Goal: Task Accomplishment & Management: Manage account settings

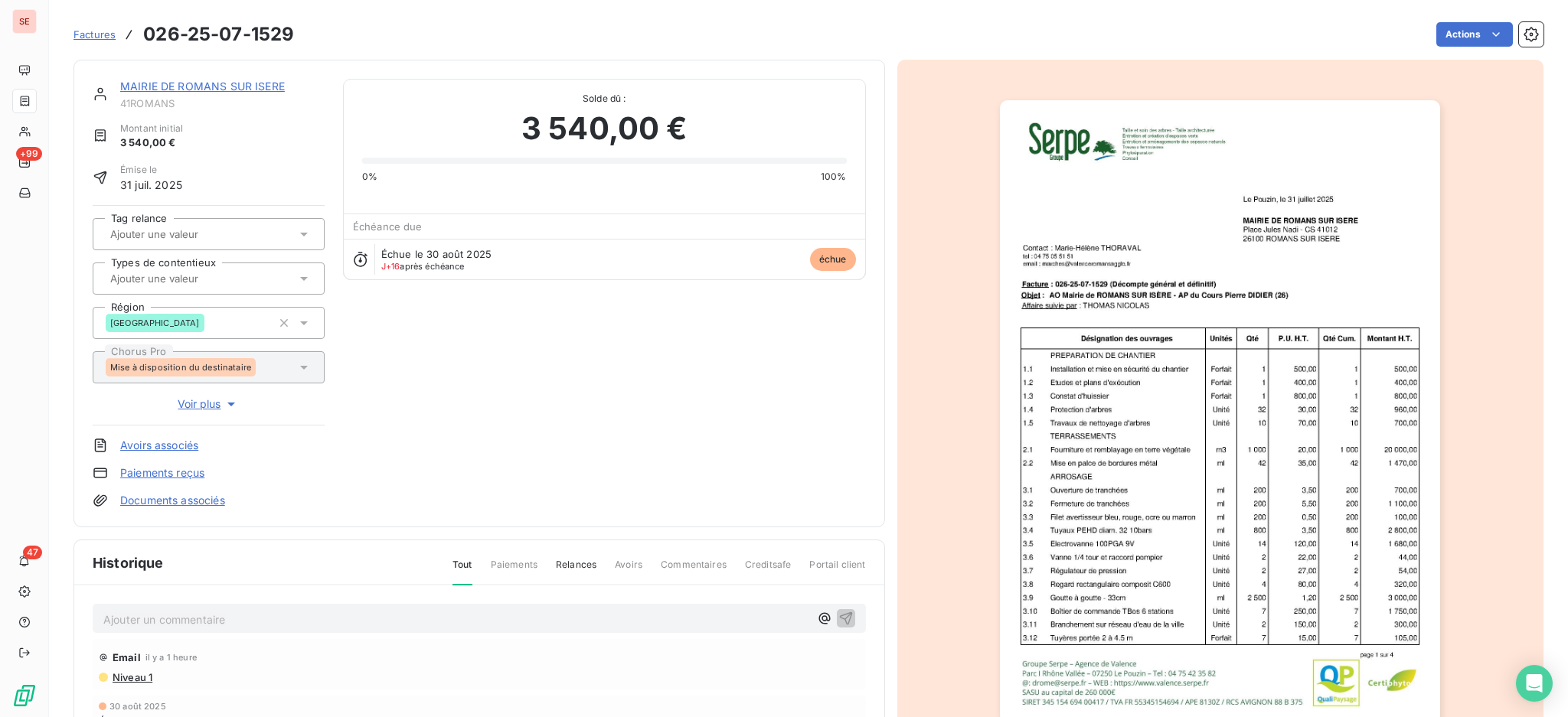
click at [216, 84] on link "MAIRIE DE ROMANS SUR ISERE" at bounding box center [202, 85] width 164 height 13
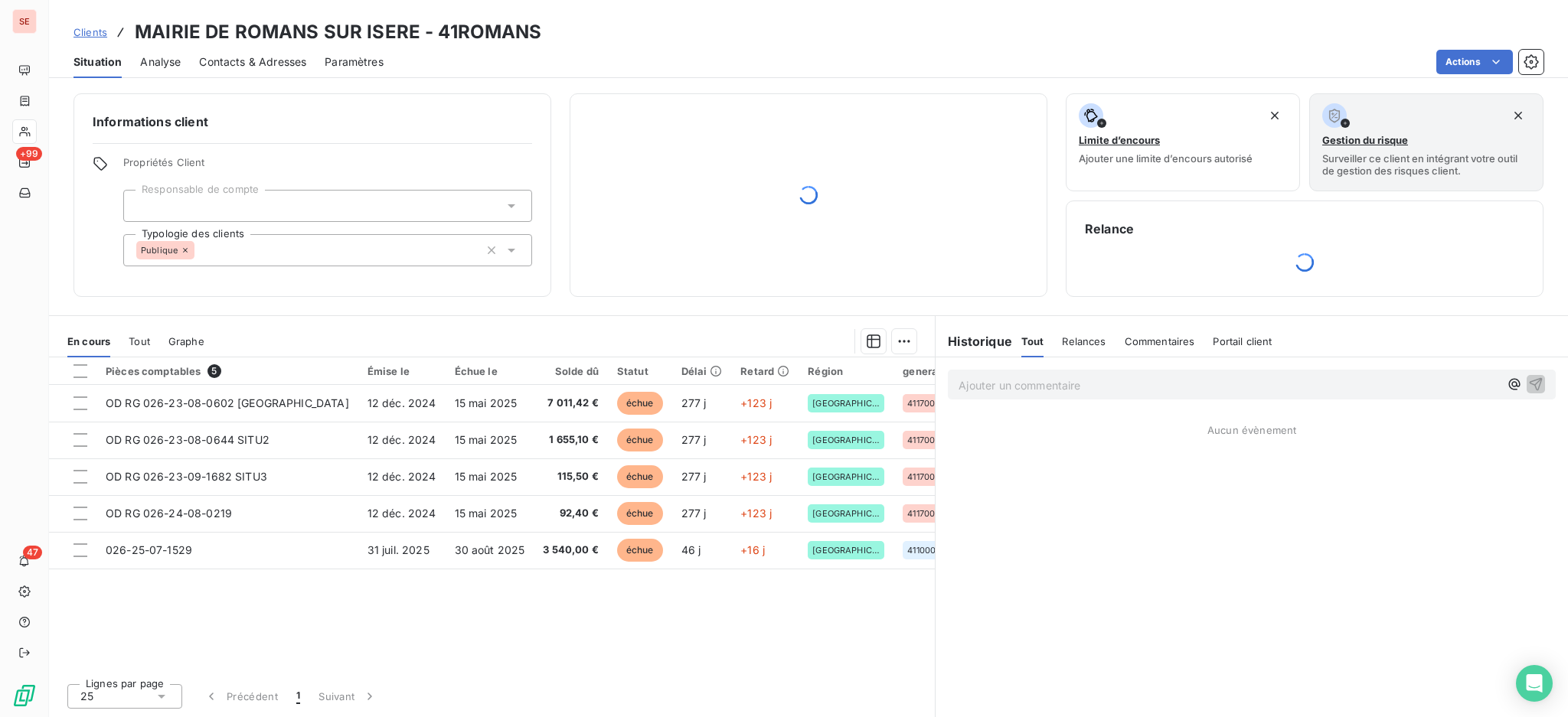
click at [262, 59] on span "Contacts & Adresses" at bounding box center [253, 62] width 107 height 16
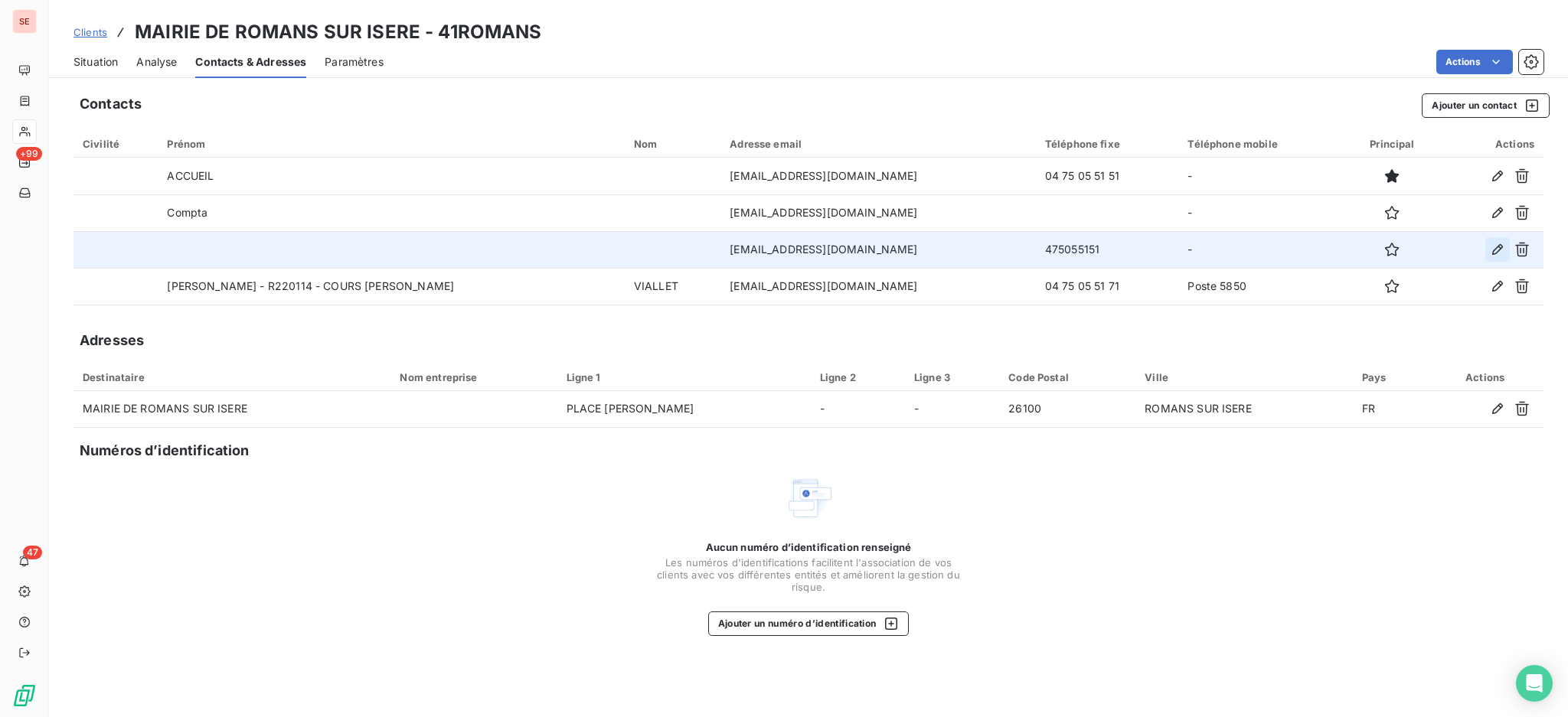
click at [1497, 244] on icon "button" at bounding box center [1497, 250] width 16 height 16
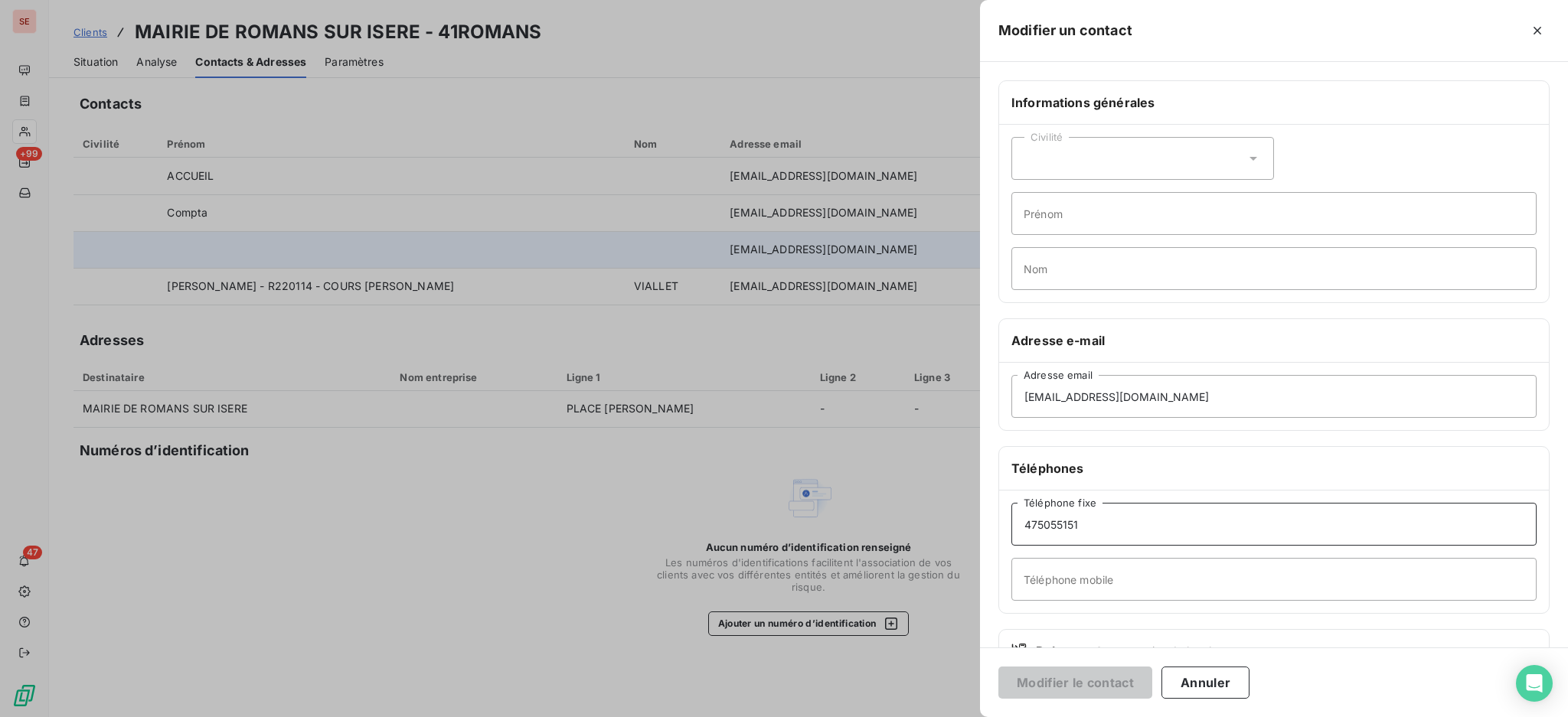
click at [1024, 530] on input "475055151" at bounding box center [1273, 524] width 525 height 43
type input "04 75 05 51 51"
click at [1071, 680] on button "Modifier le contact" at bounding box center [1075, 682] width 154 height 32
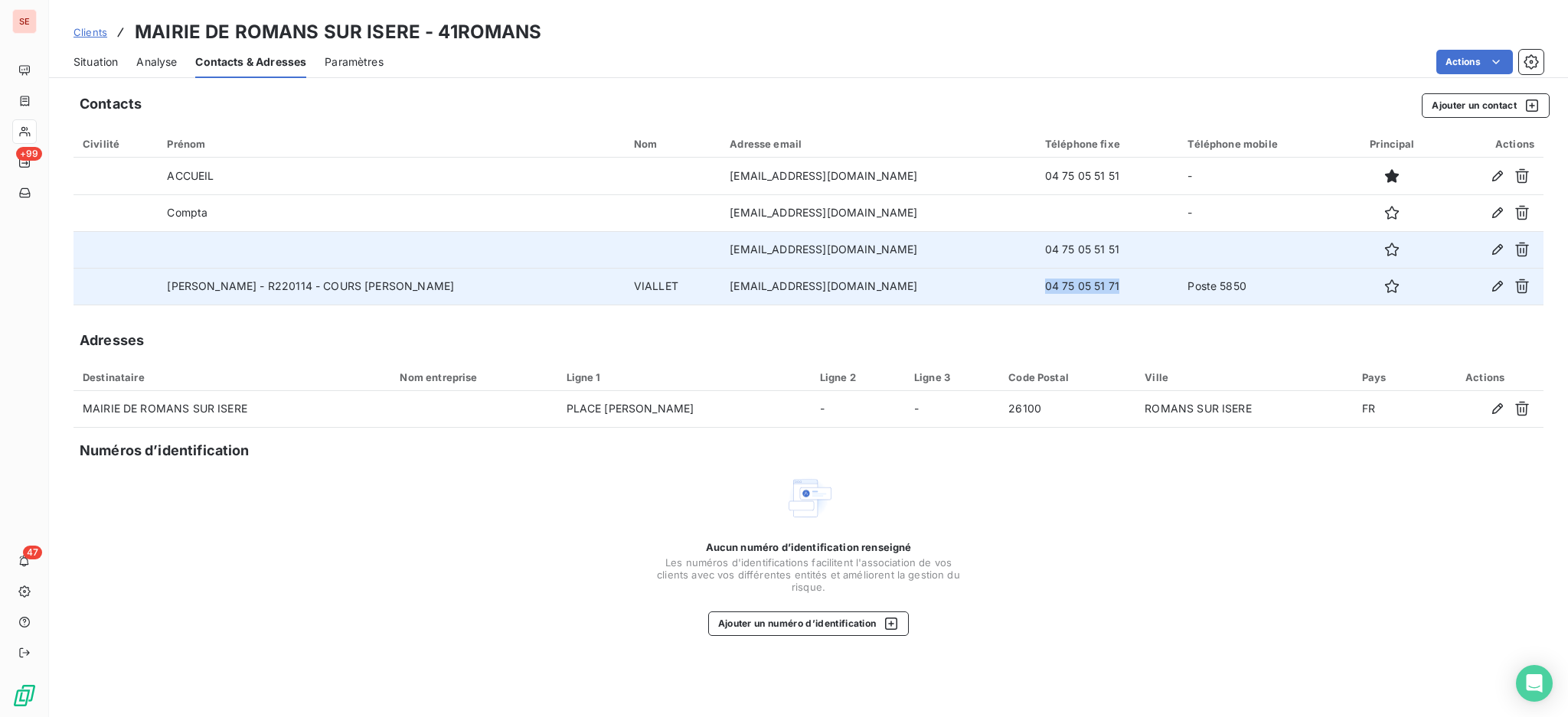
drag, startPoint x: 1104, startPoint y: 290, endPoint x: 1030, endPoint y: 275, distance: 75.5
click at [1035, 275] on td "04 75 05 51 71" at bounding box center [1106, 287] width 143 height 37
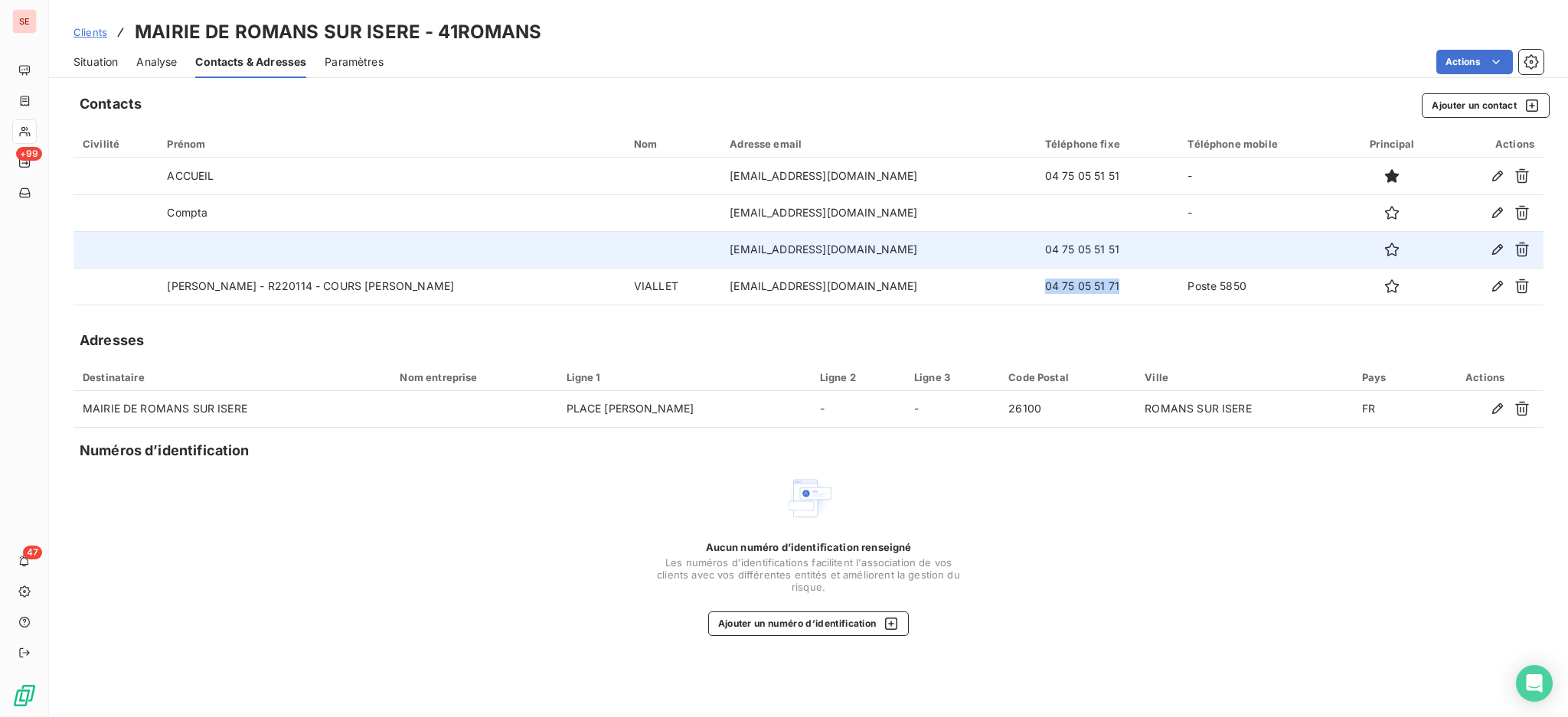
copy td "04 75 05 51 71"
click at [1496, 252] on icon "button" at bounding box center [1497, 249] width 11 height 11
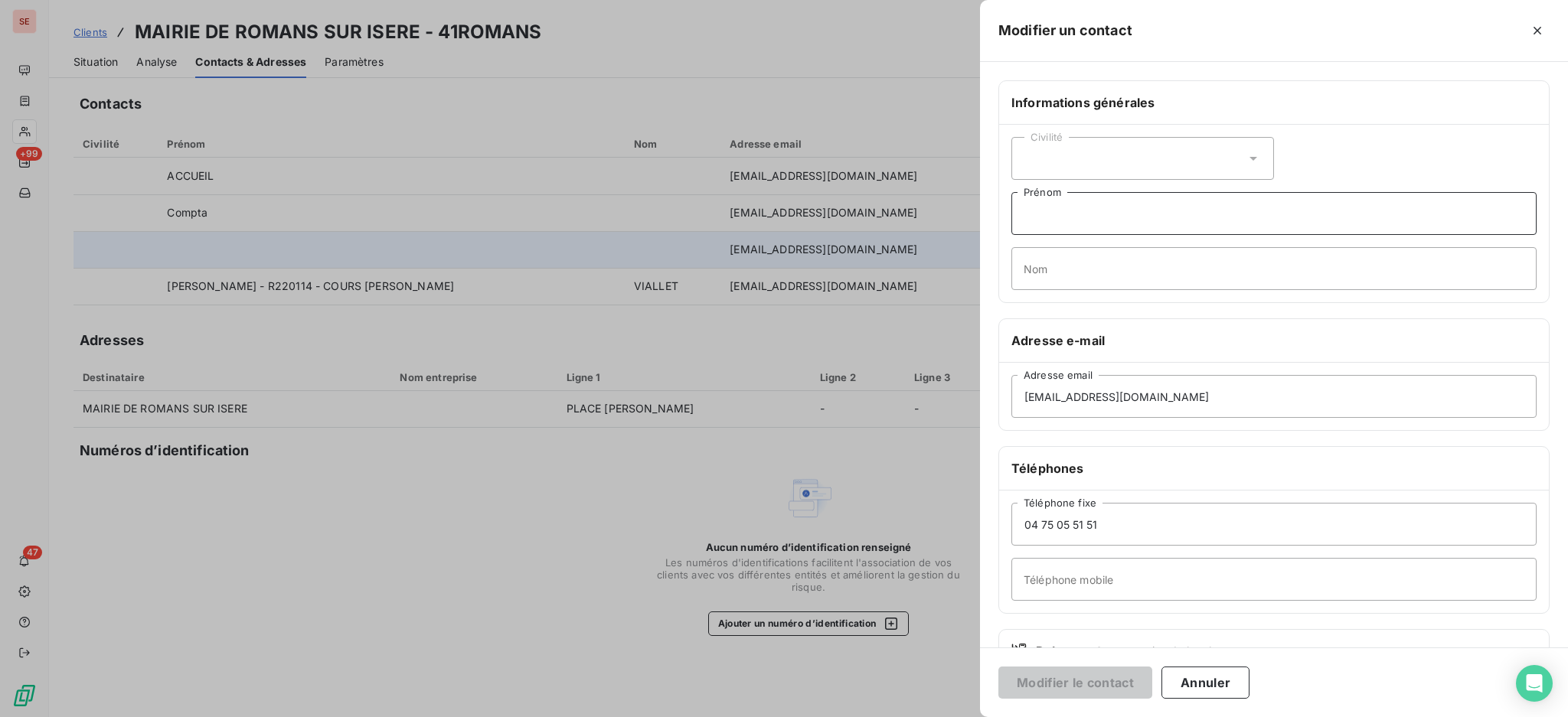
click at [1055, 212] on input "Prénom" at bounding box center [1273, 214] width 525 height 43
type input "MAIRIE DE ROMANS"
click at [998, 666] on button "Modifier le contact" at bounding box center [1075, 682] width 154 height 32
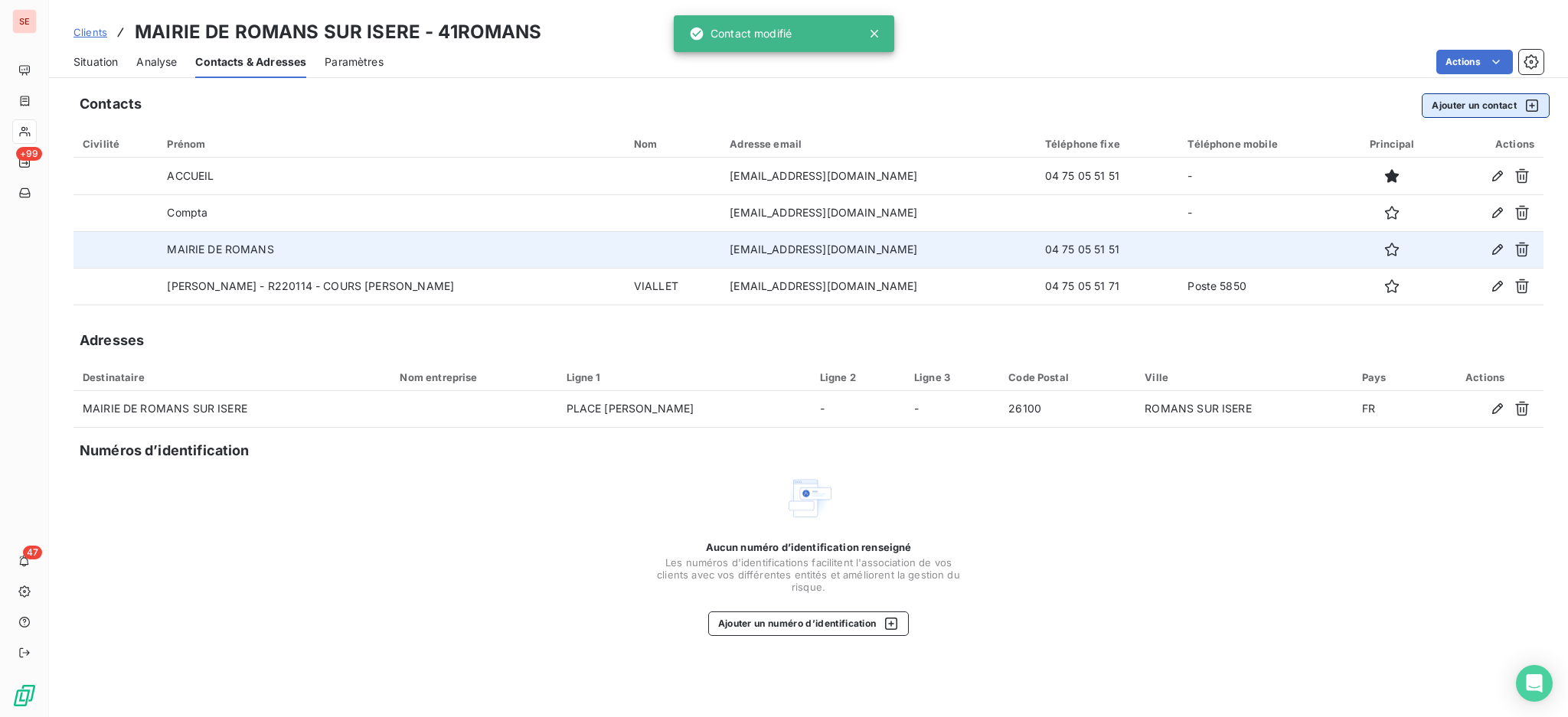
click at [1489, 97] on button "Ajouter un contact" at bounding box center [1485, 105] width 128 height 24
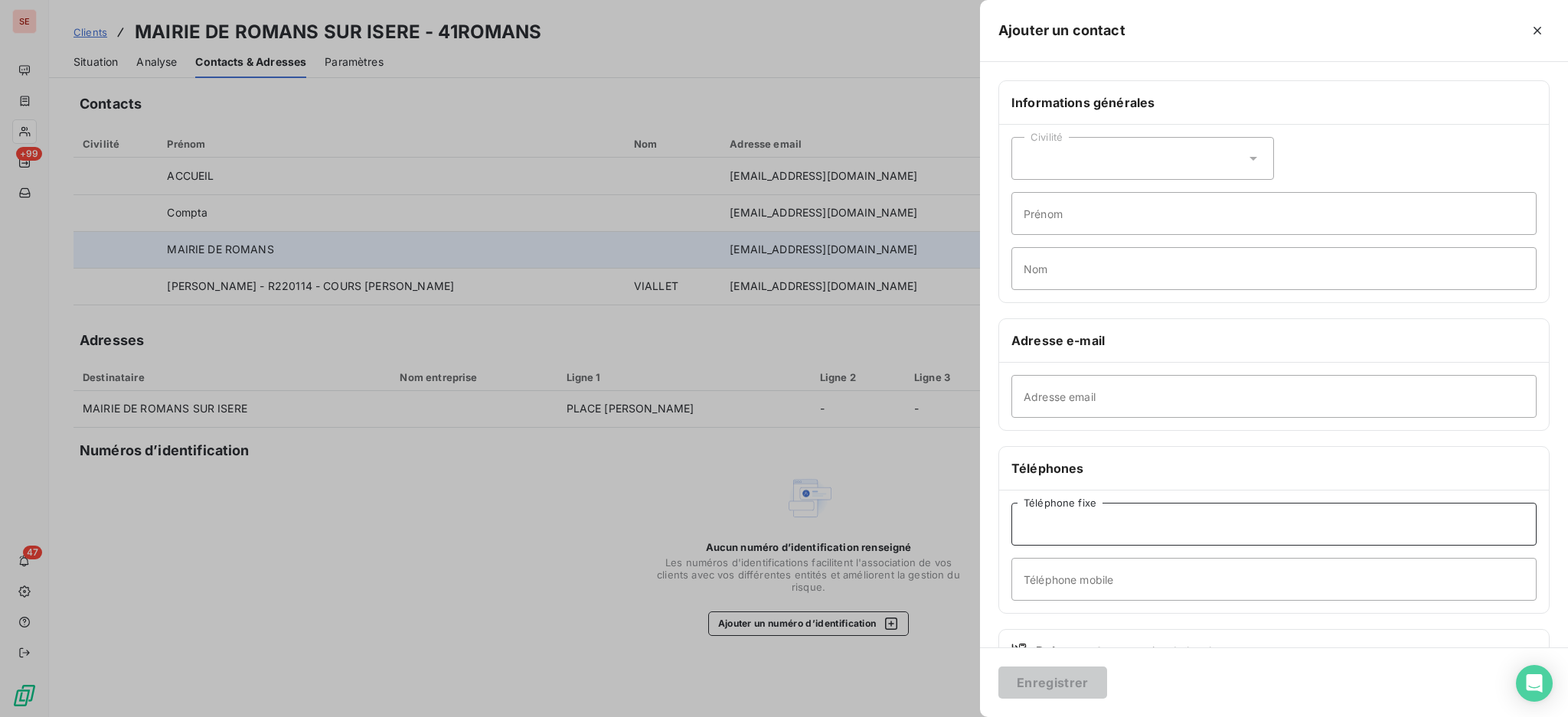
click at [1087, 526] on input "Téléphone fixe" at bounding box center [1273, 524] width 525 height 43
type input "04 75 81 30 30"
click at [1143, 221] on input "Prénom" at bounding box center [1273, 214] width 525 height 43
type input "ROMANS AGGLO"
click at [998, 666] on button "Enregistrer" at bounding box center [1053, 682] width 109 height 32
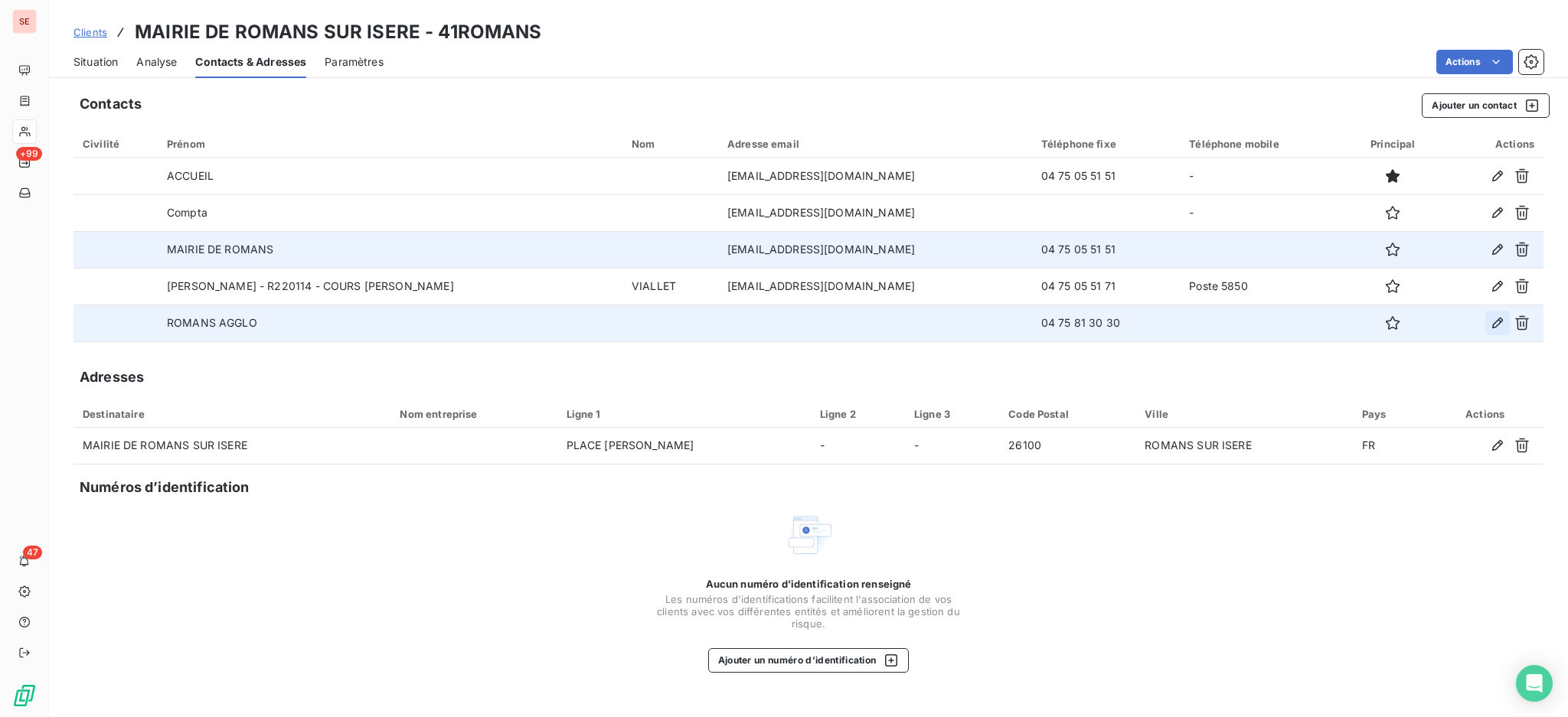
click at [1499, 318] on icon "button" at bounding box center [1497, 323] width 11 height 11
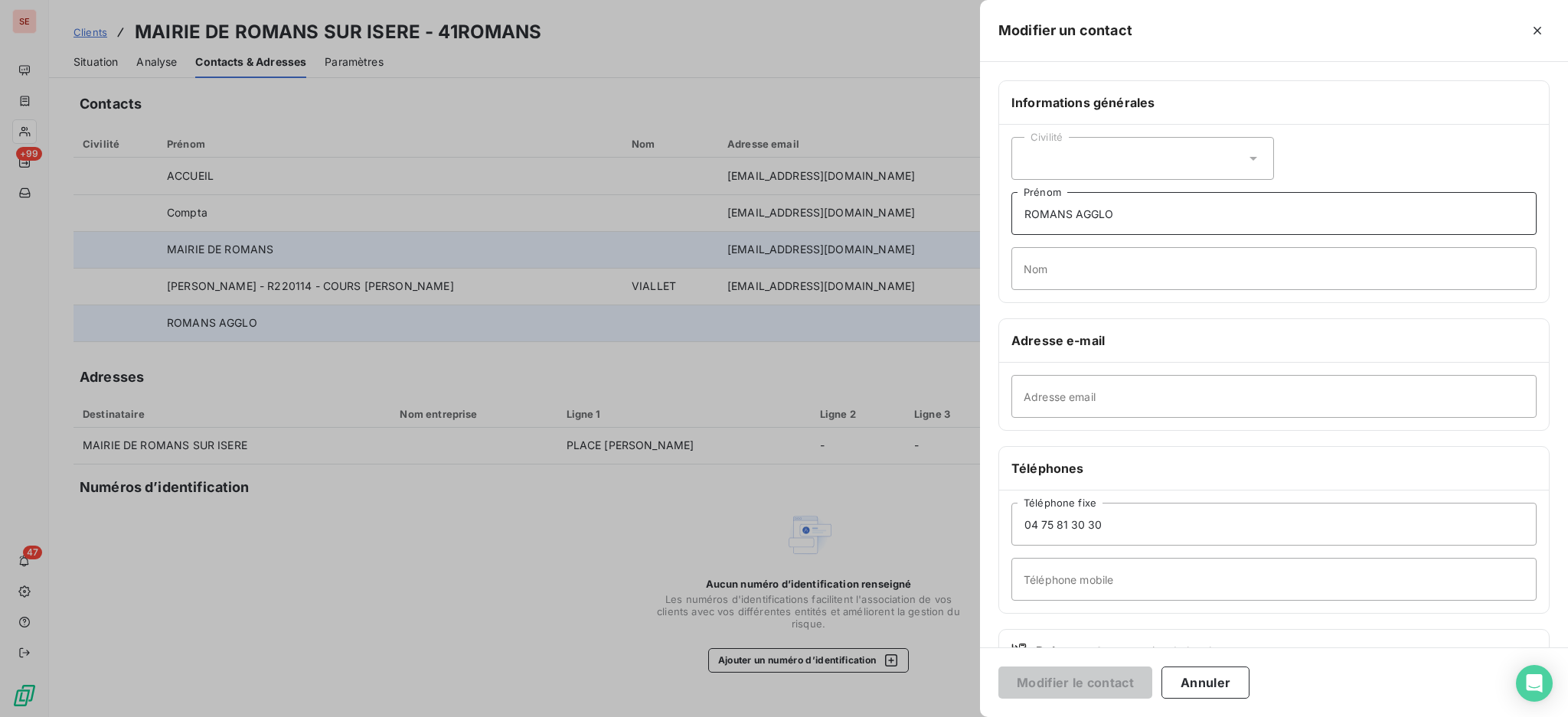
click at [1030, 210] on input "ROMANS AGGLO" at bounding box center [1273, 214] width 525 height 43
type input "VALENCE ROMANS AGGLO"
click at [998, 666] on button "Modifier le contact" at bounding box center [1075, 682] width 154 height 32
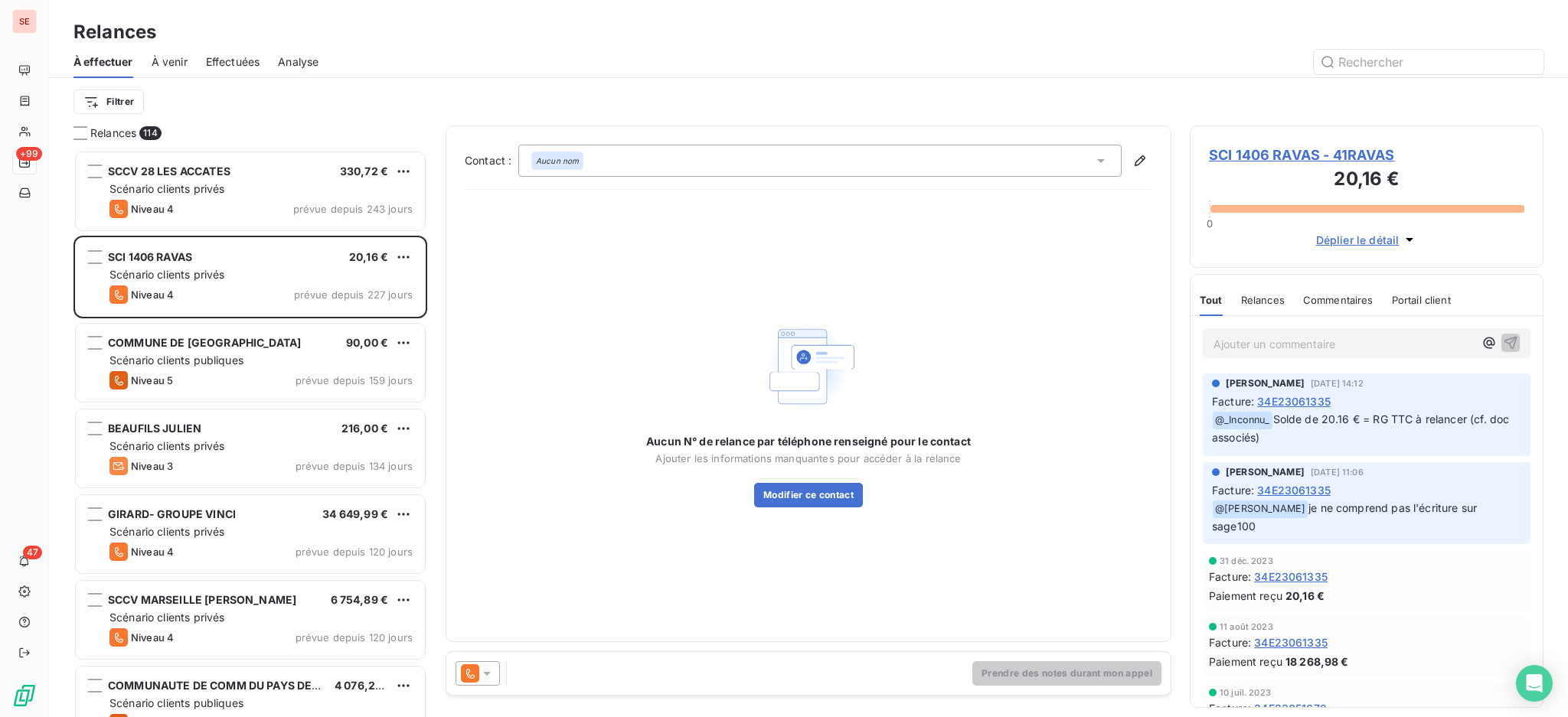
scroll to position [553, 337]
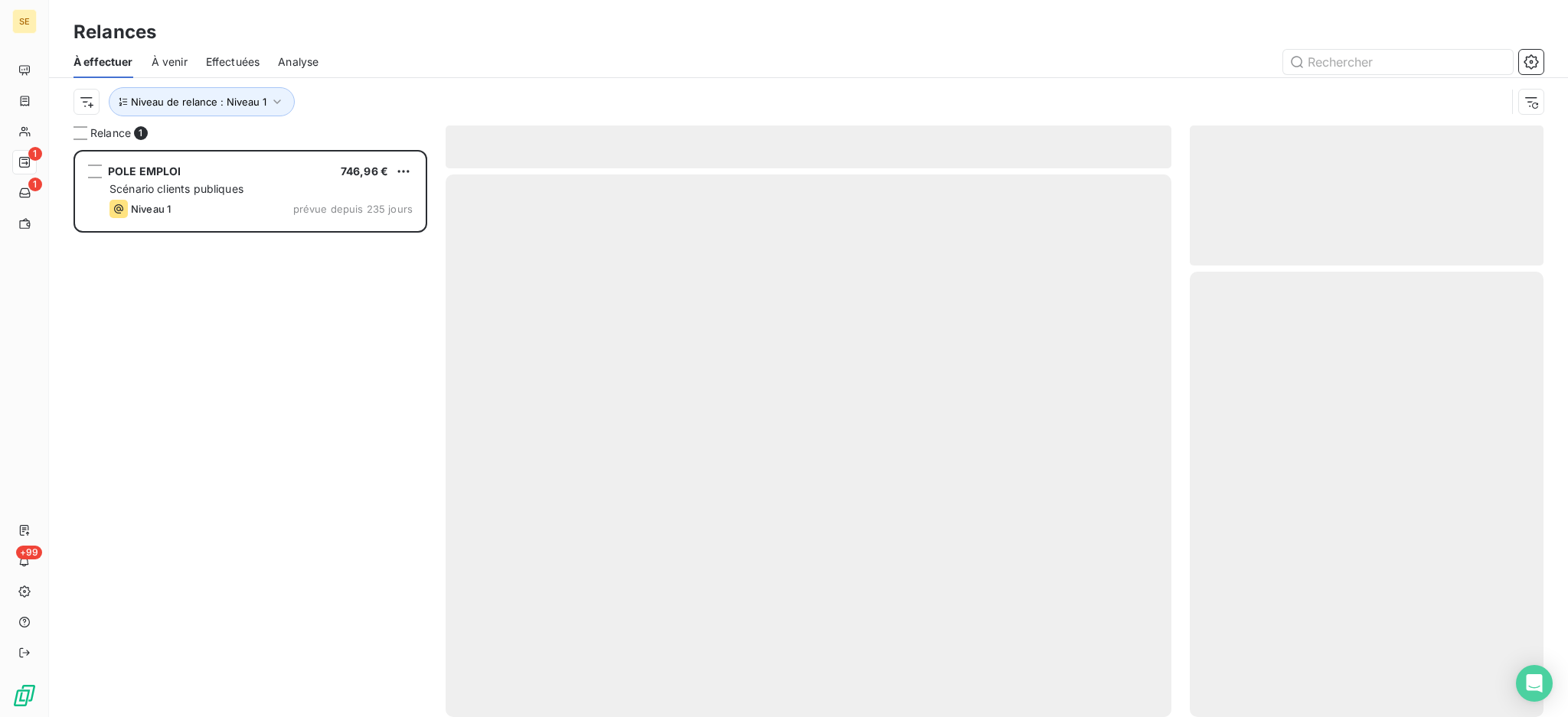
scroll to position [552, 337]
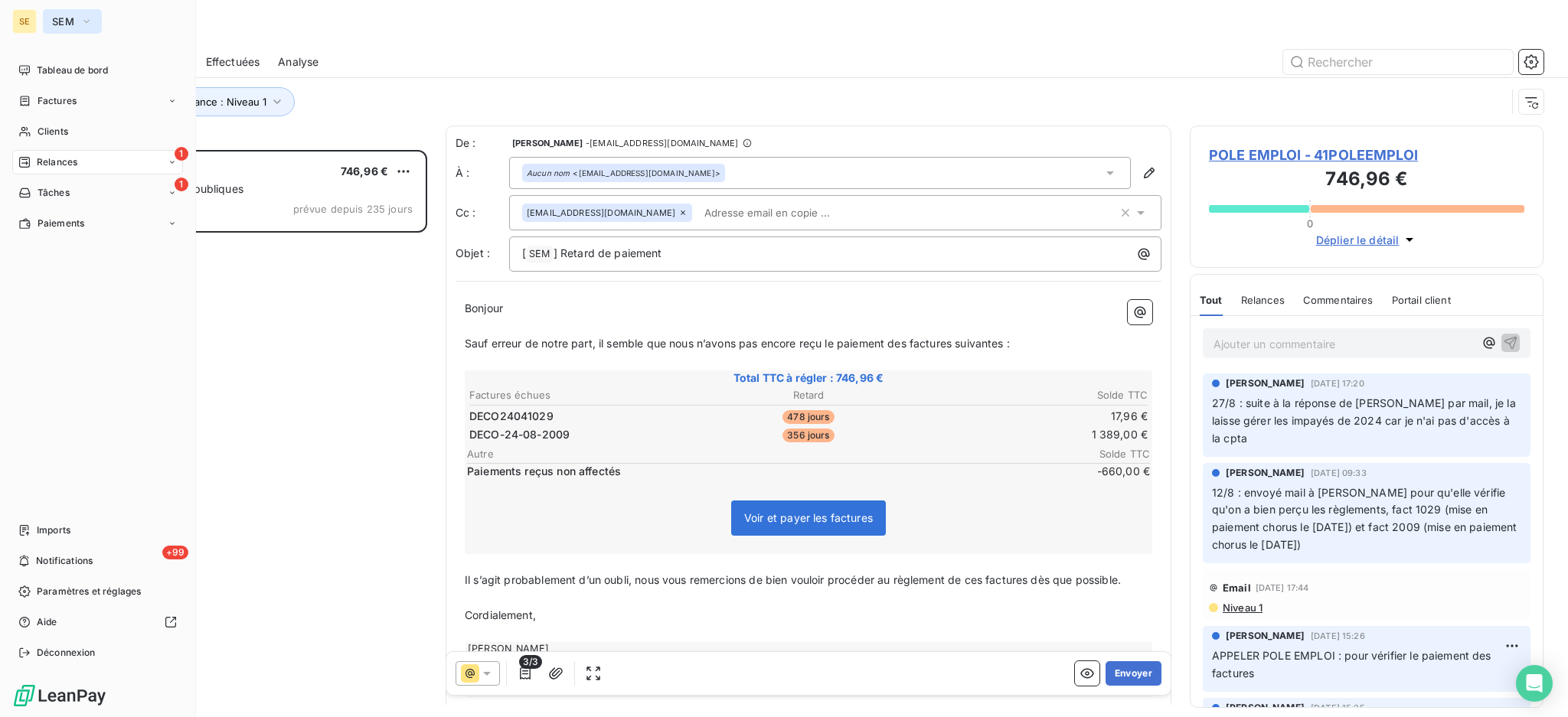
click at [65, 23] on span "SEM" at bounding box center [63, 21] width 22 height 13
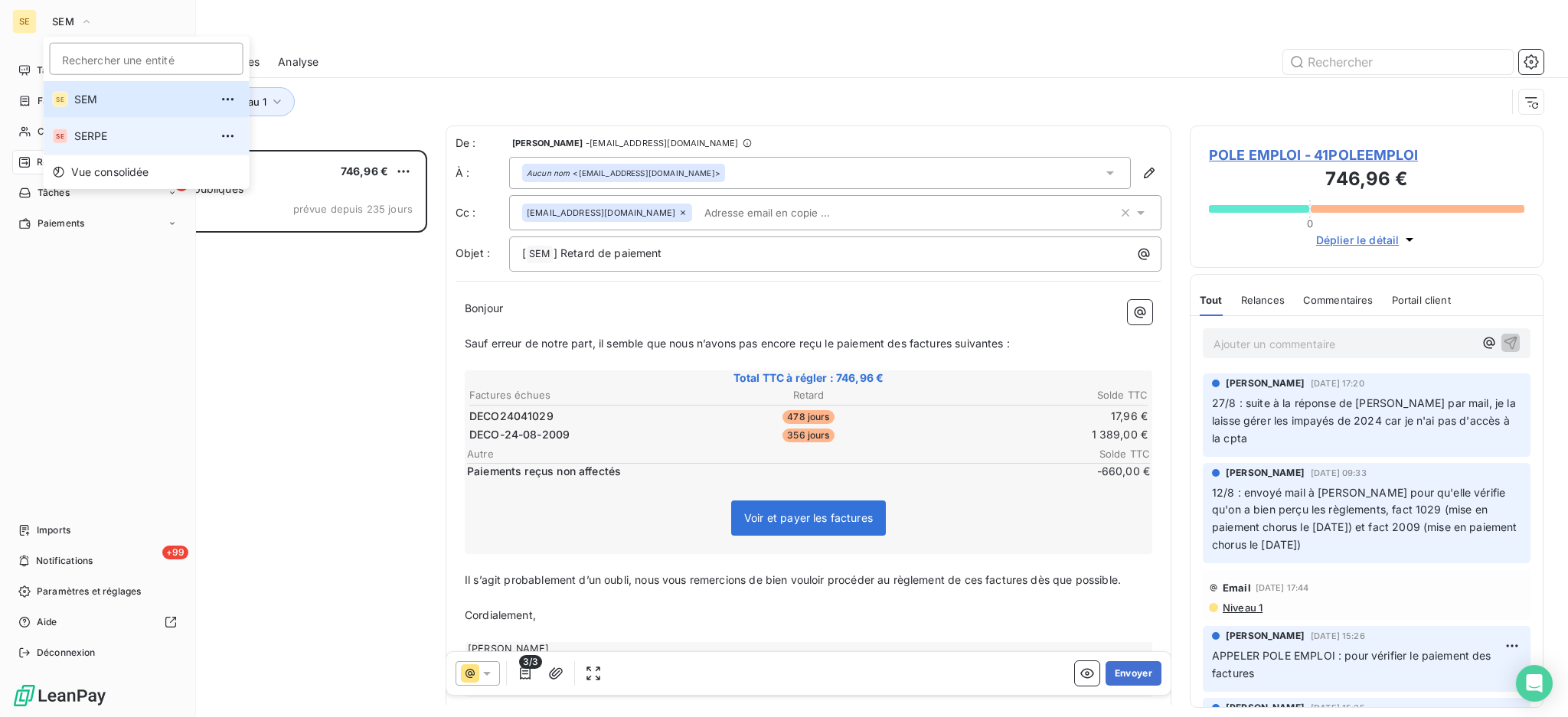
click at [103, 133] on span "SERPE" at bounding box center [141, 136] width 135 height 16
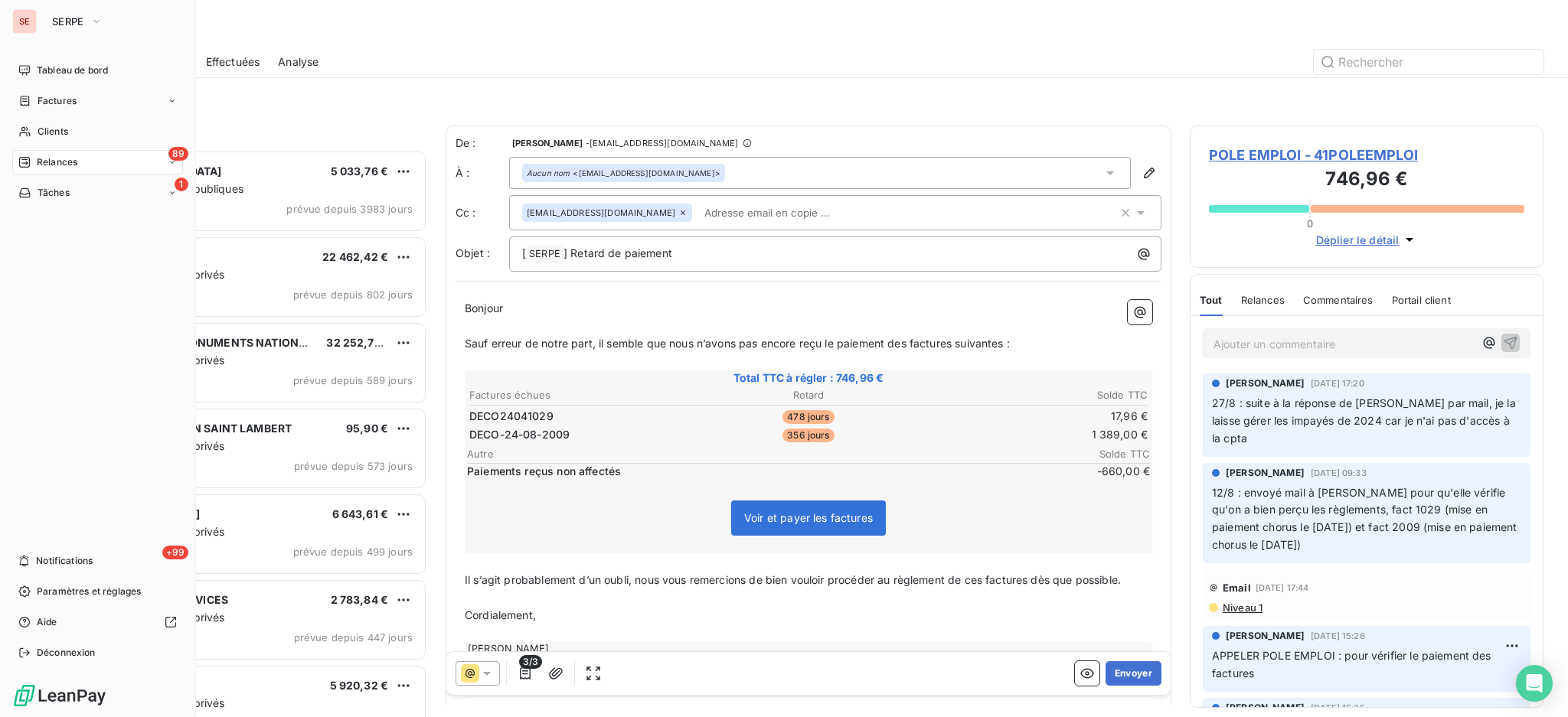
scroll to position [553, 337]
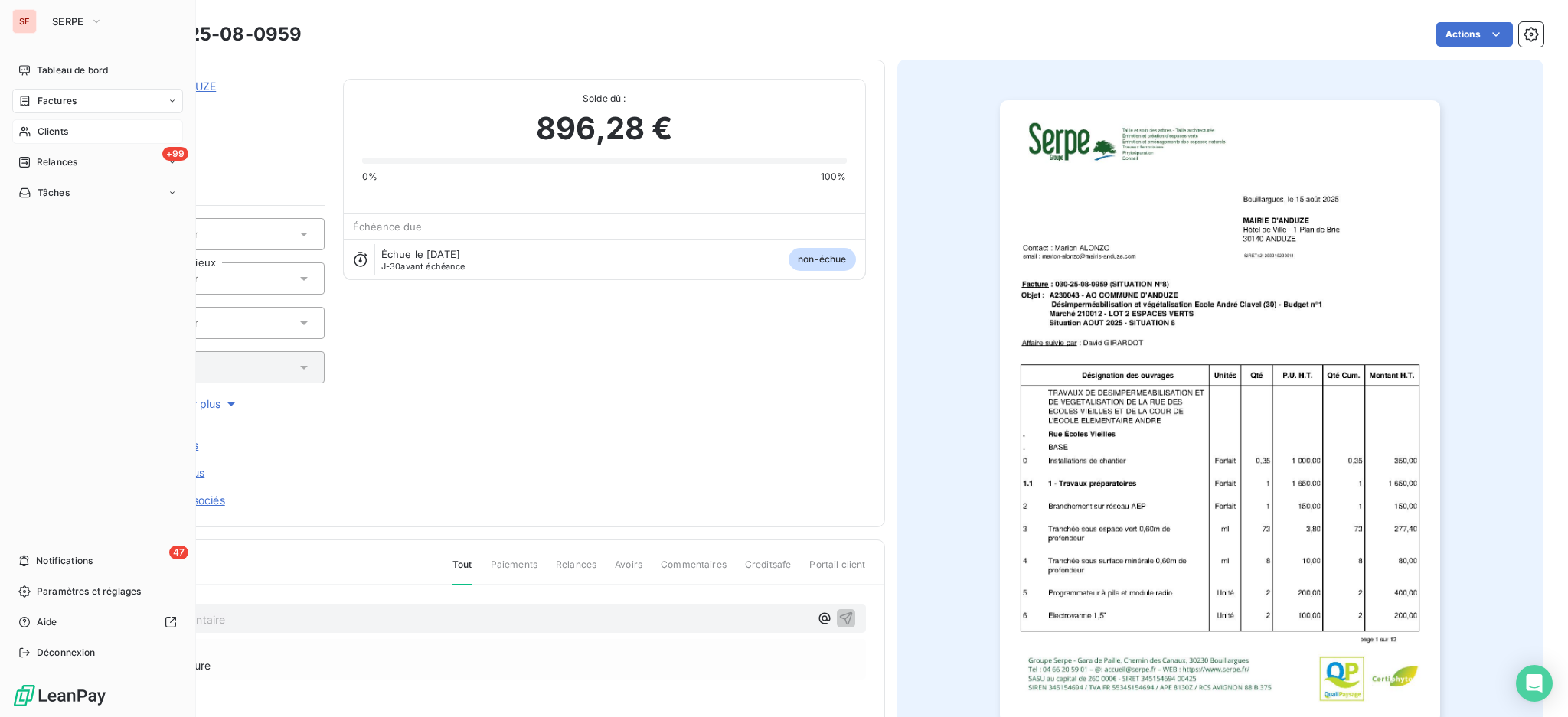
click at [46, 128] on span "Clients" at bounding box center [52, 131] width 30 height 14
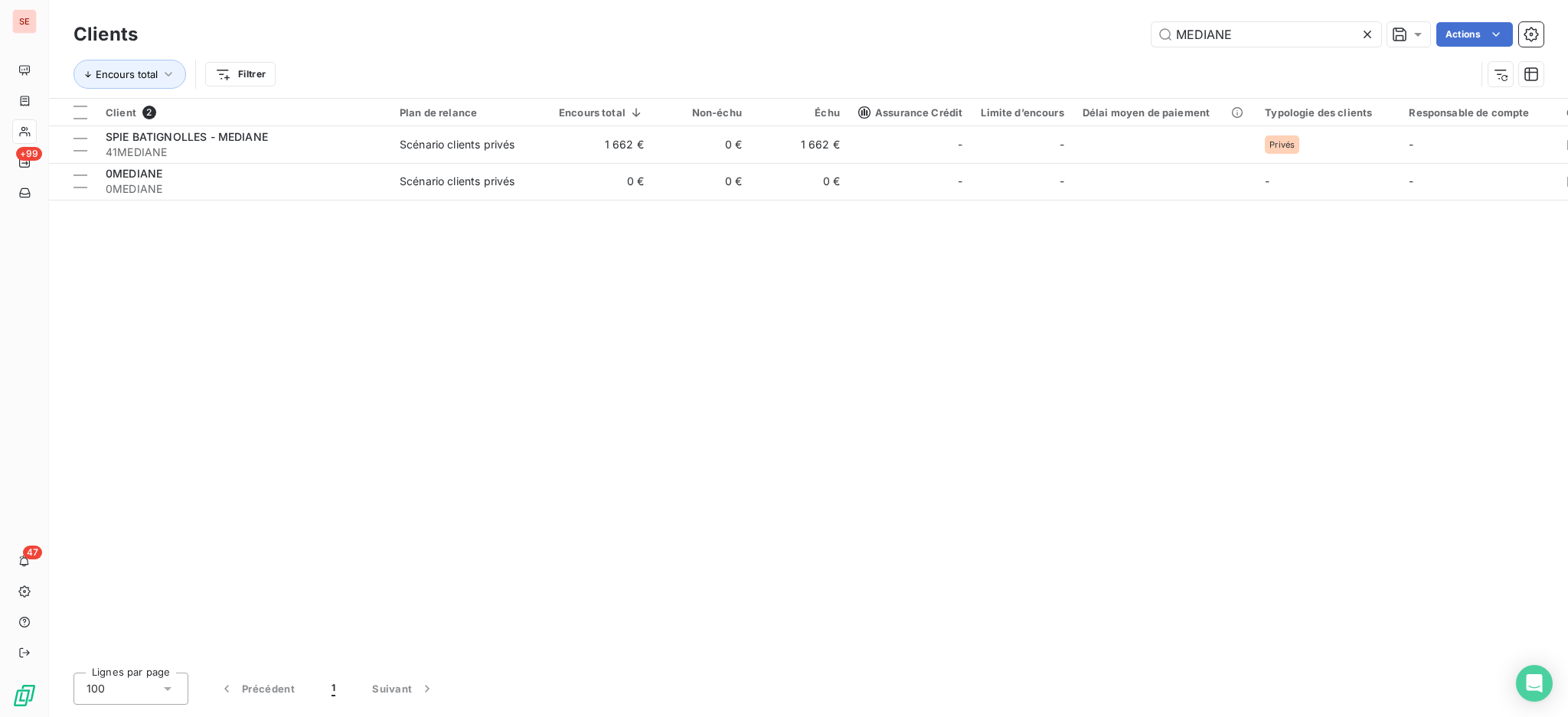
drag, startPoint x: 1252, startPoint y: 42, endPoint x: 1039, endPoint y: 8, distance: 215.7
click at [1072, 12] on div "Clients MEDIANE Actions Encours total Filtrer" at bounding box center [808, 49] width 1518 height 98
type input "AUTONEUM"
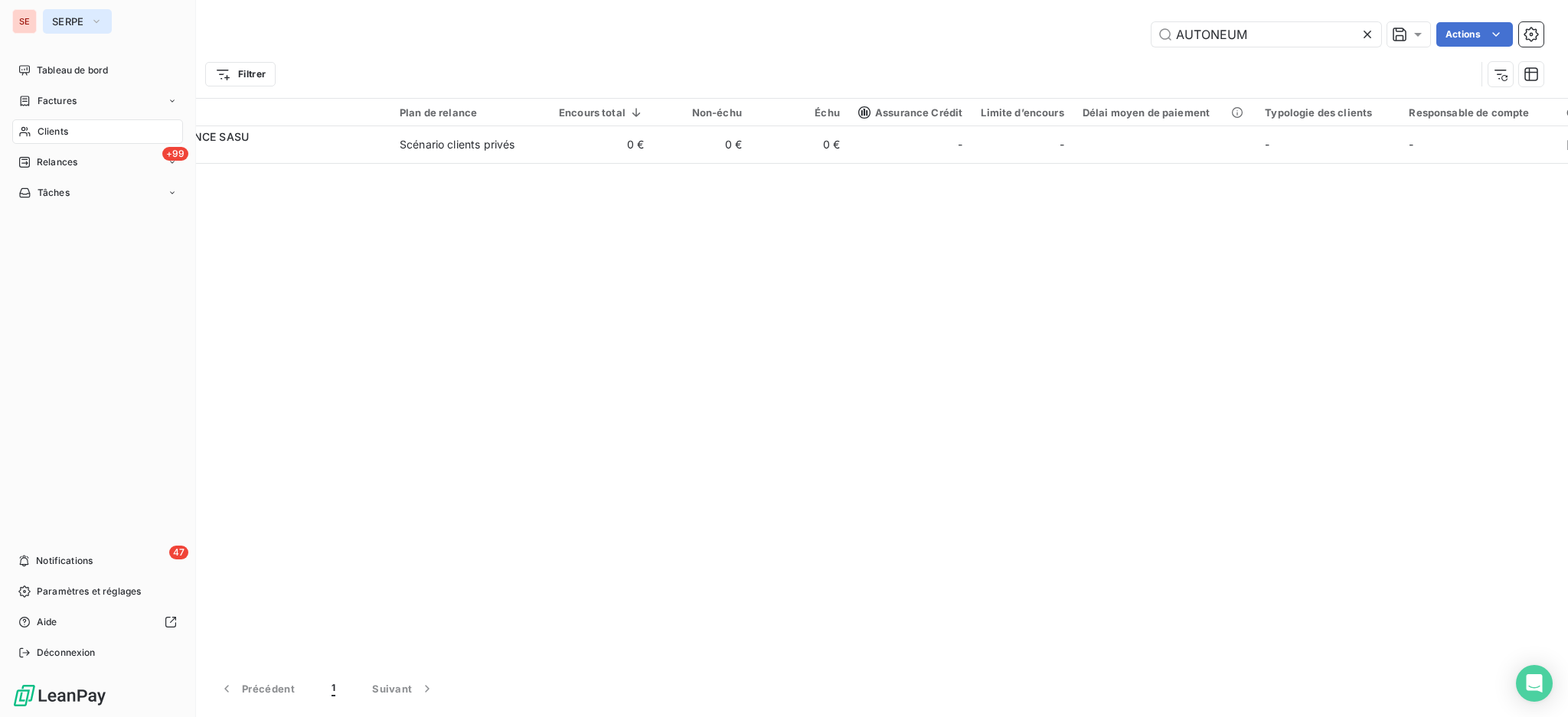
click at [58, 14] on button "SERPE" at bounding box center [77, 20] width 69 height 24
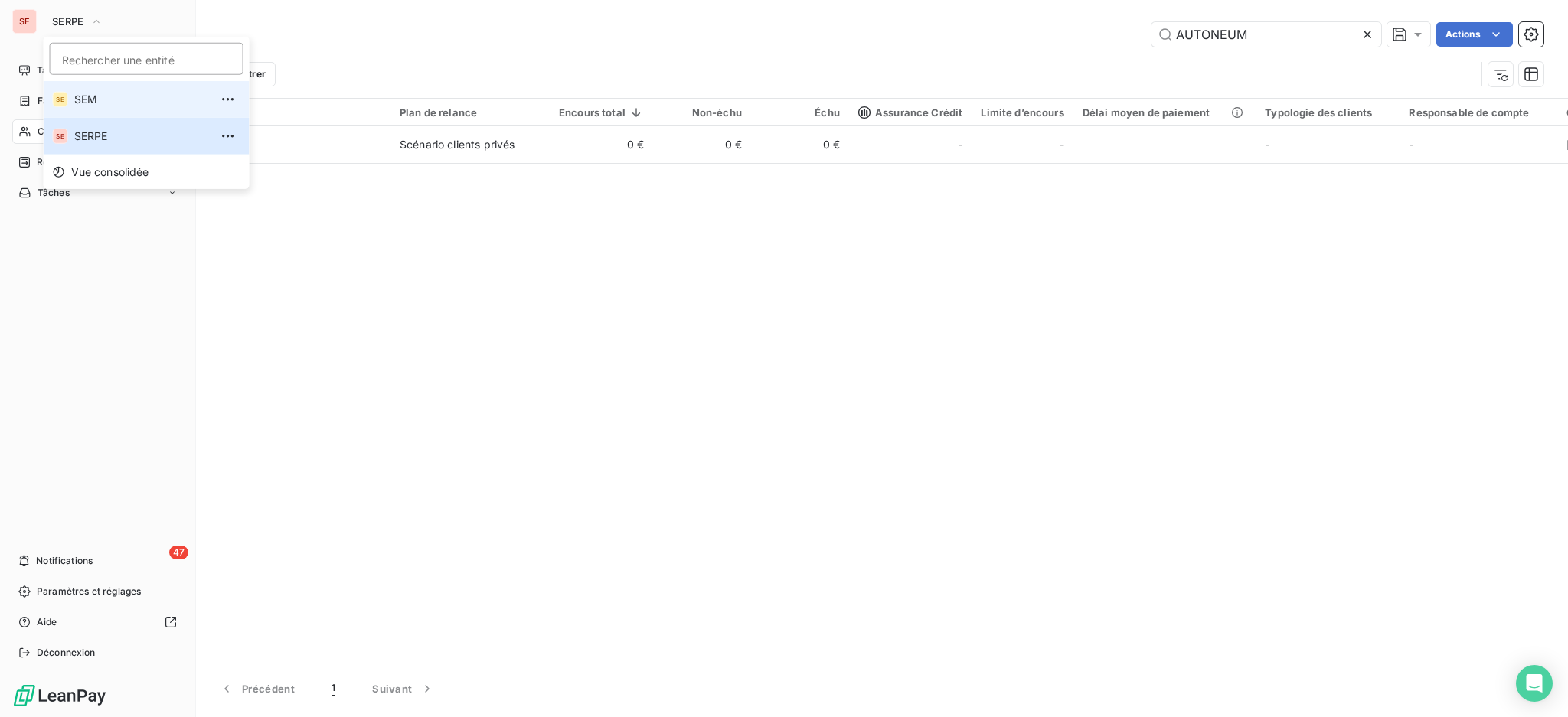
click at [91, 101] on span "SEM" at bounding box center [141, 99] width 135 height 16
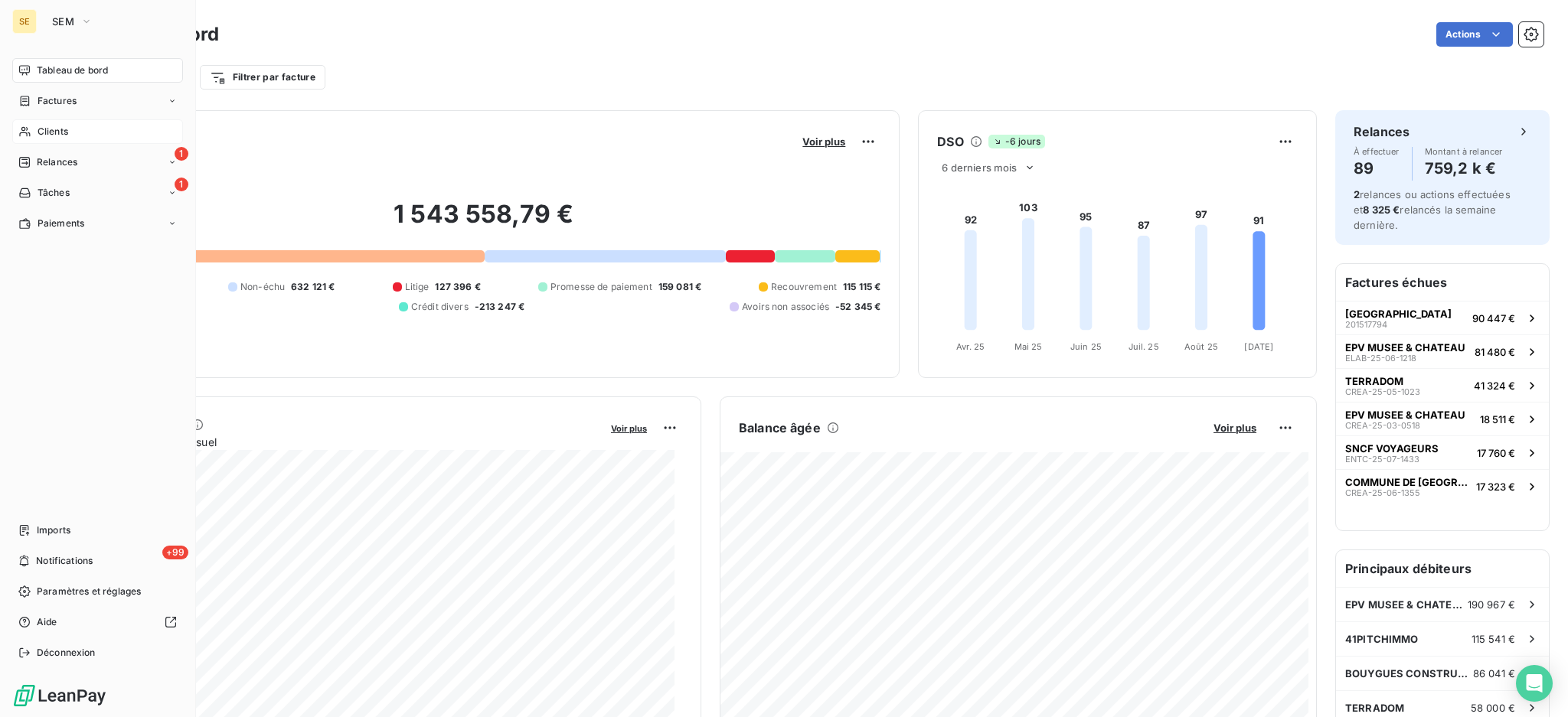
click at [49, 131] on span "Clients" at bounding box center [52, 131] width 30 height 14
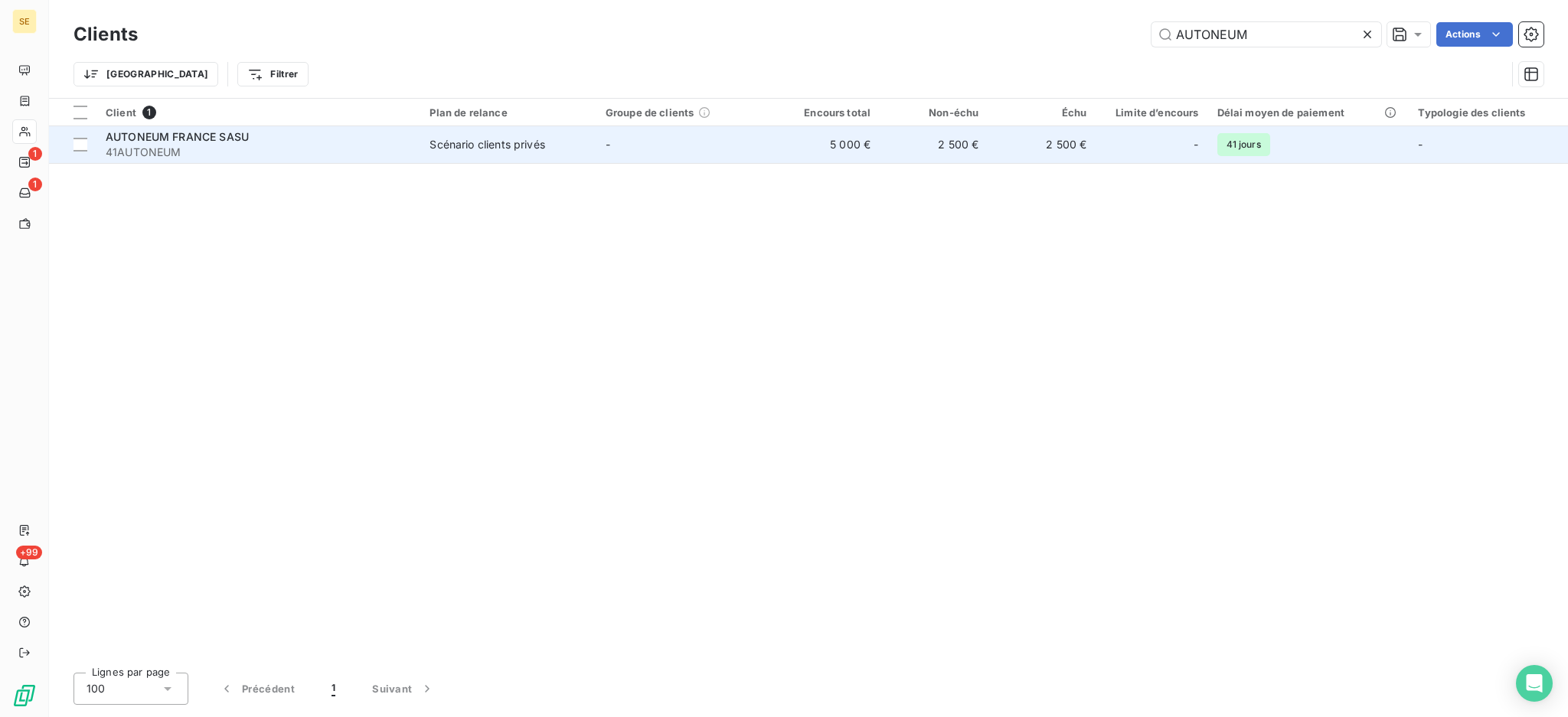
click at [343, 154] on span "41AUTONEUM" at bounding box center [259, 153] width 305 height 16
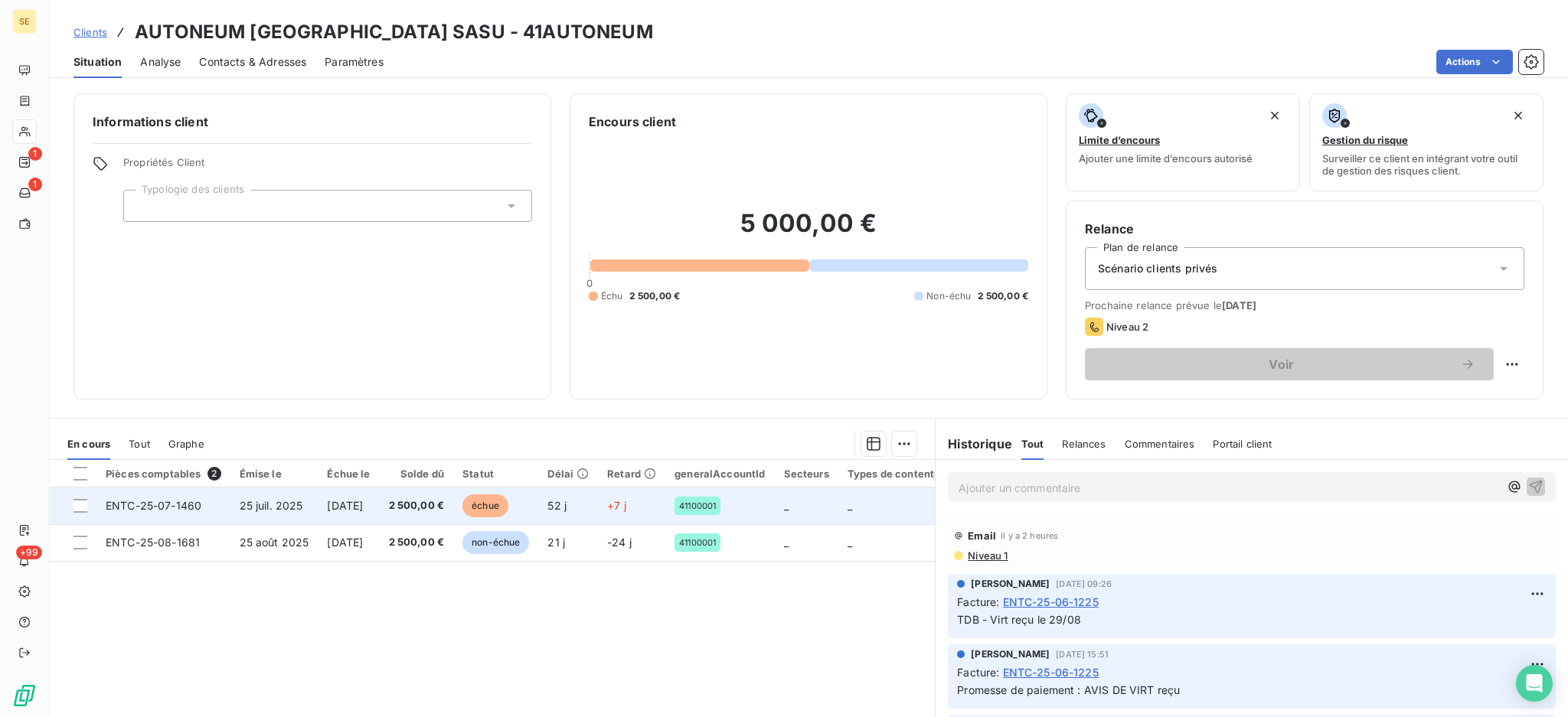
click at [434, 509] on span "2 500,00 €" at bounding box center [416, 506] width 55 height 16
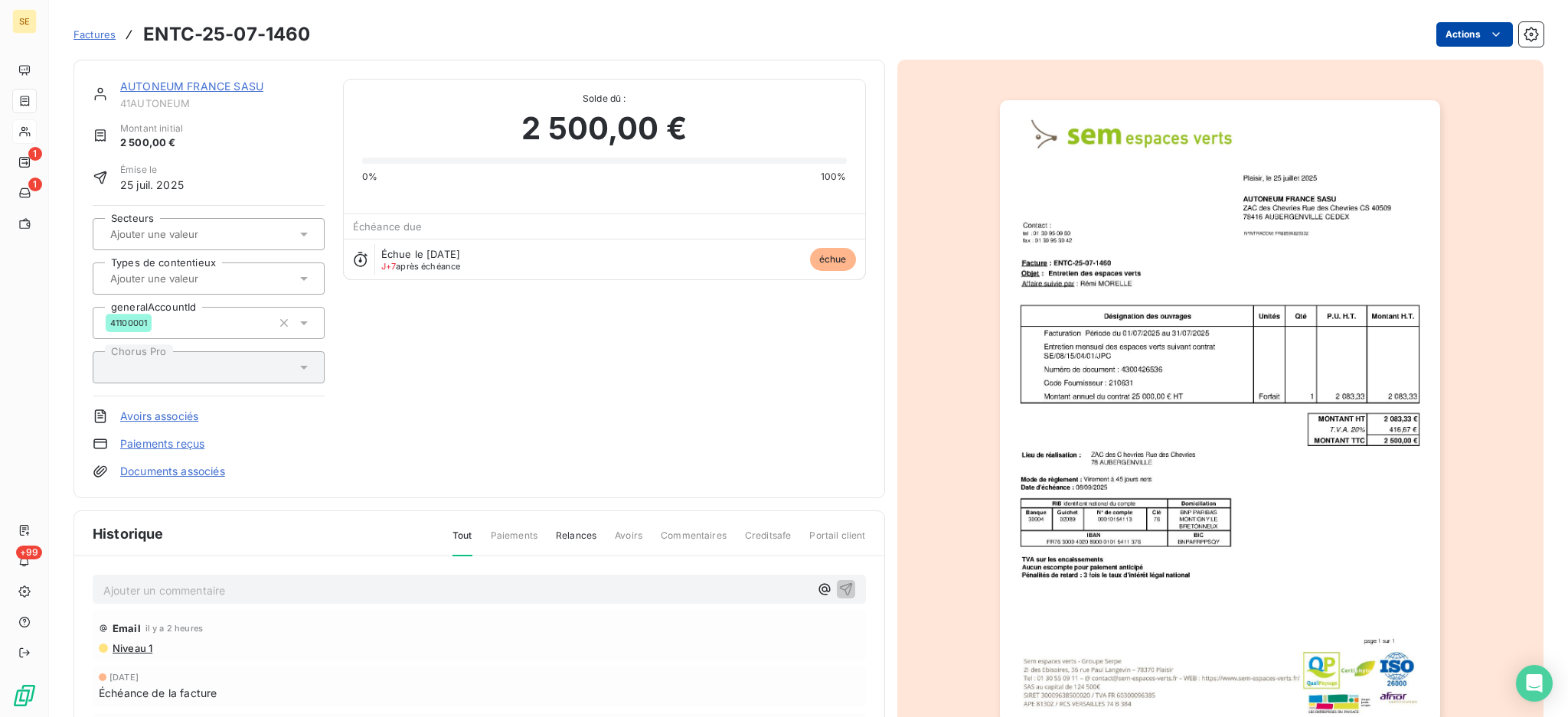
click at [1427, 45] on html "SE 1 1 +99 Factures ENTC-25-07-1460 Actions AUTONEUM FRANCE SASU 41AUTONEUM Mon…" at bounding box center [784, 358] width 1568 height 717
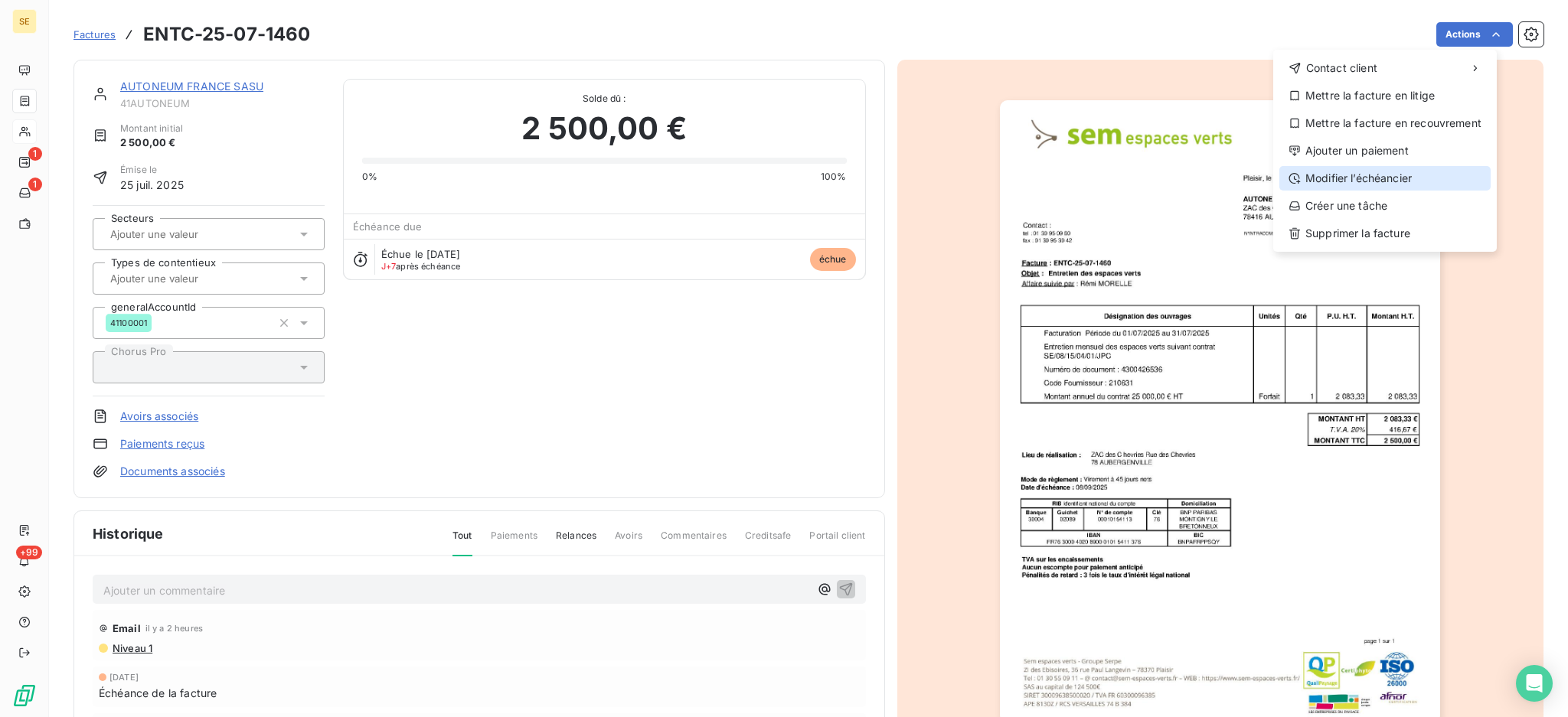
click at [1392, 179] on div "Modifier l’échéancier" at bounding box center [1384, 178] width 211 height 24
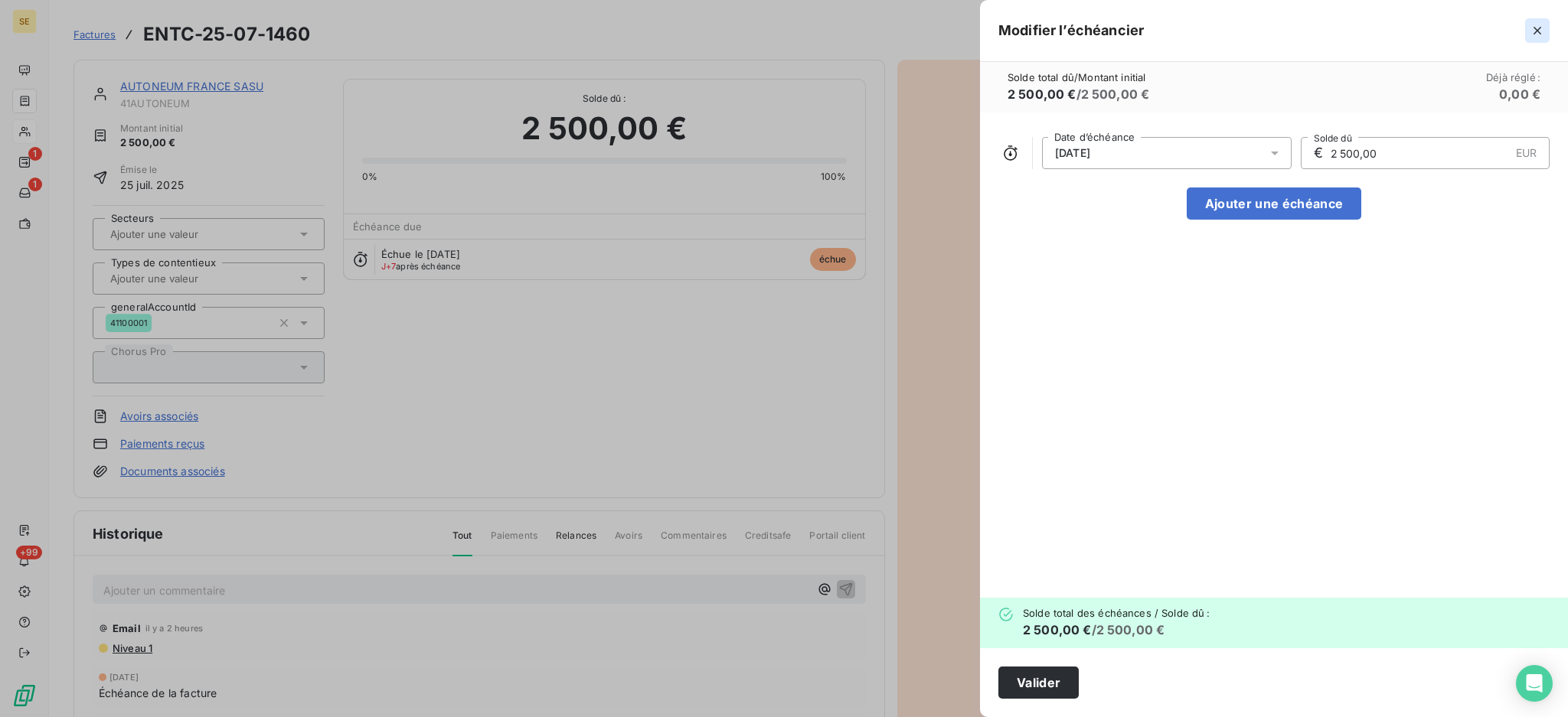
click at [1536, 27] on icon "button" at bounding box center [1537, 31] width 16 height 16
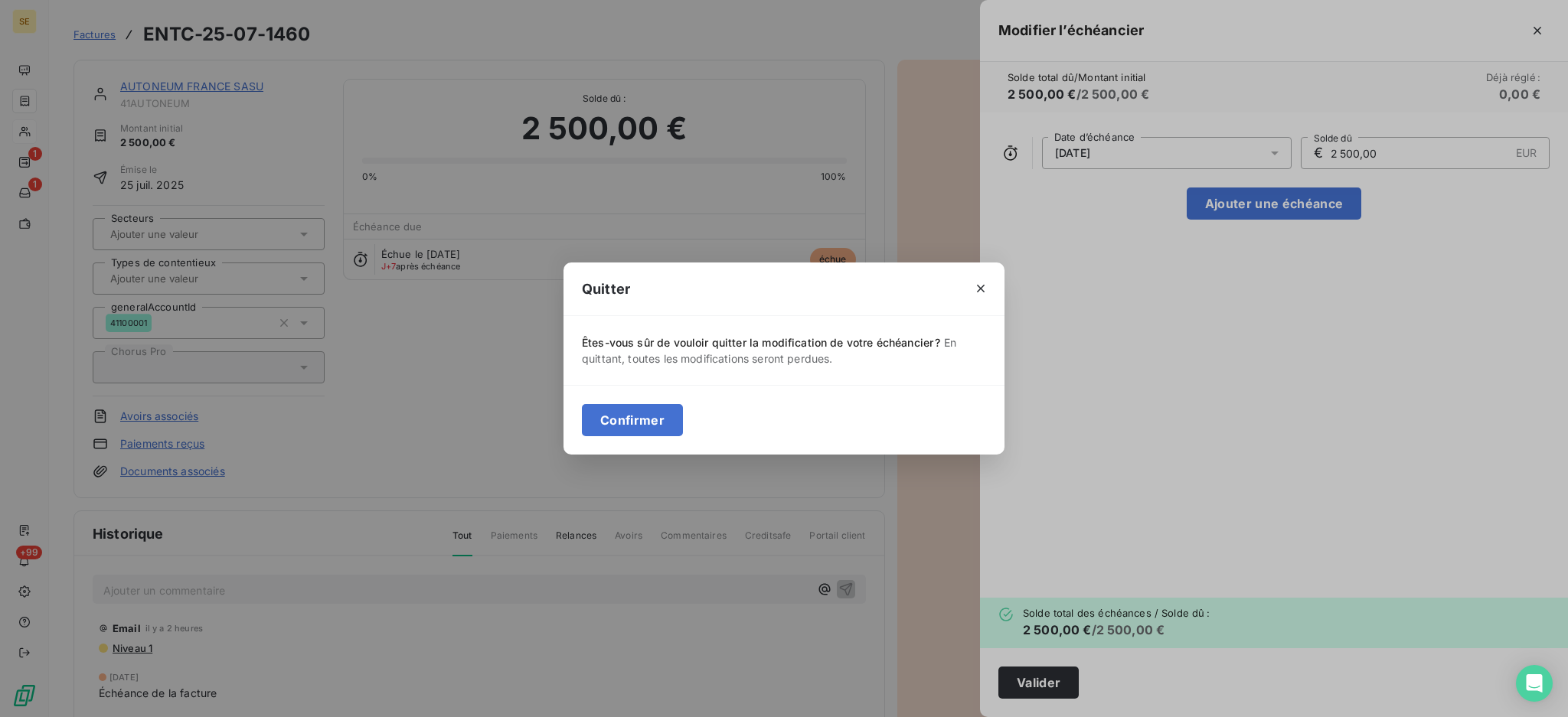
click at [628, 424] on button "Confirmer" at bounding box center [632, 420] width 101 height 32
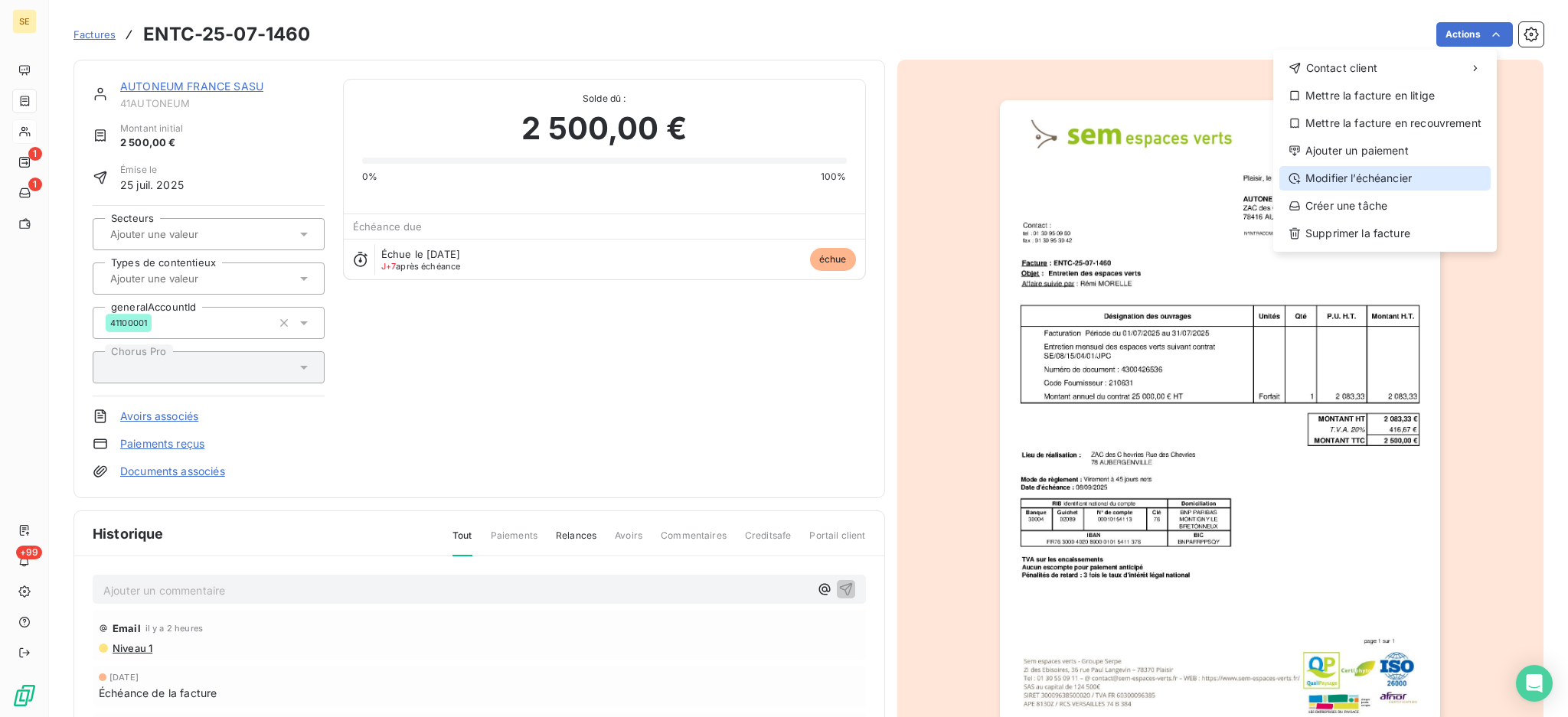
click at [1419, 175] on div "Modifier l’échéancier" at bounding box center [1384, 178] width 211 height 24
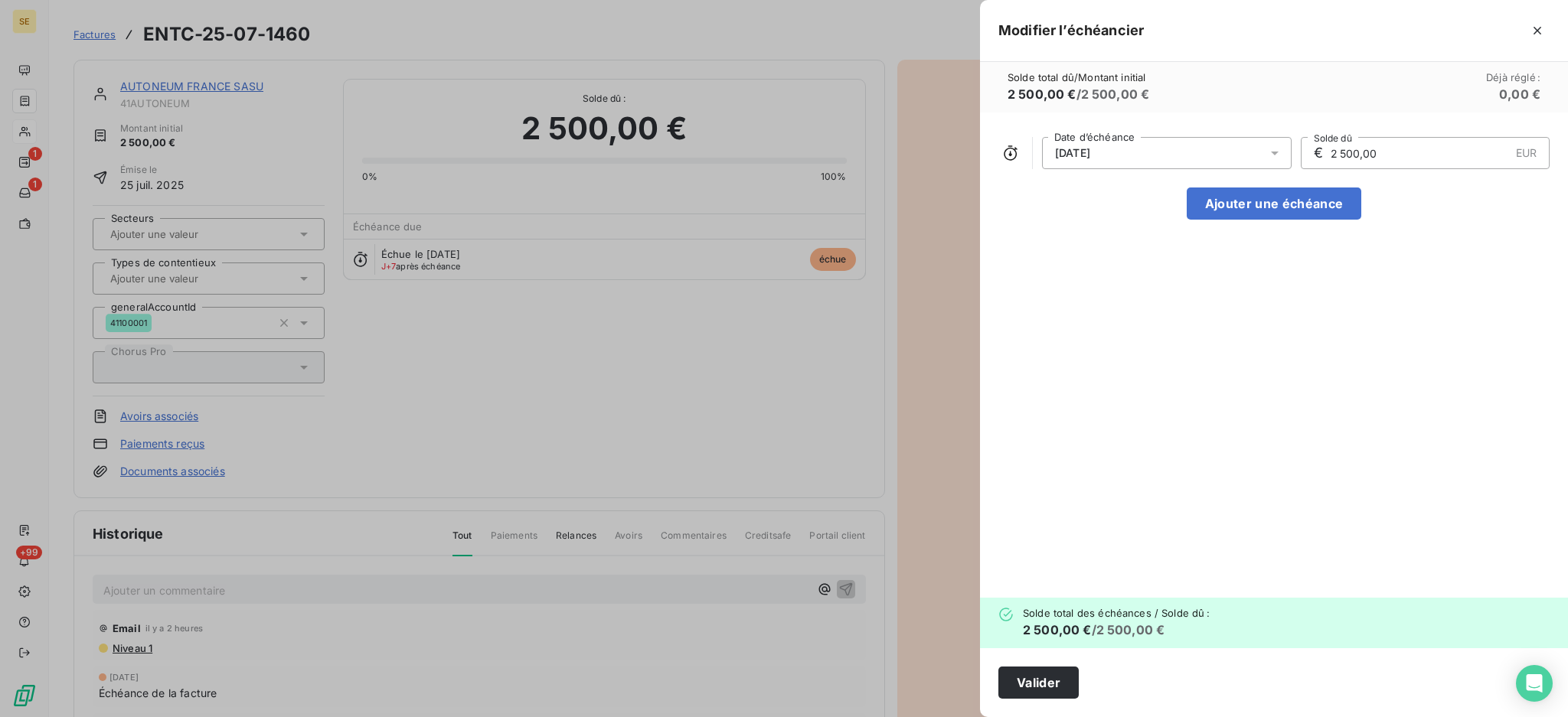
click at [1276, 154] on icon at bounding box center [1274, 154] width 16 height 16
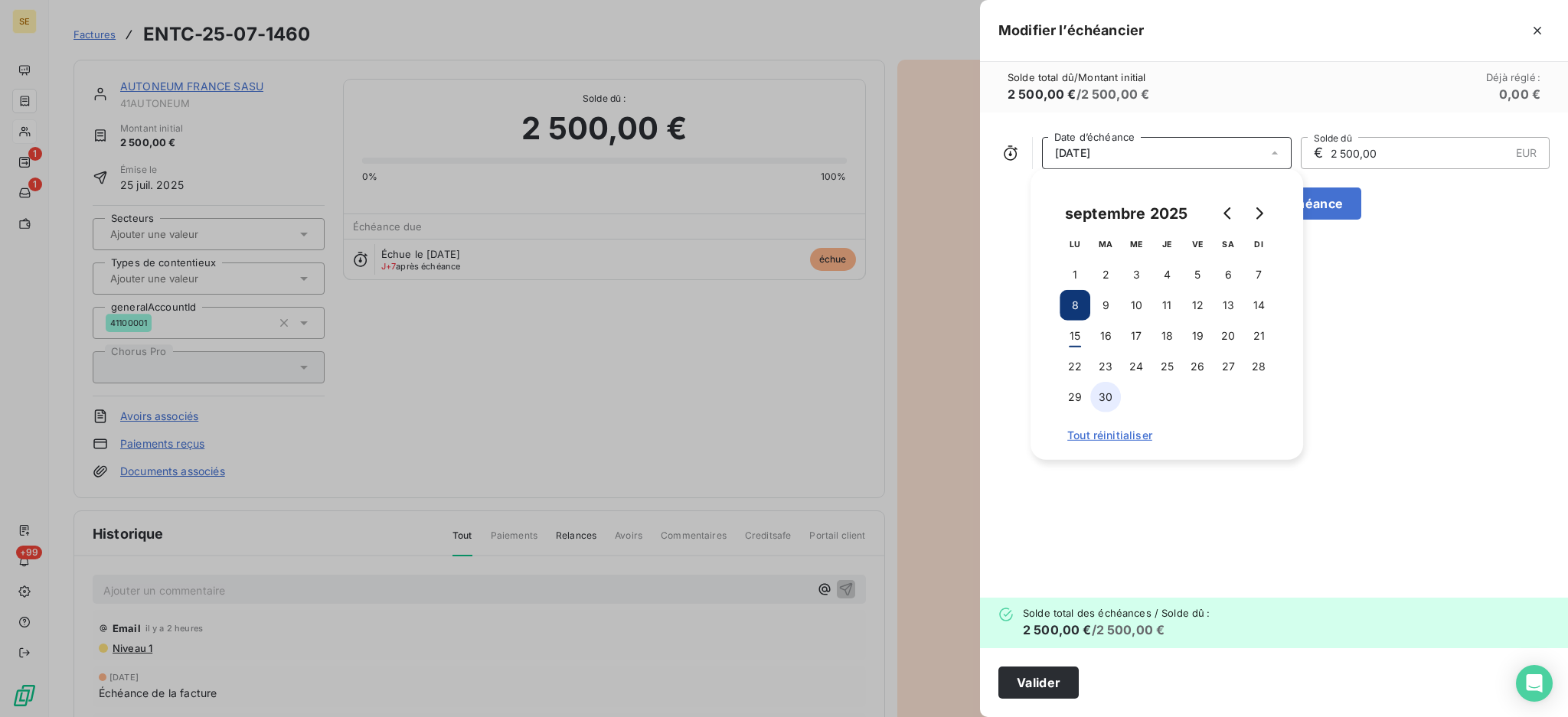
click at [1105, 394] on button "30" at bounding box center [1104, 396] width 30 height 30
click at [1038, 679] on button "Valider" at bounding box center [1038, 682] width 81 height 32
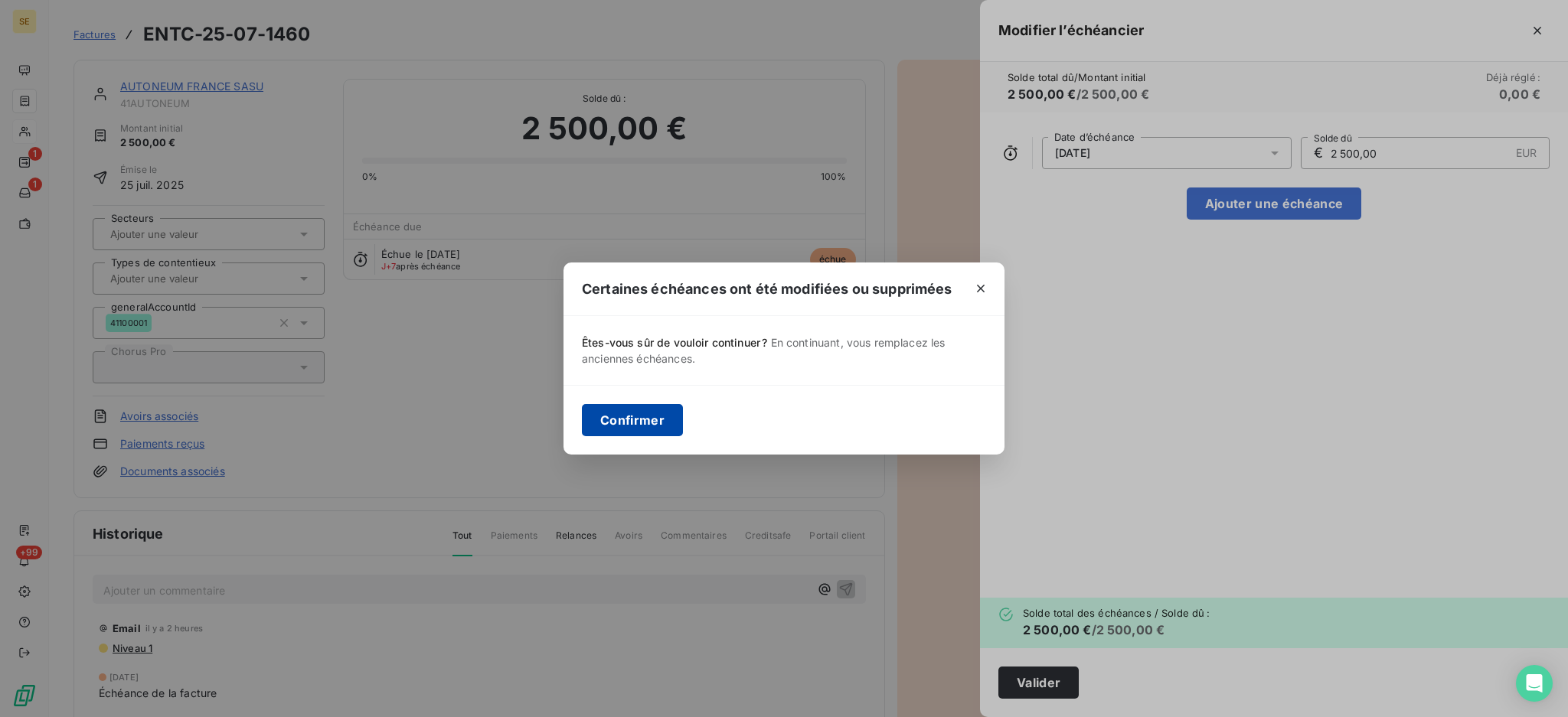
click at [606, 423] on button "Confirmer" at bounding box center [632, 420] width 101 height 32
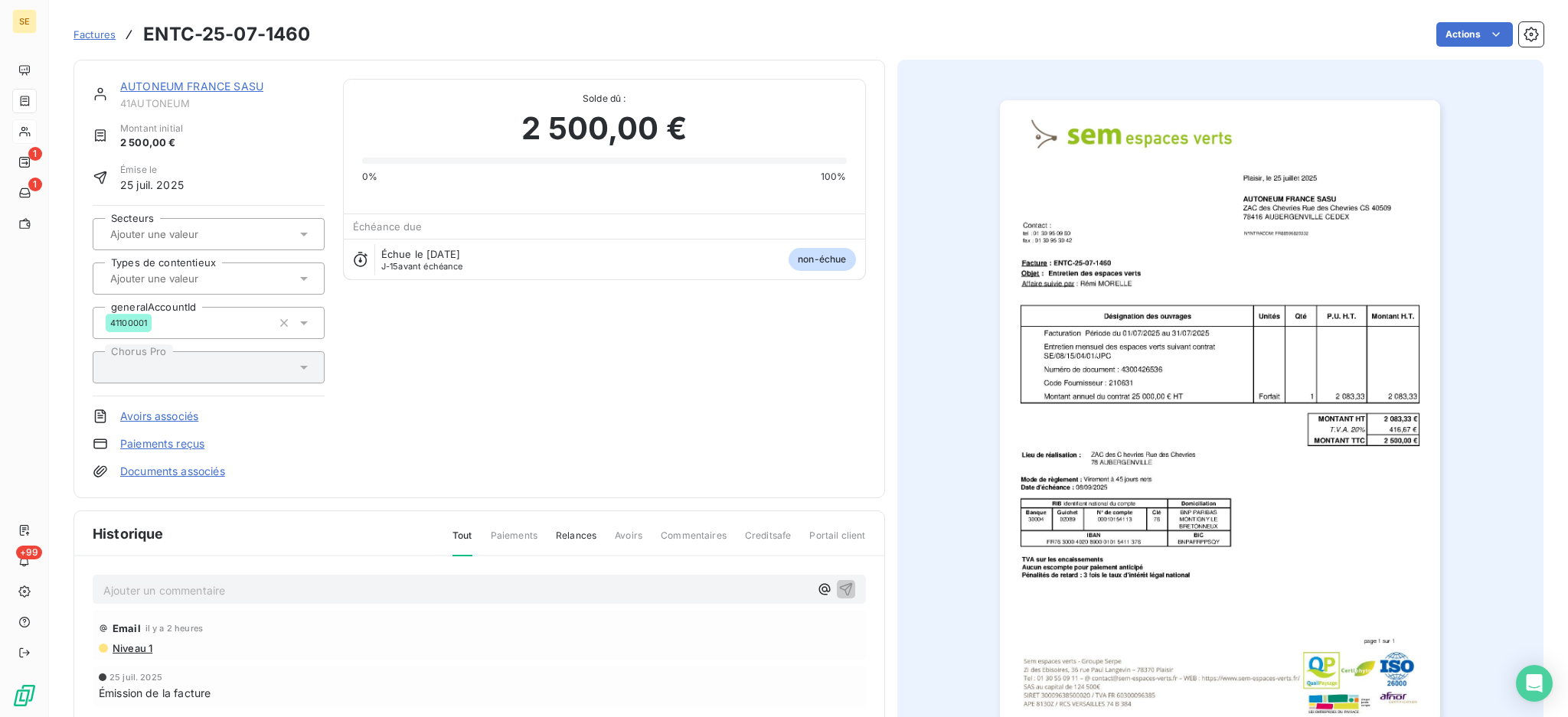
click at [208, 585] on p "Ajouter un commentaire ﻿" at bounding box center [456, 591] width 706 height 19
click at [104, 582] on span "Votre facture est à échéance du 30.09.25" at bounding box center [205, 588] width 204 height 13
click at [100, 585] on div "Votre facture est à échéance du 30.09.25" at bounding box center [478, 588] width 773 height 28
click at [105, 585] on span "Votre facture est à échéance du 30.09.25" at bounding box center [205, 588] width 204 height 13
click at [117, 582] on span "Votre facture est à échéance du 30.09.25" at bounding box center [205, 588] width 204 height 13
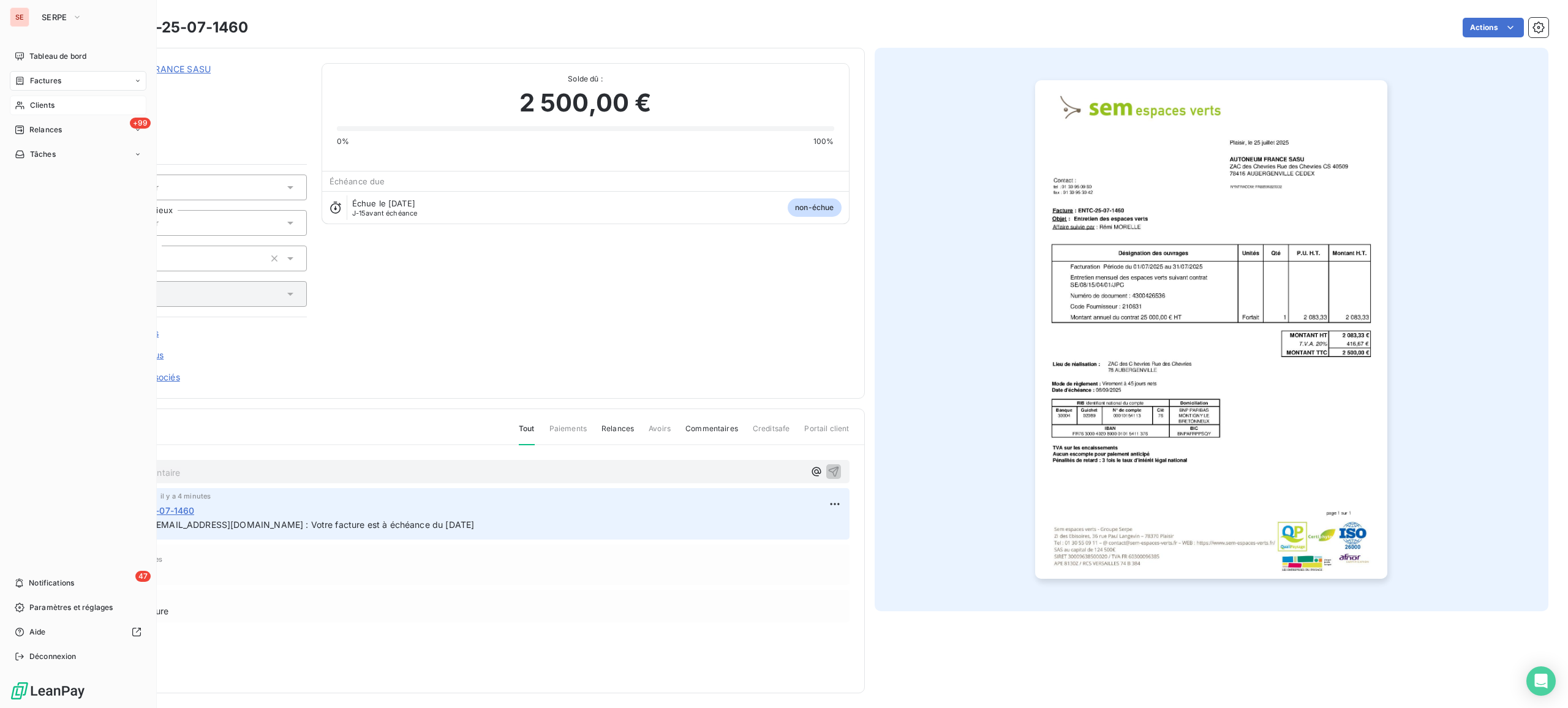
click at [45, 105] on span "Clients" at bounding box center [42, 105] width 24 height 11
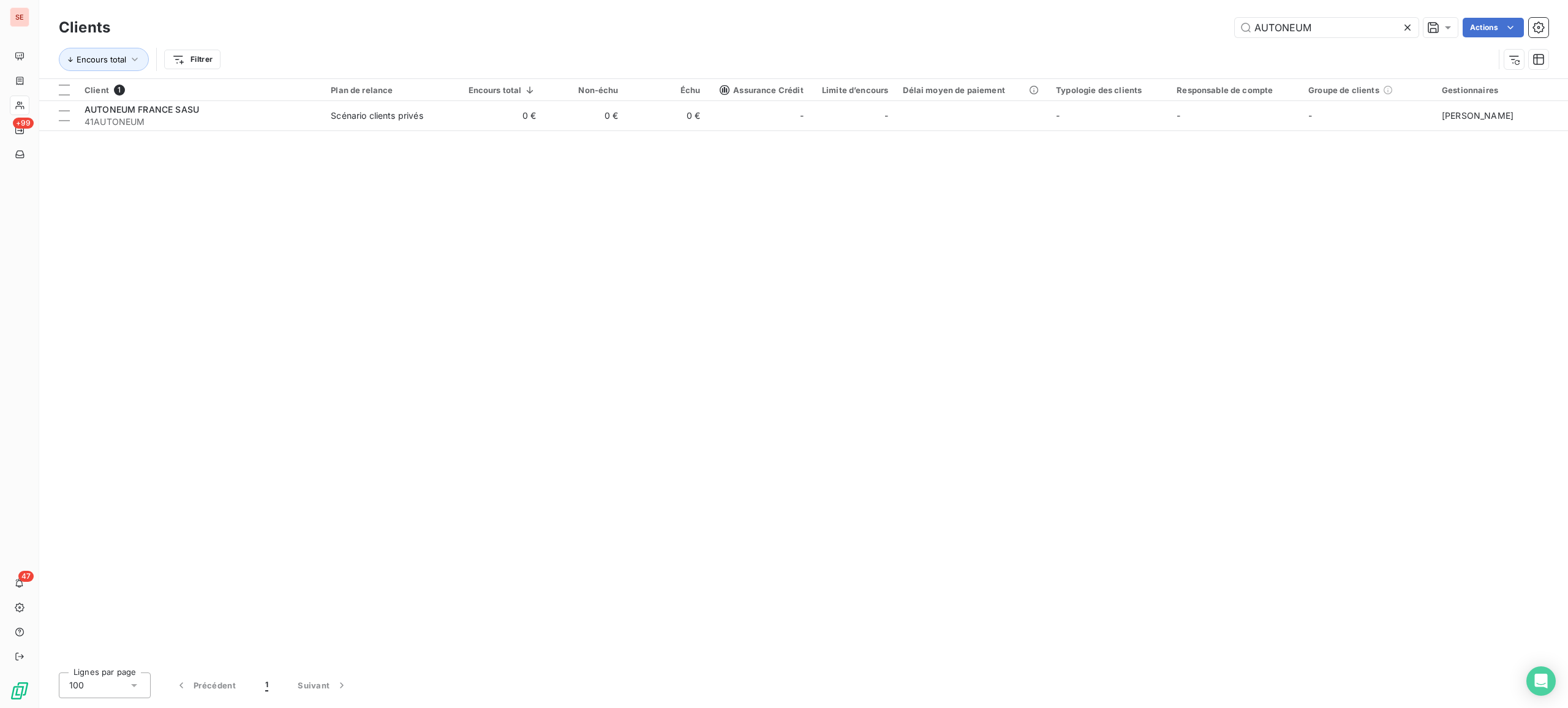
drag, startPoint x: 1350, startPoint y: 37, endPoint x: 1050, endPoint y: 19, distance: 300.5
click at [1050, 19] on div "AUTONEUM Actions" at bounding box center [837, 27] width 1423 height 19
type input "territoire34"
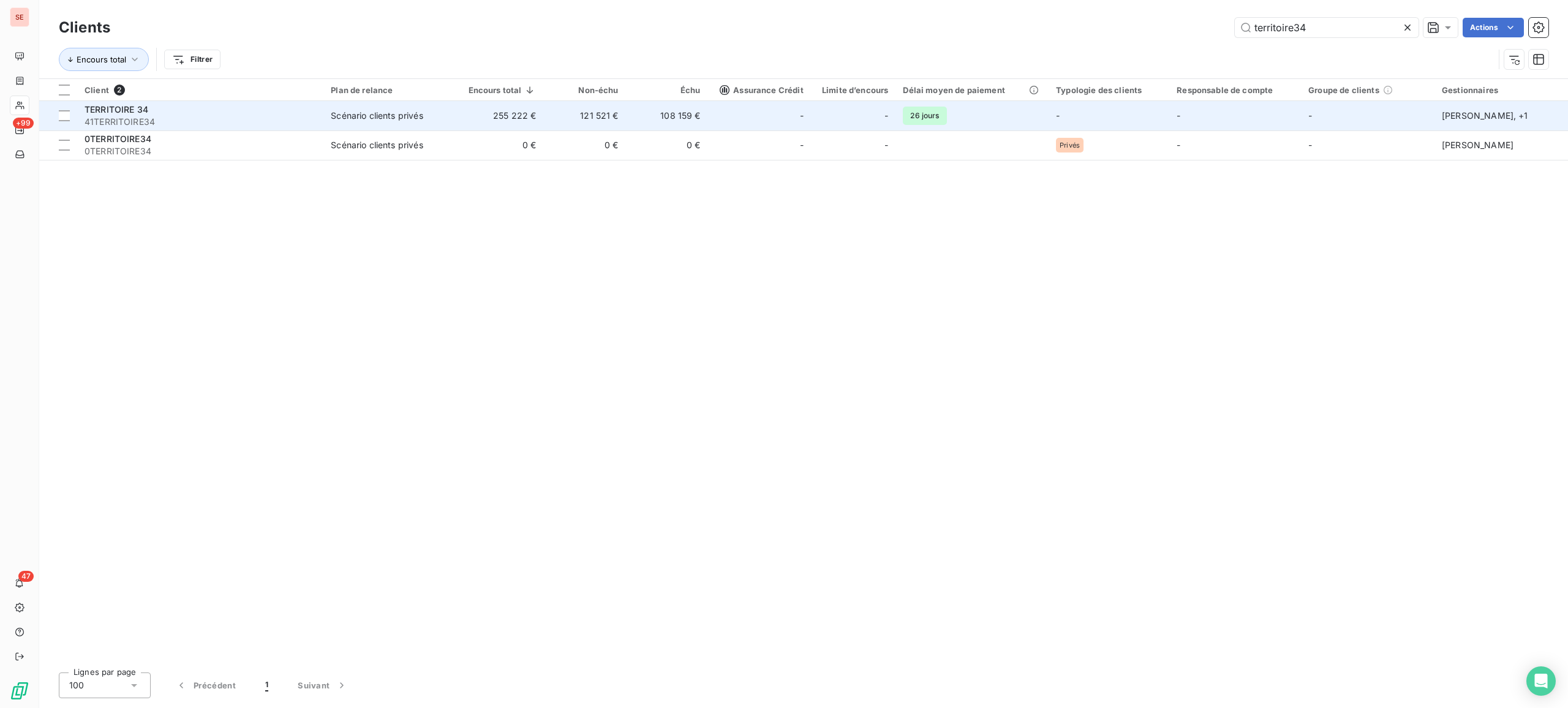
click at [422, 120] on div "Scénario clients privés" at bounding box center [376, 116] width 92 height 12
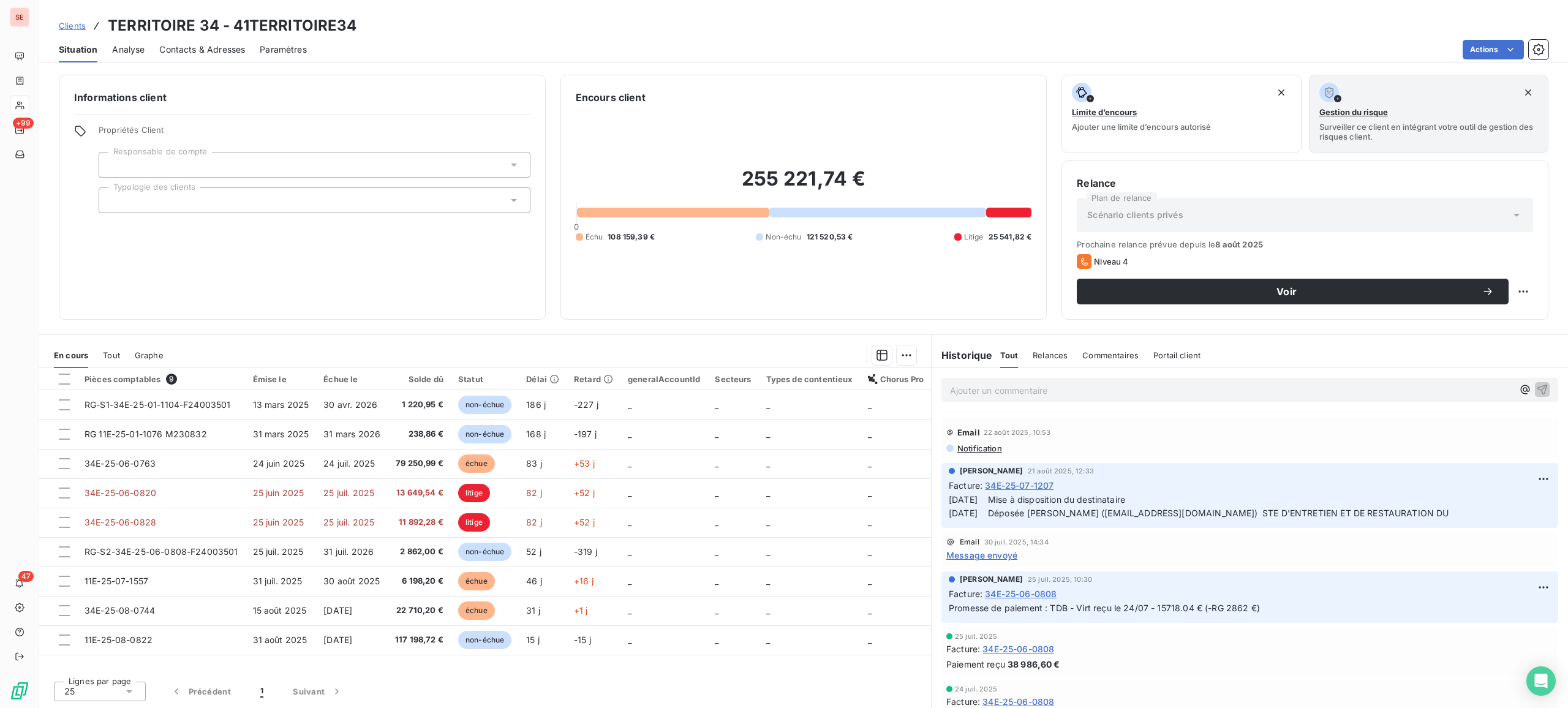
scroll to position [163, 0]
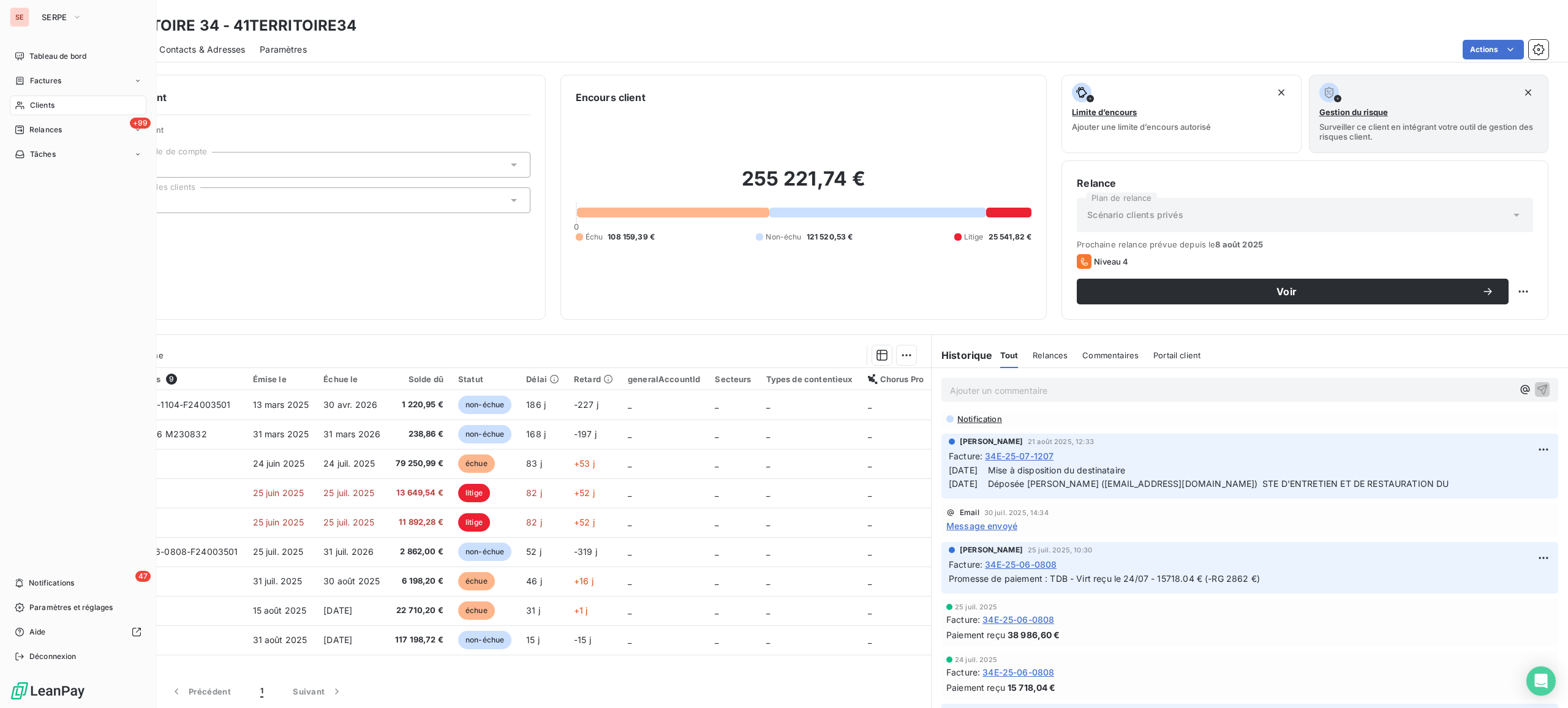
click at [49, 105] on span "Clients" at bounding box center [42, 105] width 24 height 11
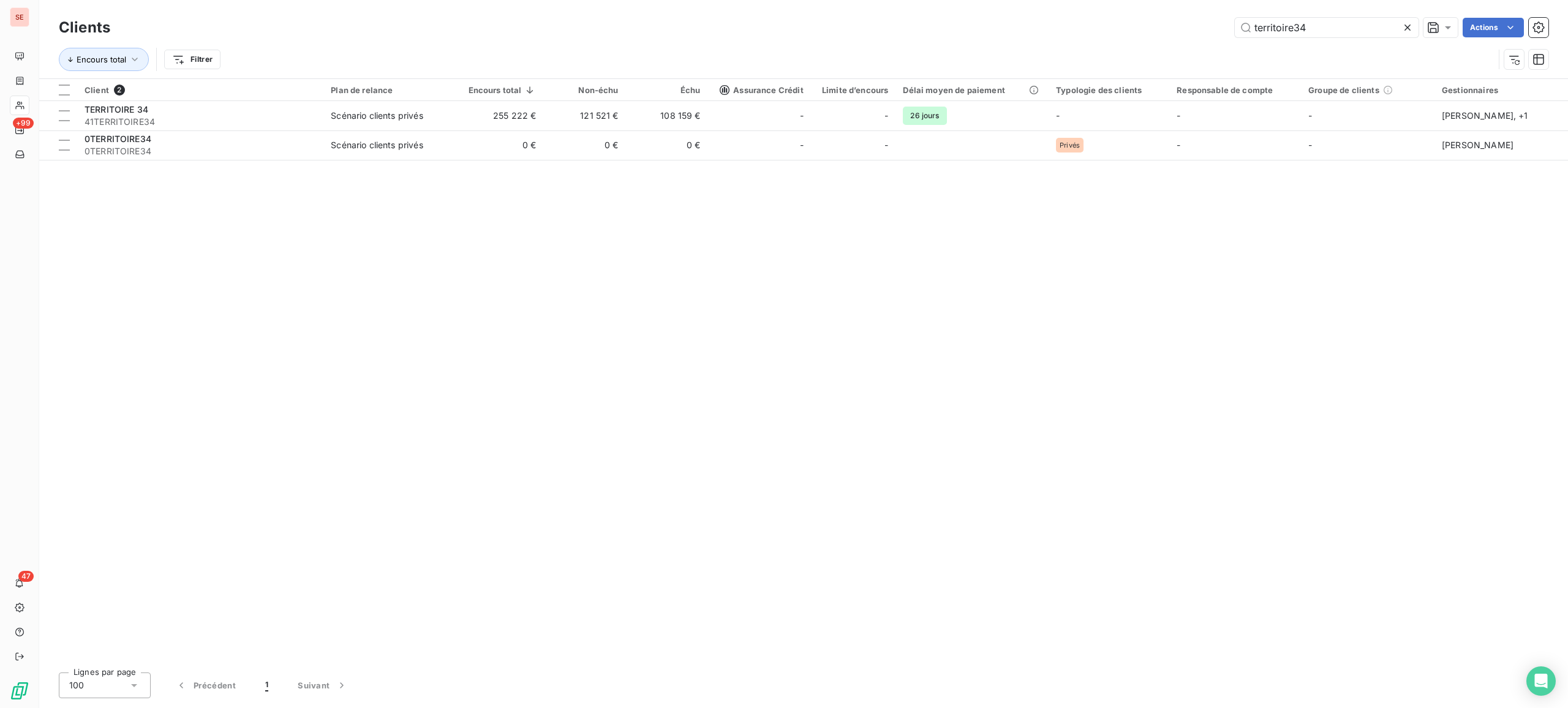
drag, startPoint x: 1366, startPoint y: 25, endPoint x: 1097, endPoint y: -9, distance: 271.1
click at [1097, 0] on html "SE +99 47 Clients territoire34 Actions Encours total Filtrer Client 2 Plan de r…" at bounding box center [784, 354] width 1568 height 708
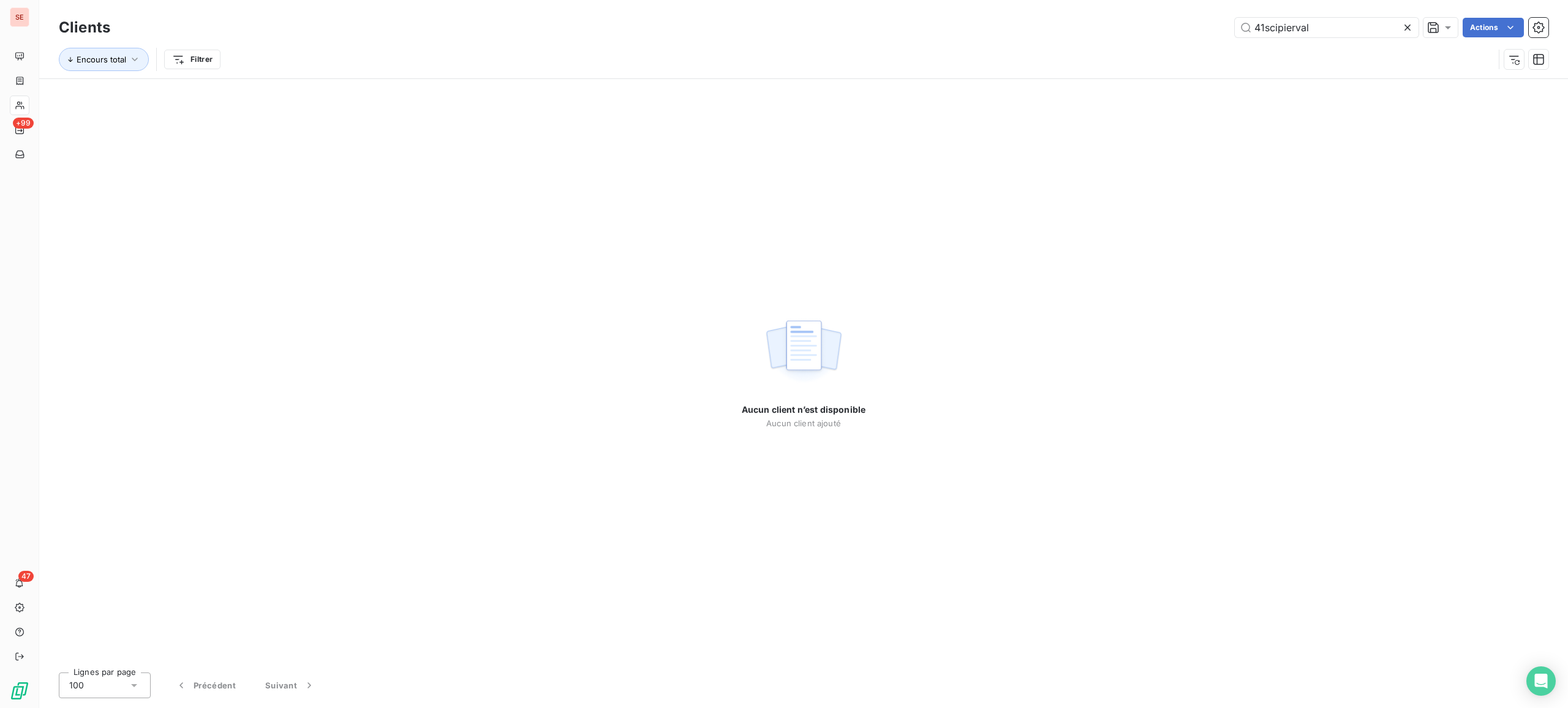
drag, startPoint x: 1321, startPoint y: 25, endPoint x: 1125, endPoint y: 25, distance: 196.0
click at [1125, 25] on div "41scipierval Actions" at bounding box center [837, 27] width 1423 height 19
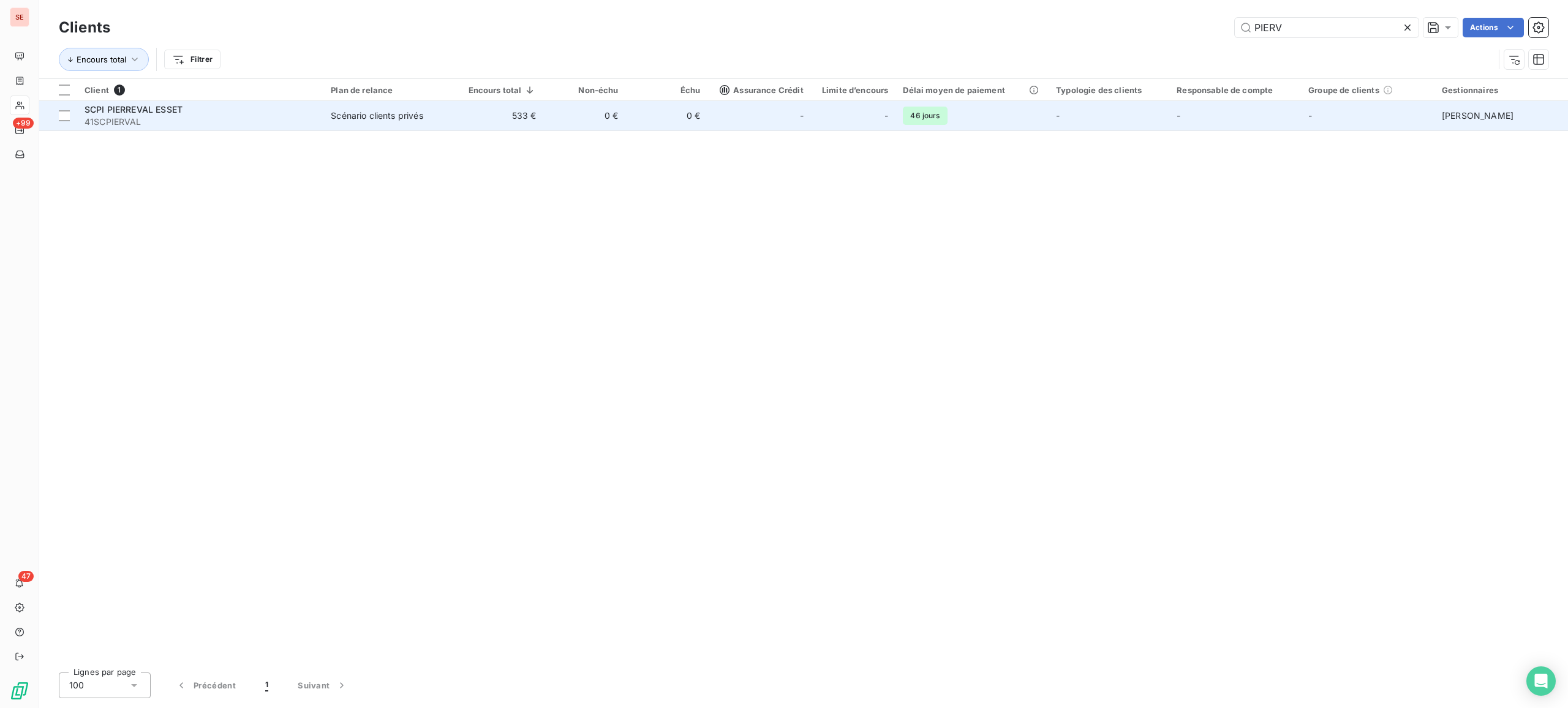
type input "PIERV"
click at [599, 131] on td "0 €" at bounding box center [584, 116] width 82 height 30
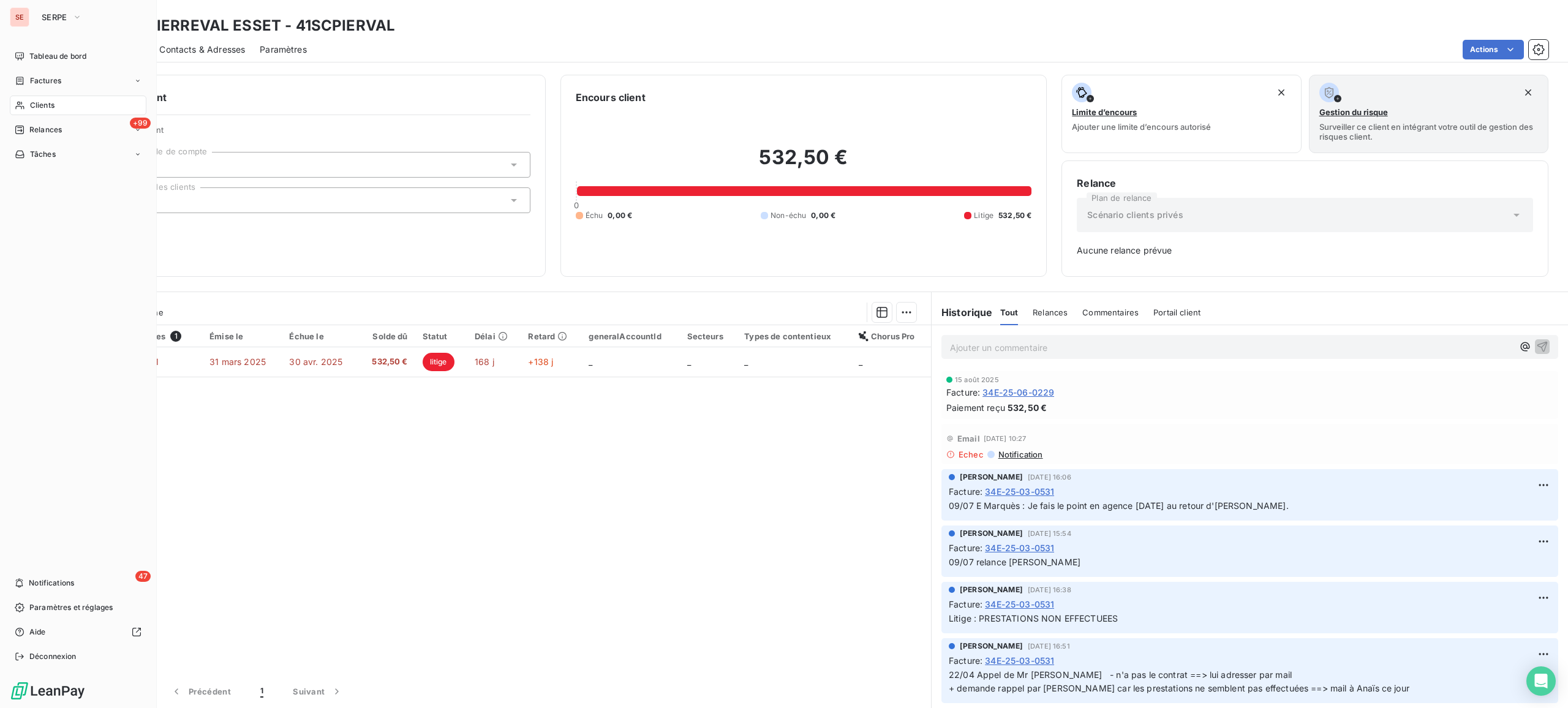
click at [47, 104] on span "Clients" at bounding box center [42, 105] width 24 height 11
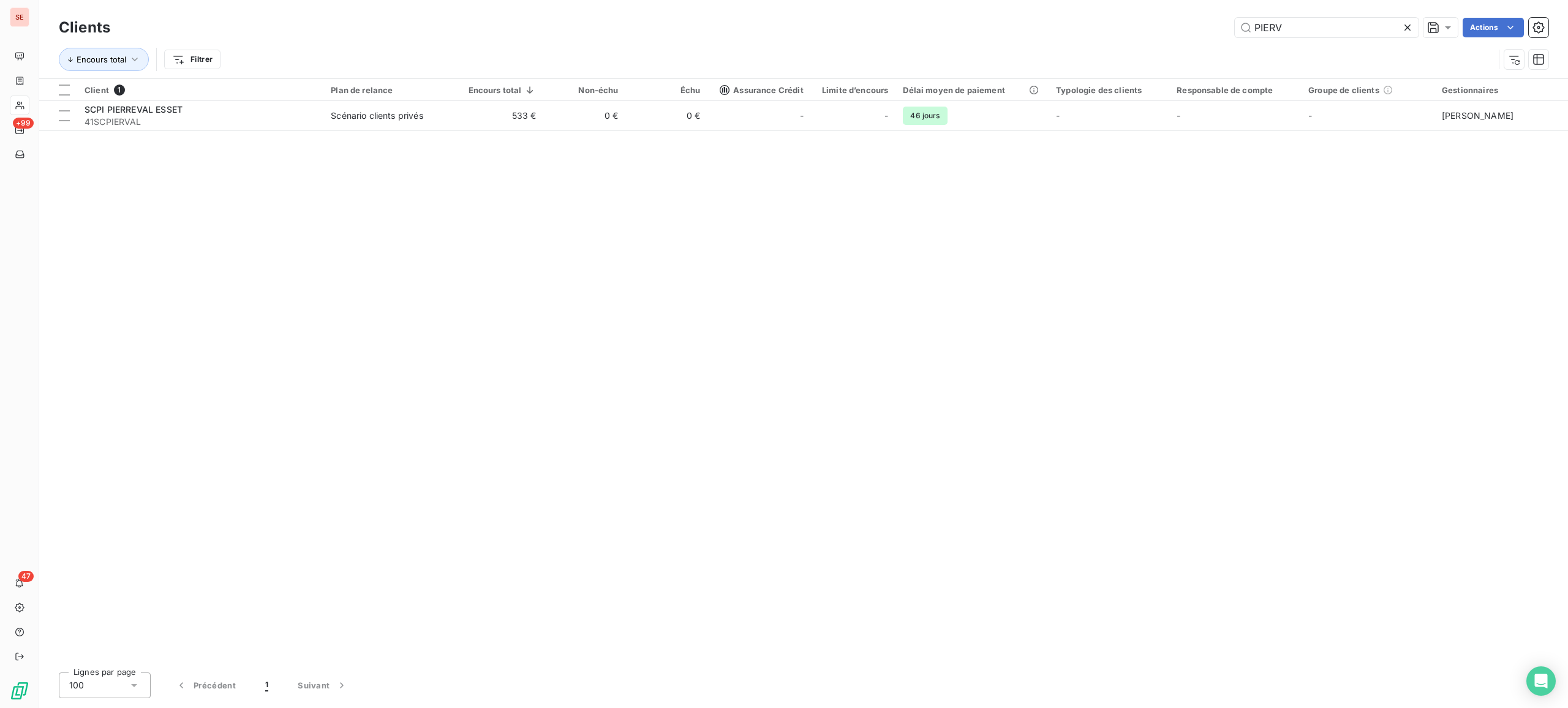
drag, startPoint x: 1324, startPoint y: 27, endPoint x: 1181, endPoint y: 8, distance: 144.3
click at [1181, 8] on div "Clients PIERV Actions Encours total Filtrer" at bounding box center [803, 39] width 1528 height 79
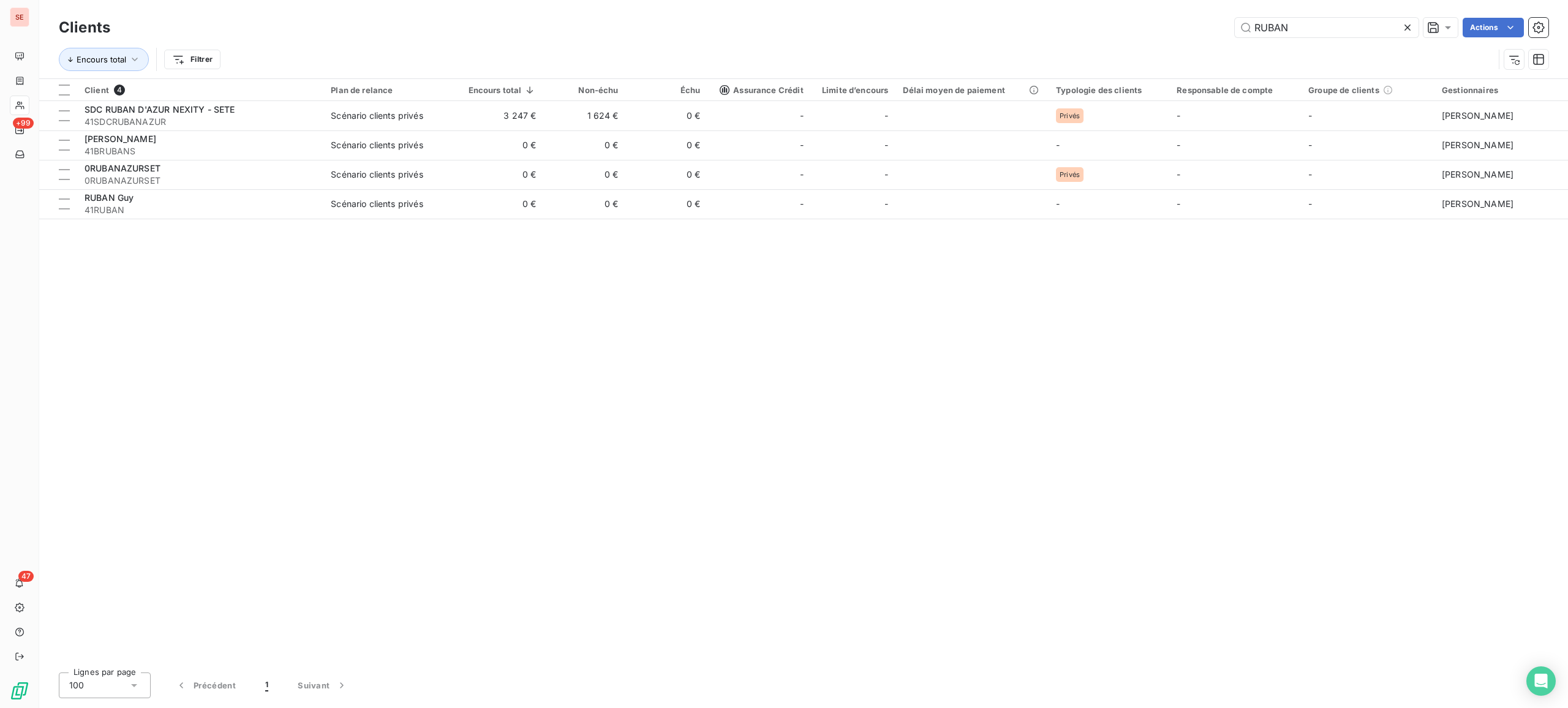
type input "RUBAN"
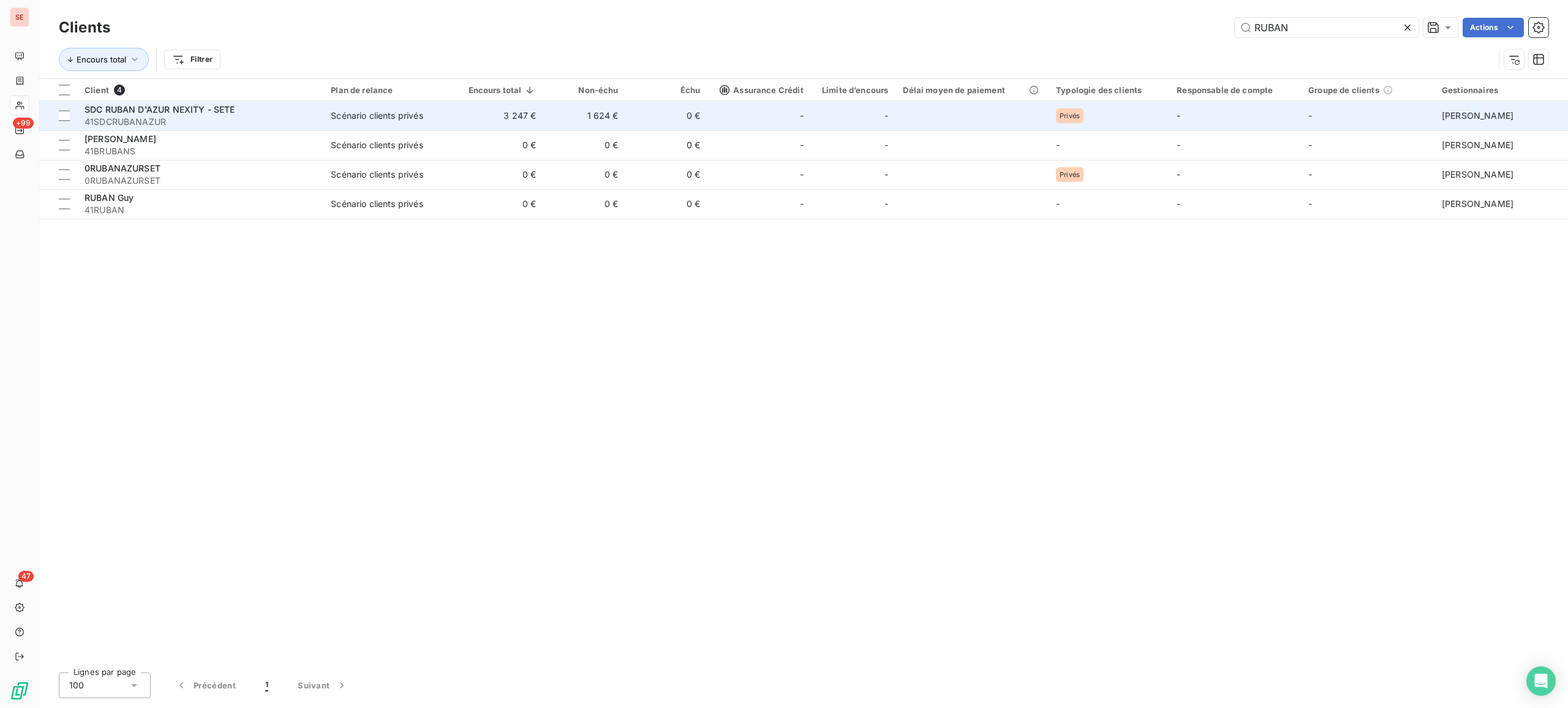
click at [582, 114] on td "1 624 €" at bounding box center [584, 116] width 82 height 30
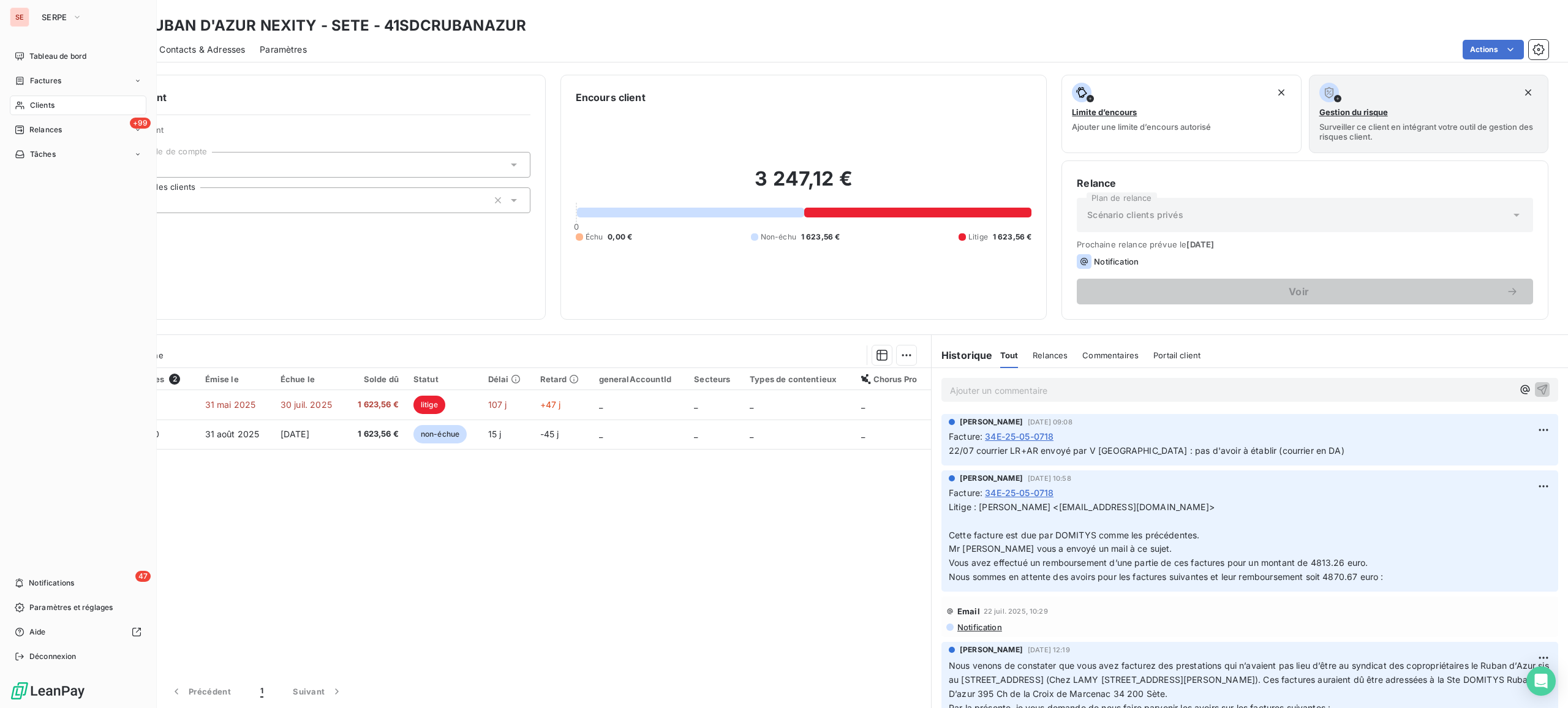
click at [40, 107] on span "Clients" at bounding box center [42, 105] width 24 height 11
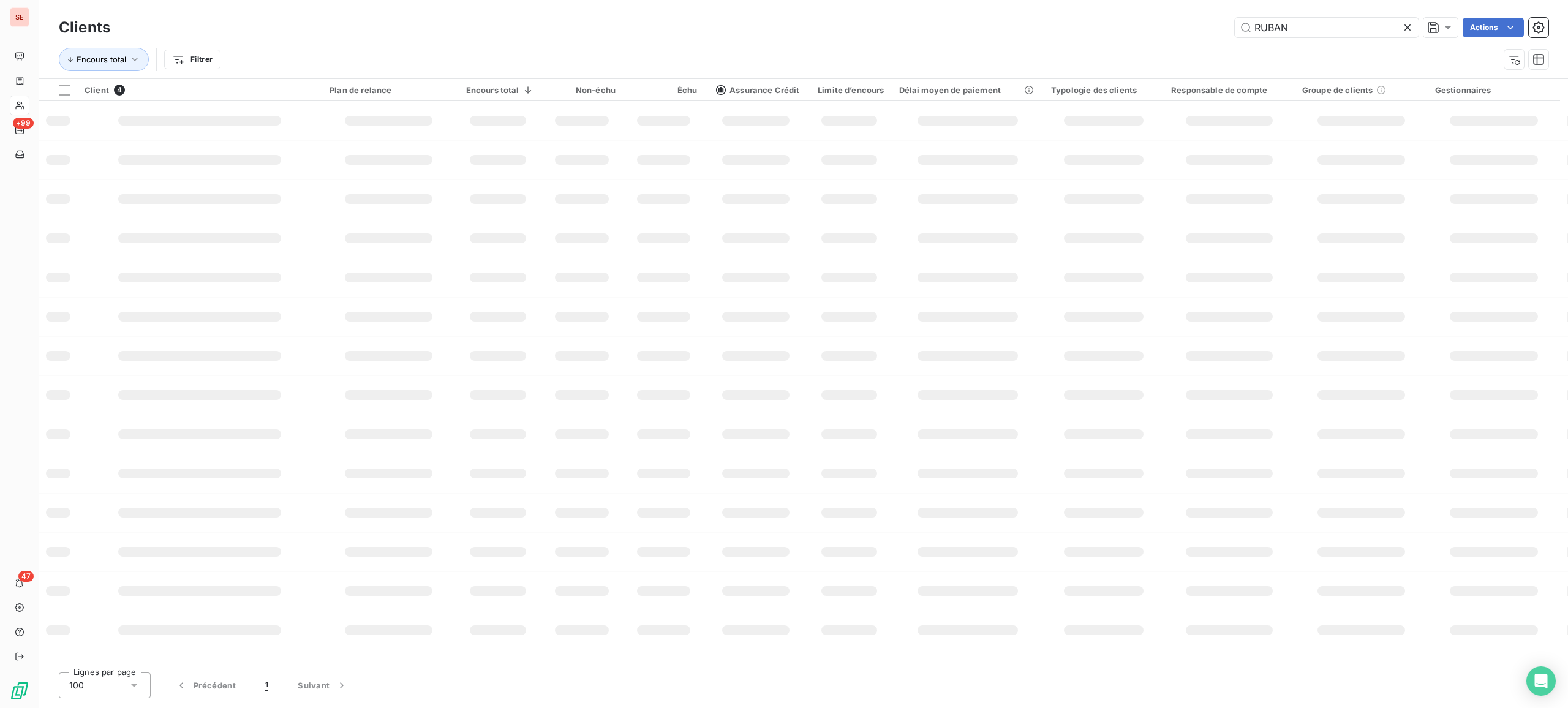
drag, startPoint x: 1325, startPoint y: 30, endPoint x: 1003, endPoint y: 25, distance: 322.0
click at [1034, 20] on div "RUBAN Actions" at bounding box center [837, 27] width 1423 height 19
type input "APESUD"
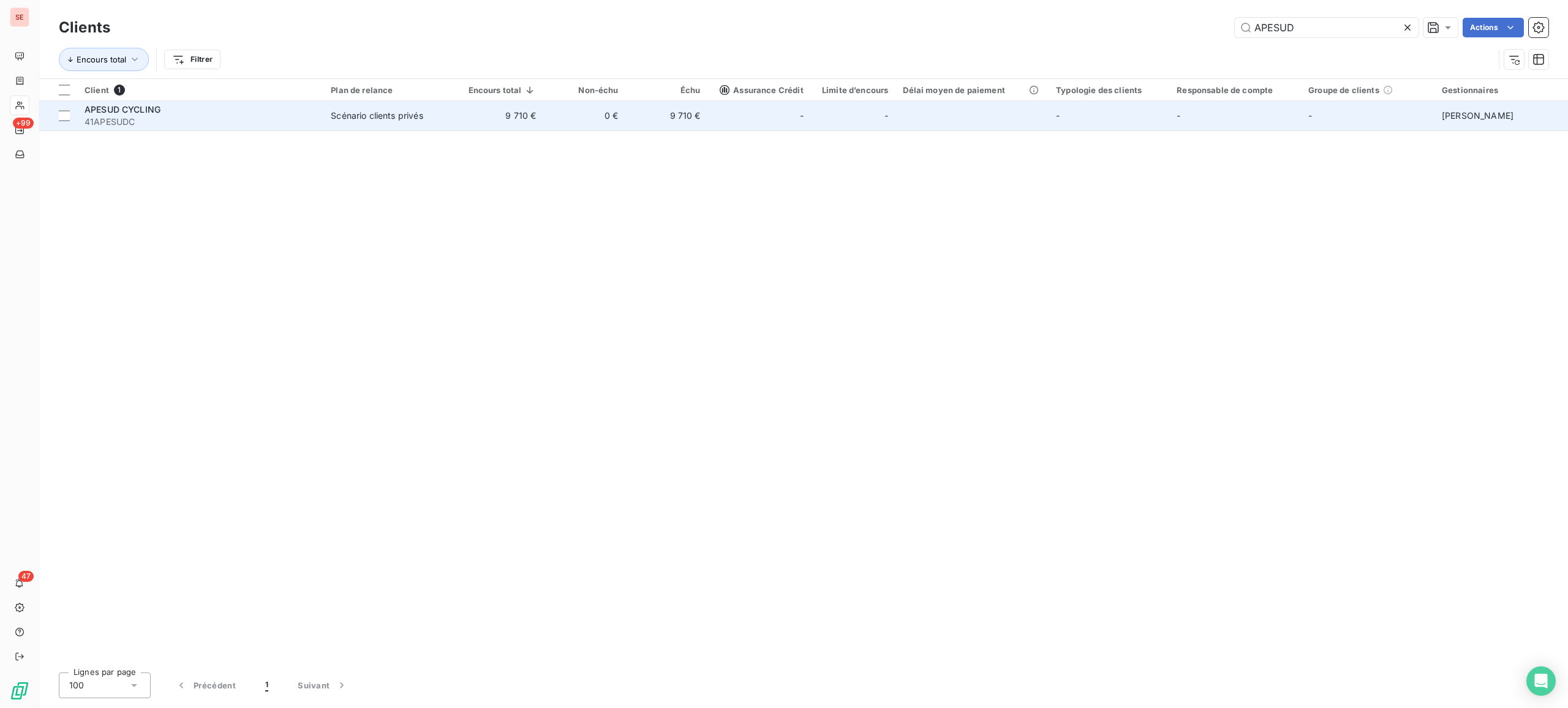
click at [236, 116] on span "41APESUDC" at bounding box center [201, 122] width 232 height 12
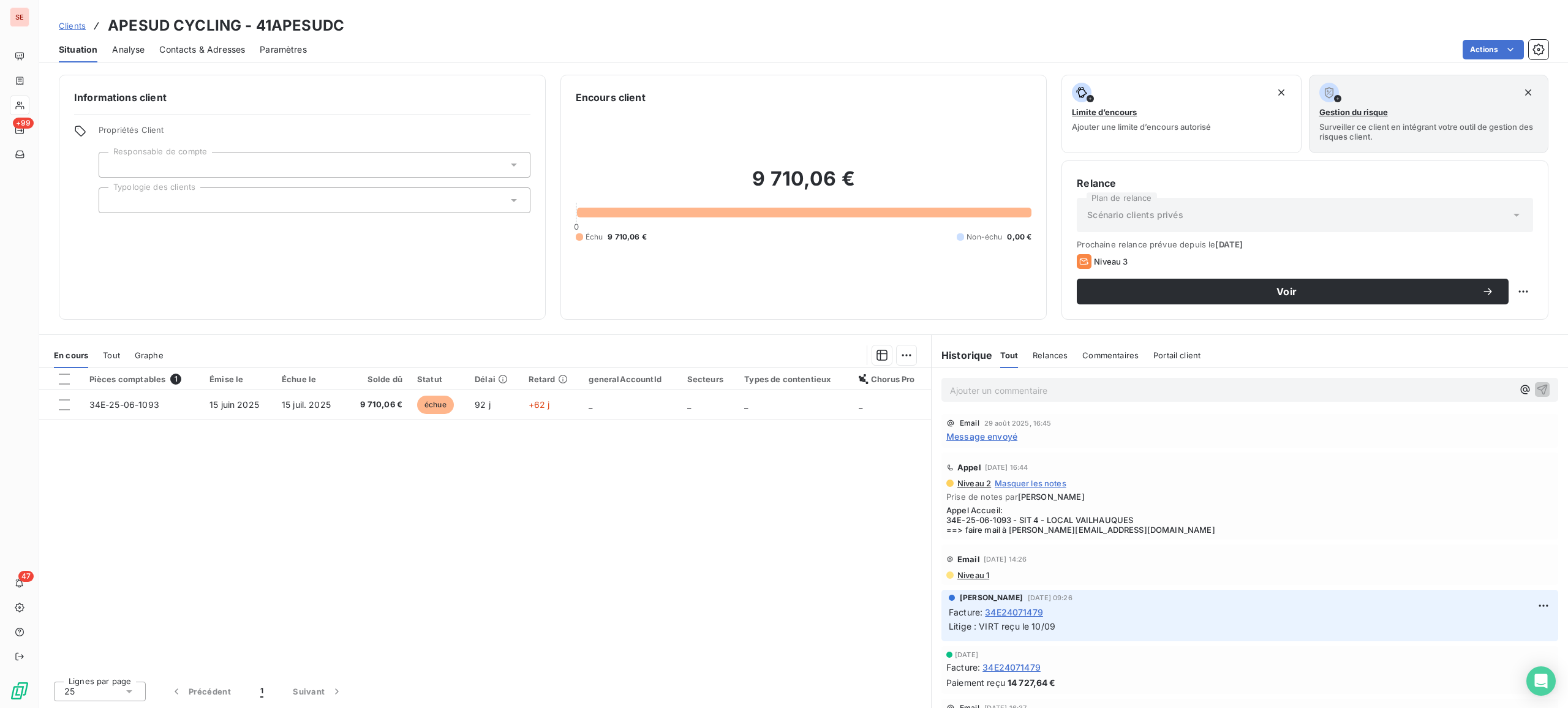
click at [992, 436] on span "Message envoyé" at bounding box center [982, 436] width 71 height 13
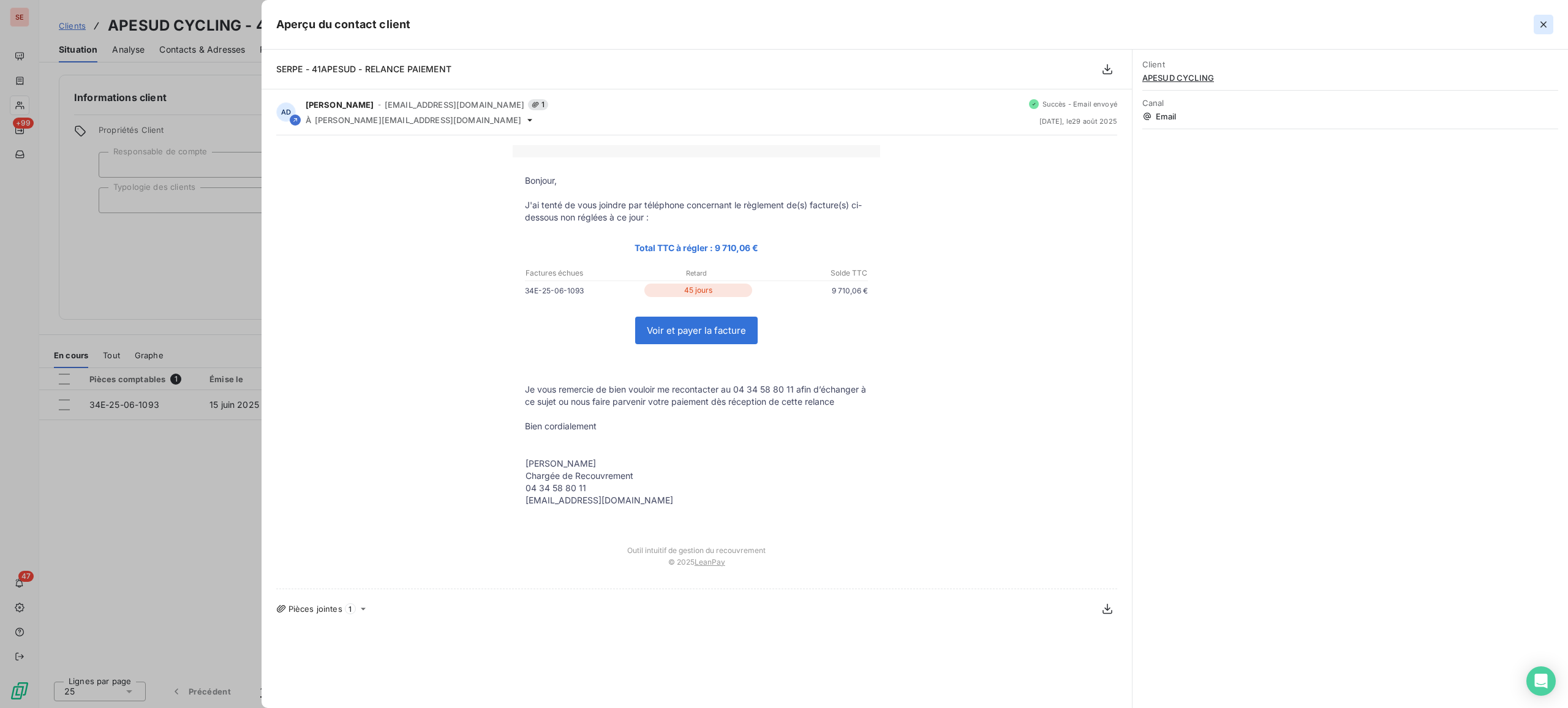
click at [1254, 23] on icon "button" at bounding box center [1543, 25] width 12 height 12
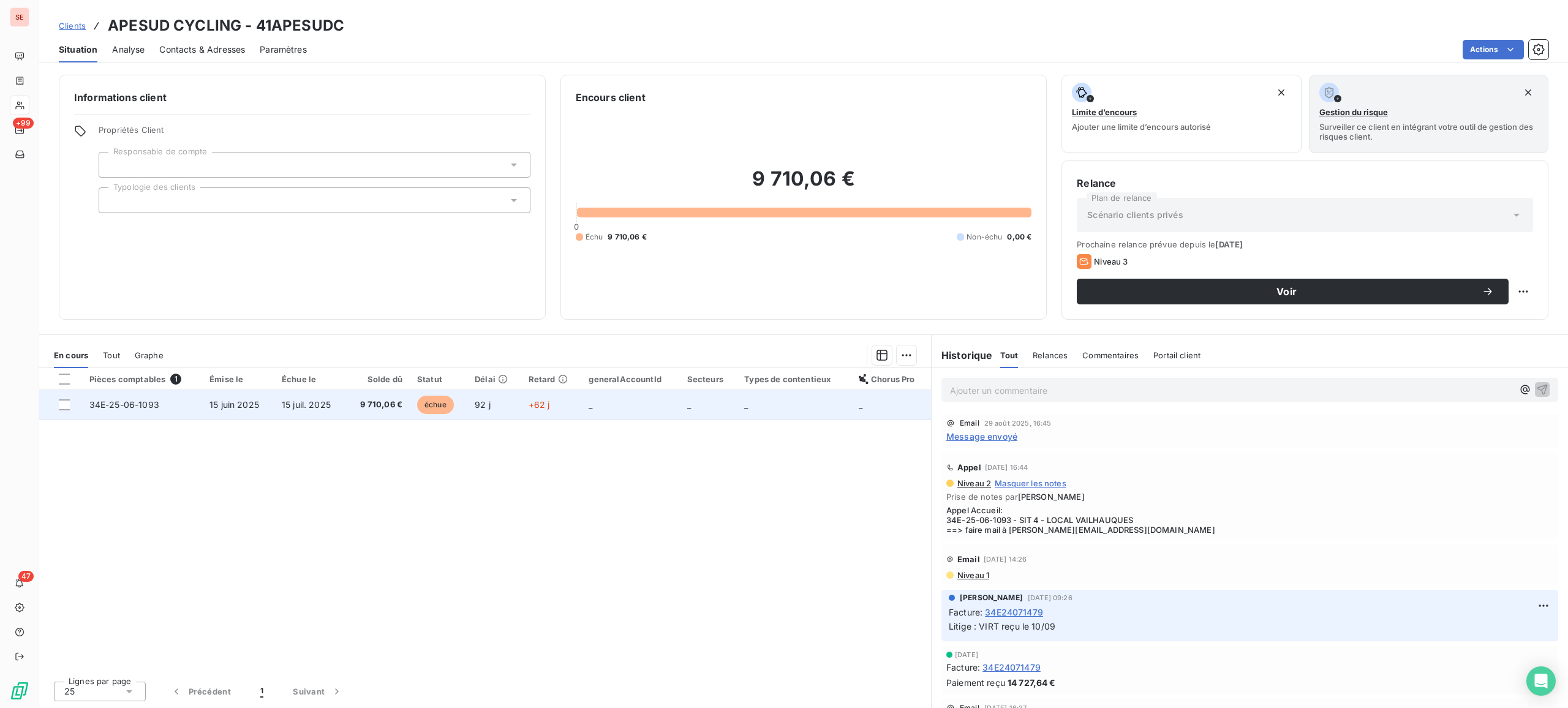
click at [292, 408] on span "15 juil. 2025" at bounding box center [306, 404] width 49 height 10
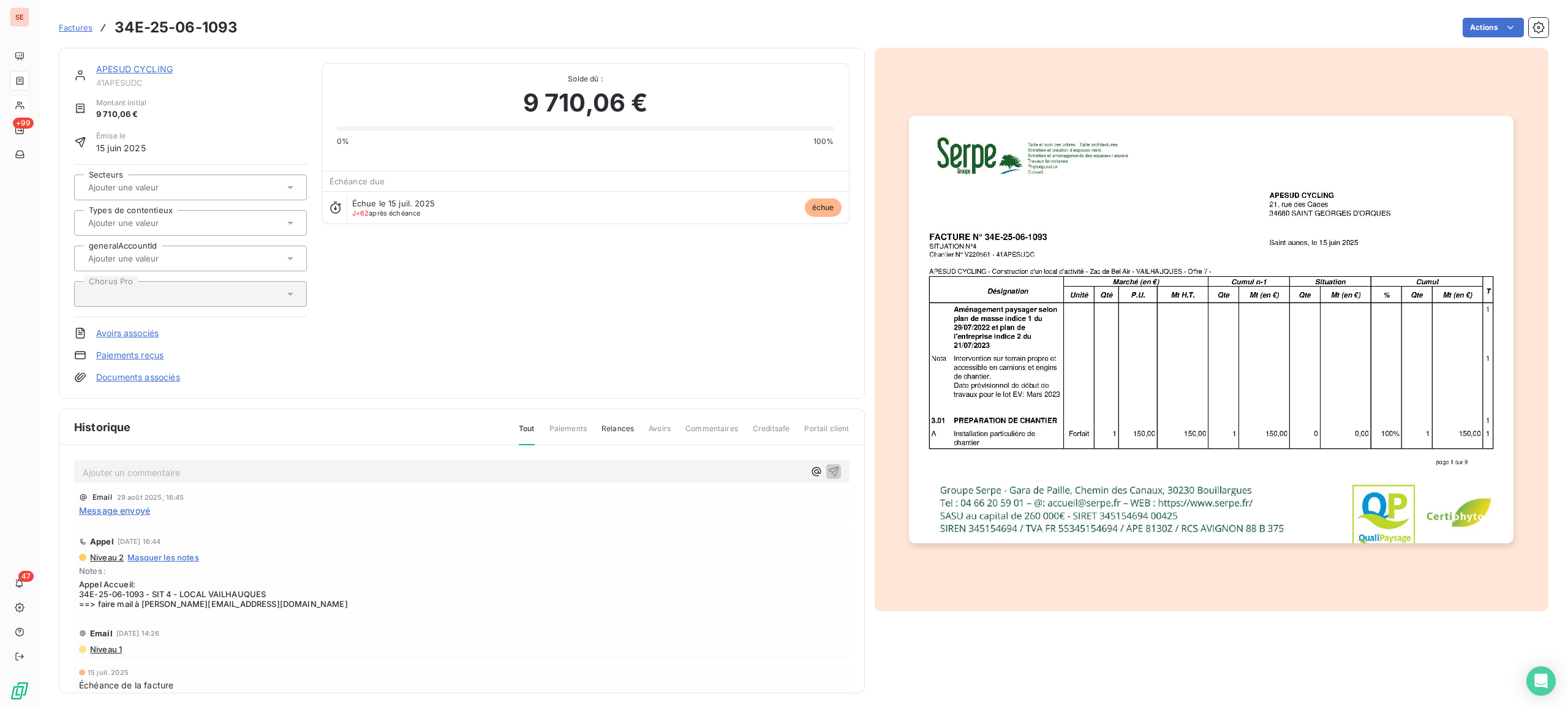
click at [160, 476] on p "Ajouter un commentaire ﻿" at bounding box center [443, 473] width 722 height 16
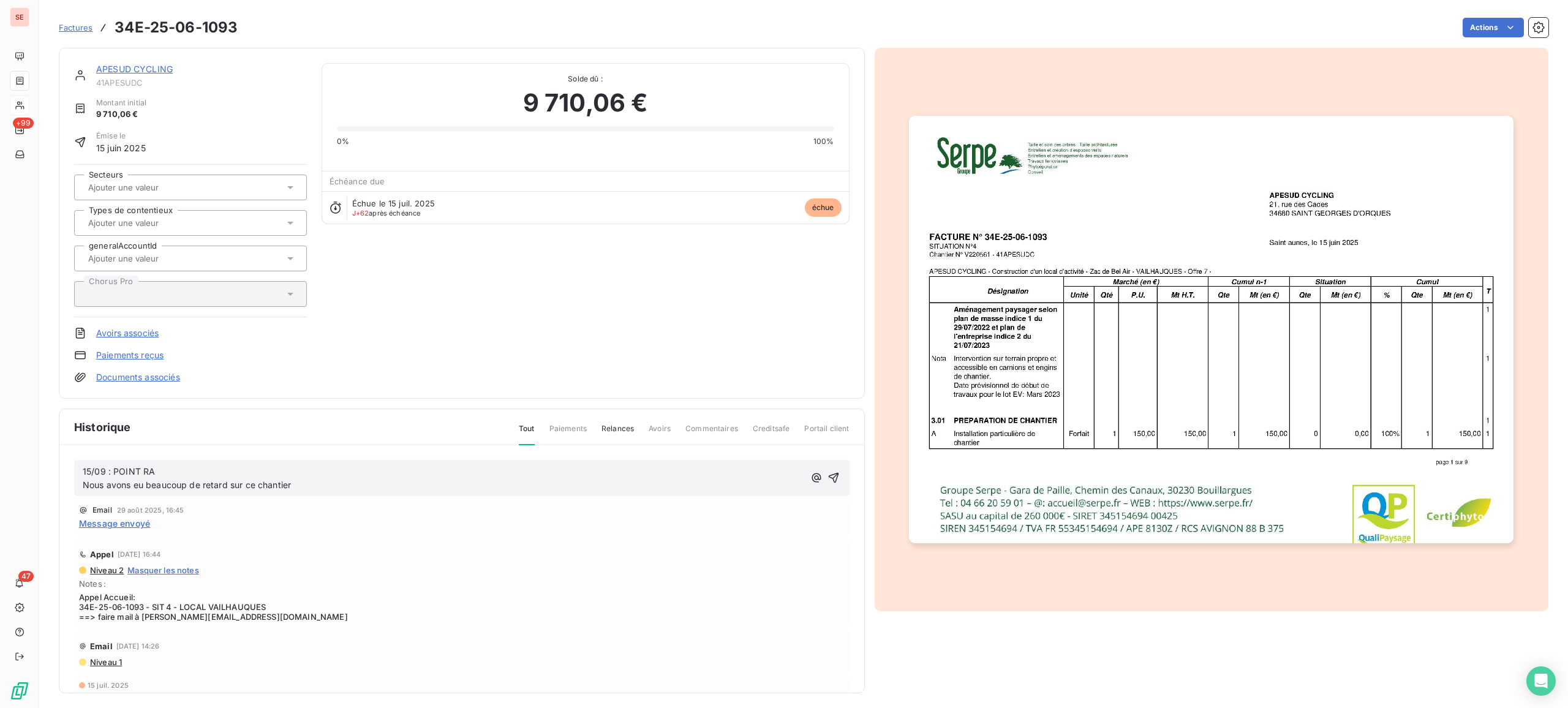
click at [110, 471] on span "15/09 : POINT RA Nous avons eu beaucoup de retard sur ce chantier" at bounding box center [187, 478] width 208 height 24
click at [198, 474] on p "15/09 POINT RA Nous avons eu beaucoup de retard sur ce chantier" at bounding box center [443, 479] width 722 height 28
click at [332, 484] on p "15/09 POINT RA Nous avons eu beaucoup de retard sur ce chantier" at bounding box center [443, 479] width 722 height 28
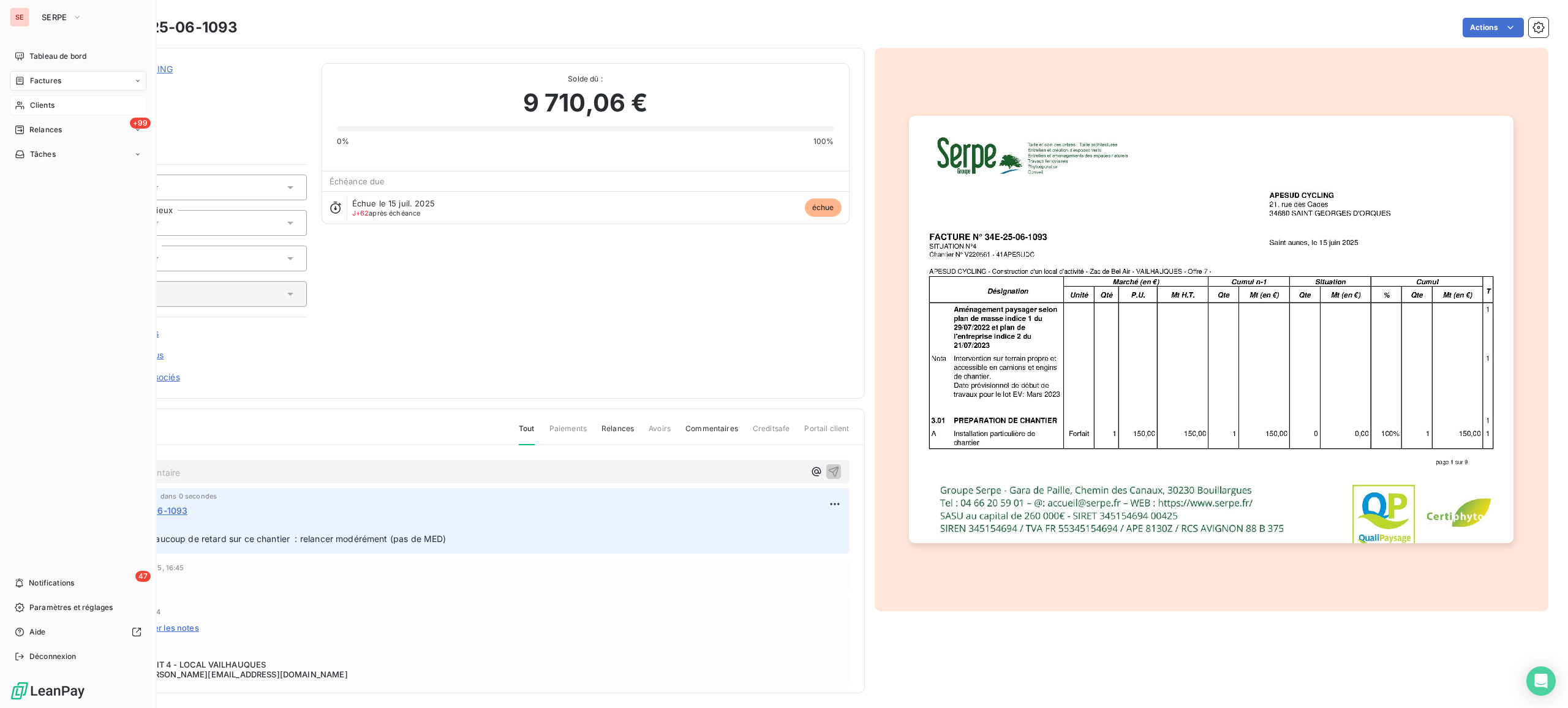
click at [44, 103] on span "Clients" at bounding box center [42, 105] width 24 height 11
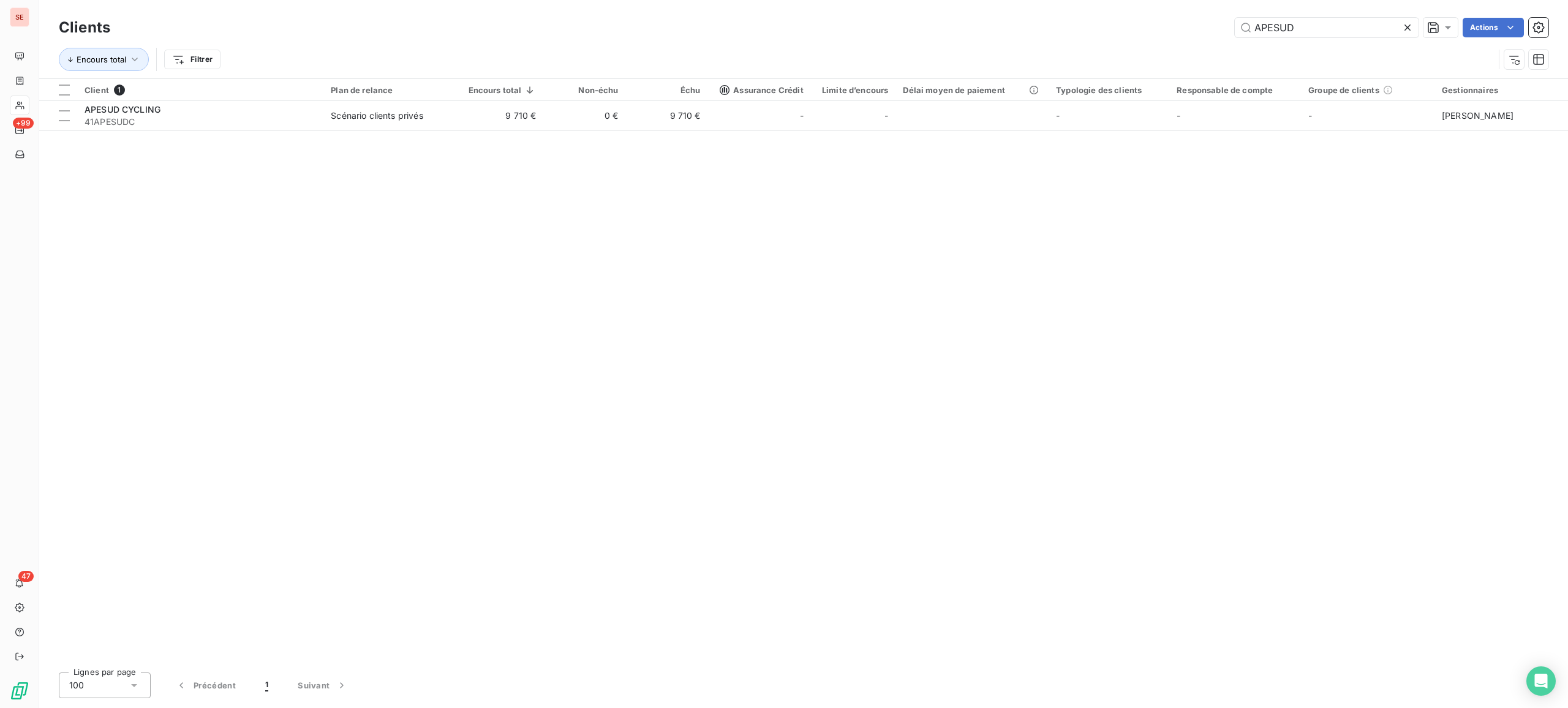
drag, startPoint x: 1318, startPoint y: 27, endPoint x: 1174, endPoint y: -11, distance: 148.9
click at [1174, 0] on html "SE +99 47 Clients APESUD Actions Encours total Filtrer Client 1 Plan de relance…" at bounding box center [784, 354] width 1568 height 708
type input "arcansud"
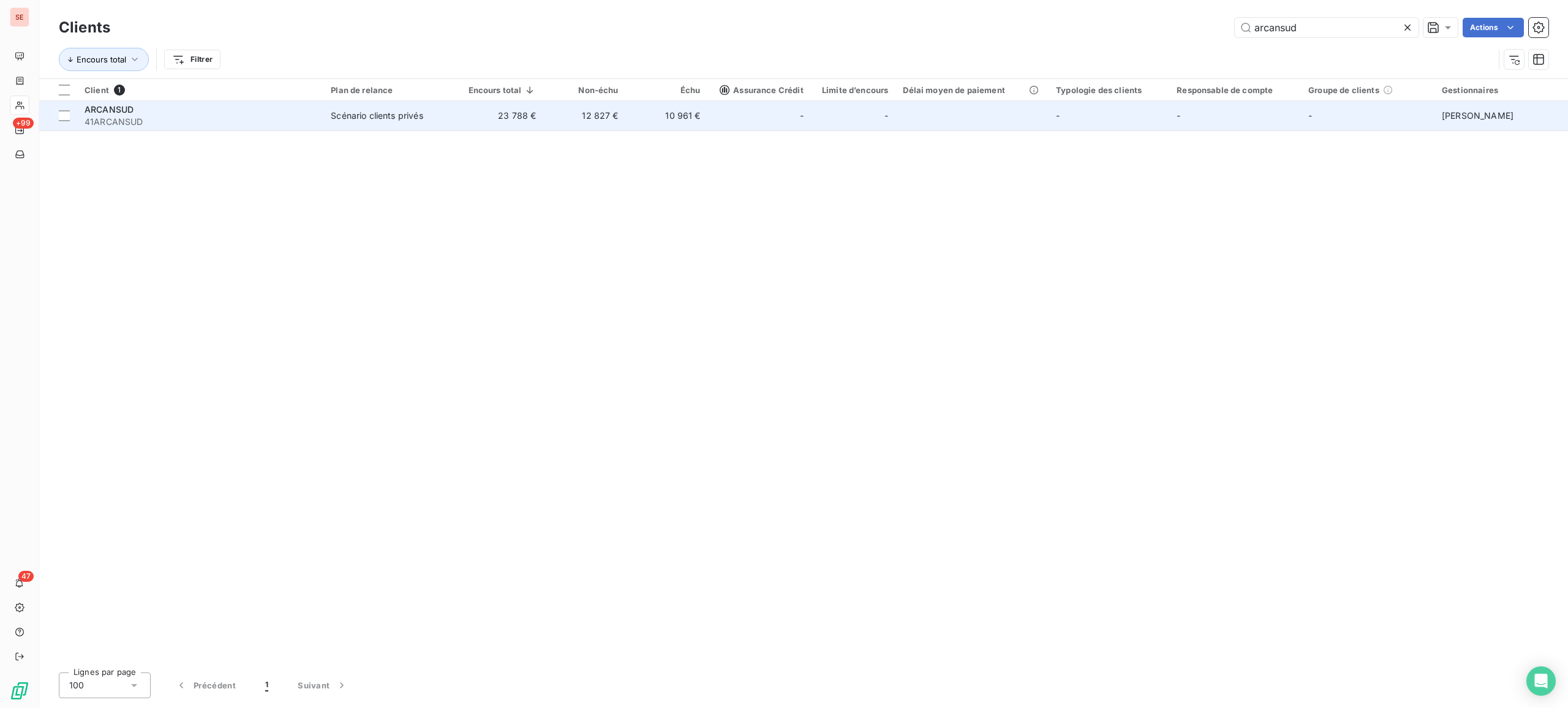
click at [502, 118] on td "23 788 €" at bounding box center [499, 116] width 86 height 30
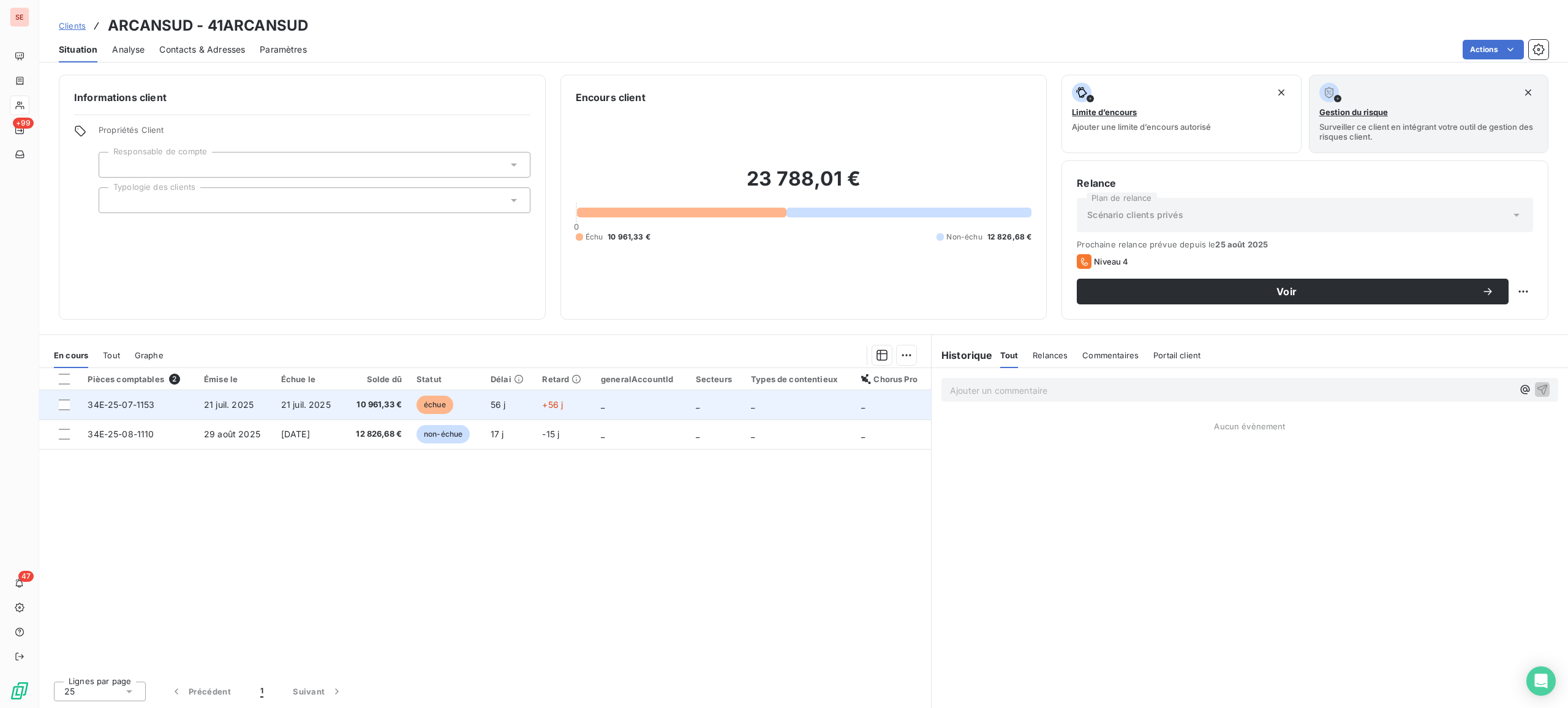
click at [219, 405] on span "21 juil. 2025" at bounding box center [229, 404] width 50 height 10
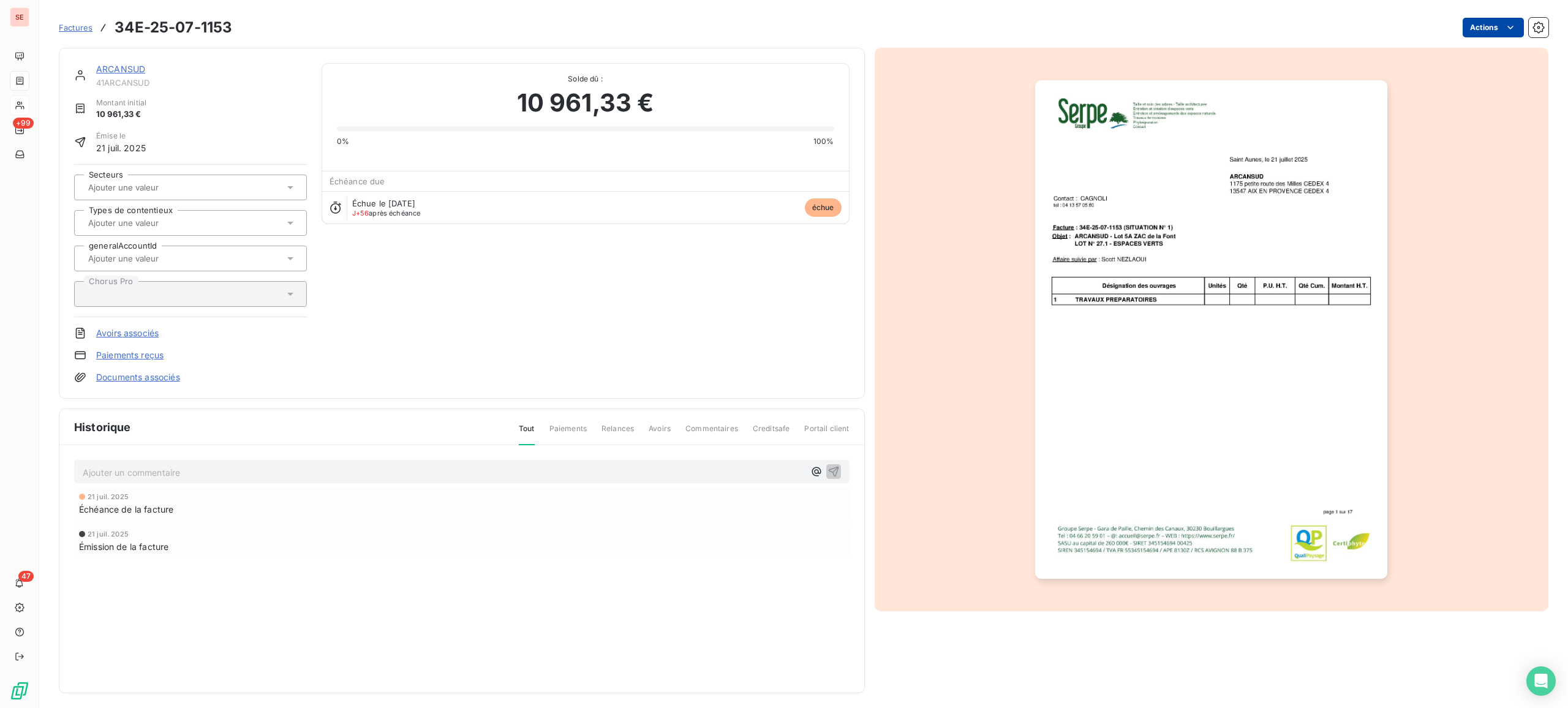
click at [1254, 27] on html "SE +99 47 Factures 34E-25-07-1153 Actions ARCANSUD 41ARCANSUD Montant initial 1…" at bounding box center [784, 354] width 1568 height 708
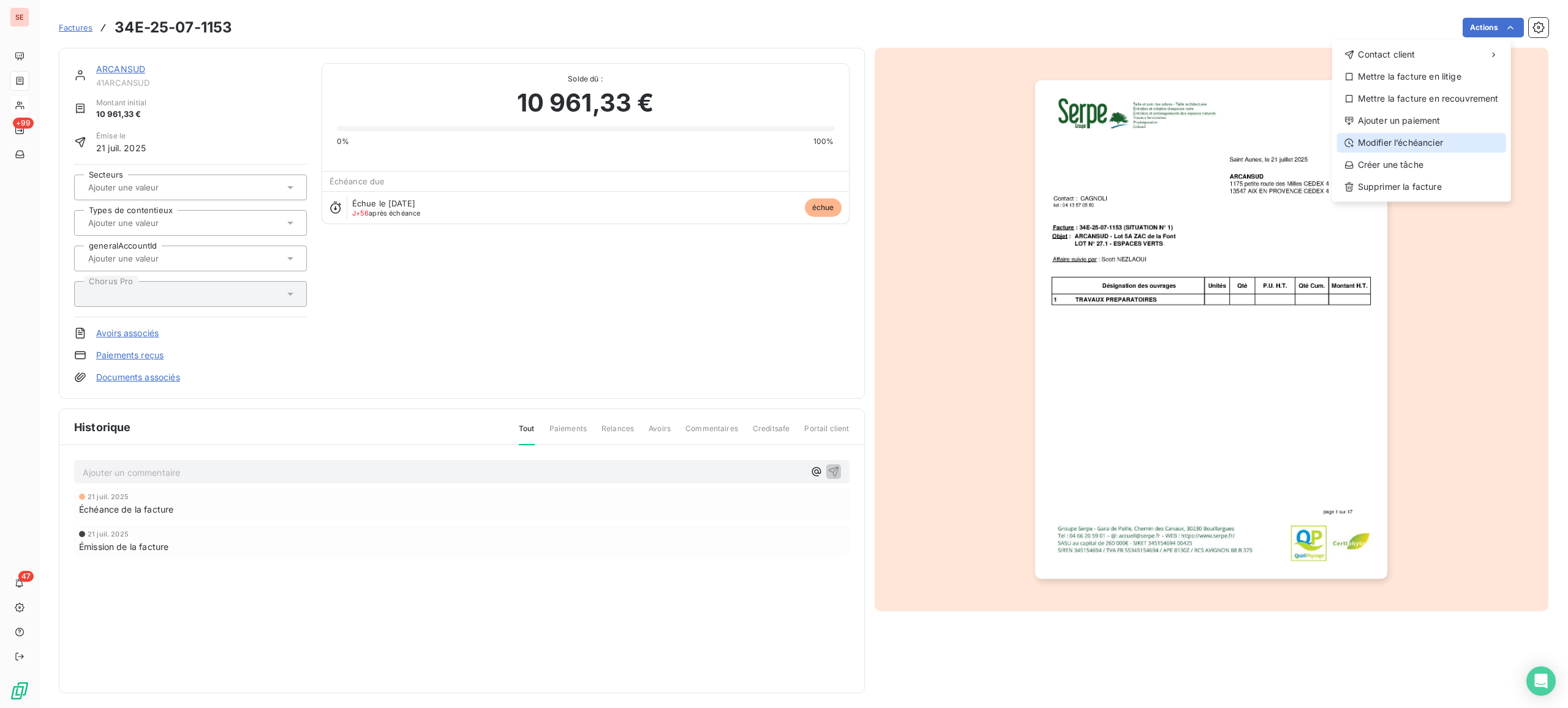
click at [1254, 135] on div "Modifier l’échéancier" at bounding box center [1421, 142] width 169 height 19
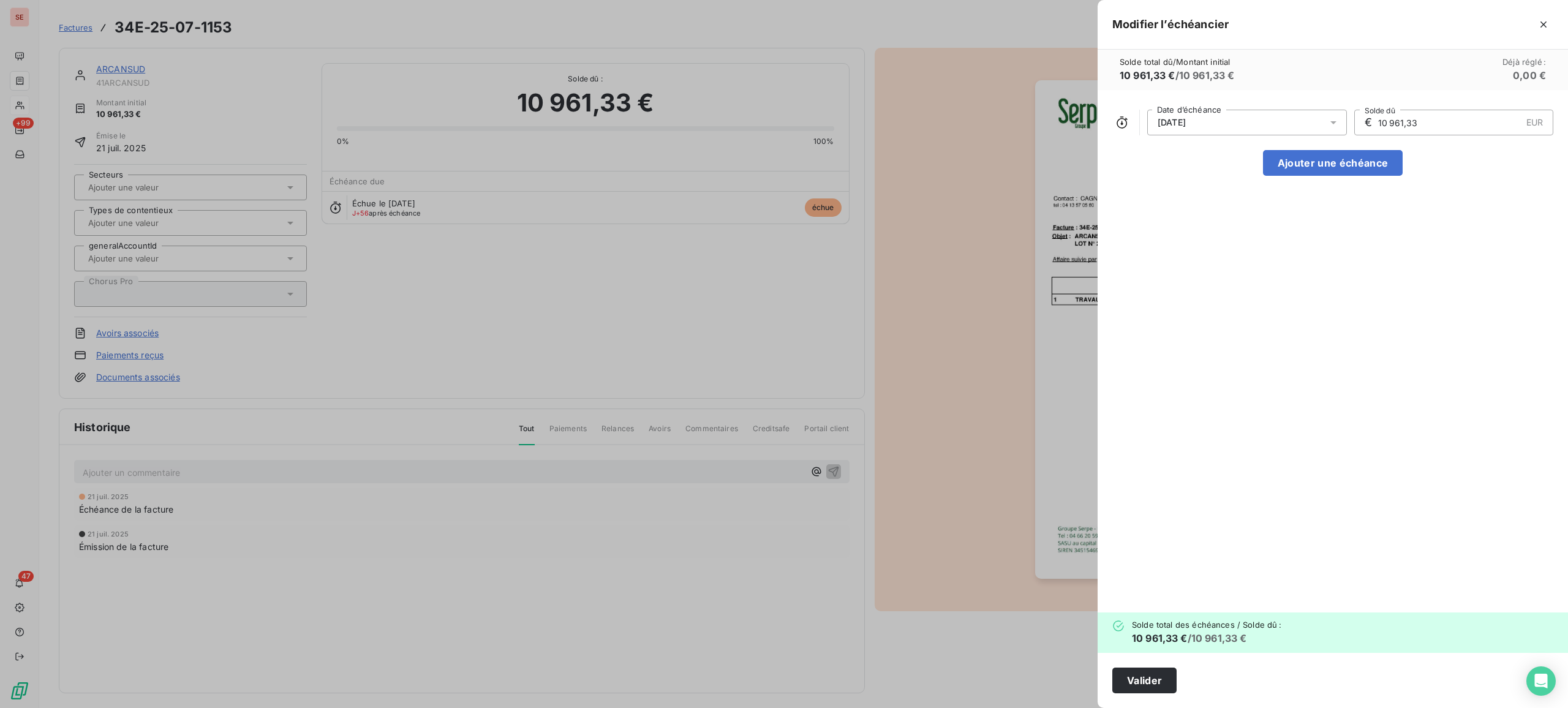
click at [1254, 122] on icon at bounding box center [1333, 123] width 12 height 12
click at [1254, 171] on icon "Go to next month" at bounding box center [1320, 170] width 10 height 10
click at [1249, 293] on button "21" at bounding box center [1246, 293] width 24 height 24
click at [1132, 573] on button "Valider" at bounding box center [1144, 680] width 65 height 26
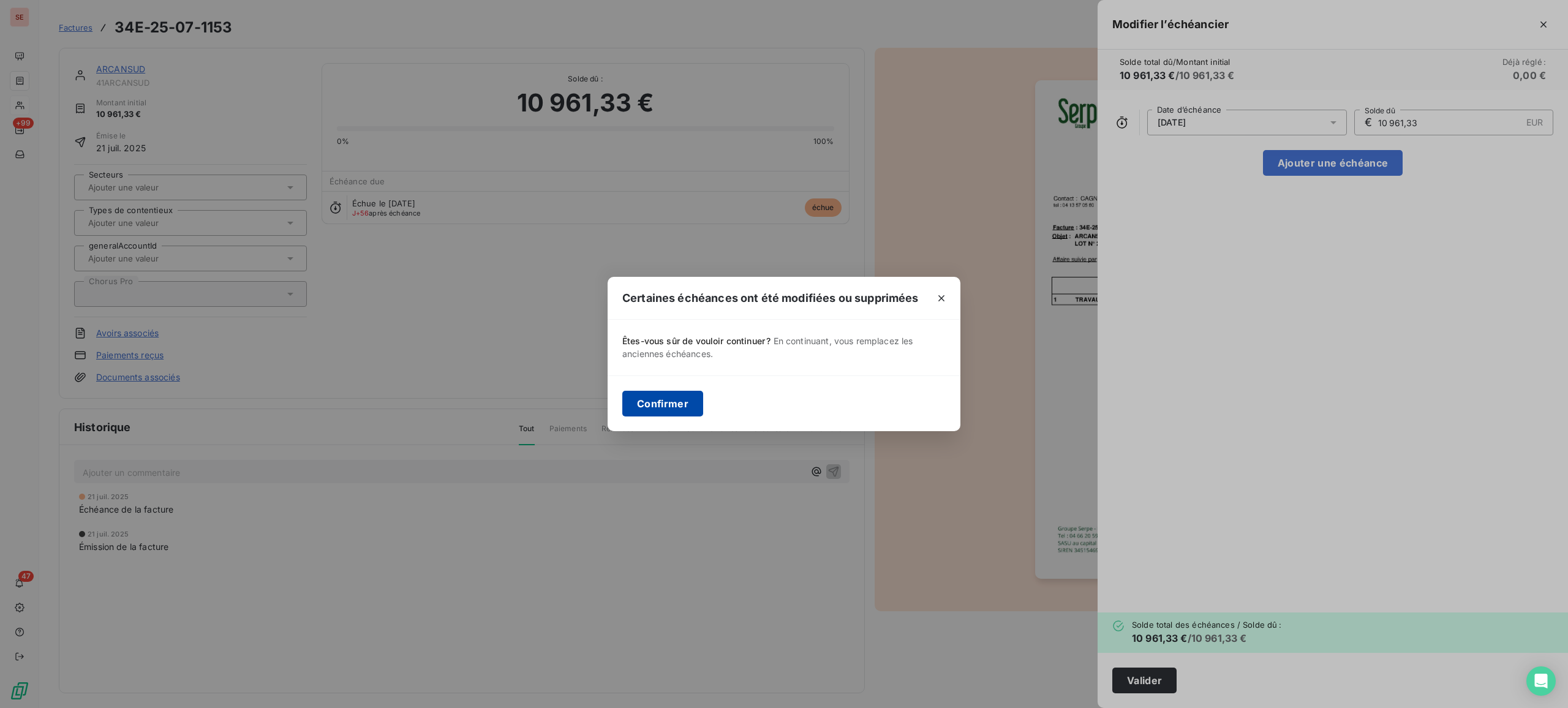
click at [681, 396] on button "Confirmer" at bounding box center [663, 403] width 81 height 26
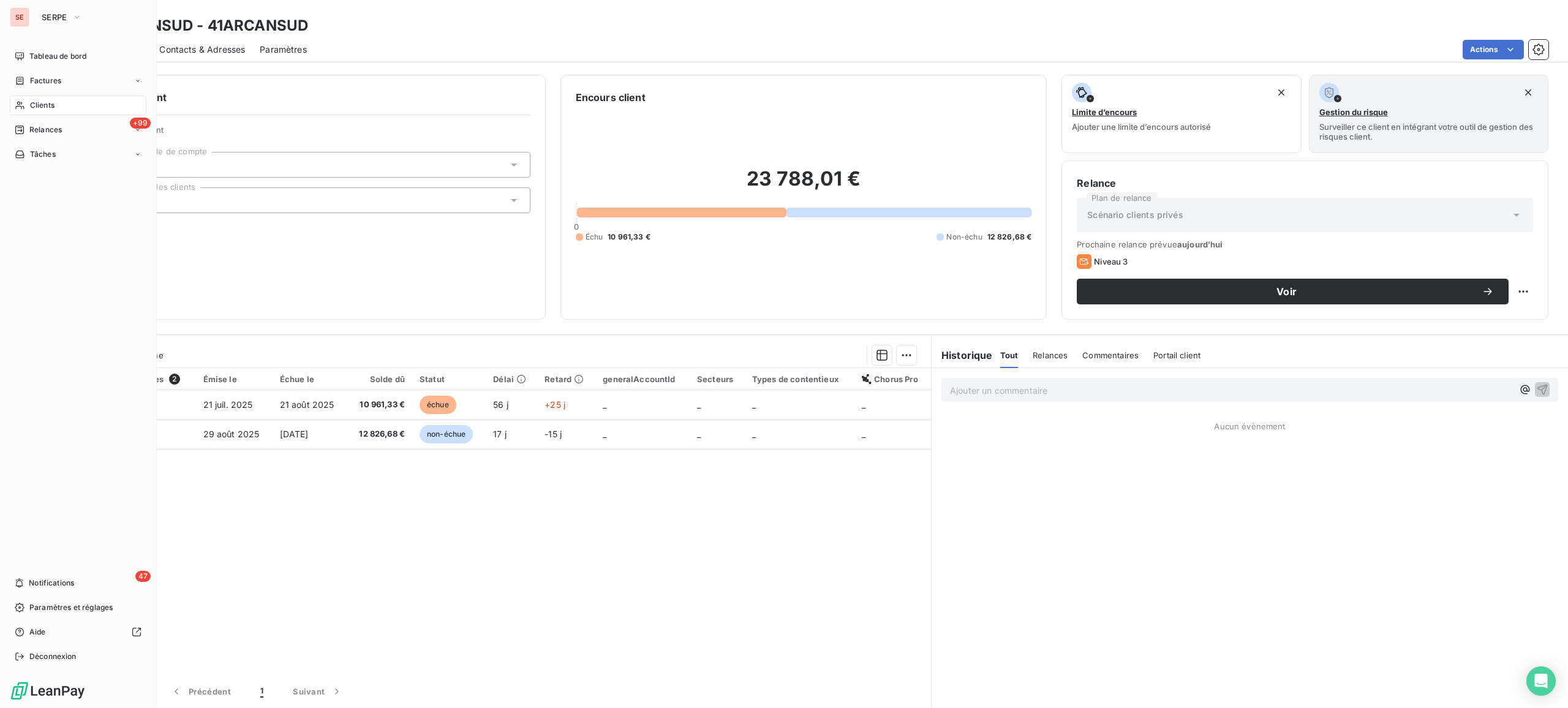
click at [33, 104] on span "Clients" at bounding box center [42, 105] width 24 height 11
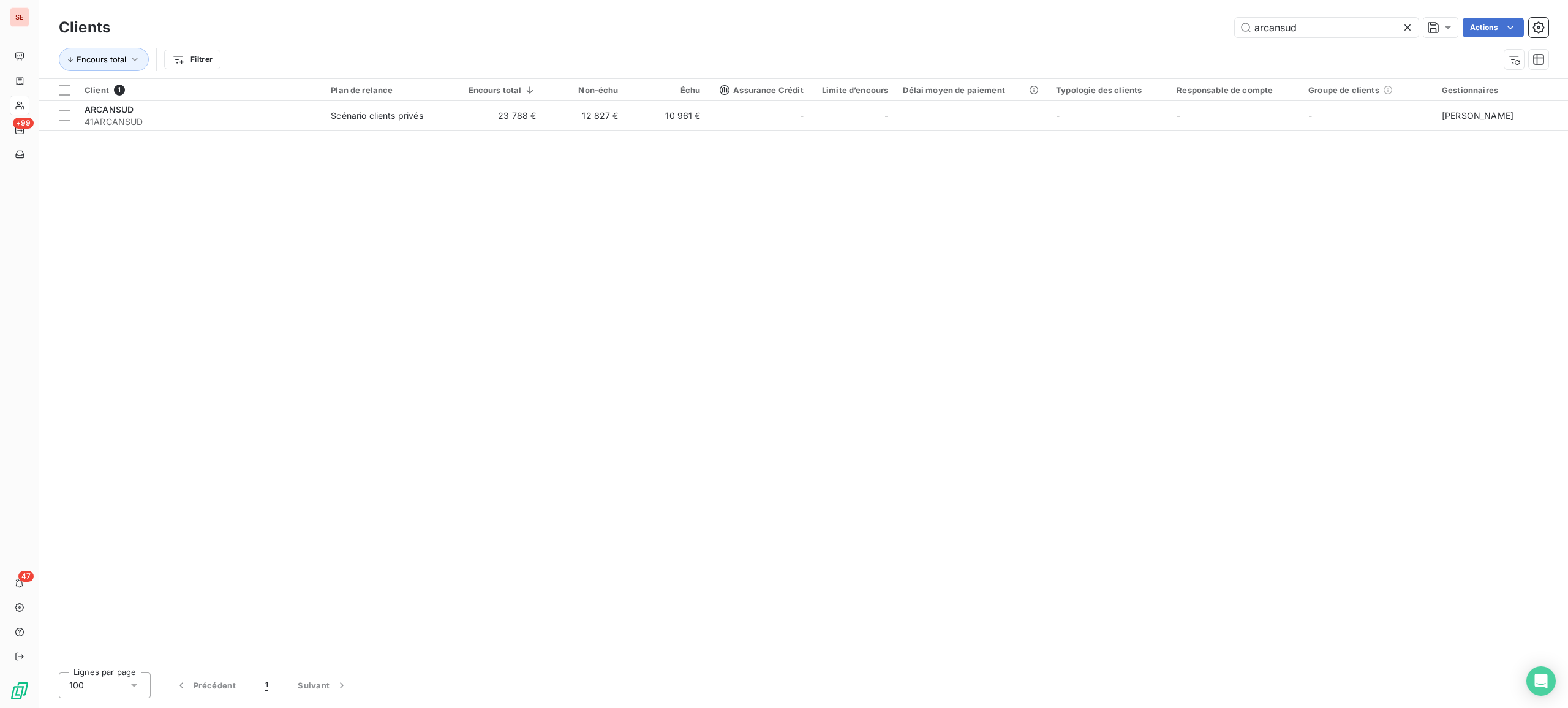
drag, startPoint x: 1335, startPoint y: 30, endPoint x: 978, endPoint y: 37, distance: 357.1
click at [982, 37] on div "arcansud Actions" at bounding box center [837, 27] width 1423 height 19
type input "brault"
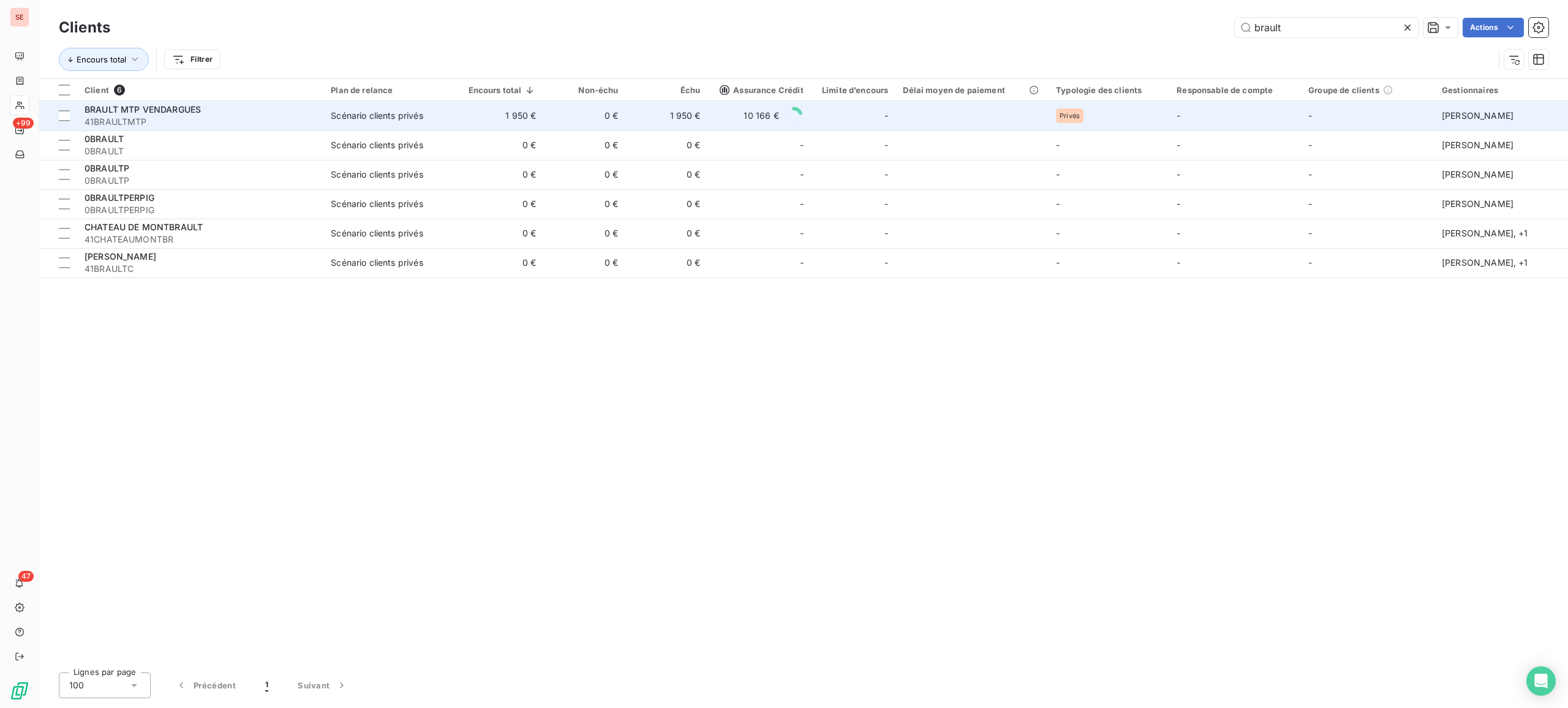
click at [368, 119] on div "Scénario clients privés" at bounding box center [376, 116] width 92 height 12
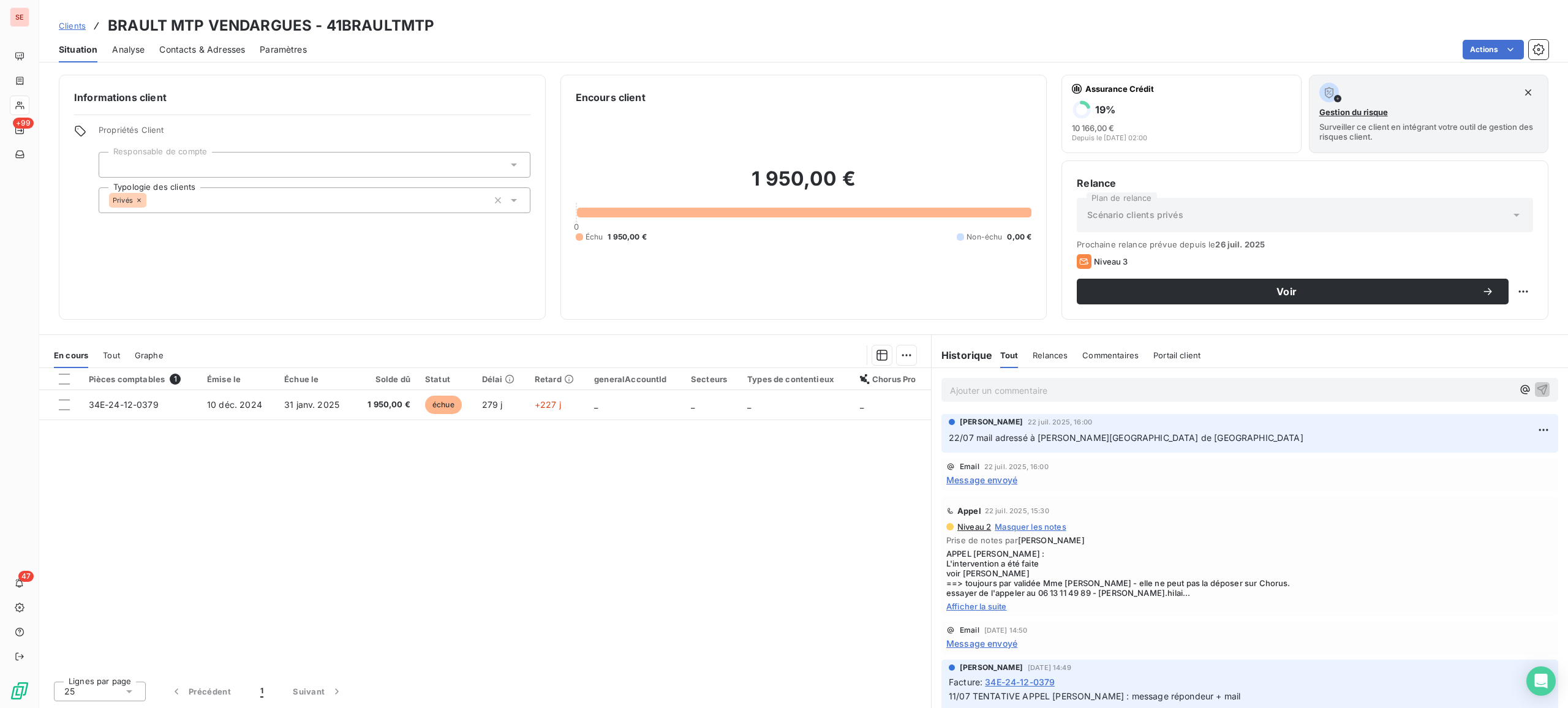
click at [992, 573] on span "Afficher la suite" at bounding box center [1250, 606] width 607 height 10
click at [990, 477] on span "Message envoyé" at bounding box center [982, 480] width 71 height 13
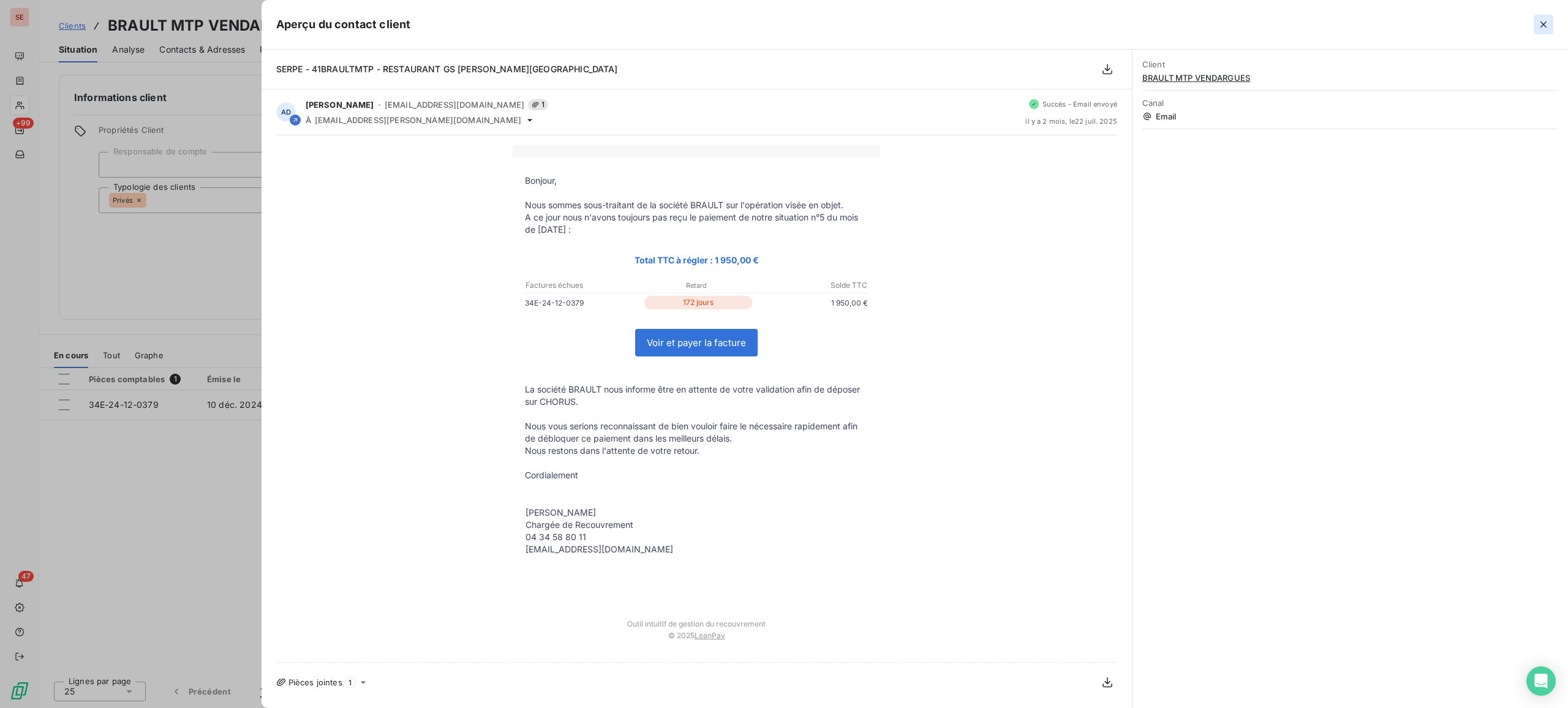
click at [1254, 24] on icon "button" at bounding box center [1543, 25] width 12 height 12
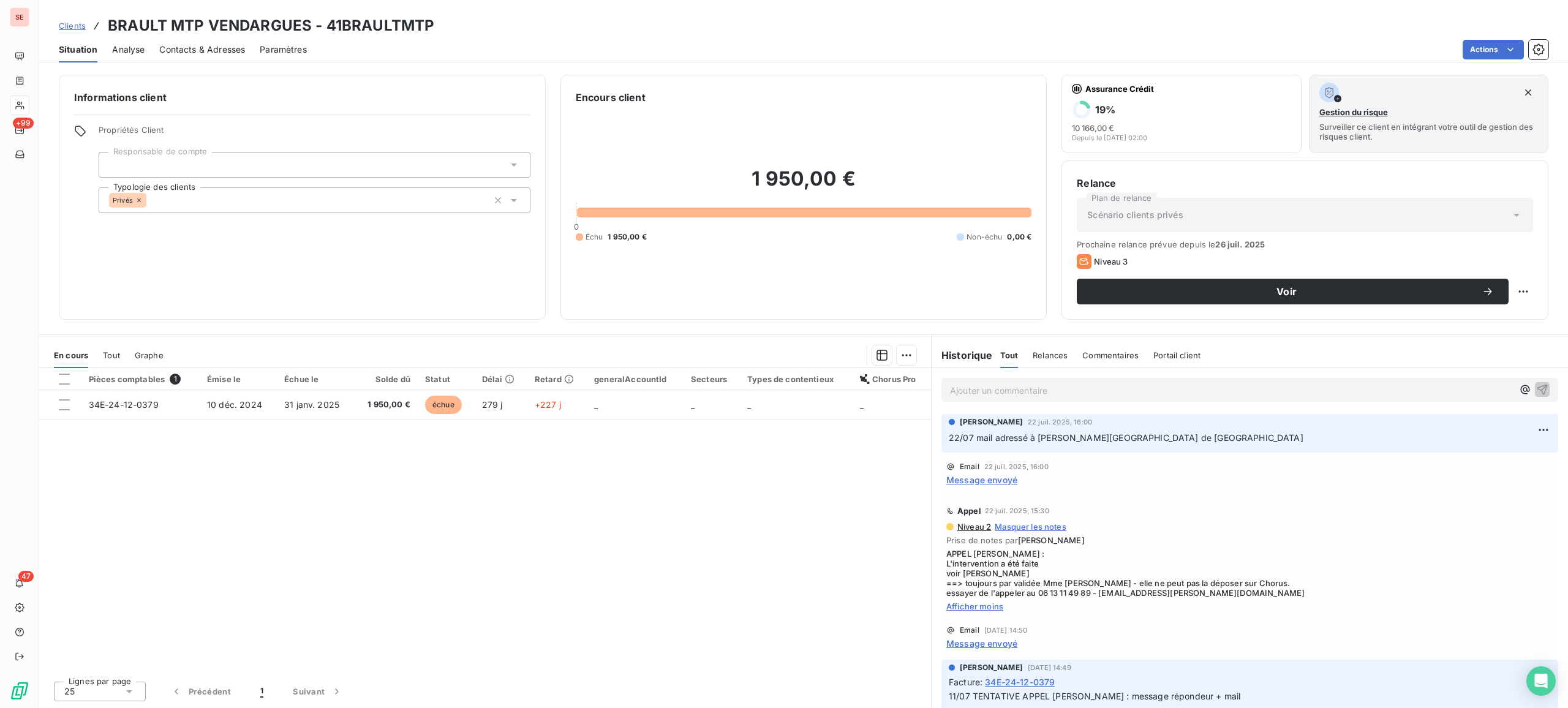
click at [964, 573] on span "Afficher moins" at bounding box center [1250, 606] width 607 height 10
click at [971, 573] on span "Afficher la suite" at bounding box center [1250, 606] width 607 height 10
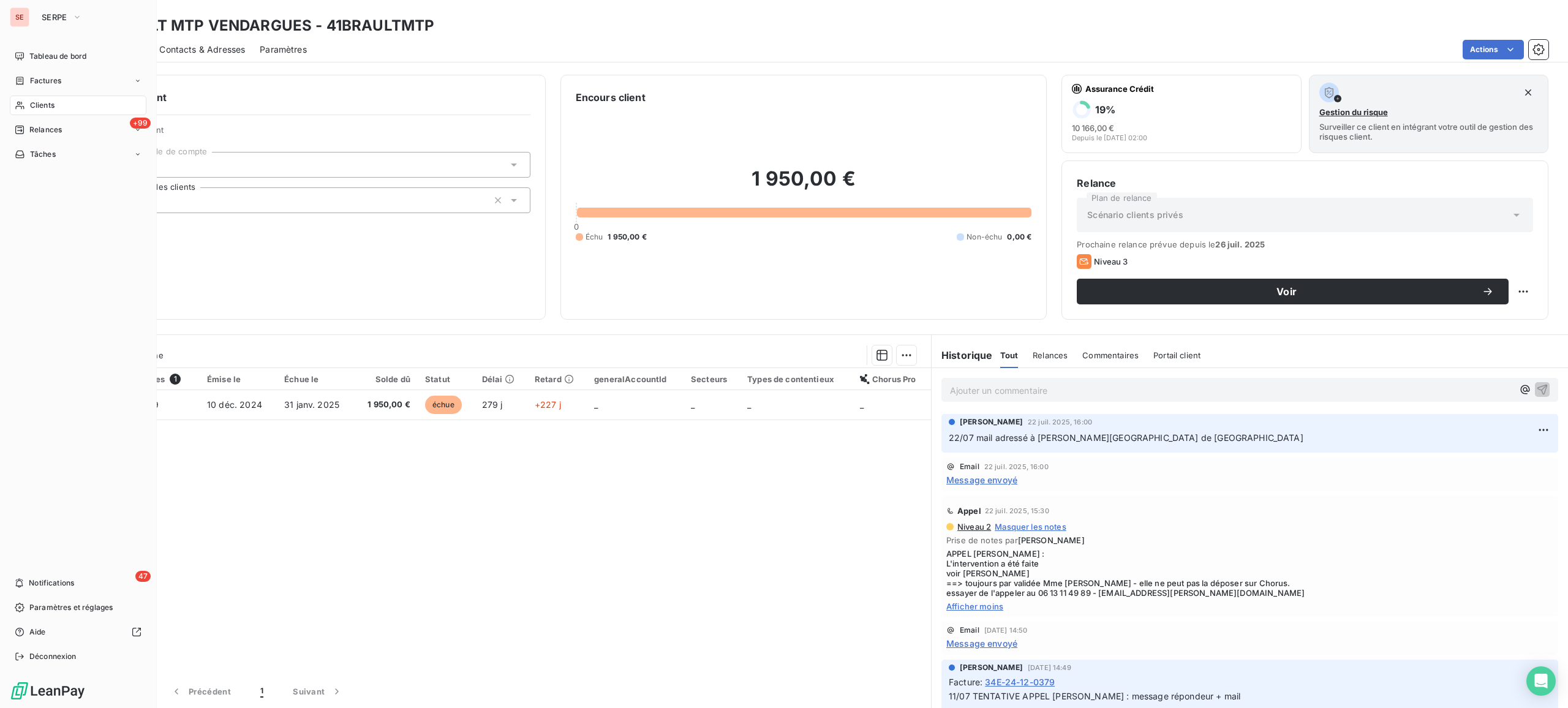
click at [45, 106] on span "Clients" at bounding box center [42, 105] width 24 height 11
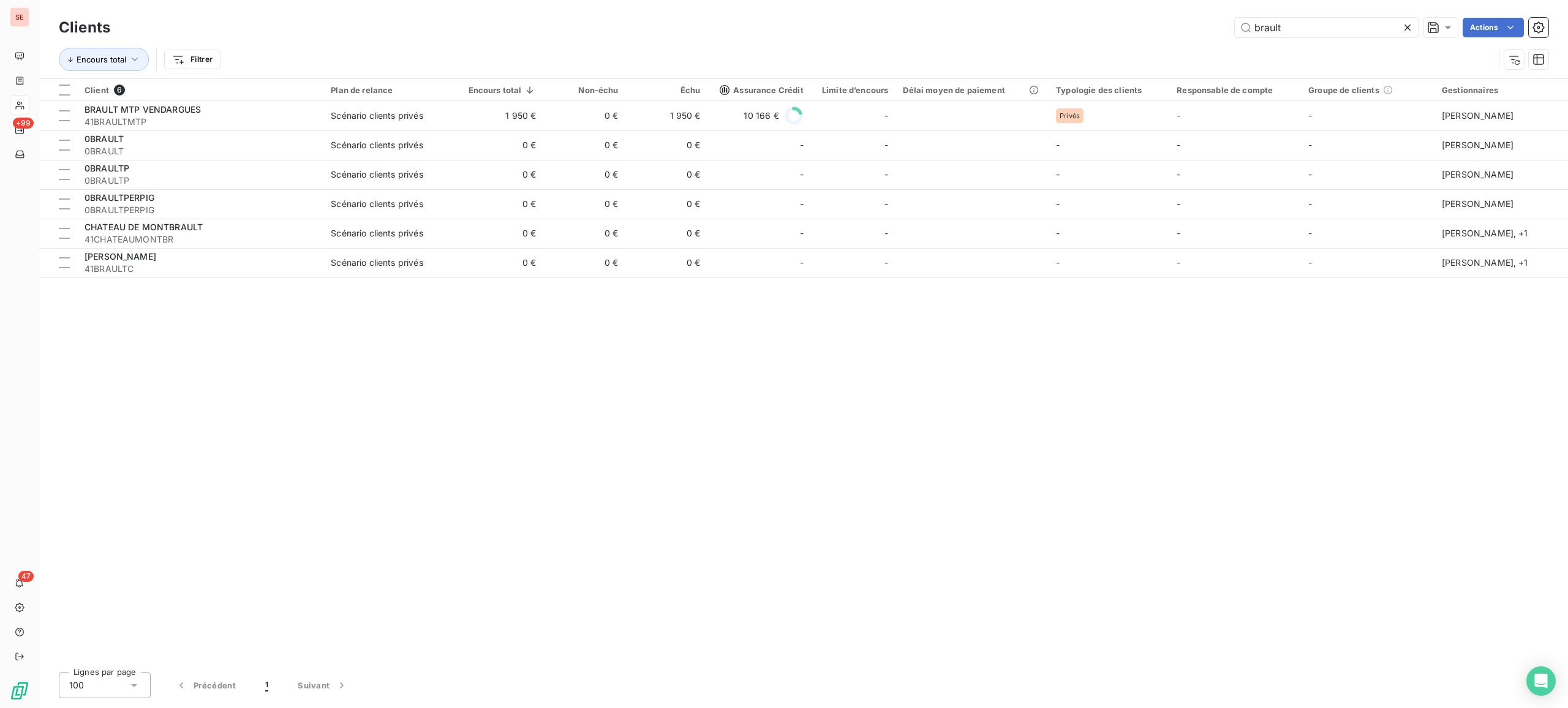
drag, startPoint x: 1301, startPoint y: 33, endPoint x: 1115, endPoint y: 0, distance: 188.9
click at [1139, 3] on div "Clients brault Actions Encours total Filtrer" at bounding box center [803, 39] width 1528 height 79
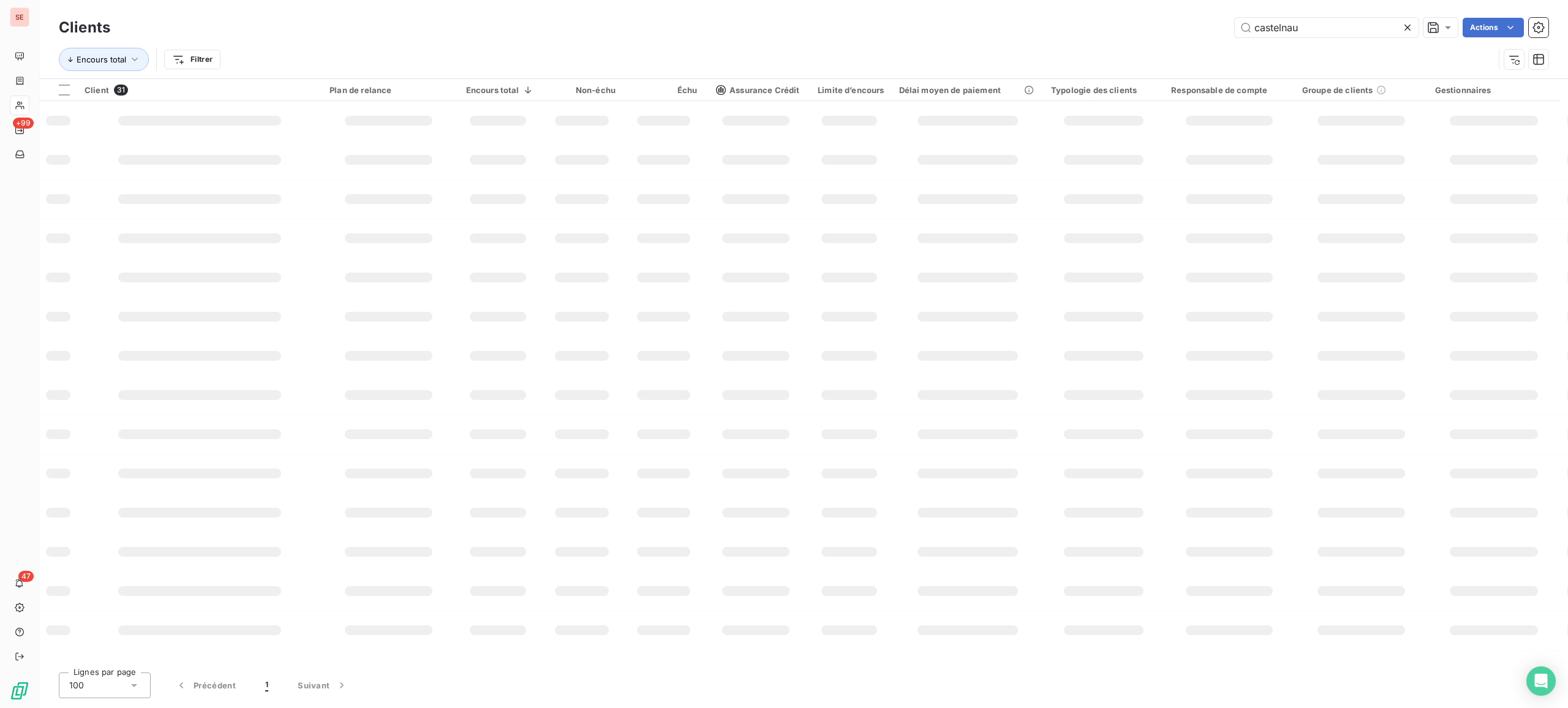
type input "castelnau"
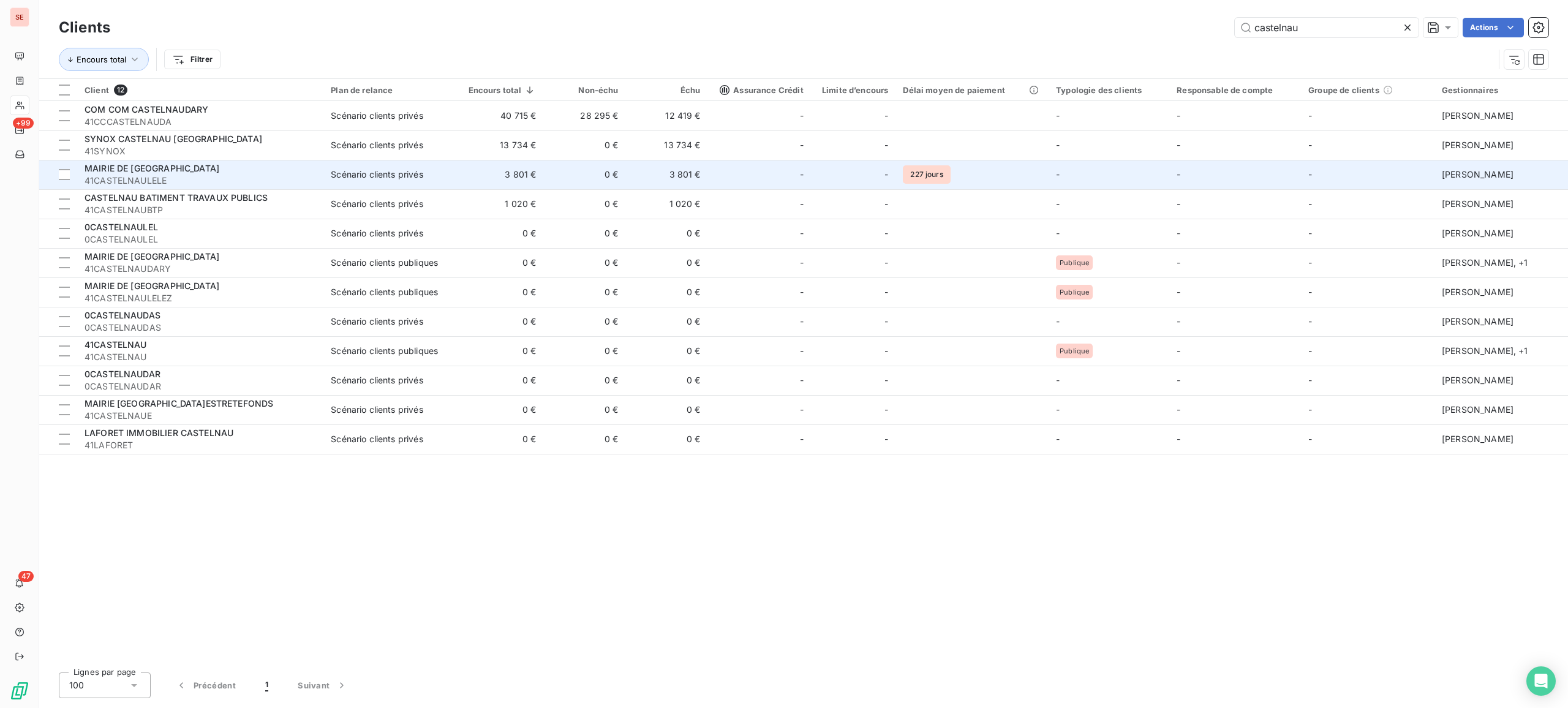
click at [138, 177] on span "41CASTELNAULELE" at bounding box center [201, 181] width 232 height 12
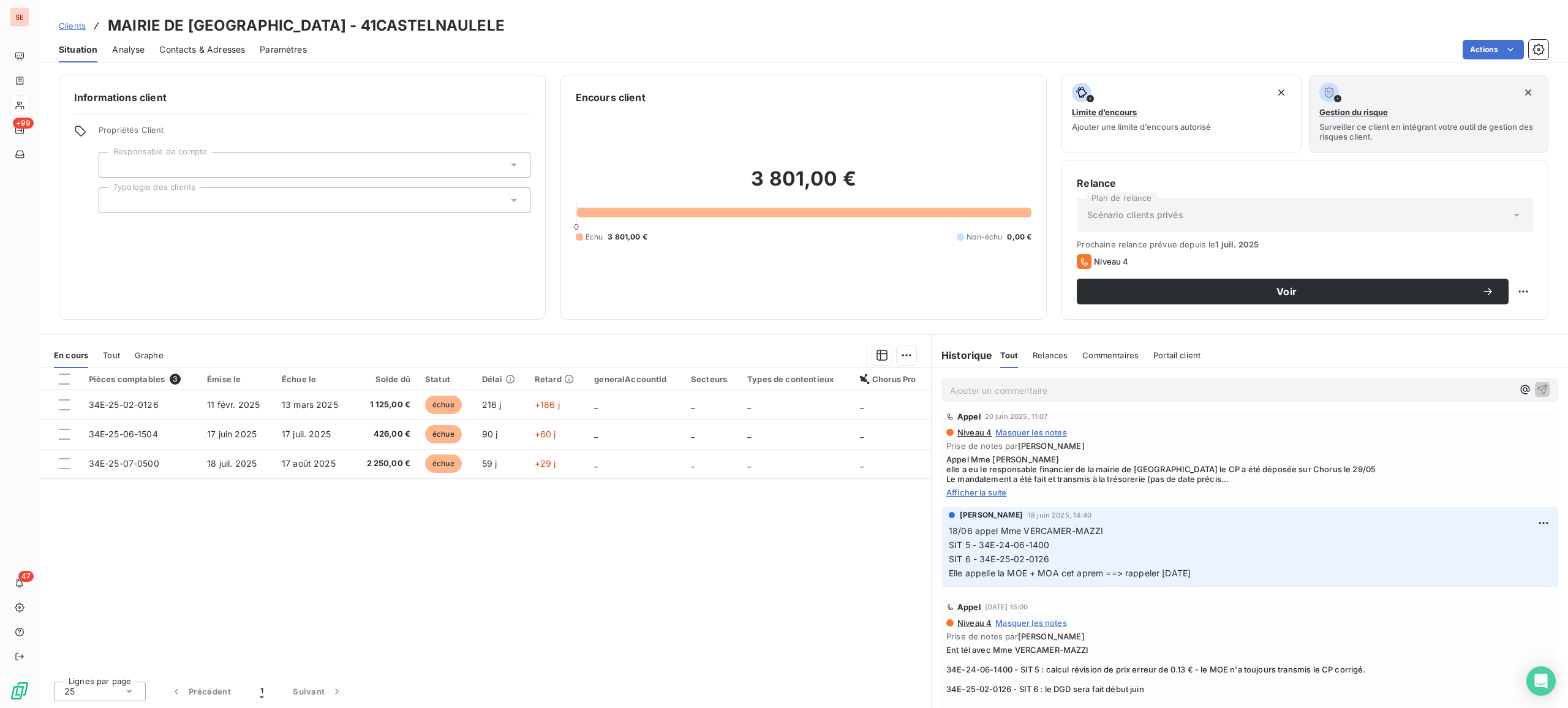
scroll to position [82, 0]
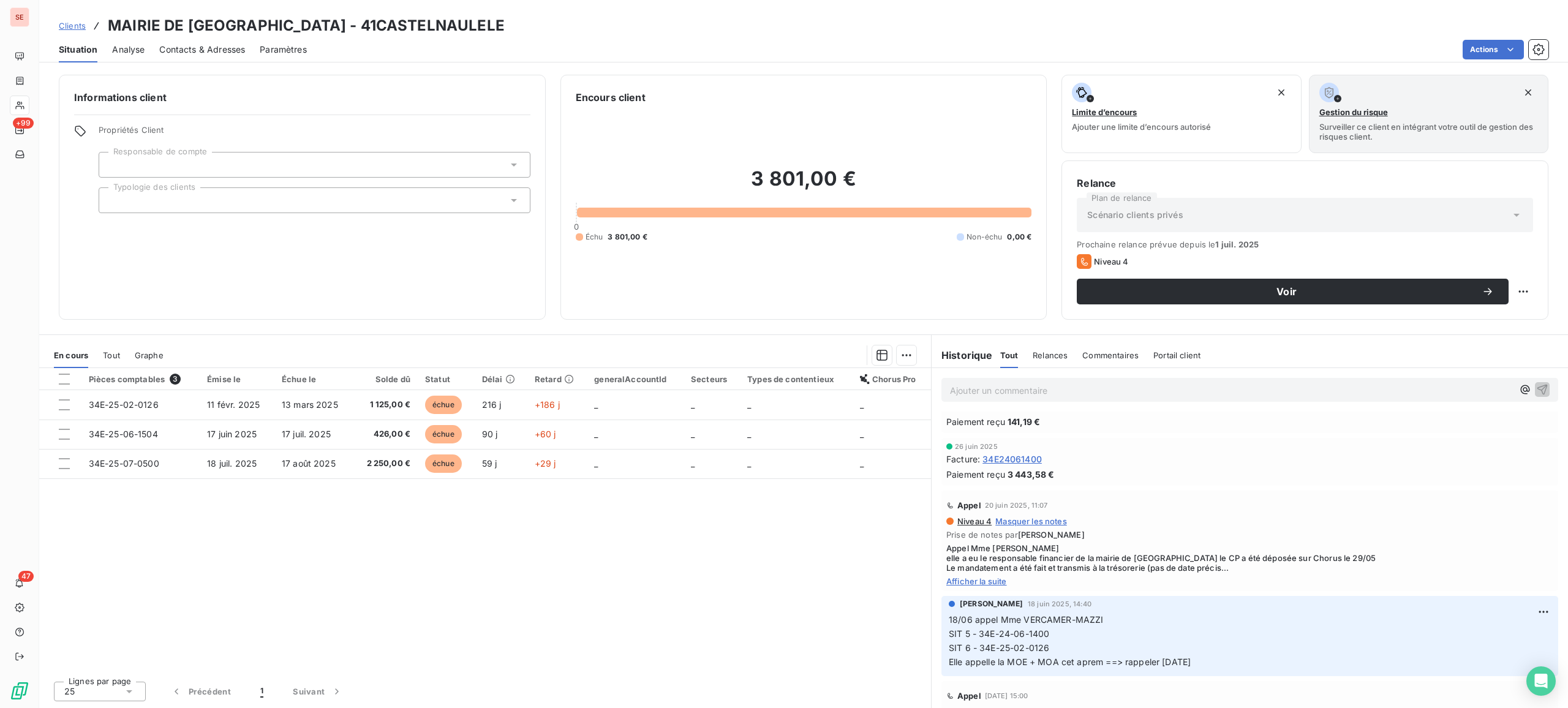
click at [975, 573] on span "Afficher la suite" at bounding box center [1250, 581] width 607 height 10
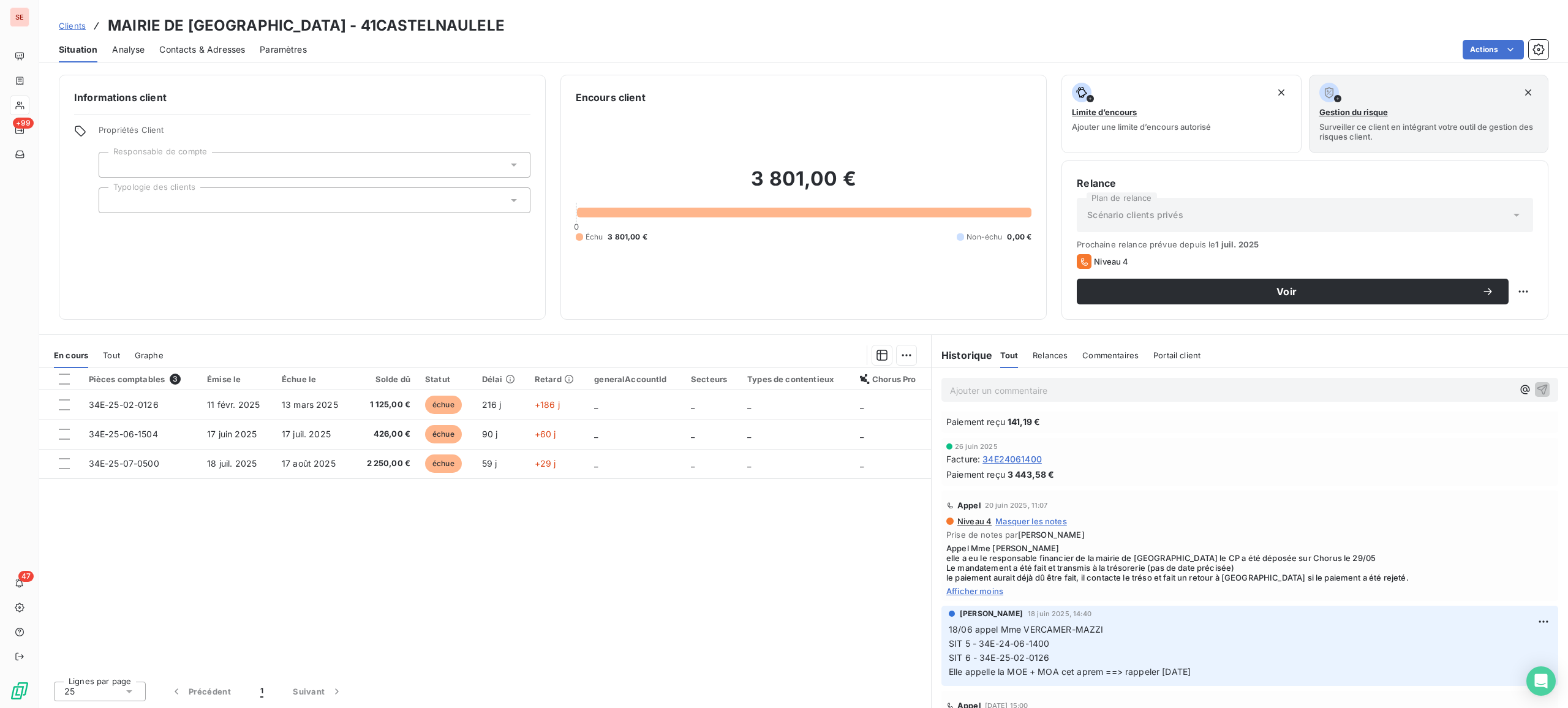
scroll to position [0, 0]
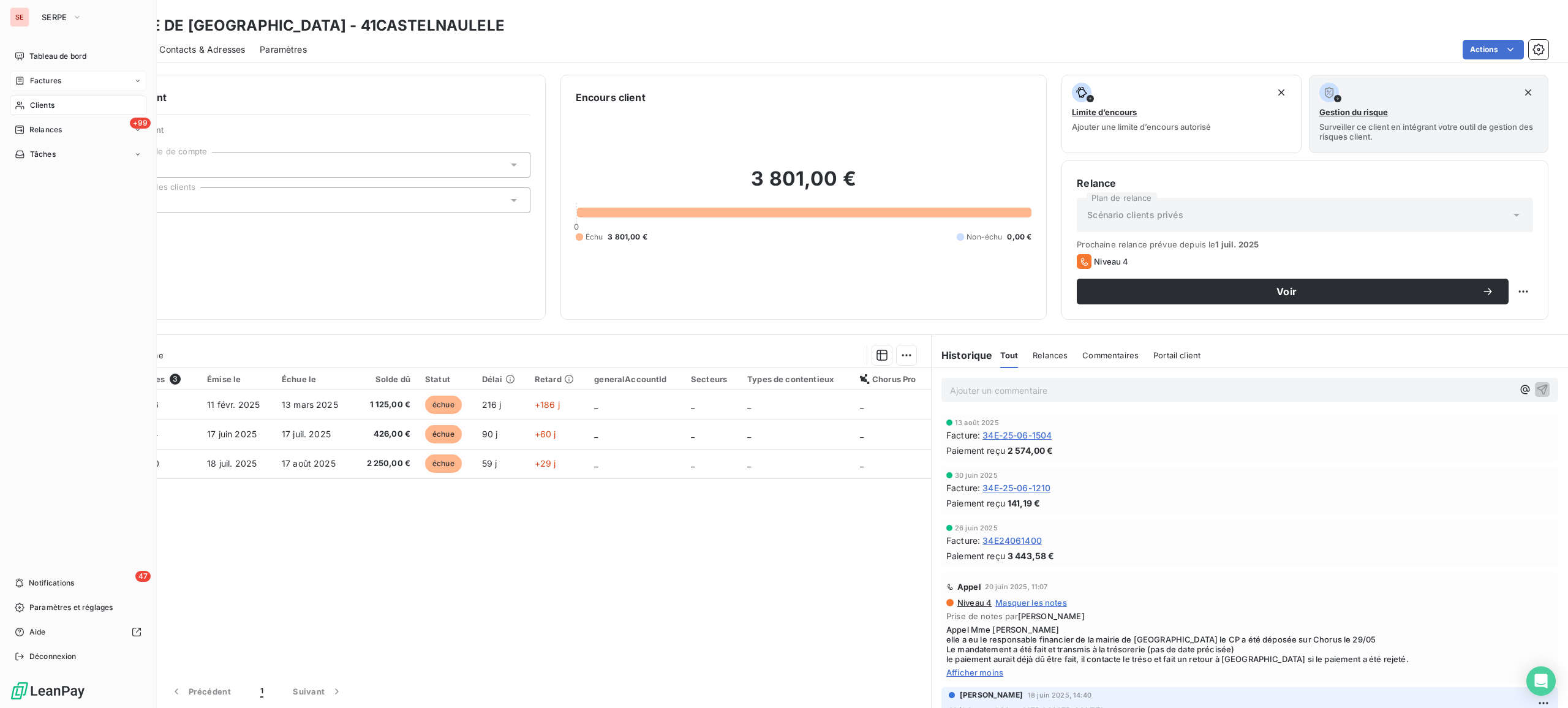
click at [40, 79] on span "Factures" at bounding box center [46, 81] width 31 height 11
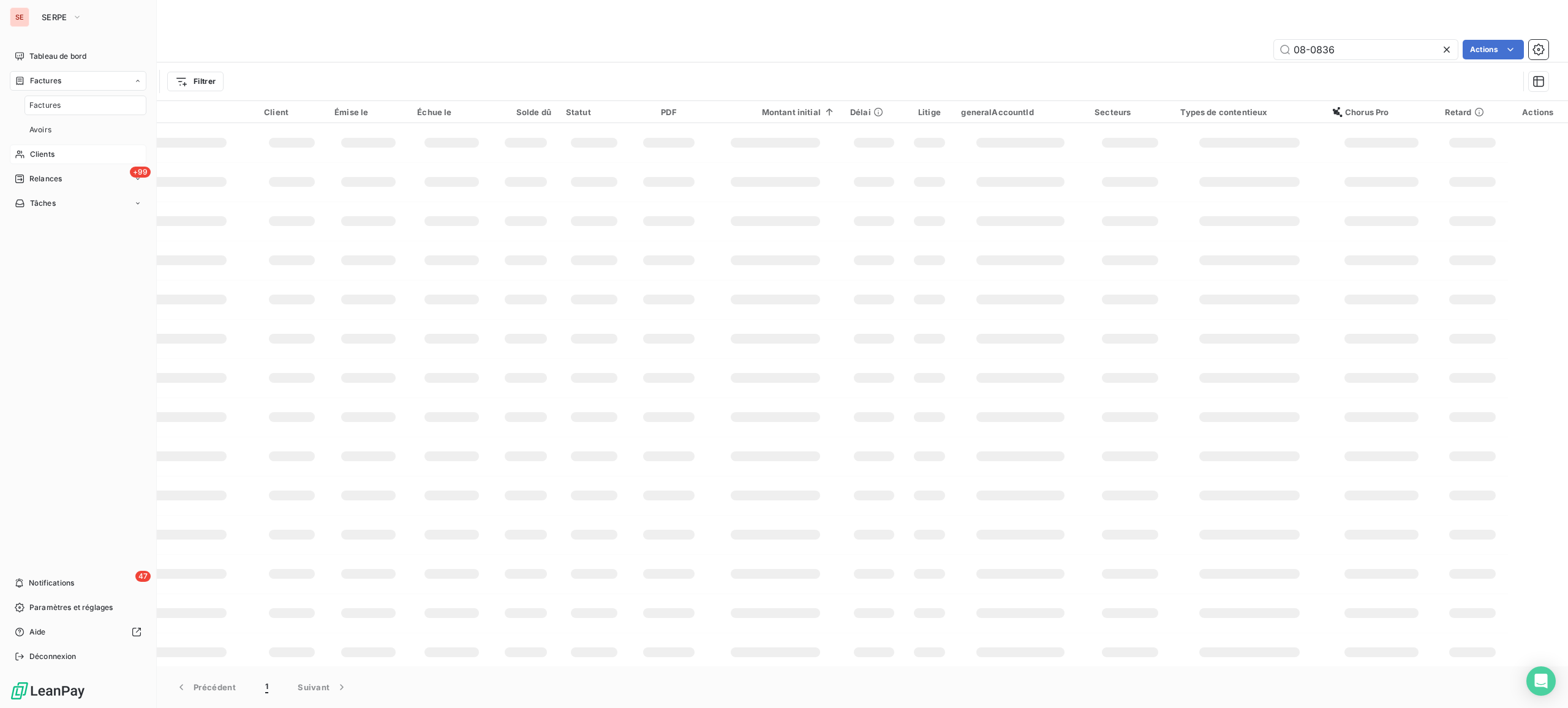
click at [43, 154] on span "Clients" at bounding box center [42, 154] width 24 height 11
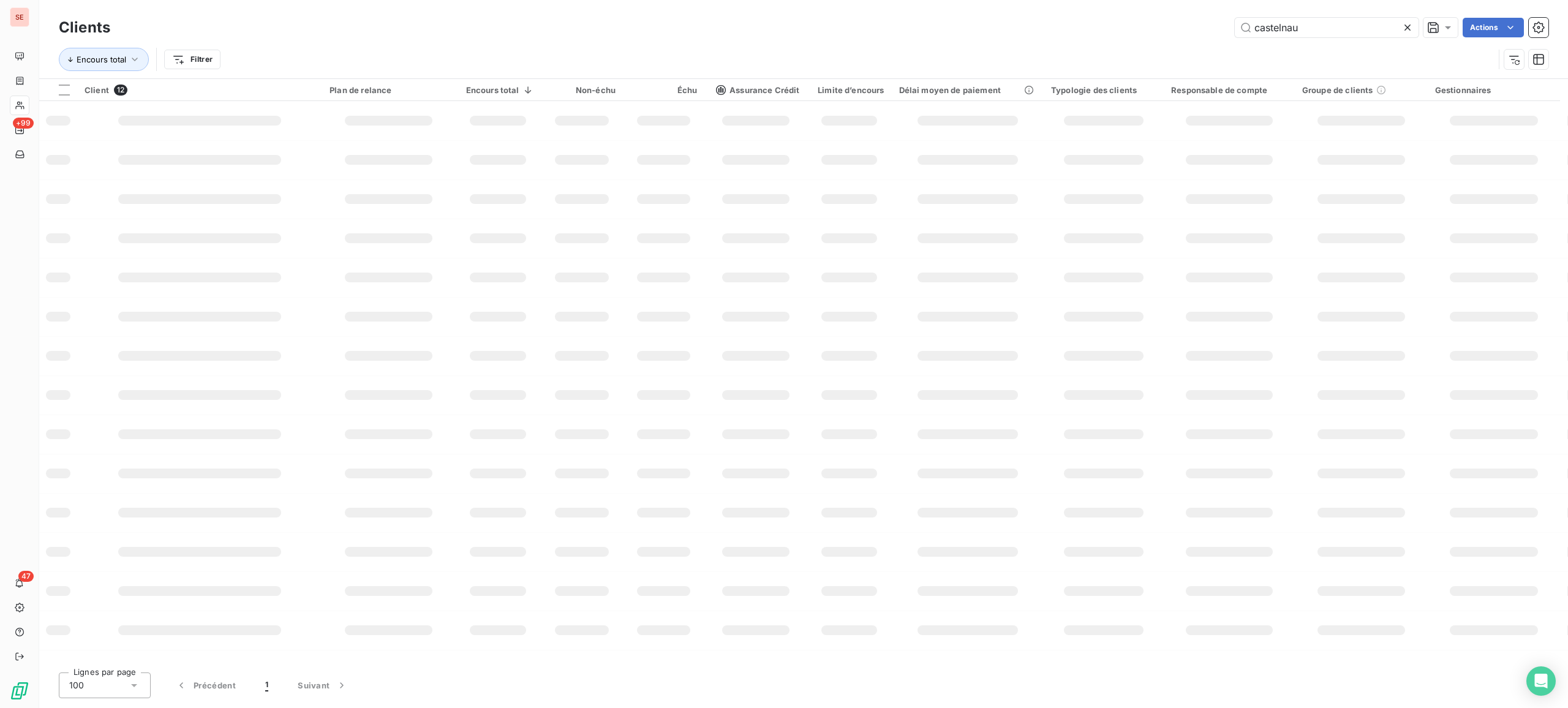
drag, startPoint x: 1353, startPoint y: 36, endPoint x: 1220, endPoint y: 2, distance: 137.3
click at [1220, 2] on div "Clients castelnau Actions Encours total Filtrer" at bounding box center [803, 39] width 1528 height 79
type input "cd34"
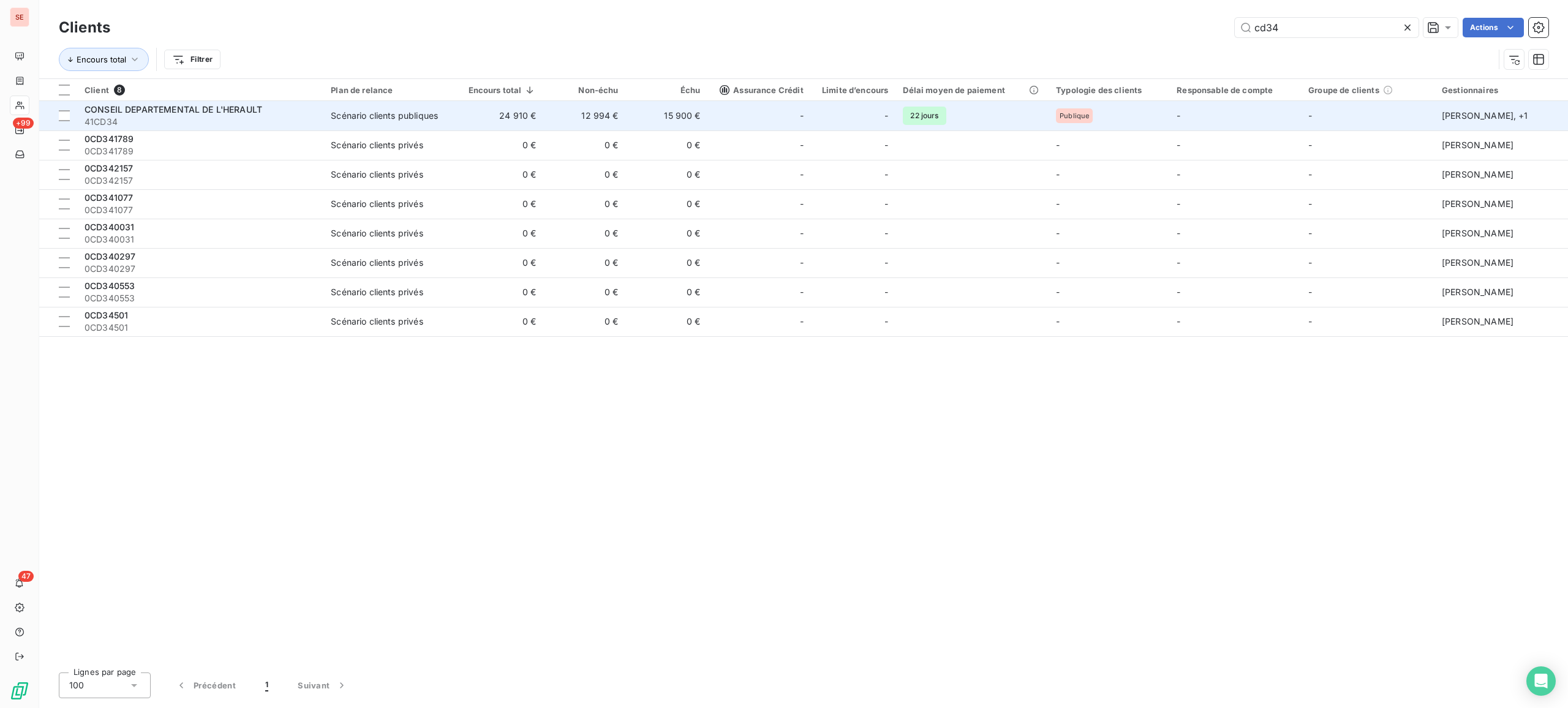
click at [186, 113] on span "CONSEIL DEPARTEMENTAL DE L'HERAULT" at bounding box center [173, 109] width 177 height 10
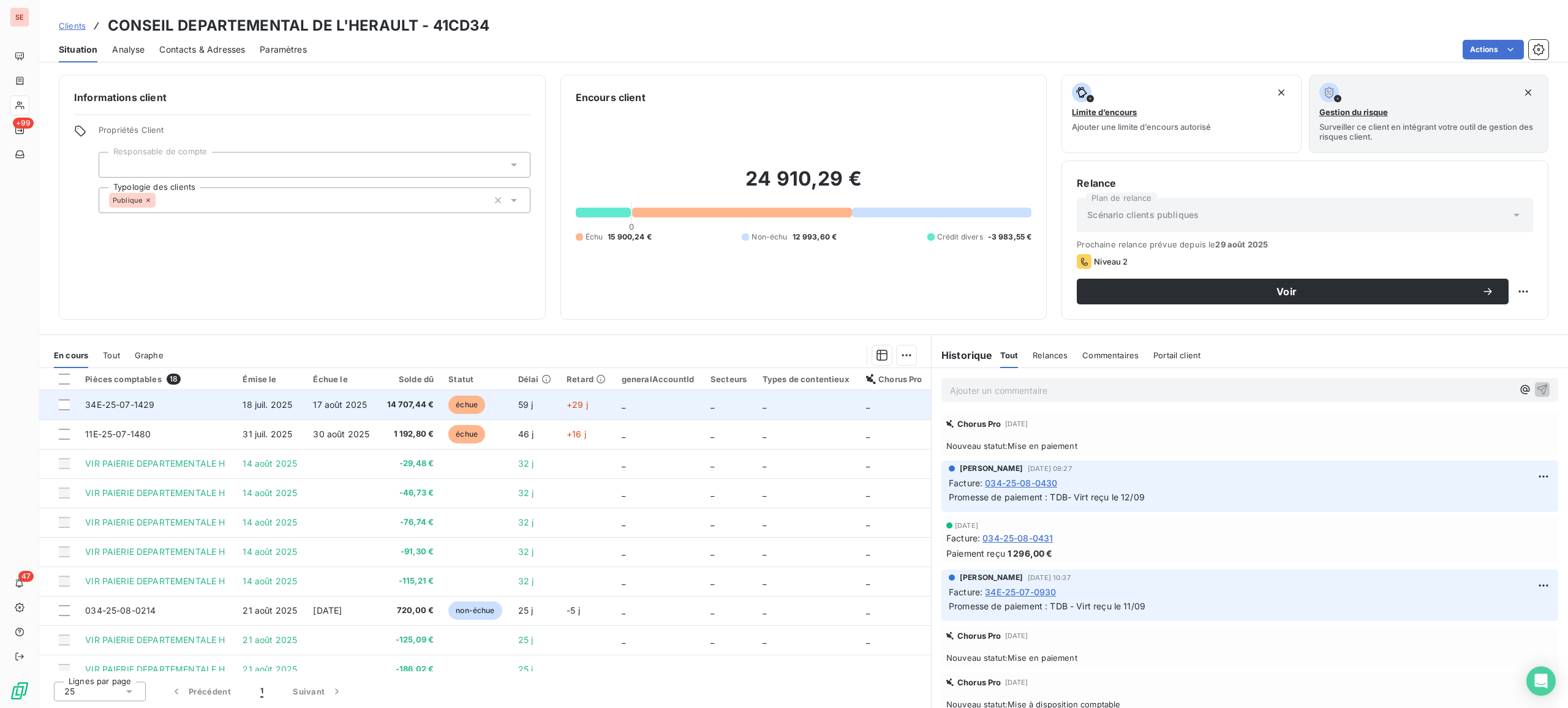
click at [341, 408] on span "17 août 2025" at bounding box center [339, 404] width 54 height 10
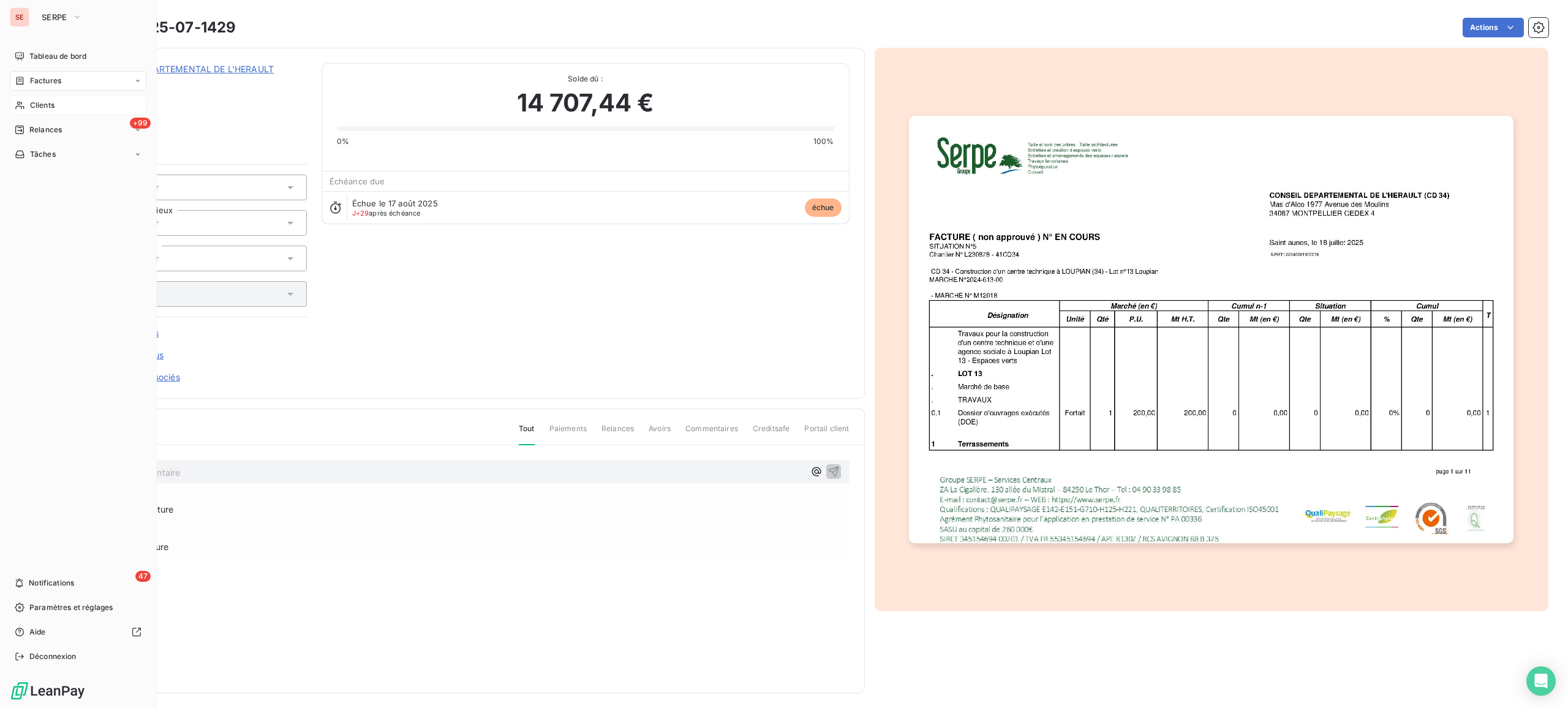
click at [51, 103] on span "Clients" at bounding box center [42, 105] width 24 height 11
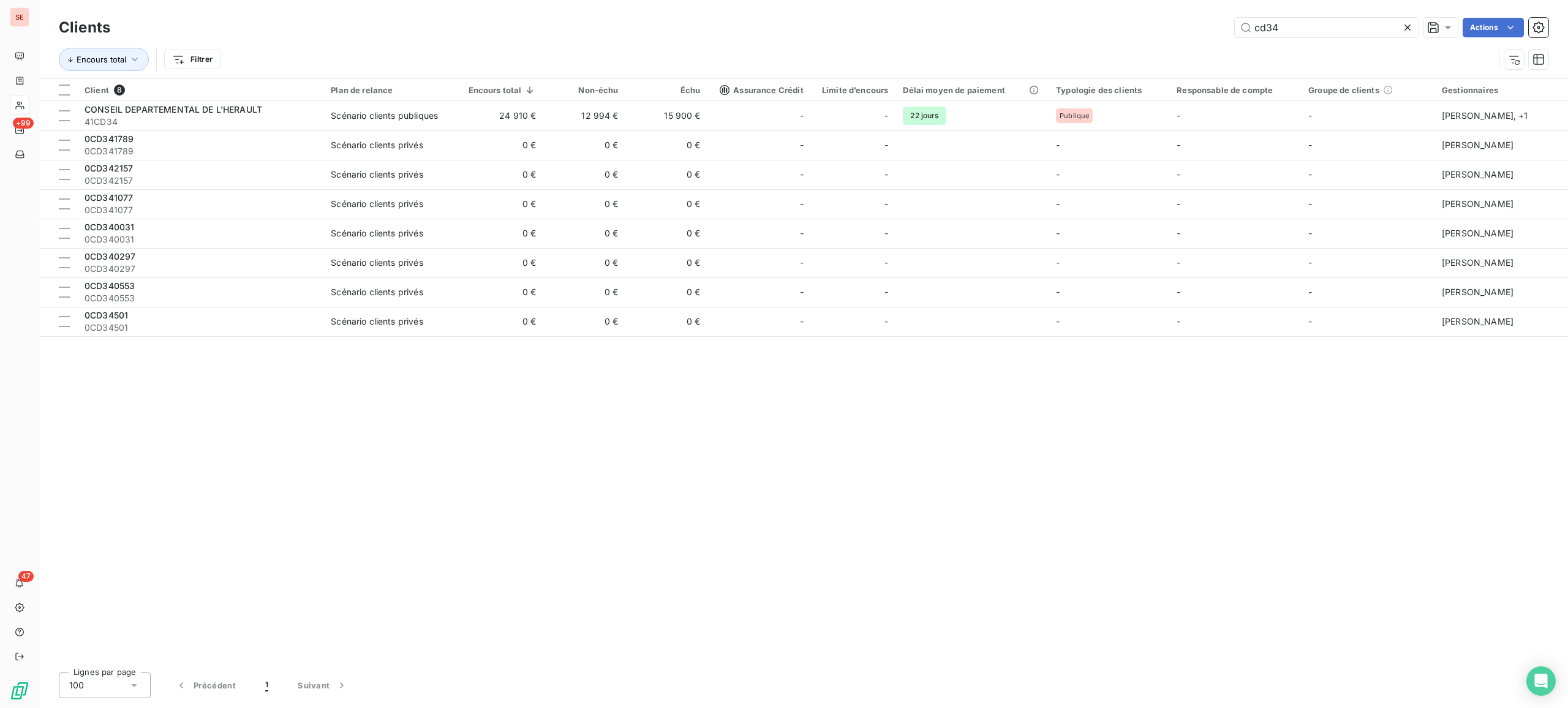
drag, startPoint x: 1293, startPoint y: 27, endPoint x: 1177, endPoint y: 22, distance: 116.1
click at [1177, 22] on div "cd34 Actions" at bounding box center [837, 27] width 1423 height 19
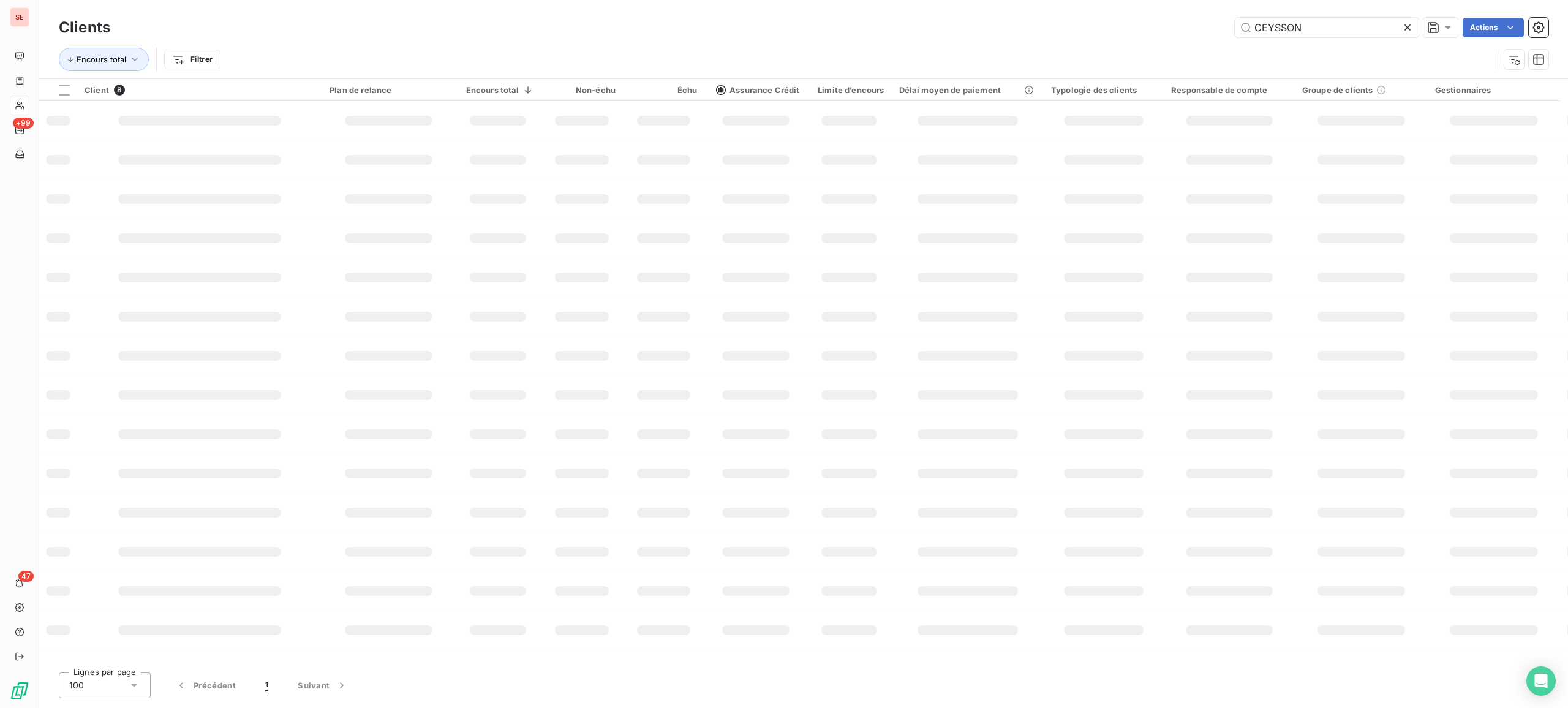
type input "CEYSSON"
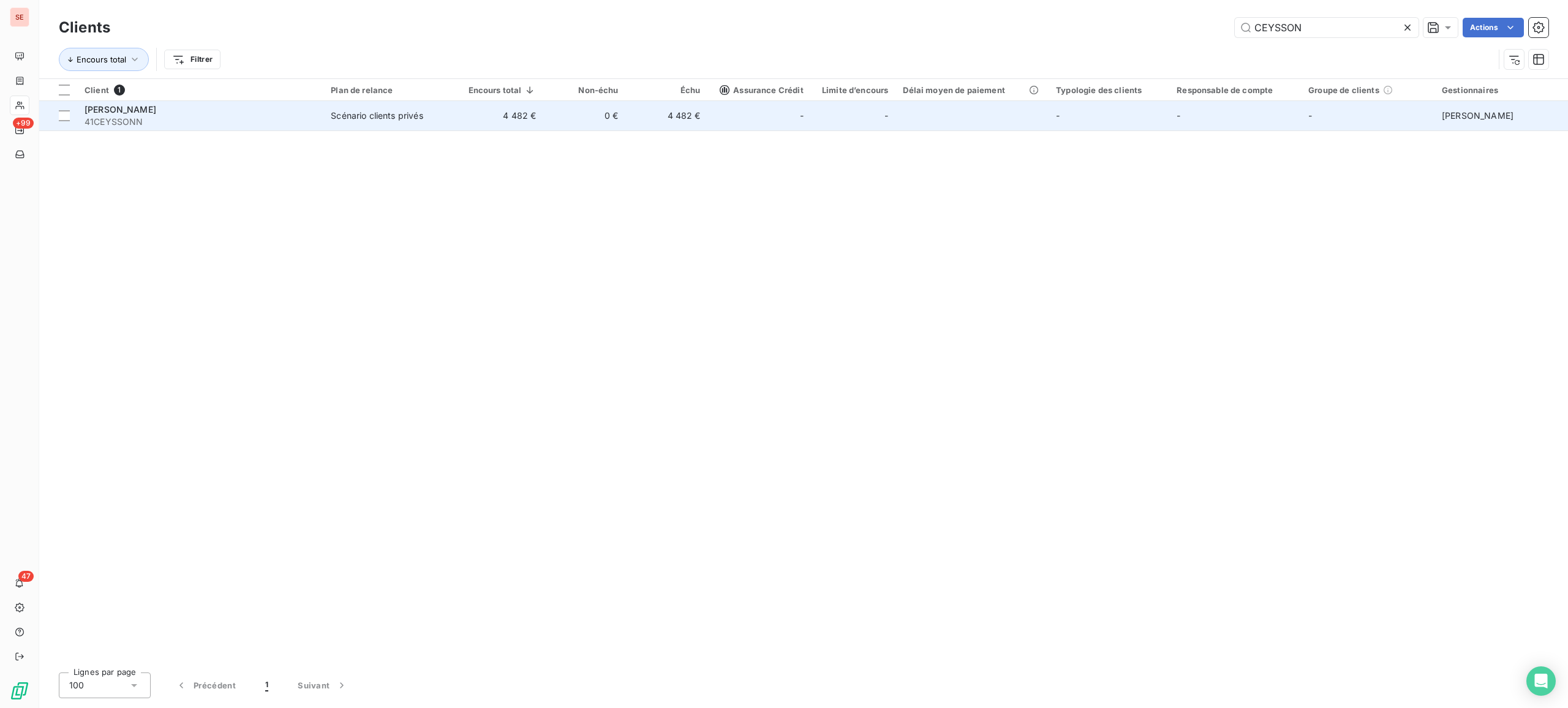
click at [598, 131] on td "0 €" at bounding box center [584, 116] width 82 height 30
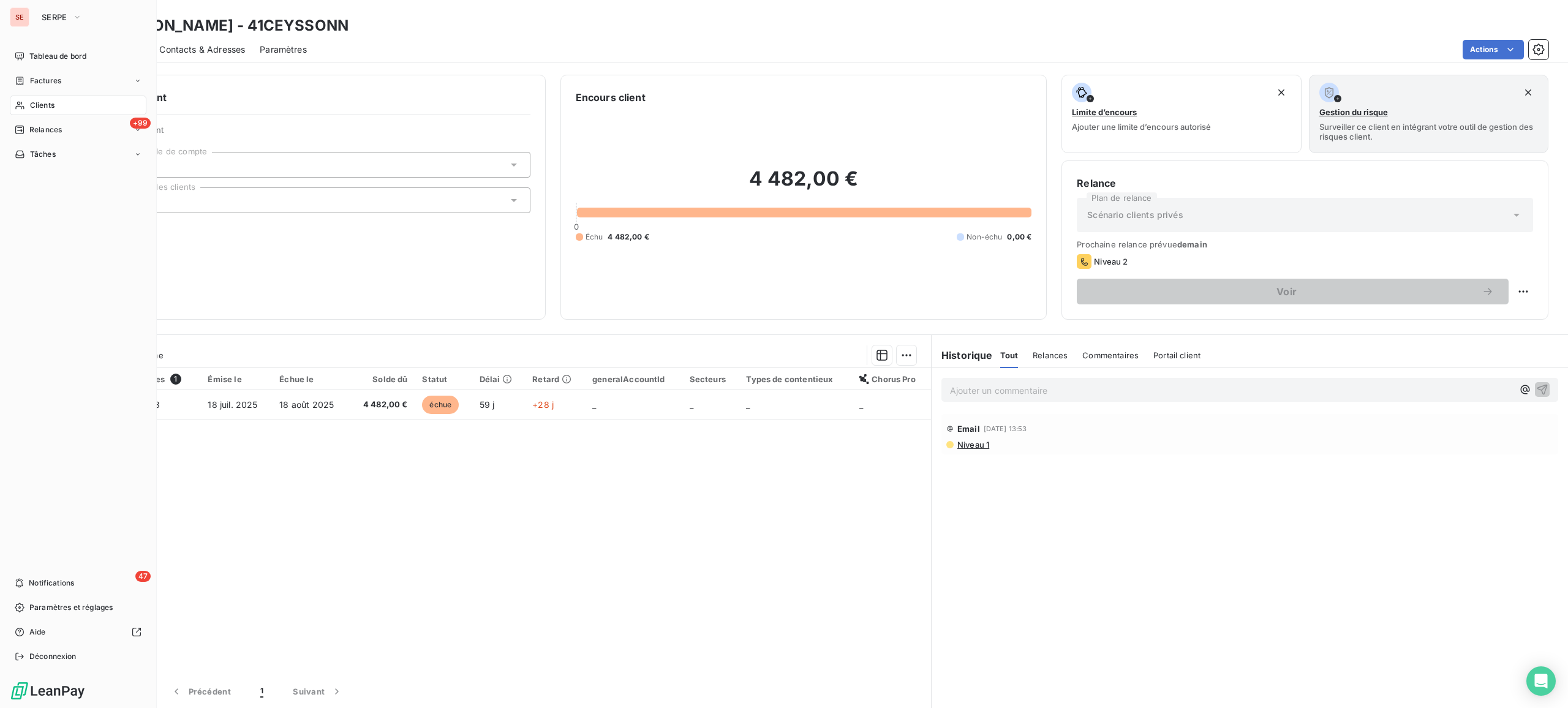
click at [53, 108] on span "Clients" at bounding box center [42, 105] width 24 height 11
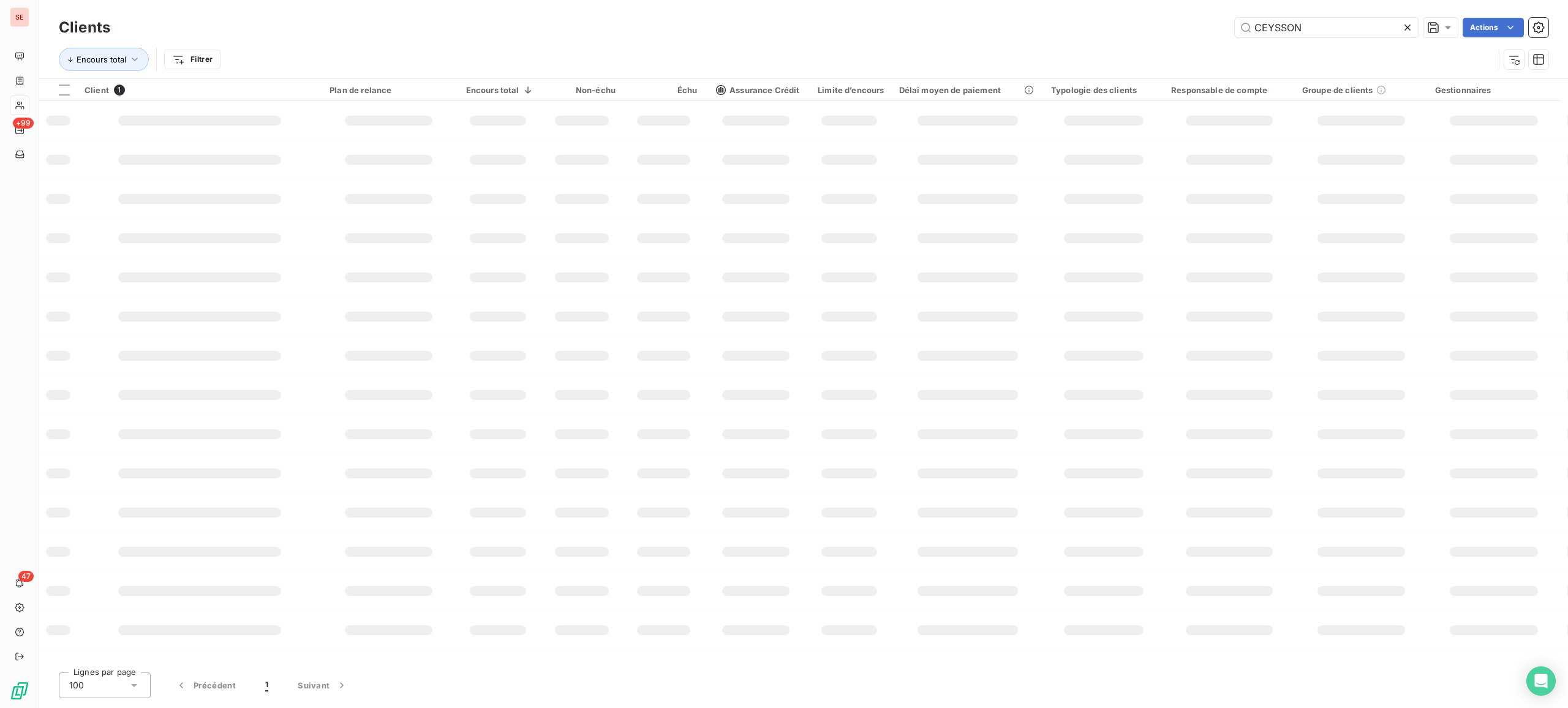
drag, startPoint x: 1311, startPoint y: 24, endPoint x: 931, endPoint y: 23, distance: 380.0
click at [1083, 13] on div "Clients CEYSSON Actions Encours total Filtrer" at bounding box center [803, 39] width 1528 height 79
type input "COLAS"
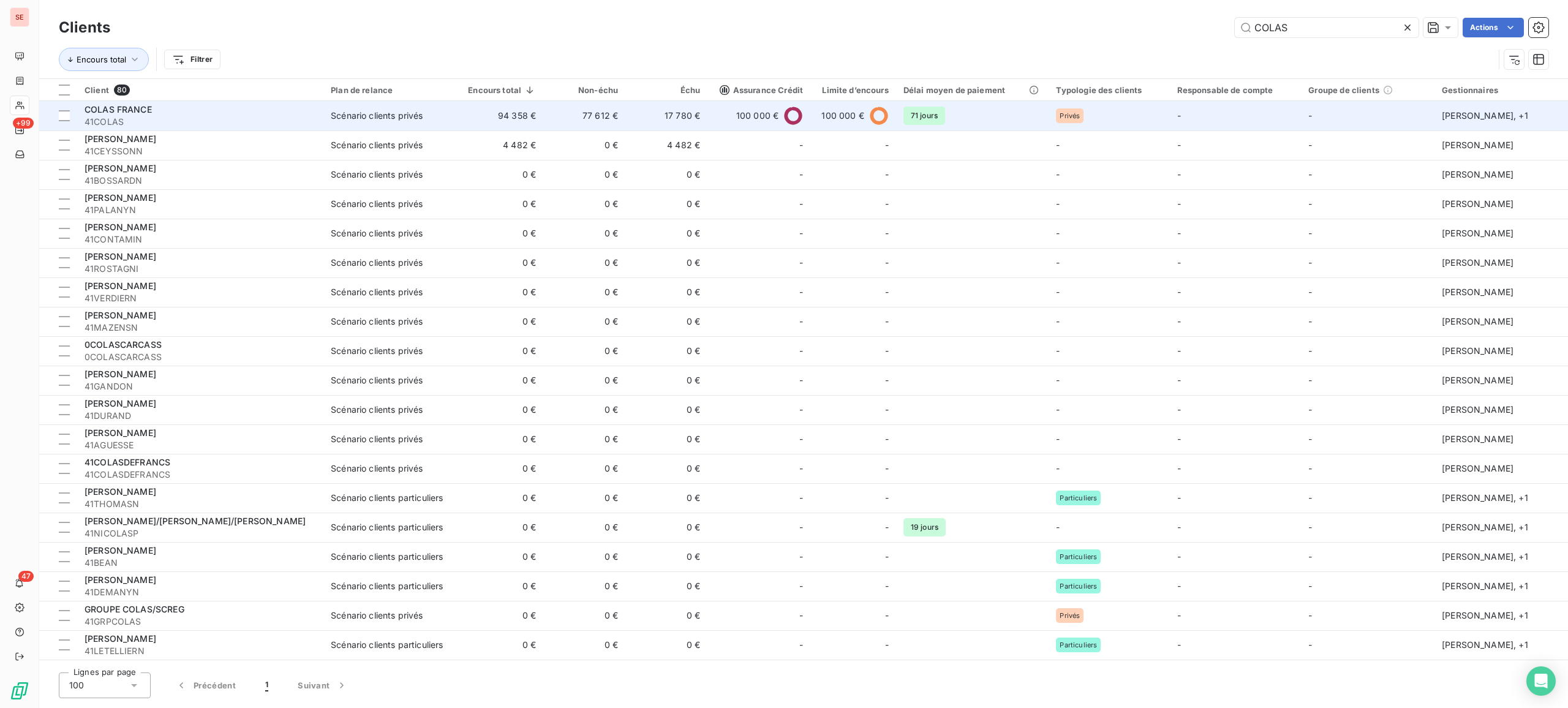
click at [496, 128] on td "94 358 €" at bounding box center [499, 116] width 86 height 30
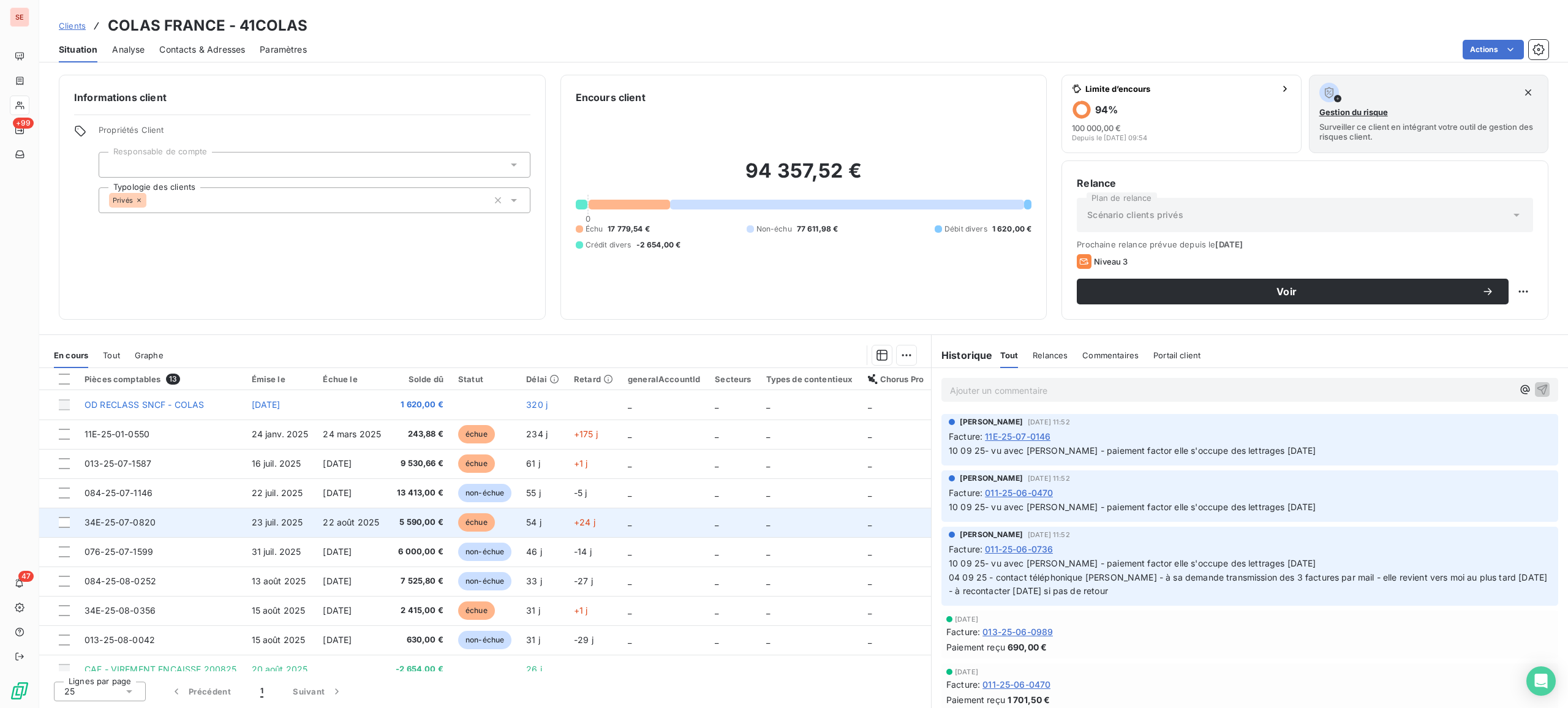
click at [170, 520] on td "34E-25-07-0820" at bounding box center [160, 523] width 167 height 30
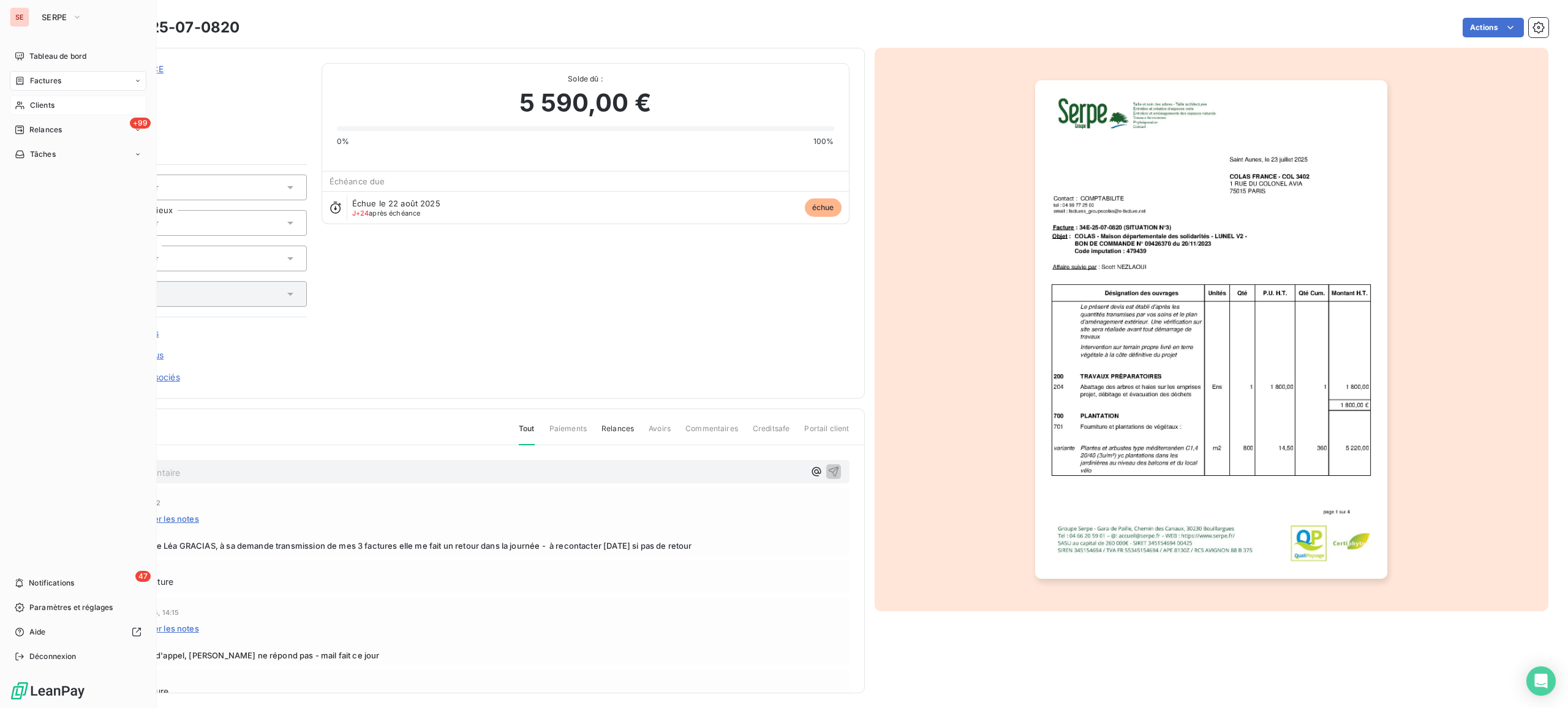
click at [57, 104] on div "Clients" at bounding box center [79, 105] width 137 height 19
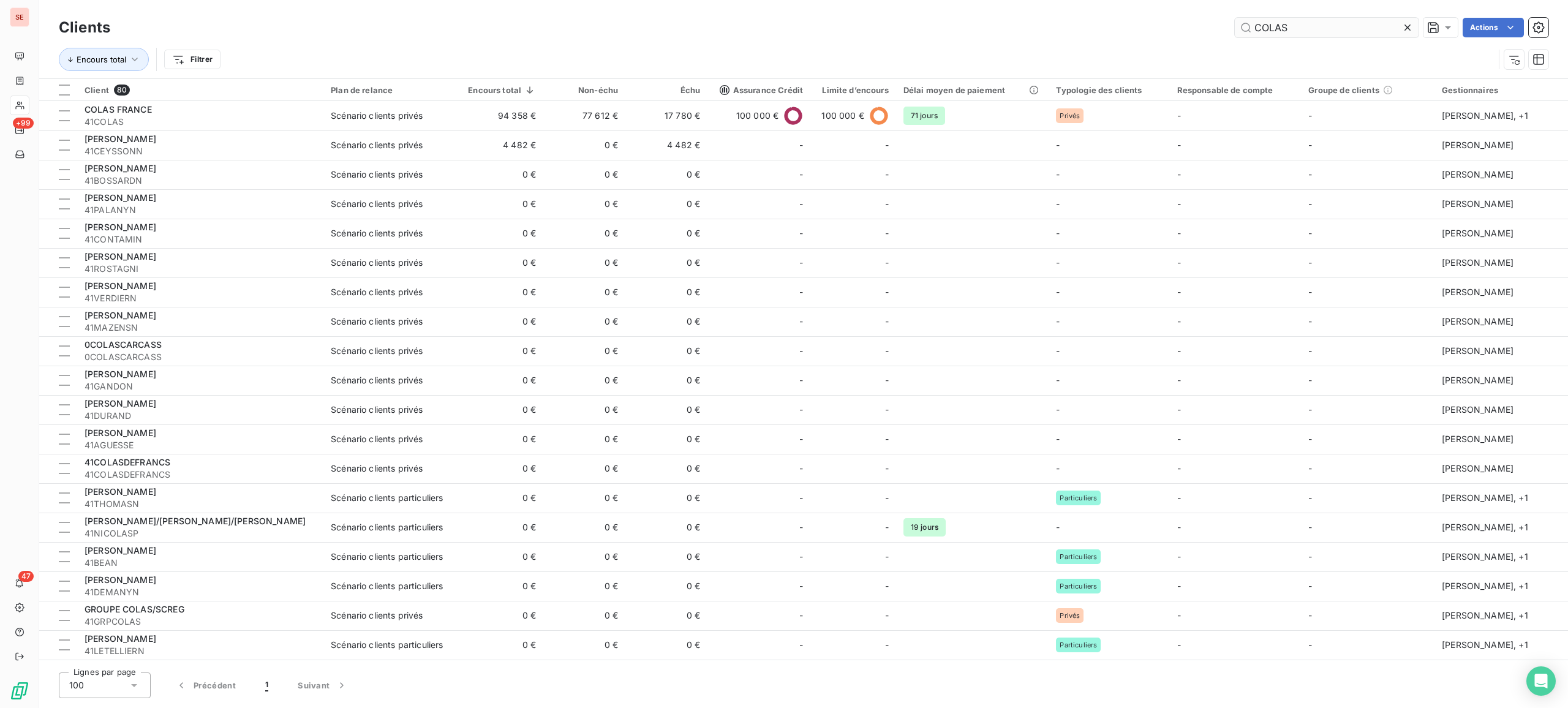
click at [1254, 19] on input "COLAS" at bounding box center [1326, 27] width 184 height 19
drag, startPoint x: 1308, startPoint y: 20, endPoint x: 1243, endPoint y: 4, distance: 66.9
click at [1244, 4] on div "Clients COLAS Actions Encours total Filtrer" at bounding box center [803, 39] width 1528 height 79
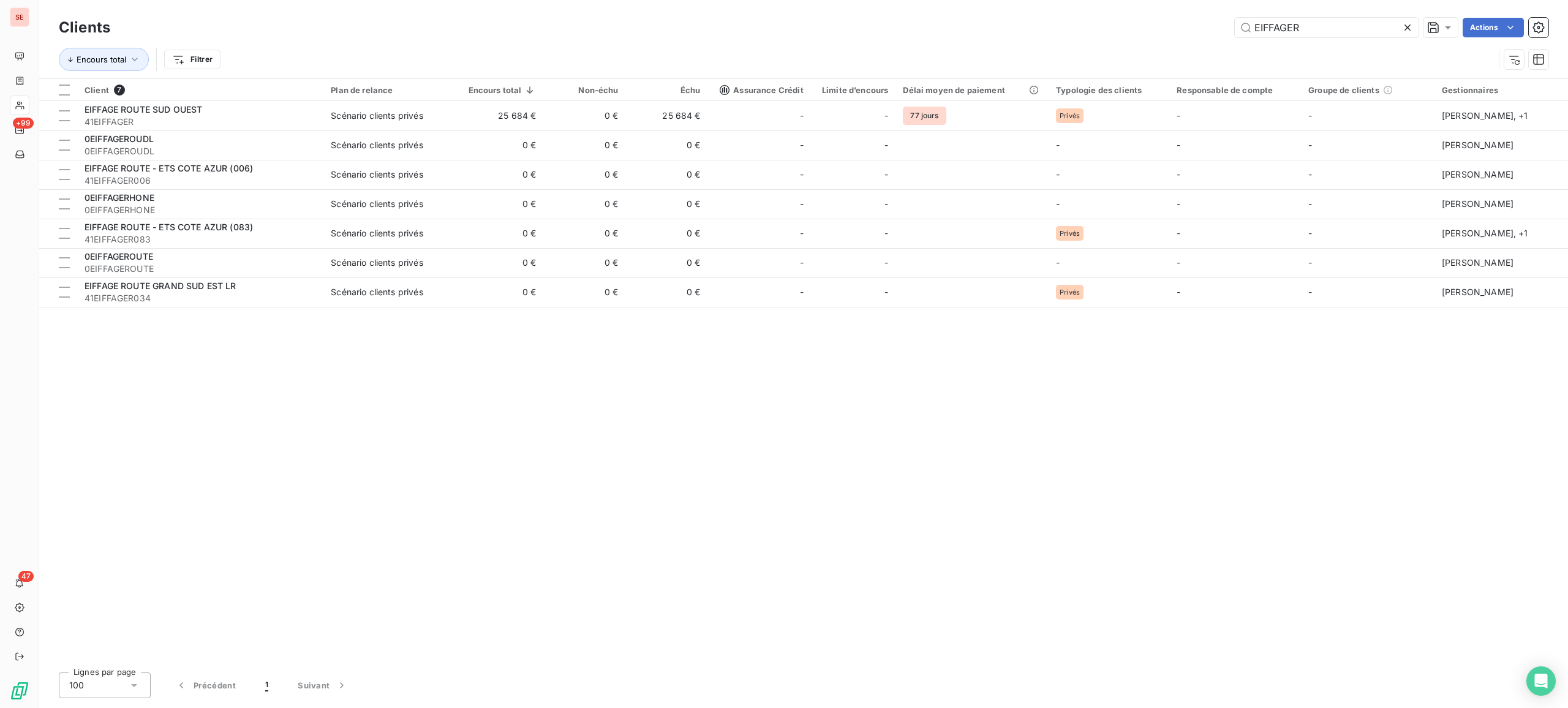
type input "EIFFAGER"
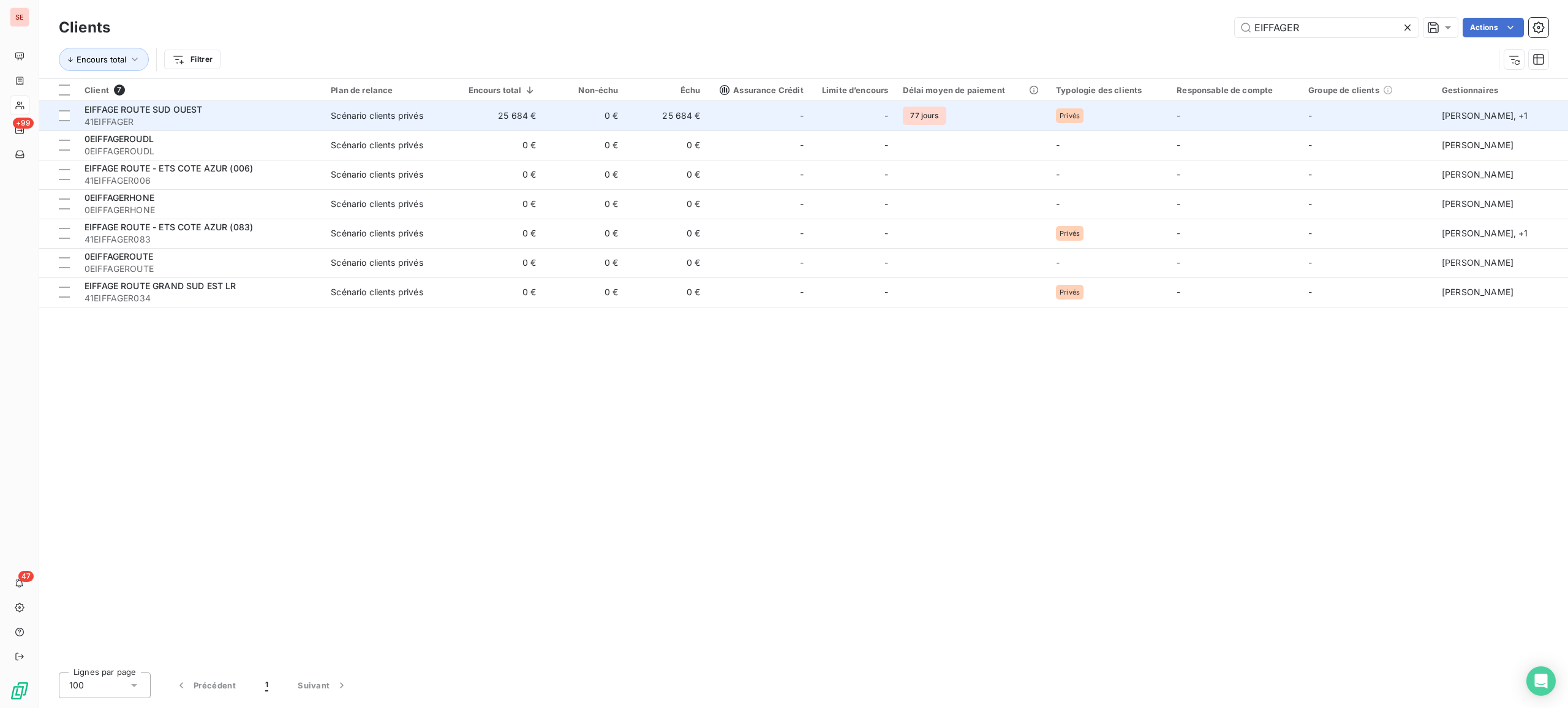
click at [716, 119] on td "-" at bounding box center [759, 116] width 103 height 30
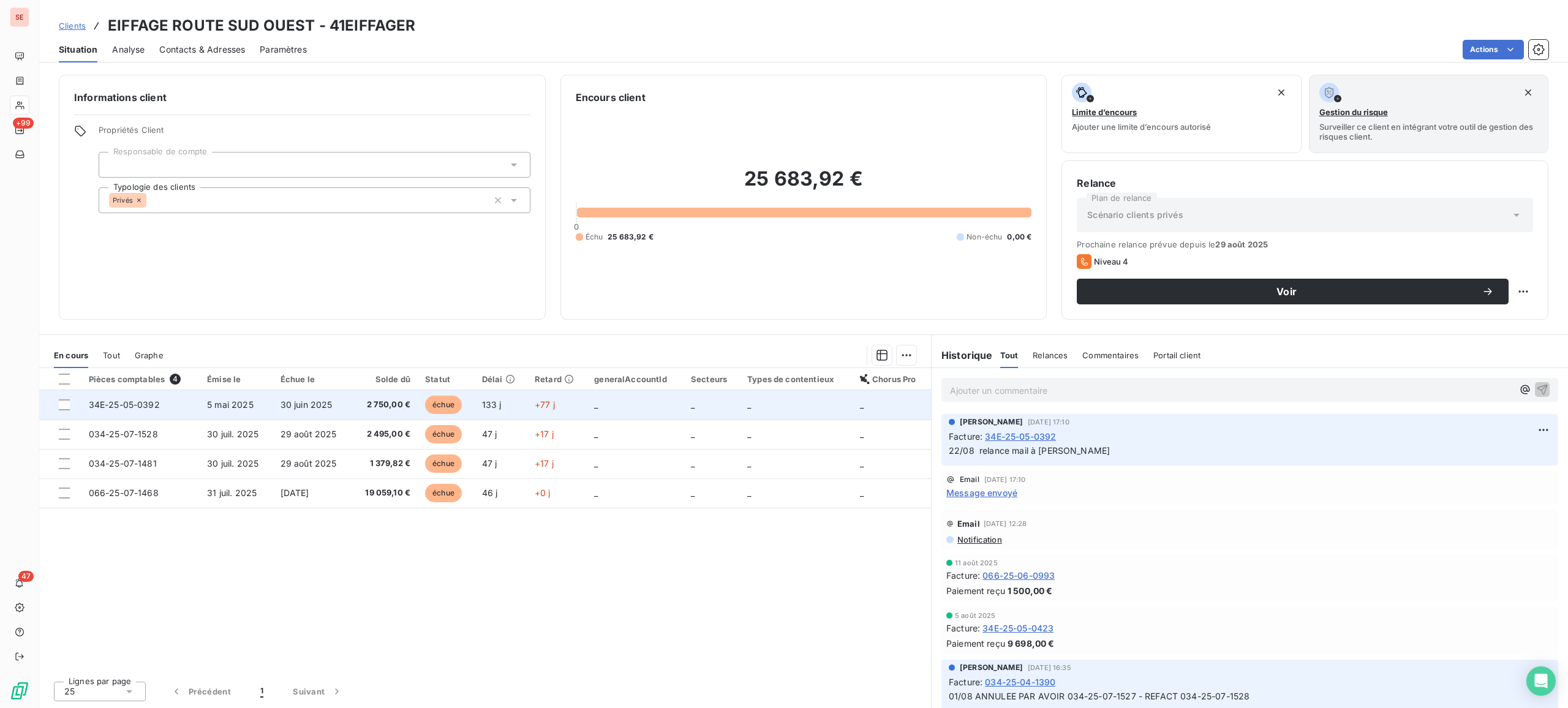
click at [275, 415] on td "30 juin 2025" at bounding box center [312, 405] width 79 height 30
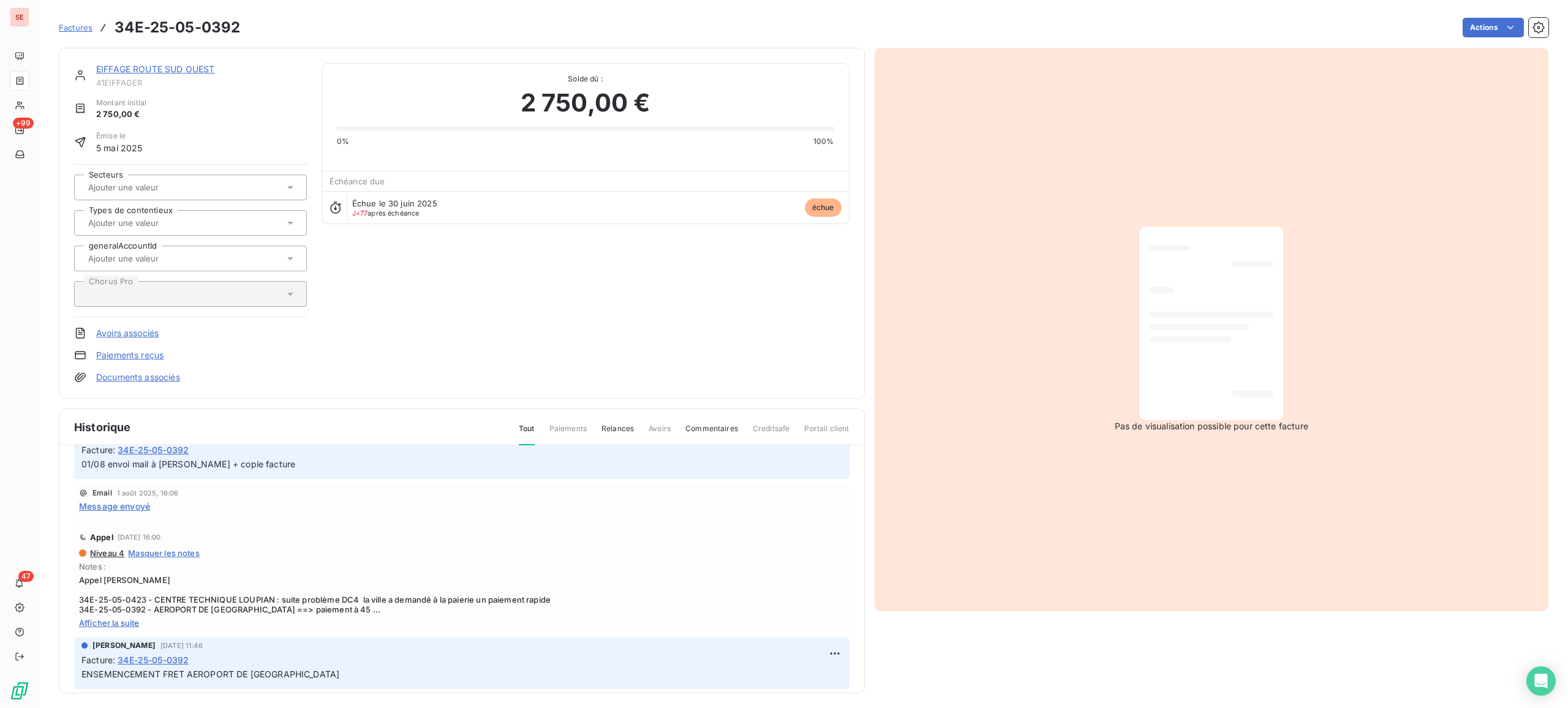
scroll to position [163, 0]
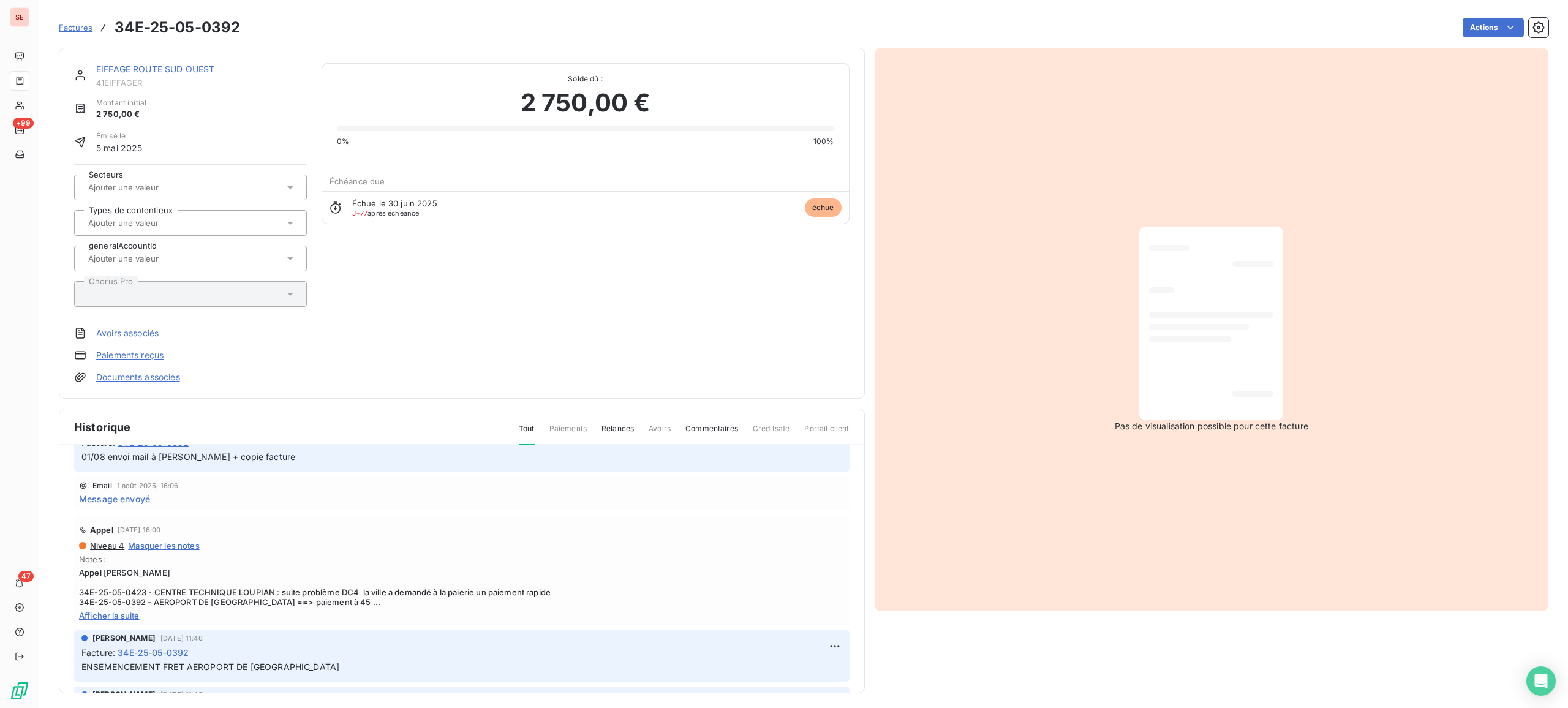
click at [121, 573] on span "Afficher la suite" at bounding box center [462, 615] width 765 height 10
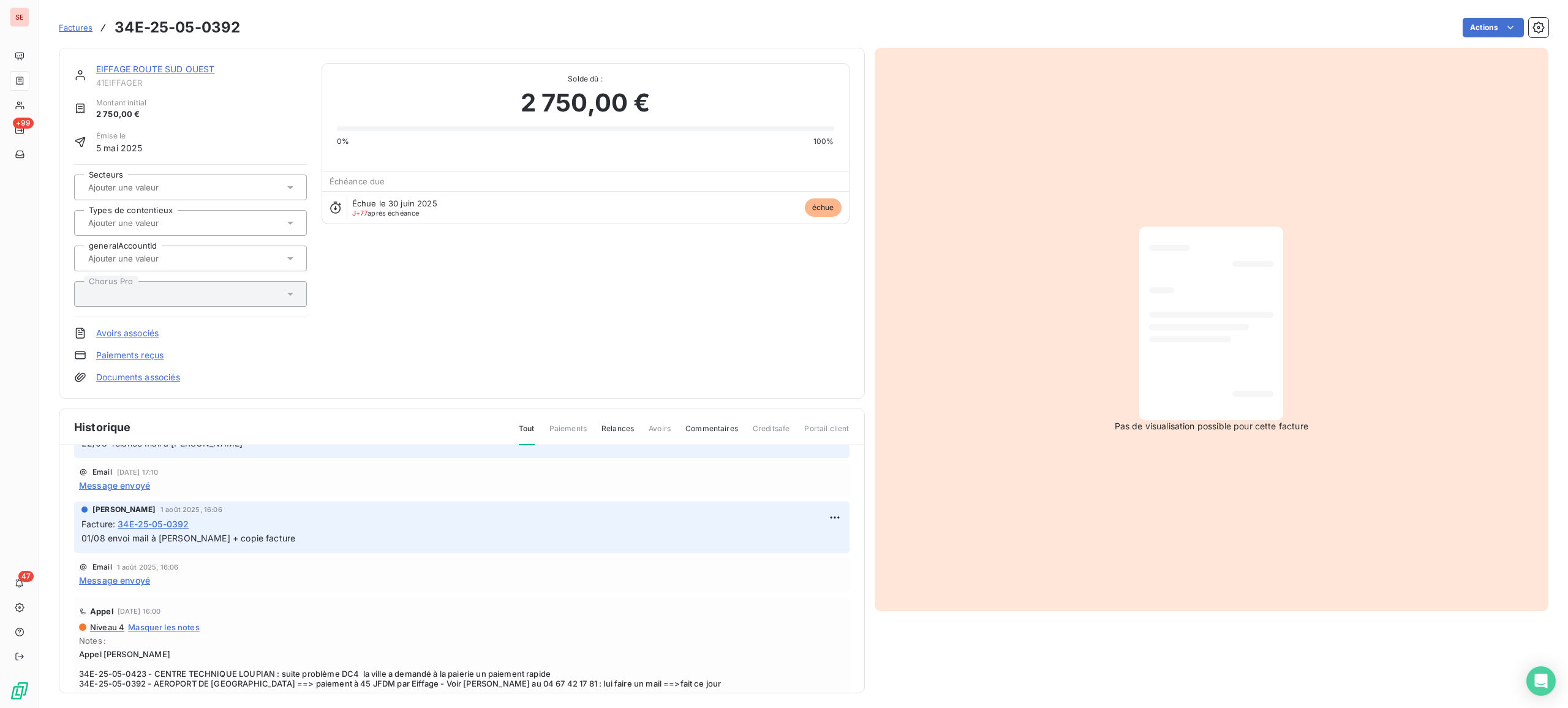
scroll to position [0, 0]
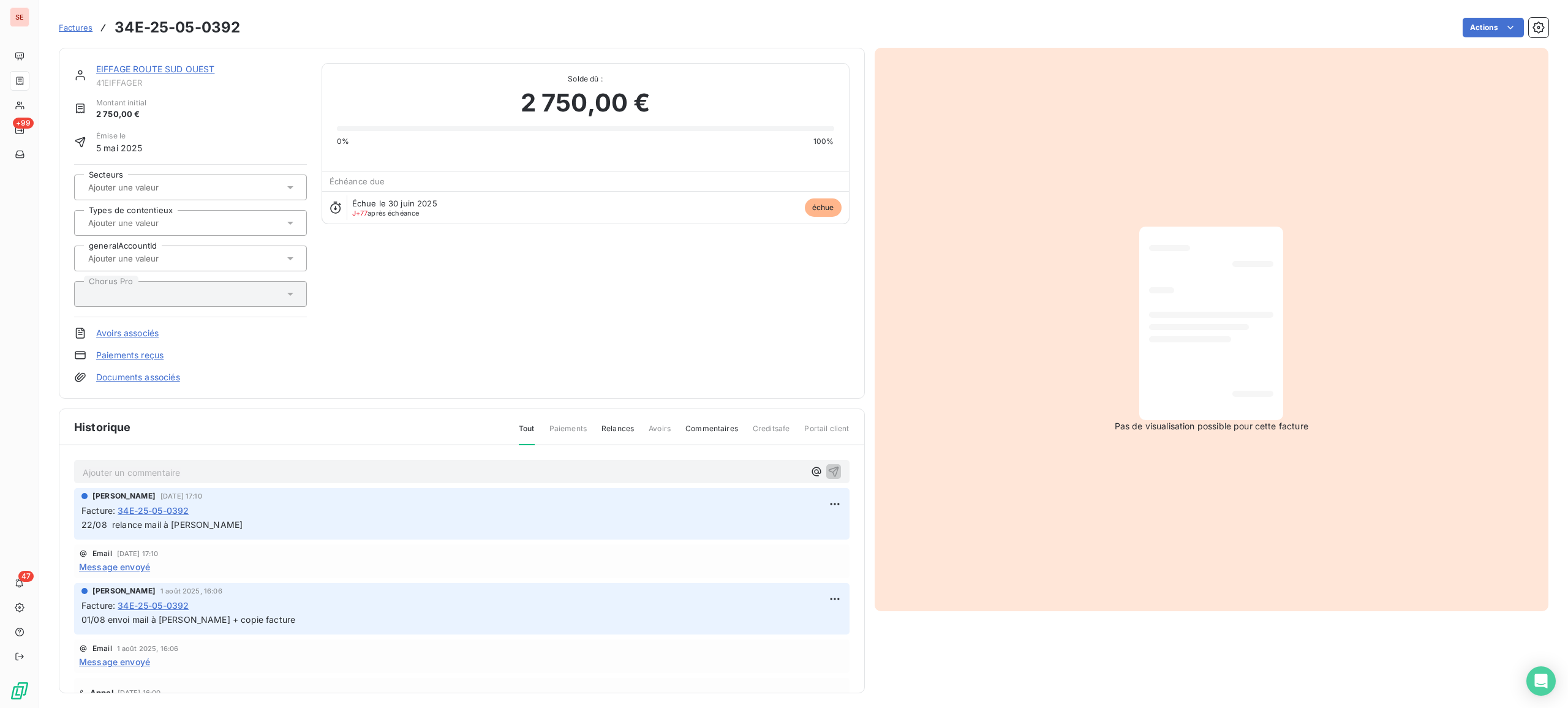
click at [137, 566] on span "Message envoyé" at bounding box center [114, 567] width 71 height 13
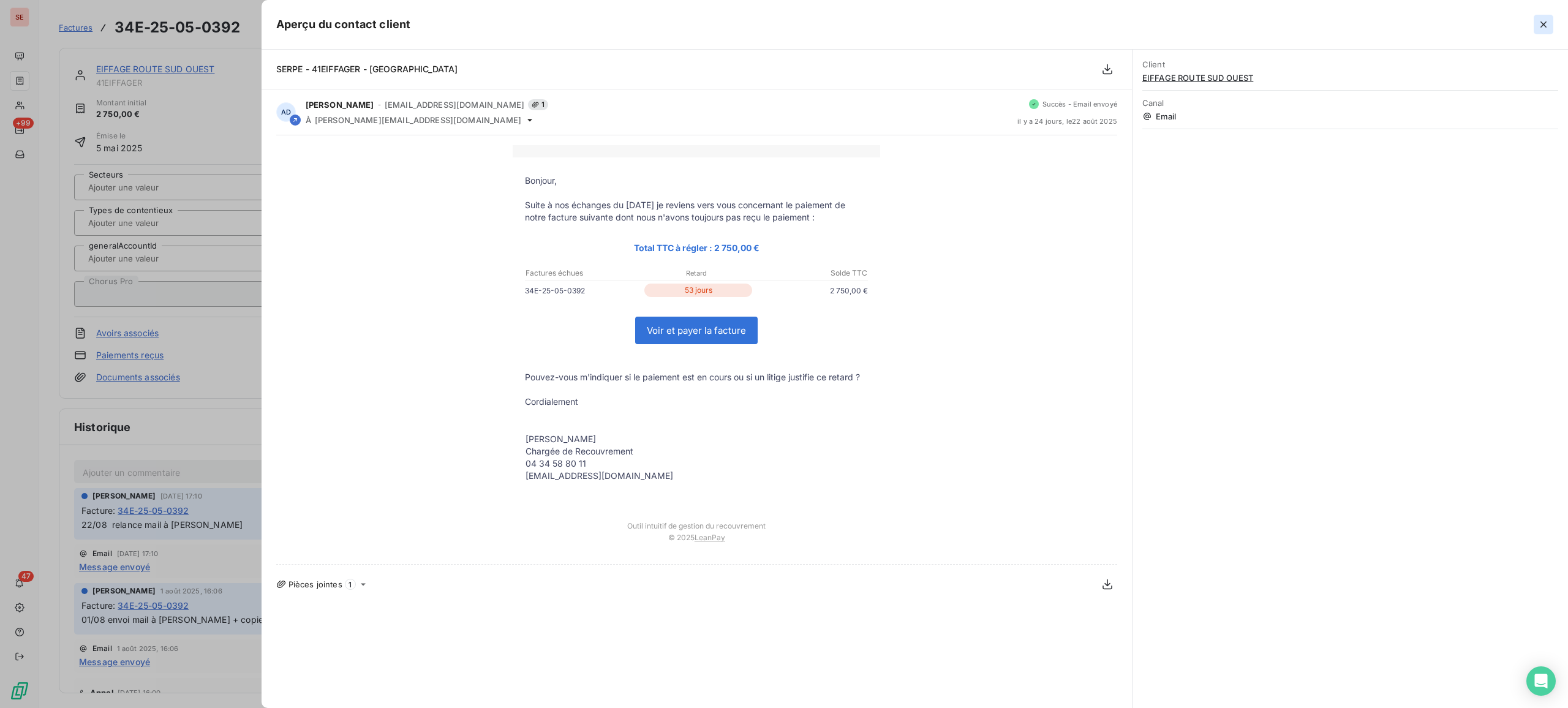
click at [1254, 19] on icon "button" at bounding box center [1543, 25] width 12 height 12
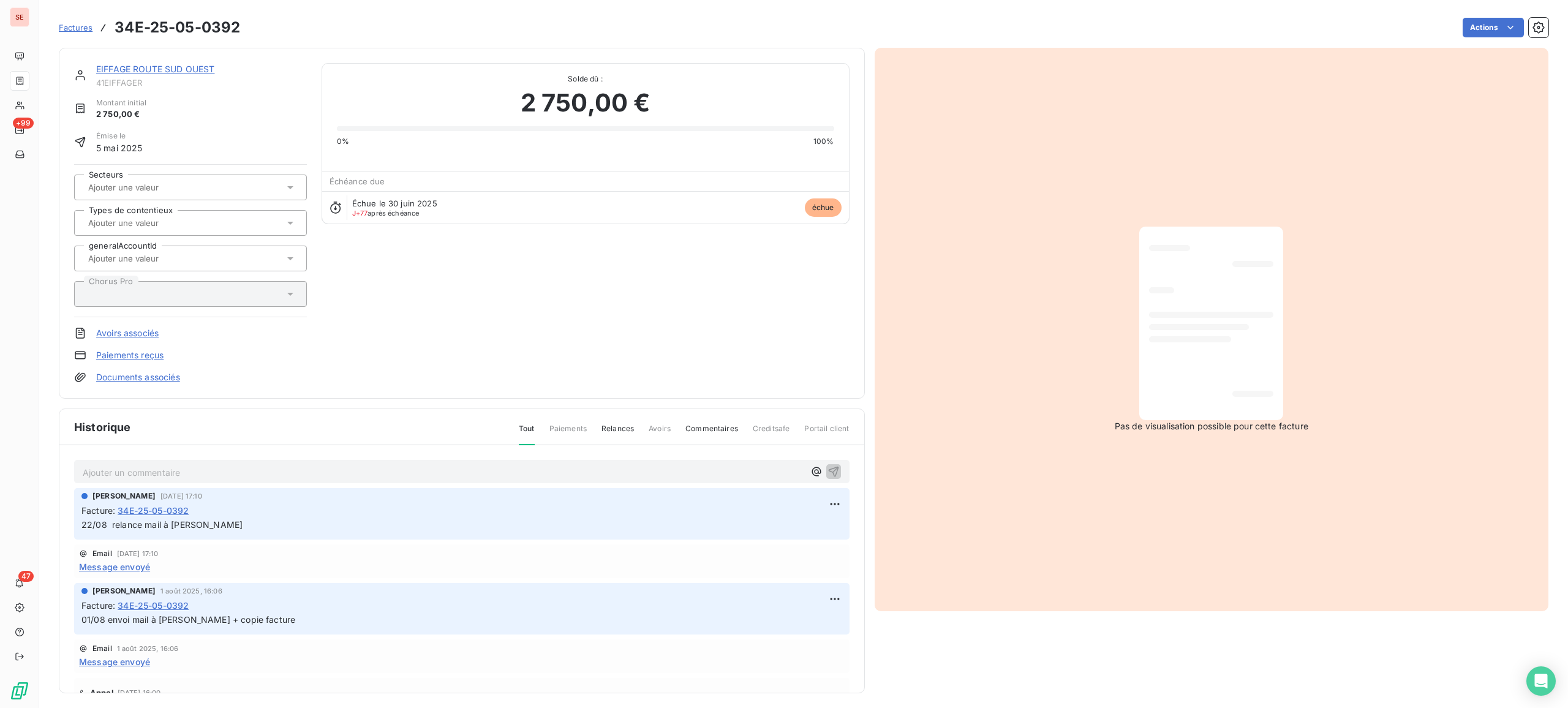
scroll to position [245, 0]
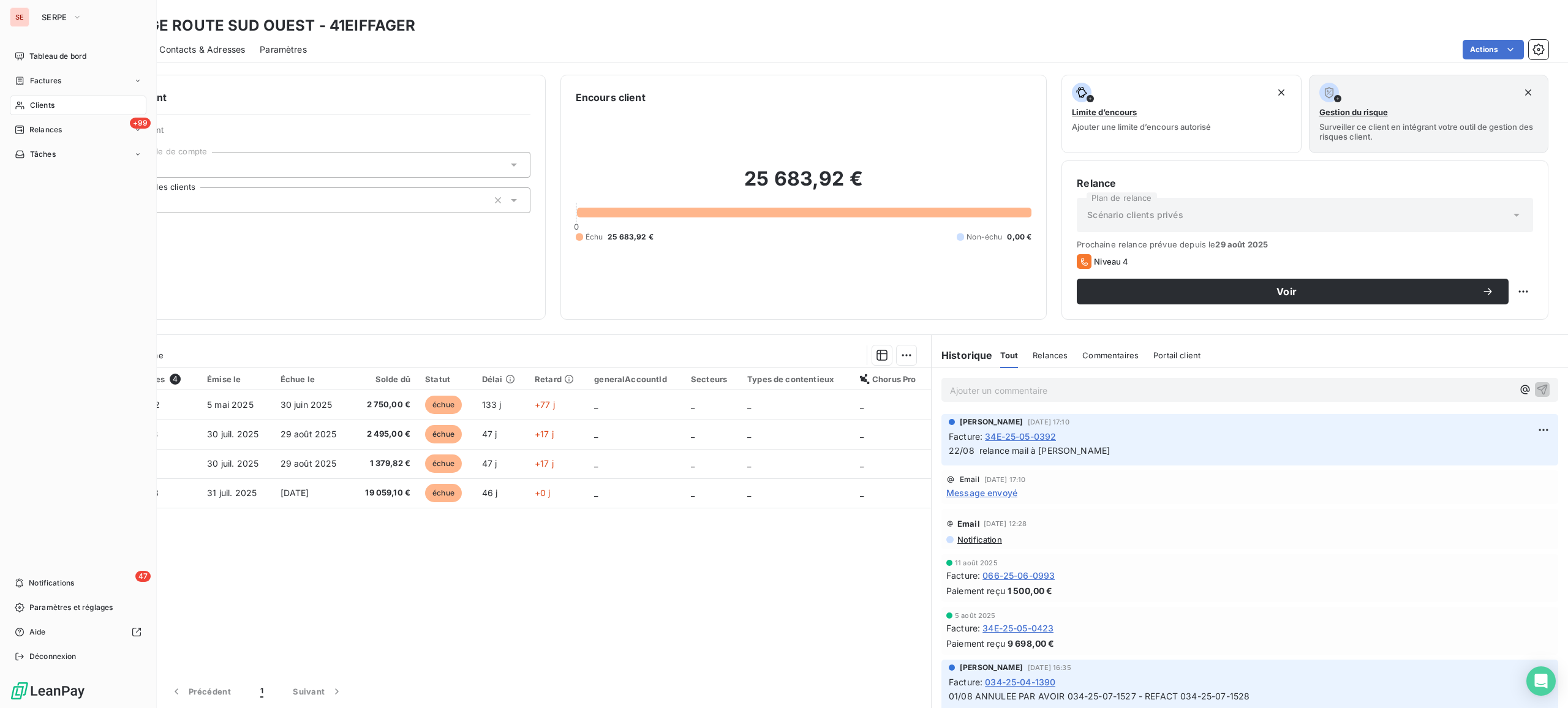
click at [42, 108] on span "Clients" at bounding box center [42, 105] width 24 height 11
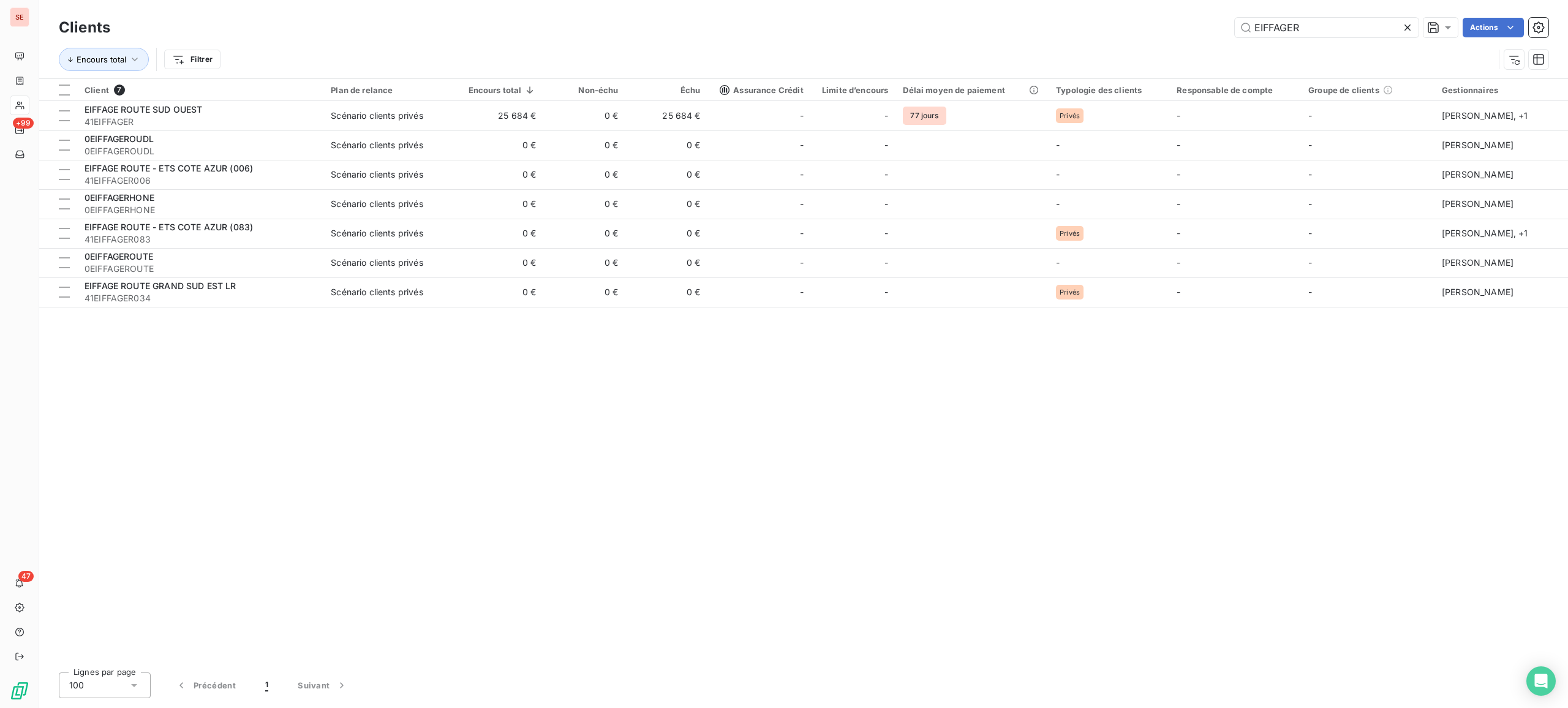
drag, startPoint x: 1331, startPoint y: 33, endPoint x: 964, endPoint y: 61, distance: 368.1
click at [967, 61] on div "Clients EIFFAGER Actions Encours total Filtrer" at bounding box center [803, 47] width 1489 height 64
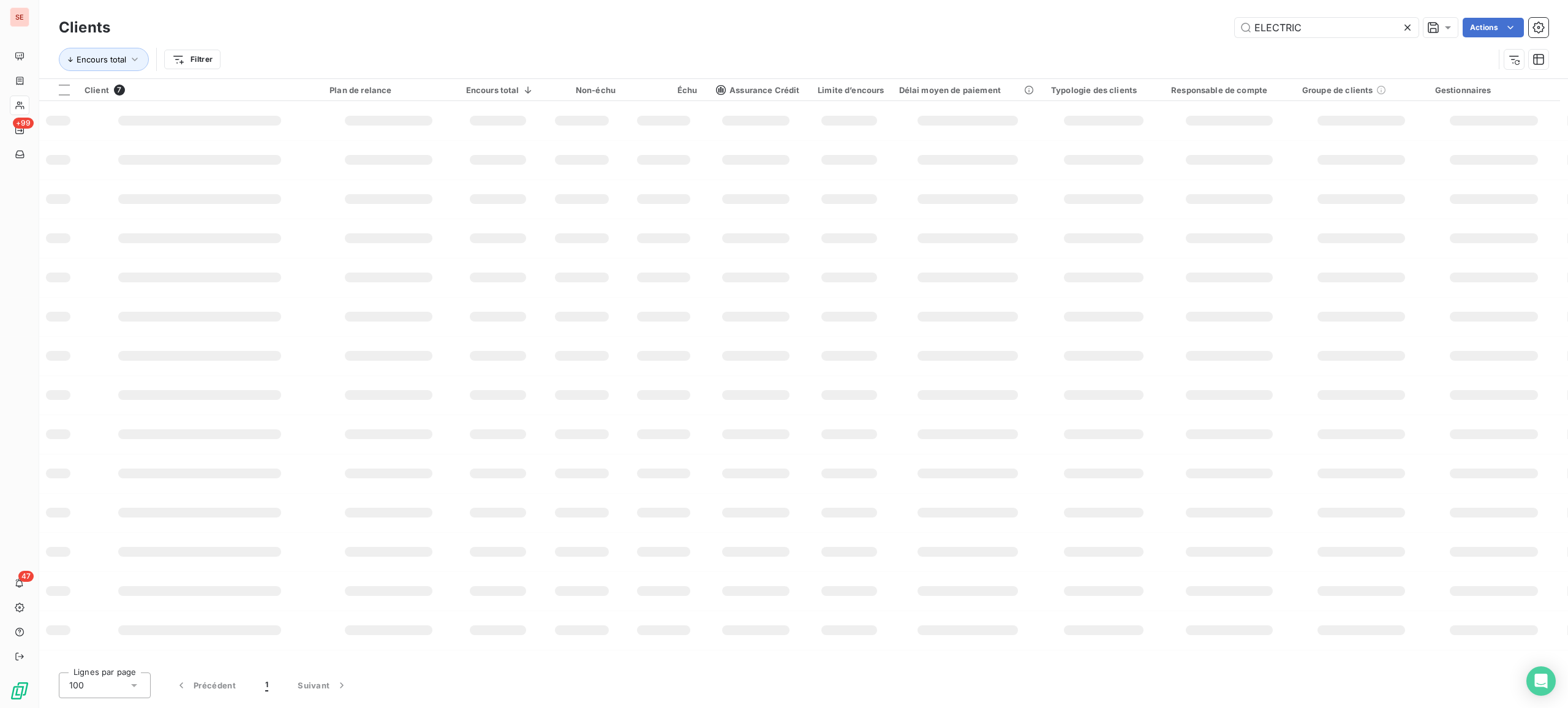
type input "ELECTRIC"
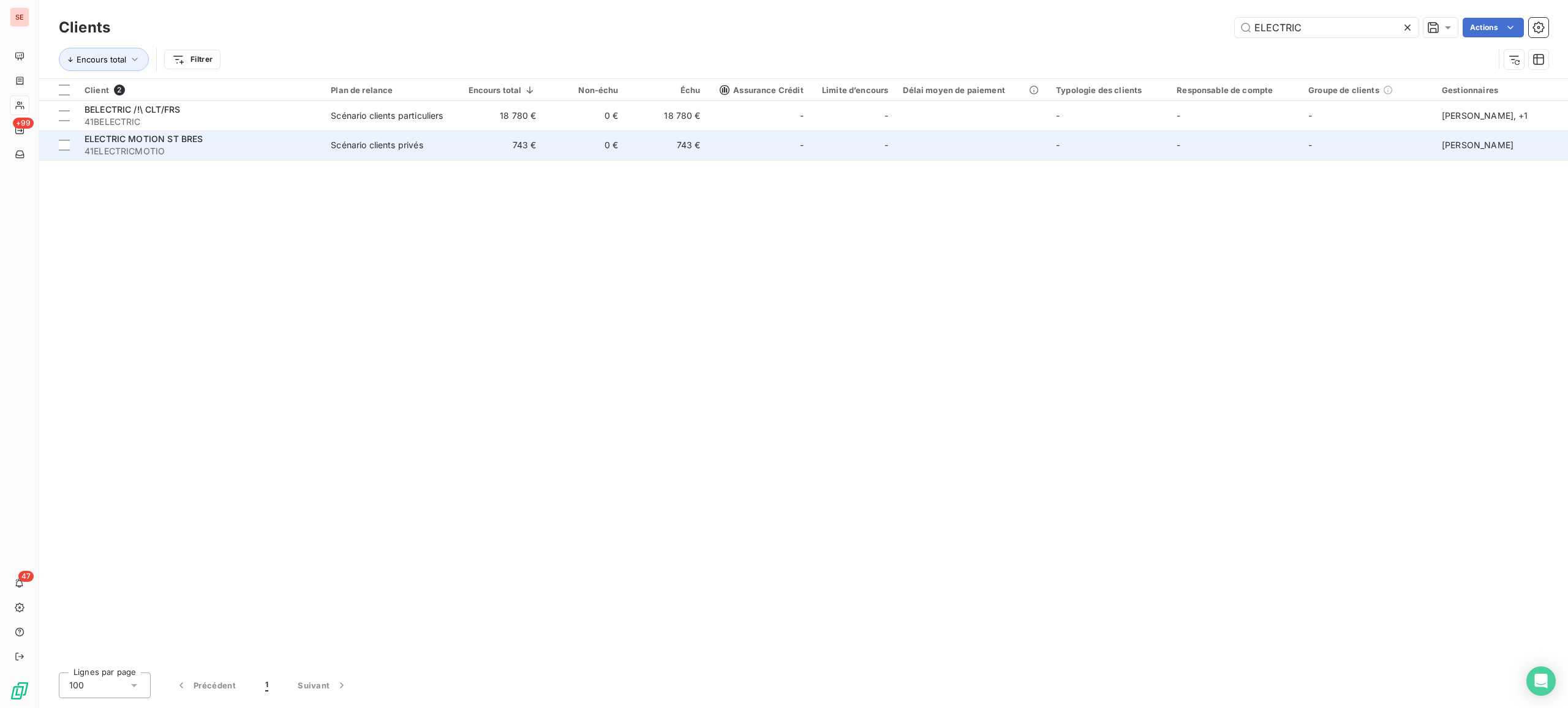
click at [373, 143] on div "Scénario clients privés" at bounding box center [376, 145] width 92 height 12
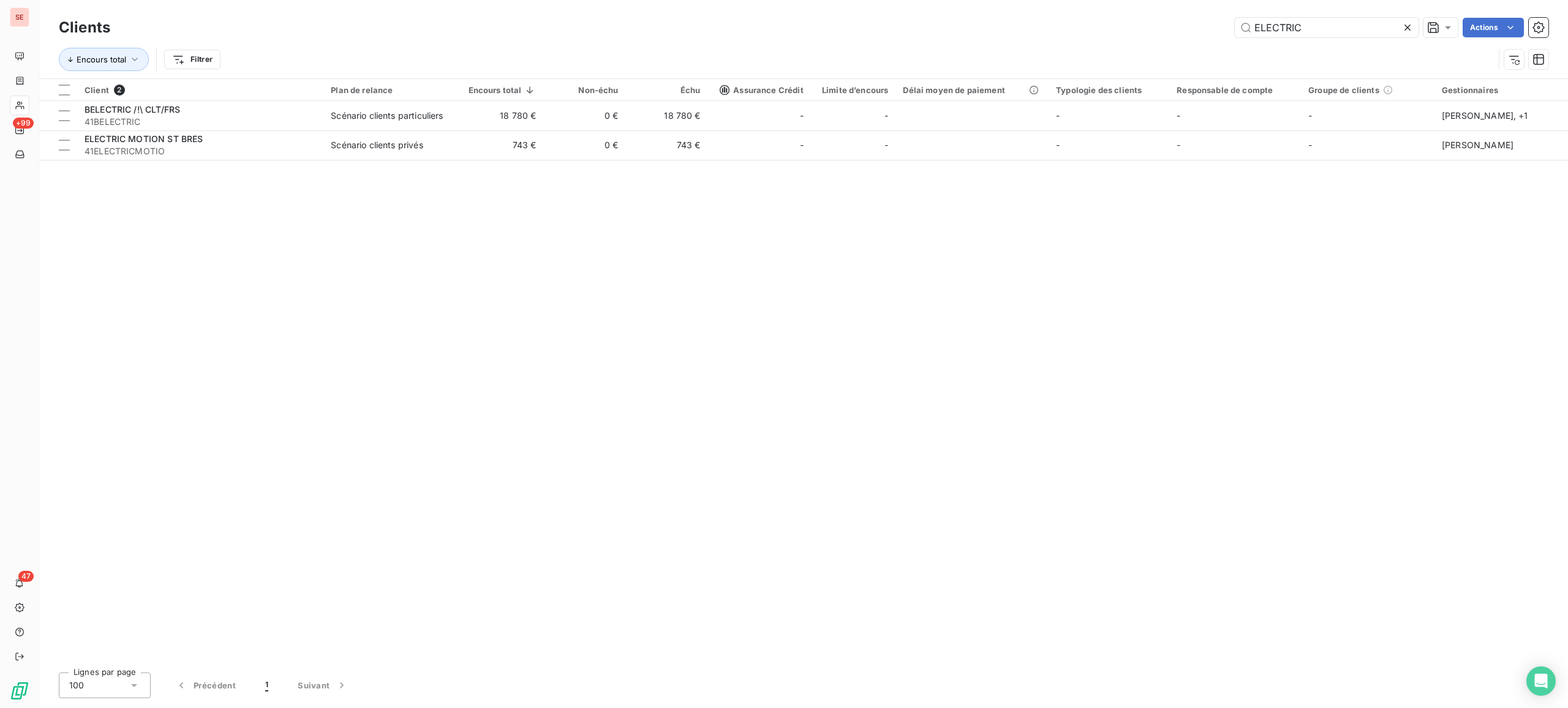
drag, startPoint x: 1350, startPoint y: 24, endPoint x: 1082, endPoint y: 5, distance: 268.7
click at [1098, 5] on div "Clients ELECTRIC Actions Encours total Filtrer" at bounding box center [803, 39] width 1528 height 79
type input "ELYADE"
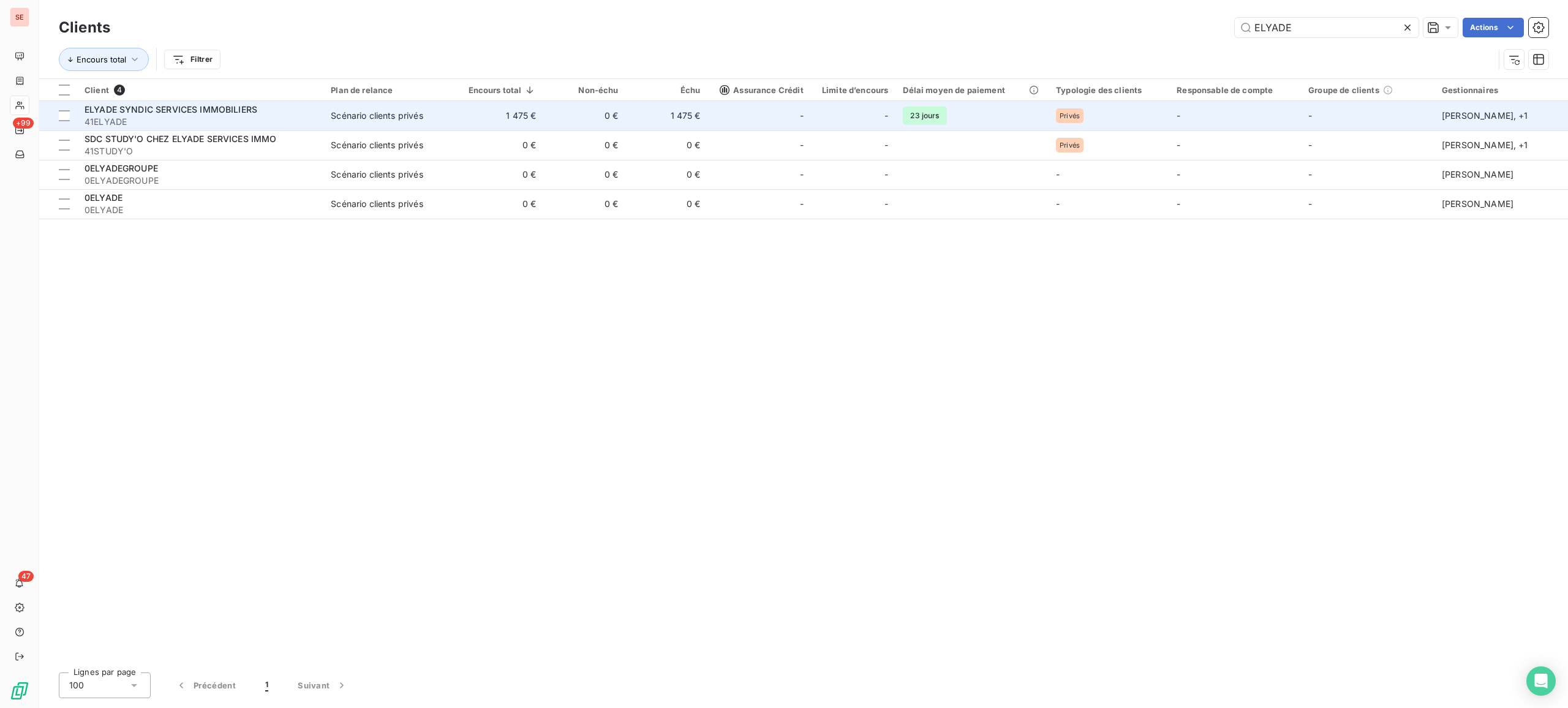
click at [502, 111] on td "1 475 €" at bounding box center [499, 116] width 86 height 30
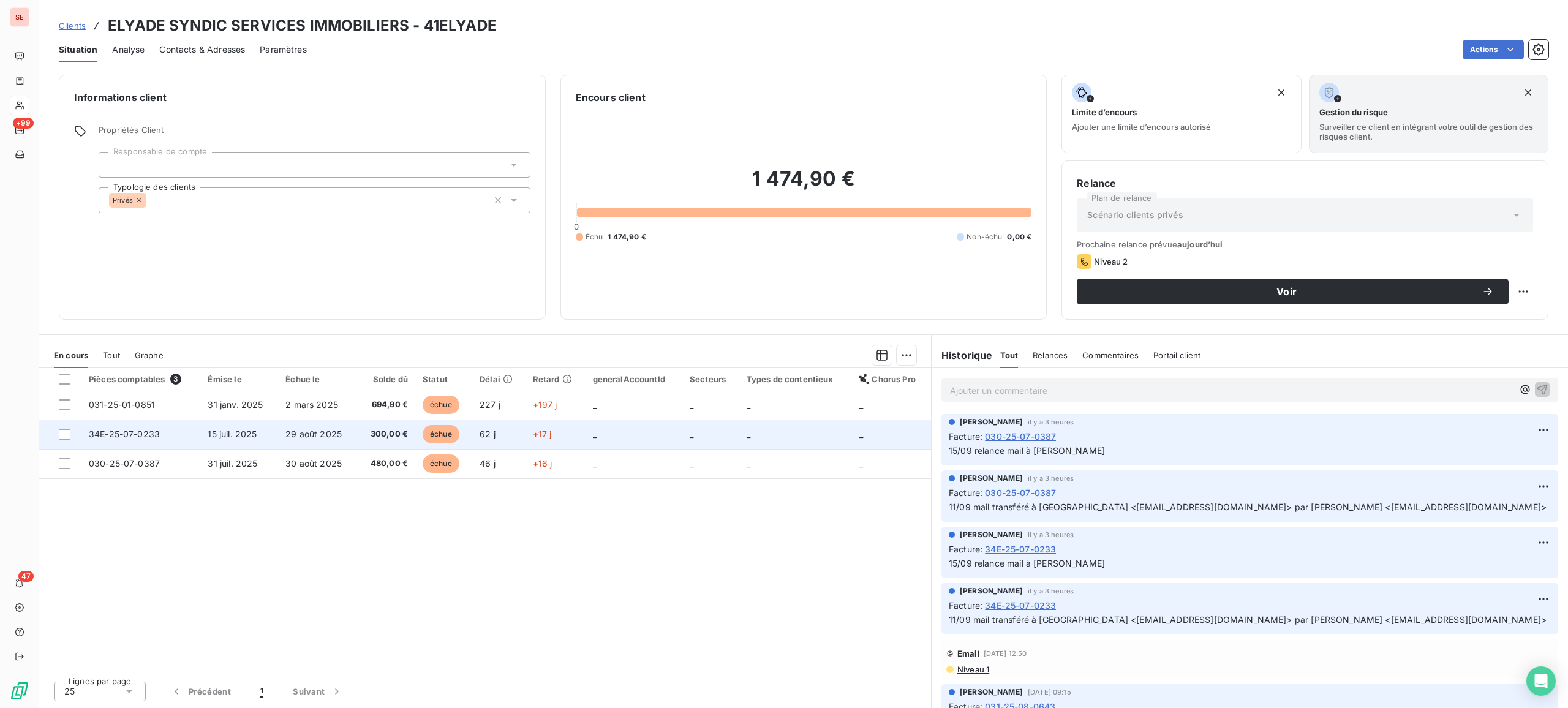
click at [281, 439] on td "29 août 2025" at bounding box center [317, 434] width 79 height 30
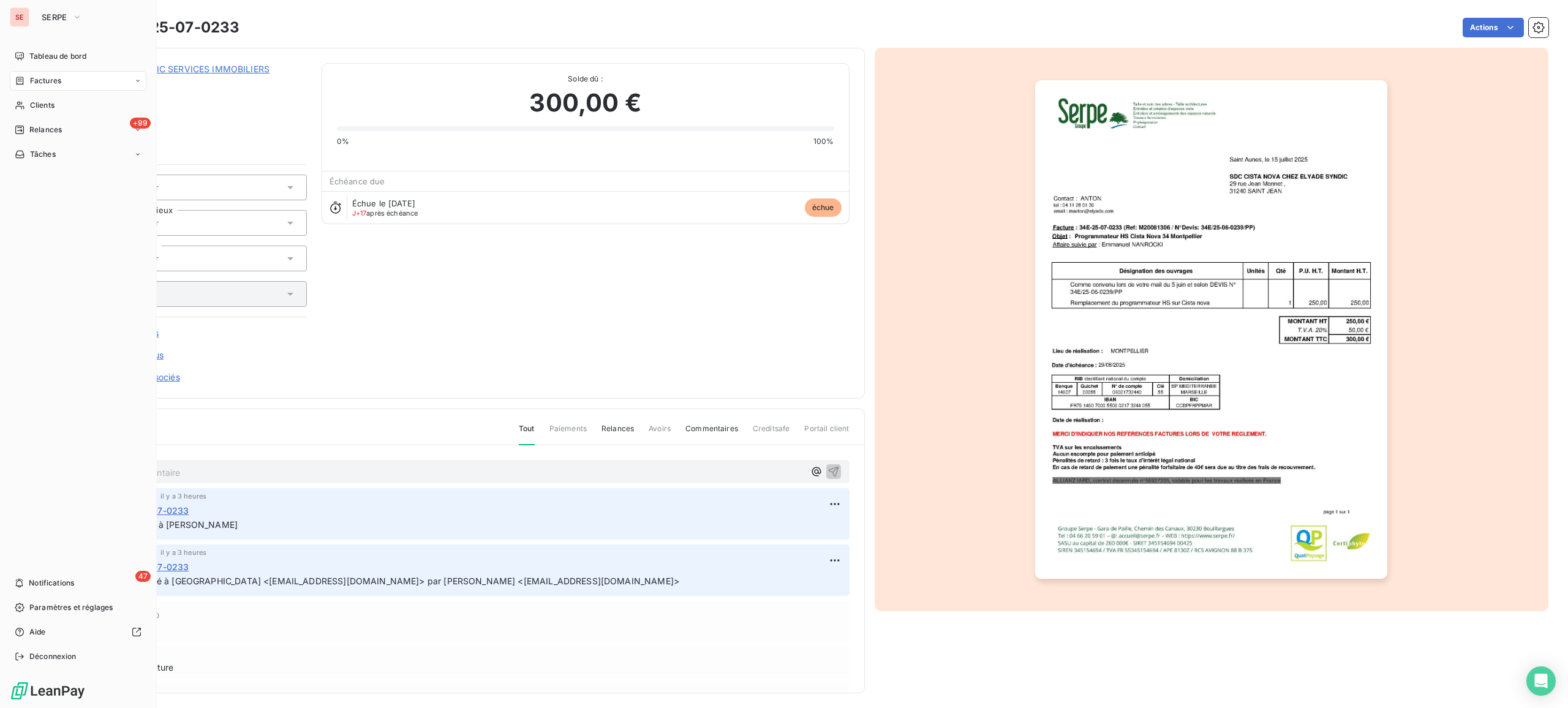
drag, startPoint x: 51, startPoint y: 102, endPoint x: 99, endPoint y: 68, distance: 58.8
click at [51, 102] on span "Clients" at bounding box center [42, 105] width 24 height 11
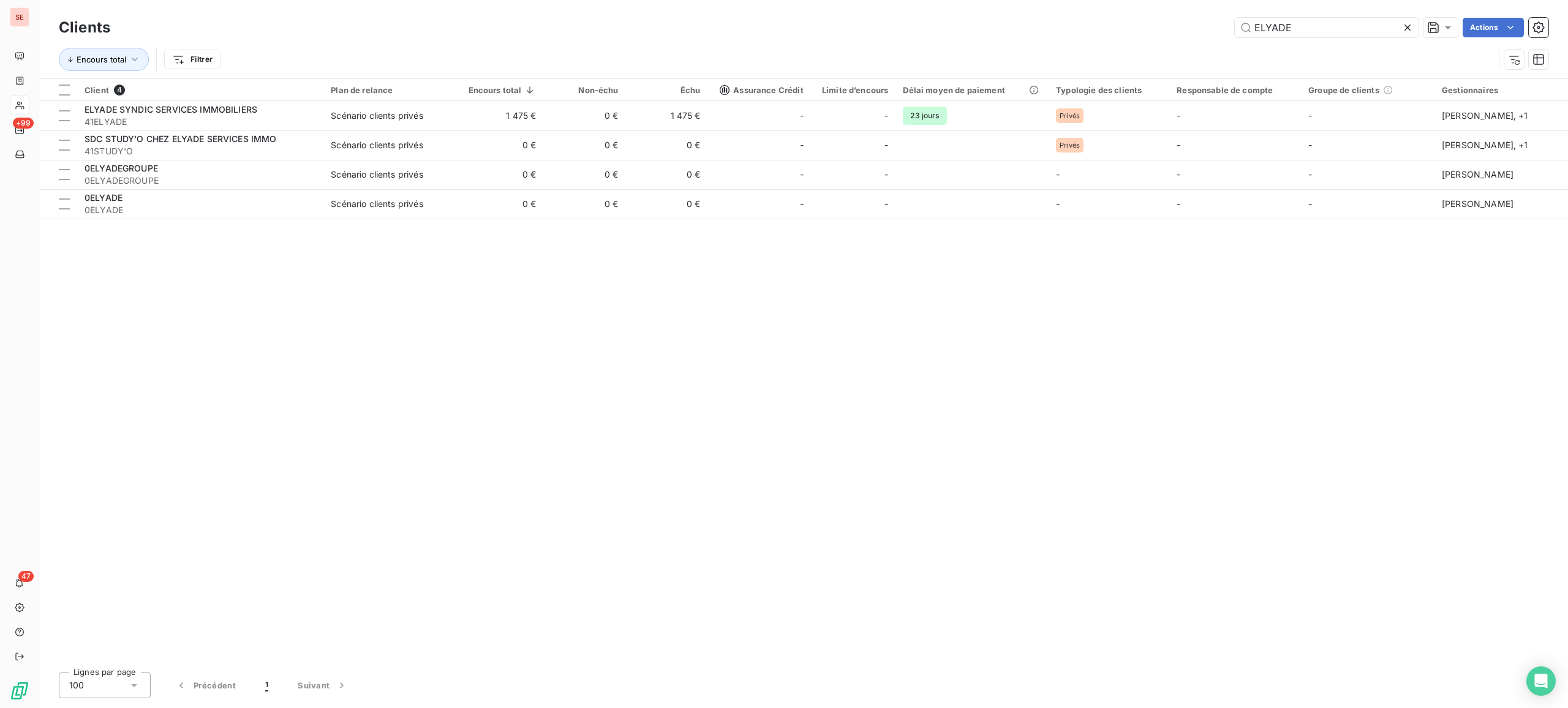
drag, startPoint x: 1346, startPoint y: 30, endPoint x: 1111, endPoint y: 1, distance: 236.8
click at [1111, 1] on div "Clients ELYADE Actions Encours total Filtrer" at bounding box center [803, 39] width 1528 height 79
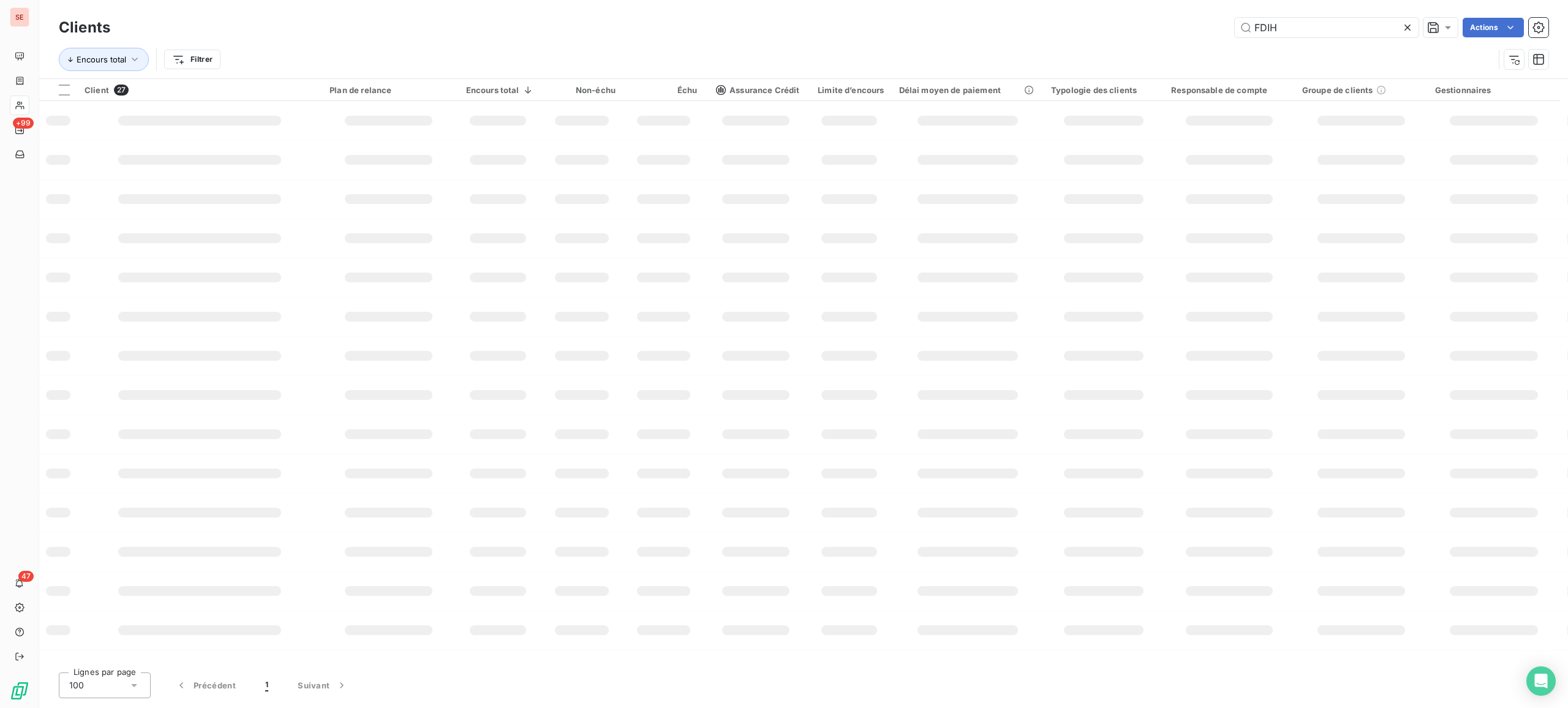
type input "FDIH"
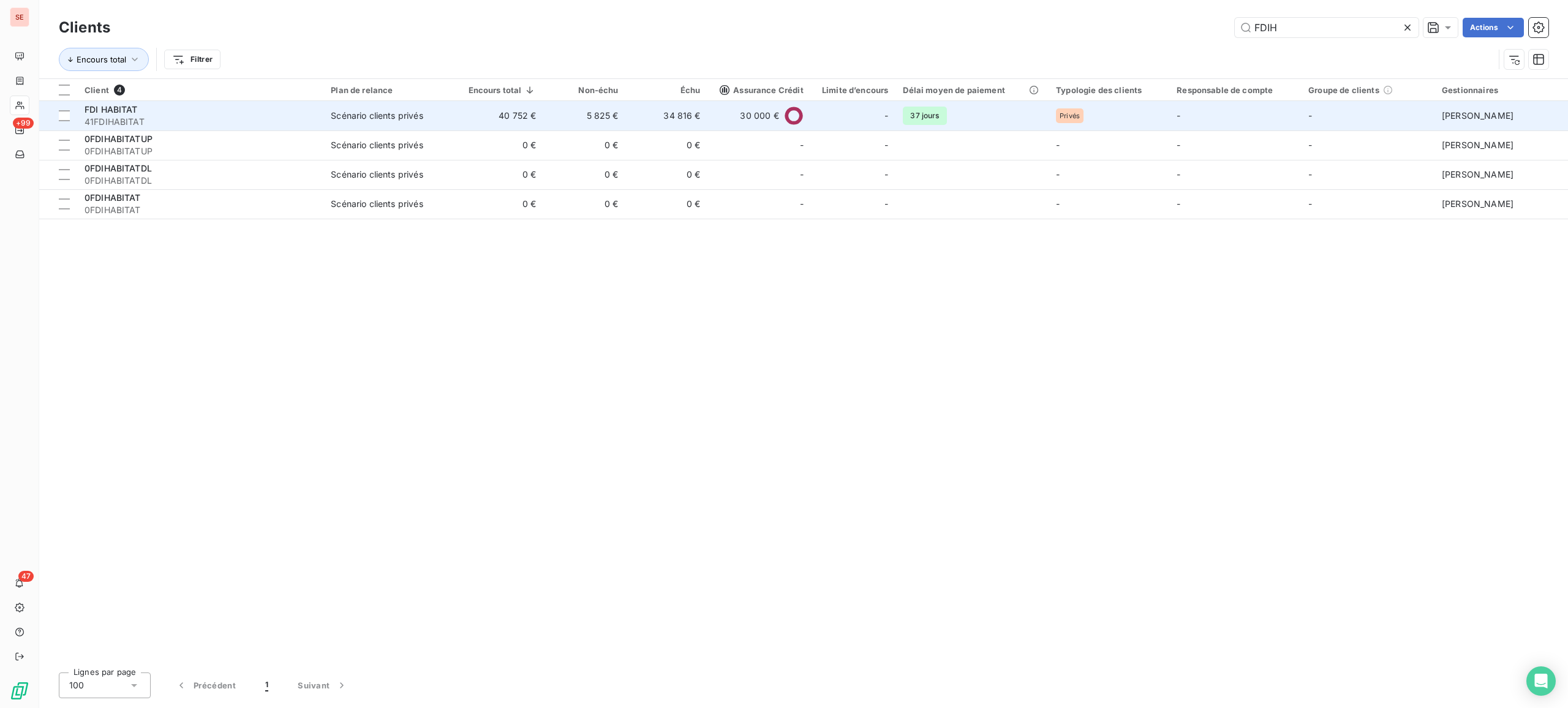
click at [328, 121] on td "Scénario clients privés" at bounding box center [390, 116] width 134 height 30
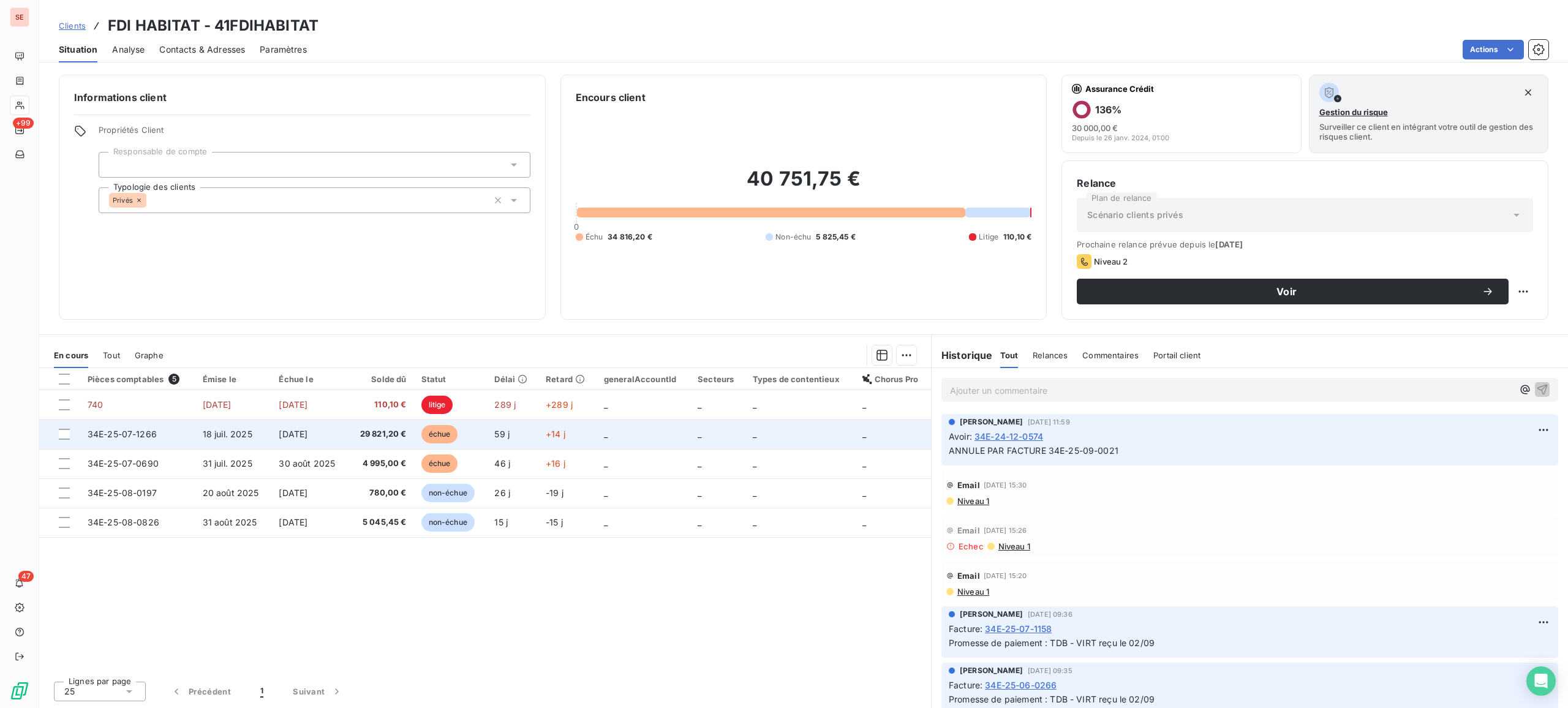
click at [150, 443] on td "34E-25-07-1266" at bounding box center [138, 434] width 115 height 30
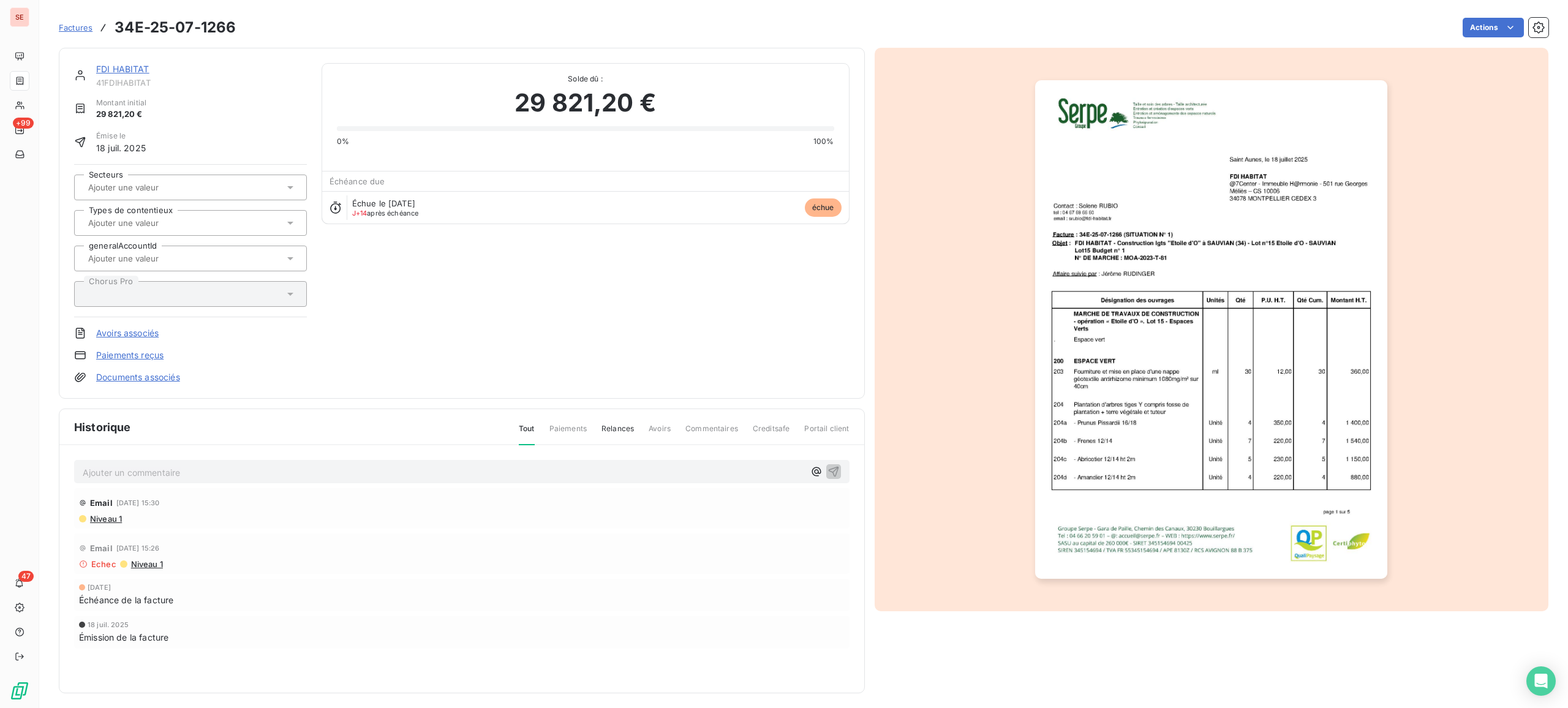
click at [115, 516] on span "Niveau 1" at bounding box center [105, 519] width 33 height 10
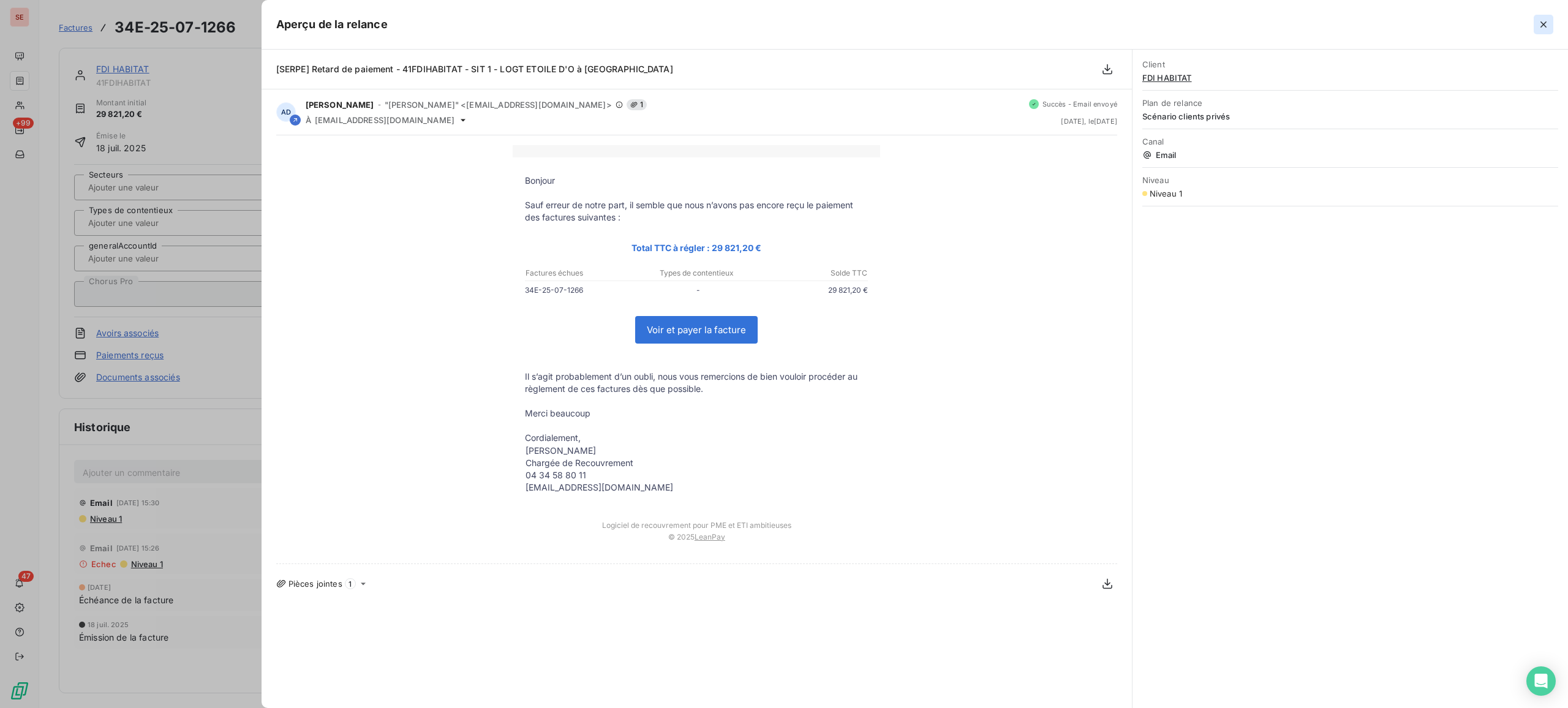
click at [1254, 25] on icon "button" at bounding box center [1543, 25] width 12 height 12
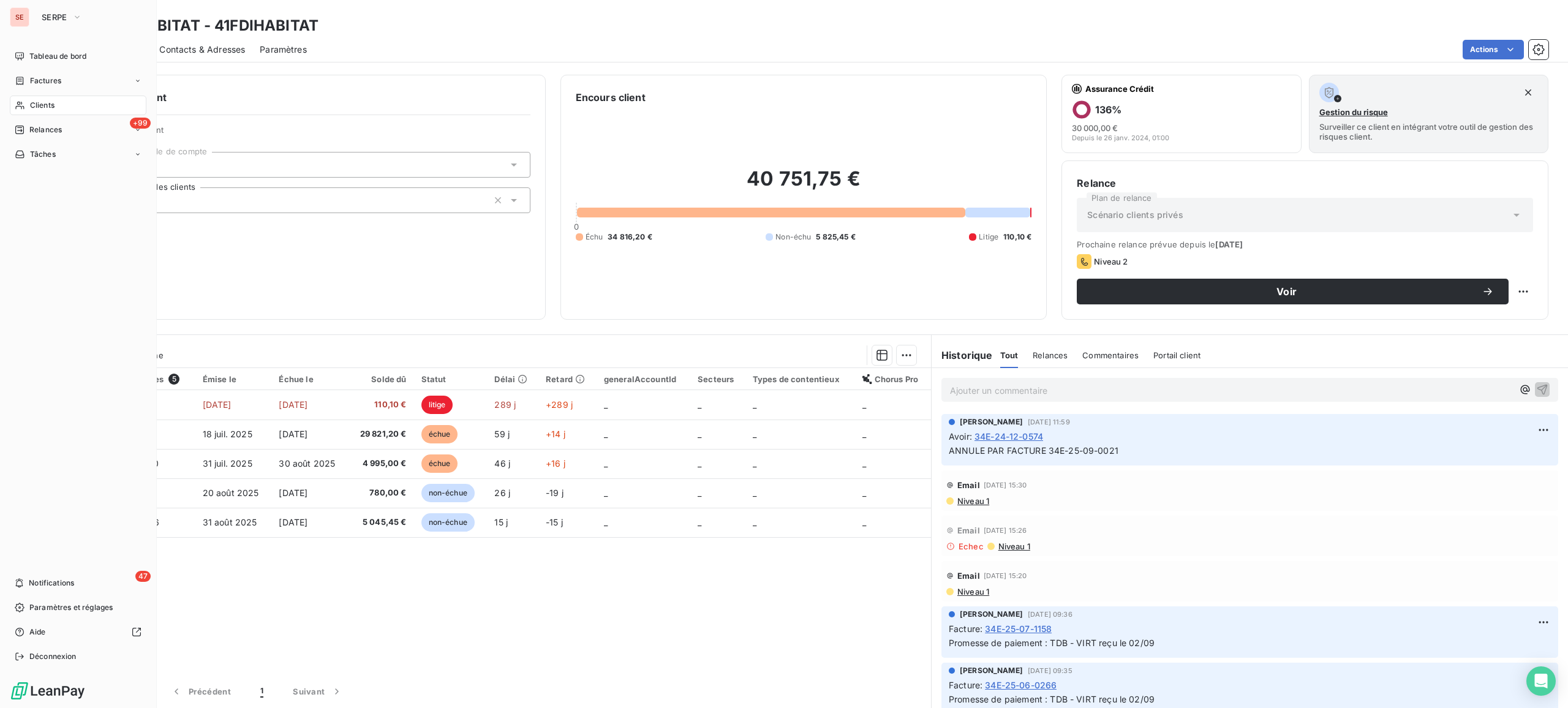
click at [30, 106] on span "Clients" at bounding box center [42, 105] width 24 height 11
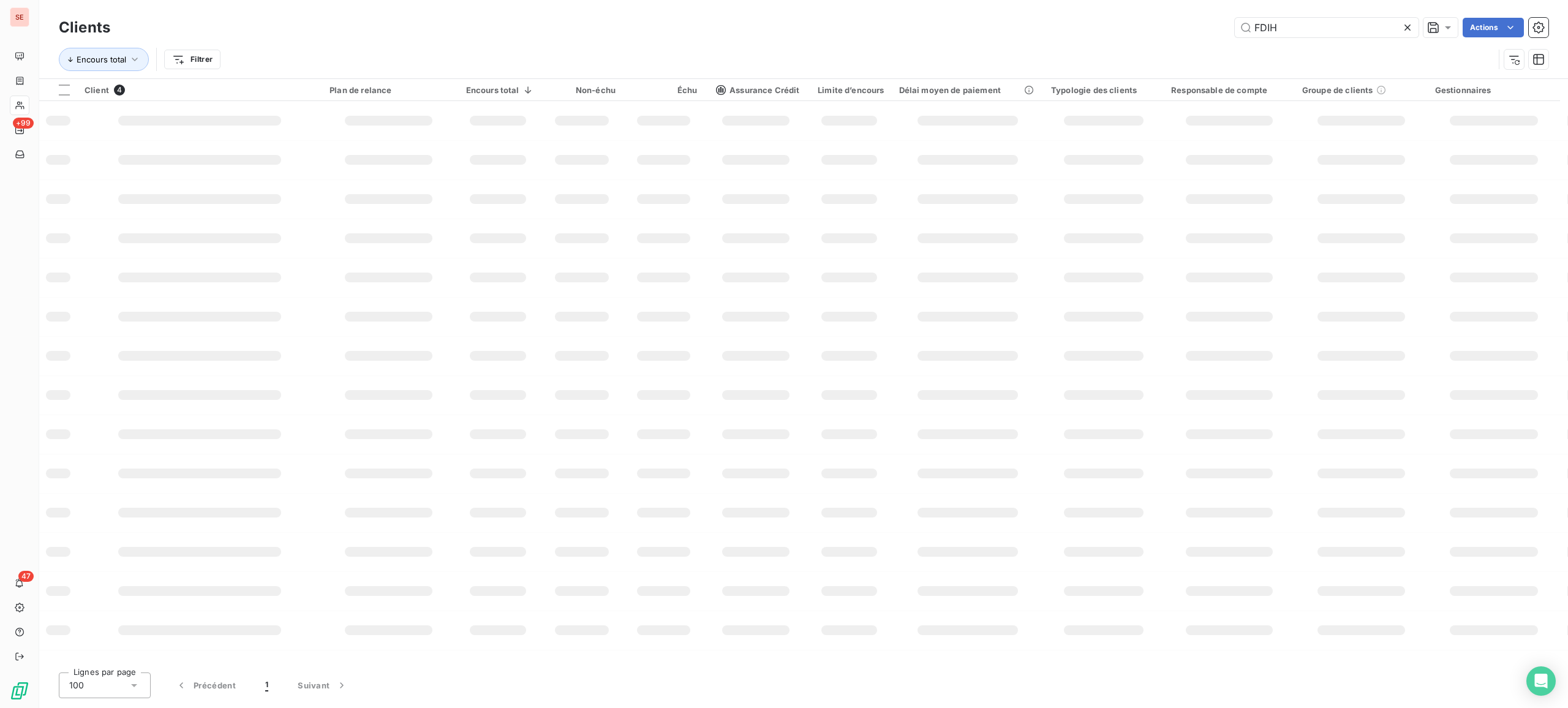
drag, startPoint x: 1356, startPoint y: 32, endPoint x: 838, endPoint y: 3, distance: 518.8
click at [1119, 0] on html "SE +99 47 Clients FDIH Actions Encours total Filtrer Client 4 Plan de relance E…" at bounding box center [784, 354] width 1568 height 708
type input "KAUFMAN"
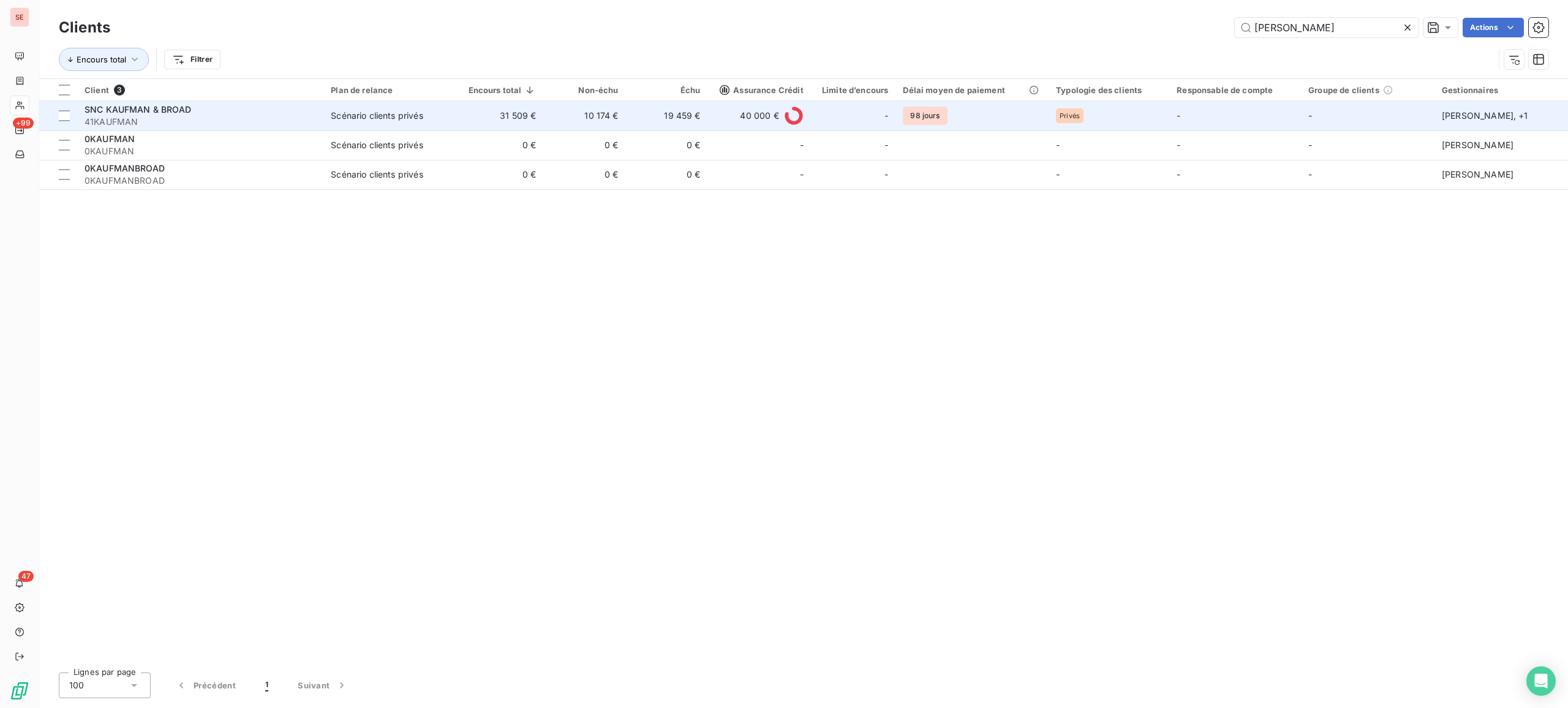
click at [333, 111] on div "Scénario clients privés" at bounding box center [376, 116] width 92 height 12
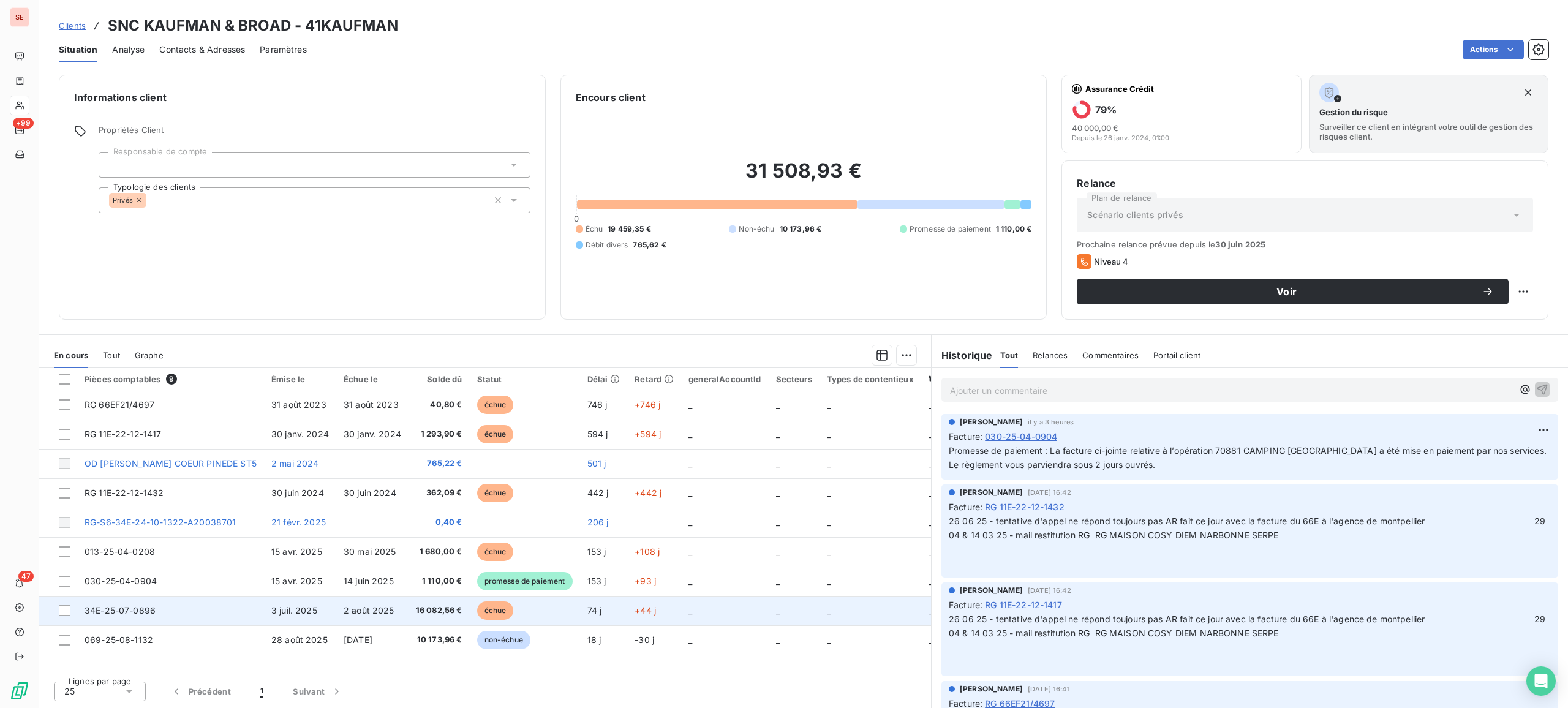
click at [108, 573] on span "34E-25-07-0896" at bounding box center [120, 610] width 71 height 10
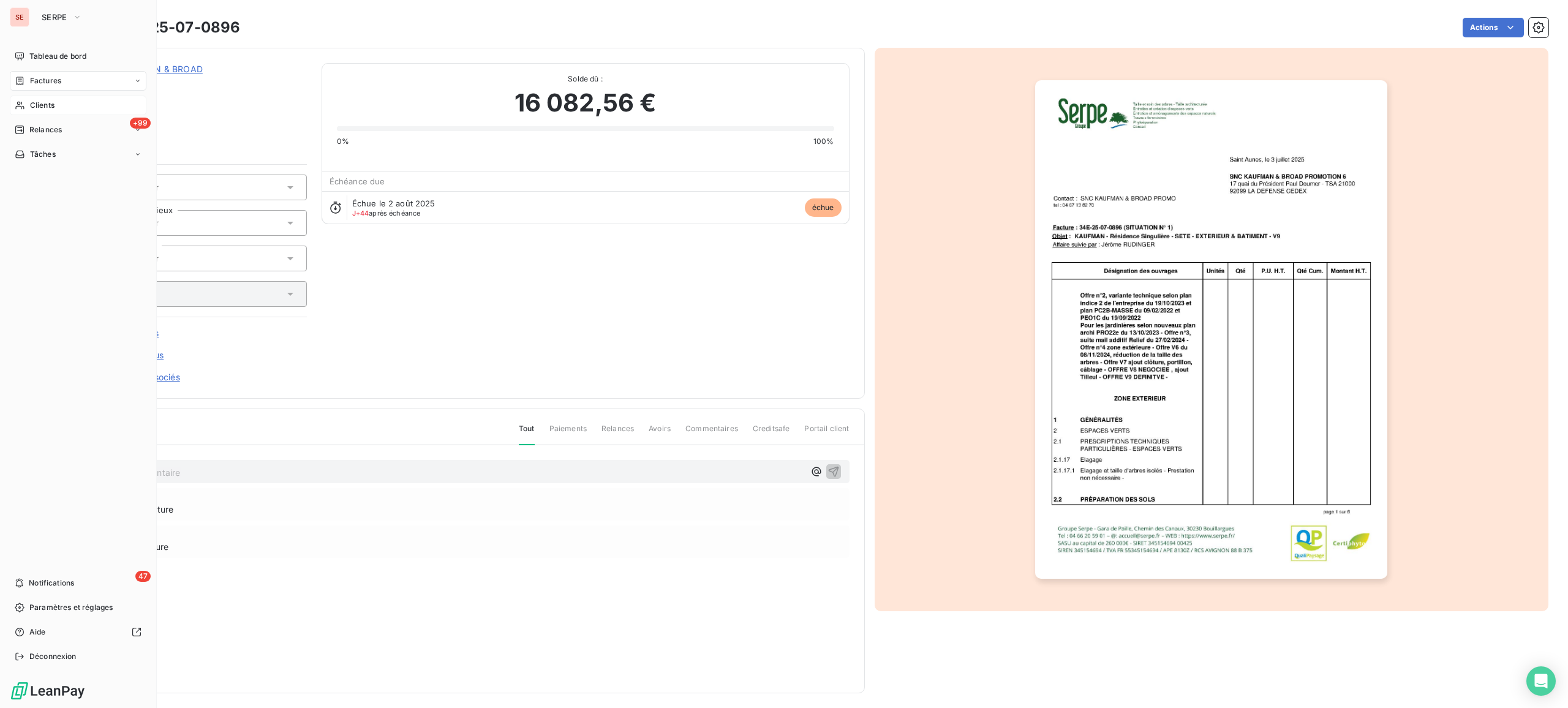
click at [36, 104] on span "Clients" at bounding box center [42, 105] width 24 height 11
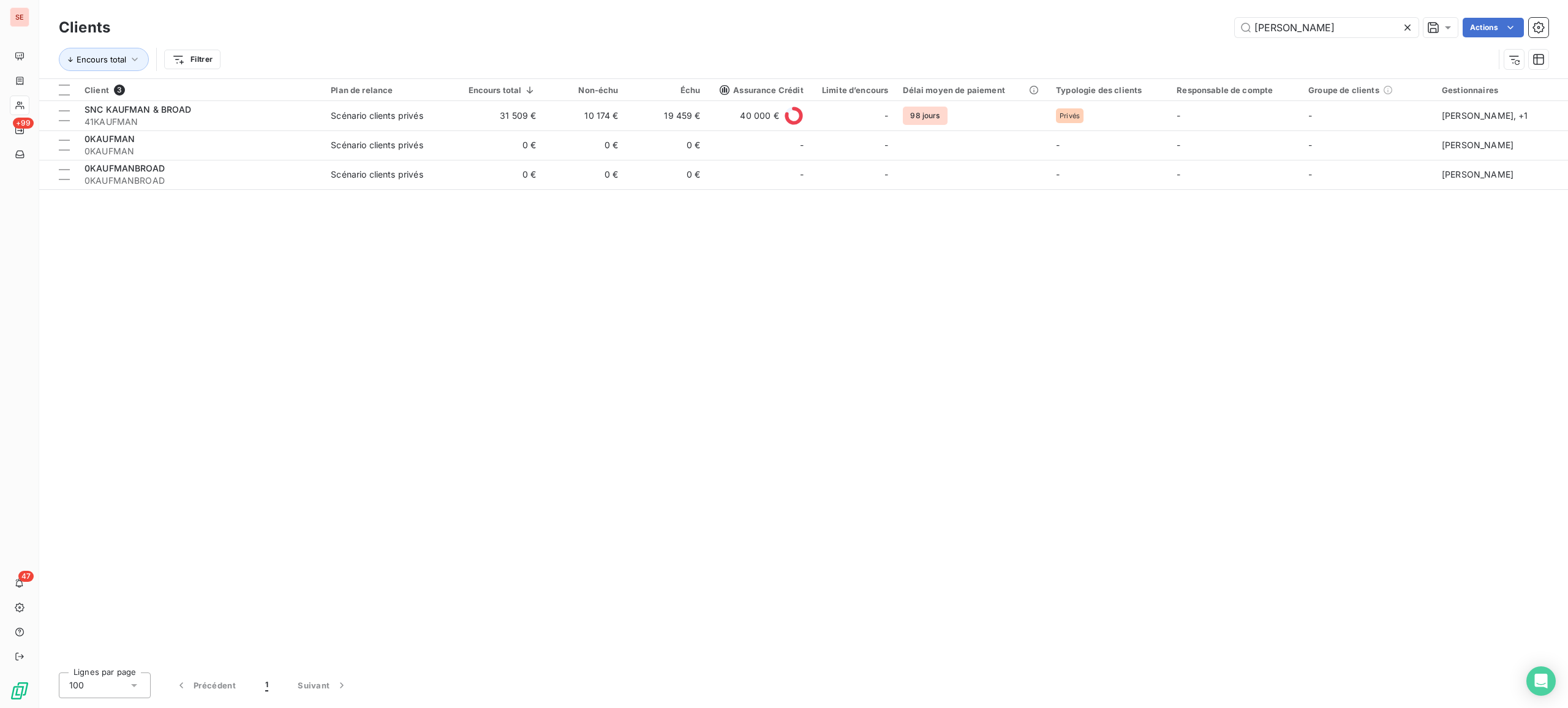
drag, startPoint x: 1335, startPoint y: 38, endPoint x: 1135, endPoint y: 11, distance: 201.8
click at [1136, 10] on div "Clients KAUFMAN Actions Encours total Filtrer" at bounding box center [803, 39] width 1528 height 79
click at [1254, 27] on input "KAUFMAN" at bounding box center [1326, 27] width 184 height 19
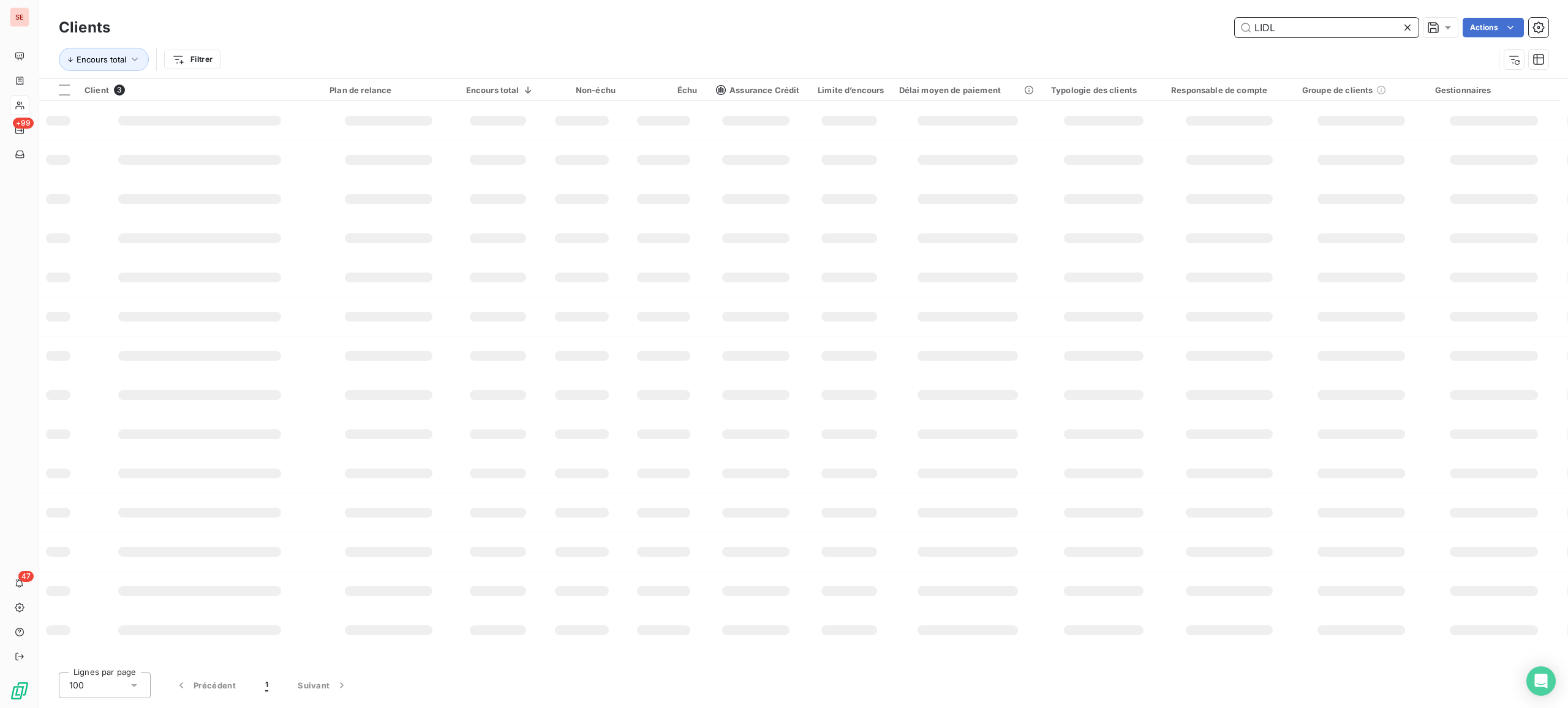
type input "LIDL"
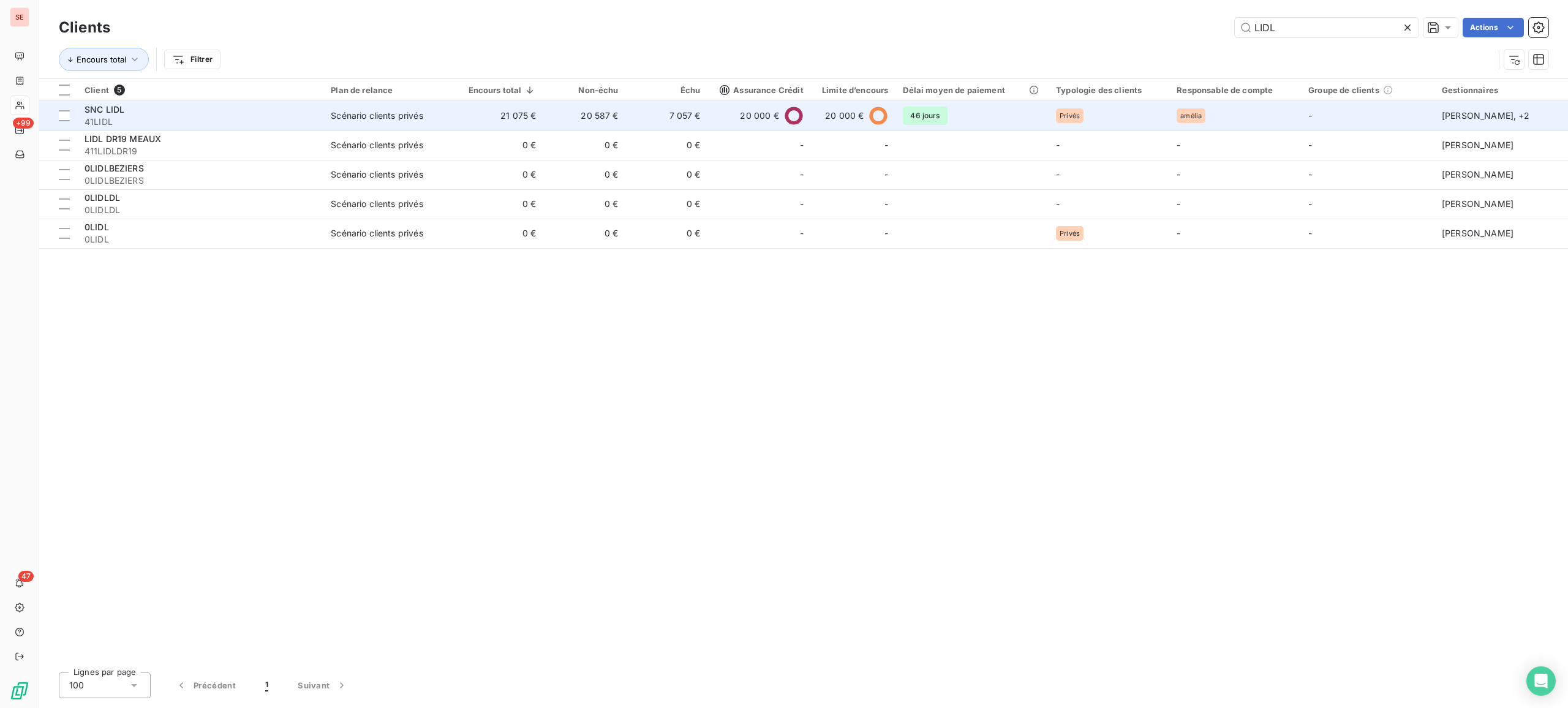
click at [579, 120] on td "20 587 €" at bounding box center [584, 116] width 82 height 30
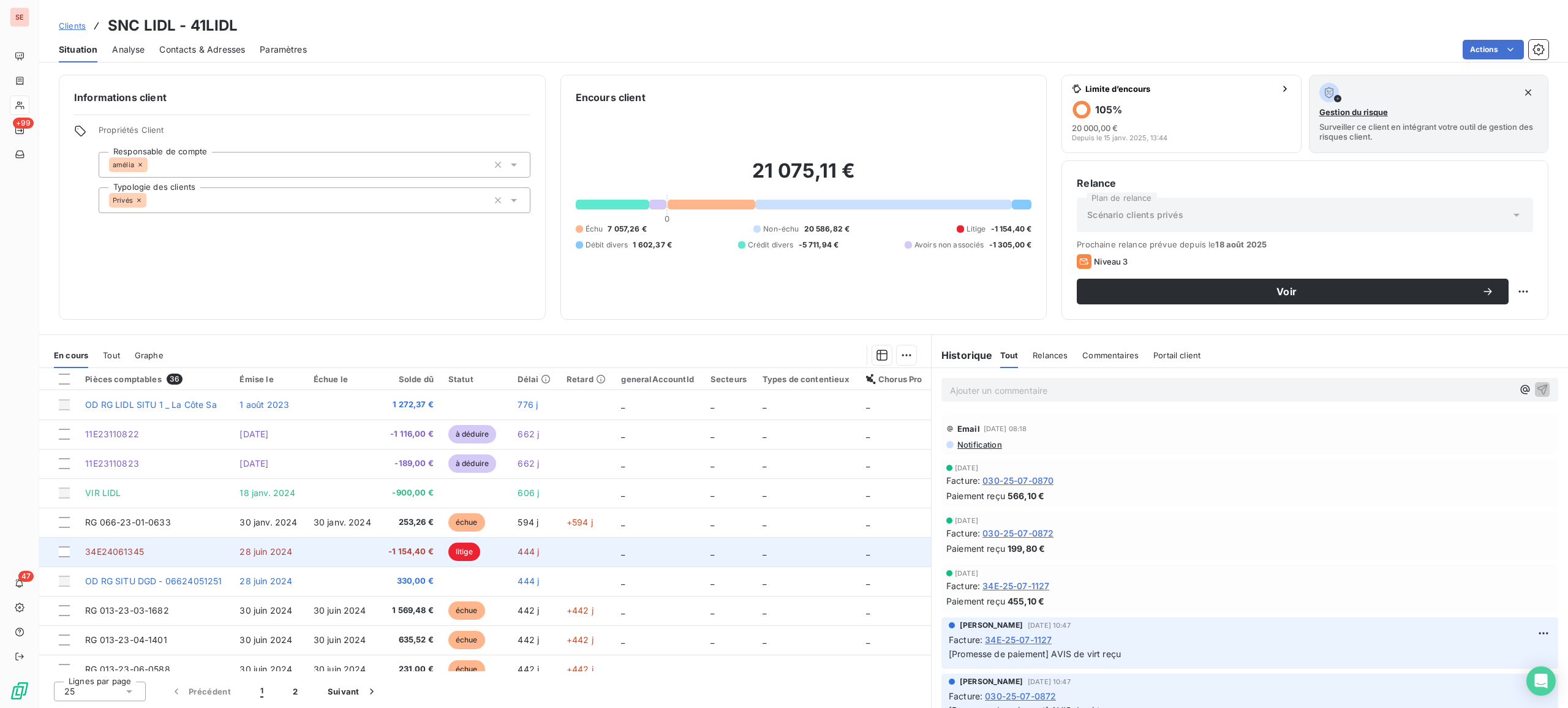
click at [143, 555] on td "34E24061345" at bounding box center [155, 552] width 154 height 30
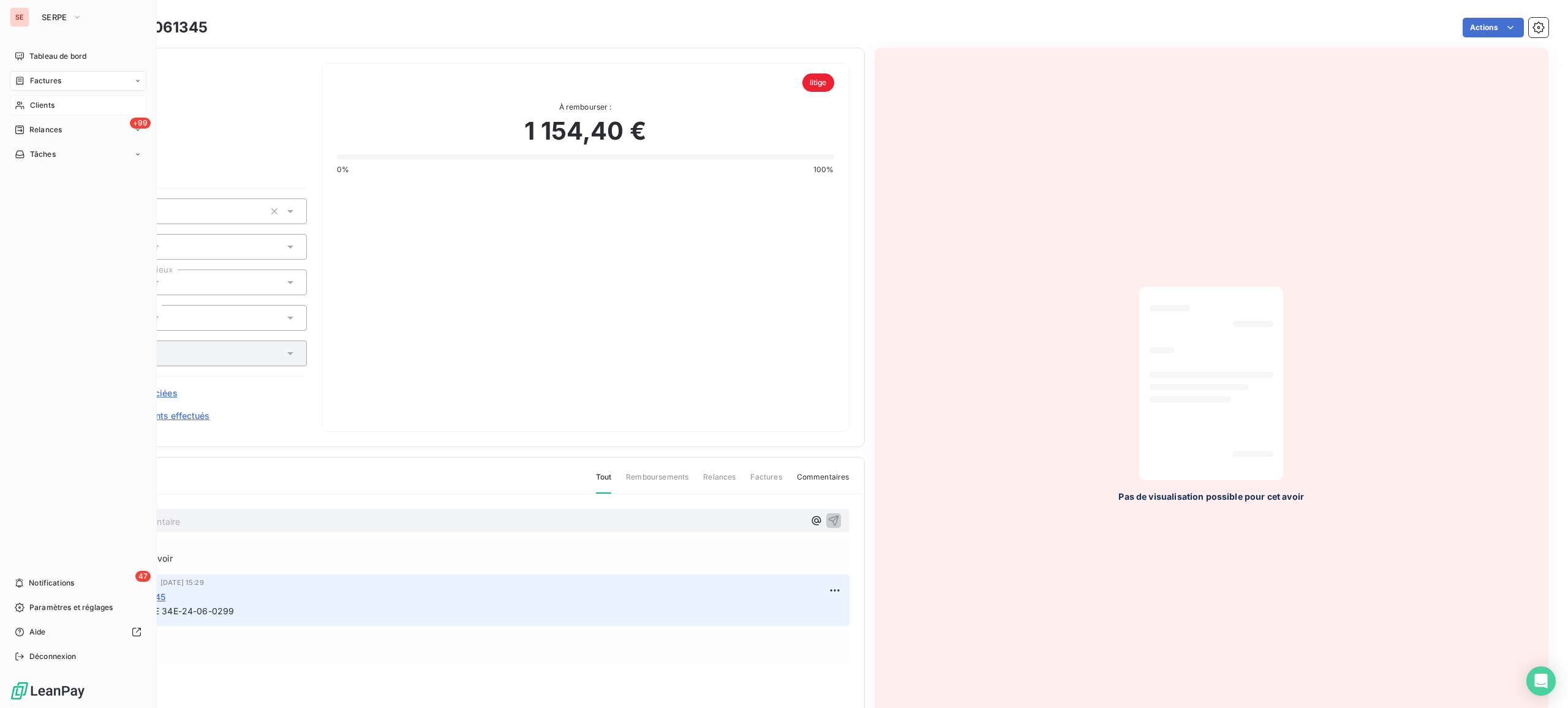
click at [54, 103] on span "Clients" at bounding box center [42, 105] width 24 height 11
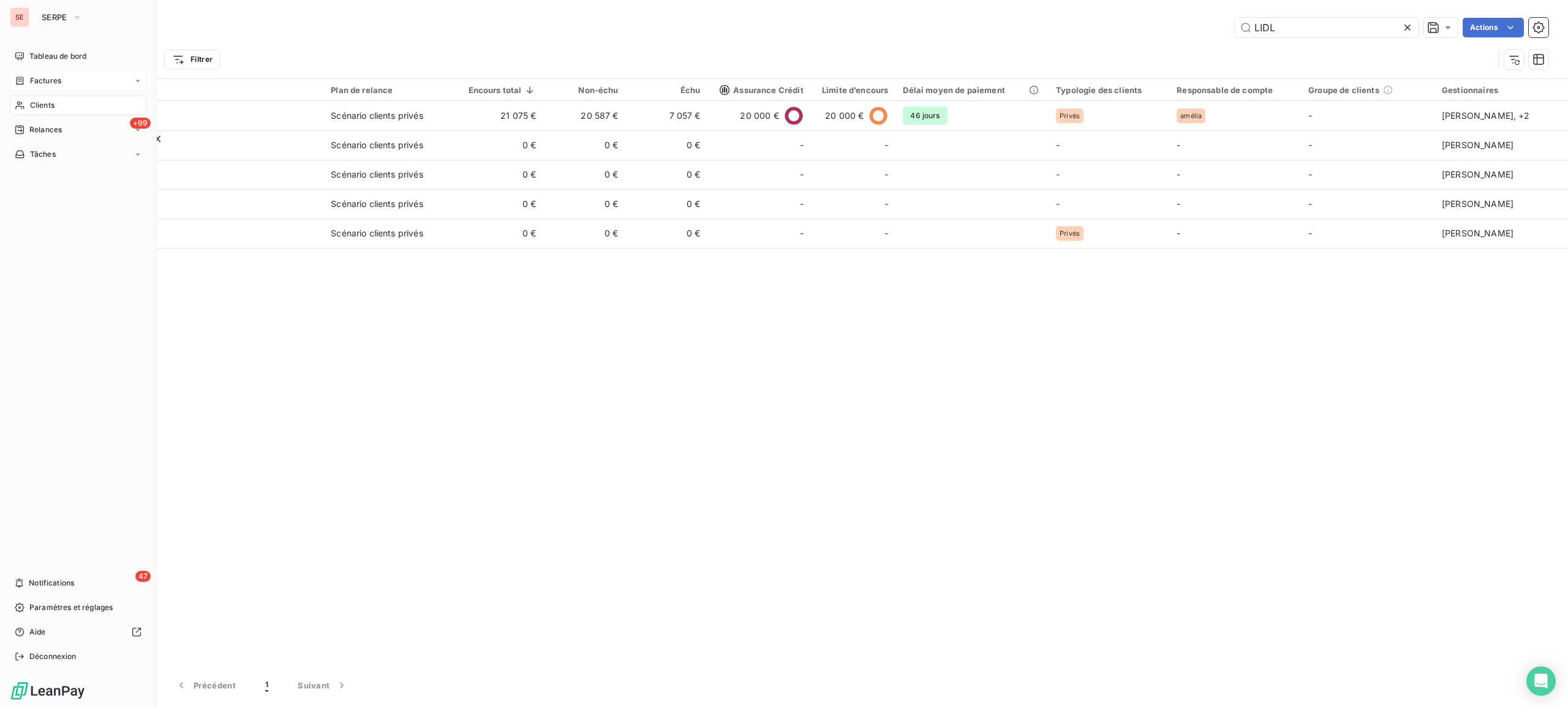
click at [50, 82] on span "Factures" at bounding box center [46, 81] width 31 height 11
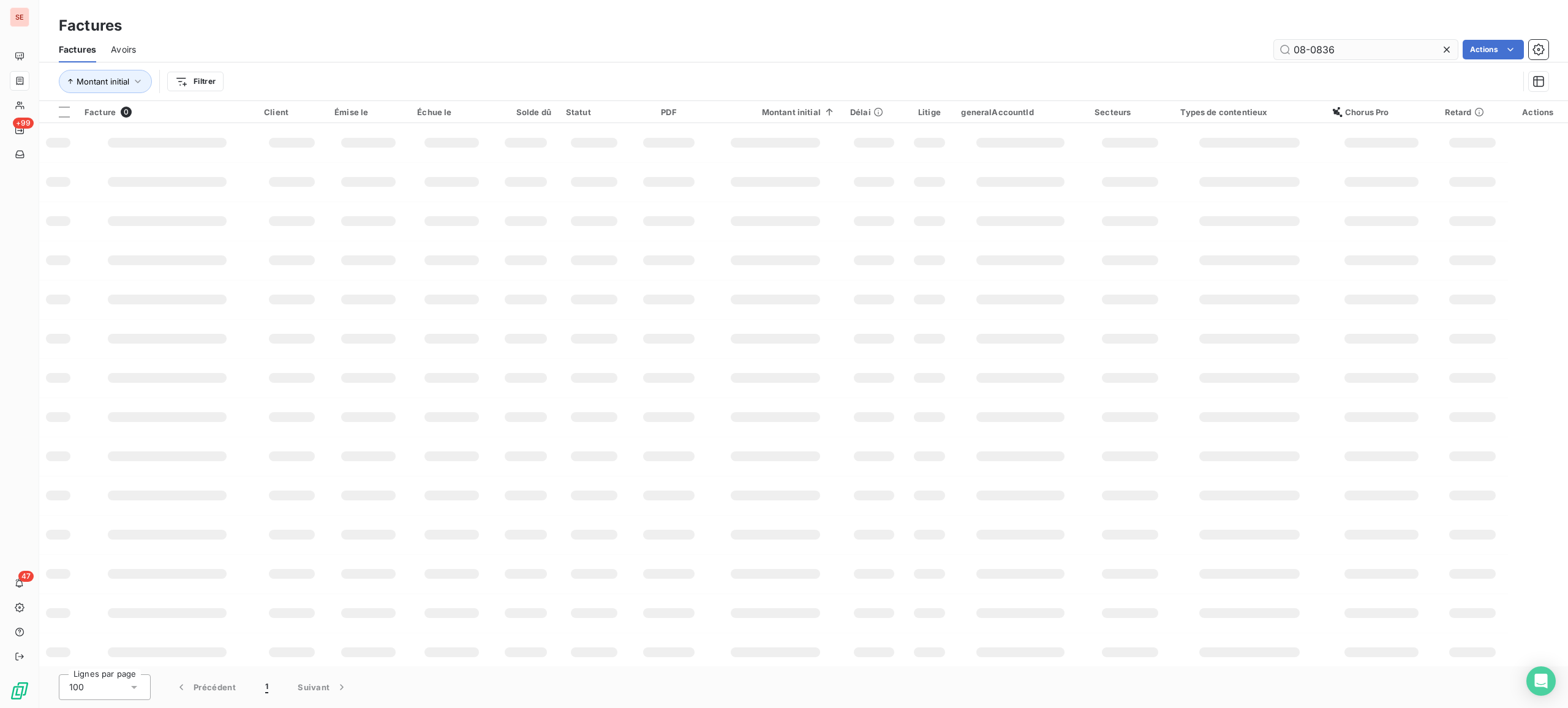
click at [1254, 53] on input "08-0836" at bounding box center [1366, 49] width 184 height 19
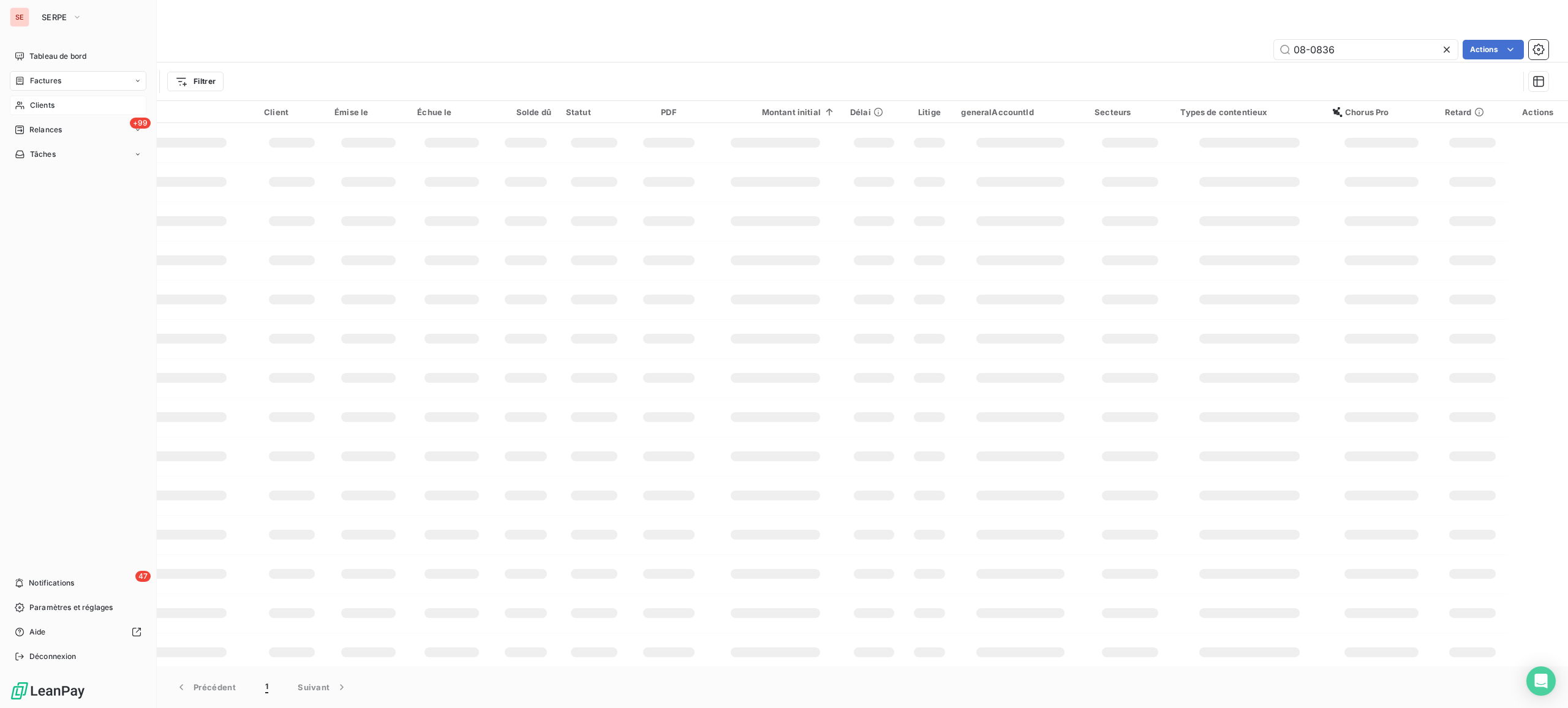
click at [23, 102] on icon at bounding box center [19, 105] width 10 height 10
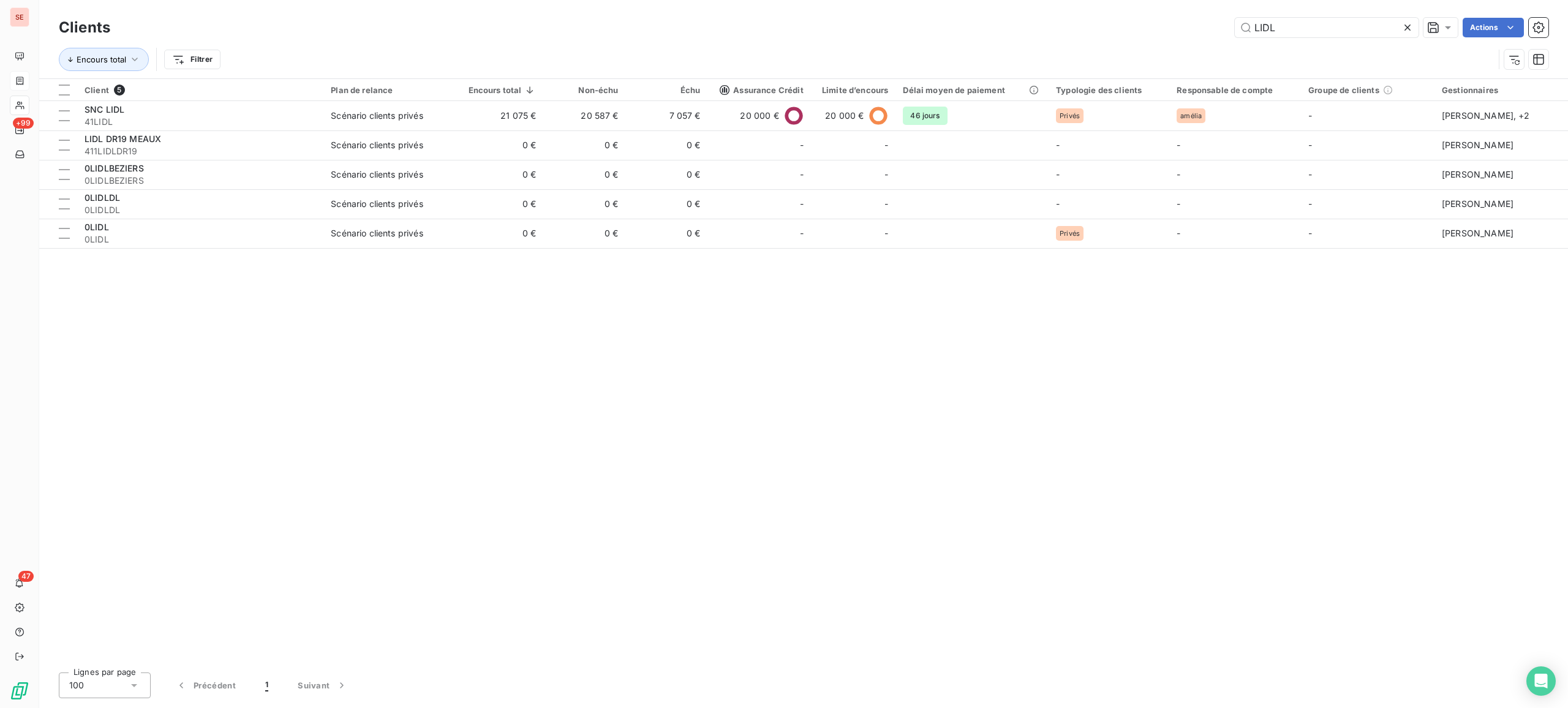
drag, startPoint x: 1300, startPoint y: 30, endPoint x: 1062, endPoint y: 36, distance: 238.1
click at [1064, 36] on div "LIDL Actions" at bounding box center [837, 27] width 1423 height 19
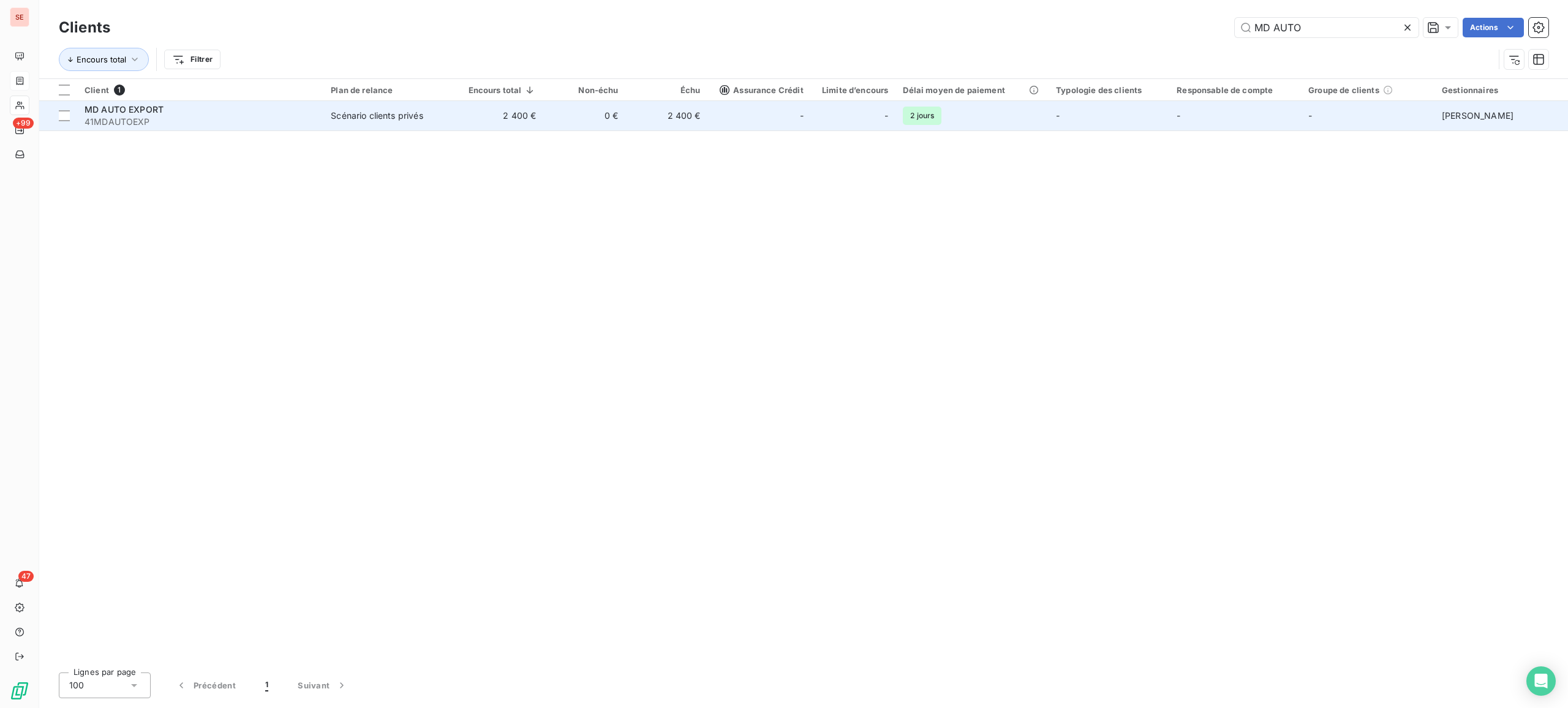
type input "MD AUTO"
click at [488, 122] on td "2 400 €" at bounding box center [499, 116] width 86 height 30
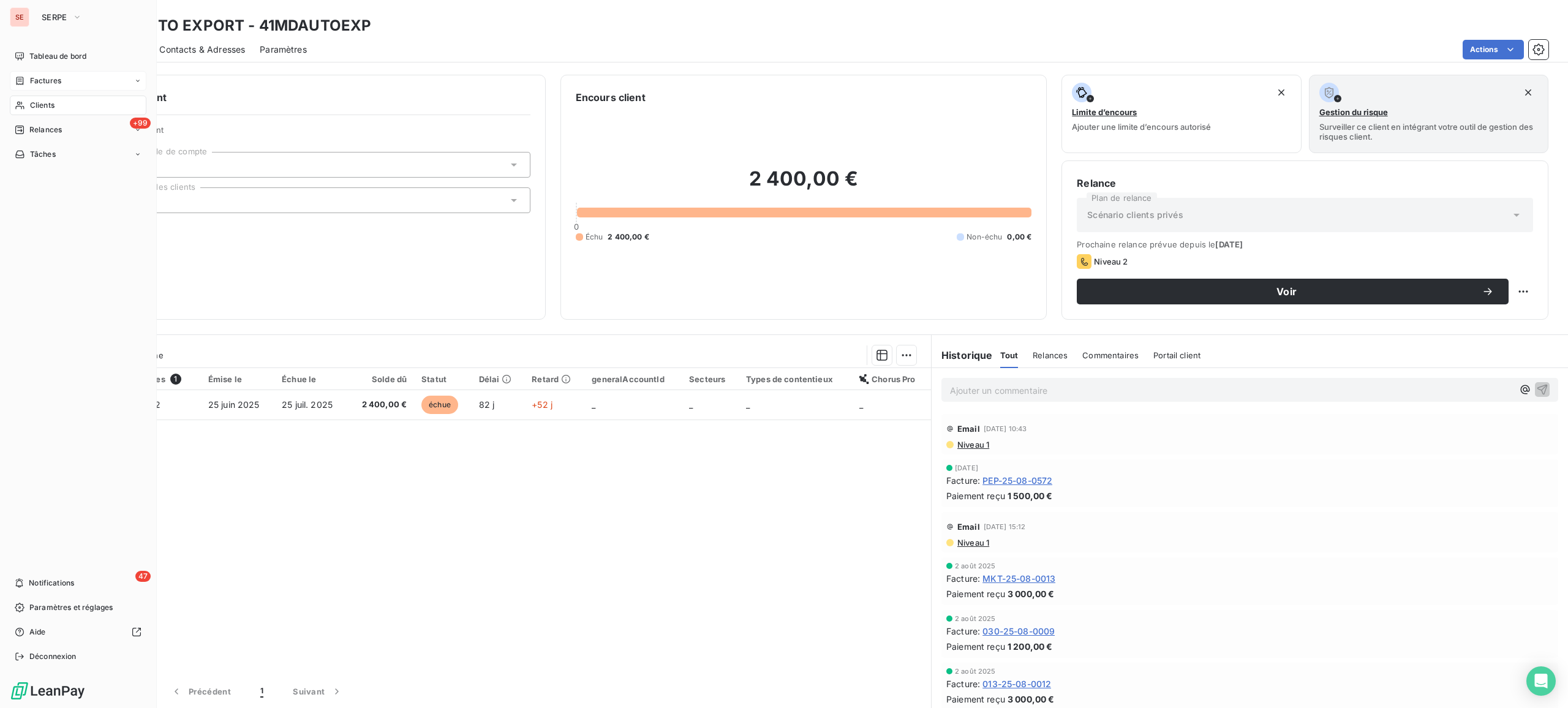
click at [37, 108] on span "Clients" at bounding box center [42, 105] width 24 height 11
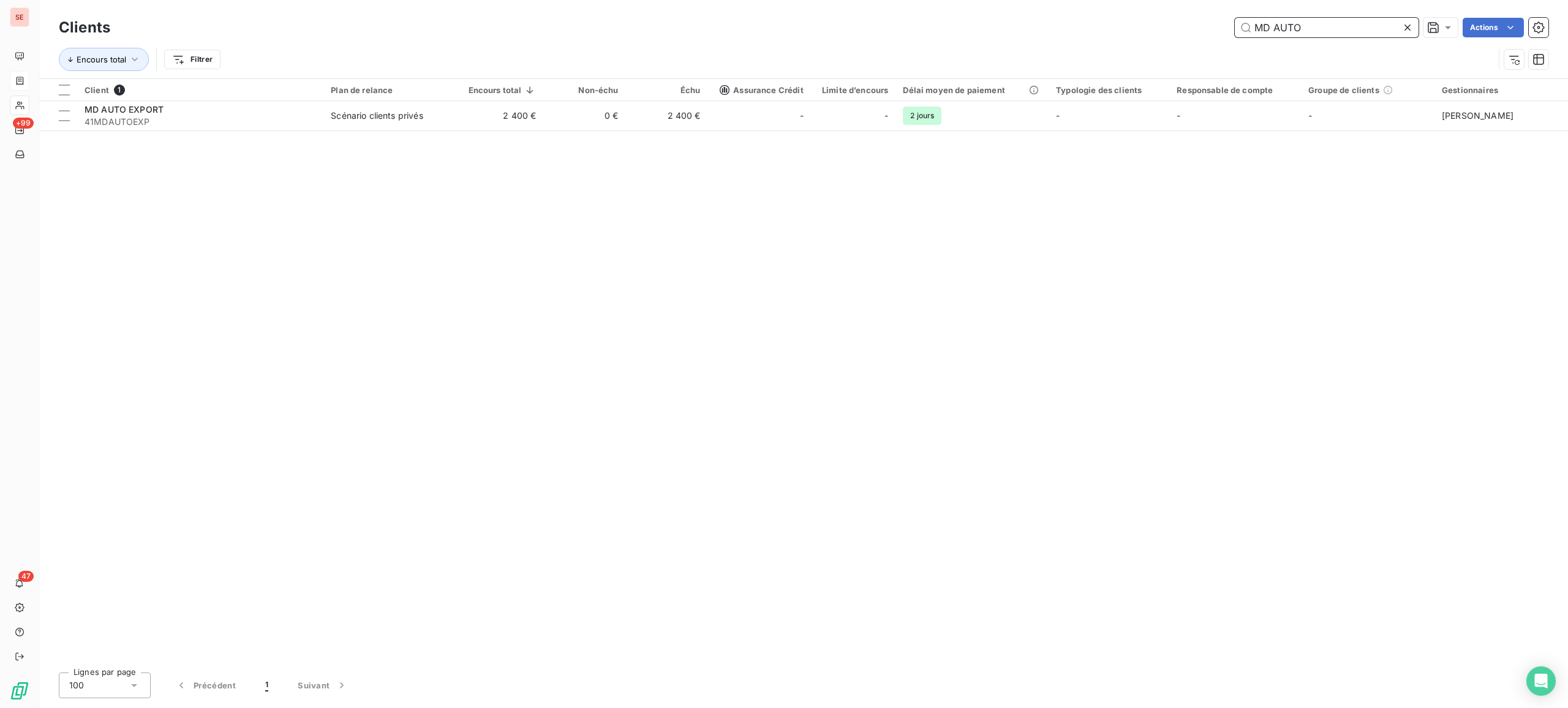
drag, startPoint x: 1324, startPoint y: 30, endPoint x: 1143, endPoint y: 26, distance: 181.0
click at [1143, 26] on div "MD AUTO Actions" at bounding box center [837, 27] width 1423 height 19
type input "PITCH"
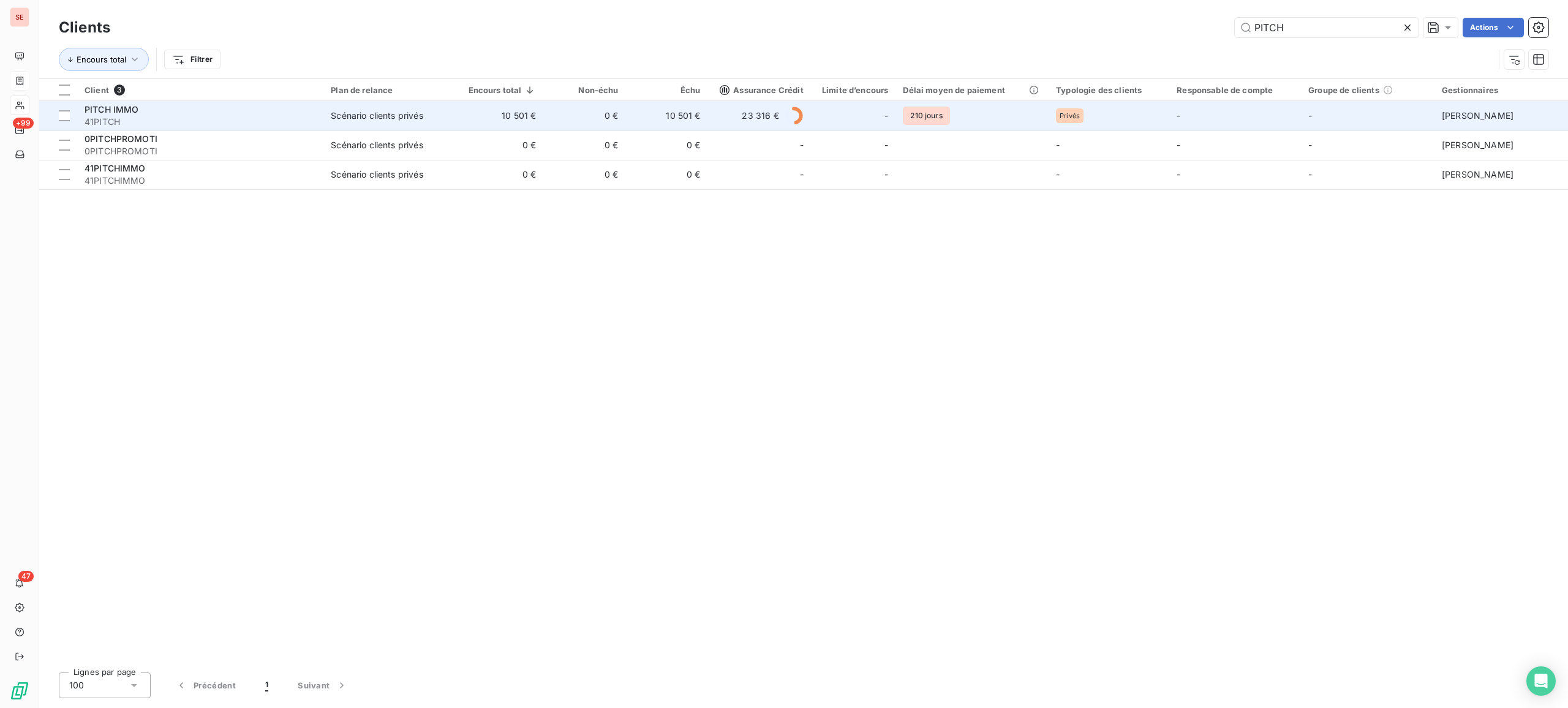
click at [336, 107] on td "Scénario clients privés" at bounding box center [390, 116] width 134 height 30
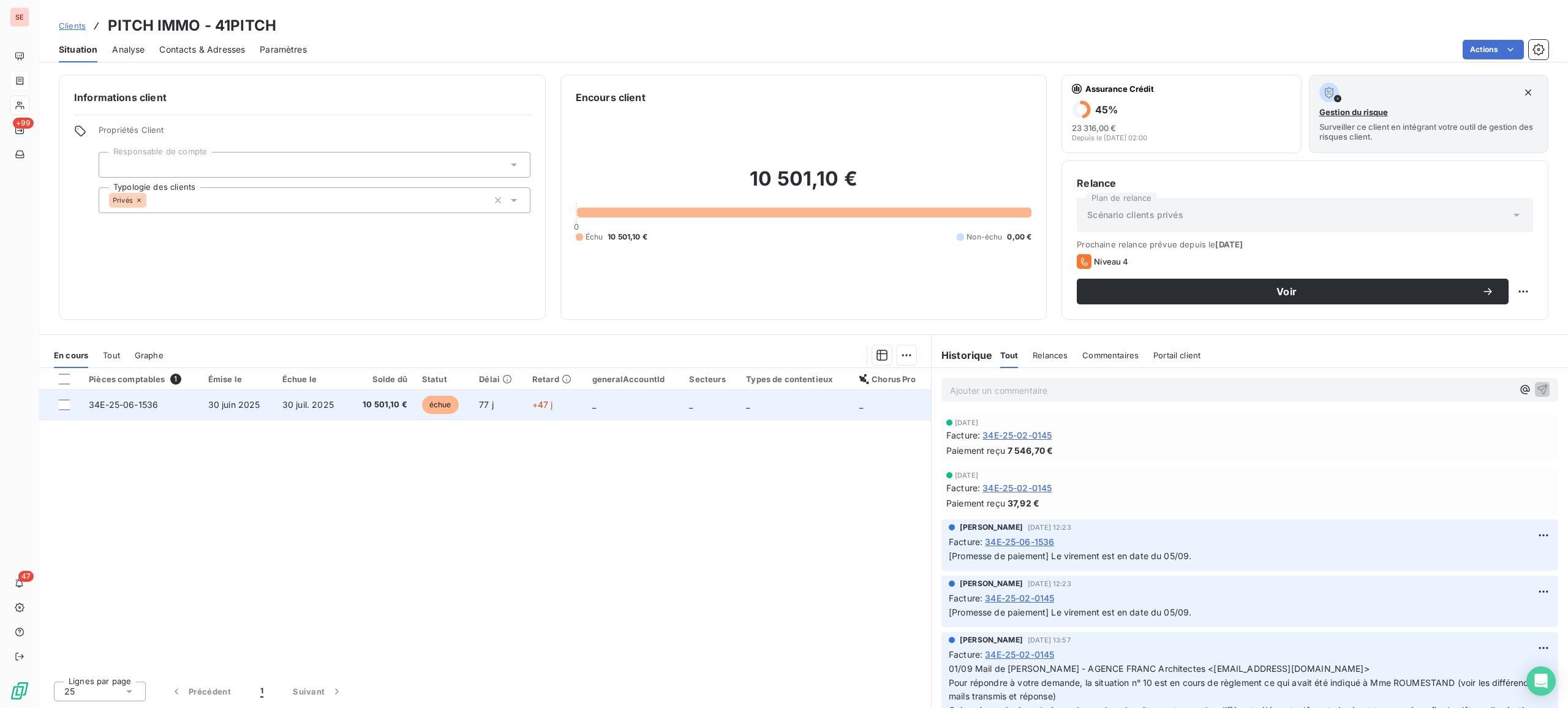
click at [354, 407] on td "10 501,10 €" at bounding box center [381, 405] width 66 height 30
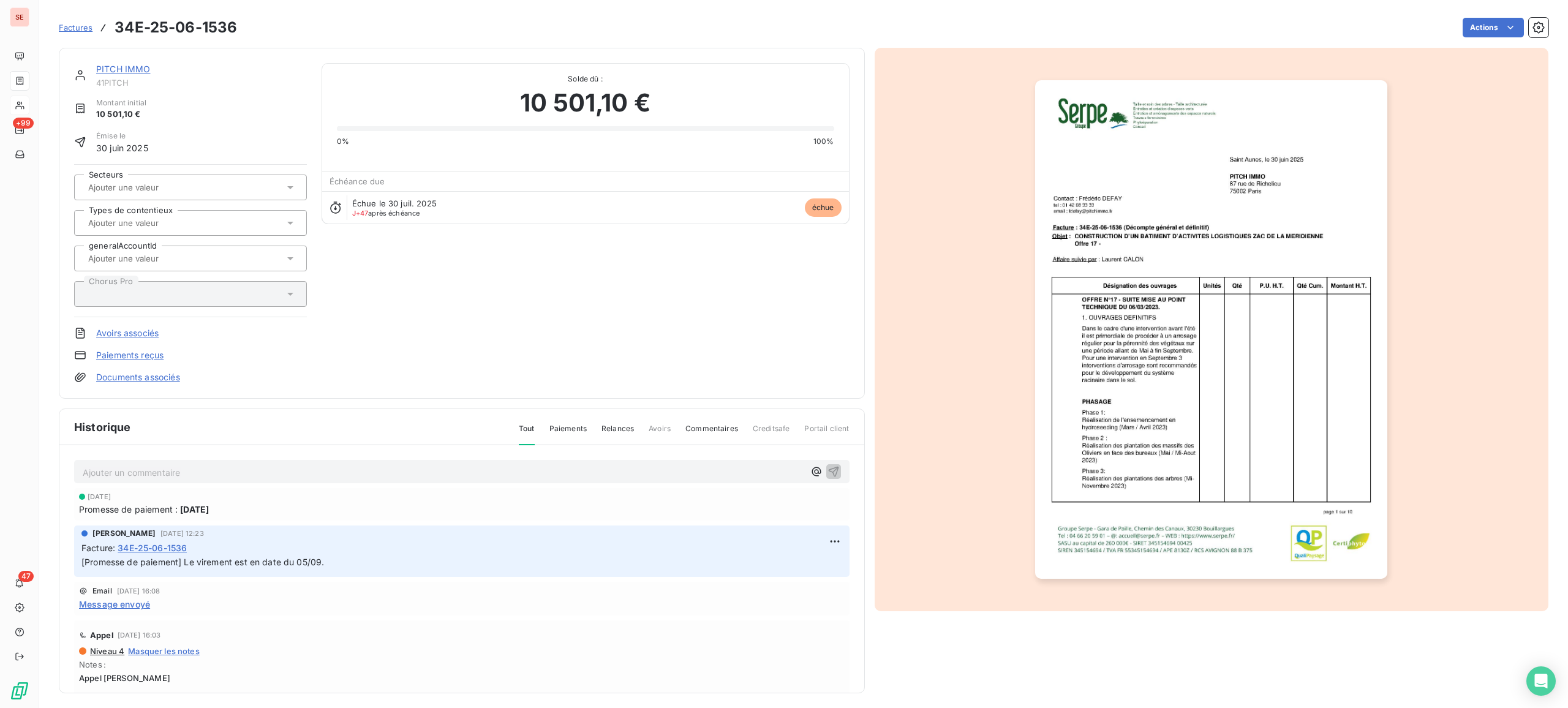
click at [121, 67] on link "PITCH IMMO" at bounding box center [124, 68] width 54 height 10
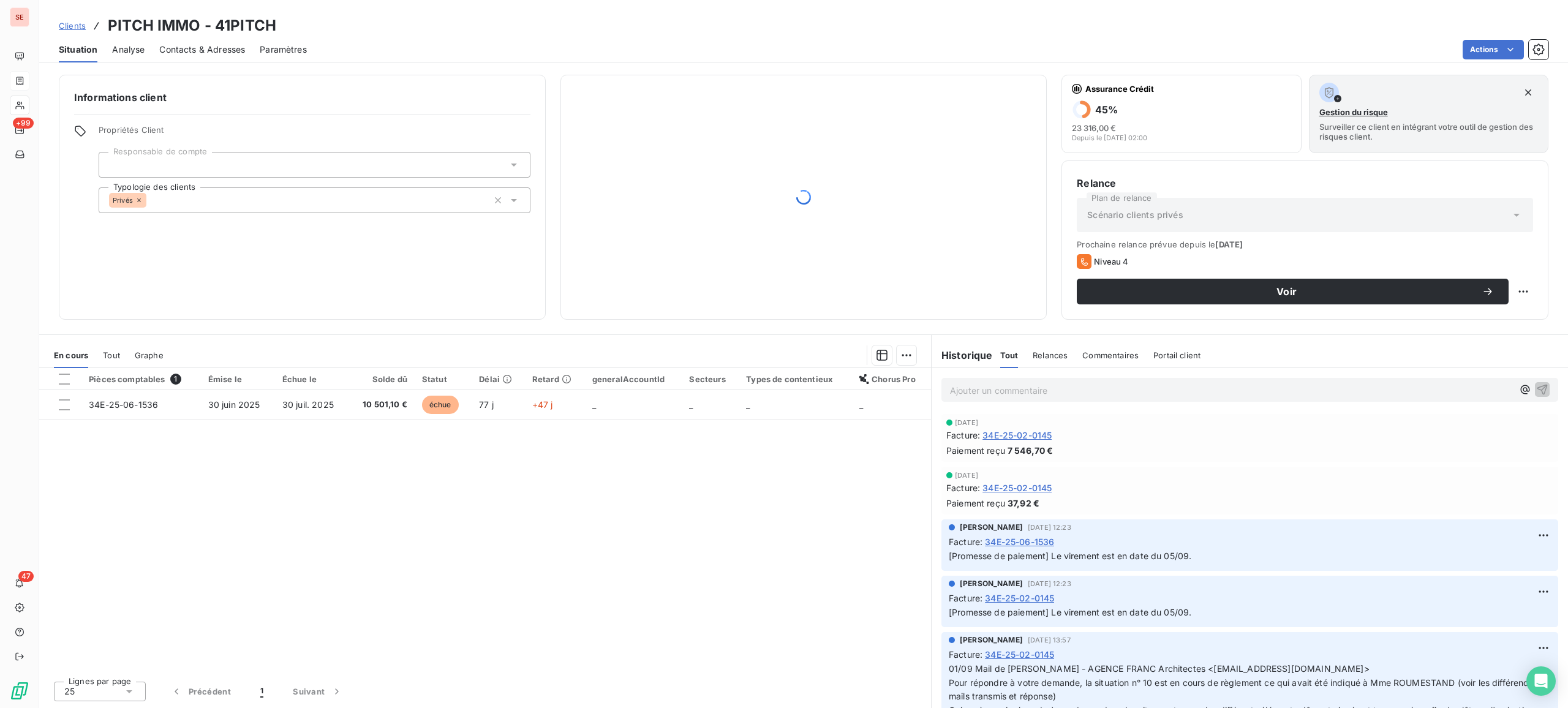
click at [115, 358] on span "Tout" at bounding box center [111, 355] width 17 height 10
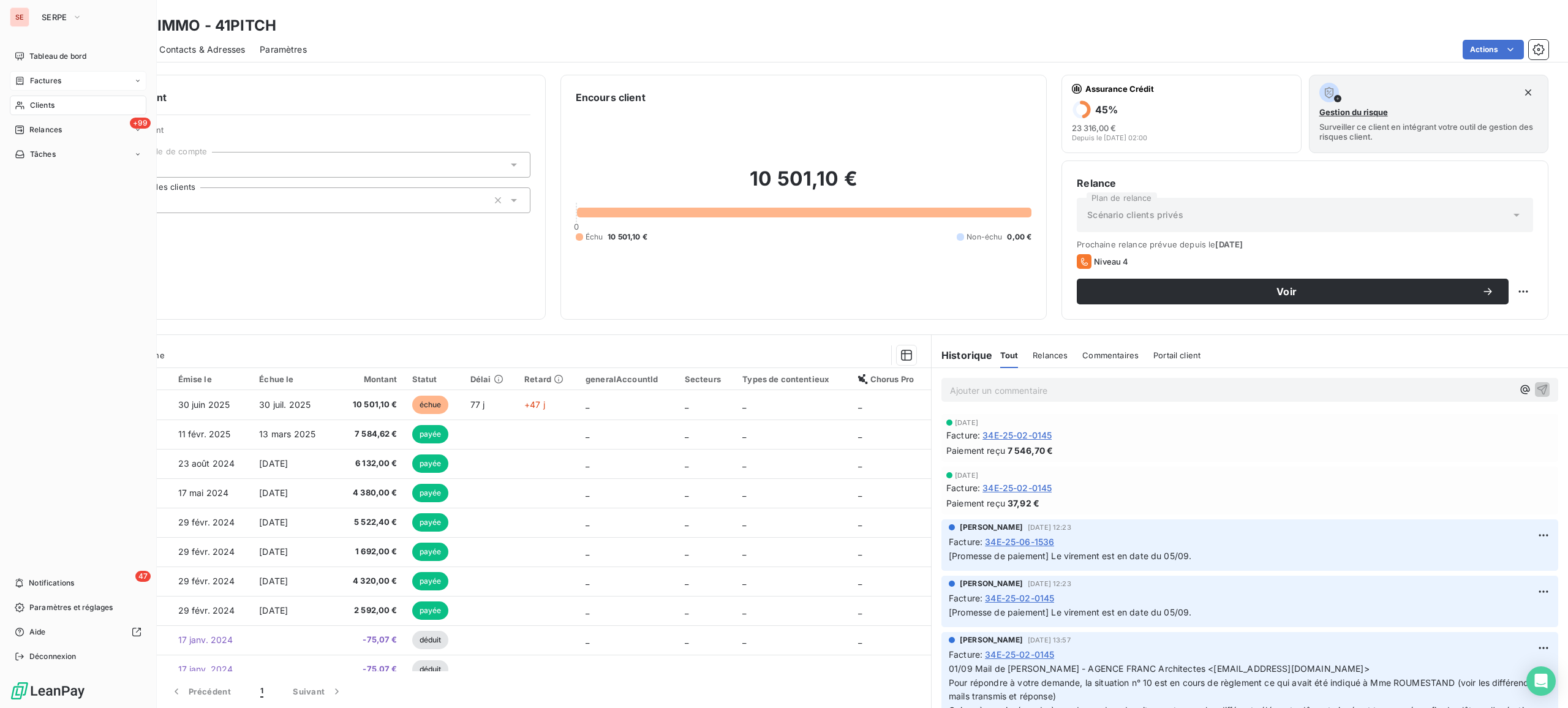
click at [33, 108] on span "Clients" at bounding box center [42, 105] width 24 height 11
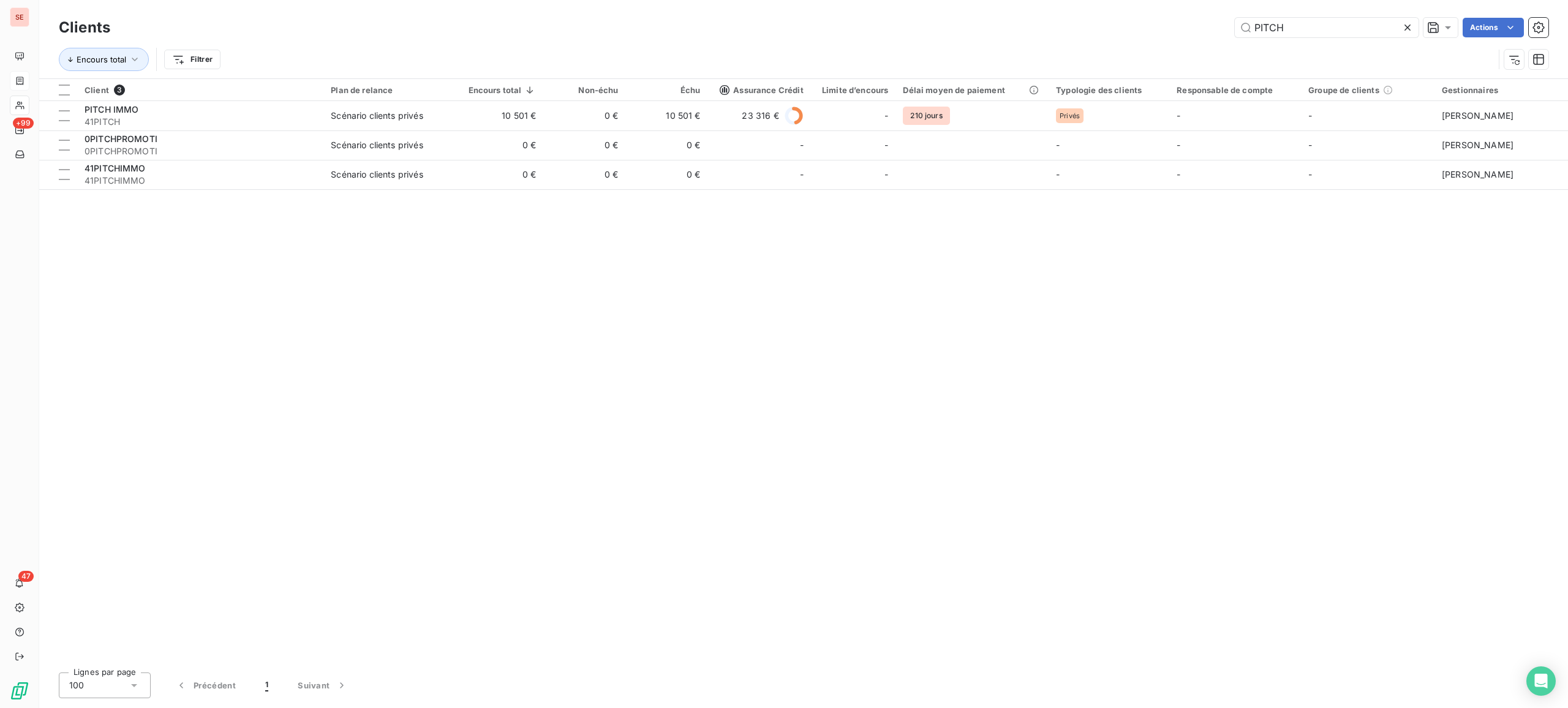
drag, startPoint x: 1295, startPoint y: 27, endPoint x: 1132, endPoint y: 42, distance: 163.7
click at [1132, 42] on div "Clients PITCH Actions Encours total Filtrer" at bounding box center [803, 47] width 1489 height 64
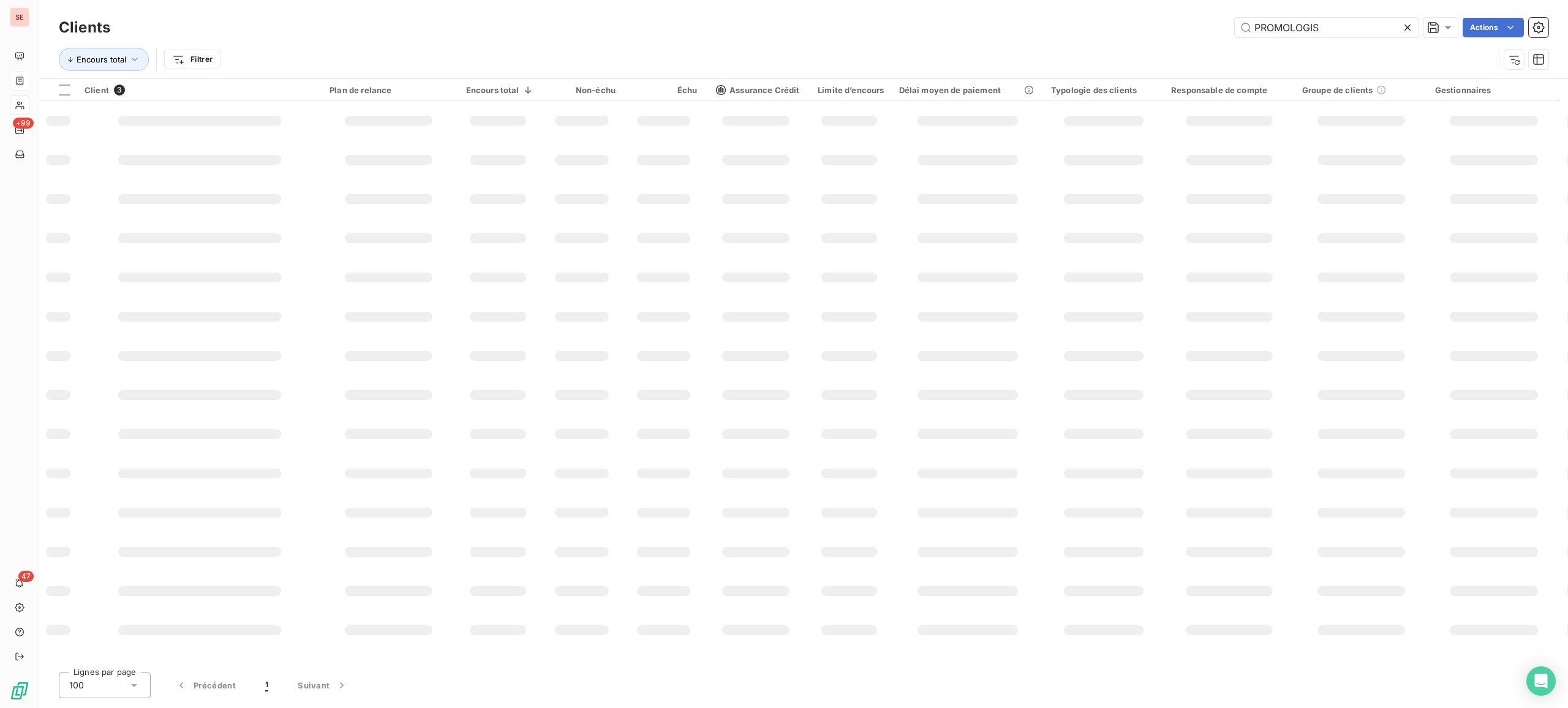
type input "PROMOLOGIS"
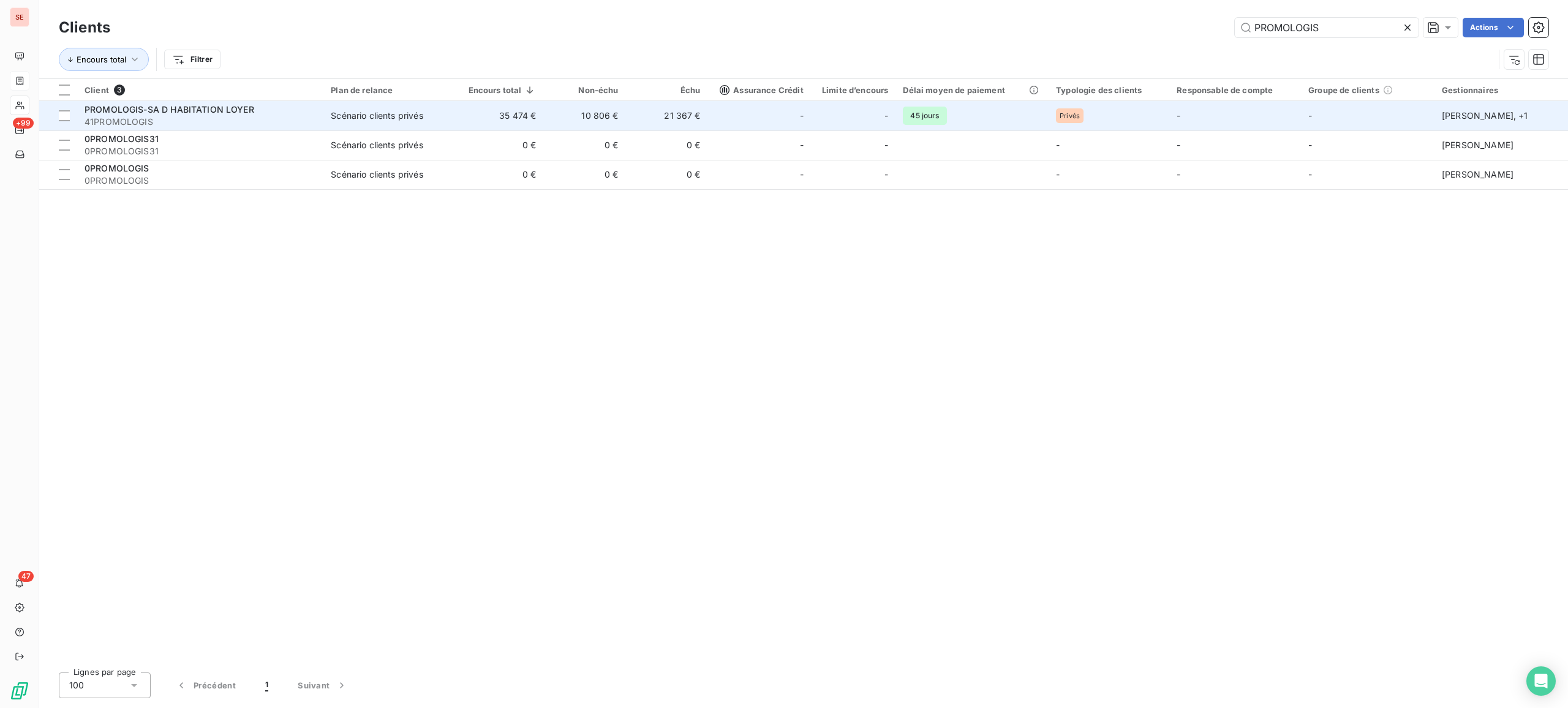
click at [332, 114] on div "Scénario clients privés" at bounding box center [376, 116] width 92 height 12
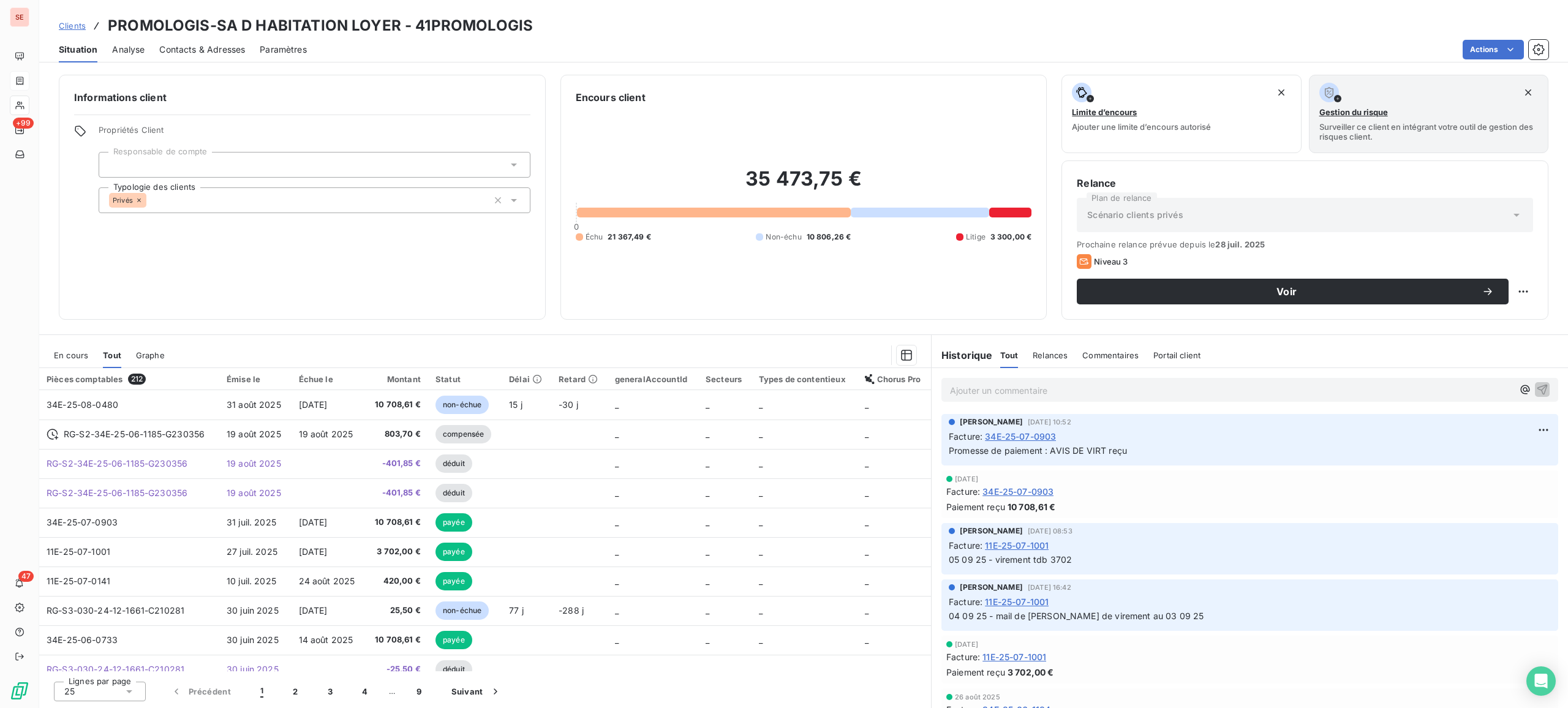
click at [77, 353] on span "En cours" at bounding box center [71, 355] width 34 height 10
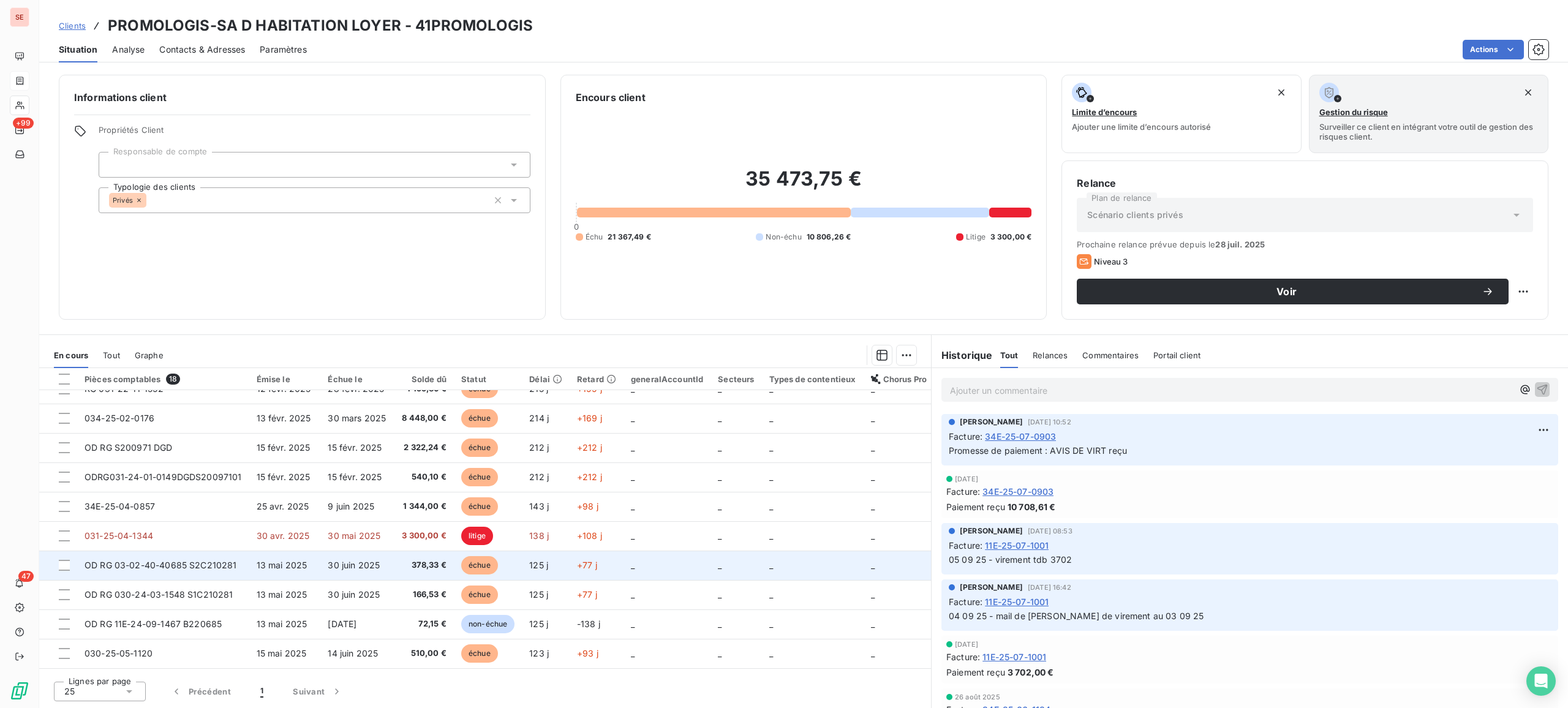
scroll to position [82, 0]
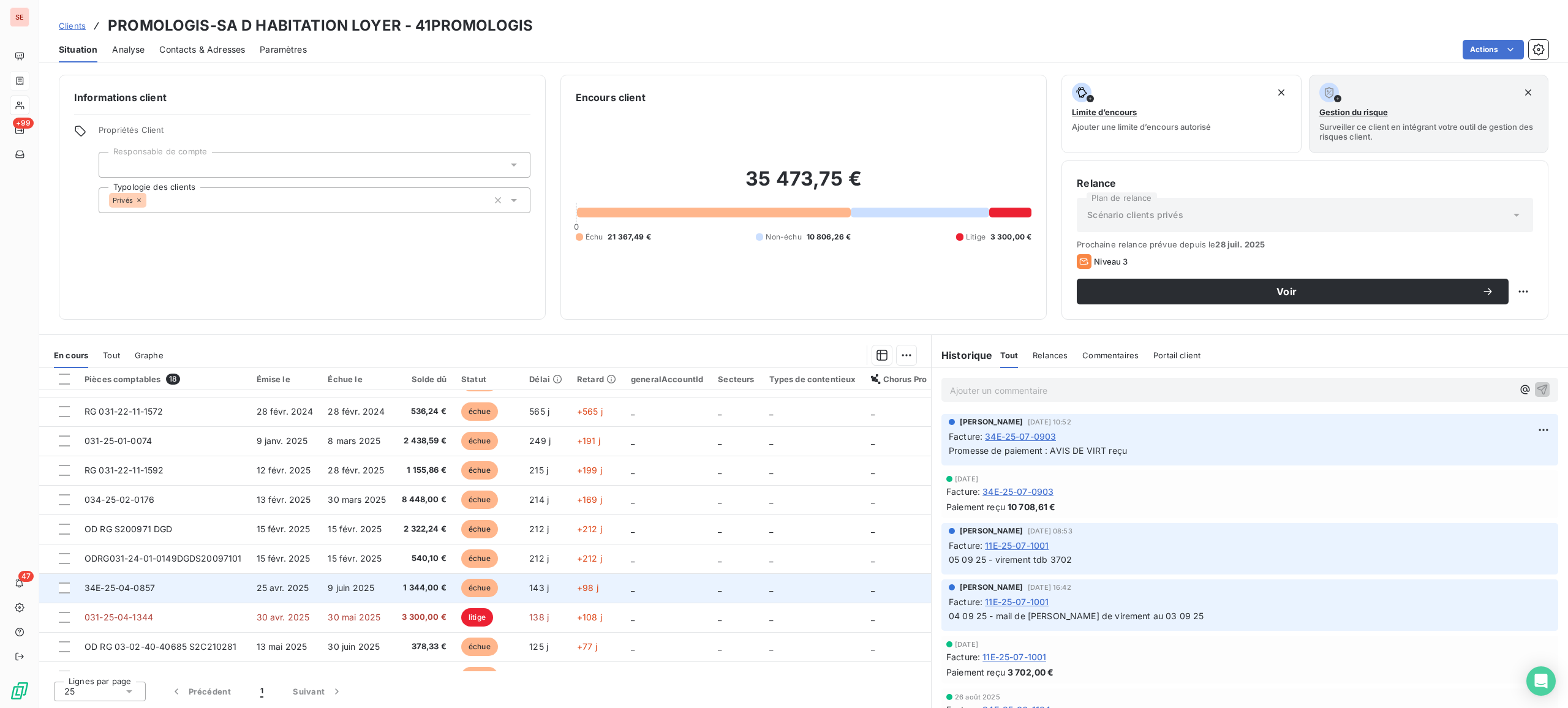
click at [189, 573] on td "34E-25-04-0857" at bounding box center [163, 588] width 172 height 30
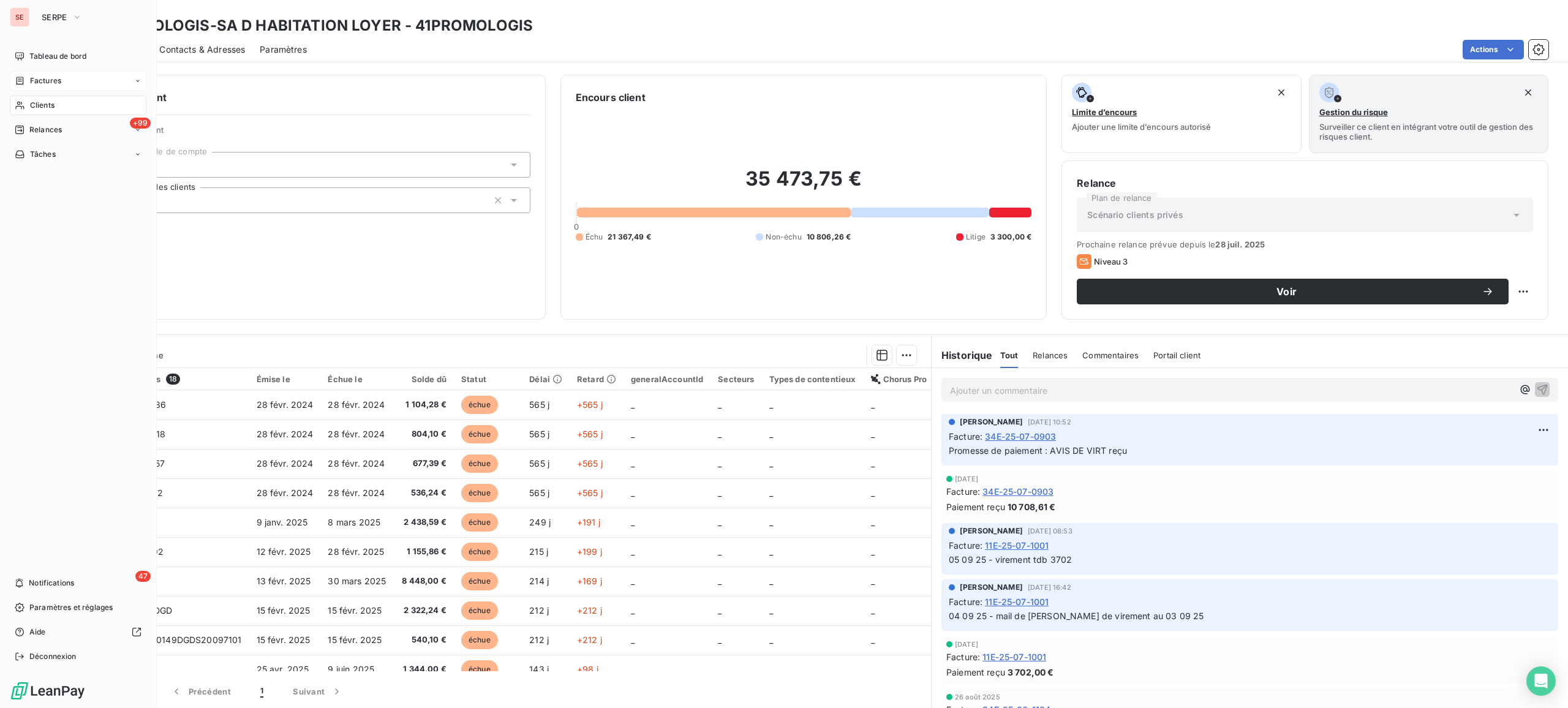
drag, startPoint x: 42, startPoint y: 103, endPoint x: 141, endPoint y: 102, distance: 99.0
click at [42, 102] on span "Clients" at bounding box center [42, 105] width 24 height 11
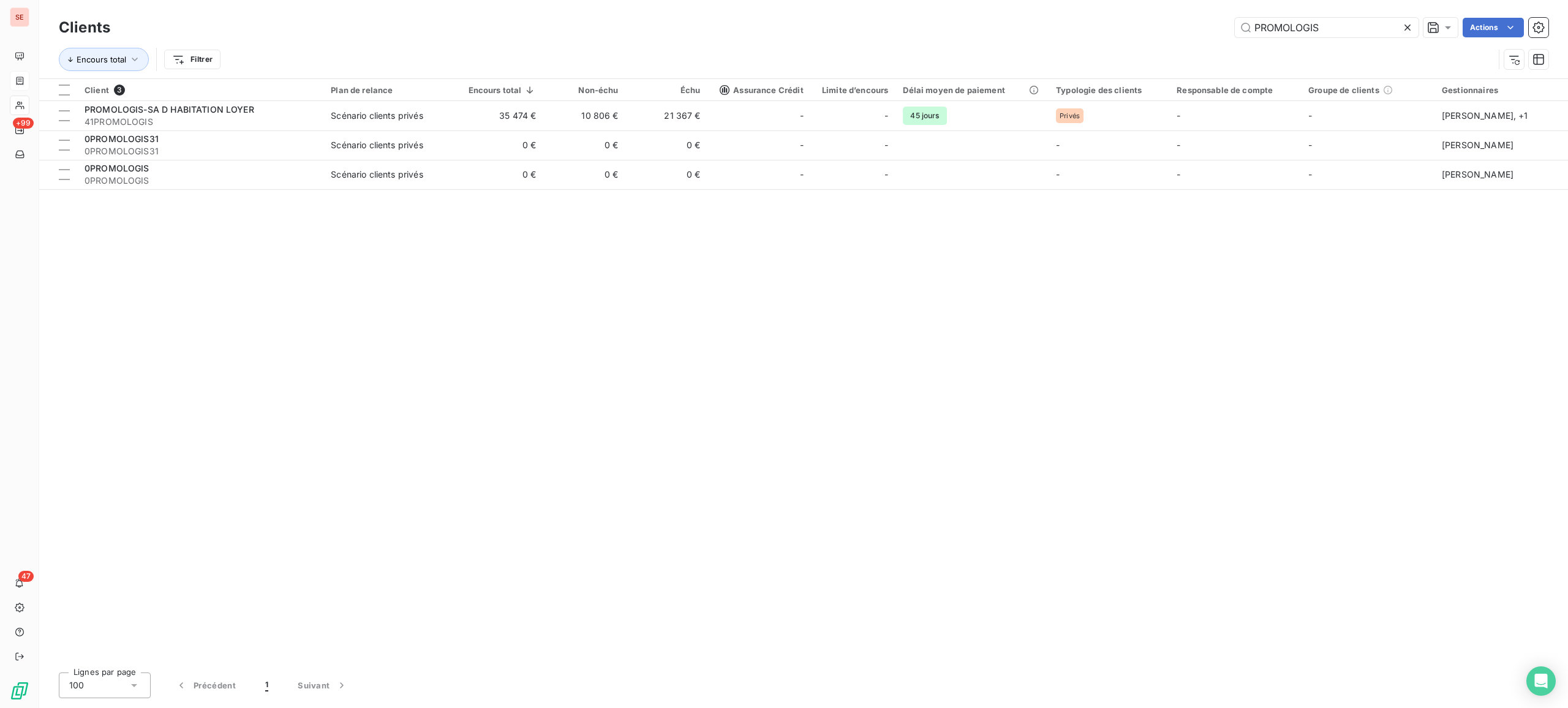
drag, startPoint x: 1368, startPoint y: 33, endPoint x: 1044, endPoint y: 19, distance: 324.3
click at [1044, 19] on div "PROMOLOGIS Actions" at bounding box center [837, 27] width 1423 height 19
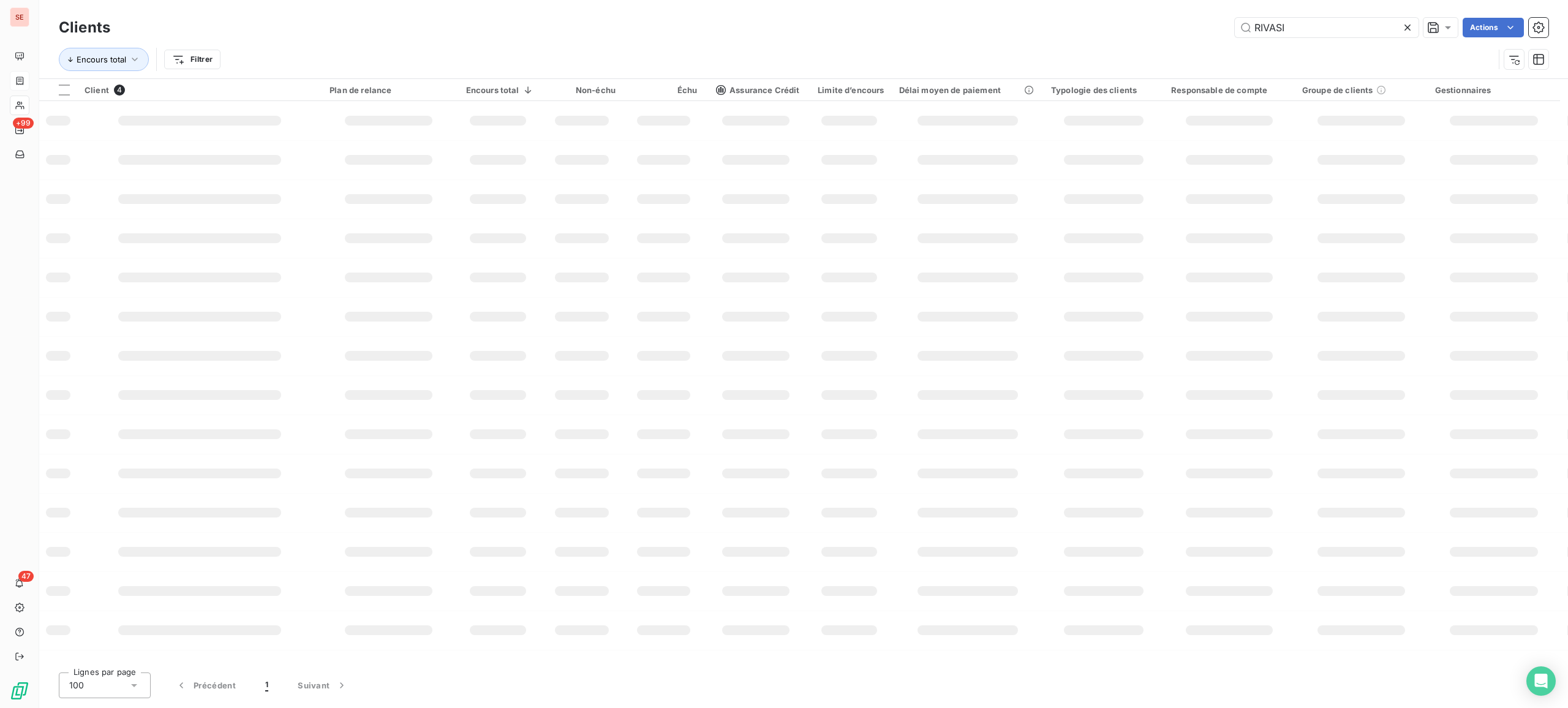
type input "RIVASI"
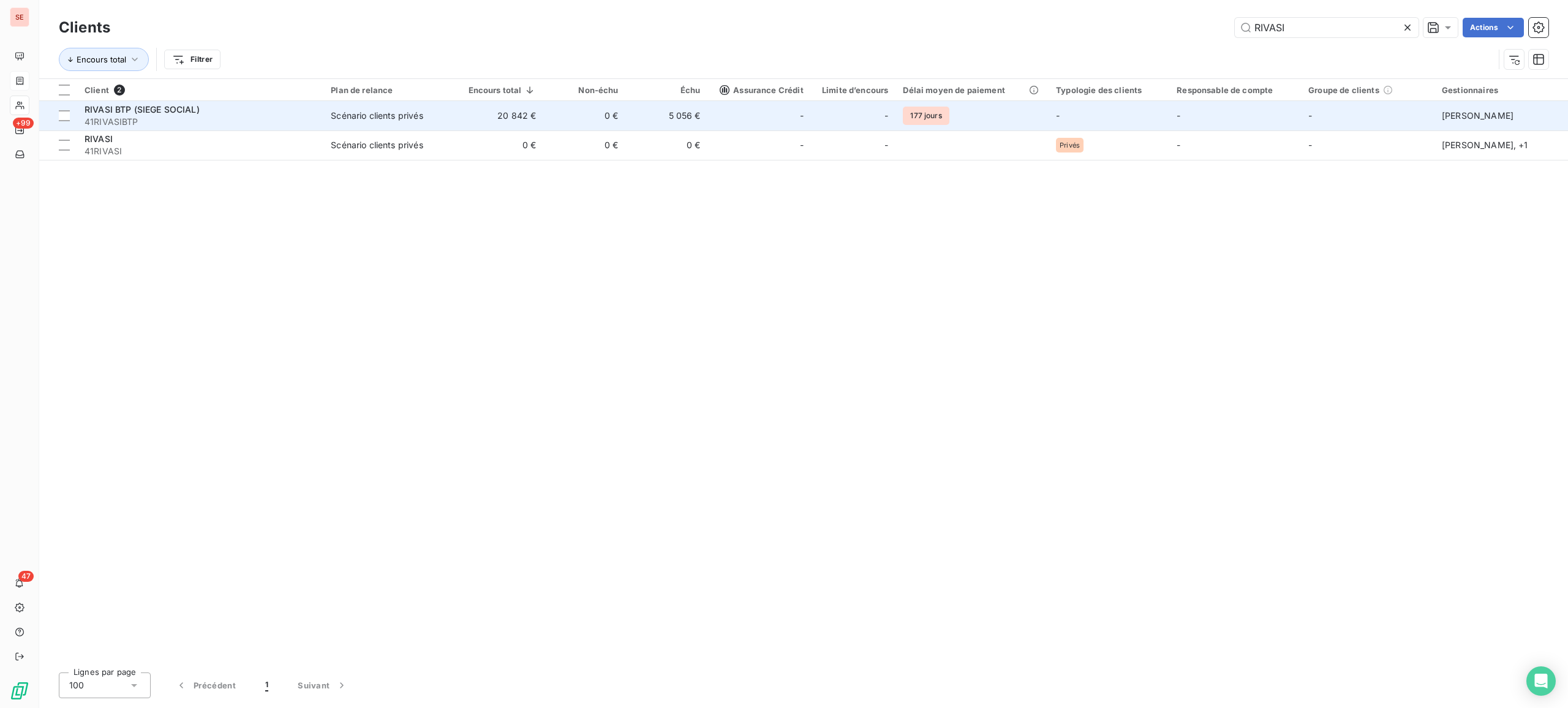
click at [457, 120] on td "Scénario clients privés" at bounding box center [390, 116] width 134 height 30
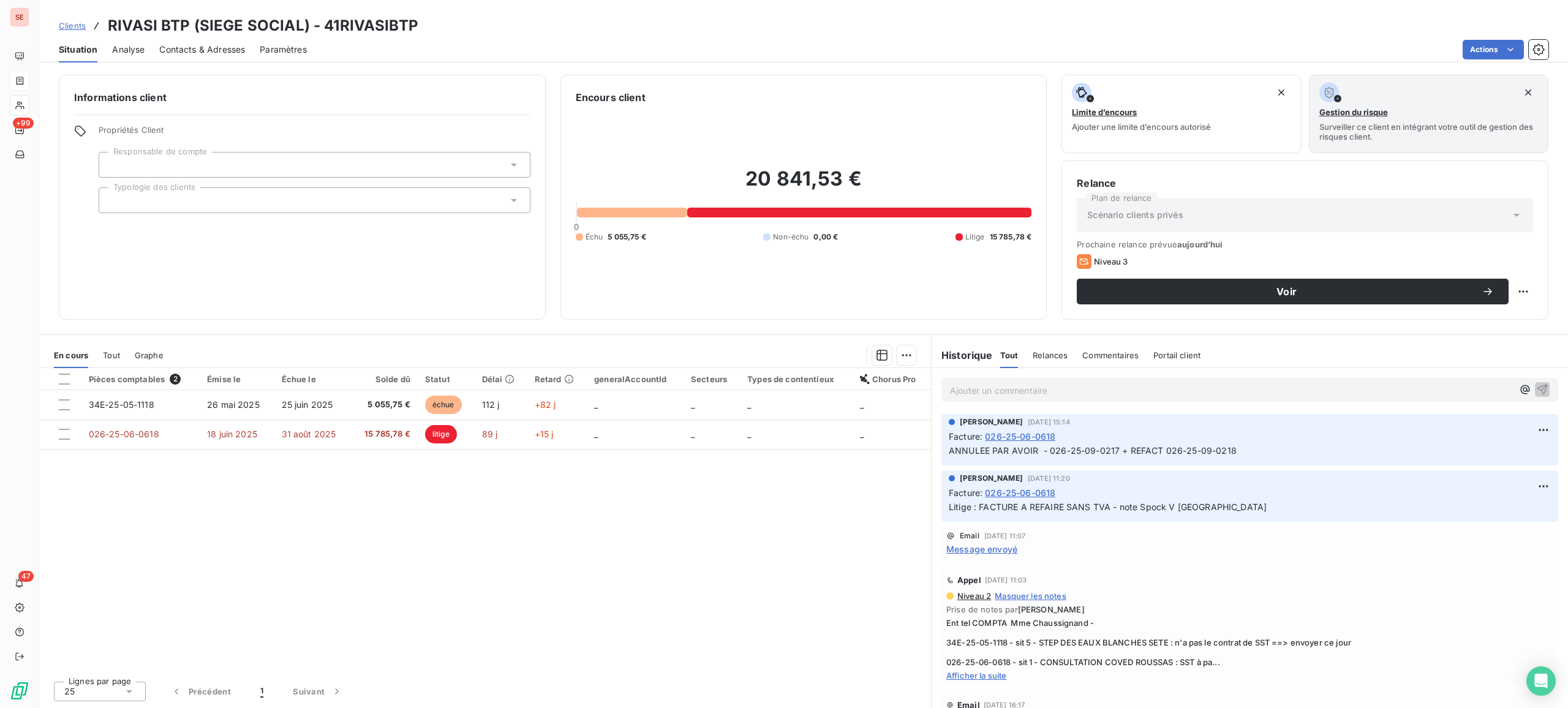
scroll to position [82, 0]
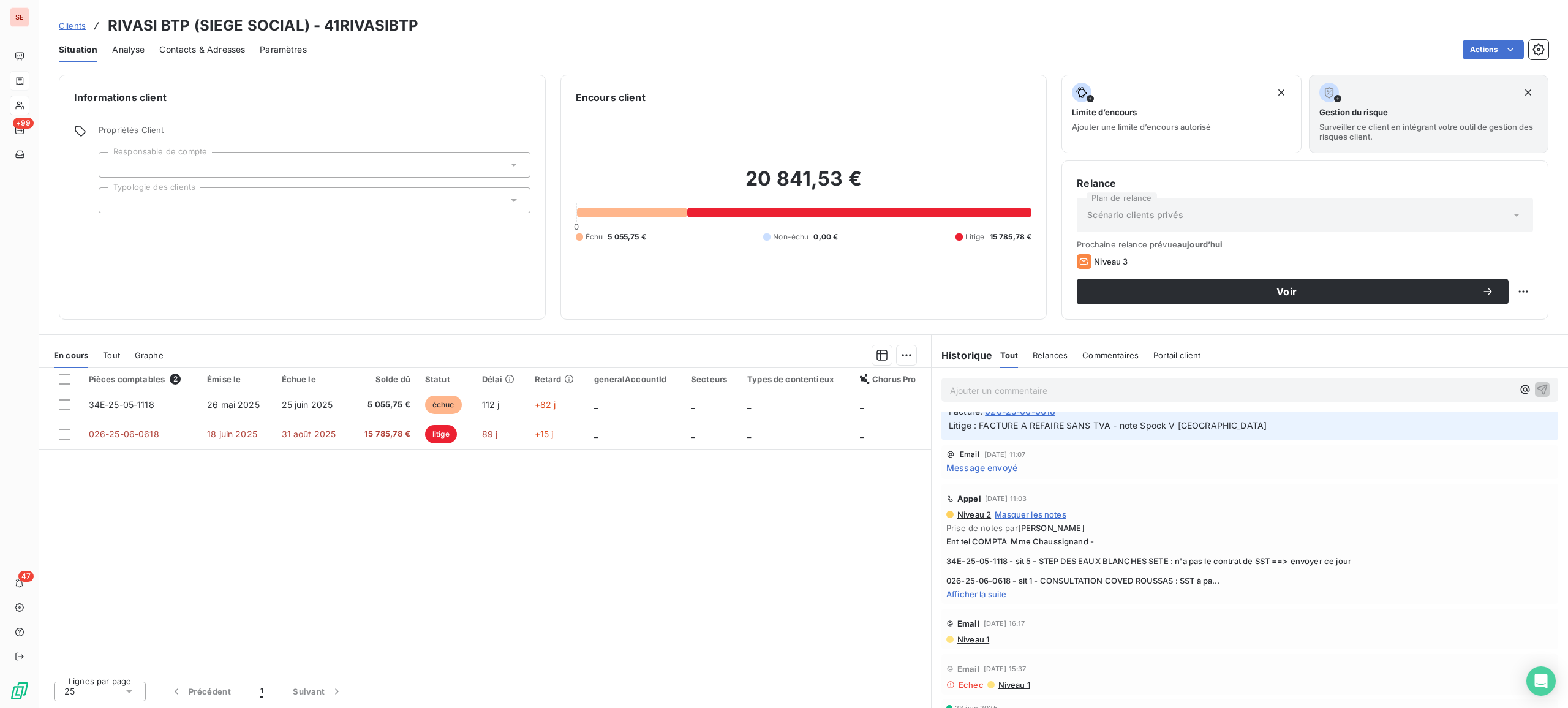
click at [971, 573] on span "Afficher la suite" at bounding box center [1250, 594] width 607 height 10
click at [990, 464] on span "Message envoyé" at bounding box center [982, 468] width 71 height 13
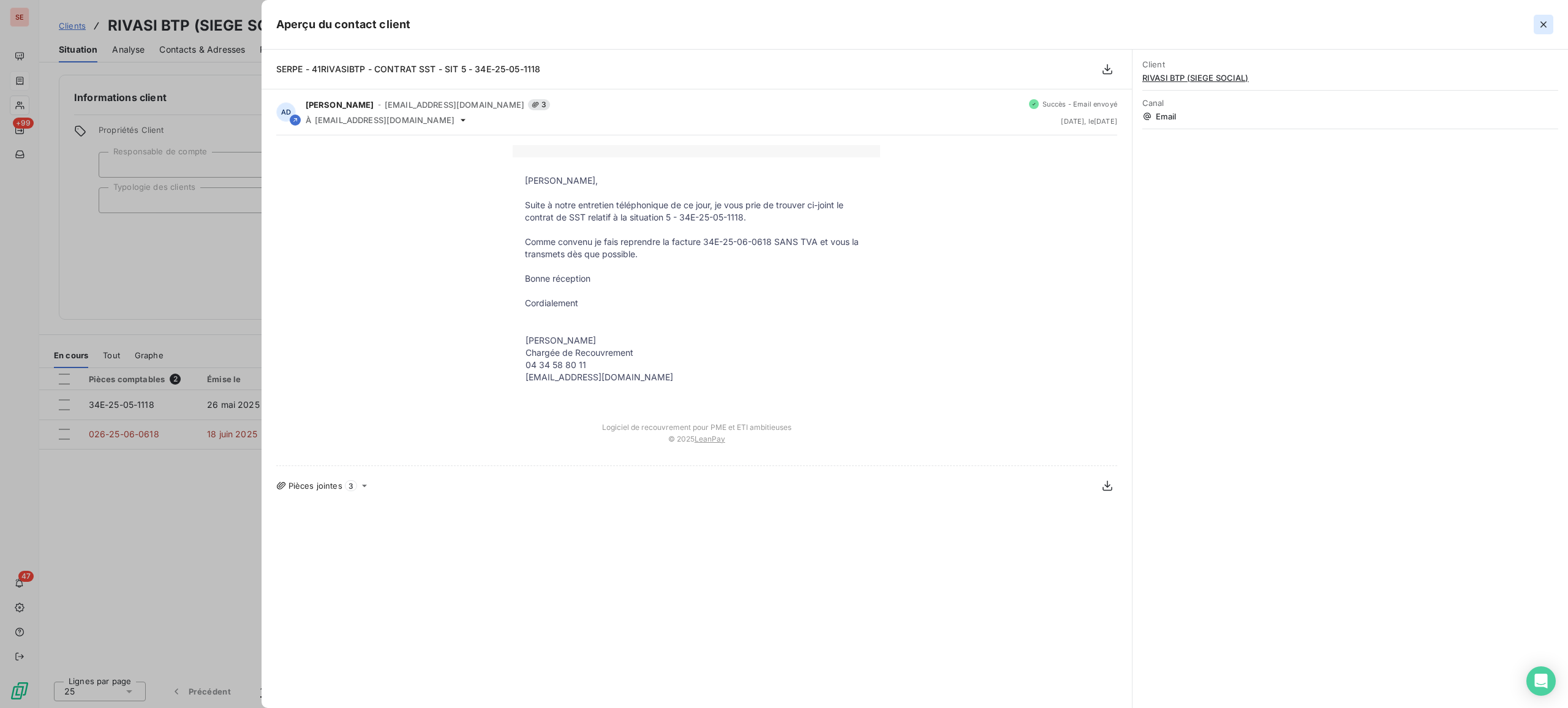
click at [1254, 21] on icon "button" at bounding box center [1543, 25] width 12 height 12
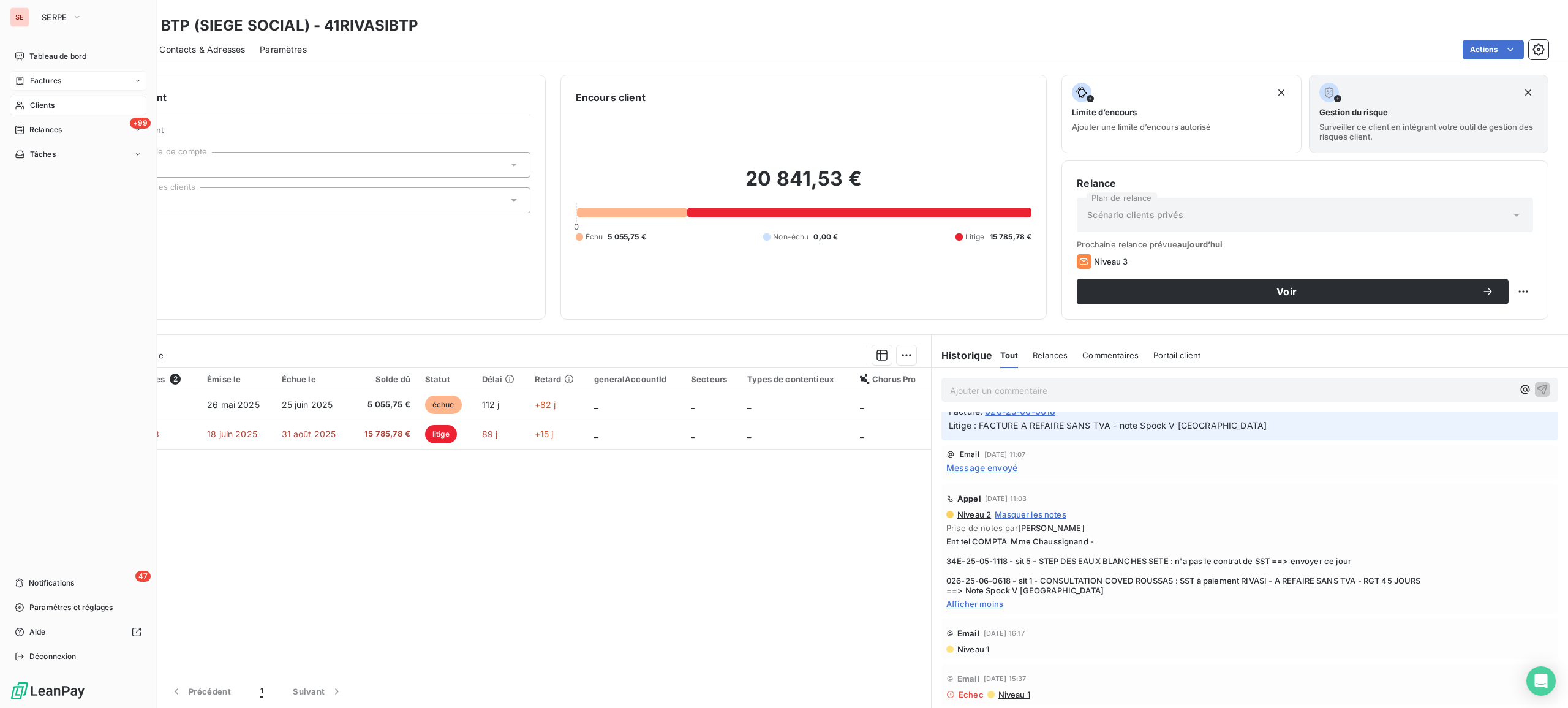
click at [39, 98] on div "Clients" at bounding box center [79, 105] width 137 height 19
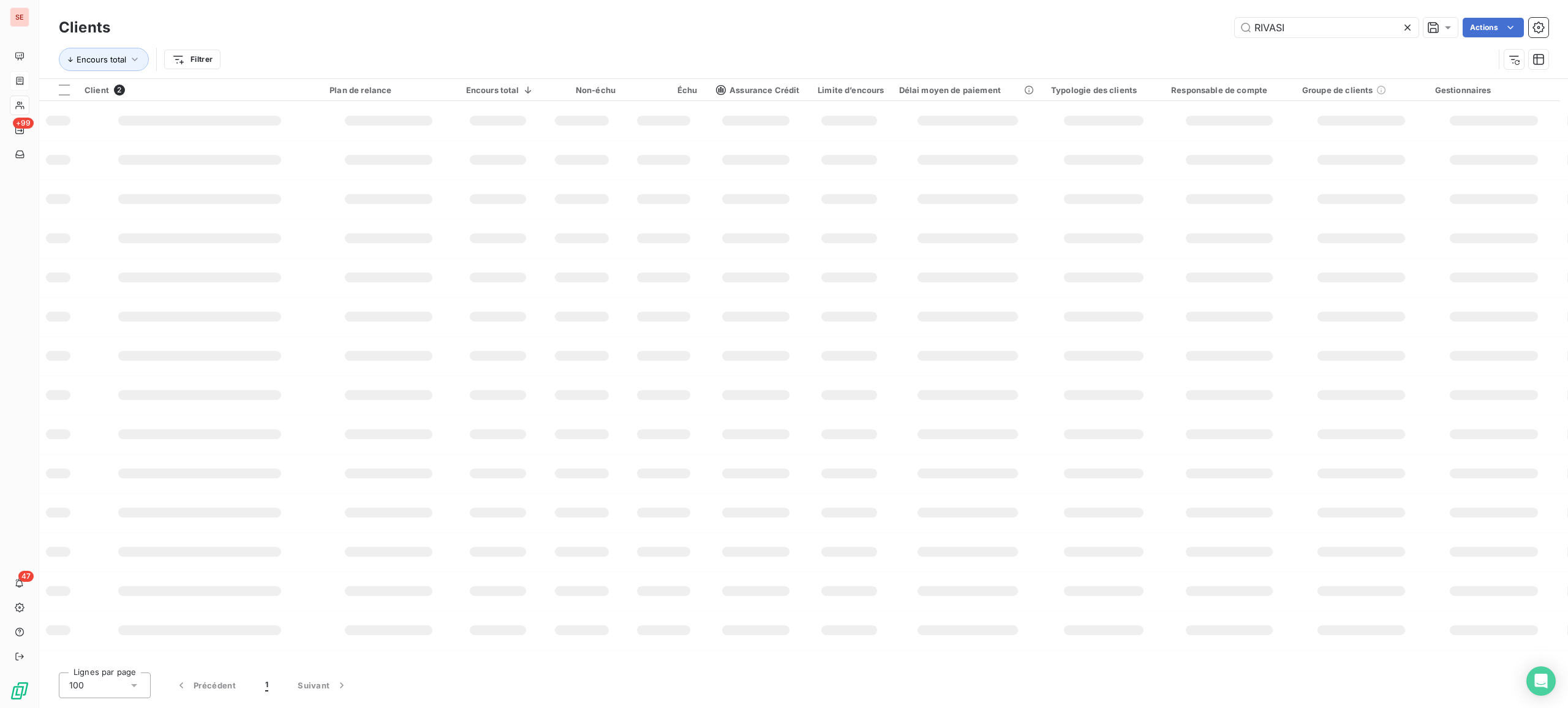
drag, startPoint x: 1366, startPoint y: 27, endPoint x: 1090, endPoint y: 28, distance: 276.0
click at [1090, 28] on div "RIVASI Actions" at bounding box center [837, 27] width 1423 height 19
type input "SERM"
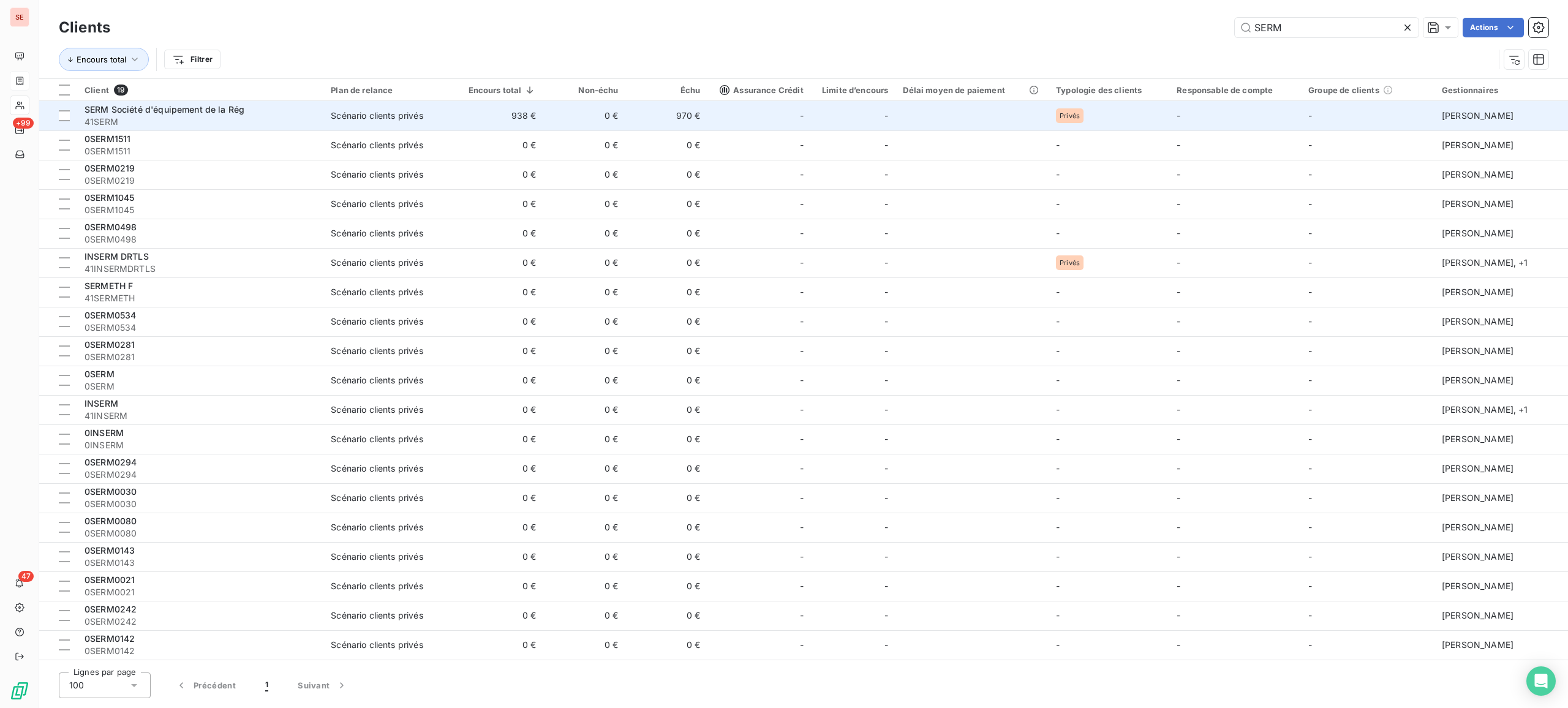
click at [370, 103] on td "Scénario clients privés" at bounding box center [390, 116] width 134 height 30
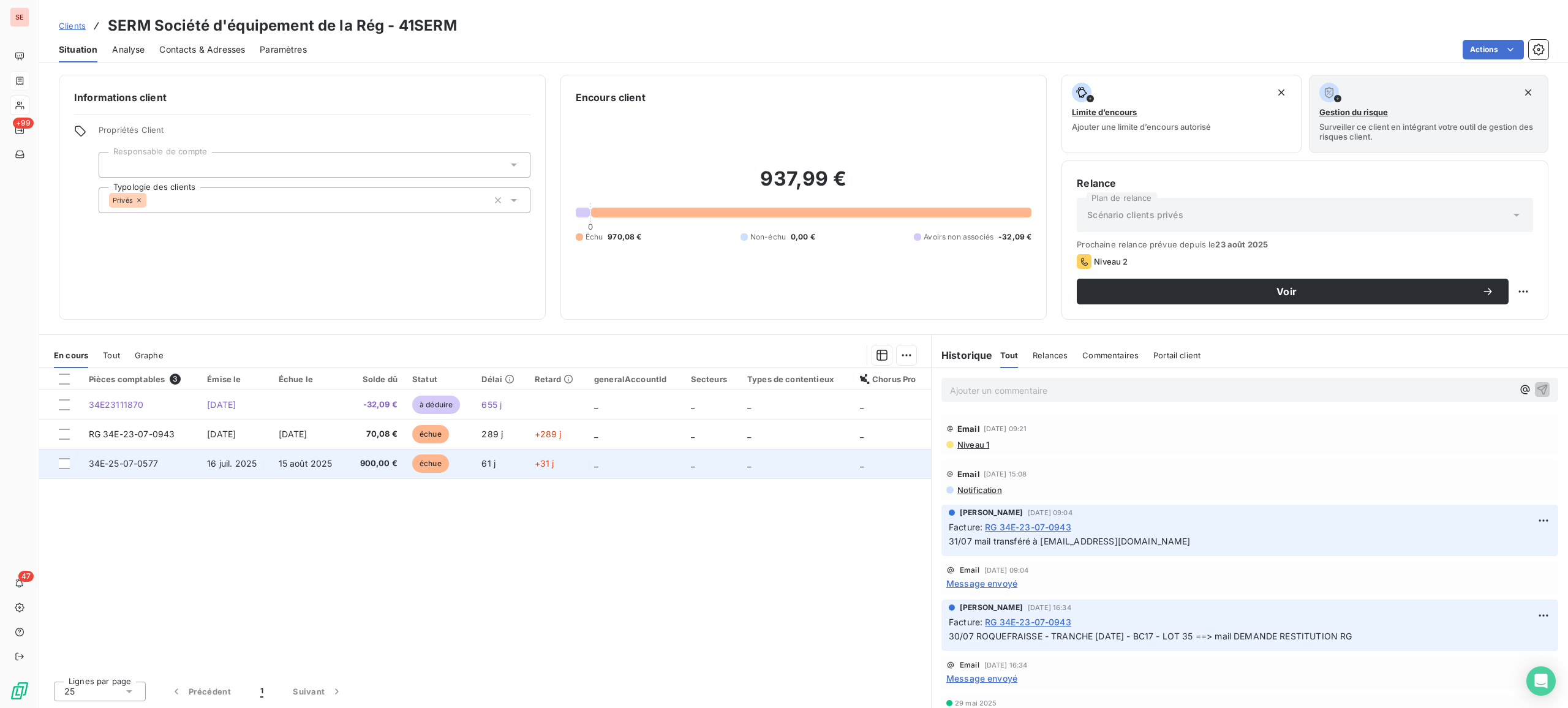
click at [157, 467] on span "34E-25-07-0577" at bounding box center [123, 463] width 69 height 10
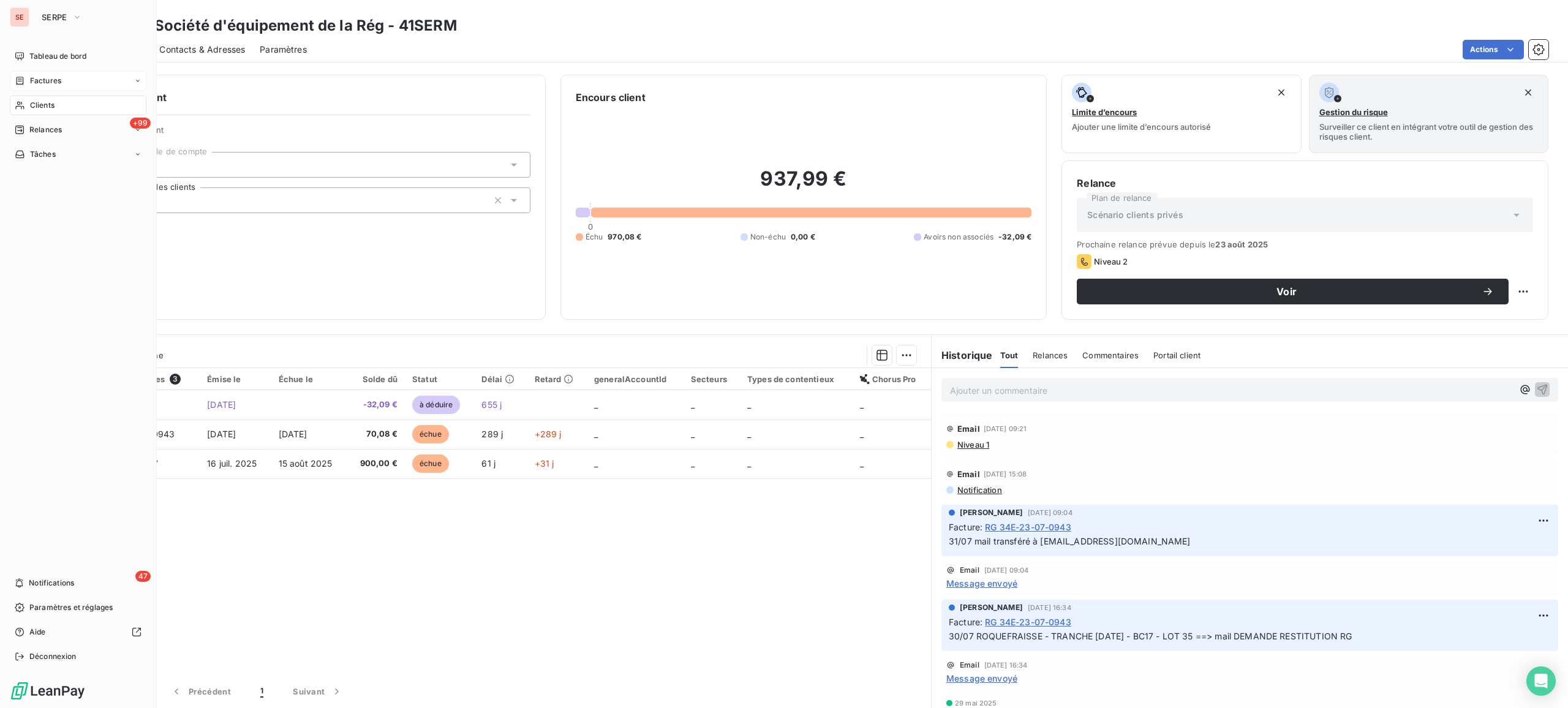
click at [33, 102] on span "Clients" at bounding box center [42, 105] width 24 height 11
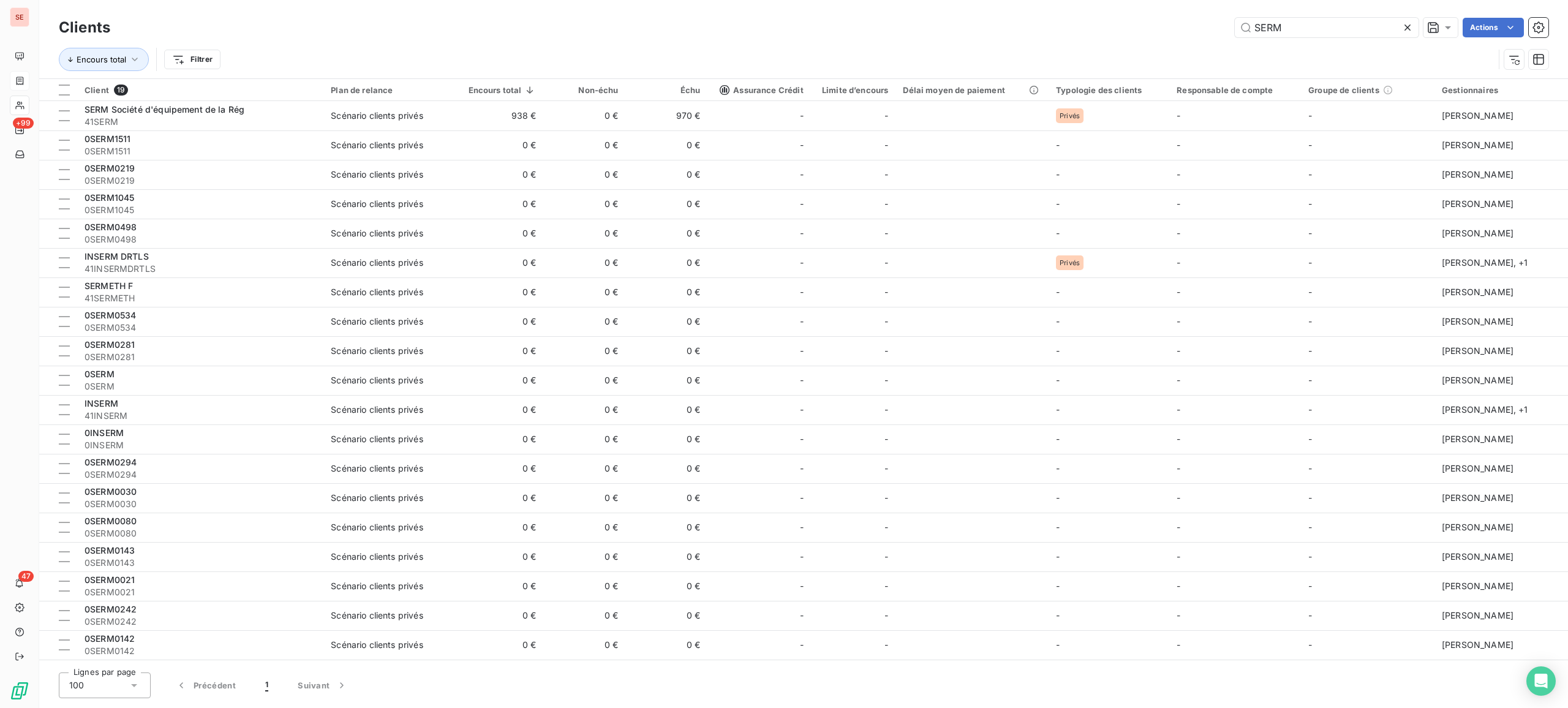
drag, startPoint x: 1290, startPoint y: 36, endPoint x: 1162, endPoint y: 18, distance: 129.3
click at [1181, 25] on div "SERM Actions" at bounding box center [837, 27] width 1423 height 19
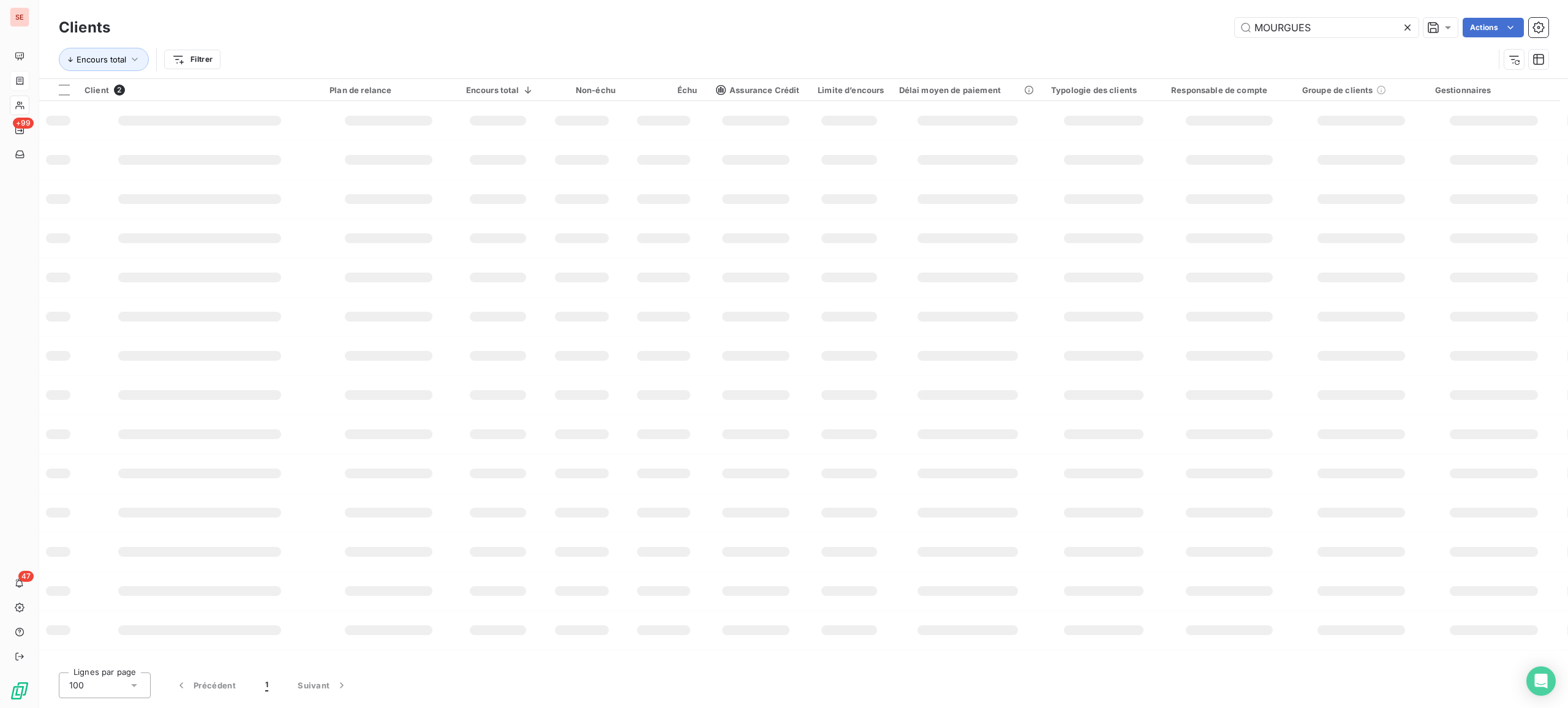
type input "MOURGUES"
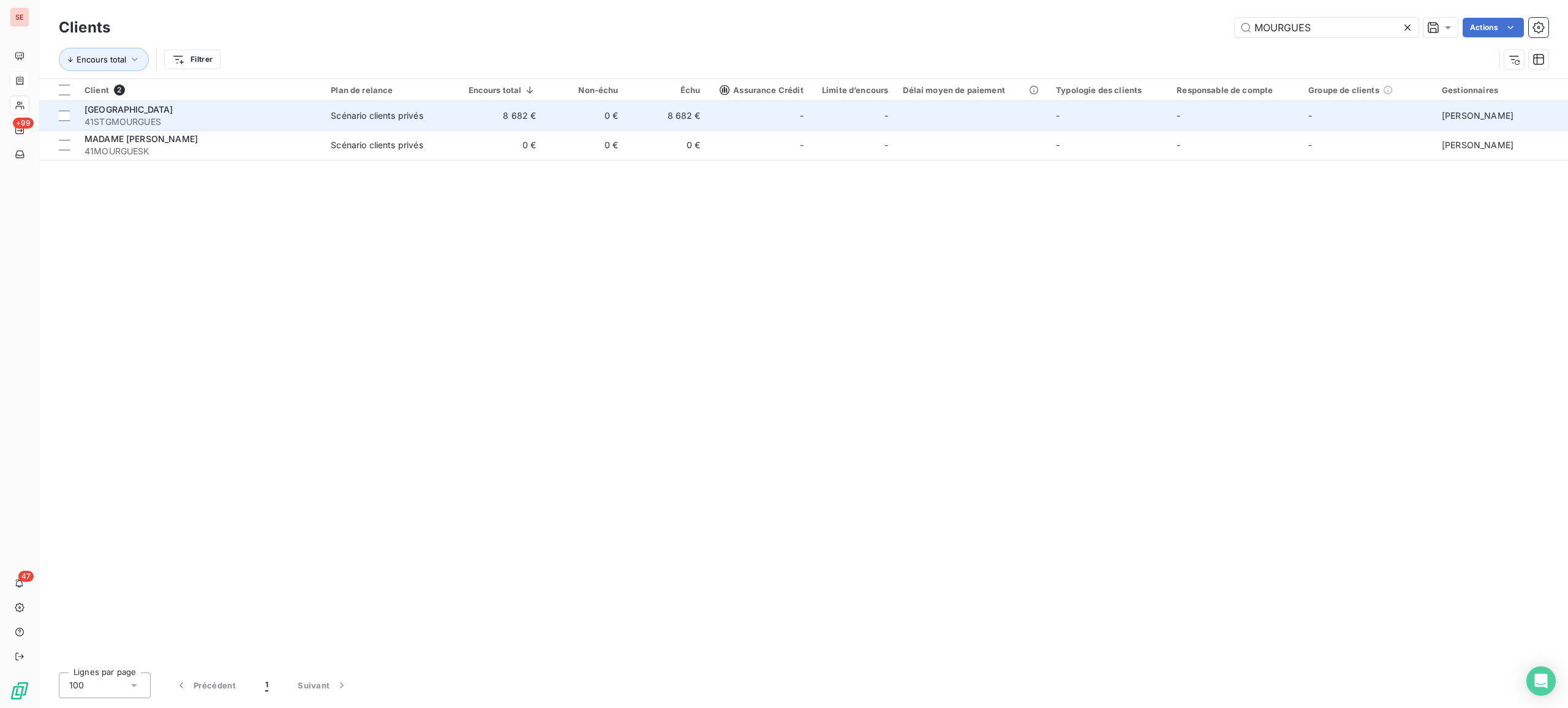
click at [294, 122] on span "41STGMOURGUES" at bounding box center [201, 122] width 232 height 12
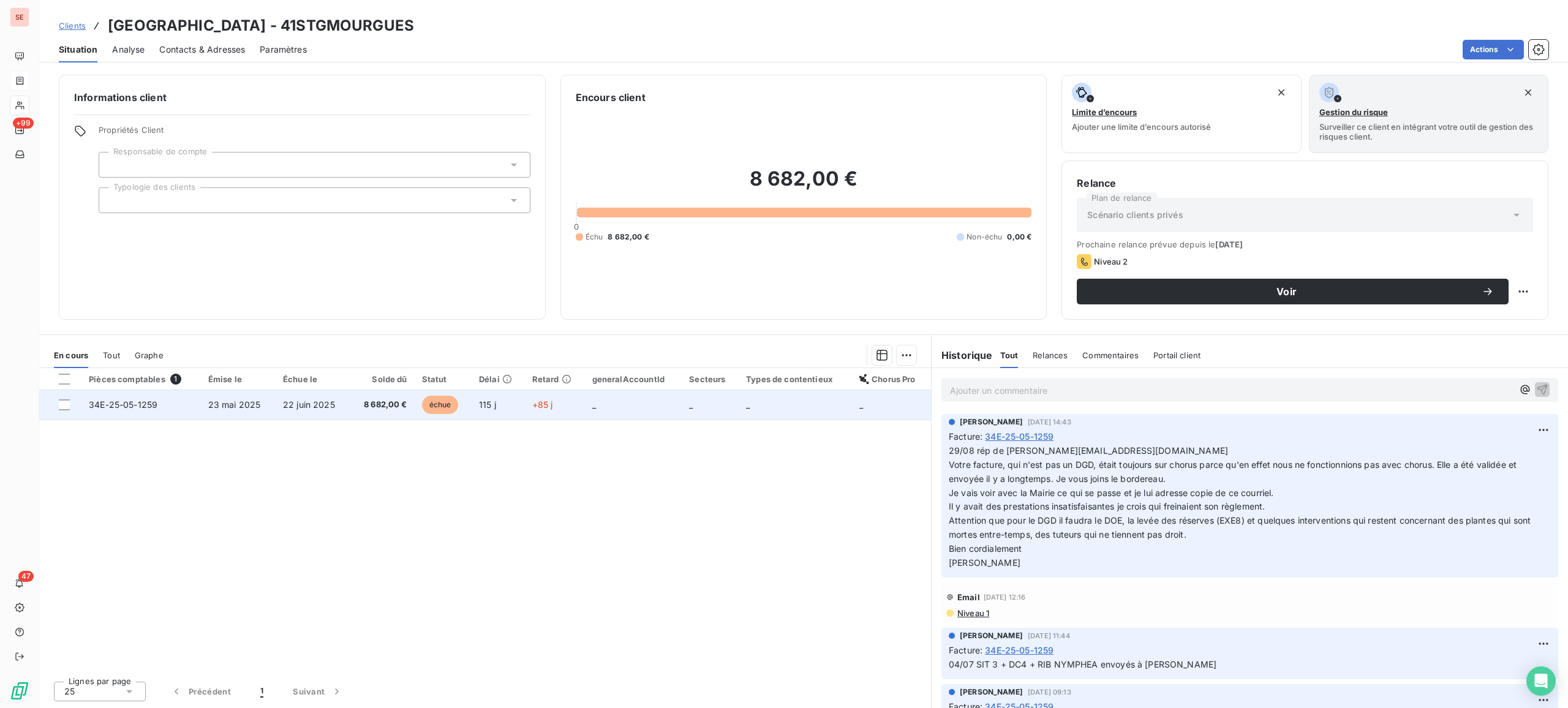
click at [357, 403] on span "8 682,00 €" at bounding box center [382, 405] width 50 height 12
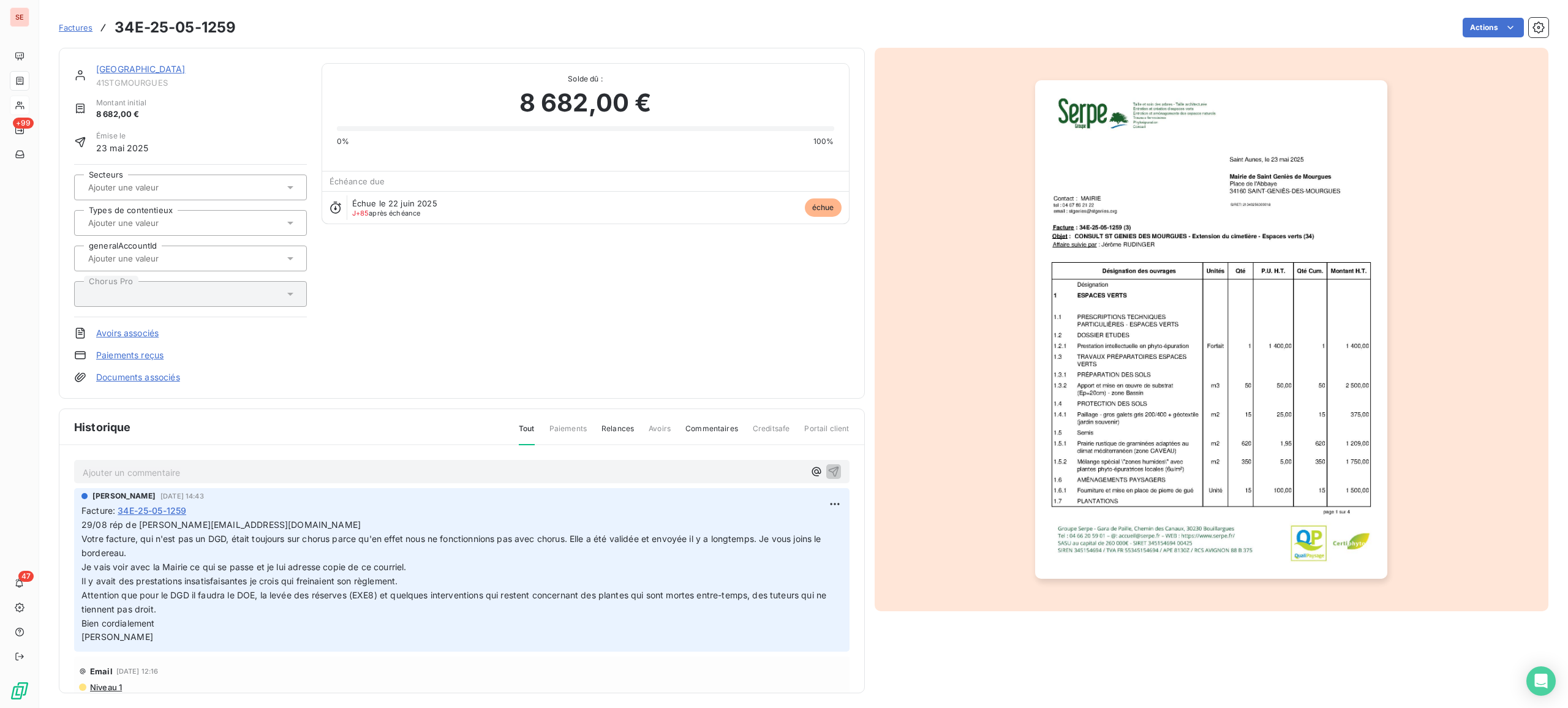
click at [297, 468] on p "Ajouter un commentaire ﻿" at bounding box center [443, 473] width 722 height 16
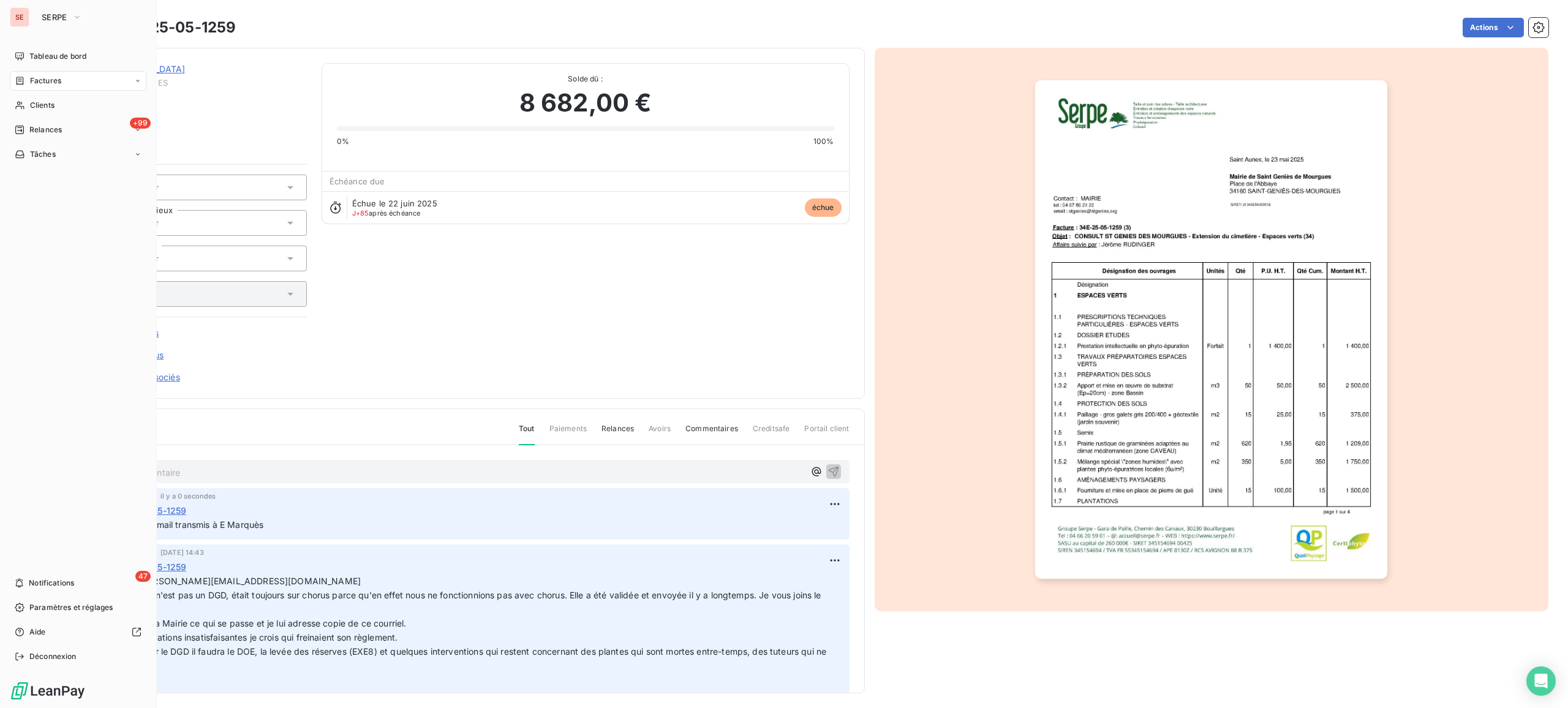
drag, startPoint x: 30, startPoint y: 107, endPoint x: 54, endPoint y: 94, distance: 27.3
click at [30, 107] on span "Clients" at bounding box center [42, 105] width 24 height 11
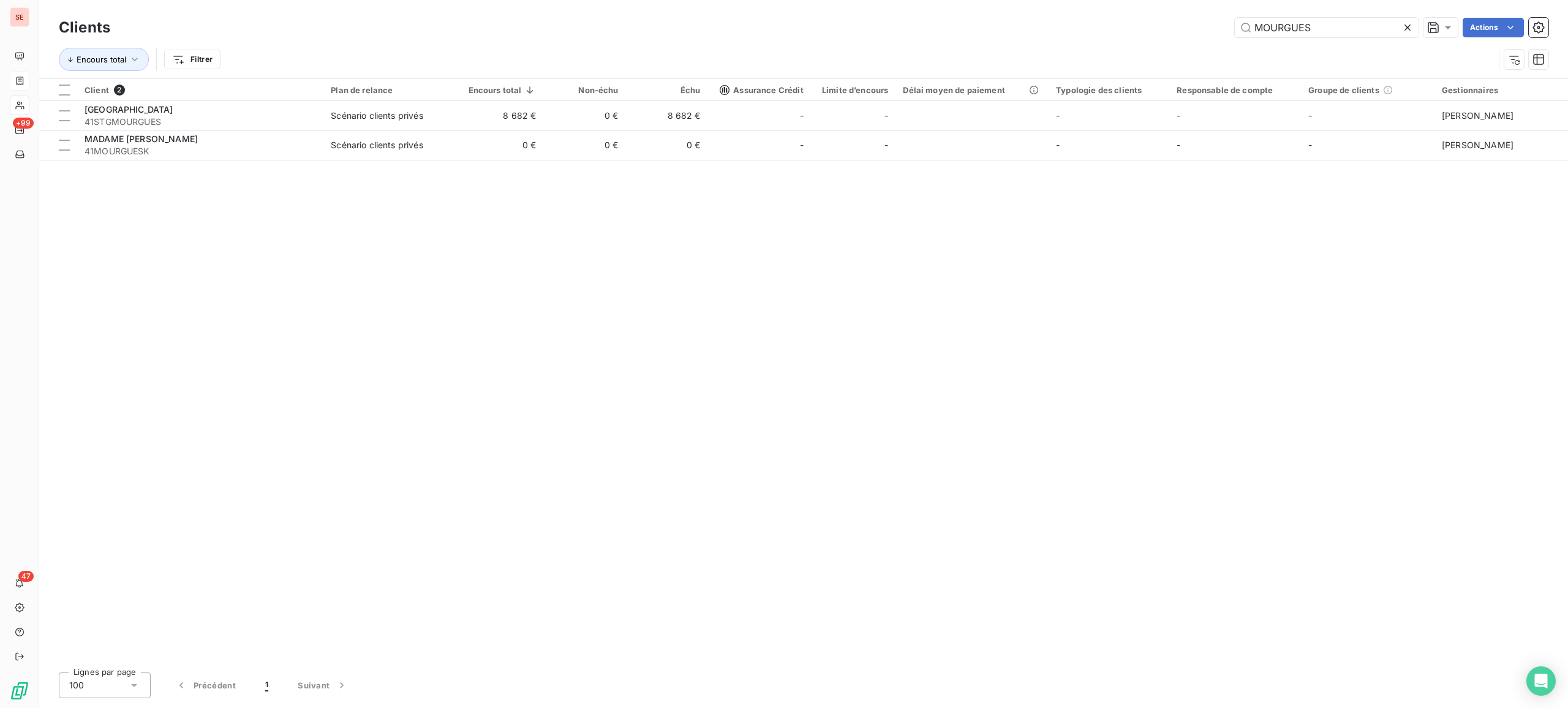
drag, startPoint x: 1339, startPoint y: 28, endPoint x: 1123, endPoint y: 5, distance: 217.2
click at [1134, 10] on div "Clients MOURGUES Actions Encours total Filtrer" at bounding box center [803, 39] width 1528 height 79
type input "synox"
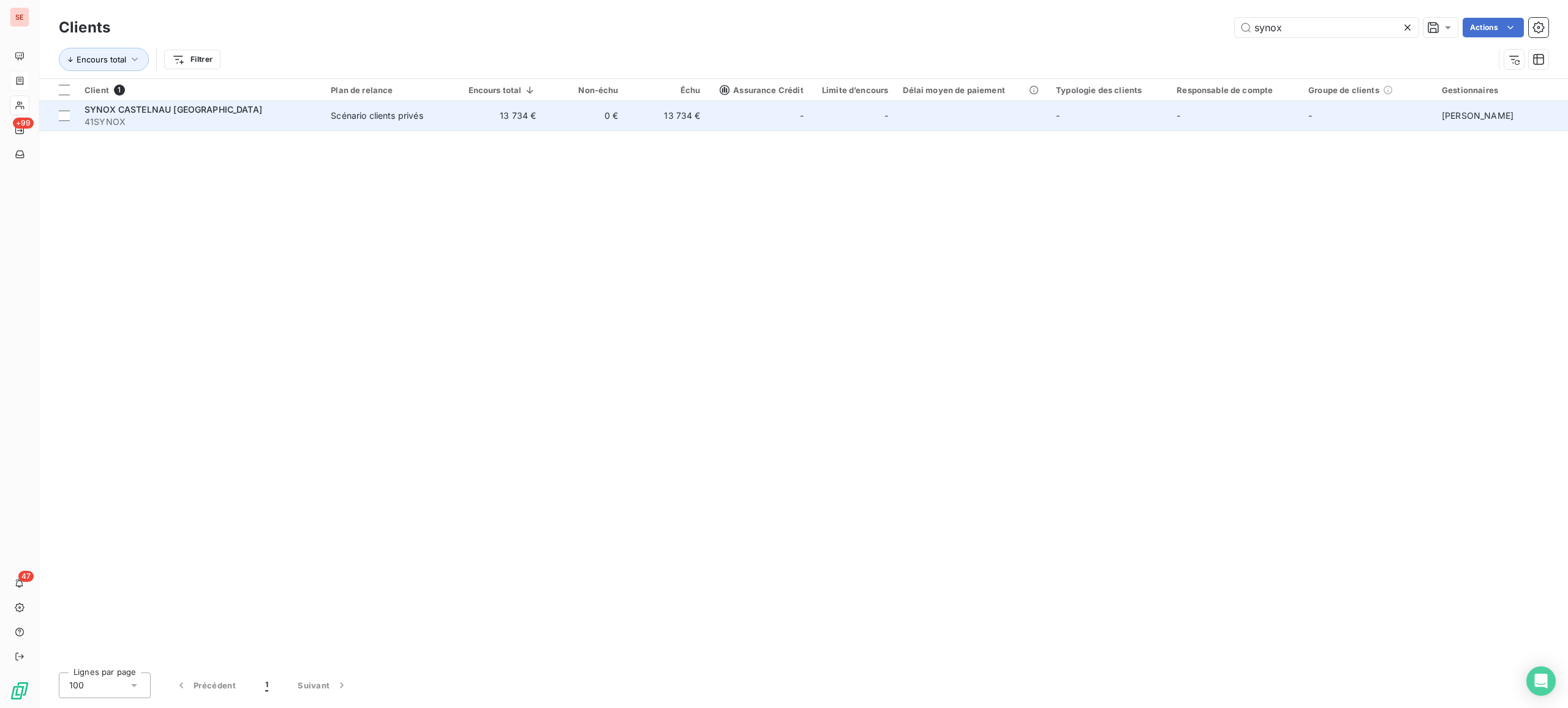
click at [422, 121] on div "Scénario clients privés" at bounding box center [376, 116] width 92 height 12
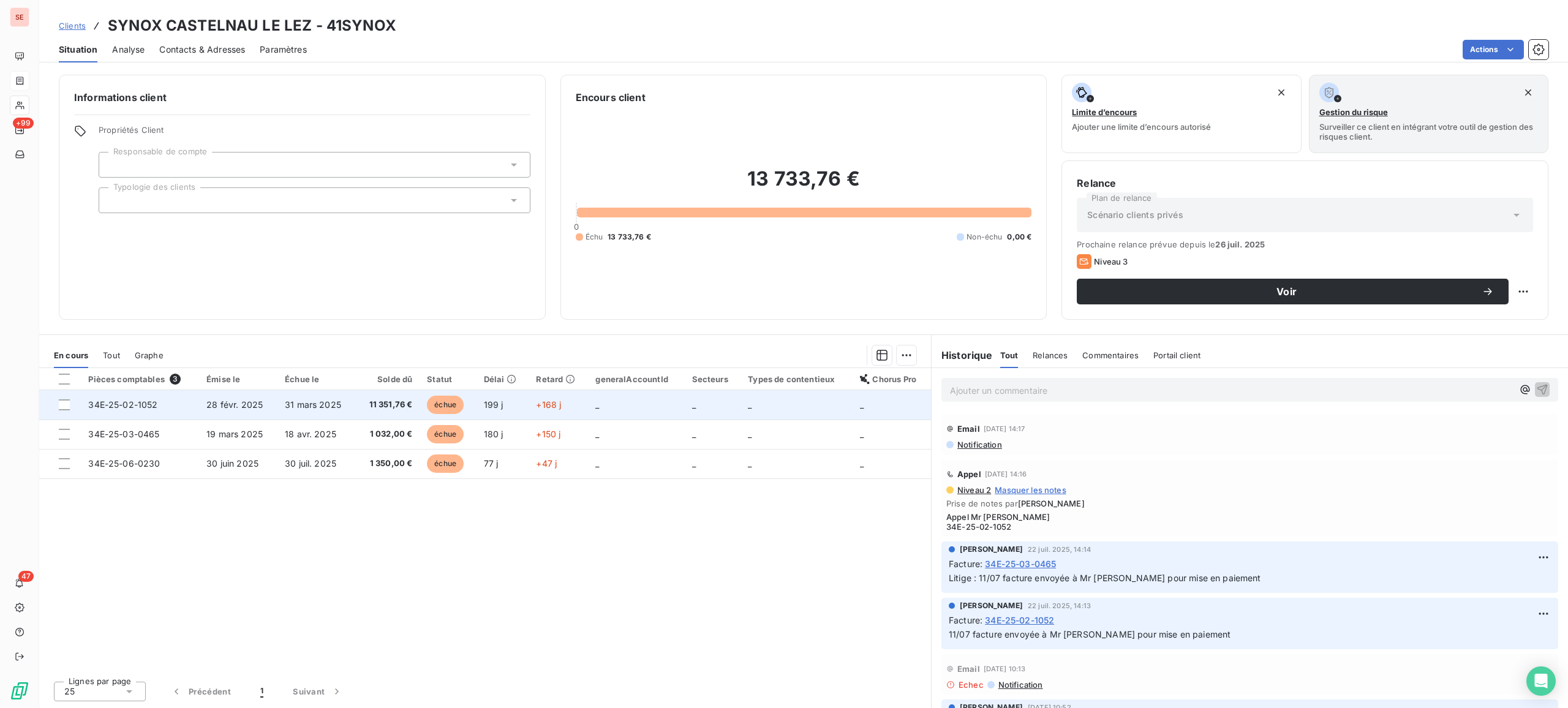
click at [212, 408] on span "28 févr. 2025" at bounding box center [234, 404] width 56 height 10
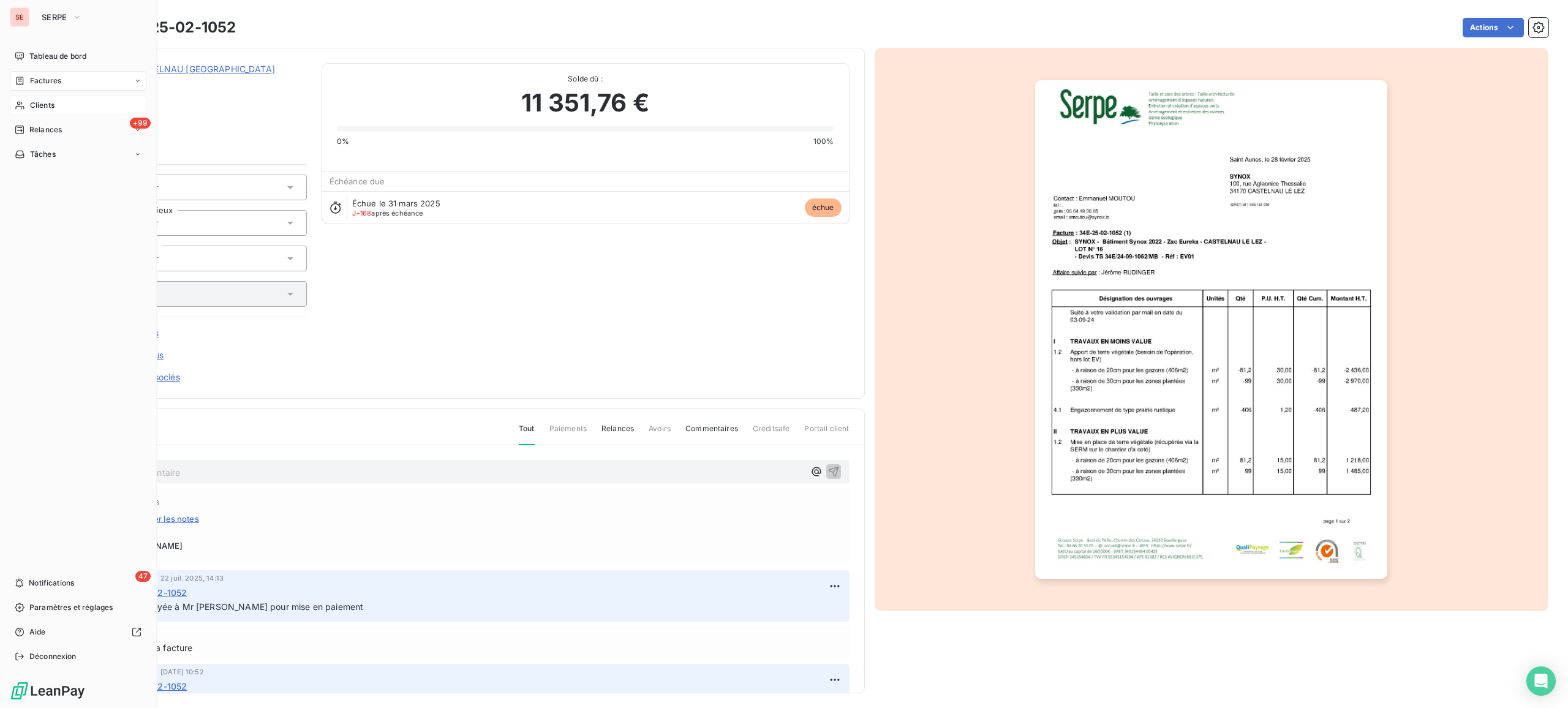
click at [32, 108] on span "Clients" at bounding box center [42, 105] width 24 height 11
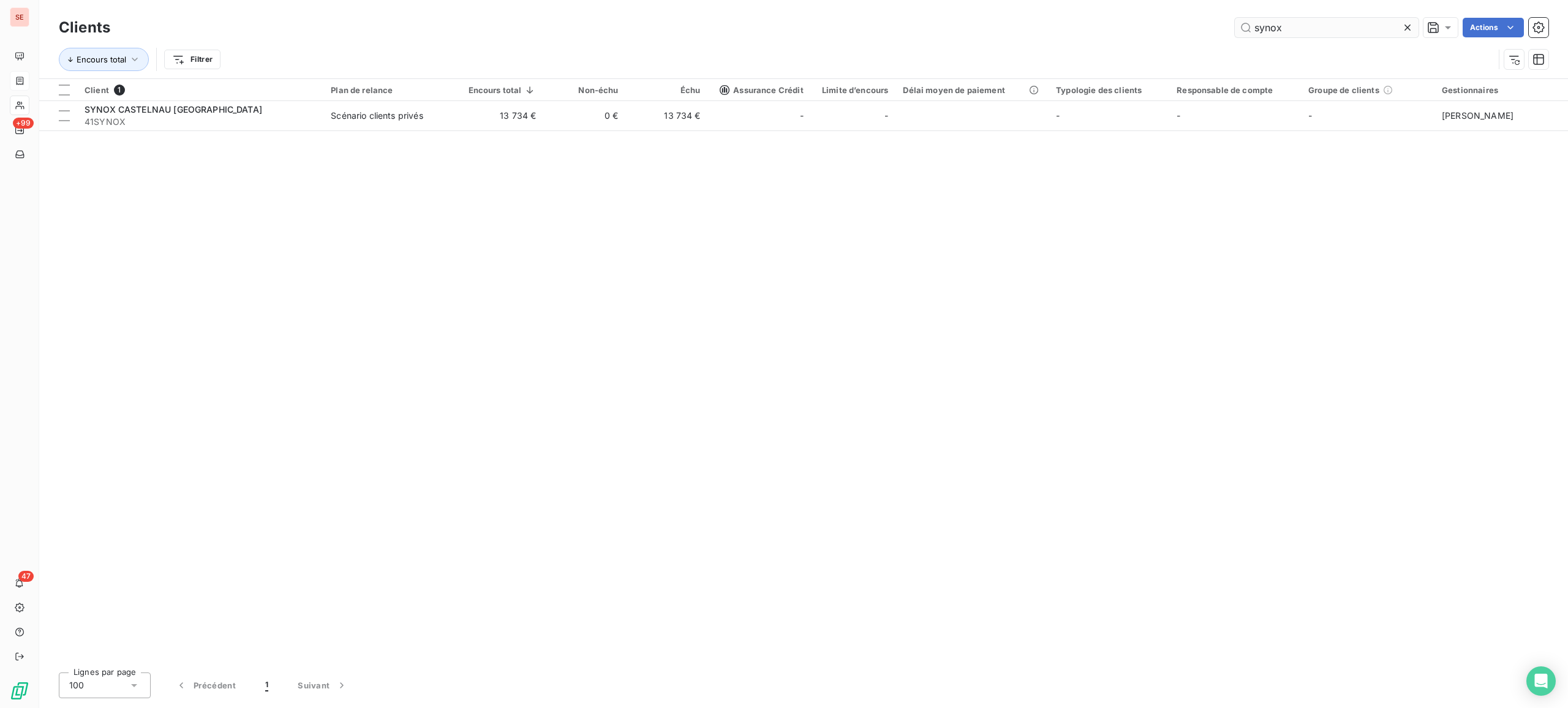
drag, startPoint x: 1283, startPoint y: 30, endPoint x: 1234, endPoint y: 19, distance: 50.2
click at [1234, 19] on input "synox" at bounding box center [1326, 27] width 184 height 19
type input "tpre"
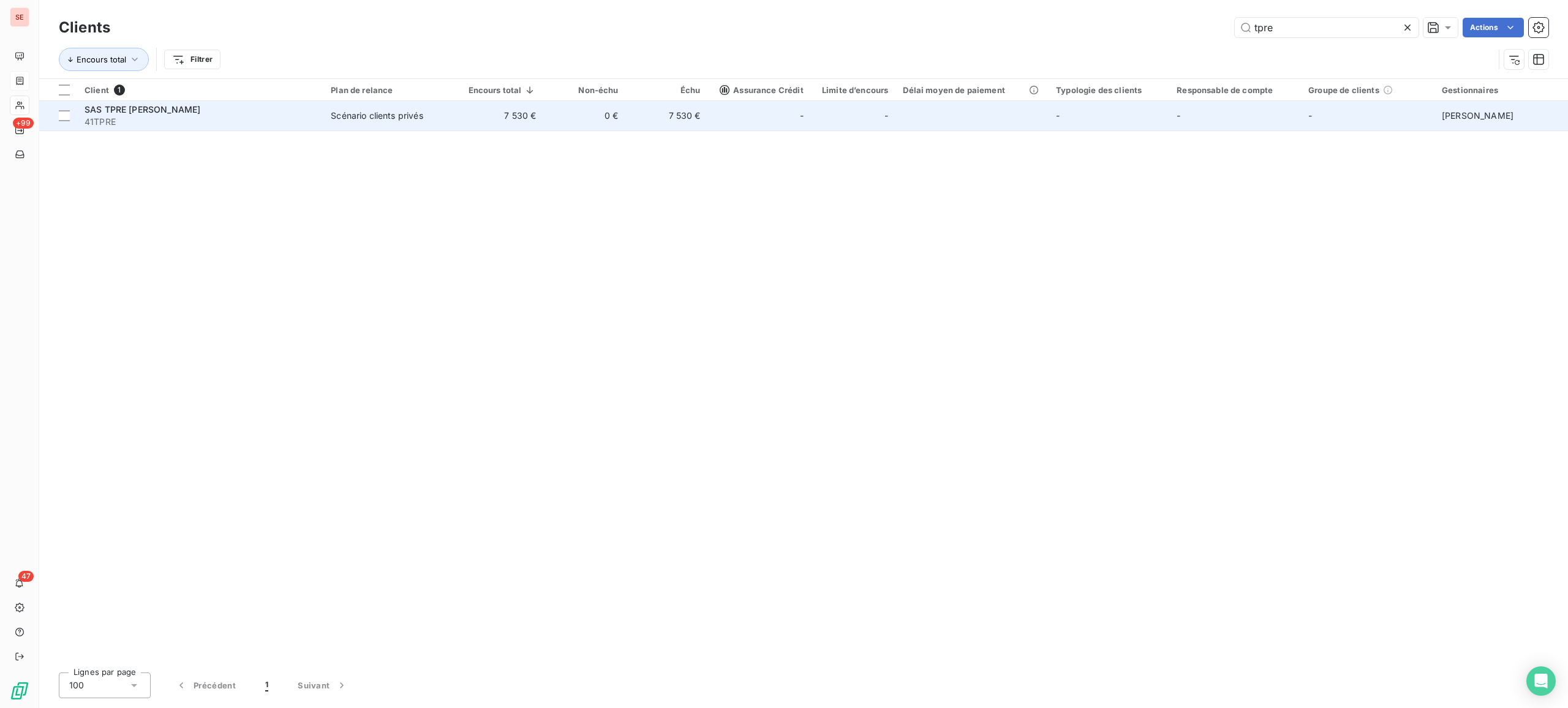
click at [280, 122] on span "41TPRE" at bounding box center [201, 122] width 232 height 12
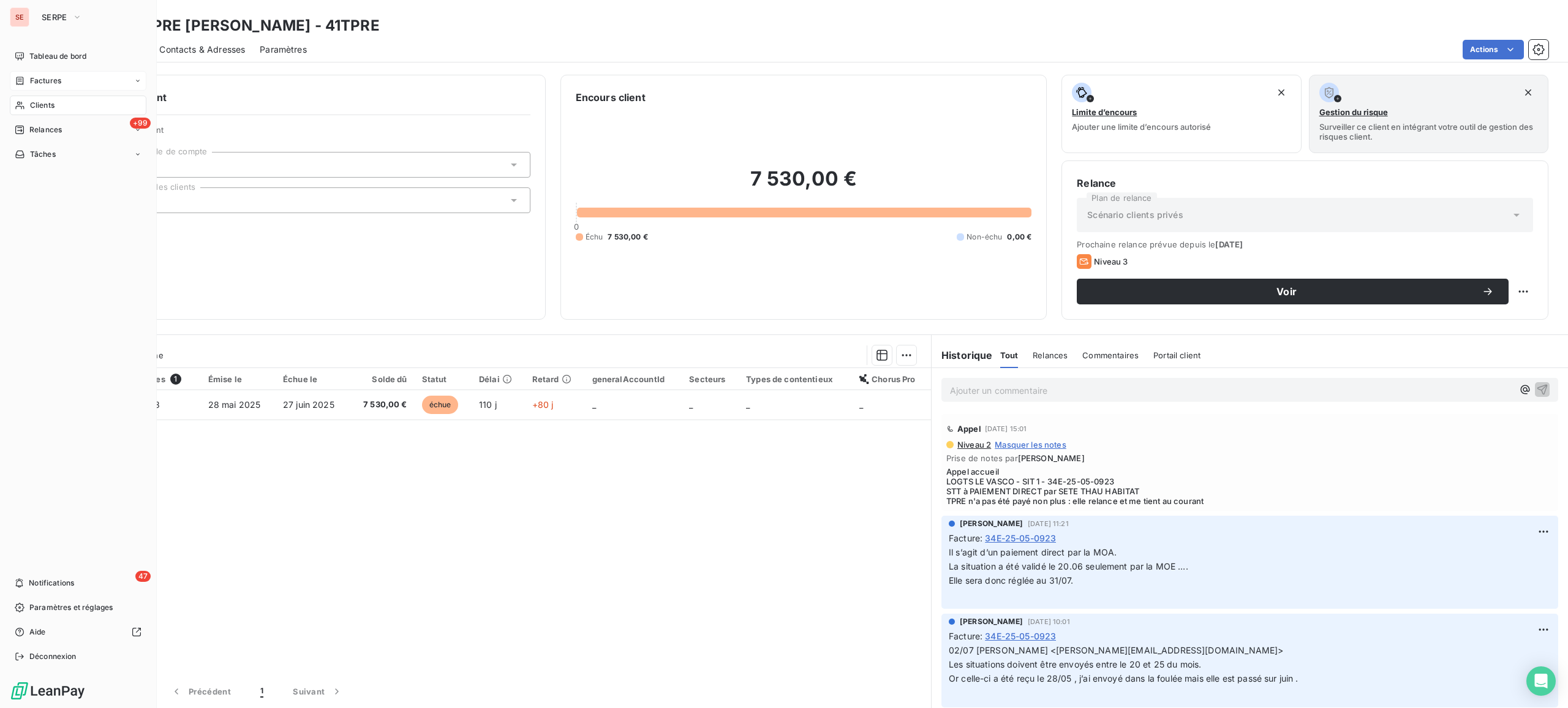
click at [51, 105] on span "Clients" at bounding box center [42, 105] width 24 height 11
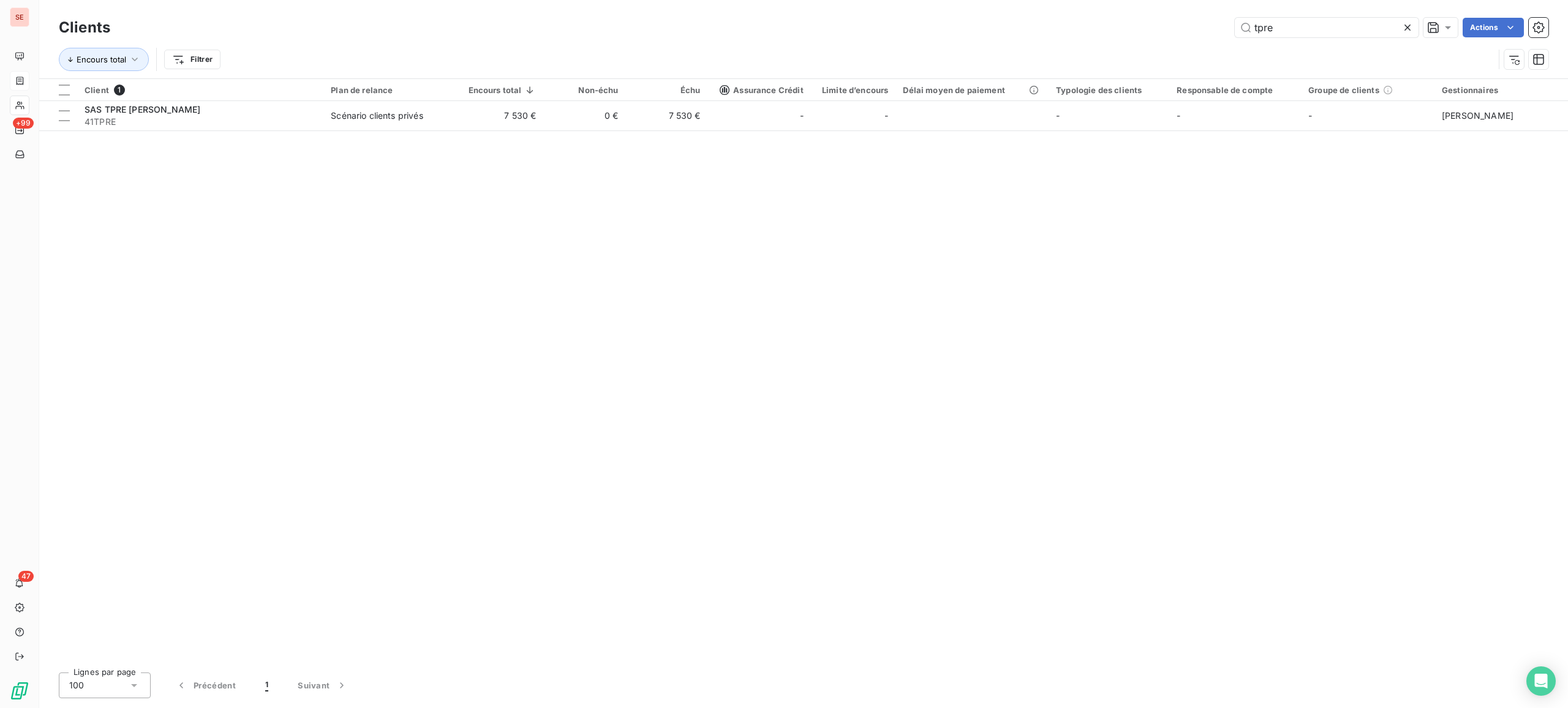
drag, startPoint x: 1309, startPoint y: 21, endPoint x: 1004, endPoint y: 1, distance: 305.7
click at [1099, 5] on div "Clients tpre Actions Encours total Filtrer" at bounding box center [803, 39] width 1528 height 79
type input "TPST"
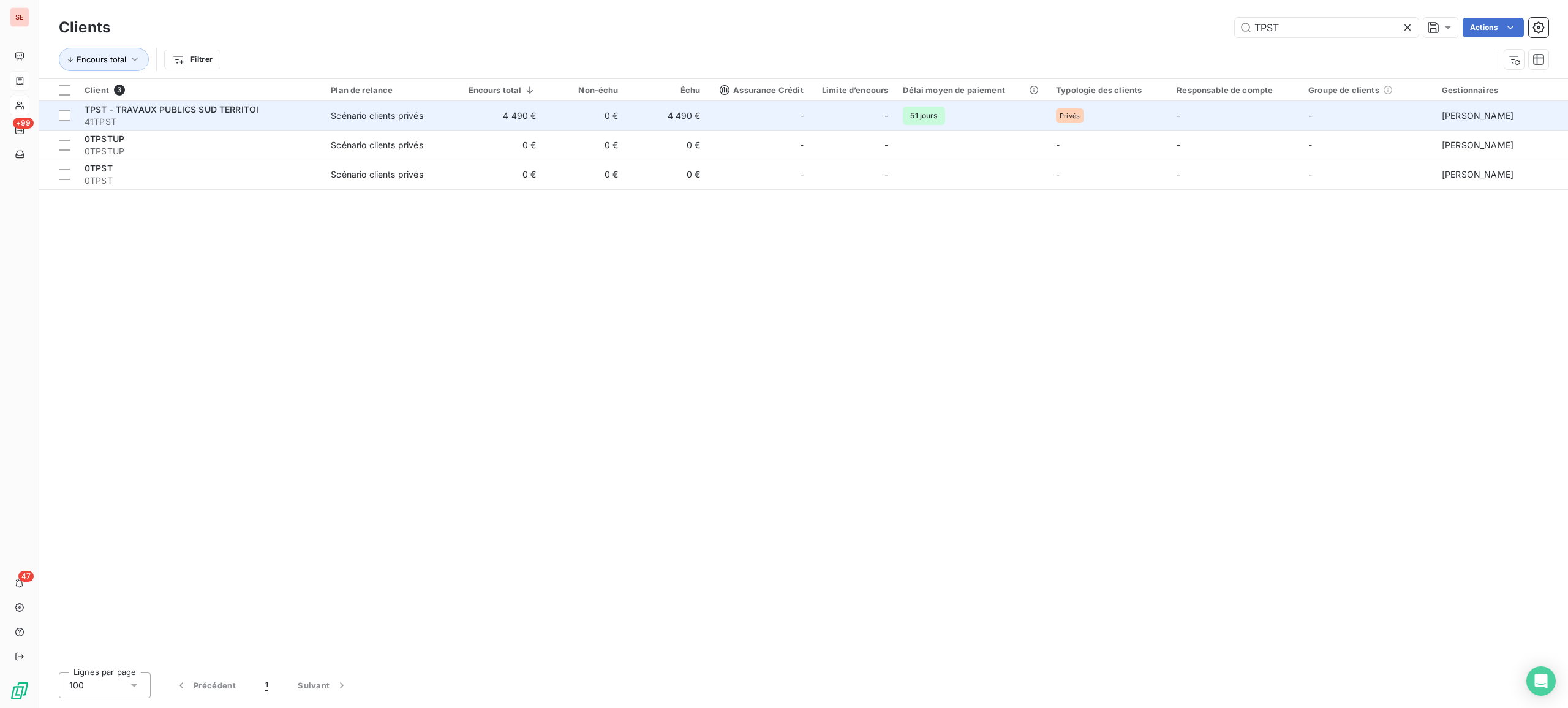
click at [537, 118] on td "4 490 €" at bounding box center [499, 116] width 86 height 30
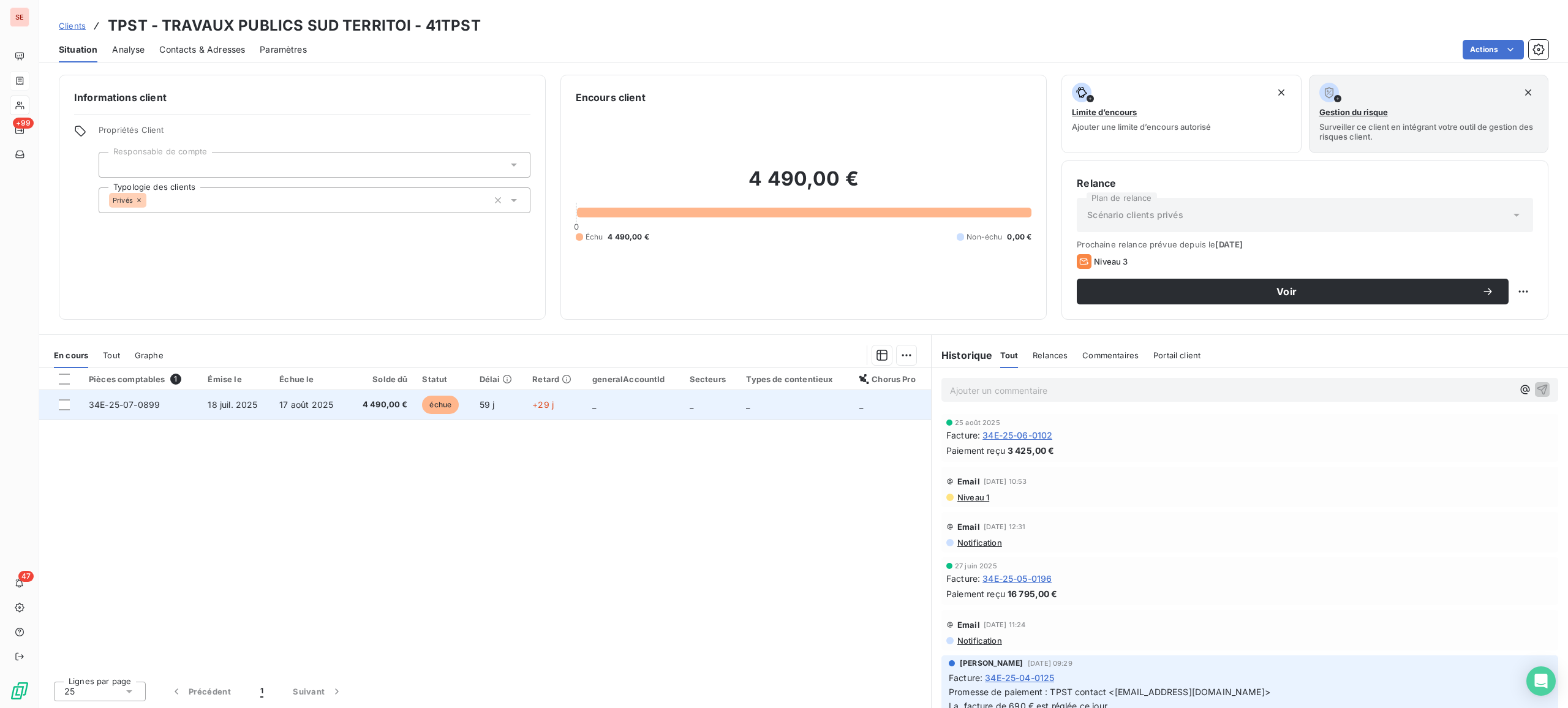
click at [169, 405] on td "34E-25-07-0899" at bounding box center [141, 405] width 119 height 30
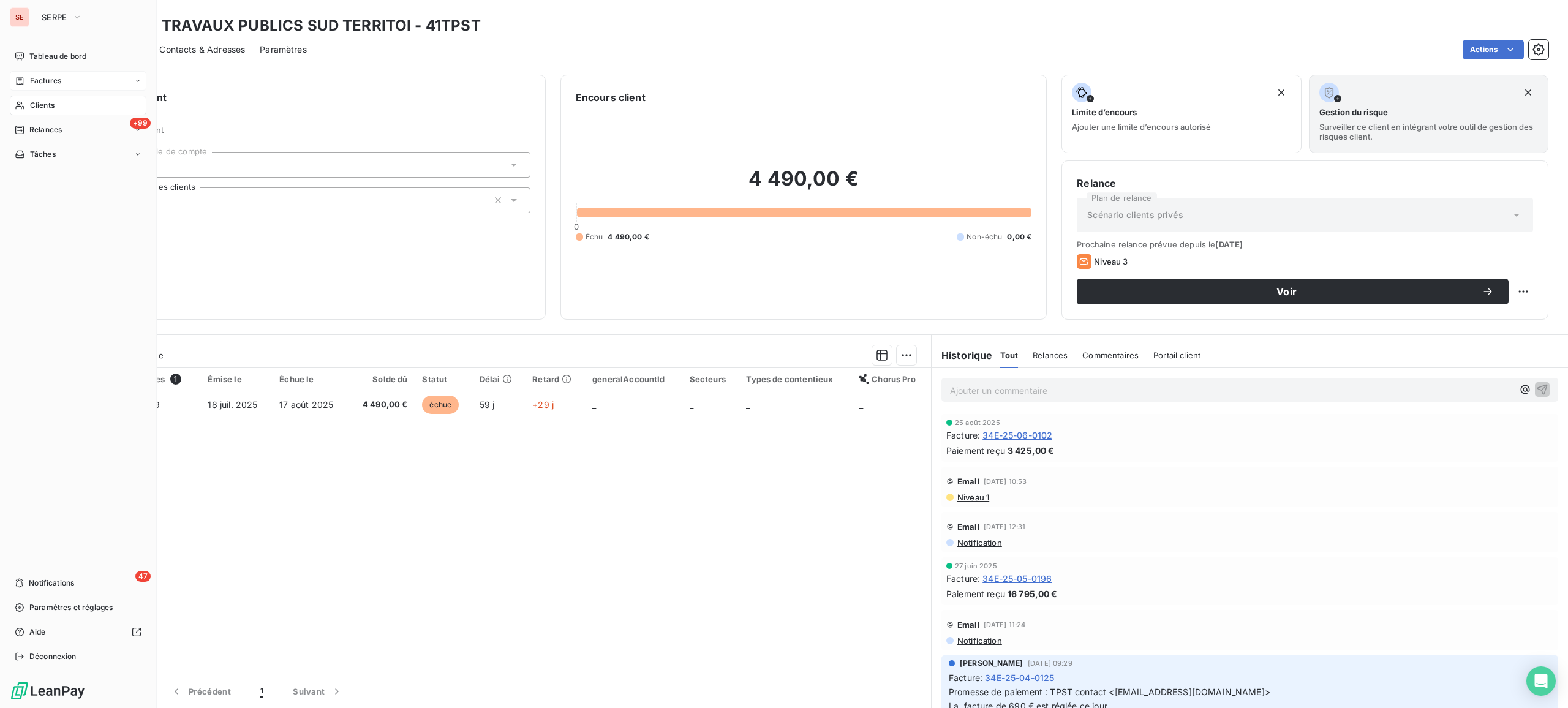
click at [44, 104] on span "Clients" at bounding box center [42, 105] width 24 height 11
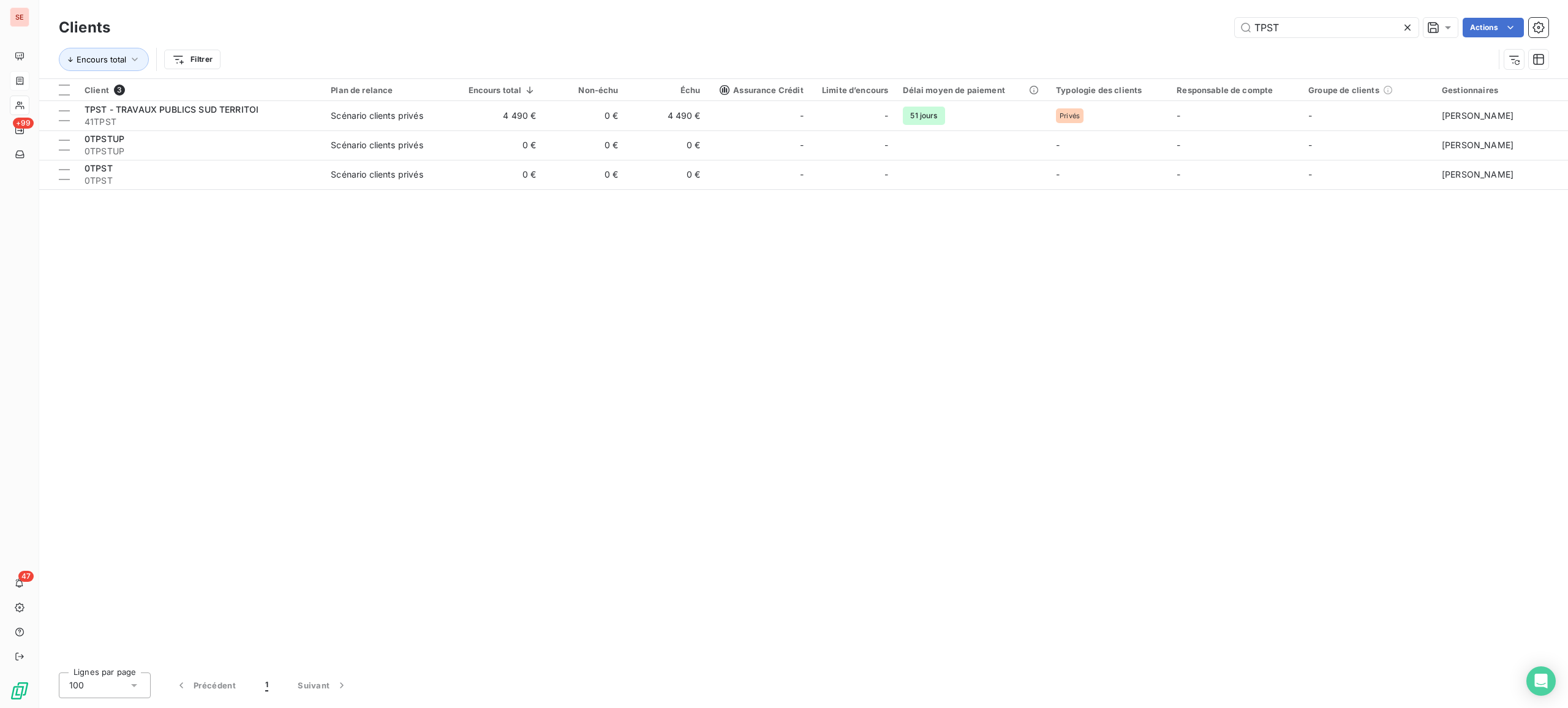
drag, startPoint x: 1308, startPoint y: 27, endPoint x: 1198, endPoint y: 19, distance: 110.3
click at [1198, 19] on div "TPST Actions" at bounding box center [837, 27] width 1423 height 19
type input "L"
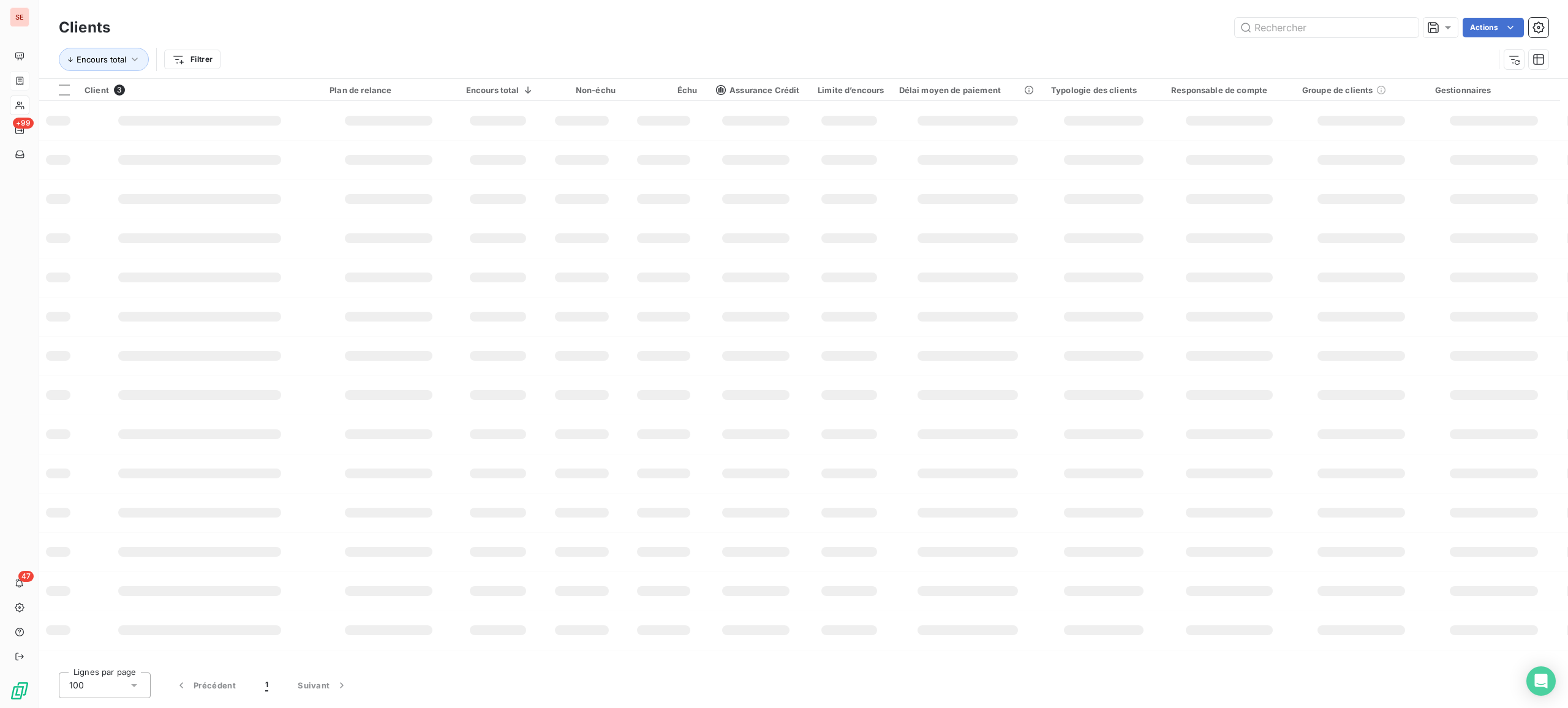
type input "E"
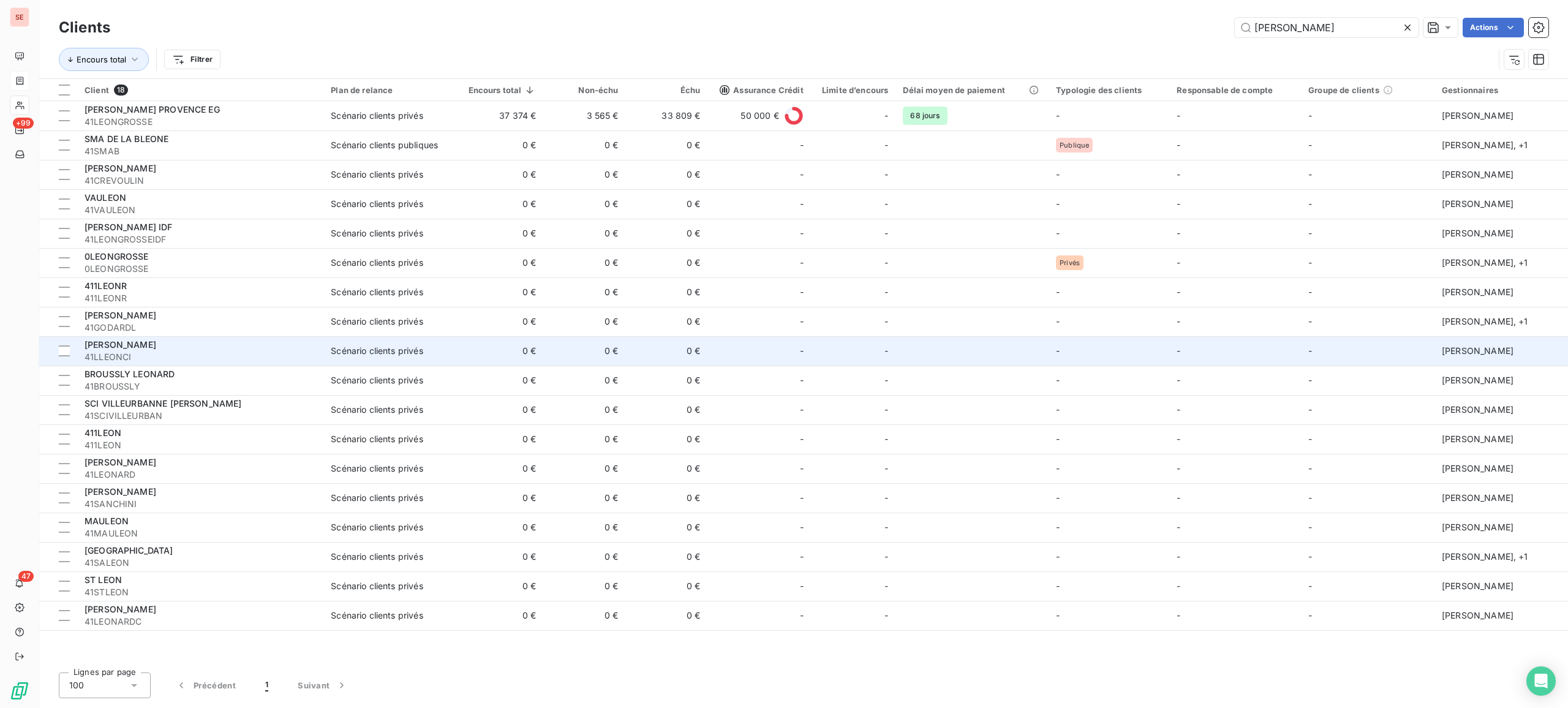
type input "LEON"
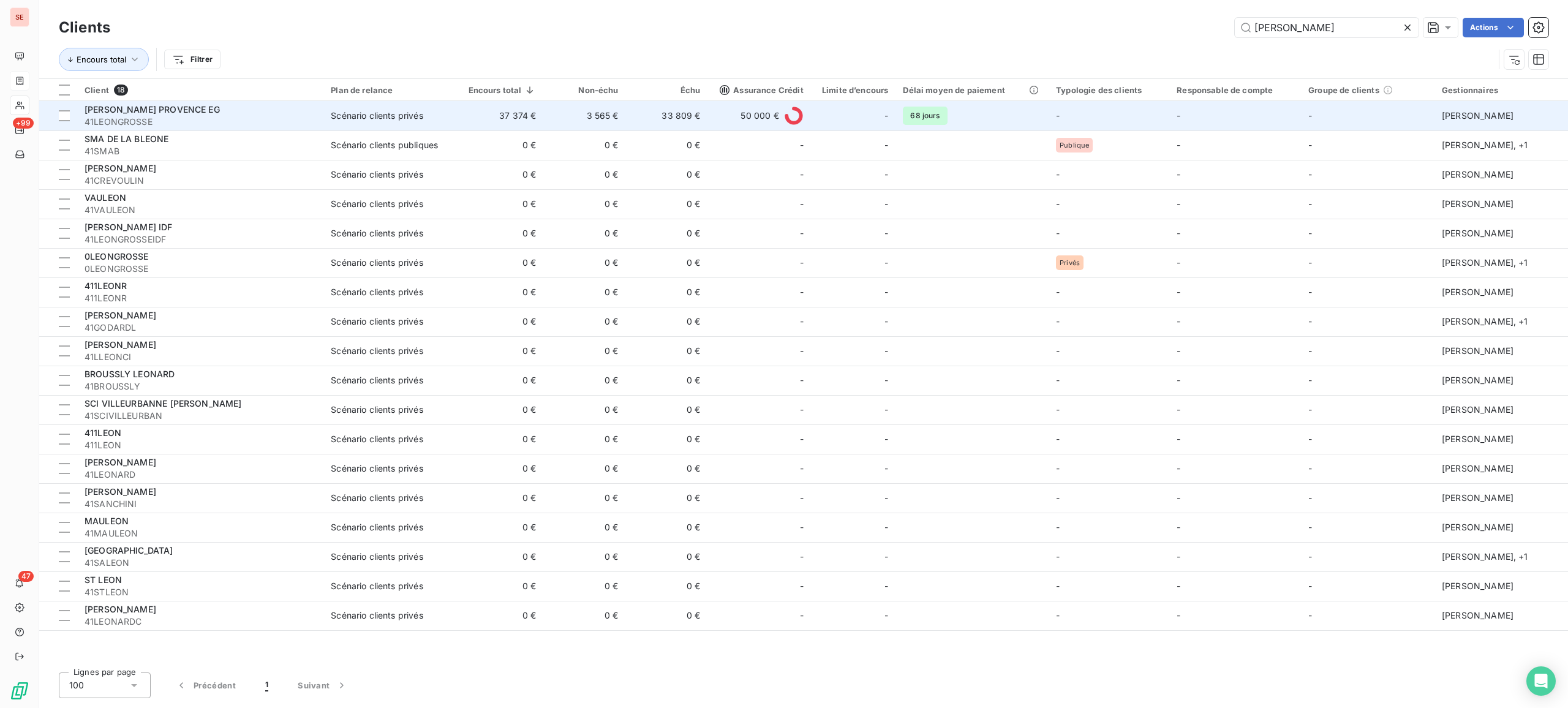
click at [461, 110] on td "37 374 €" at bounding box center [499, 116] width 86 height 30
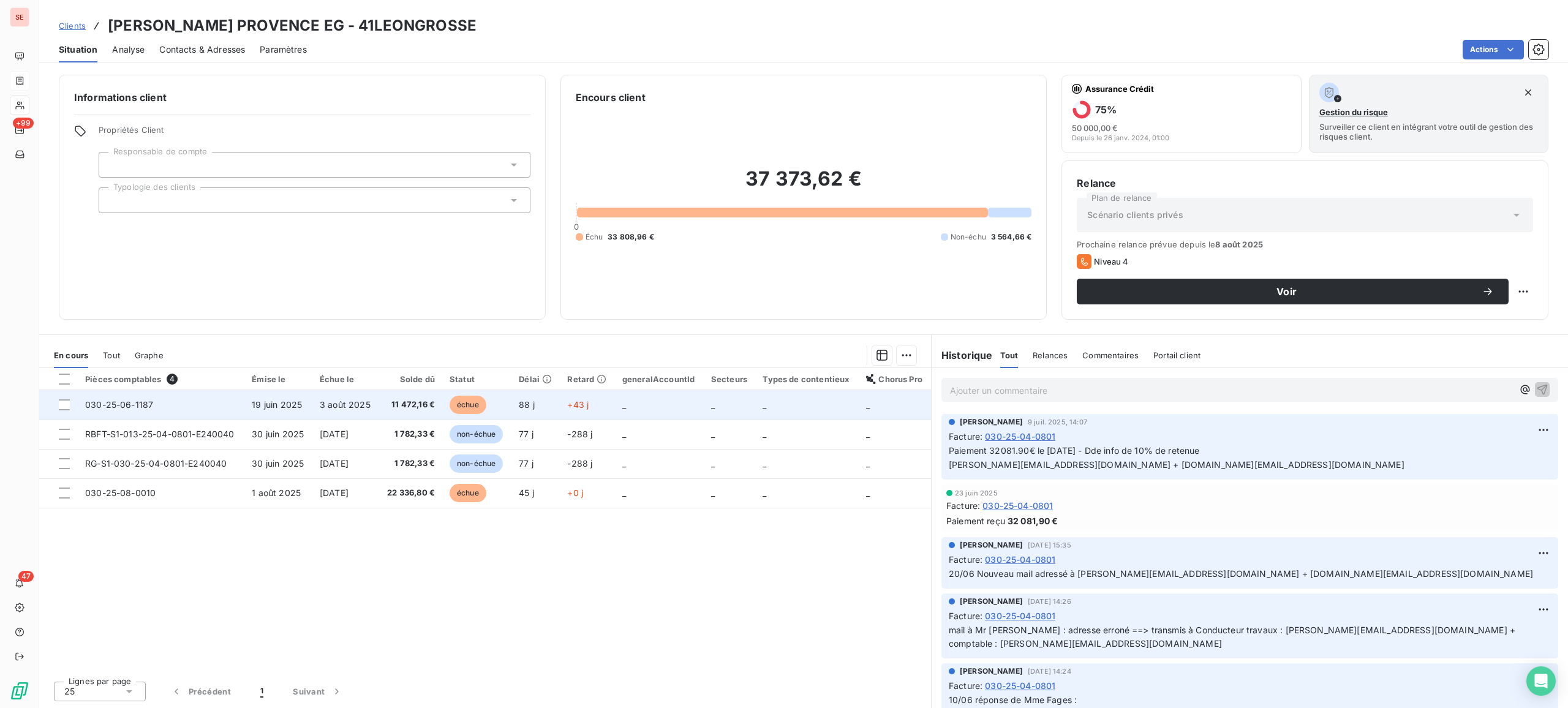
click at [177, 405] on td "030-25-06-1187" at bounding box center [161, 405] width 166 height 30
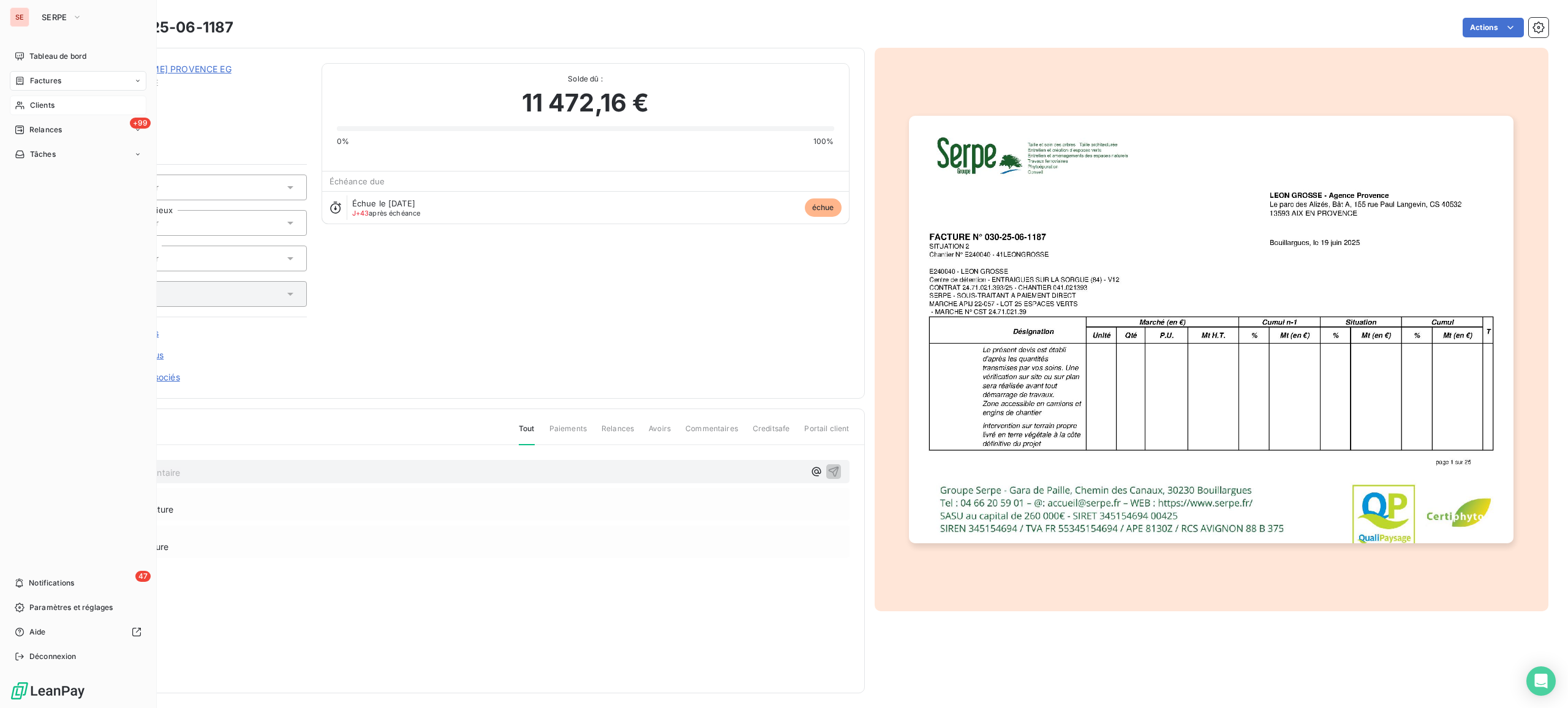
click at [35, 102] on span "Clients" at bounding box center [42, 105] width 24 height 11
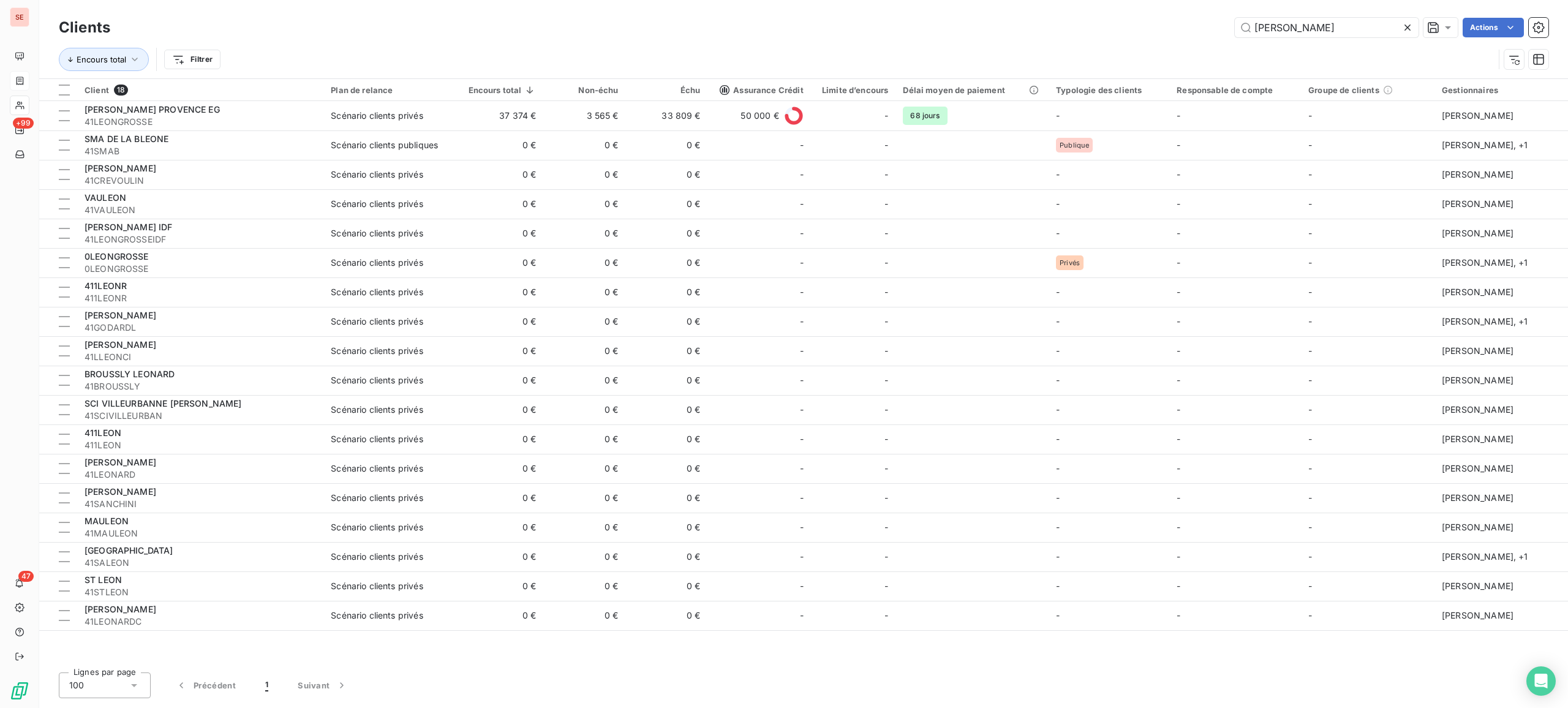
drag, startPoint x: 1304, startPoint y: 27, endPoint x: 1059, endPoint y: 9, distance: 245.7
click at [1082, 5] on div "Clients LEON Actions Encours total Filtrer" at bounding box center [803, 39] width 1528 height 79
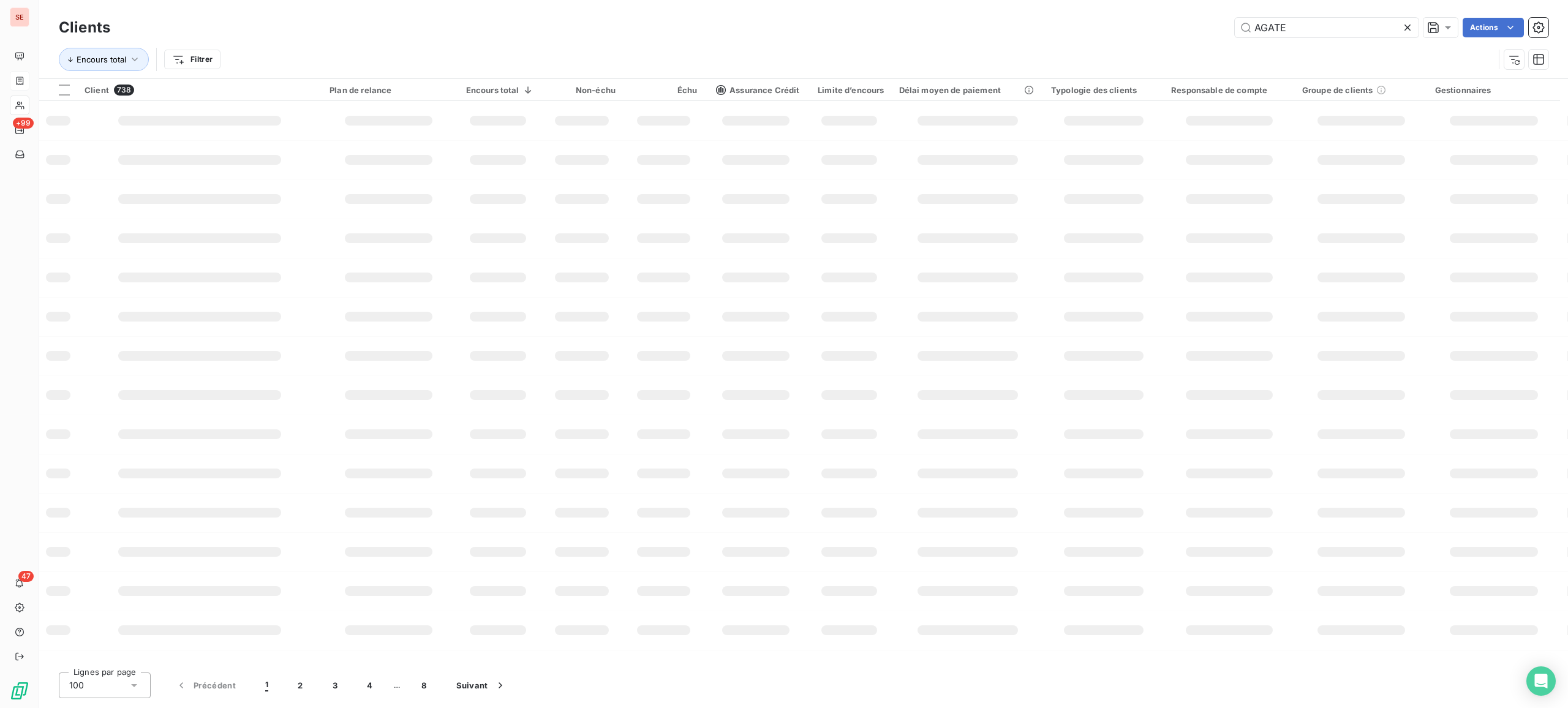
type input "AGATE"
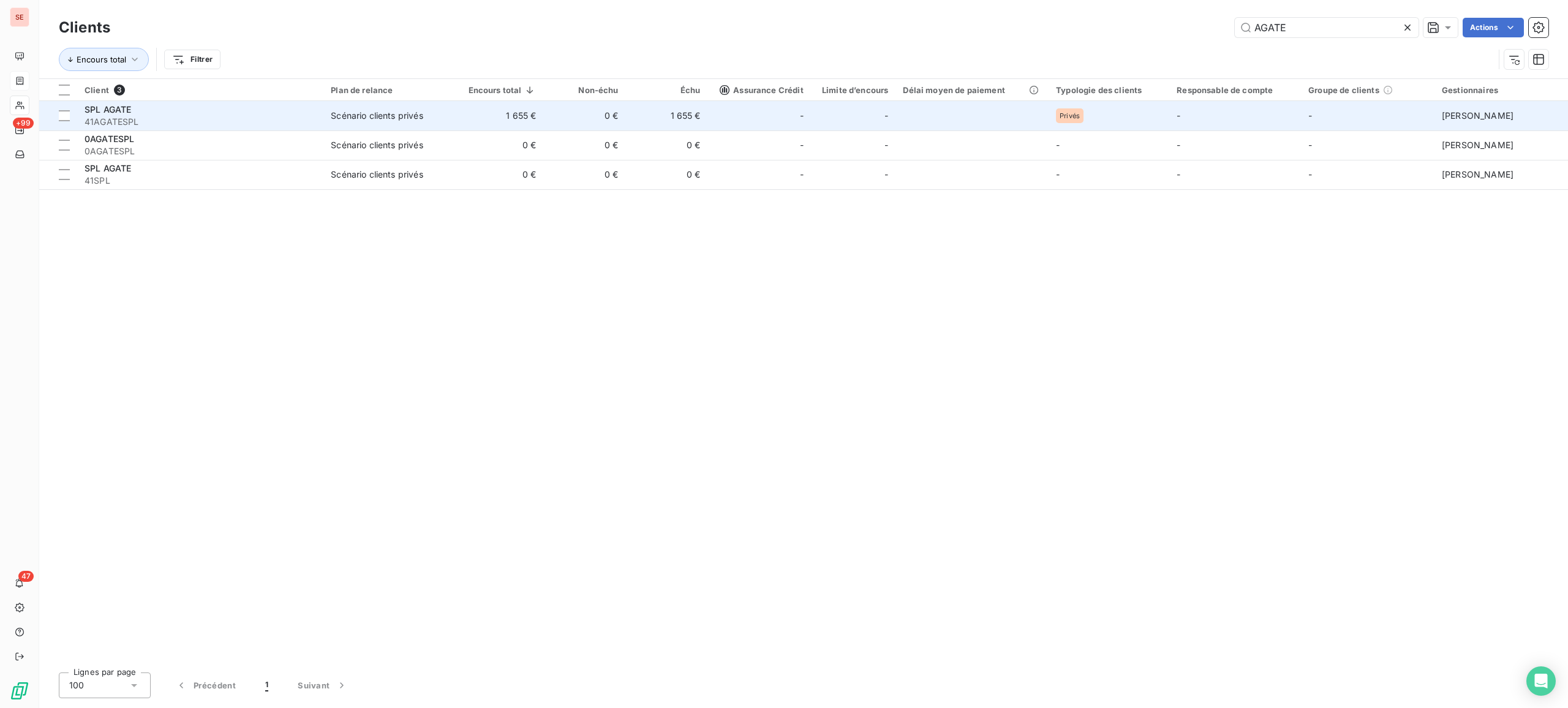
click at [362, 110] on div "Scénario clients privés" at bounding box center [376, 116] width 92 height 12
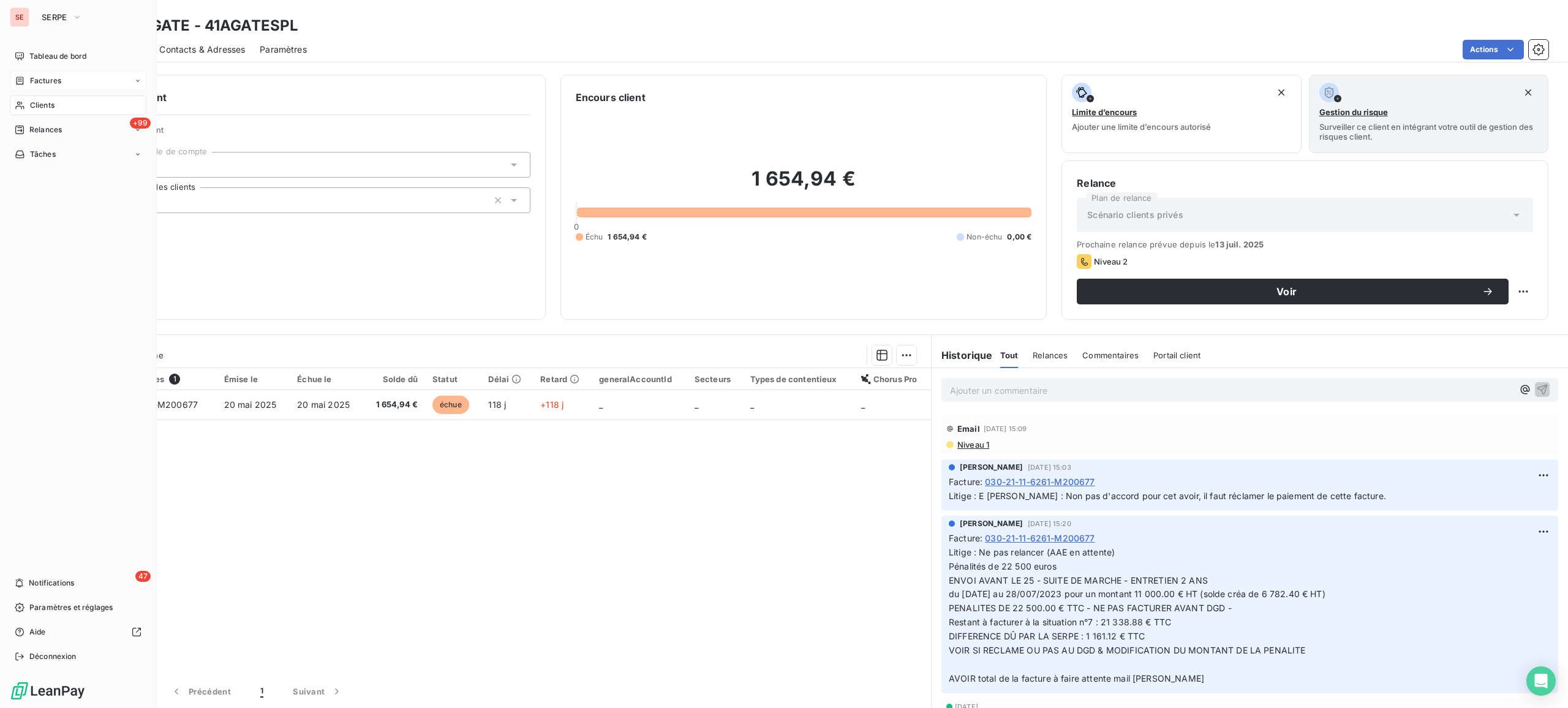
click at [33, 103] on span "Clients" at bounding box center [42, 105] width 24 height 11
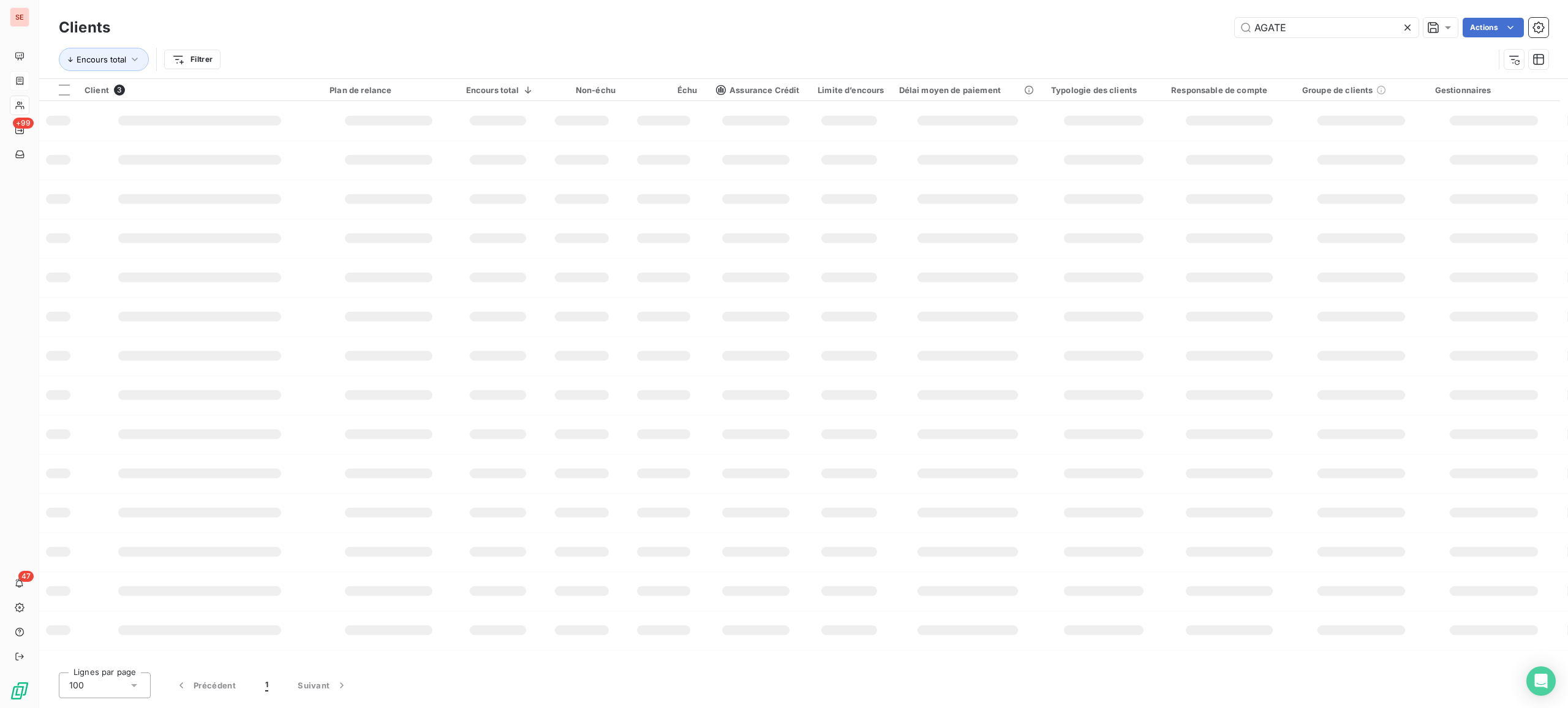
drag, startPoint x: 1328, startPoint y: 16, endPoint x: 1225, endPoint y: 37, distance: 105.1
click at [1197, 5] on div "Clients AGATE Actions Encours total Filtrer" at bounding box center [803, 39] width 1528 height 79
click at [1254, 30] on input "AGATE" at bounding box center [1326, 27] width 184 height 19
type input "GCC"
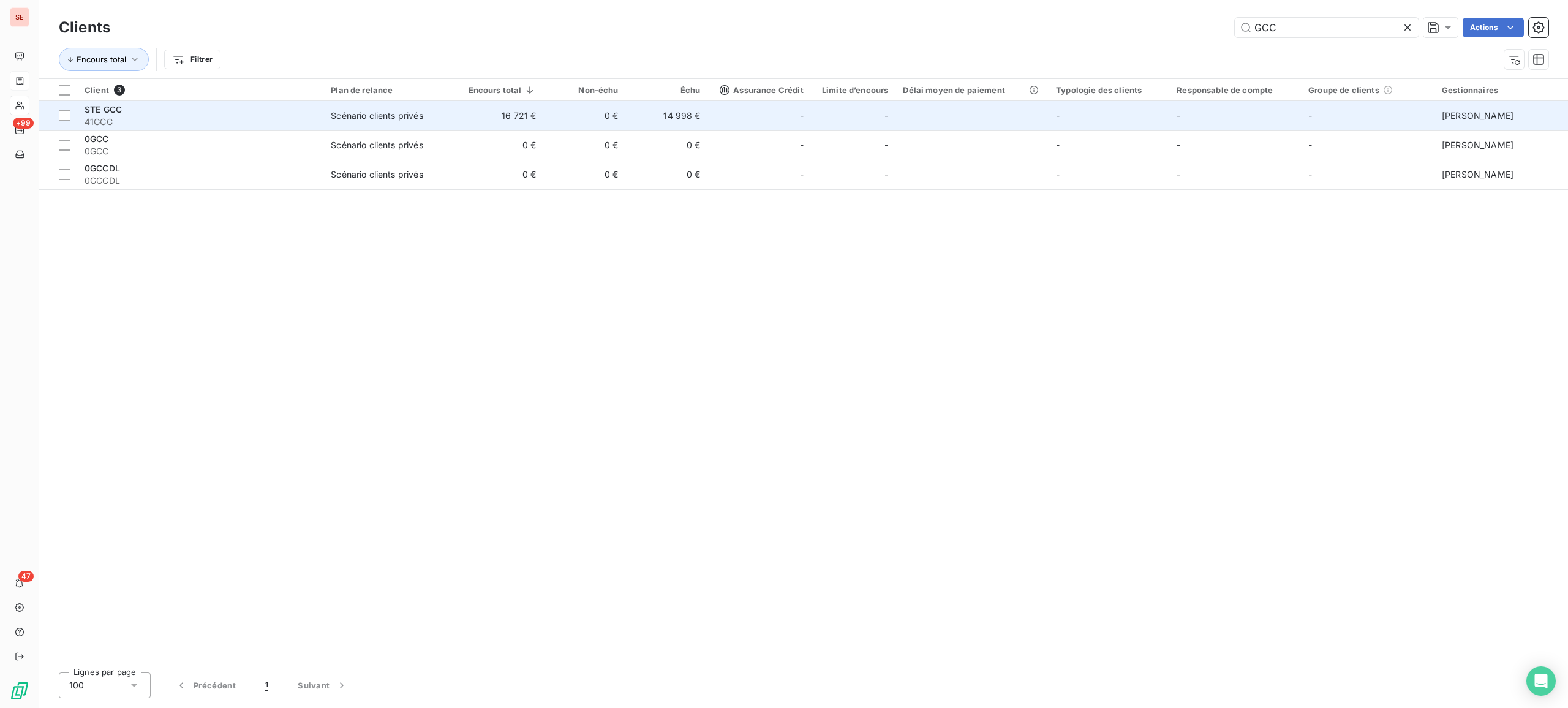
click at [476, 123] on td "16 721 €" at bounding box center [499, 116] width 86 height 30
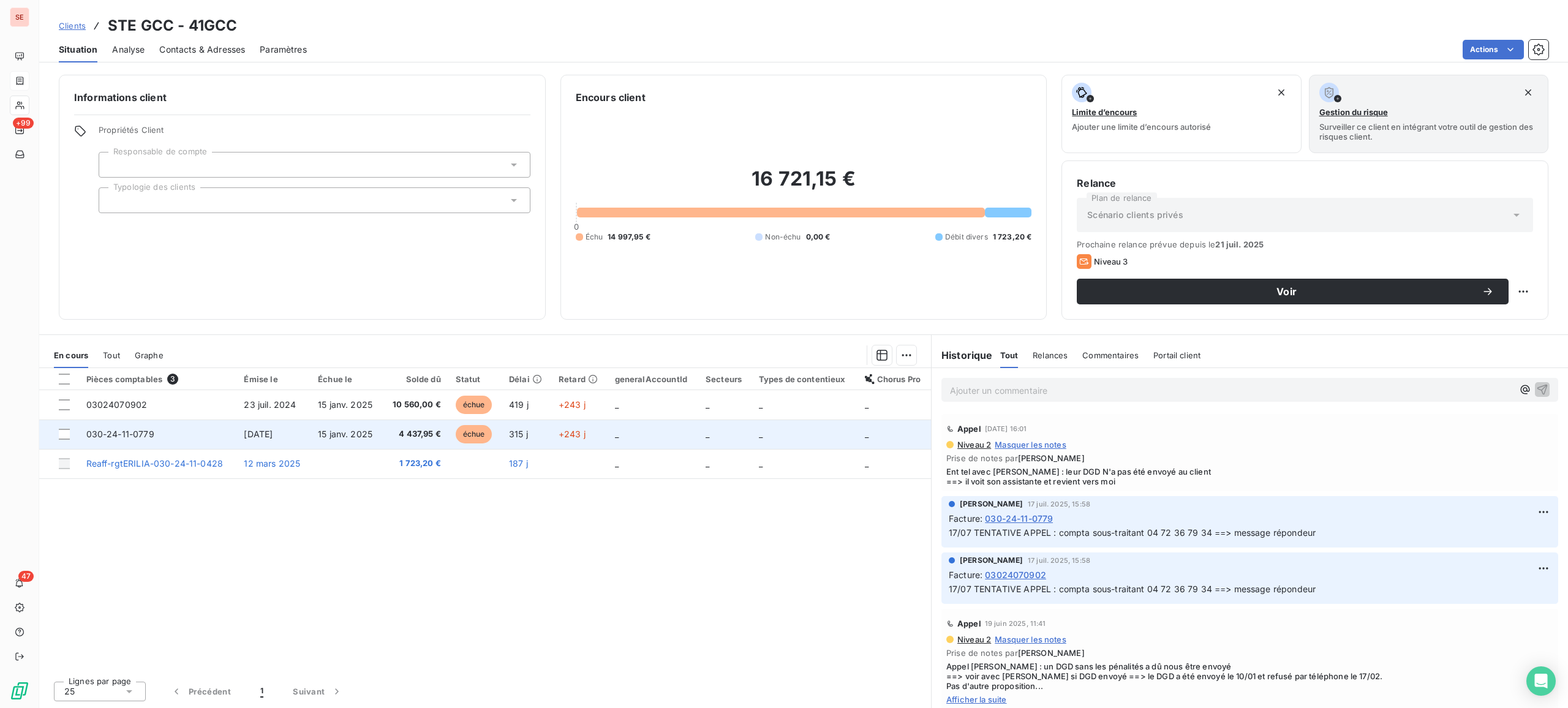
click at [324, 440] on td "15 janv. 2025" at bounding box center [346, 434] width 72 height 30
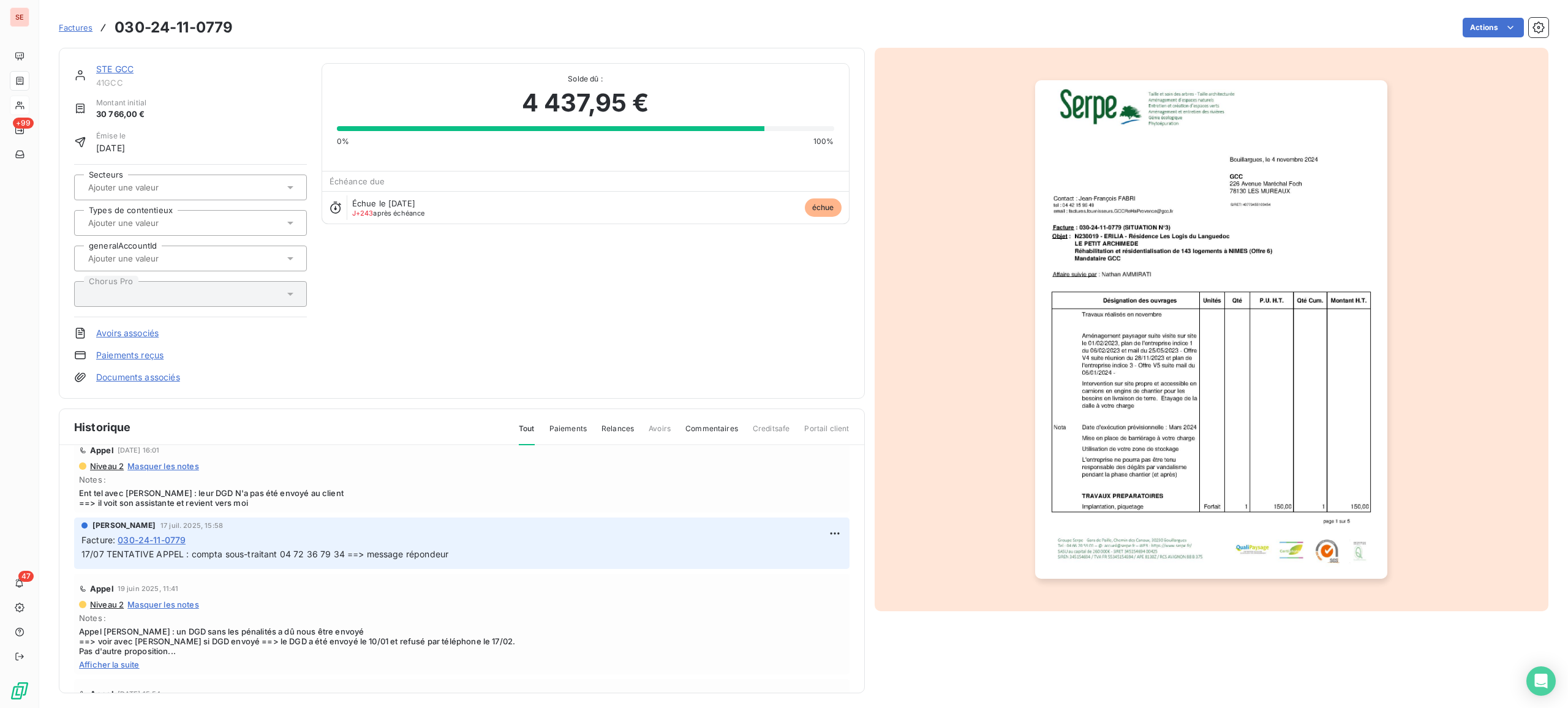
scroll to position [82, 0]
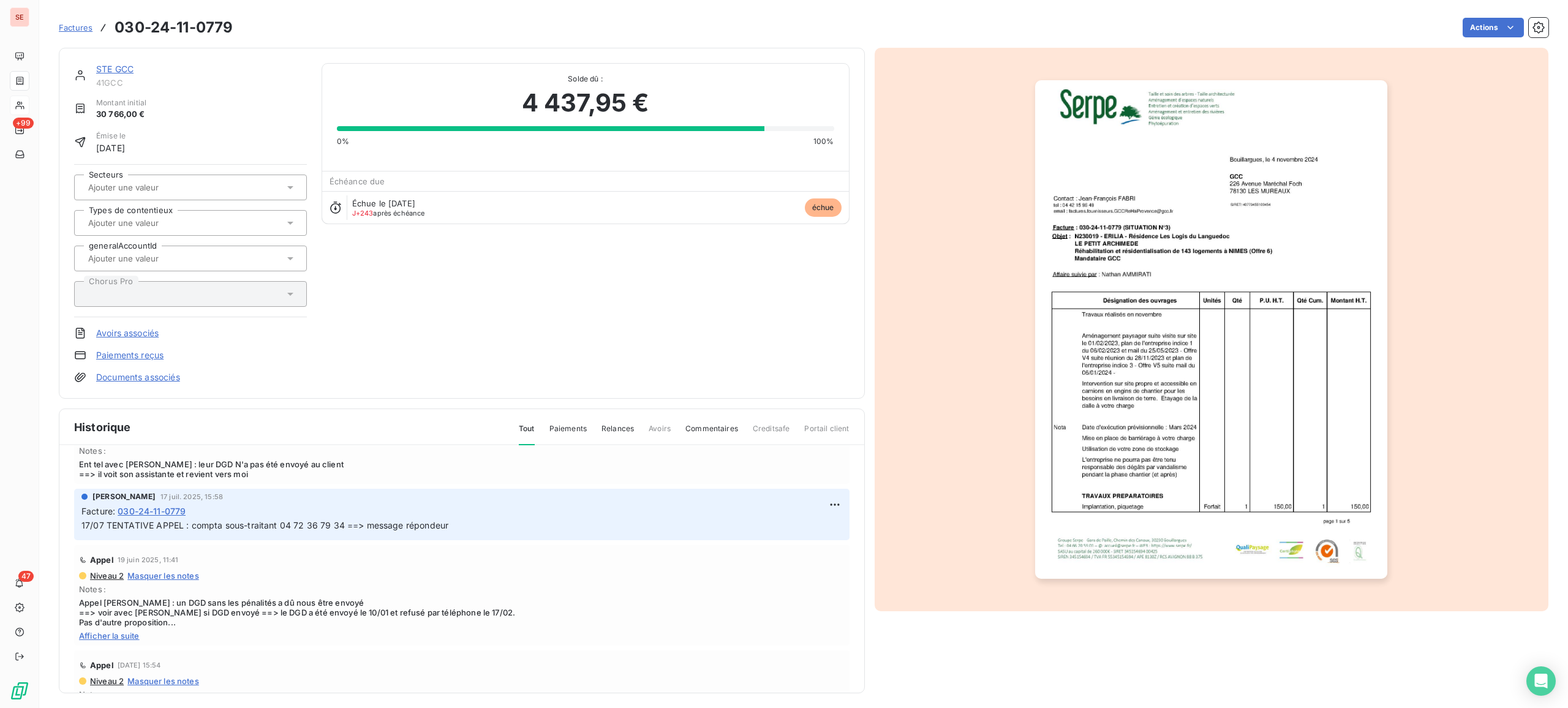
click at [116, 573] on span "Afficher la suite" at bounding box center [462, 636] width 765 height 10
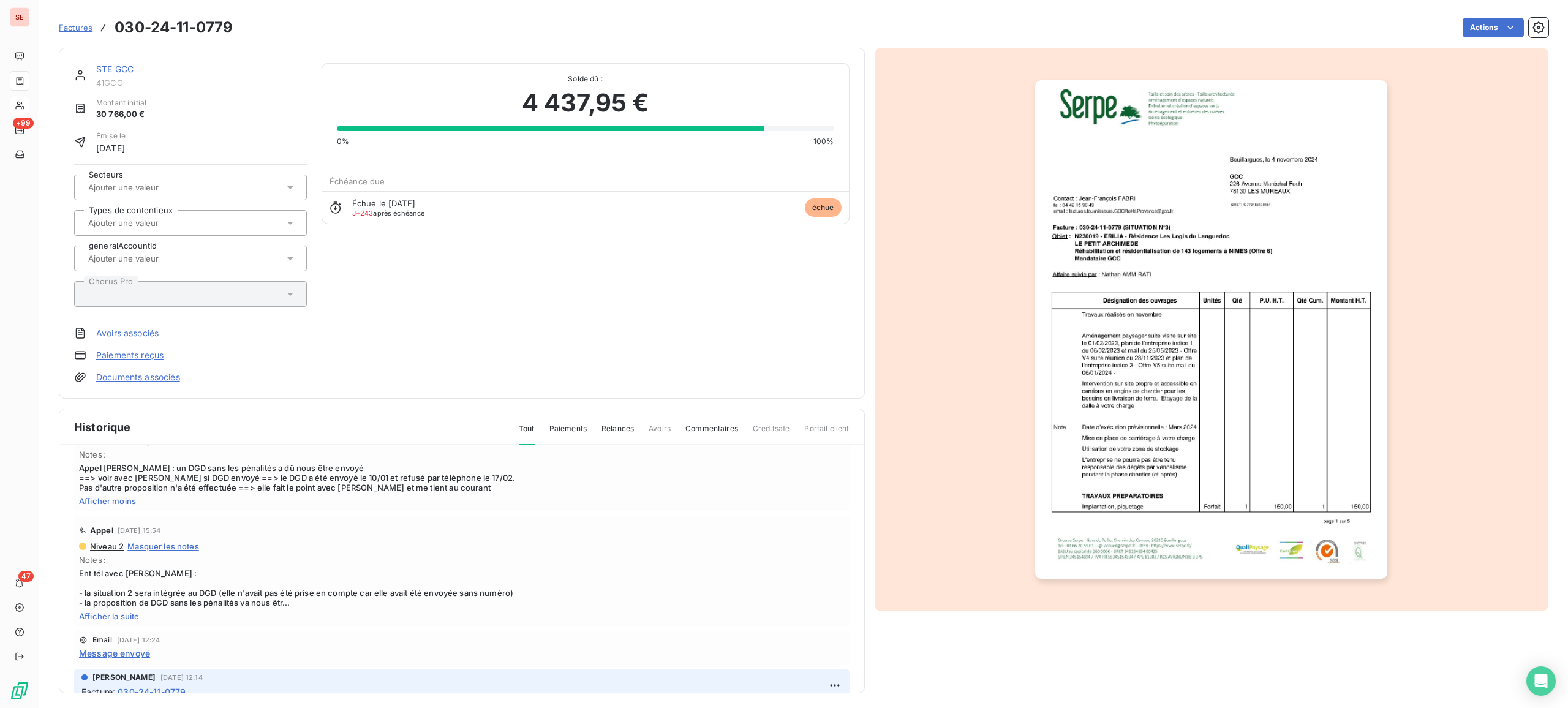
scroll to position [245, 0]
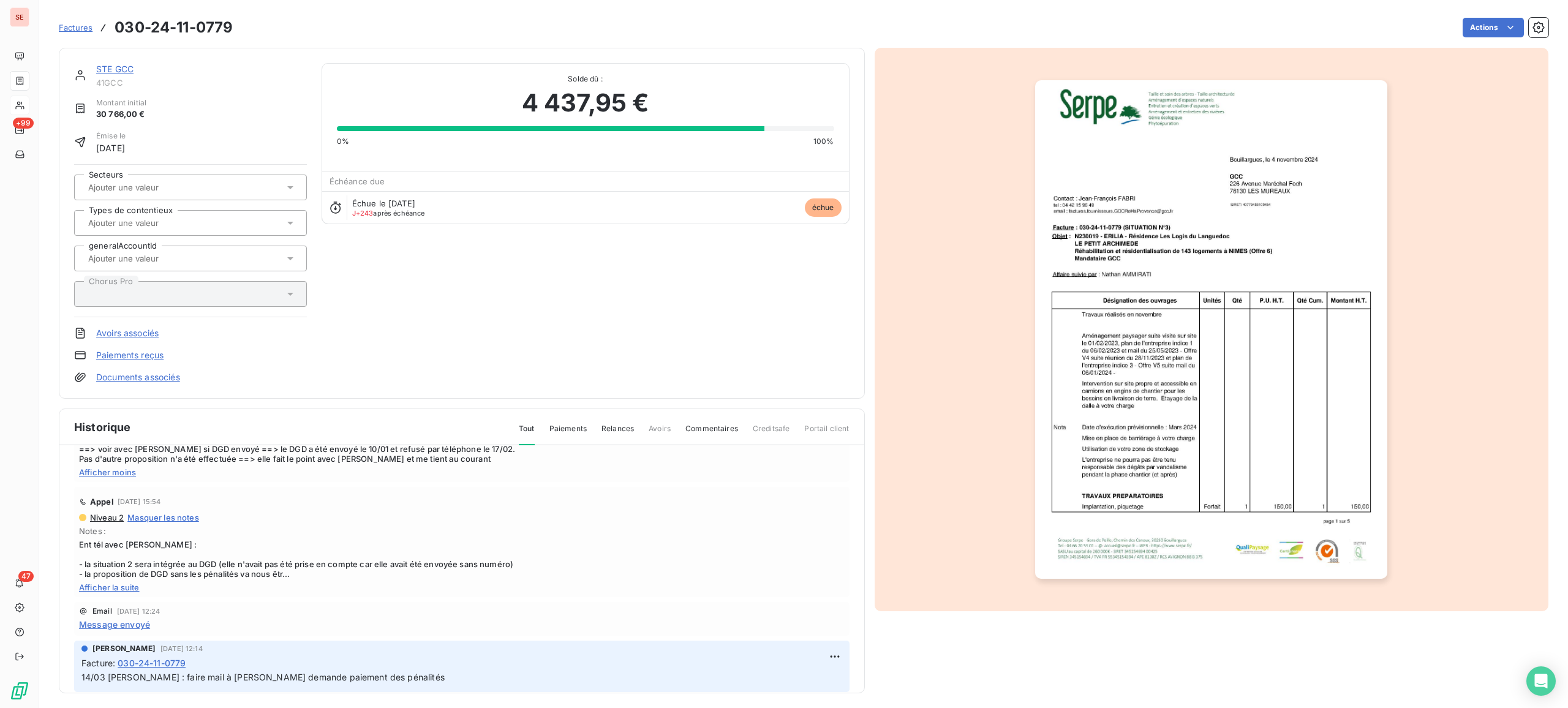
click at [116, 573] on span "Afficher la suite" at bounding box center [462, 587] width 765 height 10
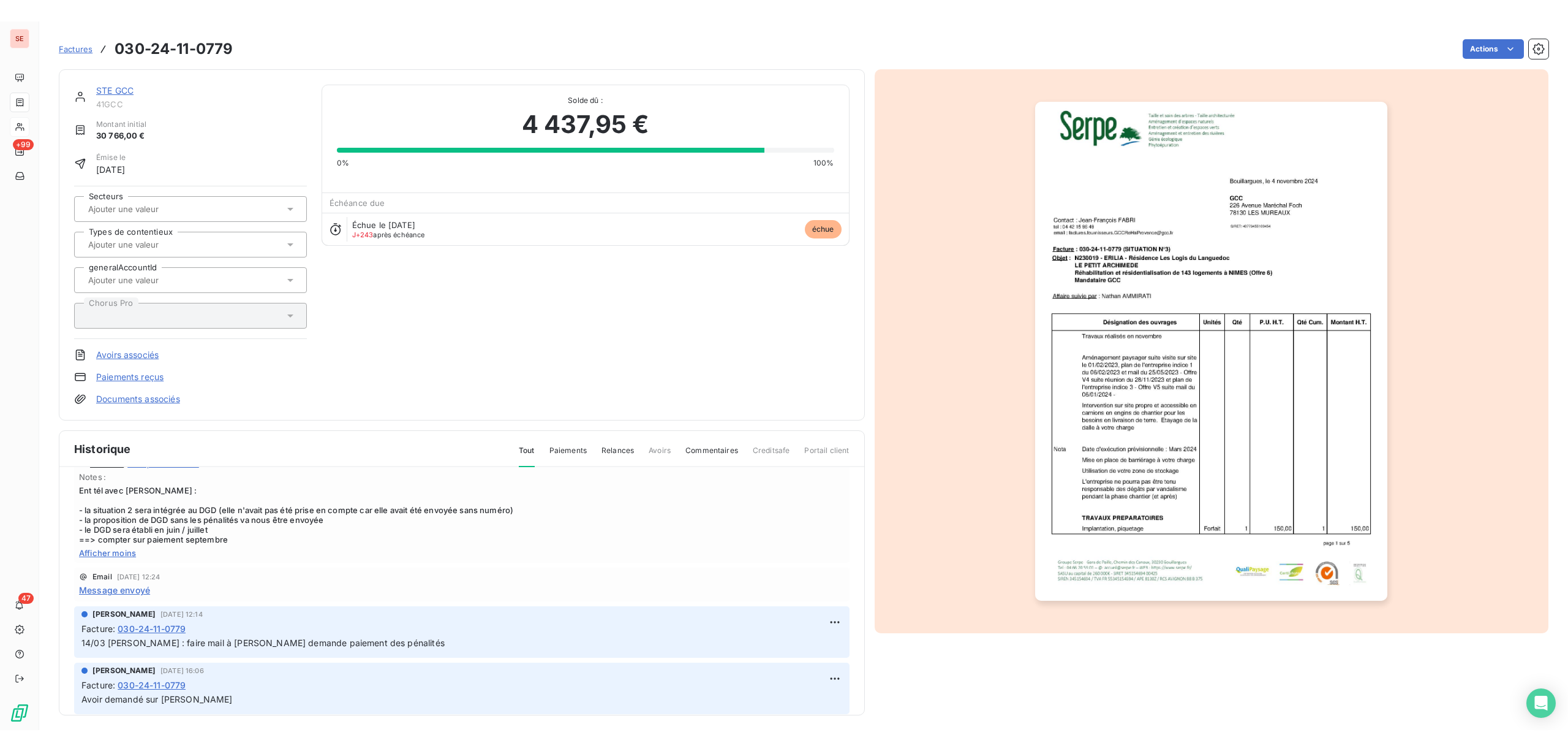
scroll to position [327, 0]
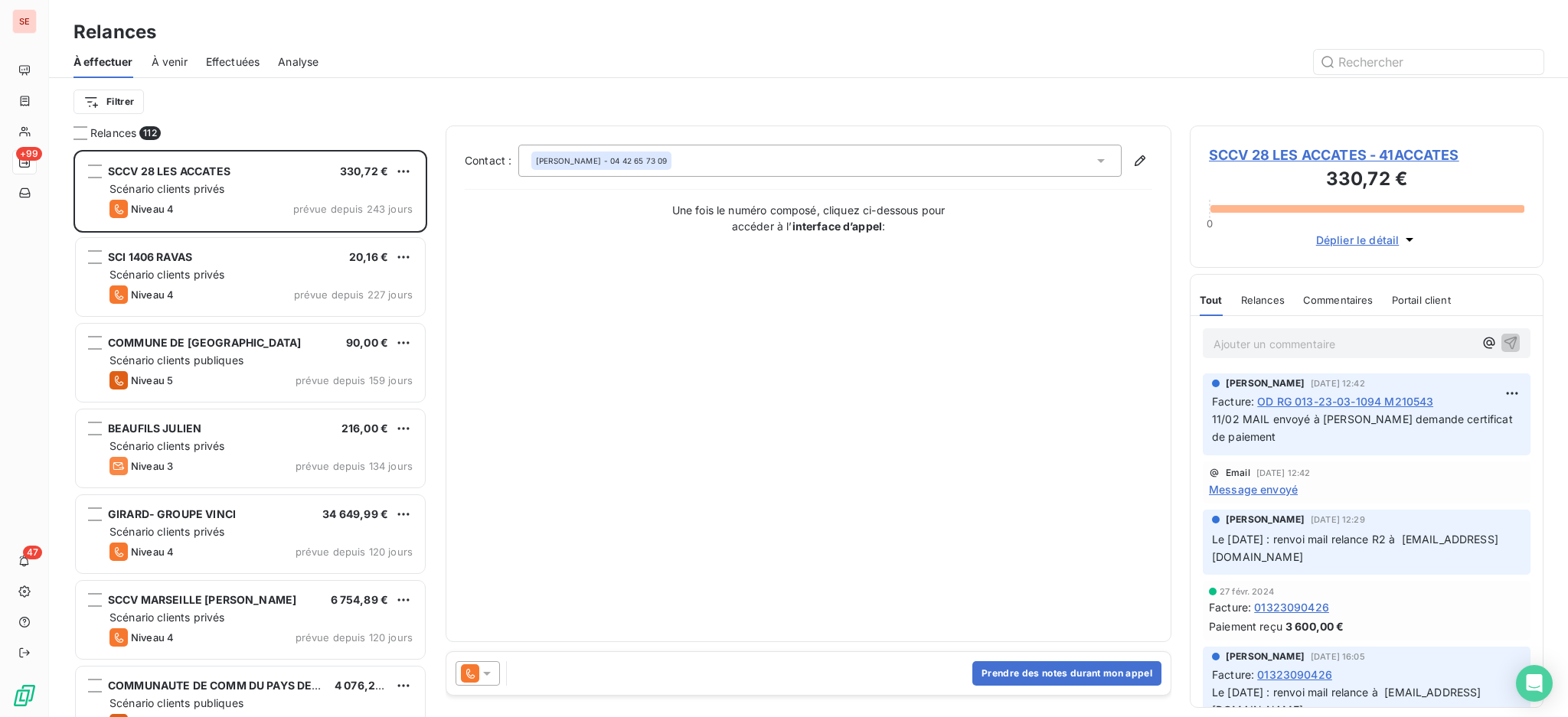
scroll to position [553, 337]
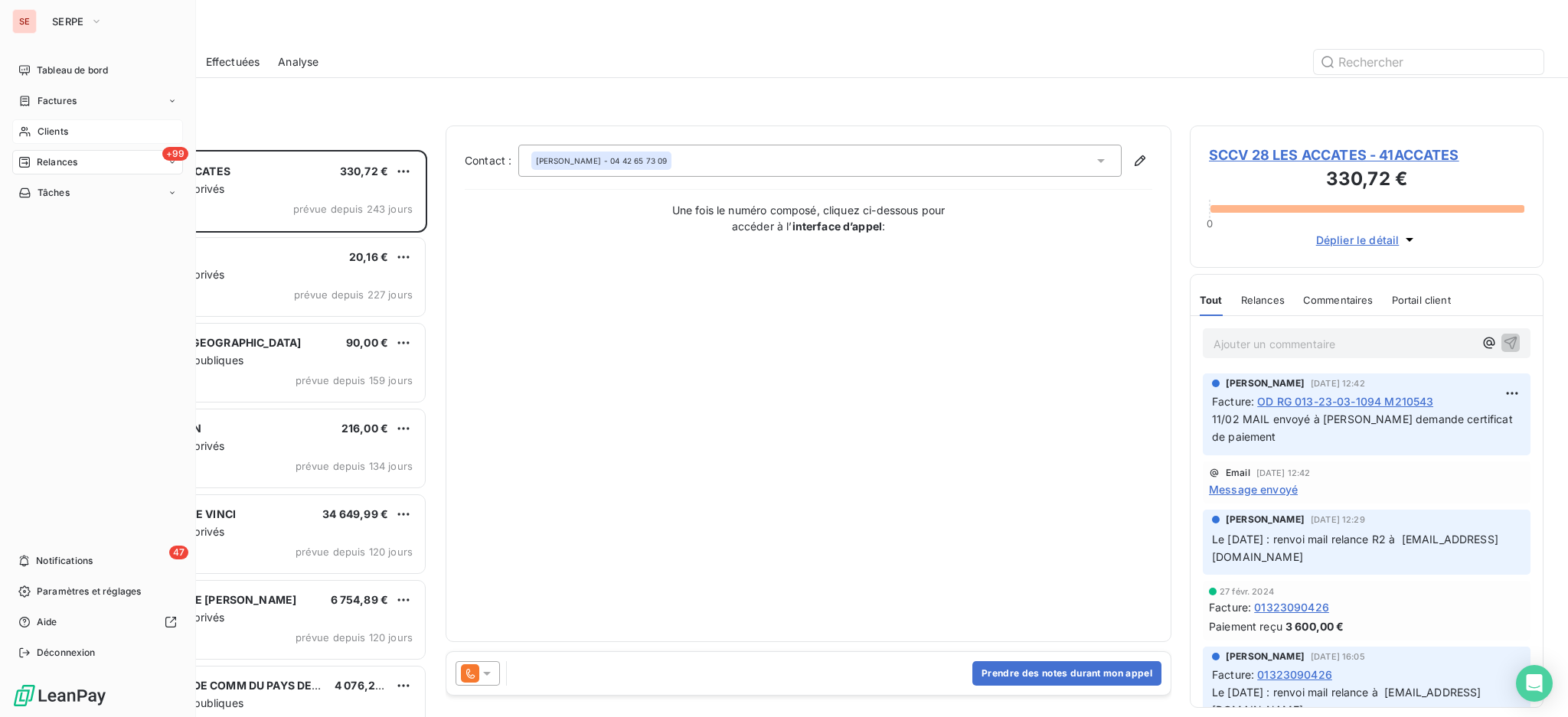
click at [59, 130] on span "Clients" at bounding box center [52, 131] width 30 height 14
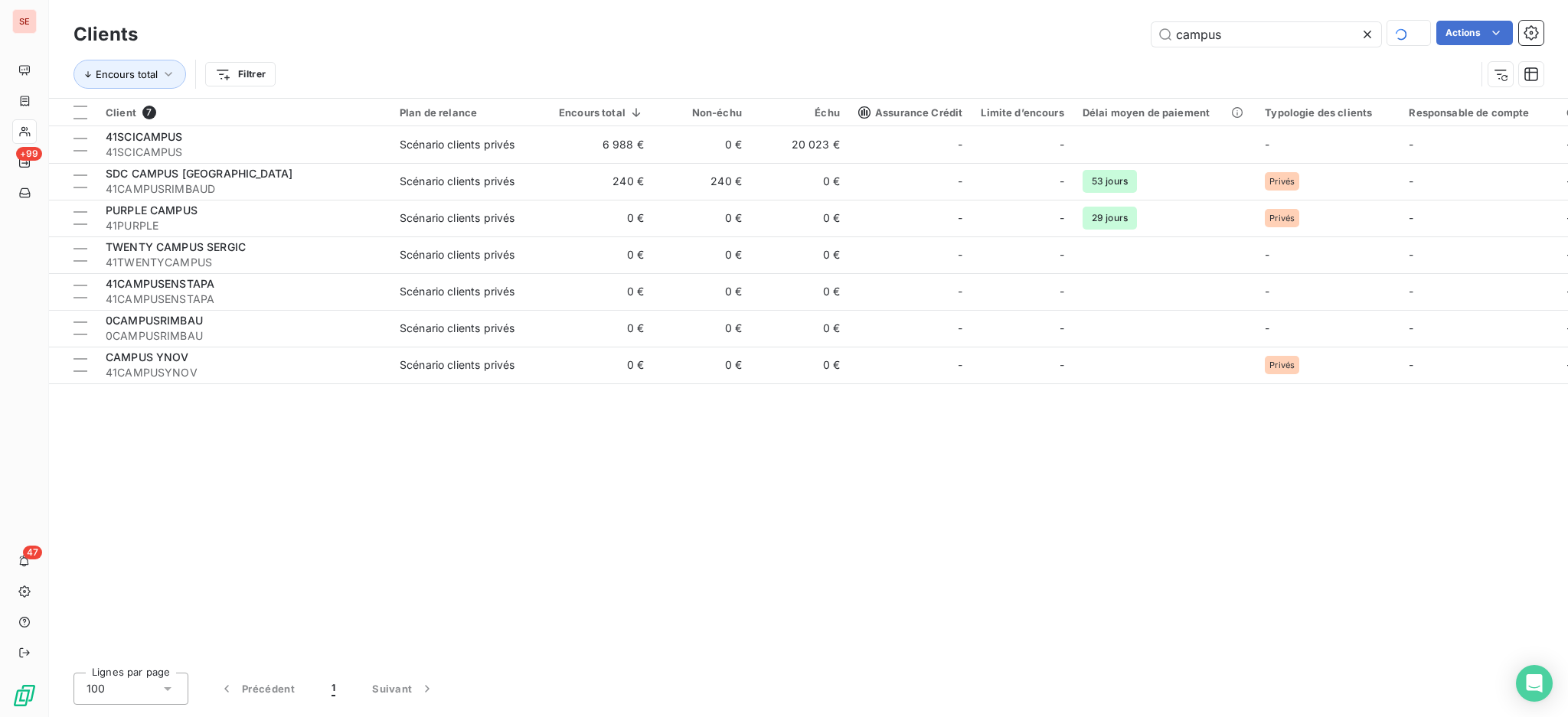
drag, startPoint x: 1266, startPoint y: 34, endPoint x: 1123, endPoint y: 19, distance: 143.8
click at [1123, 19] on div "Clients campus Actions" at bounding box center [809, 34] width 1470 height 32
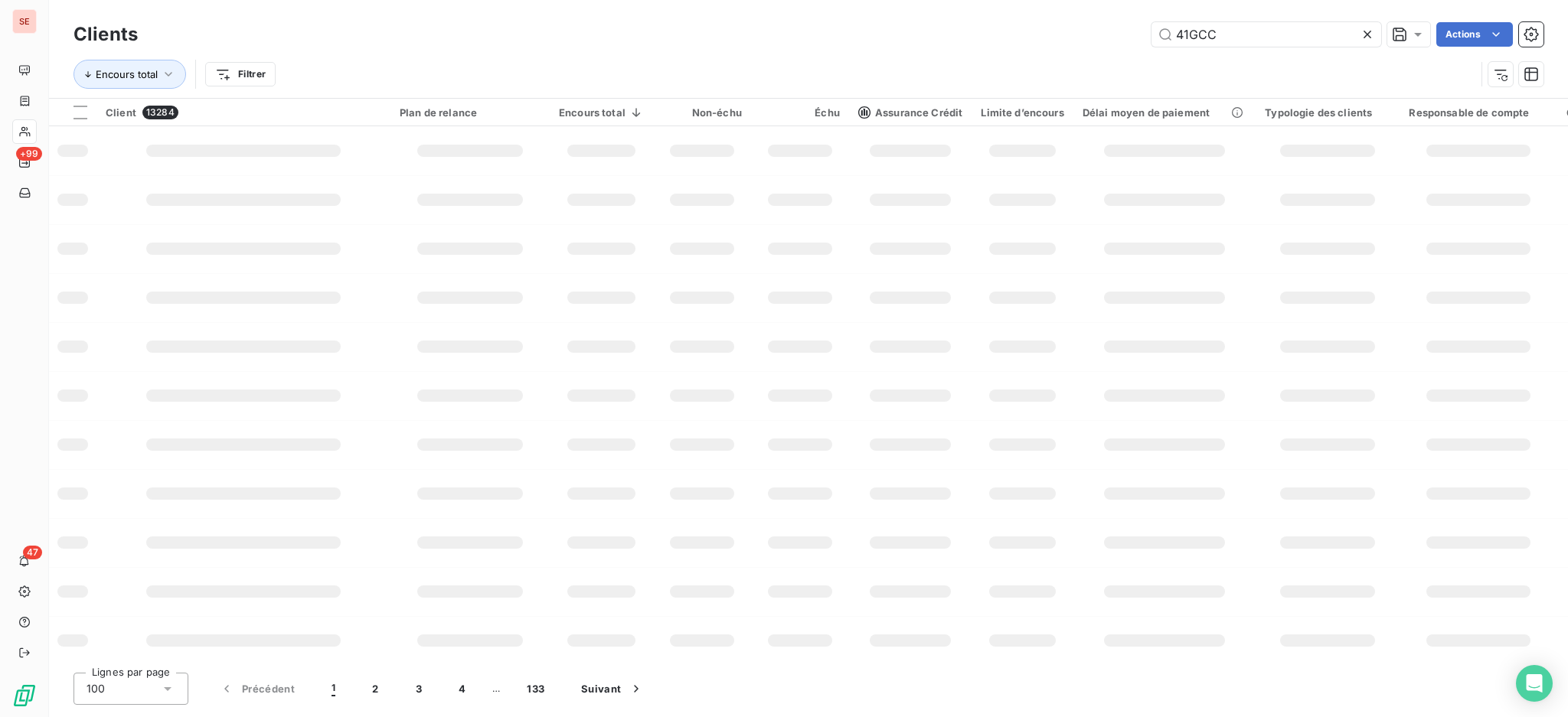
type input "41GCC"
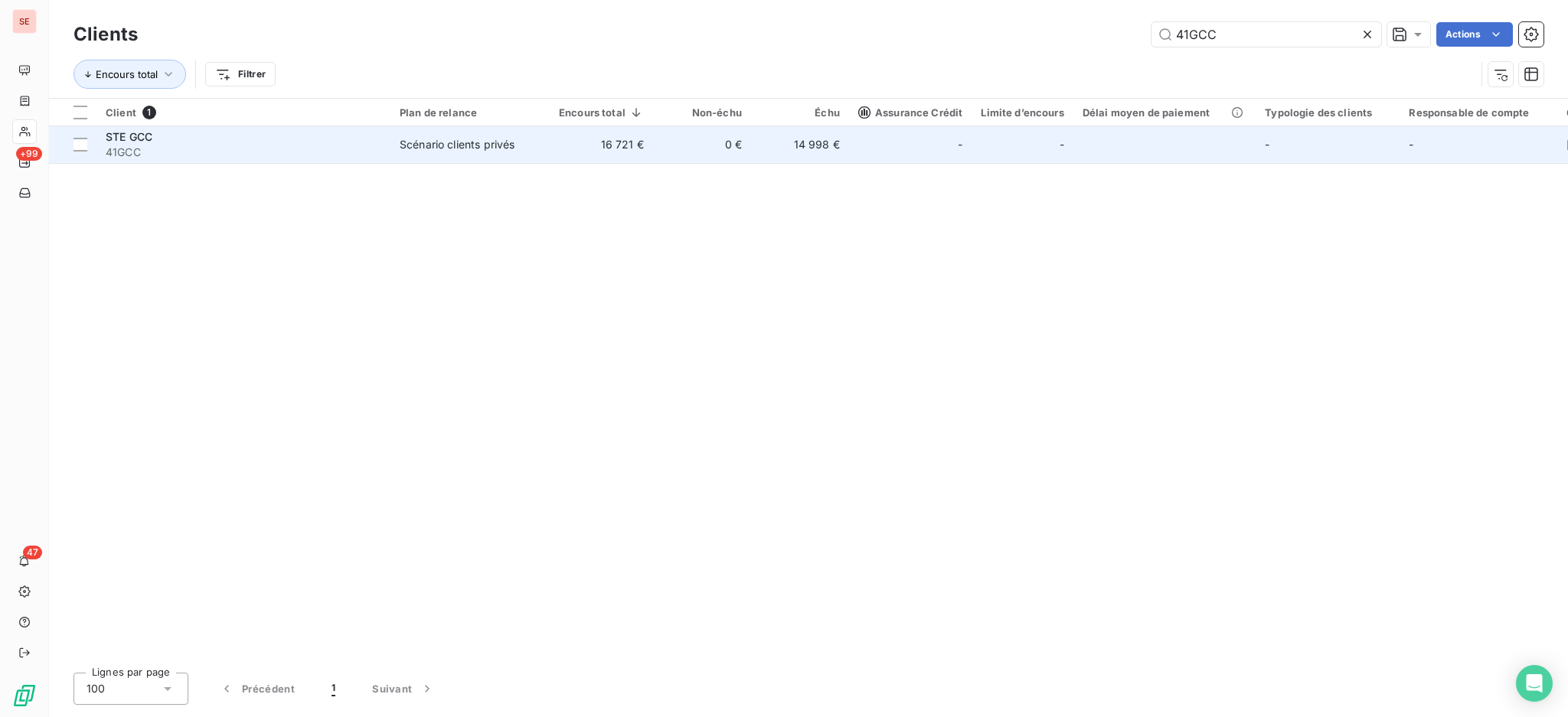
click at [447, 139] on div "Scénario clients privés" at bounding box center [457, 145] width 115 height 16
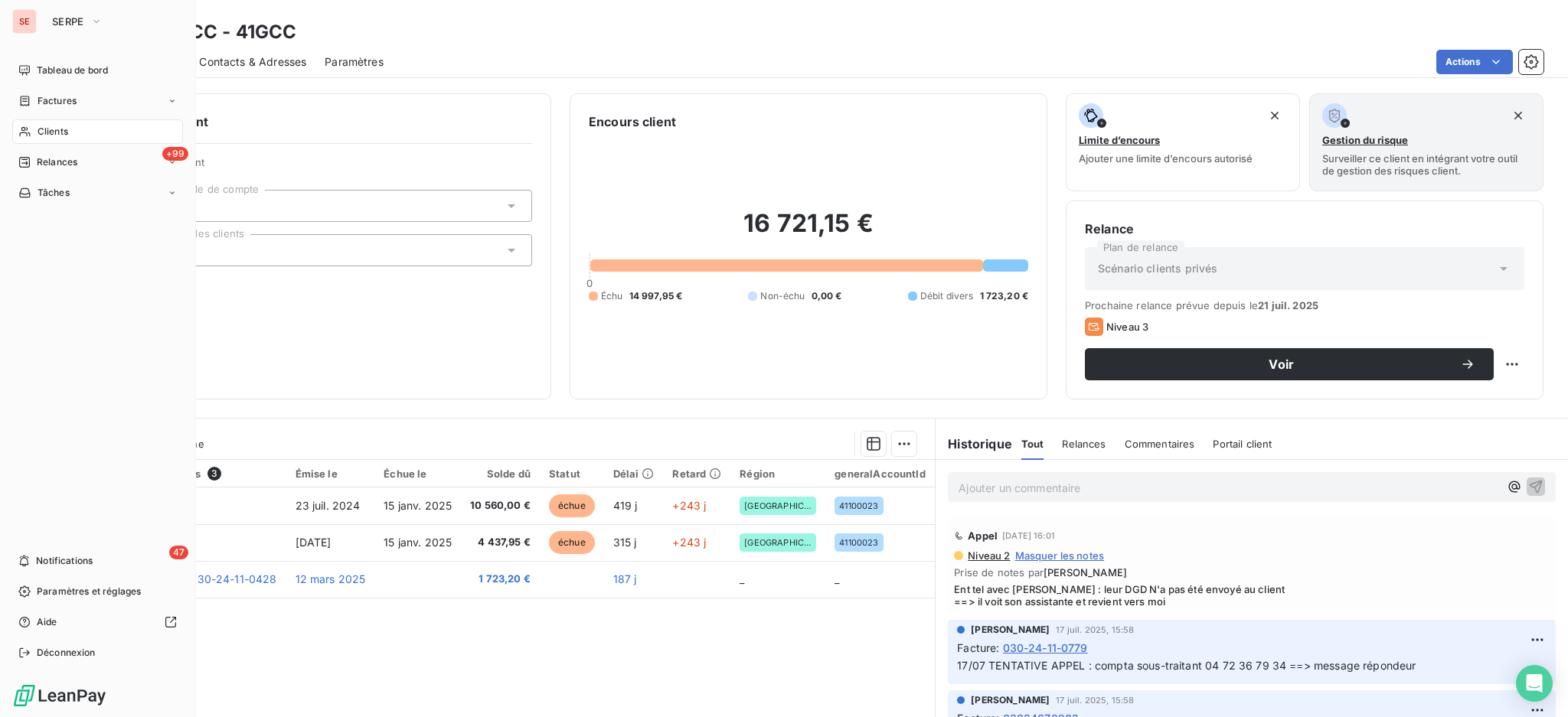
click at [44, 128] on span "Clients" at bounding box center [52, 131] width 30 height 14
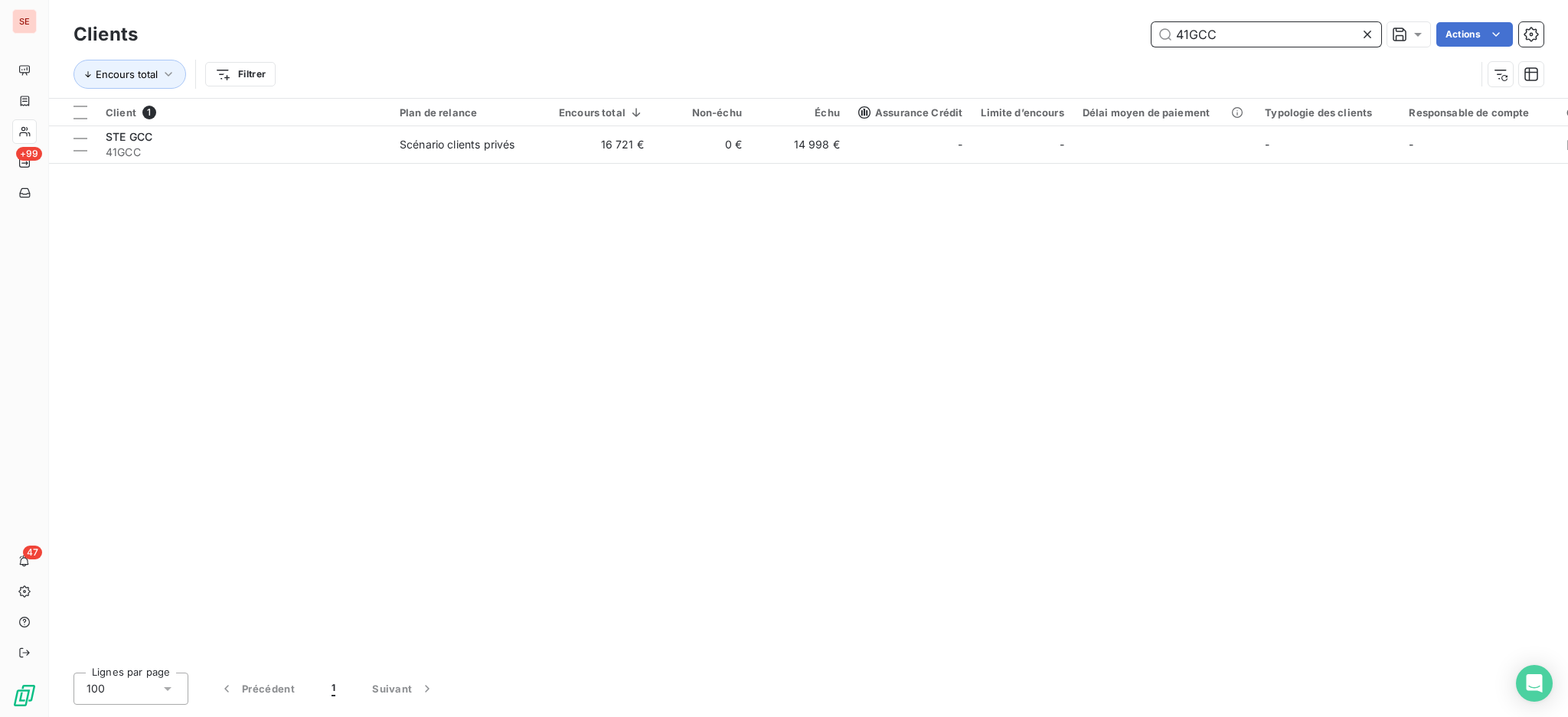
drag, startPoint x: 1080, startPoint y: 13, endPoint x: 855, endPoint y: 9, distance: 225.0
click at [956, 0] on html "SE +99 47 Clients 41GCC Actions Encours total Filtrer Client 1 Plan de relance …" at bounding box center [784, 358] width 1568 height 717
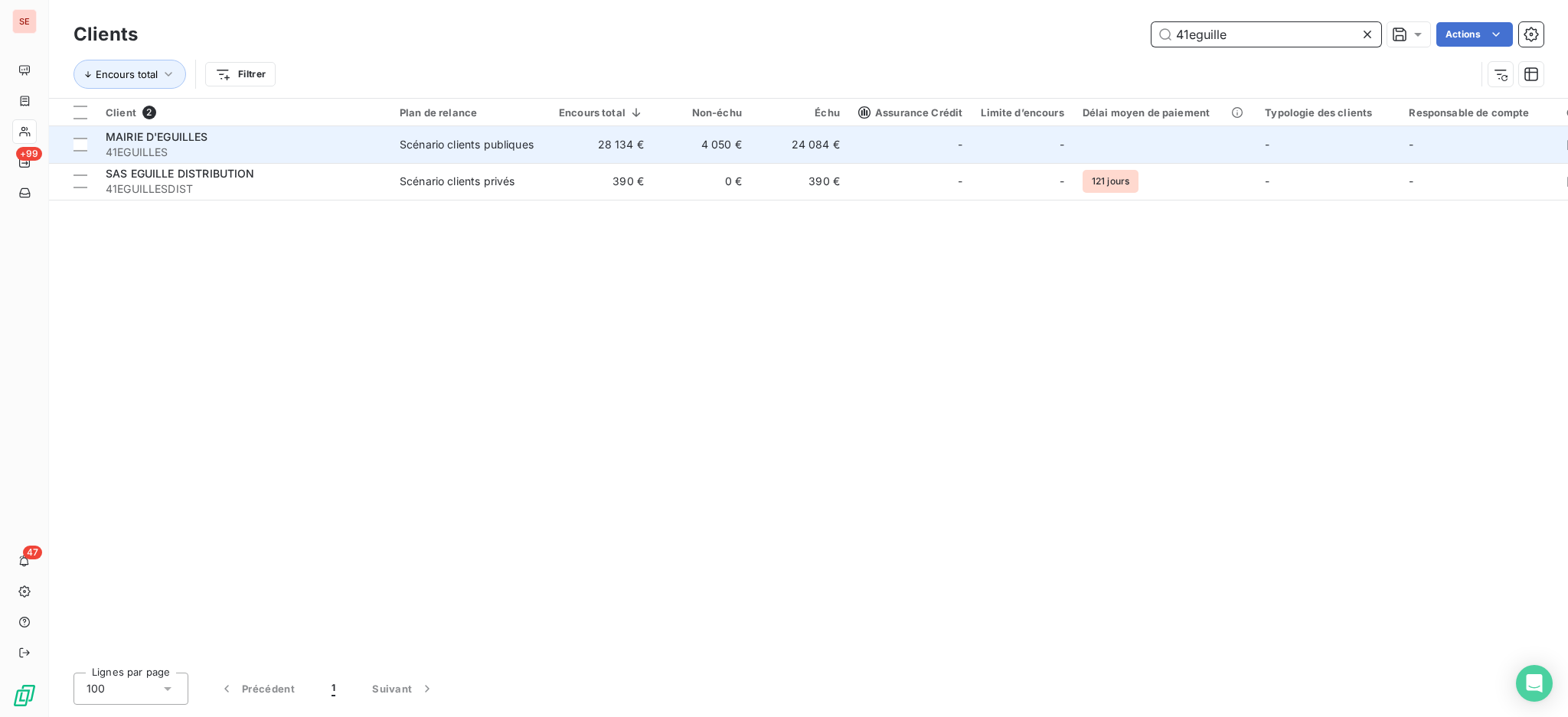
type input "41eguille"
click at [296, 135] on div "MAIRIE D'EGUILLES" at bounding box center [243, 137] width 275 height 16
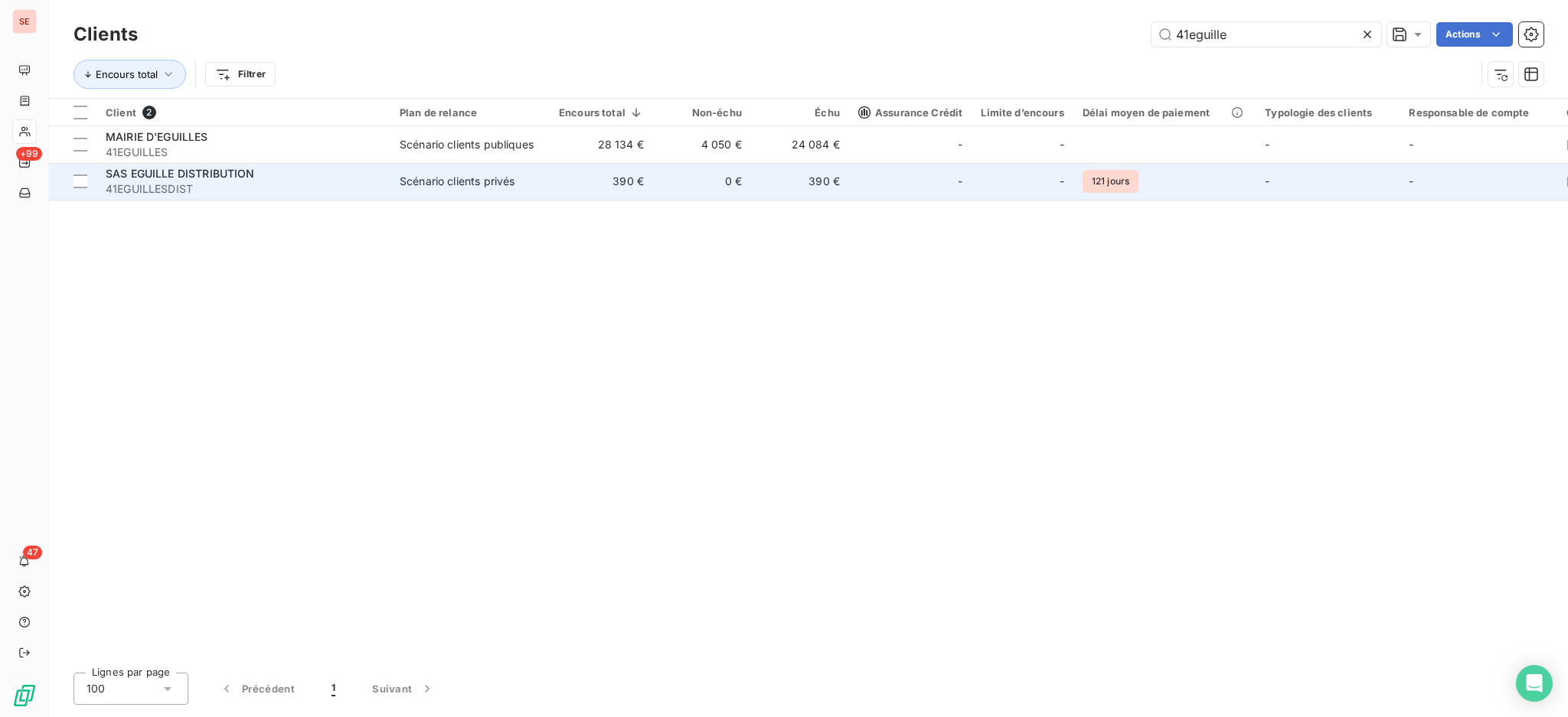
click at [240, 188] on span "41EGUILLESDIST" at bounding box center [243, 189] width 275 height 16
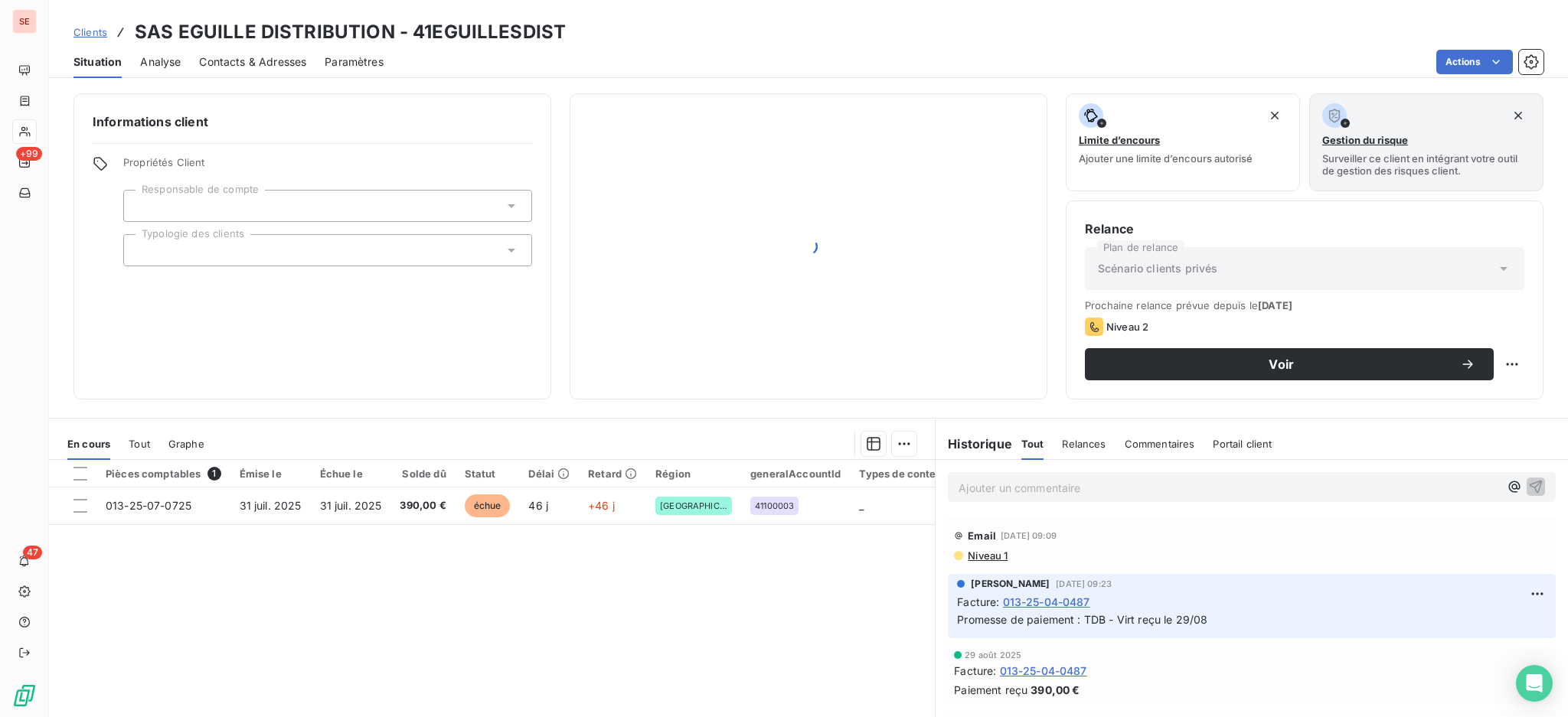
click at [304, 412] on div "Informations client Propriétés Client Responsable de compte Typologie des clien…" at bounding box center [808, 400] width 1518 height 632
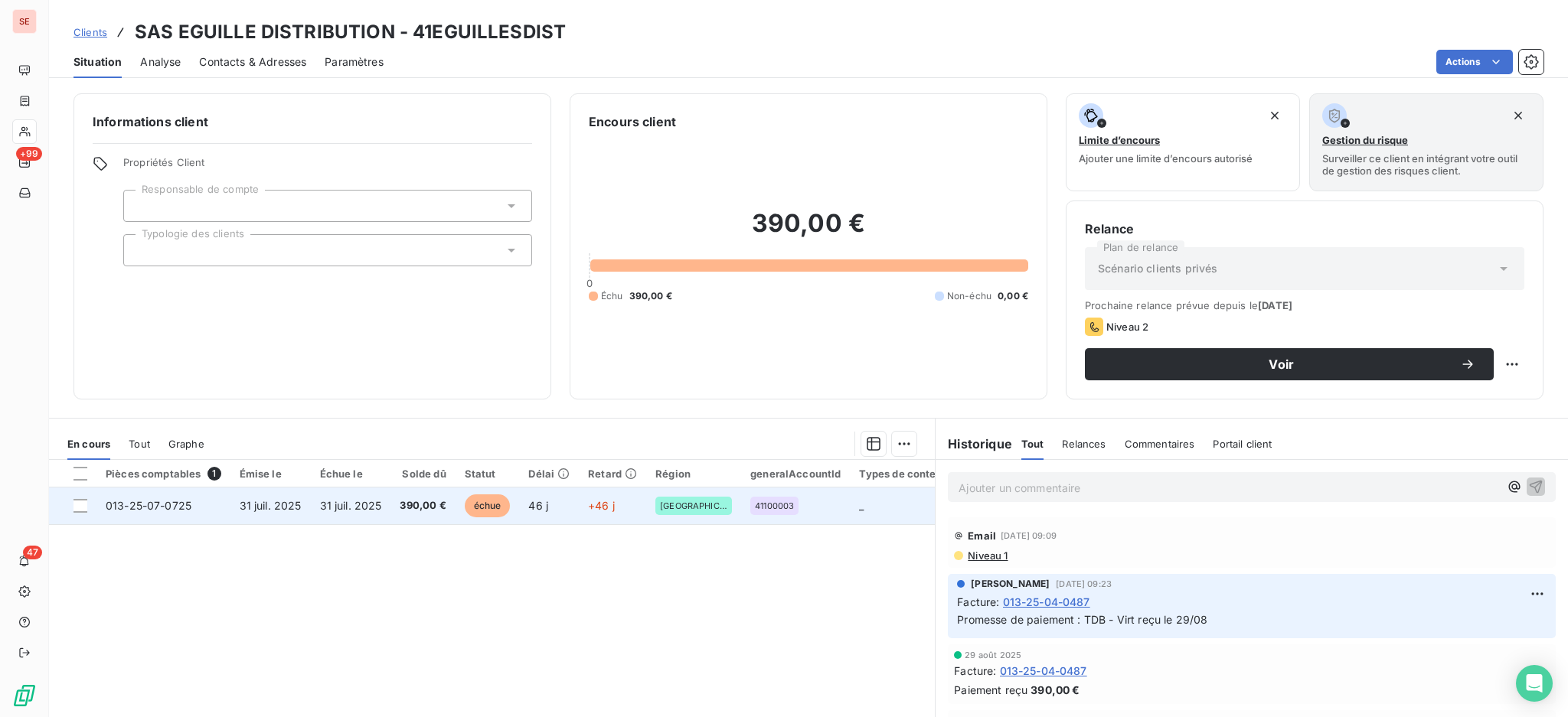
click at [272, 516] on td "31 juil. 2025" at bounding box center [270, 506] width 81 height 37
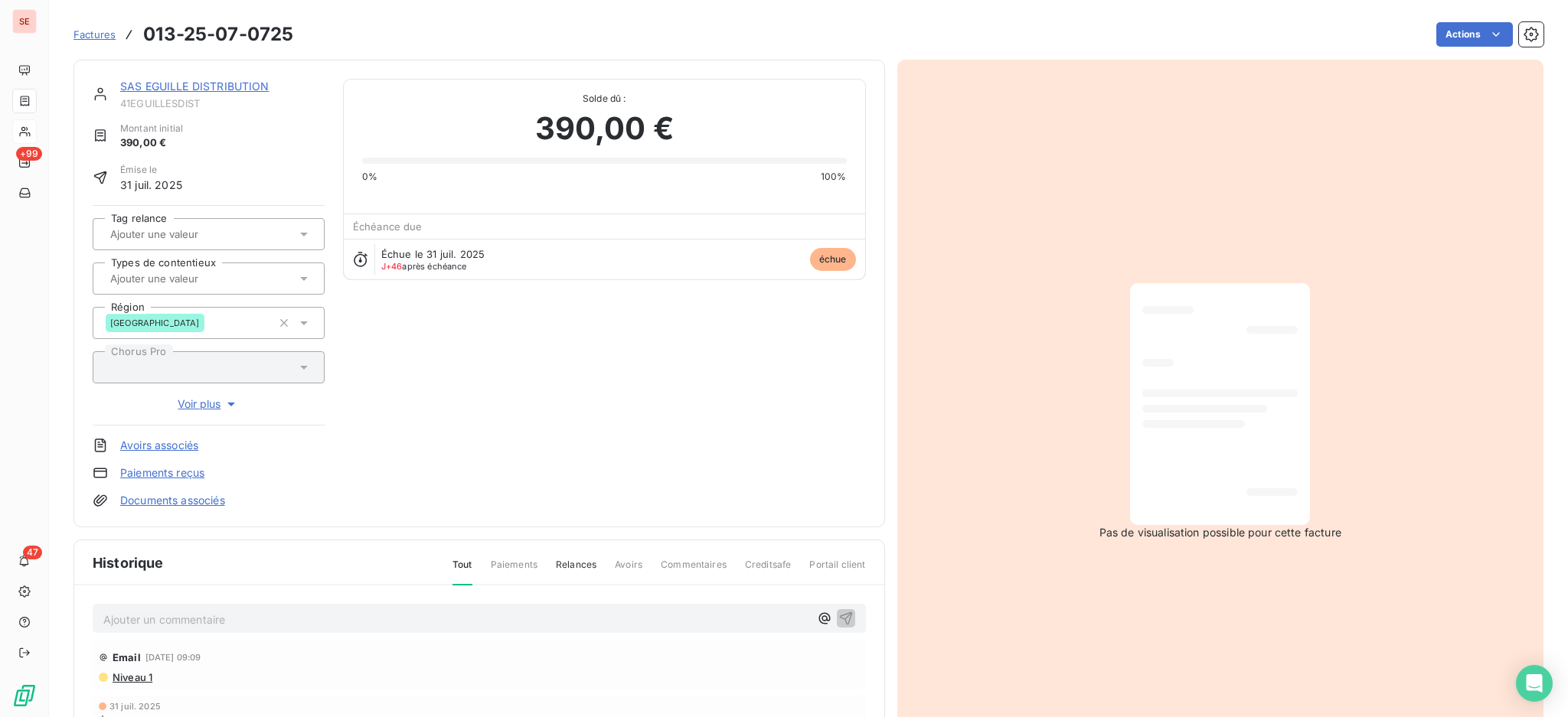
click at [266, 621] on p "Ajouter un commentaire ﻿" at bounding box center [456, 620] width 706 height 19
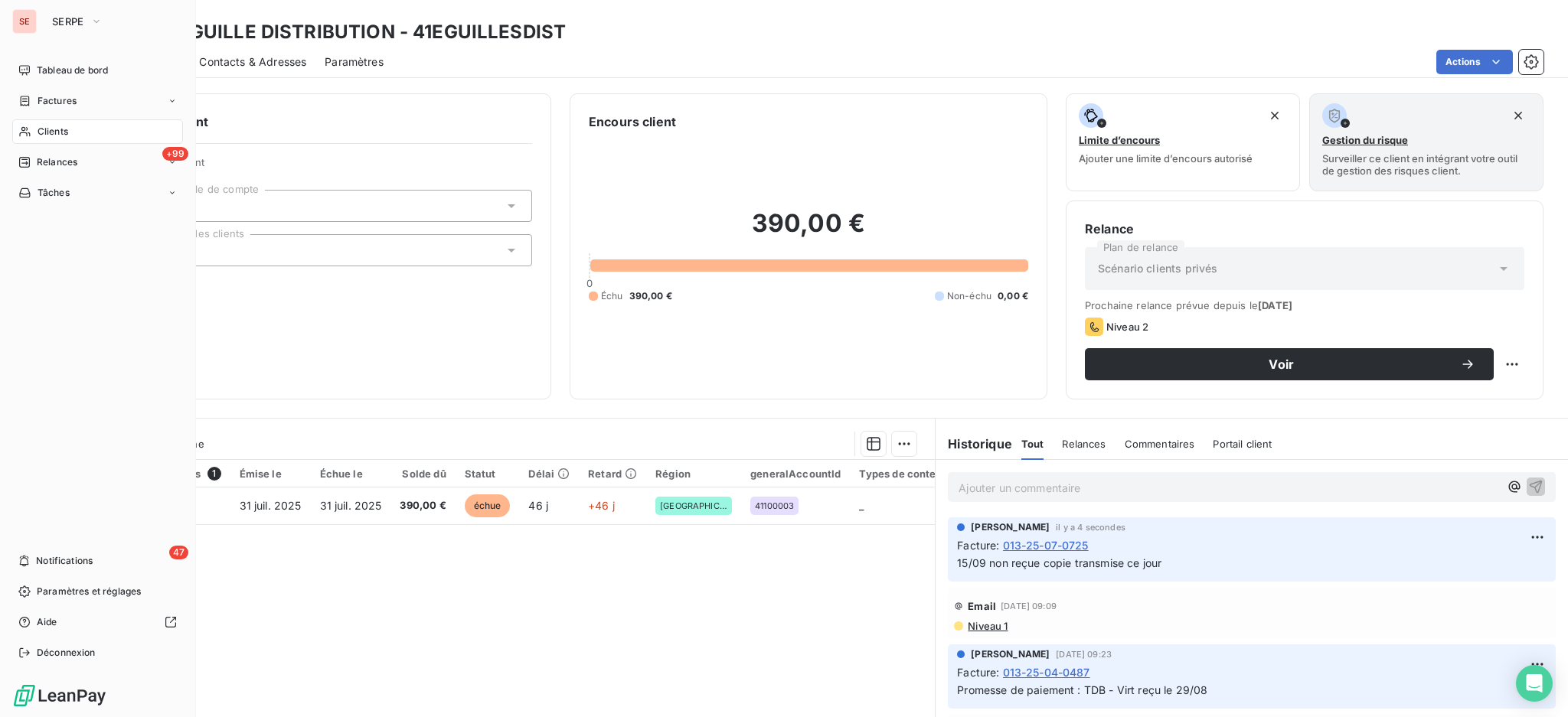
click at [49, 134] on span "Clients" at bounding box center [52, 131] width 30 height 14
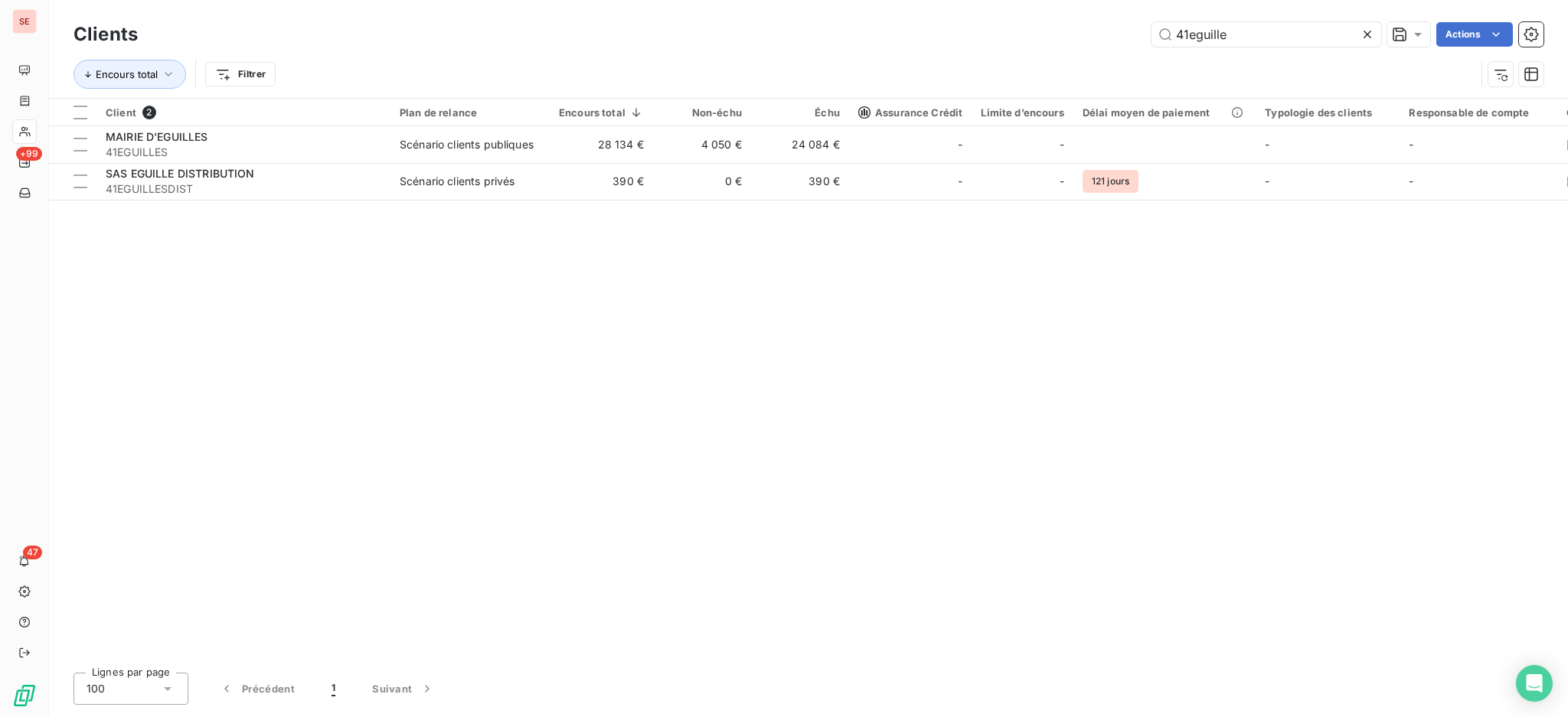
drag, startPoint x: 1297, startPoint y: 37, endPoint x: 1098, endPoint y: 10, distance: 200.8
click at [1115, 13] on div "Clients 41eguille Actions Encours total Filtrer" at bounding box center [808, 49] width 1518 height 98
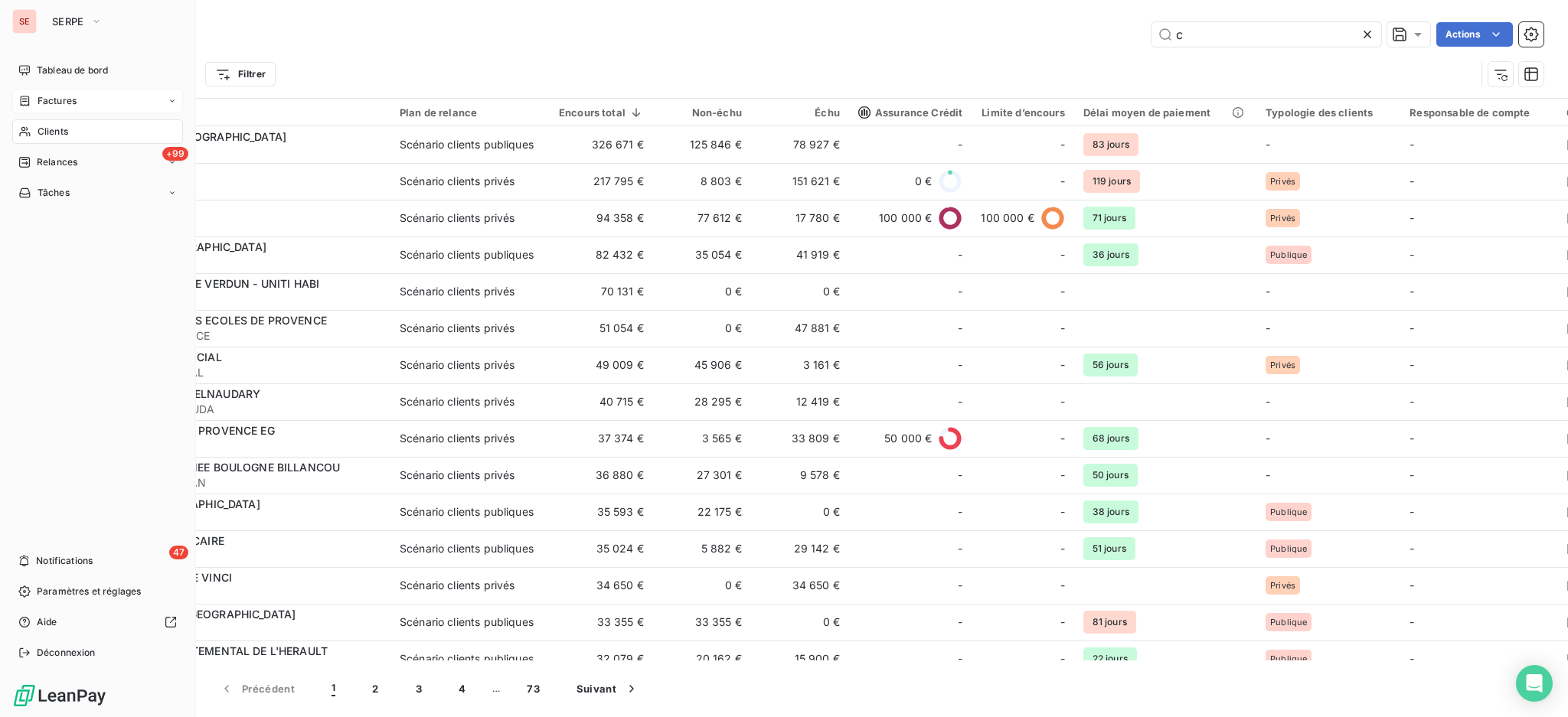
type input "c"
click at [50, 103] on span "Factures" at bounding box center [57, 101] width 39 height 14
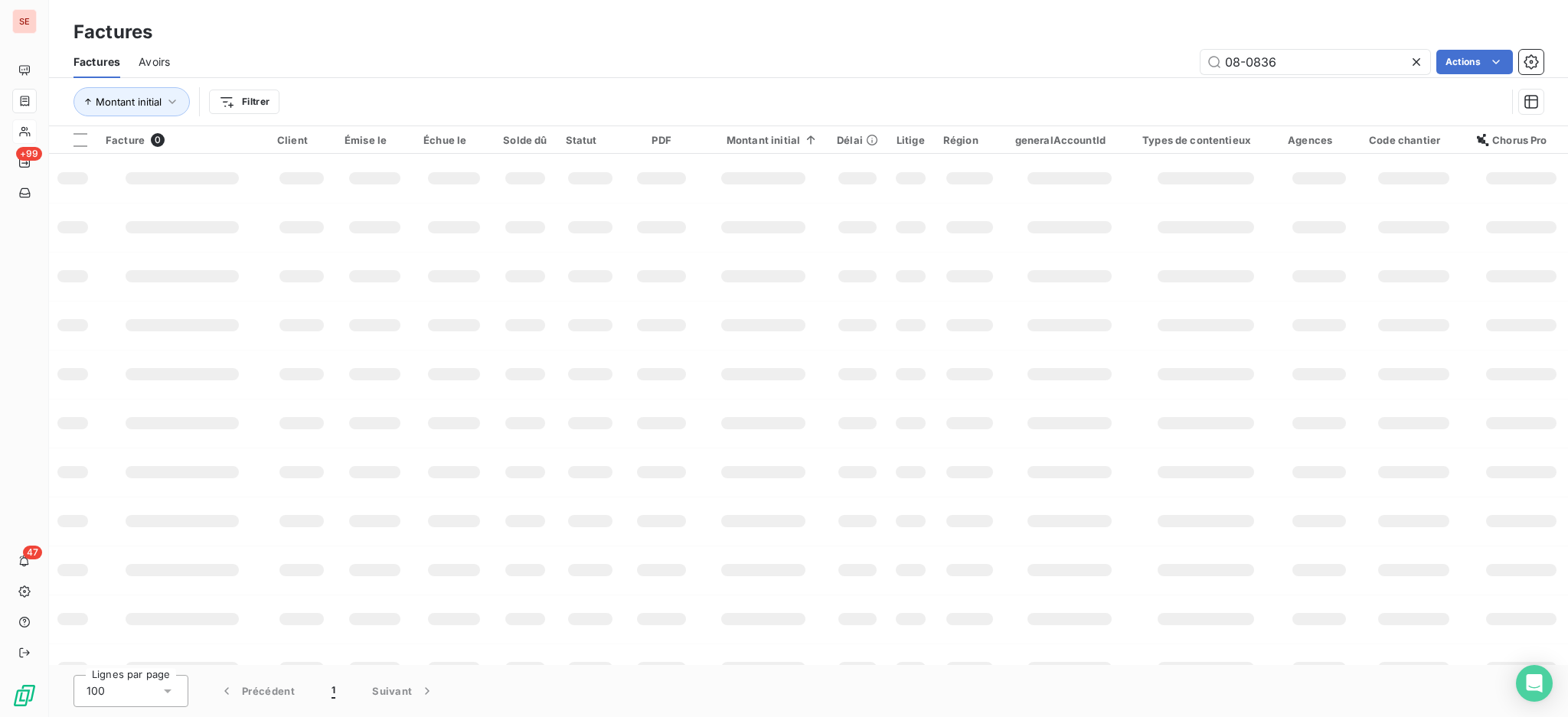
drag, startPoint x: 1316, startPoint y: 57, endPoint x: 1149, endPoint y: 41, distance: 167.8
click at [1155, 43] on div "Factures Factures Avoirs 08-0836 Actions Montant initial Filtrer" at bounding box center [808, 63] width 1518 height 126
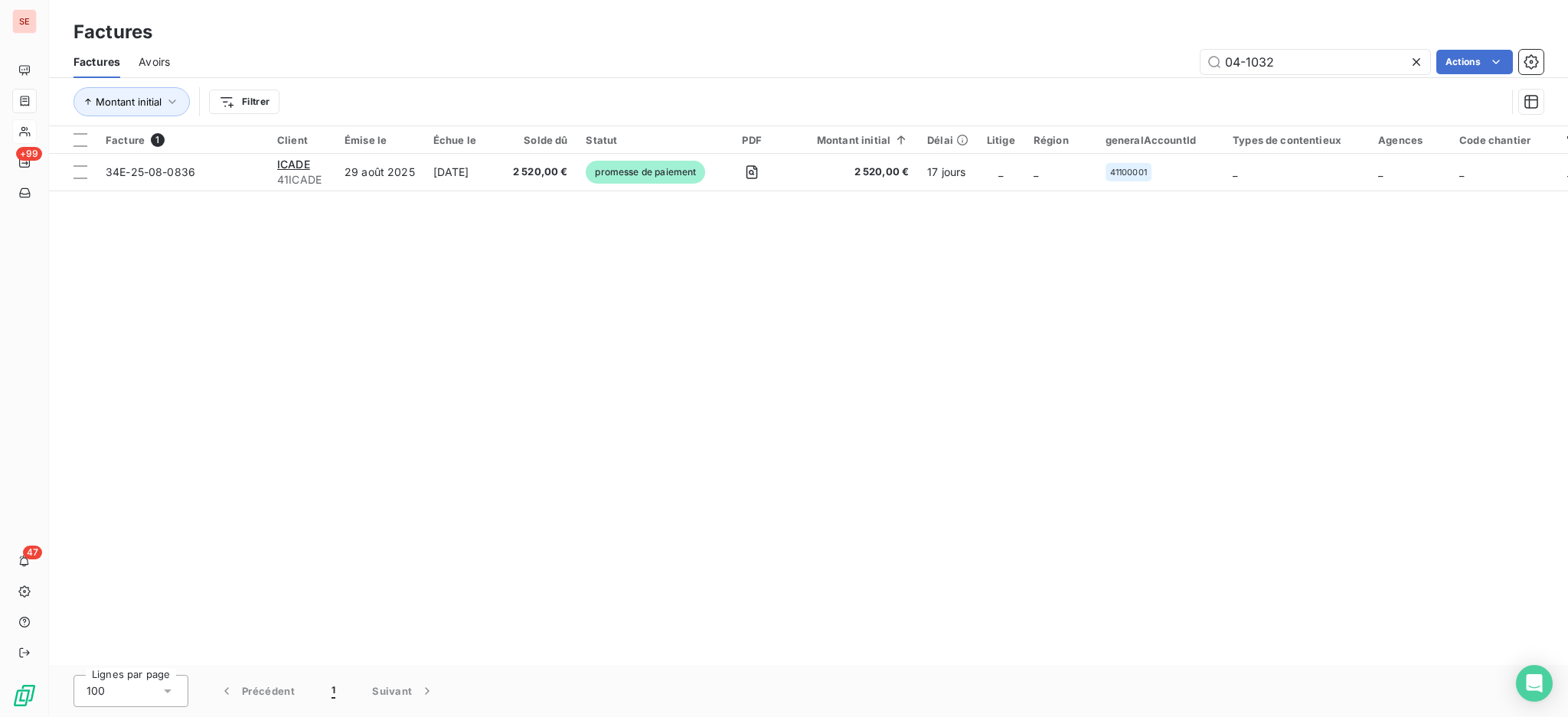
type input "04-1032"
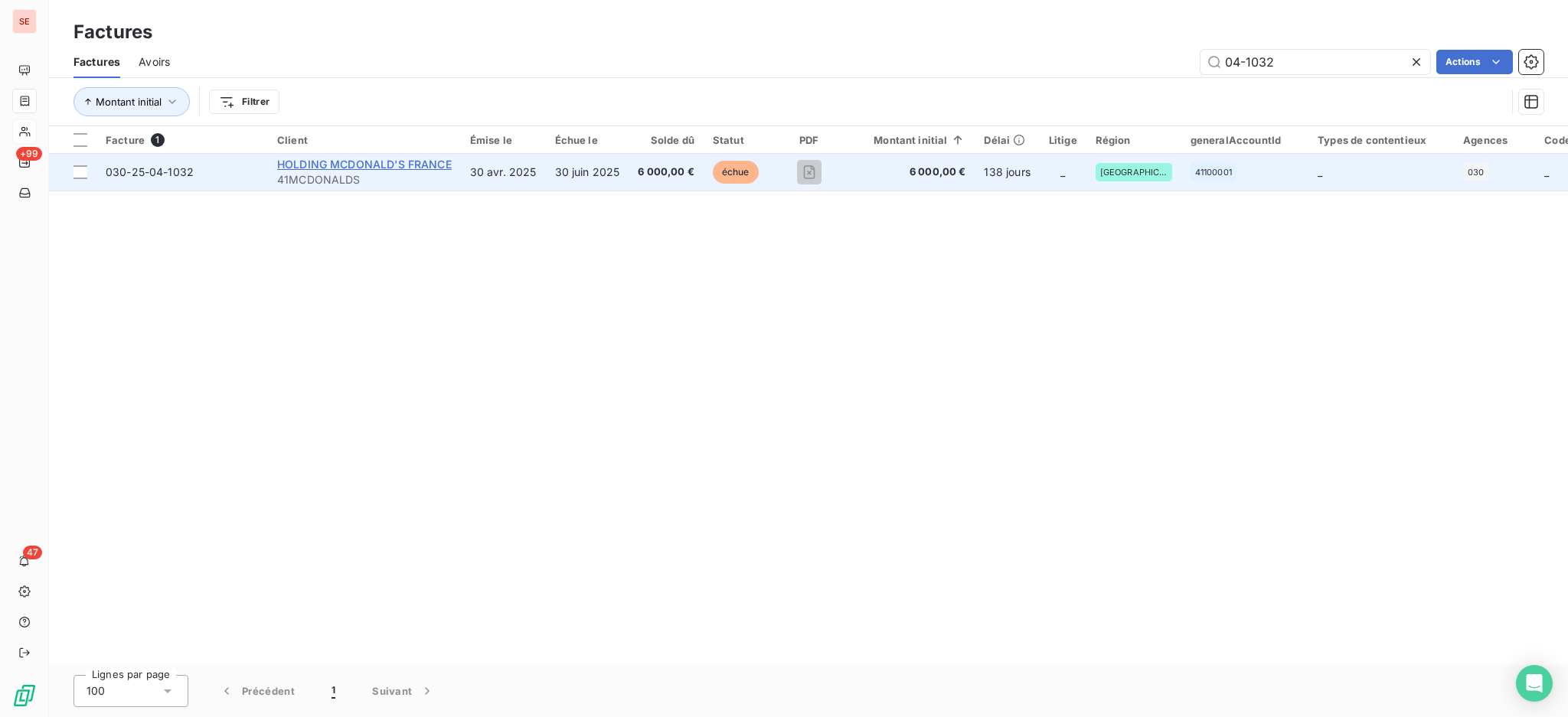
click at [337, 159] on span "HOLDING MCDONALD'S FRANCE" at bounding box center [365, 163] width 175 height 13
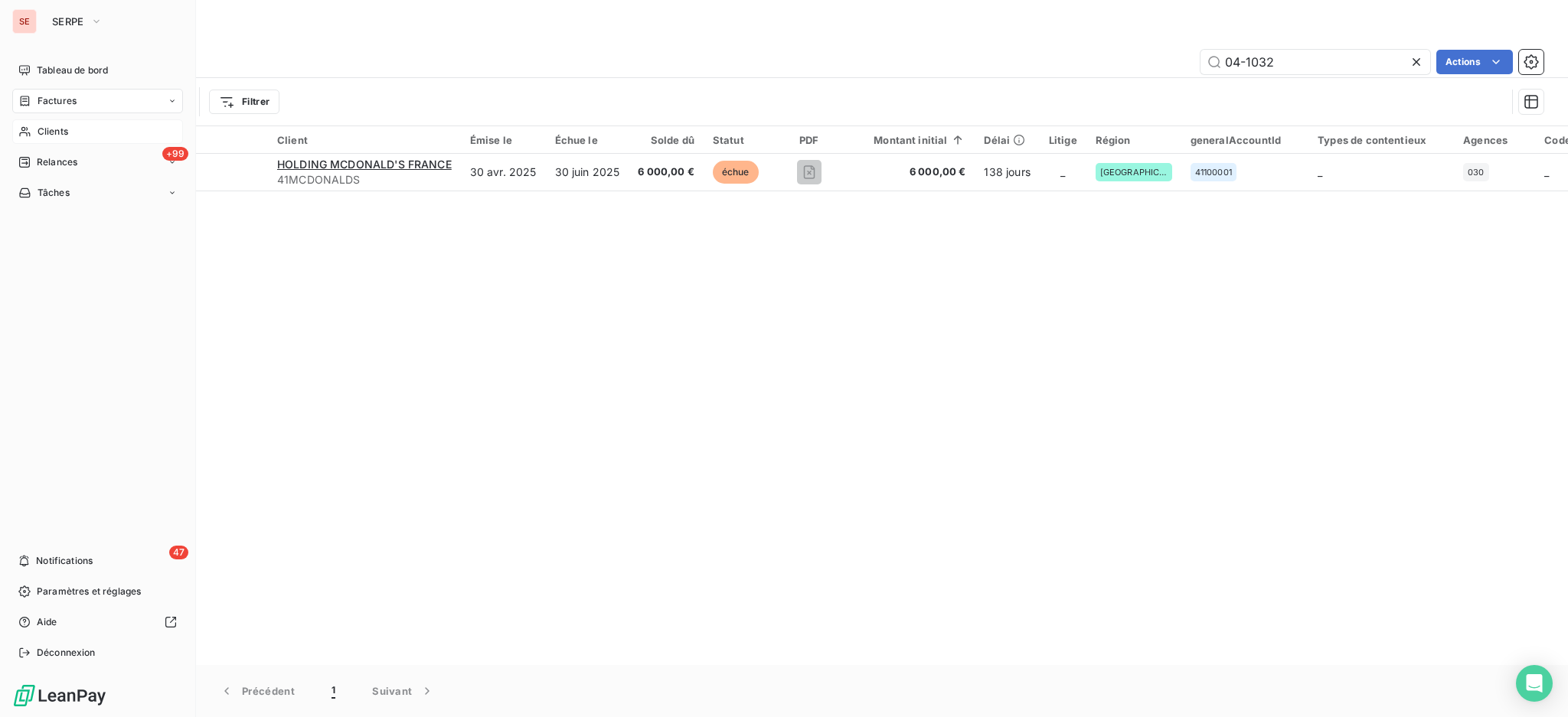
click at [45, 123] on div "Clients" at bounding box center [98, 131] width 171 height 24
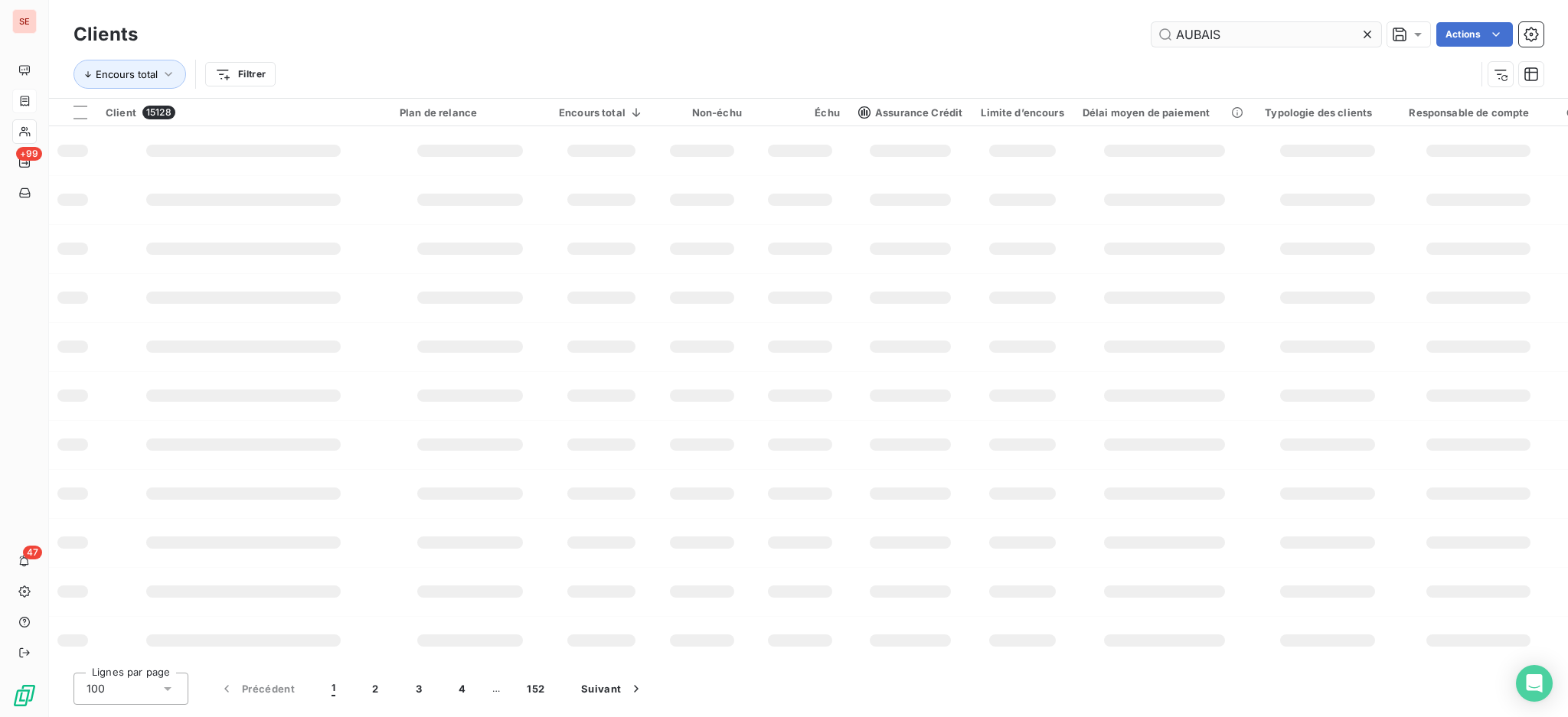
type input "AUBAIS"
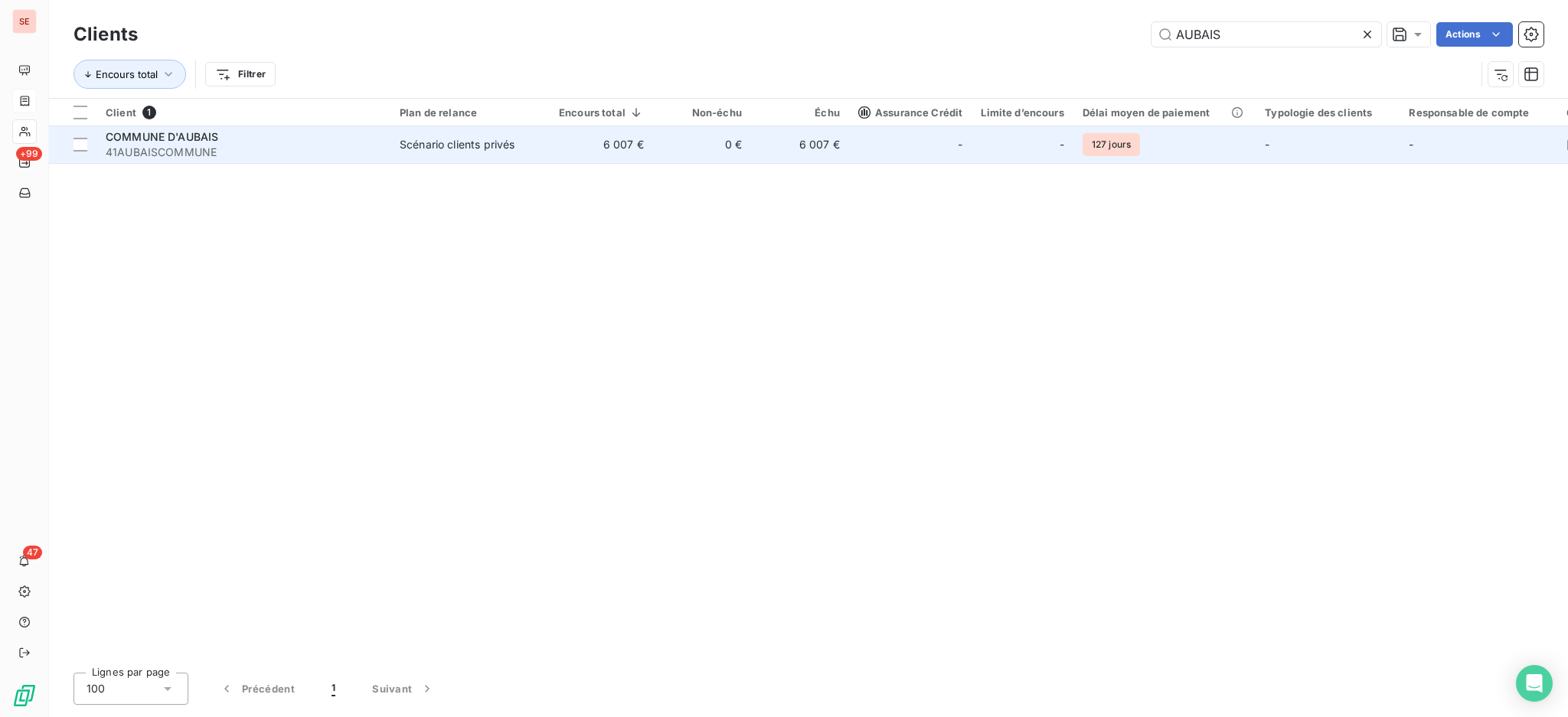
click at [644, 129] on td "6 007 €" at bounding box center [601, 145] width 103 height 37
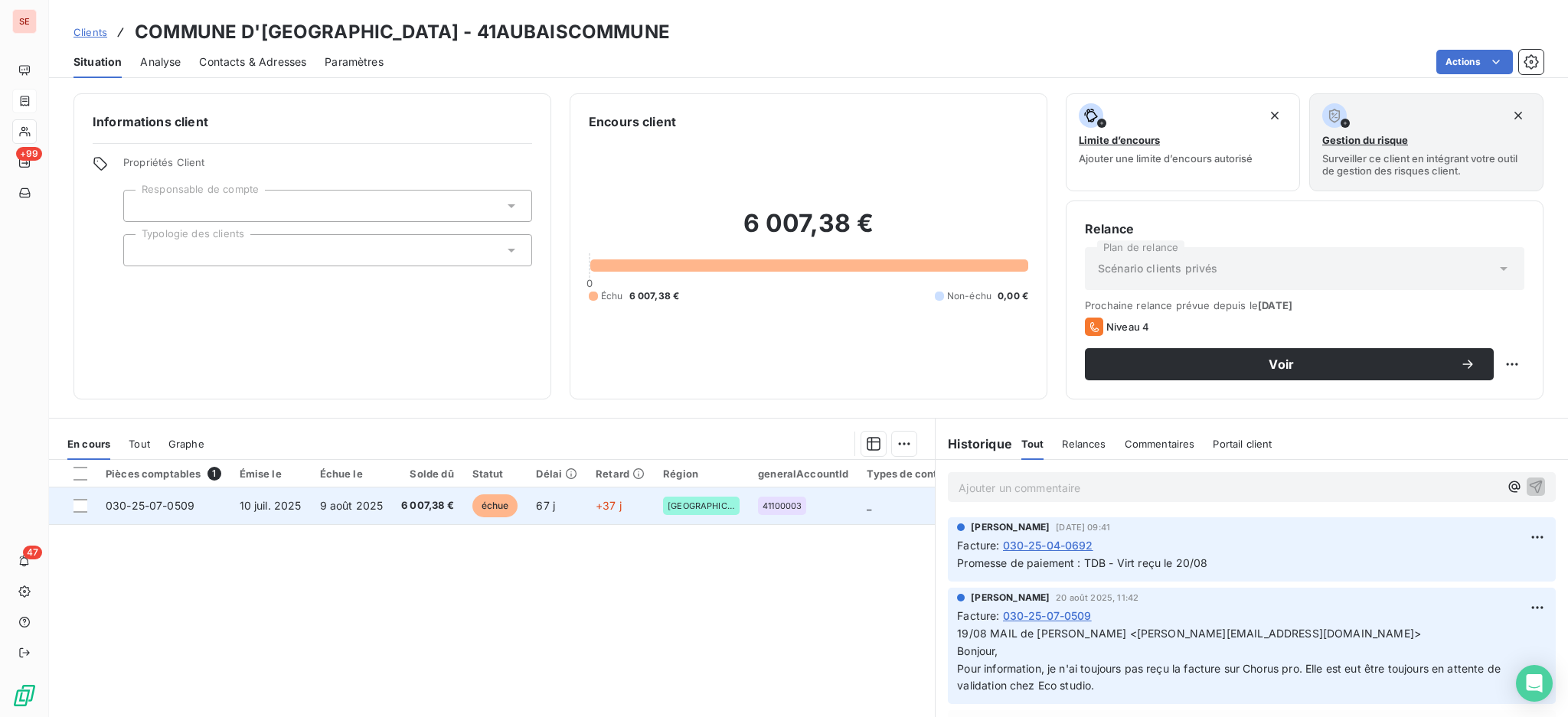
click at [336, 498] on span "9 août 2025" at bounding box center [351, 504] width 63 height 13
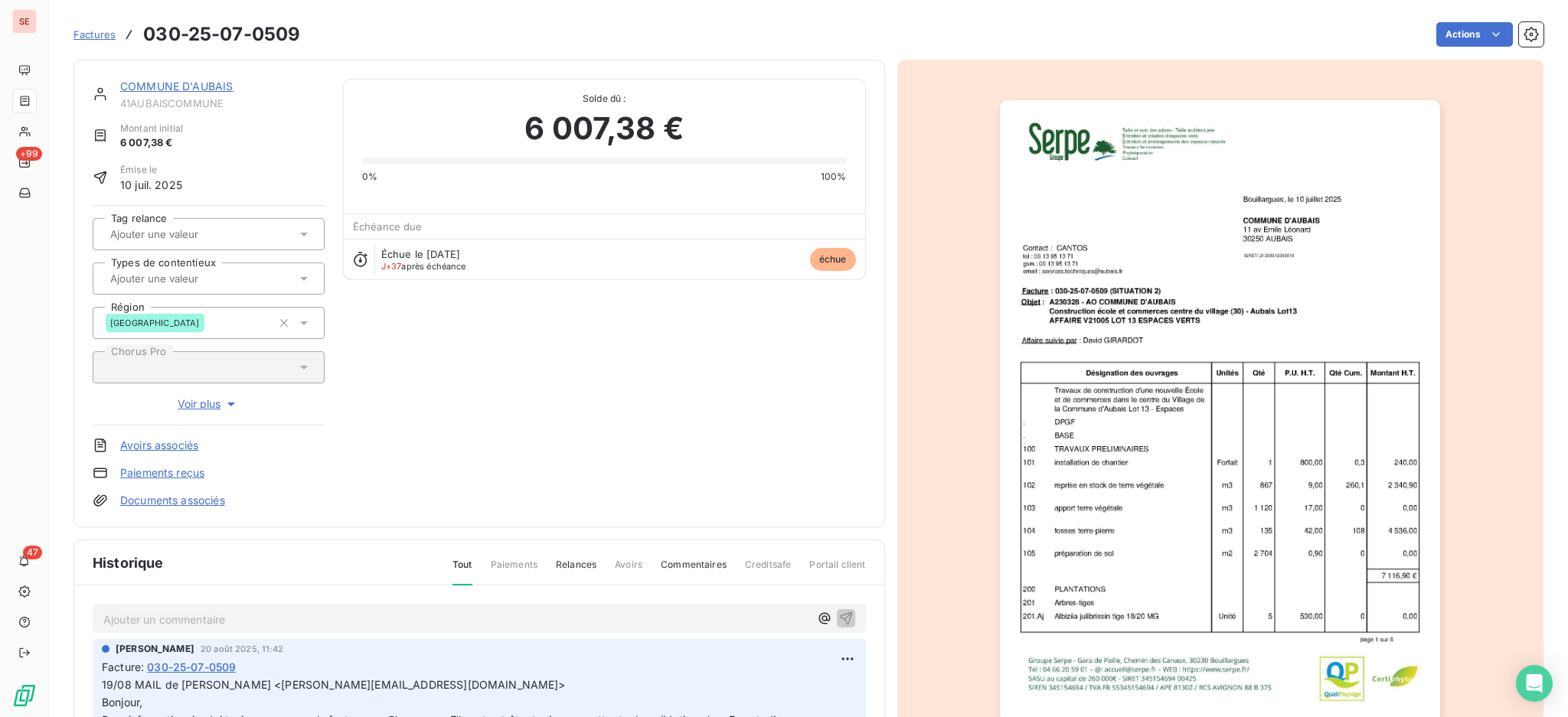
click at [171, 85] on link "COMMUNE D'AUBAIS" at bounding box center [177, 85] width 113 height 13
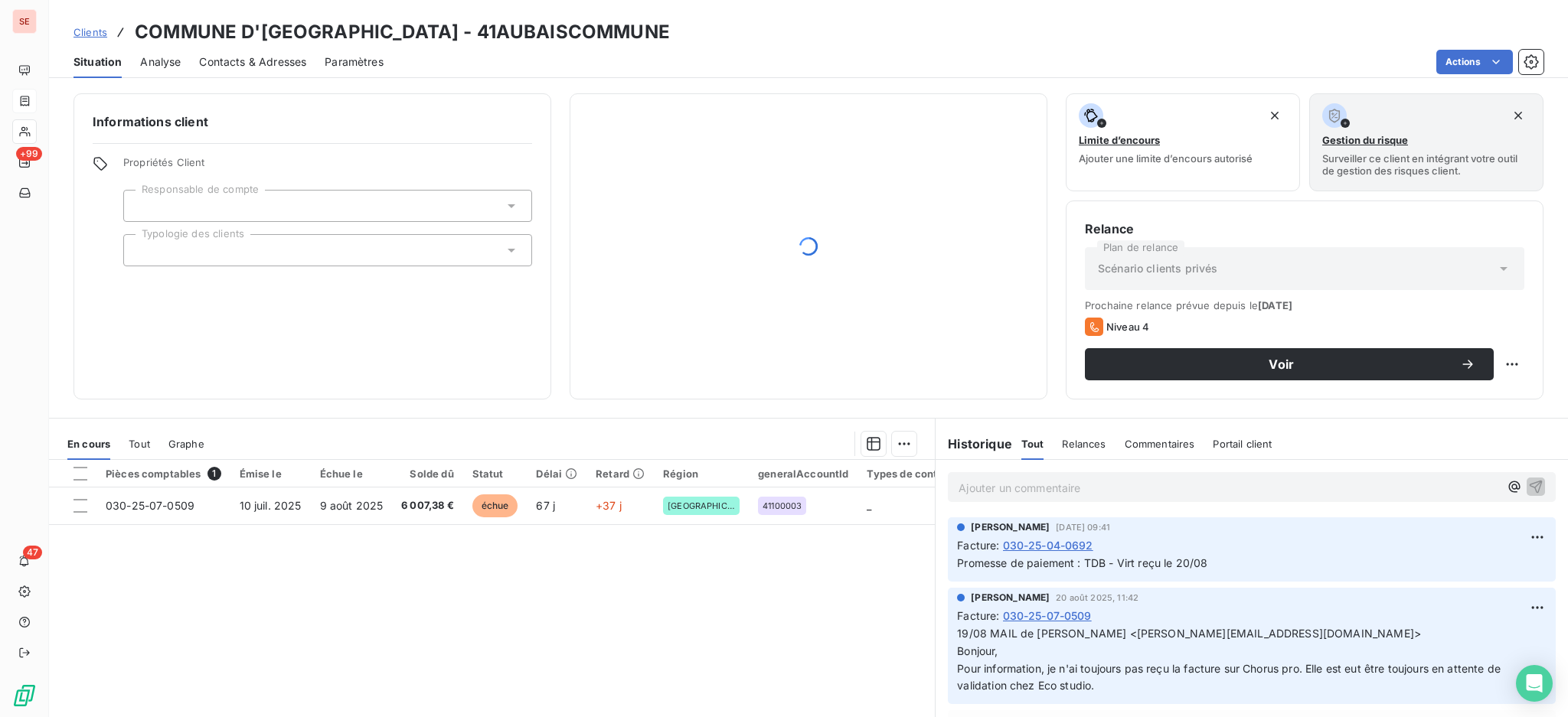
click at [277, 58] on span "Contacts & Adresses" at bounding box center [253, 62] width 107 height 16
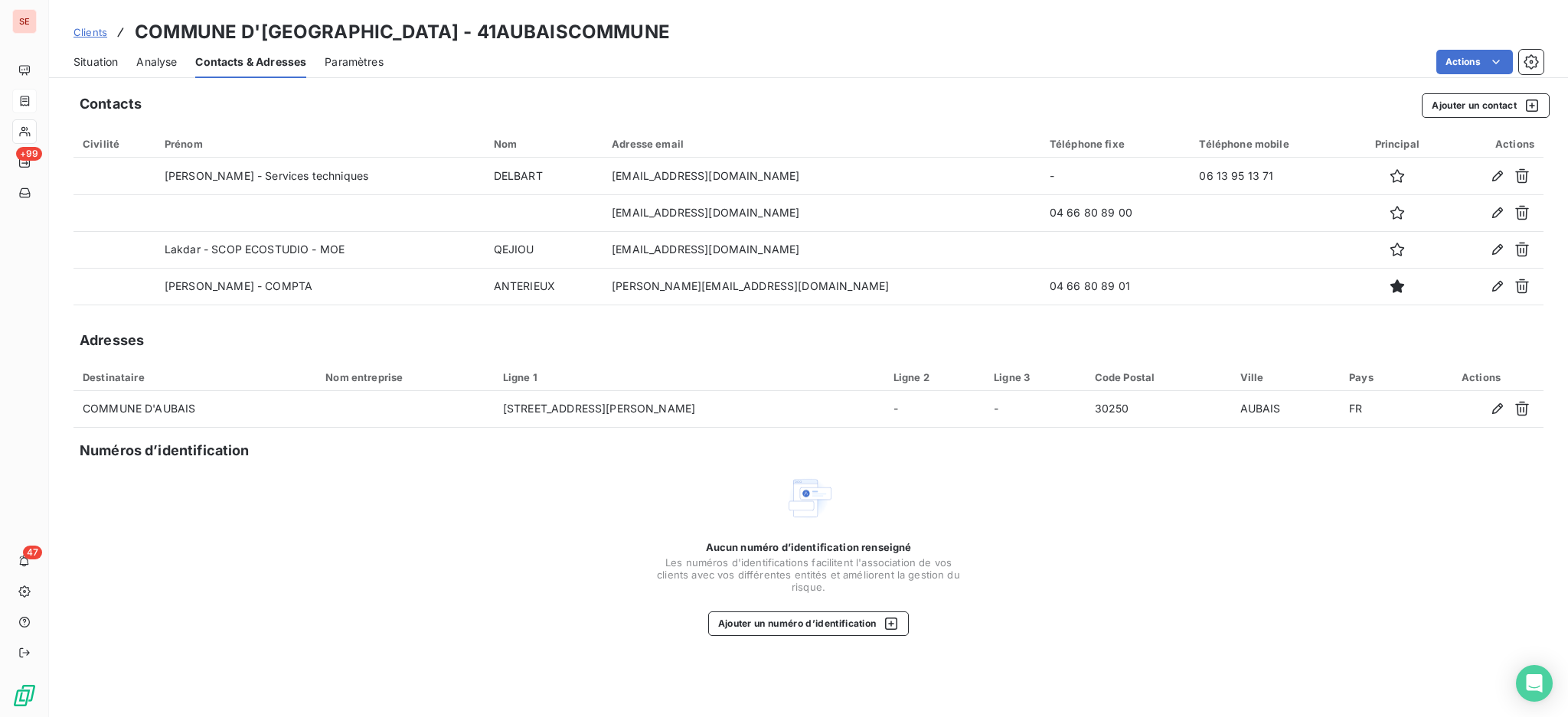
click at [89, 64] on span "Situation" at bounding box center [96, 62] width 45 height 16
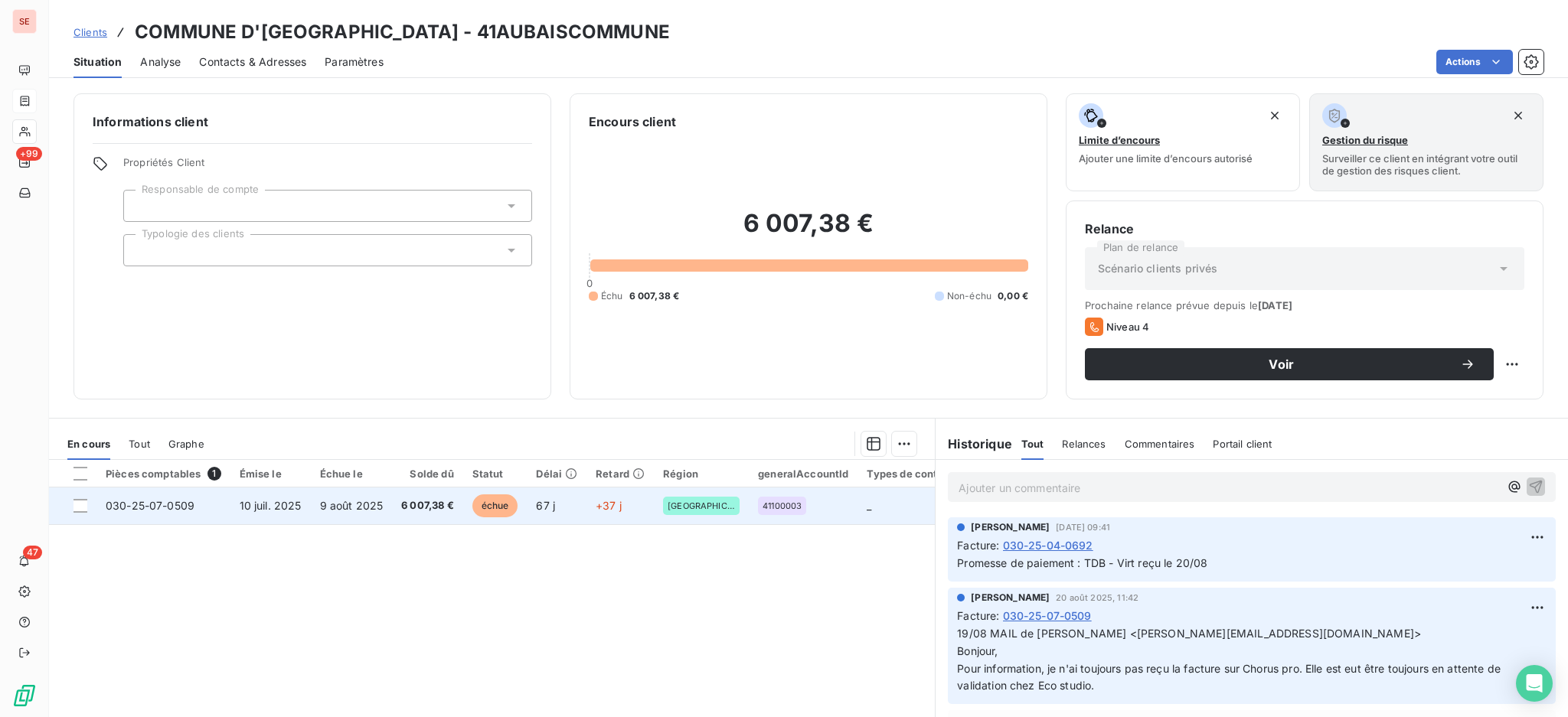
click at [348, 506] on span "9 août 2025" at bounding box center [351, 504] width 63 height 13
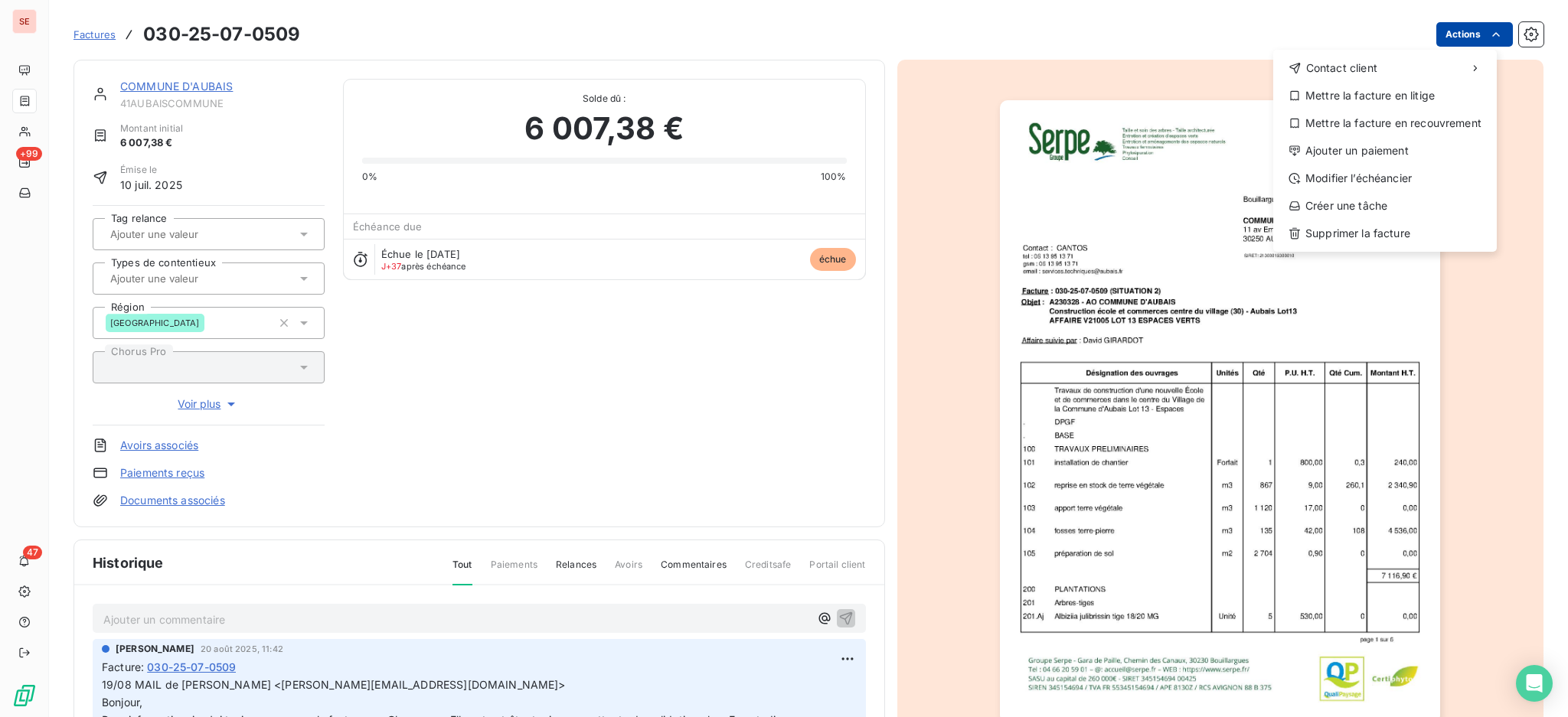
click at [1449, 34] on html "SE +99 47 Factures 030-25-07-0509 Actions Contact client Mettre la facture en l…" at bounding box center [784, 358] width 1568 height 717
click at [1424, 148] on div "Ajouter un paiement" at bounding box center [1384, 151] width 211 height 24
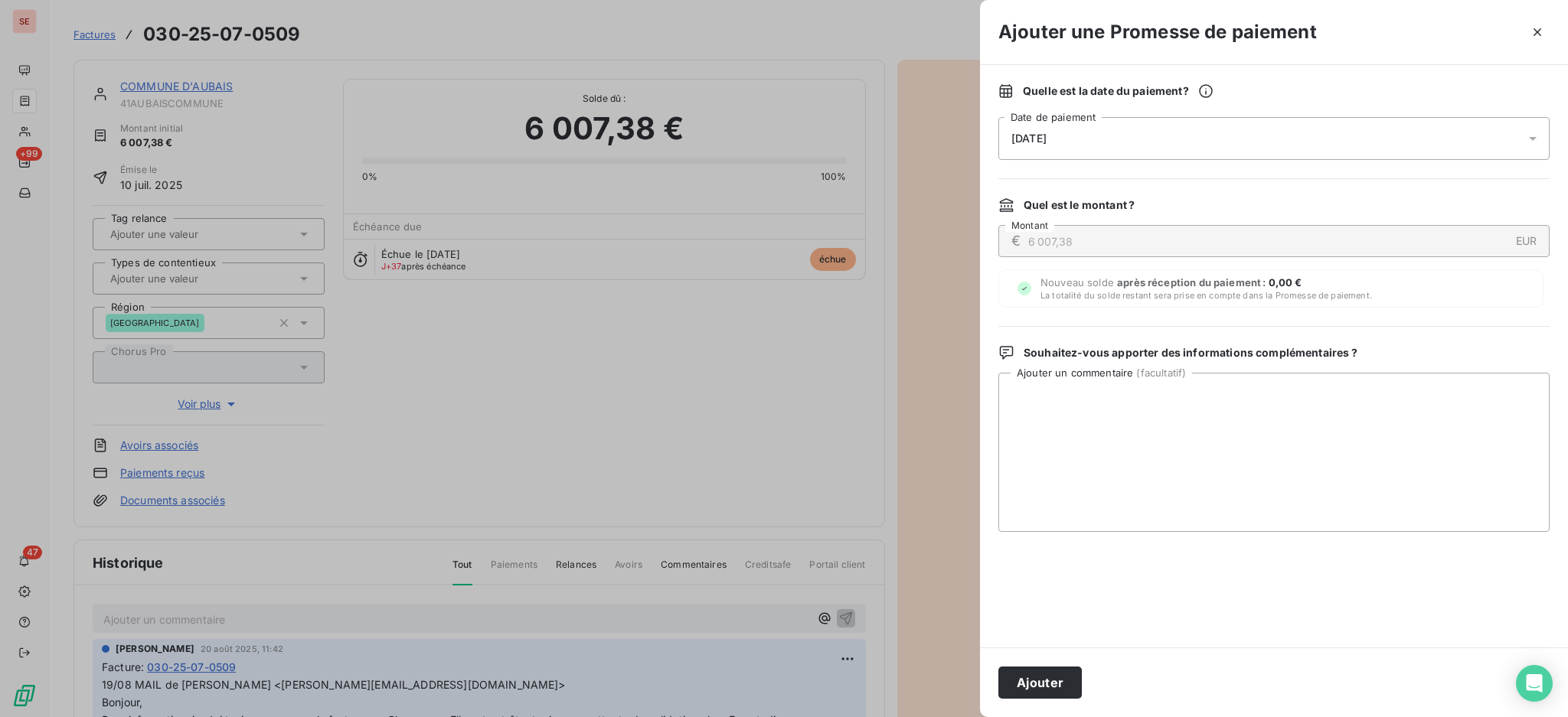
click at [1527, 136] on icon at bounding box center [1533, 139] width 16 height 16
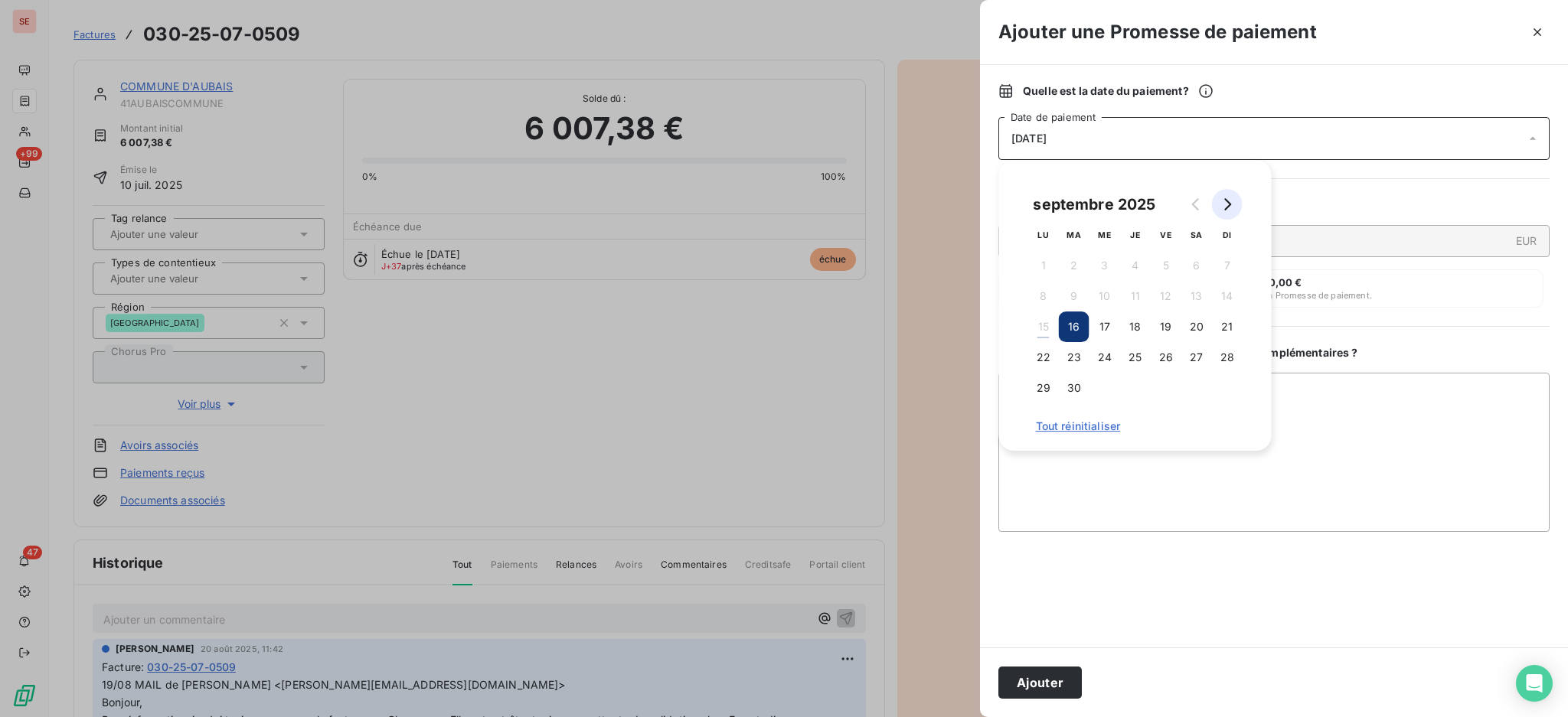
click at [1222, 206] on icon "Go to next month" at bounding box center [1227, 204] width 13 height 13
click at [1167, 272] on button "3" at bounding box center [1166, 264] width 30 height 30
click at [1349, 399] on textarea "Ajouter un commentaire ( facultatif )" at bounding box center [1273, 452] width 551 height 159
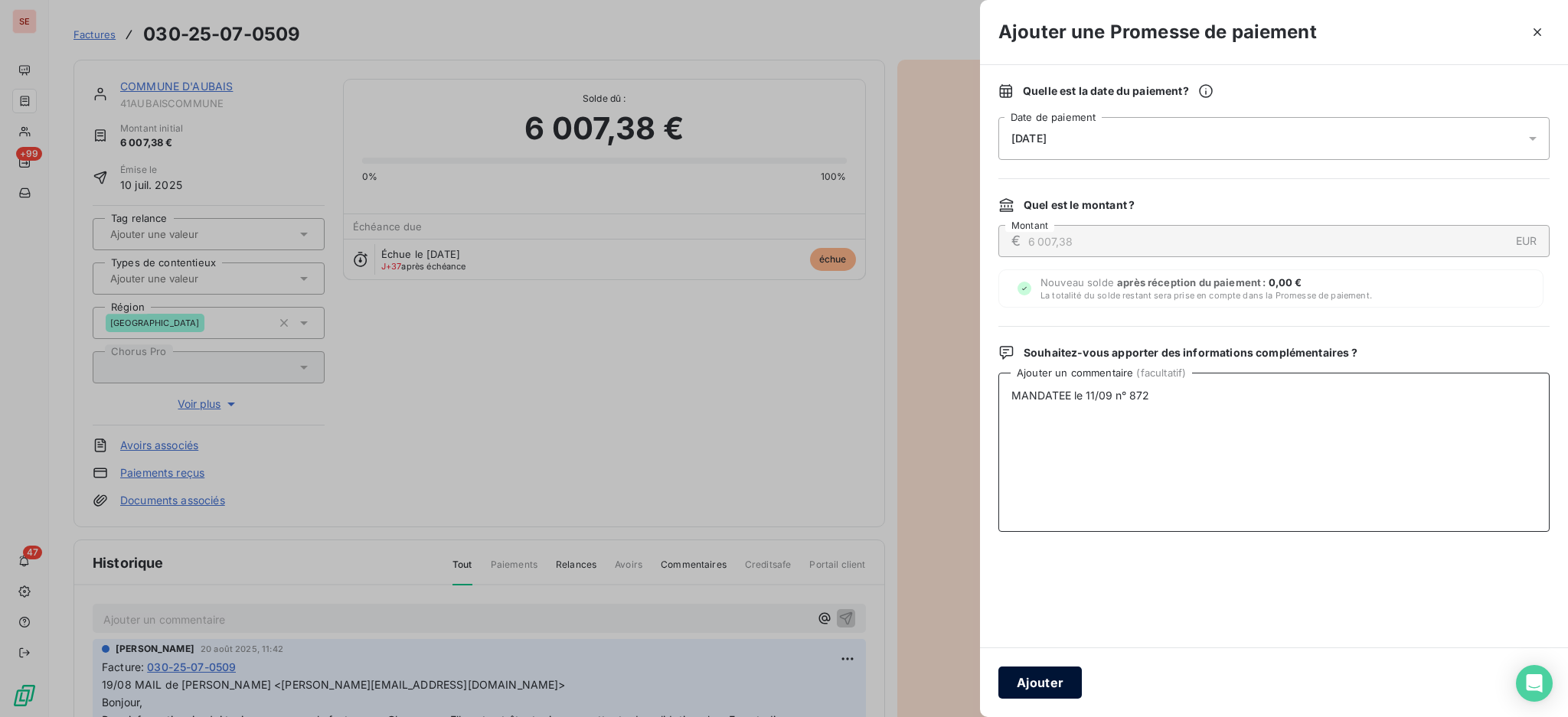
type textarea "MANDATEE le 11/09 n° 872"
click at [1027, 692] on button "Ajouter" at bounding box center [1040, 682] width 84 height 32
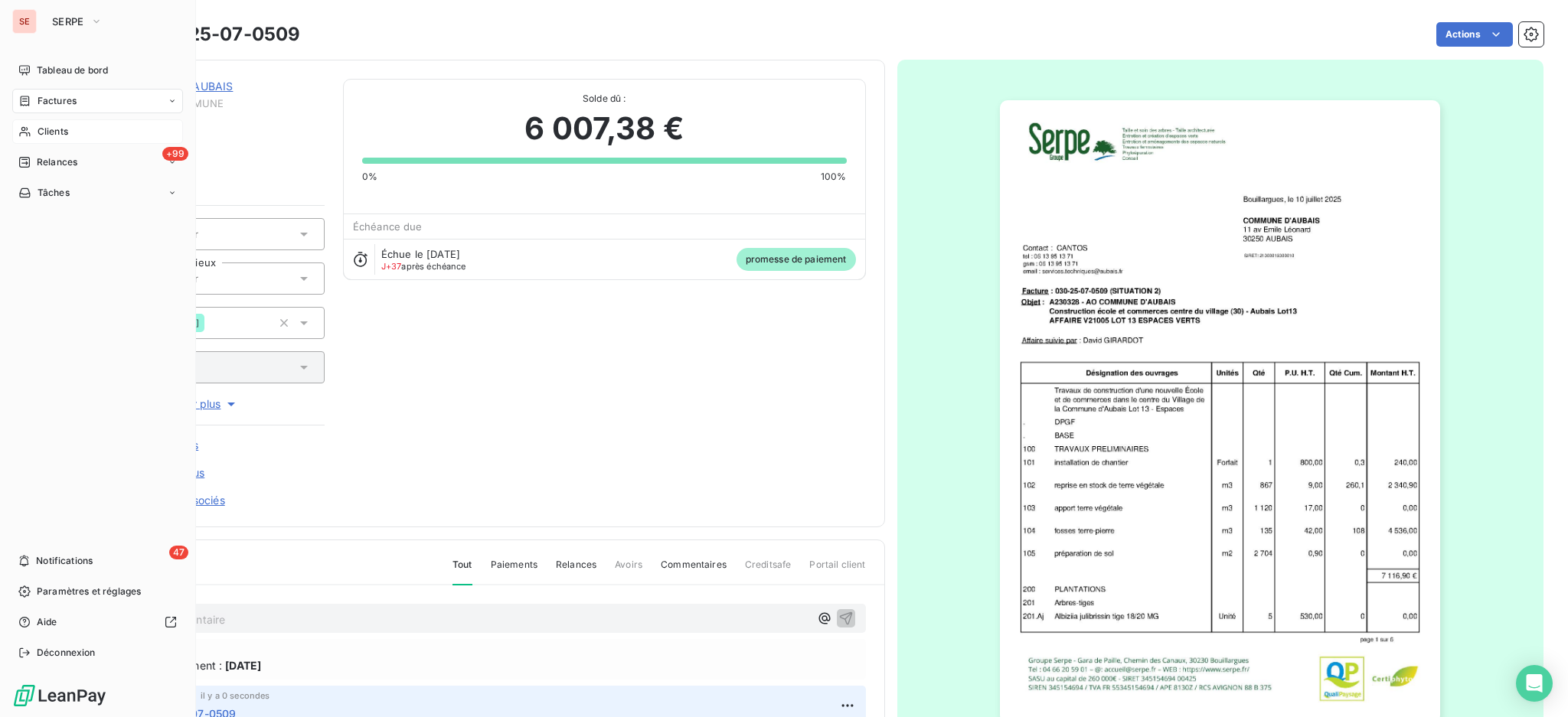
click at [66, 135] on span "Clients" at bounding box center [52, 131] width 30 height 14
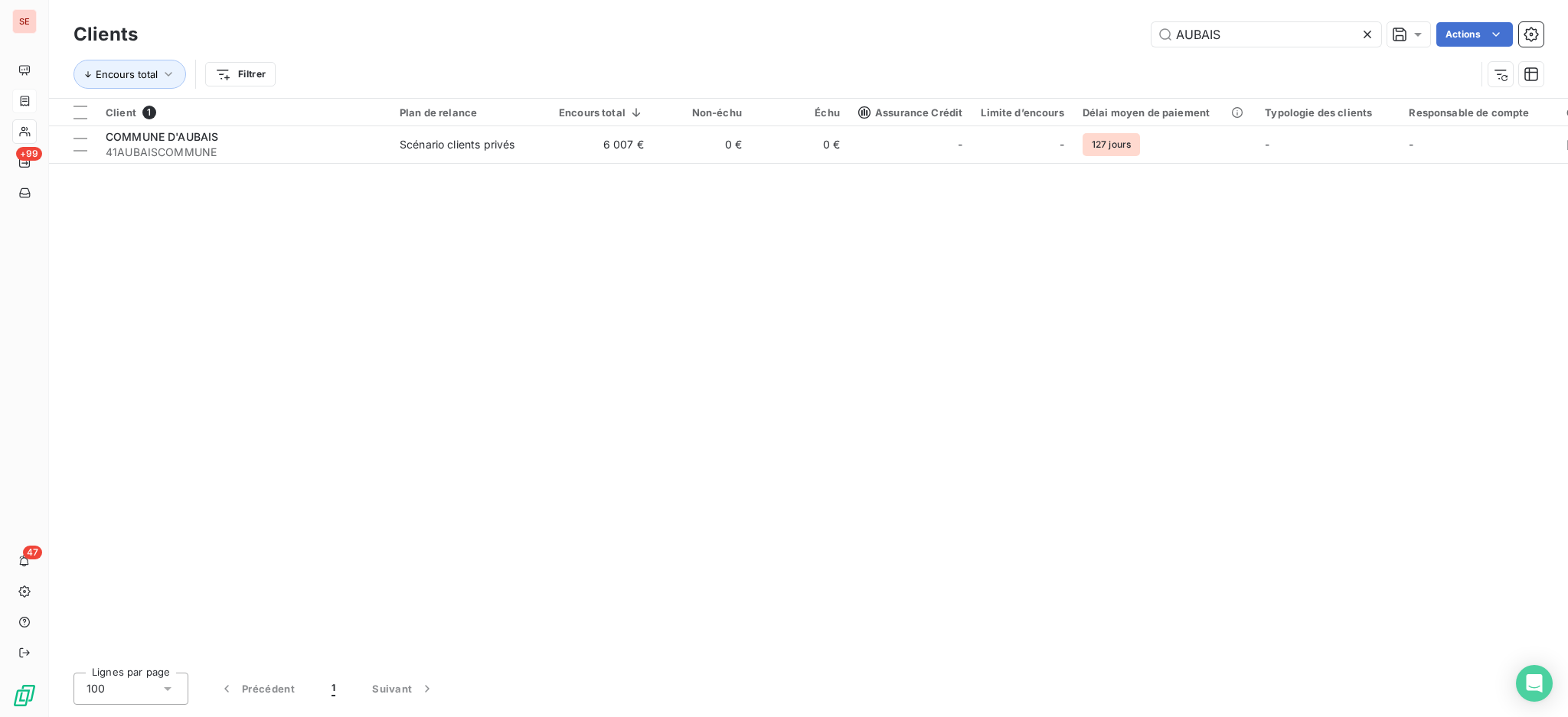
drag, startPoint x: 1176, startPoint y: 23, endPoint x: 948, endPoint y: -2, distance: 229.4
click at [948, 0] on html "SE +99 47 Clients AUBAIS Actions Encours total Filtrer Client 1 Plan de relance…" at bounding box center [784, 358] width 1568 height 717
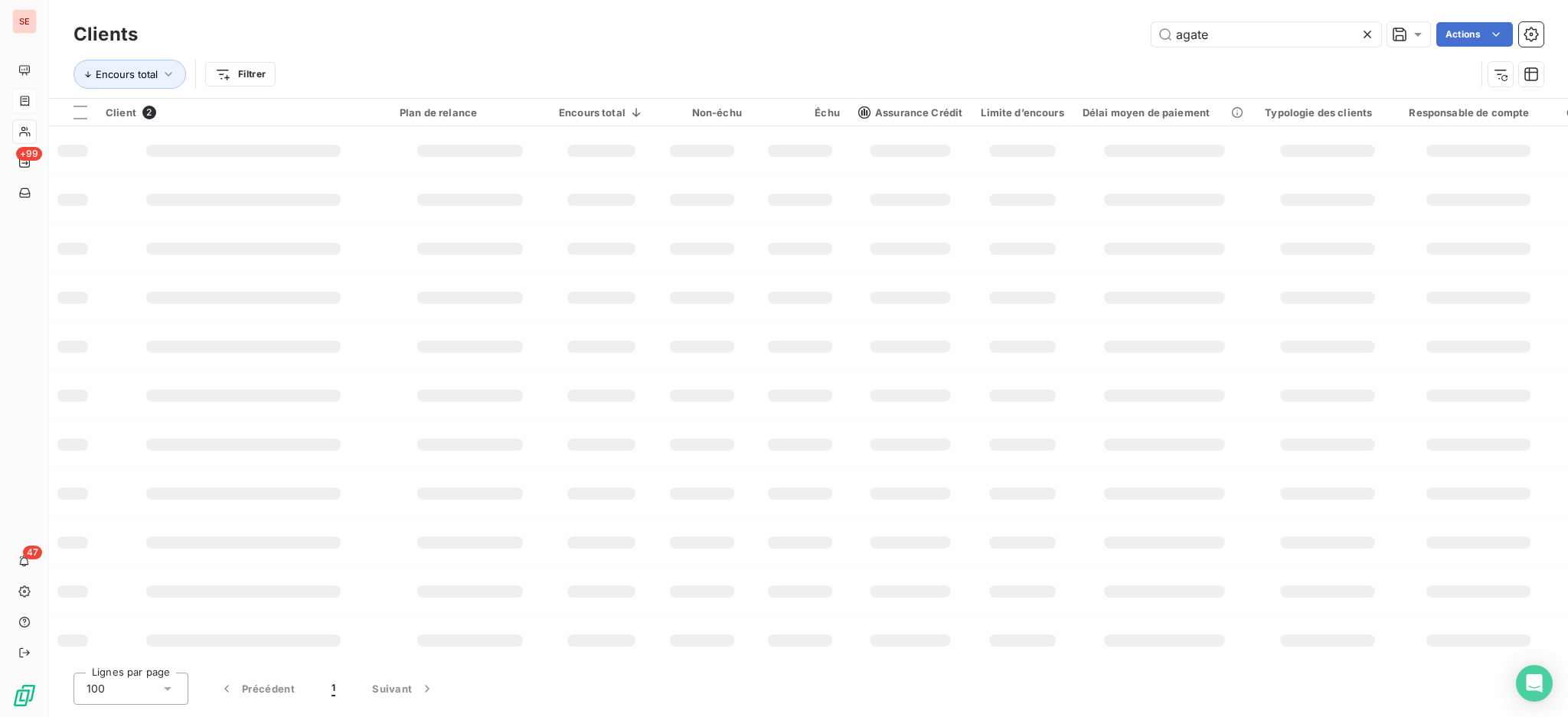
type input "agate"
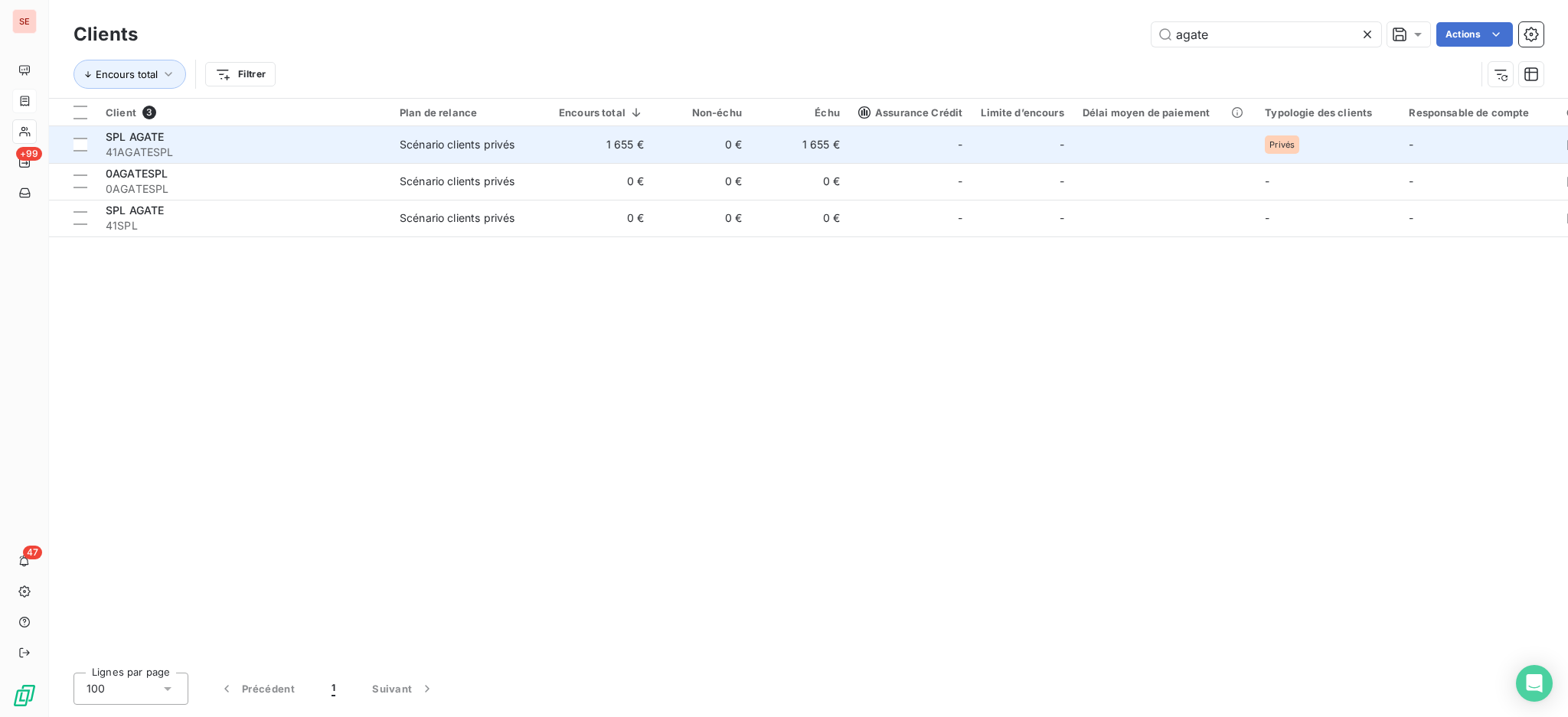
click at [198, 142] on div "SPL AGATE" at bounding box center [243, 137] width 275 height 16
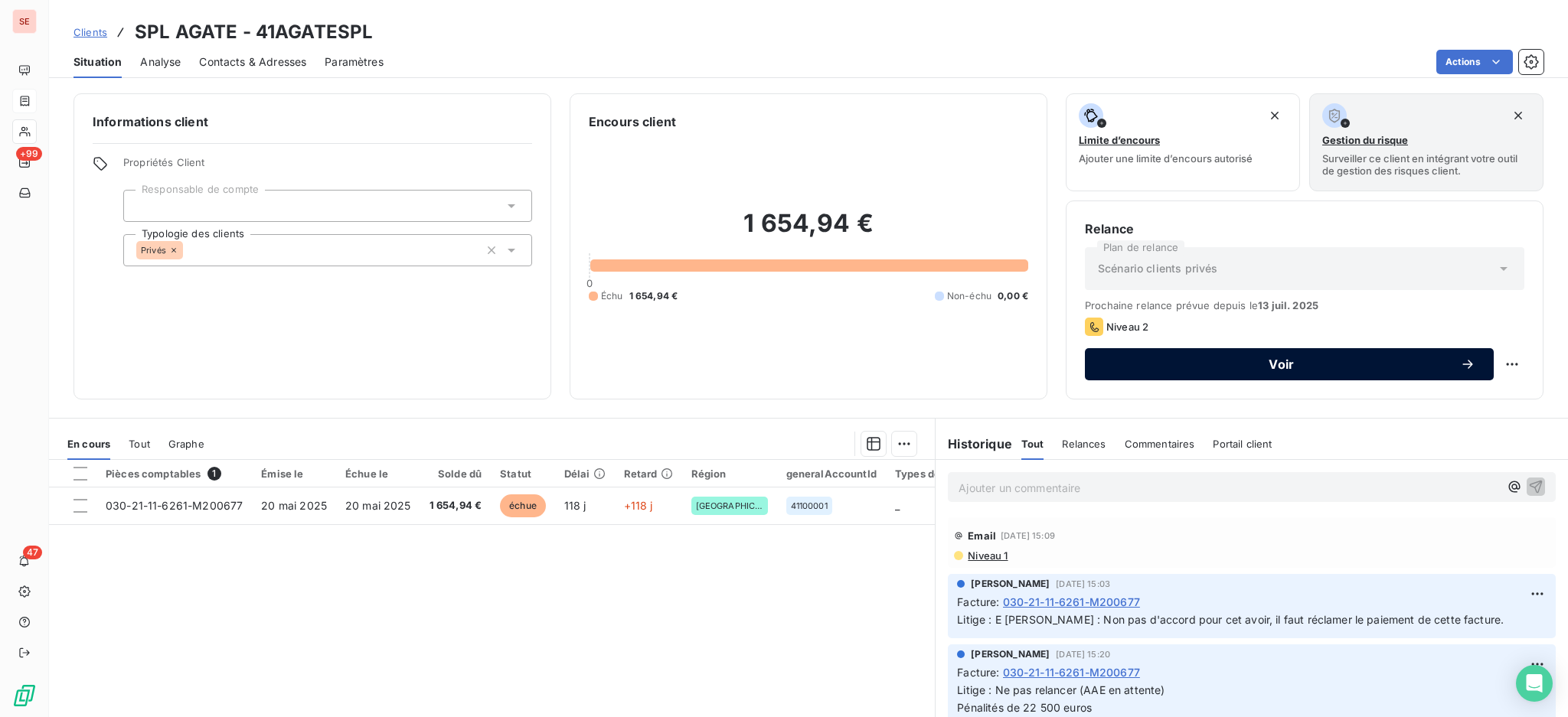
click at [1139, 357] on div "Voir" at bounding box center [1289, 364] width 372 height 16
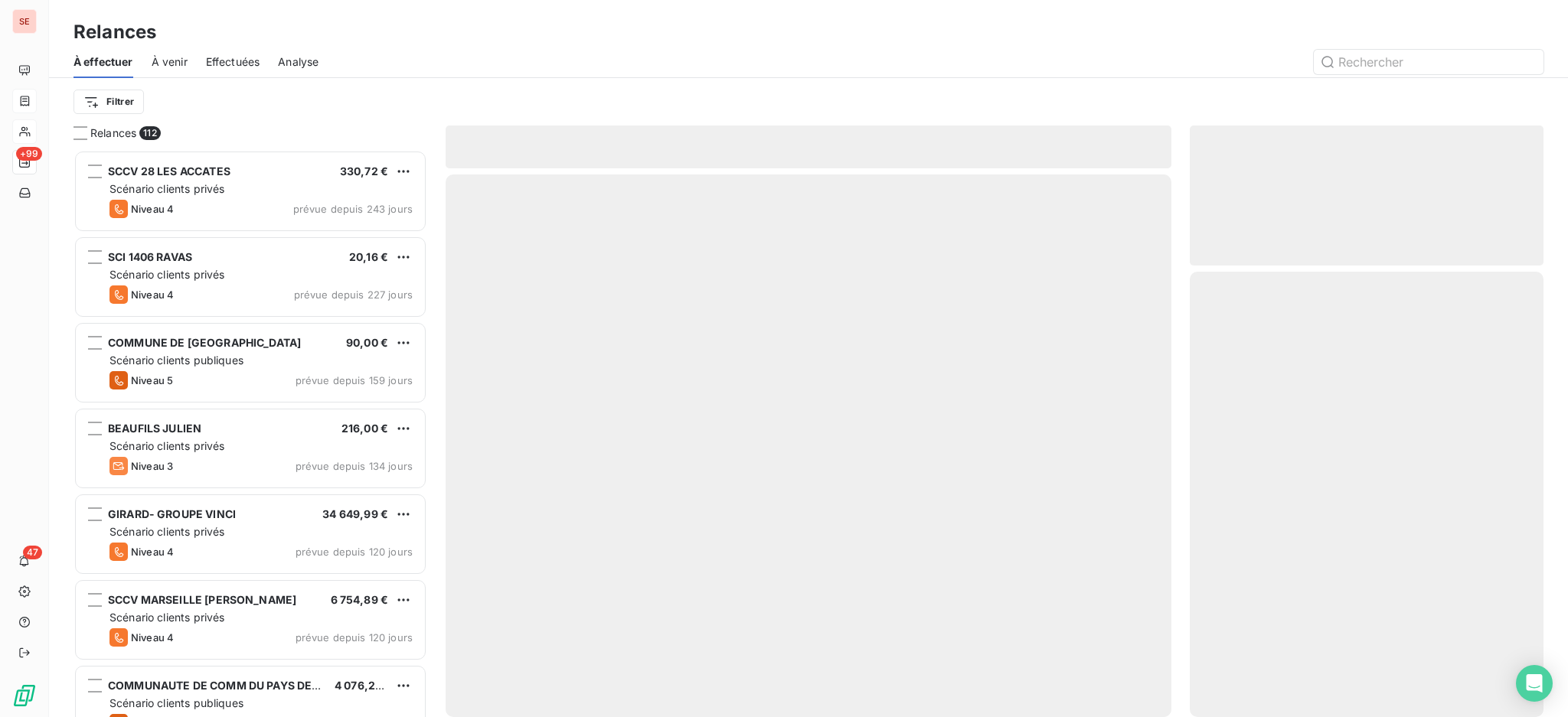
scroll to position [553, 337]
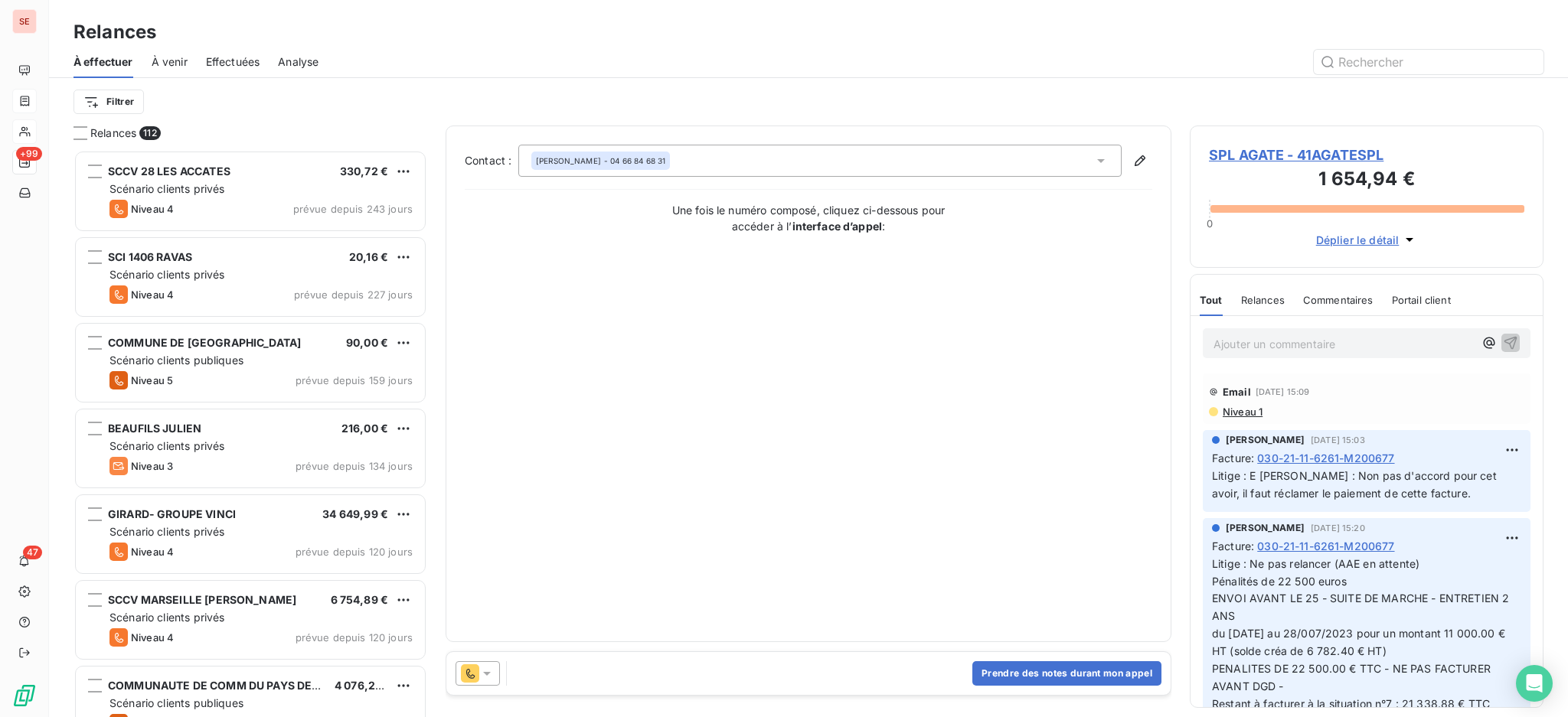
click at [490, 679] on icon at bounding box center [487, 673] width 16 height 16
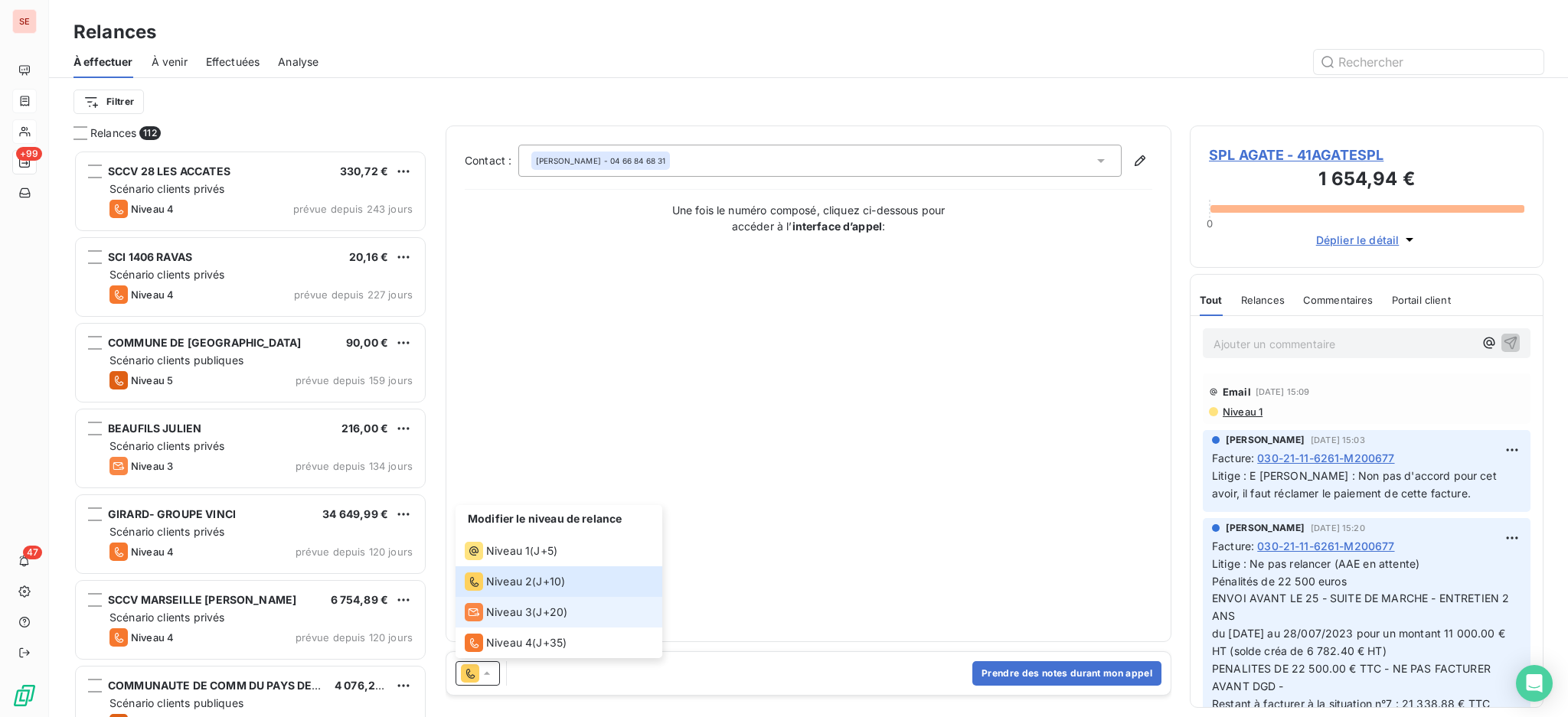
click at [499, 615] on span "Niveau 3" at bounding box center [508, 612] width 46 height 16
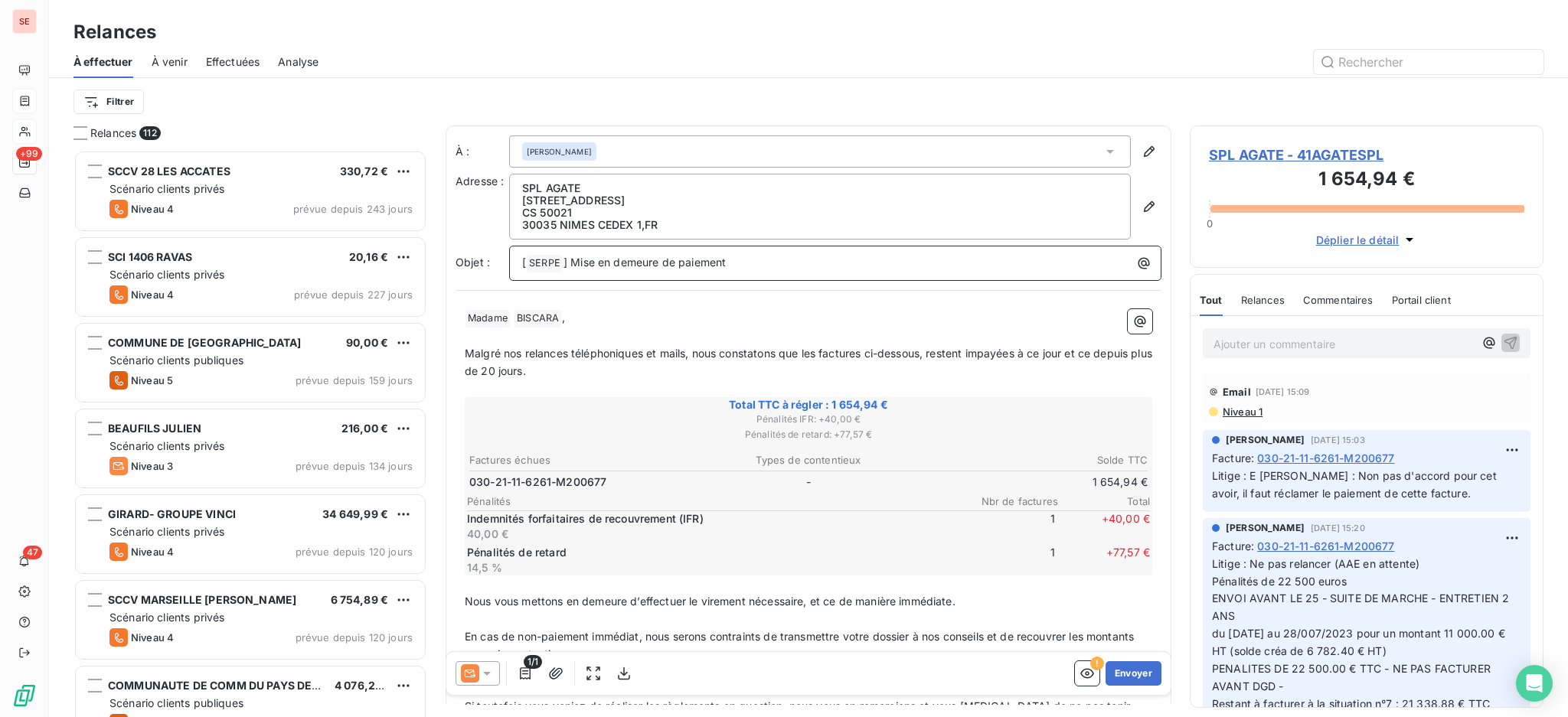
click at [886, 257] on p "[ SERPE ﻿ ] Mise en demeure de paiement" at bounding box center [839, 262] width 634 height 18
click at [886, 248] on div "[ SERPE ﻿ ] Mise en demeure de paiement - 41" at bounding box center [835, 263] width 652 height 35
click at [798, 264] on p "[ SERPE ﻿ ] Mise en demeure de paiement - 41" at bounding box center [839, 262] width 634 height 18
click at [552, 311] on span "BISCARA ﻿" at bounding box center [538, 319] width 47 height 17
click at [576, 319] on p "﻿ Madame ﻿ ," at bounding box center [808, 318] width 687 height 18
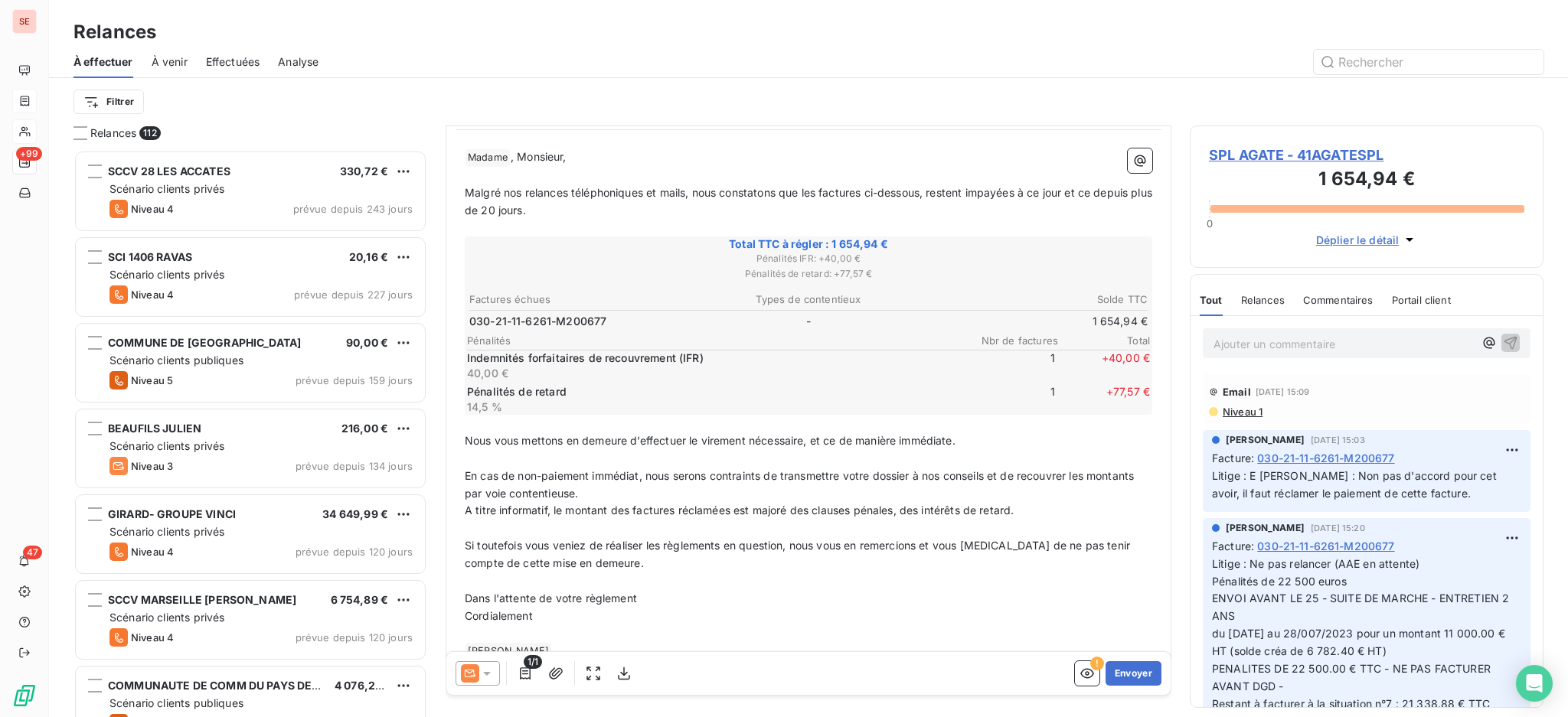
scroll to position [192, 0]
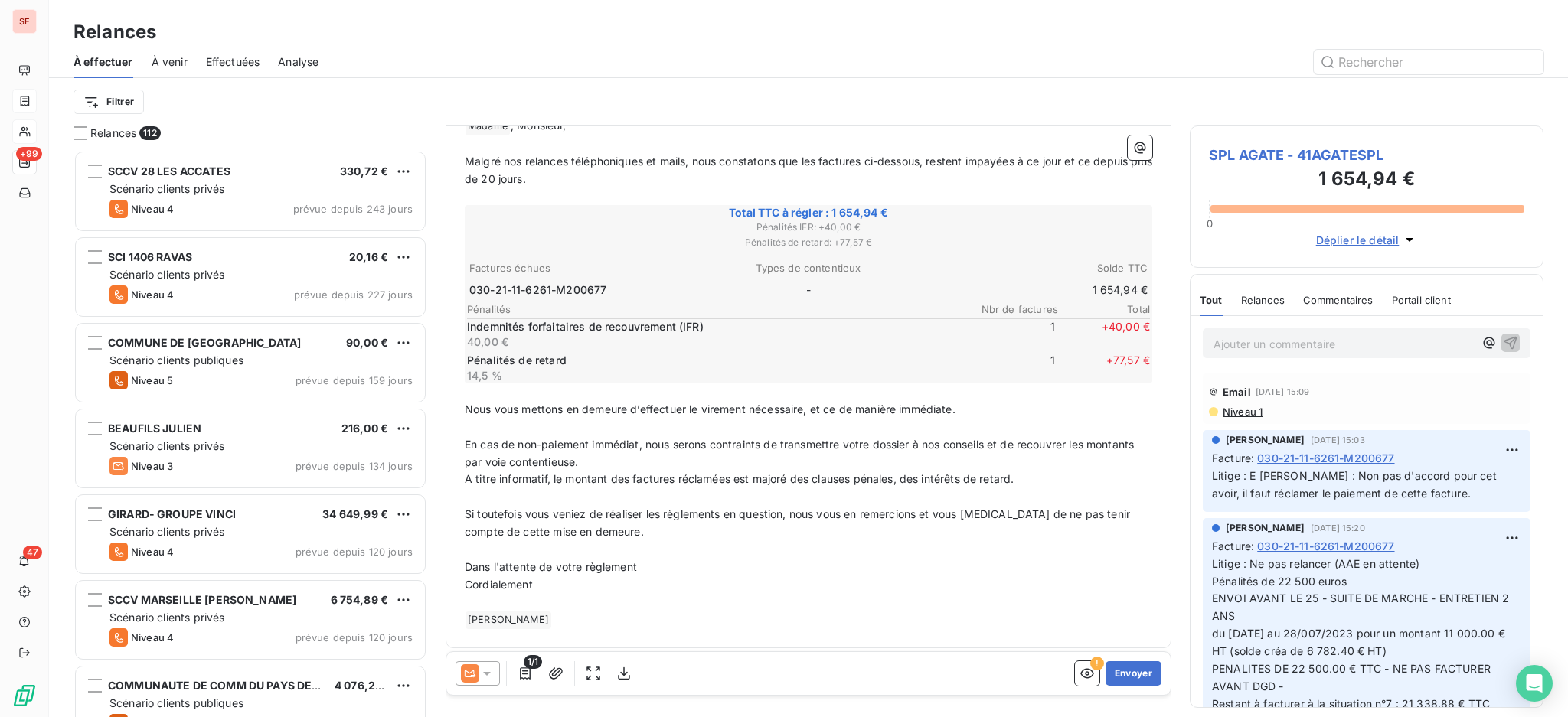
click at [1468, 112] on div "Filtrer" at bounding box center [809, 102] width 1470 height 29
click at [553, 673] on icon "button" at bounding box center [556, 673] width 14 height 12
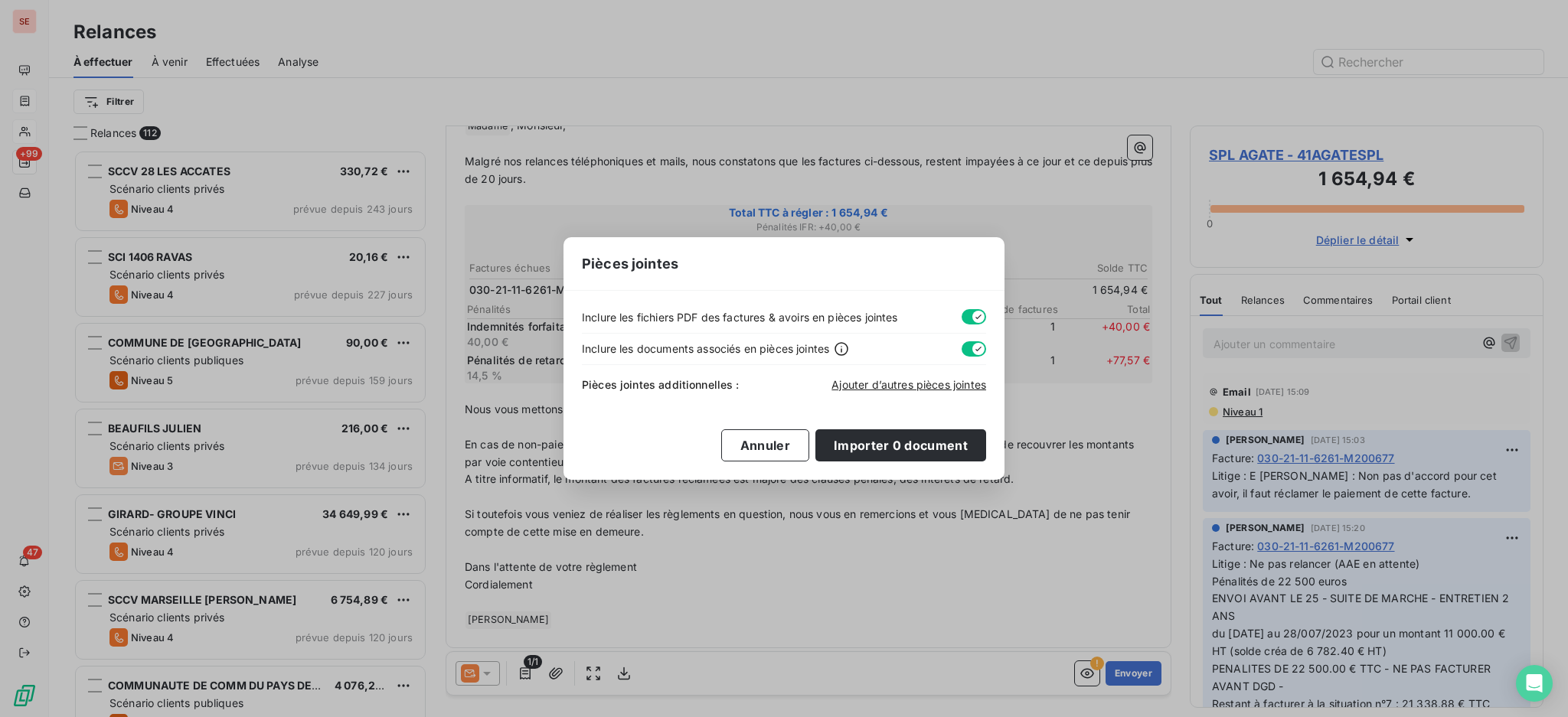
click at [900, 377] on div "Ajouter d’autres pièces jointes" at bounding box center [908, 385] width 155 height 16
click at [894, 383] on span "Ajouter d’autres pièces jointes" at bounding box center [908, 384] width 155 height 13
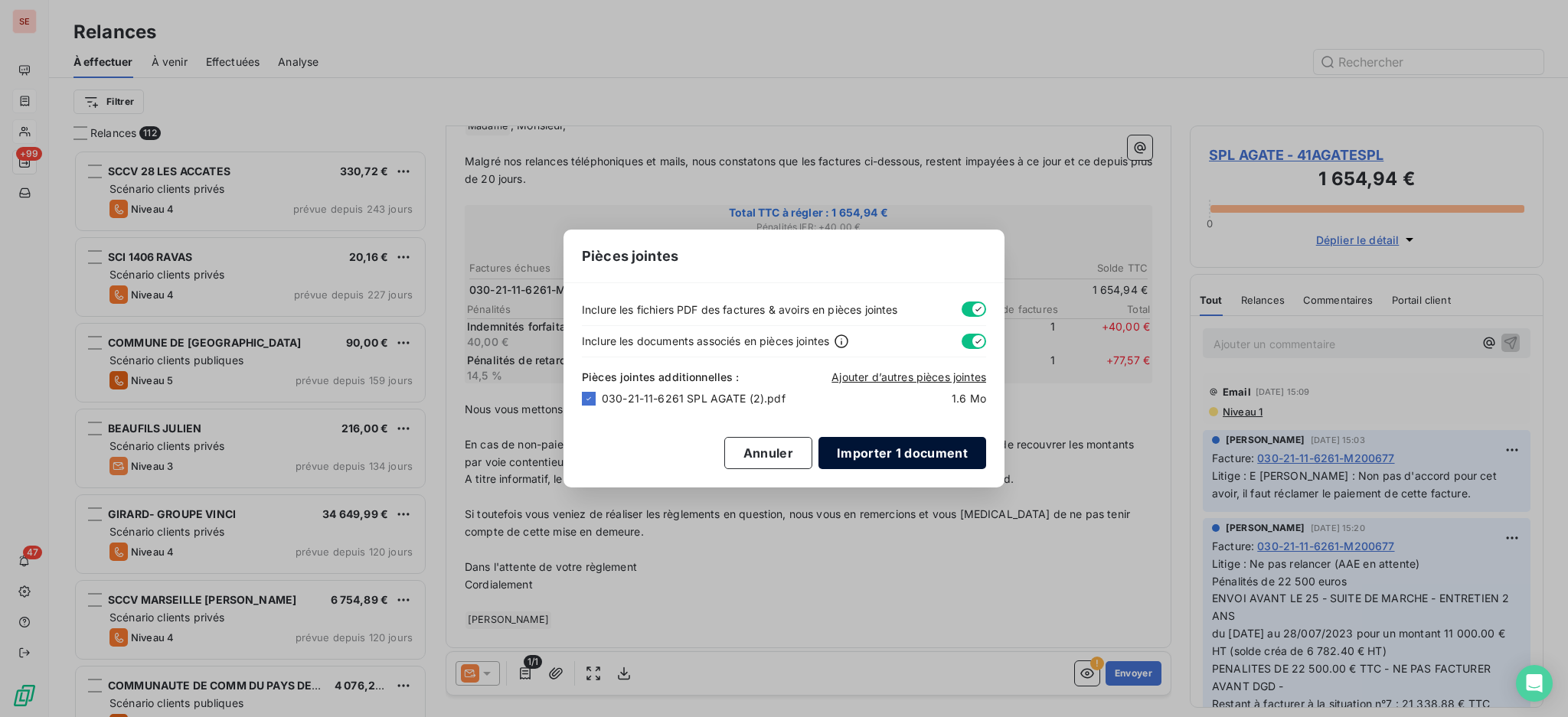
click at [915, 457] on button "Importer 1 document" at bounding box center [902, 453] width 167 height 32
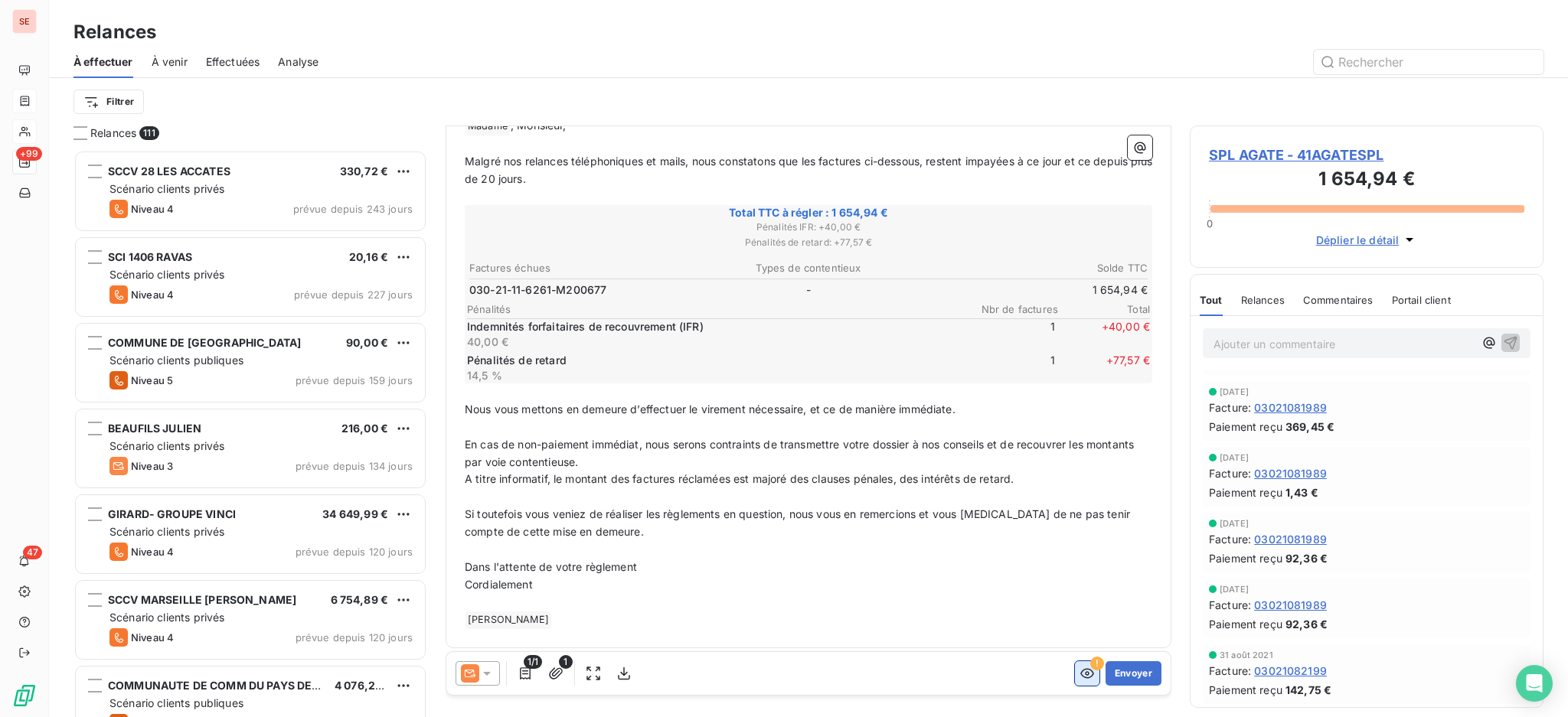
click at [1079, 667] on icon "button" at bounding box center [1087, 673] width 16 height 16
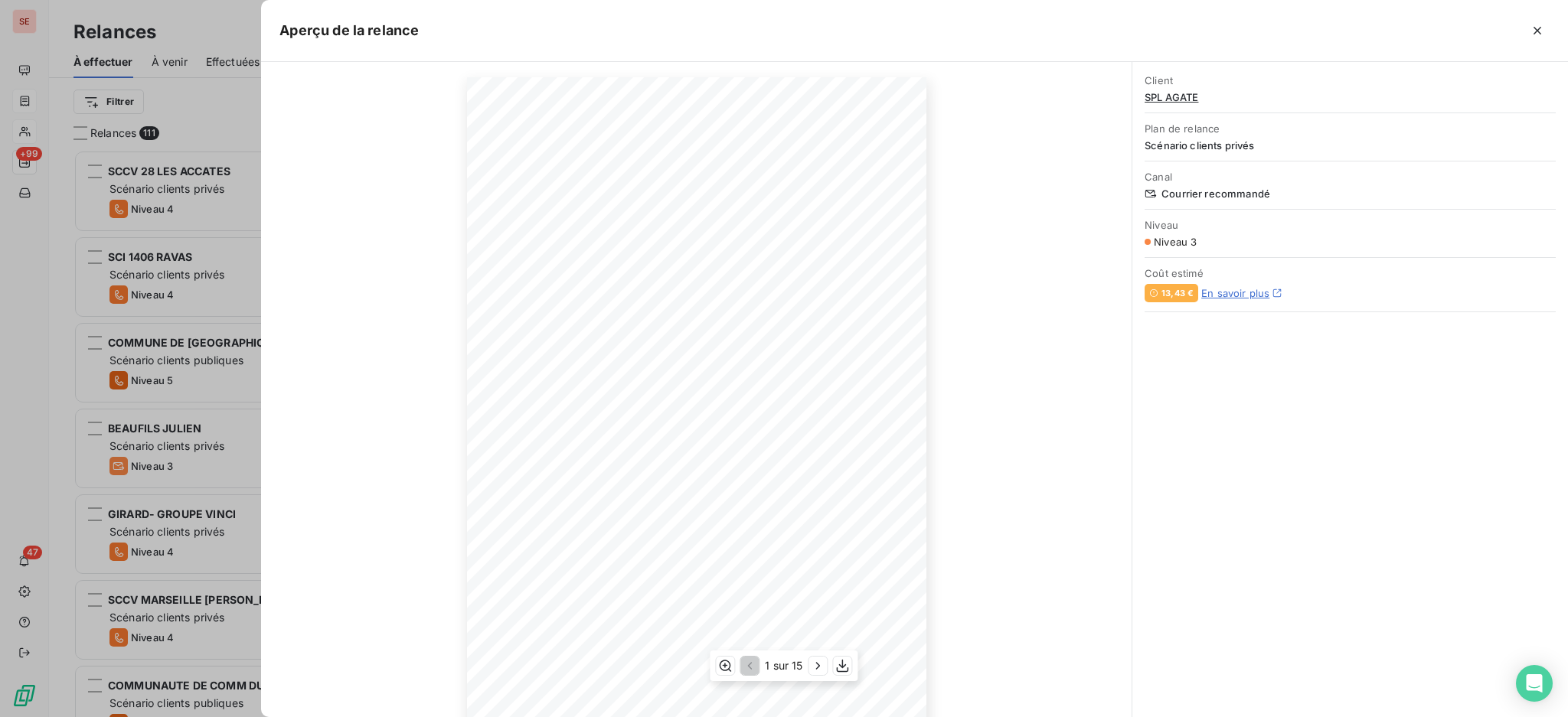
scroll to position [81, 0]
click at [819, 666] on icon "button" at bounding box center [818, 665] width 4 height 7
click at [819, 666] on icon "button" at bounding box center [819, 665] width 4 height 7
click at [819, 666] on icon "button" at bounding box center [819, 666] width 16 height 16
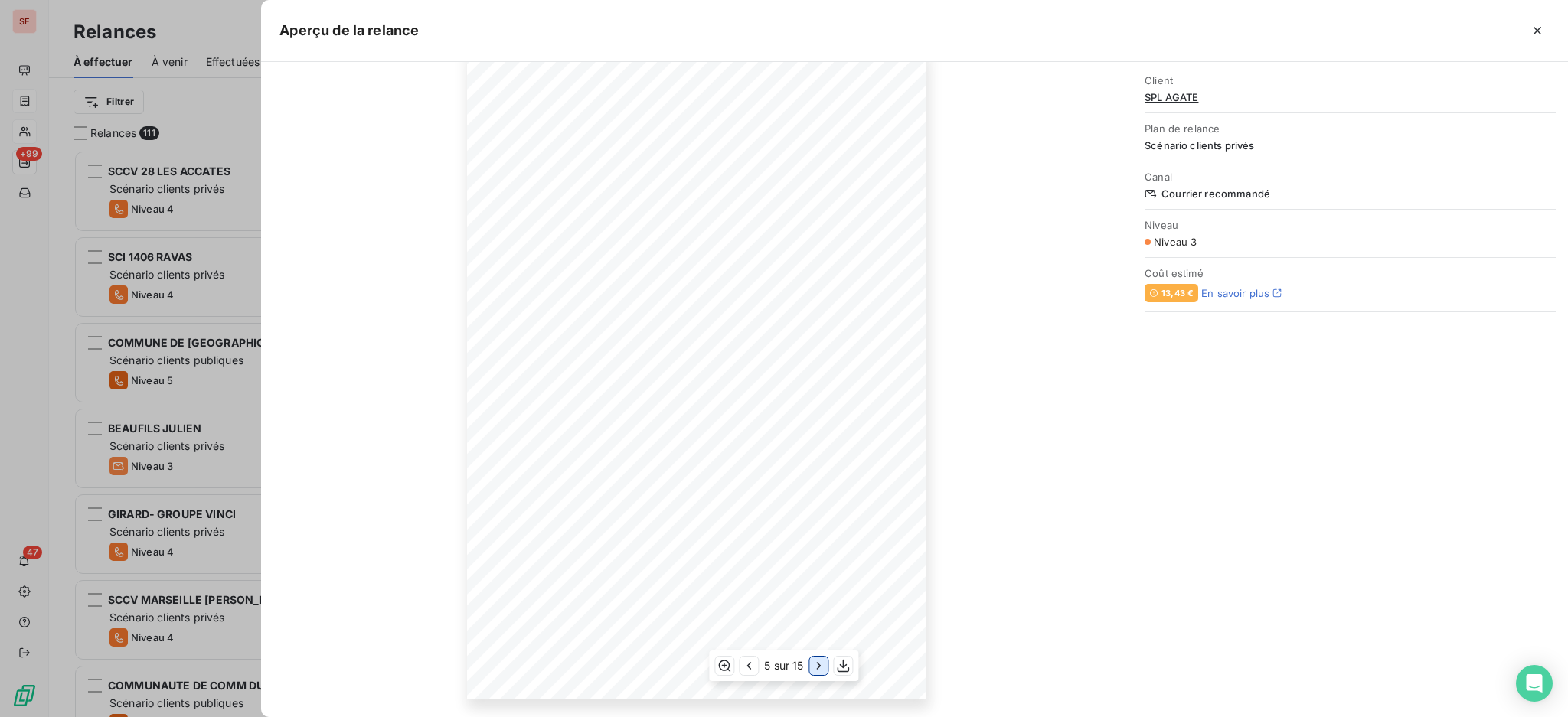
click at [819, 666] on icon "button" at bounding box center [819, 665] width 4 height 7
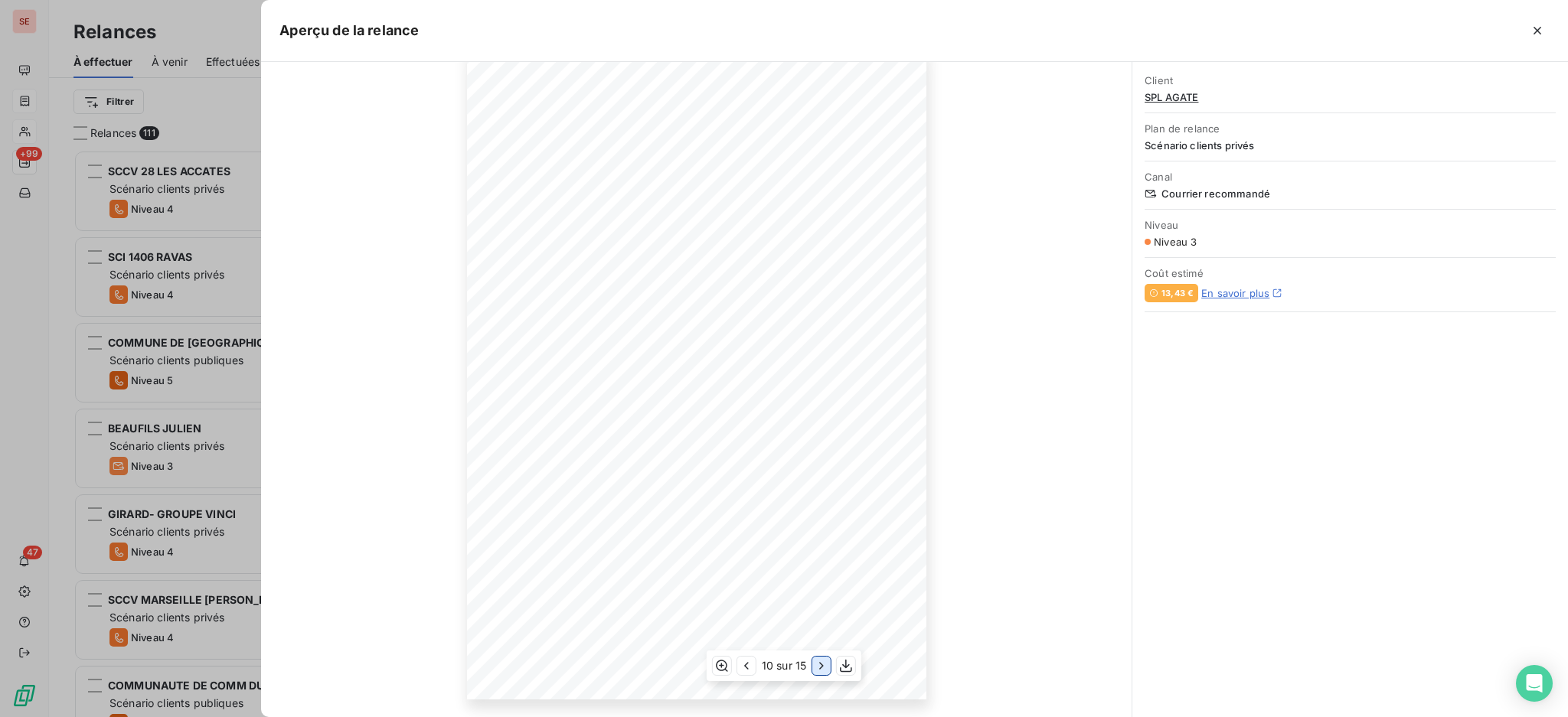
click at [819, 666] on icon "button" at bounding box center [821, 666] width 16 height 16
click at [819, 666] on icon "button" at bounding box center [820, 666] width 16 height 16
click at [819, 666] on icon "button" at bounding box center [821, 666] width 16 height 16
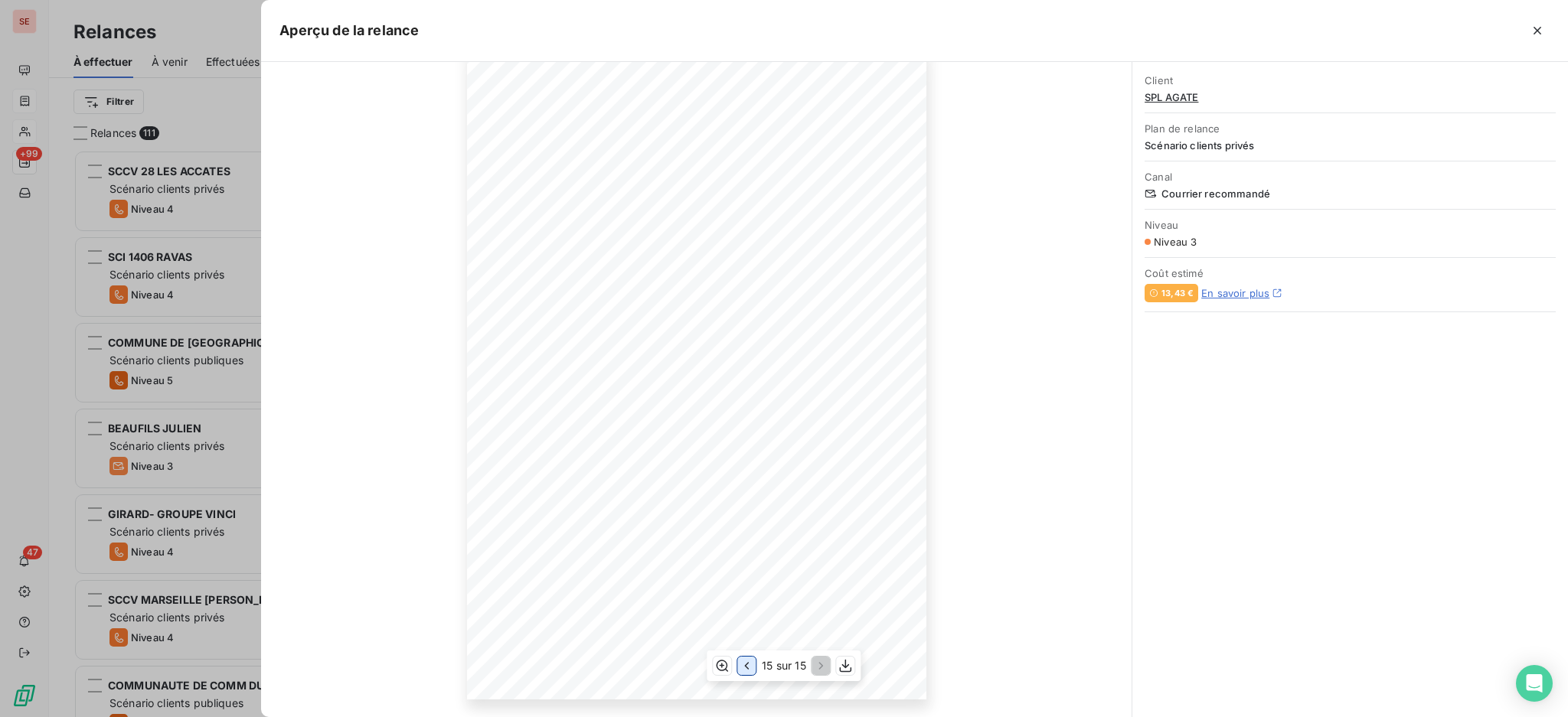
click at [743, 667] on icon "button" at bounding box center [747, 666] width 16 height 16
click at [743, 667] on icon "button" at bounding box center [748, 666] width 16 height 16
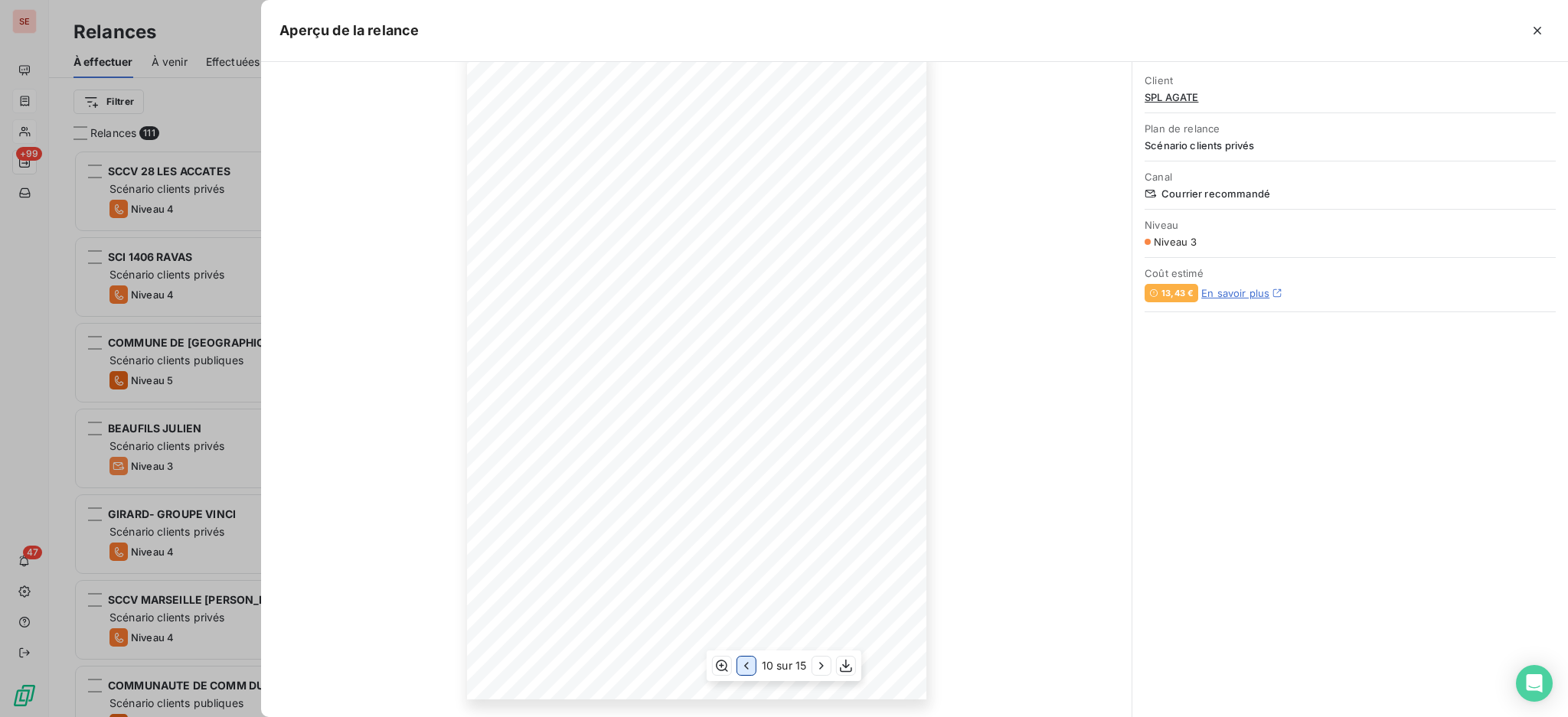
click at [743, 667] on icon "button" at bounding box center [747, 666] width 16 height 16
click at [743, 667] on icon "button" at bounding box center [749, 666] width 16 height 16
click at [742, 666] on icon "button" at bounding box center [749, 666] width 16 height 16
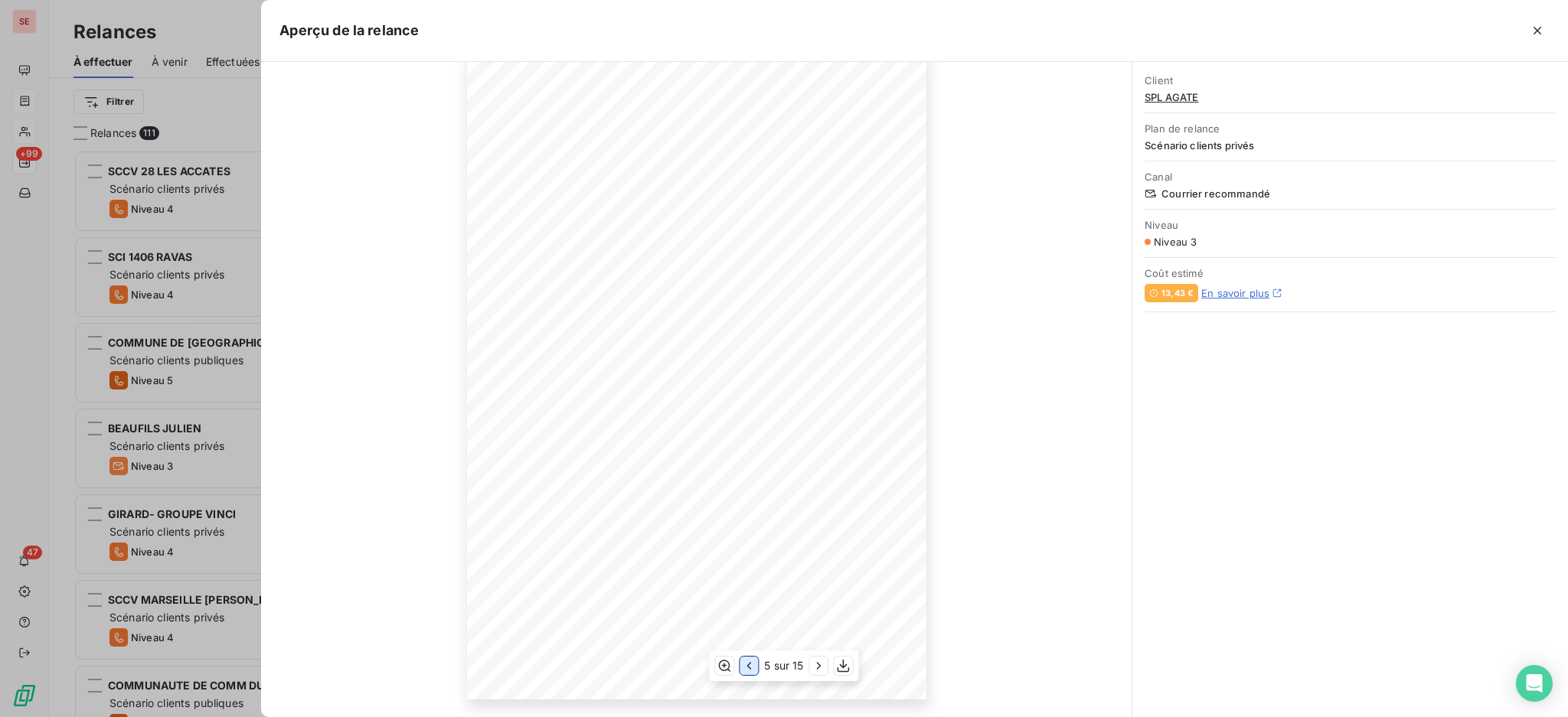
click at [742, 666] on icon "button" at bounding box center [749, 666] width 16 height 16
click at [742, 666] on icon "button" at bounding box center [749, 666] width 16 height 16
click at [1533, 23] on icon "button" at bounding box center [1537, 31] width 16 height 16
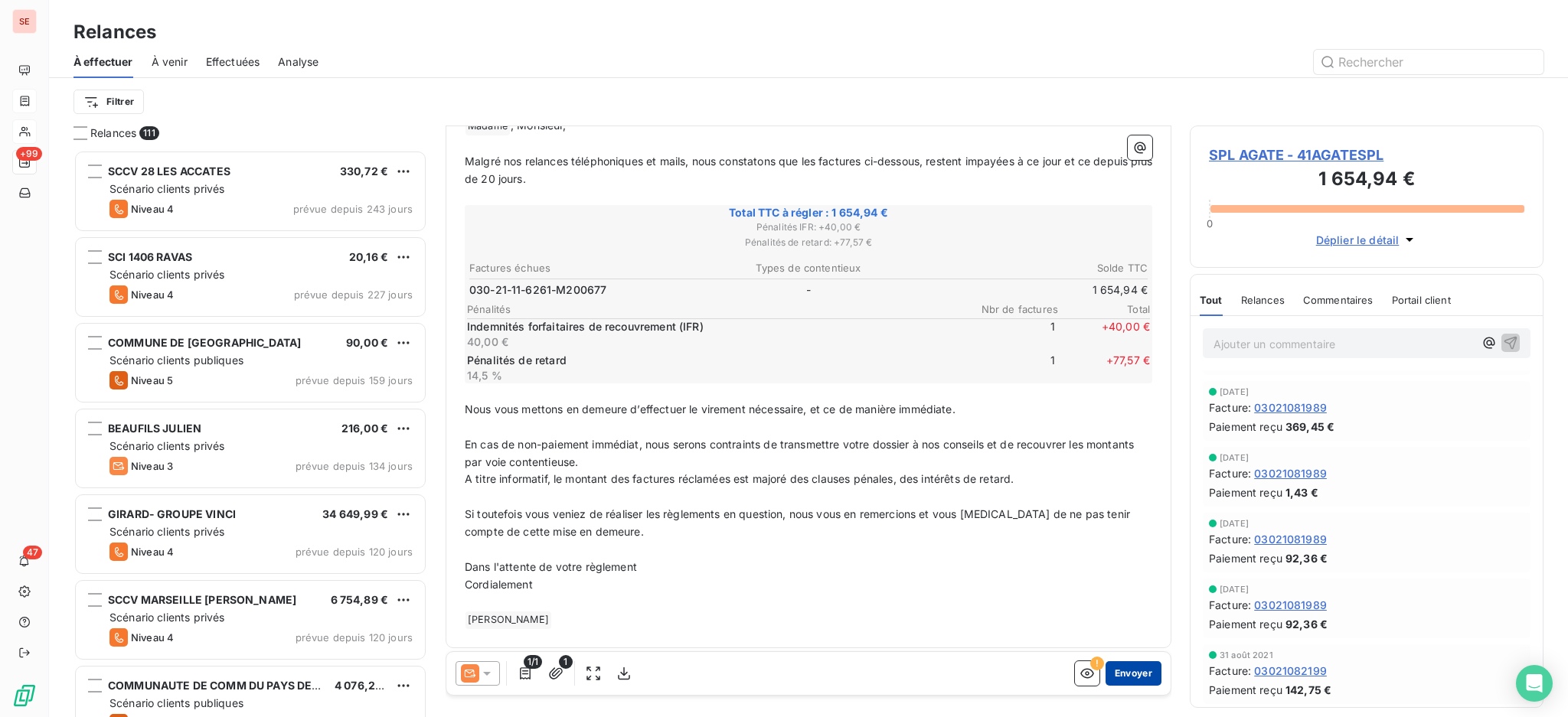
click at [1121, 668] on button "Envoyer" at bounding box center [1132, 672] width 55 height 24
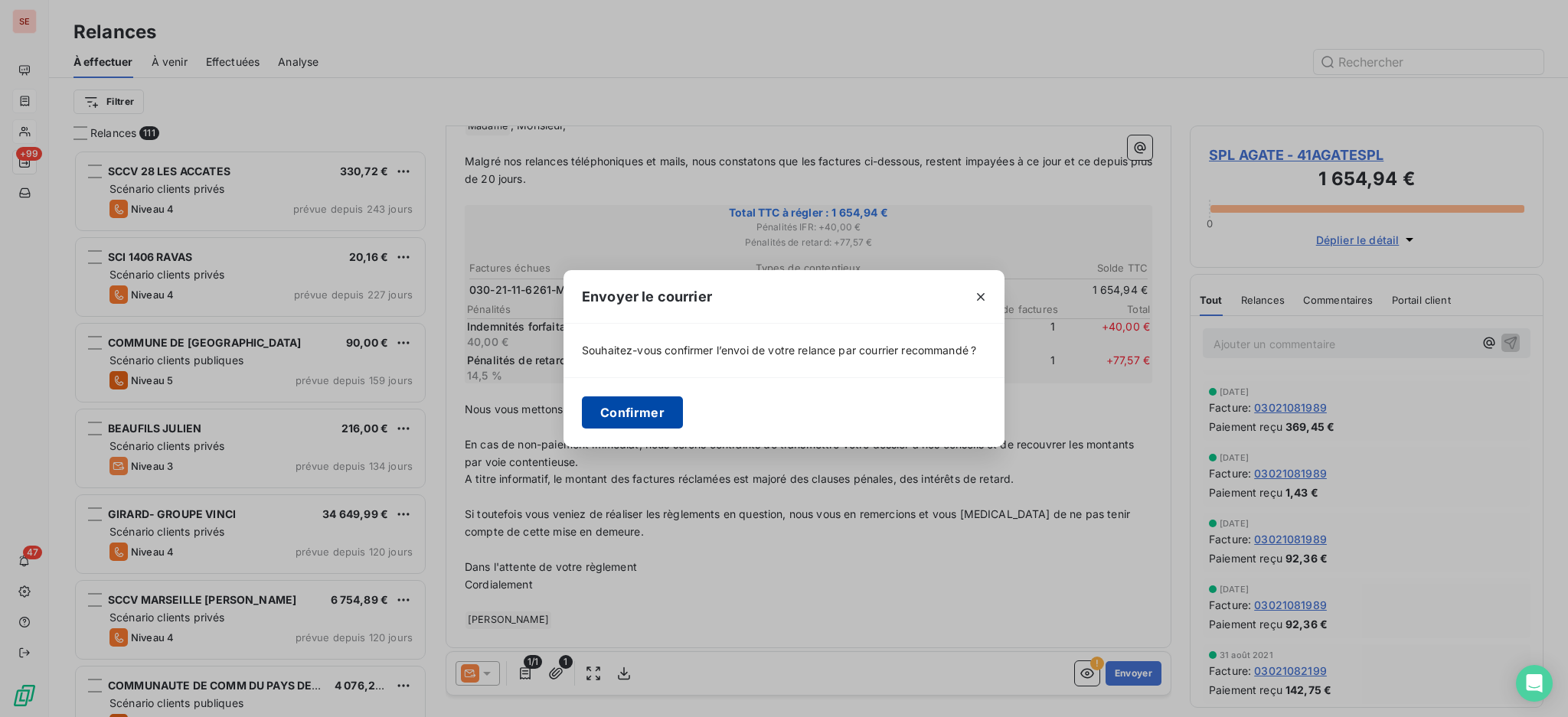
click at [642, 401] on button "Confirmer" at bounding box center [632, 412] width 101 height 32
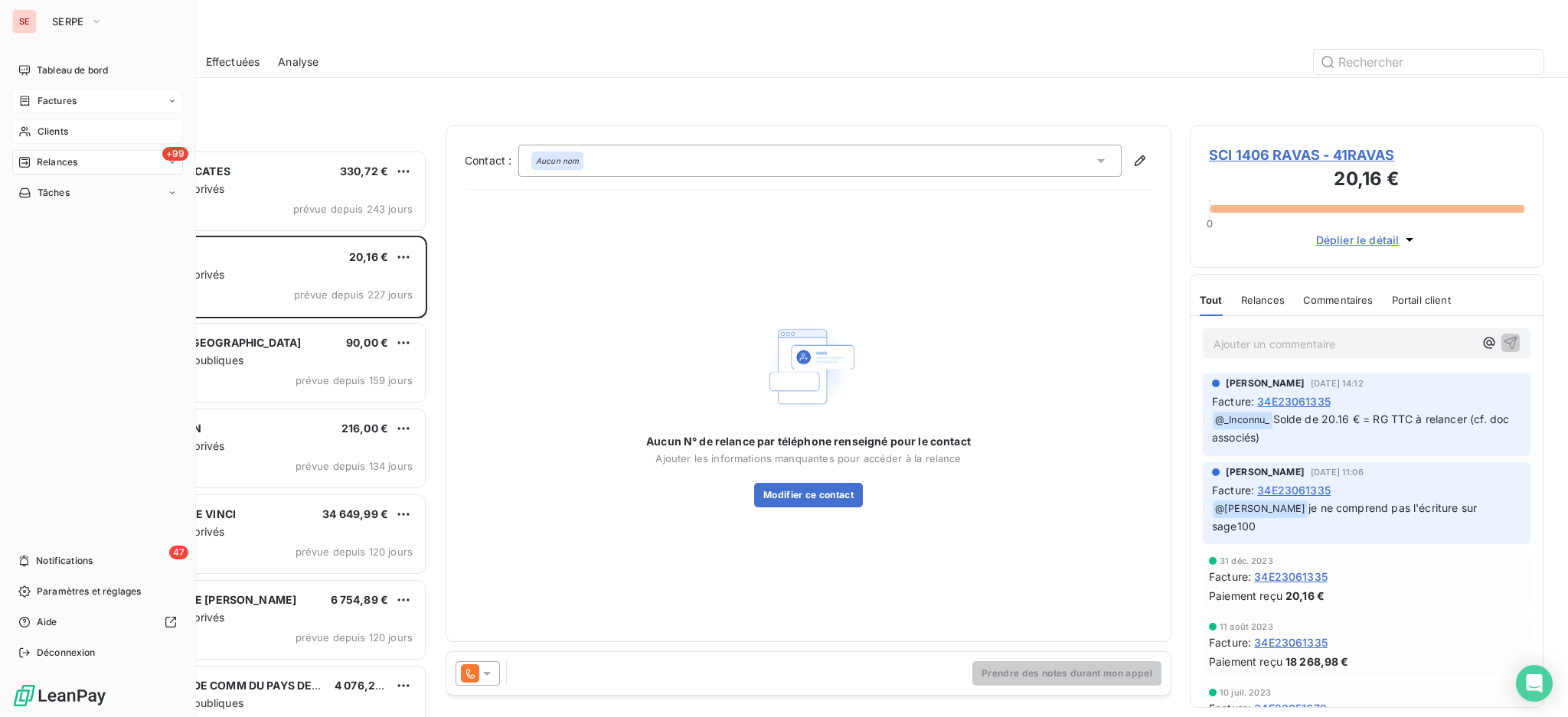
click at [45, 131] on span "Clients" at bounding box center [52, 131] width 30 height 14
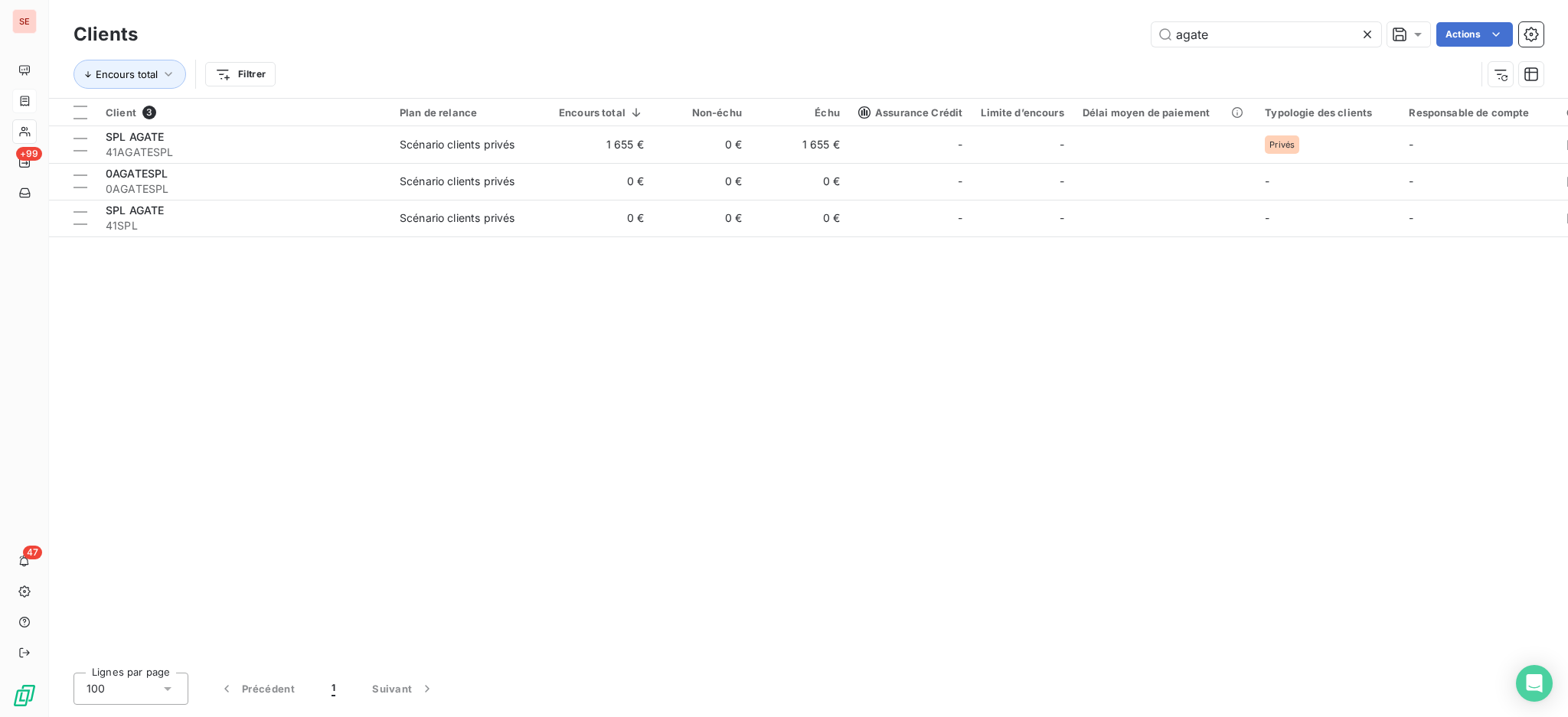
drag, startPoint x: 1272, startPoint y: 30, endPoint x: 1010, endPoint y: 17, distance: 262.3
click at [1046, 18] on div "Clients agate Actions" at bounding box center [809, 34] width 1470 height 32
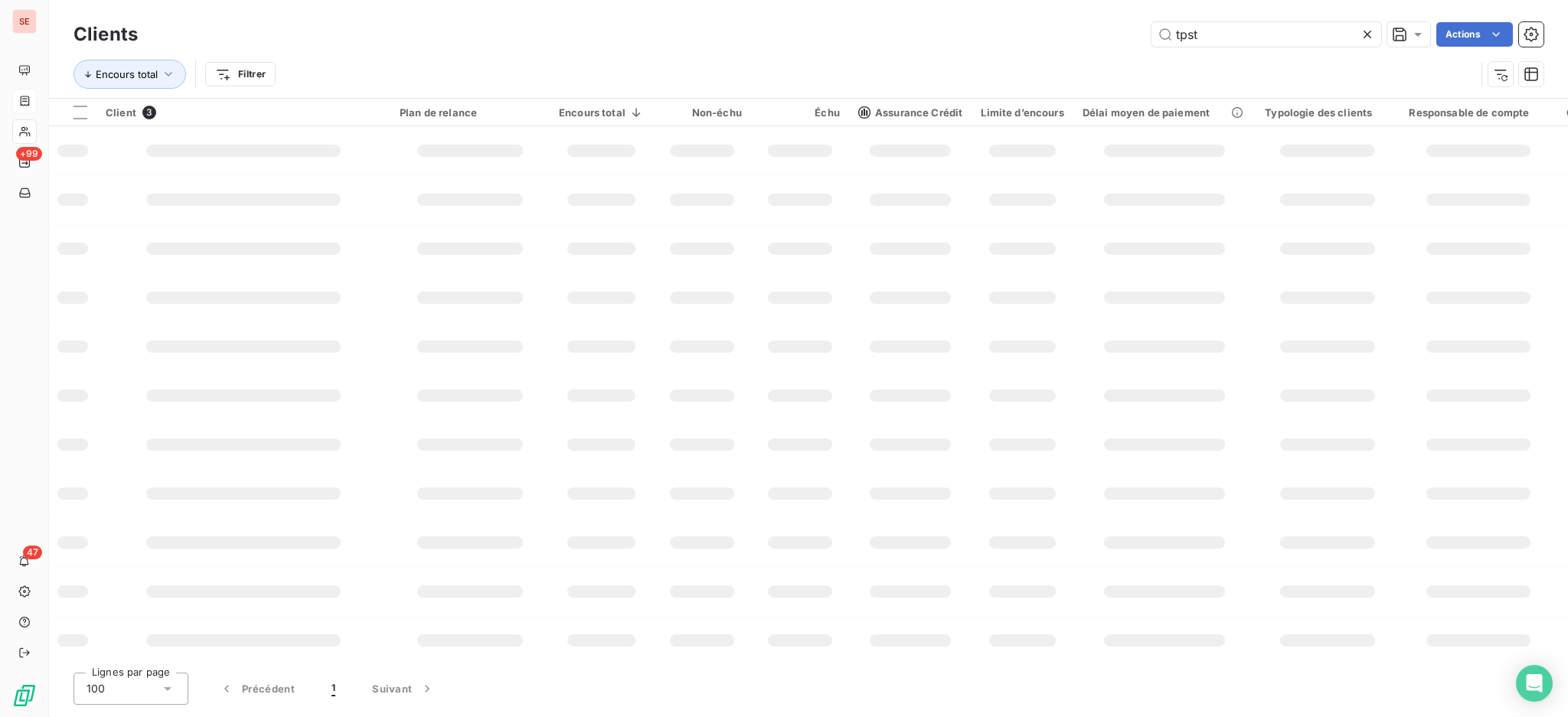
type input "tpst"
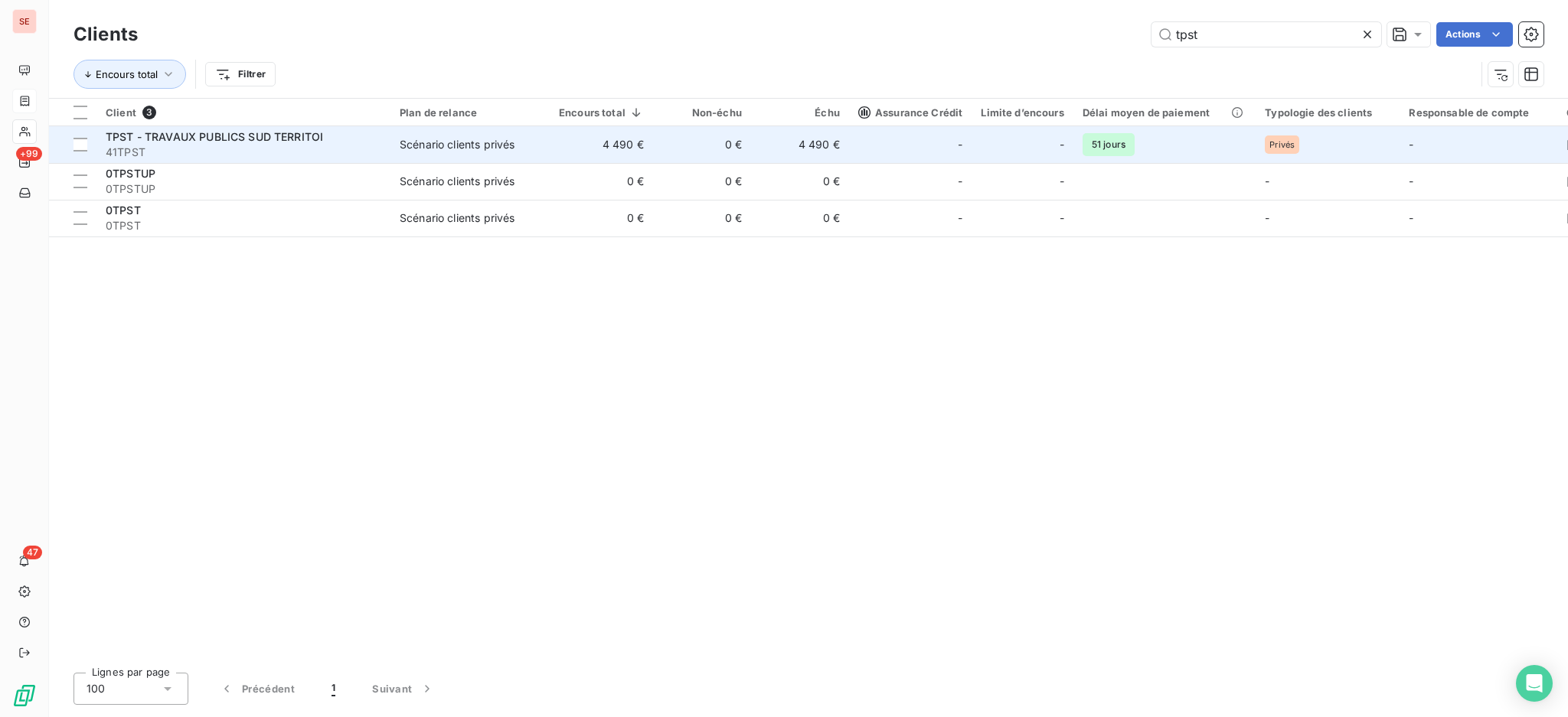
click at [153, 138] on span "TPST - TRAVAUX PUBLICS SUD TERRITOI" at bounding box center [215, 136] width 218 height 13
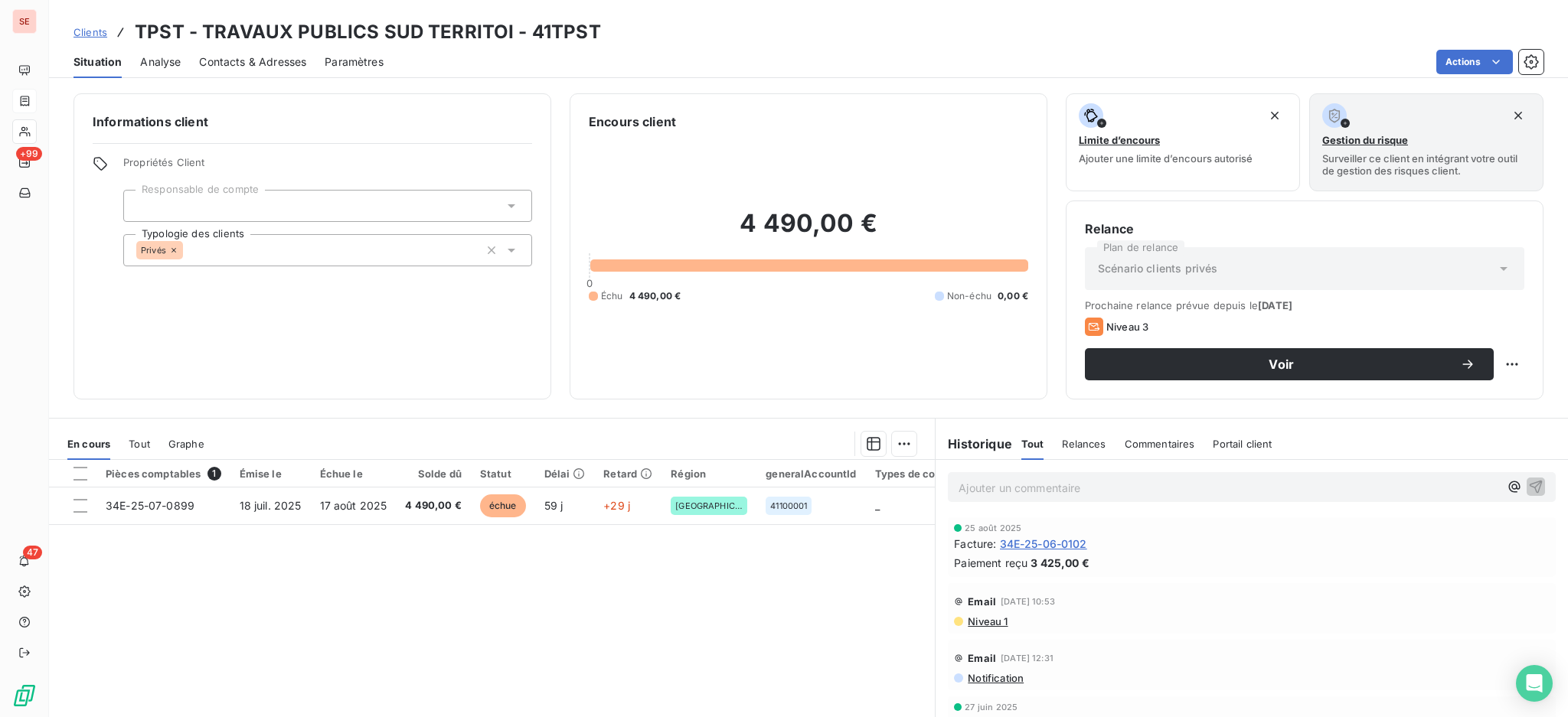
click at [982, 622] on span "Niveau 1" at bounding box center [987, 621] width 42 height 13
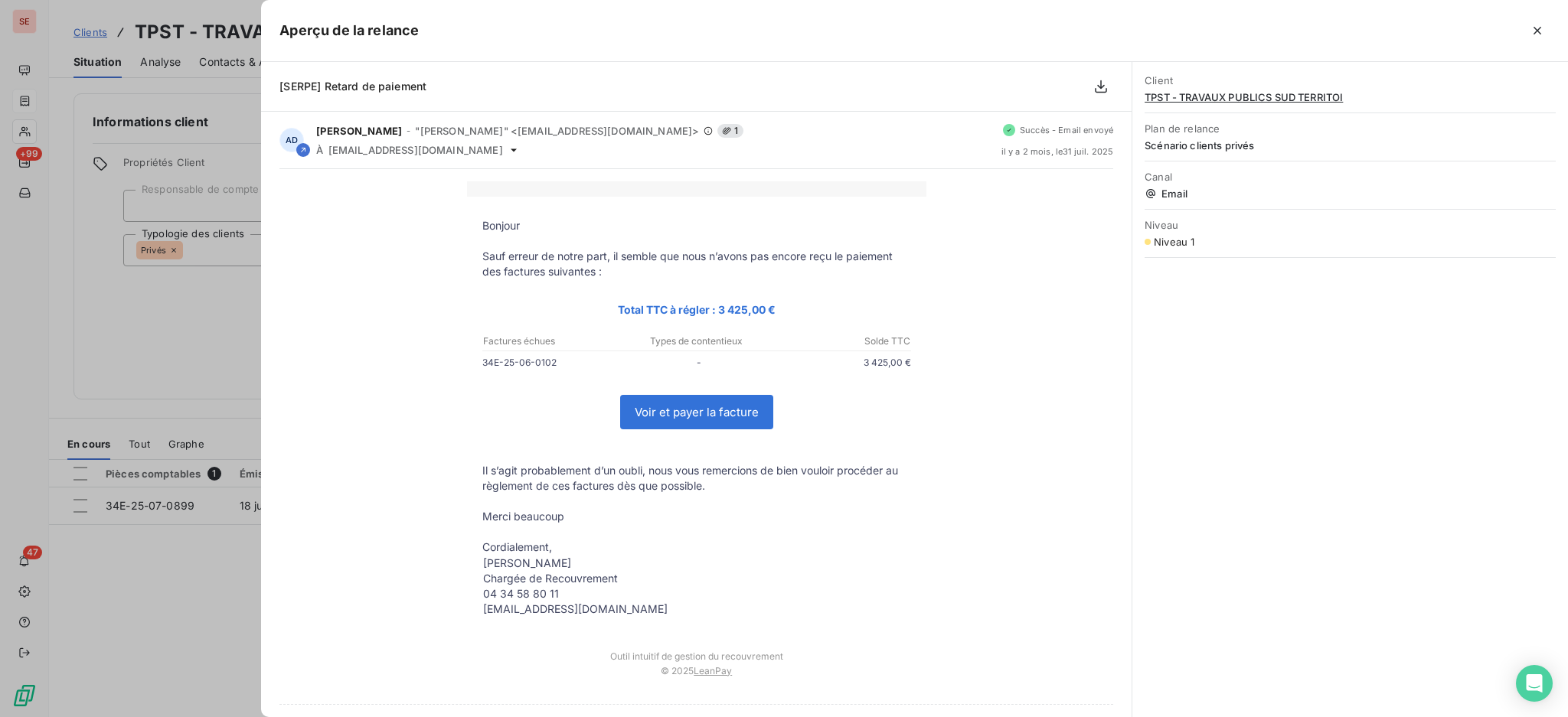
click at [1543, 36] on icon "button" at bounding box center [1537, 31] width 16 height 16
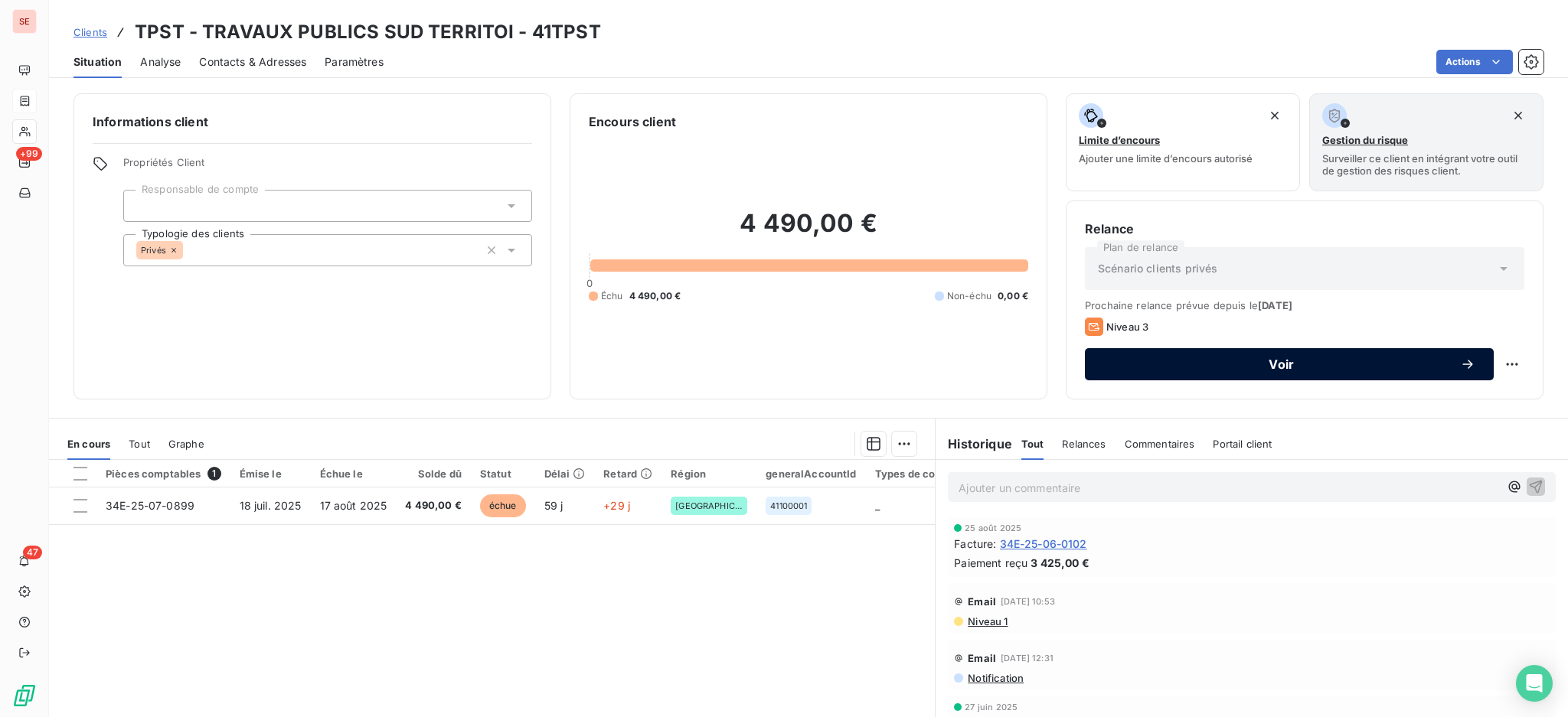
click at [1123, 364] on span "Voir" at bounding box center [1281, 364] width 357 height 13
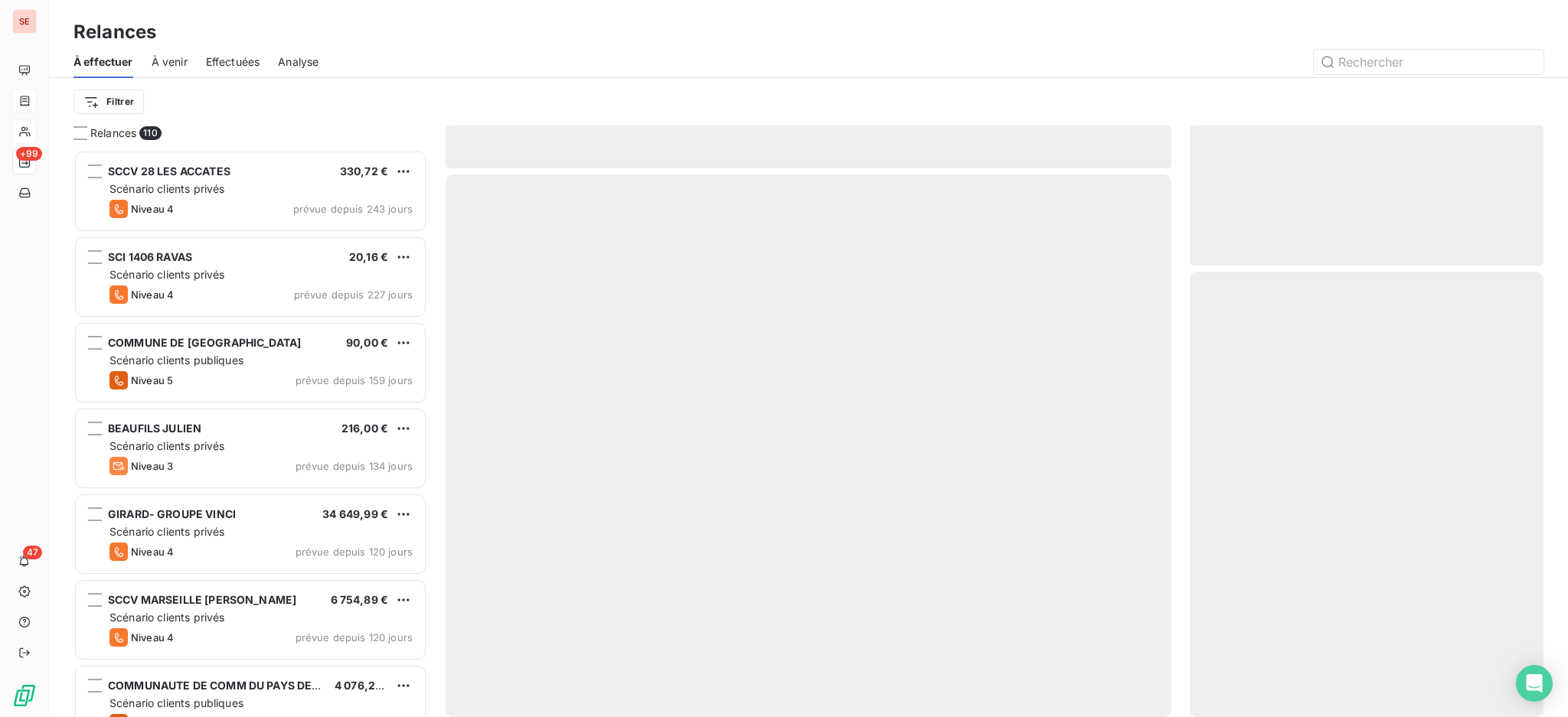
scroll to position [553, 337]
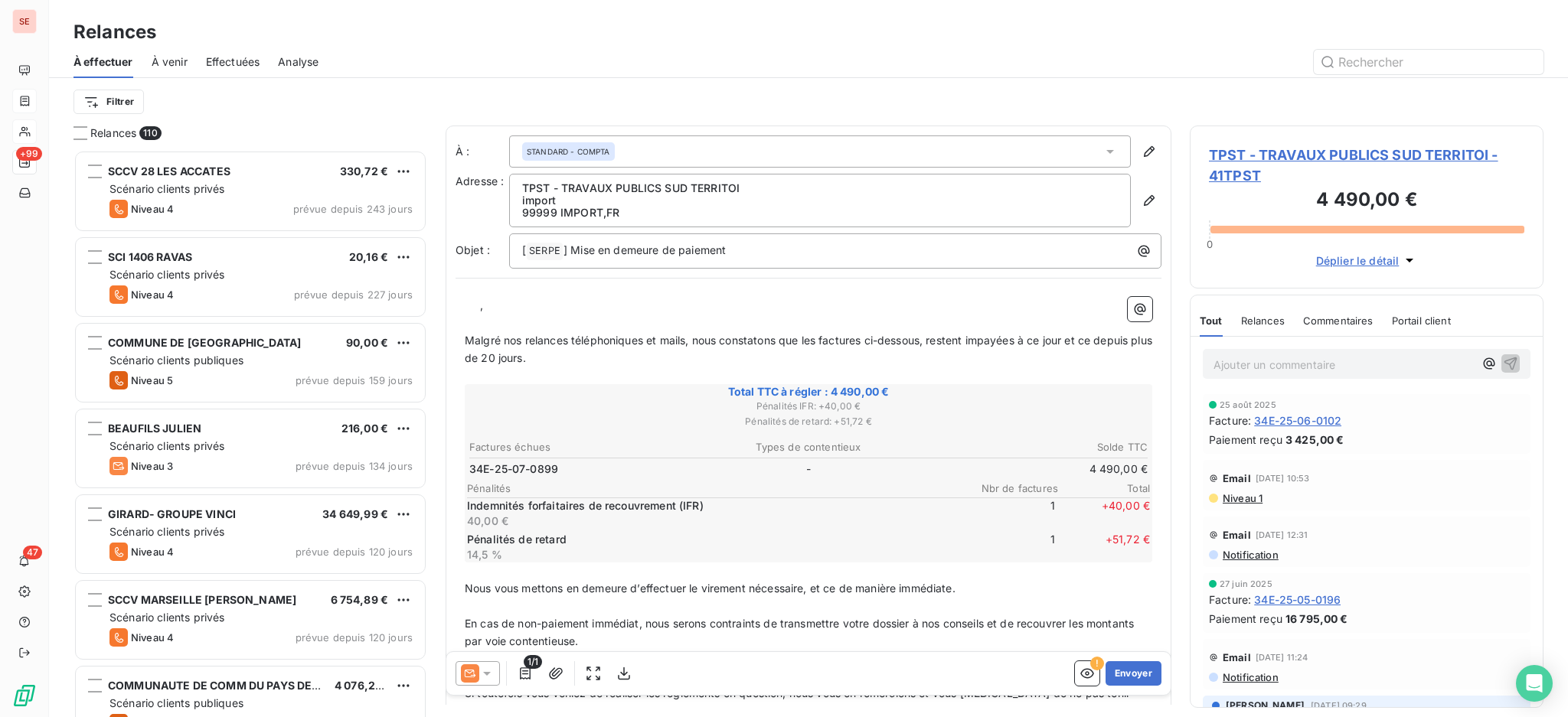
click at [490, 667] on icon at bounding box center [487, 673] width 16 height 16
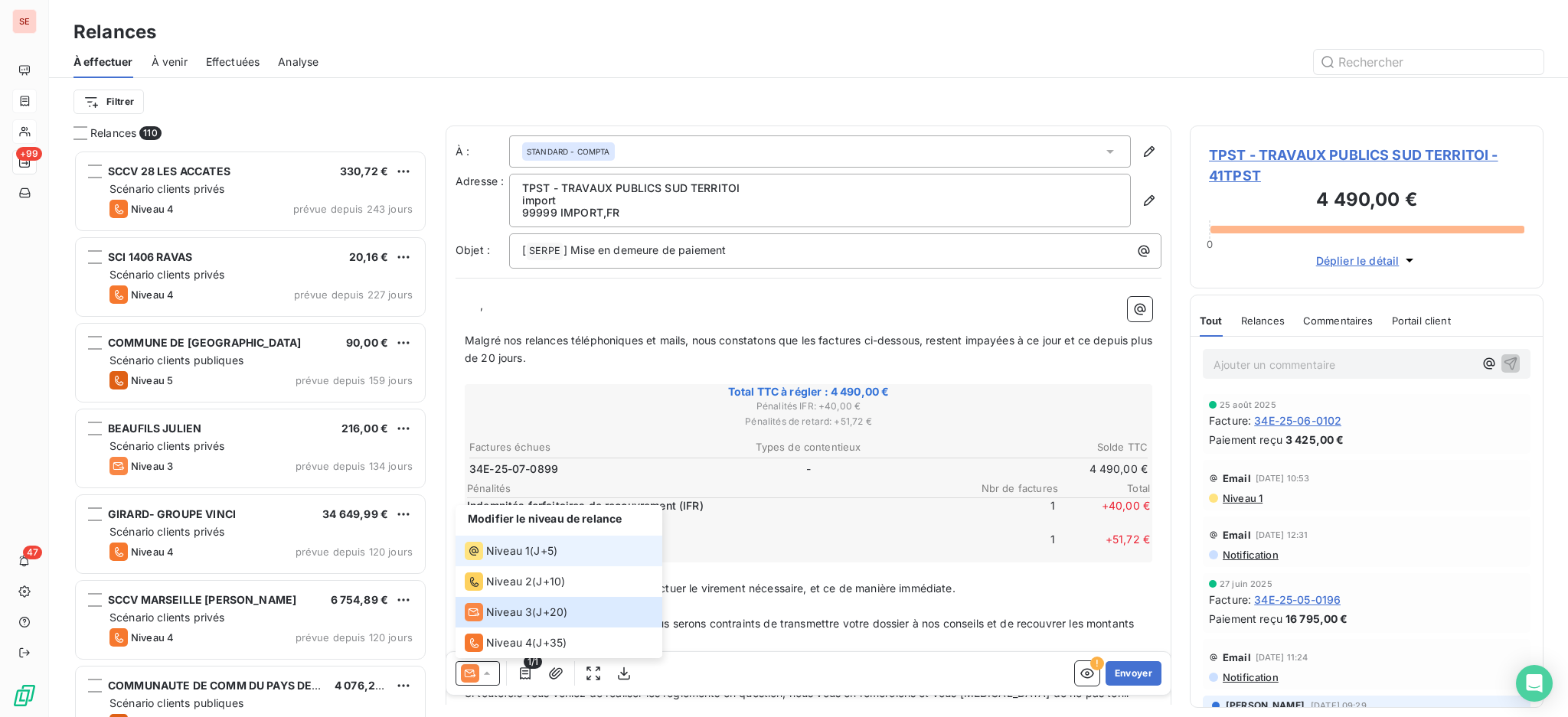
click at [513, 549] on span "Niveau 1" at bounding box center [507, 551] width 44 height 16
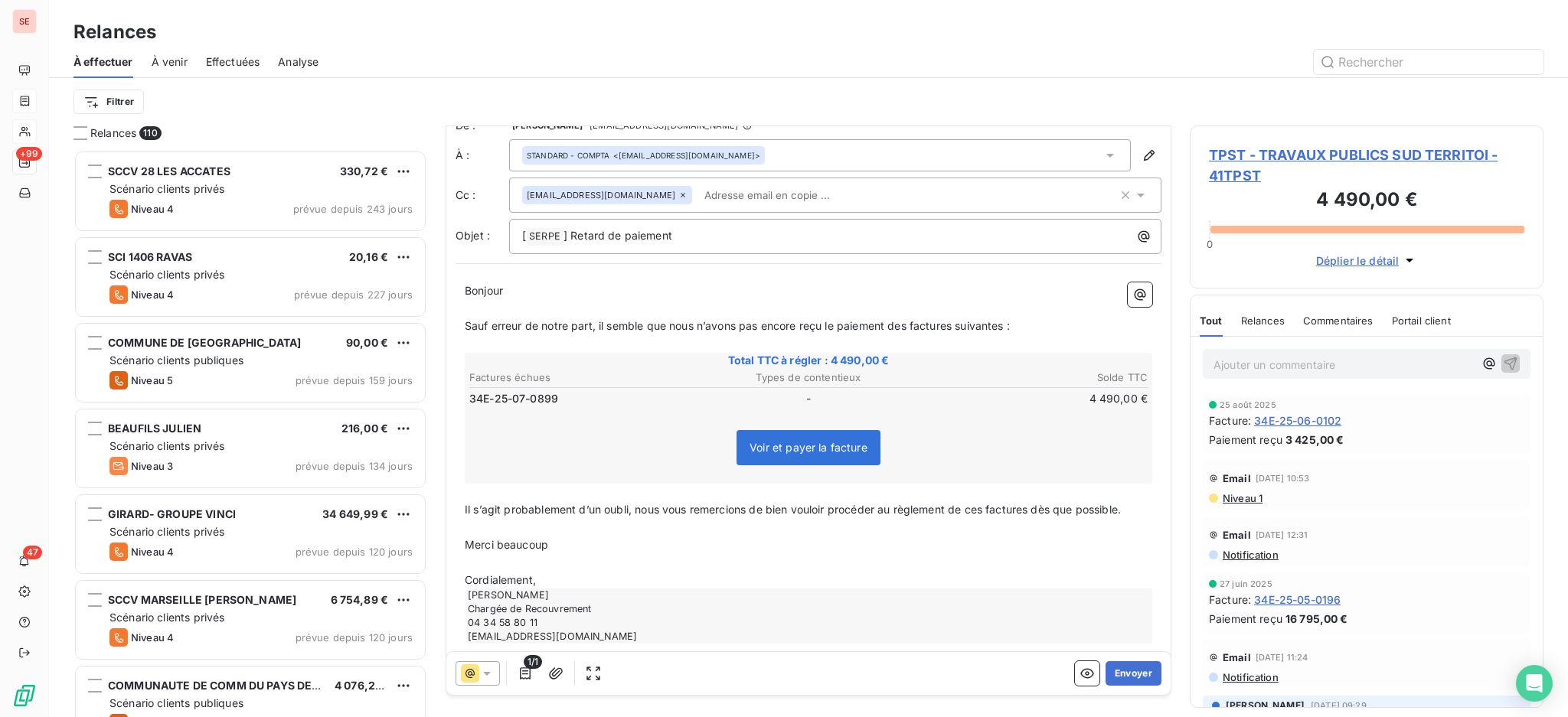
scroll to position [37, 0]
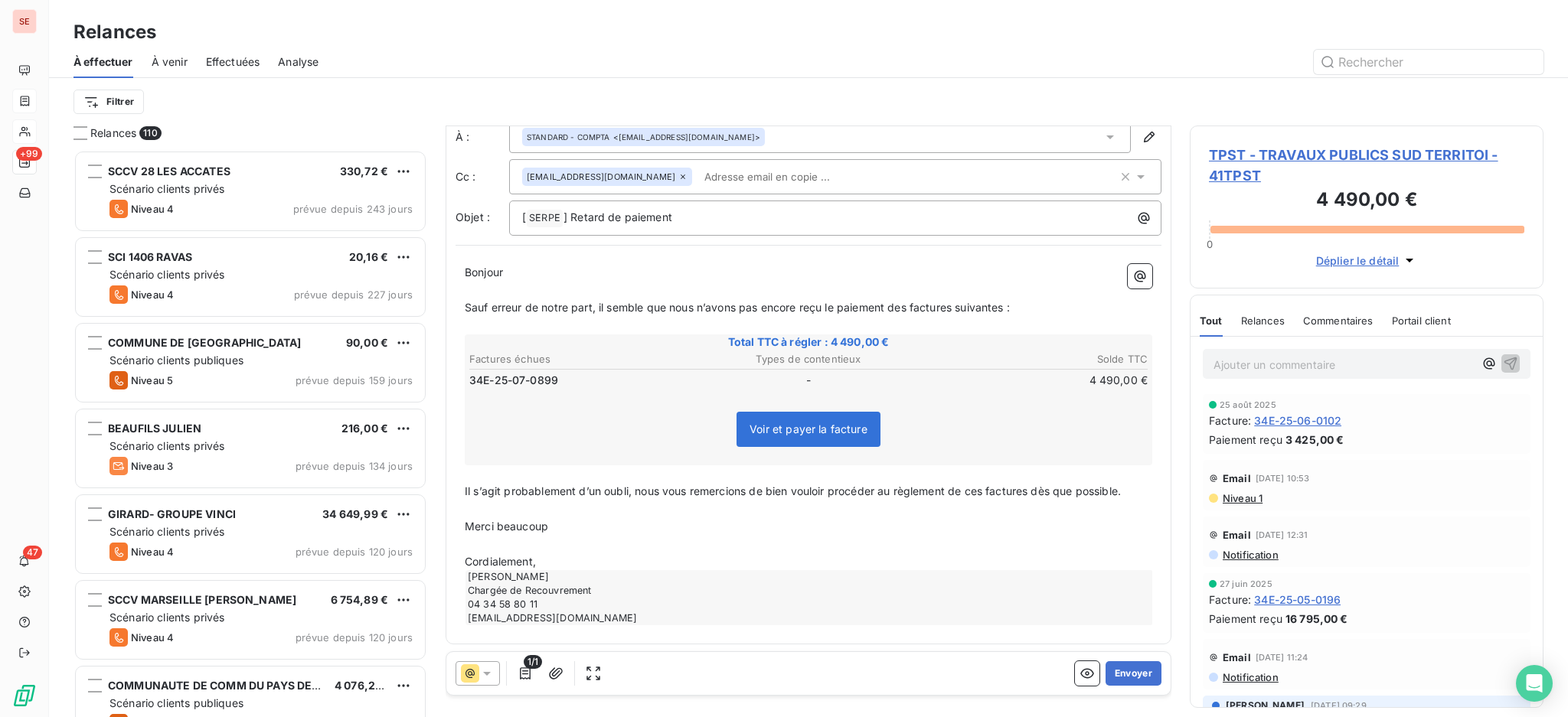
click at [693, 553] on p "Cordialement," at bounding box center [808, 562] width 687 height 17
click at [1105, 672] on button "Envoyer" at bounding box center [1132, 672] width 55 height 24
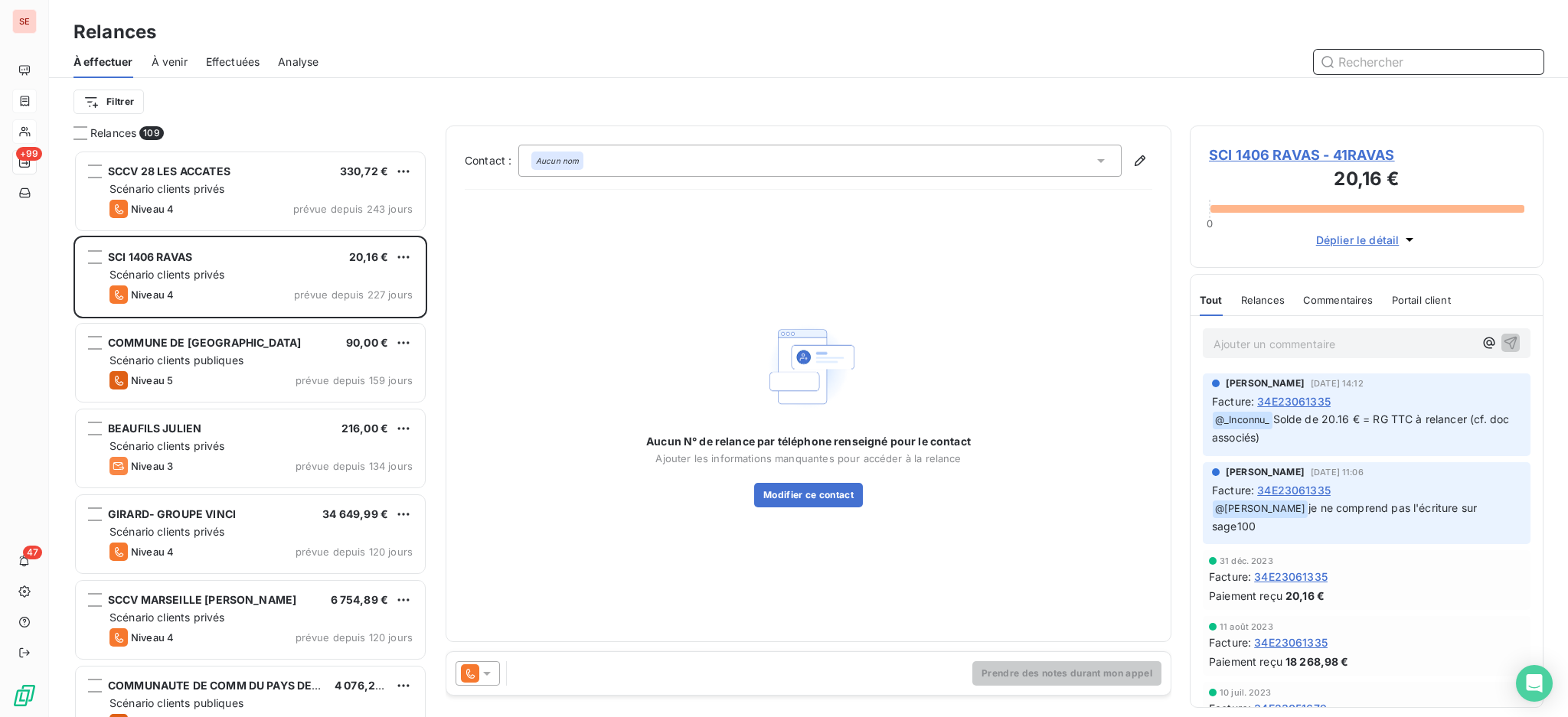
click at [1360, 55] on input "text" at bounding box center [1428, 61] width 229 height 24
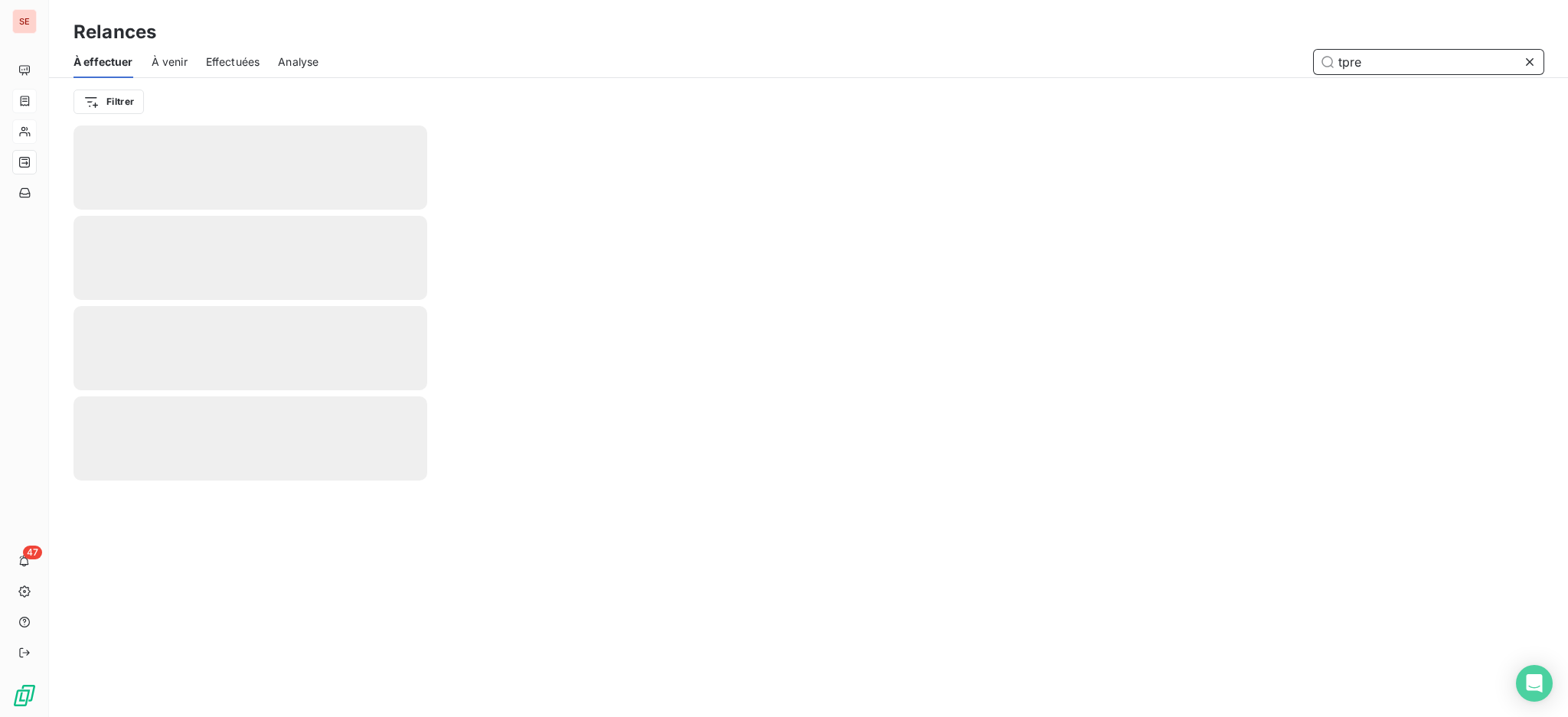
type input "tpre"
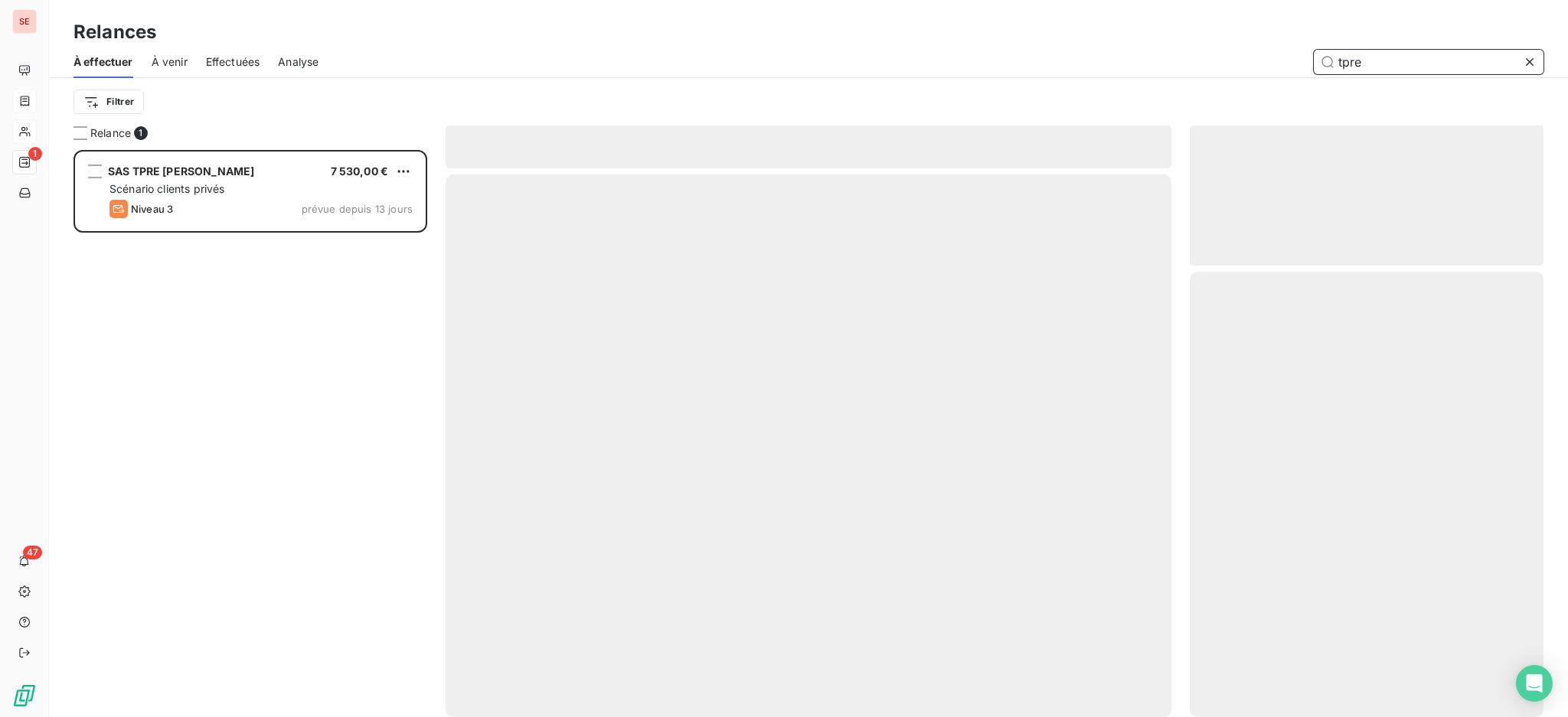
scroll to position [553, 337]
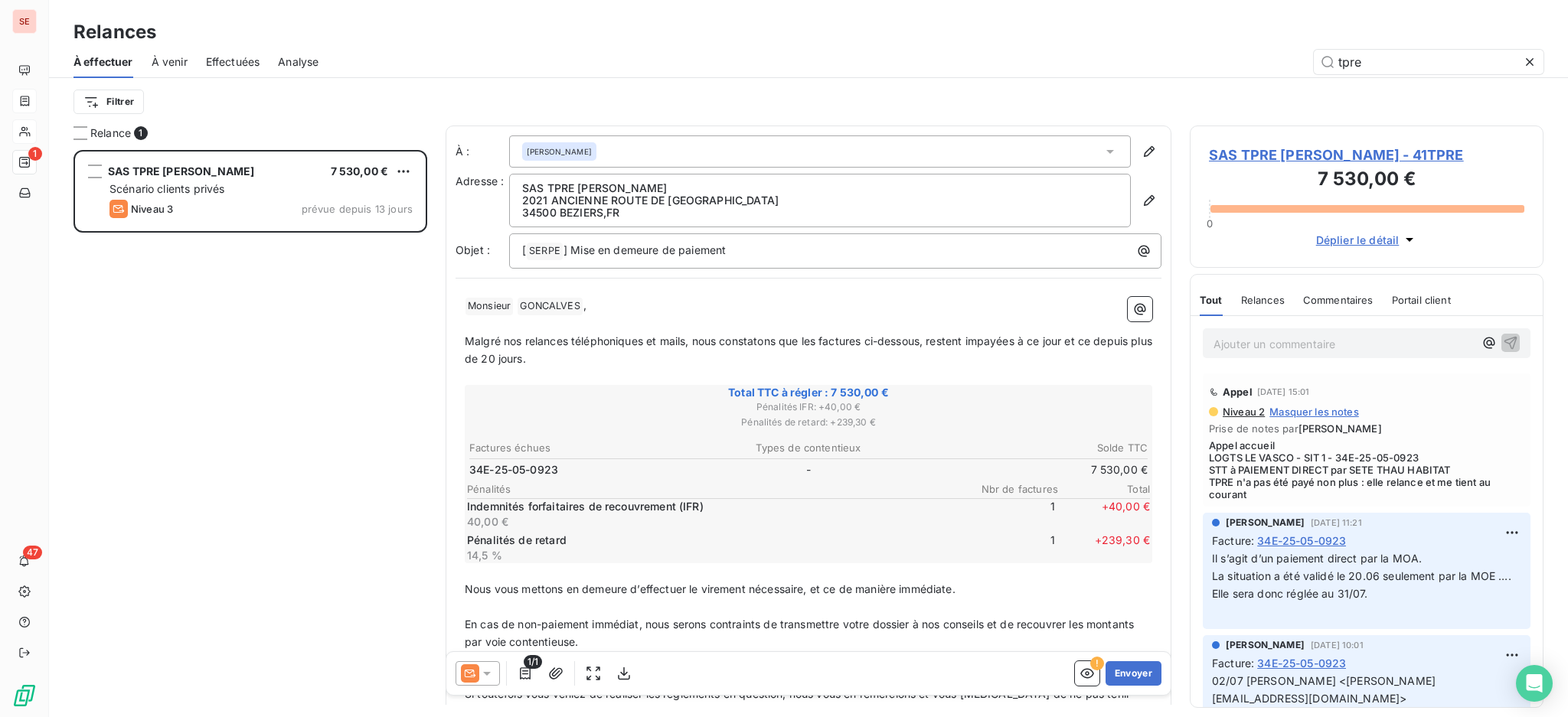
click at [484, 674] on icon at bounding box center [487, 673] width 16 height 16
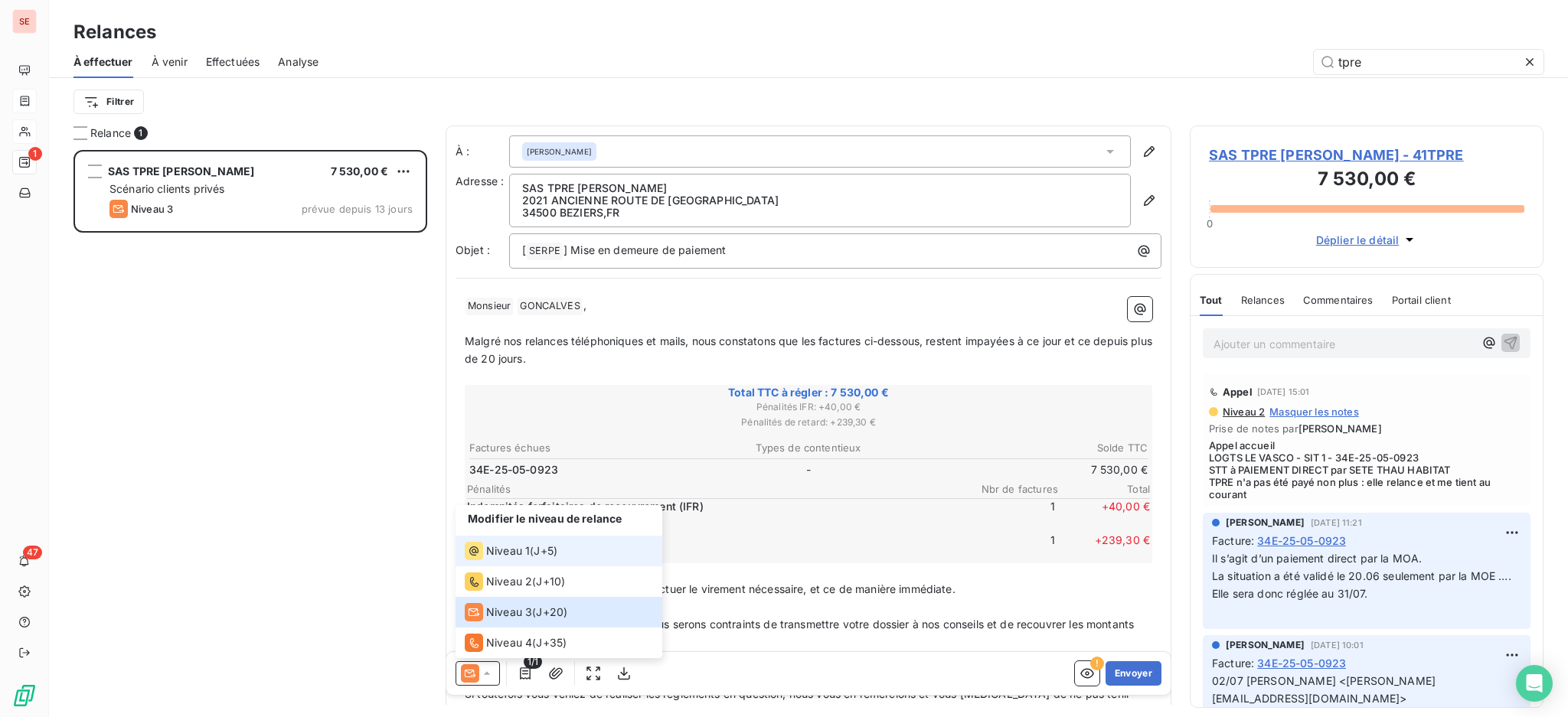
click at [509, 558] on span "Niveau 1" at bounding box center [507, 551] width 44 height 16
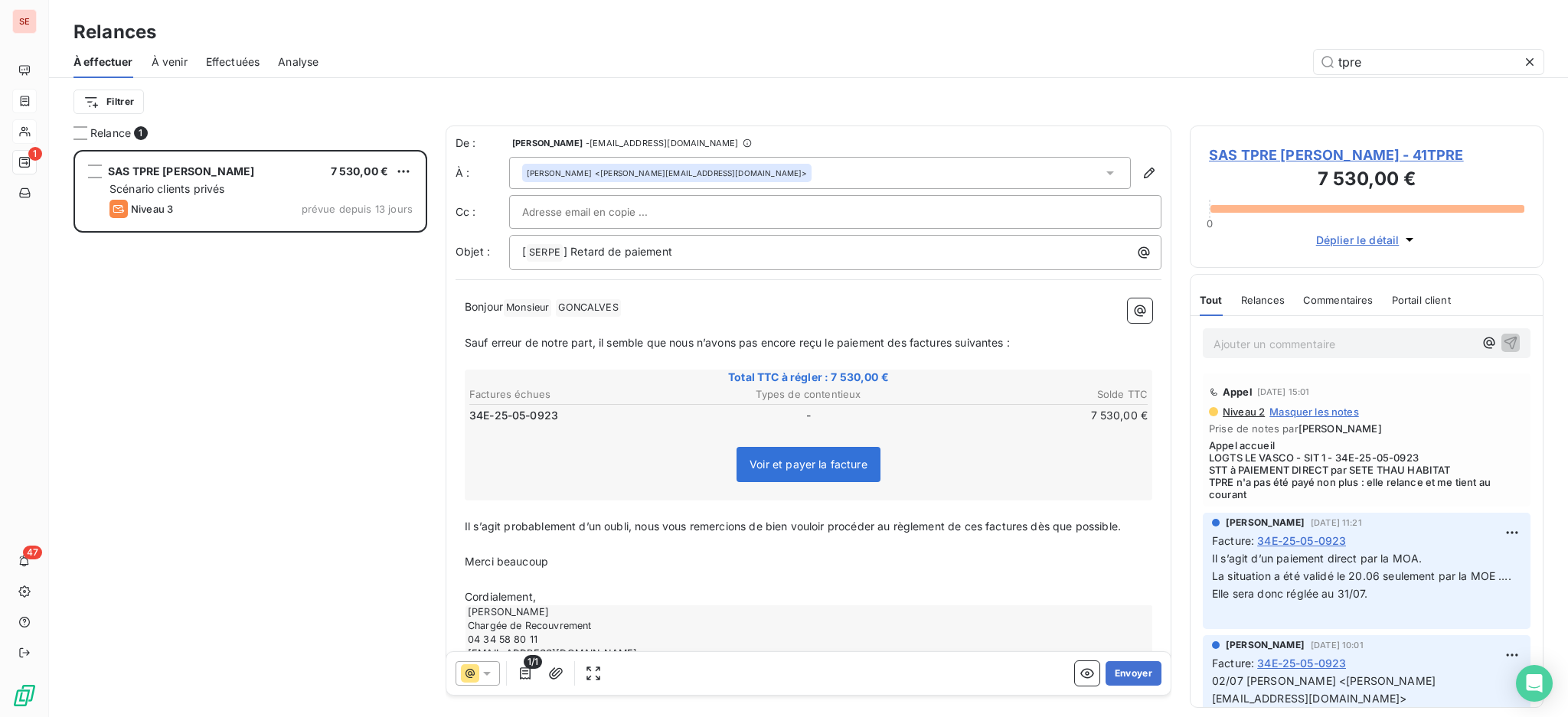
click at [1340, 153] on span "SAS TPRE GONCALVES MICKAEL - 41TPRE" at bounding box center [1366, 154] width 315 height 20
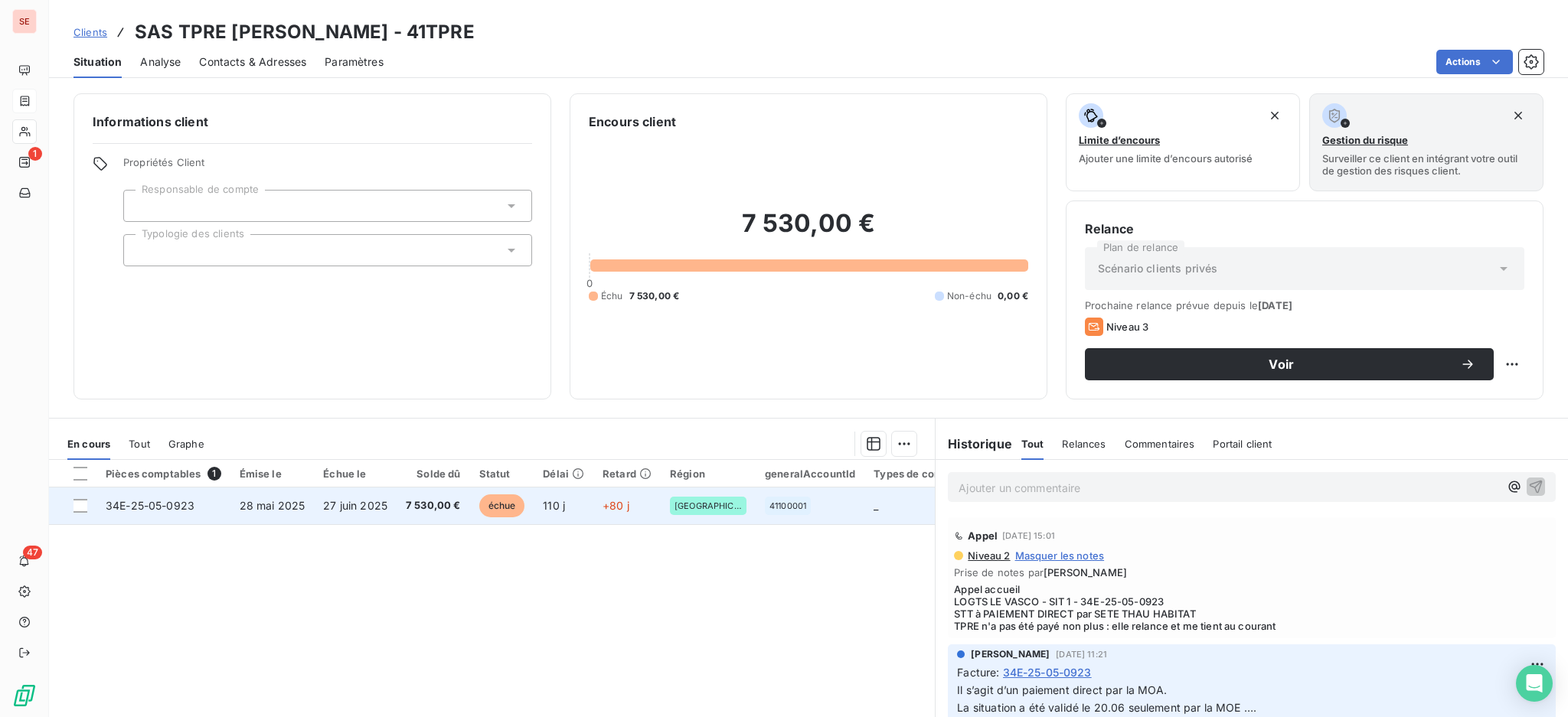
click at [442, 499] on span "7 530,00 €" at bounding box center [433, 506] width 55 height 16
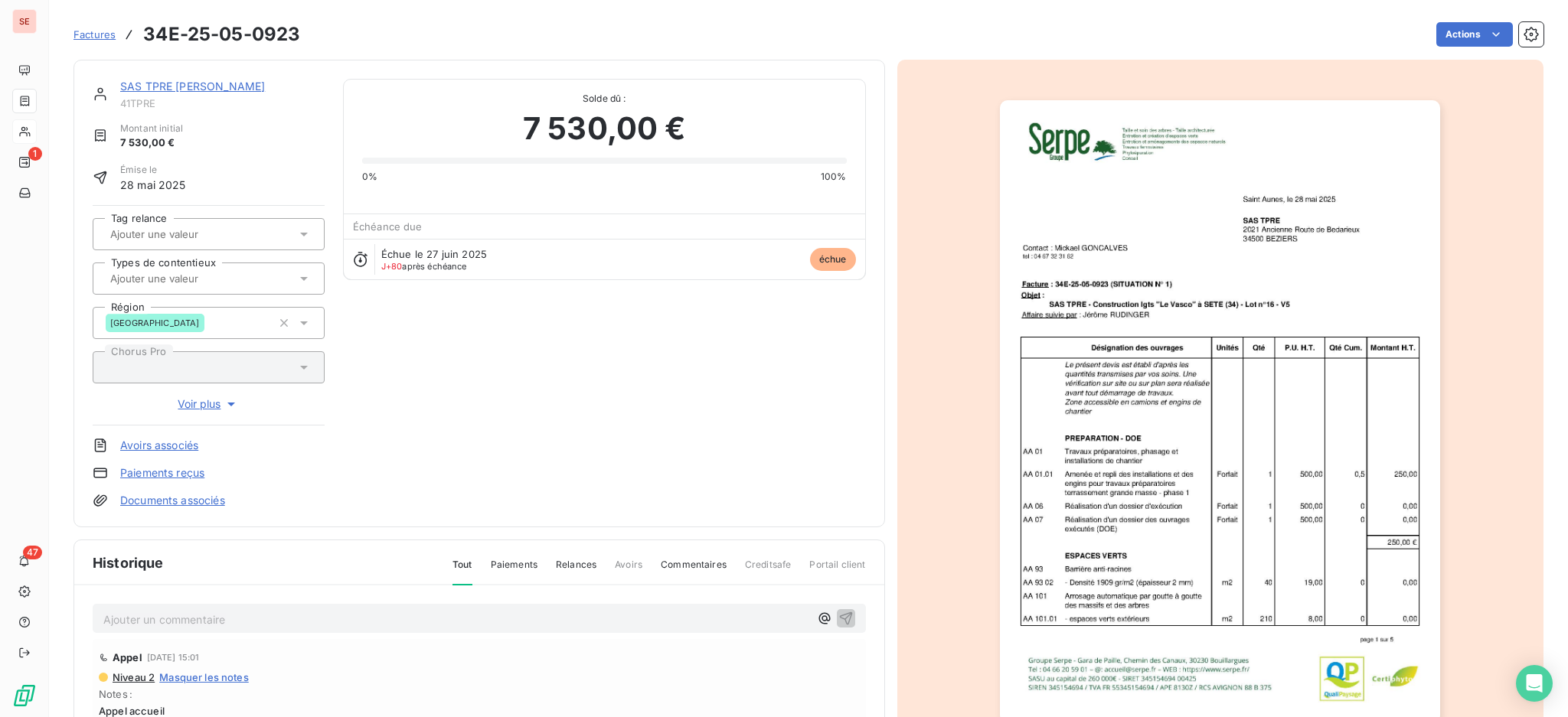
click at [234, 84] on link "SAS TPRE GONCALVES MICKAEL" at bounding box center [192, 85] width 145 height 13
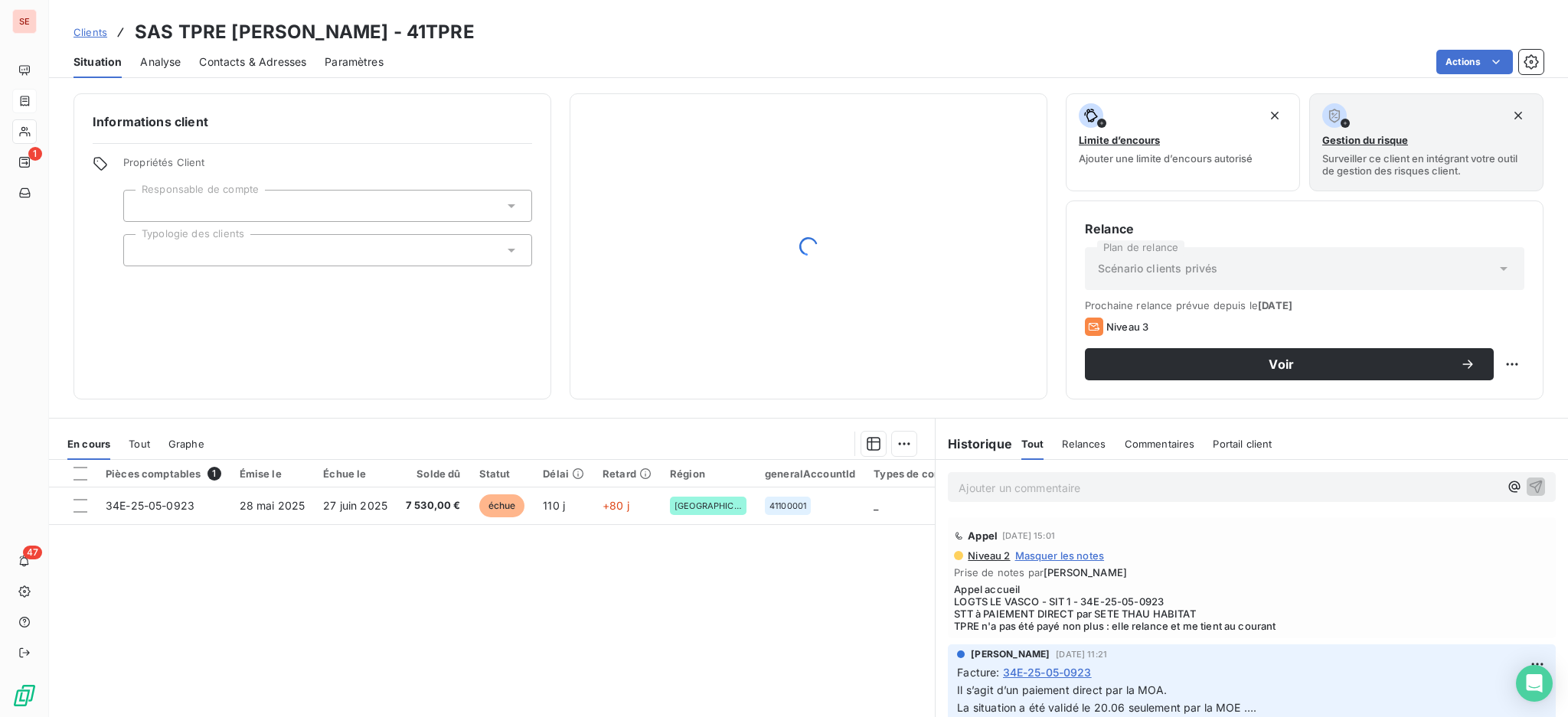
click at [303, 61] on span "Contacts & Adresses" at bounding box center [253, 62] width 107 height 16
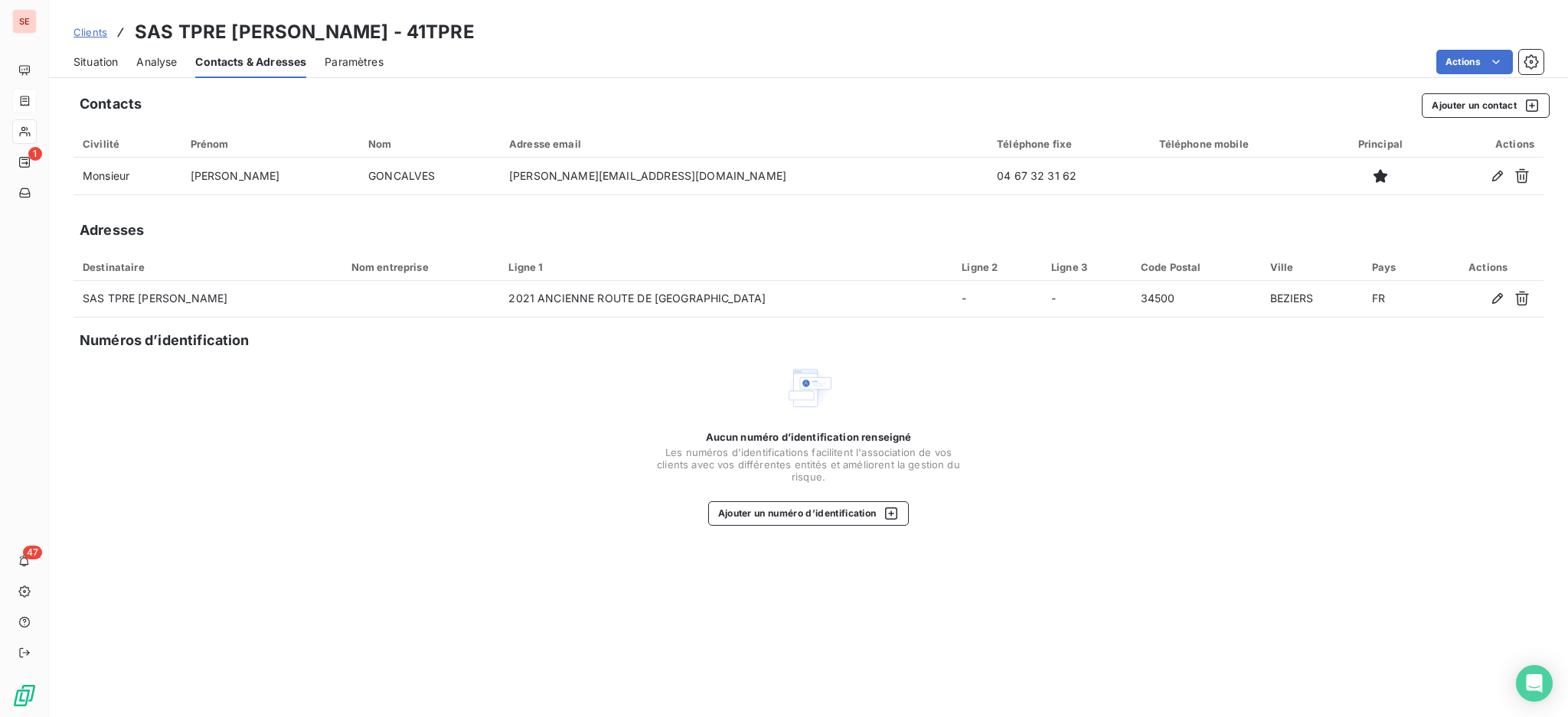
click at [91, 57] on span "Situation" at bounding box center [96, 62] width 45 height 16
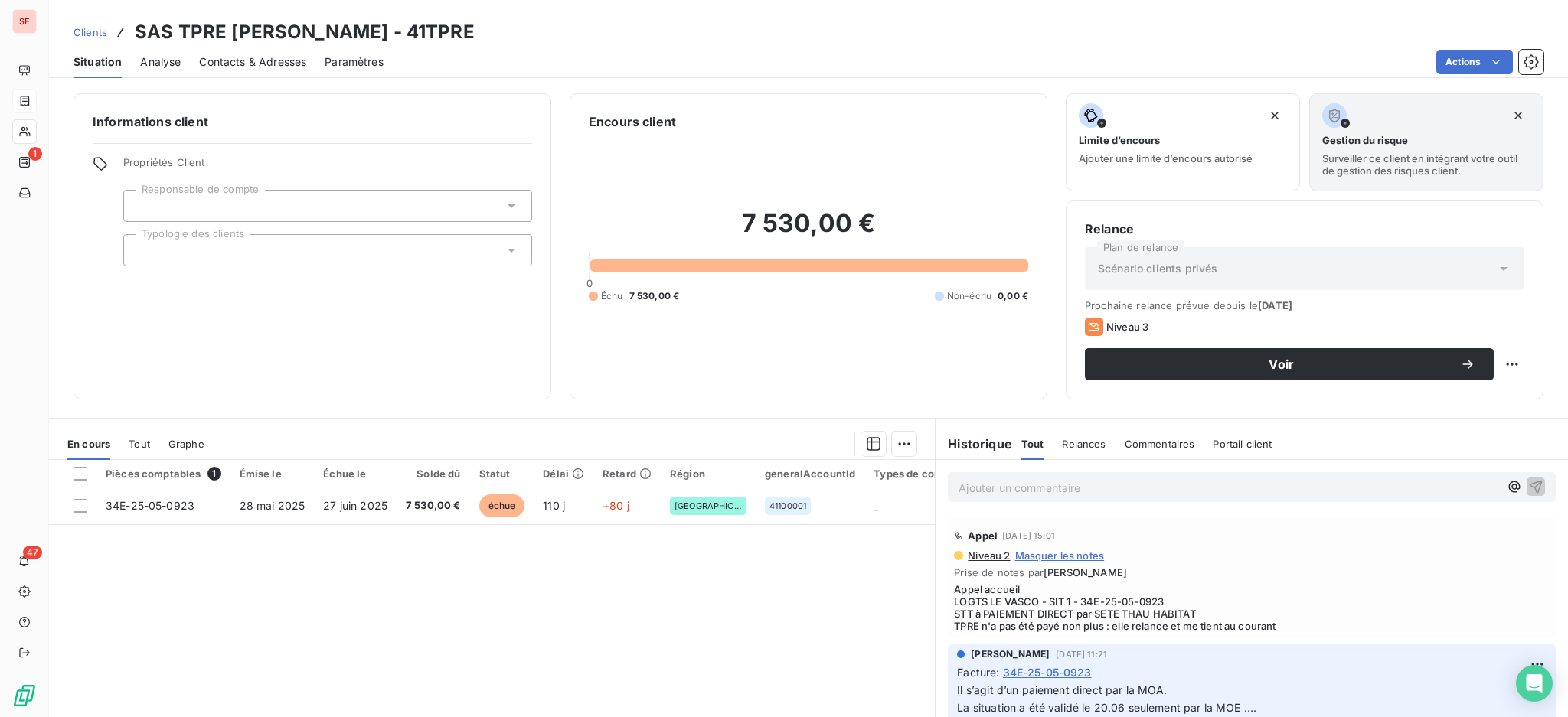
click at [250, 55] on span "Contacts & Adresses" at bounding box center [253, 62] width 107 height 16
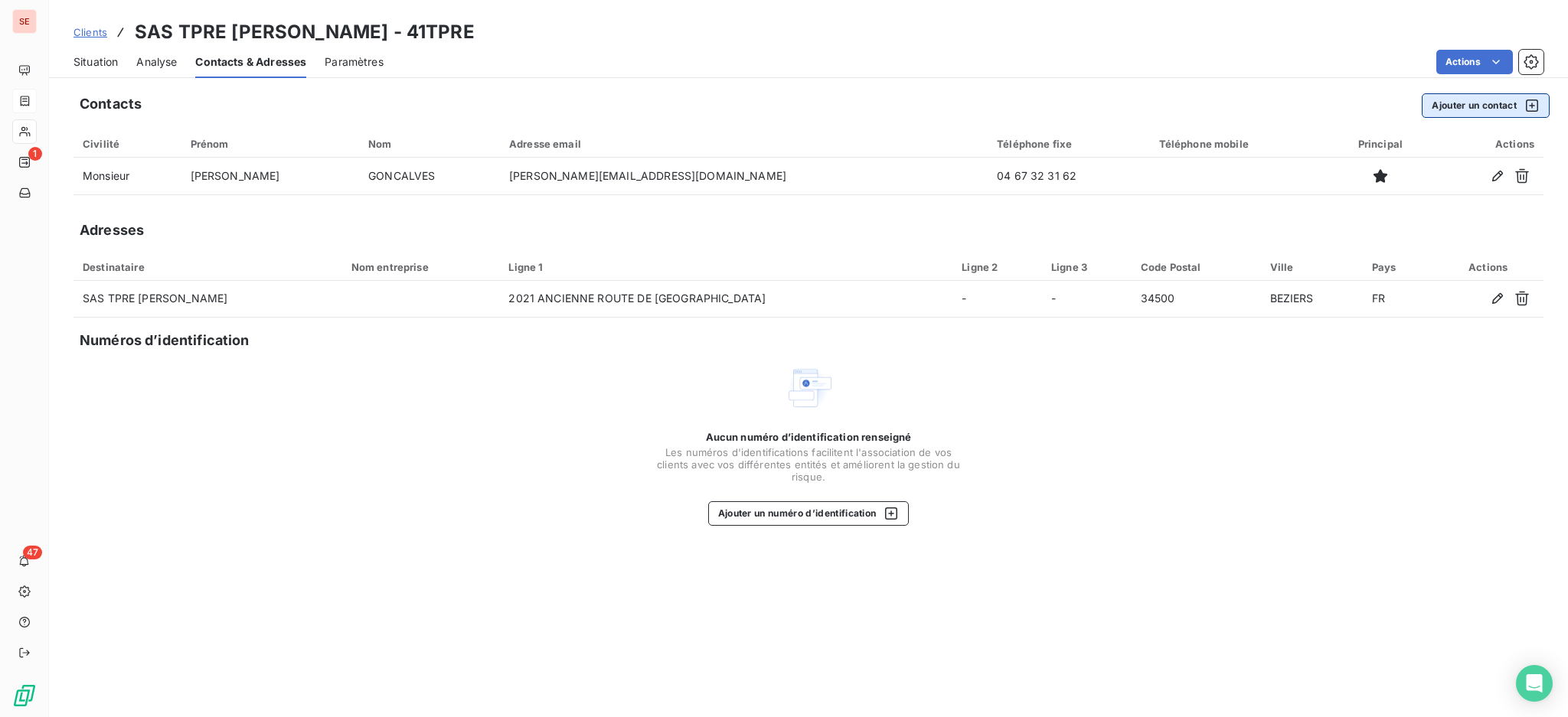
click at [1464, 103] on button "Ajouter un contact" at bounding box center [1485, 105] width 128 height 24
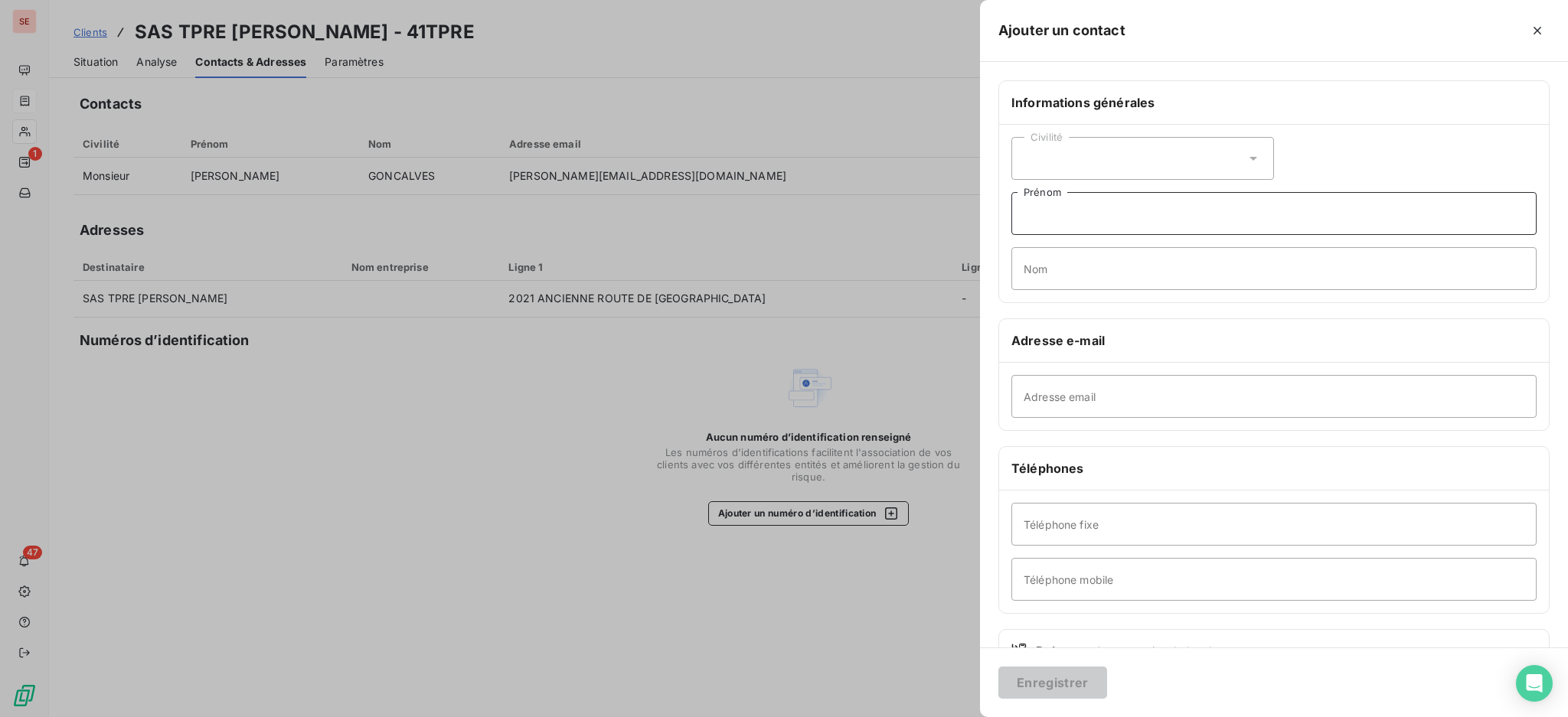
click at [1092, 228] on input "Prénom" at bounding box center [1273, 214] width 525 height 43
type input "COMPTA - MARDI et VENDREDI"
click at [1129, 397] on input "Adresse email" at bounding box center [1273, 396] width 525 height 43
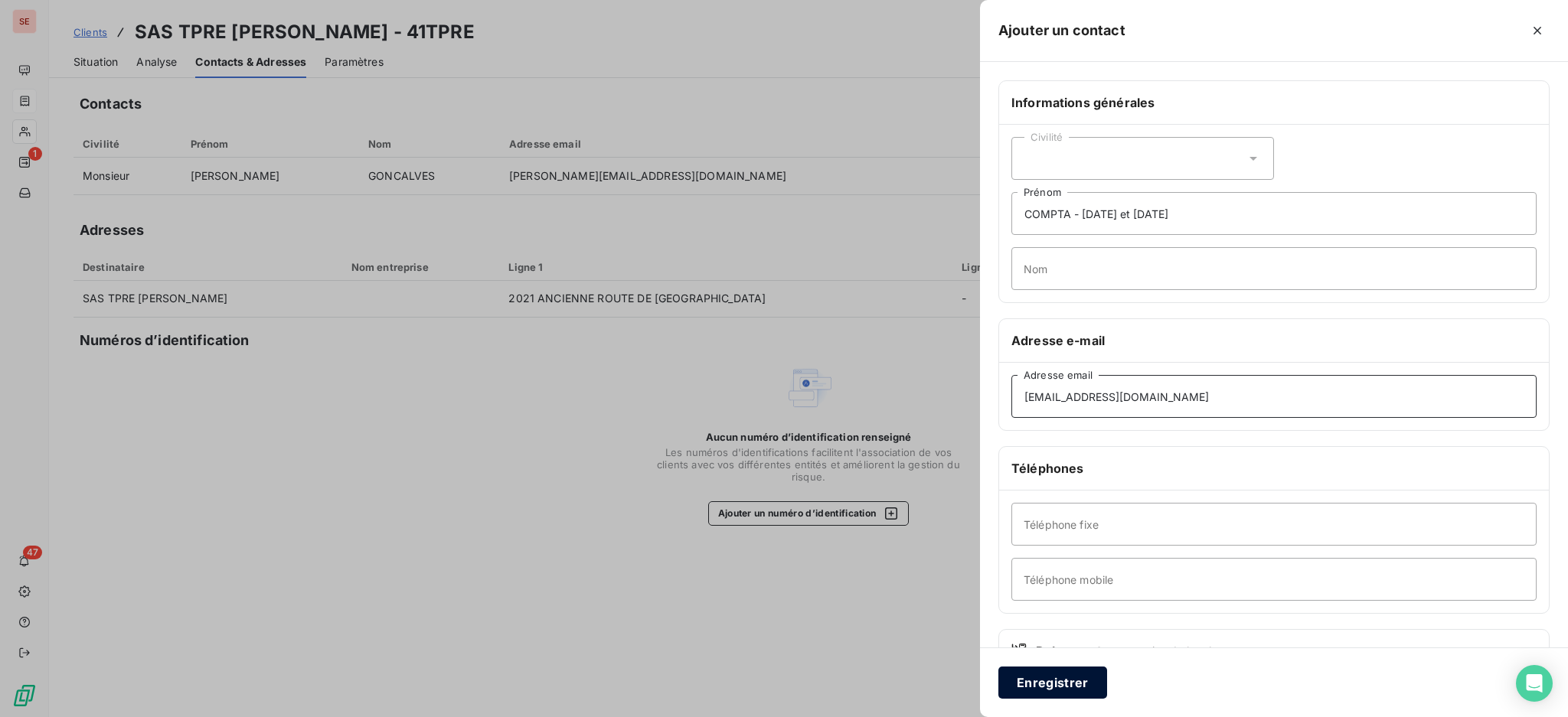
type input "contact@ams-tp.fr"
click at [1048, 679] on button "Enregistrer" at bounding box center [1053, 682] width 109 height 32
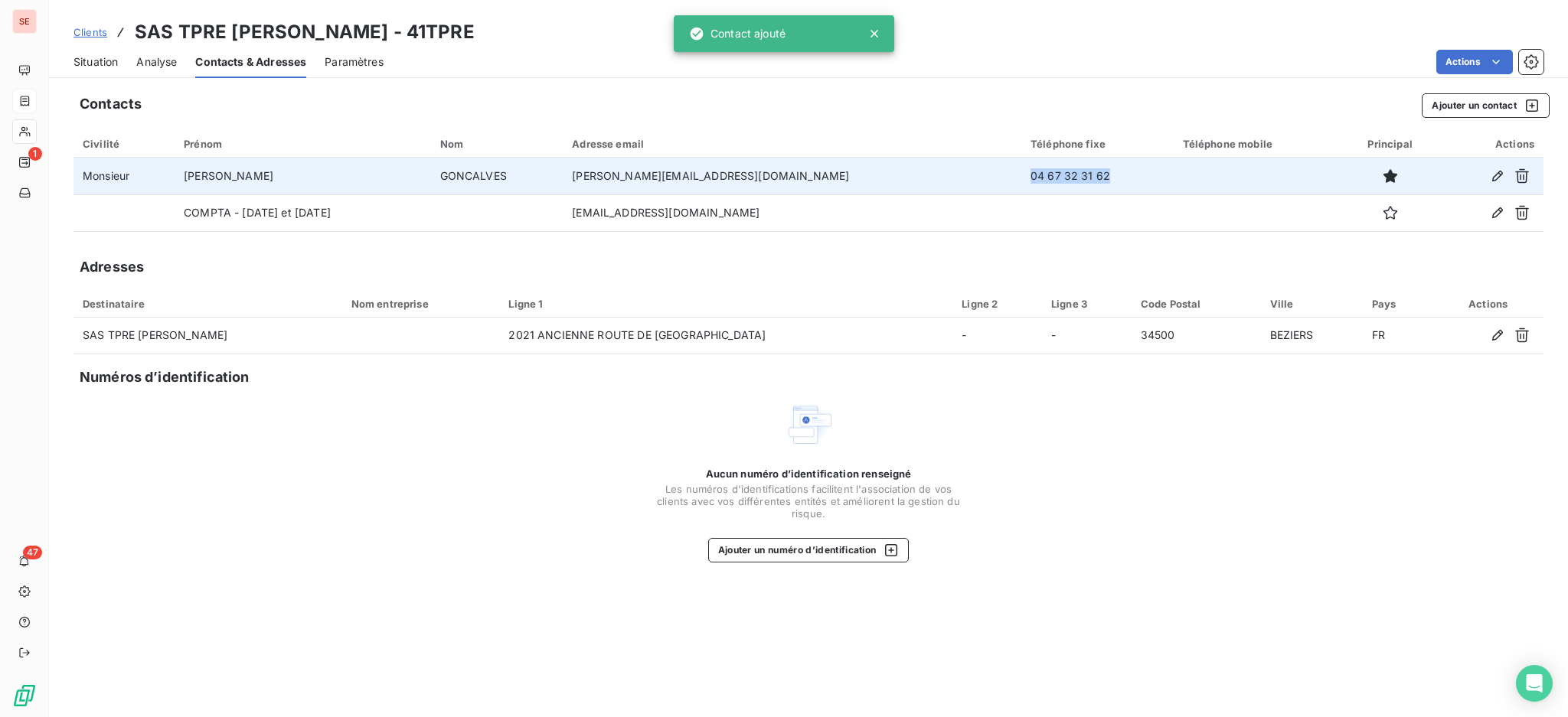
drag, startPoint x: 1045, startPoint y: 173, endPoint x: 959, endPoint y: 167, distance: 86.2
click at [1021, 167] on td "04 67 32 31 62" at bounding box center [1097, 176] width 153 height 37
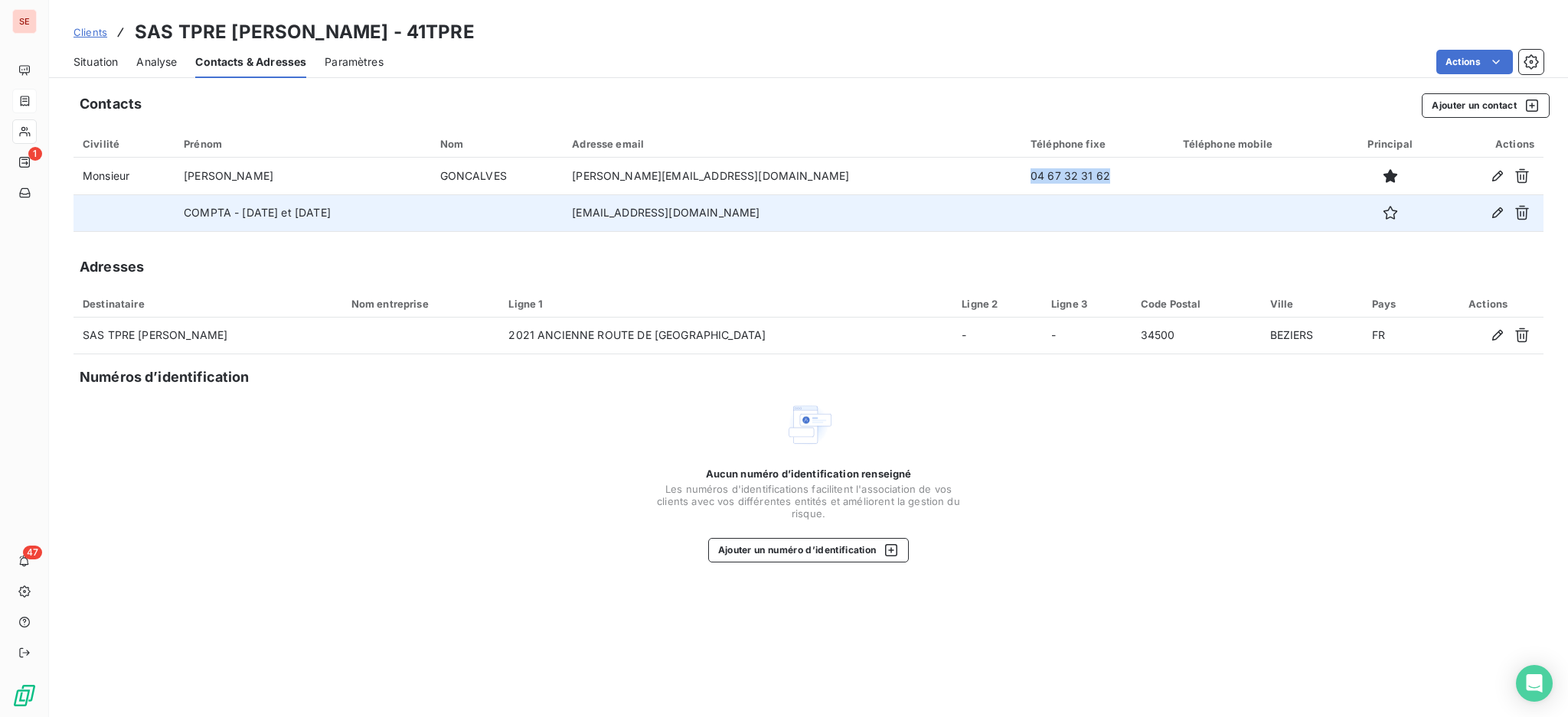
copy td "04 67 32 31 62"
click at [1494, 203] on button "button" at bounding box center [1497, 212] width 24 height 24
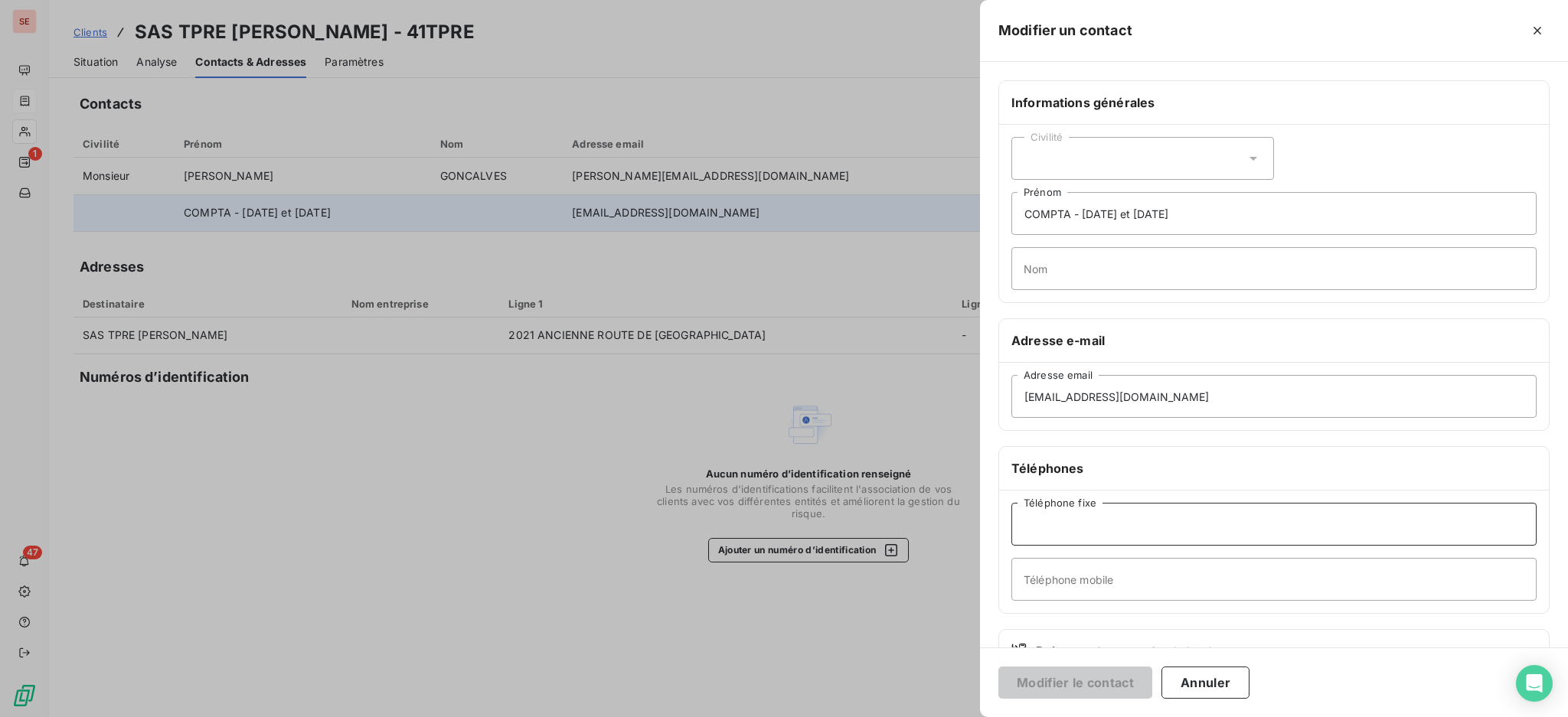
click at [1143, 520] on input "Téléphone fixe" at bounding box center [1273, 524] width 525 height 43
paste input "04 67 32 31 62"
type input "04 67 32 31 62"
click at [1107, 676] on button "Modifier le contact" at bounding box center [1075, 682] width 154 height 32
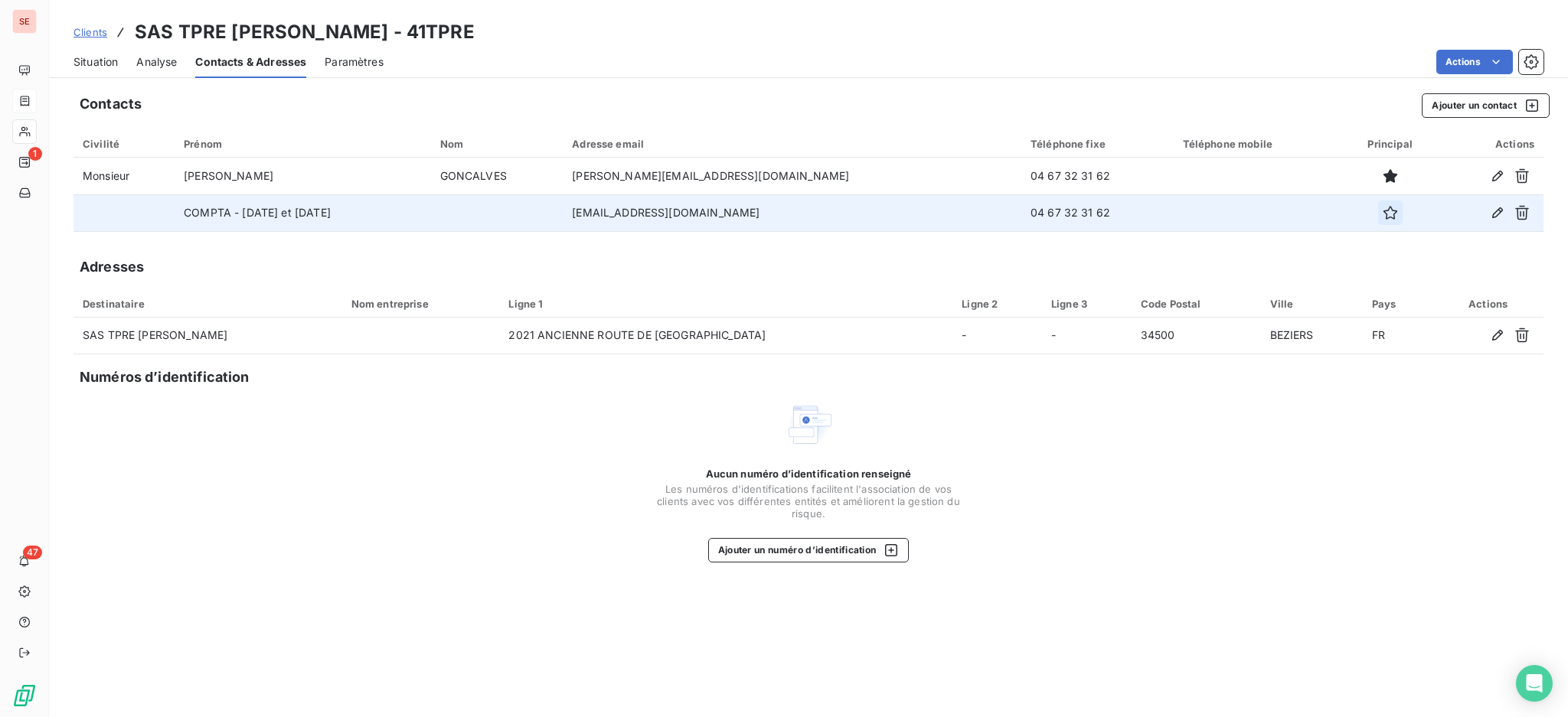
click at [1383, 210] on icon "button" at bounding box center [1390, 213] width 14 height 14
click at [102, 60] on span "Situation" at bounding box center [96, 62] width 45 height 16
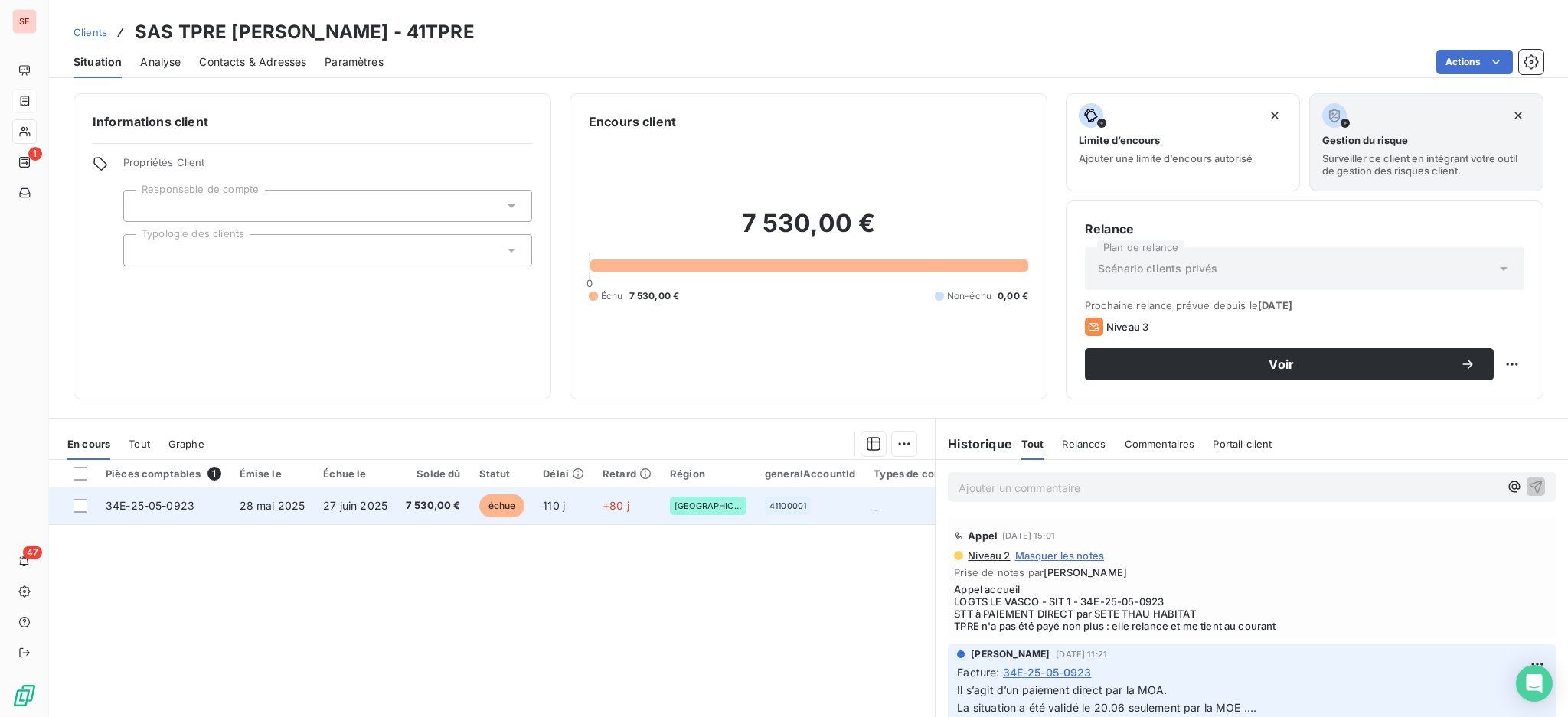
click at [409, 502] on span "7 530,00 €" at bounding box center [433, 506] width 55 height 16
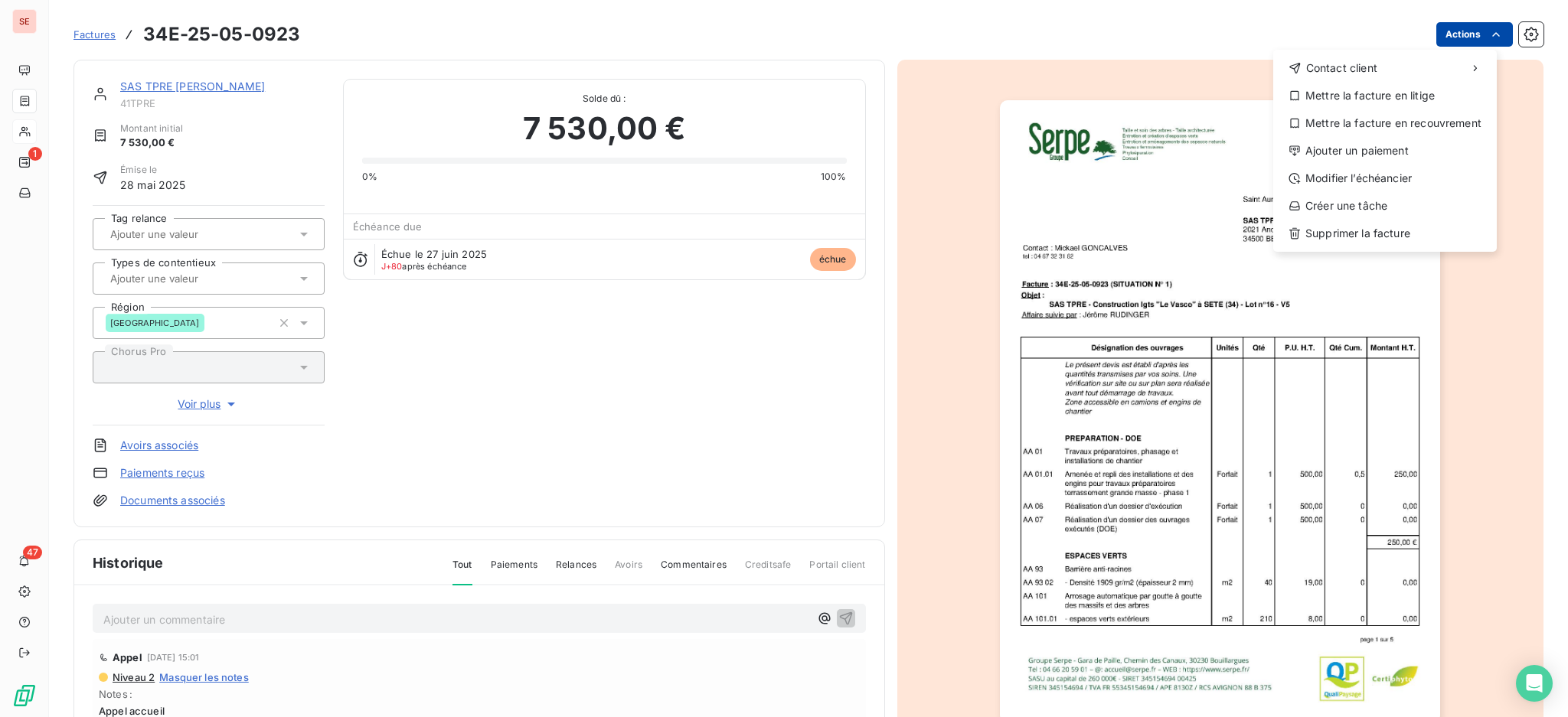
click at [1453, 34] on html "SE 1 47 Factures 34E-25-05-0923 Actions Contact client Mettre la facture en lit…" at bounding box center [784, 358] width 1568 height 717
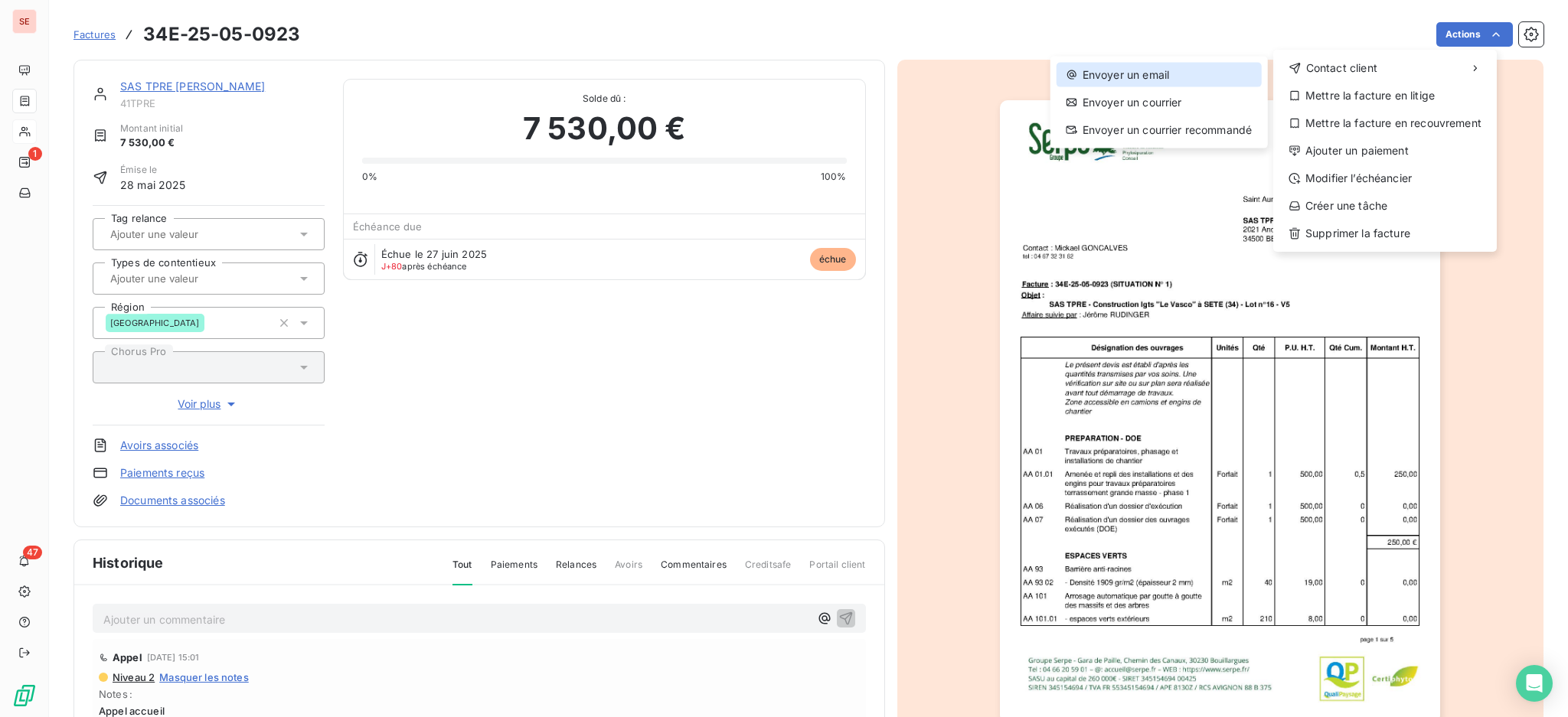
click at [1188, 70] on div "Envoyer un email" at bounding box center [1159, 75] width 205 height 24
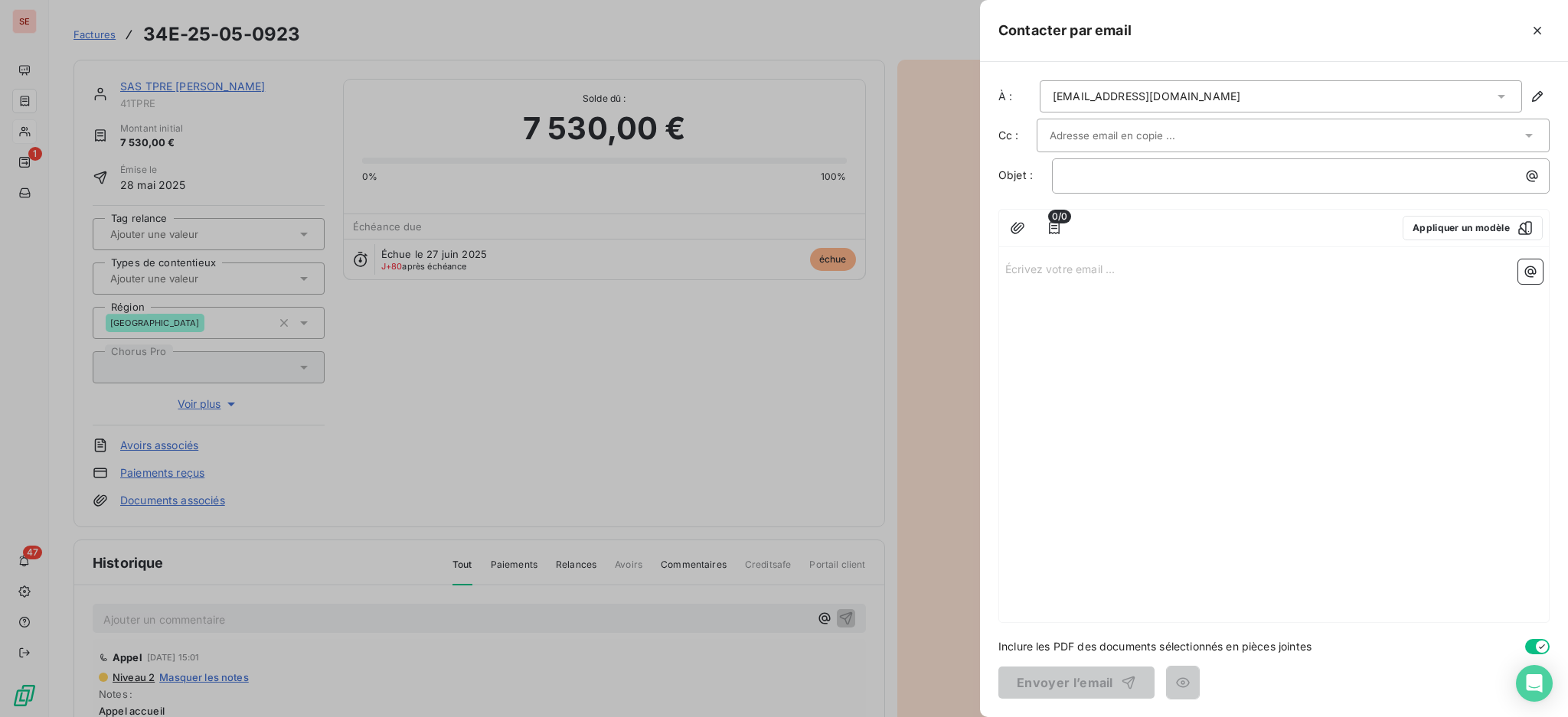
click at [1531, 132] on icon at bounding box center [1529, 136] width 16 height 16
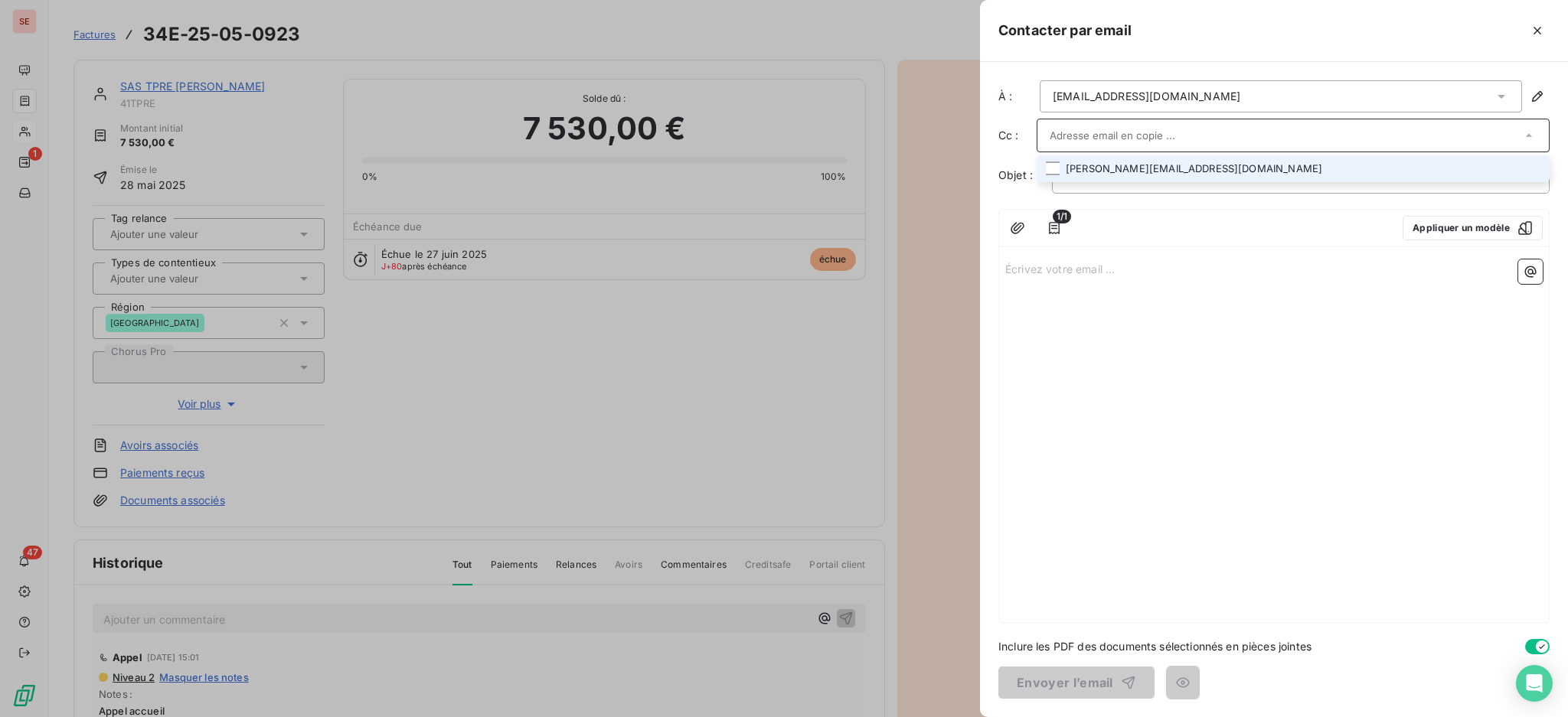
click at [1202, 171] on li "m.goncalves@groupe-dgf.fr" at bounding box center [1293, 169] width 513 height 27
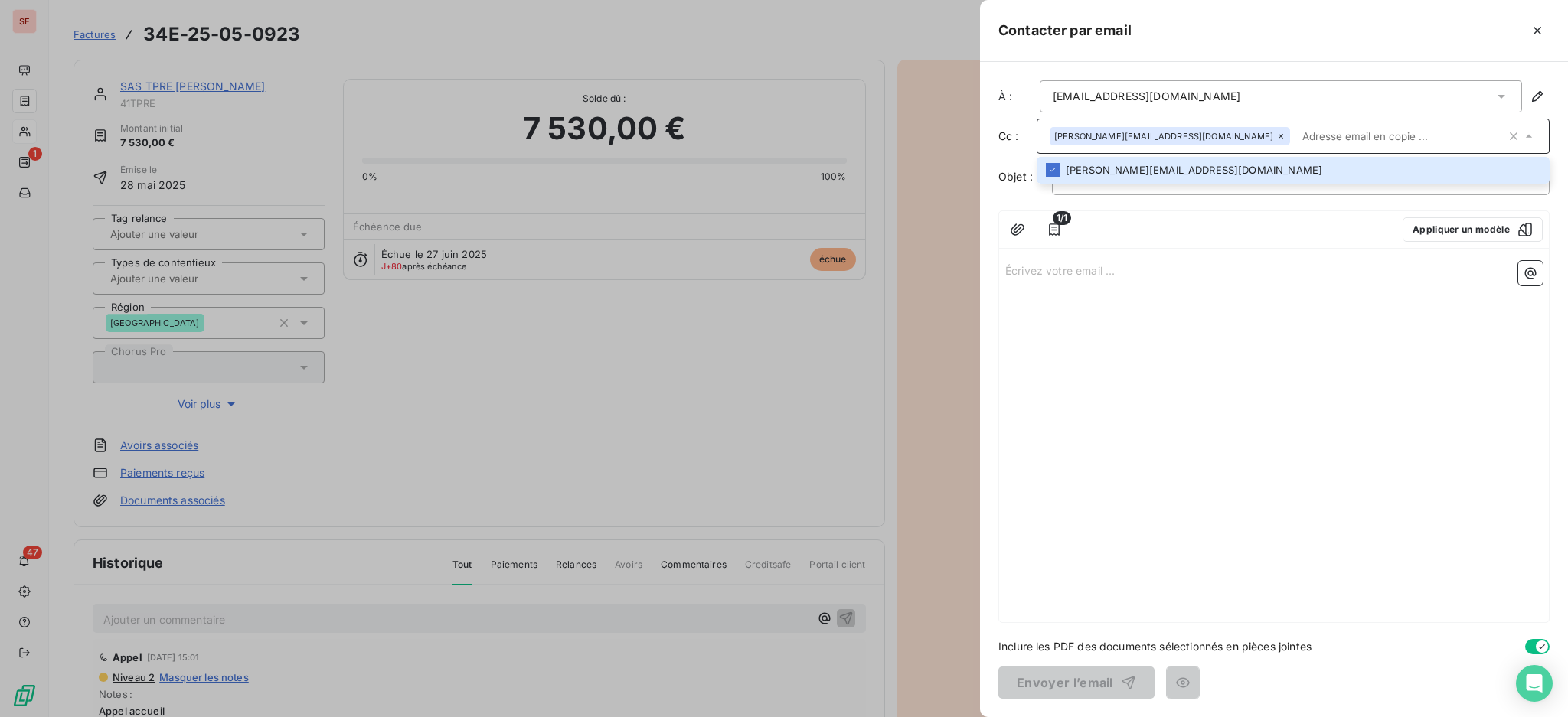
click at [1170, 244] on div "1/1 Appliquer un modèle" at bounding box center [1273, 229] width 549 height 38
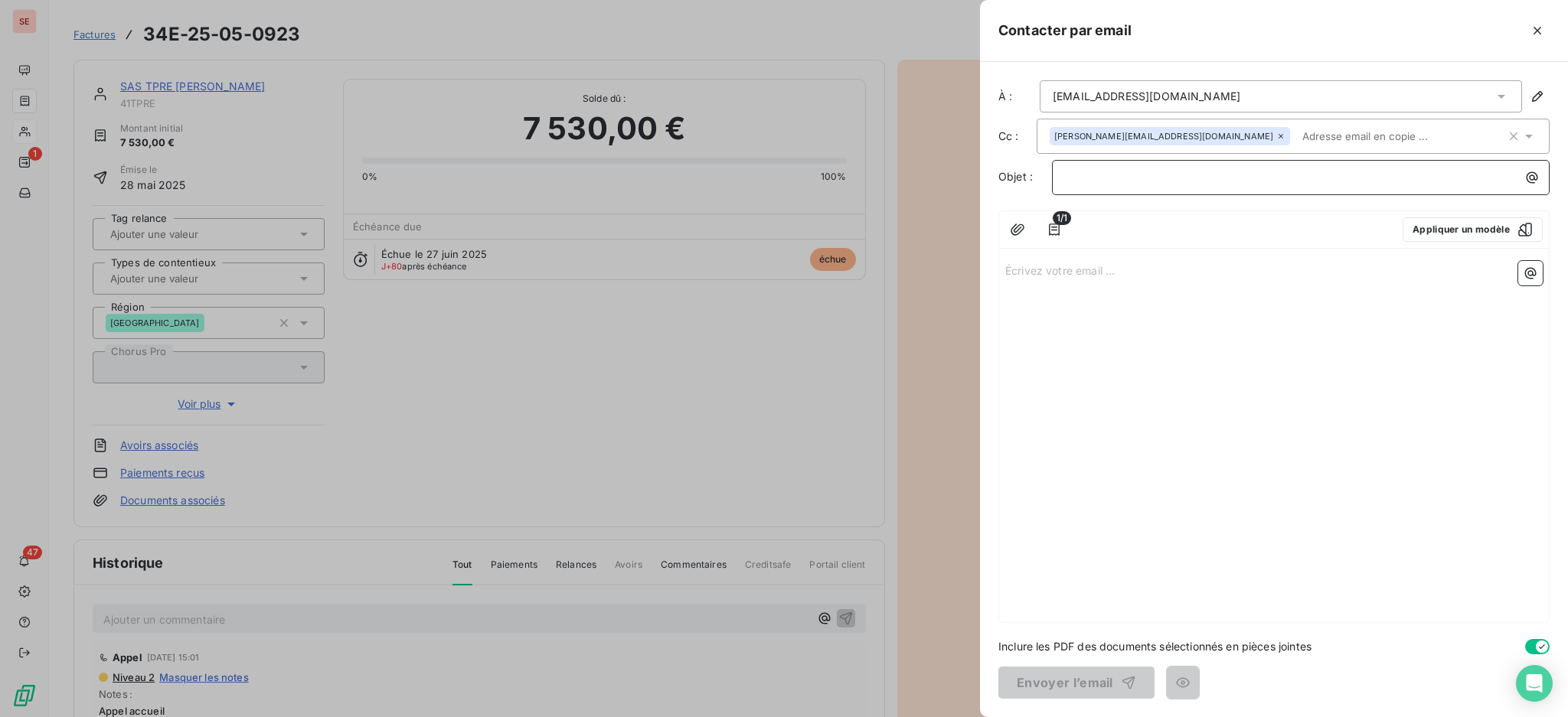
click at [1153, 179] on p "﻿" at bounding box center [1304, 177] width 479 height 17
click at [1147, 276] on p "Écrivez votre email ... ﻿" at bounding box center [1273, 270] width 538 height 17
click at [1096, 265] on p "Écrivez votre email ... ﻿" at bounding box center [1273, 270] width 538 height 17
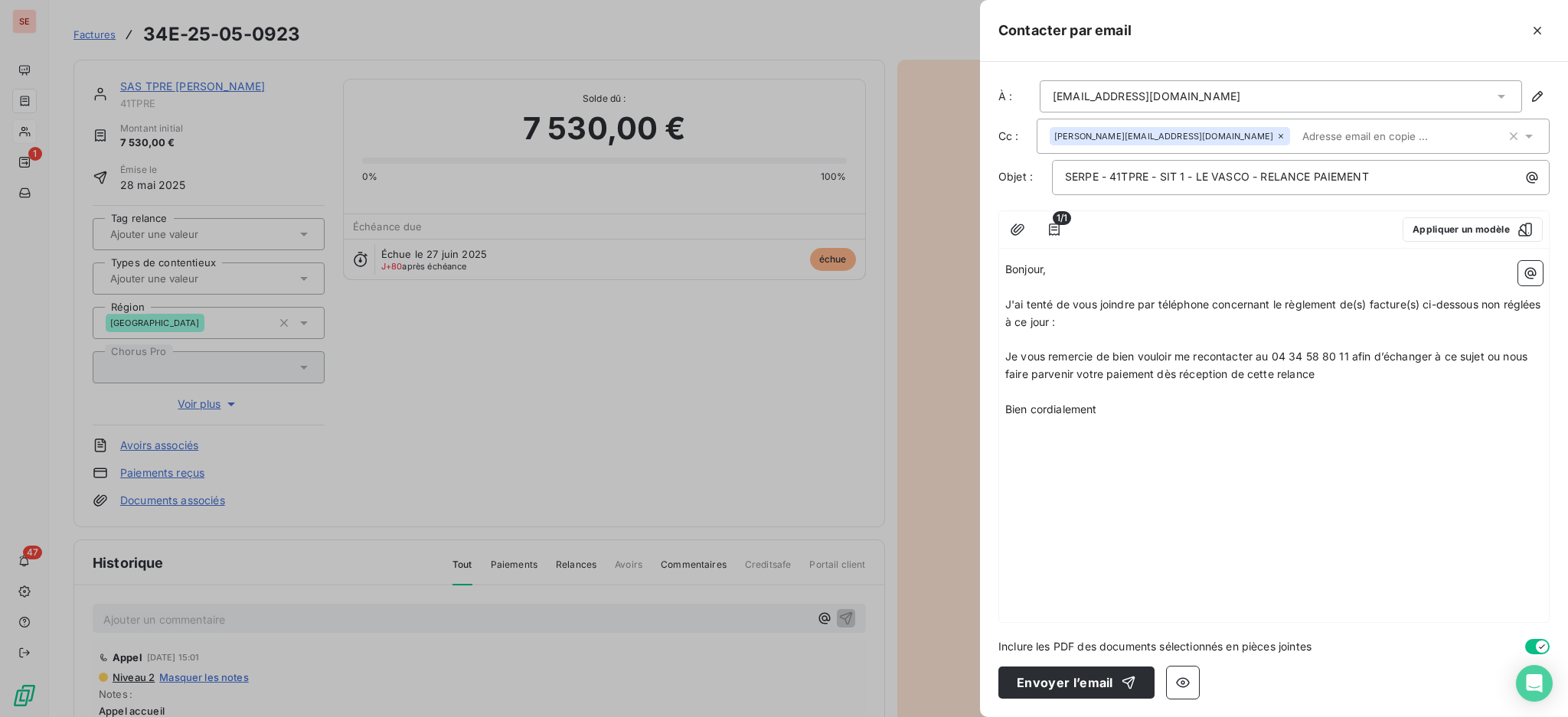
click at [1132, 336] on p "﻿" at bounding box center [1273, 340] width 538 height 17
click at [1523, 269] on icon "button" at bounding box center [1530, 273] width 16 height 16
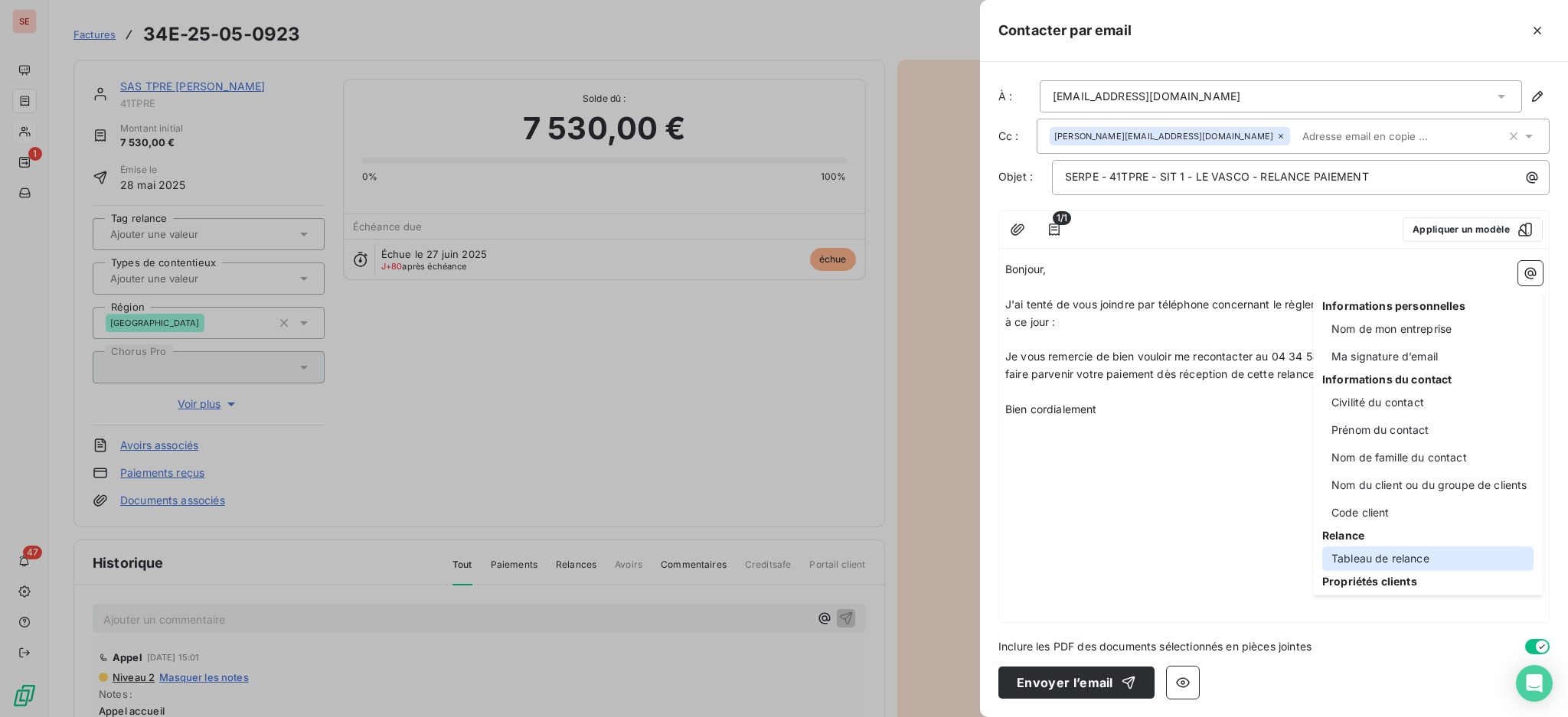
click at [1416, 559] on div "Tableau de relance" at bounding box center [1427, 558] width 211 height 24
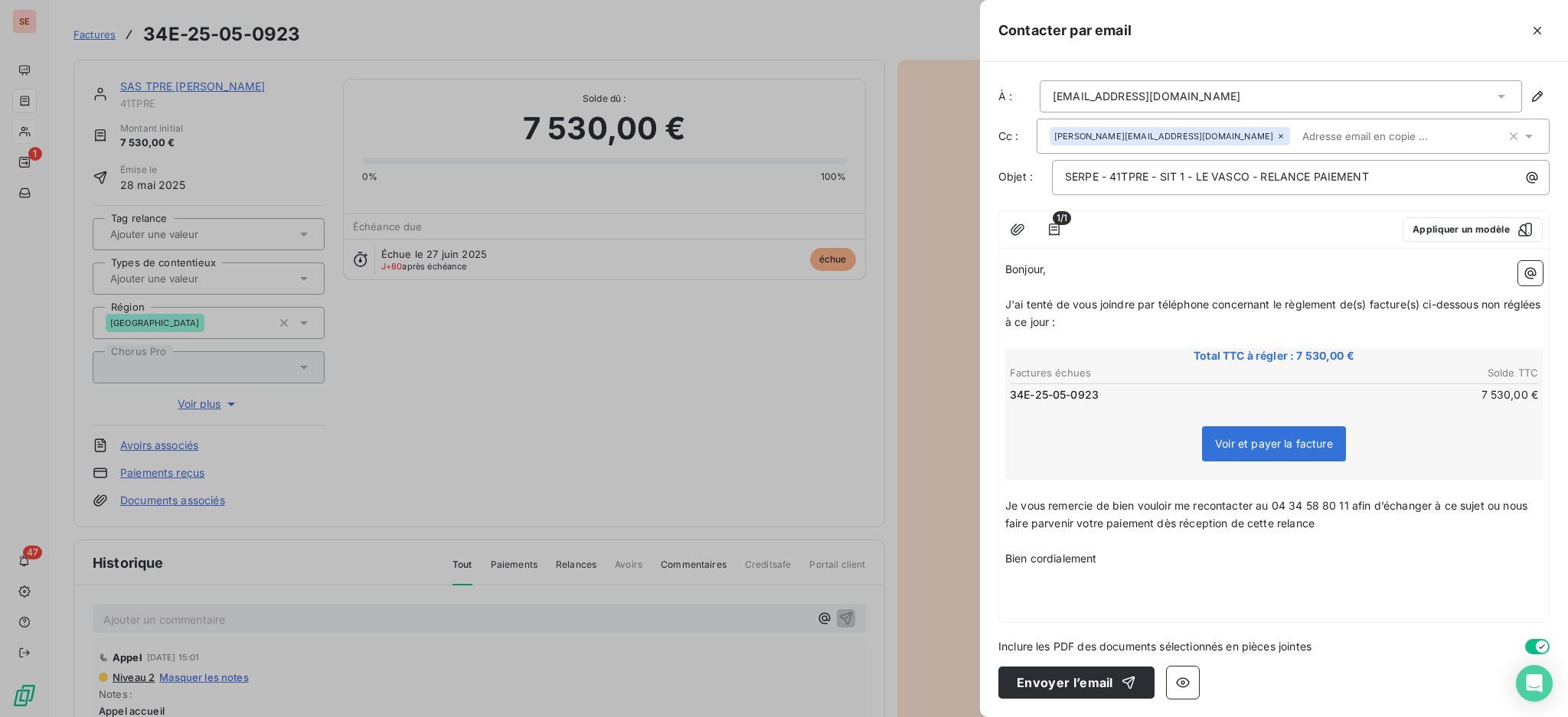
click at [1119, 566] on p "﻿" at bounding box center [1273, 575] width 538 height 17
click at [1521, 264] on button "button" at bounding box center [1530, 273] width 24 height 24
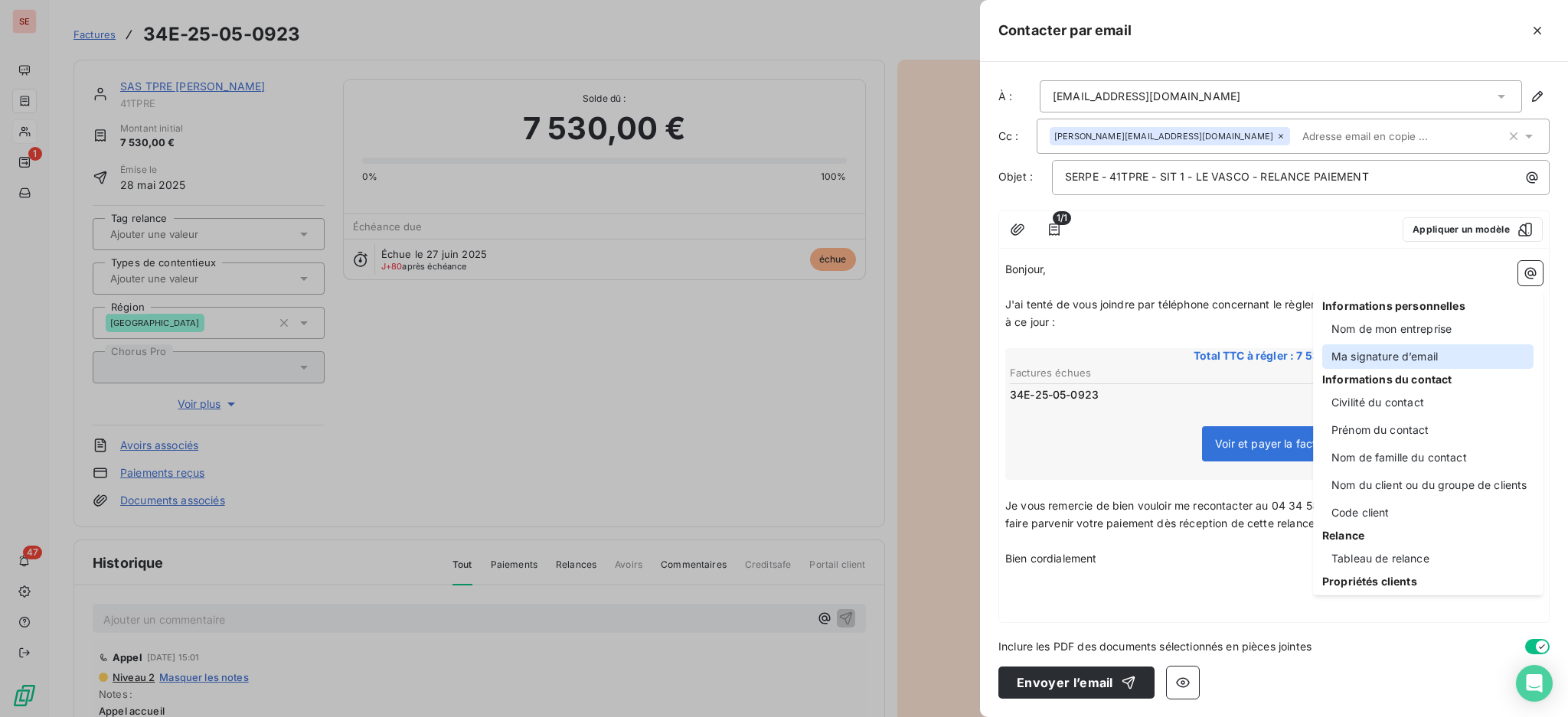
click at [1399, 350] on div "Ma signature d’email" at bounding box center [1427, 356] width 211 height 24
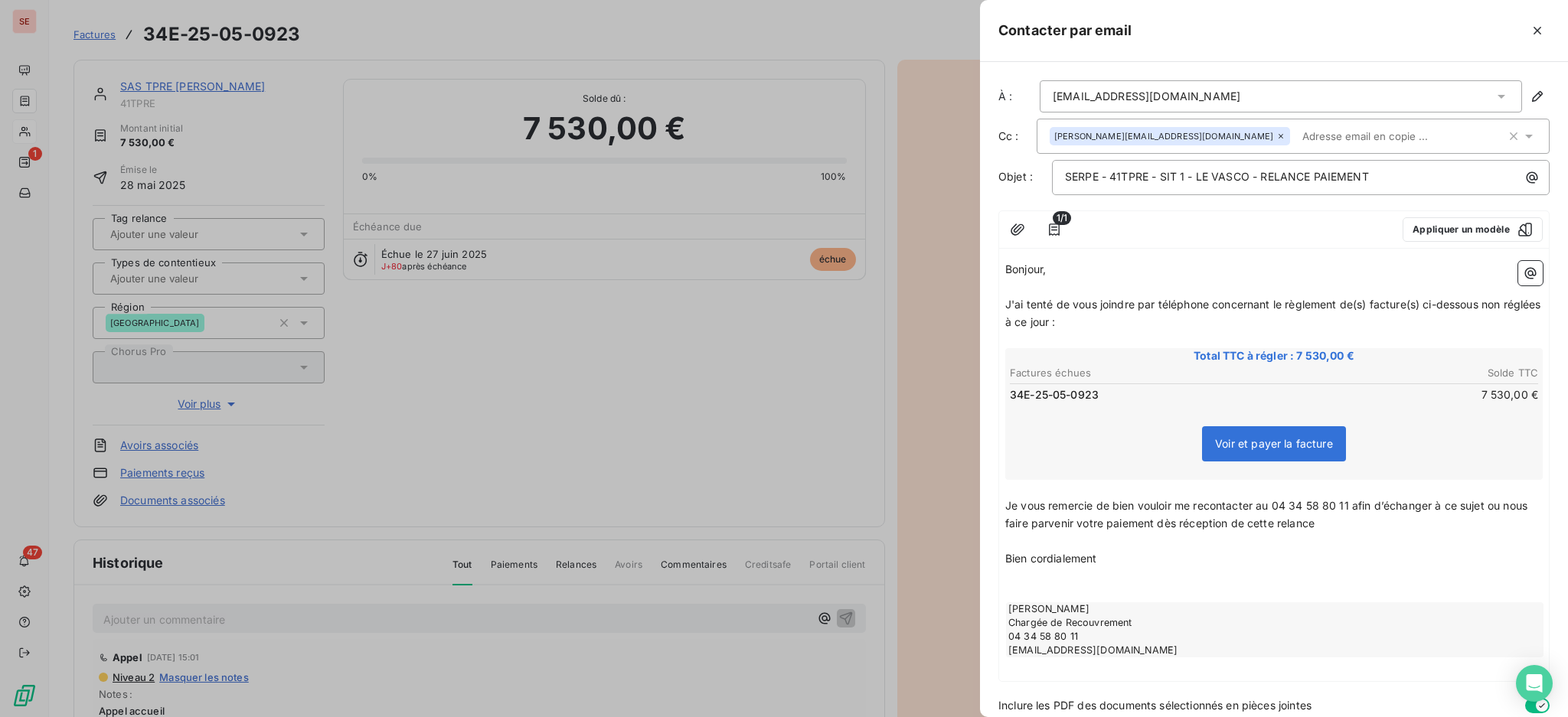
click at [1134, 566] on p "﻿" at bounding box center [1273, 575] width 538 height 17
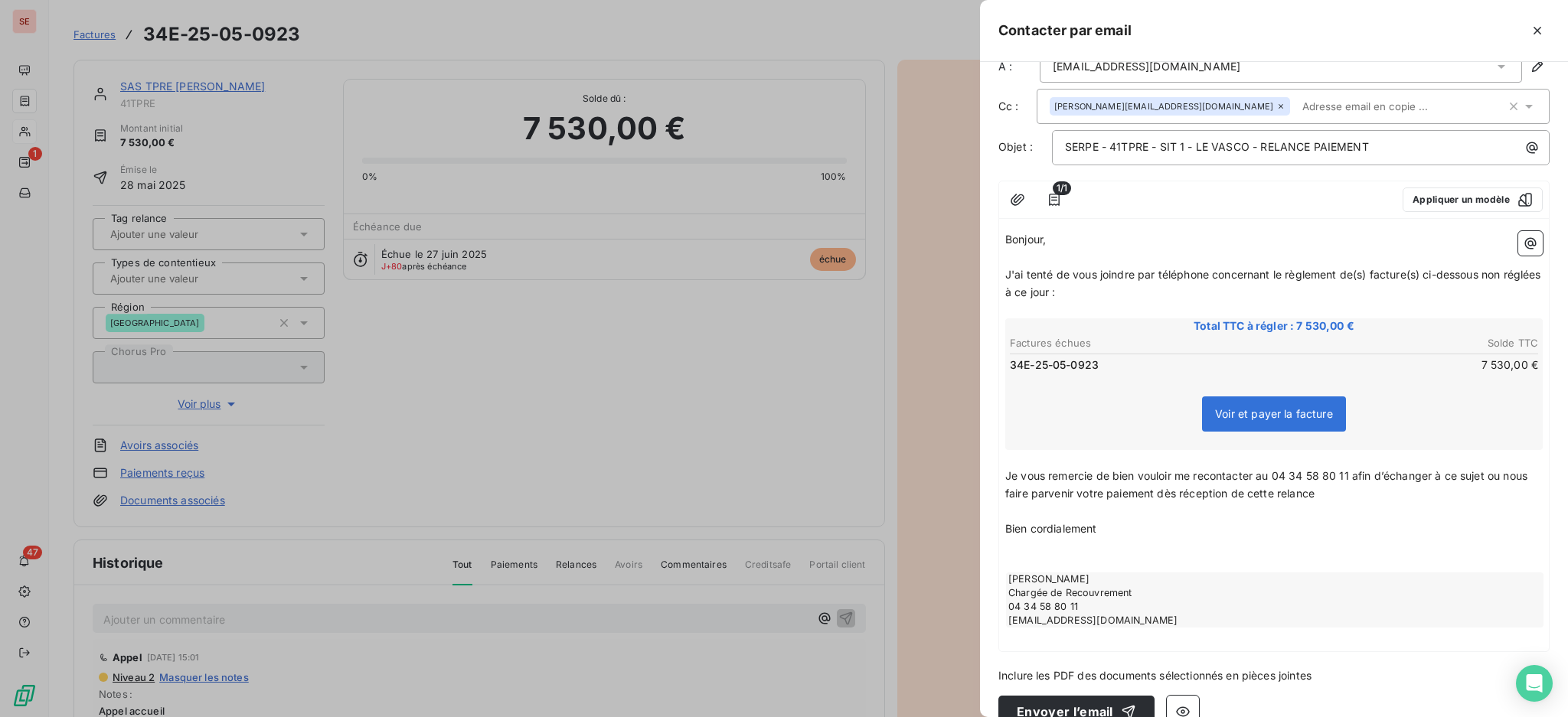
scroll to position [55, 0]
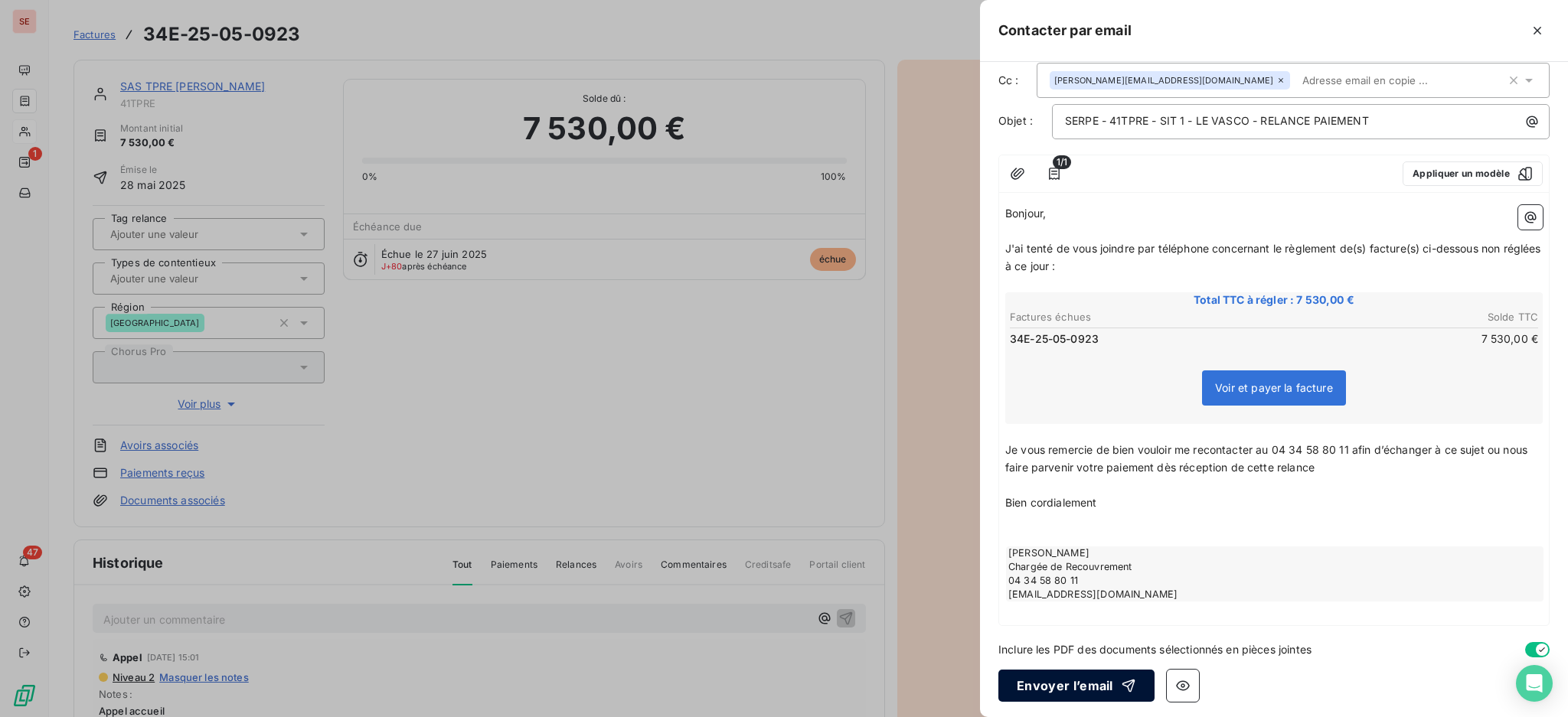
click at [1078, 683] on button "Envoyer l’email" at bounding box center [1076, 685] width 157 height 32
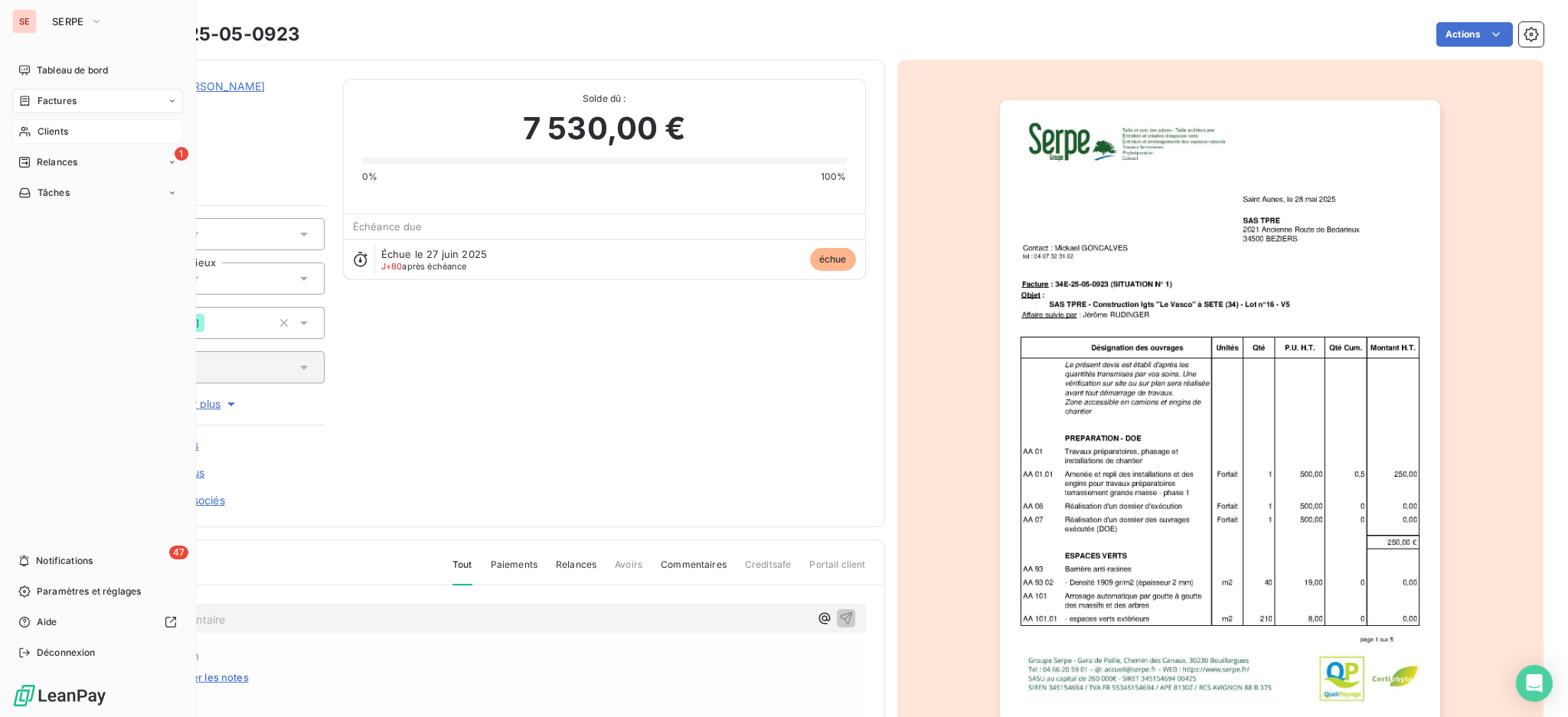
click at [56, 128] on span "Clients" at bounding box center [52, 131] width 30 height 14
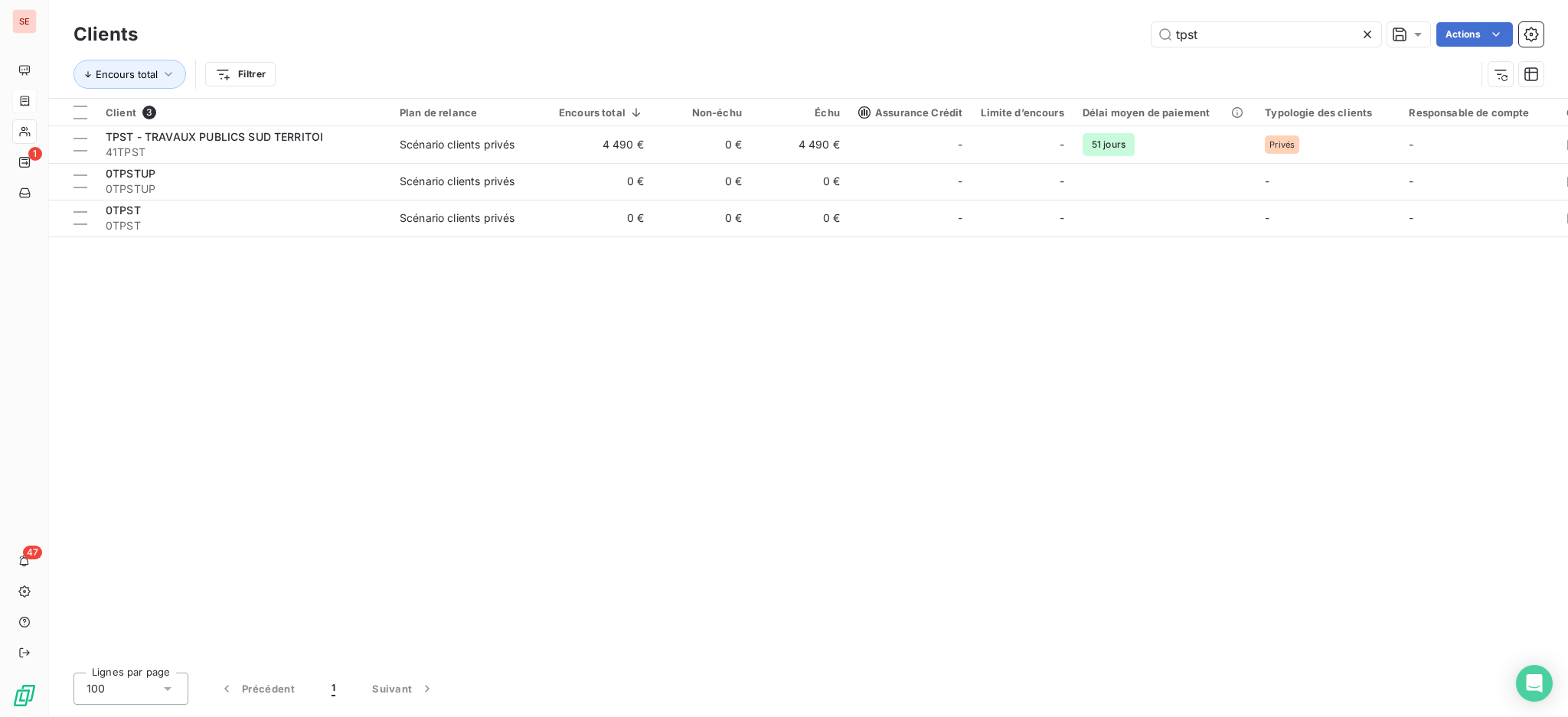
drag, startPoint x: 1240, startPoint y: 38, endPoint x: 1083, endPoint y: 0, distance: 161.5
click at [1098, 2] on div "Clients tpst Actions Encours total Filtrer" at bounding box center [808, 49] width 1518 height 98
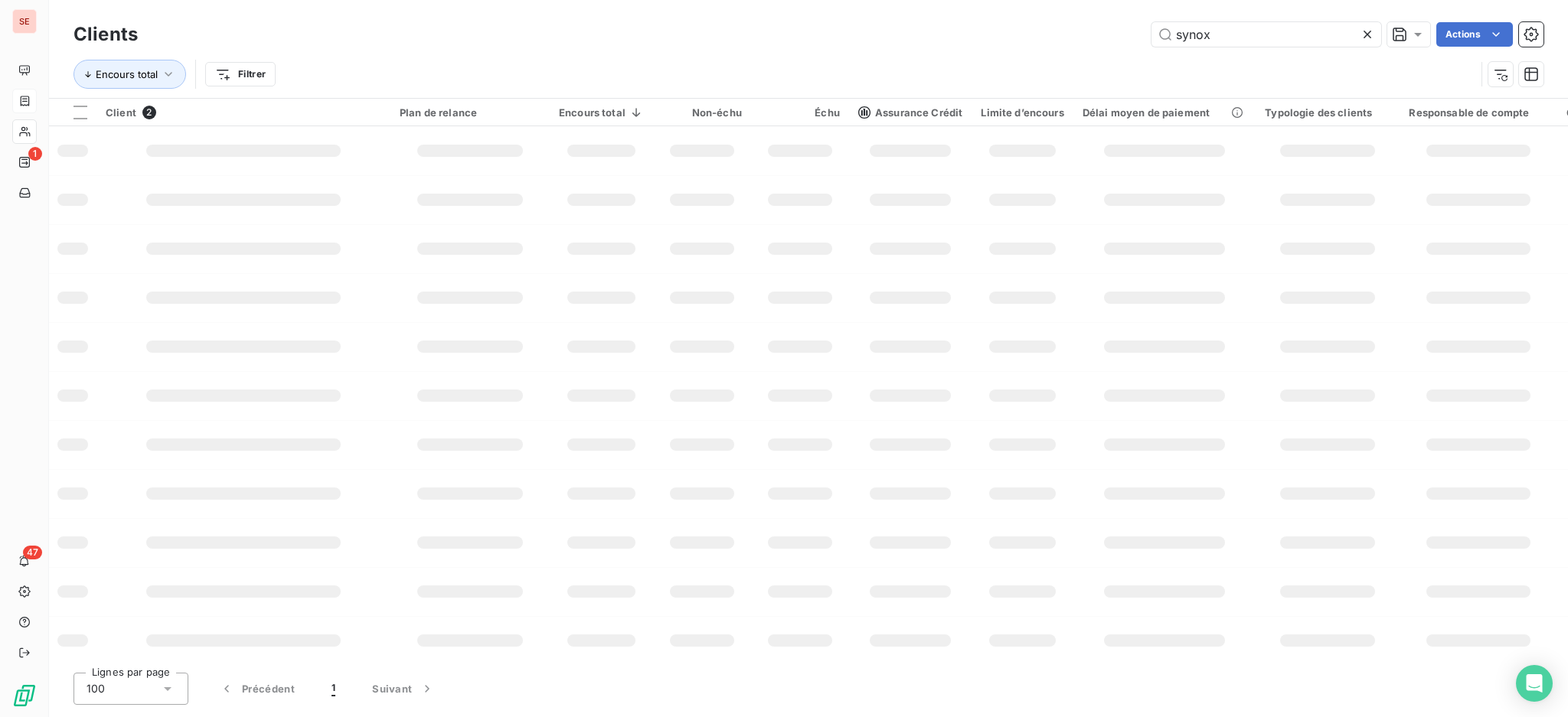
type input "synox"
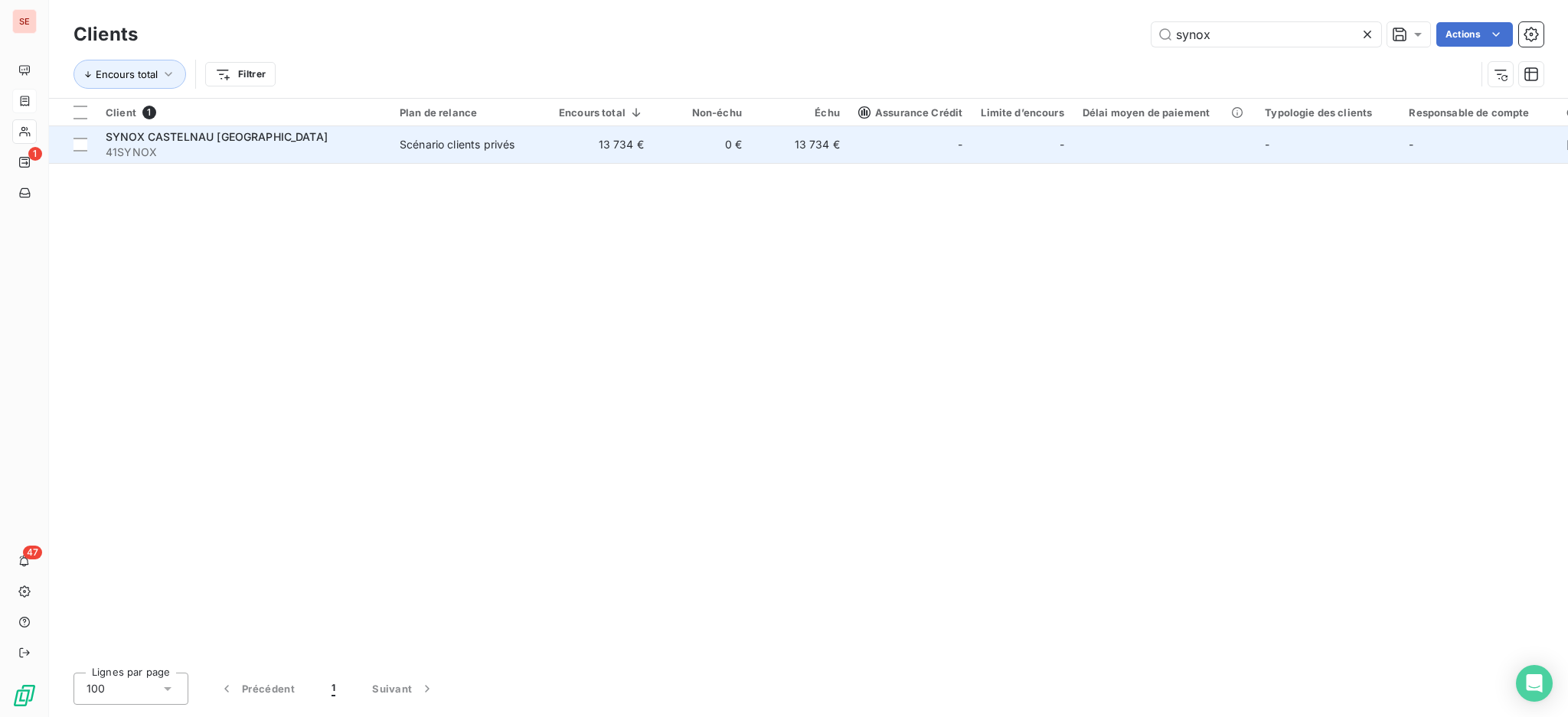
click at [249, 153] on span "41SYNOX" at bounding box center [243, 153] width 275 height 16
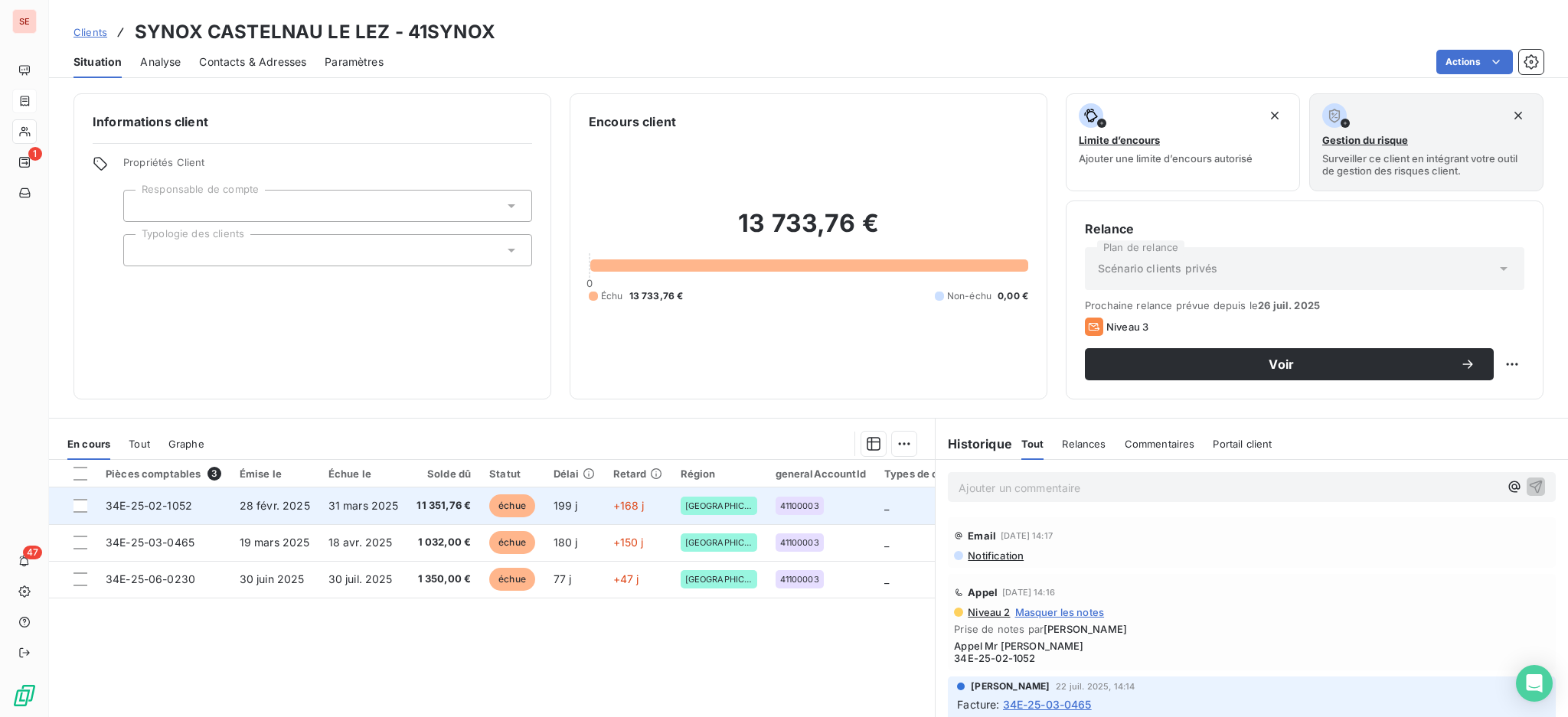
click at [376, 509] on span "31 mars 2025" at bounding box center [364, 504] width 70 height 13
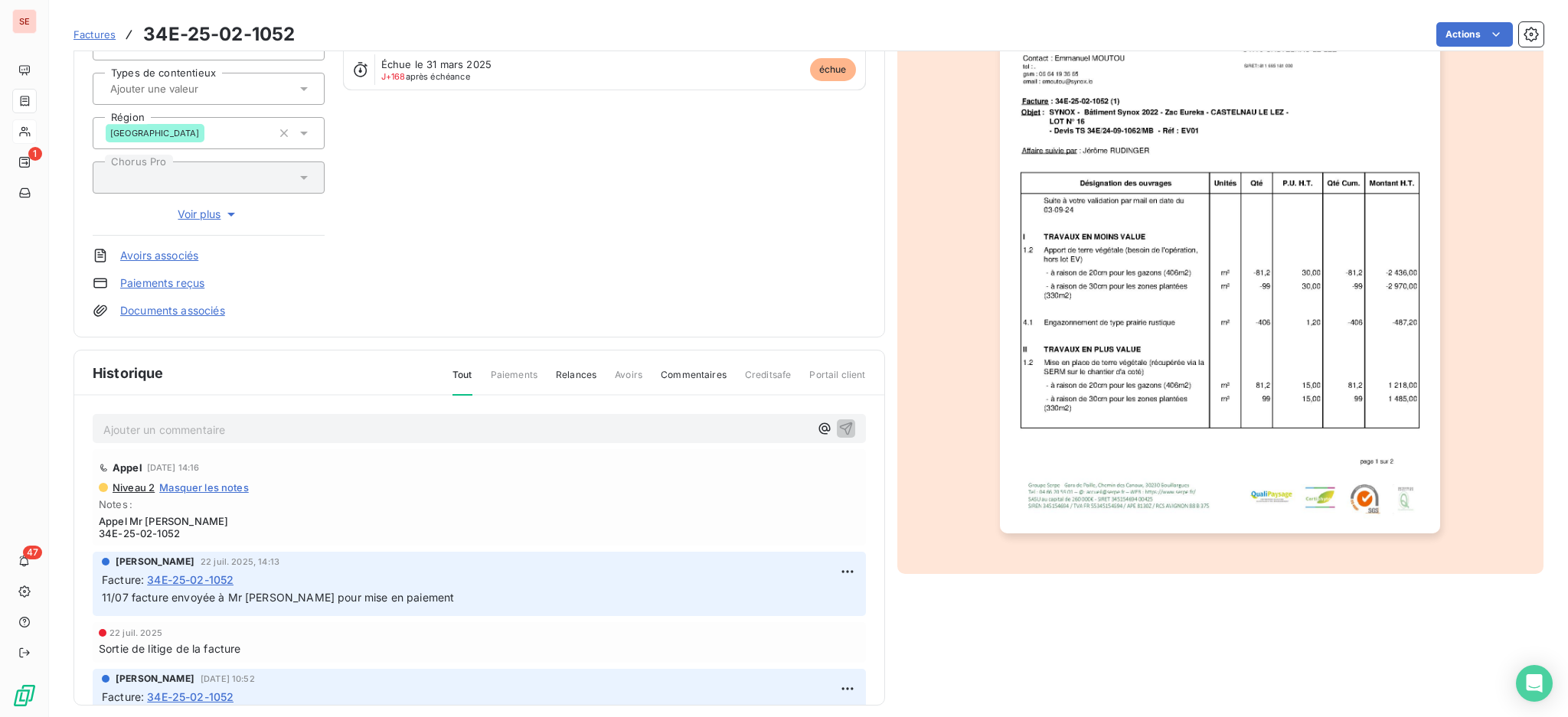
scroll to position [203, 0]
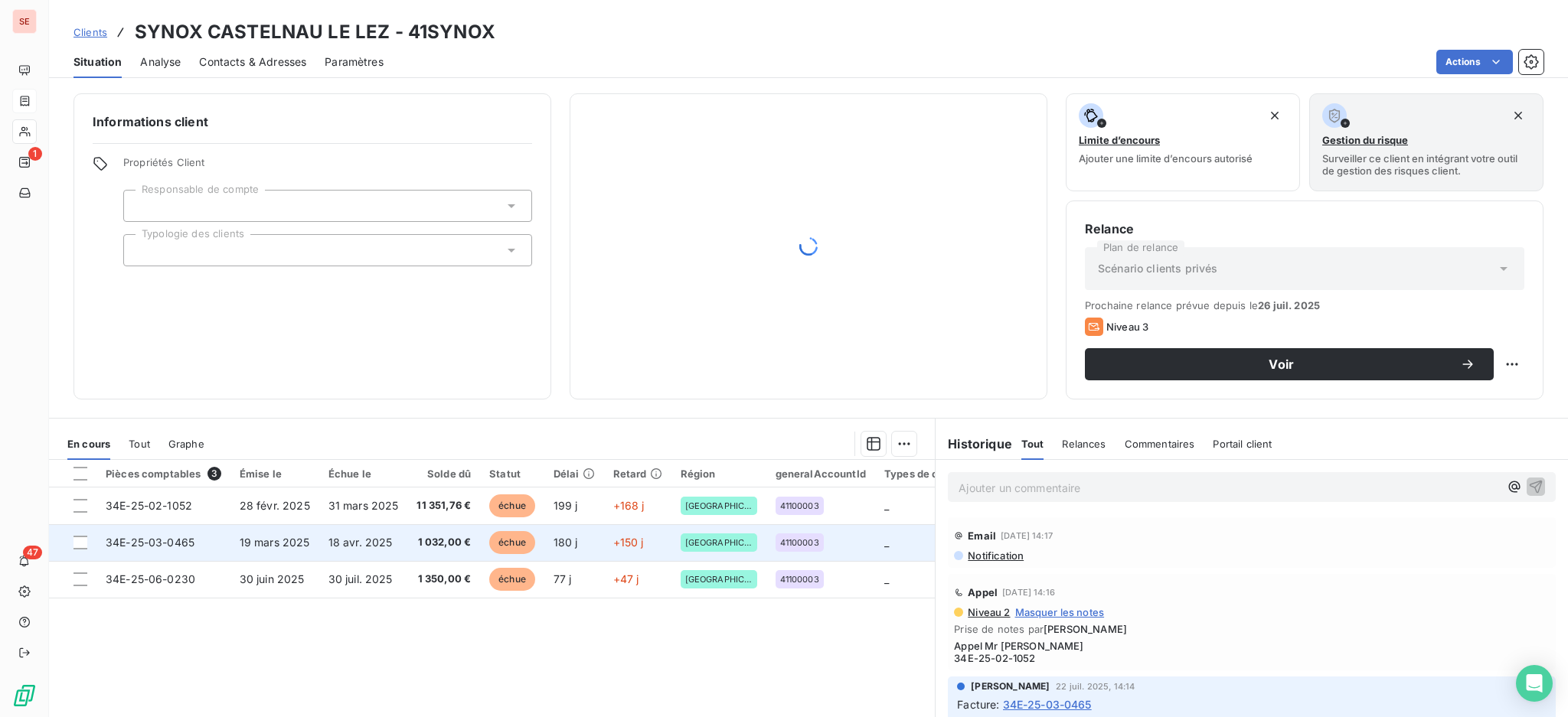
click at [422, 543] on span "1 032,00 €" at bounding box center [443, 542] width 54 height 16
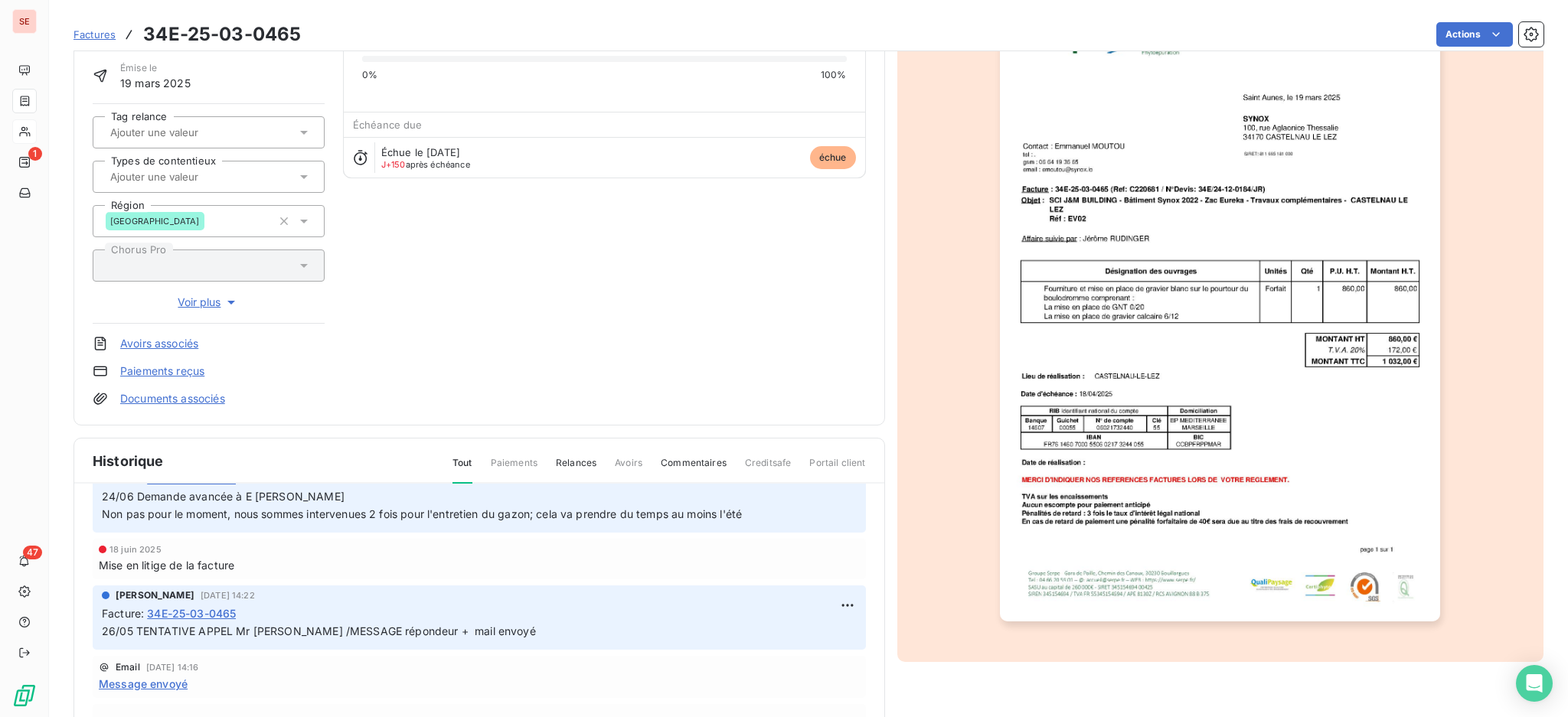
scroll to position [203, 0]
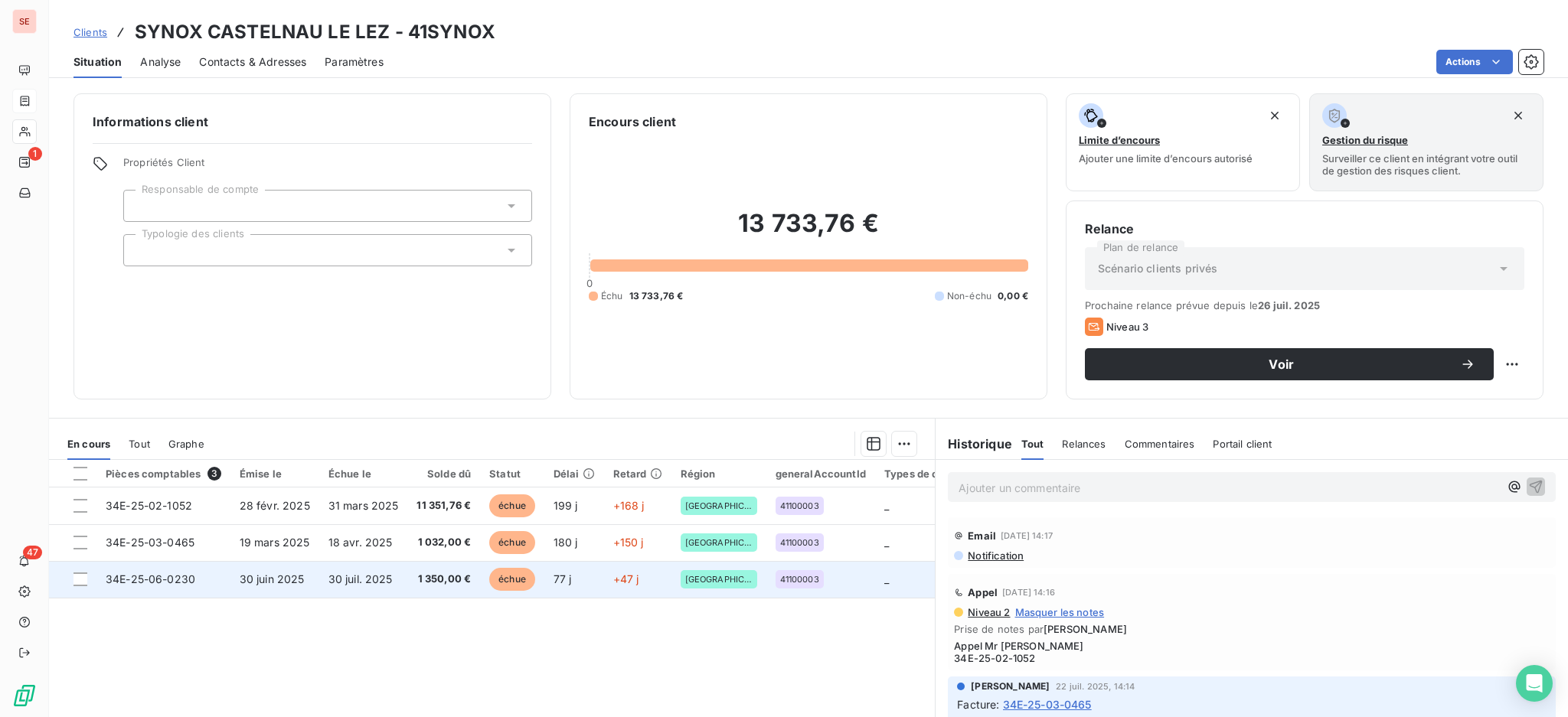
click at [247, 574] on span "30 juin 2025" at bounding box center [271, 578] width 65 height 13
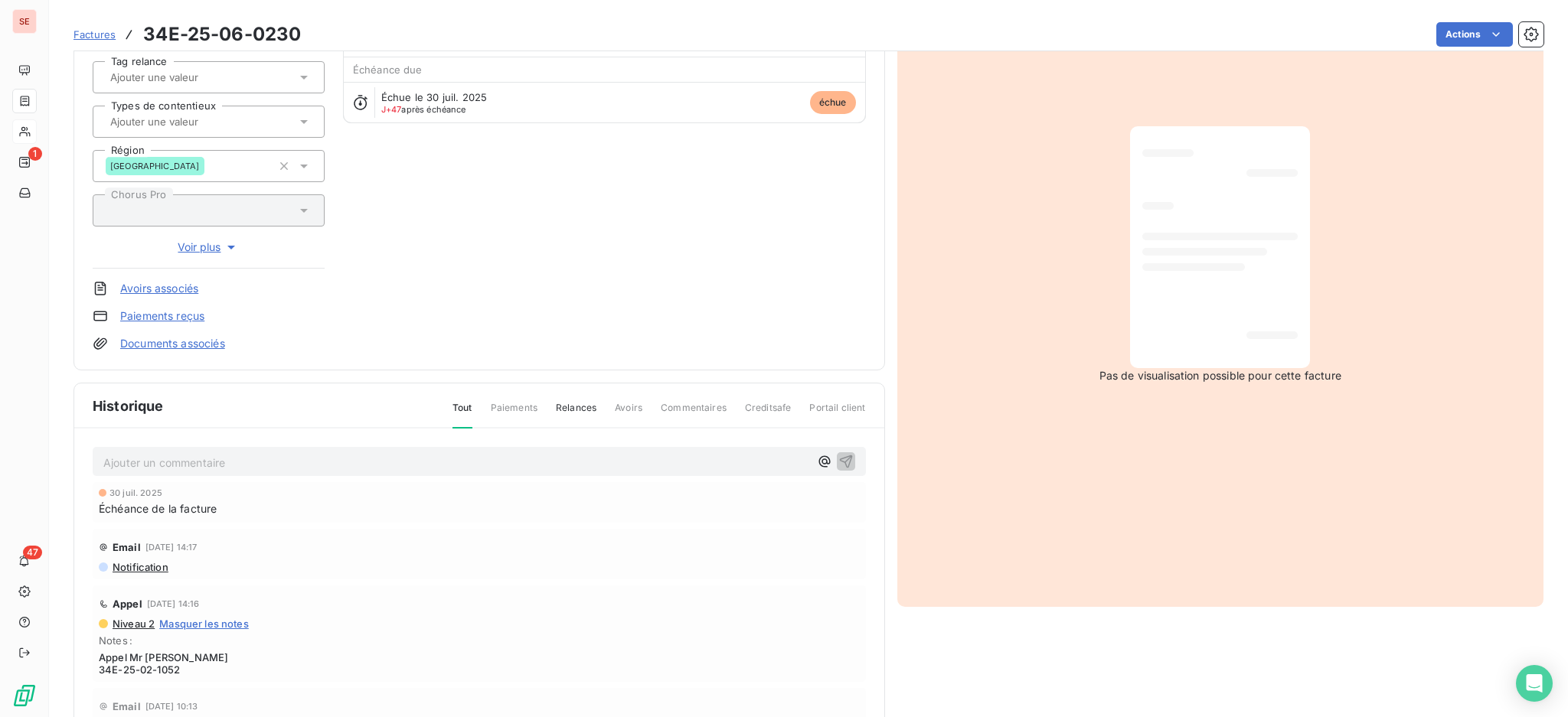
scroll to position [203, 0]
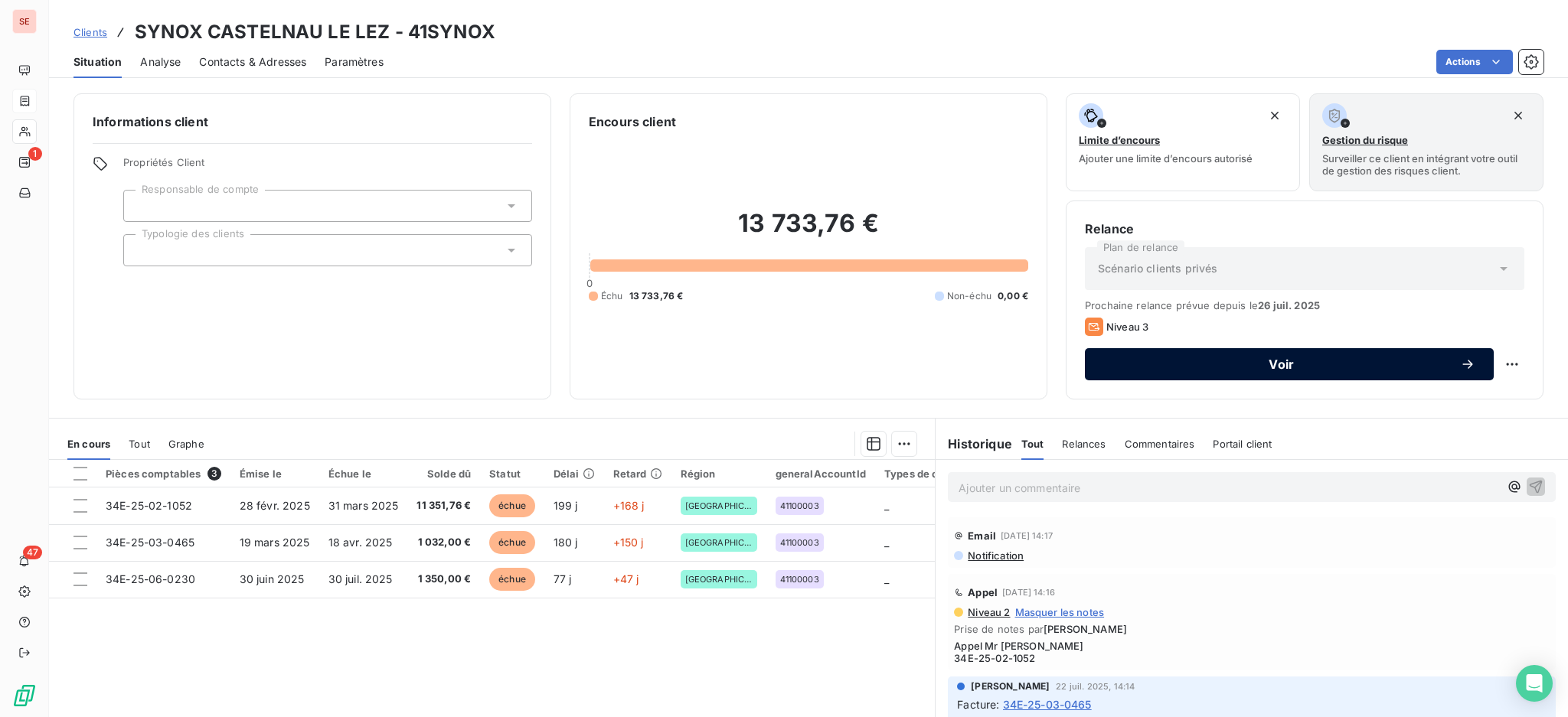
click at [1131, 368] on span "Voir" at bounding box center [1281, 364] width 357 height 13
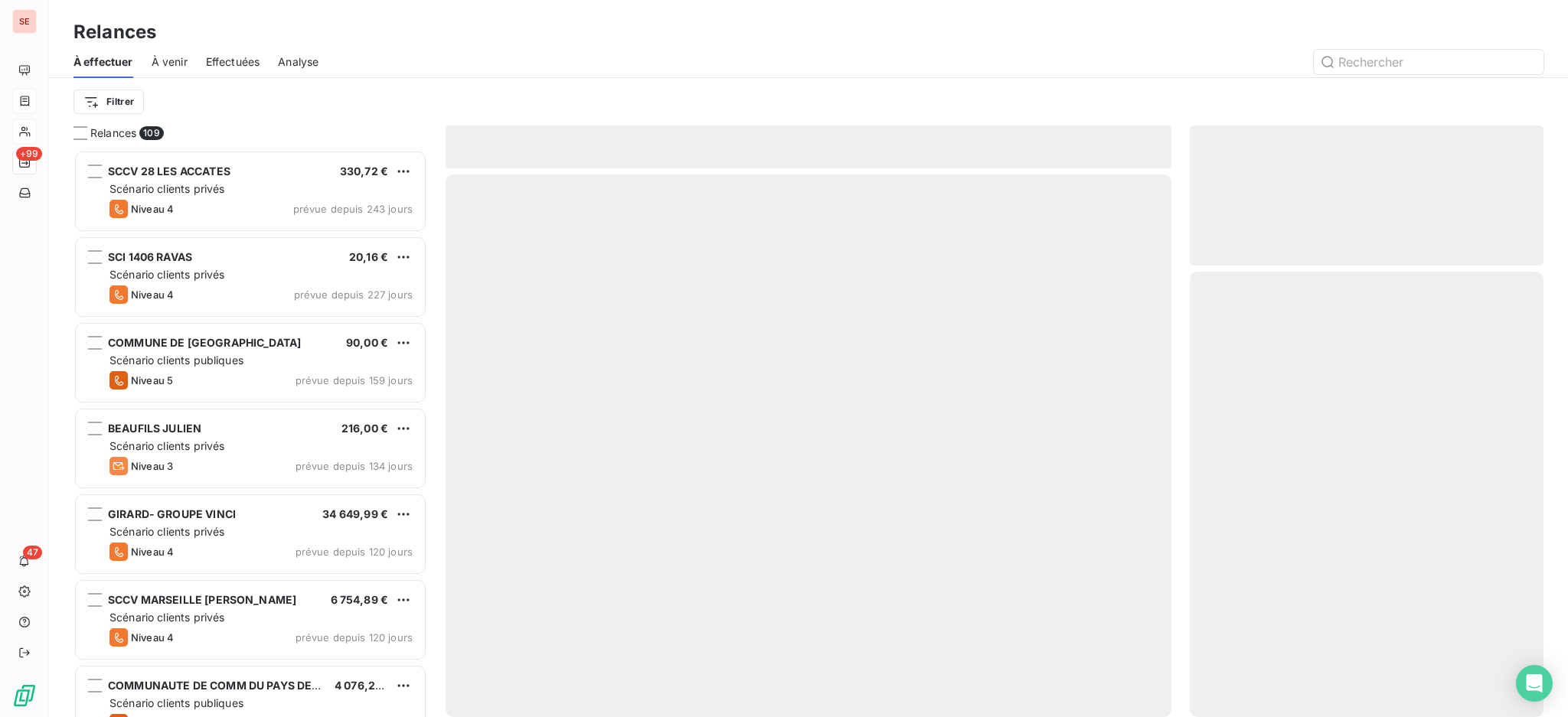
scroll to position [553, 337]
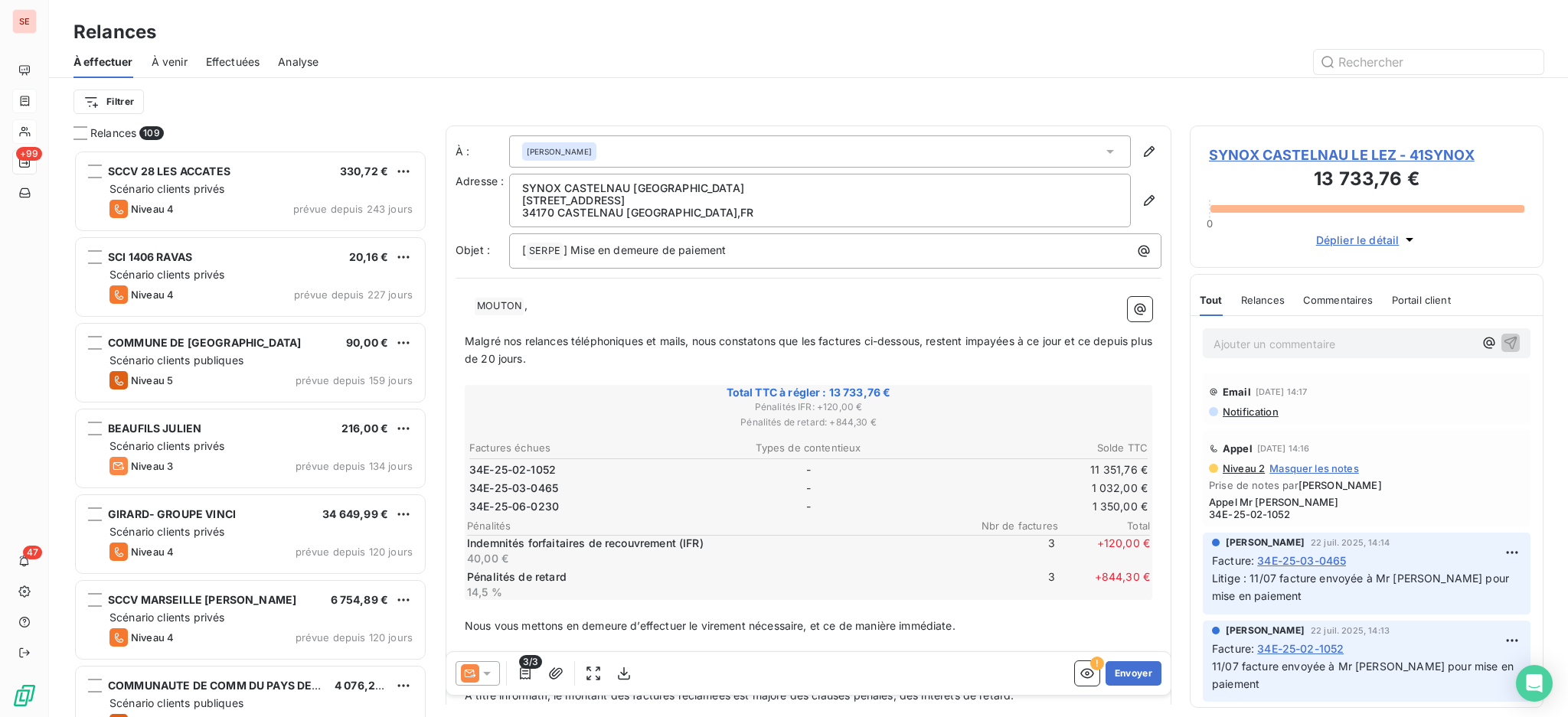
click at [487, 668] on icon at bounding box center [487, 673] width 16 height 16
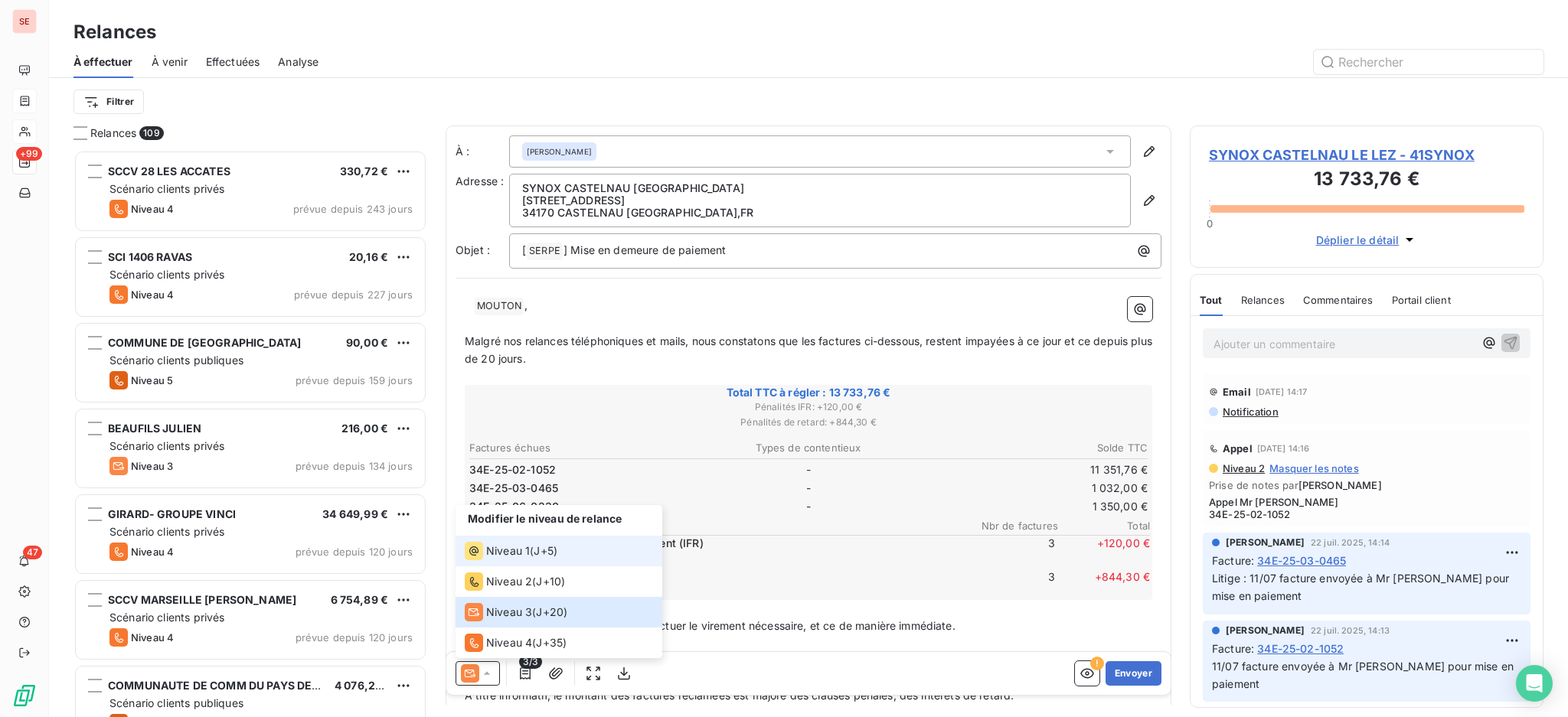
click at [505, 552] on span "Niveau 1" at bounding box center [507, 551] width 44 height 16
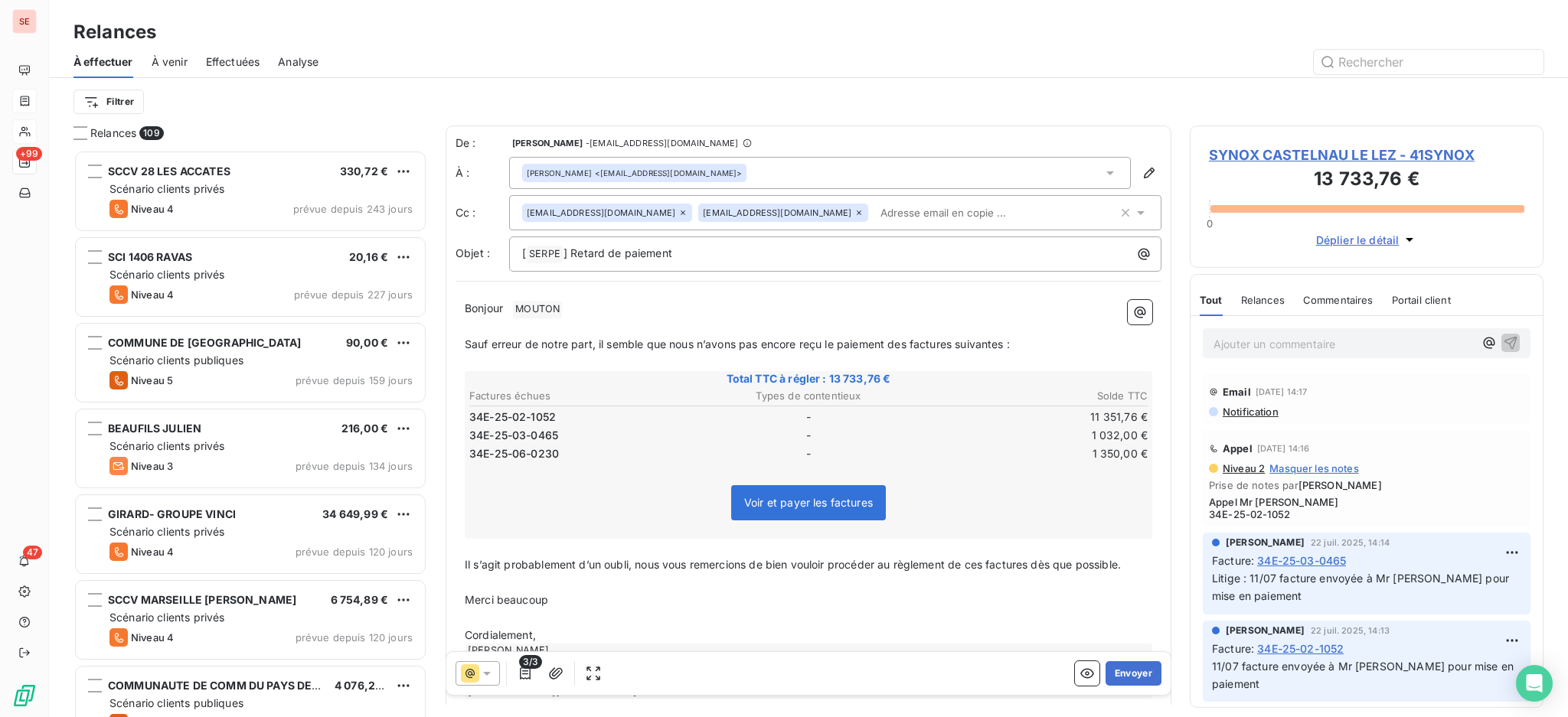
click at [679, 215] on icon at bounding box center [682, 212] width 9 height 9
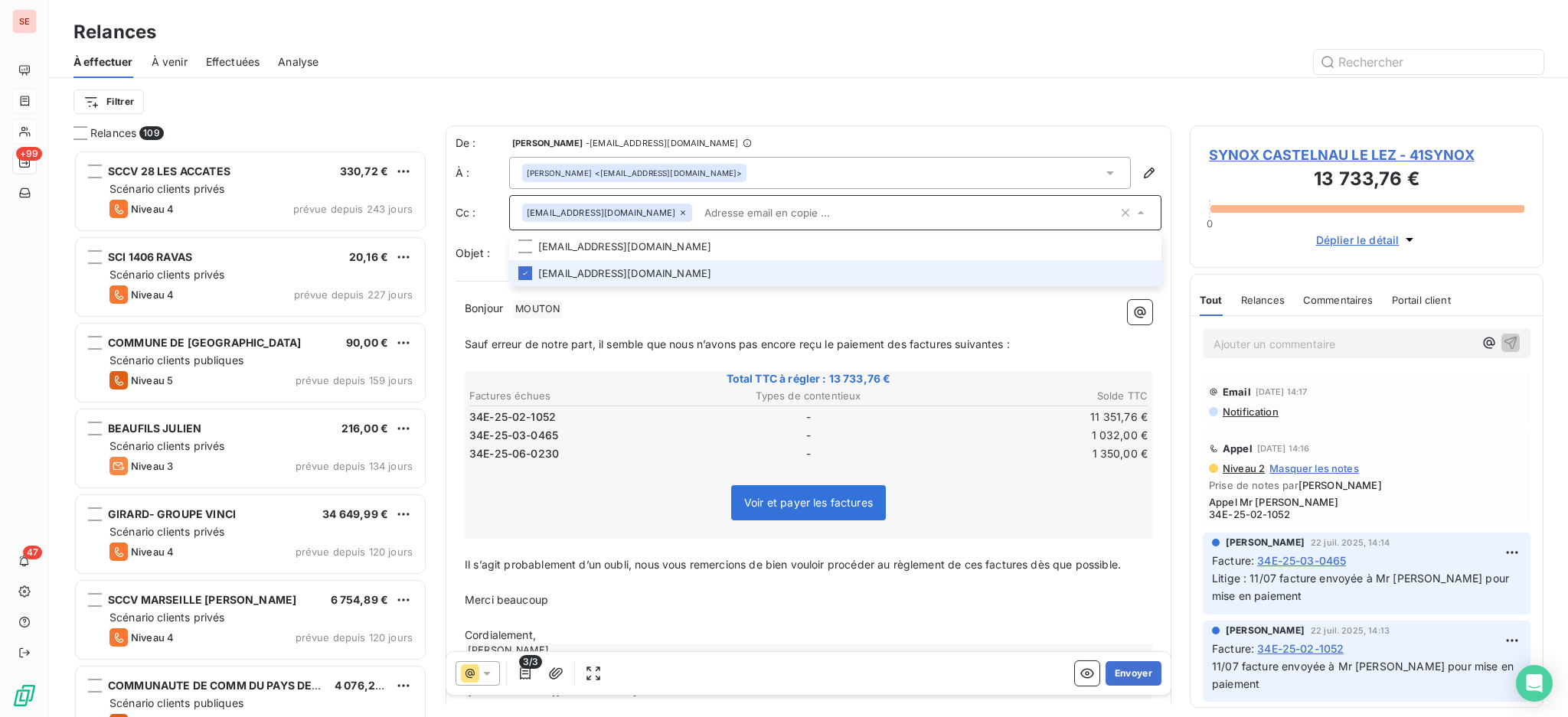
click at [679, 208] on icon at bounding box center [682, 212] width 9 height 9
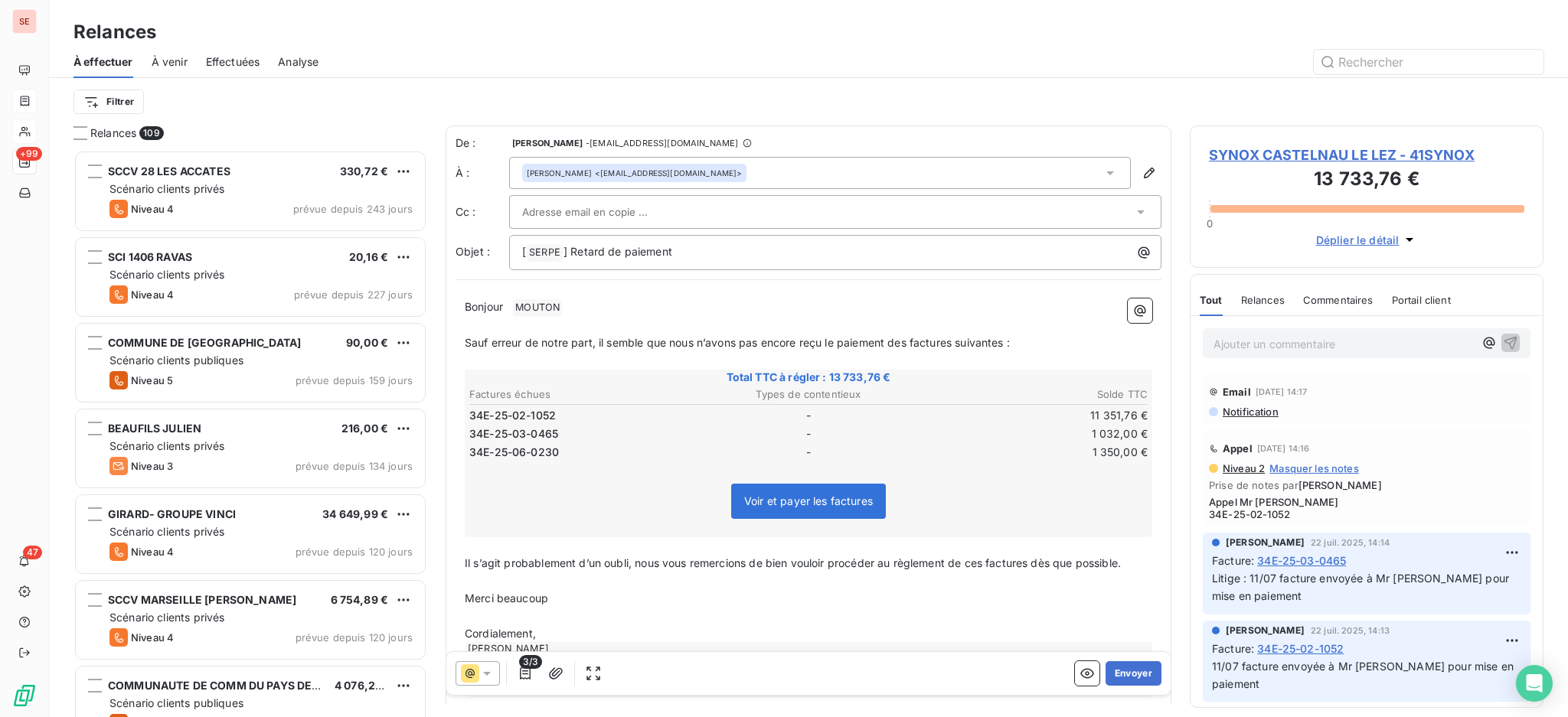
click at [607, 207] on input "text" at bounding box center [604, 212] width 164 height 23
click at [571, 210] on input "em" at bounding box center [827, 212] width 610 height 23
type input "e"
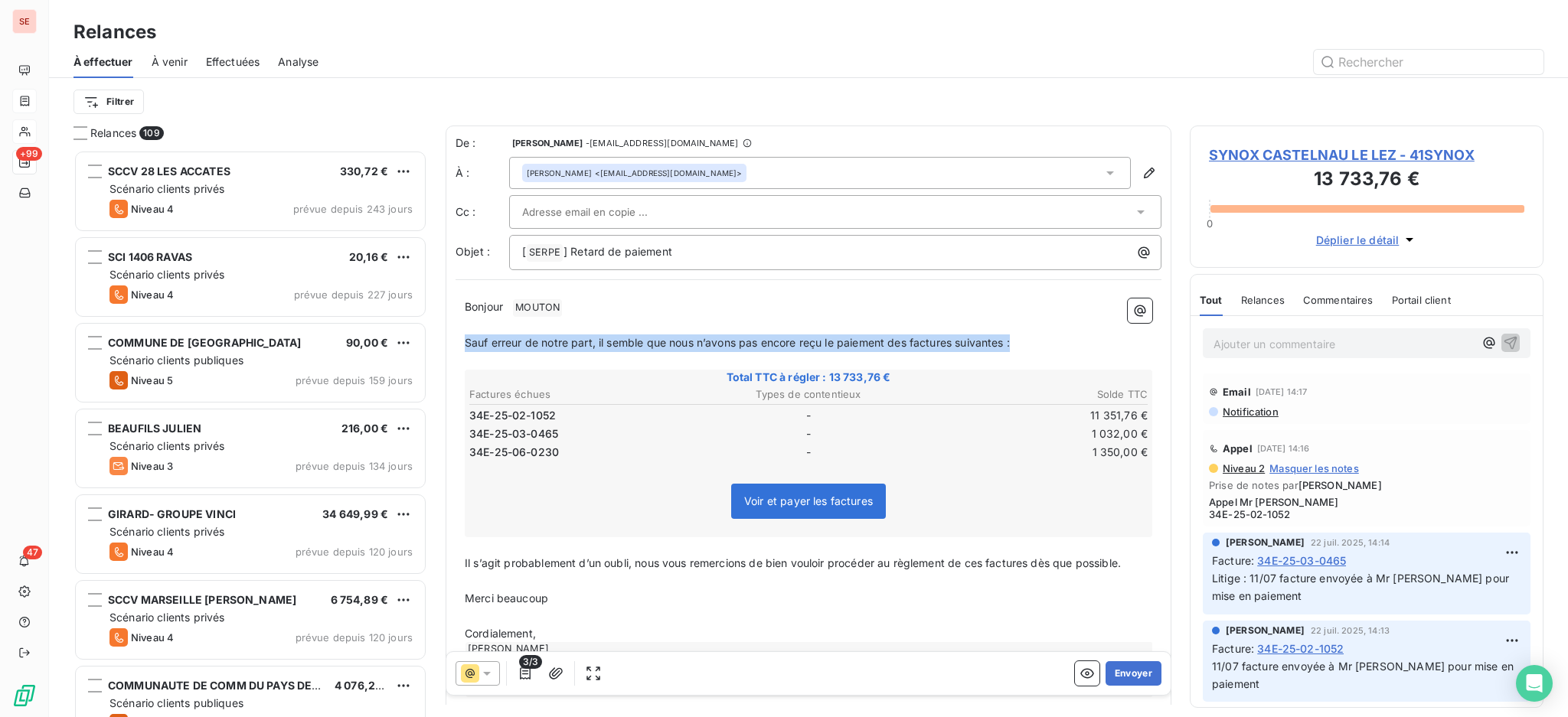
drag, startPoint x: 927, startPoint y: 369, endPoint x: 460, endPoint y: 339, distance: 468.0
click at [460, 339] on div "Bonjour ﻿ MOUTON ﻿ ﻿ ﻿ Sauf erreur de notre part, il semble que nous n’avons pa…" at bounding box center [809, 497] width 706 height 417
copy span "Sauf erreur de notre part, il semble que nous n’avons pas encore reçu le paieme…"
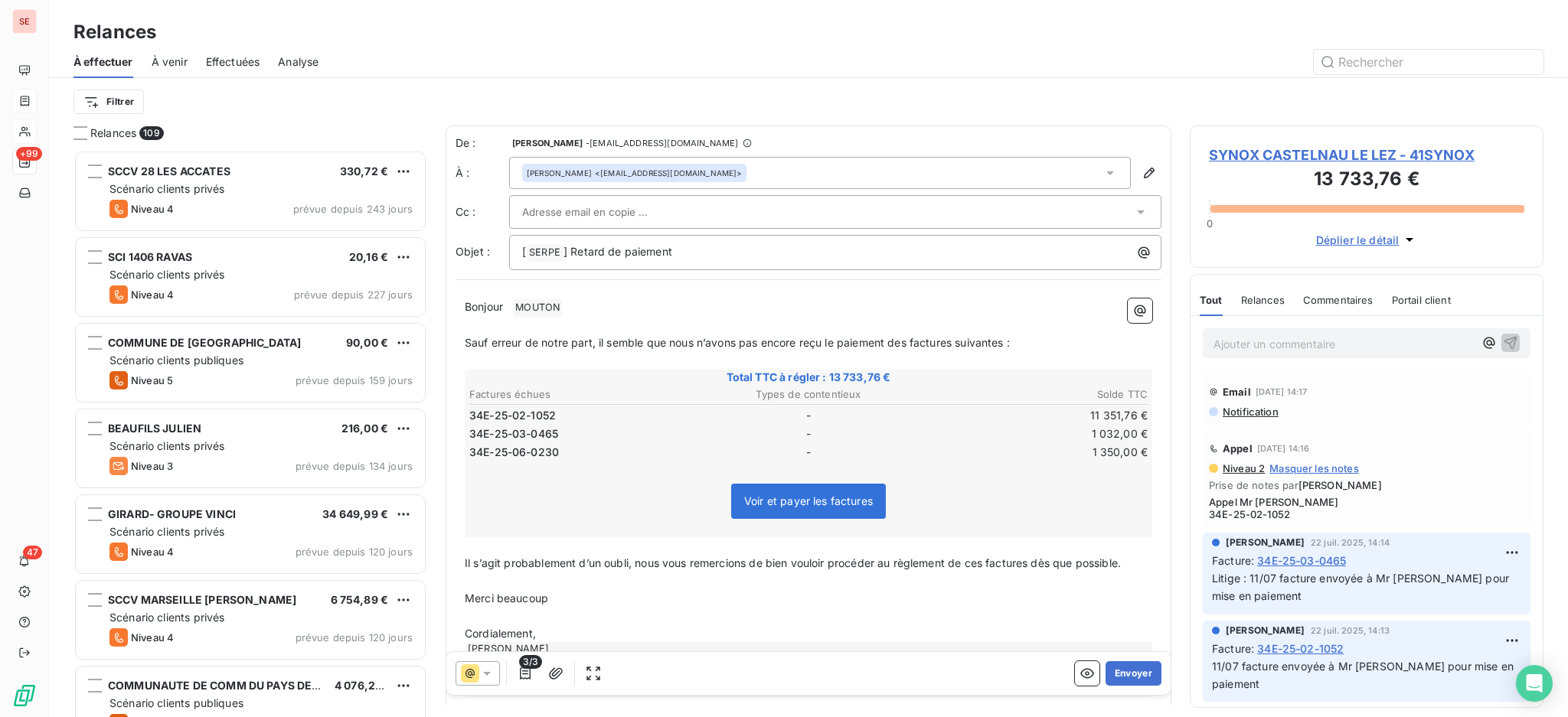
click at [776, 432] on td "-" at bounding box center [809, 433] width 226 height 17
click at [581, 385] on table "Factures échues Types de contentieux Solde TTC 34E-25-02-1052 - 11 351,76 € 34E…" at bounding box center [808, 424] width 682 height 78
click at [1344, 150] on span "SYNOX CASTELNAU LE LEZ - 41SYNOX" at bounding box center [1366, 154] width 315 height 20
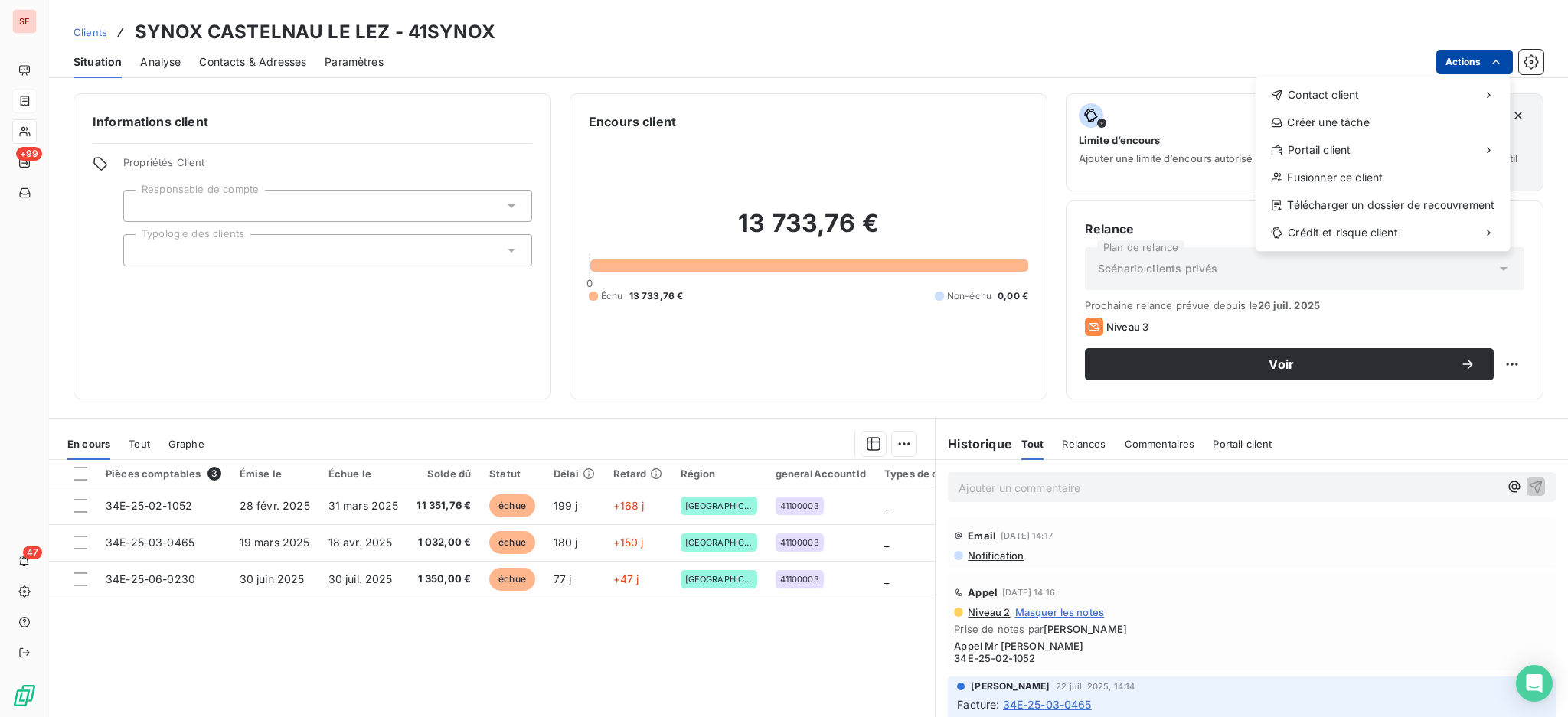
click at [1459, 60] on html "SE +99 47 Clients SYNOX CASTELNAU LE LEZ - 41SYNOX Situation Analyse Contacts &…" at bounding box center [784, 358] width 1568 height 717
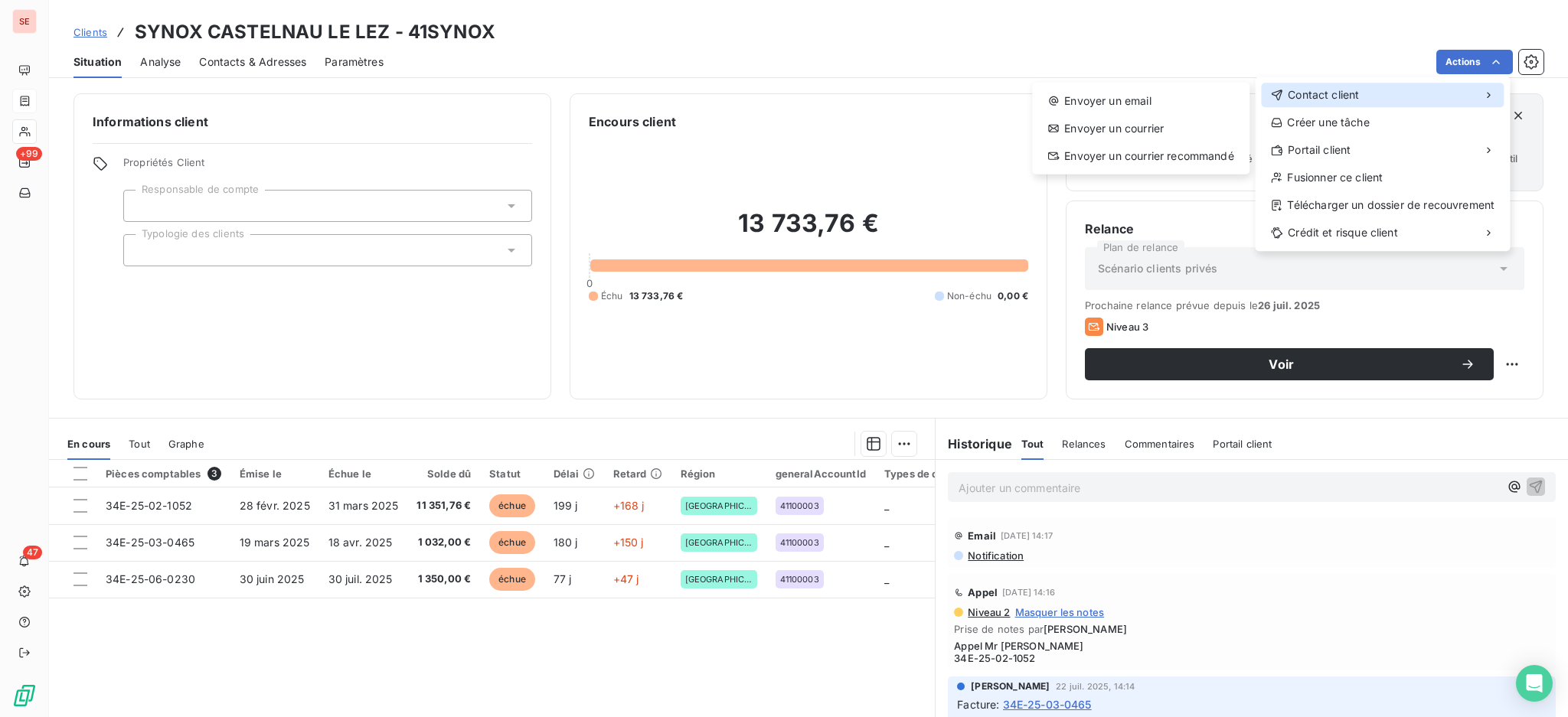
click at [1341, 99] on span "Contact client" at bounding box center [1322, 95] width 71 height 16
click at [1147, 110] on div "Envoyer un email" at bounding box center [1140, 100] width 205 height 24
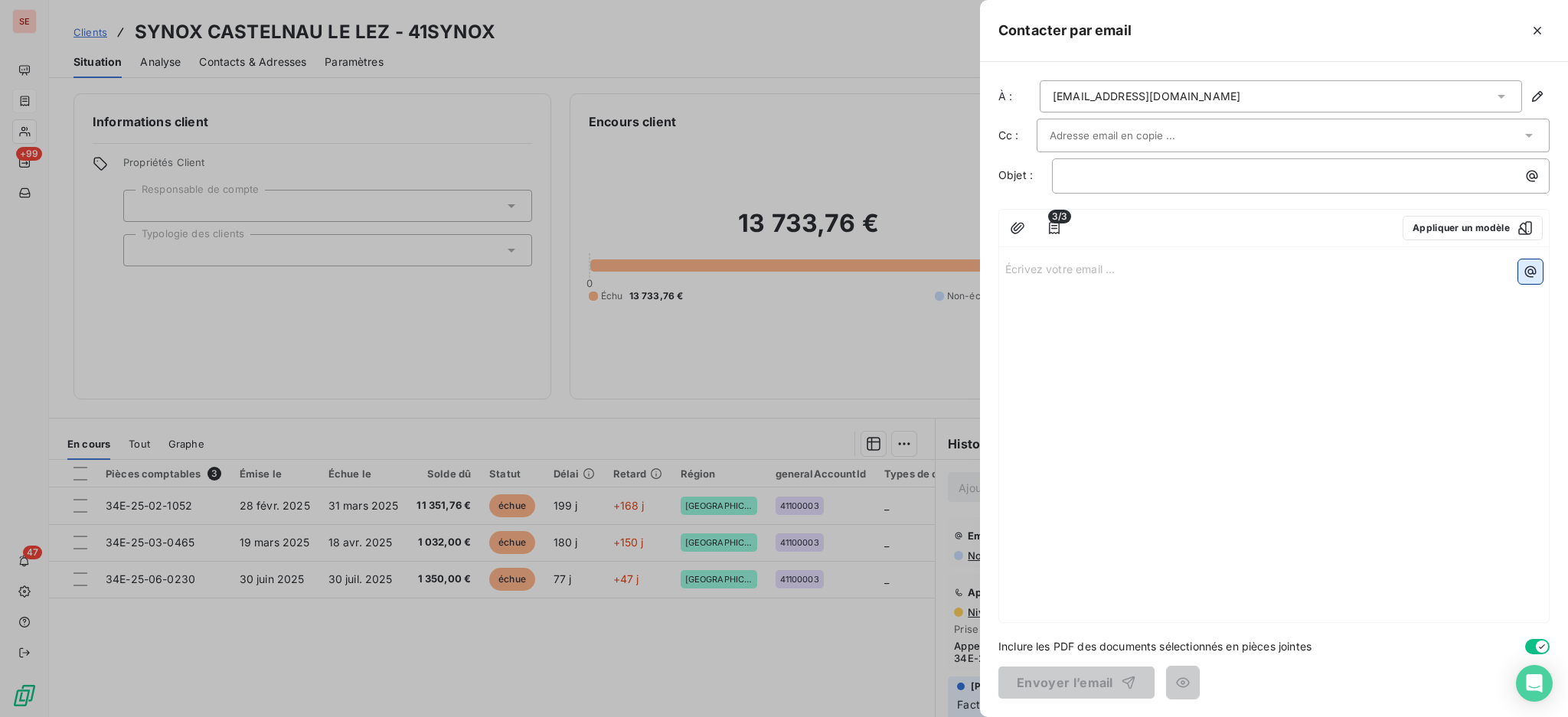
click at [1526, 270] on icon "button" at bounding box center [1530, 272] width 16 height 16
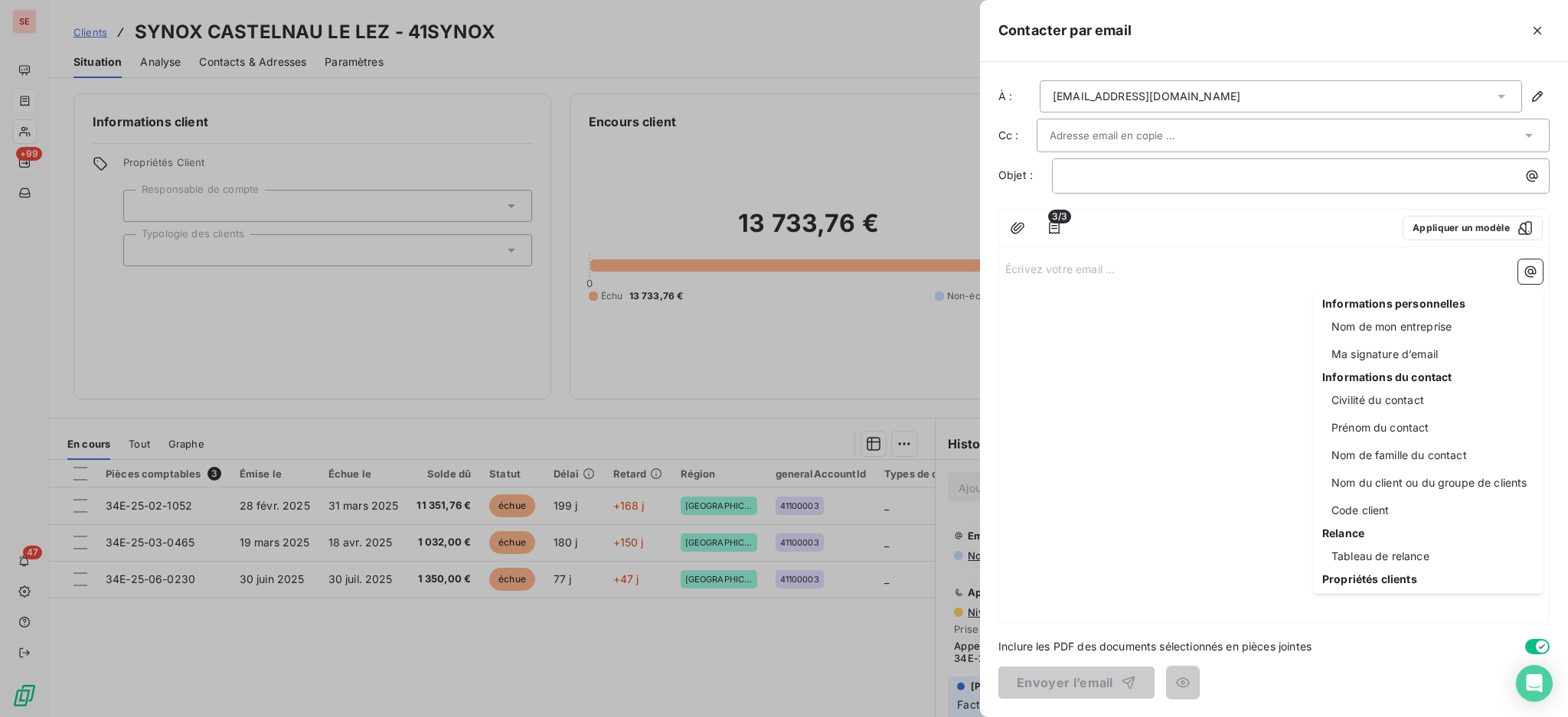
click at [1481, 225] on html "SE +99 47 Clients SYNOX CASTELNAU LE LEZ - 41SYNOX Situation Analyse Contacts &…" at bounding box center [784, 358] width 1568 height 717
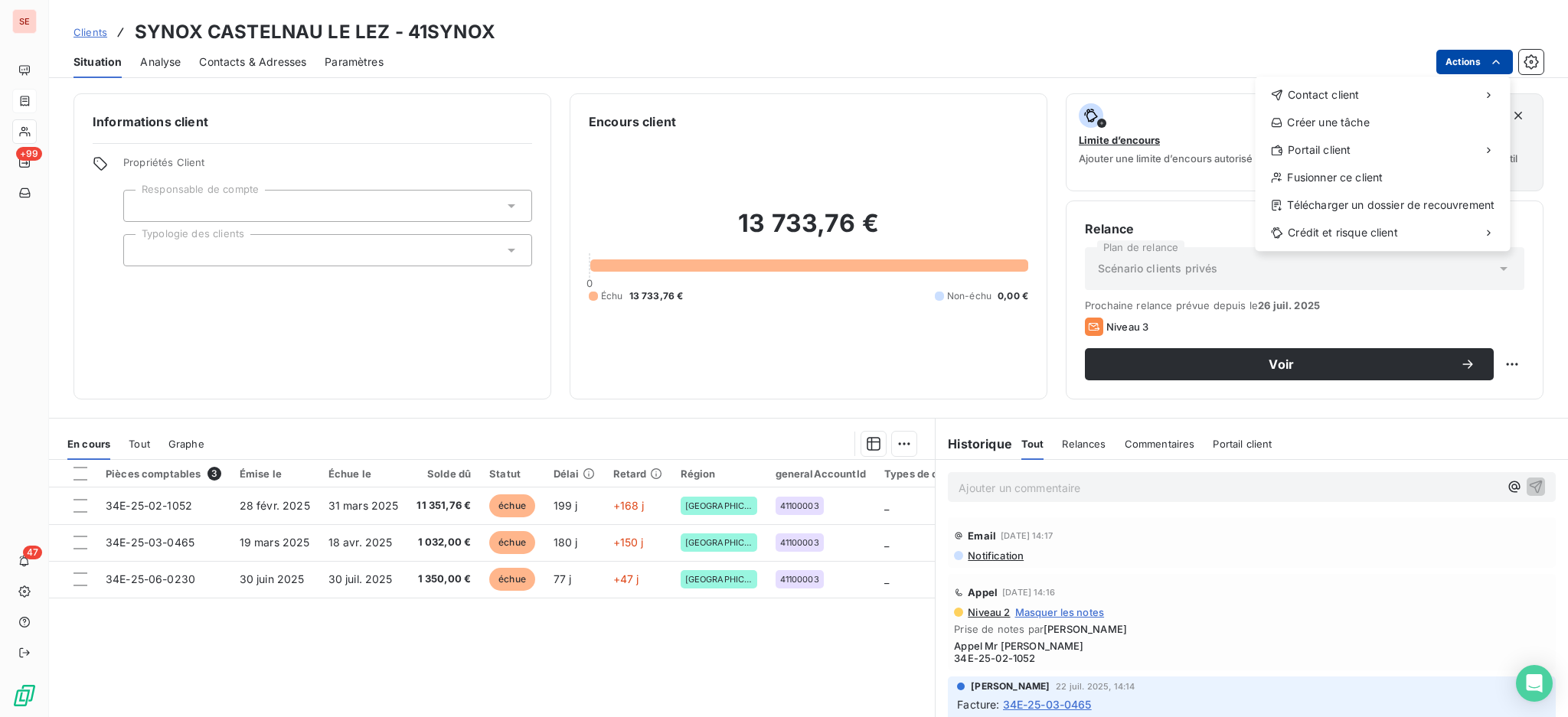
click at [1475, 50] on html "SE +99 47 Clients SYNOX CASTELNAU LE LEZ - 41SYNOX Situation Analyse Contacts &…" at bounding box center [784, 358] width 1568 height 717
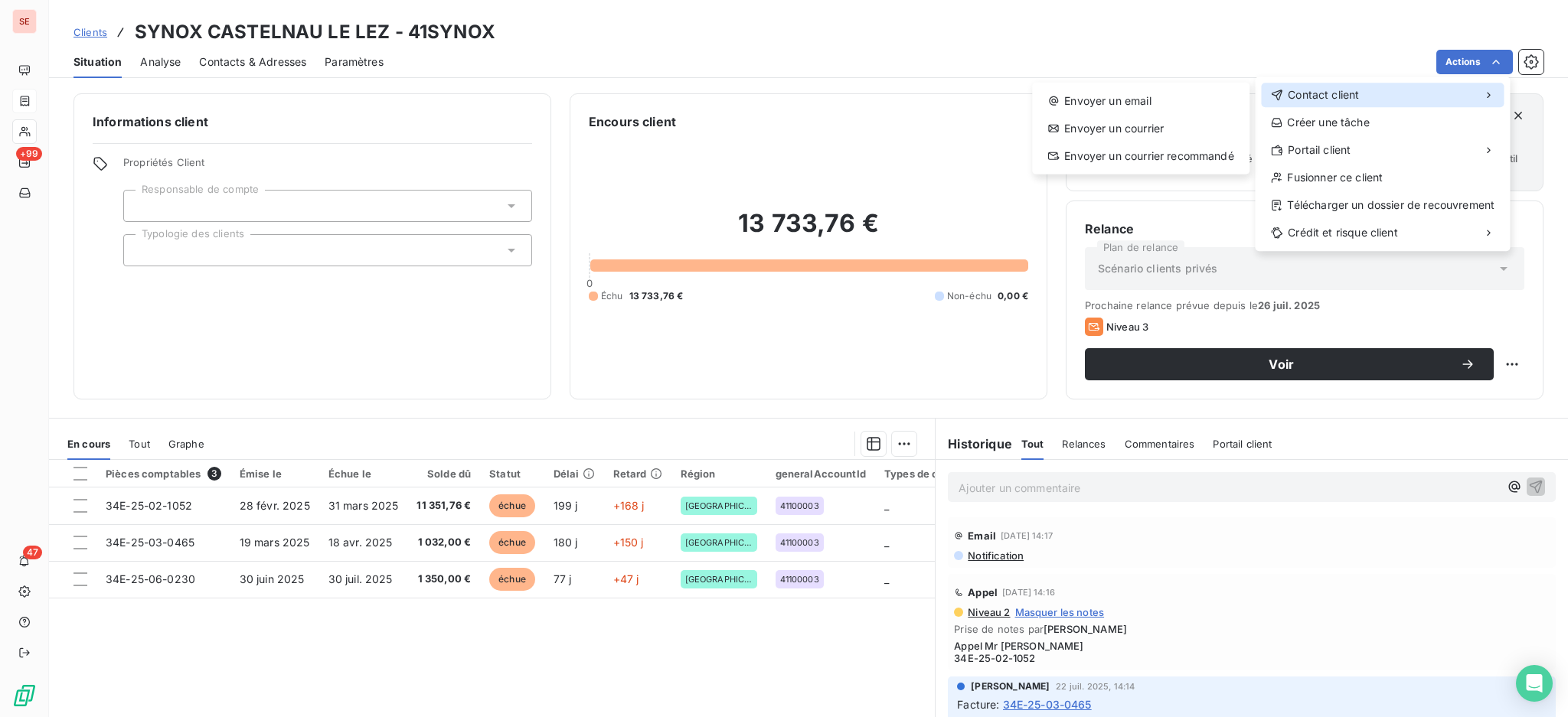
click at [1307, 92] on span "Contact client" at bounding box center [1322, 95] width 71 height 16
click at [1115, 103] on div "Envoyer un email" at bounding box center [1140, 100] width 205 height 24
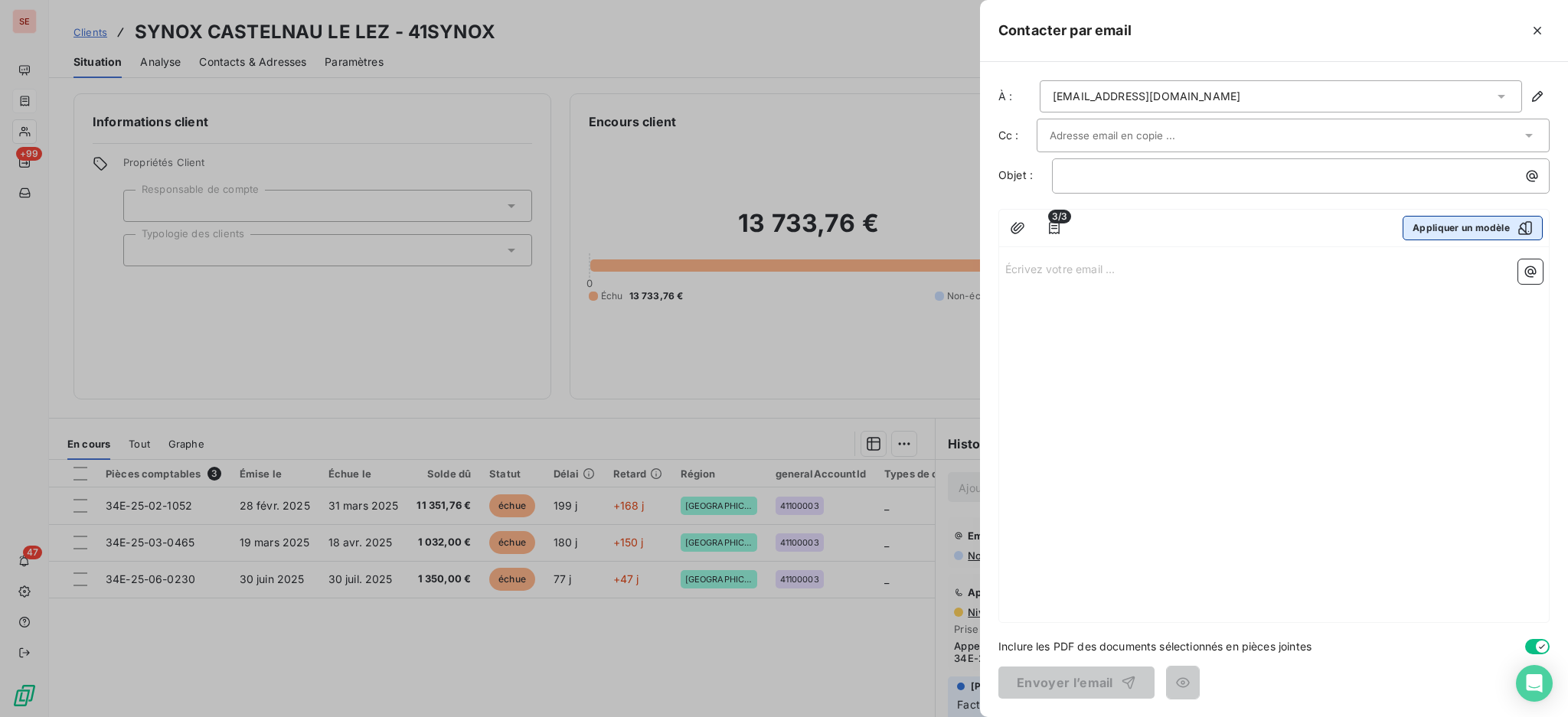
click at [1464, 224] on button "Appliquer un modèle" at bounding box center [1473, 227] width 140 height 24
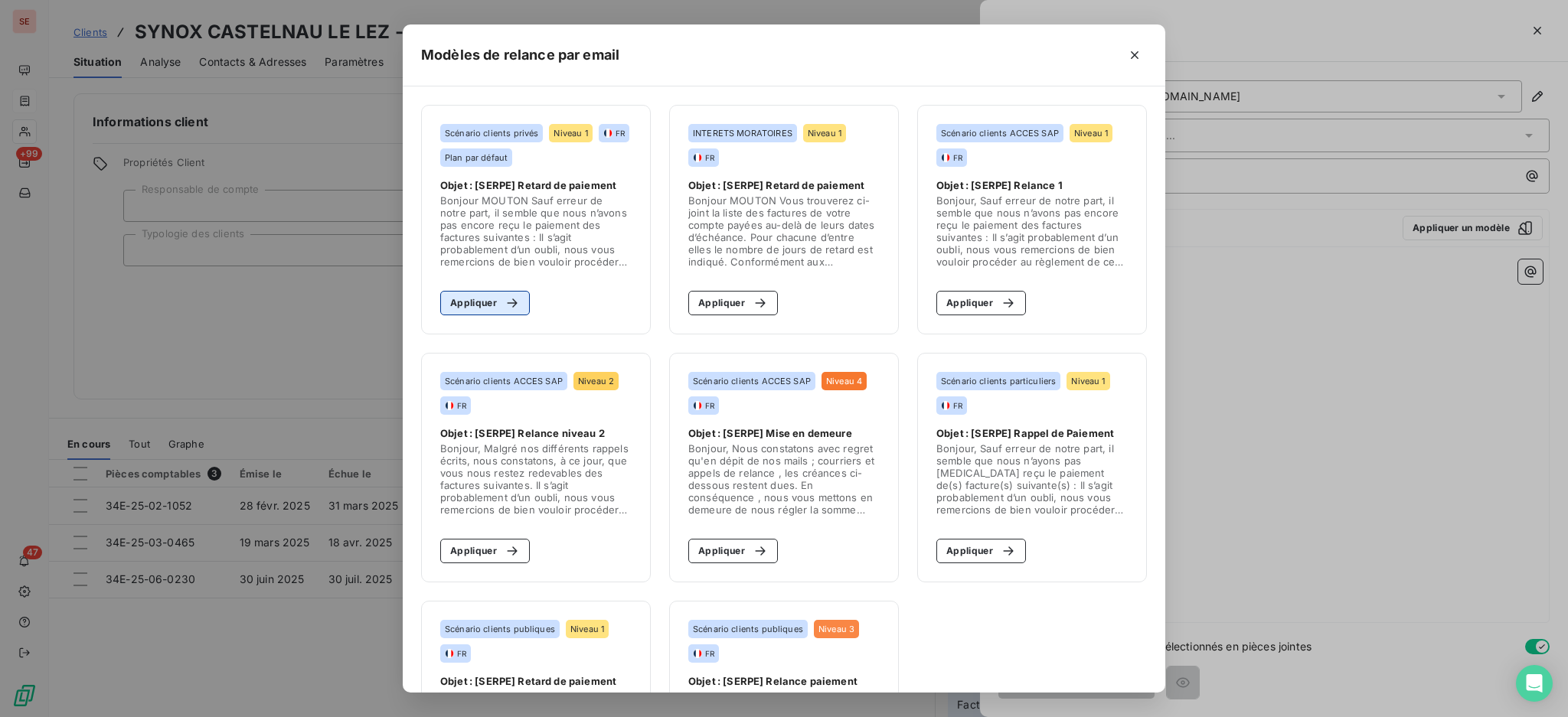
click at [476, 292] on button "Appliquer" at bounding box center [485, 302] width 89 height 24
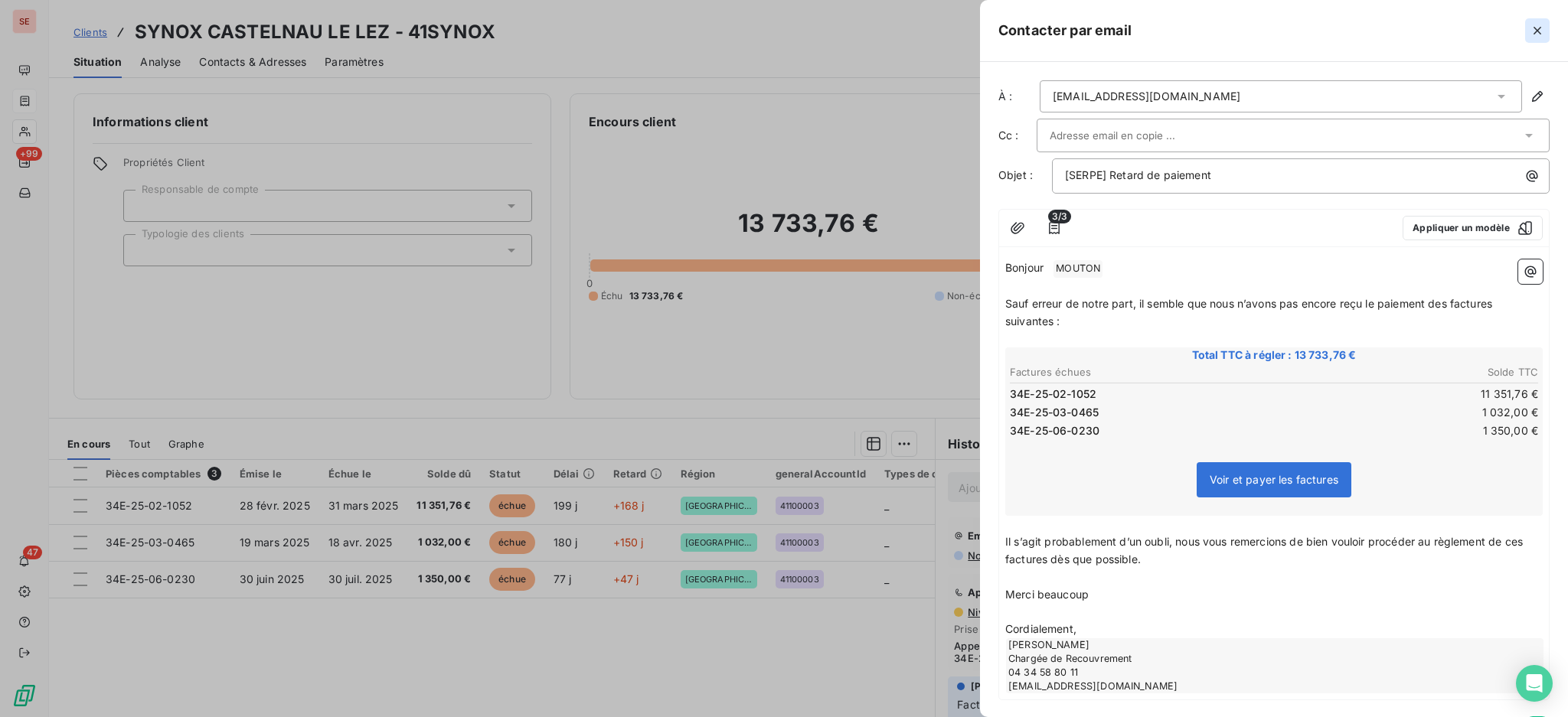
click at [1541, 30] on icon "button" at bounding box center [1537, 31] width 16 height 16
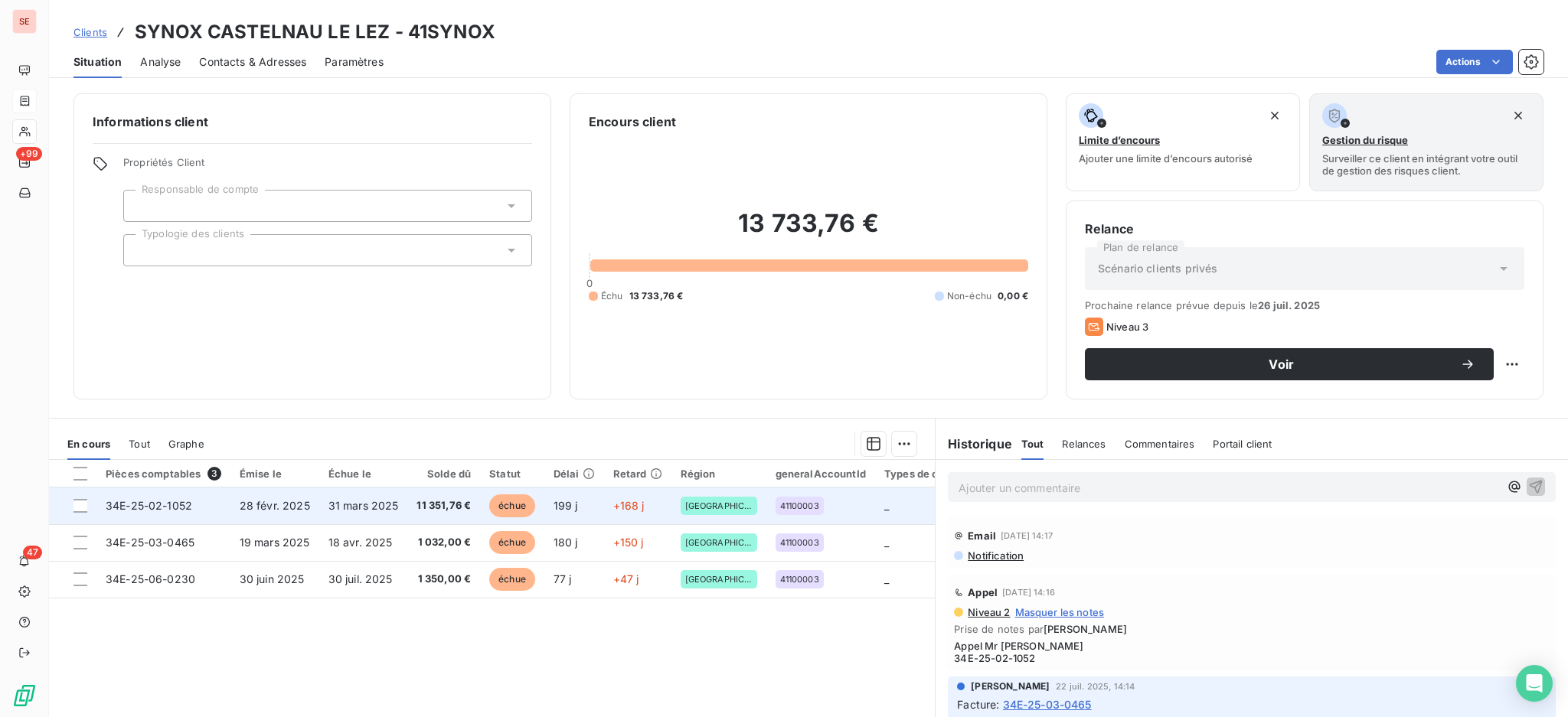
click at [145, 506] on span "34E-25-02-1052" at bounding box center [149, 504] width 87 height 13
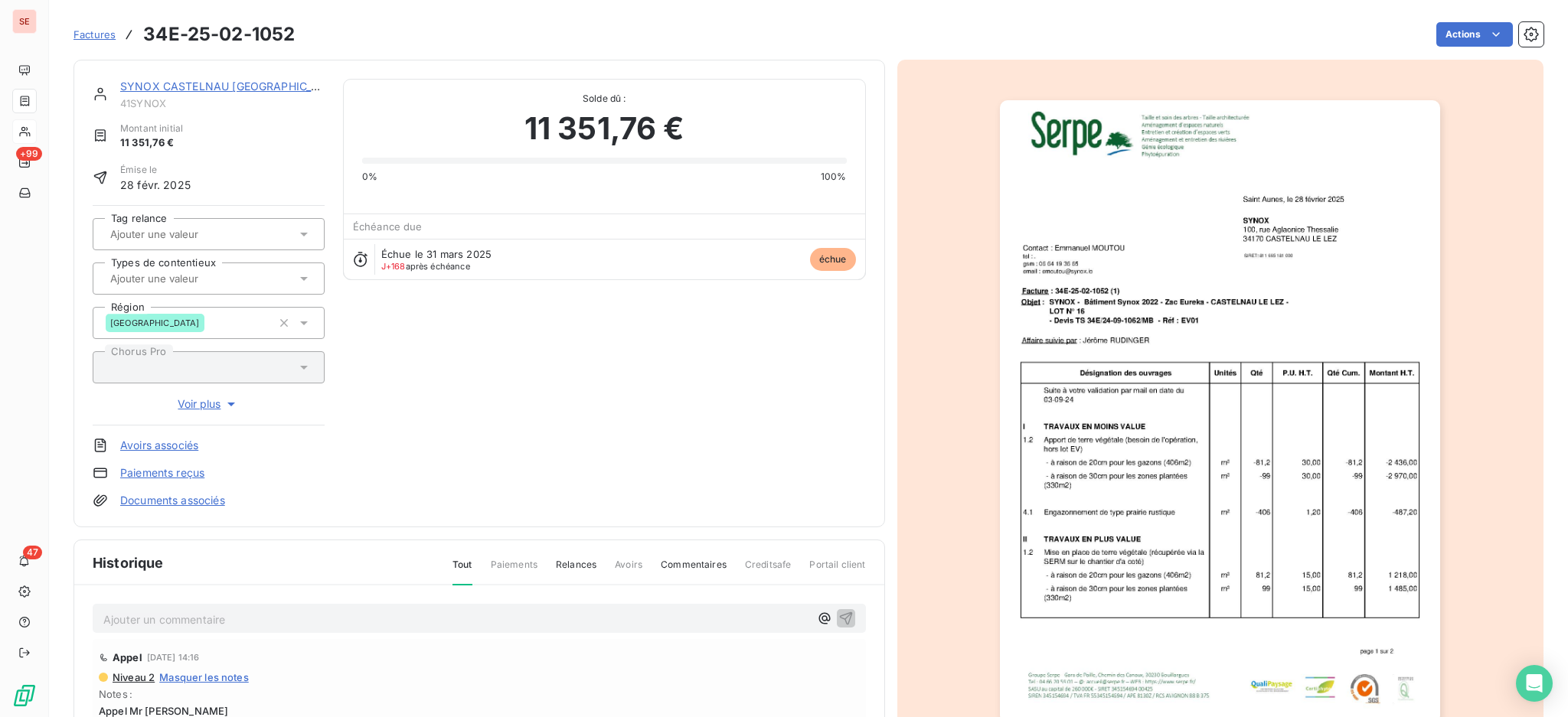
click at [470, 608] on div "Ajouter un commentaire ﻿" at bounding box center [456, 618] width 706 height 20
click at [474, 625] on p "Ajouter un commentaire ﻿" at bounding box center [456, 620] width 706 height 19
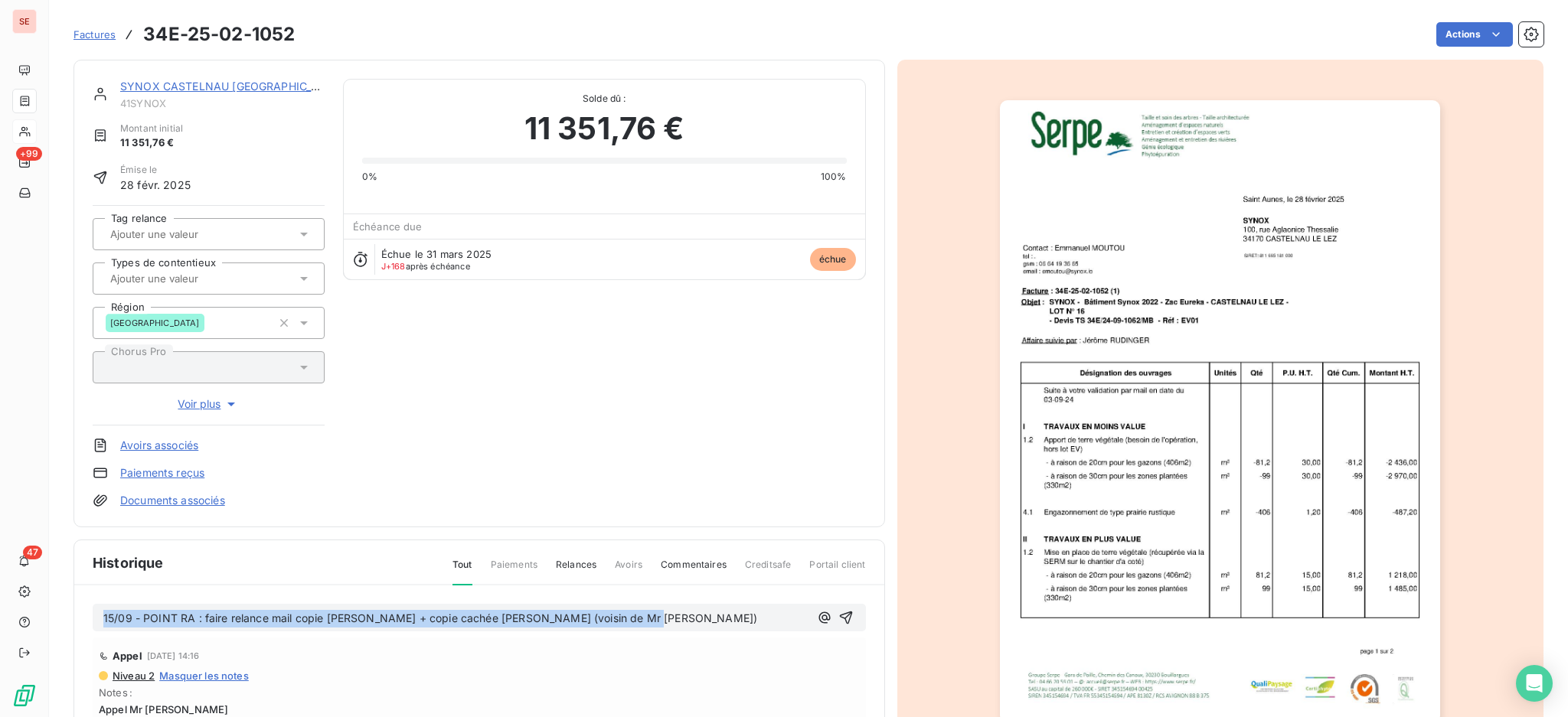
drag, startPoint x: 681, startPoint y: 612, endPoint x: 95, endPoint y: 632, distance: 586.3
copy span "15/09 - POINT RA : faire relance mail copie Eric Marquès + copie cachée E Lobbe…"
click at [838, 617] on icon "button" at bounding box center [846, 618] width 16 height 16
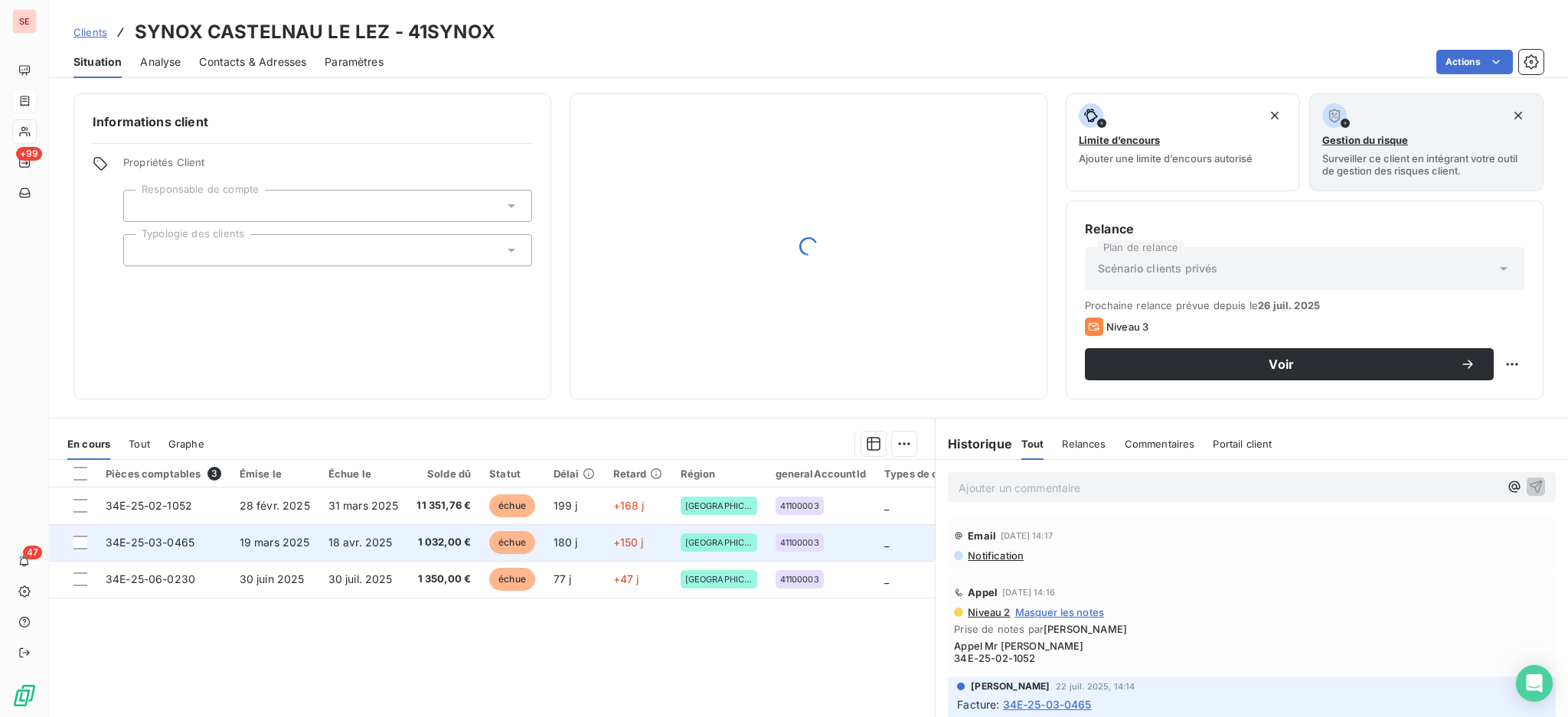
click at [420, 556] on td "1 032,00 €" at bounding box center [443, 542] width 73 height 37
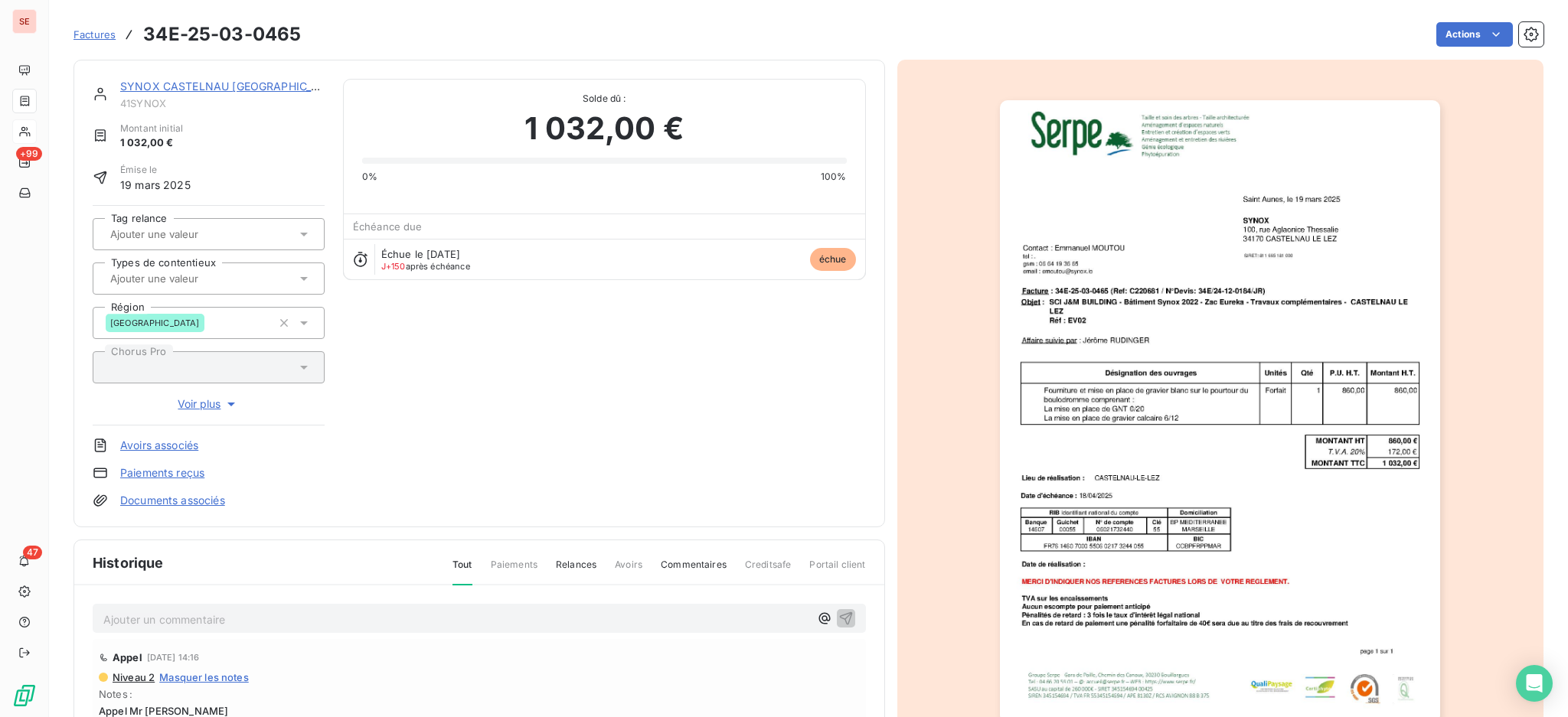
click at [372, 621] on p "Ajouter un commentaire ﻿" at bounding box center [456, 620] width 706 height 19
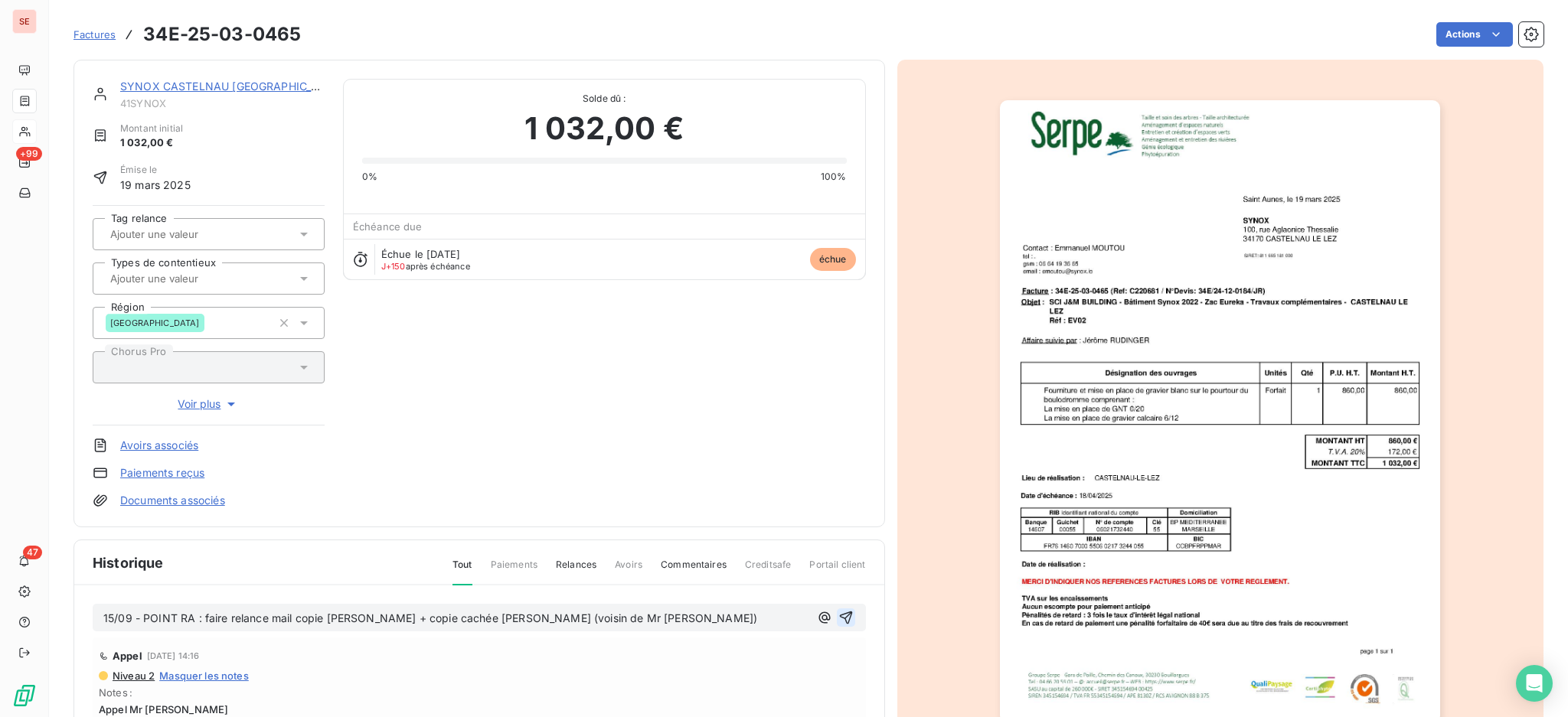
click at [838, 617] on icon "button" at bounding box center [846, 618] width 16 height 16
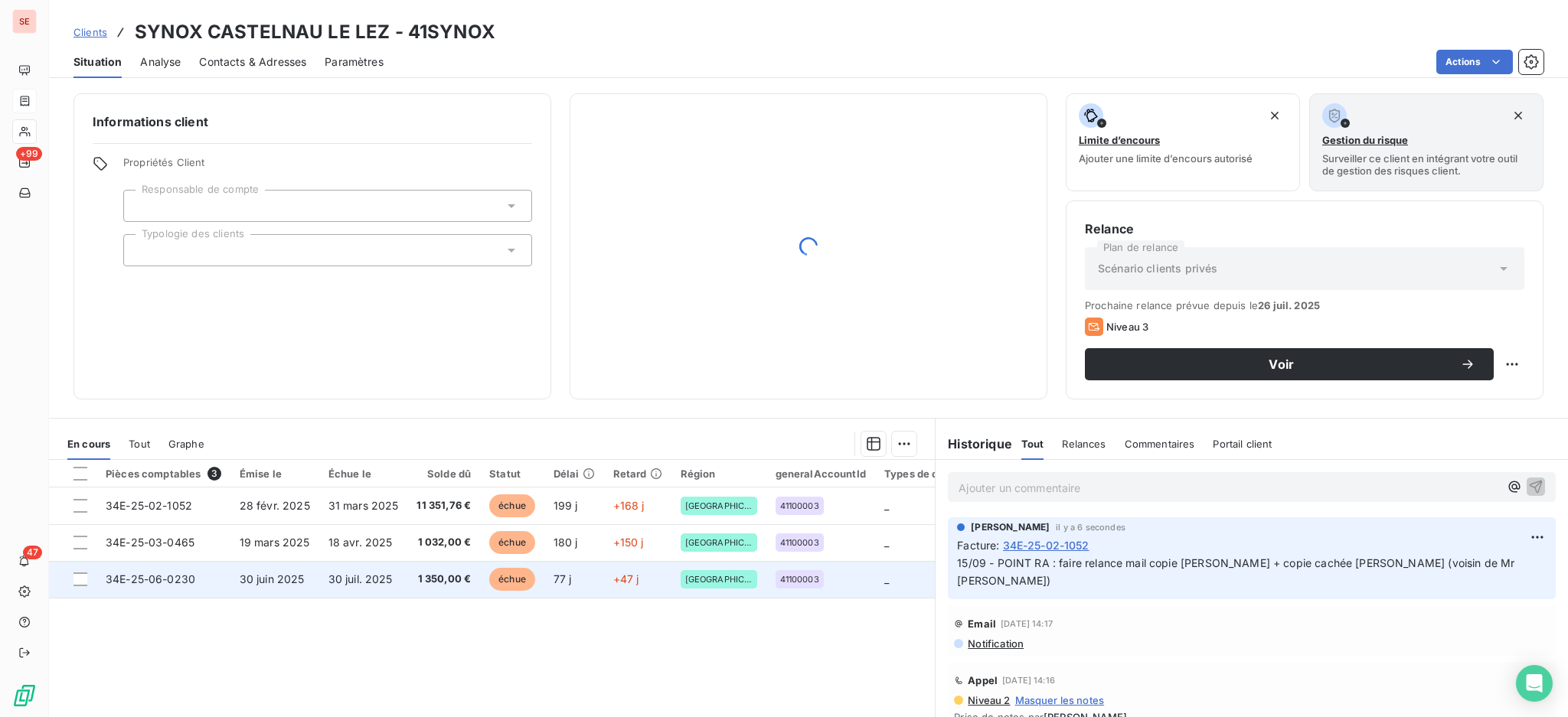
click at [369, 589] on td "30 juil. 2025" at bounding box center [363, 579] width 88 height 37
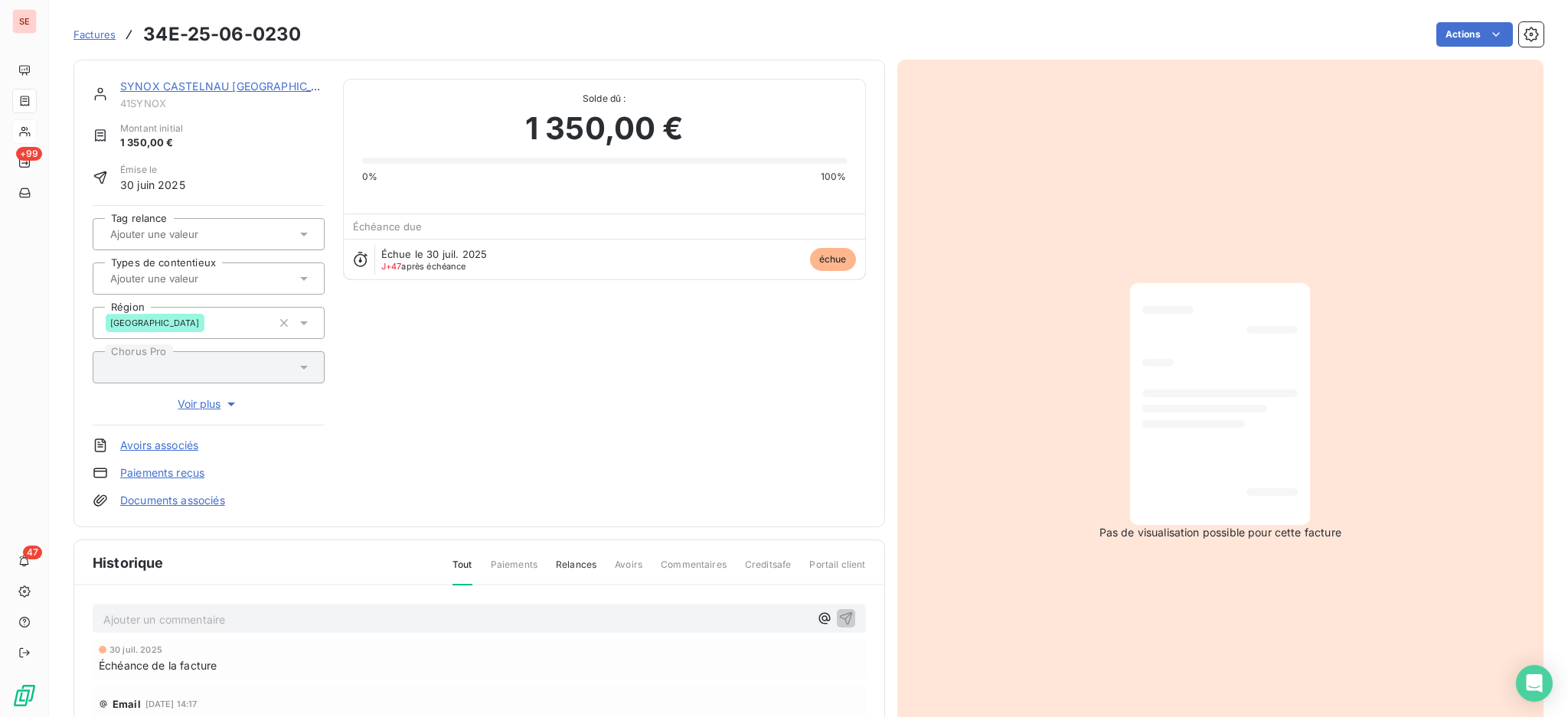
click at [254, 617] on p "Ajouter un commentaire ﻿" at bounding box center [456, 620] width 706 height 19
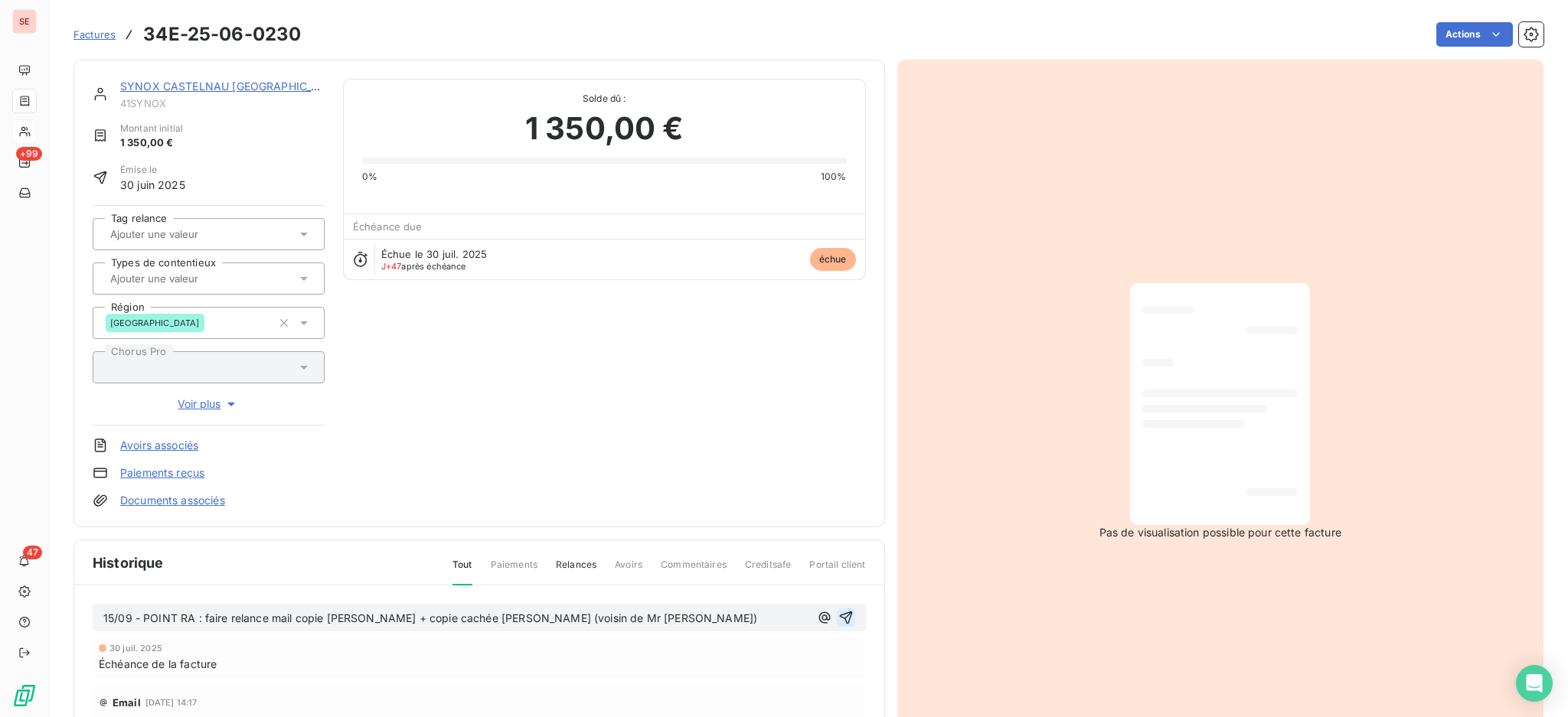
click at [838, 621] on icon "button" at bounding box center [846, 618] width 16 height 16
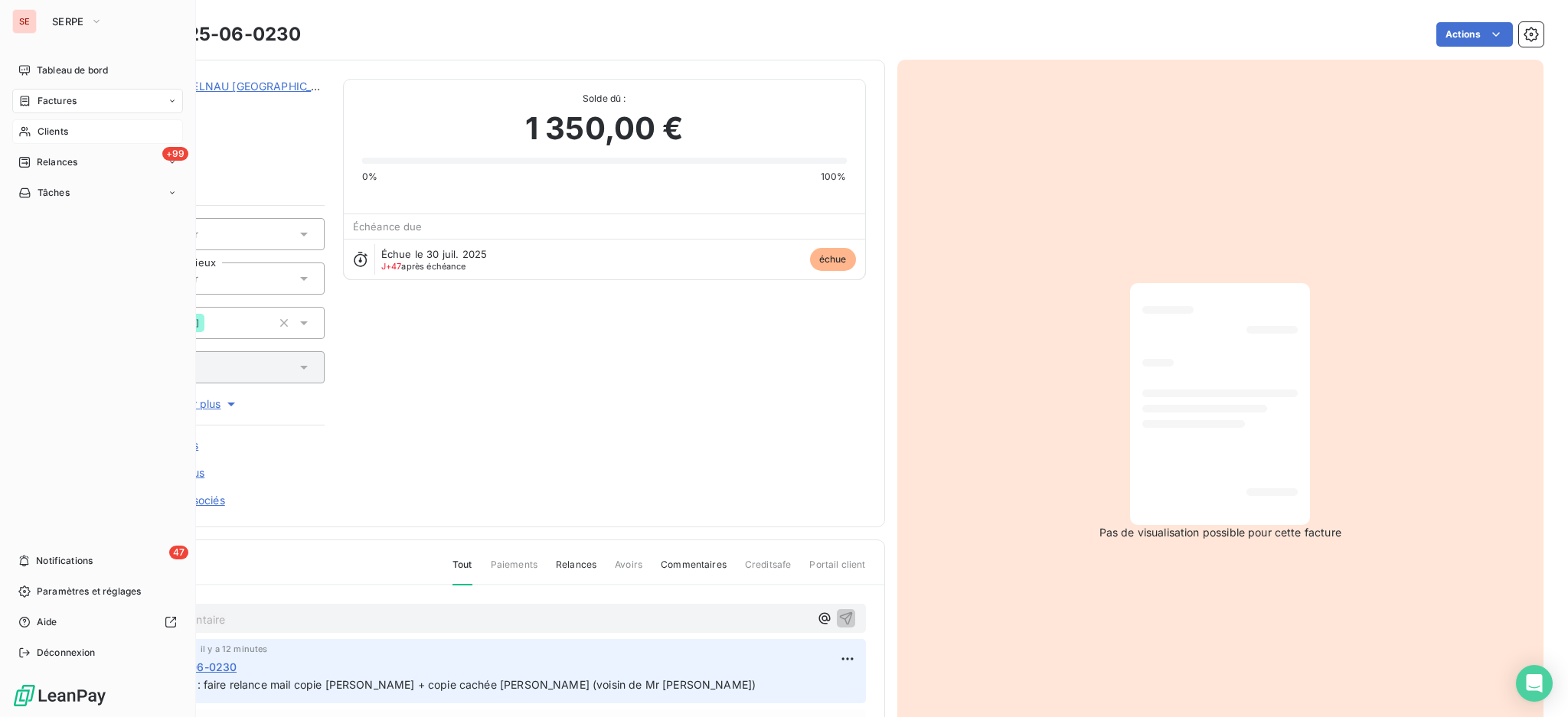
click at [45, 134] on span "Clients" at bounding box center [52, 131] width 30 height 14
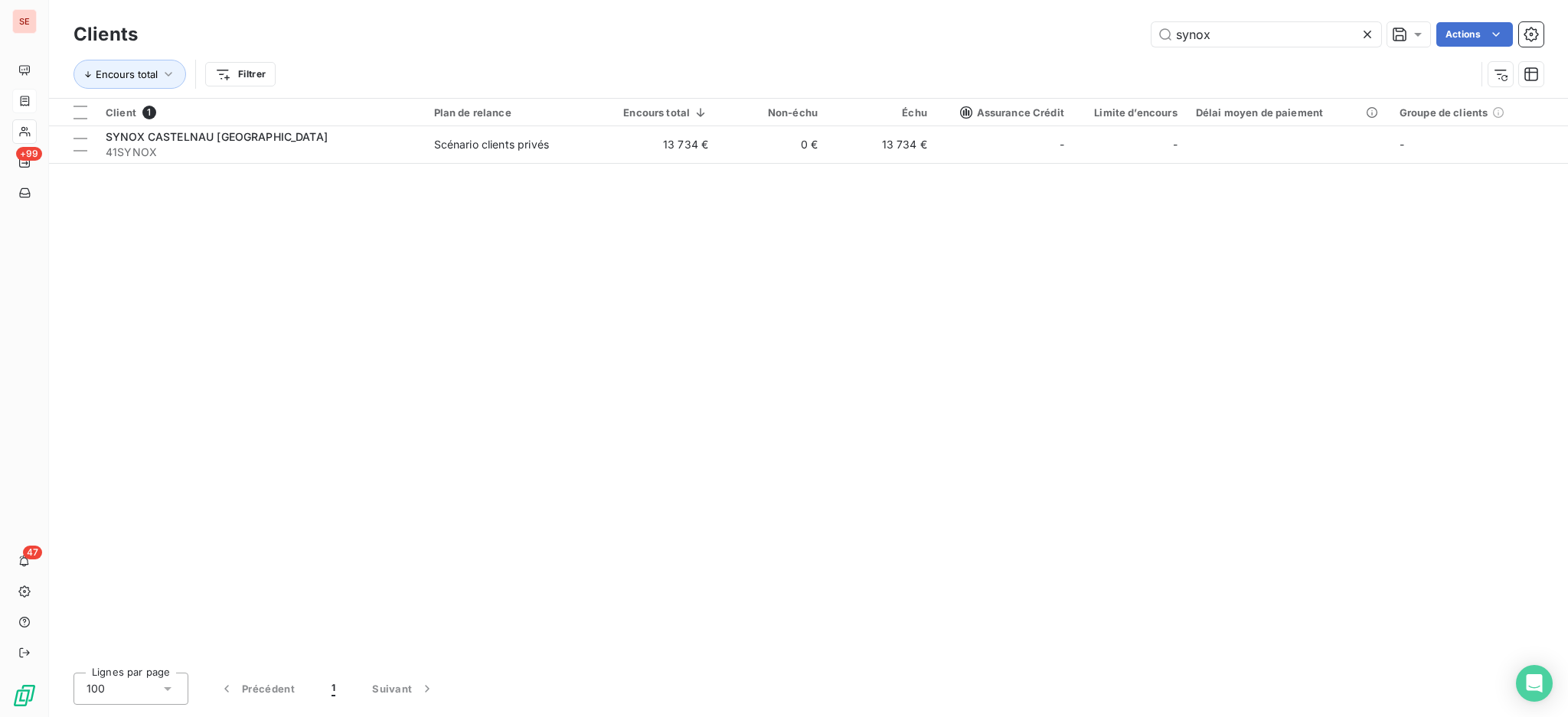
drag, startPoint x: 1233, startPoint y: 38, endPoint x: 532, endPoint y: 85, distance: 702.6
click at [784, 69] on div "Clients synox Actions Encours total Filtrer" at bounding box center [809, 58] width 1470 height 80
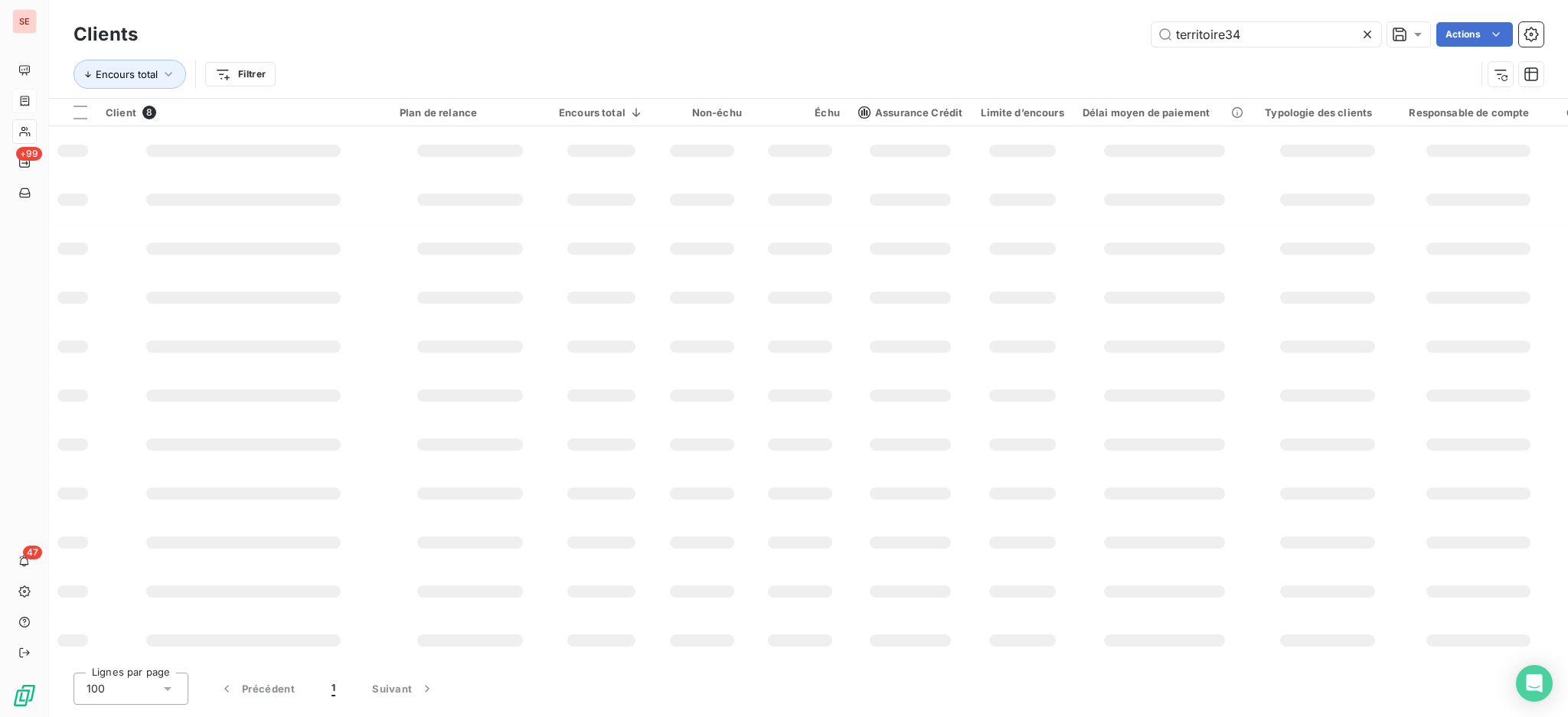
type input "territoire34"
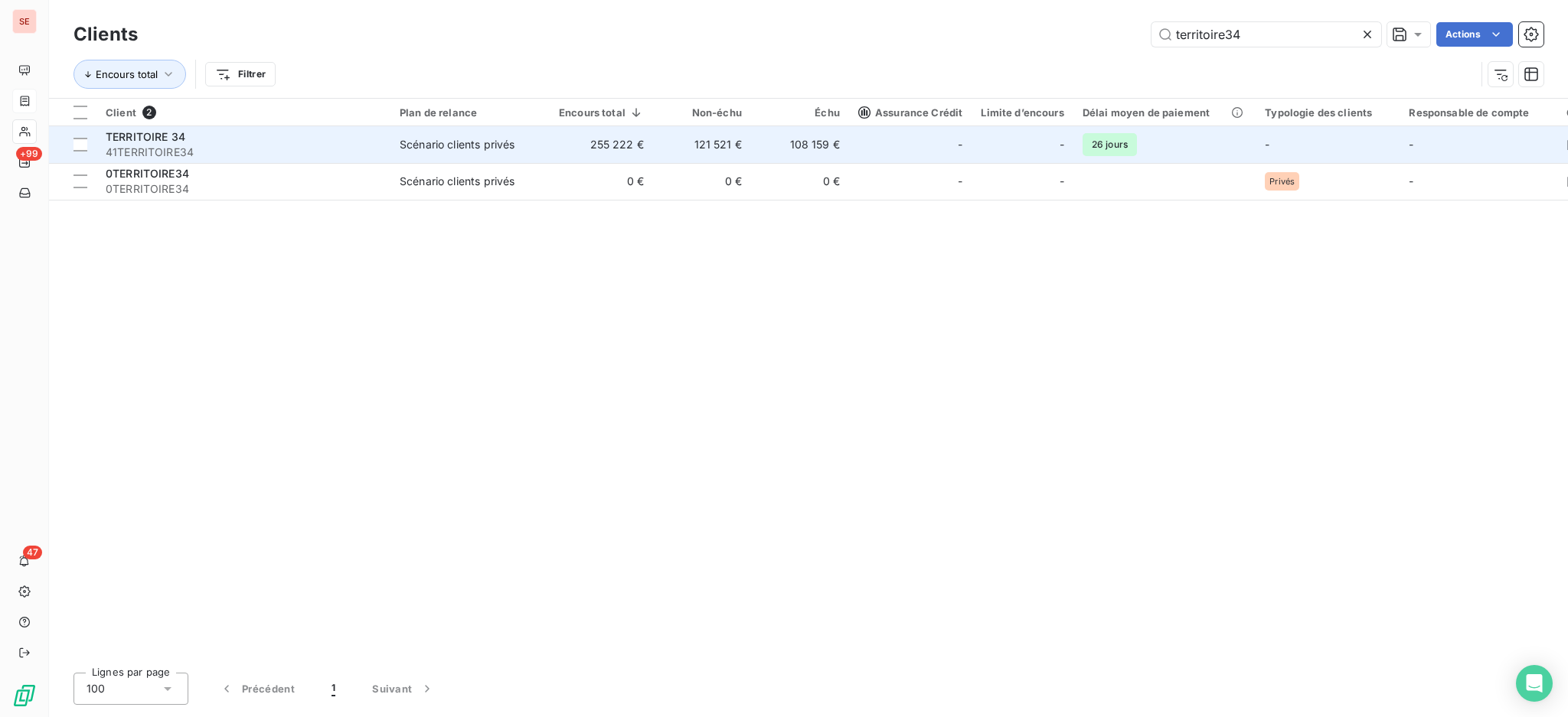
click at [574, 151] on td "255 222 €" at bounding box center [601, 145] width 103 height 37
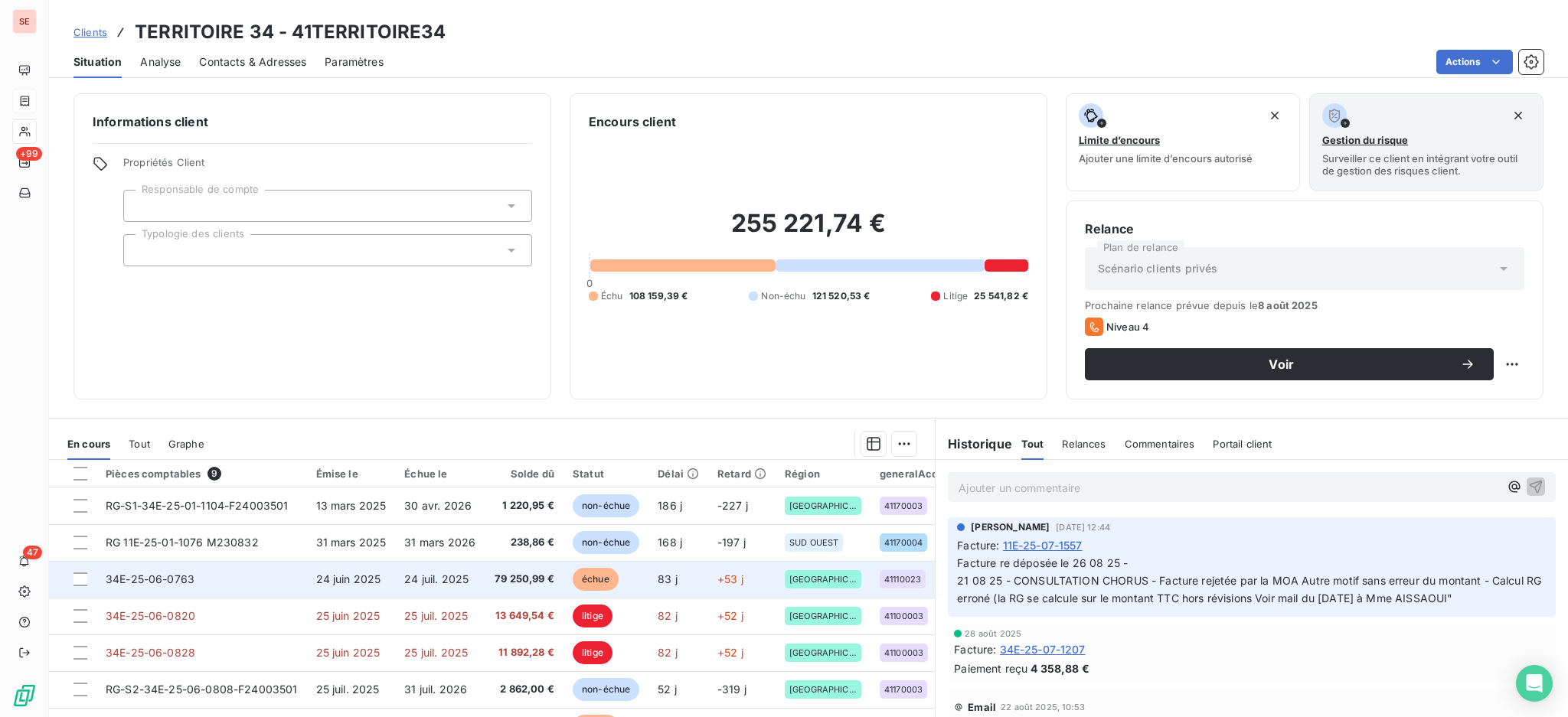
click at [542, 581] on span "79 250,99 €" at bounding box center [524, 579] width 60 height 16
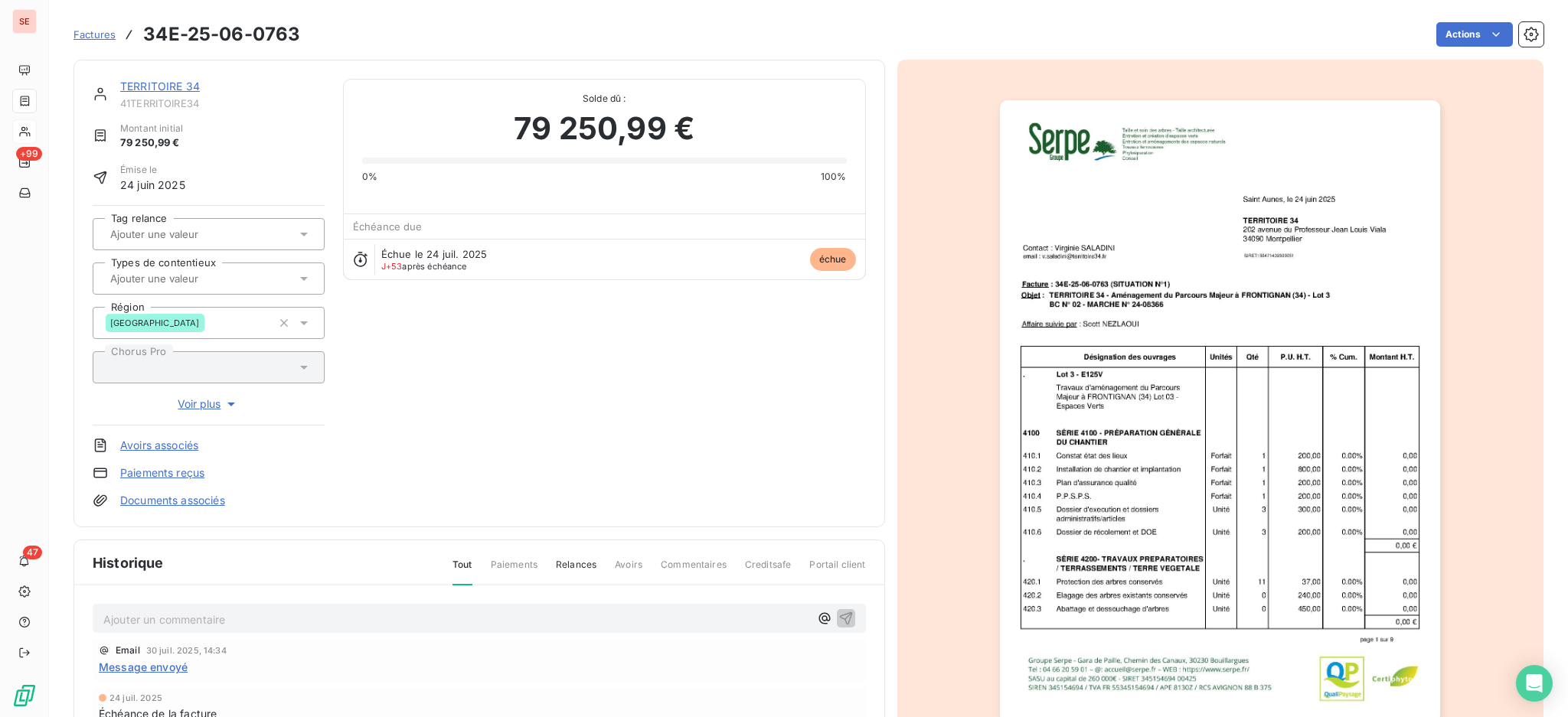
click at [165, 661] on span "Message envoyé" at bounding box center [143, 666] width 88 height 17
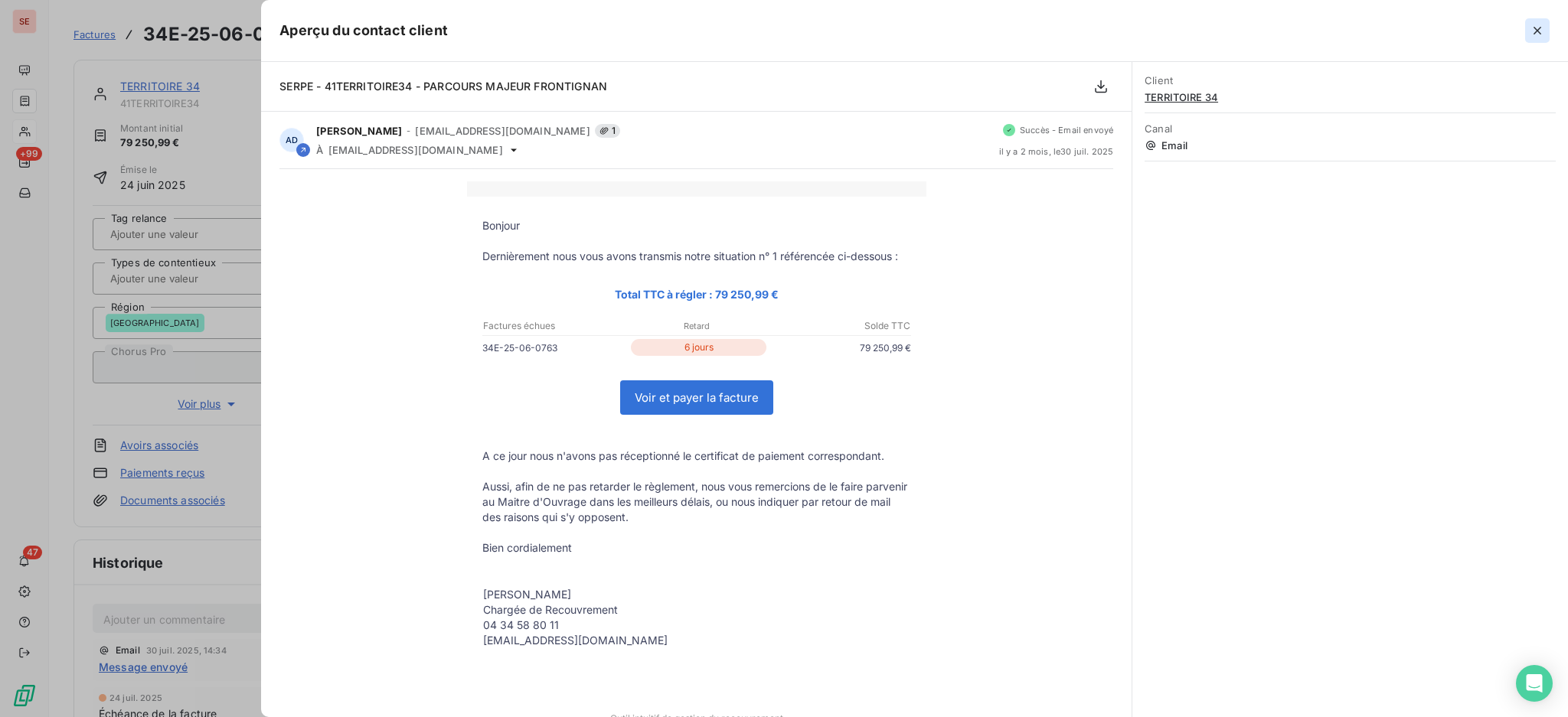
click at [1539, 34] on icon "button" at bounding box center [1537, 31] width 16 height 16
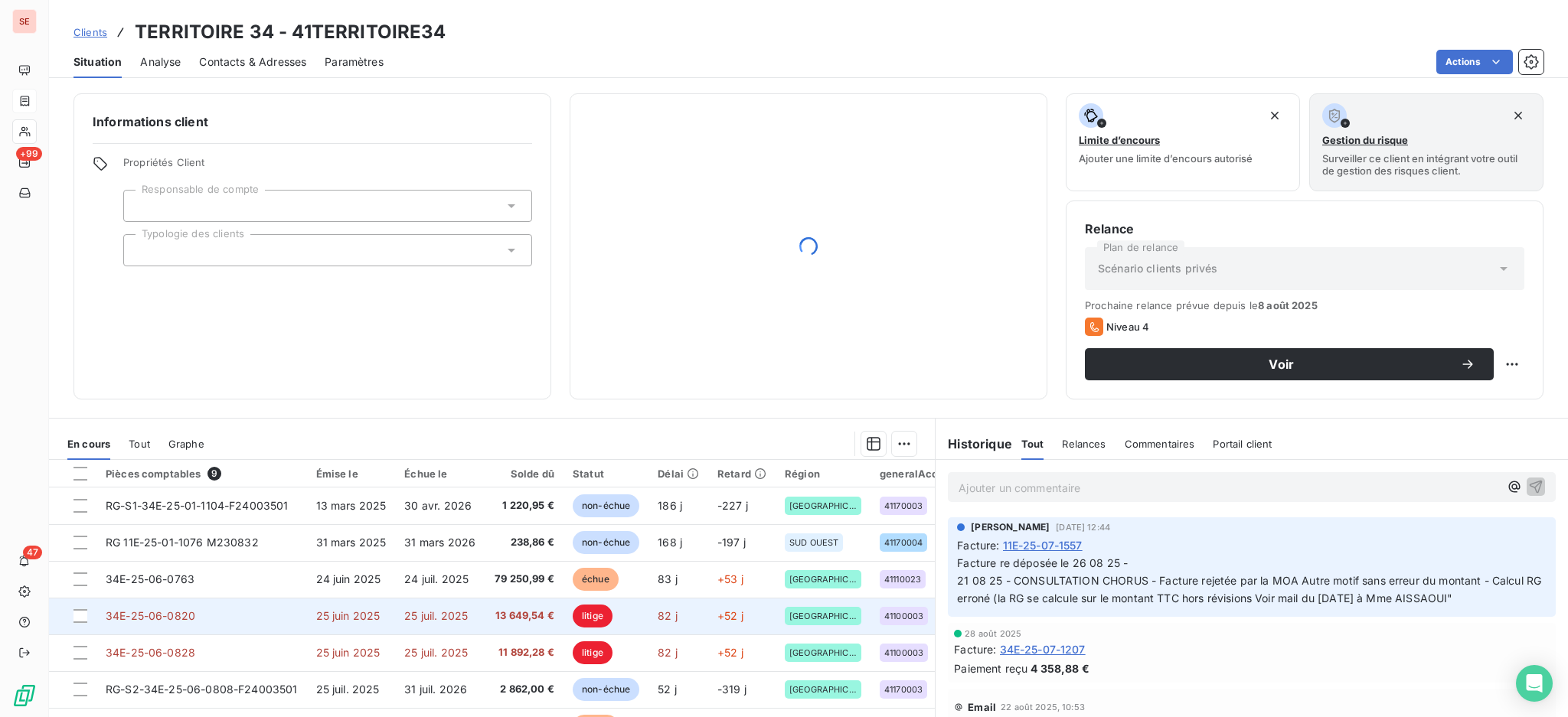
click at [434, 613] on span "25 juil. 2025" at bounding box center [436, 615] width 63 height 13
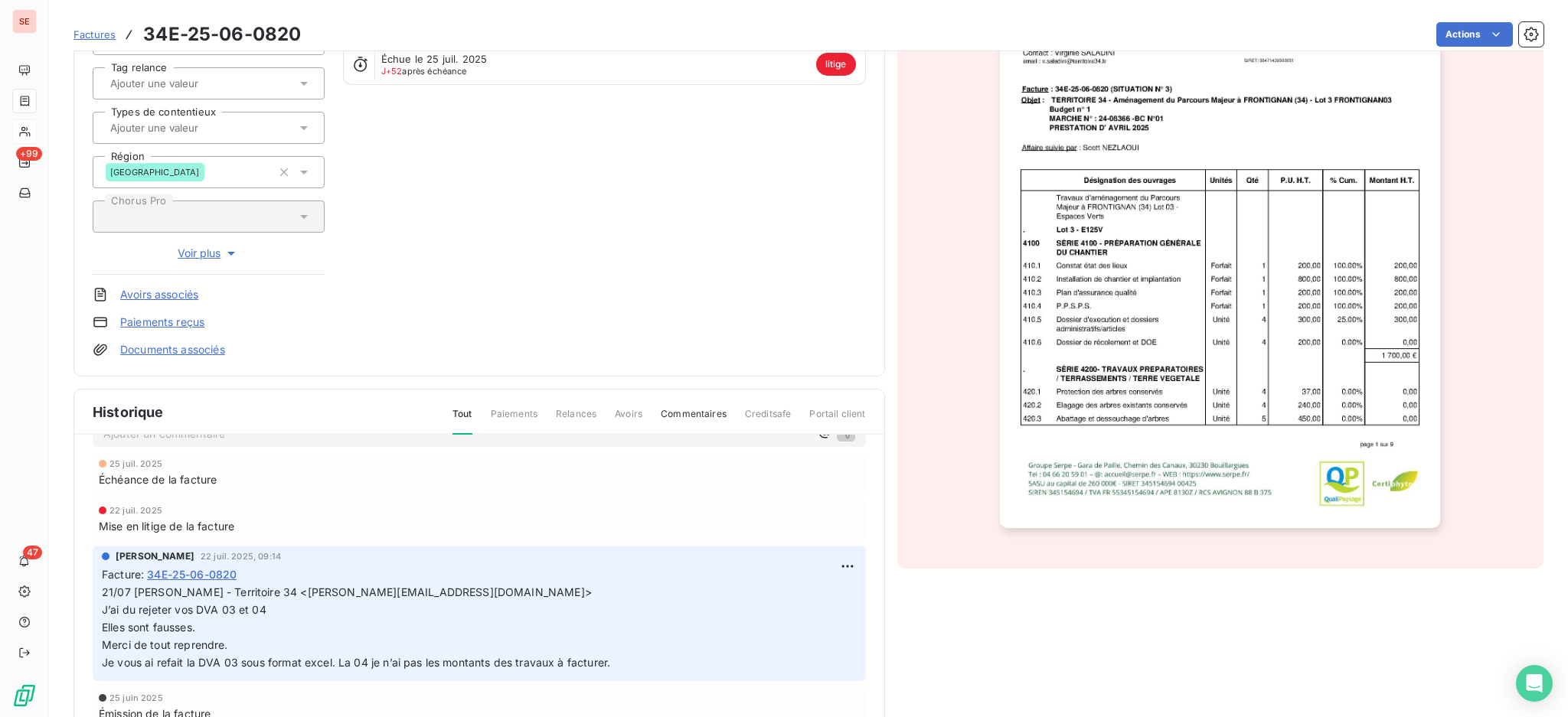
scroll to position [206, 0]
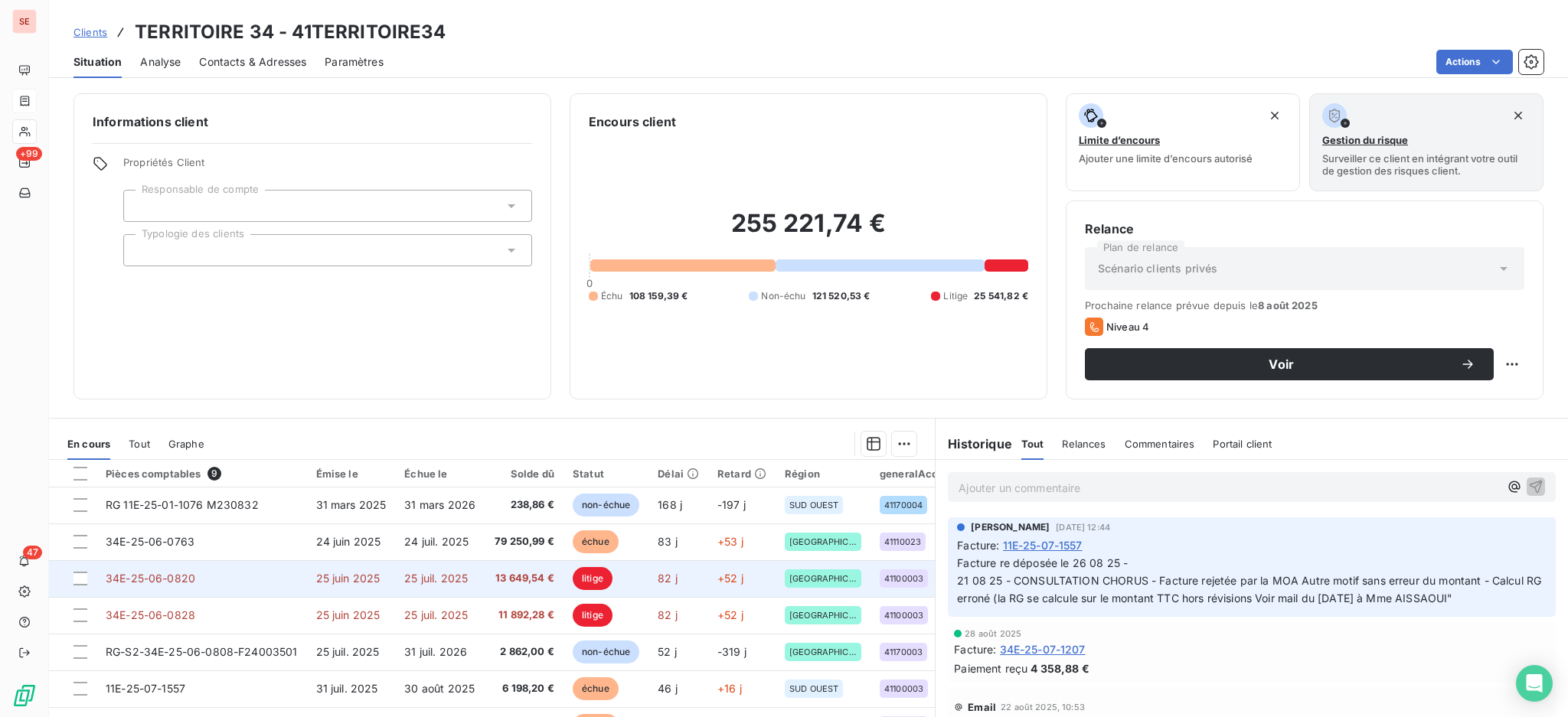
scroll to position [69, 0]
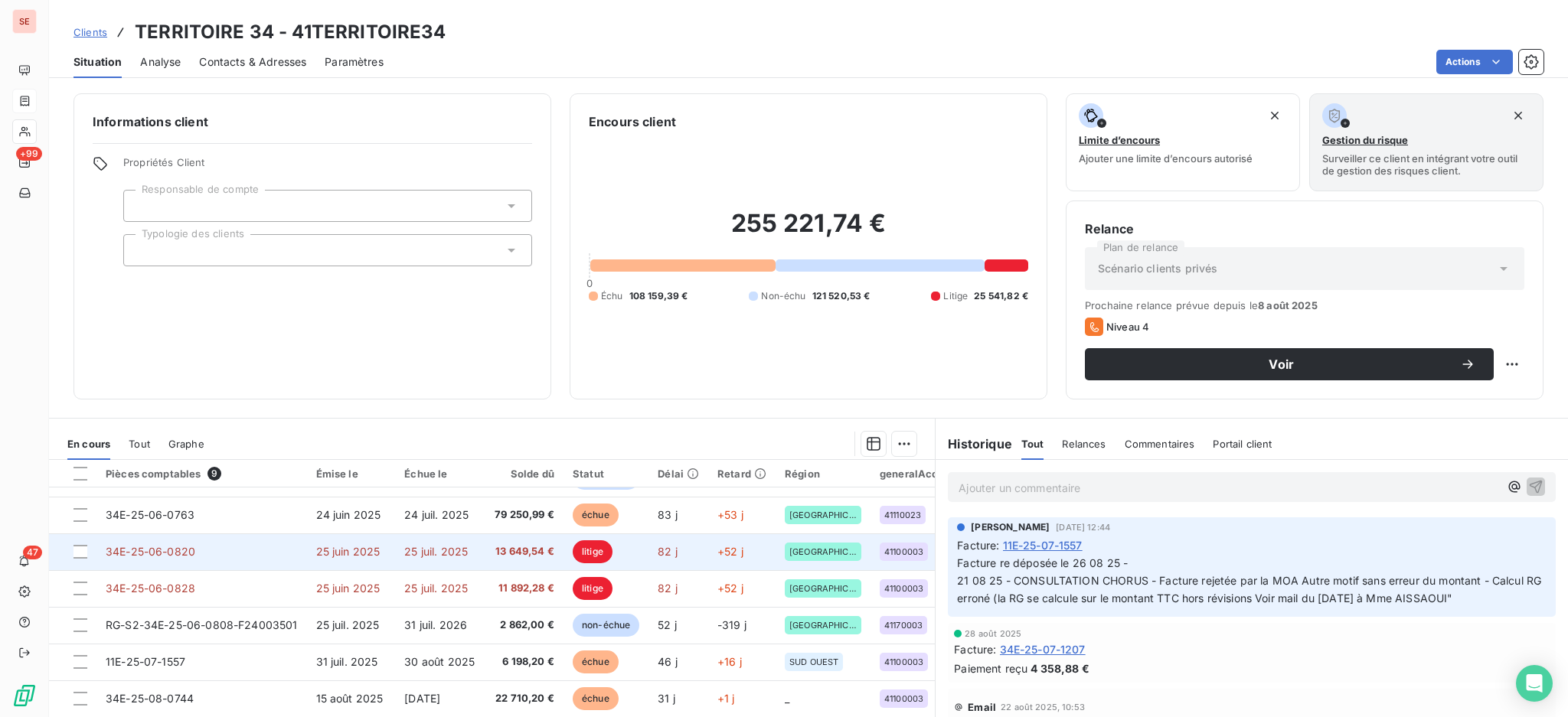
click at [208, 542] on td "34E-25-06-0820" at bounding box center [201, 552] width 211 height 37
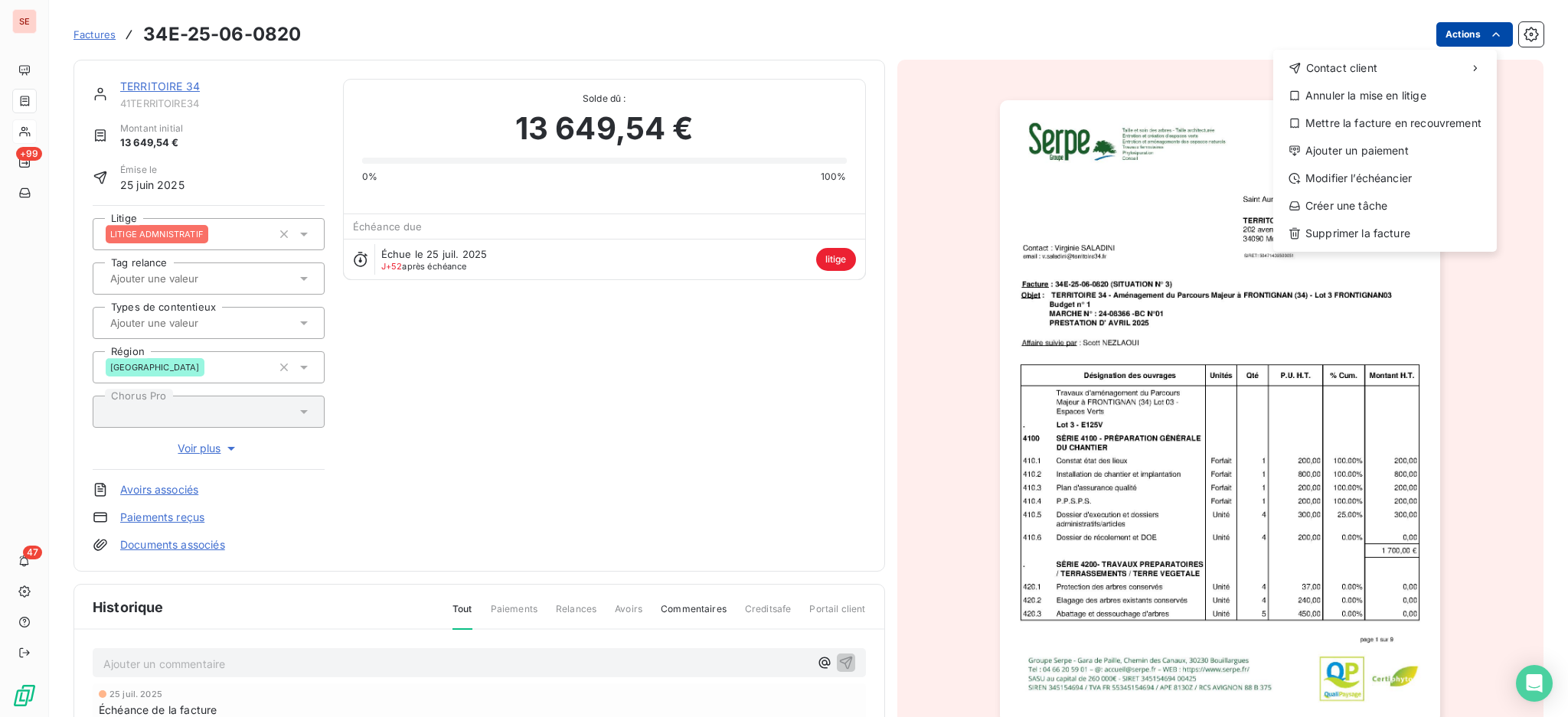
click at [1446, 30] on html "SE +99 47 Factures 34E-25-06-0820 Actions Contact client Annuler la mise en lit…" at bounding box center [784, 358] width 1568 height 717
click at [1399, 91] on div "Annuler la mise en litige" at bounding box center [1384, 95] width 211 height 24
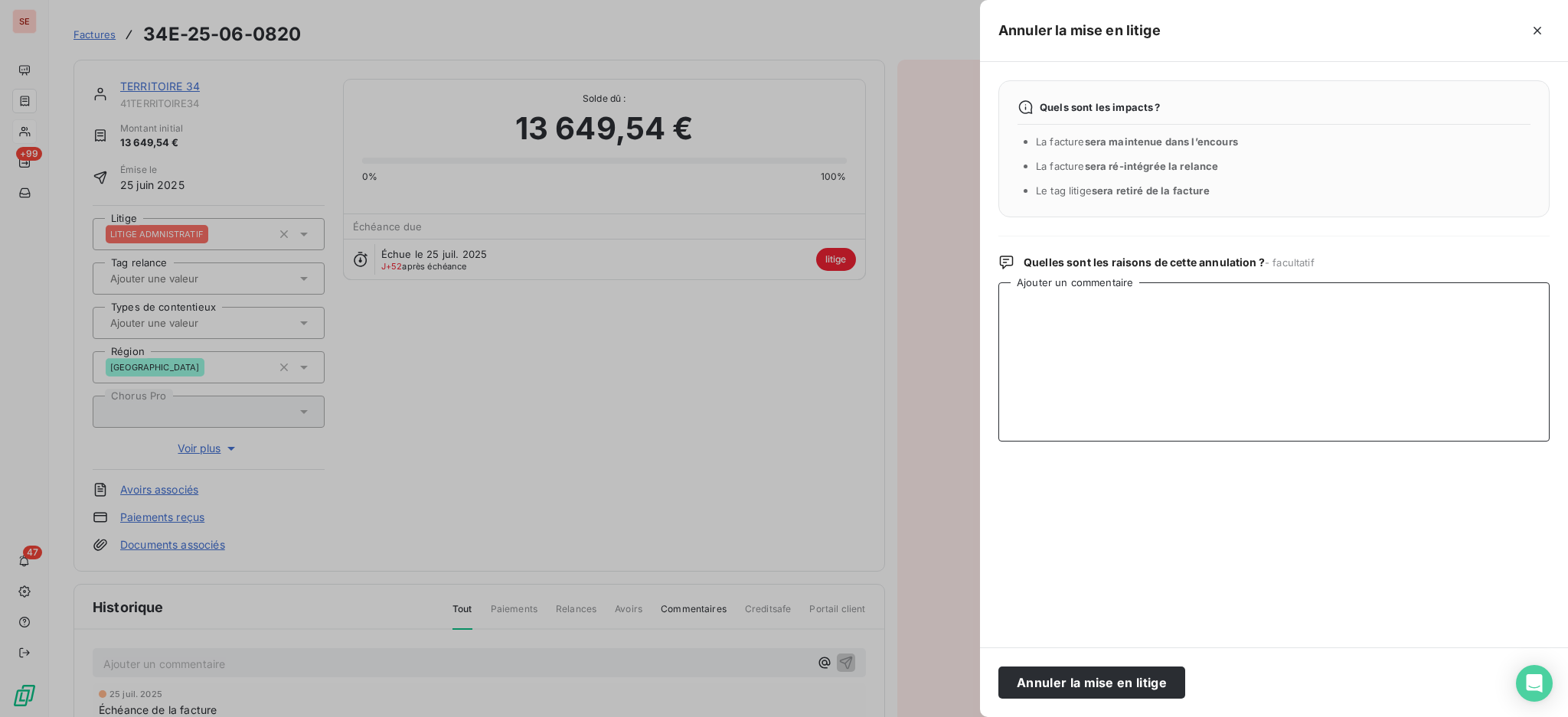
click at [1242, 336] on textarea "Ajouter un commentaire" at bounding box center [1273, 362] width 551 height 159
type textarea "V"
paste textarea "11/09/2025 Mise à disposition de la MOA Mireia MASO CASADEMONT (mmc@passagersde…"
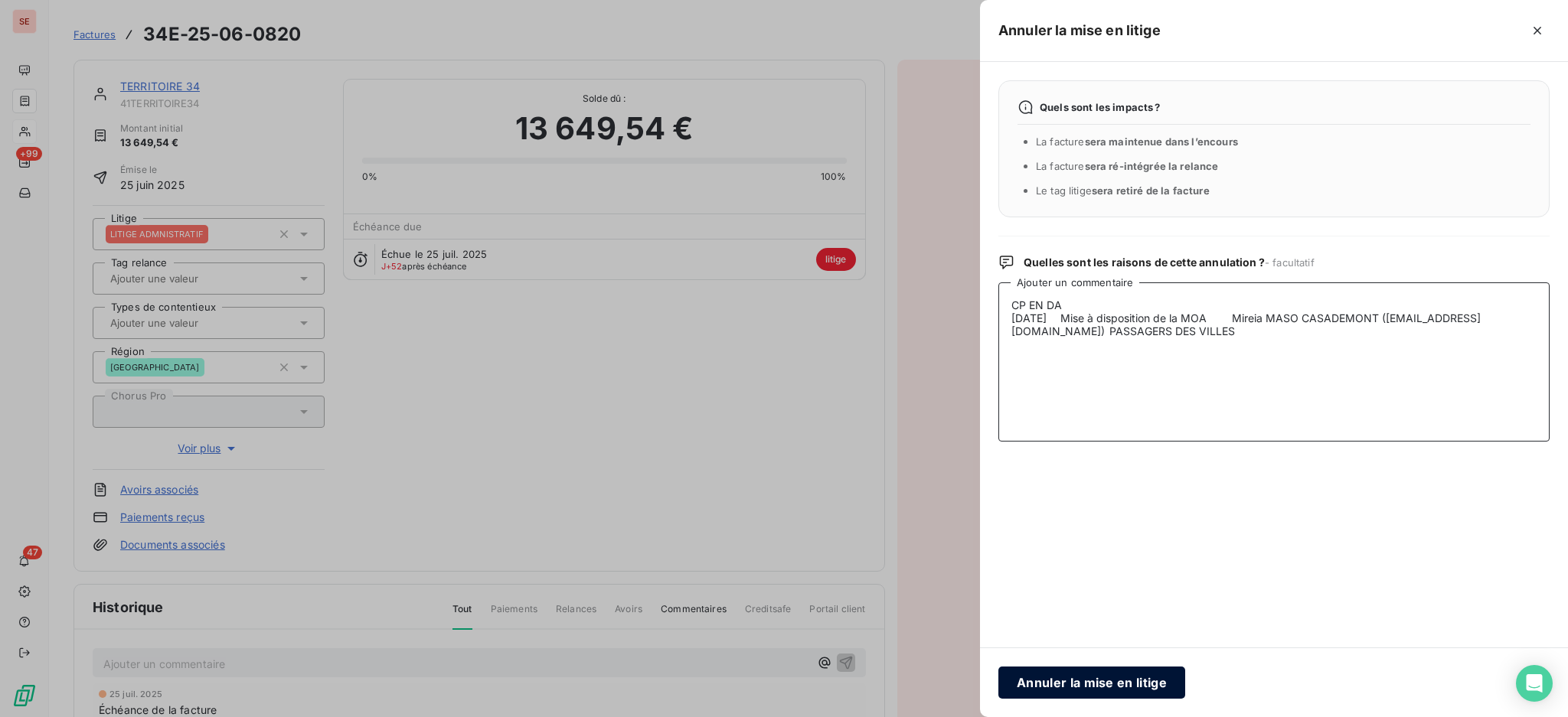
type textarea "CP EN DA 11/09/2025 Mise à disposition de la MOA Mireia MASO CASADEMONT (mmc@pa…"
click at [1135, 679] on button "Annuler la mise en litige" at bounding box center [1092, 682] width 187 height 32
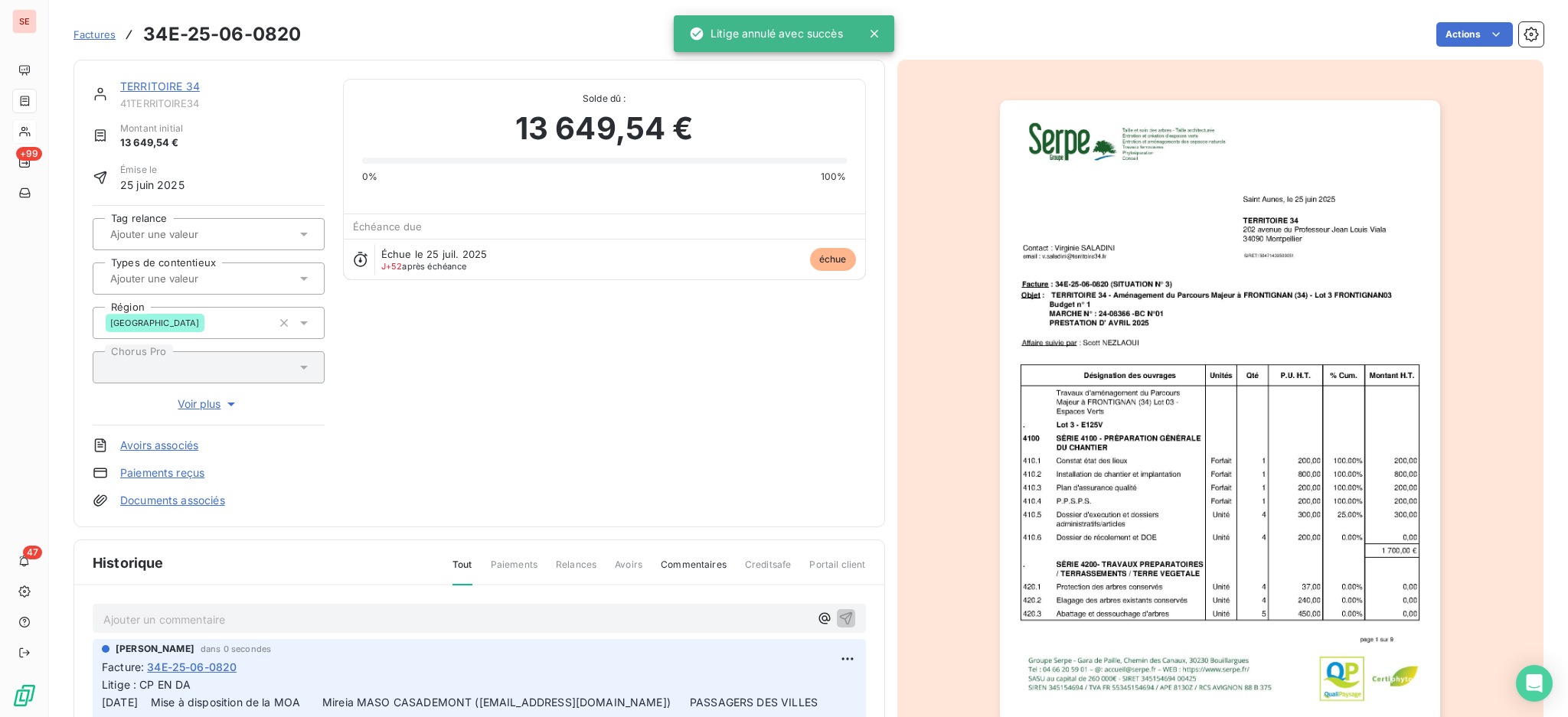
click at [203, 495] on link "Documents associés" at bounding box center [173, 500] width 105 height 16
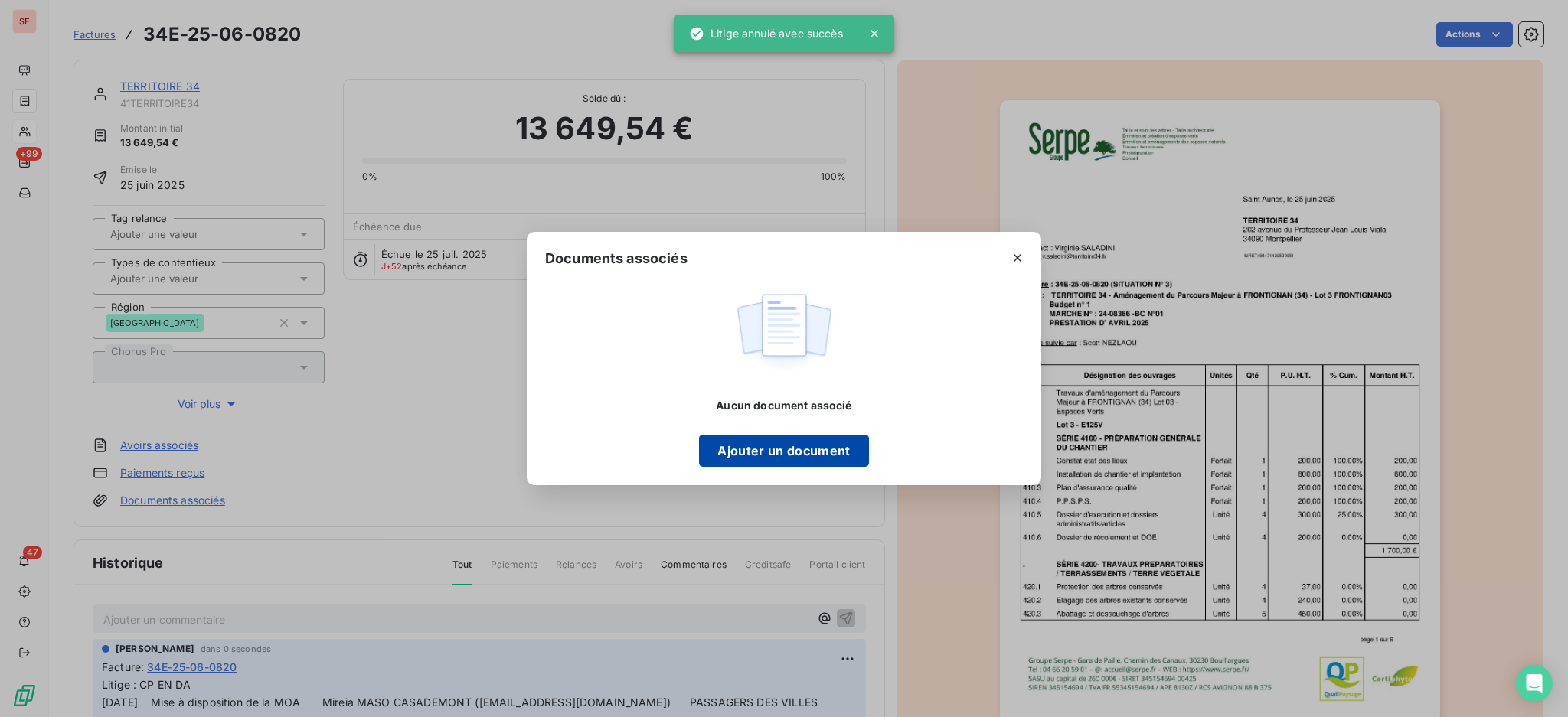
click at [802, 452] on button "Ajouter un document" at bounding box center [784, 450] width 169 height 32
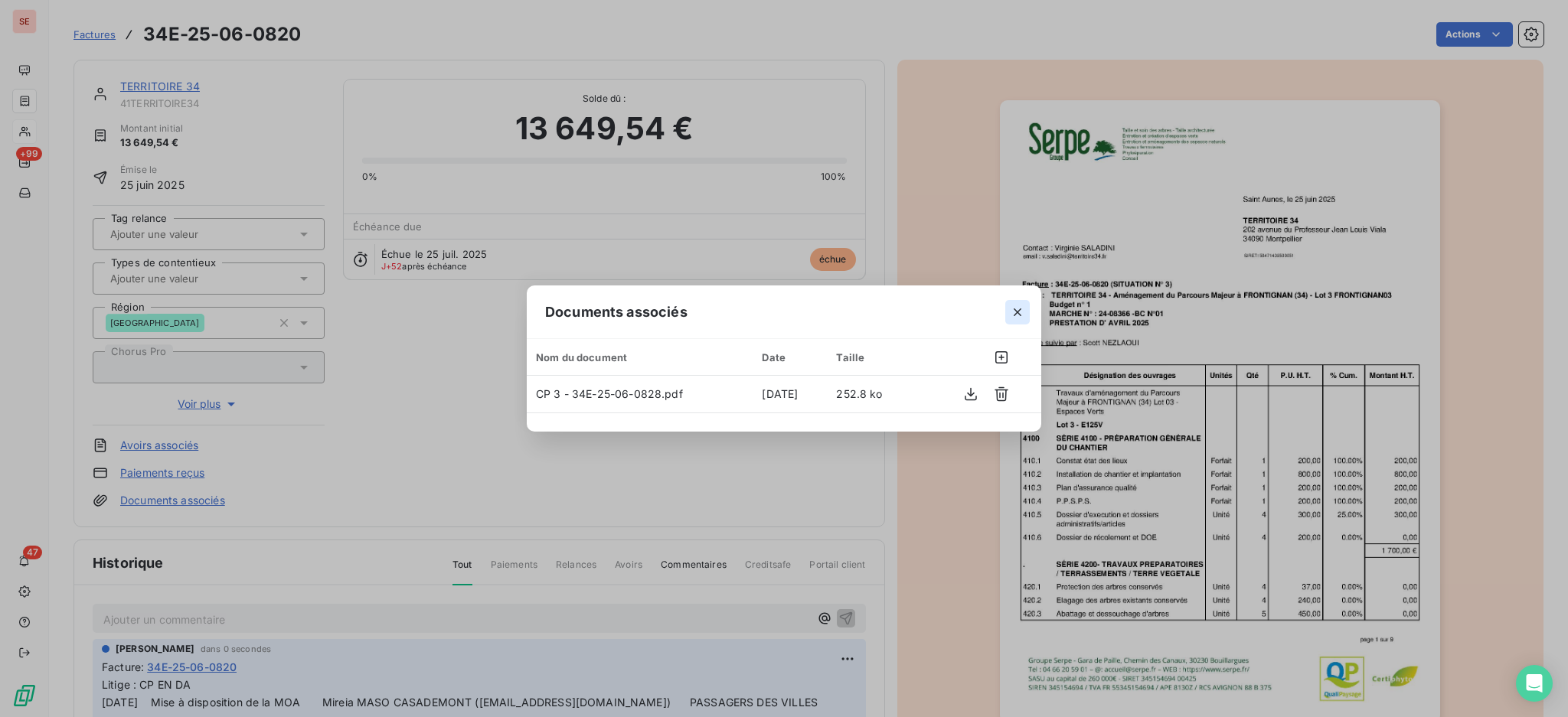
click at [1020, 314] on icon "button" at bounding box center [1018, 312] width 8 height 8
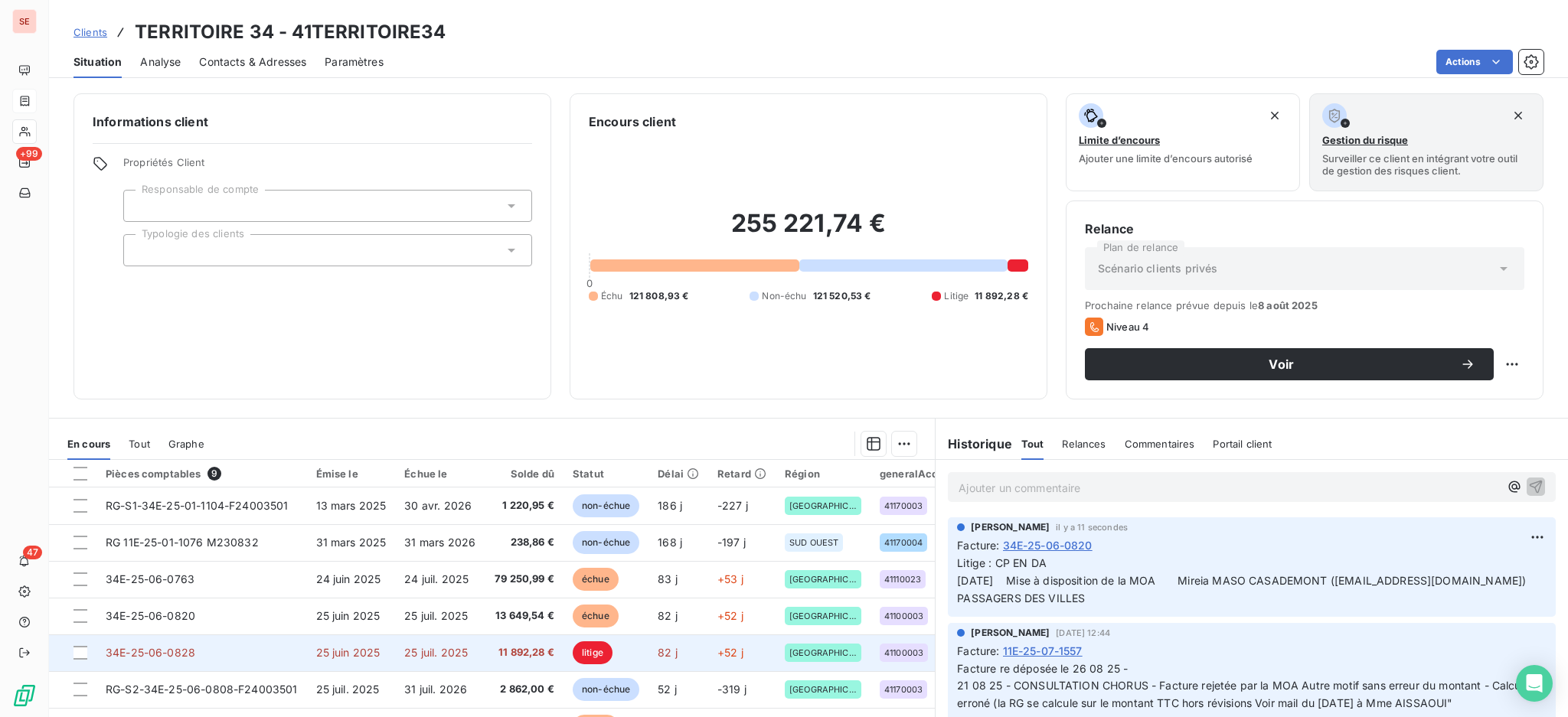
click at [328, 646] on span "25 juin 2025" at bounding box center [348, 652] width 64 height 13
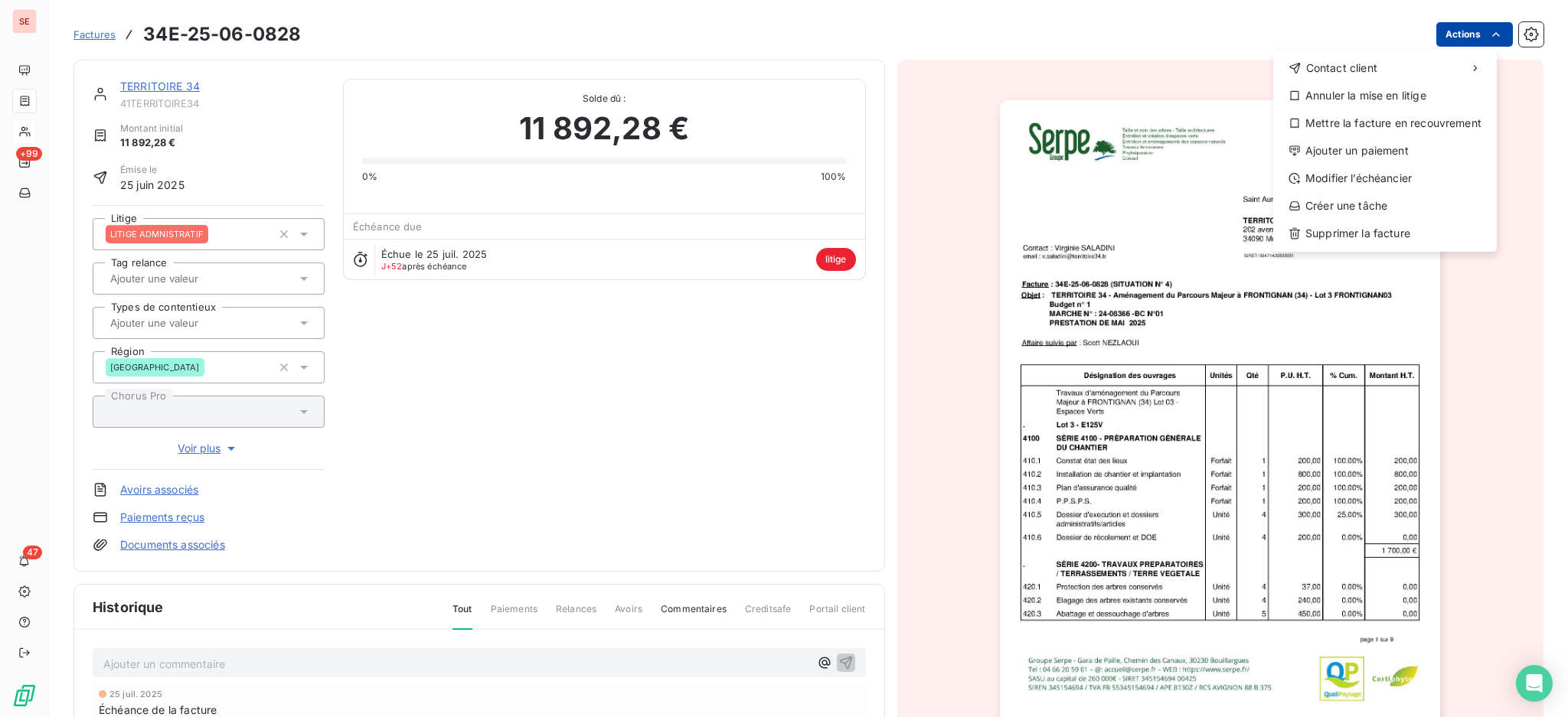
click at [1444, 26] on html "SE +99 47 Factures 34E-25-06-0828 Actions Contact client Annuler la mise en lit…" at bounding box center [784, 358] width 1568 height 717
click at [1381, 98] on div "Annuler la mise en litige" at bounding box center [1384, 95] width 211 height 24
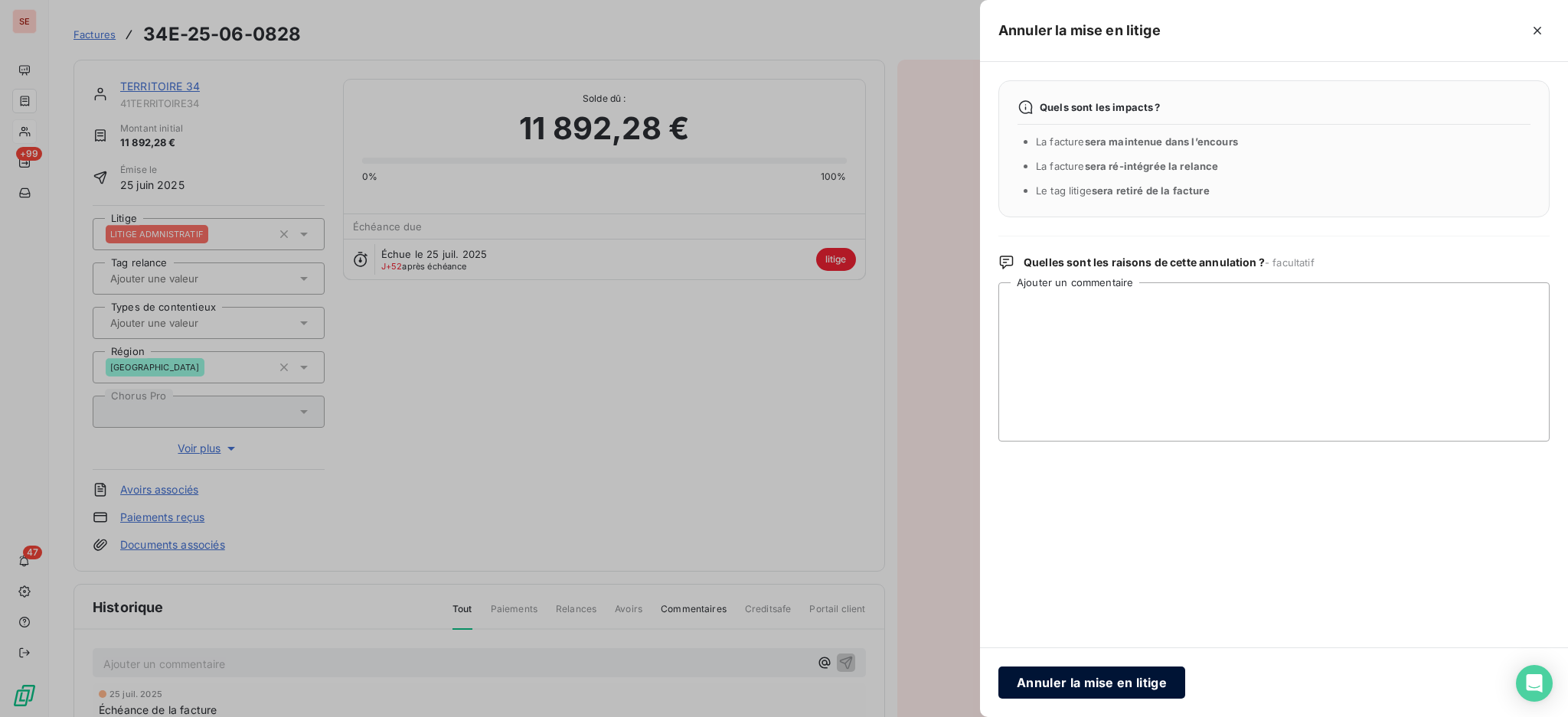
click at [1121, 668] on button "Annuler la mise en litige" at bounding box center [1092, 682] width 187 height 32
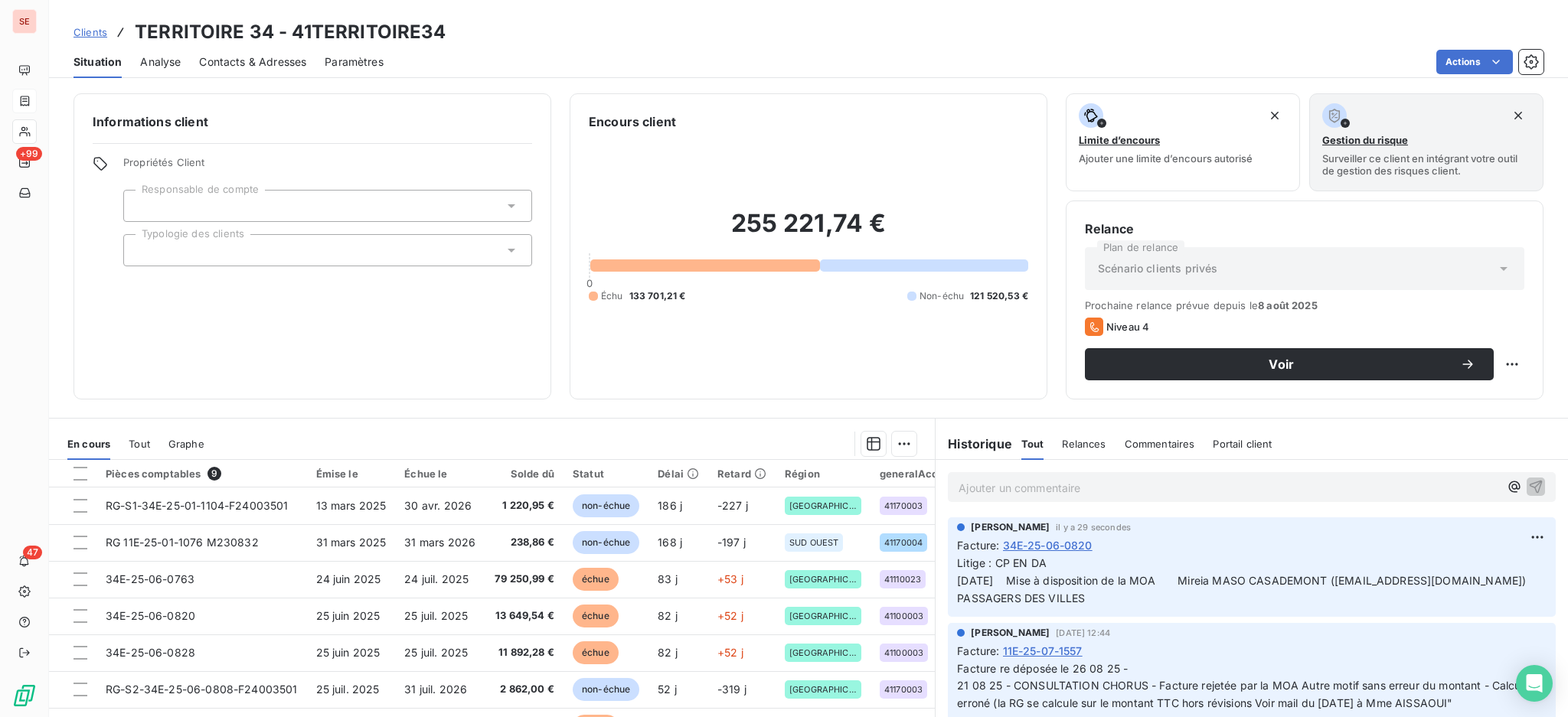
click at [1449, 61] on html "SE +99 47 Clients TERRITOIRE 34 - 41TERRITOIRE34 Situation Analyse Contacts & A…" at bounding box center [784, 358] width 1568 height 717
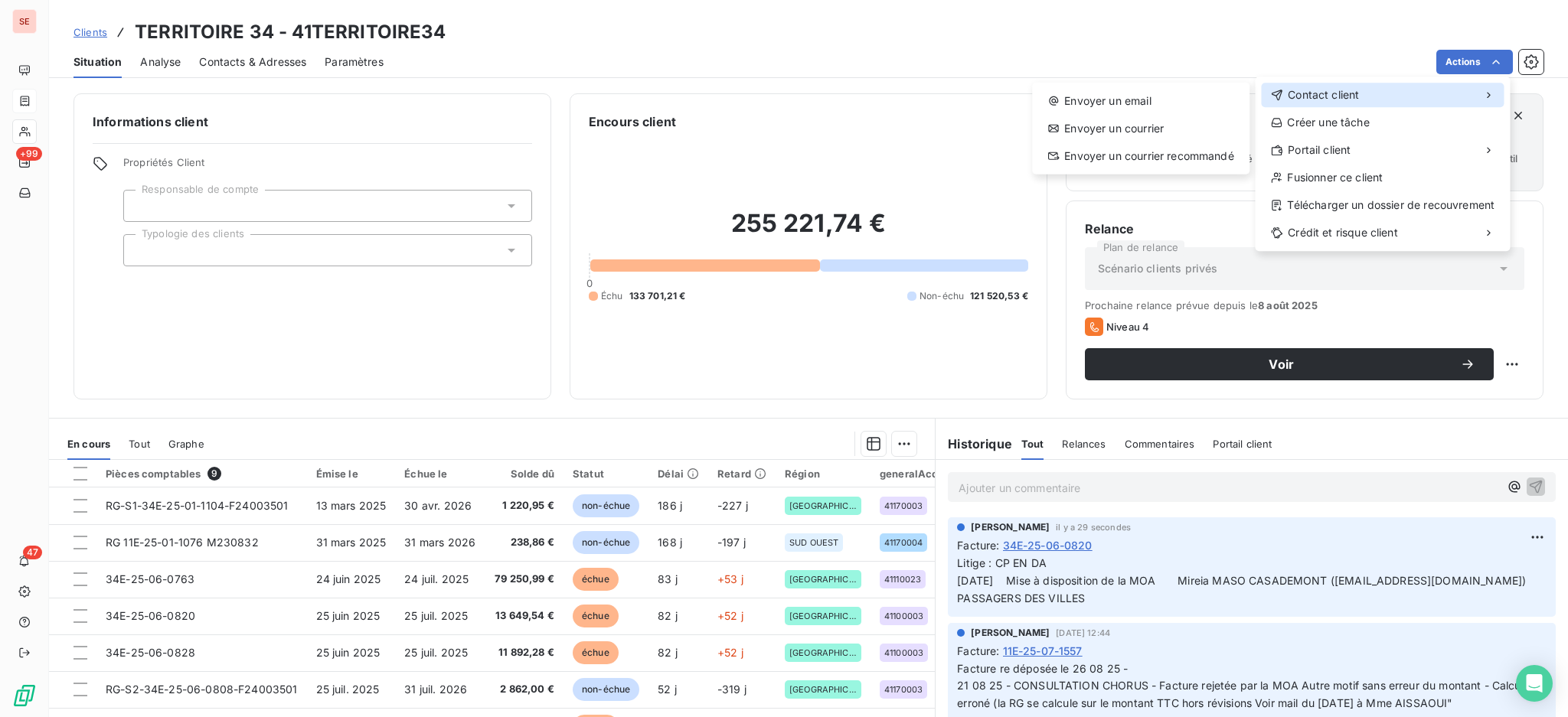
click at [1295, 99] on span "Contact client" at bounding box center [1322, 95] width 71 height 16
click at [1164, 106] on div "Envoyer un email" at bounding box center [1140, 100] width 205 height 24
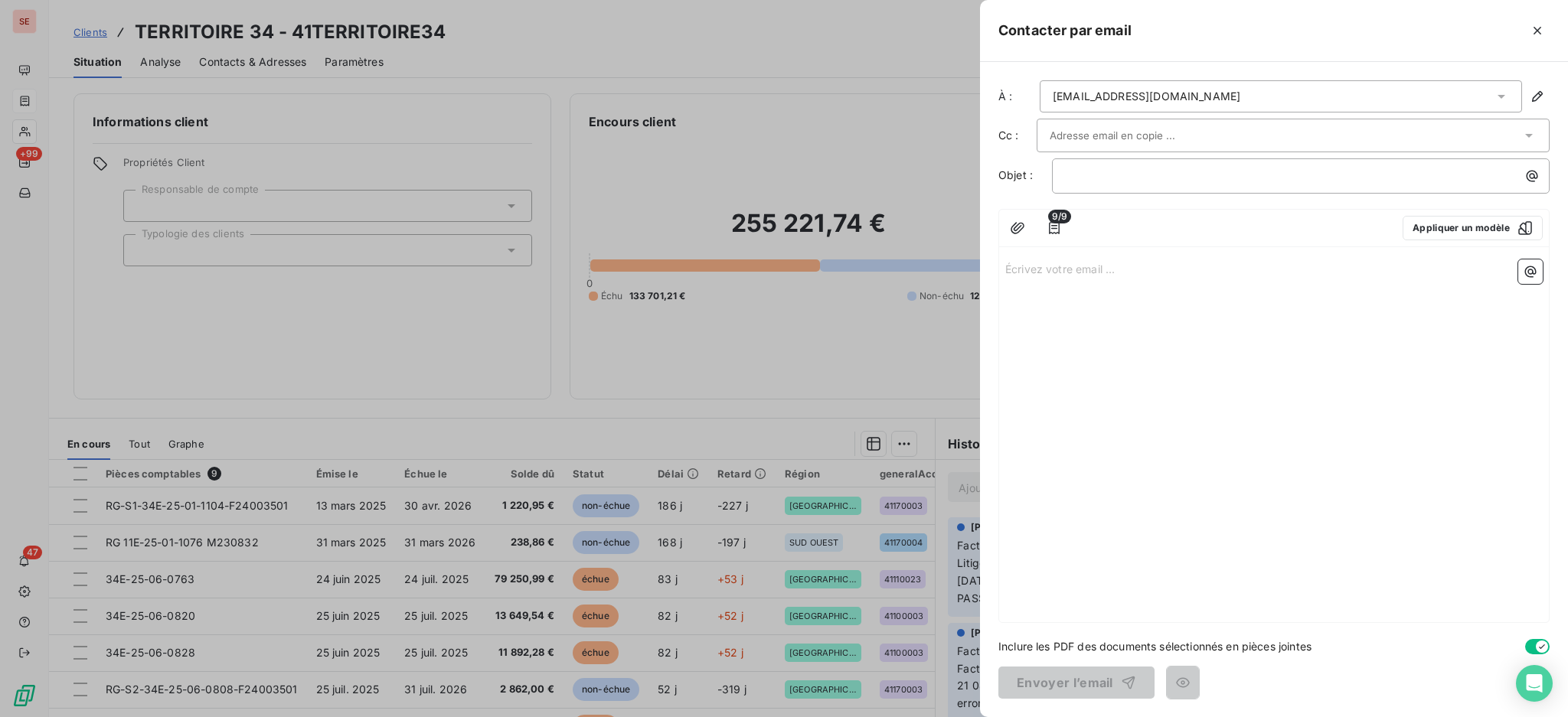
click at [1502, 95] on icon at bounding box center [1501, 97] width 8 height 4
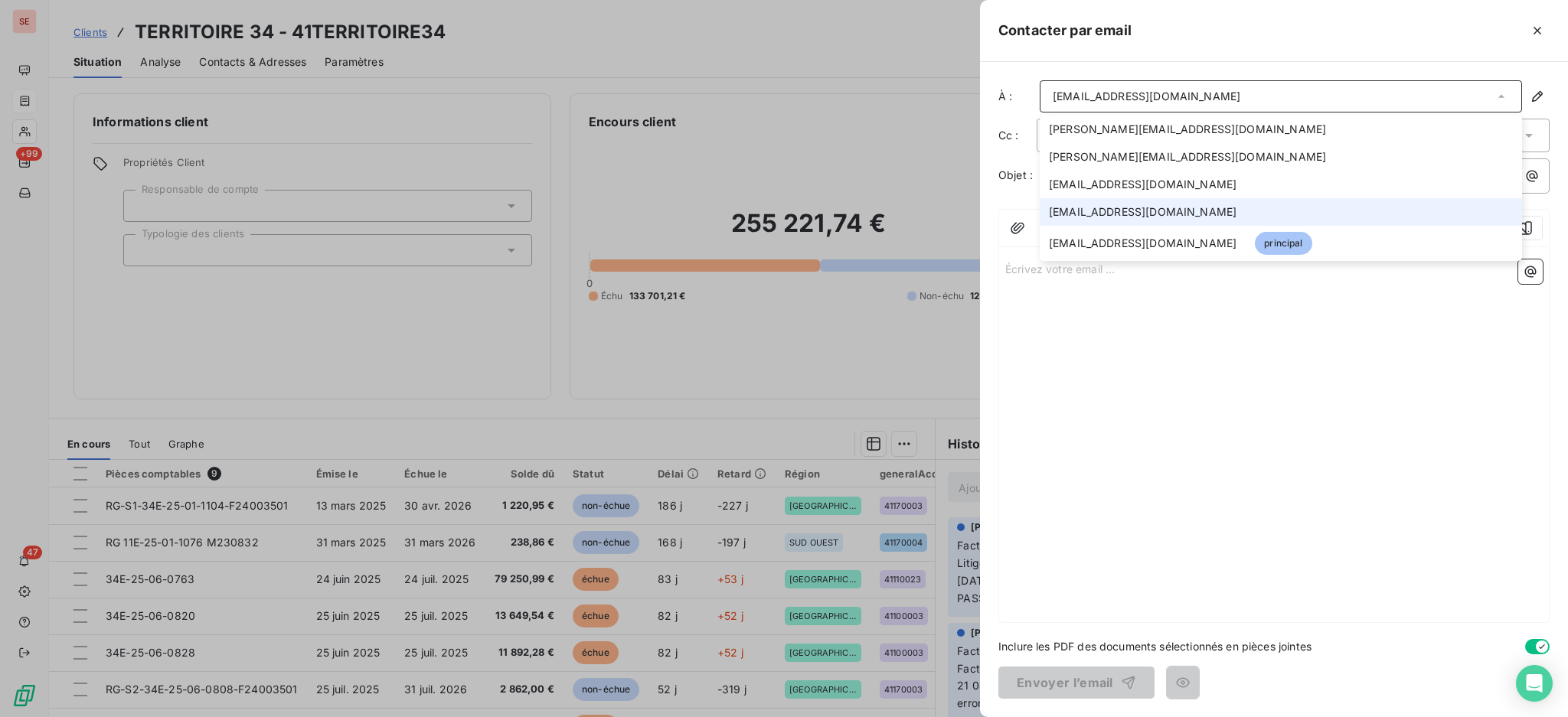
click at [1155, 207] on span "mmc@passagersdesvilles.fr" at bounding box center [1142, 212] width 188 height 16
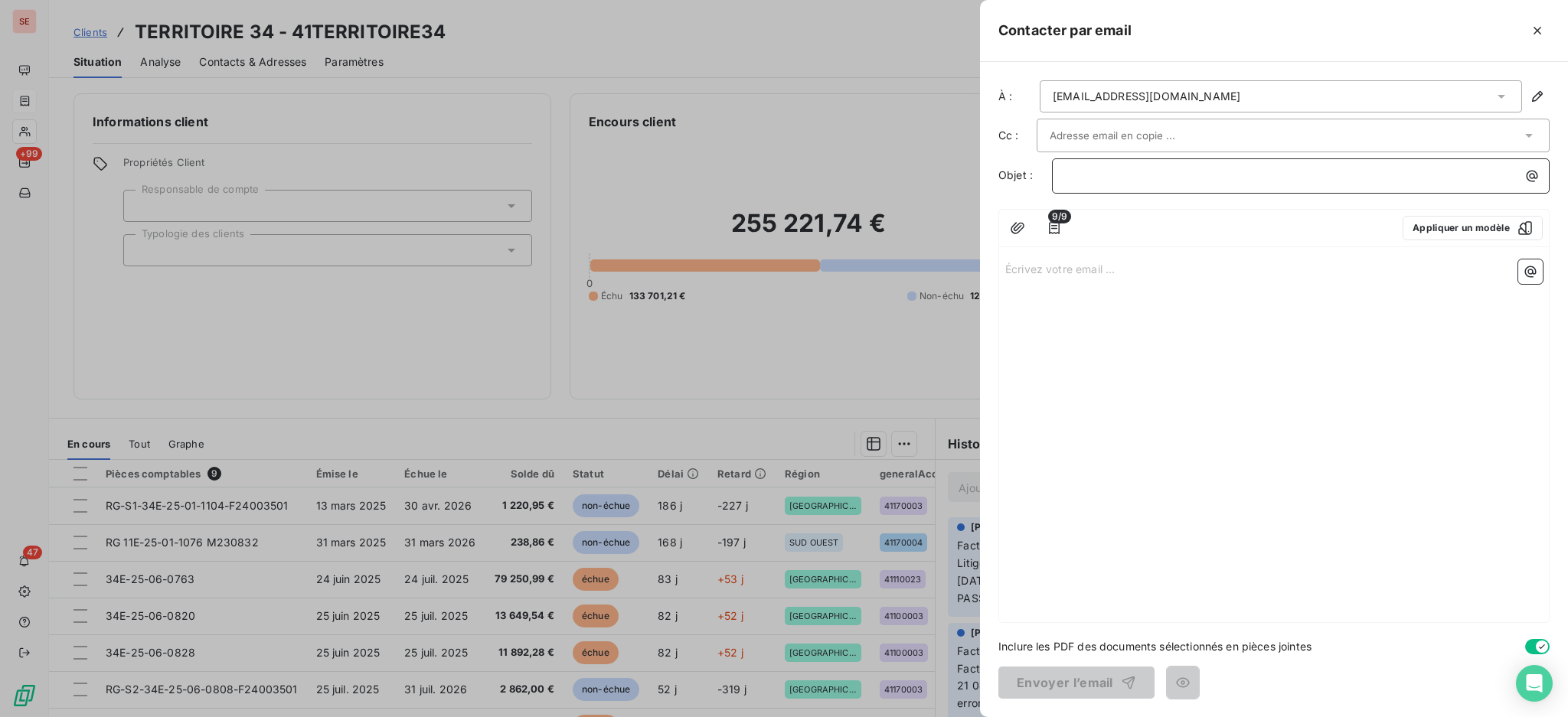
click at [1132, 182] on p "﻿" at bounding box center [1304, 176] width 479 height 17
click at [1147, 120] on div at bounding box center [1293, 135] width 513 height 34
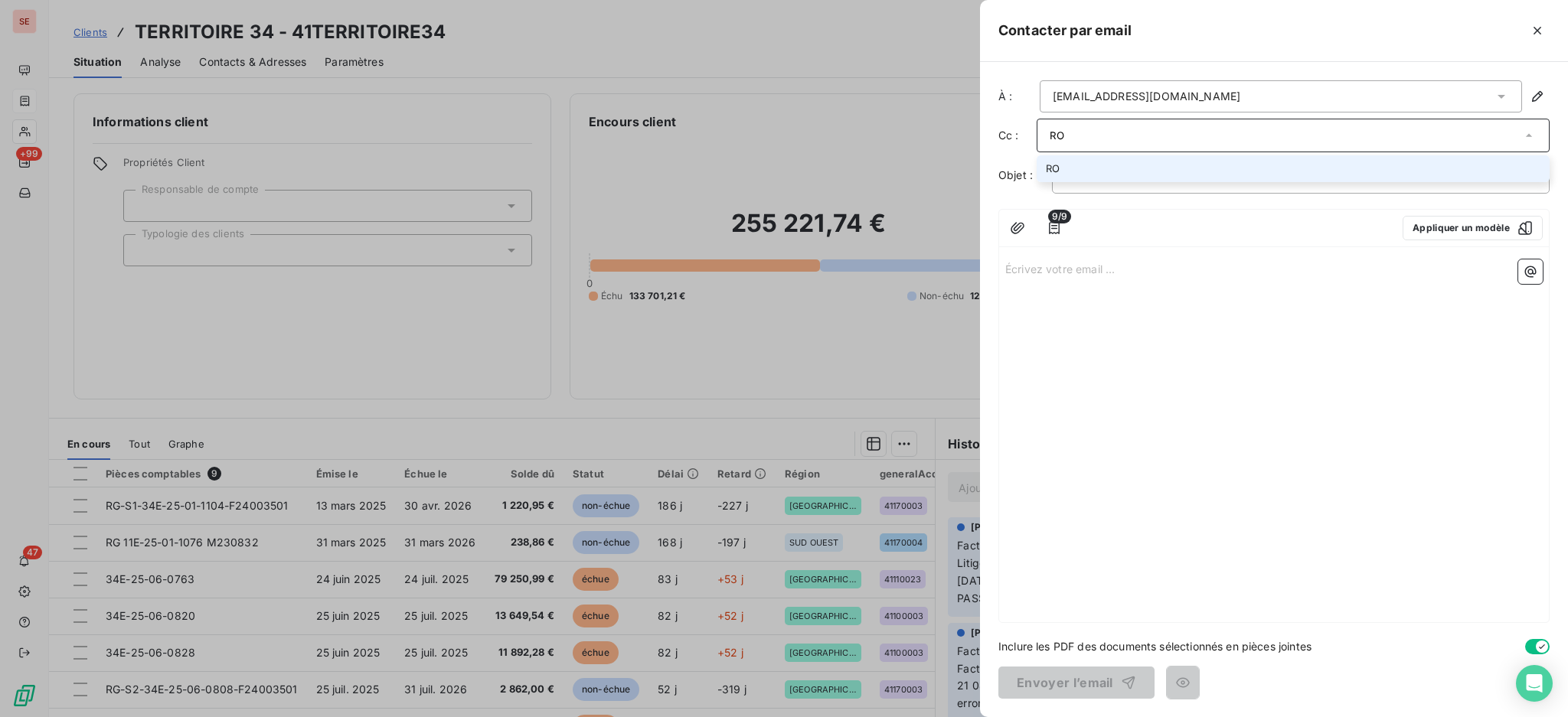
type input "R"
type input "roumestand@serpe.fr"
click at [1089, 165] on li "roumestand@serpe.fr" at bounding box center [1293, 169] width 513 height 27
type input "marques@serpe.fr"
click at [1109, 167] on li "marques@serpe.fr" at bounding box center [1293, 170] width 513 height 27
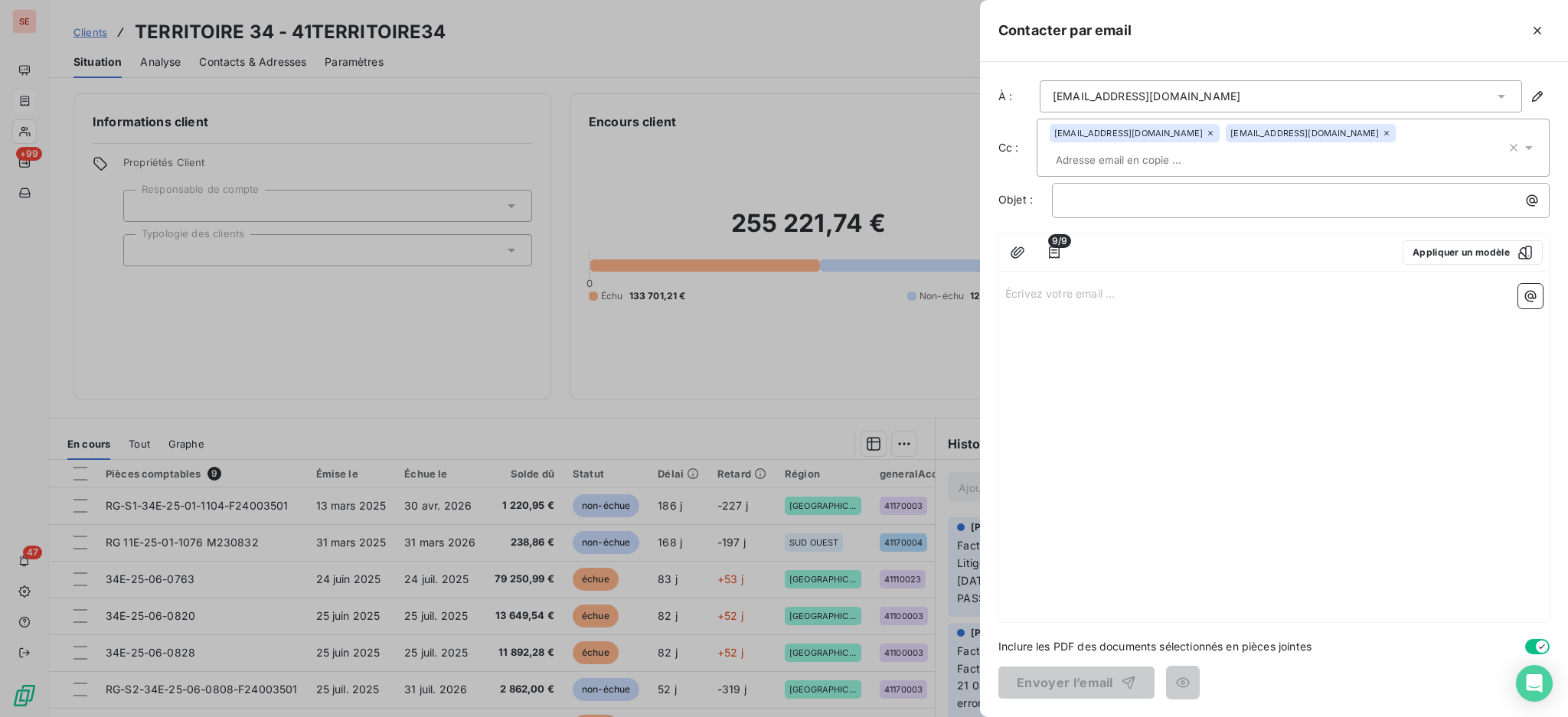
click at [1381, 132] on icon at bounding box center [1385, 132] width 9 height 9
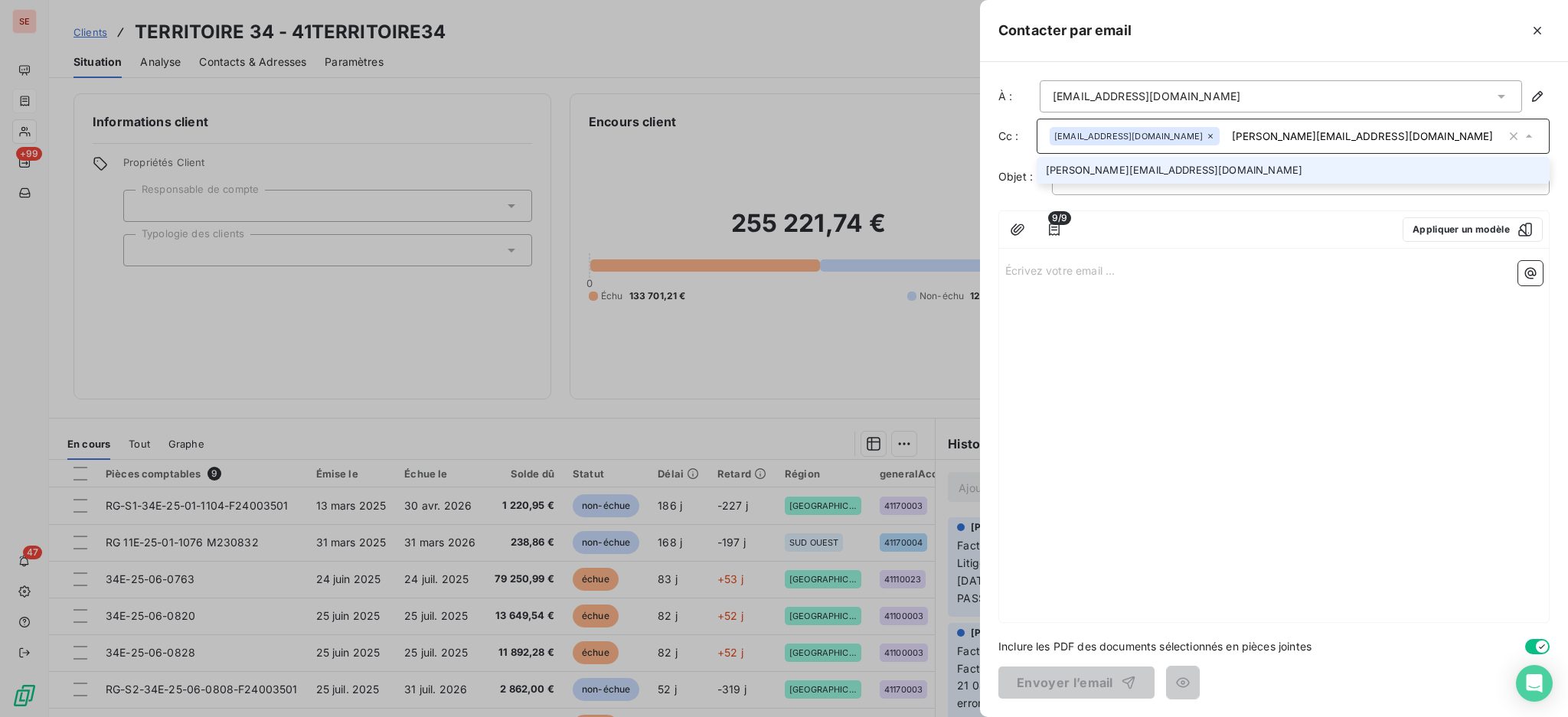
type input "e.marques@serpe.fr"
click at [1085, 173] on li "e.marques@serpe.fr" at bounding box center [1293, 170] width 513 height 27
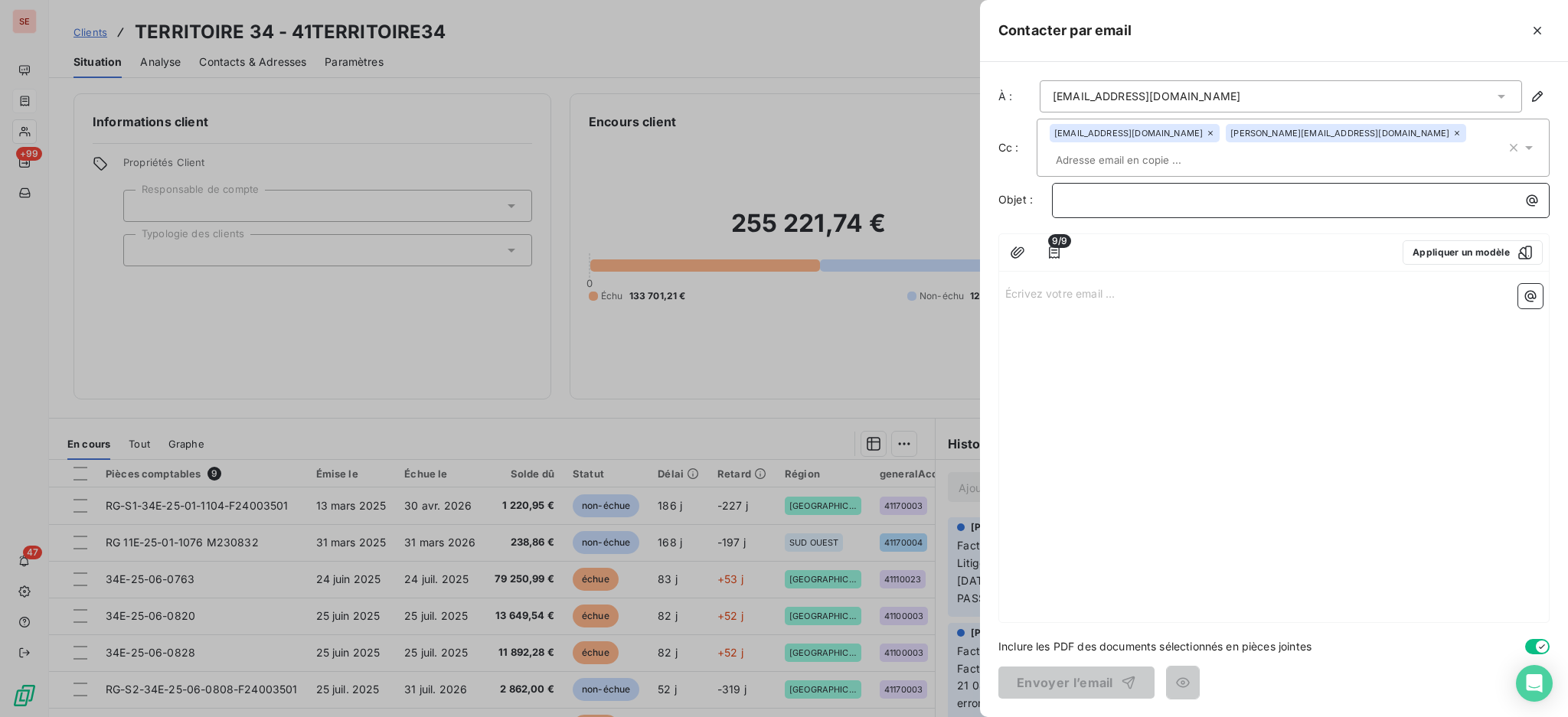
click at [1112, 191] on p "﻿" at bounding box center [1304, 200] width 479 height 17
click at [1050, 284] on p "Écrivez votre email ... ﻿" at bounding box center [1273, 292] width 538 height 17
click at [1095, 278] on div "Écrivez votre email ... ﻿" at bounding box center [1273, 450] width 549 height 344
click at [1087, 284] on p "Écrivez votre email ... ﻿" at bounding box center [1273, 292] width 538 height 17
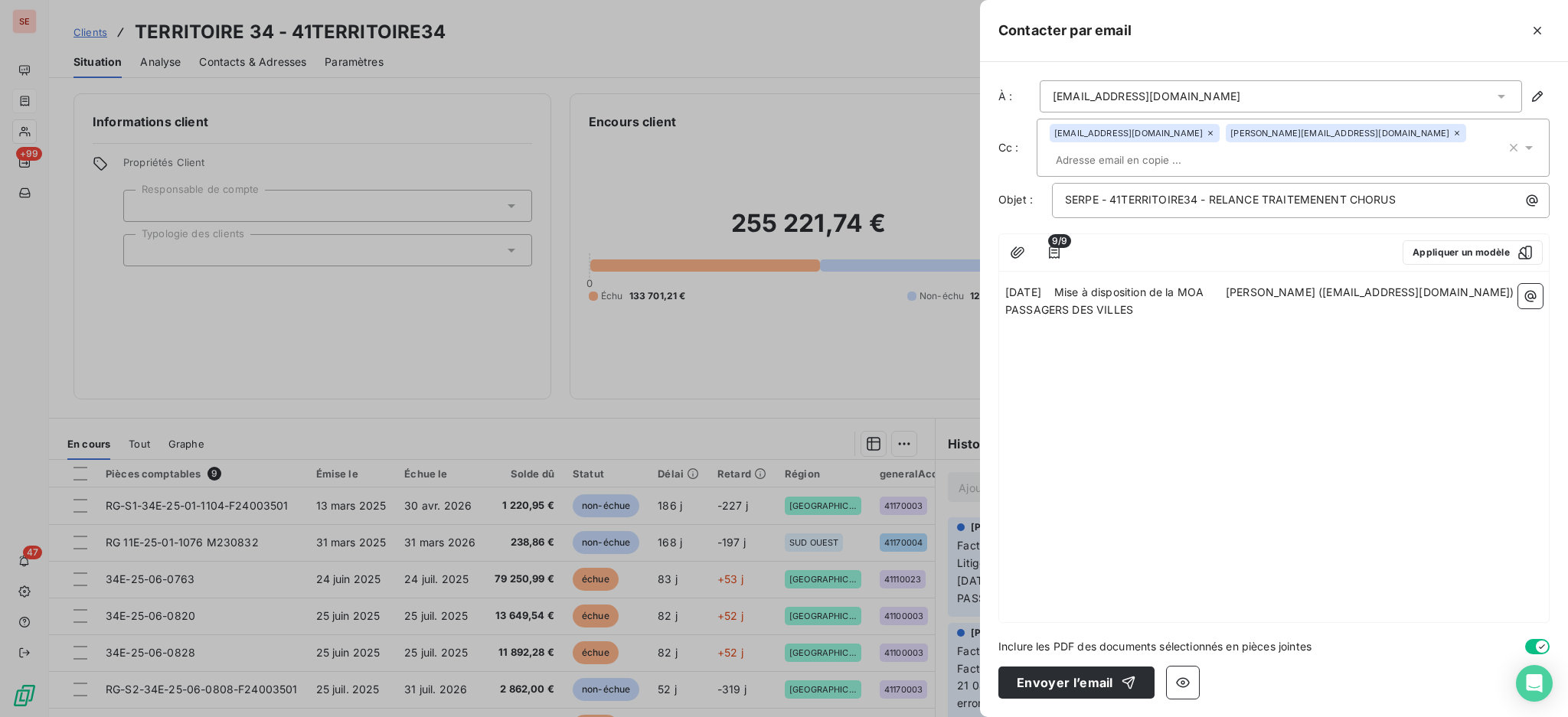
drag, startPoint x: 1318, startPoint y: 283, endPoint x: 1002, endPoint y: 264, distance: 316.6
click at [1002, 278] on div "11/09/2025 Mise à disposition de la MOA Mireia MASO CASADEMONT (mmc@passagersde…" at bounding box center [1273, 450] width 549 height 344
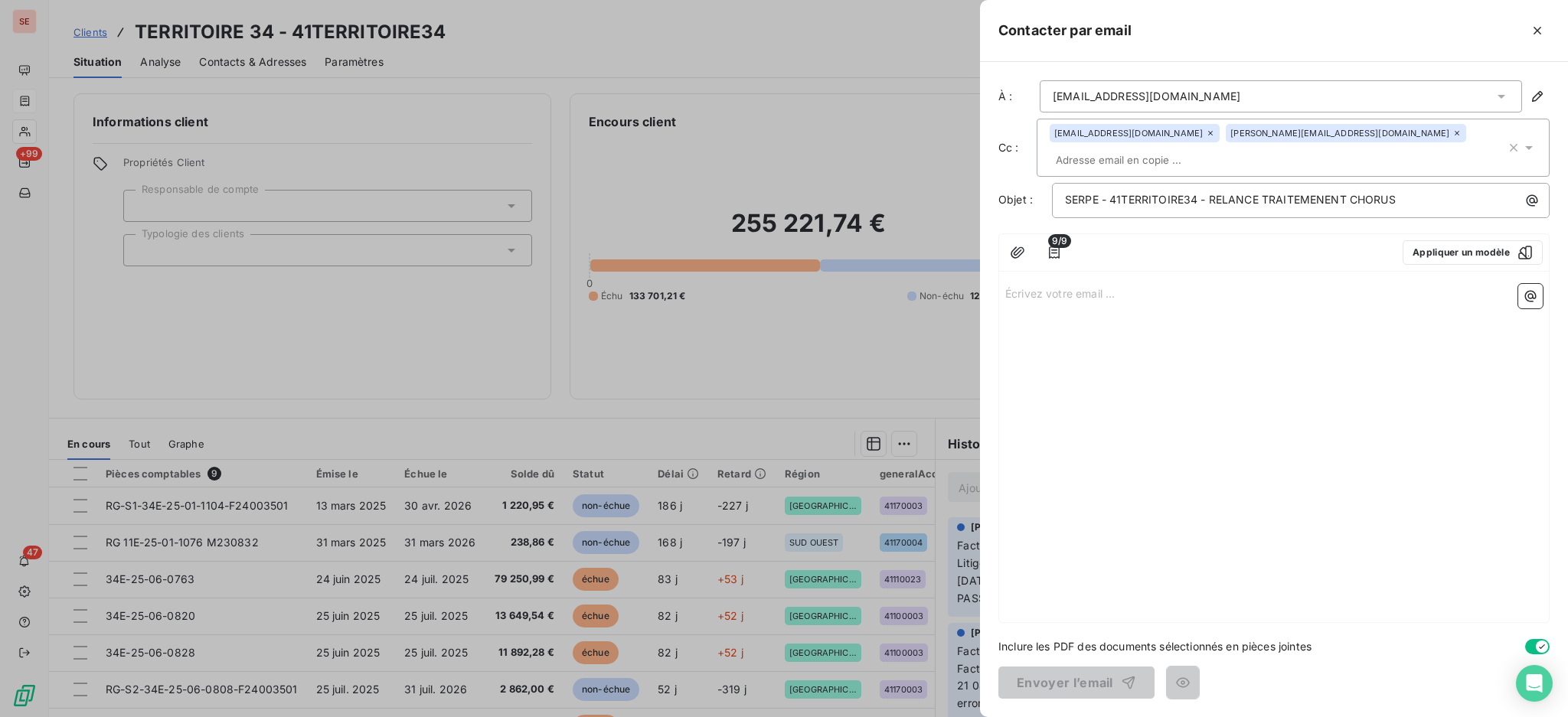
click at [1152, 284] on p "Écrivez votre email ... ﻿" at bounding box center [1273, 292] width 538 height 17
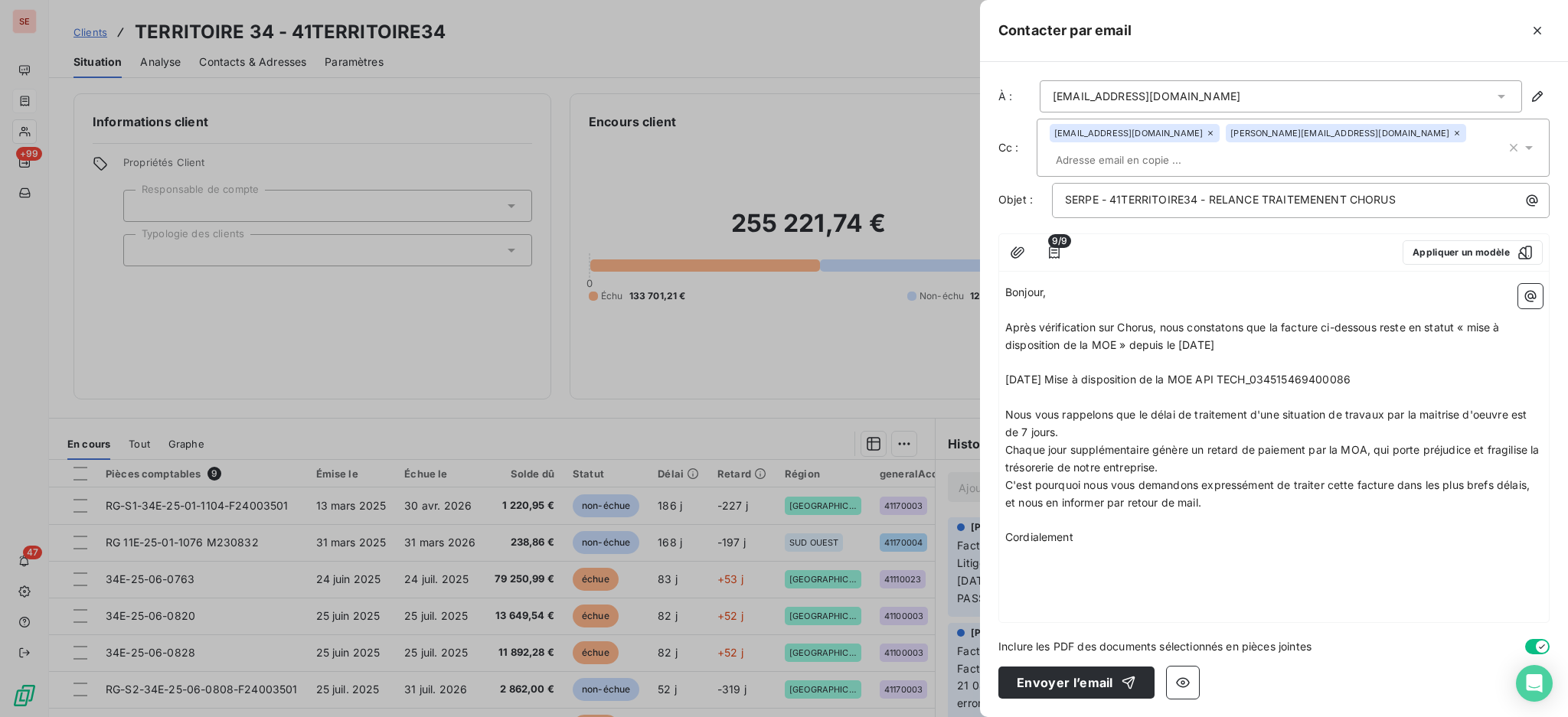
click at [1282, 321] on span "Après vérification sur Chorus, nous constatons que la facture ci-dessous reste …" at bounding box center [1254, 335] width 498 height 30
drag, startPoint x: 1327, startPoint y: 301, endPoint x: 1291, endPoint y: 301, distance: 36.0
click at [1291, 321] on span "Après vérification sur Chorus, nous constatons que les facture ci-dessous reste…" at bounding box center [1256, 335] width 503 height 30
click at [1430, 321] on span "Après vérification sur Chorus, nous constatons que les situations ci-dessous re…" at bounding box center [1262, 335] width 514 height 30
drag, startPoint x: 1240, startPoint y: 315, endPoint x: 1179, endPoint y: 314, distance: 61.0
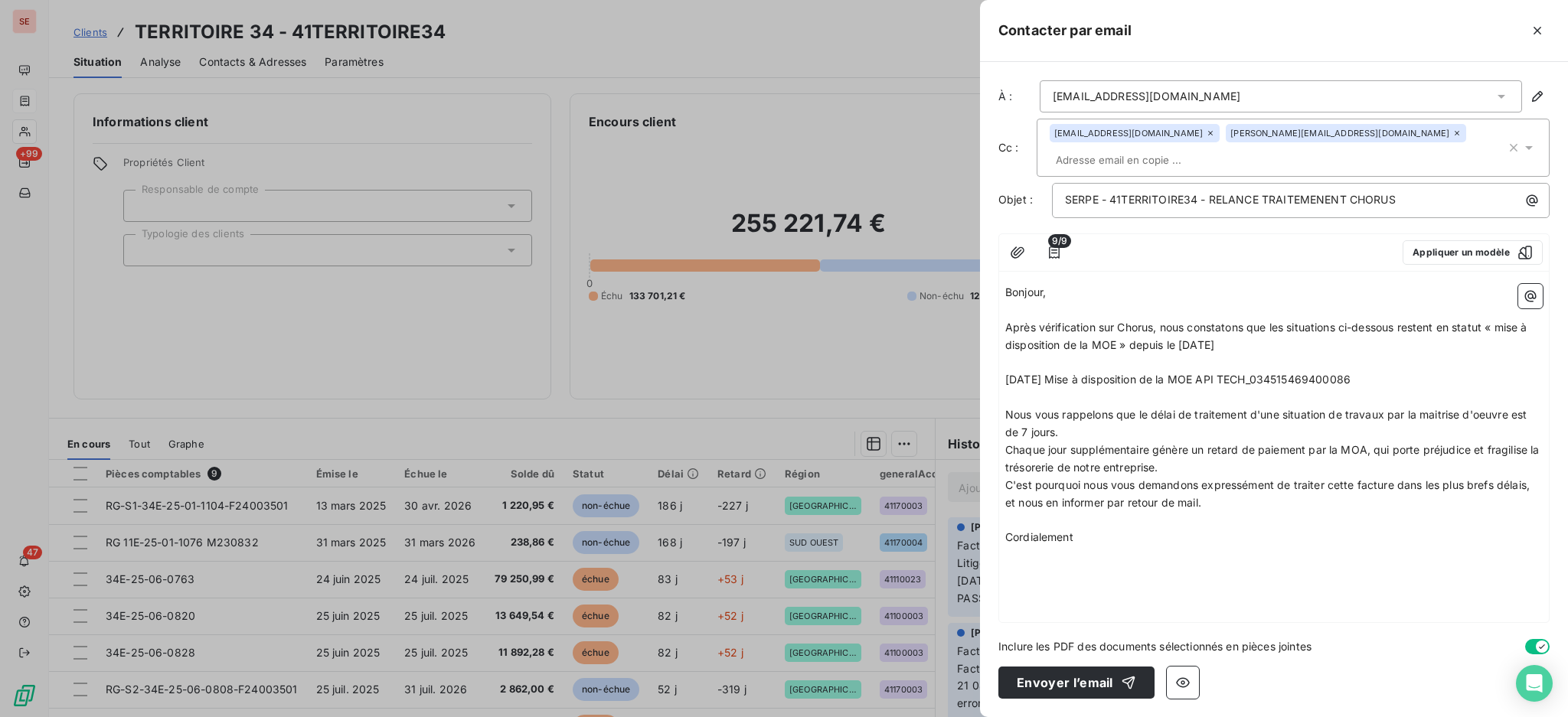
click at [1179, 319] on p "Après vérification sur Chorus, nous constatons que les situations ci-dessous re…" at bounding box center [1273, 336] width 538 height 35
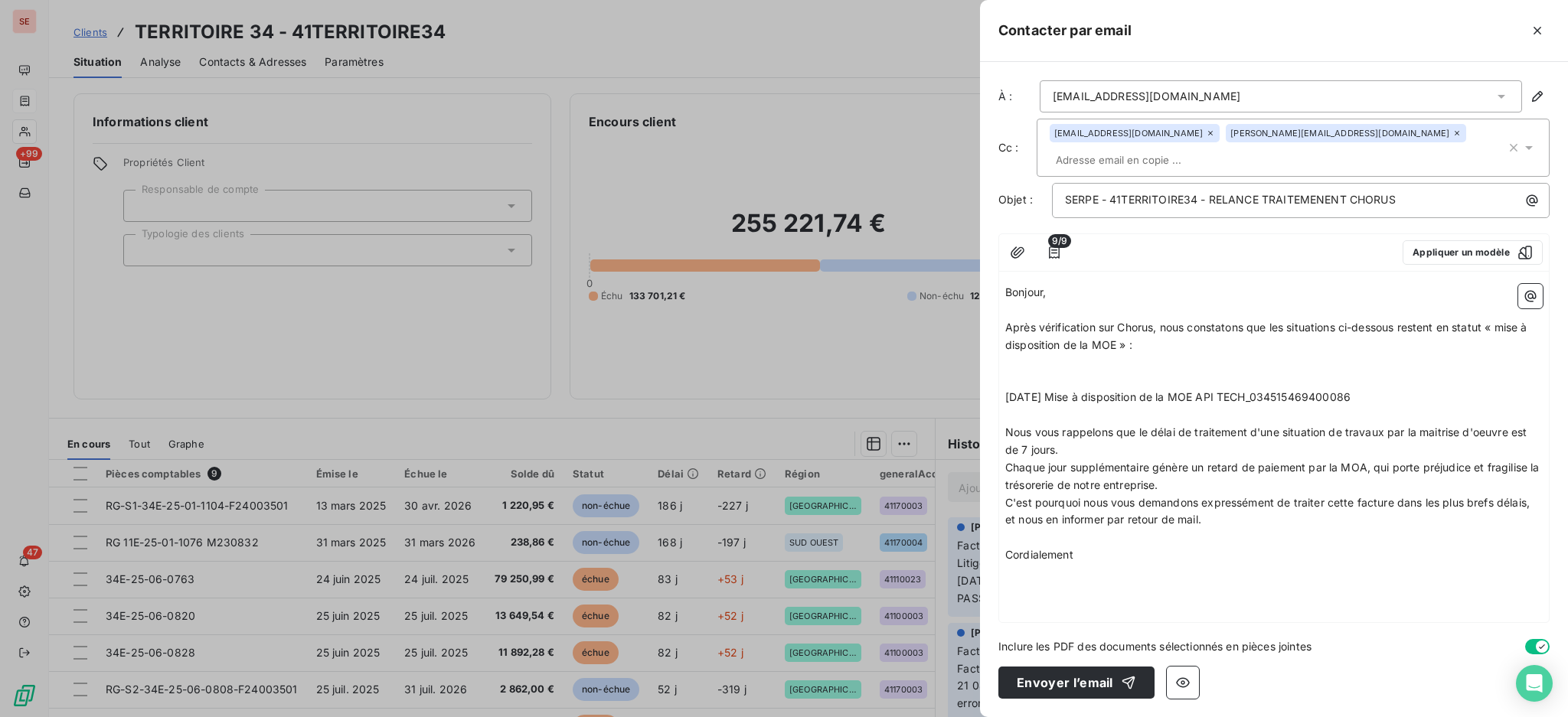
drag, startPoint x: 1395, startPoint y: 370, endPoint x: 982, endPoint y: 370, distance: 413.0
click at [982, 370] on div "À : mmc@passagersdesvilles.fr Cc : roumestand@serpe.fr e.marques@serpe.fr Objet…" at bounding box center [1273, 390] width 588 height 655
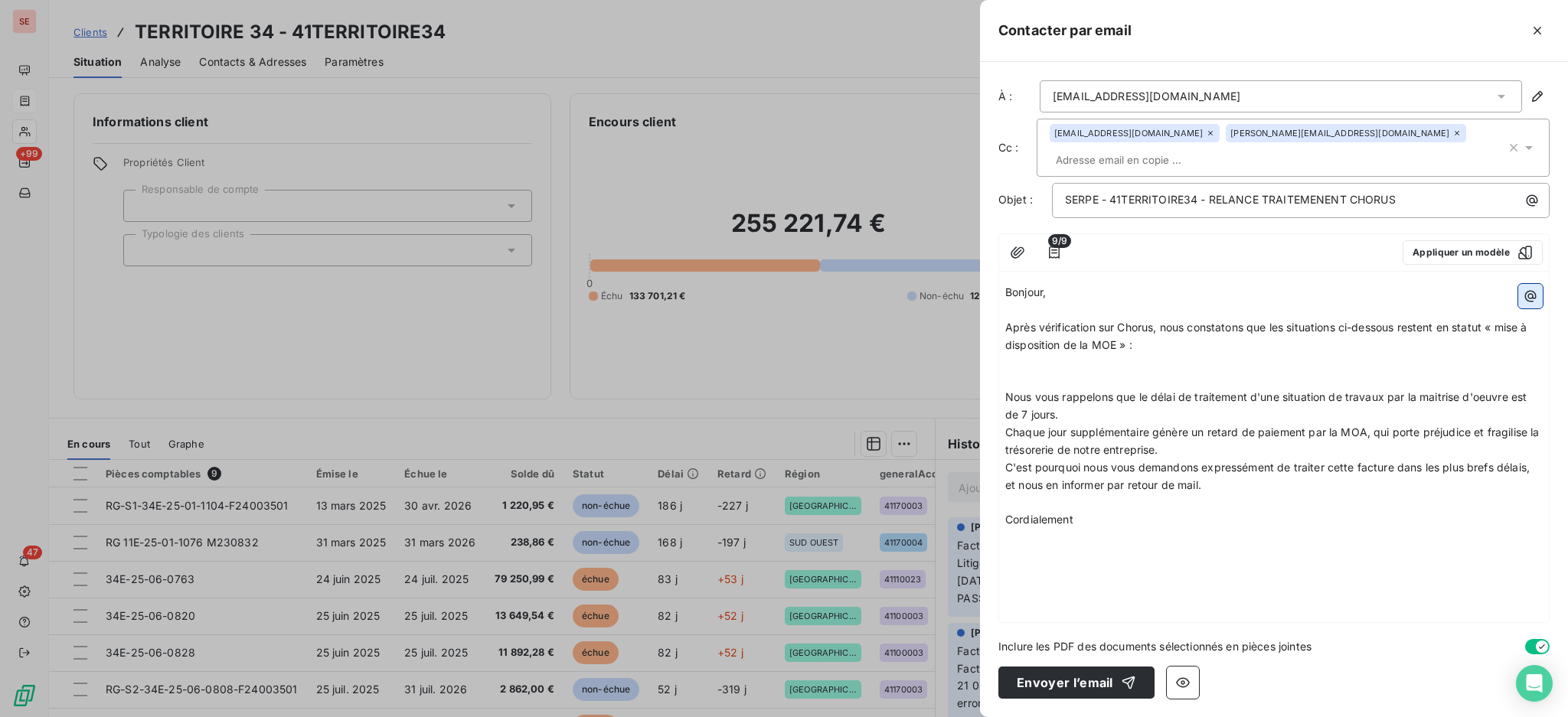
click at [1533, 289] on icon "button" at bounding box center [1530, 296] width 16 height 16
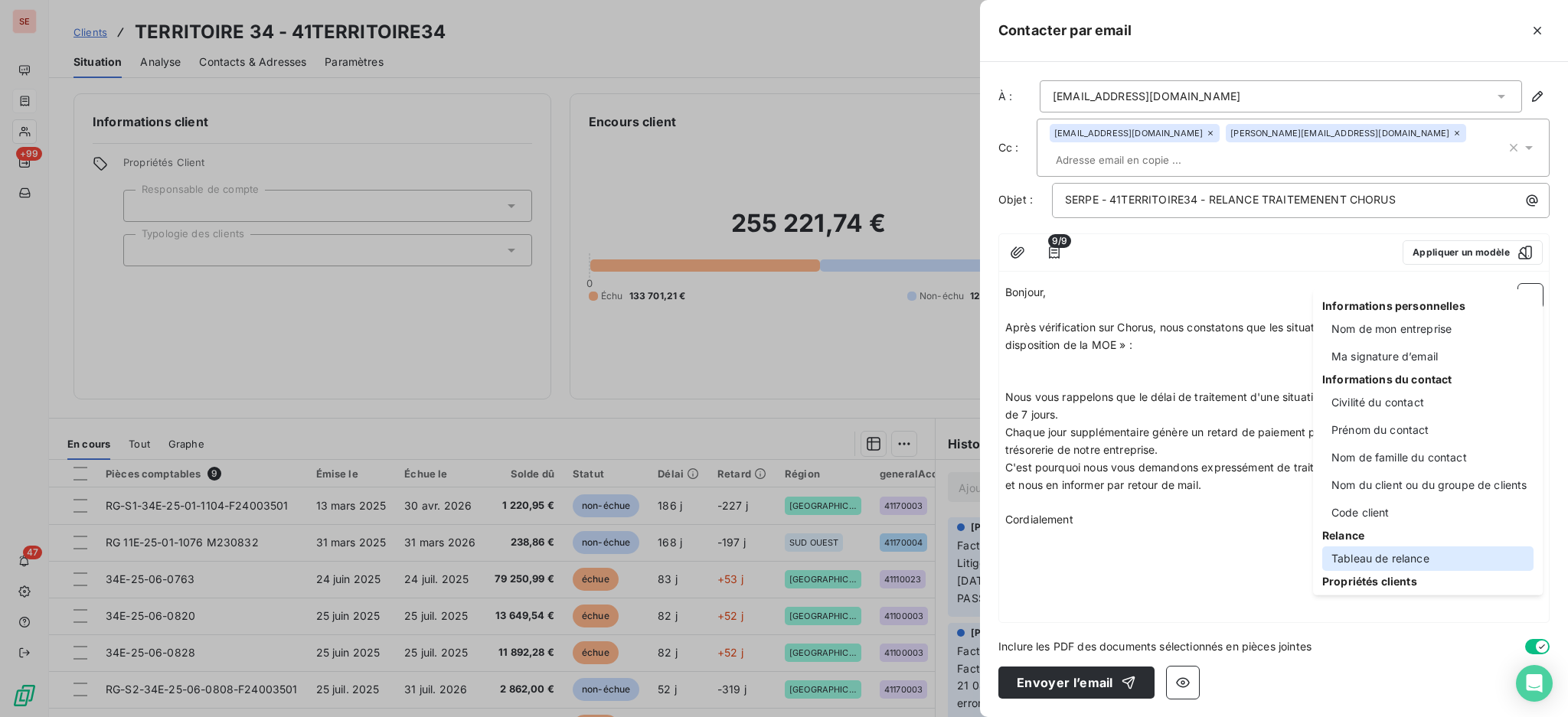
click at [1396, 563] on div "Tableau de relance" at bounding box center [1427, 558] width 211 height 24
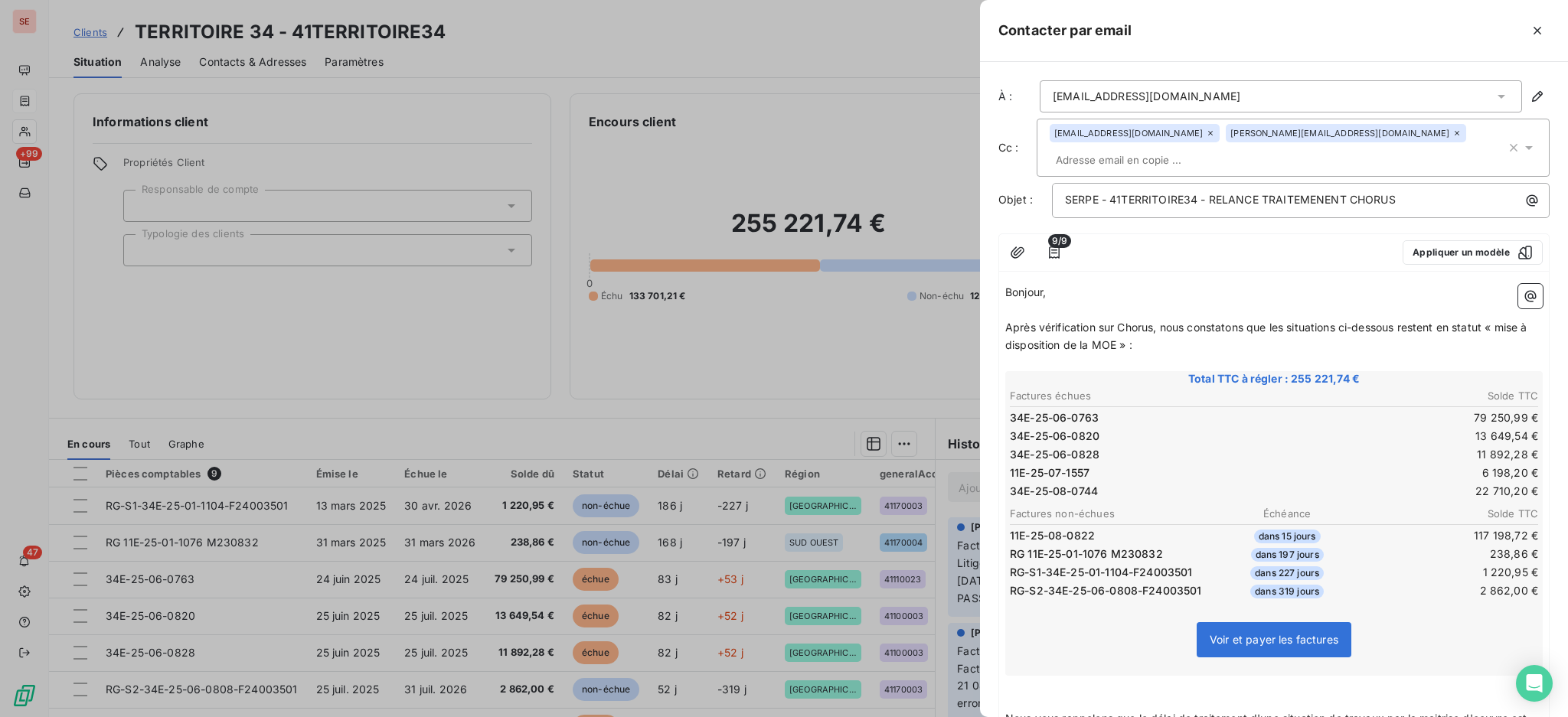
click at [1050, 234] on span "9/9" at bounding box center [1060, 241] width 23 height 14
click at [1061, 245] on icon "button" at bounding box center [1054, 253] width 16 height 16
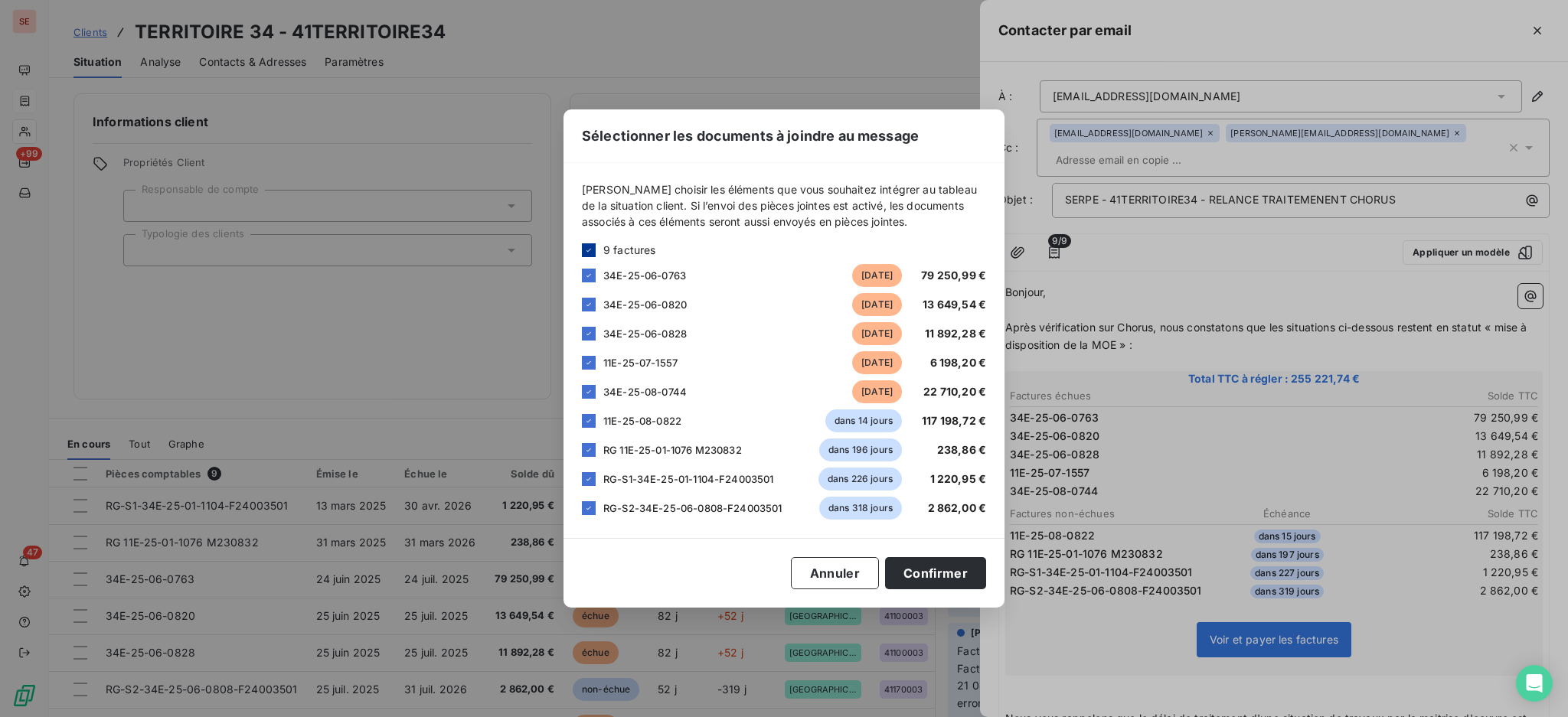
click at [586, 243] on div at bounding box center [588, 250] width 14 height 14
click at [589, 269] on div at bounding box center [588, 275] width 14 height 14
click at [591, 302] on div at bounding box center [588, 304] width 14 height 14
click at [591, 329] on div at bounding box center [588, 333] width 14 height 14
drag, startPoint x: 588, startPoint y: 390, endPoint x: 596, endPoint y: 415, distance: 26.2
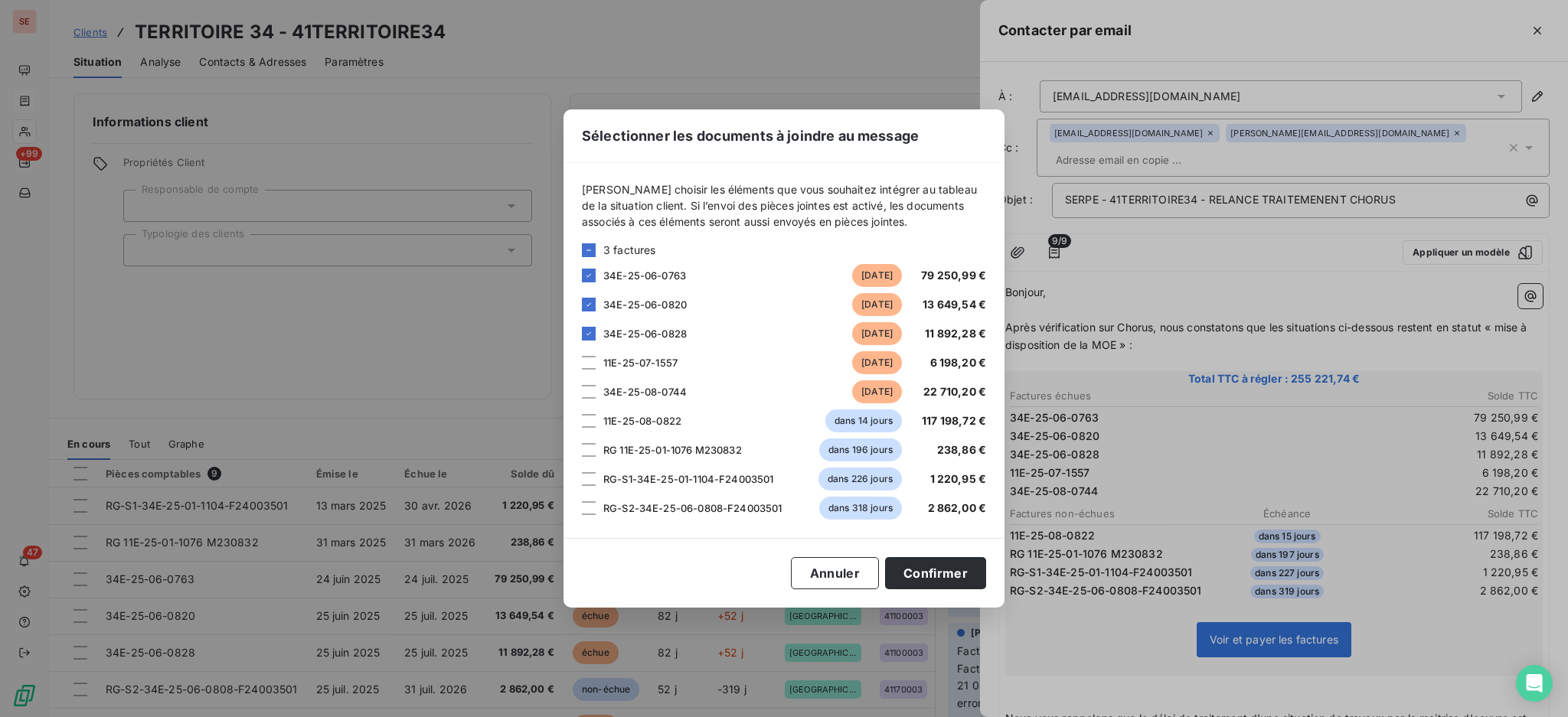
click at [588, 388] on div at bounding box center [588, 392] width 14 height 14
click at [931, 570] on button "Confirmer" at bounding box center [935, 572] width 101 height 32
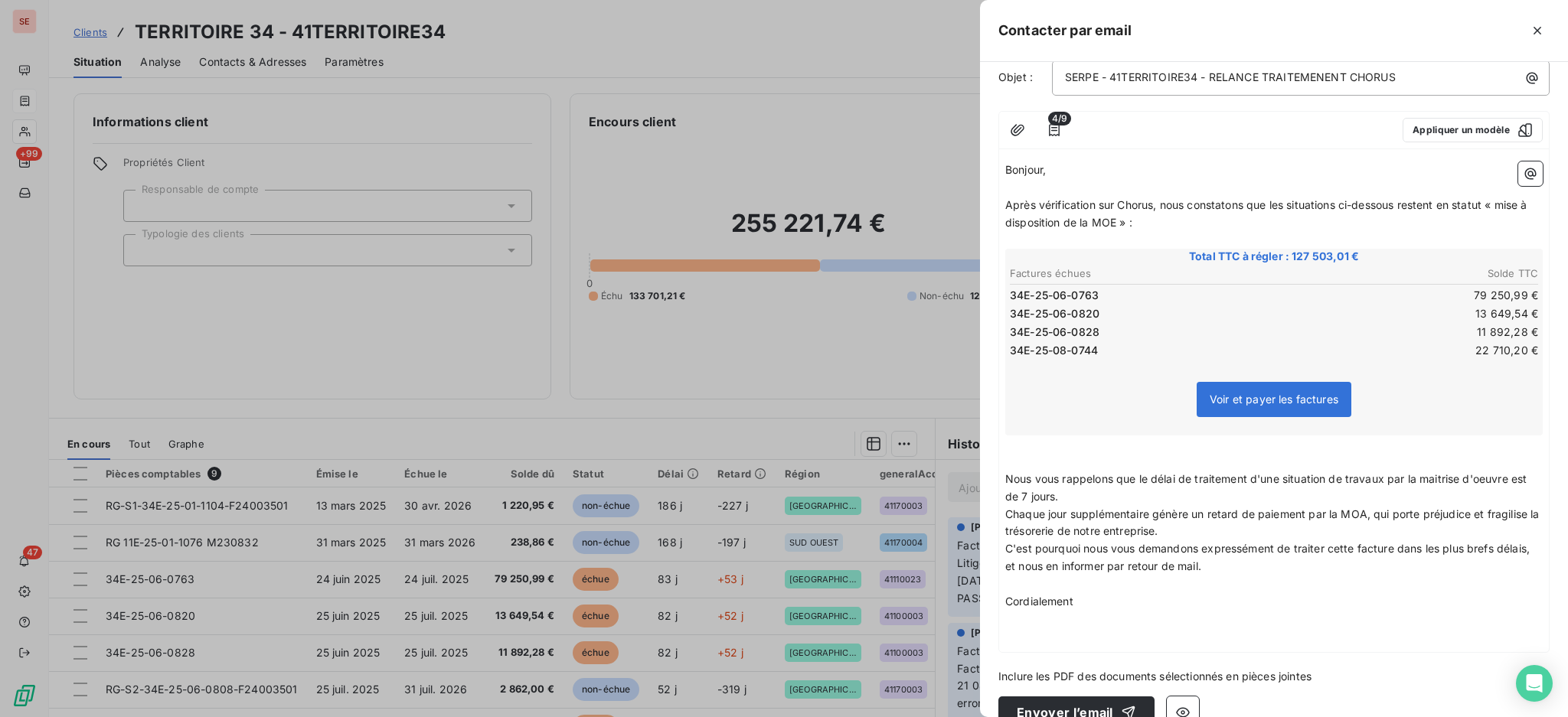
scroll to position [124, 0]
click at [1122, 592] on p "Cordialement" at bounding box center [1273, 600] width 538 height 17
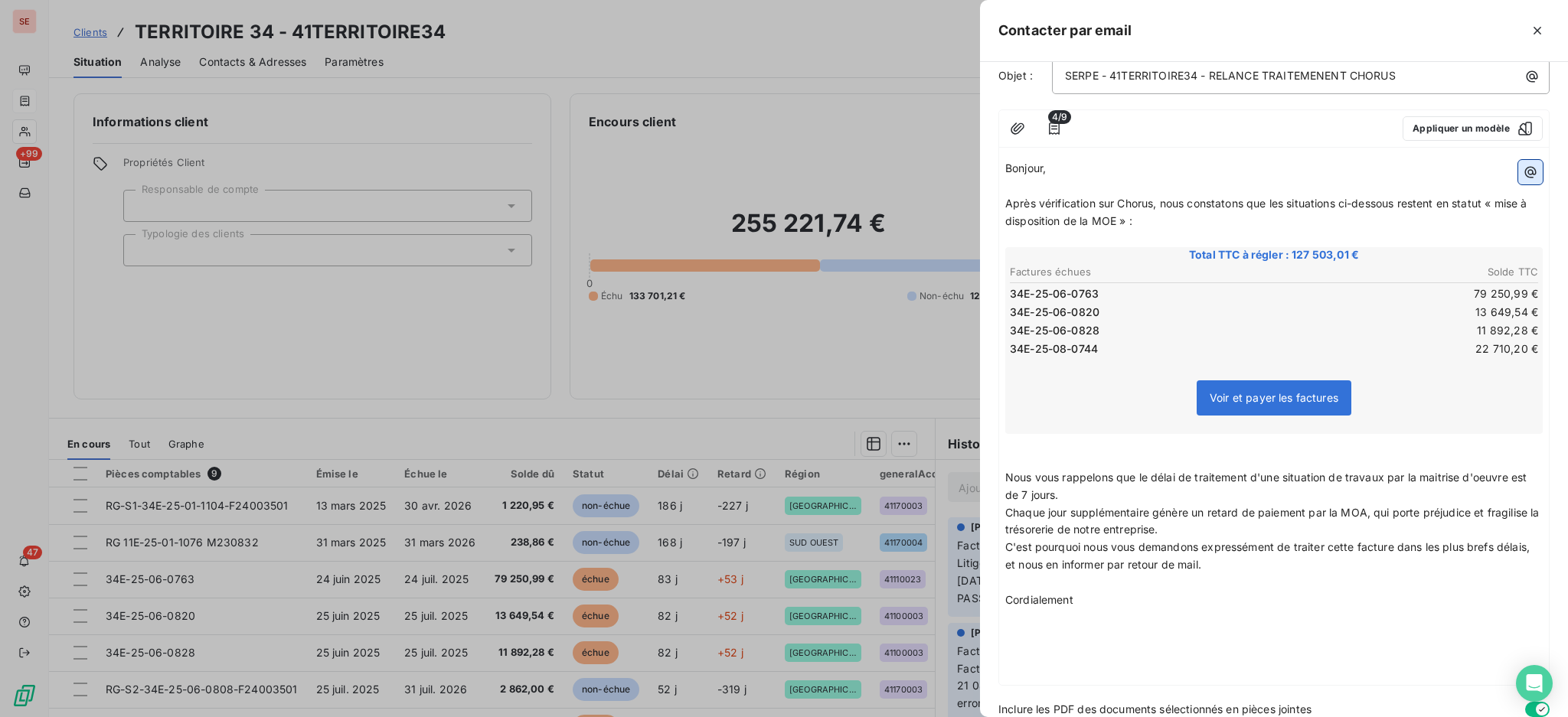
click at [1525, 167] on icon "button" at bounding box center [1531, 173] width 12 height 12
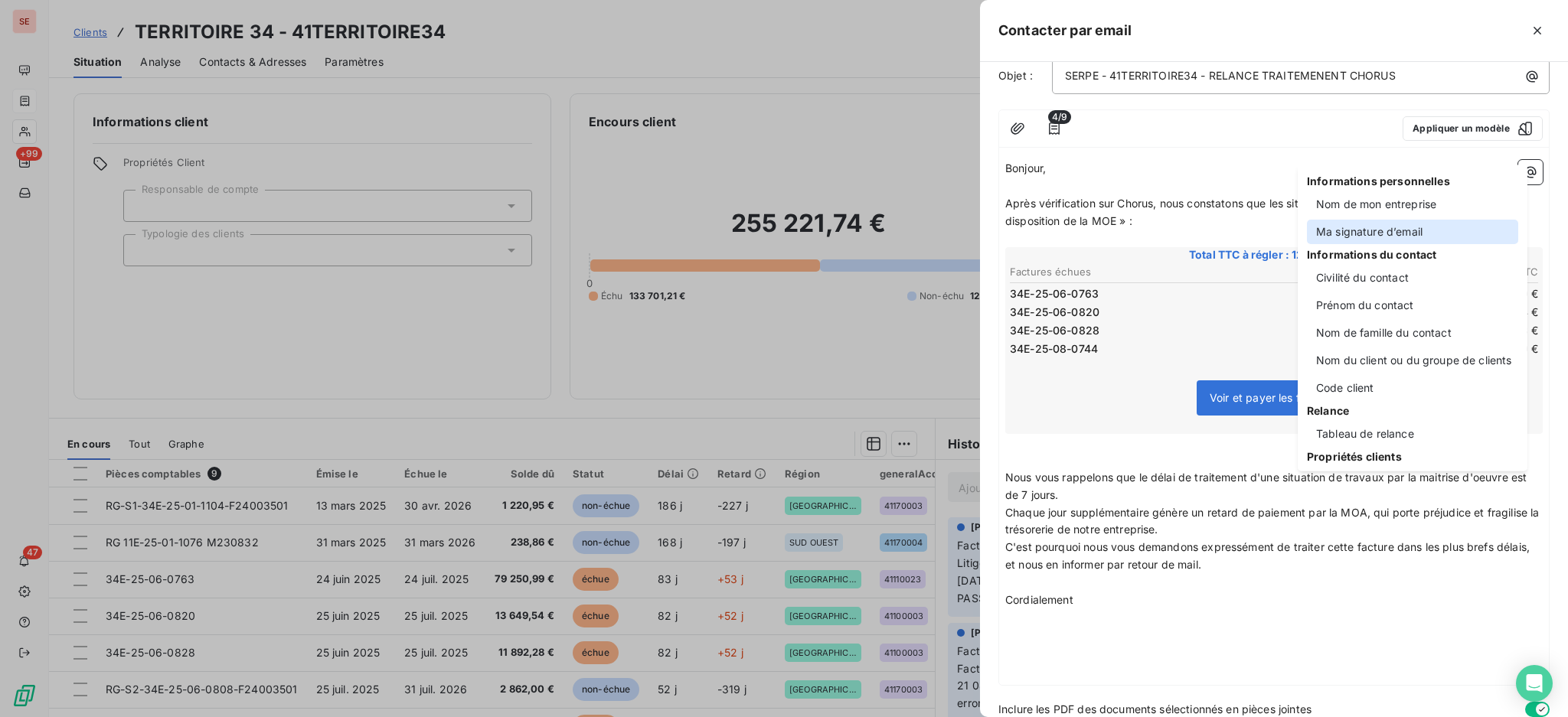
click at [1377, 223] on div "Ma signature d’email" at bounding box center [1411, 231] width 211 height 24
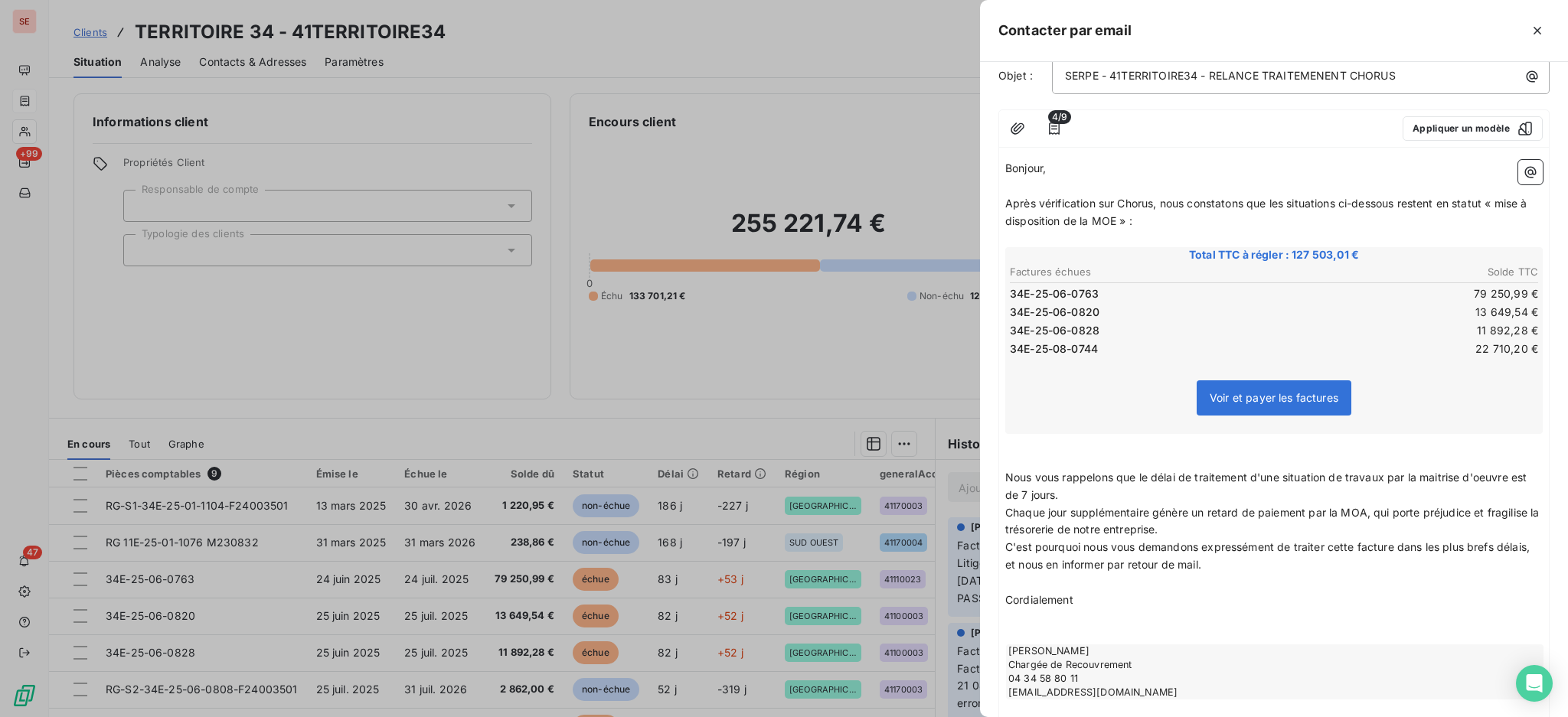
scroll to position [0, 0]
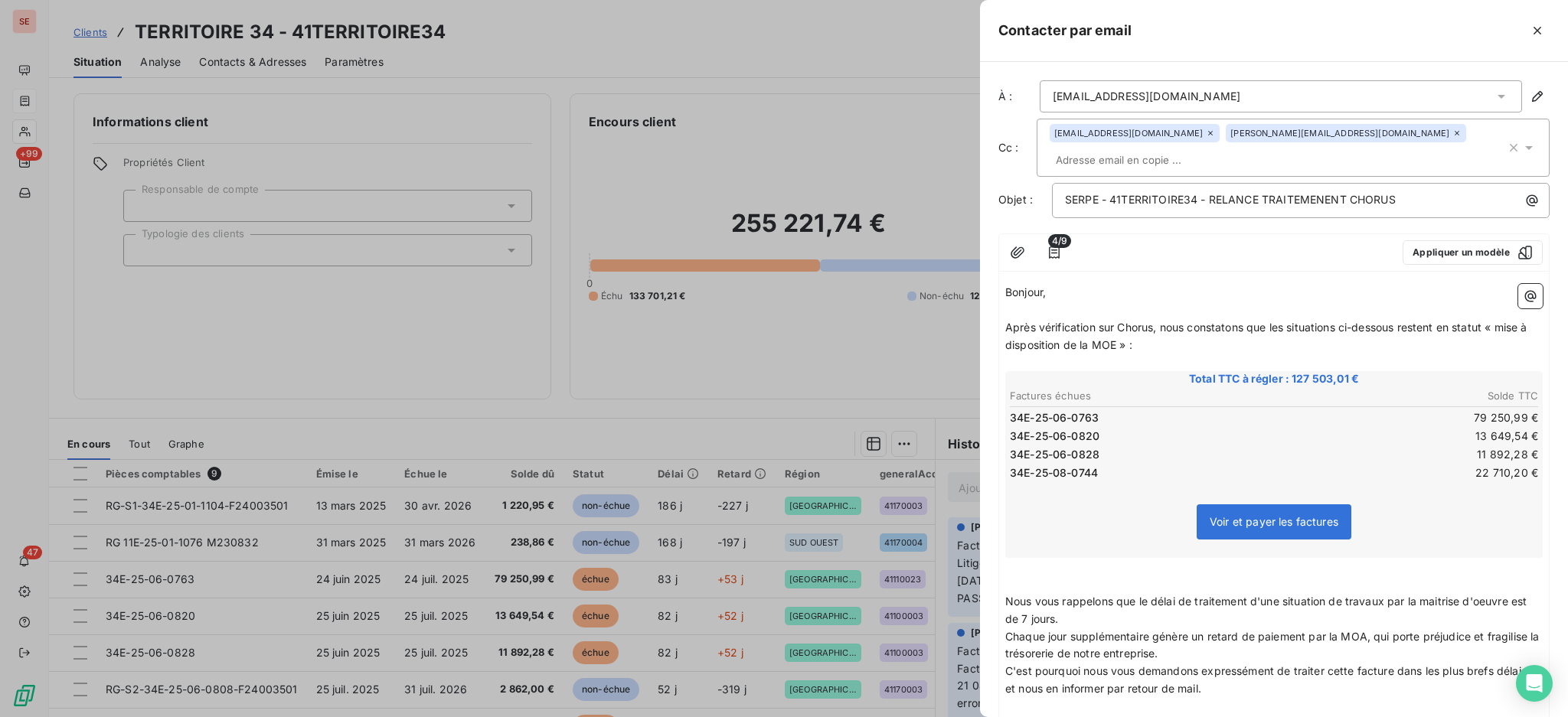
click at [1051, 575] on p "﻿" at bounding box center [1273, 584] width 538 height 17
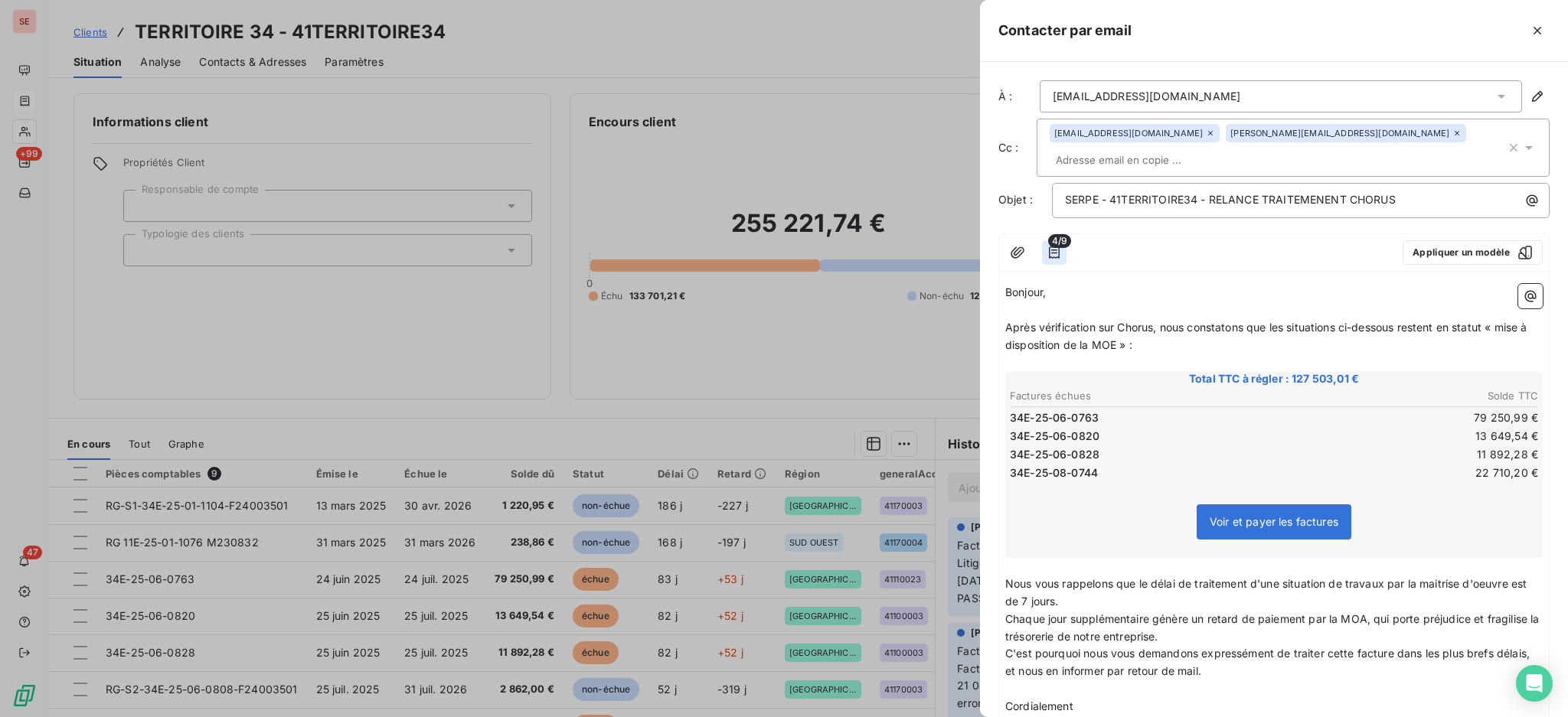
click at [1054, 245] on icon "button" at bounding box center [1054, 253] width 16 height 16
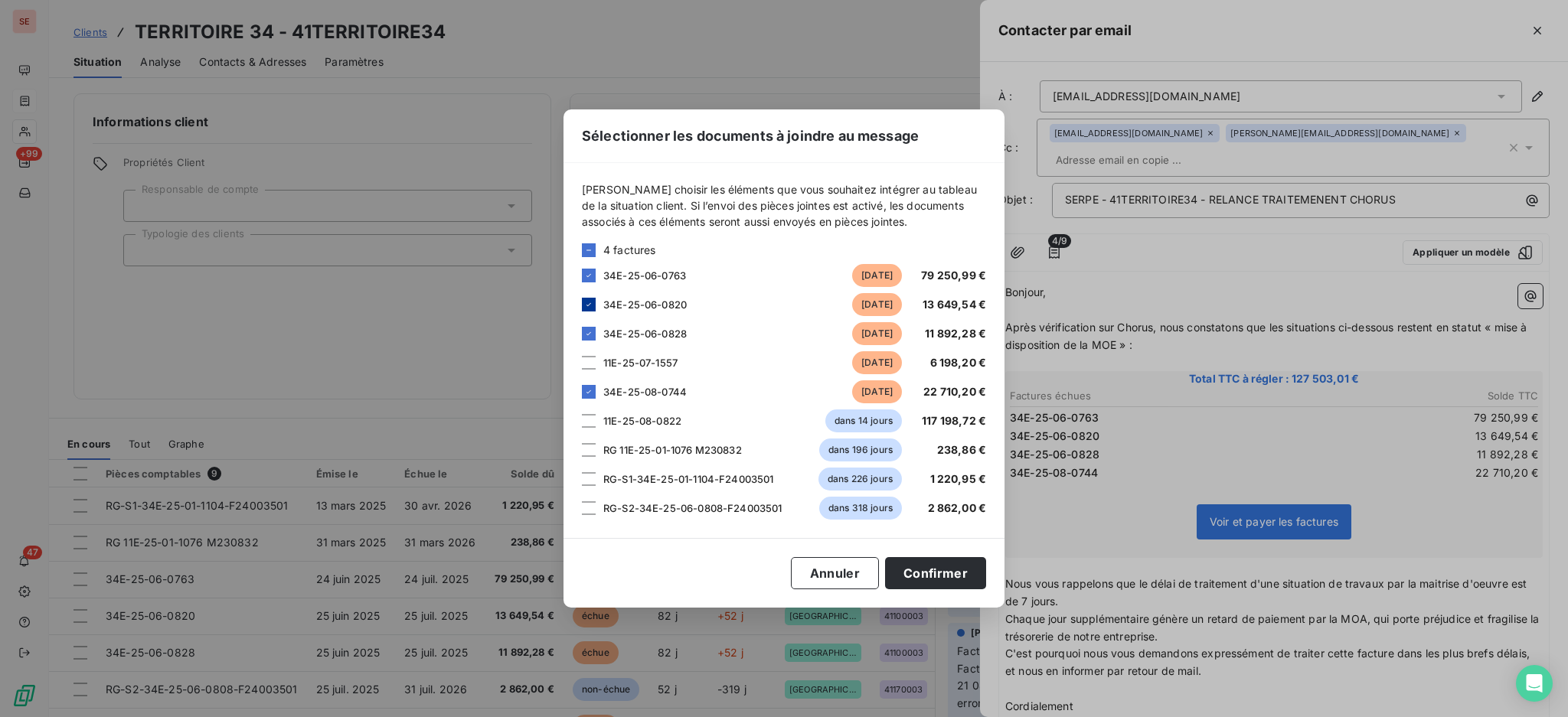
click at [590, 303] on icon at bounding box center [588, 304] width 5 height 3
click at [946, 570] on button "Confirmer" at bounding box center [935, 572] width 101 height 32
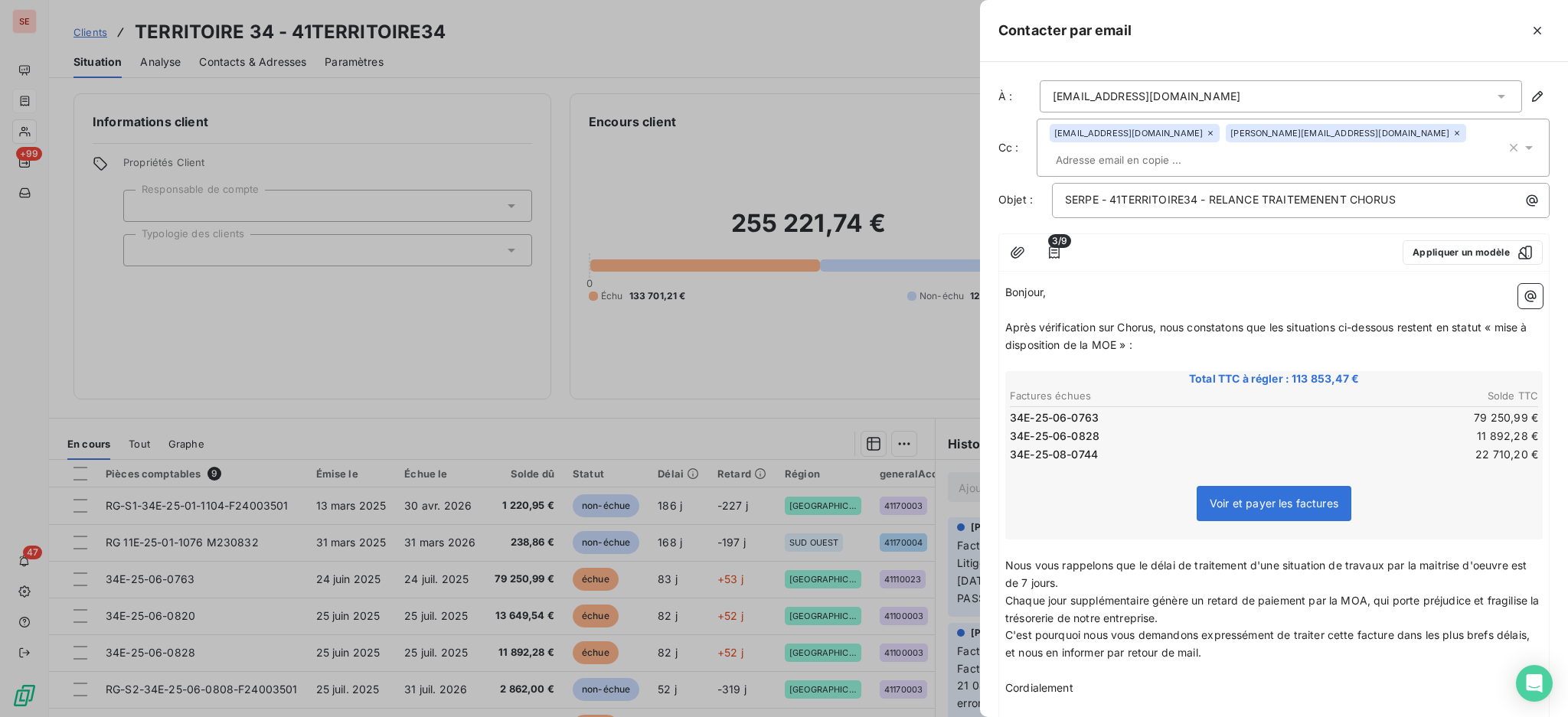
click at [1442, 321] on span "Après vérification sur Chorus, nous constatons que les situations ci-dessous re…" at bounding box center [1268, 335] width 525 height 30
click at [1226, 323] on p "Après vérification sur Chorus, nous constatons que les situations ci-dessous re…" at bounding box center [1273, 336] width 538 height 35
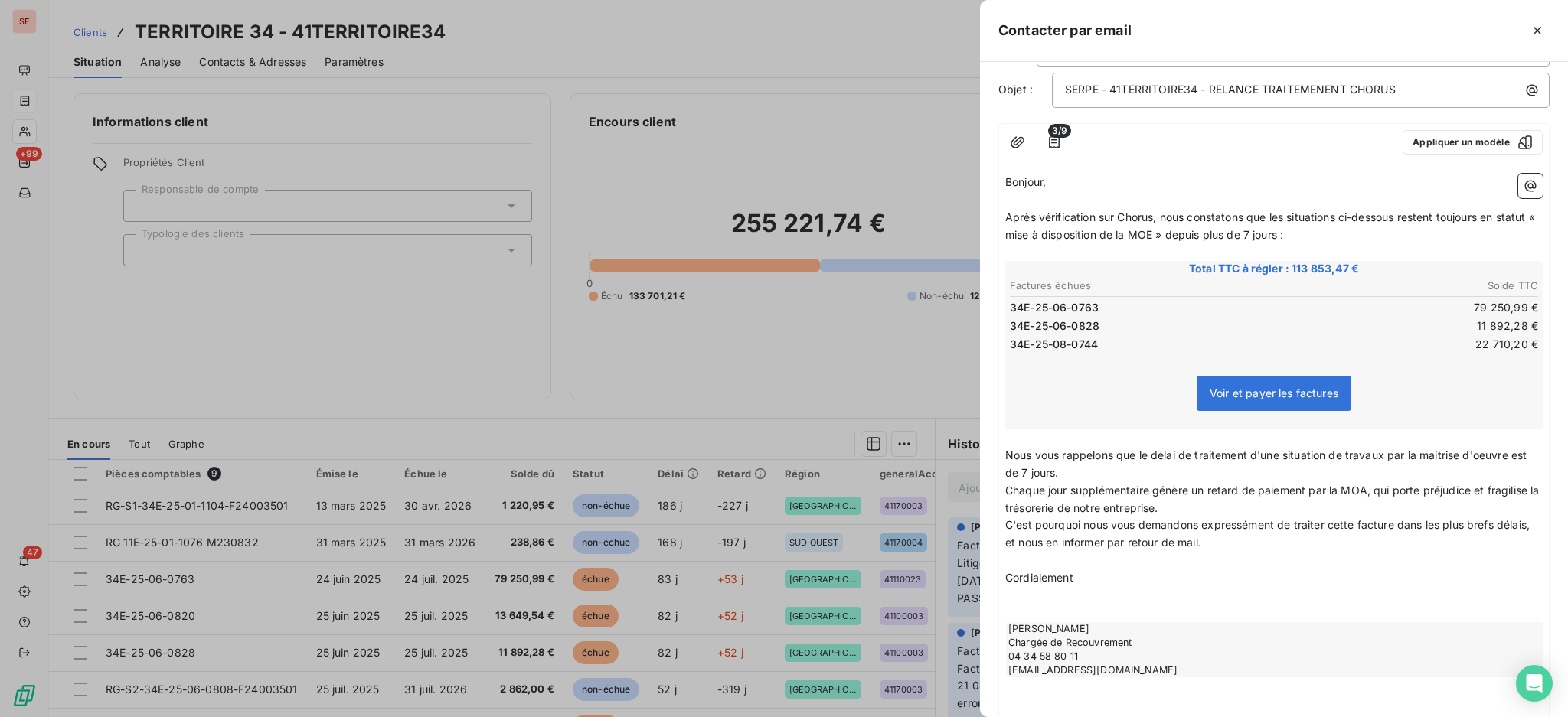
scroll to position [196, 0]
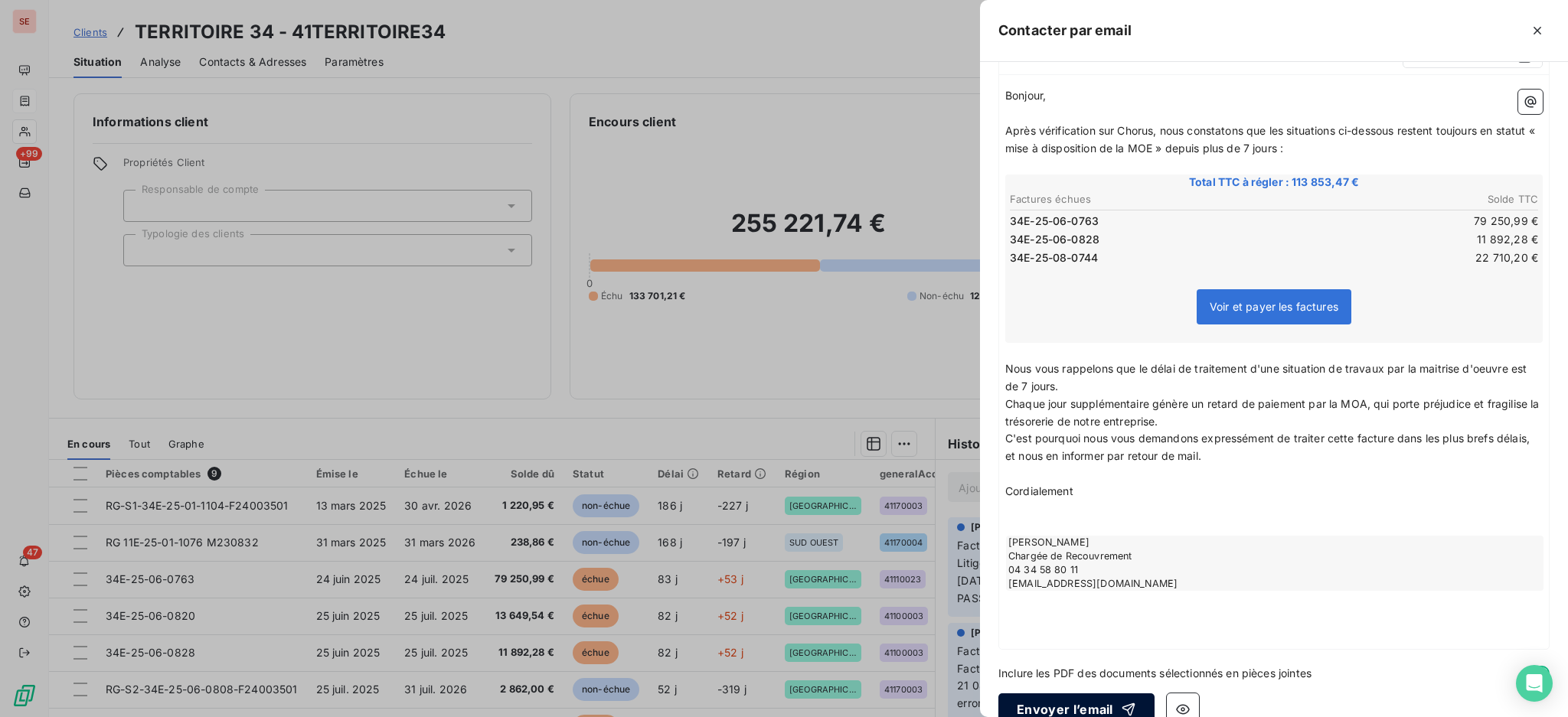
click at [1068, 693] on button "Envoyer l’email" at bounding box center [1076, 708] width 157 height 32
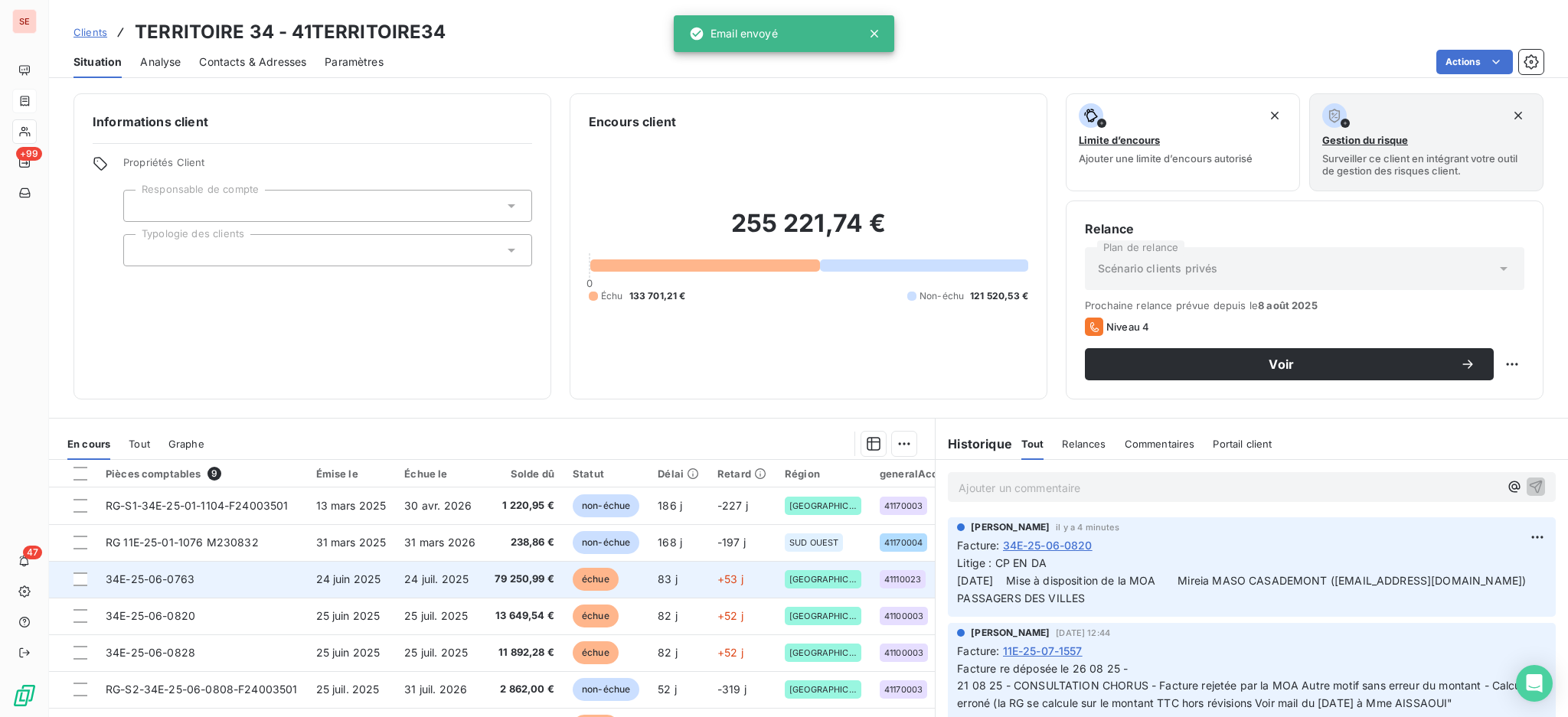
click at [462, 578] on span "24 juil. 2025" at bounding box center [436, 578] width 64 height 13
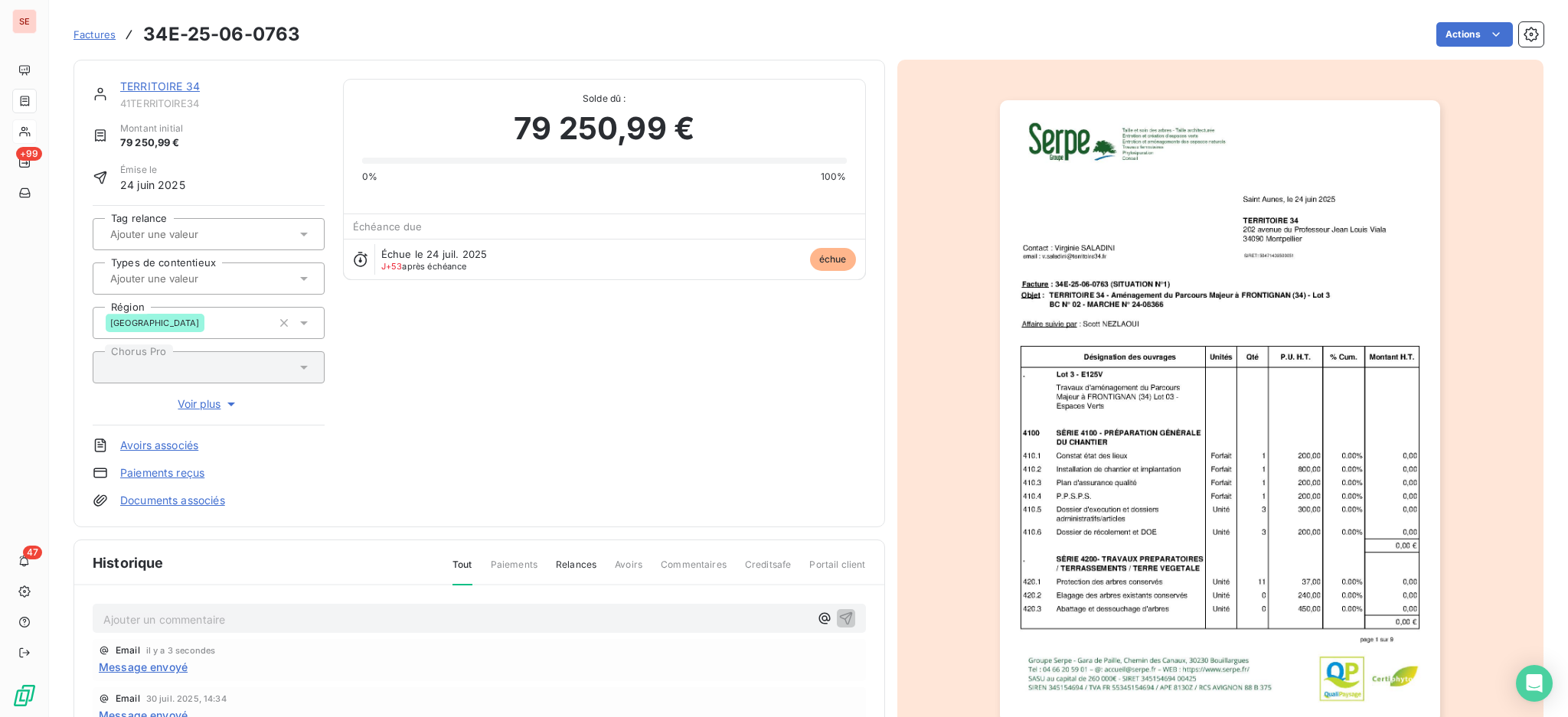
click at [308, 612] on p "Ajouter un commentaire ﻿" at bounding box center [456, 620] width 706 height 19
click at [265, 616] on p "15/09 mail adressé à mmc" at bounding box center [456, 619] width 706 height 17
click at [838, 616] on icon "button" at bounding box center [846, 618] width 16 height 16
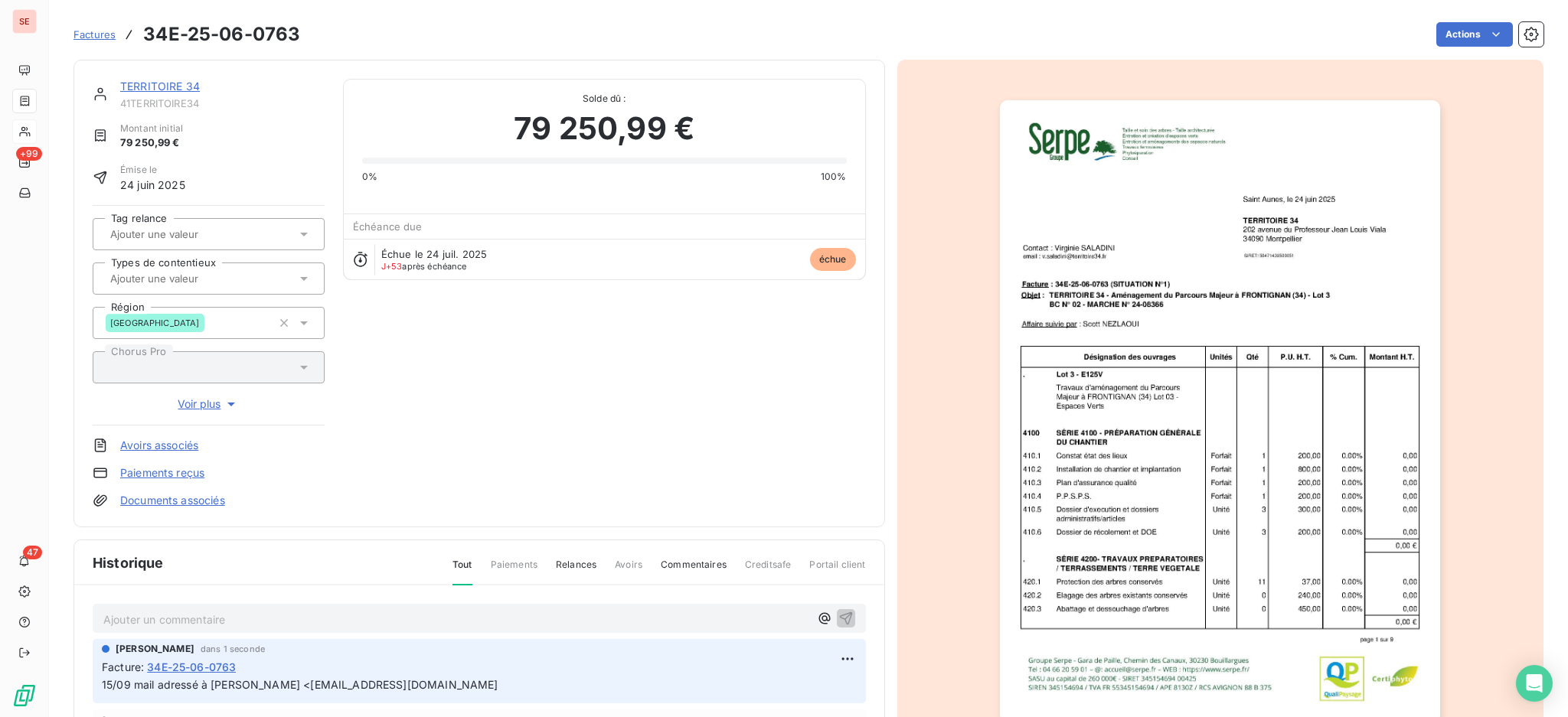
drag, startPoint x: 572, startPoint y: 689, endPoint x: 91, endPoint y: 692, distance: 481.0
copy span "15/09 mail adressé à Mireia MASO CASADEMONT <mmc@passagersdesvilles.fr"
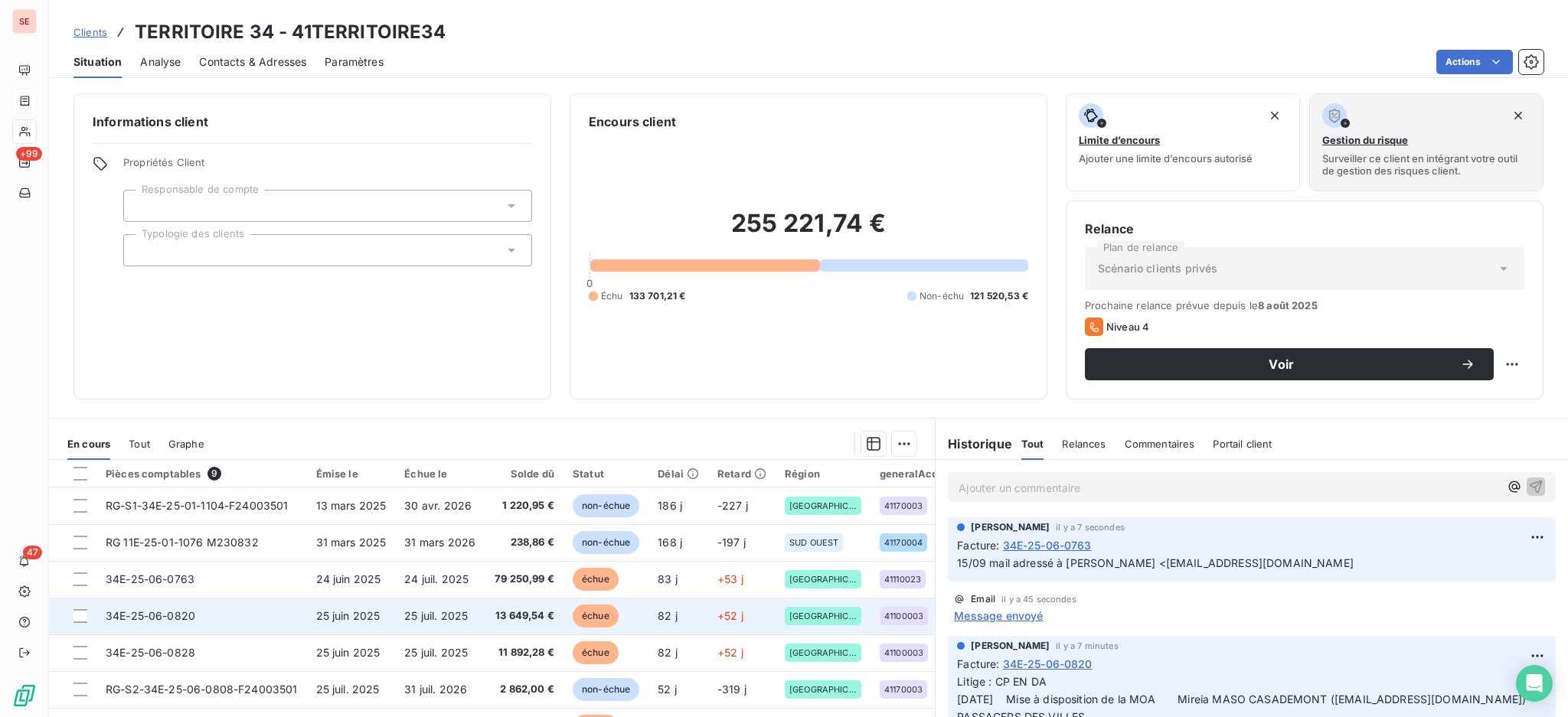
click at [509, 617] on span "13 649,54 €" at bounding box center [524, 616] width 60 height 16
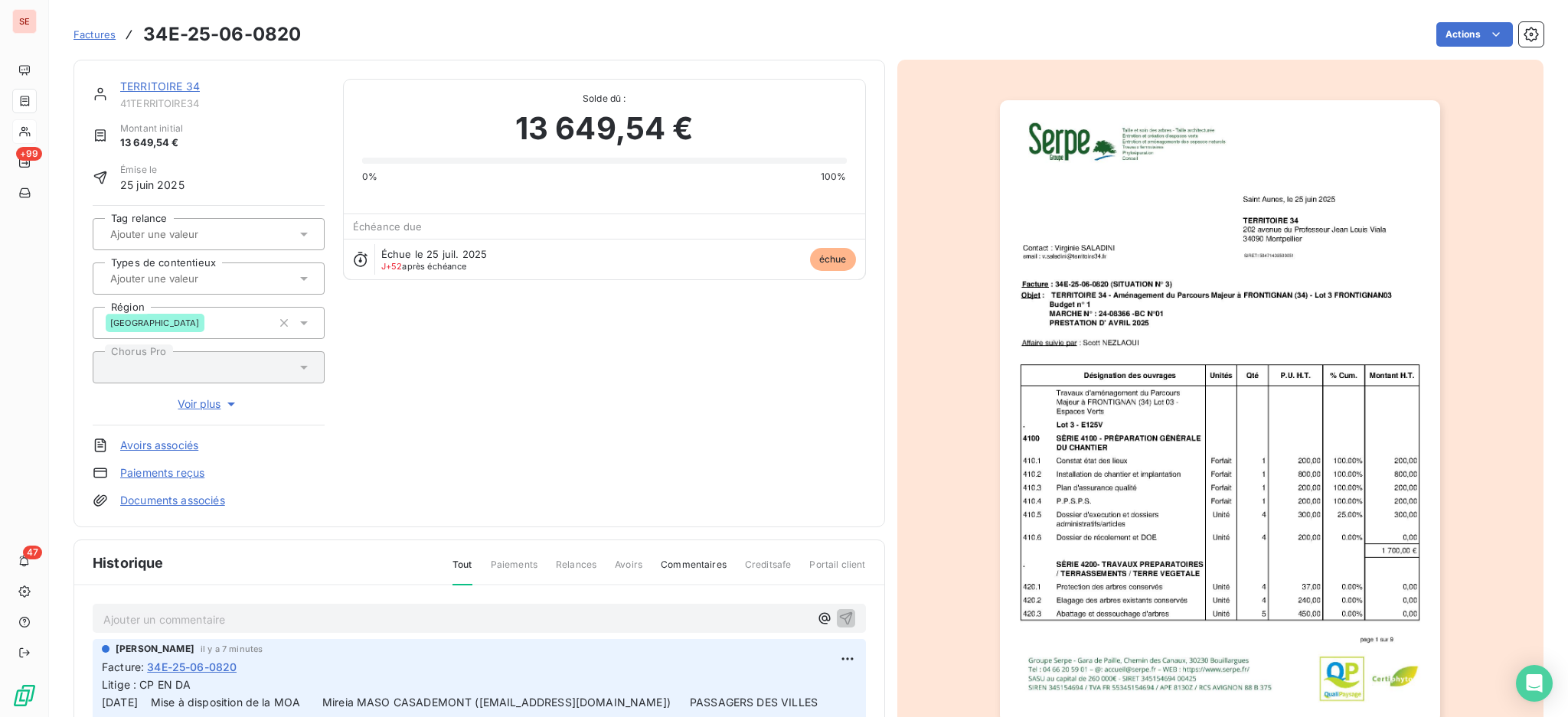
click at [206, 498] on link "Documents associés" at bounding box center [173, 500] width 105 height 16
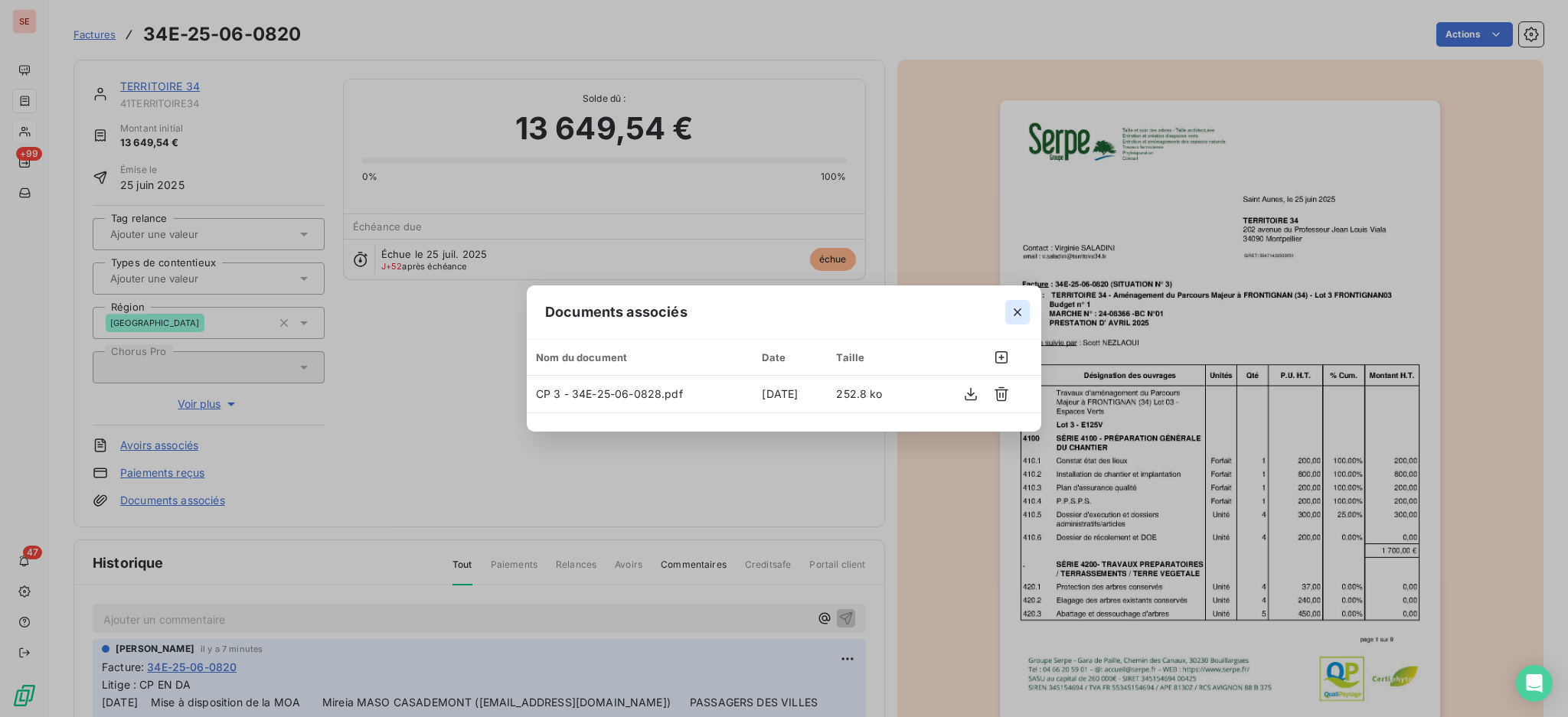
click at [1021, 315] on icon "button" at bounding box center [1018, 312] width 16 height 16
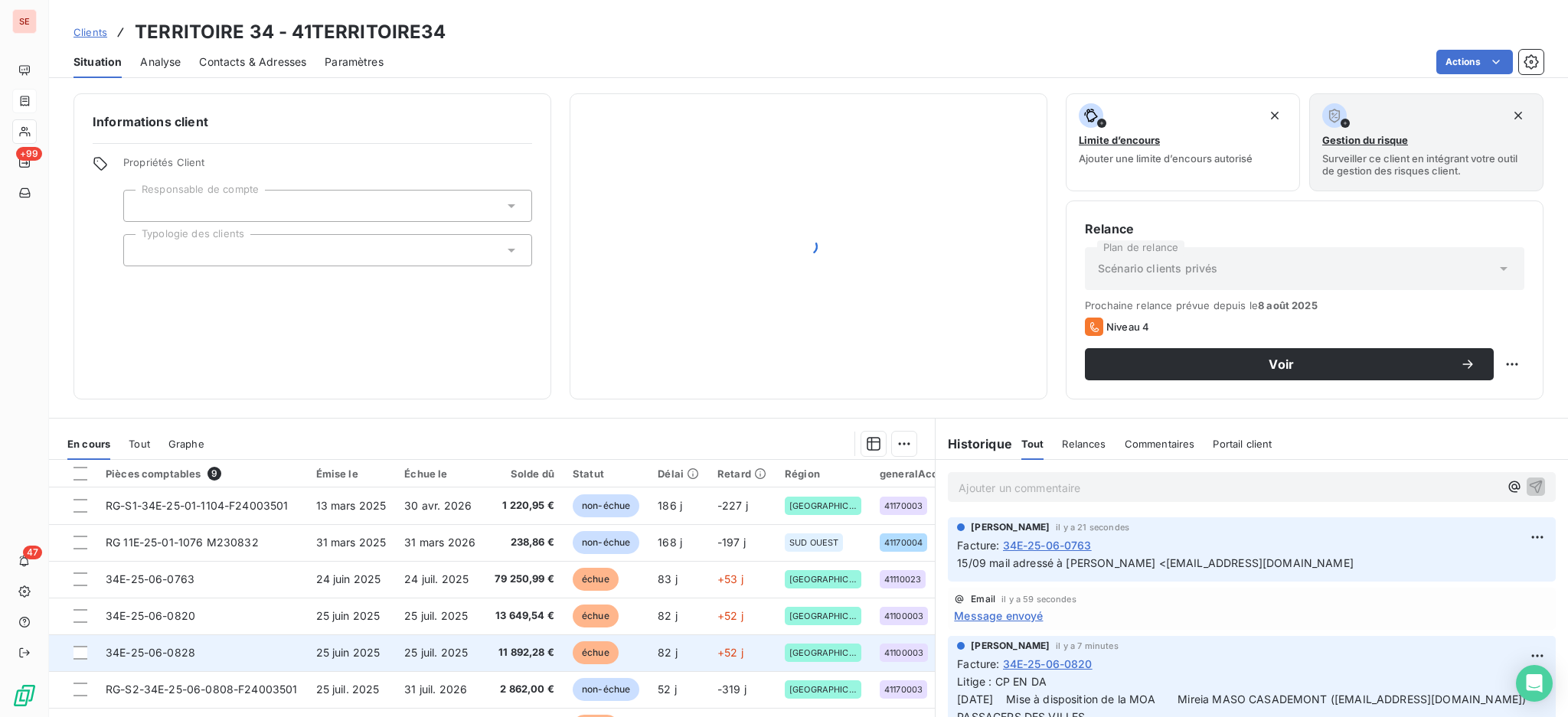
click at [474, 654] on td "25 juil. 2025" at bounding box center [439, 653] width 89 height 37
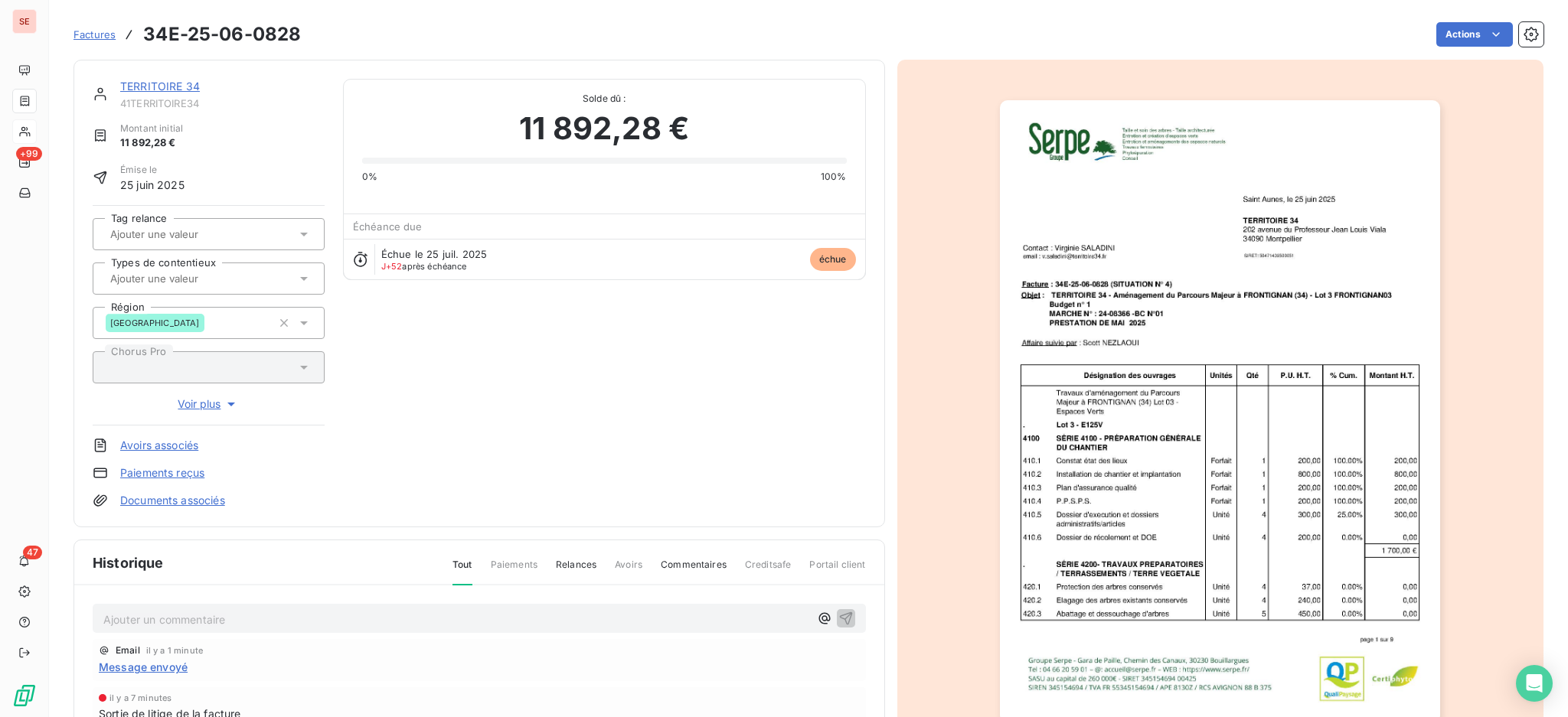
click at [223, 624] on p "Ajouter un commentaire ﻿" at bounding box center [456, 620] width 706 height 19
click at [226, 614] on p "Ajouter un commentaire ﻿" at bounding box center [456, 620] width 706 height 19
click at [838, 617] on icon "button" at bounding box center [846, 618] width 16 height 16
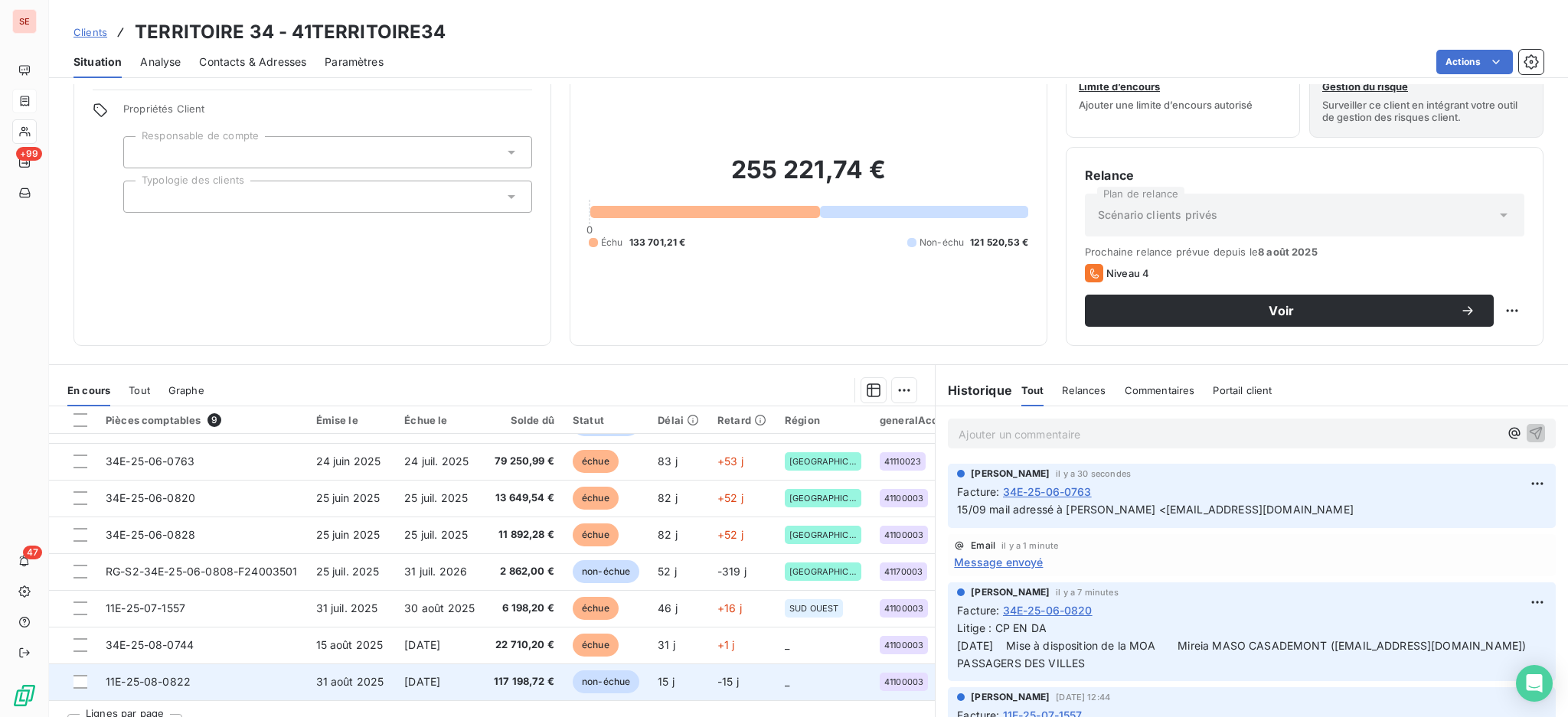
scroll to position [83, 0]
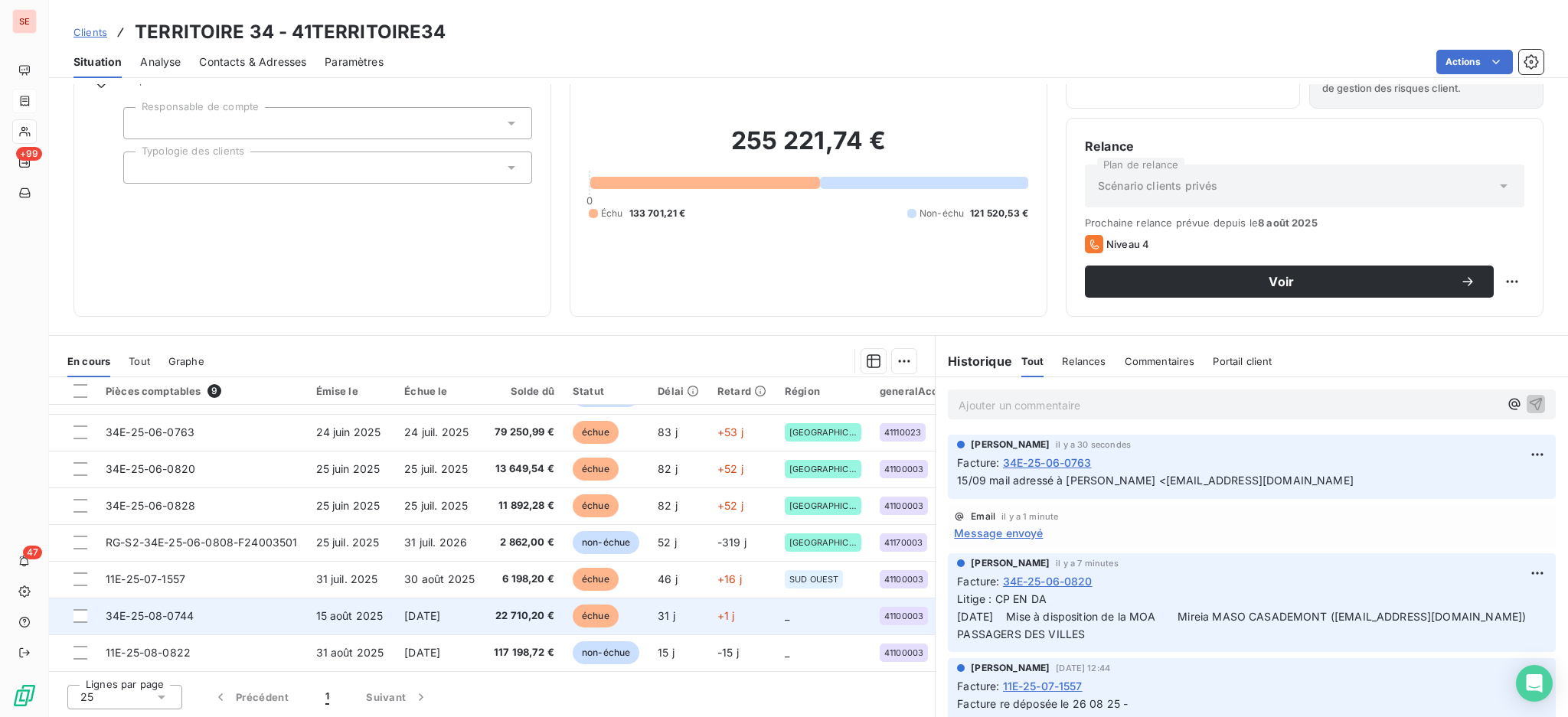
click at [339, 618] on td "15 août 2025" at bounding box center [351, 616] width 88 height 37
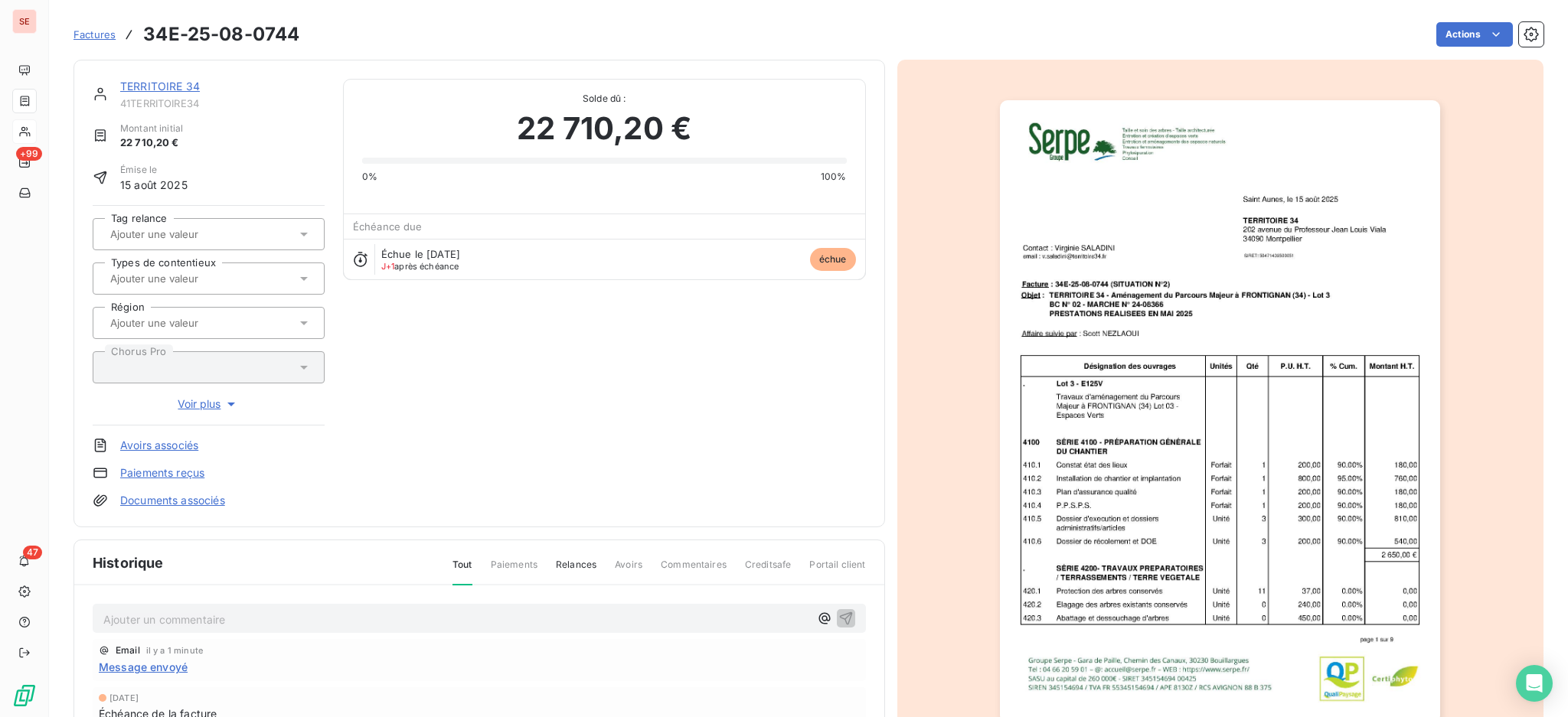
click at [255, 621] on p "Ajouter un commentaire ﻿" at bounding box center [456, 620] width 706 height 19
click at [841, 612] on icon "button" at bounding box center [845, 617] width 13 height 13
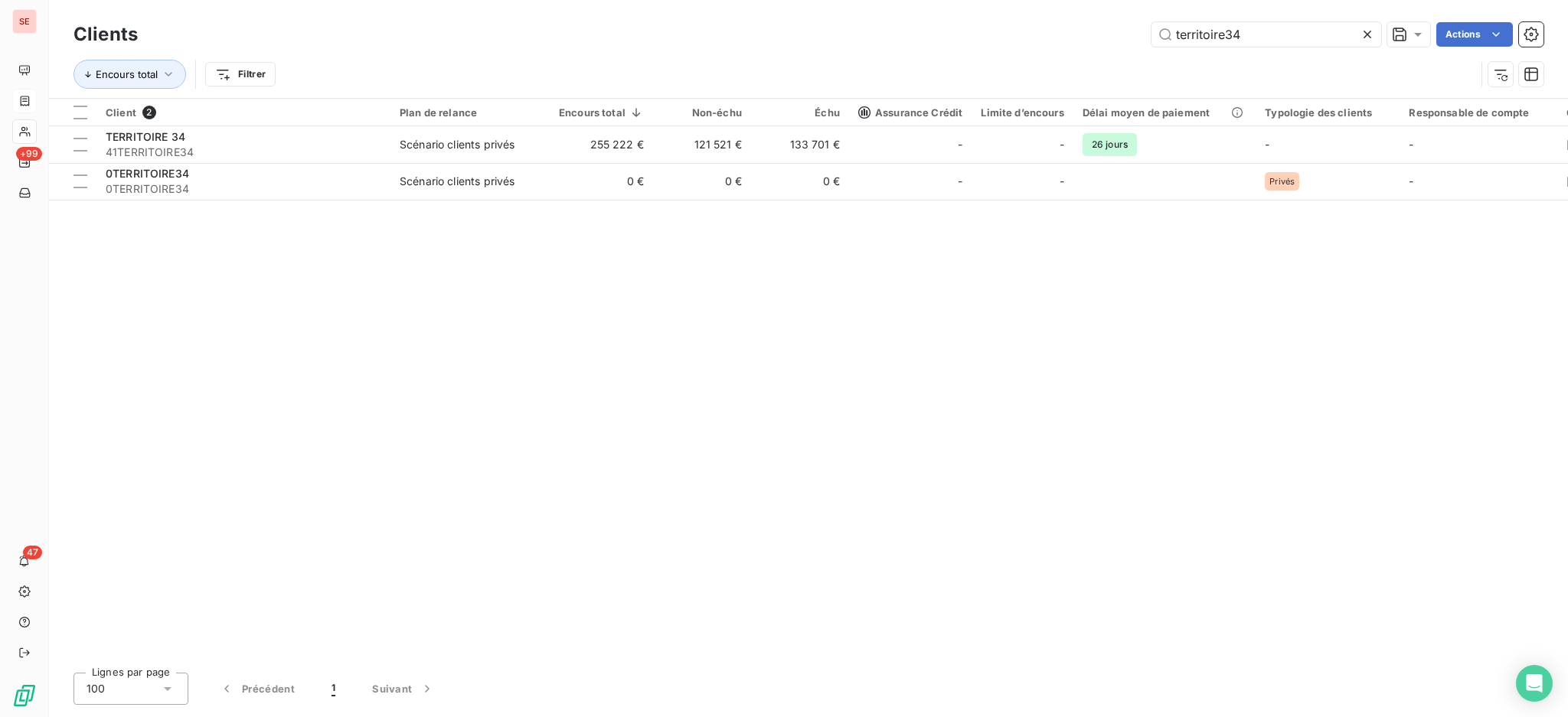
drag, startPoint x: 1267, startPoint y: 29, endPoint x: 1108, endPoint y: 14, distance: 159.7
click at [1108, 14] on div "Clients territoire34 Actions Encours total Filtrer" at bounding box center [808, 49] width 1518 height 98
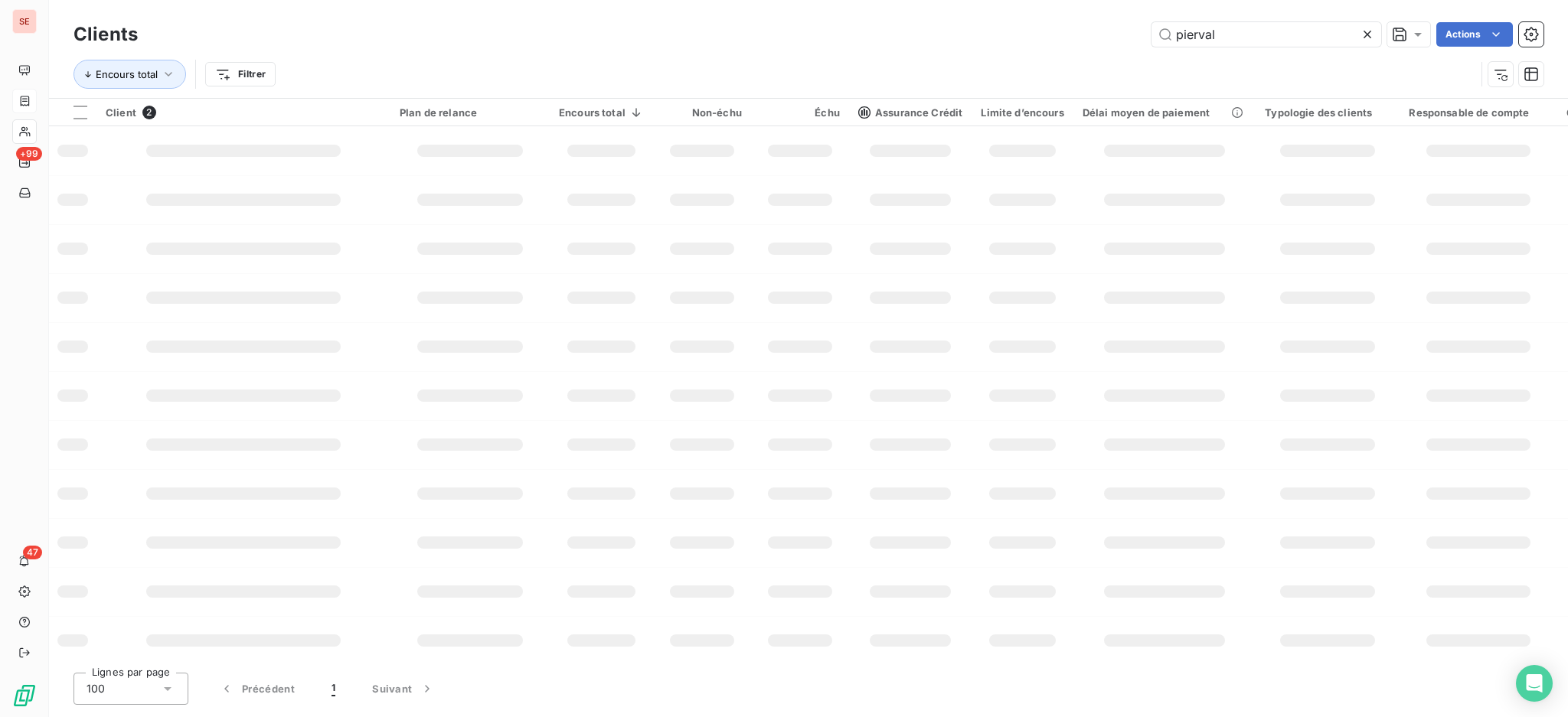
type input "pierval"
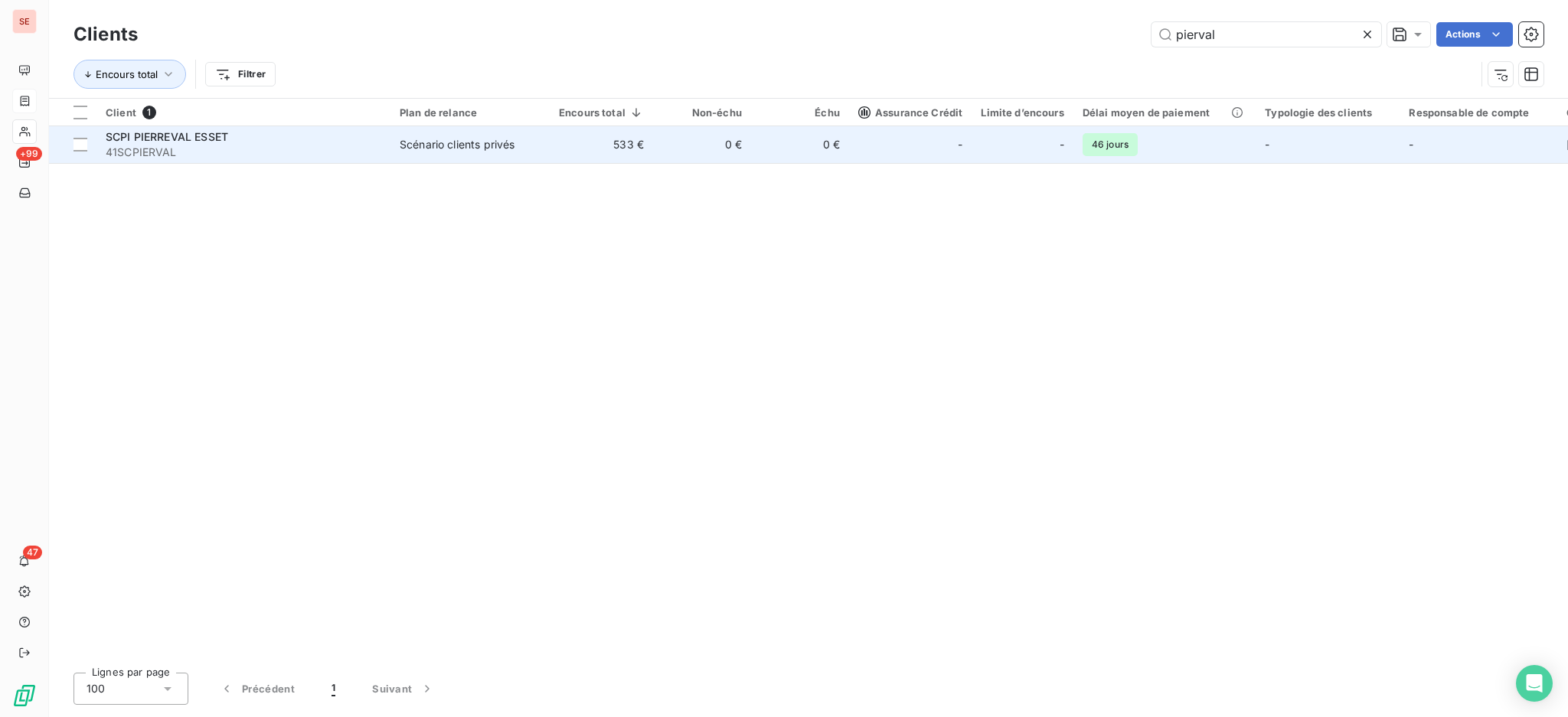
click at [406, 147] on div "Scénario clients privés" at bounding box center [457, 145] width 115 height 16
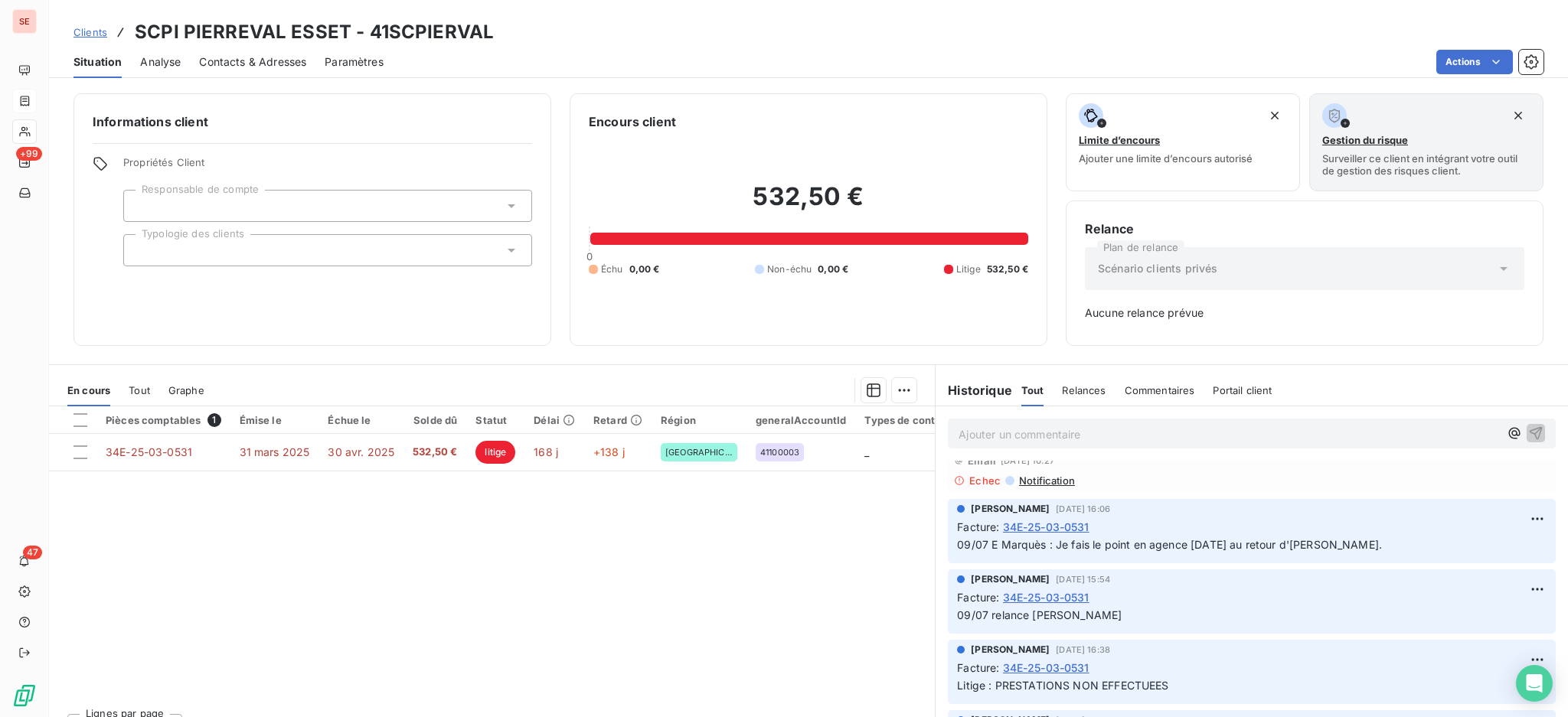
scroll to position [203, 0]
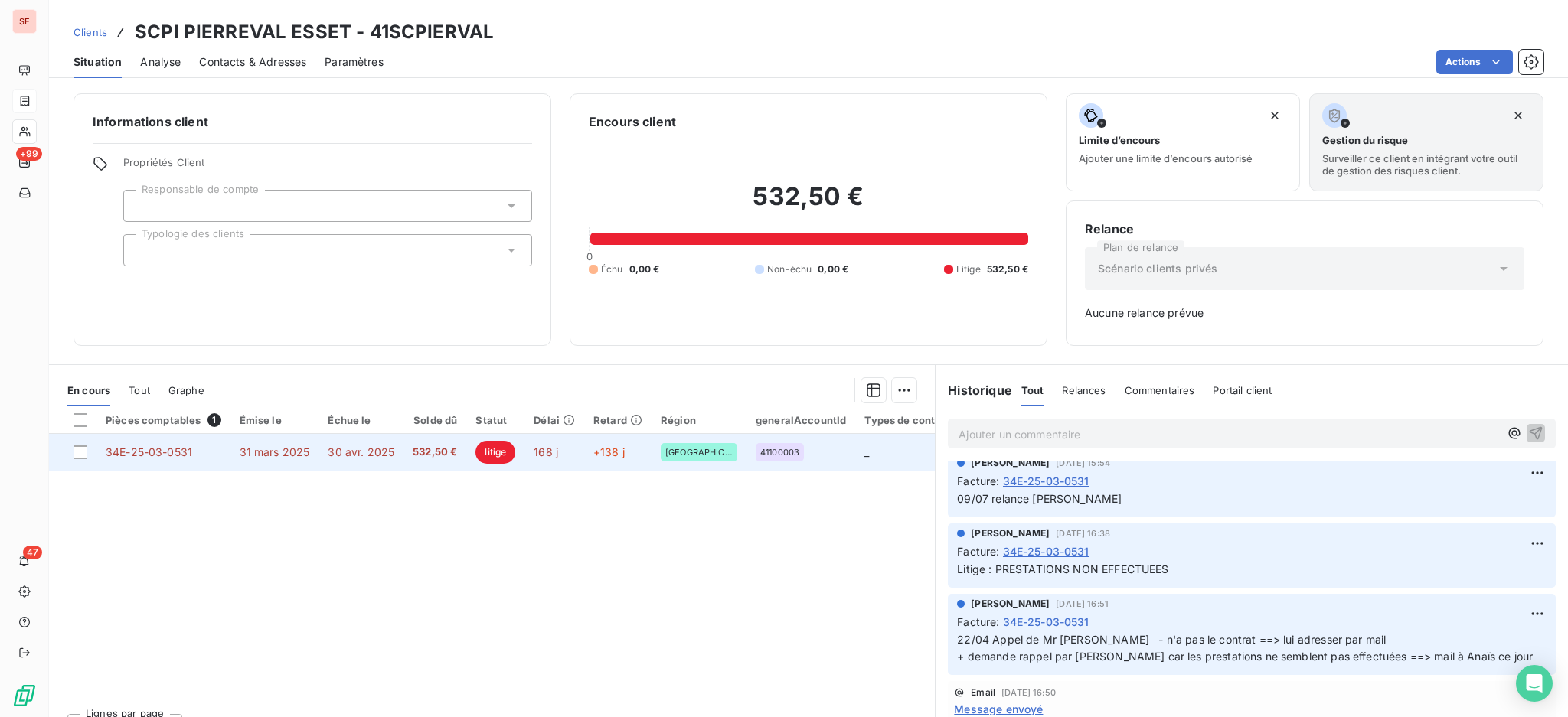
click at [413, 442] on td "532,50 €" at bounding box center [435, 452] width 63 height 37
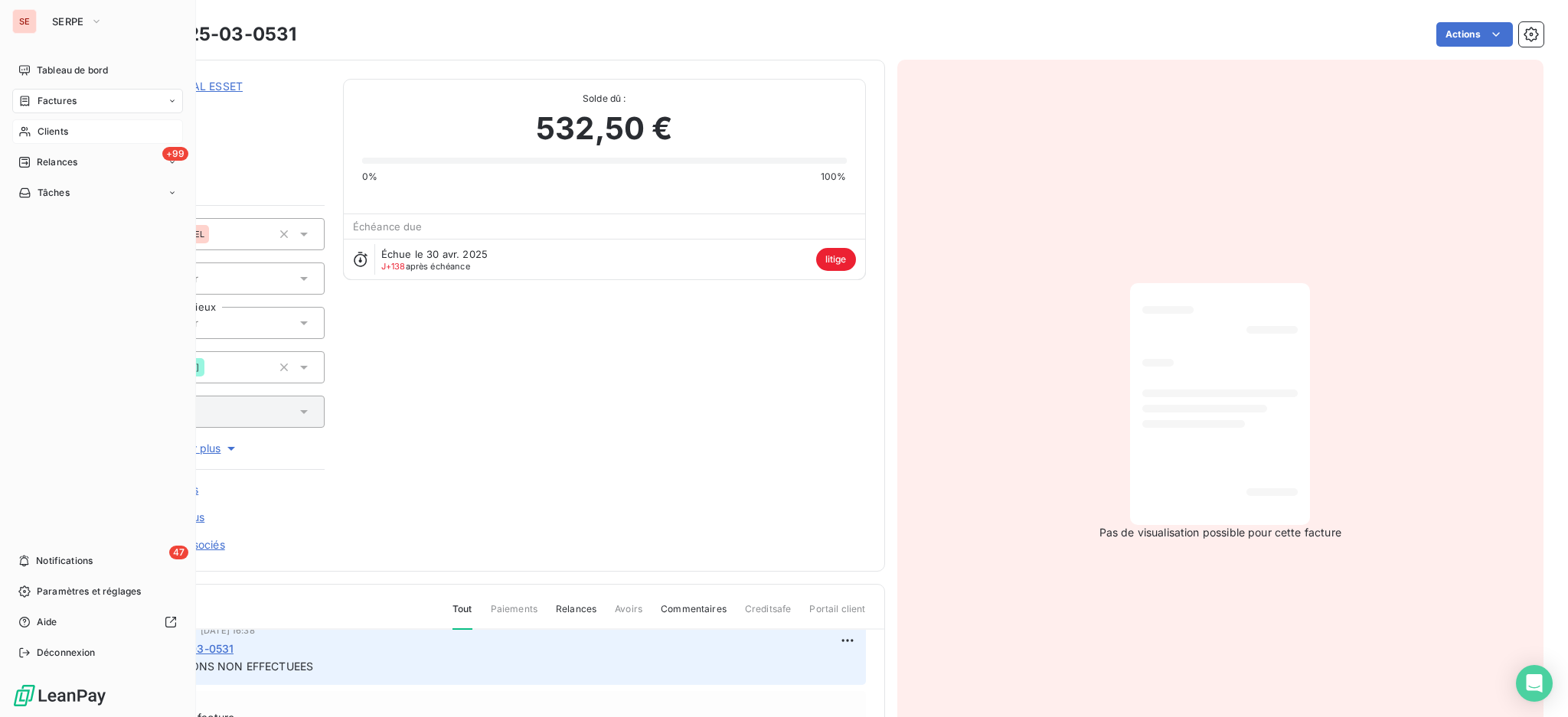
click at [64, 128] on span "Clients" at bounding box center [52, 131] width 30 height 14
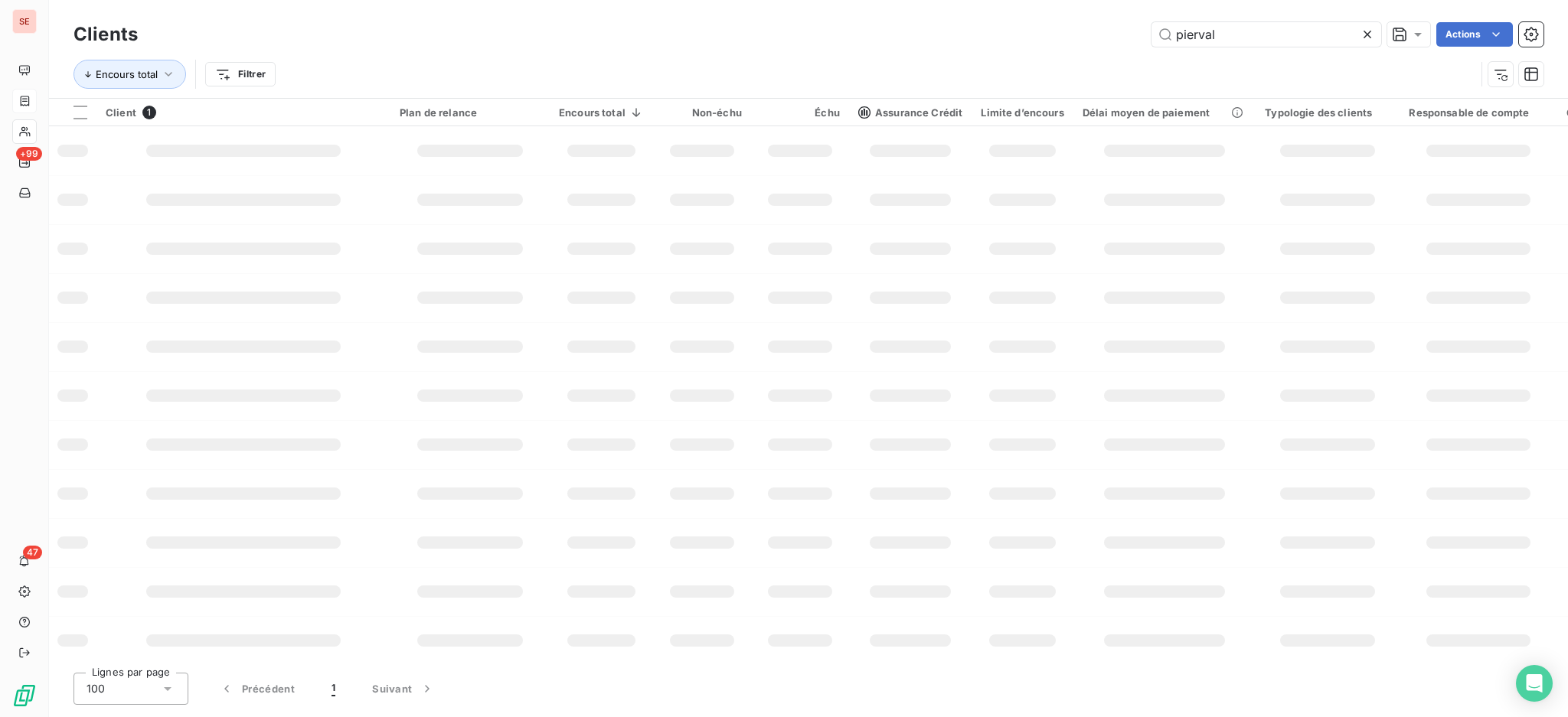
drag, startPoint x: 1274, startPoint y: 27, endPoint x: 983, endPoint y: 9, distance: 291.6
click at [1174, 9] on div "Clients pierval Actions Encours total Filtrer" at bounding box center [808, 49] width 1518 height 98
type input "RUBAN"
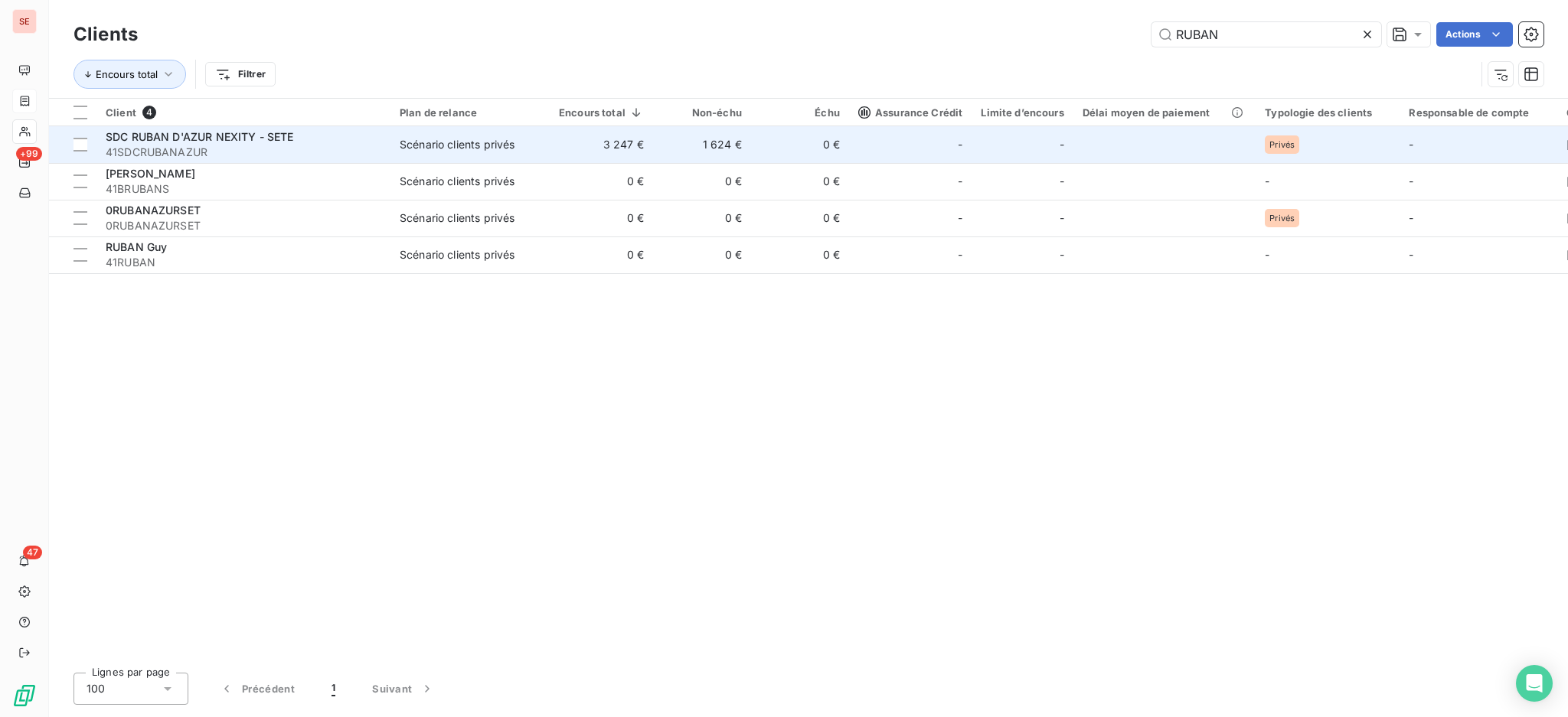
click at [359, 152] on span "41SDCRUBANAZUR" at bounding box center [243, 153] width 275 height 16
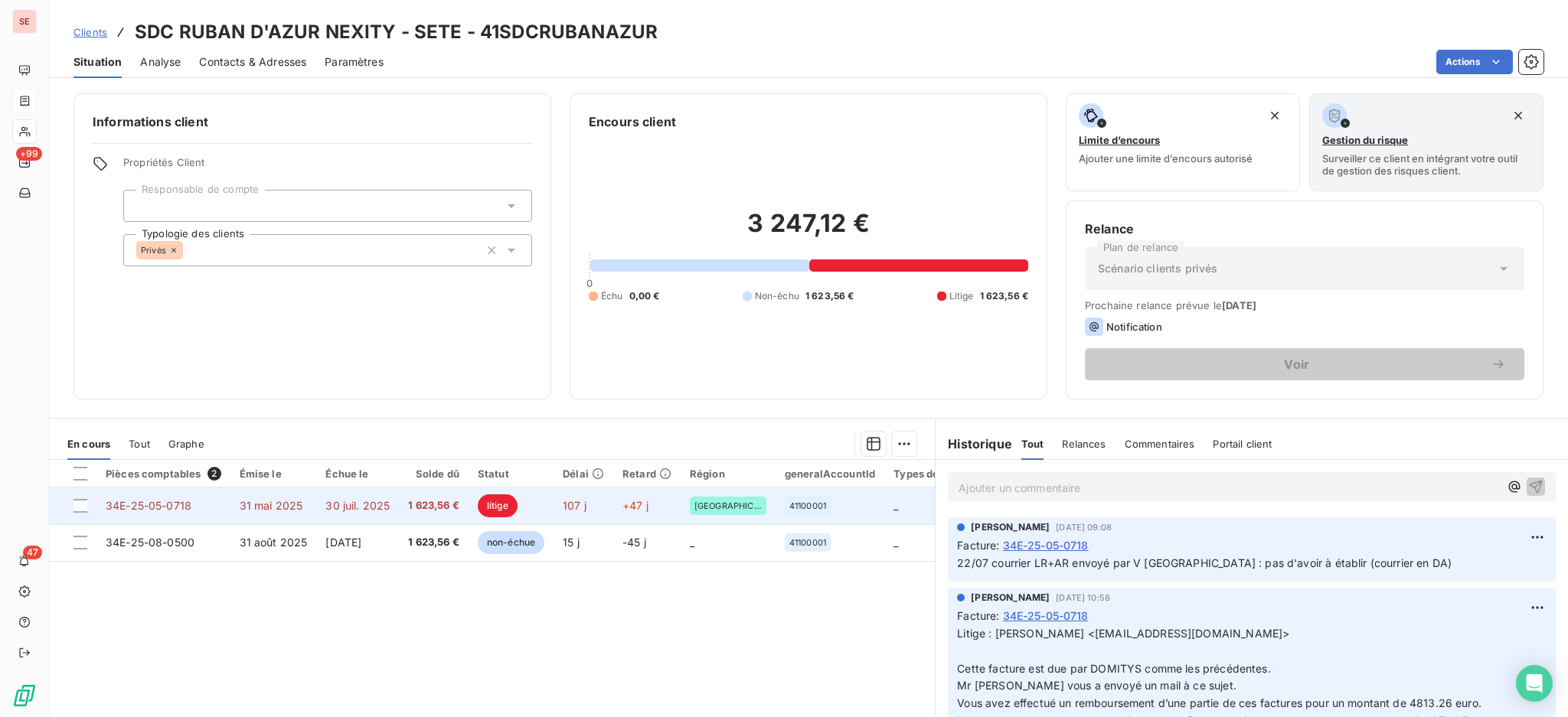
click at [435, 512] on span "1 623,56 €" at bounding box center [434, 506] width 52 height 16
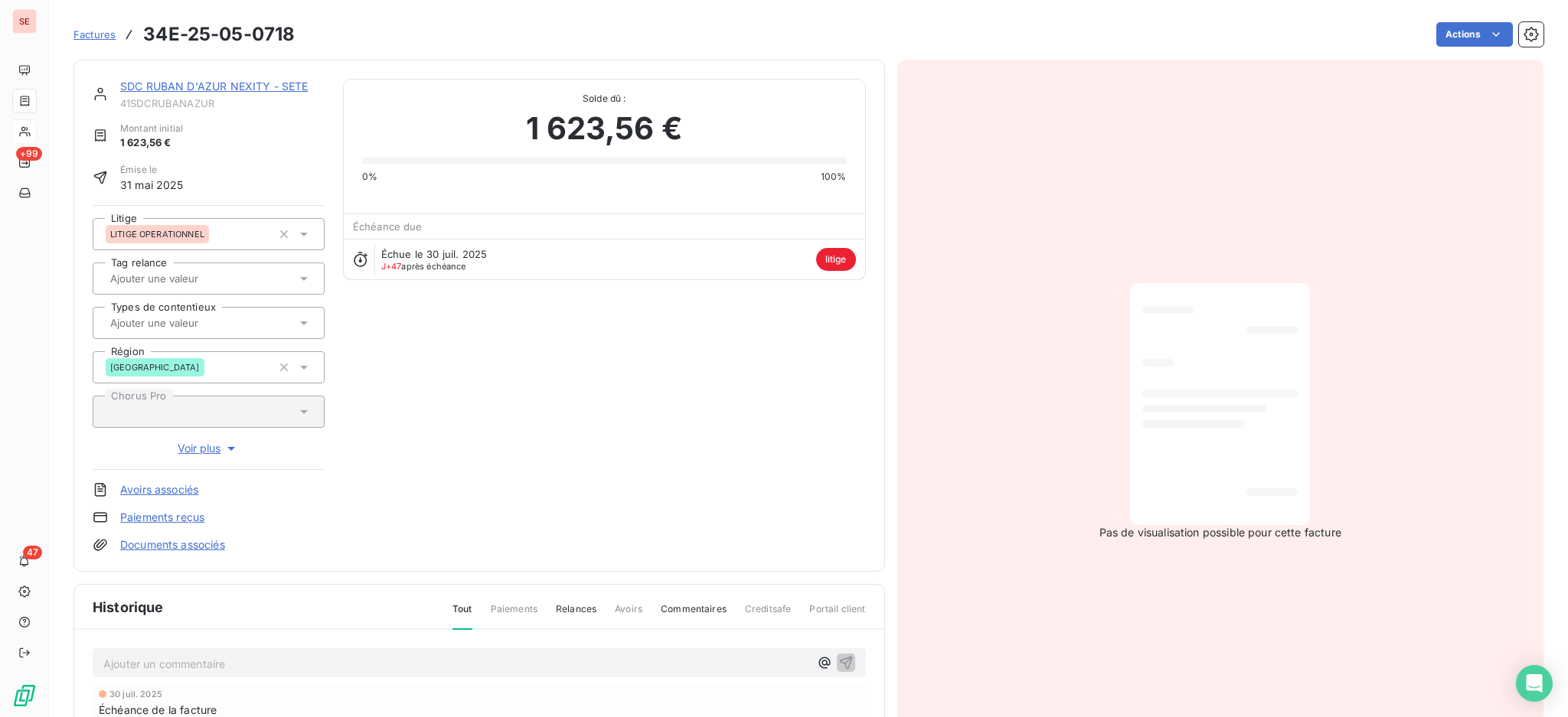
click at [1442, 34] on html "SE +99 47 Factures 34E-25-05-0718 Actions SDC RUBAN D'AZUR NEXITY - SETE 41SDCR…" at bounding box center [784, 358] width 1568 height 717
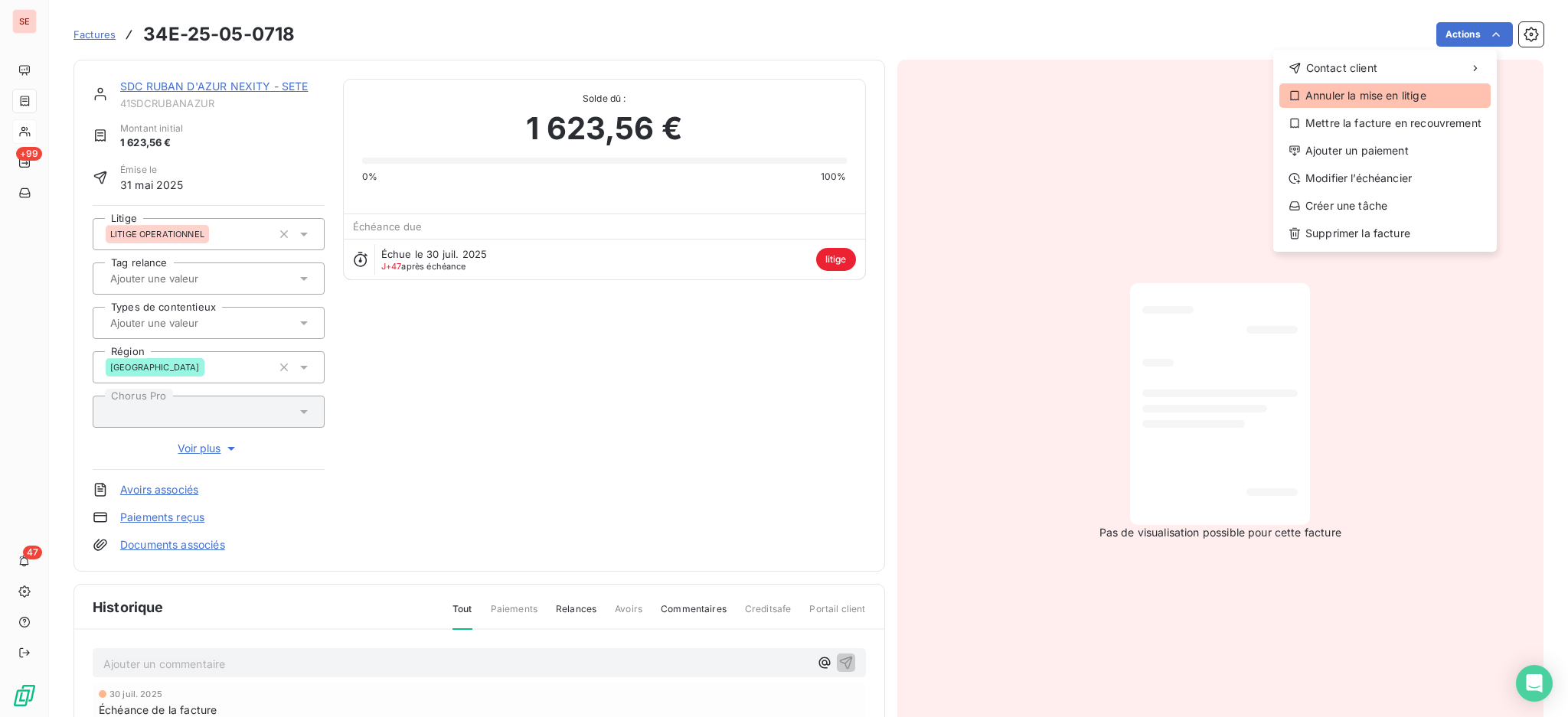
click at [1395, 92] on div "Annuler la mise en litige" at bounding box center [1384, 95] width 211 height 24
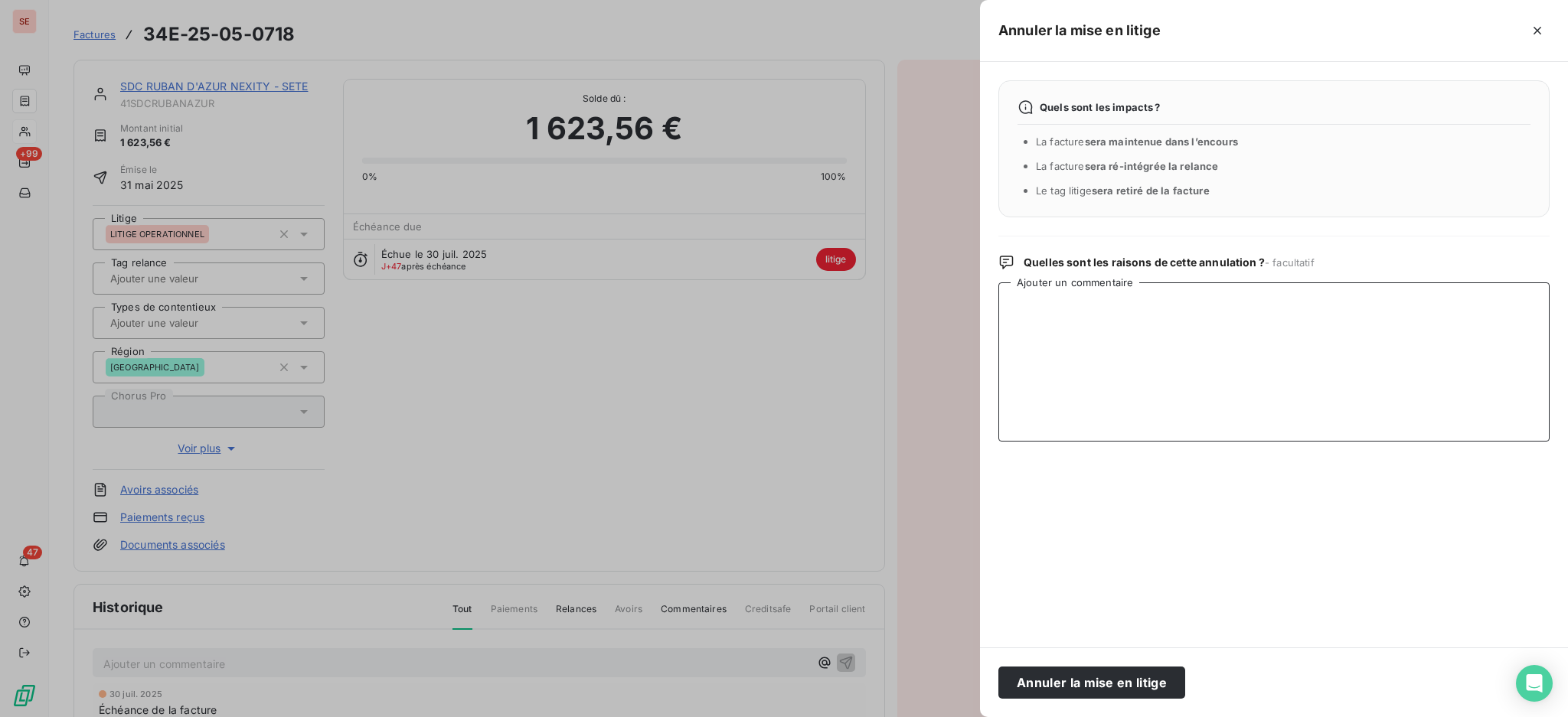
click at [1164, 319] on textarea "Ajouter un commentaire" at bounding box center [1273, 362] width 551 height 159
type textarea "15/09 POINT RA : faire LR+AR"
click at [1057, 669] on button "Annuler la mise en litige" at bounding box center [1092, 682] width 187 height 32
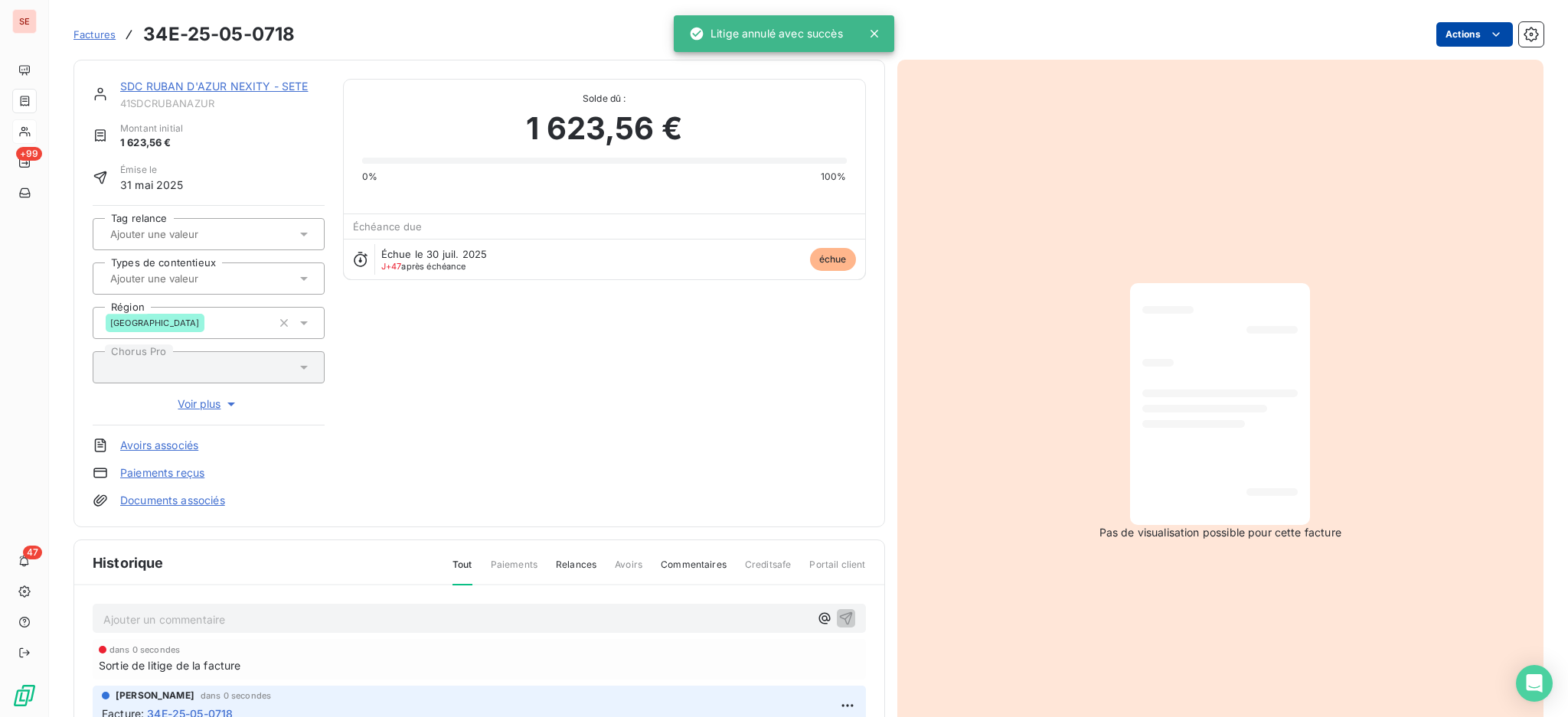
click at [1446, 33] on html "SE +99 47 Factures 34E-25-05-0718 Actions SDC RUBAN D'AZUR NEXITY - SETE 41SDCR…" at bounding box center [784, 358] width 1568 height 717
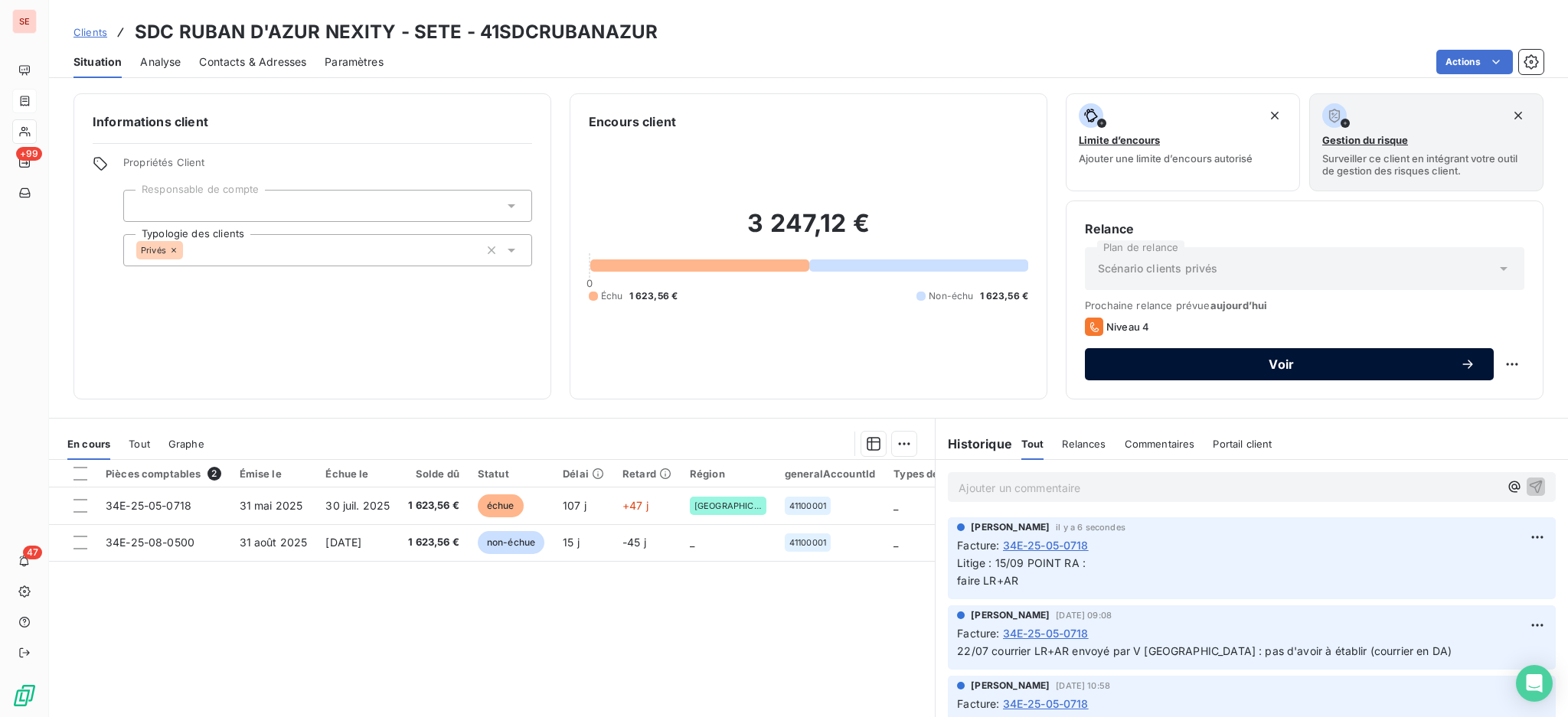
click at [1276, 362] on span "Voir" at bounding box center [1281, 364] width 357 height 13
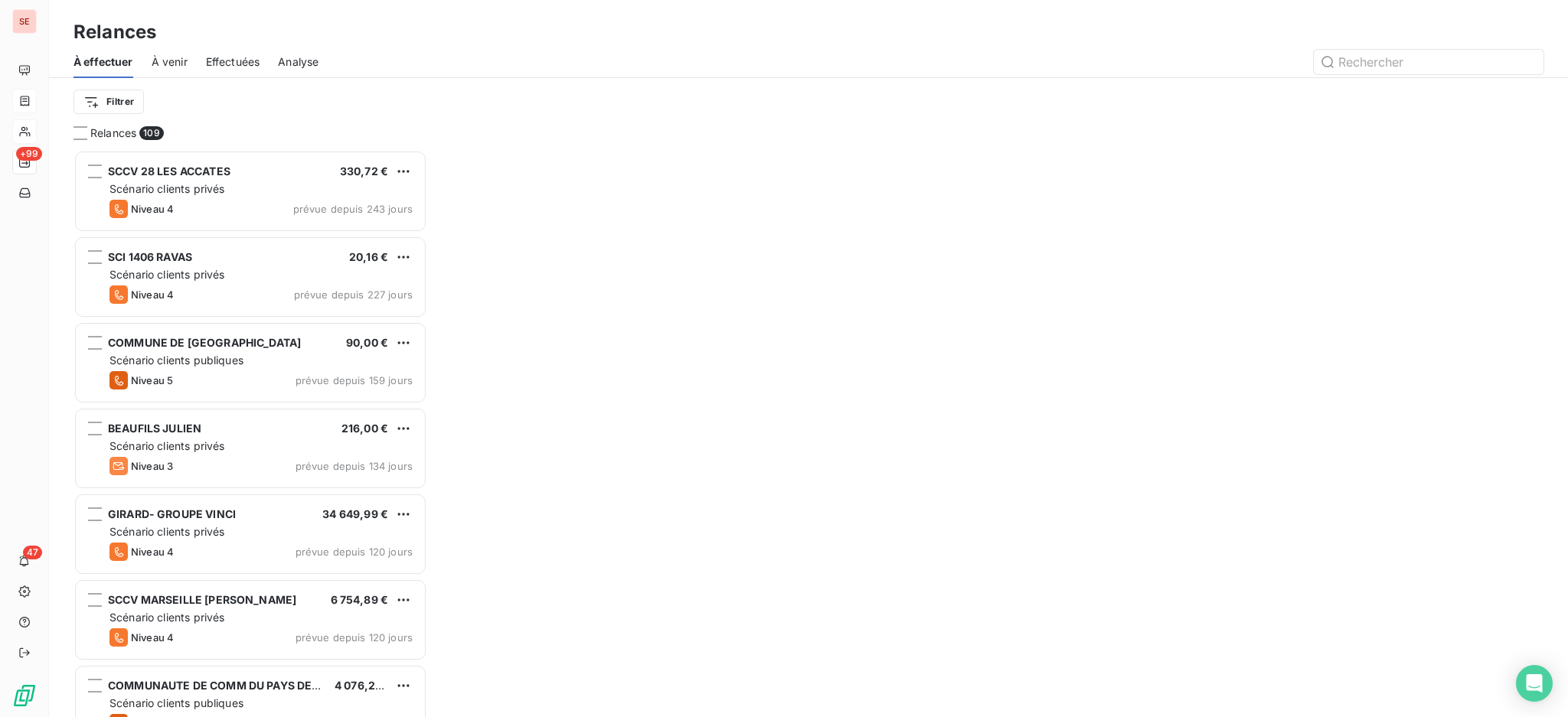
scroll to position [553, 337]
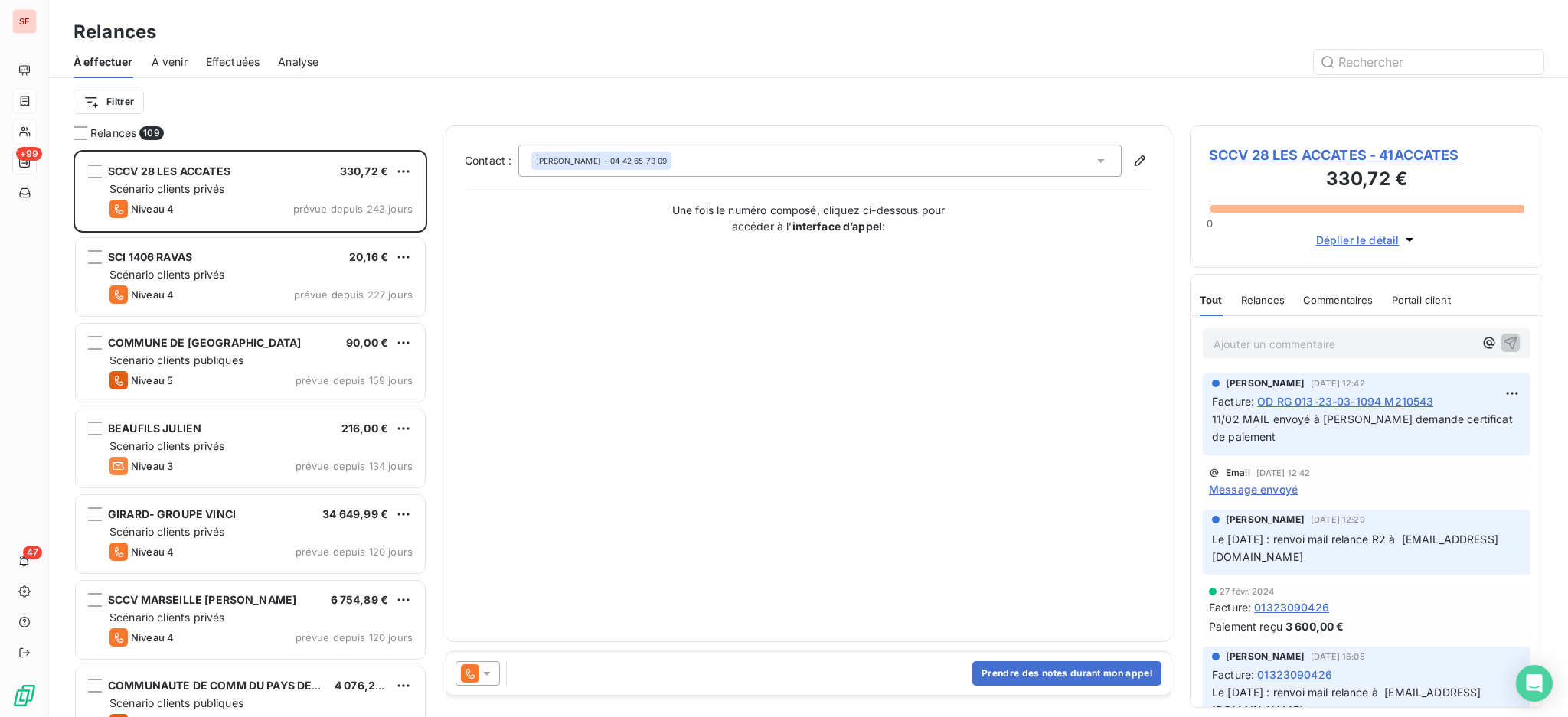
click at [488, 673] on icon at bounding box center [487, 673] width 8 height 4
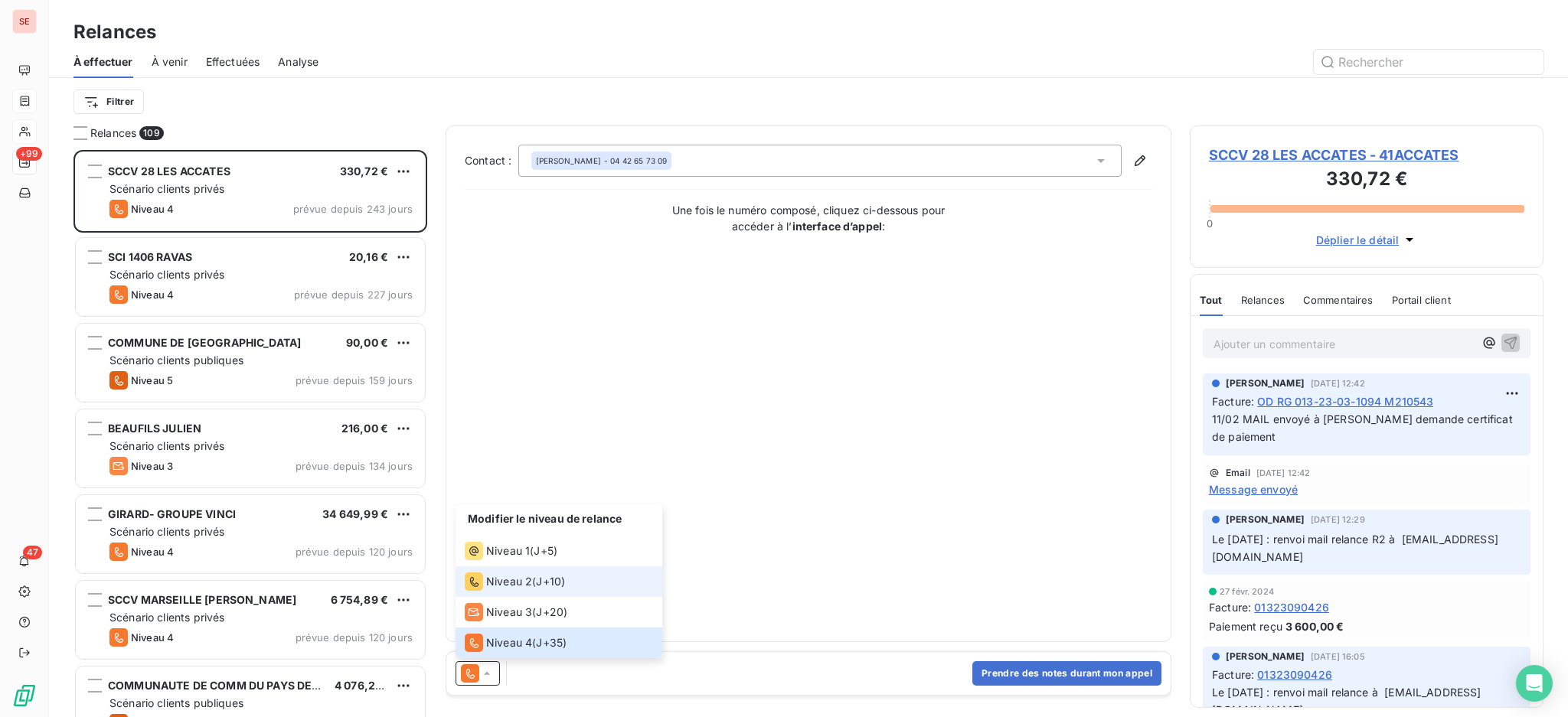
click at [513, 579] on span "Niveau 2" at bounding box center [508, 582] width 46 height 16
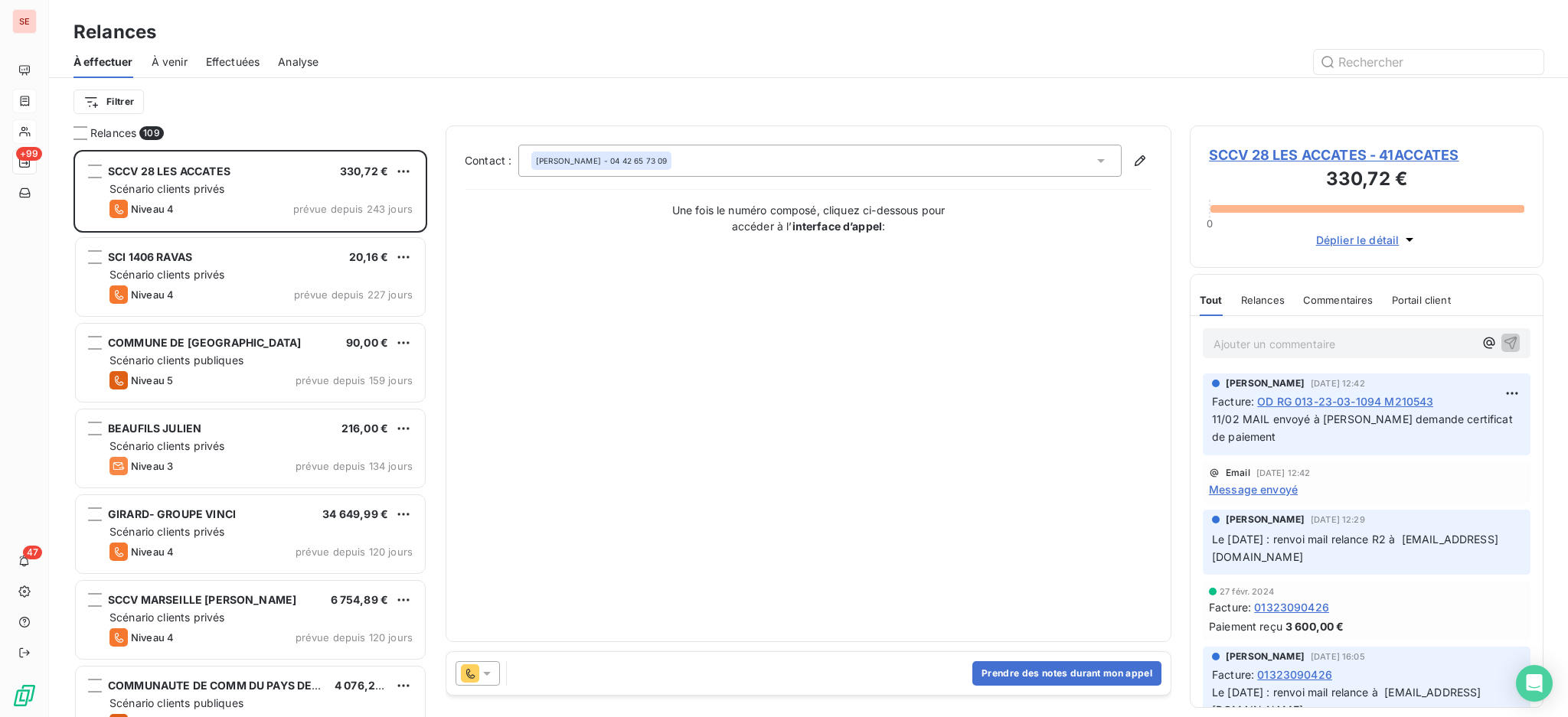
click at [487, 670] on icon at bounding box center [487, 673] width 16 height 16
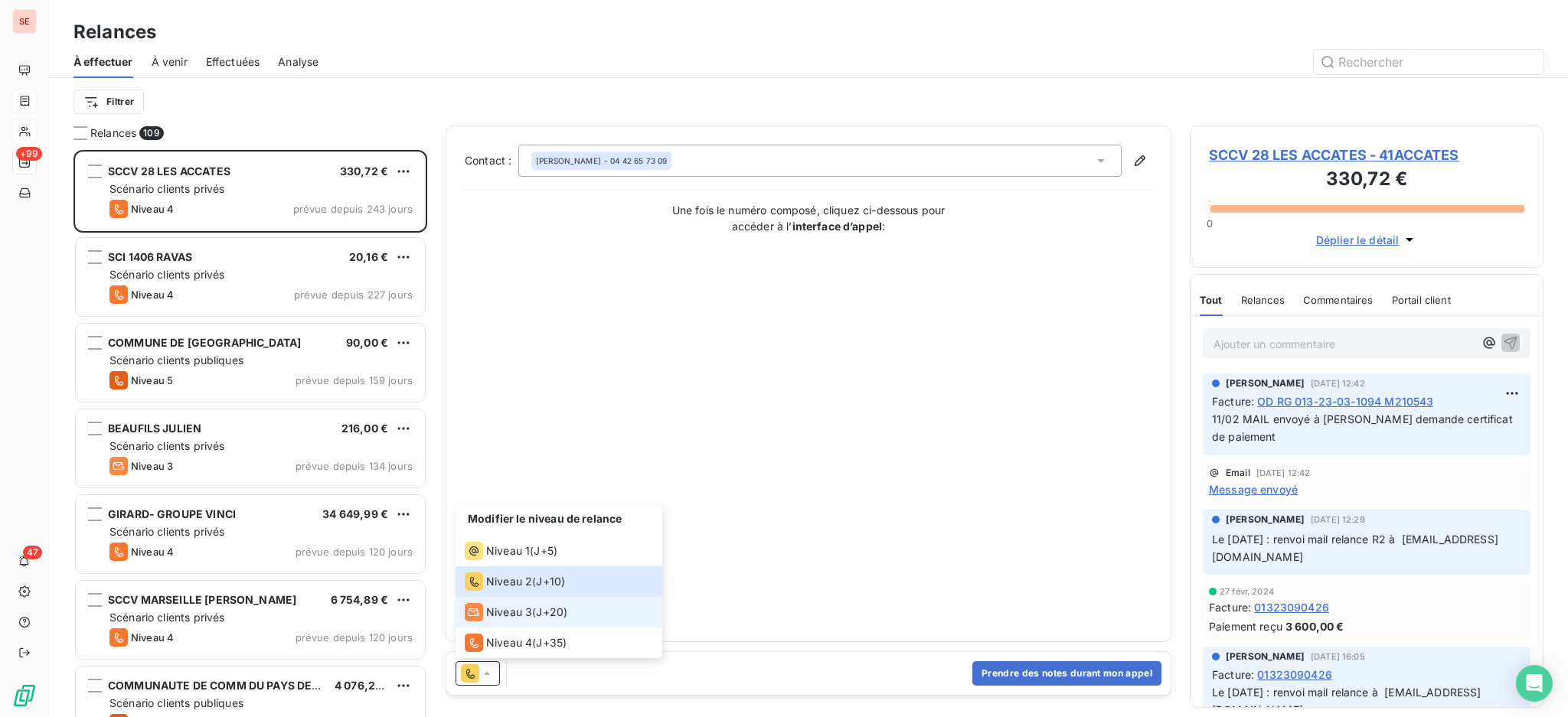
click at [495, 607] on span "Niveau 3" at bounding box center [508, 612] width 46 height 16
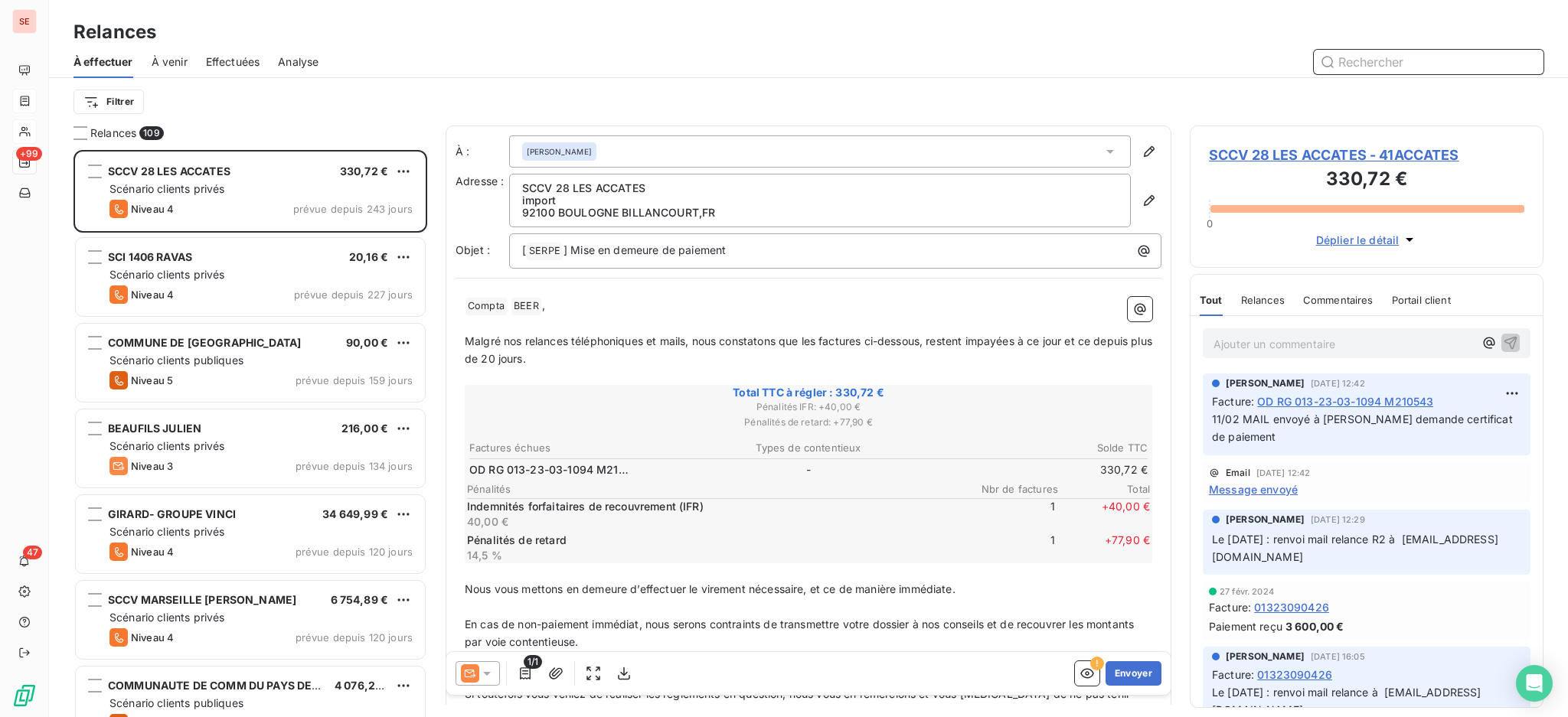
click at [1397, 70] on input "text" at bounding box center [1428, 61] width 229 height 24
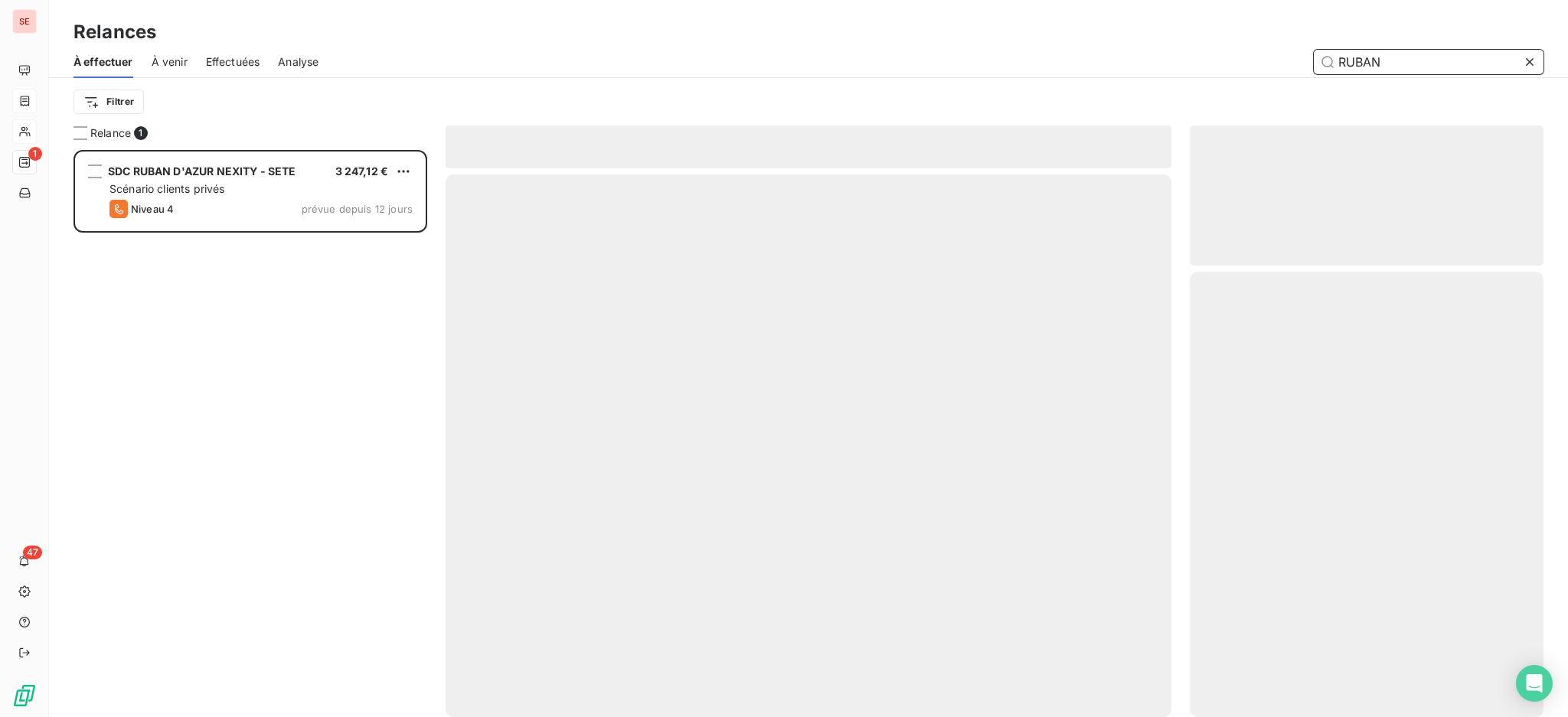
scroll to position [553, 337]
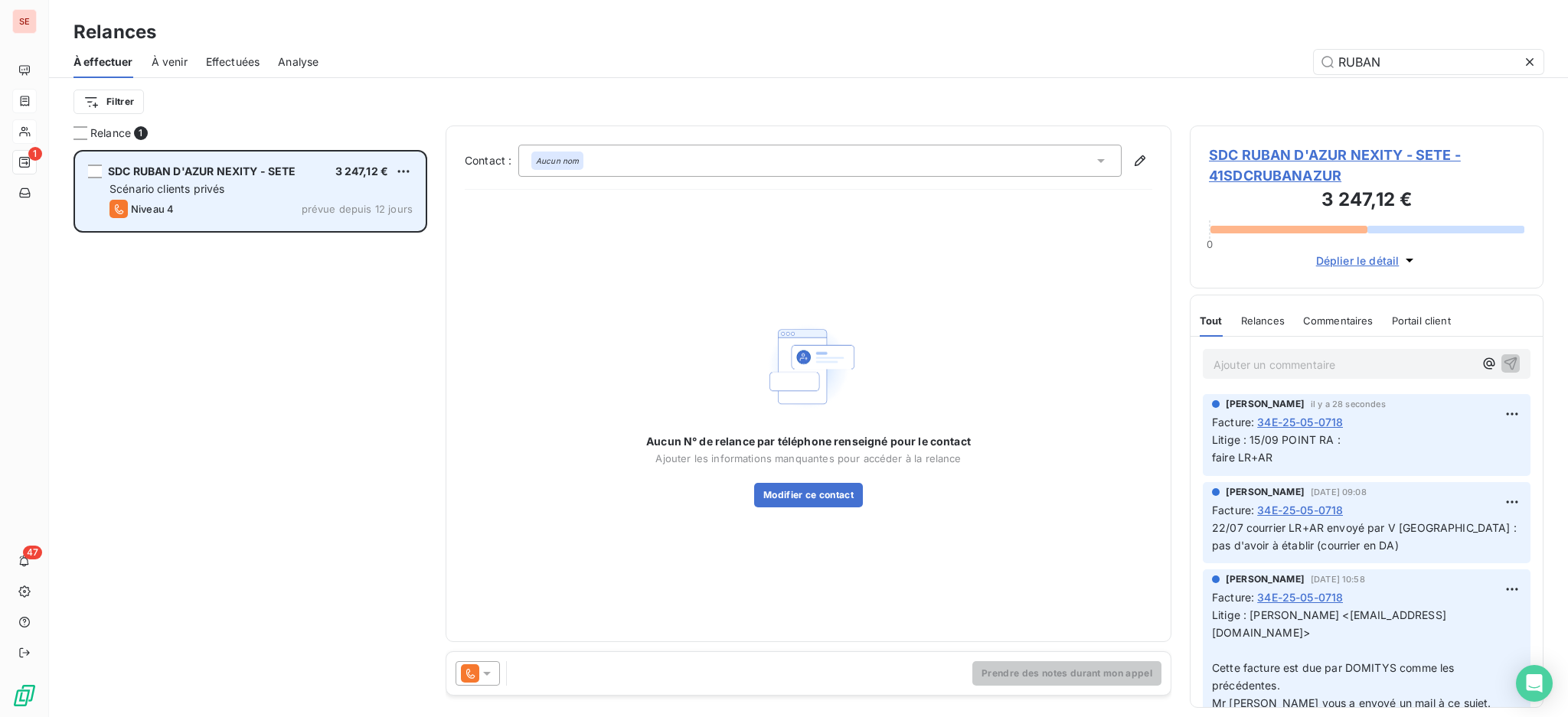
click at [262, 169] on span "SDC RUBAN D'AZUR NEXITY - SETE" at bounding box center [202, 170] width 189 height 13
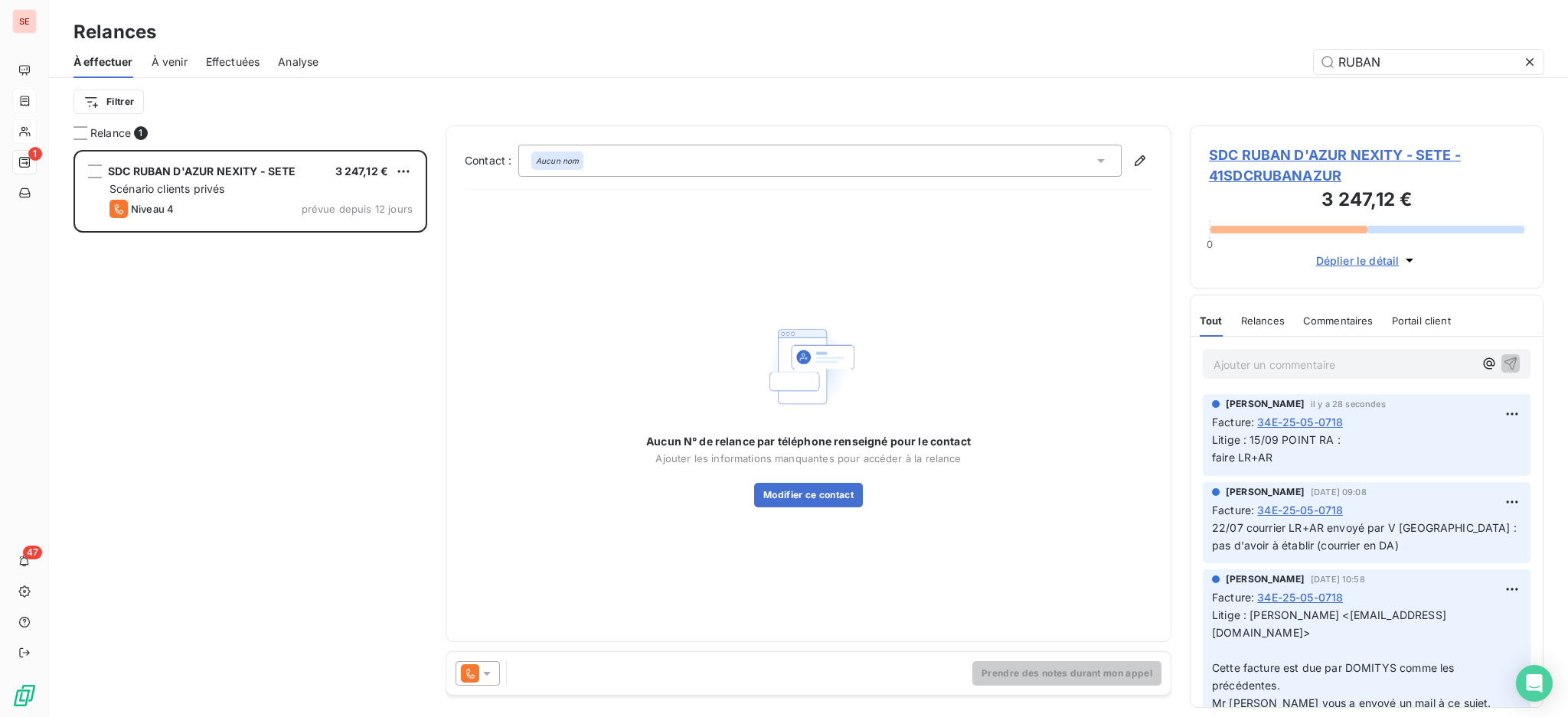
click at [485, 667] on icon at bounding box center [487, 673] width 16 height 16
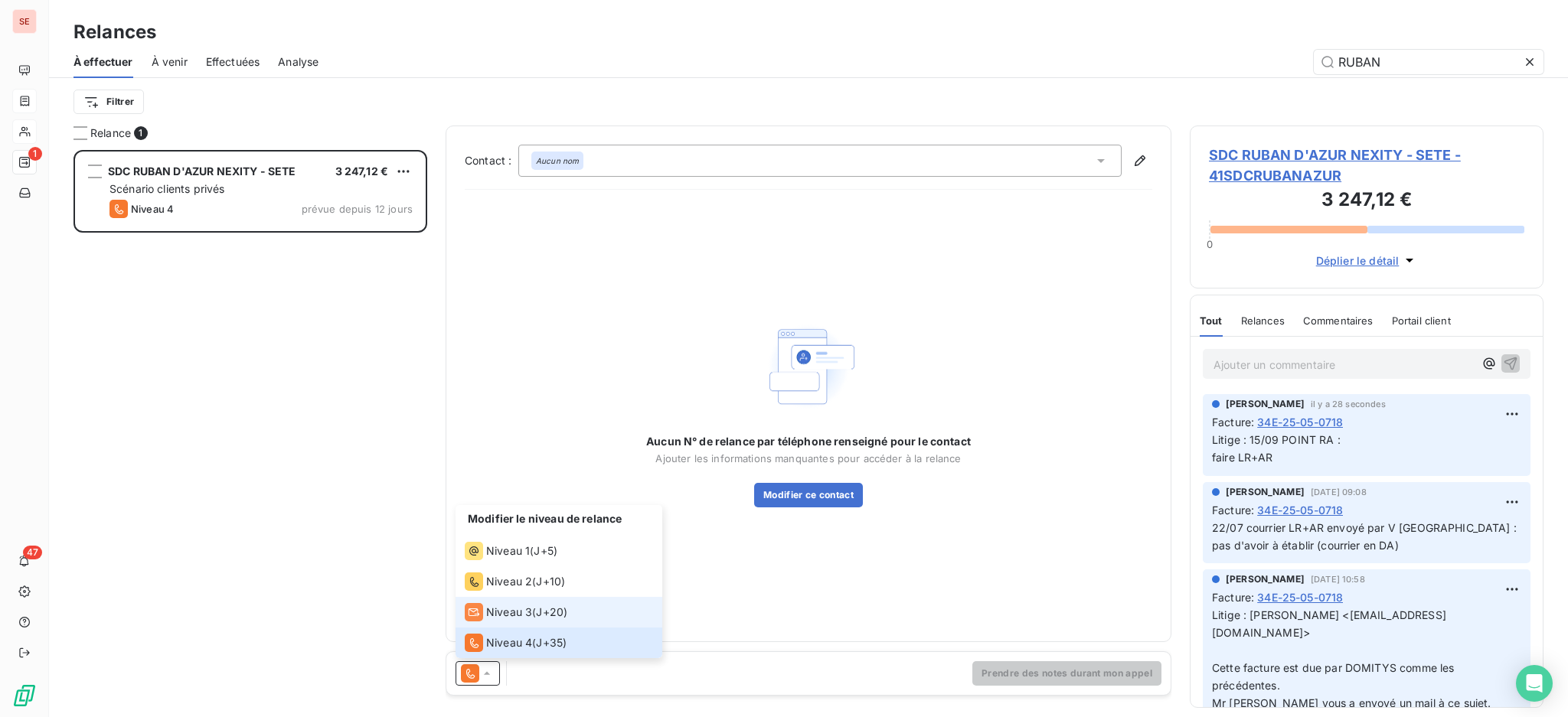
click at [524, 608] on span "Niveau 3" at bounding box center [508, 612] width 46 height 16
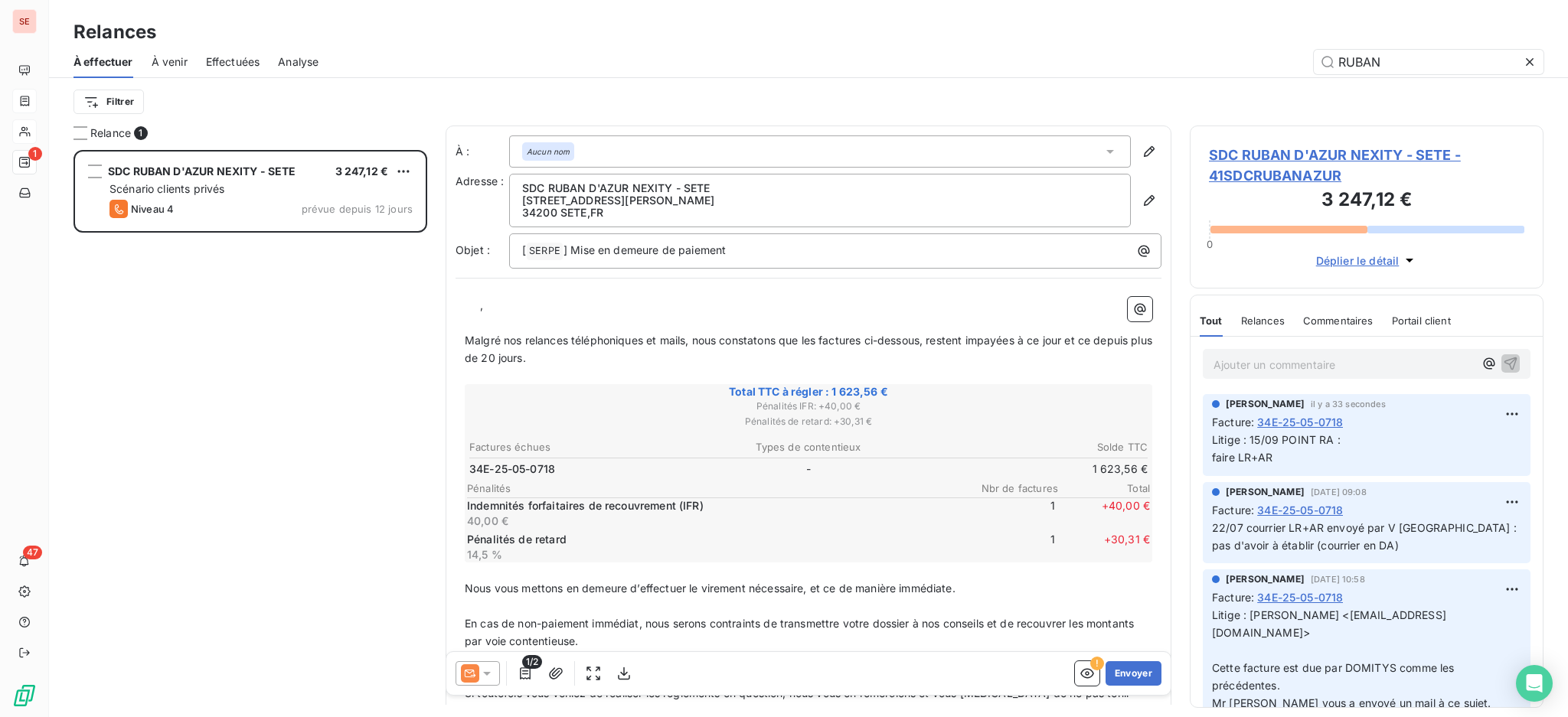
click at [913, 233] on div "[ SERPE ﻿ ] Mise en demeure de paiement" at bounding box center [835, 251] width 652 height 35
click at [909, 251] on p "[ SERPE ﻿ ] Mise en demeure de paiement" at bounding box center [839, 251] width 634 height 18
click at [473, 293] on div "﻿ ﻿ ﻿ , ﻿ Malgré nos relances téléphoniques et mails, nous constatons que les f…" at bounding box center [809, 552] width 706 height 529
click at [513, 297] on p "﻿ ﻿ ﻿ ," at bounding box center [808, 306] width 687 height 17
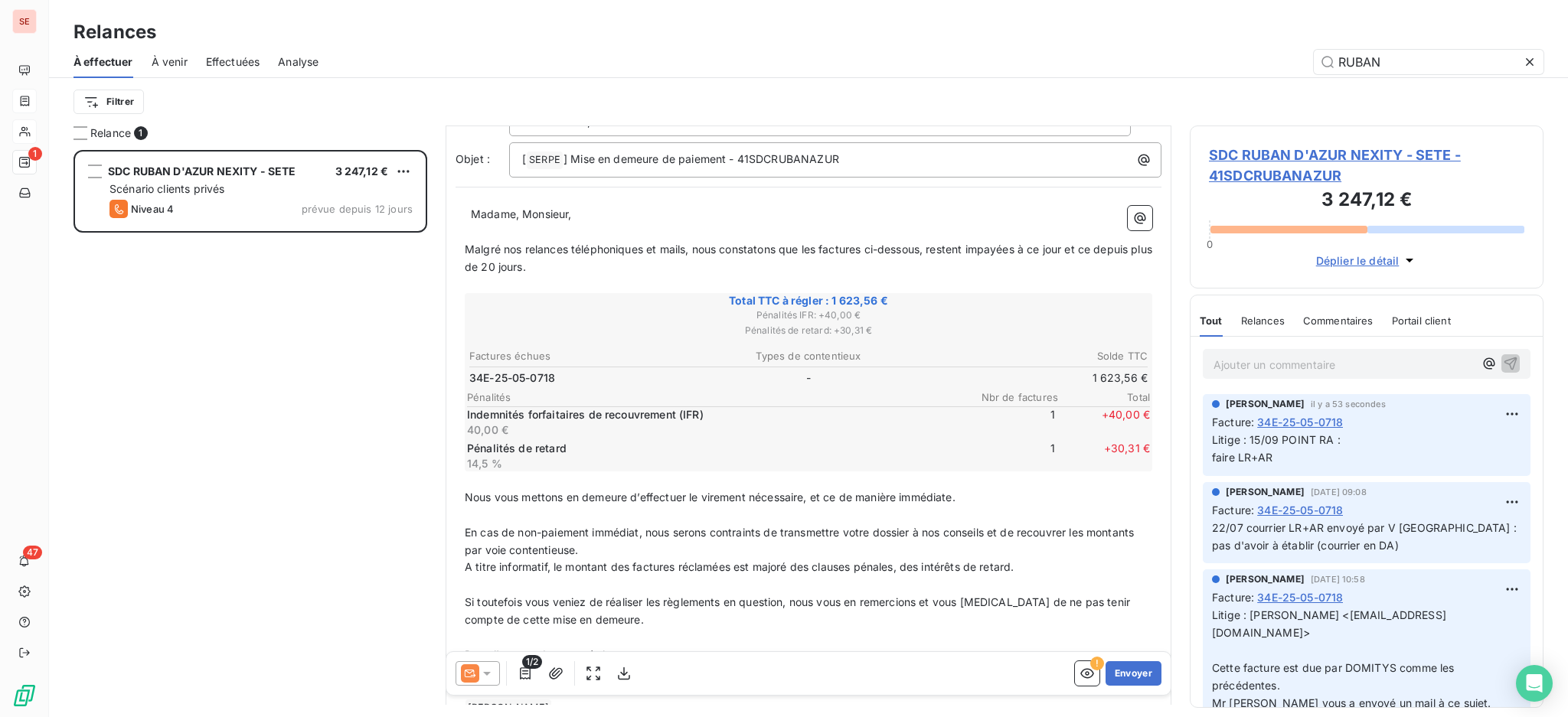
scroll to position [180, 0]
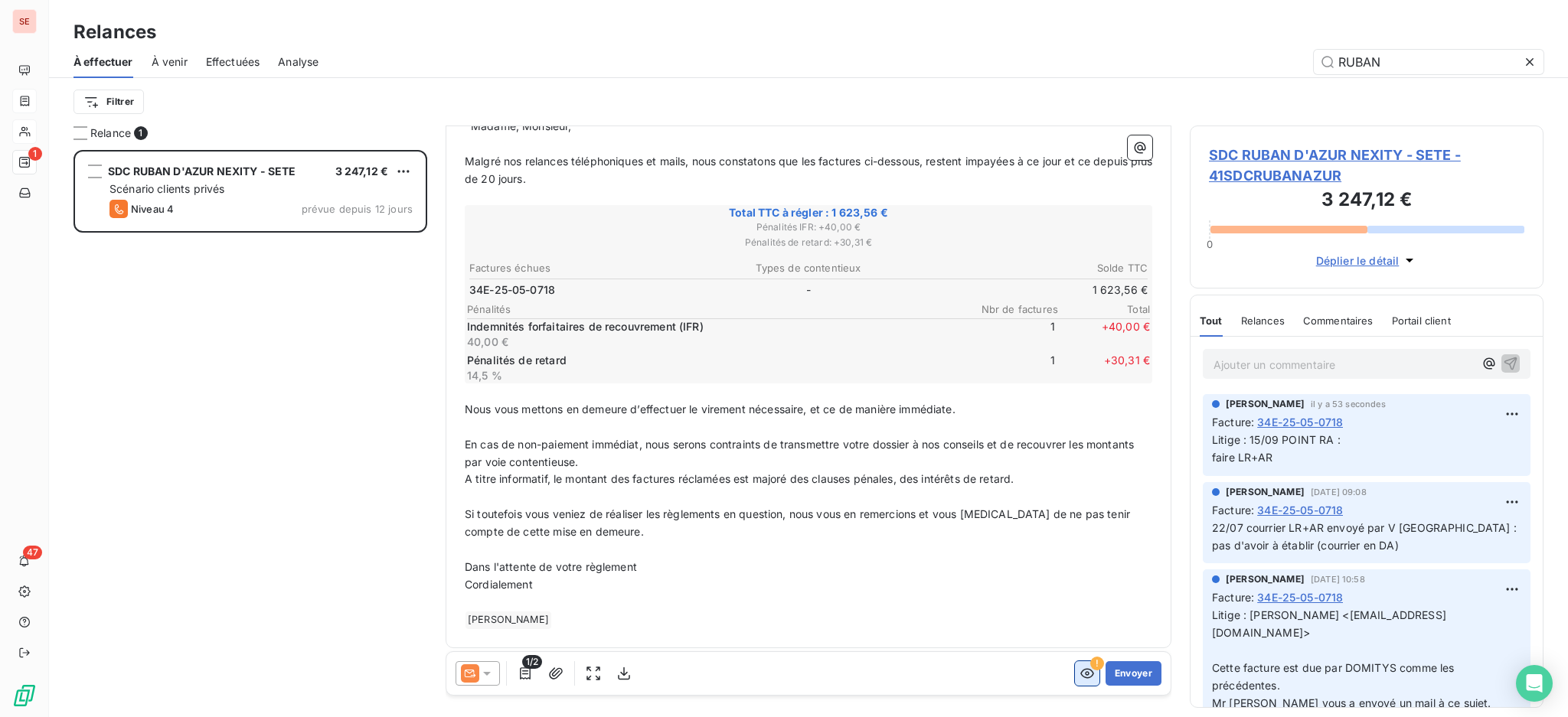
click at [1079, 670] on icon "button" at bounding box center [1087, 673] width 16 height 16
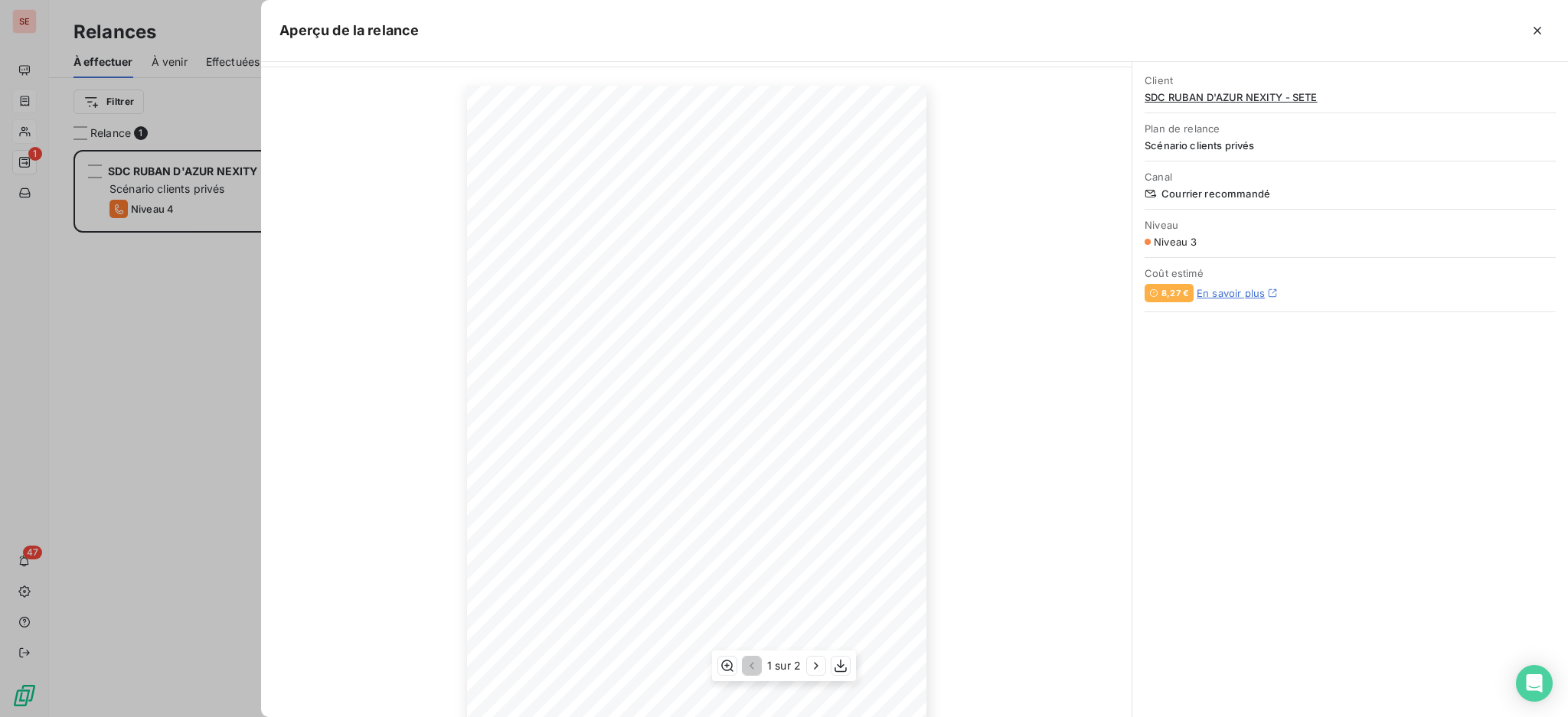
scroll to position [81, 0]
click at [815, 667] on icon "button" at bounding box center [817, 666] width 16 height 16
click at [744, 668] on icon "button" at bounding box center [750, 666] width 16 height 16
click at [1534, 30] on icon "button" at bounding box center [1537, 31] width 16 height 16
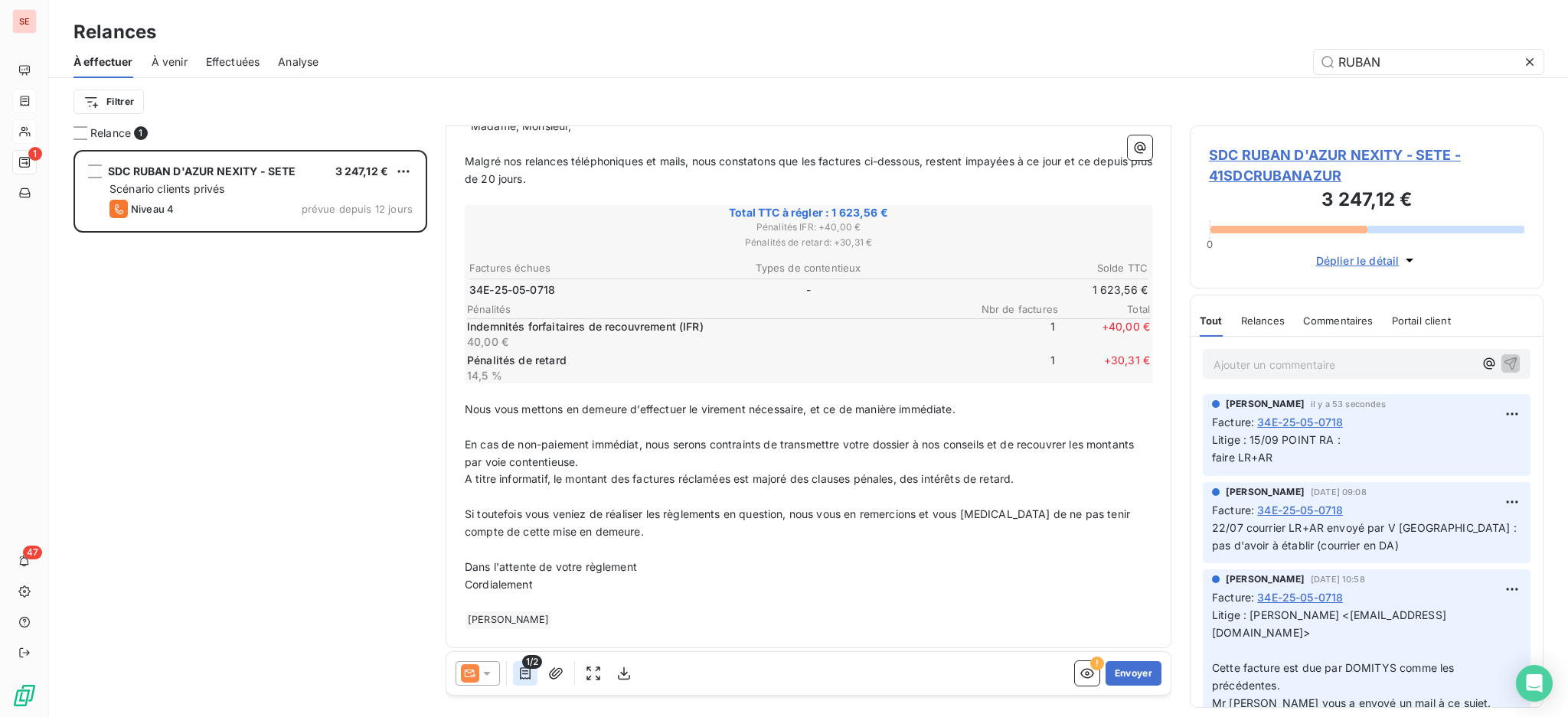
click at [523, 670] on icon "button" at bounding box center [525, 673] width 11 height 13
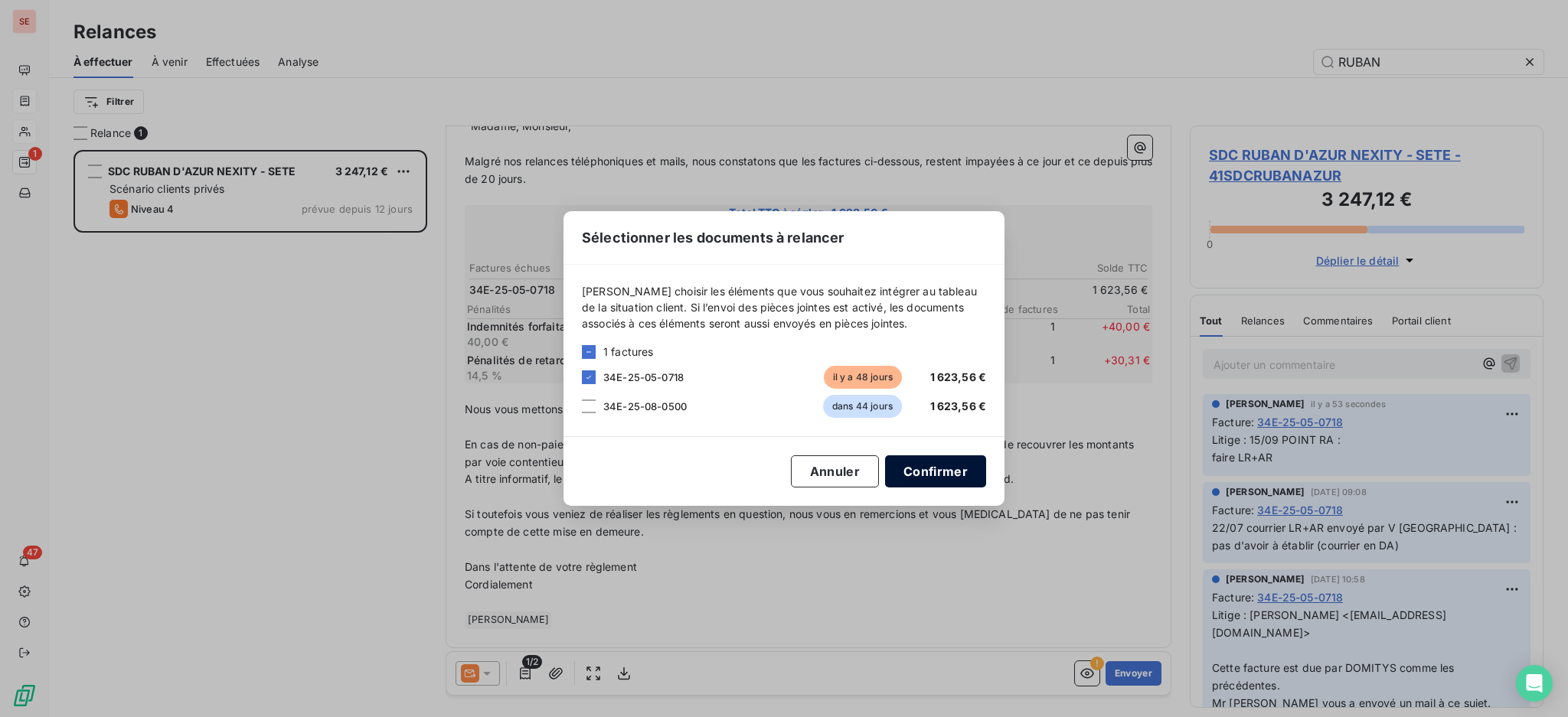
click at [963, 469] on button "Confirmer" at bounding box center [935, 471] width 101 height 32
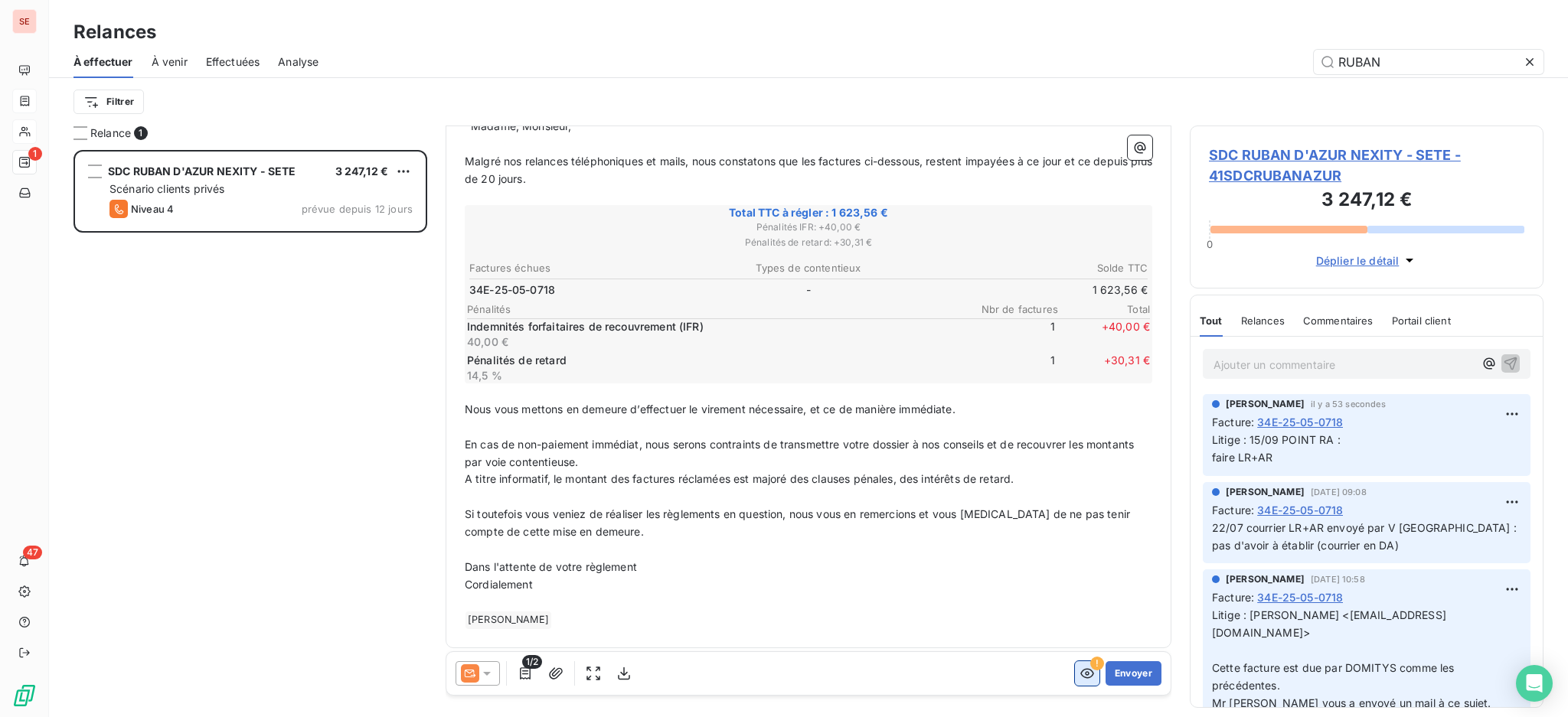
click at [1079, 670] on icon "button" at bounding box center [1087, 673] width 16 height 16
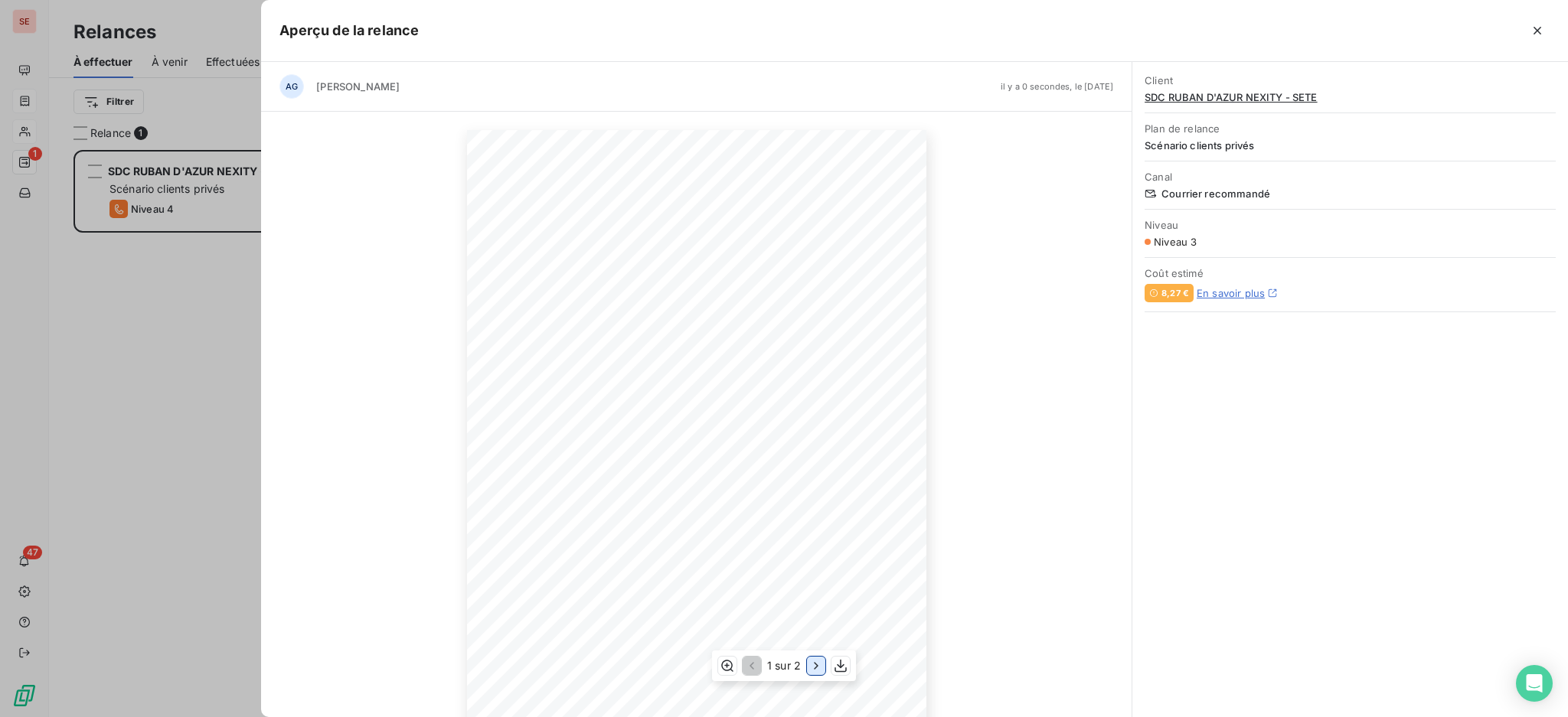
click at [813, 665] on icon "button" at bounding box center [817, 666] width 16 height 16
click at [749, 667] on icon "button" at bounding box center [750, 666] width 5 height 8
click at [1534, 30] on icon "button" at bounding box center [1537, 31] width 16 height 16
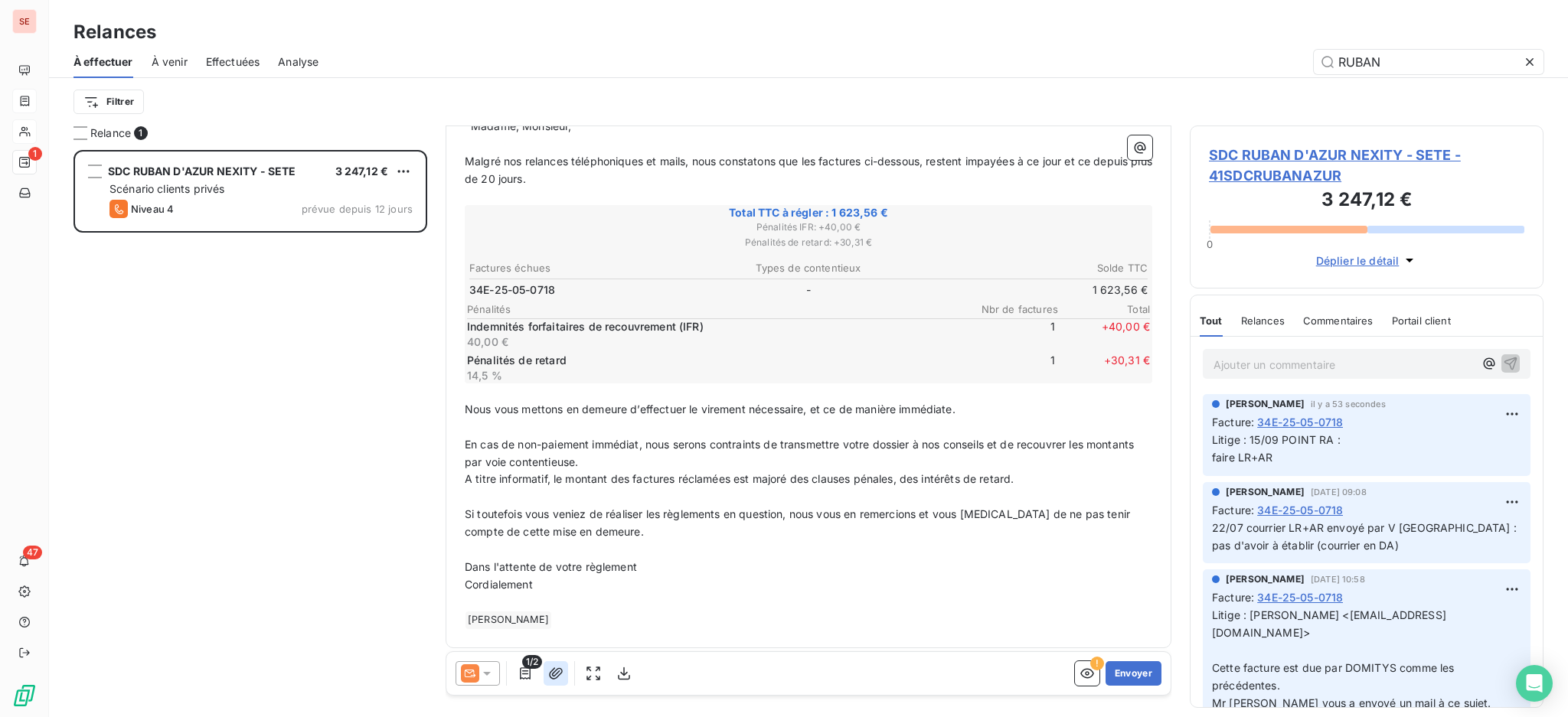
click at [555, 668] on icon "button" at bounding box center [556, 673] width 16 height 16
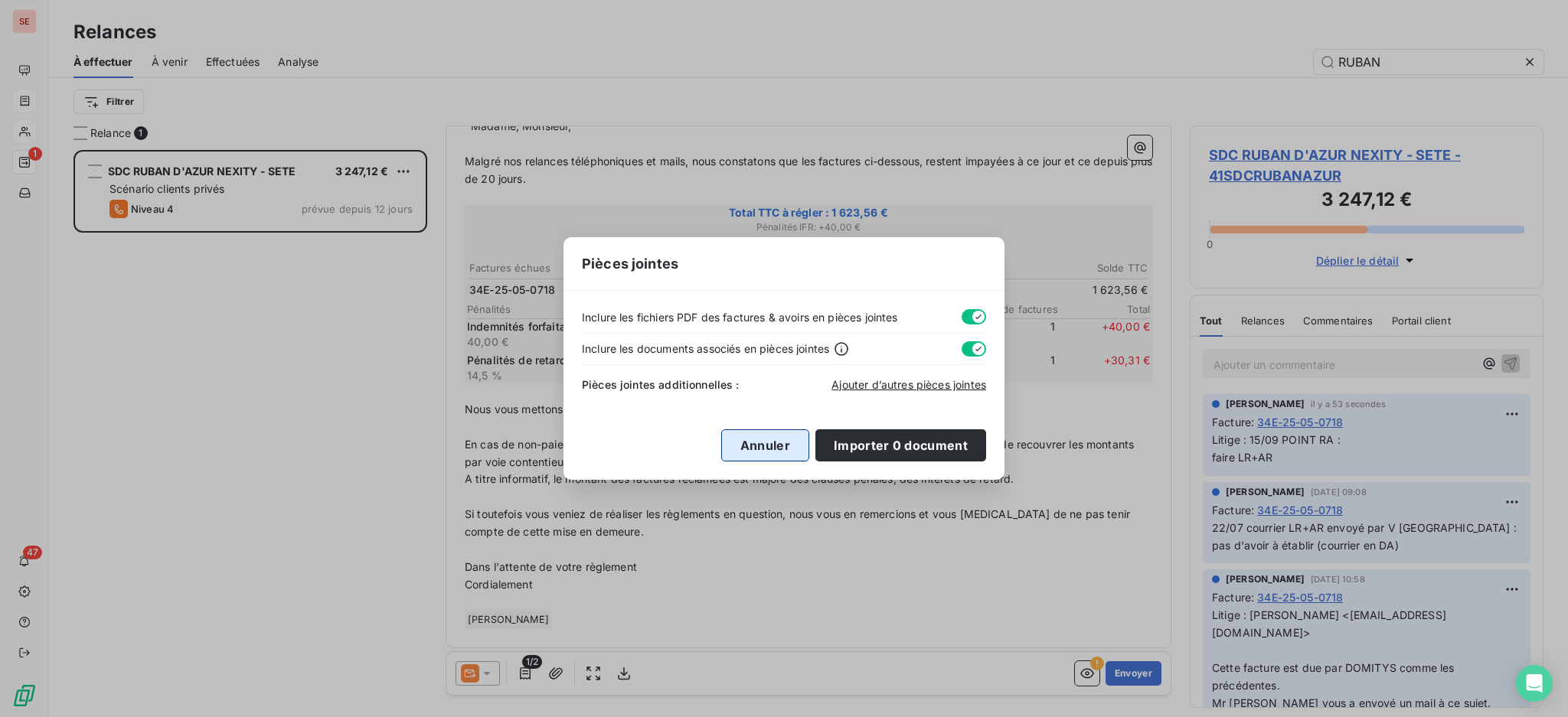
click at [764, 439] on button "Annuler" at bounding box center [765, 445] width 88 height 32
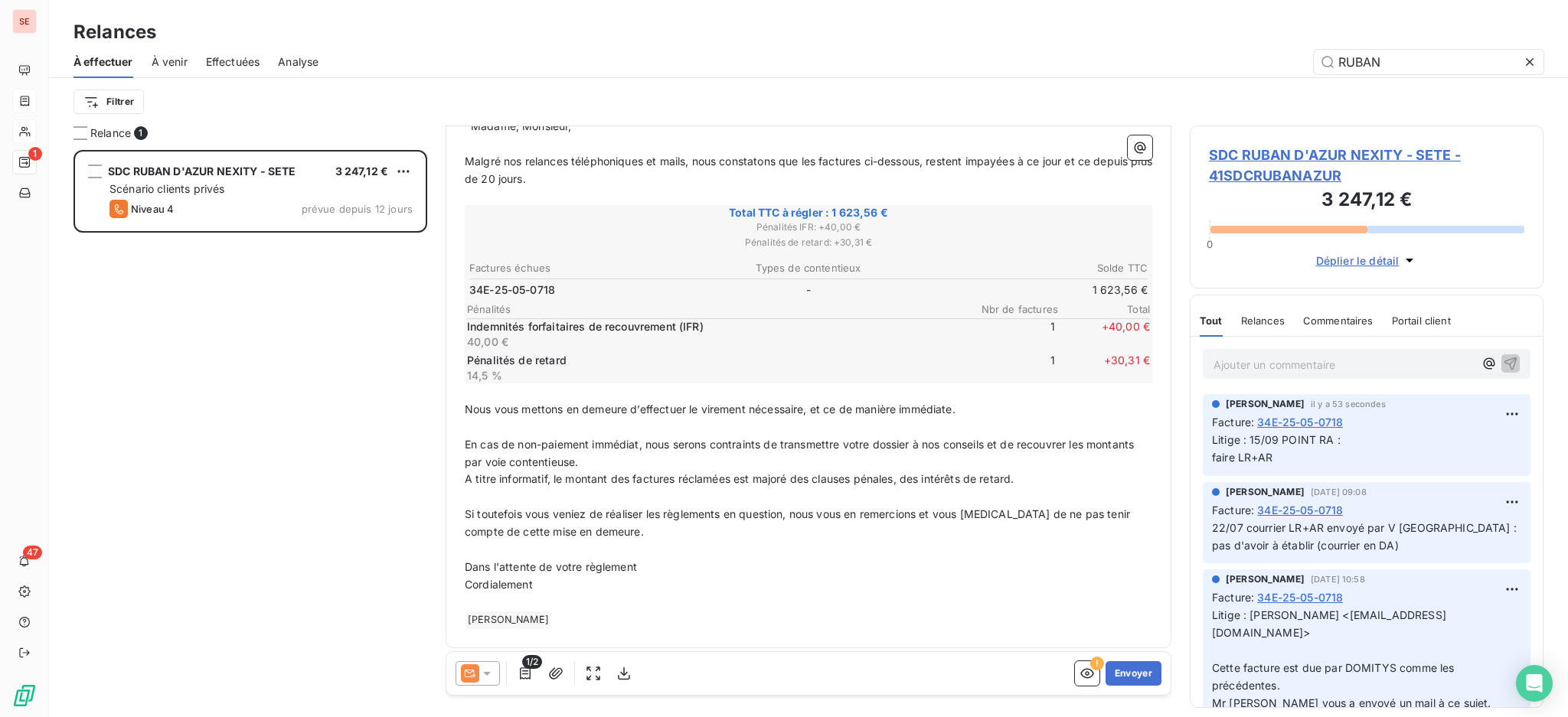
click at [524, 668] on span "1/2" at bounding box center [532, 662] width 19 height 14
click at [1079, 670] on icon "button" at bounding box center [1087, 673] width 16 height 16
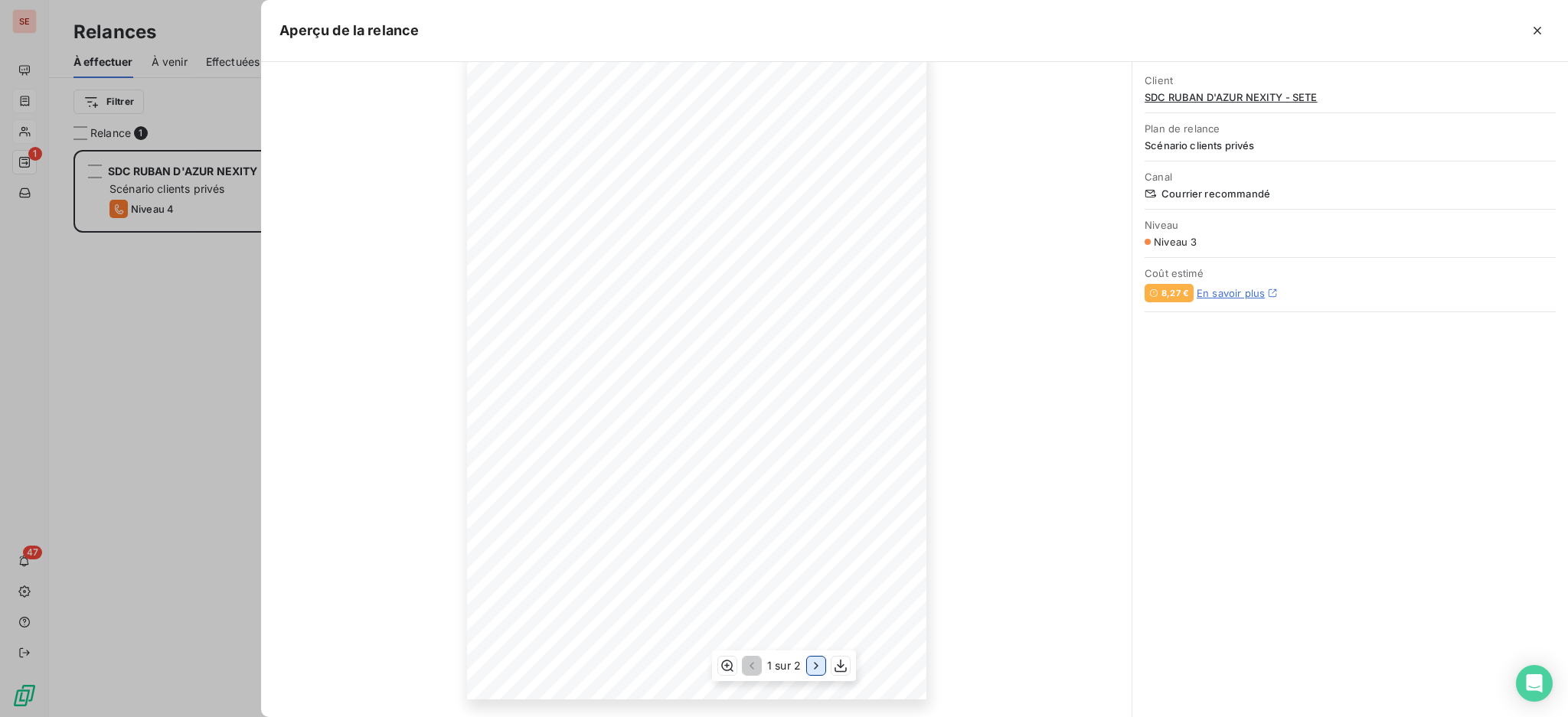
click at [809, 667] on icon "button" at bounding box center [817, 666] width 16 height 16
click at [1536, 24] on icon "button" at bounding box center [1537, 31] width 16 height 16
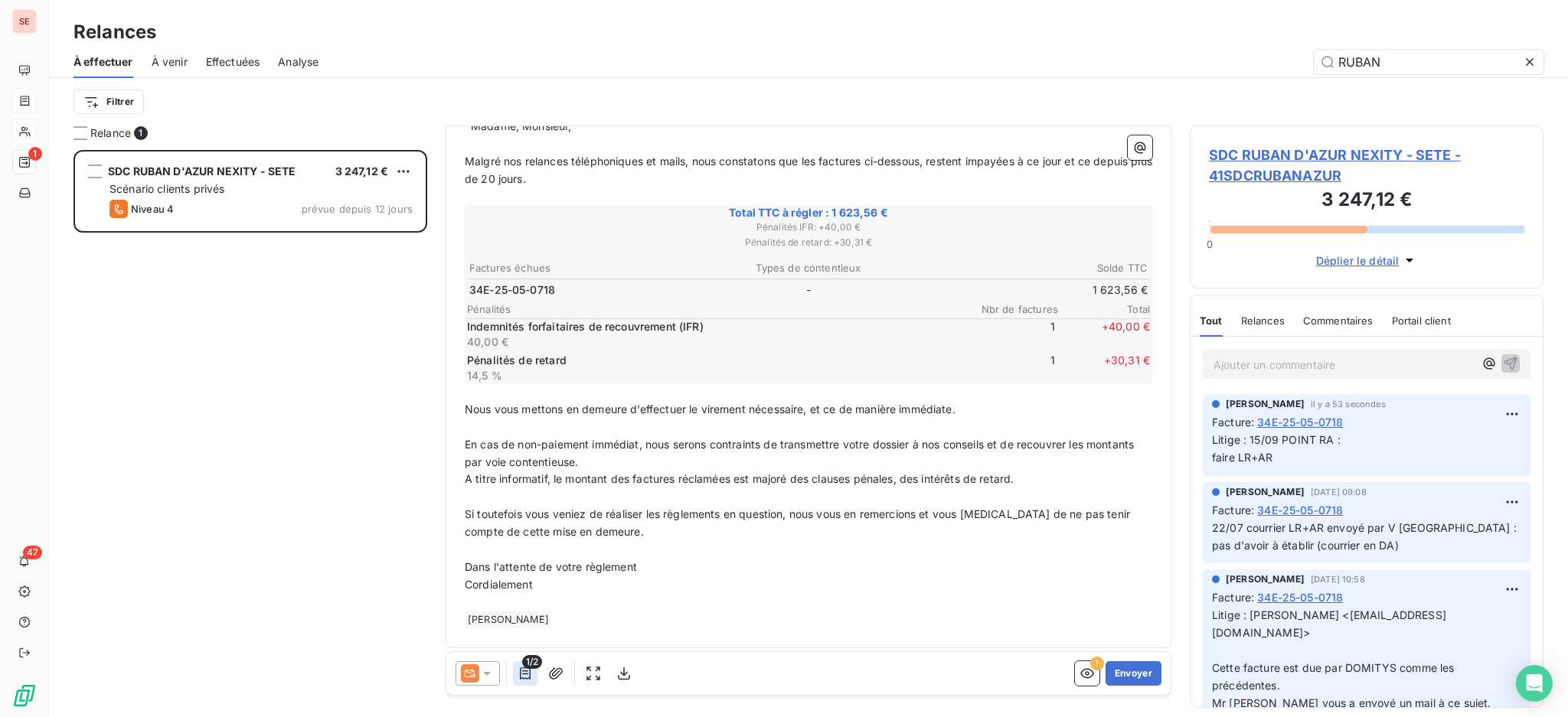
click at [521, 671] on icon "button" at bounding box center [525, 673] width 16 height 16
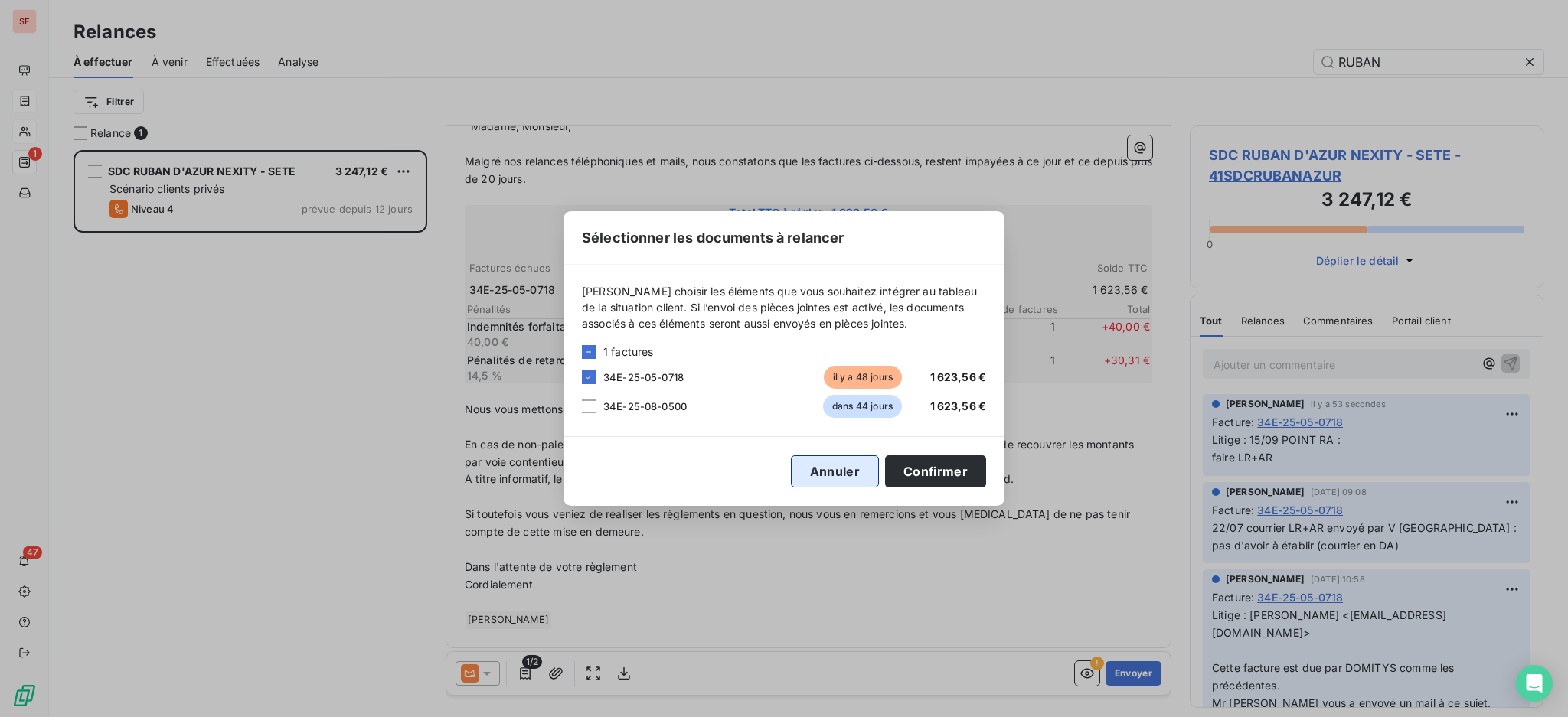
click at [830, 471] on button "Annuler" at bounding box center [834, 471] width 88 height 32
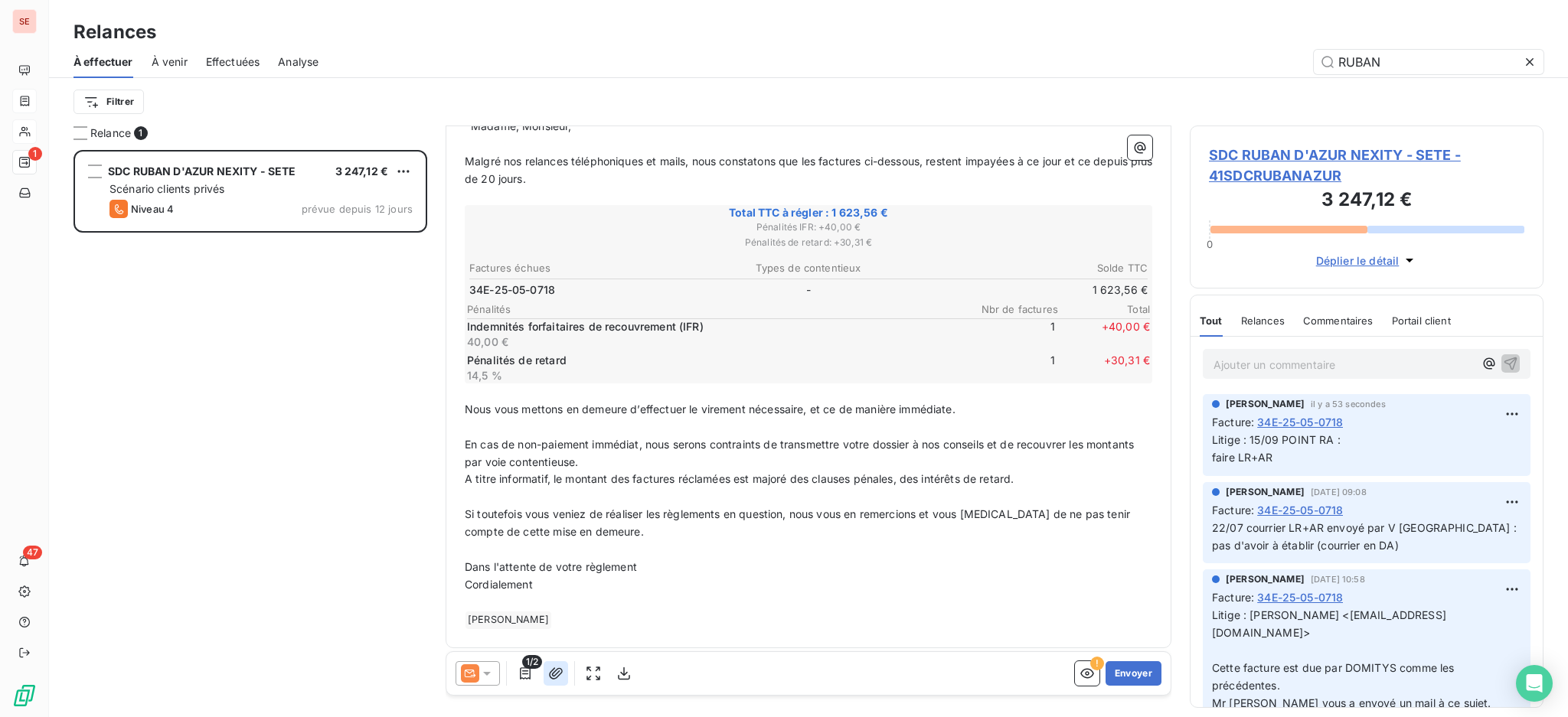
click at [546, 680] on button "button" at bounding box center [555, 672] width 24 height 24
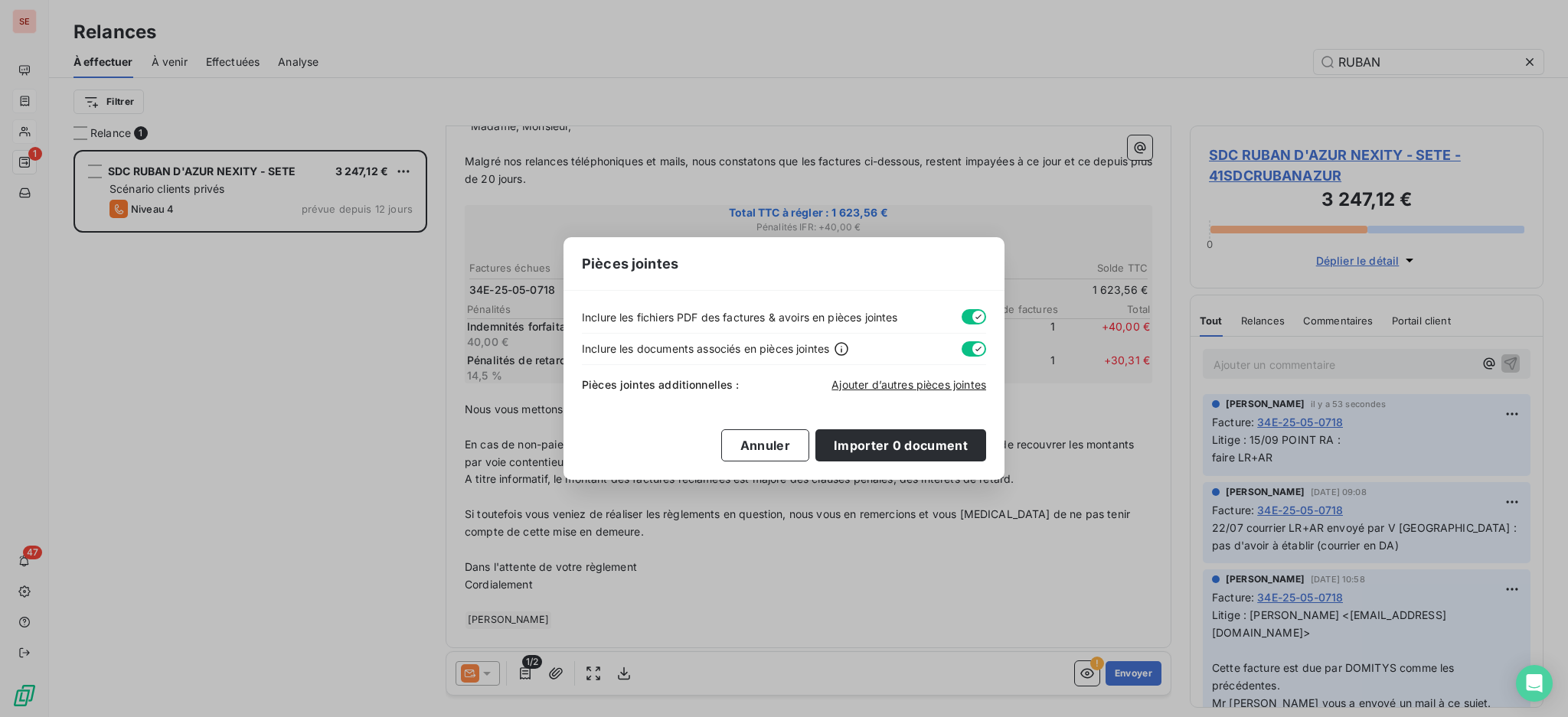
click at [966, 344] on button "button" at bounding box center [973, 349] width 24 height 16
click at [903, 449] on button "Importer 0 document" at bounding box center [901, 445] width 171 height 32
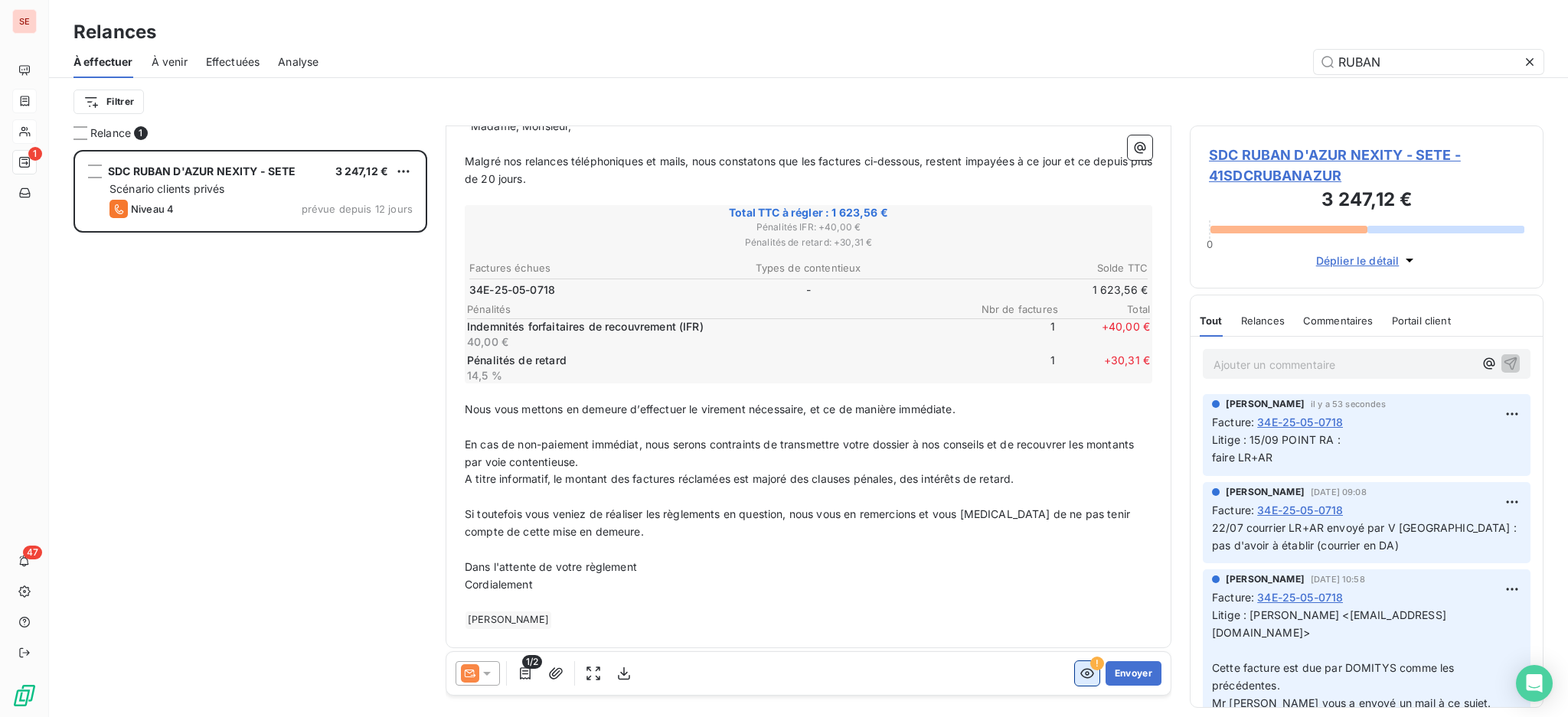
click at [1079, 669] on icon "button" at bounding box center [1087, 673] width 16 height 16
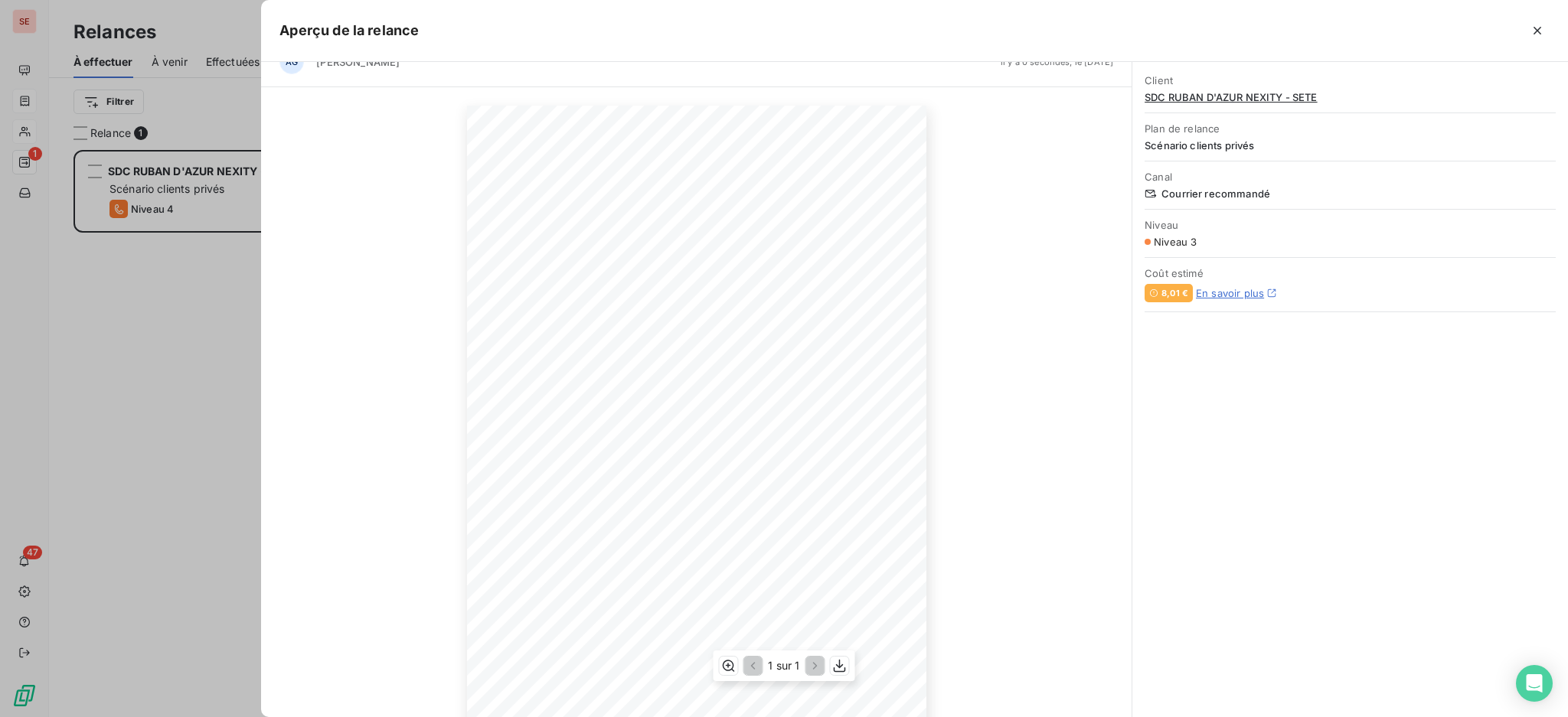
scroll to position [0, 0]
click at [1532, 26] on icon "button" at bounding box center [1537, 31] width 16 height 16
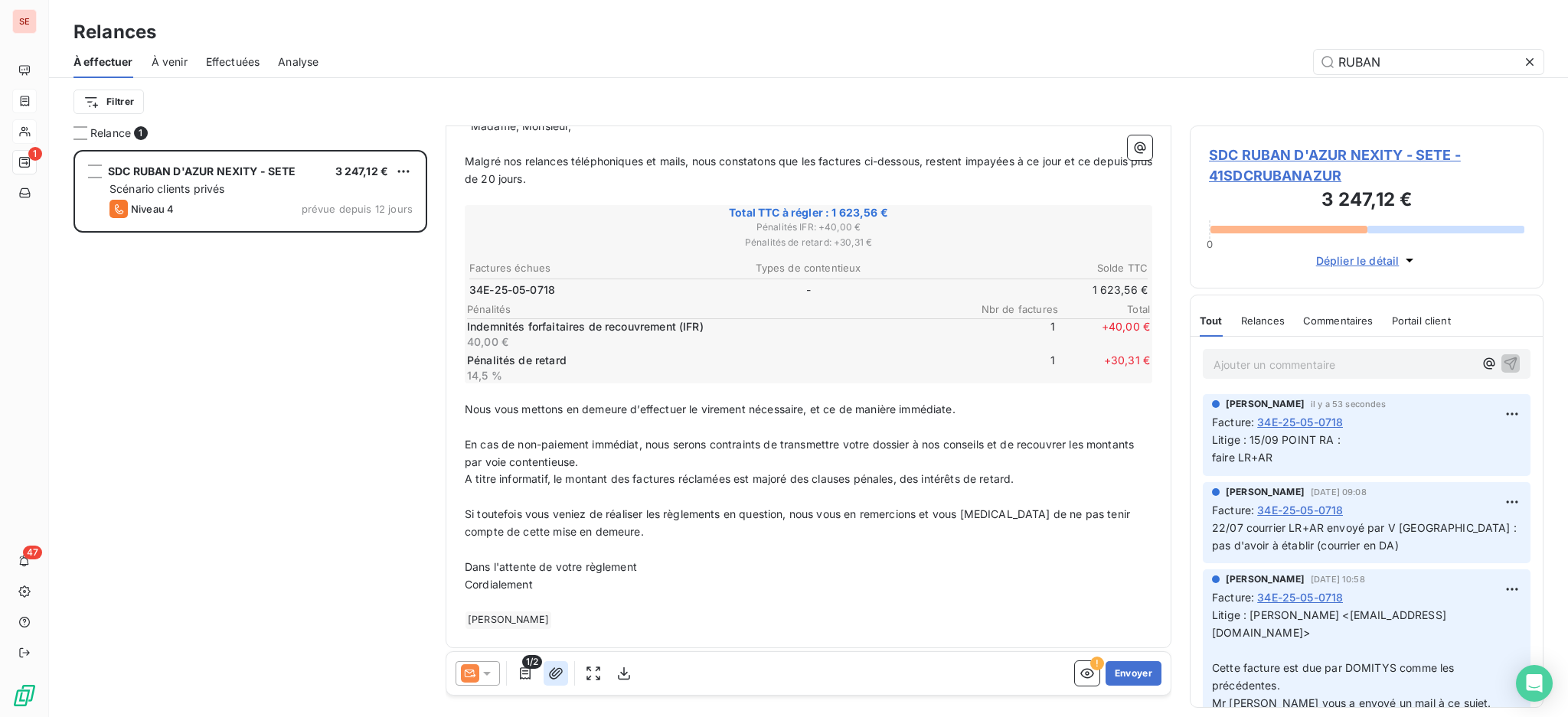
click at [555, 671] on icon "button" at bounding box center [556, 673] width 14 height 12
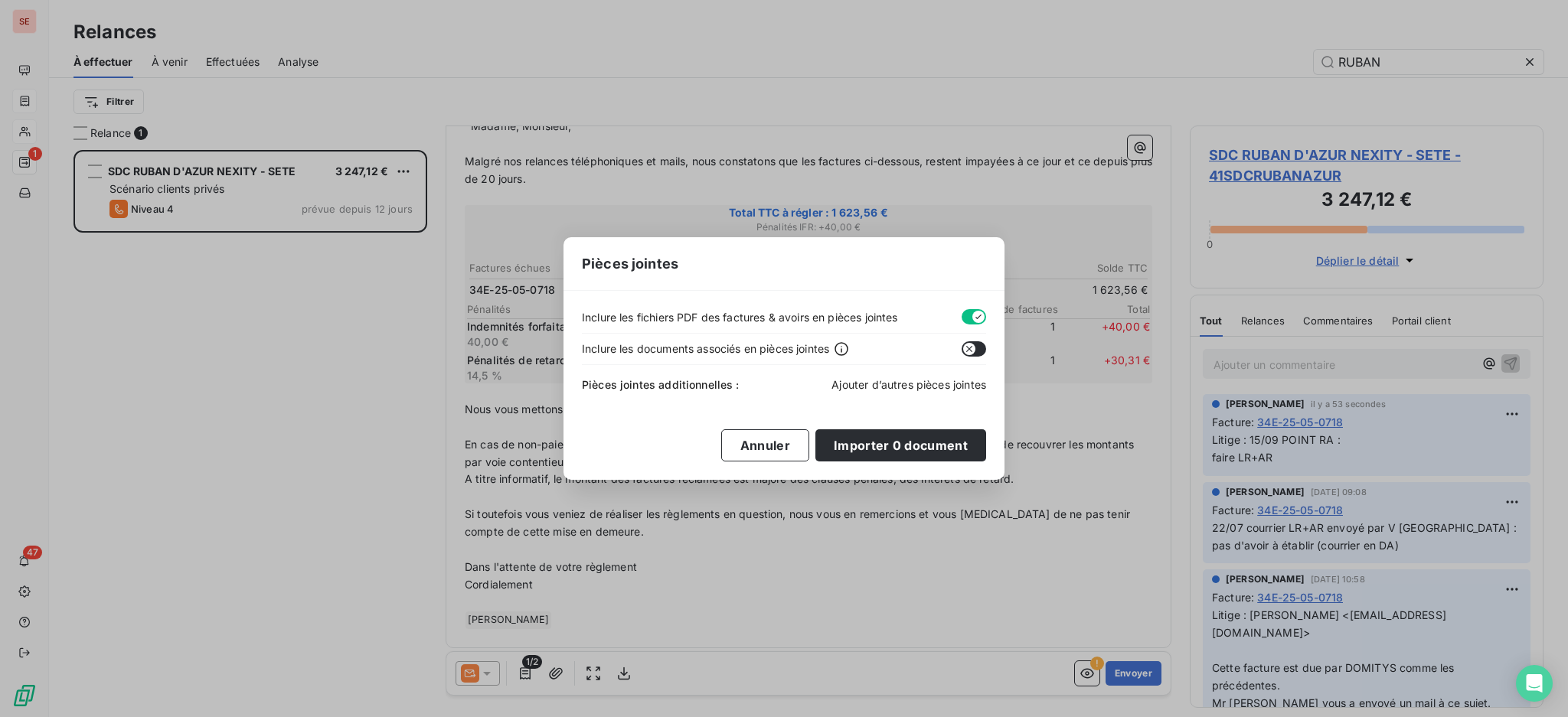
click at [931, 379] on span "Ajouter d’autres pièces jointes" at bounding box center [908, 384] width 155 height 13
click at [944, 378] on span "Ajouter d’autres pièces jointes" at bounding box center [908, 384] width 155 height 13
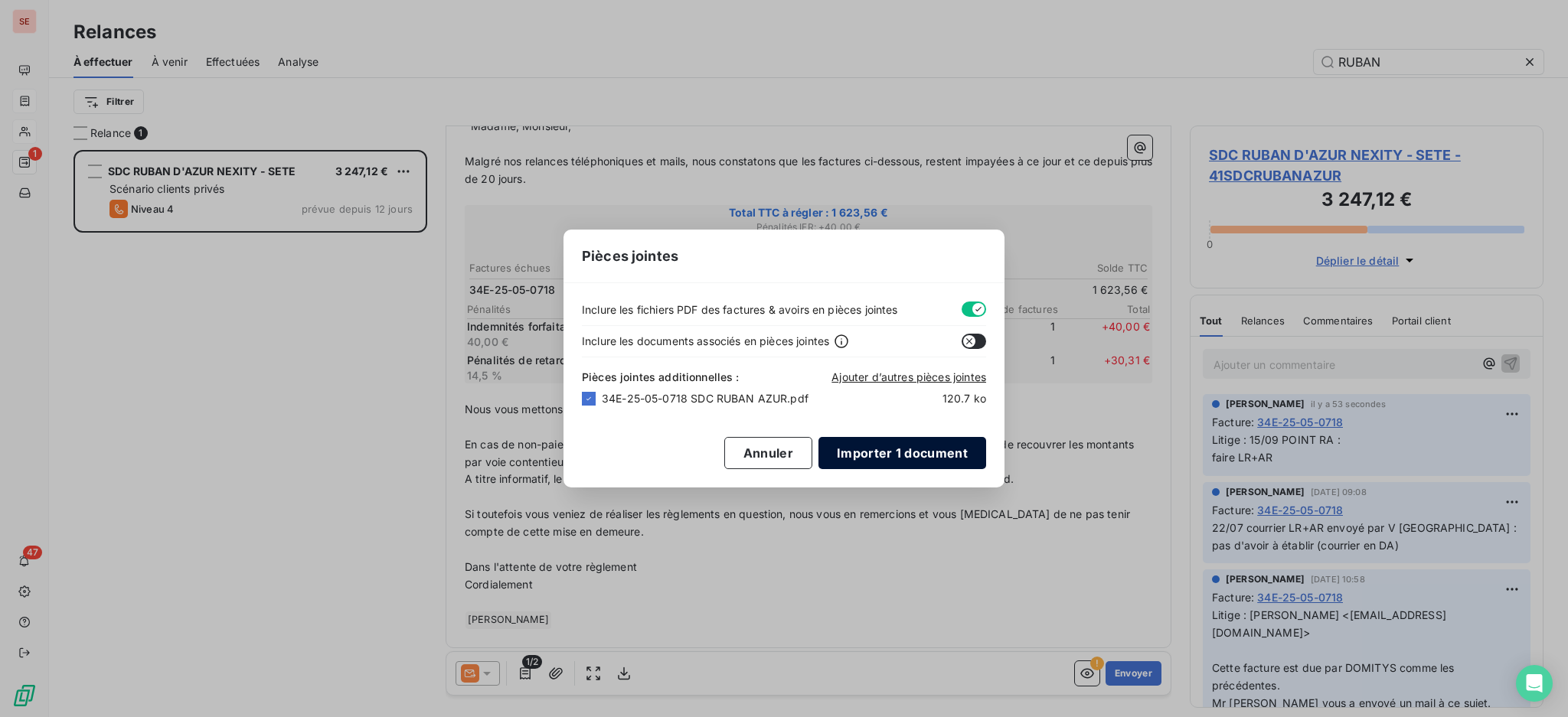
click at [888, 448] on button "Importer 1 document" at bounding box center [902, 453] width 167 height 32
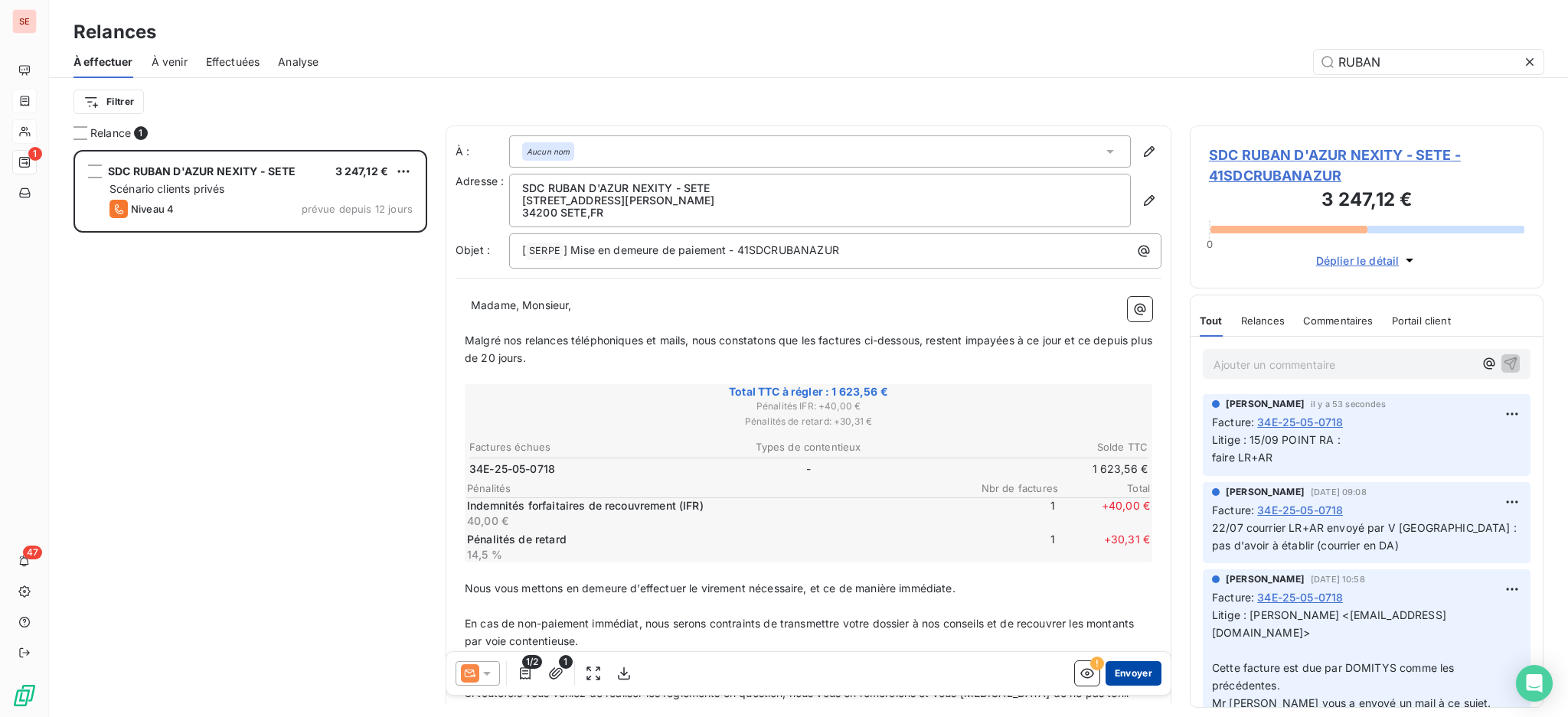
click at [1120, 667] on button "Envoyer" at bounding box center [1132, 672] width 55 height 24
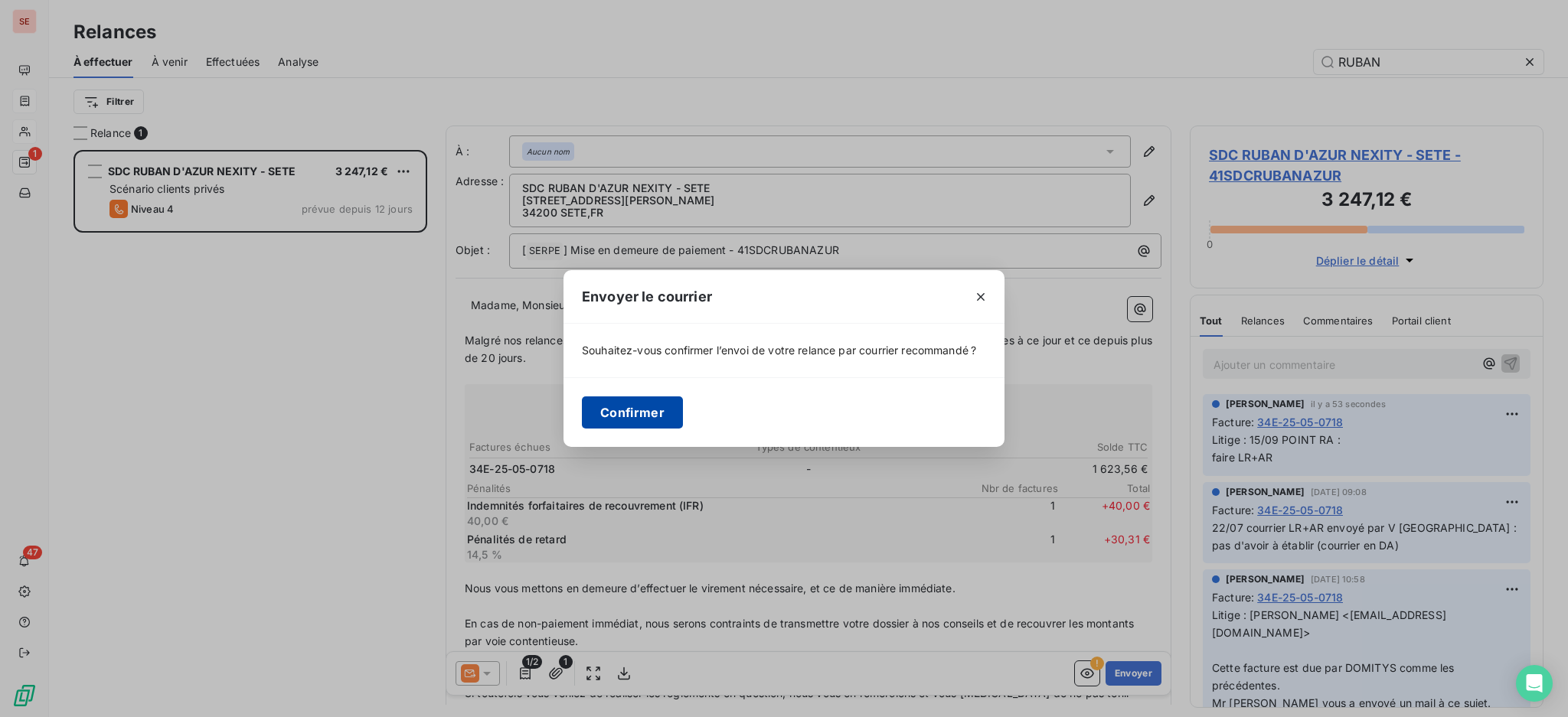
click at [650, 399] on button "Confirmer" at bounding box center [632, 412] width 101 height 32
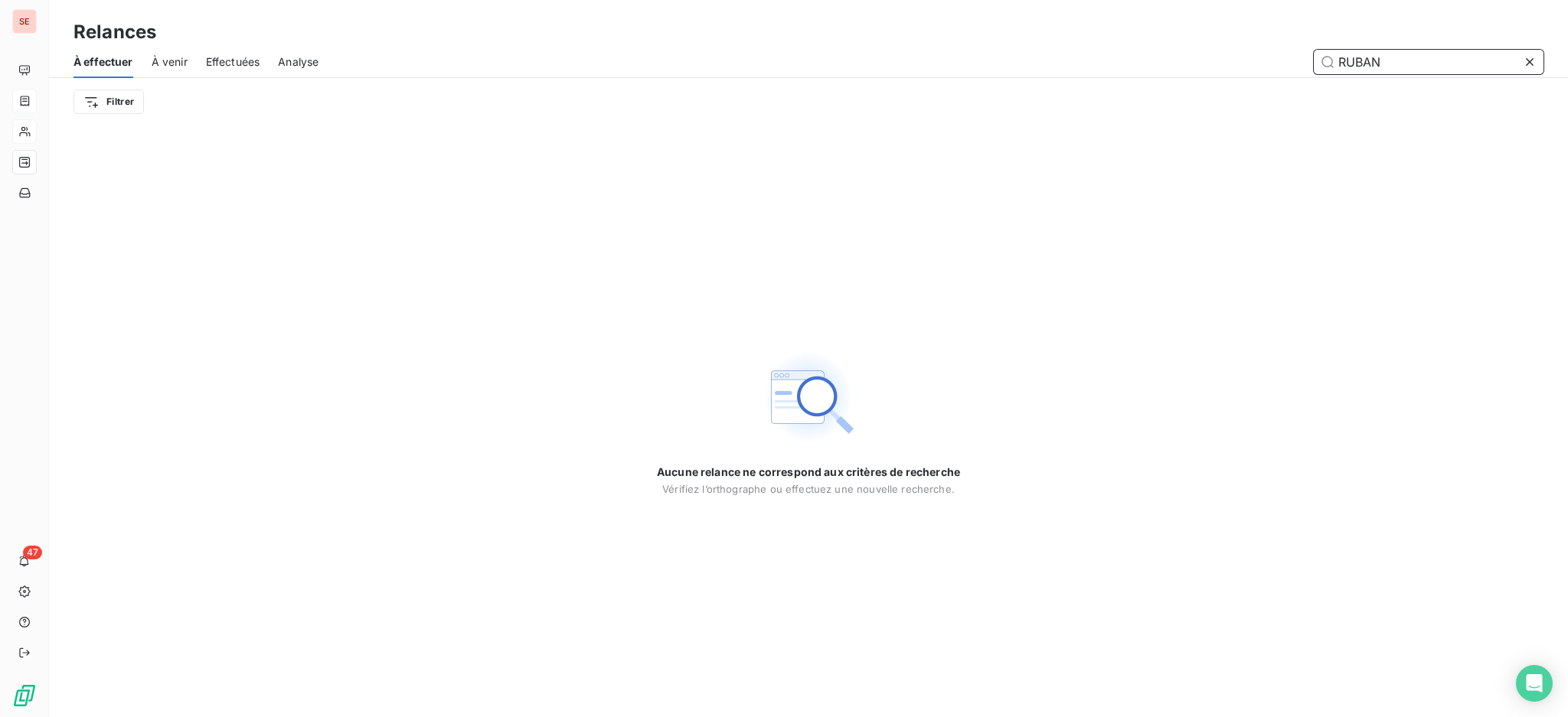
click at [1440, 68] on input "RUBAN" at bounding box center [1428, 61] width 229 height 24
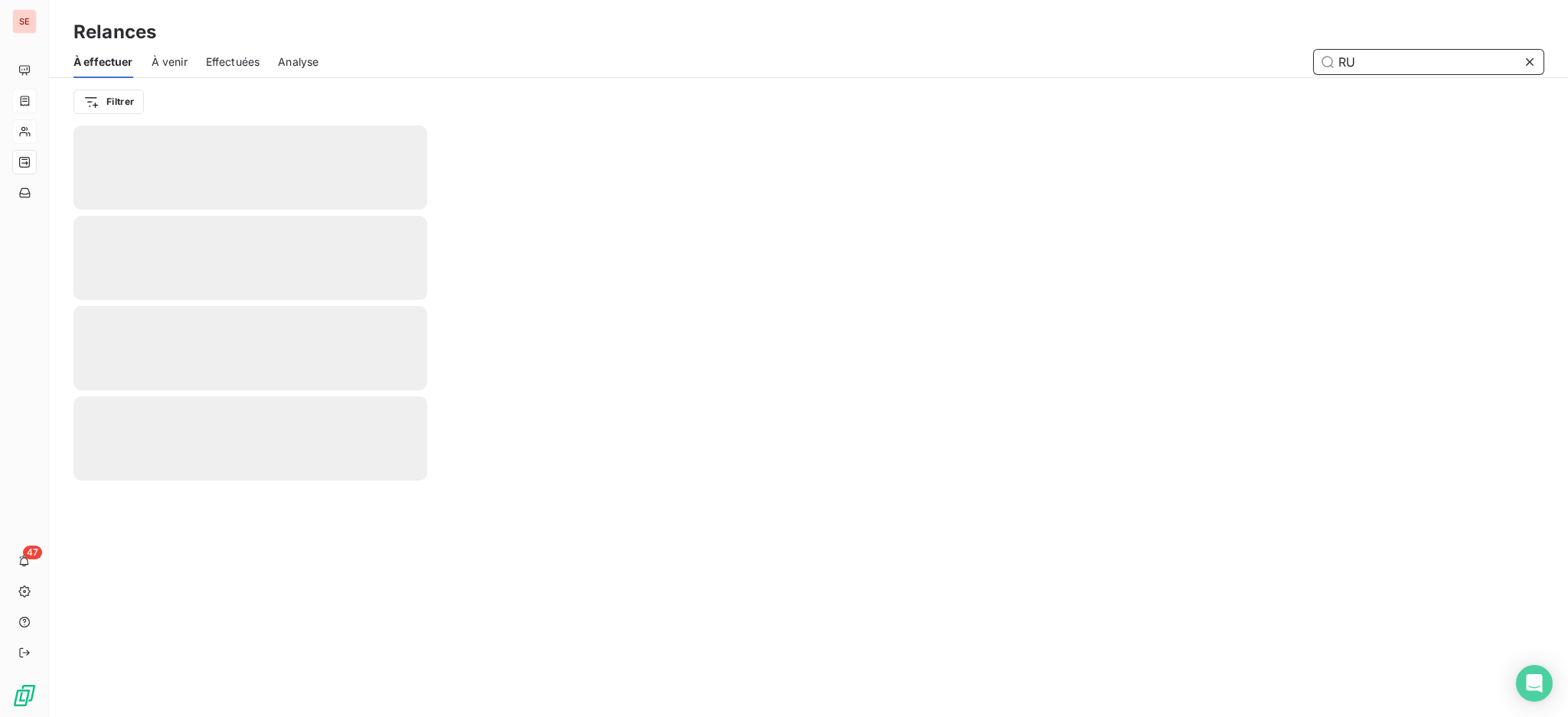
type input "R"
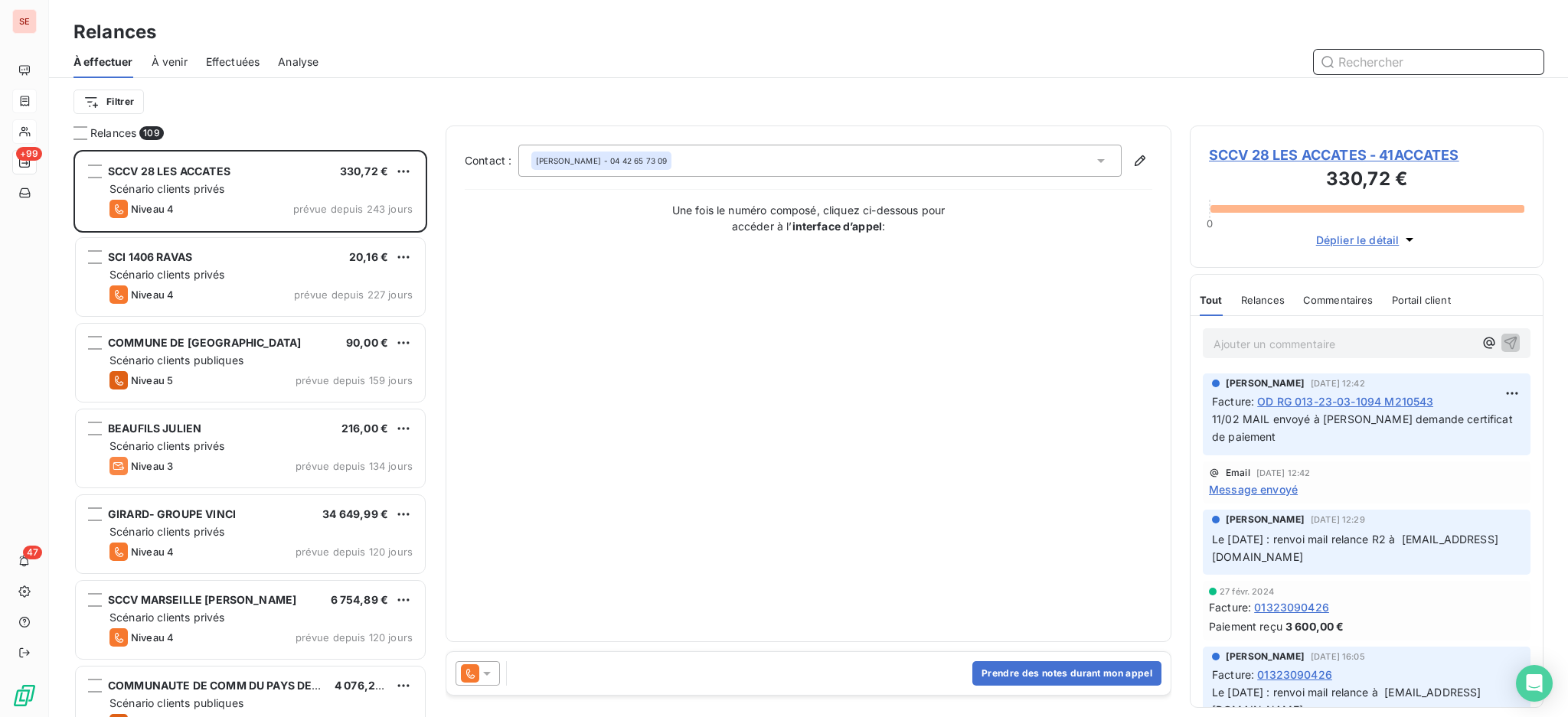
scroll to position [553, 337]
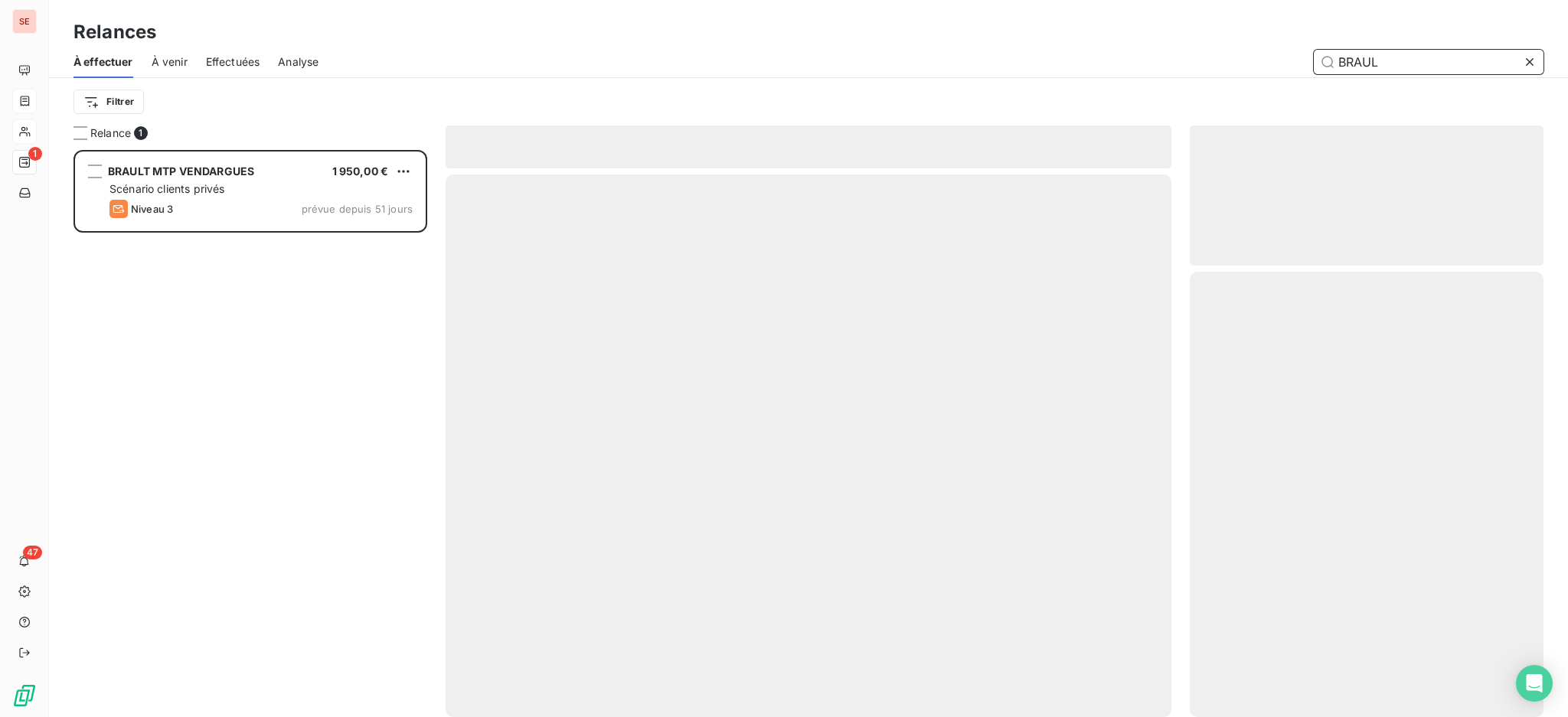
scroll to position [553, 337]
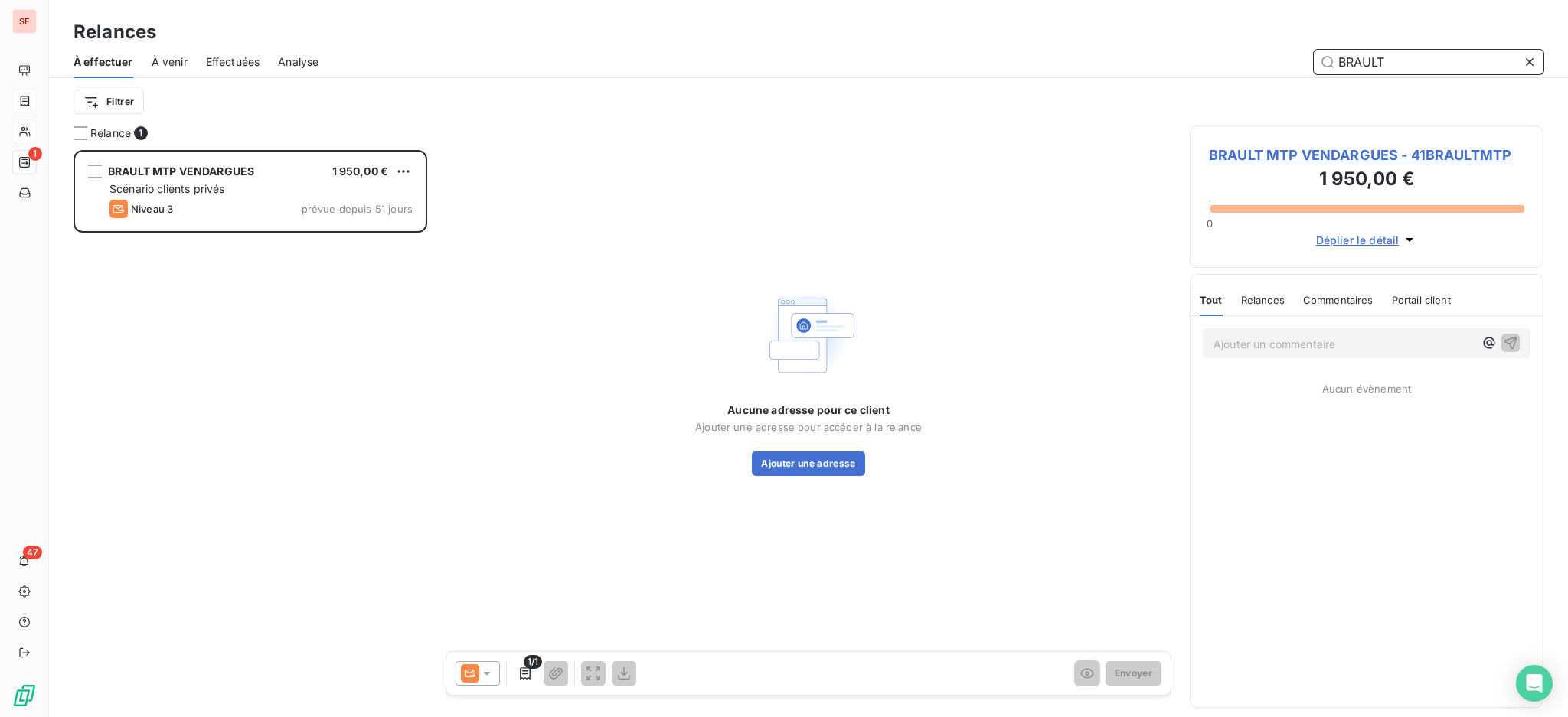
type input "BRAULT"
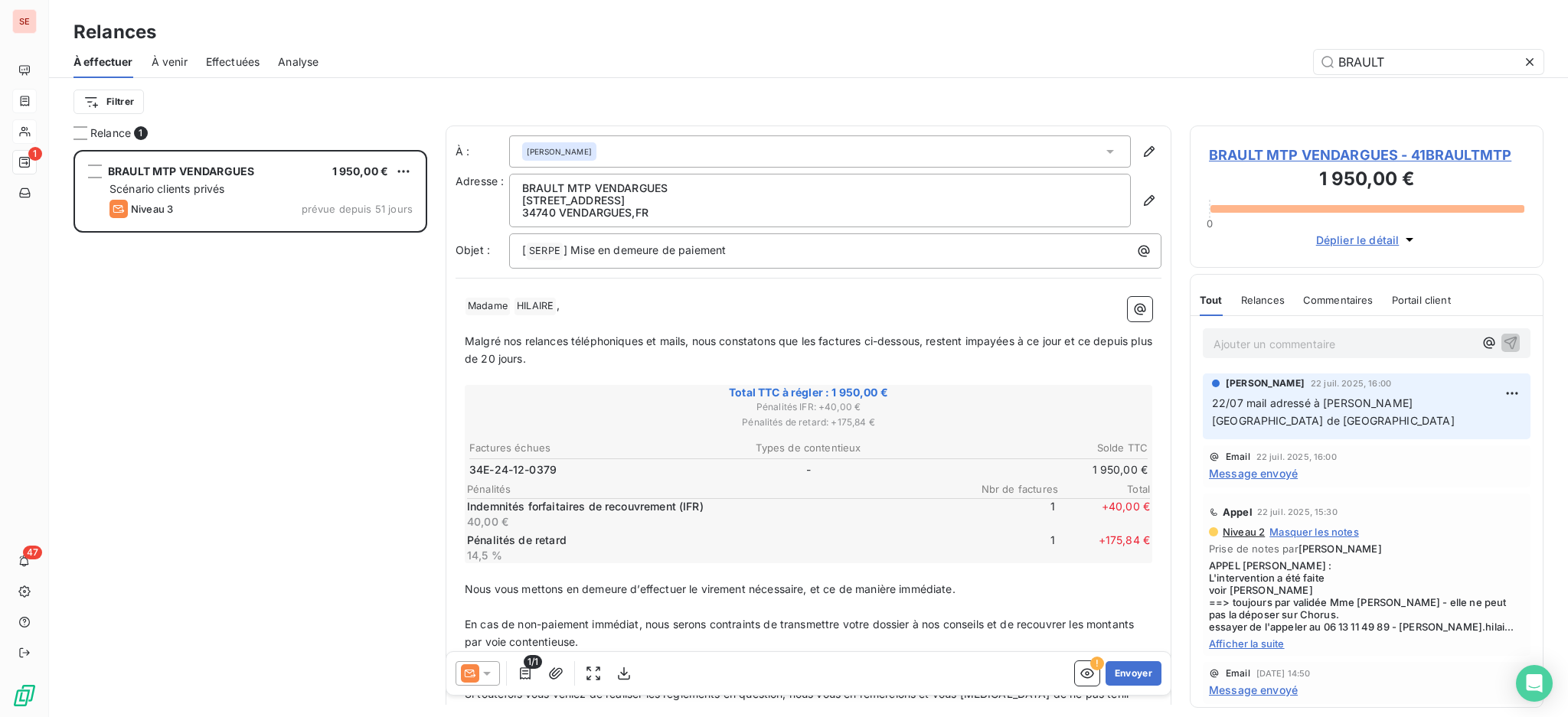
click at [1284, 153] on span "BRAULT MTP VENDARGUES - 41BRAULTMTP" at bounding box center [1366, 154] width 315 height 20
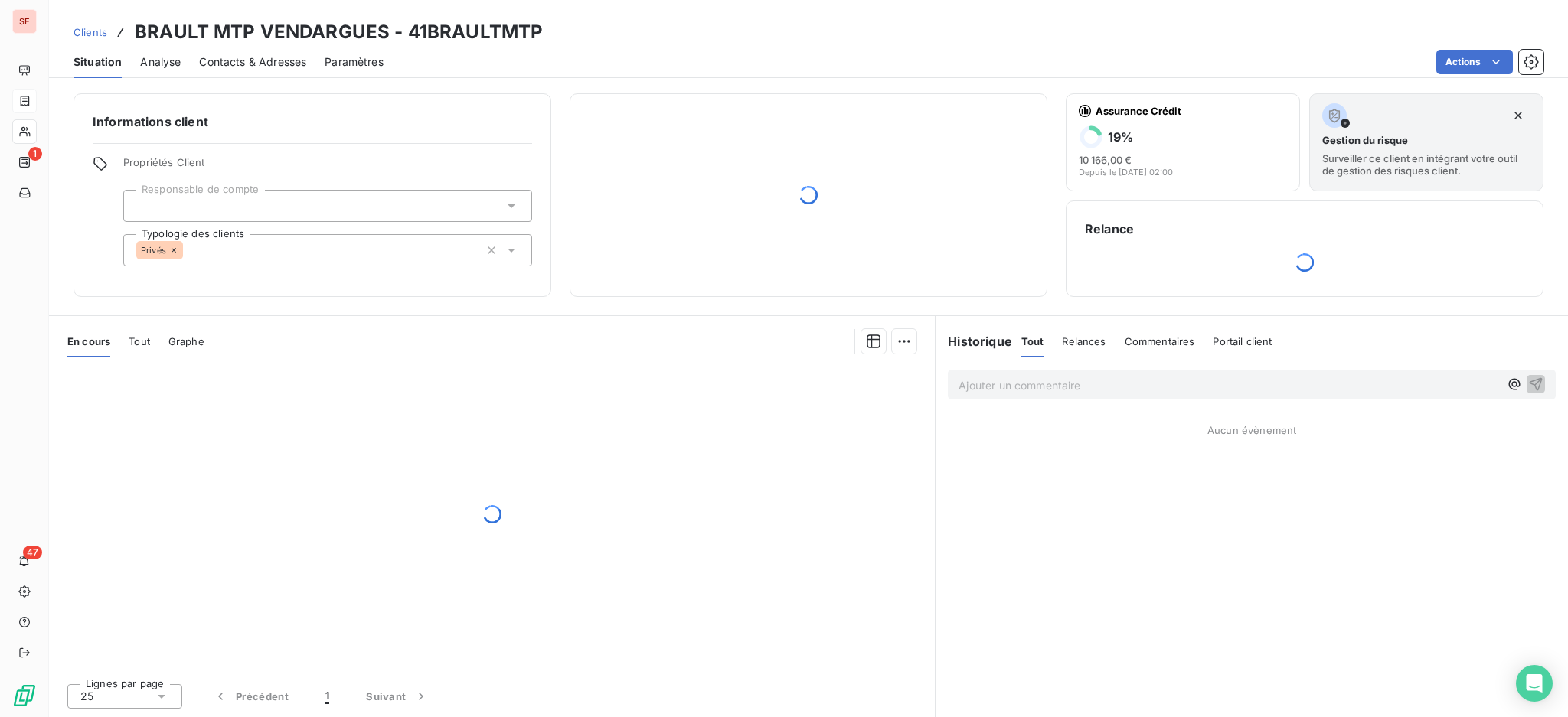
click at [261, 58] on span "Contacts & Adresses" at bounding box center [253, 62] width 107 height 16
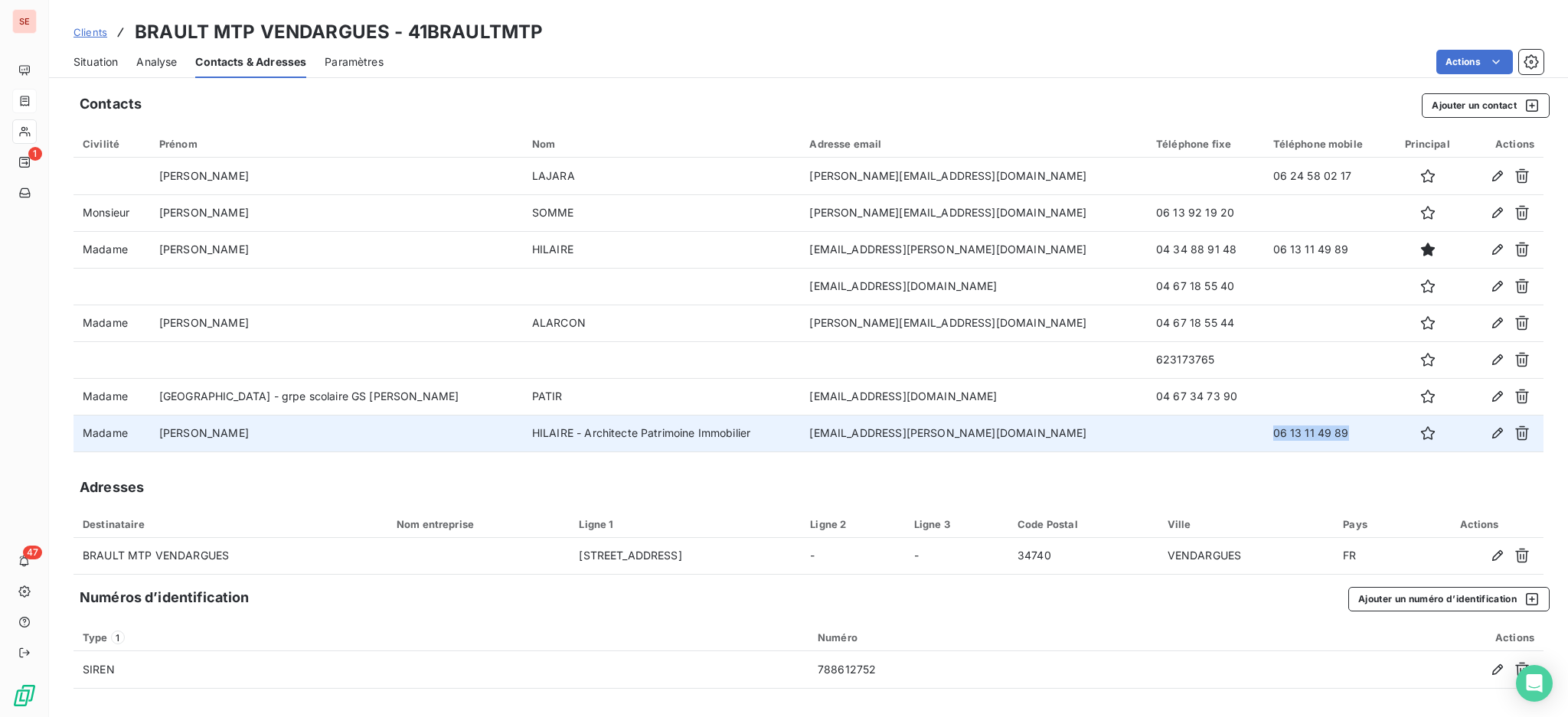
drag, startPoint x: 1349, startPoint y: 436, endPoint x: 1234, endPoint y: 422, distance: 115.8
click at [1234, 422] on tr "Madame Anne-Josée HILAIRE - Architecte Patrimoine Immobilier anne-josee.hilaire…" at bounding box center [809, 433] width 1470 height 37
copy tr "06 13 11 49 89"
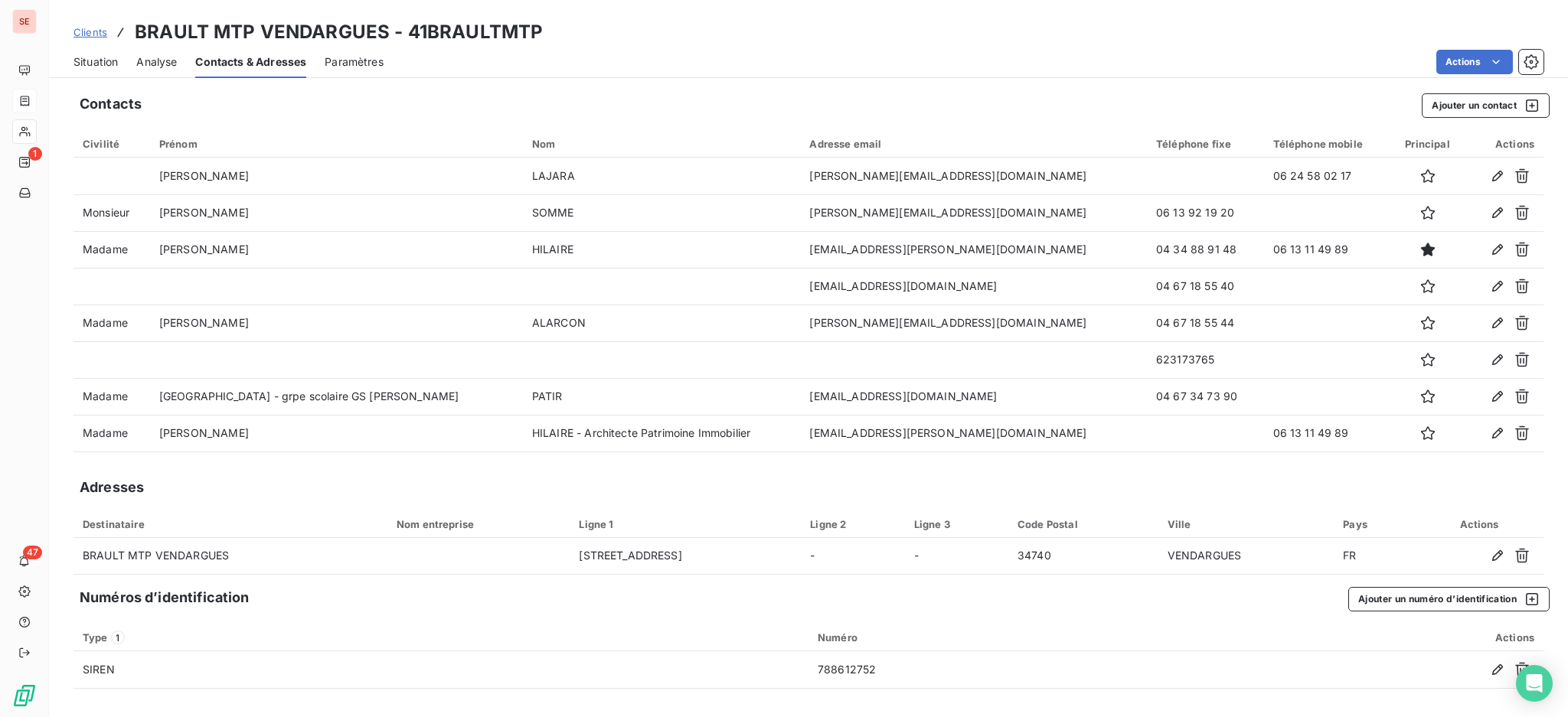
click at [68, 64] on div "Situation Analyse Contacts & Adresses Paramètres Actions" at bounding box center [808, 61] width 1518 height 32
click at [112, 66] on span "Situation" at bounding box center [96, 62] width 45 height 16
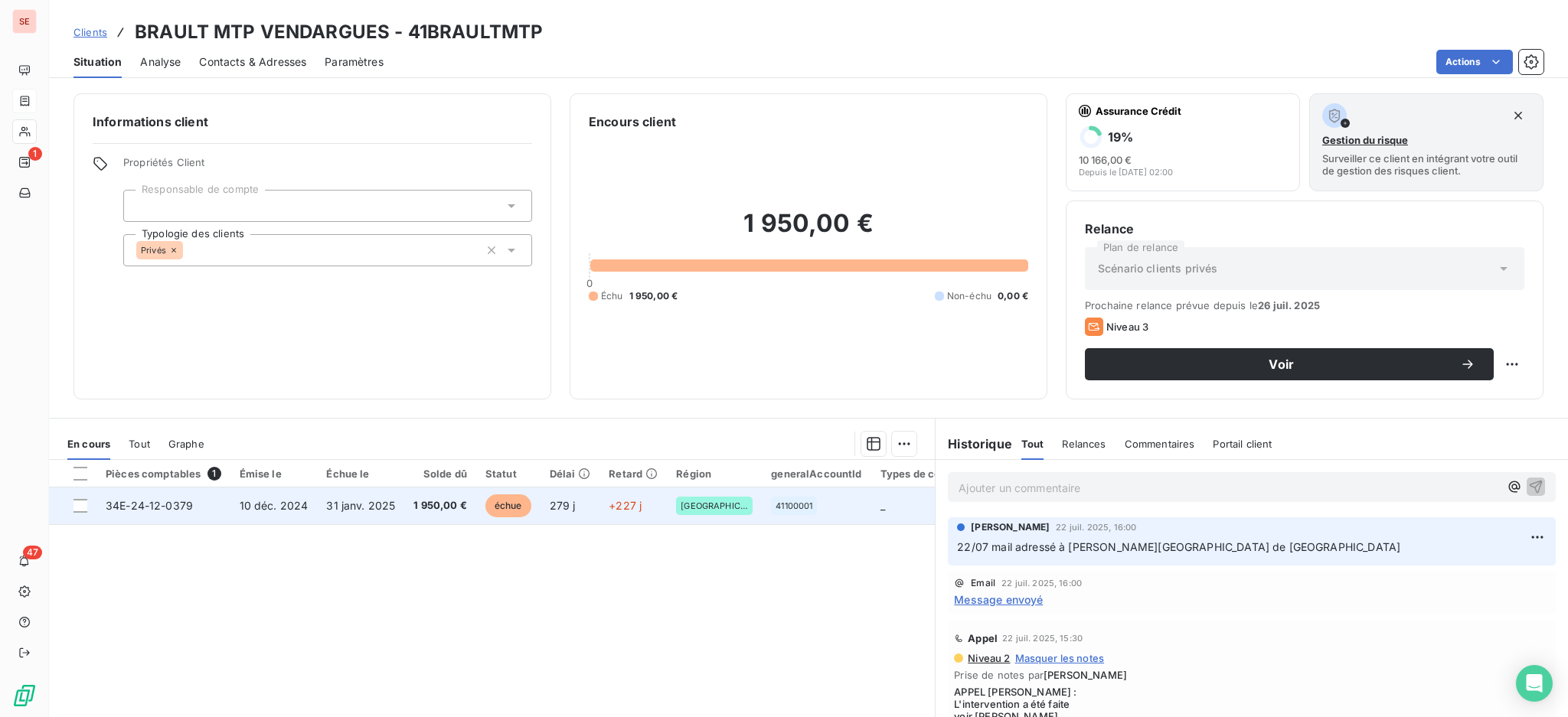
click at [322, 510] on td "31 janv. 2025" at bounding box center [361, 506] width 87 height 37
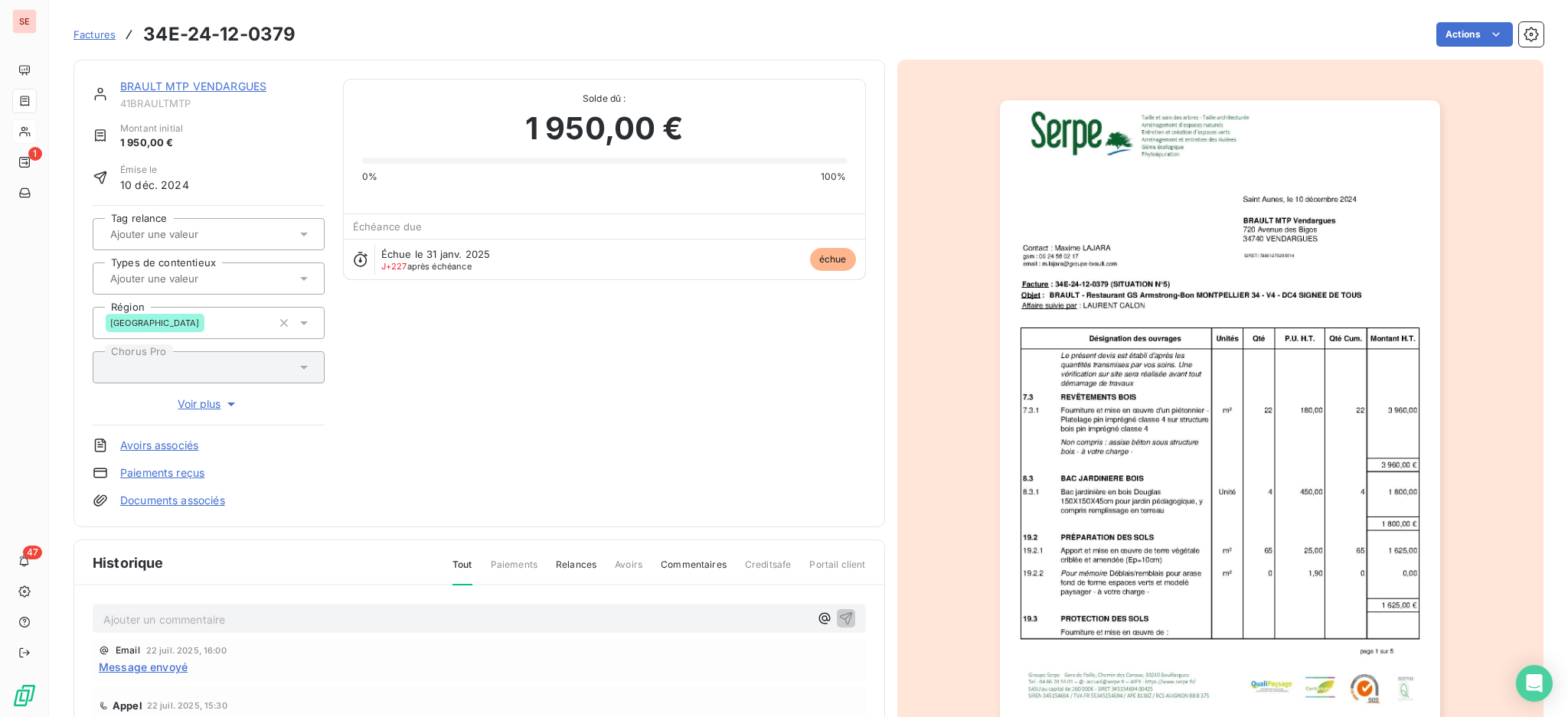
click at [448, 615] on p "Ajouter un commentaire ﻿" at bounding box center [456, 620] width 706 height 19
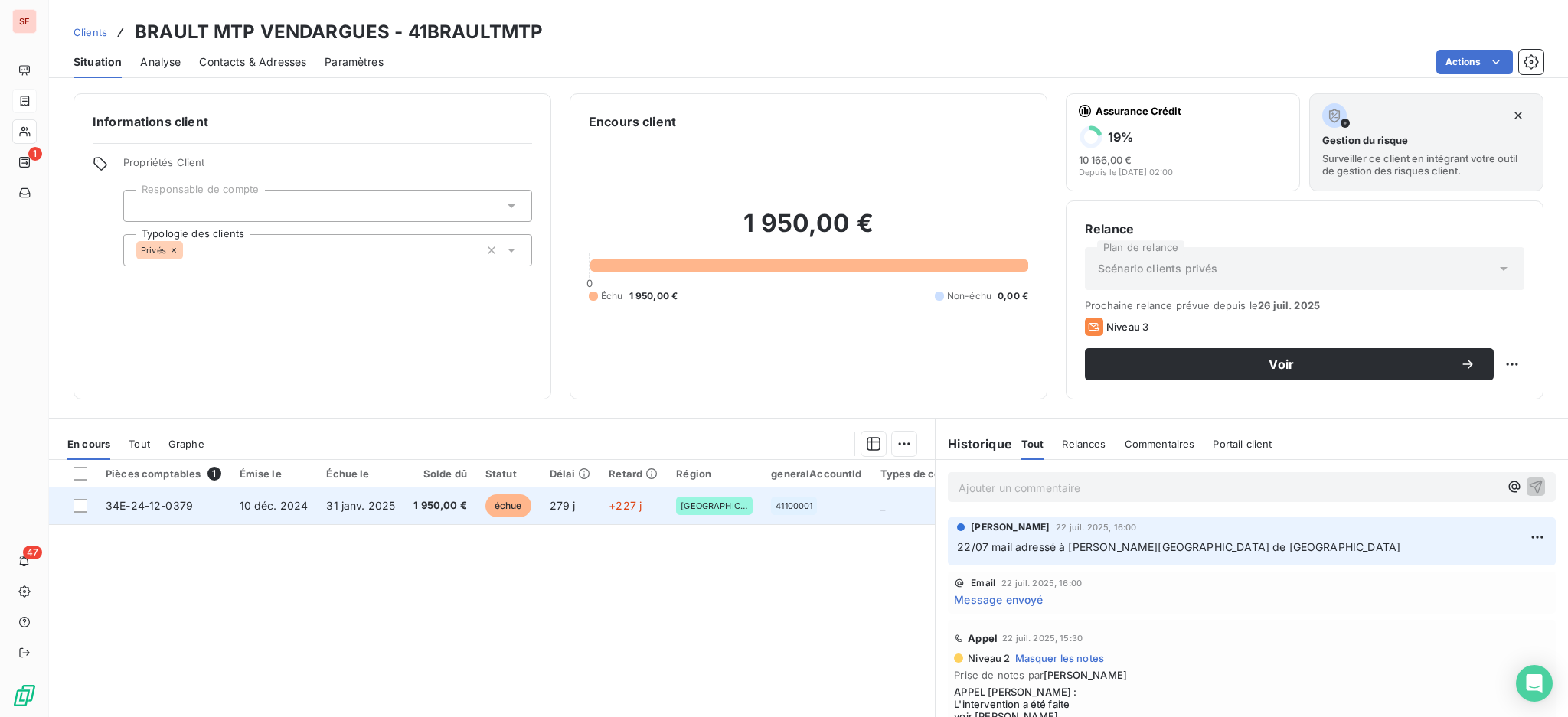
click at [424, 515] on td "1 950,00 €" at bounding box center [440, 506] width 72 height 37
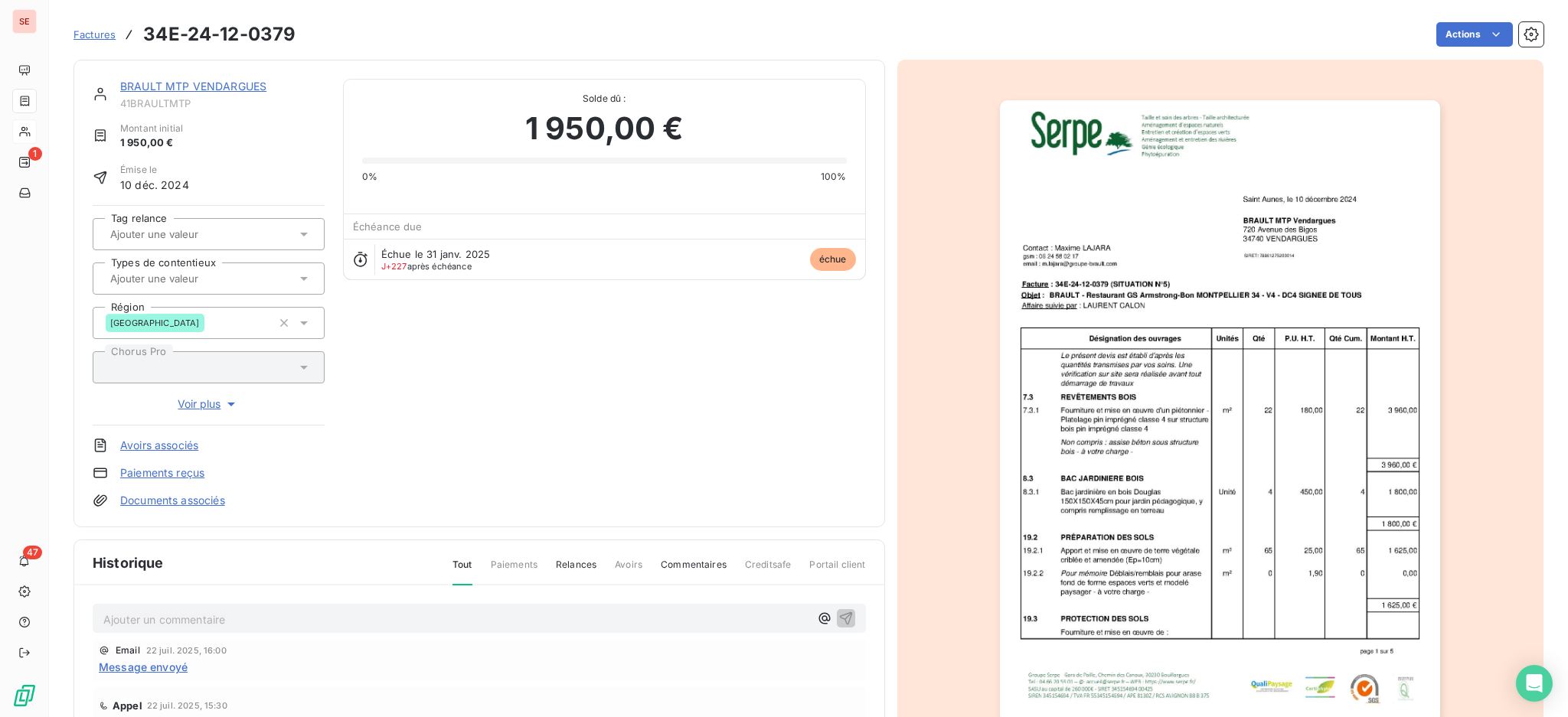
click at [329, 623] on p "Ajouter un commentaire ﻿" at bounding box center [456, 620] width 706 height 19
drag, startPoint x: 770, startPoint y: 635, endPoint x: 300, endPoint y: 630, distance: 470.0
click at [300, 630] on p "15/09 Appel Mme Hilaire : elle a validé le paiement la semaine" at bounding box center [456, 628] width 706 height 35
click at [838, 622] on icon "button" at bounding box center [846, 626] width 16 height 16
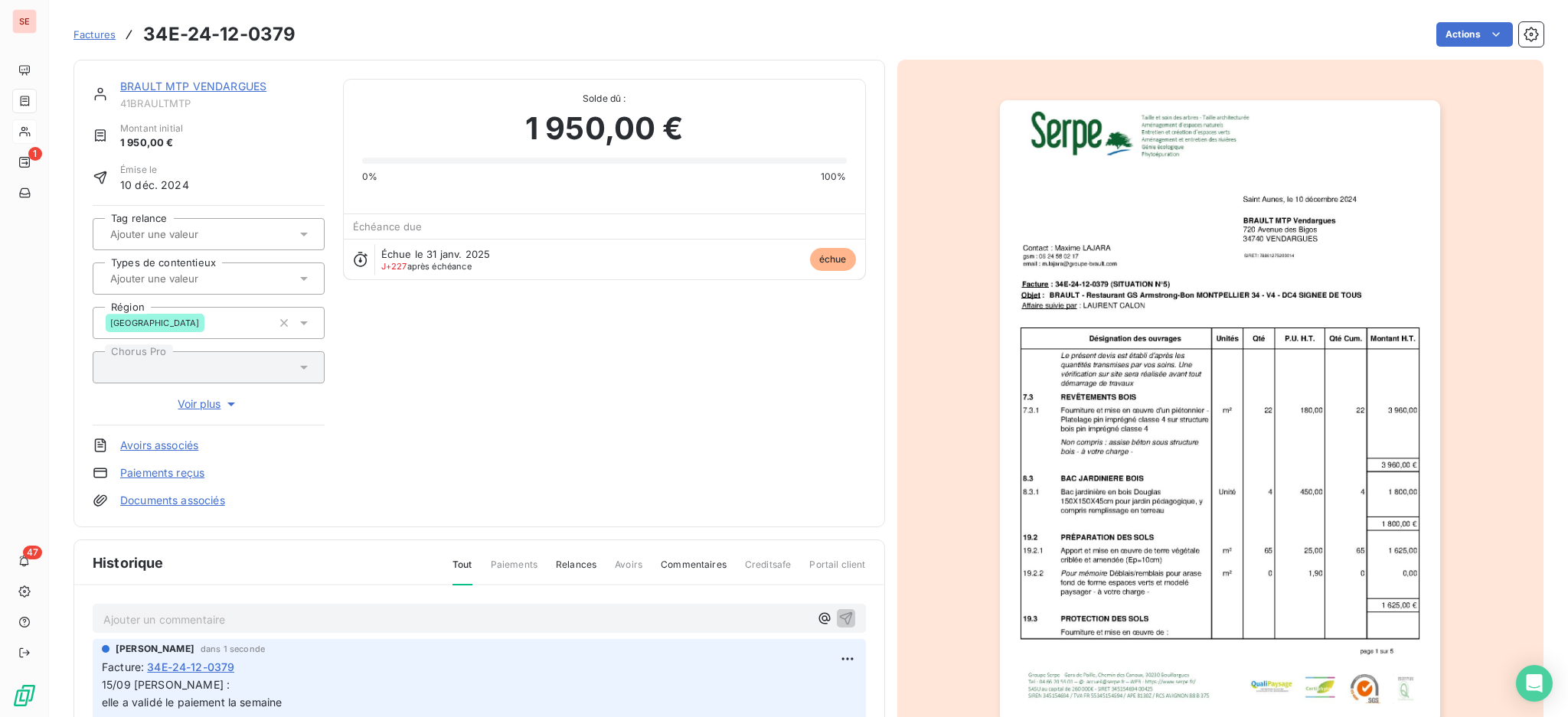
click at [232, 85] on link "BRAULT MTP VENDARGUES" at bounding box center [193, 85] width 146 height 13
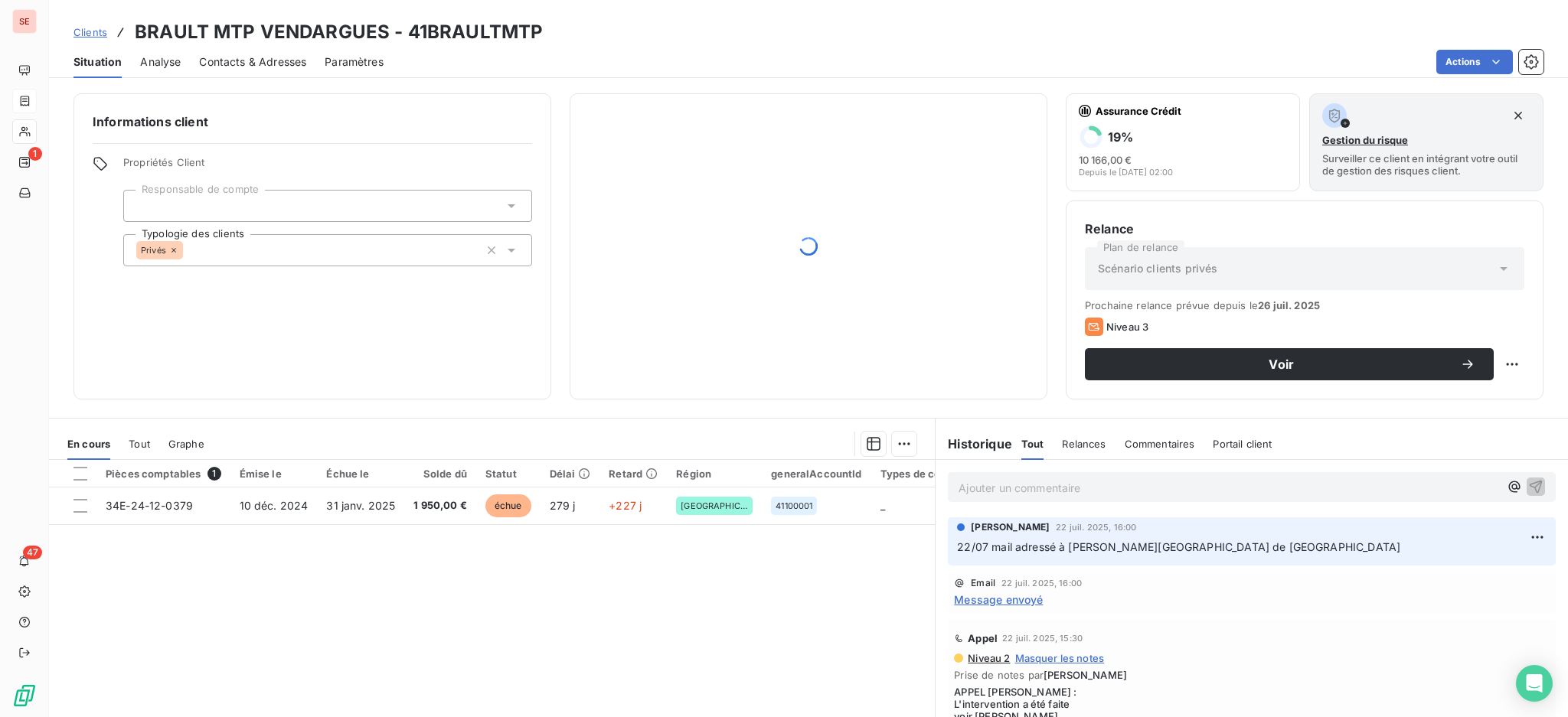
click at [283, 60] on span "Contacts & Adresses" at bounding box center [253, 62] width 107 height 16
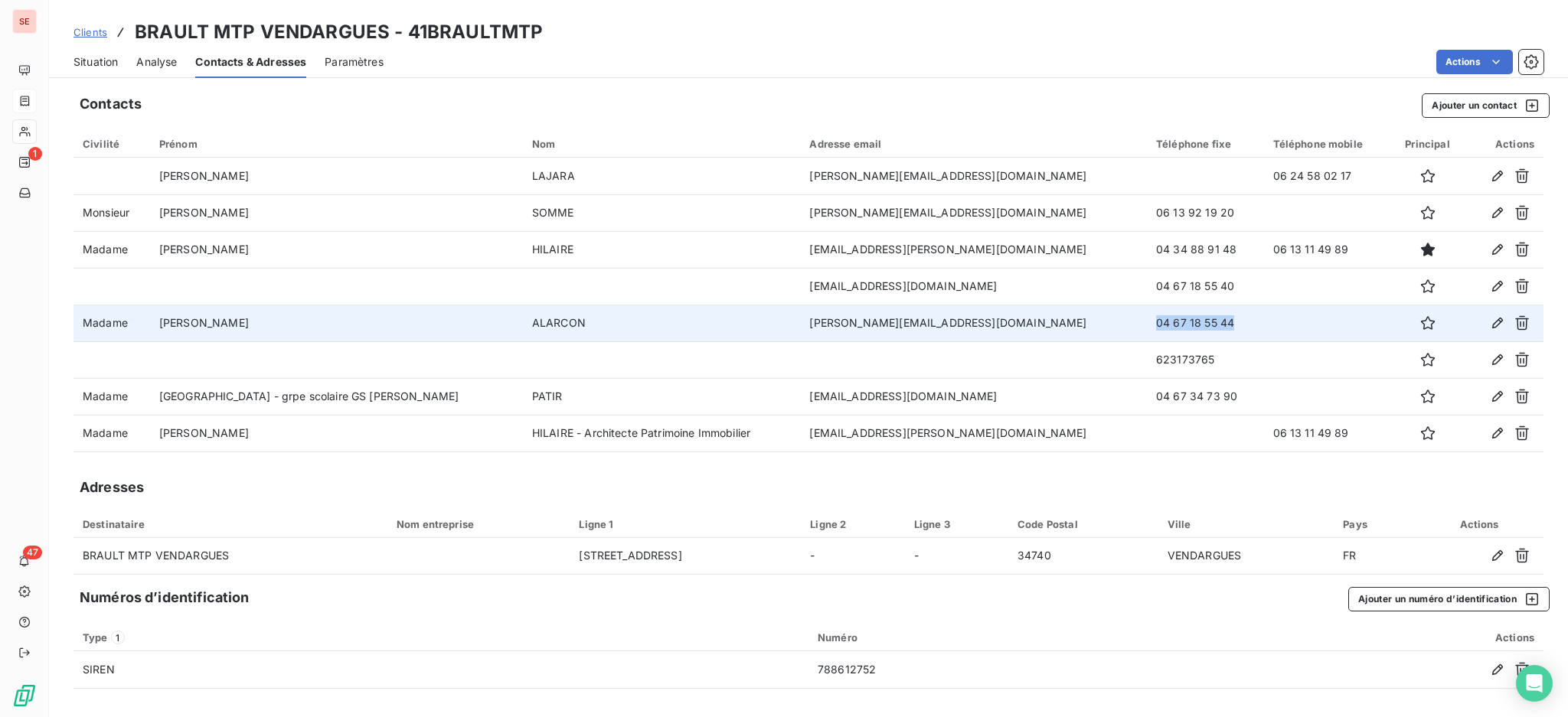
drag, startPoint x: 1211, startPoint y: 323, endPoint x: 1112, endPoint y: 319, distance: 99.1
click at [1147, 319] on td "04 67 18 55 44" at bounding box center [1205, 323] width 117 height 37
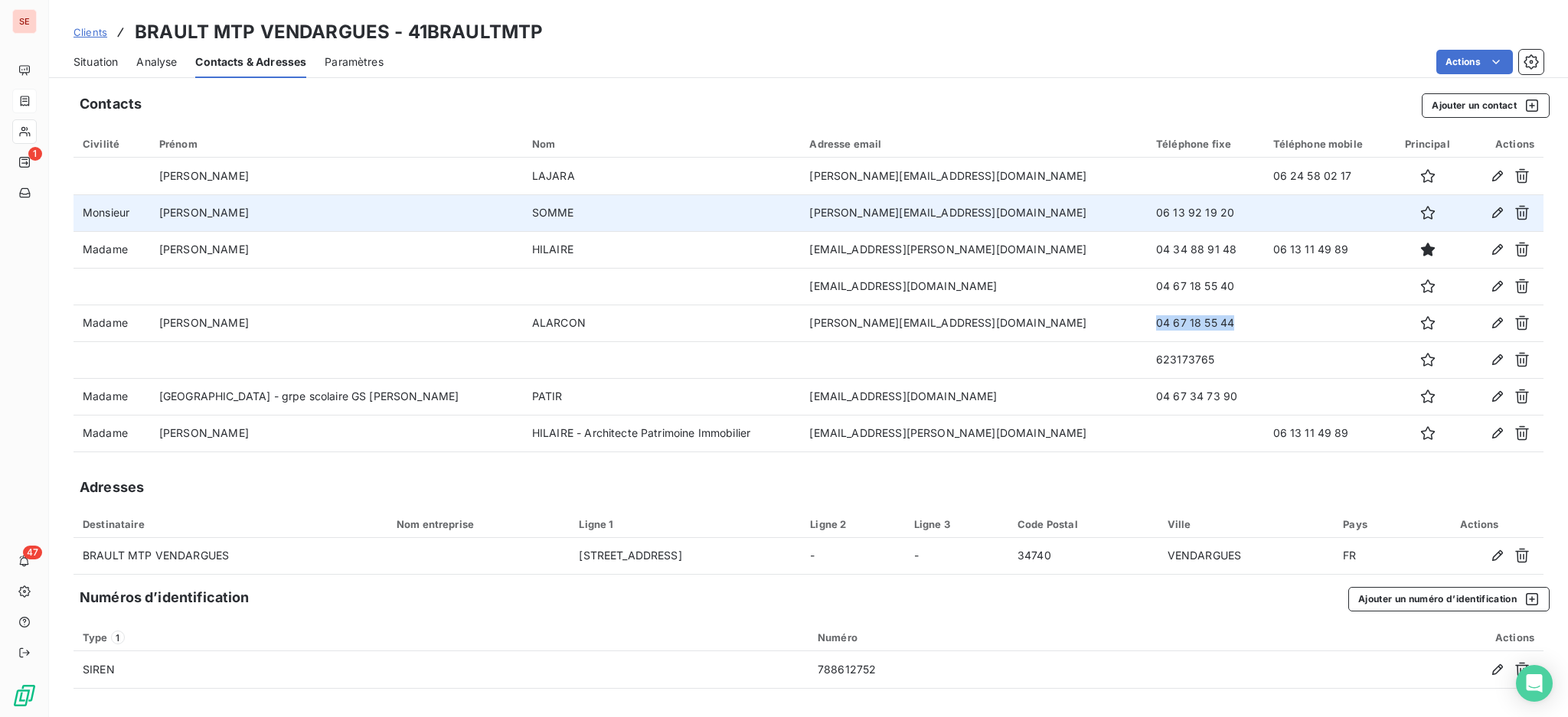
copy td "04 67 18 55 44"
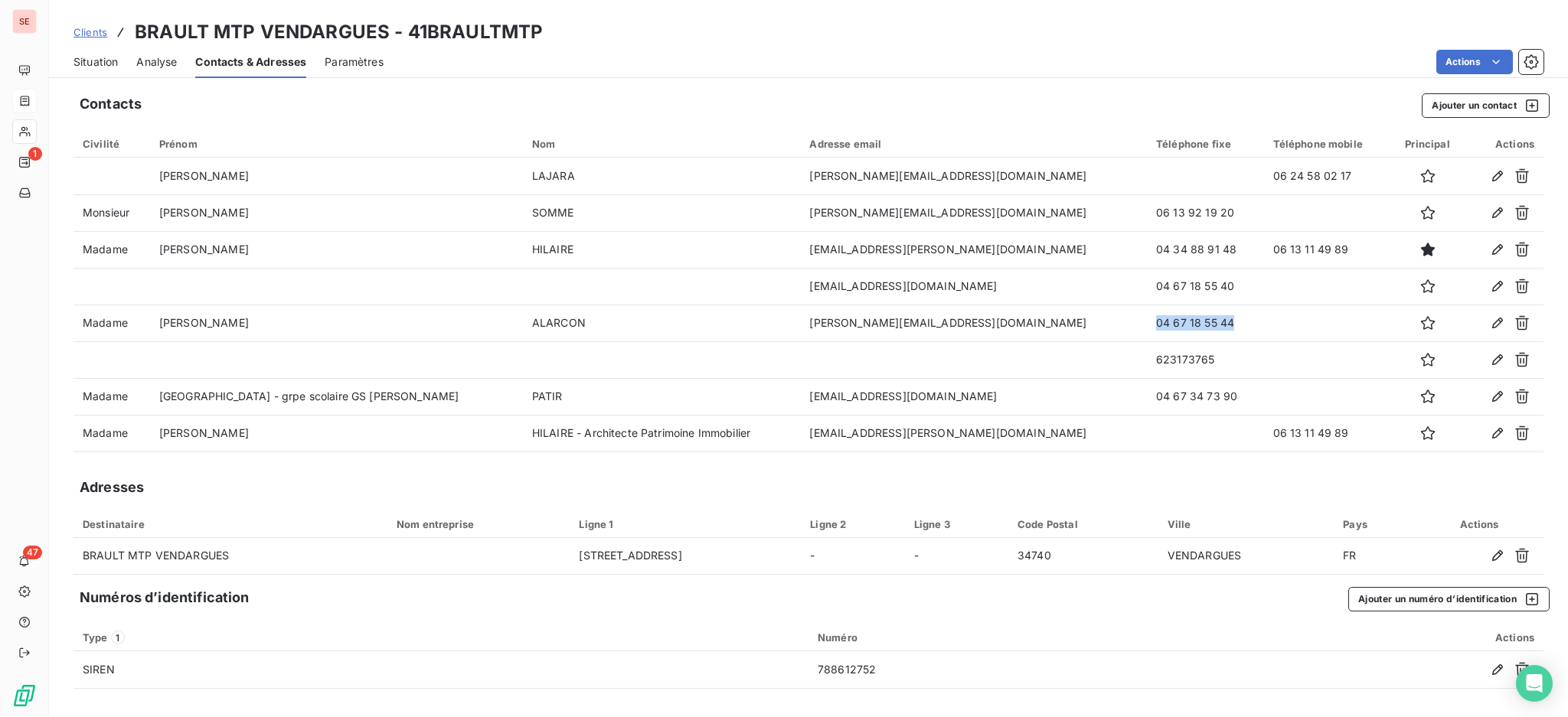
drag, startPoint x: 87, startPoint y: 59, endPoint x: 128, endPoint y: 82, distance: 47.0
click at [87, 59] on span "Situation" at bounding box center [96, 62] width 45 height 16
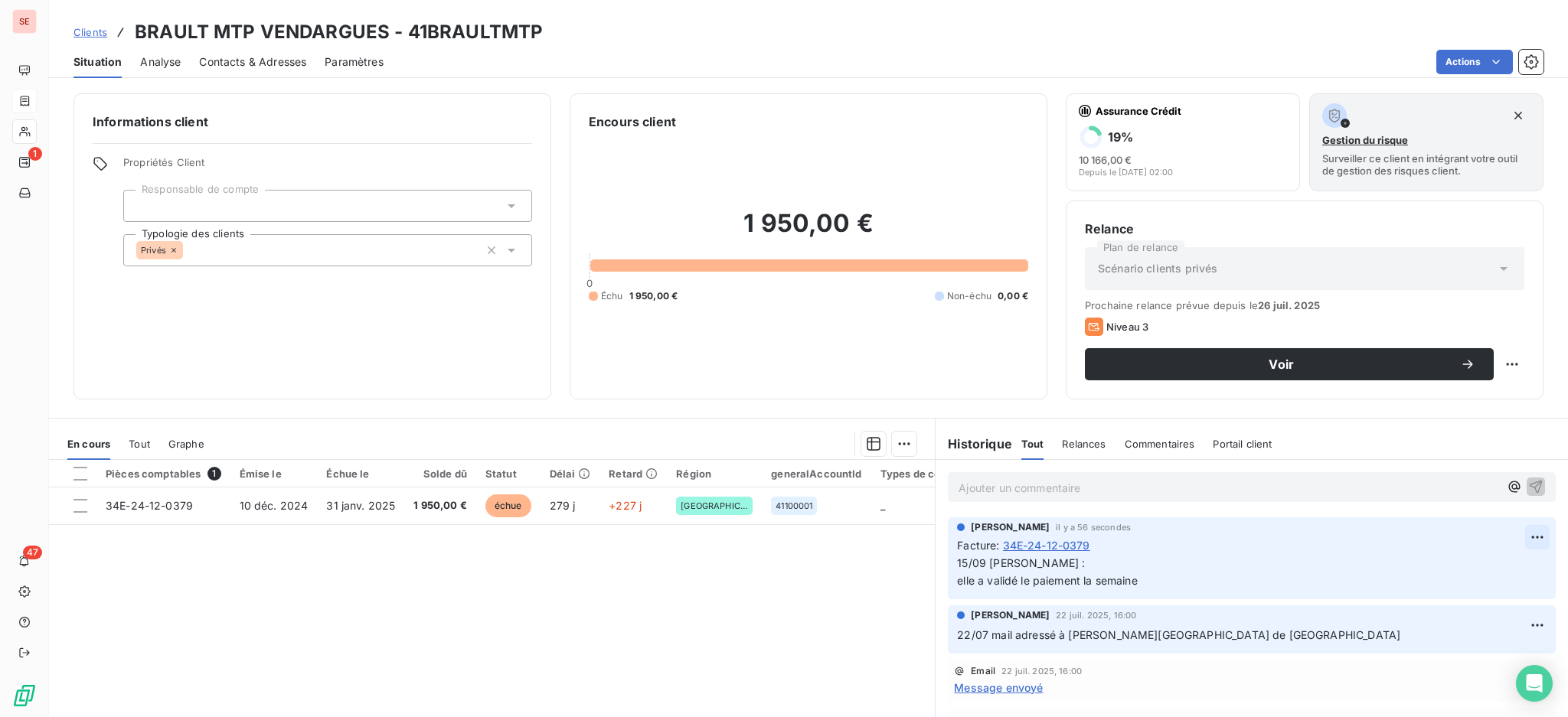
click at [1507, 538] on html "SE 1 47 Clients BRAULT MTP VENDARGUES - 41BRAULTMTP Situation Analyse Contacts …" at bounding box center [784, 358] width 1568 height 717
click at [1474, 574] on div "Editer" at bounding box center [1469, 570] width 86 height 24
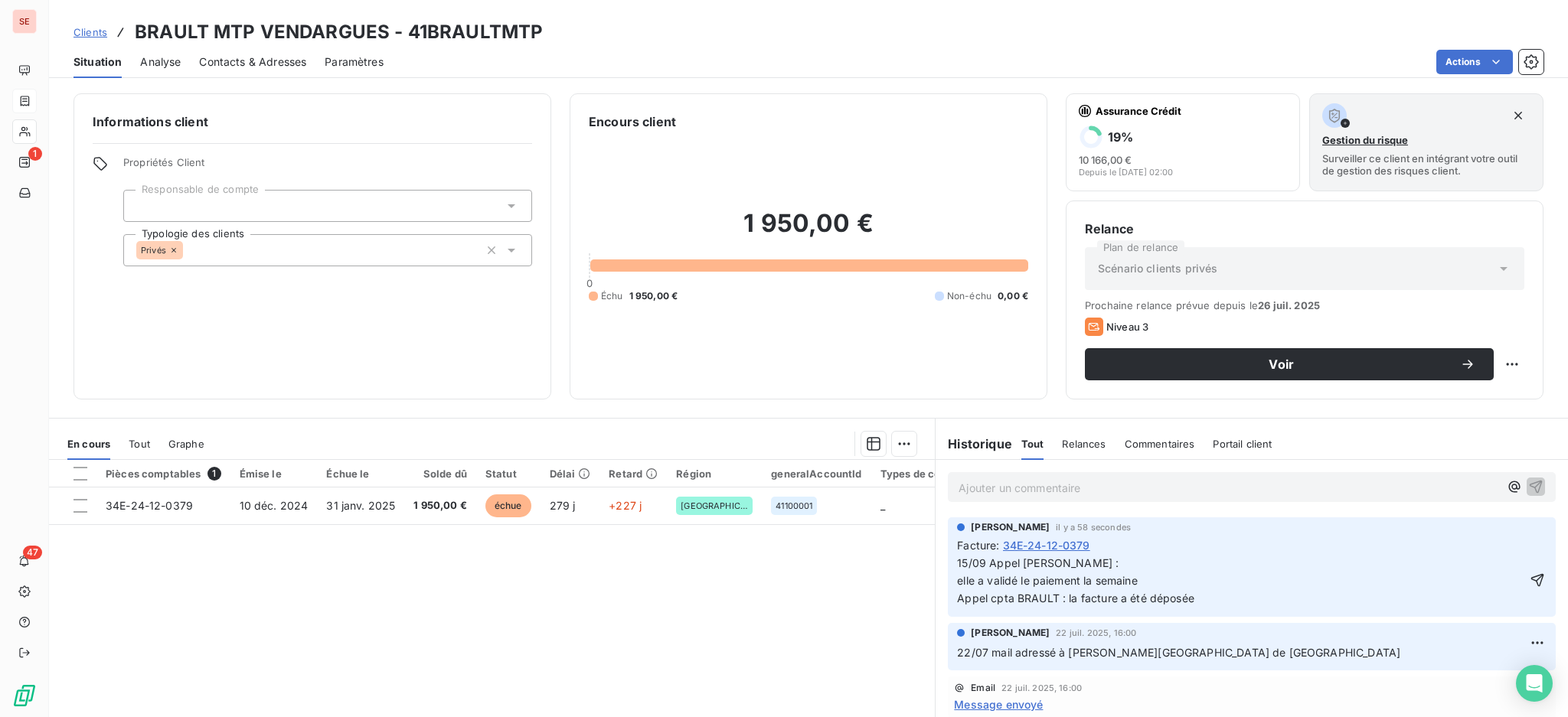
click at [278, 55] on span "Contacts & Adresses" at bounding box center [253, 62] width 107 height 16
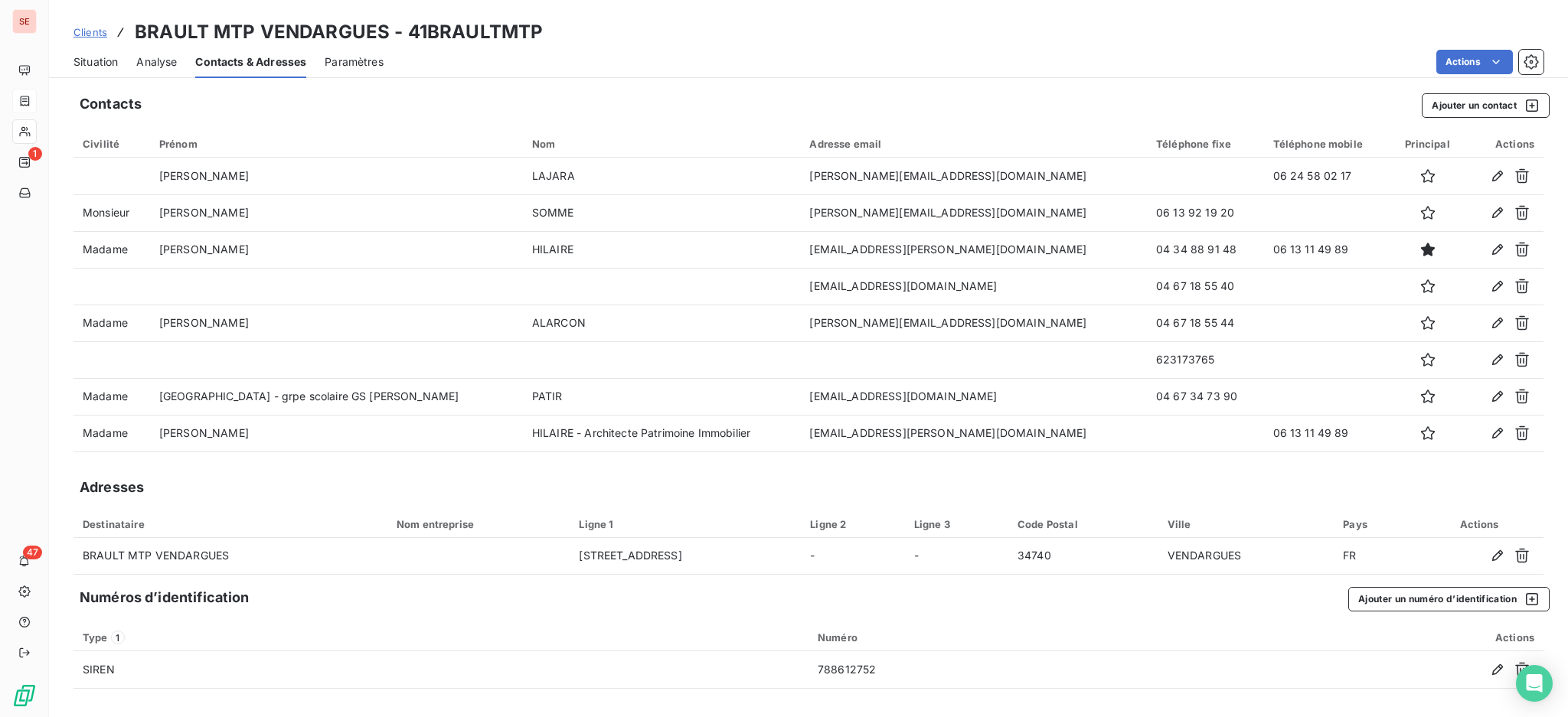
click at [102, 59] on span "Situation" at bounding box center [96, 62] width 45 height 16
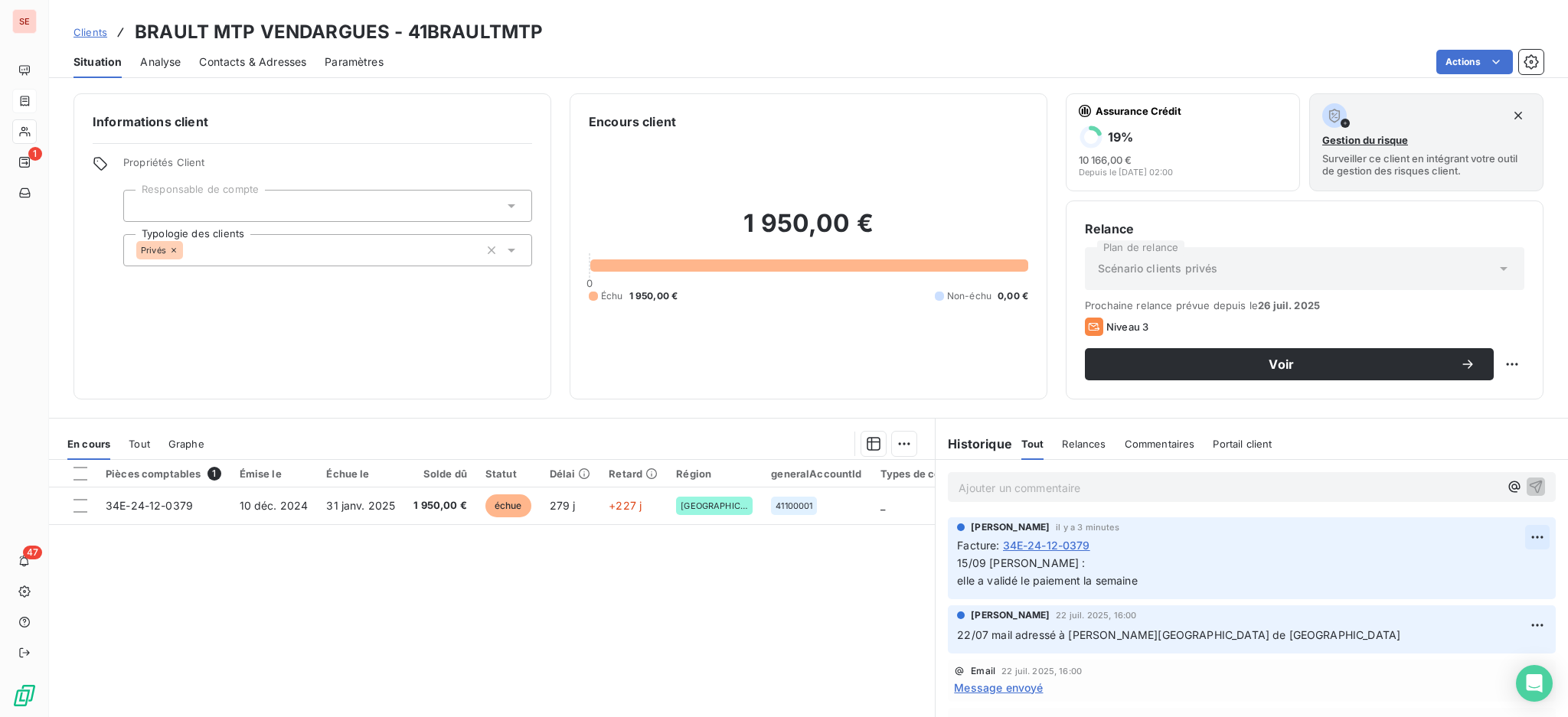
click at [1504, 530] on html "SE 1 47 Clients BRAULT MTP VENDARGUES - 41BRAULTMTP Situation Analyse Contacts …" at bounding box center [784, 358] width 1568 height 717
click at [1459, 570] on div "Editer" at bounding box center [1469, 570] width 86 height 24
click at [1251, 571] on p "15/09 Appel Mme Hilaire : elle a validé le paiement la semaine" at bounding box center [1240, 572] width 568 height 35
click at [1191, 579] on p "15/09 Appel Mme Hilaire : elle a validé le paiement la semaine" at bounding box center [1240, 572] width 568 height 35
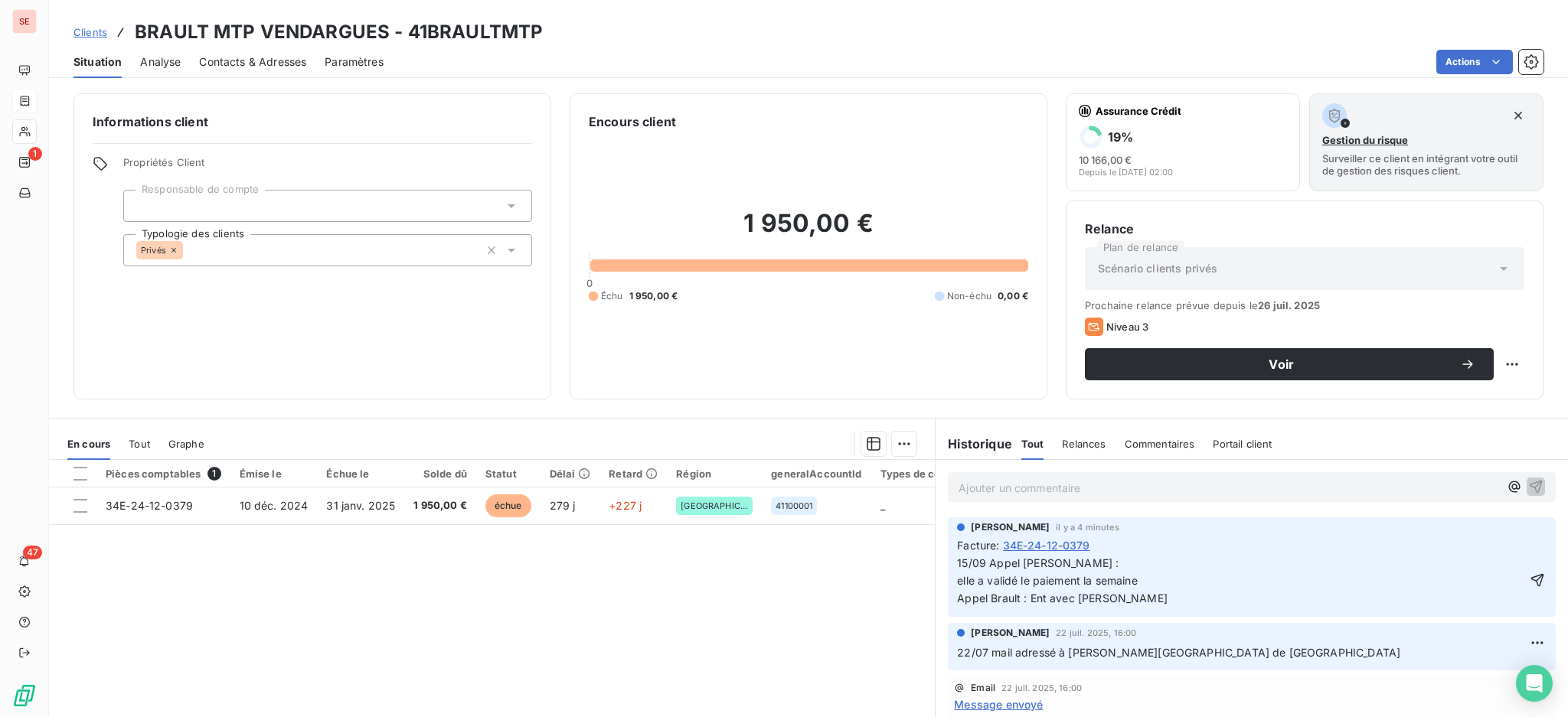
click at [1122, 598] on span "15/09 Appel Mme Hilaire : elle a validé le paiement la semaine Appel Brault : E…" at bounding box center [1062, 580] width 211 height 49
click at [1124, 599] on span "15/09 Appel Mme Hilaire : elle a validé le paiement la semaine Appel Brault : E…" at bounding box center [1062, 580] width 211 height 49
click at [1272, 599] on p "15/09 Appel Mme Hilaire : elle a validé le paiement la semaine Appel Brault : E…" at bounding box center [1240, 581] width 568 height 52
click at [1430, 596] on p "15/09 Appel Mme Hilaire : elle a validé le paiement la semaine Appel Brault : E…" at bounding box center [1240, 581] width 568 height 52
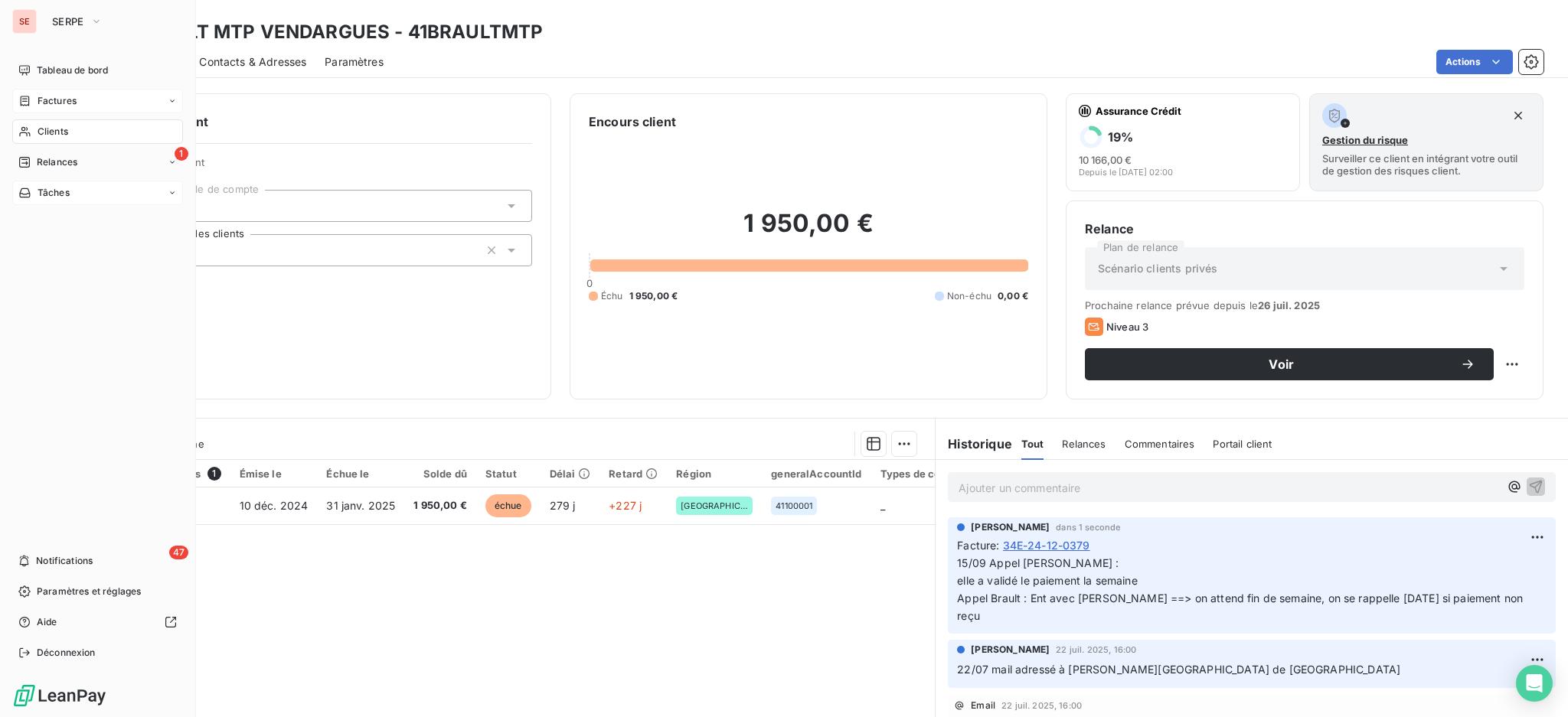
click at [48, 188] on span "Tâches" at bounding box center [53, 192] width 32 height 14
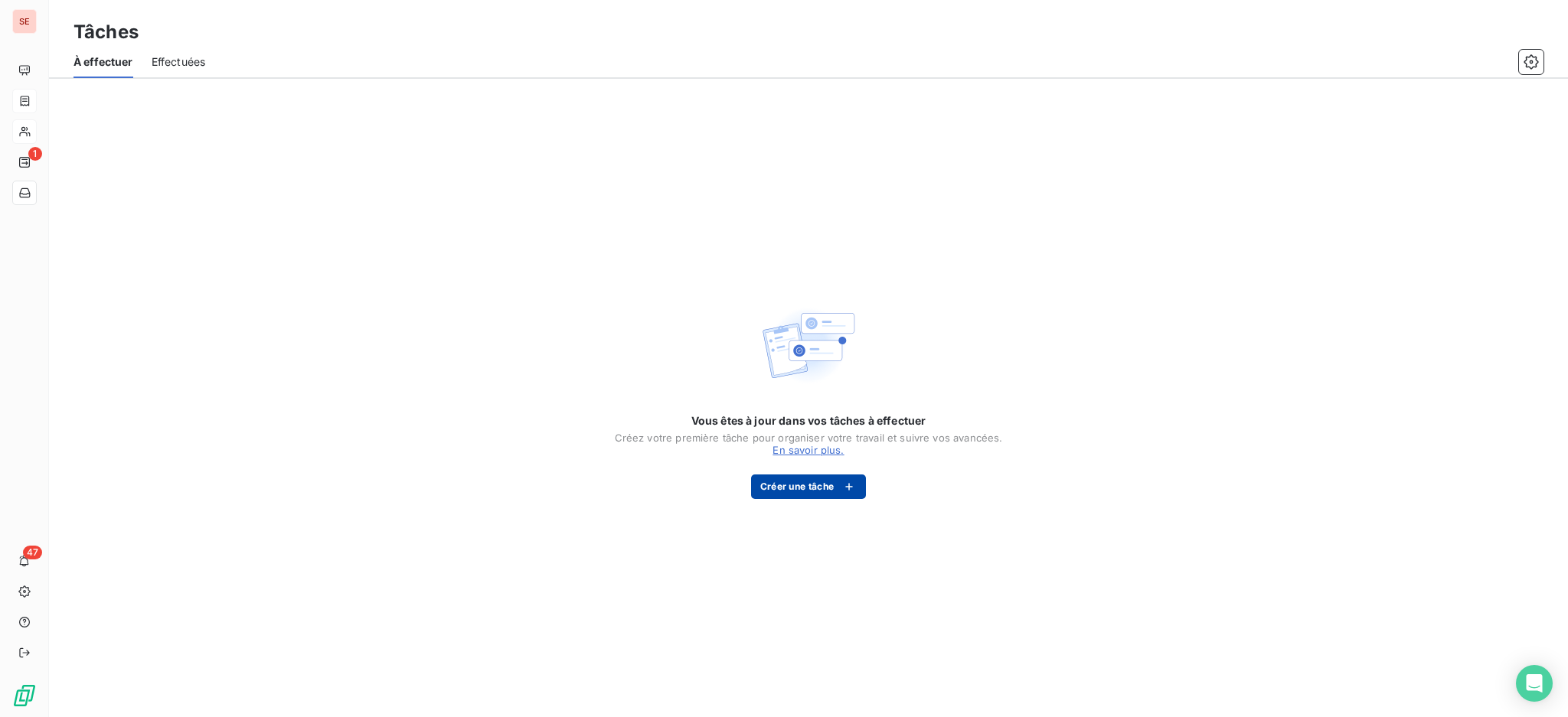
click at [782, 482] on button "Créer une tâche" at bounding box center [808, 486] width 116 height 24
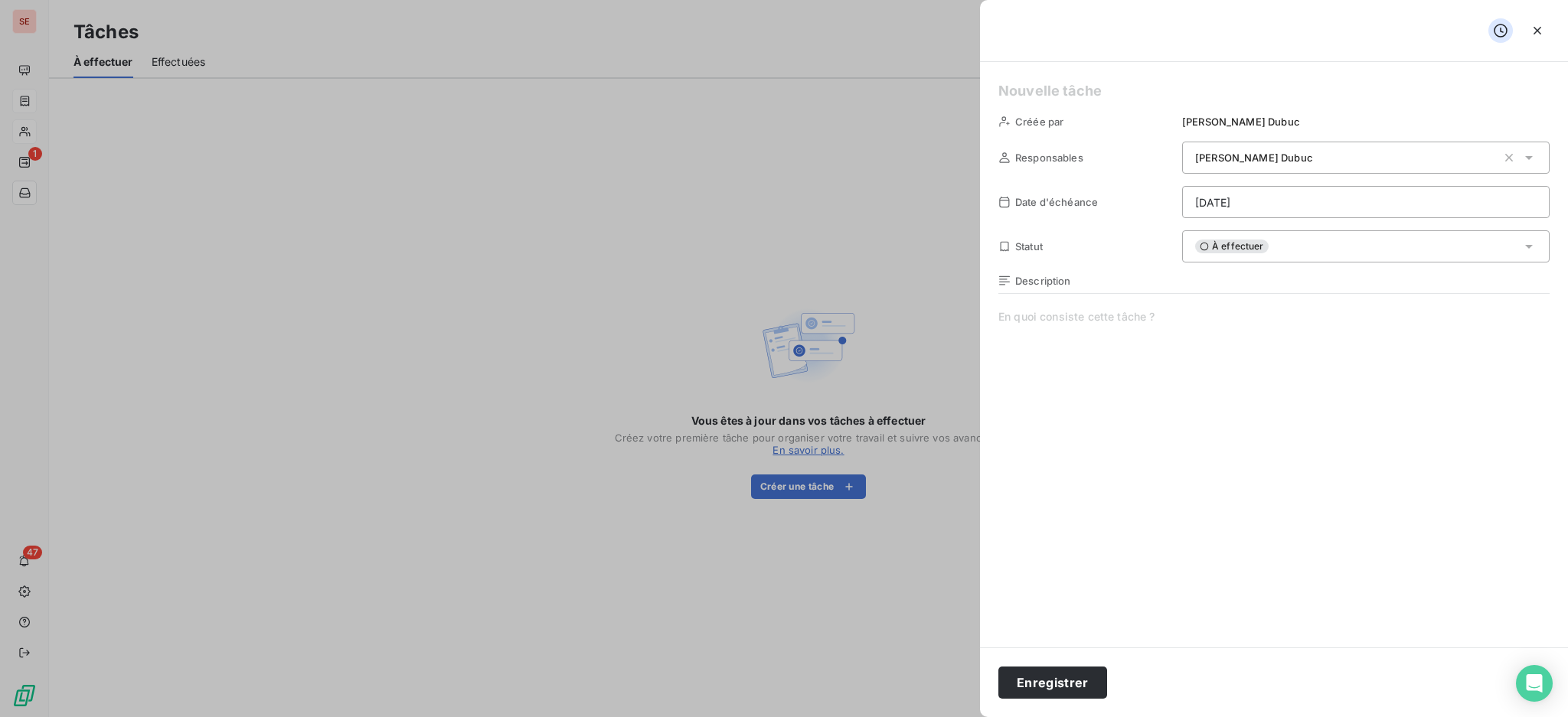
click at [1036, 315] on span at bounding box center [1273, 456] width 551 height 293
click at [1005, 276] on icon at bounding box center [1004, 280] width 11 height 9
click at [1009, 317] on span at bounding box center [1273, 456] width 551 height 293
click at [1521, 200] on html "SE 1 47 Tâches À effectuer Effectuées Vous êtes à jour dans vos tâches à effect…" at bounding box center [784, 358] width 1568 height 717
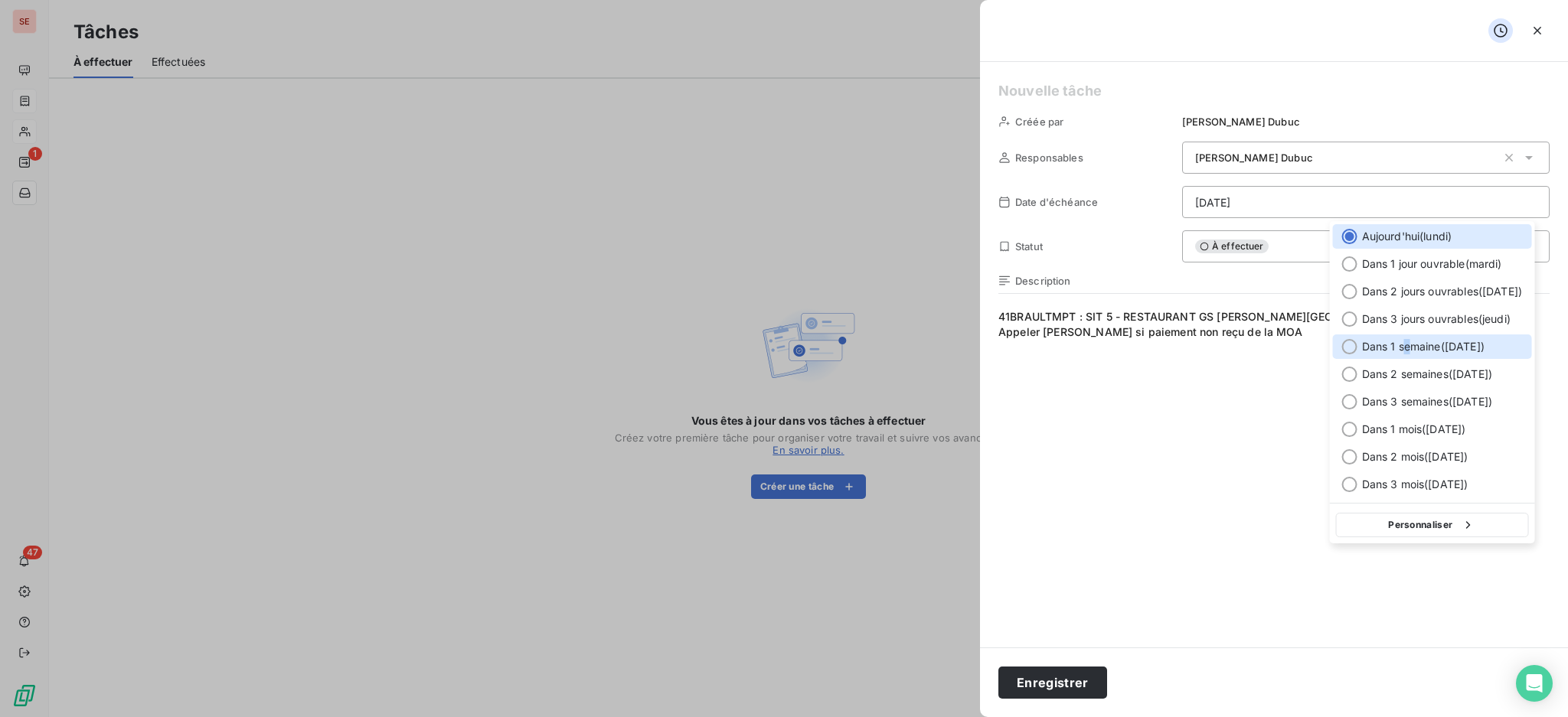
click at [1407, 344] on span "Dans 1 semaine ( 22 sept. )" at bounding box center [1423, 347] width 122 height 16
type input "22/09/2025"
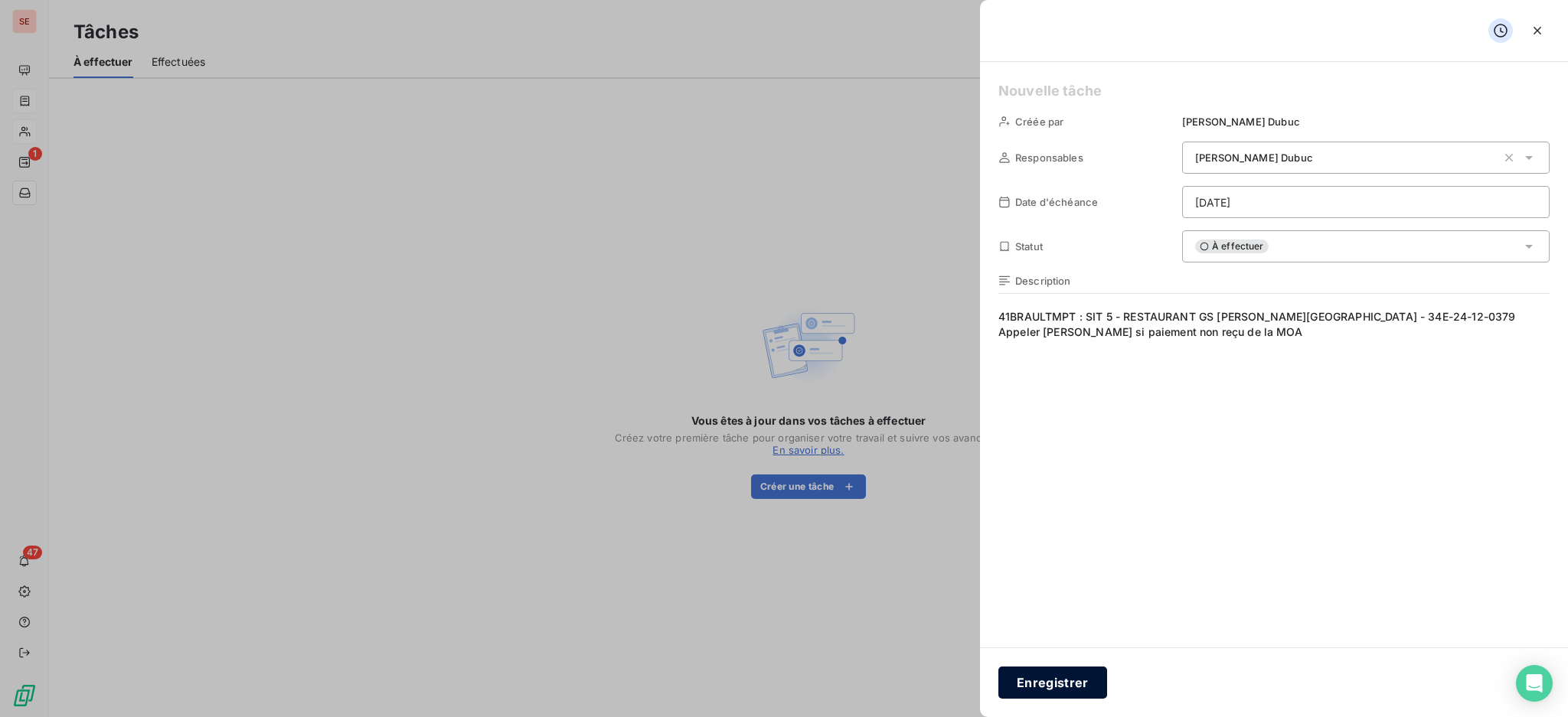
click at [1054, 682] on button "Enregistrer" at bounding box center [1053, 682] width 109 height 32
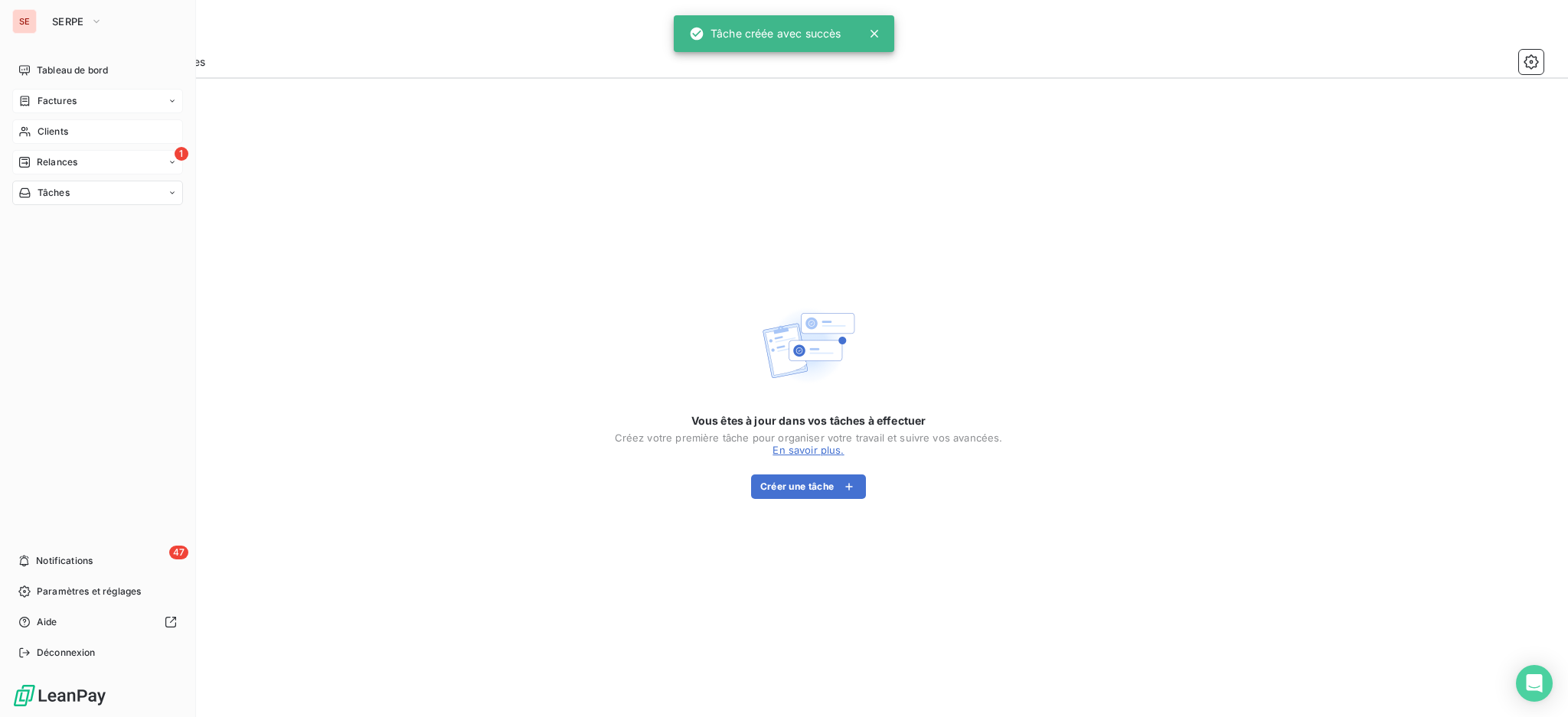
click at [42, 164] on span "Relances" at bounding box center [57, 162] width 41 height 14
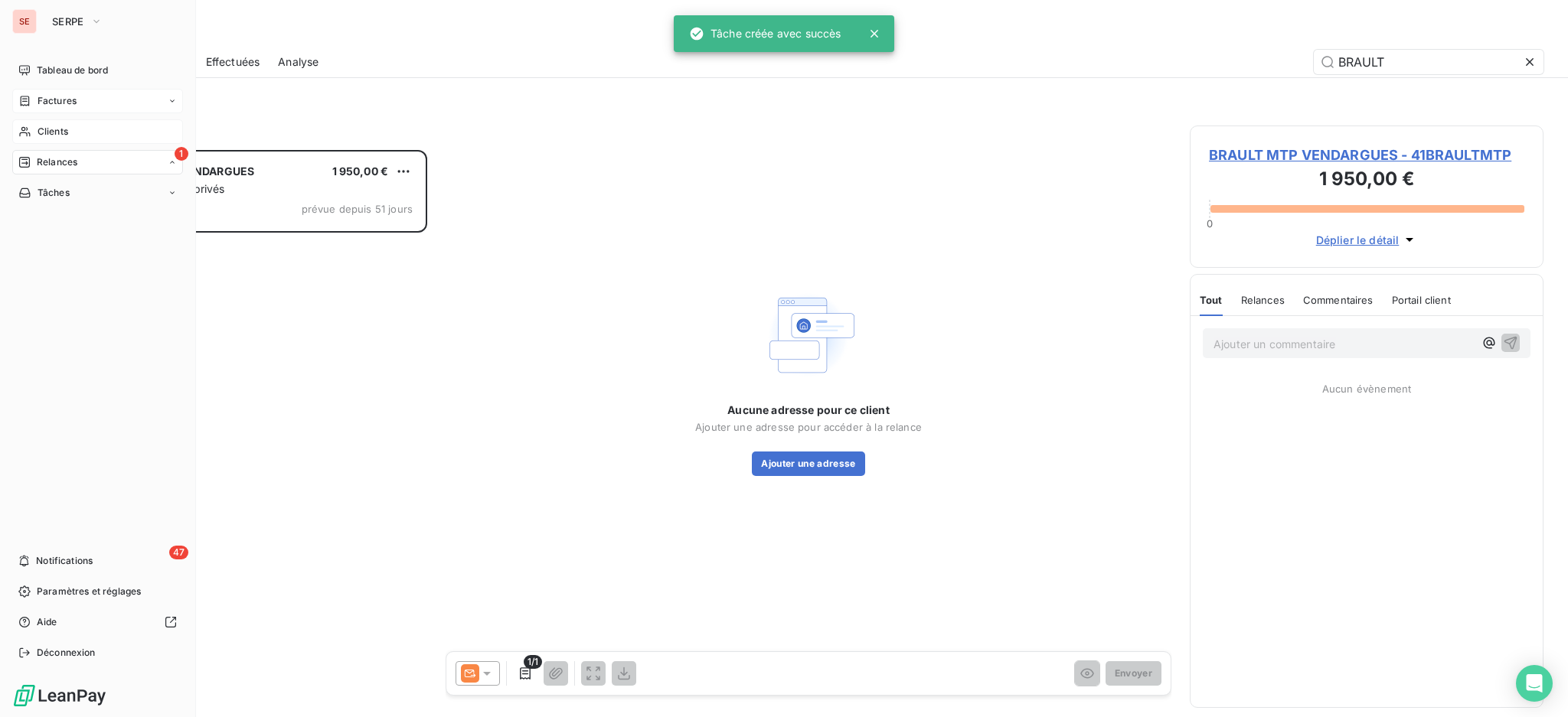
scroll to position [17, 17]
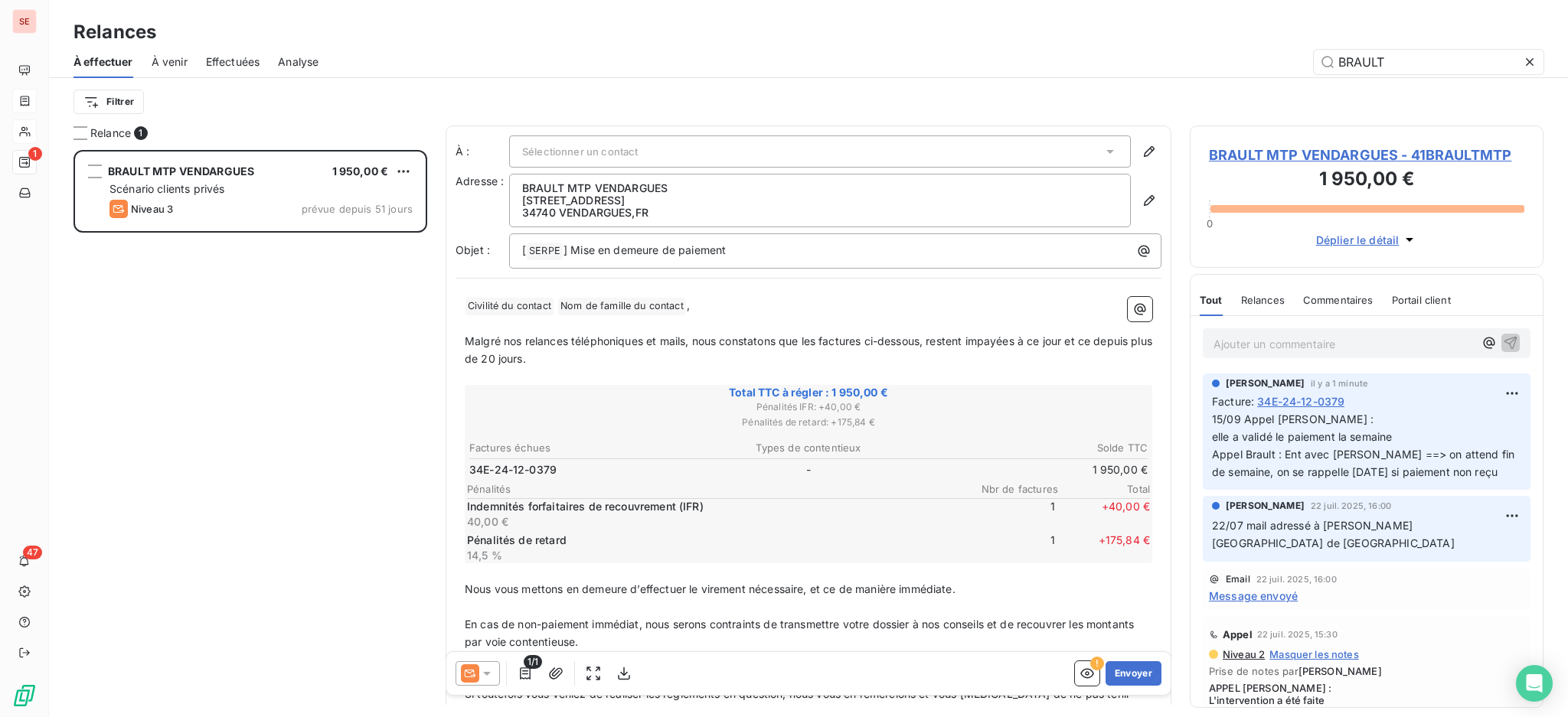
click at [1258, 147] on span "BRAULT MTP VENDARGUES - 41BRAULTMTP" at bounding box center [1366, 154] width 315 height 20
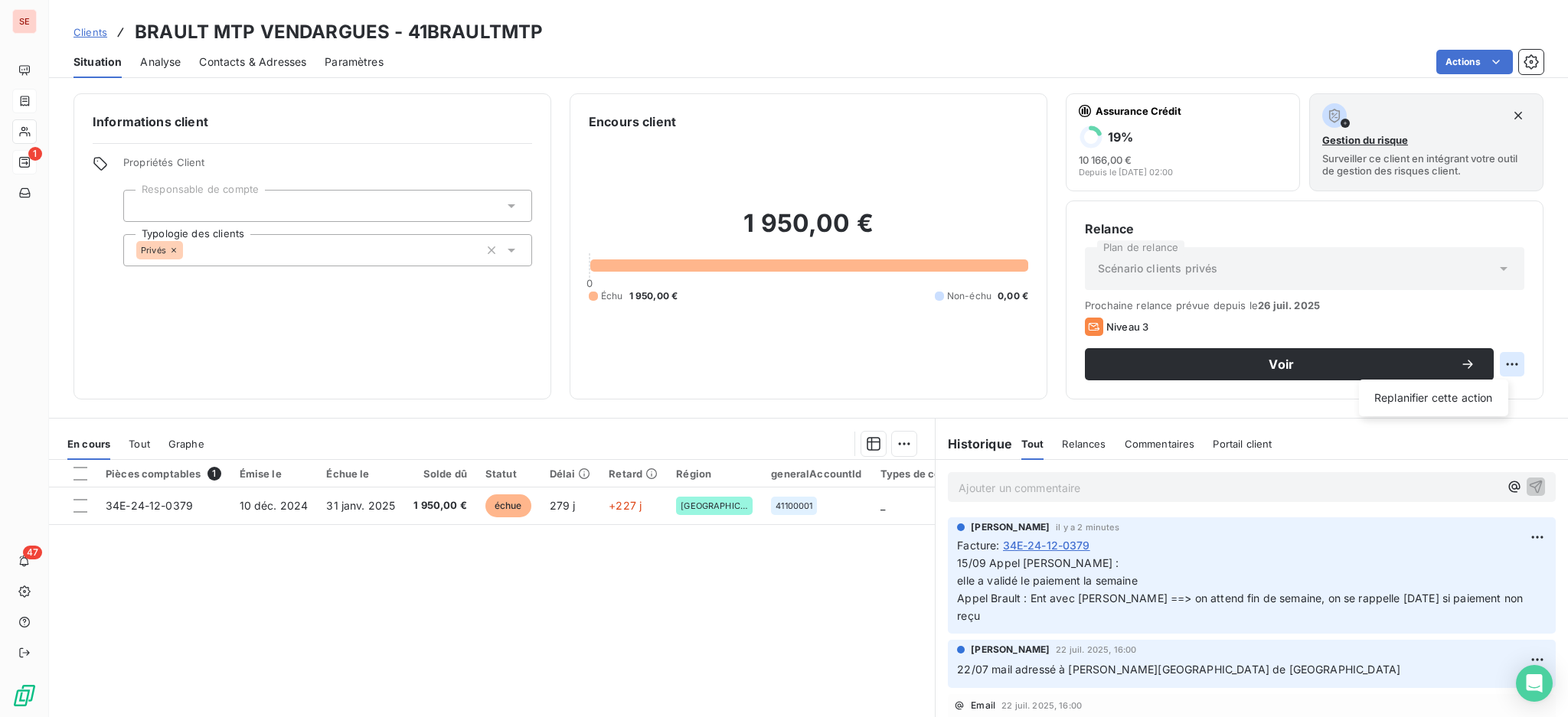
click at [1501, 358] on html "SE 1 47 Clients BRAULT MTP VENDARGUES - 41BRAULTMTP Situation Analyse Contacts …" at bounding box center [784, 358] width 1568 height 717
click at [1486, 395] on div "Replanifier cette action" at bounding box center [1433, 397] width 137 height 24
select select "8"
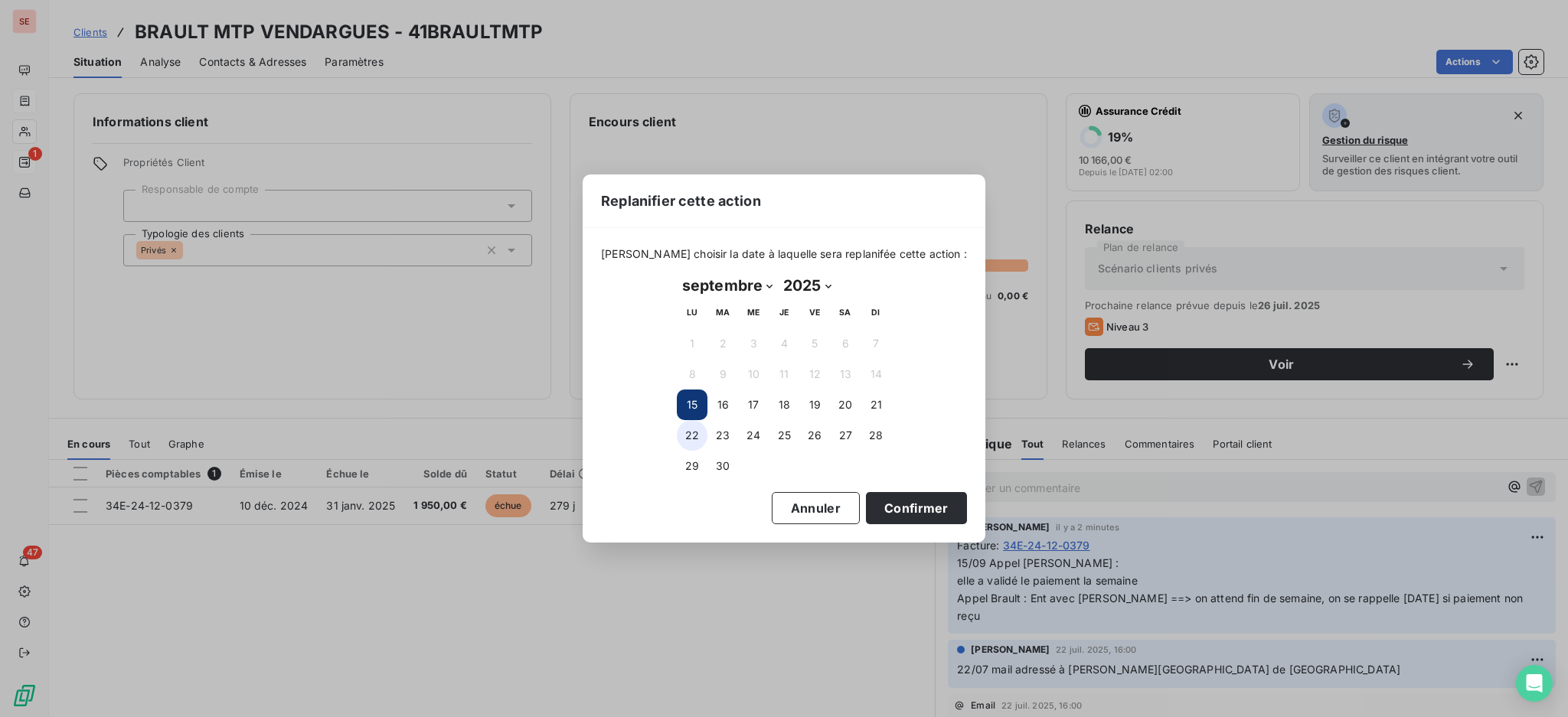
click at [691, 436] on button "22" at bounding box center [691, 434] width 30 height 30
click at [914, 506] on button "Confirmer" at bounding box center [917, 507] width 101 height 32
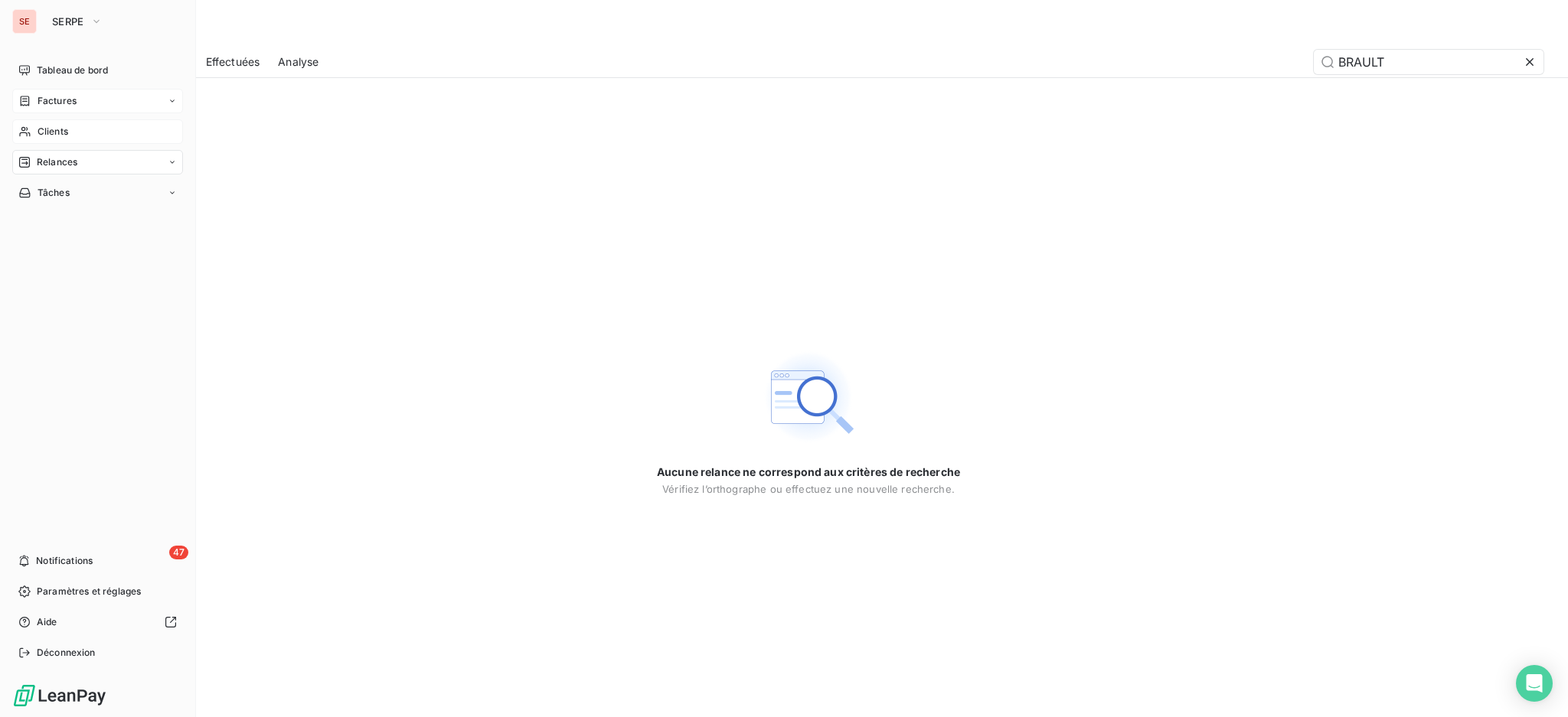
click at [63, 126] on span "Clients" at bounding box center [52, 131] width 30 height 14
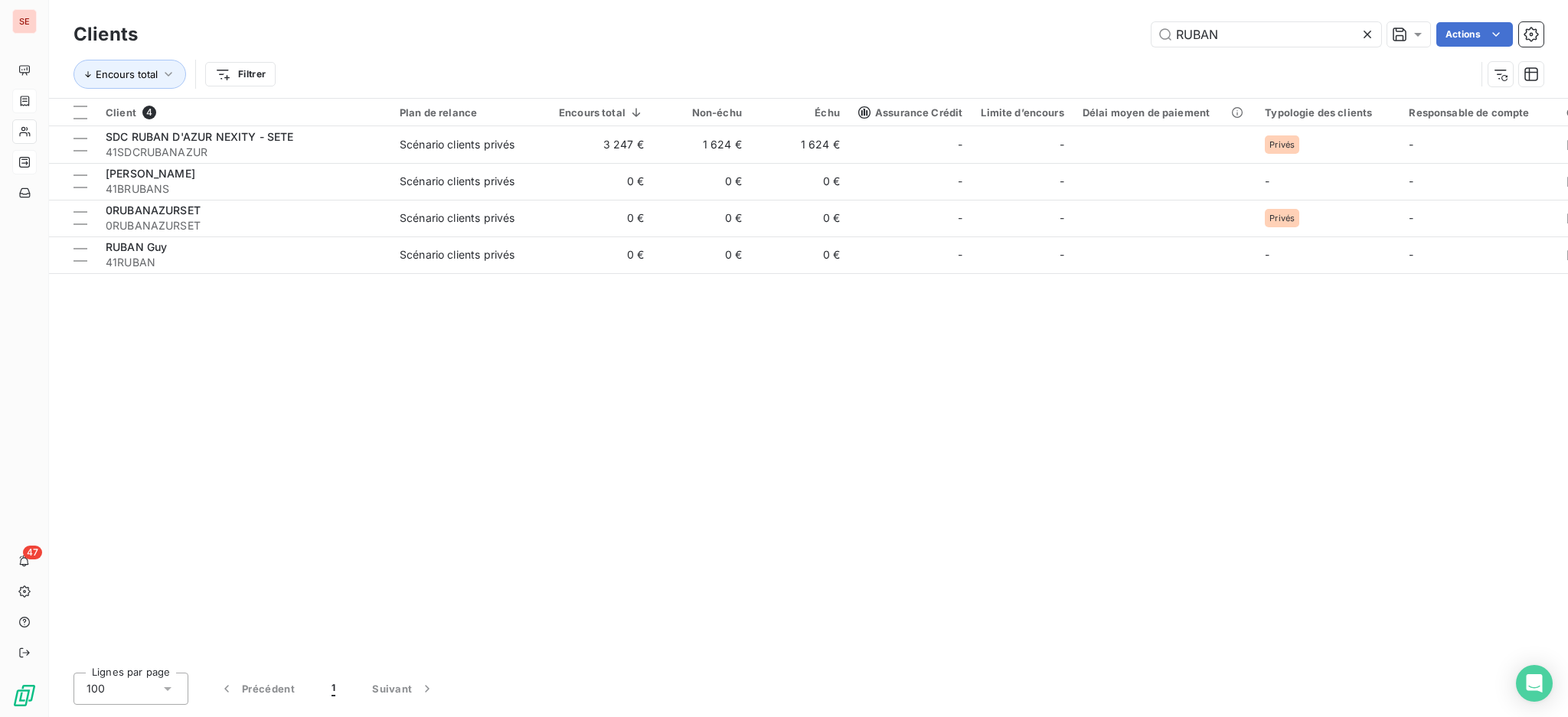
drag, startPoint x: 1235, startPoint y: 30, endPoint x: 962, endPoint y: 38, distance: 273.1
click at [967, 38] on div "RUBAN Actions" at bounding box center [850, 34] width 1387 height 24
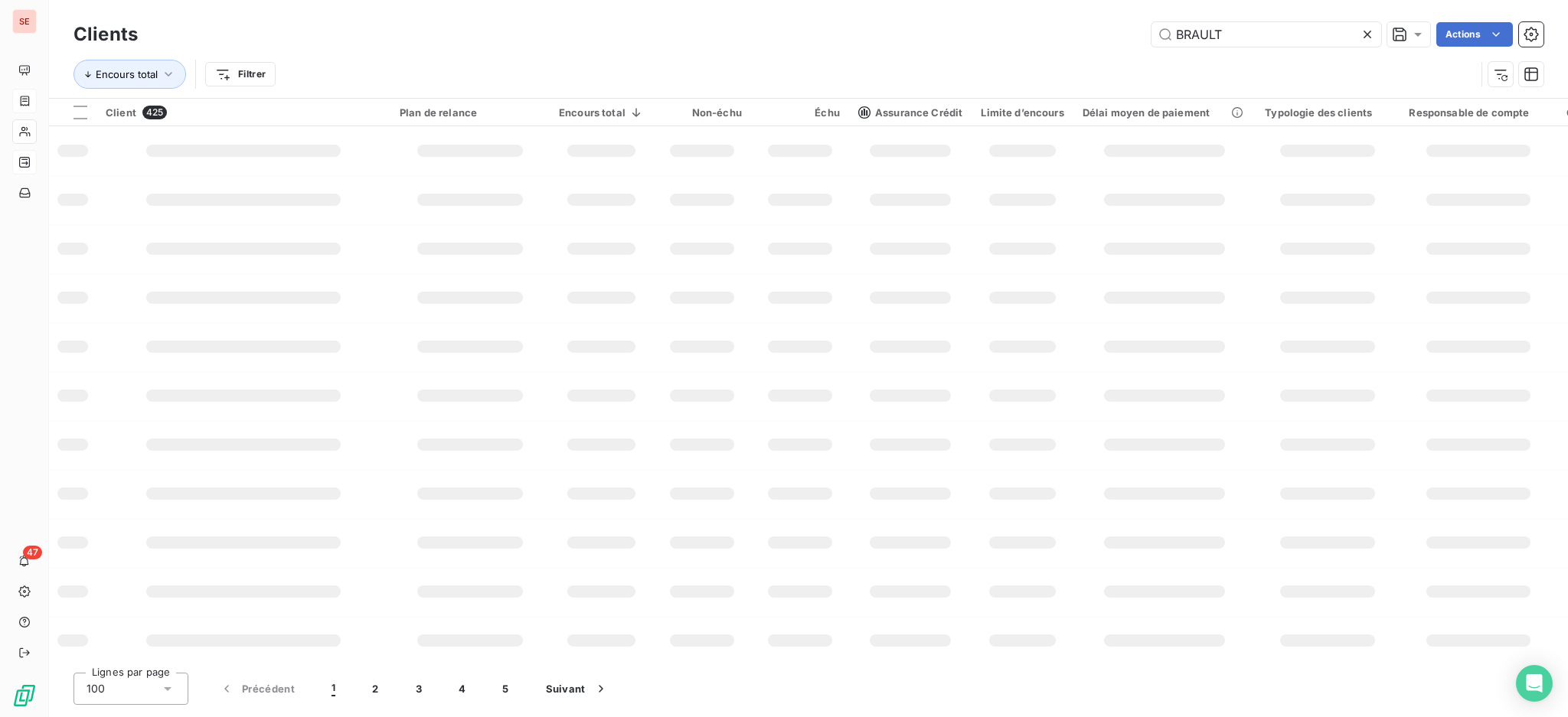
type input "BRAULT"
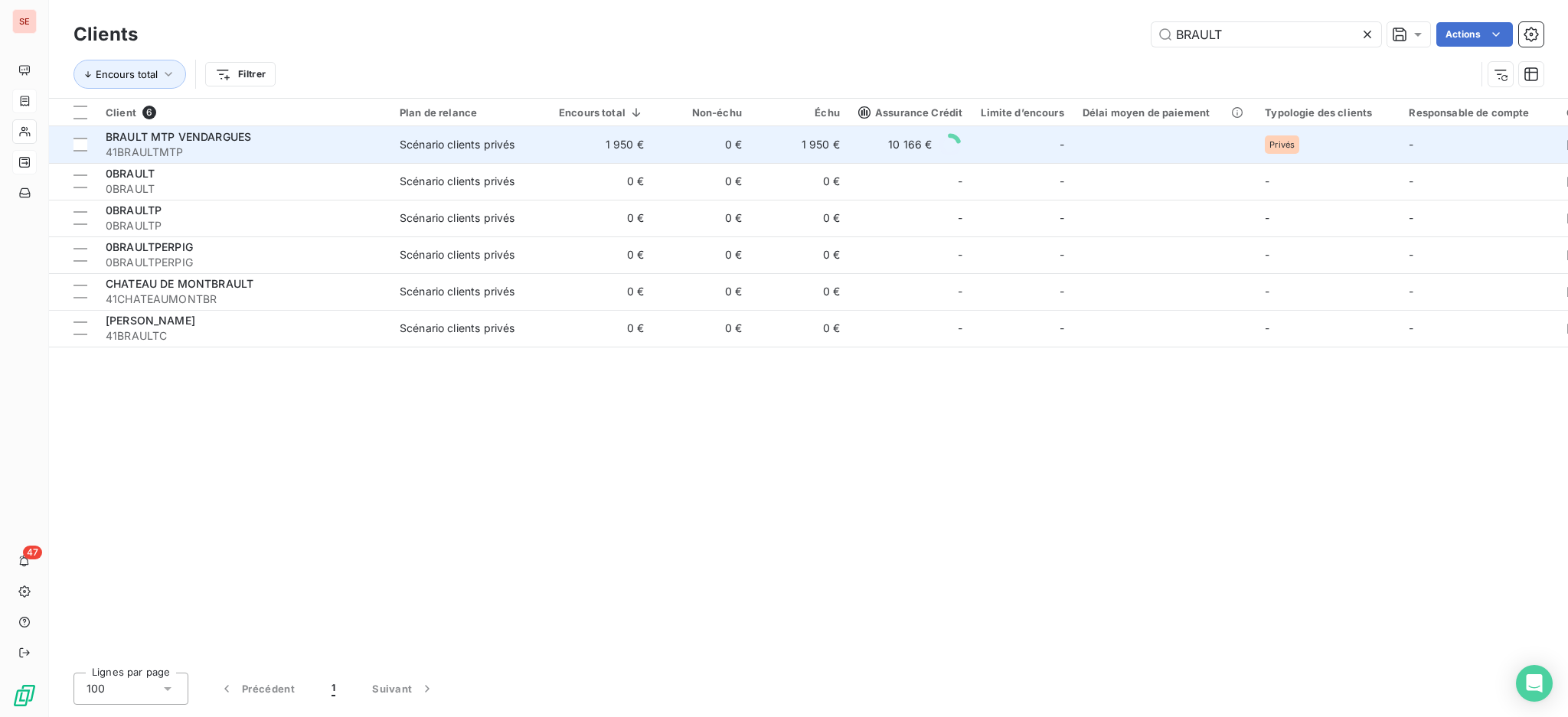
click at [413, 142] on div "Scénario clients privés" at bounding box center [457, 145] width 115 height 16
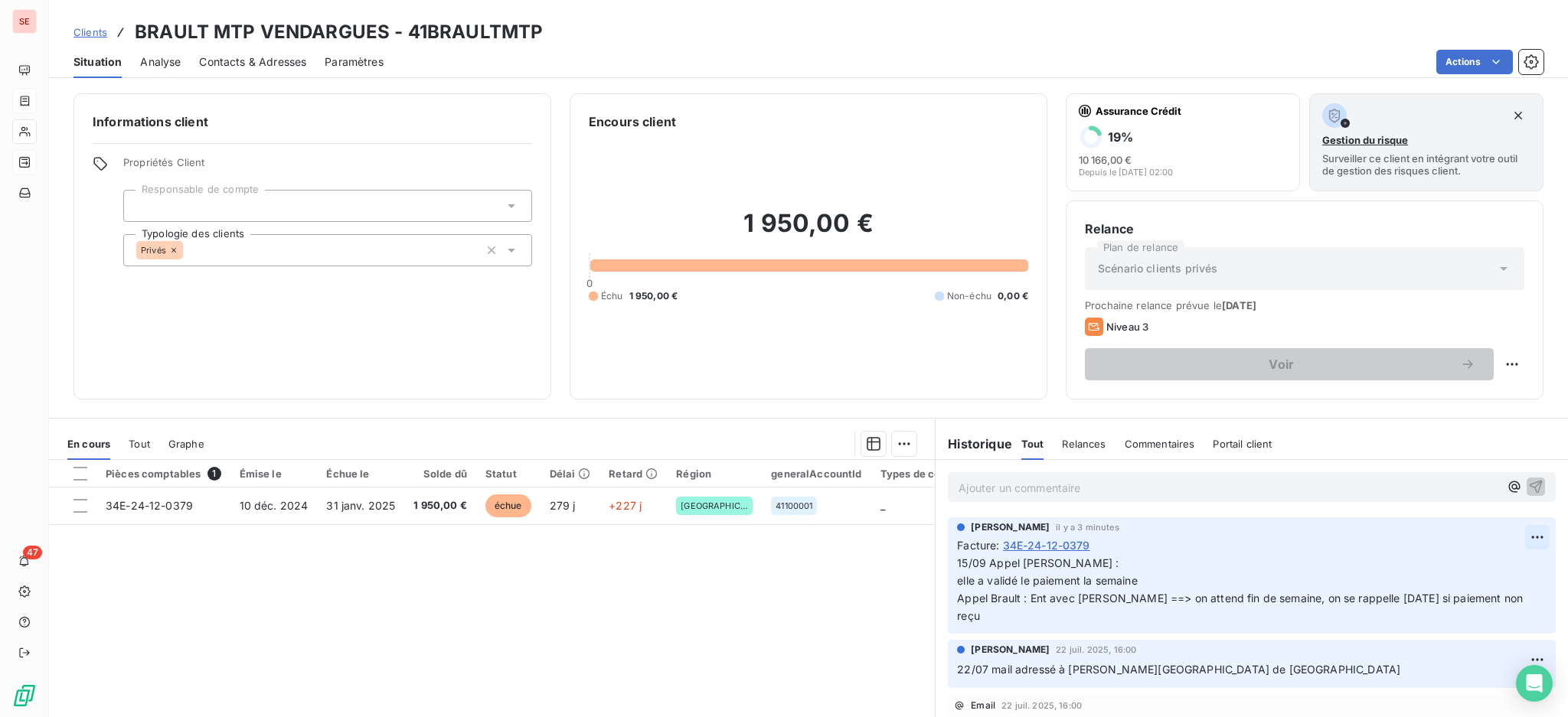
click at [1507, 529] on html "SE 47 Clients BRAULT MTP VENDARGUES - 41BRAULTMTP Situation Analyse Contacts & …" at bounding box center [784, 358] width 1568 height 717
click at [1486, 563] on div "Editer" at bounding box center [1469, 570] width 86 height 24
click at [1180, 596] on span "15/09 Appel Mme Hilaire : elle a validé le paiement la semaine Appel Brault : E…" at bounding box center [1240, 589] width 569 height 66
click at [1336, 599] on span "15/09 Appel Mme Hilaire : elle a validé le paiement la semaine Appel Brault : E…" at bounding box center [1229, 589] width 545 height 66
click at [1384, 592] on span "15/09 Appel Mme Hilaire : elle a validé le paiement la semaine Appel Brault : E…" at bounding box center [1232, 589] width 551 height 66
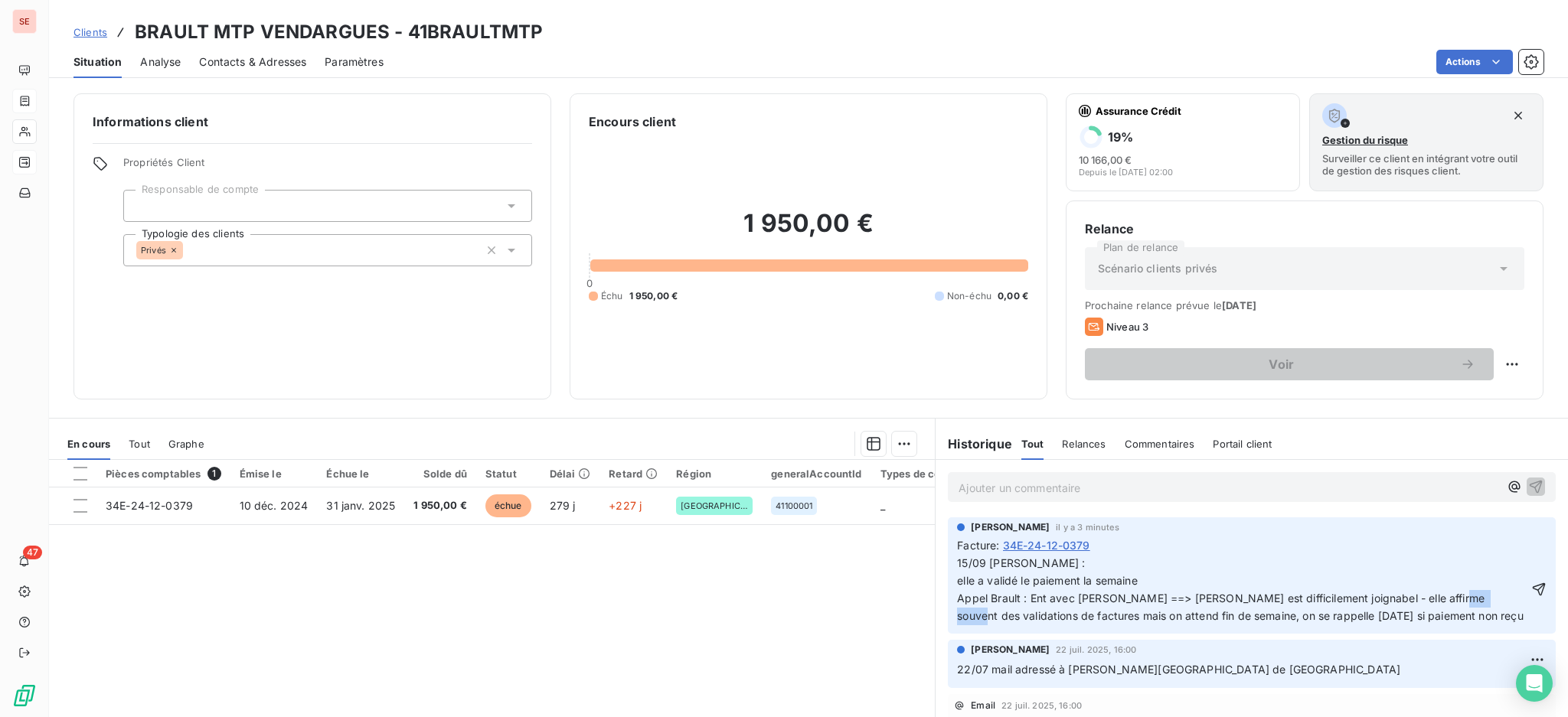
drag, startPoint x: 1449, startPoint y: 597, endPoint x: 1413, endPoint y: 593, distance: 36.2
click at [1413, 593] on span "15/09 Appel Mme Hilaire : elle a validé le paiement la semaine Appel Brault : E…" at bounding box center [1239, 589] width 566 height 66
drag, startPoint x: 1044, startPoint y: 615, endPoint x: 927, endPoint y: 612, distance: 117.0
click at [935, 612] on div "Agnès Dubuc il y a 3 minutes Facture : 34E-24-12-0379 15/09 Appel Mme Hilaire :…" at bounding box center [1251, 575] width 632 height 123
click at [1107, 615] on span "15/09 Appel Mme Hilaire : elle a validé le paiement la semaine Appel Brault : E…" at bounding box center [1235, 589] width 557 height 66
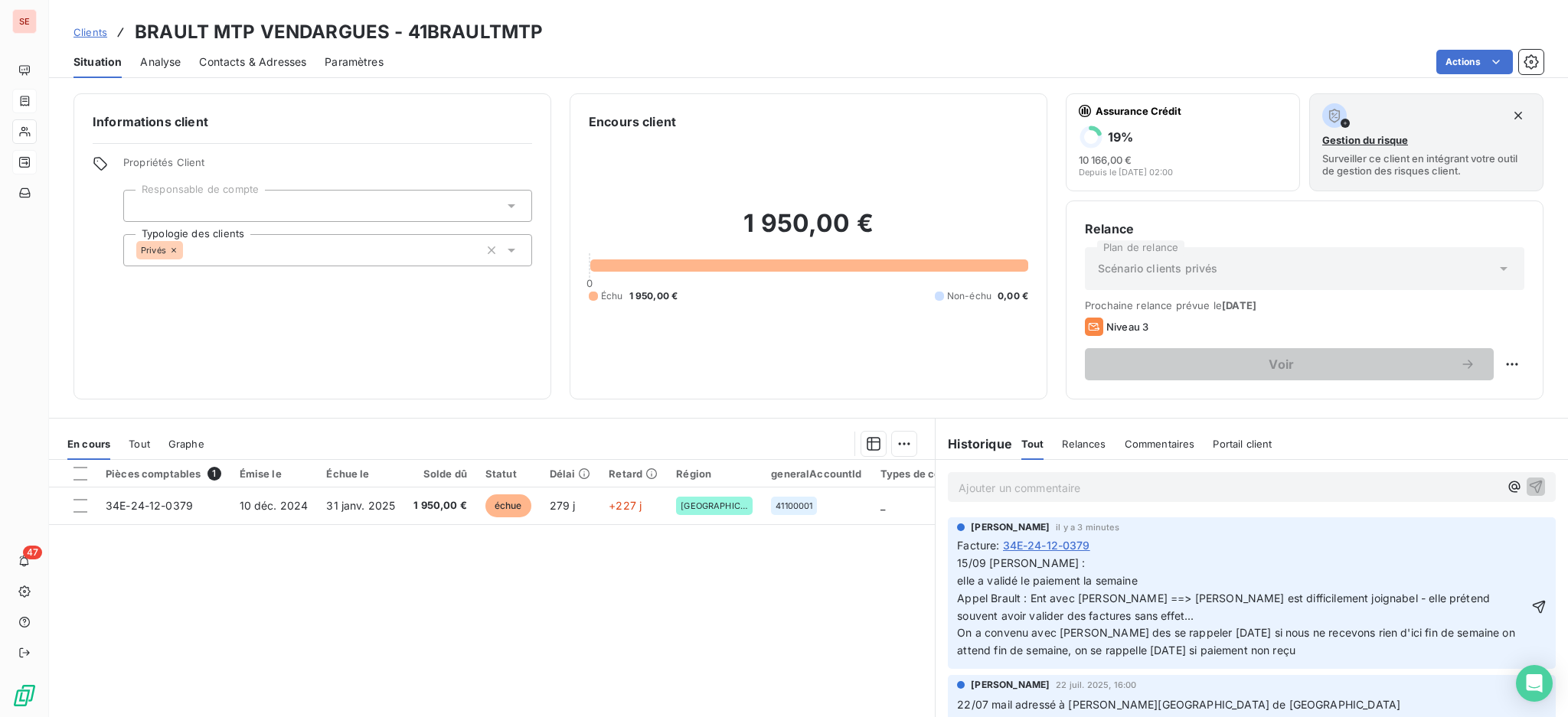
drag, startPoint x: 1350, startPoint y: 648, endPoint x: 995, endPoint y: 650, distance: 355.0
click at [995, 650] on p "15/09 Appel Mme Hilaire : elle a validé le paiement la semaine Appel Brault : E…" at bounding box center [1241, 607] width 571 height 105
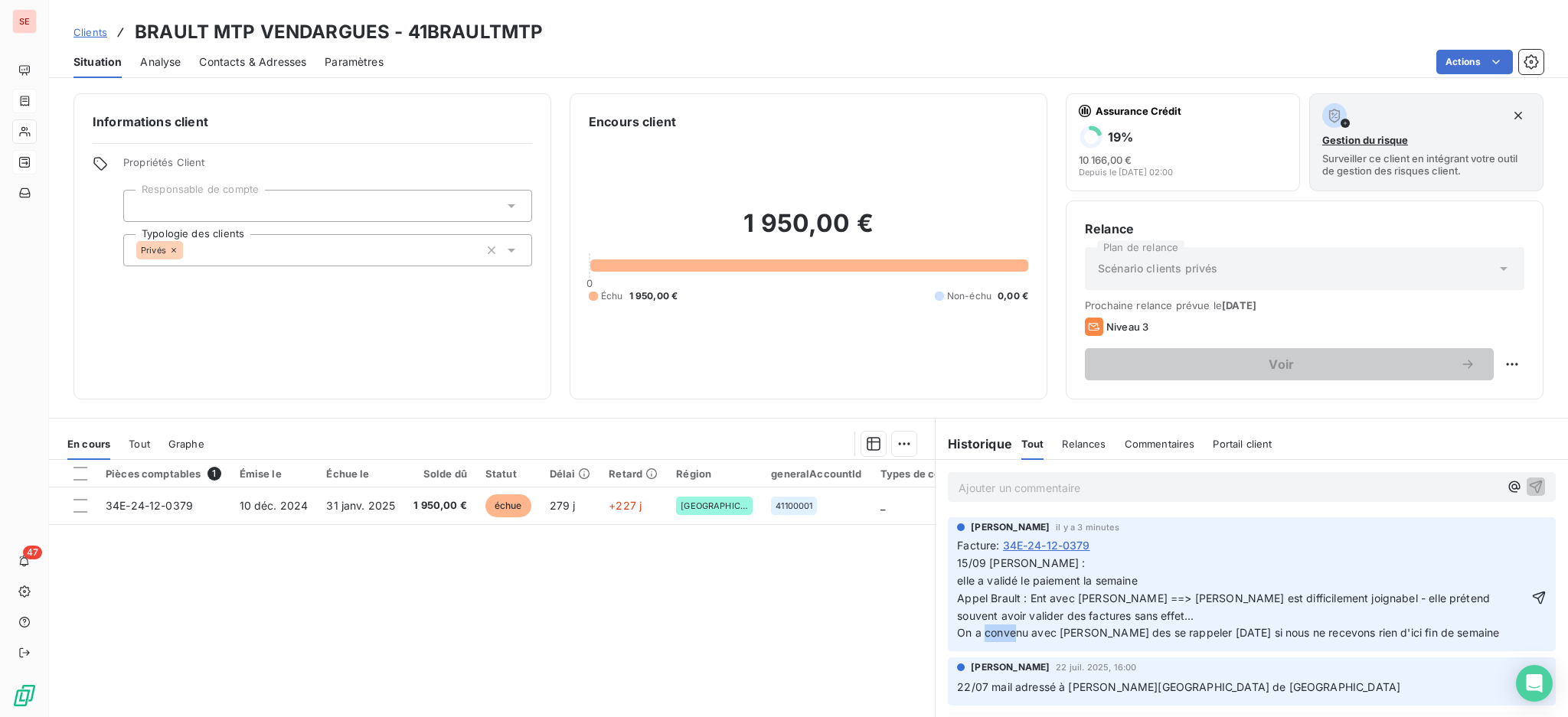
drag, startPoint x: 974, startPoint y: 634, endPoint x: 947, endPoint y: 631, distance: 27.2
click at [948, 631] on div "Agnès Dubuc il y a 3 minutes Facture : 34E-24-12-0379 15/09 Appel Mme Hilaire :…" at bounding box center [1251, 584] width 608 height 134
click at [1144, 632] on span "15/09 Appel Mme Hilaire : elle a validé le paiement la semaine Appel Brault : E…" at bounding box center [1233, 598] width 553 height 84
click at [1009, 642] on p "15/09 Appel Mme Hilaire : elle a validé le paiement la semaine Appel Brault : E…" at bounding box center [1241, 598] width 571 height 87
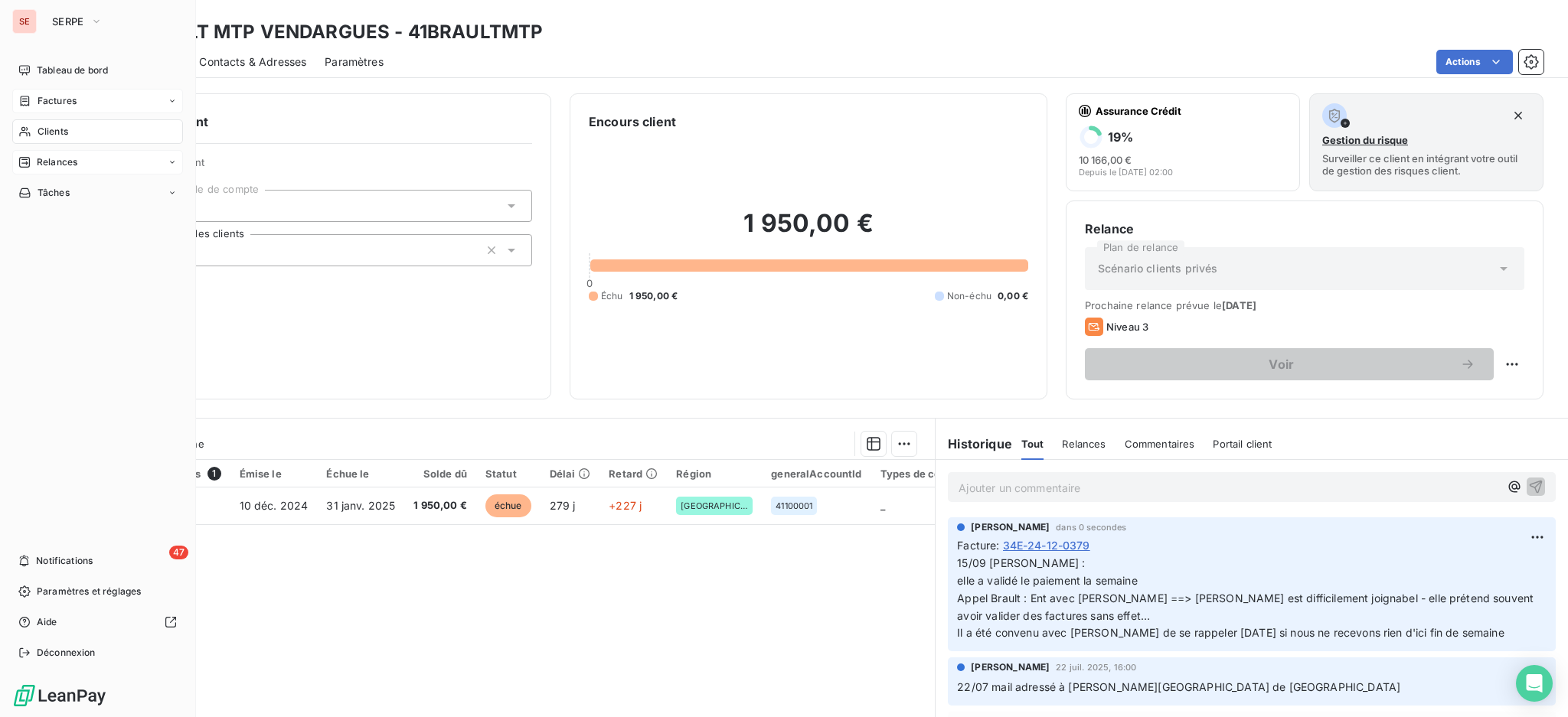
click at [45, 129] on span "Clients" at bounding box center [52, 131] width 30 height 14
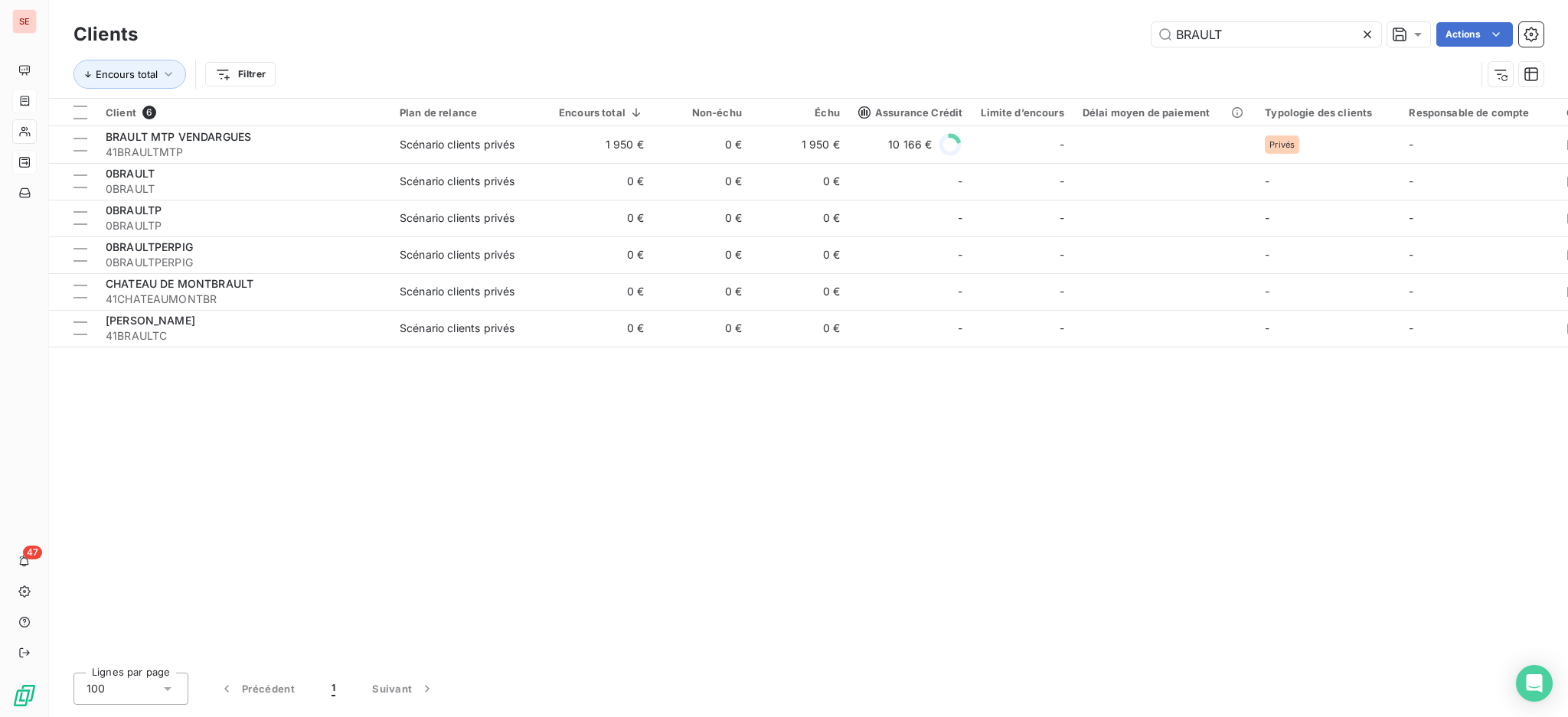
drag, startPoint x: 1265, startPoint y: 35, endPoint x: 947, endPoint y: 13, distance: 318.8
click at [963, 14] on div "Clients BRAULT Actions Encours total Filtrer" at bounding box center [808, 49] width 1518 height 98
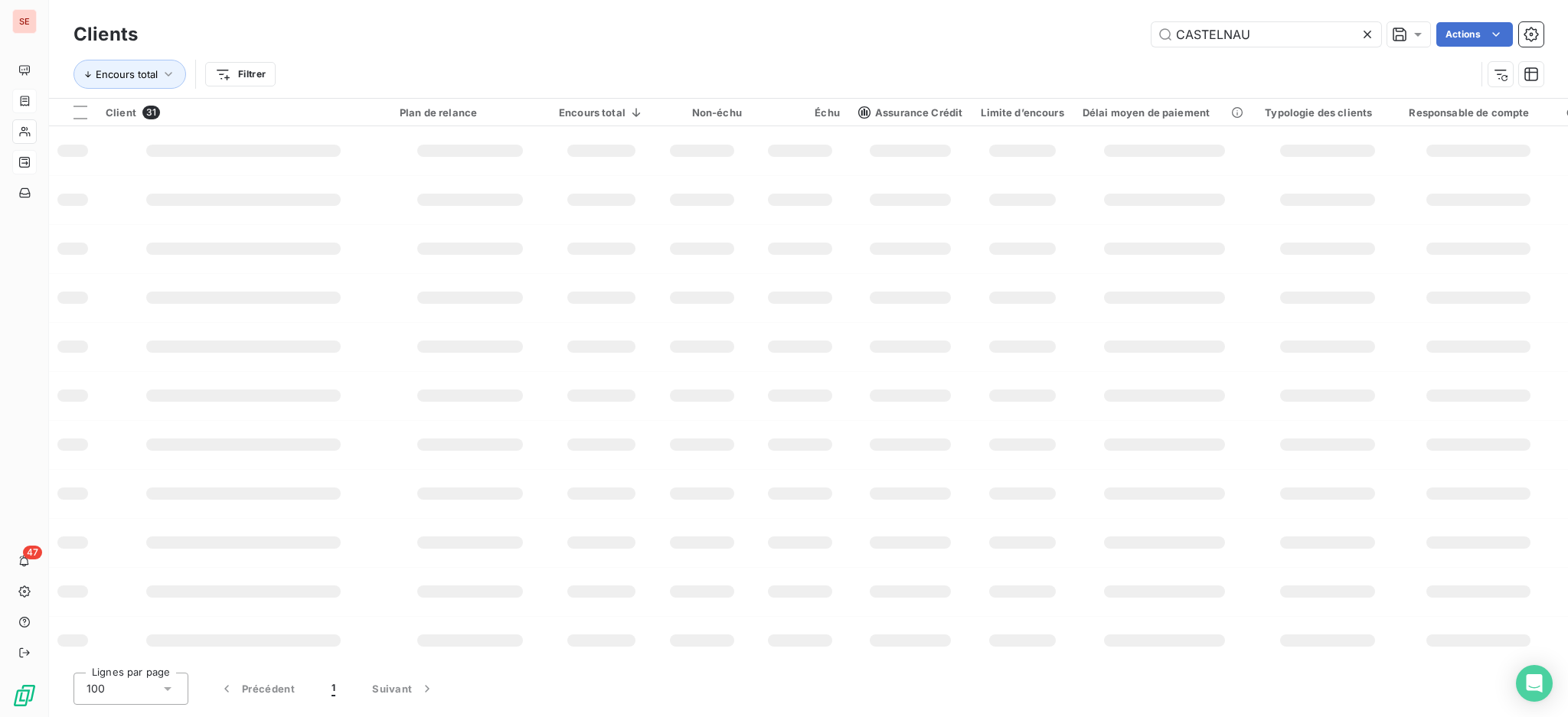
type input "CASTELNAU"
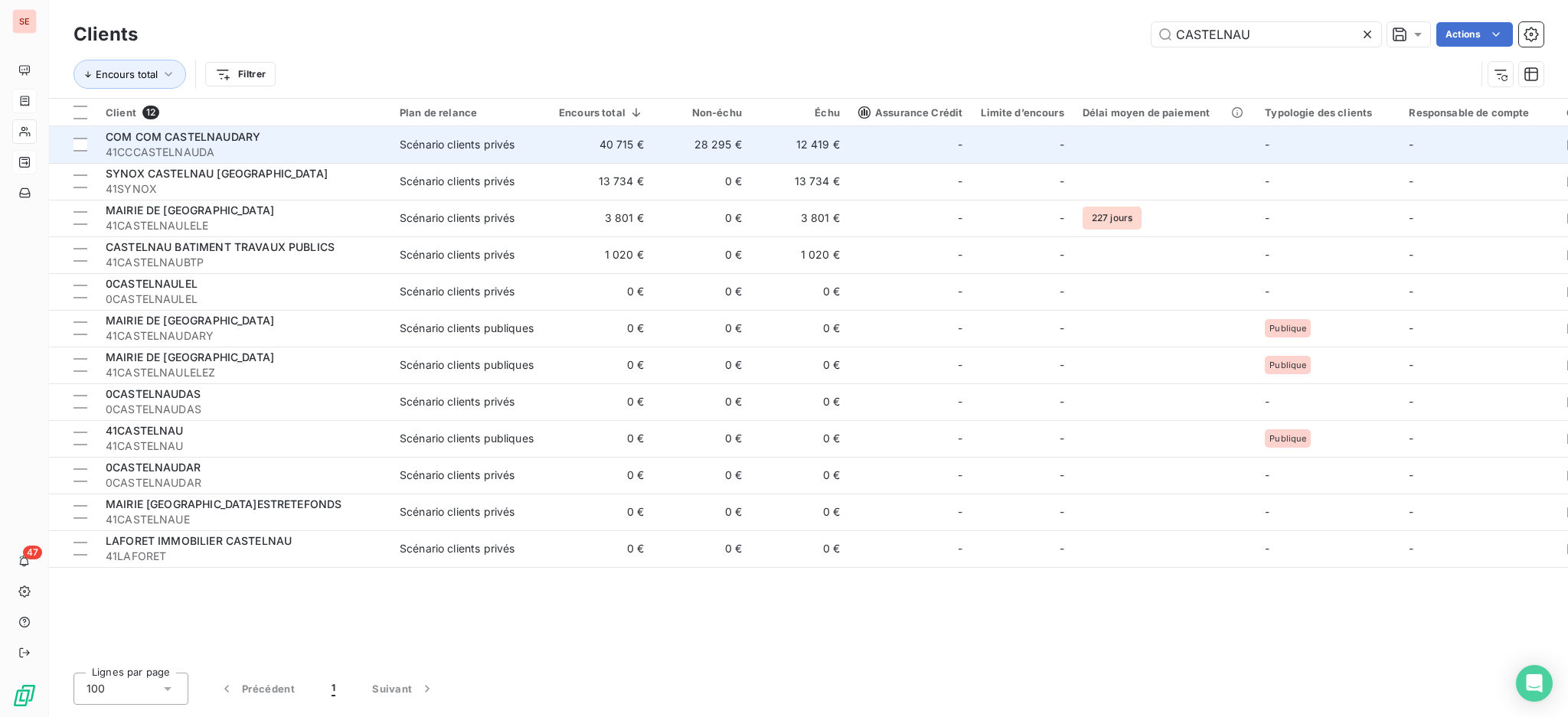
click at [229, 142] on div "COM COM CASTELNAUDARY" at bounding box center [243, 137] width 275 height 16
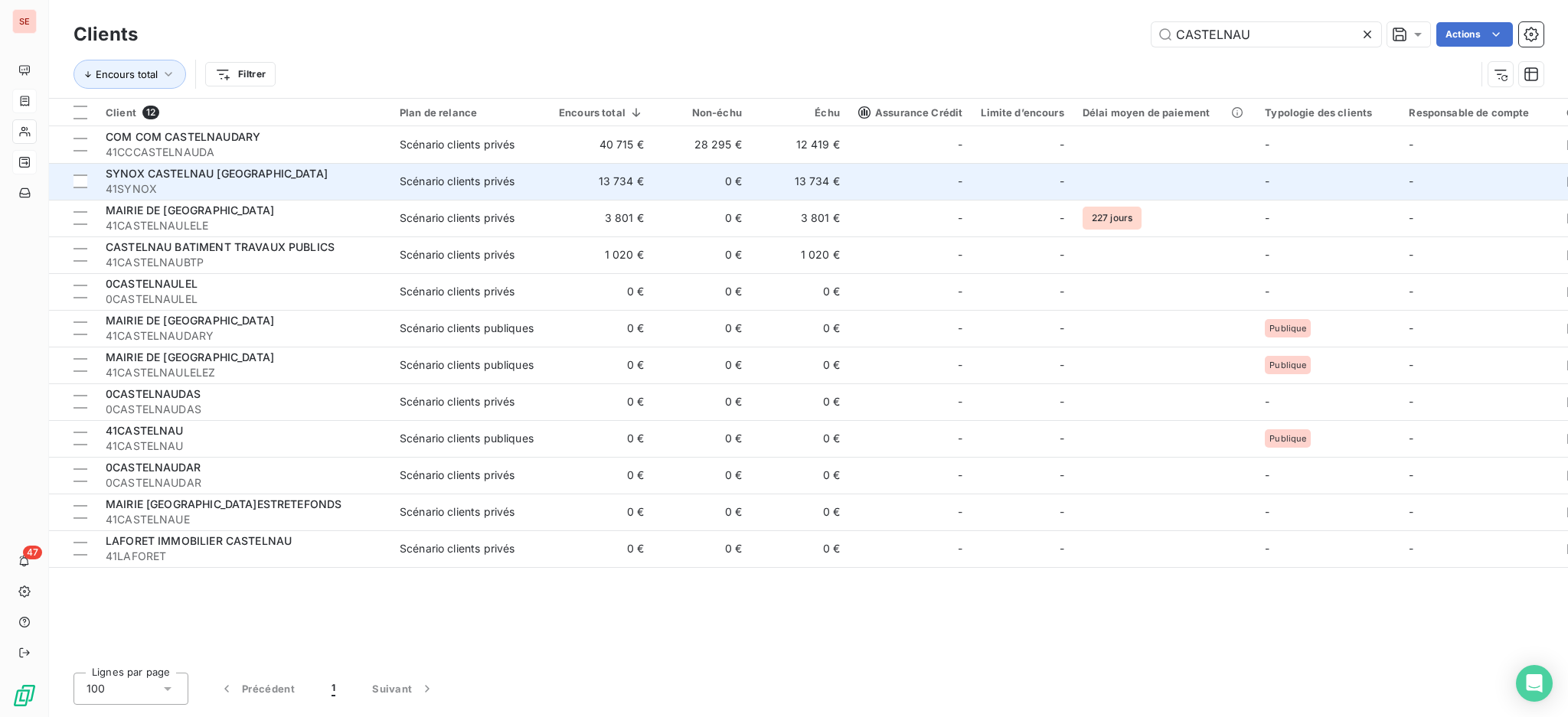
click at [193, 185] on span "41SYNOX" at bounding box center [243, 189] width 275 height 16
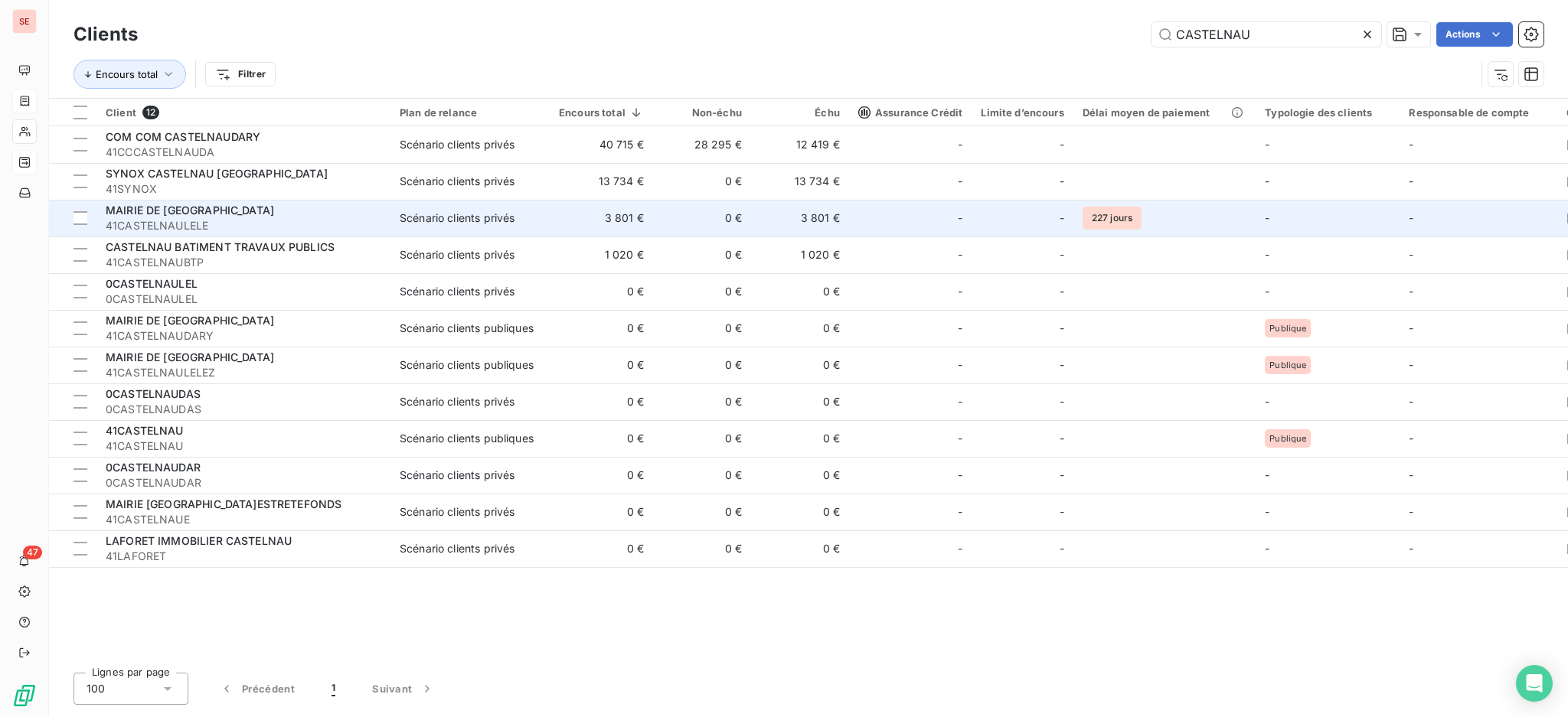
click at [196, 220] on span "41CASTELNAULELE" at bounding box center [243, 225] width 275 height 16
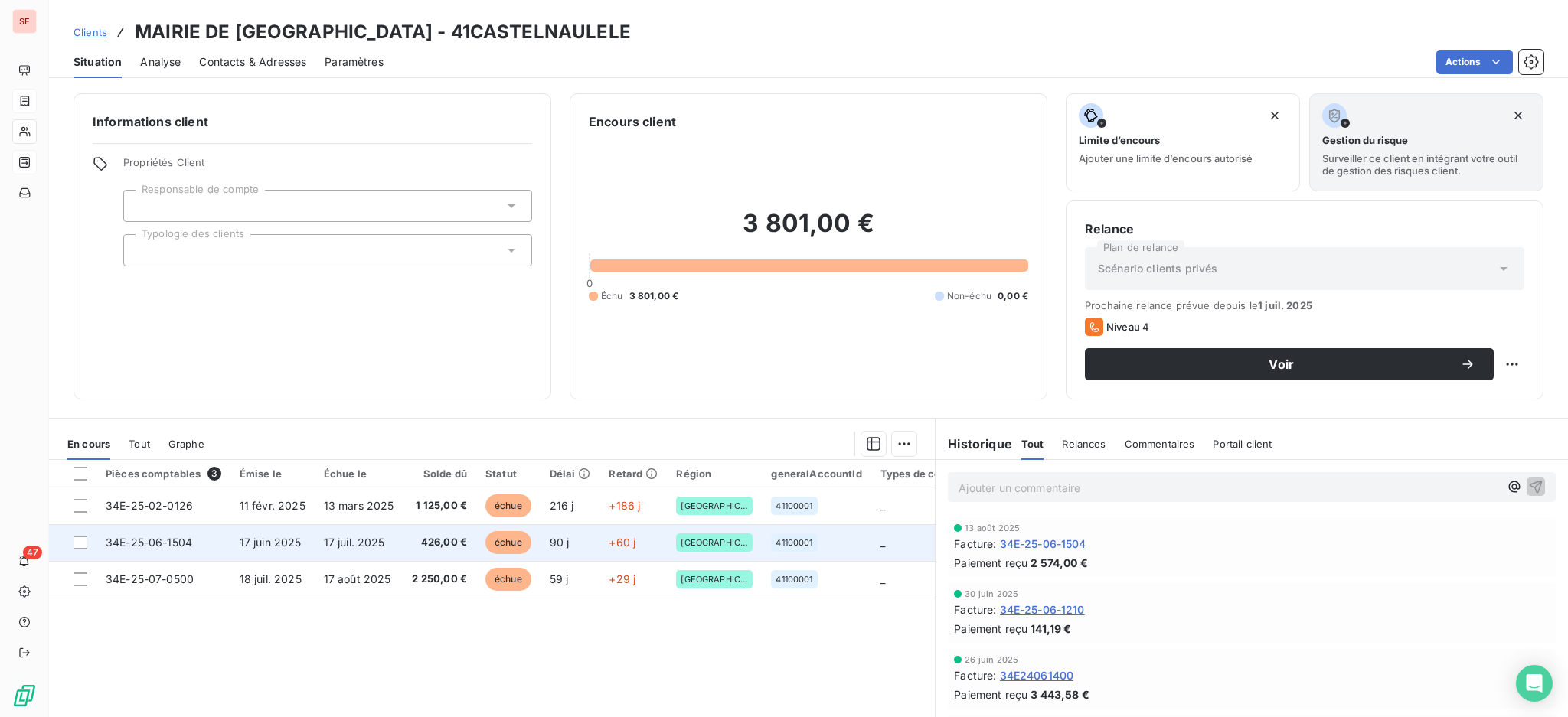
click at [221, 549] on td "34E-25-06-1504" at bounding box center [163, 542] width 134 height 37
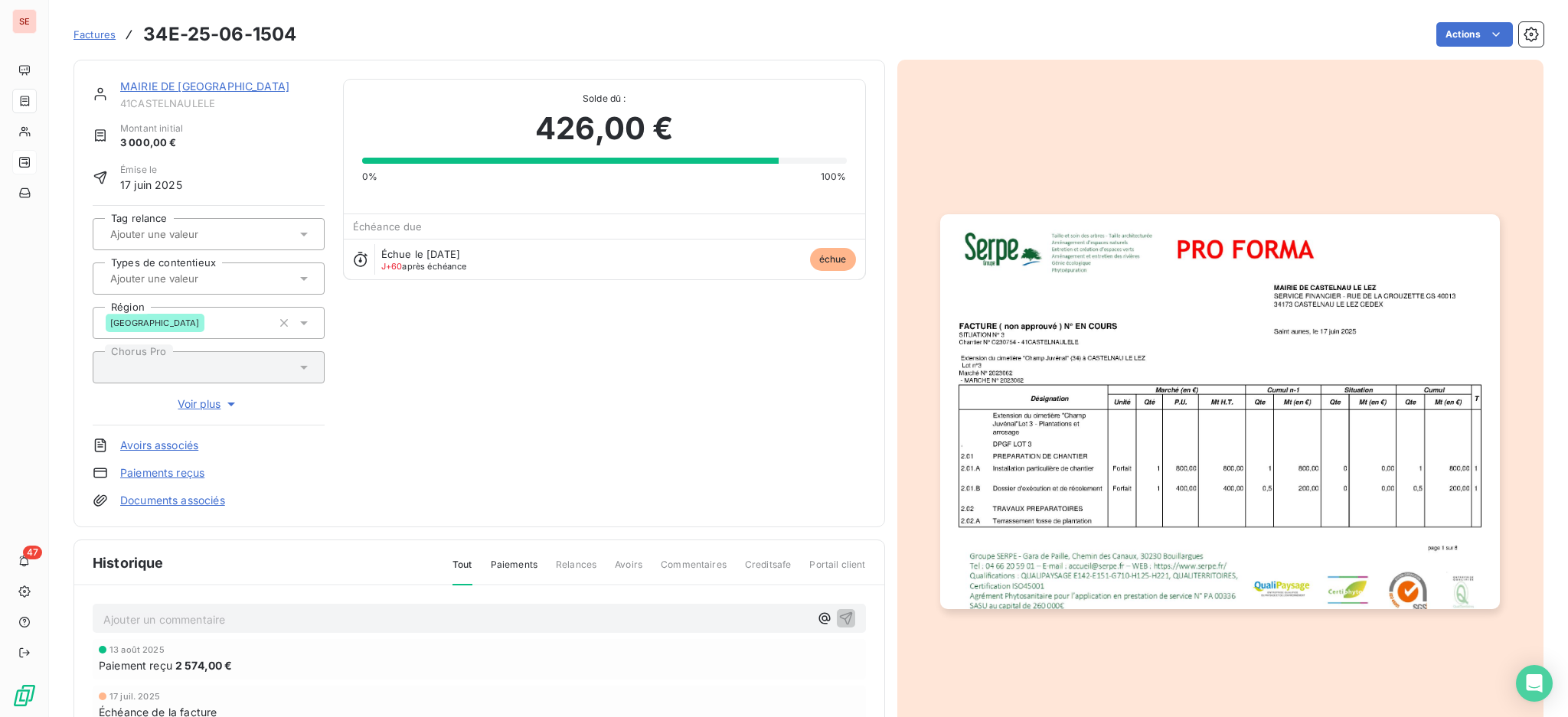
click at [239, 610] on p "Ajouter un commentaire ﻿" at bounding box center [456, 620] width 706 height 19
click at [108, 611] on span "revision de prix négative" at bounding box center [166, 617] width 126 height 13
click at [295, 610] on p "Revision de prix négative" at bounding box center [456, 619] width 706 height 17
click at [335, 618] on p "Revision de prix négative à établir ==>" at bounding box center [456, 619] width 706 height 17
click at [118, 612] on span "Revision de prix négative à établir ==> Relance Mag ce jour" at bounding box center [256, 617] width 306 height 13
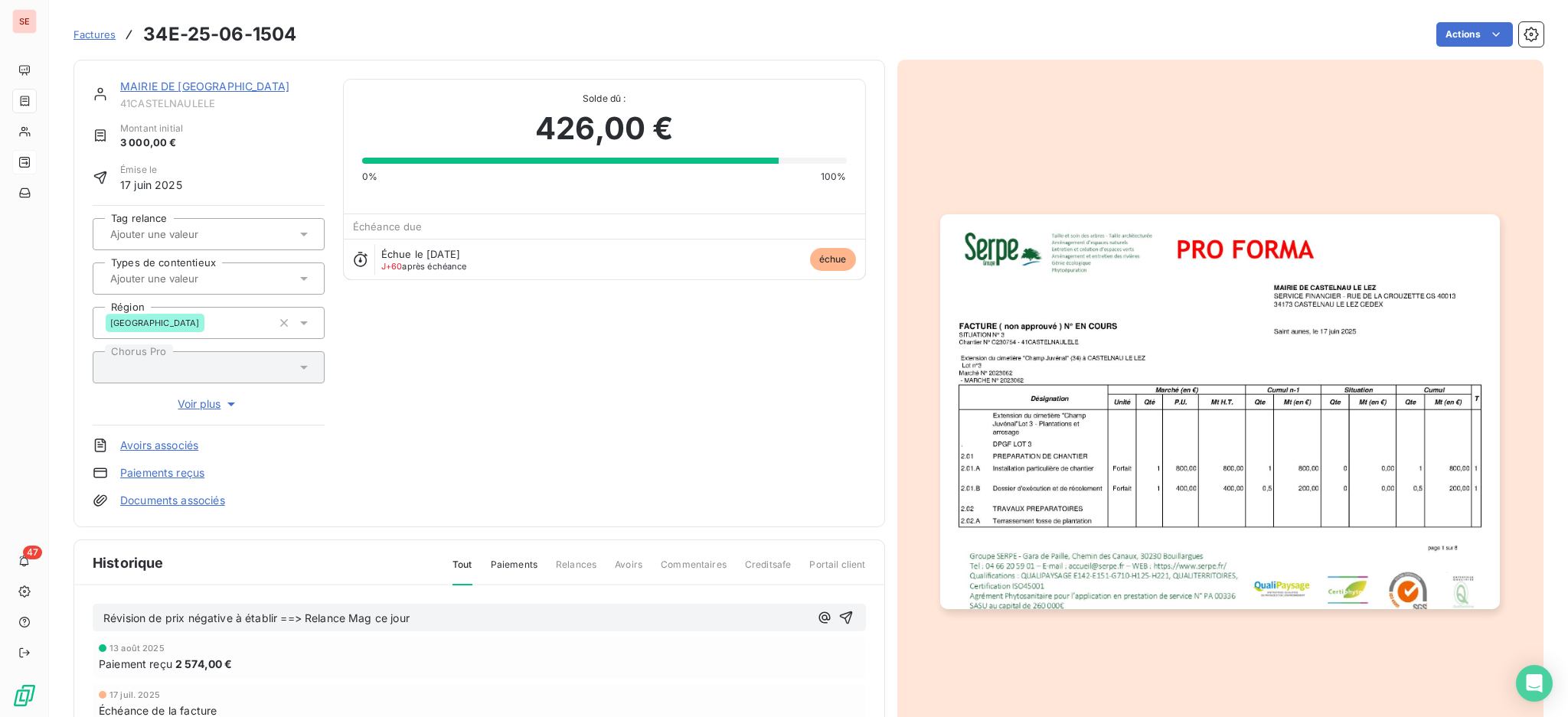
click at [446, 617] on p "Révision de prix négative à établir ==> Relance Mag ce jour" at bounding box center [456, 619] width 706 height 17
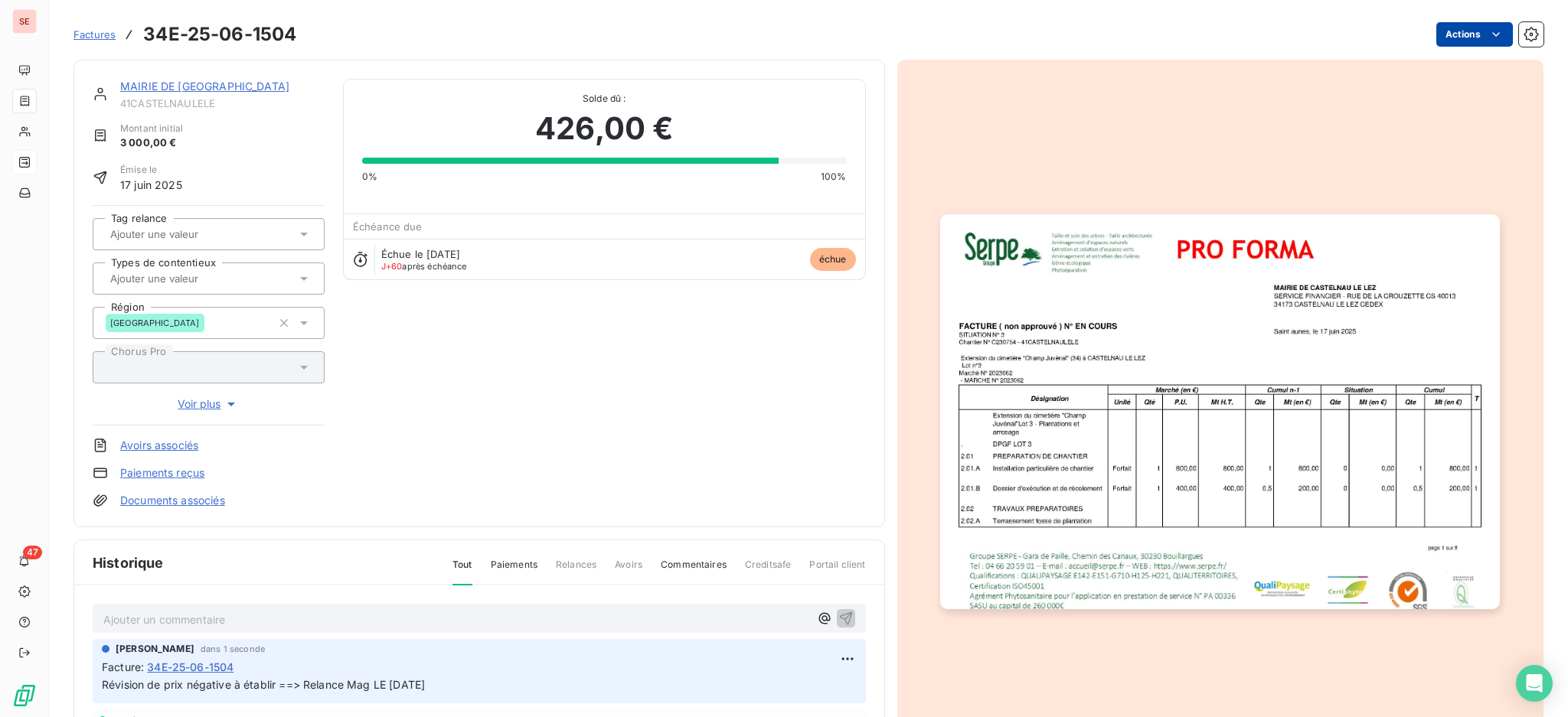
click at [1444, 26] on html "SE 47 Factures 34E-25-06-1504 Actions MAIRIE DE CASTELNAU LE LEZ 41CASTELNAULEL…" at bounding box center [784, 358] width 1568 height 717
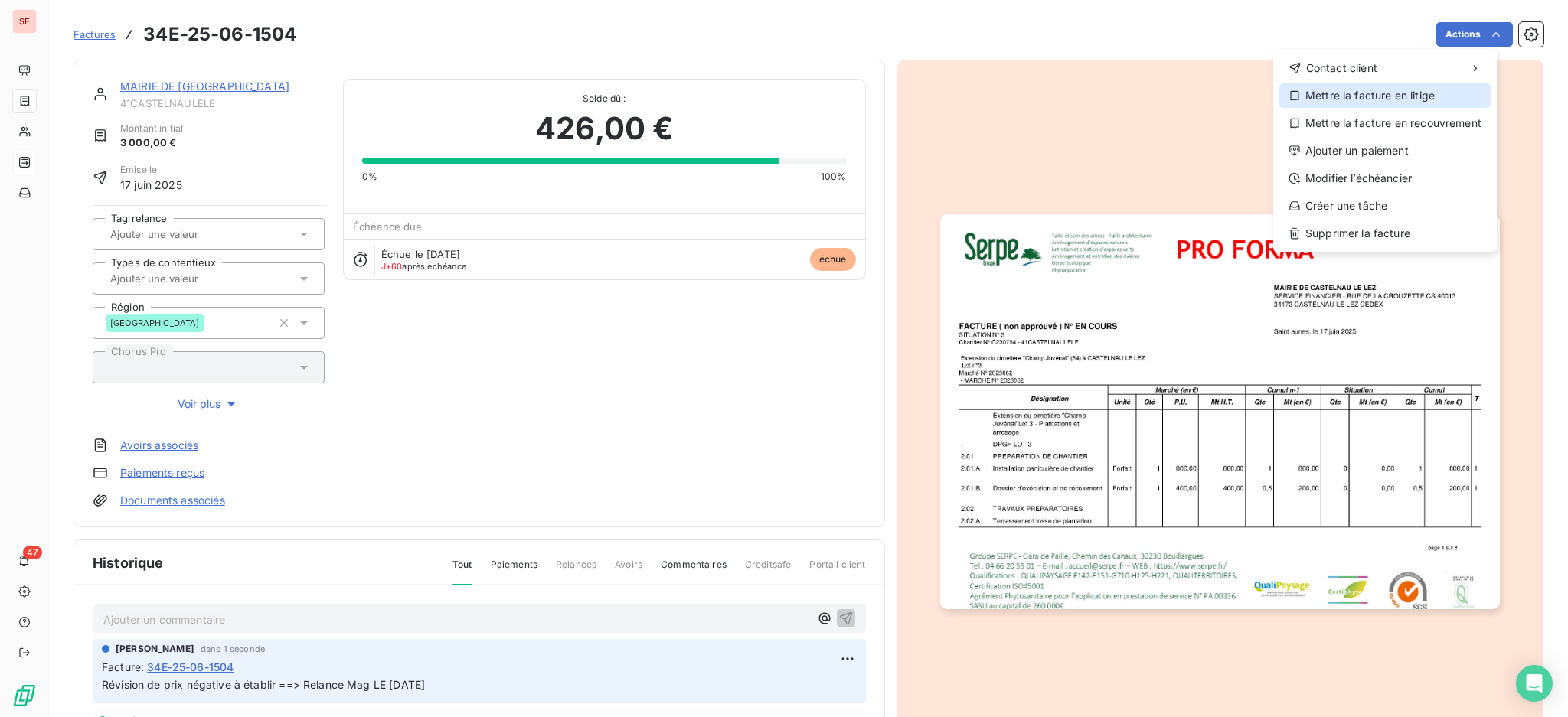
click at [1449, 102] on div "Mettre la facture en litige" at bounding box center [1384, 95] width 211 height 24
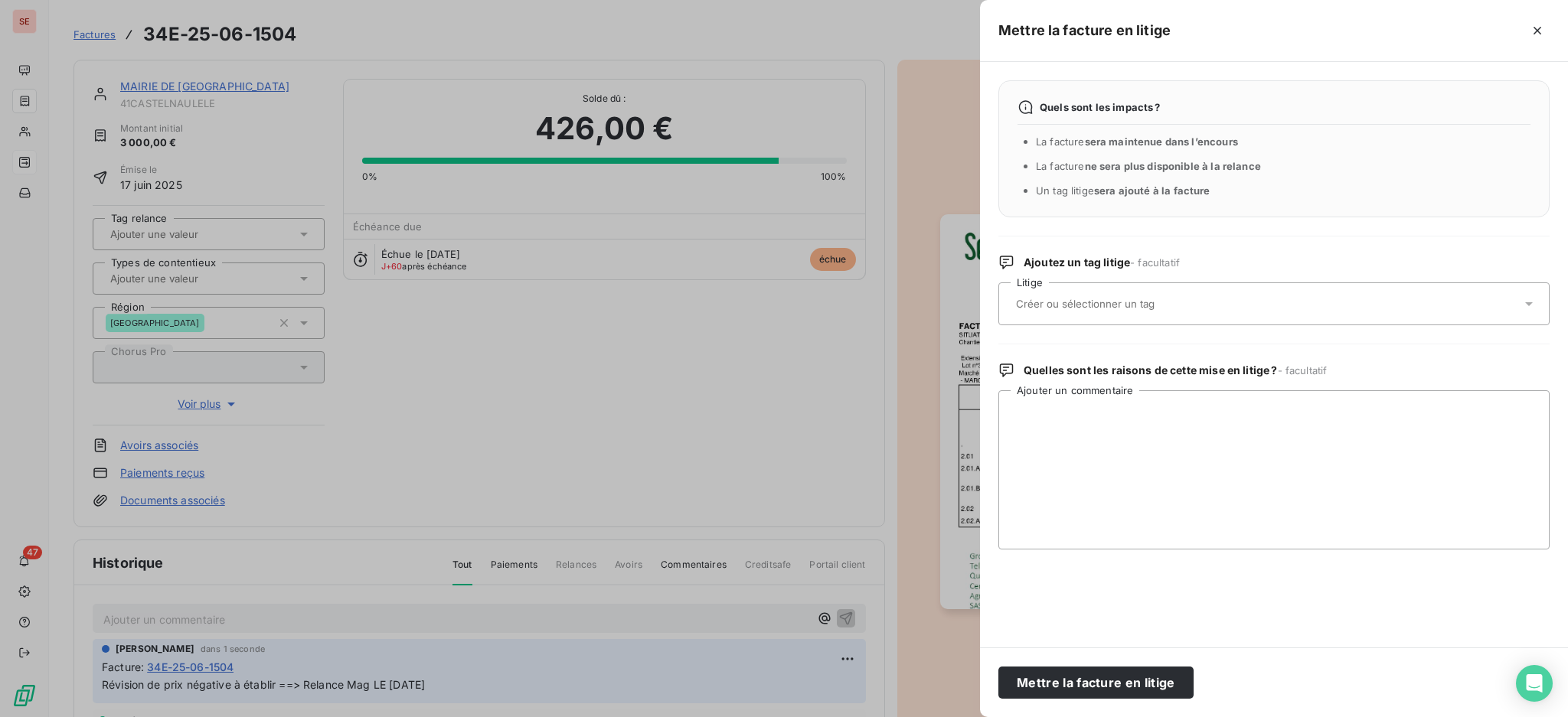
click at [1534, 306] on icon at bounding box center [1529, 304] width 16 height 16
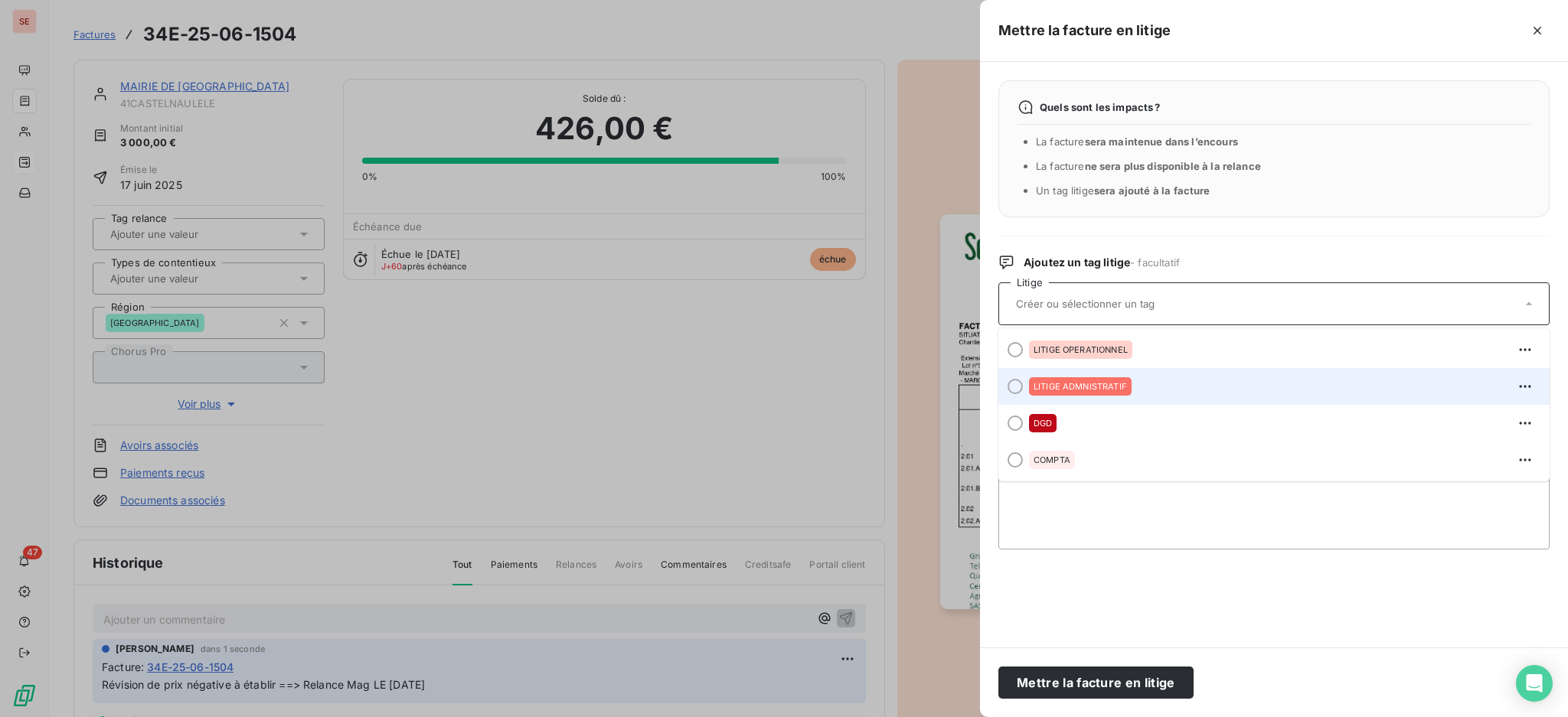
click at [1115, 393] on div "LITIGE ADMNISTRATIF" at bounding box center [1080, 386] width 103 height 18
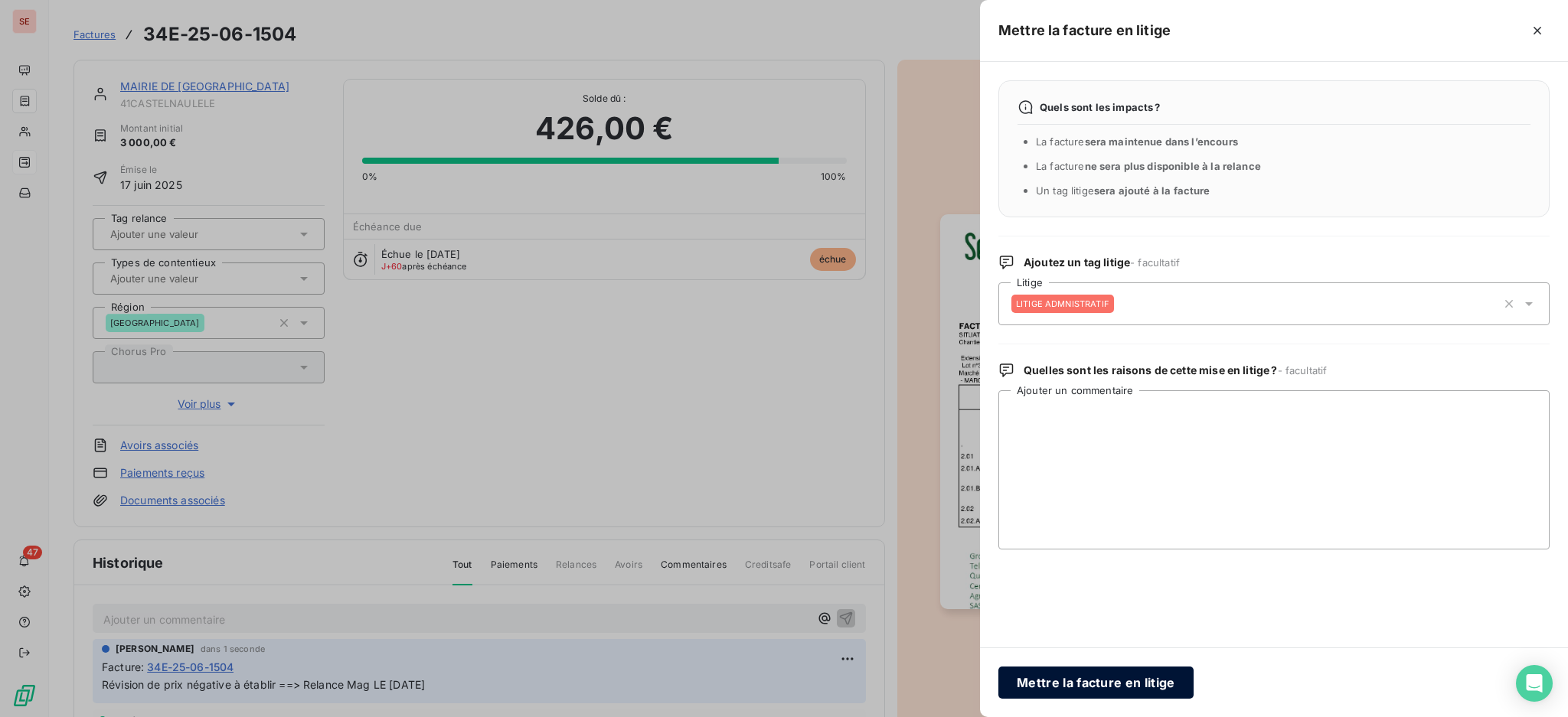
click at [1126, 685] on button "Mettre la facture en litige" at bounding box center [1096, 682] width 195 height 32
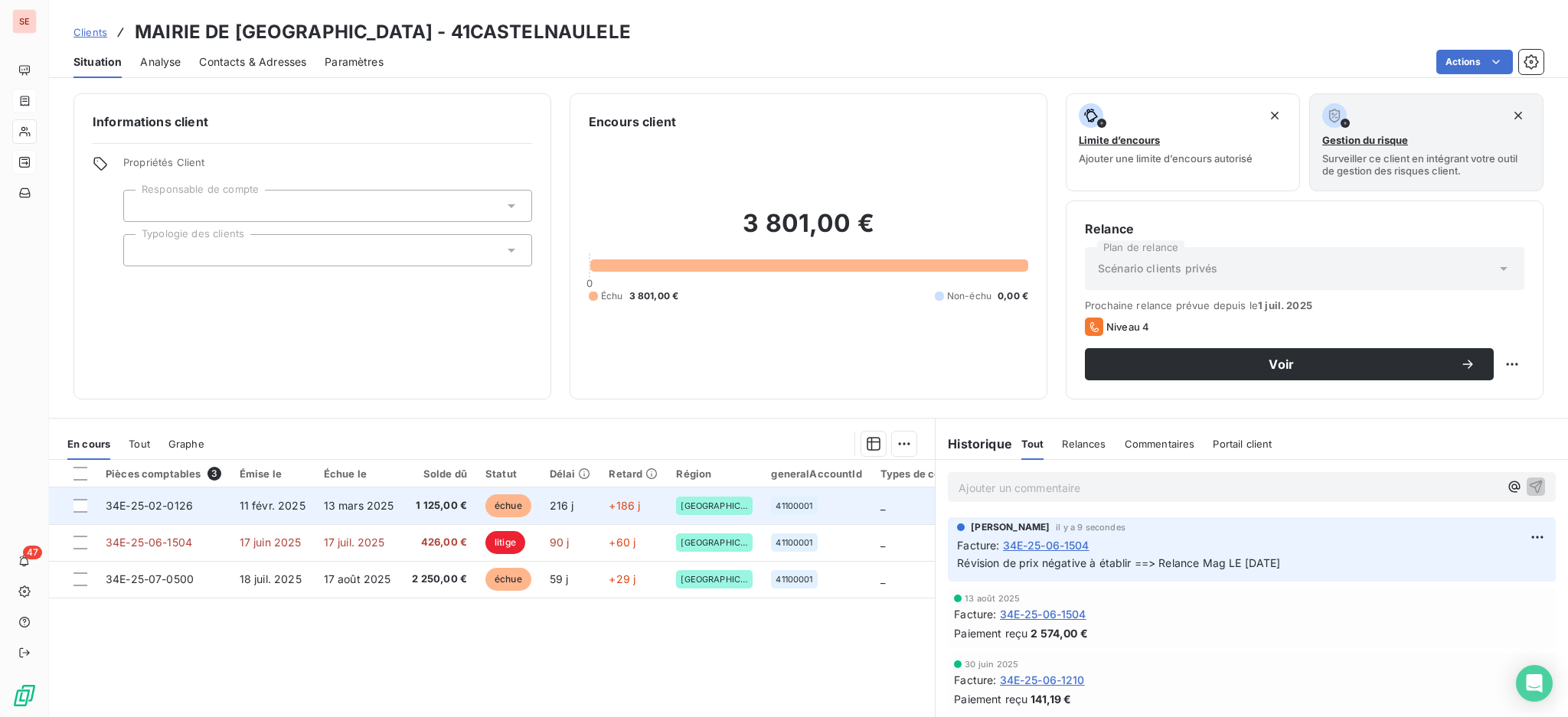
click at [421, 510] on span "1 125,00 €" at bounding box center [439, 506] width 55 height 16
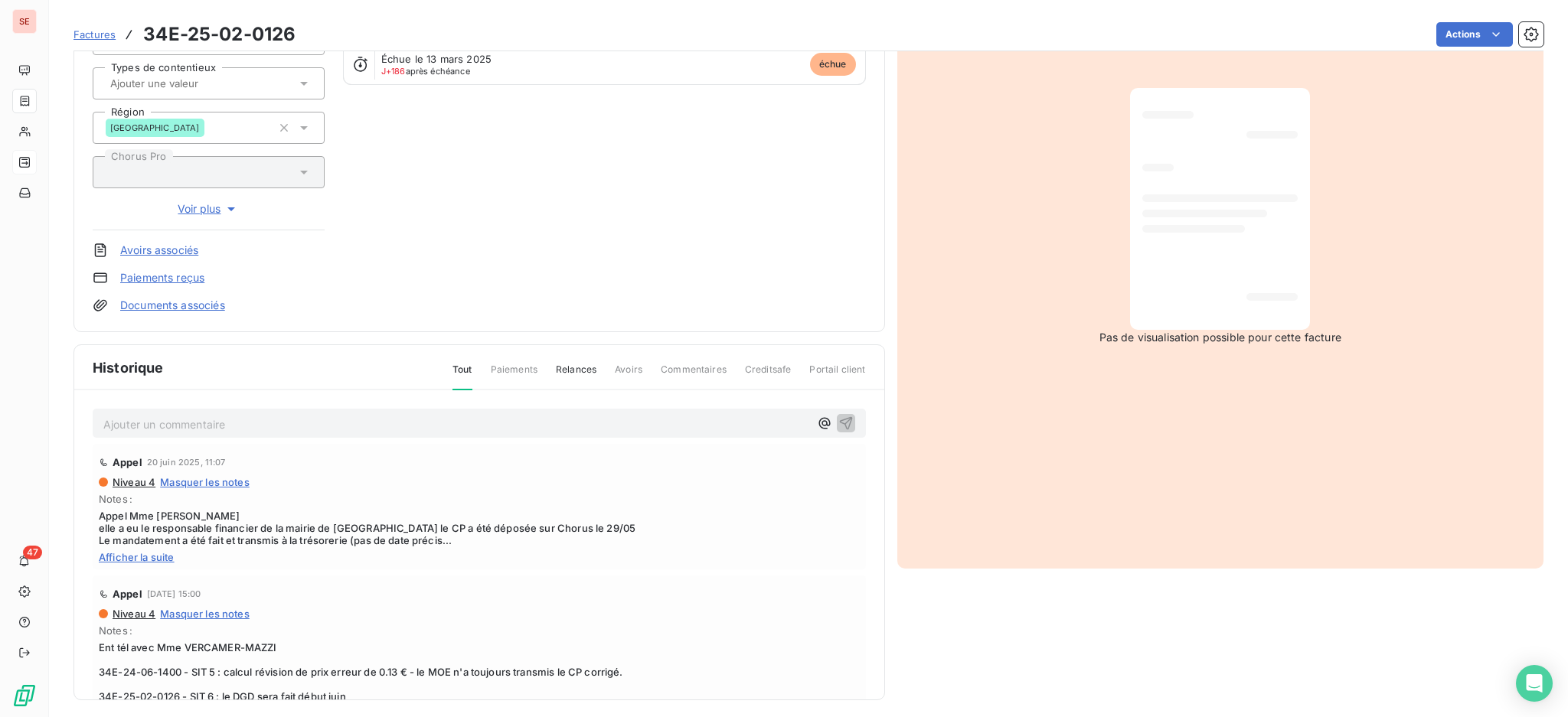
scroll to position [203, 0]
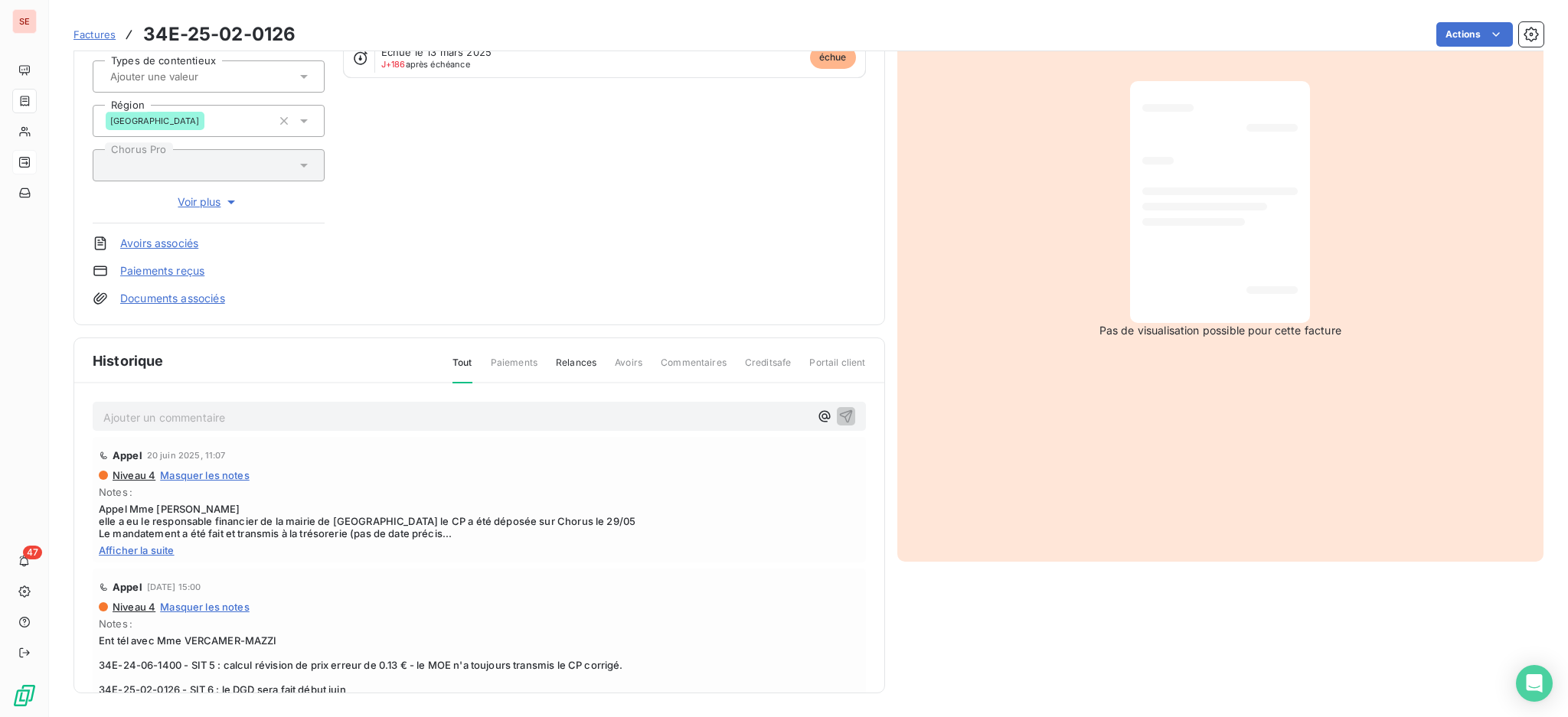
click at [148, 545] on span "Afficher la suite" at bounding box center [479, 550] width 761 height 13
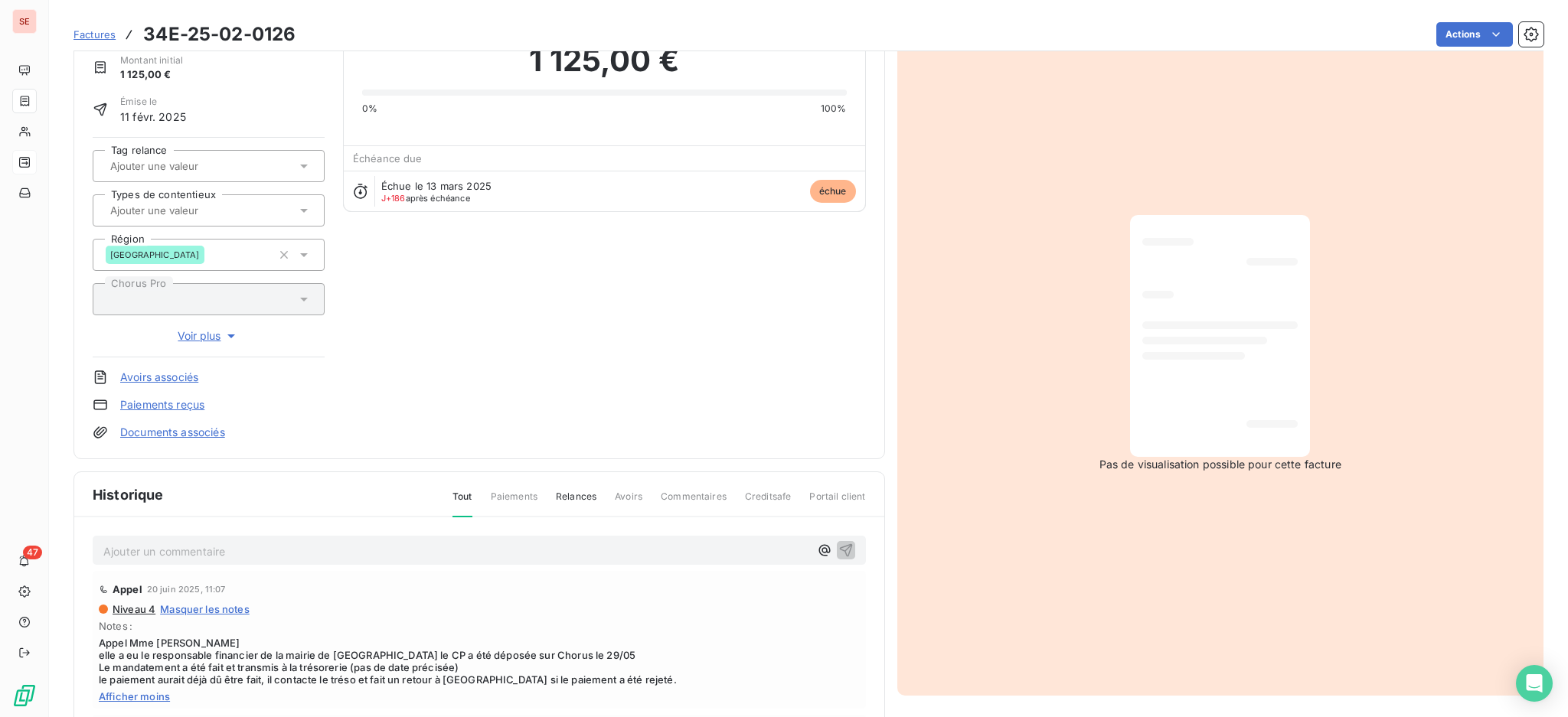
scroll to position [0, 0]
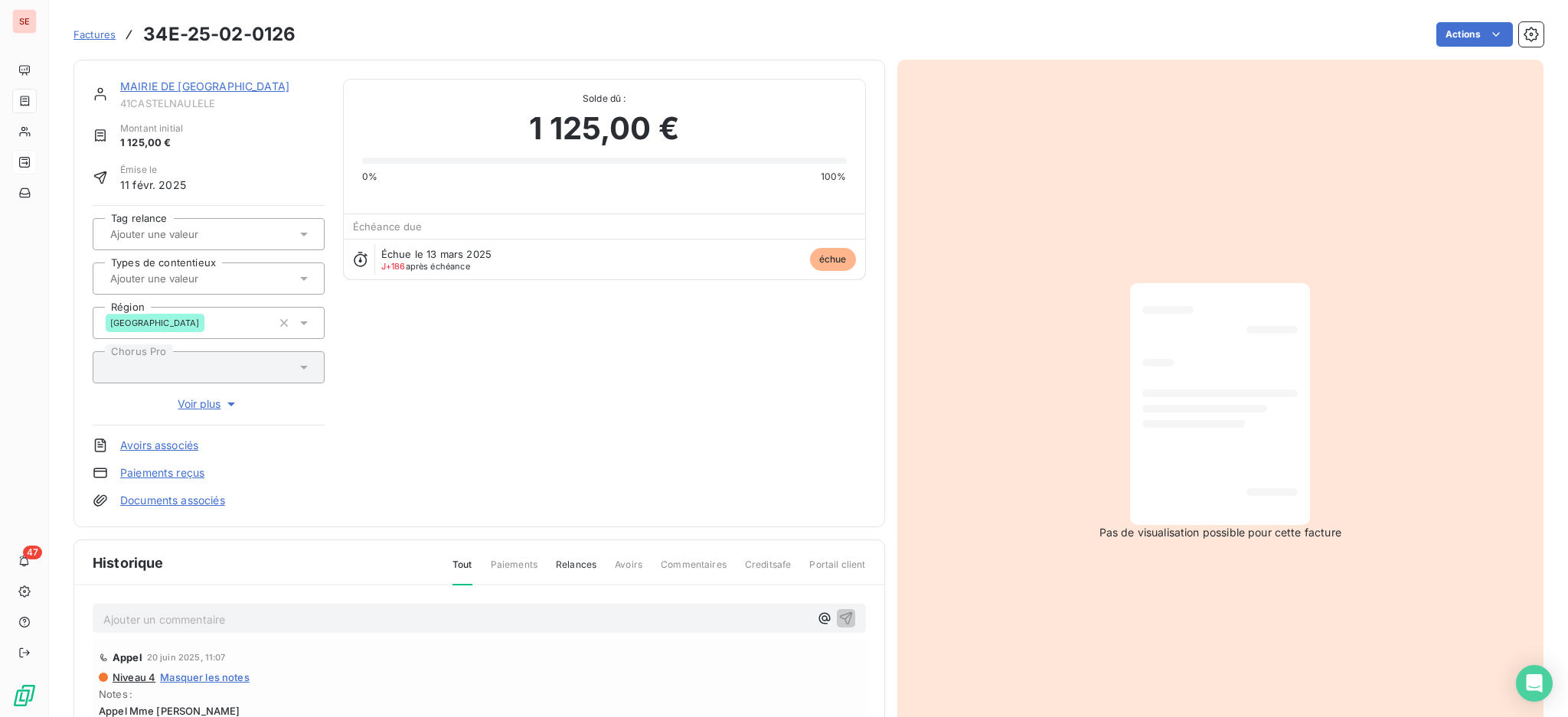
click at [249, 80] on link "MAIRIE DE CASTELNAU LE LEZ" at bounding box center [205, 85] width 169 height 13
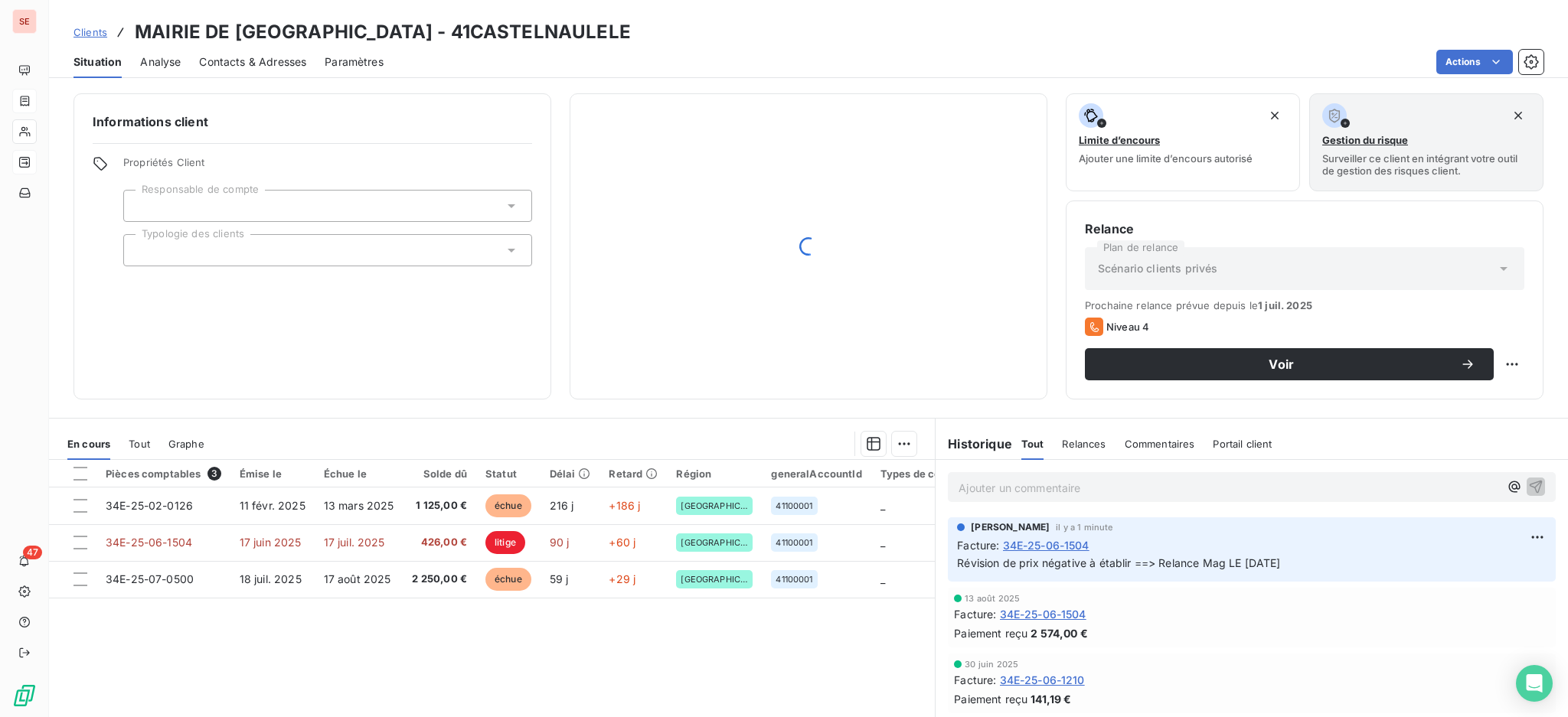
click at [274, 61] on span "Contacts & Adresses" at bounding box center [253, 62] width 107 height 16
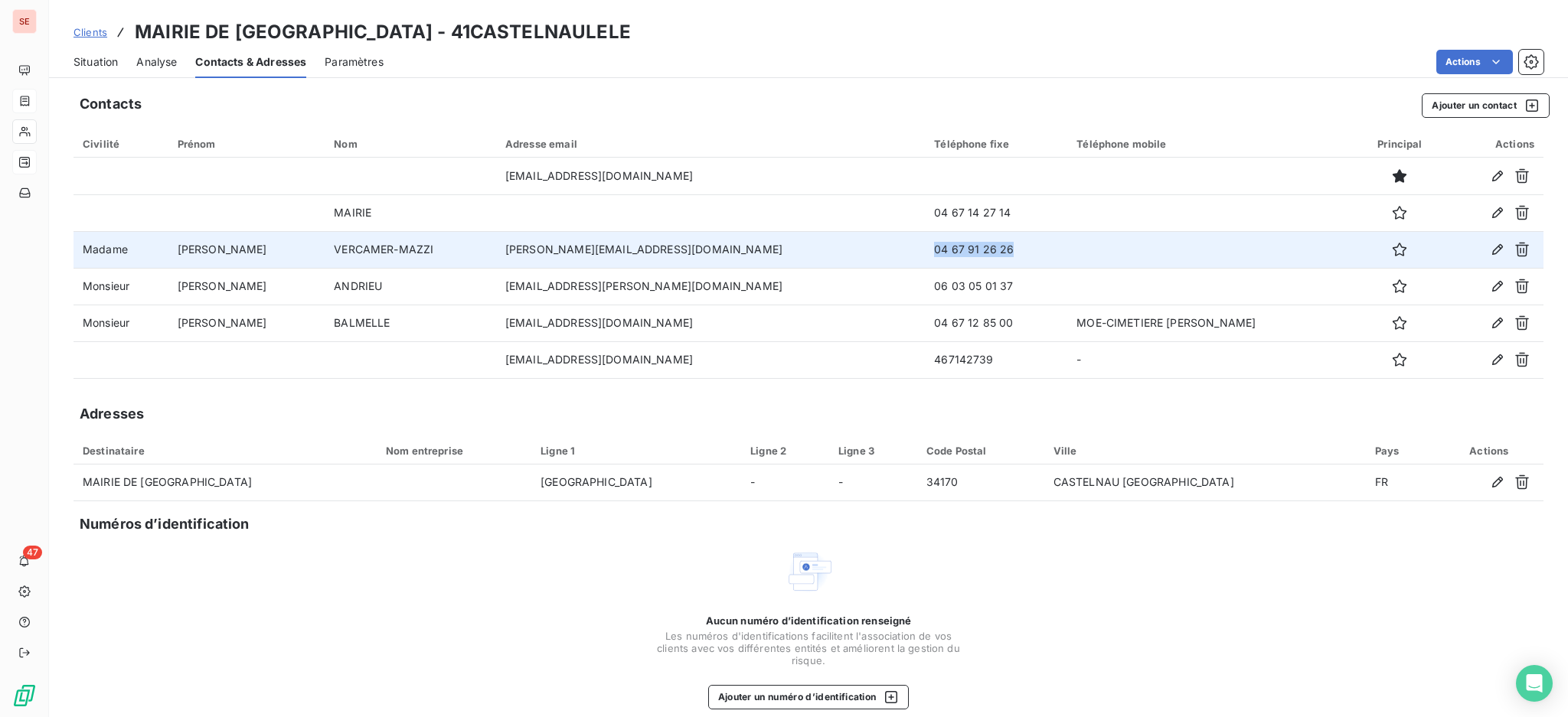
drag, startPoint x: 989, startPoint y: 250, endPoint x: 896, endPoint y: 246, distance: 93.1
click at [924, 246] on td "04 67 91 26 26" at bounding box center [995, 250] width 142 height 37
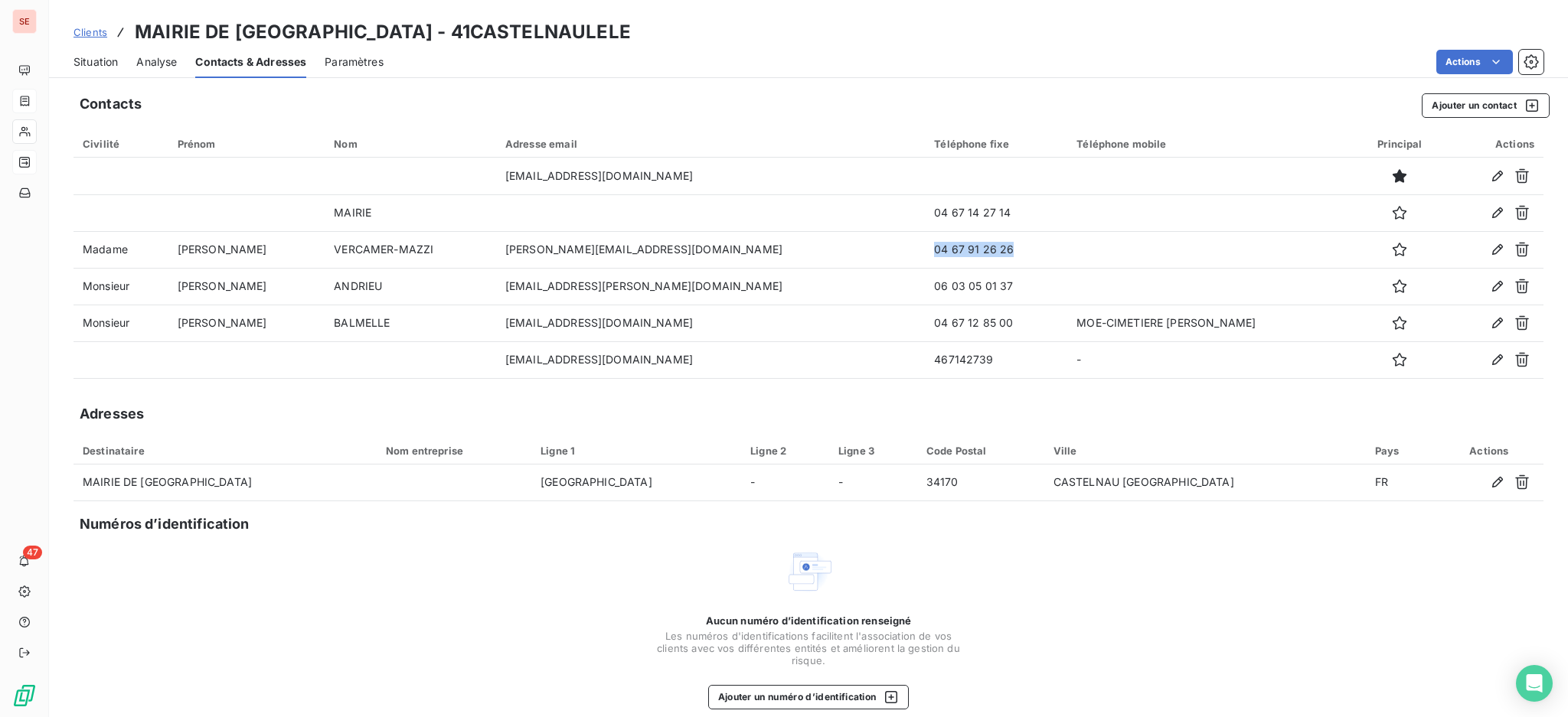
copy td "04 67 91 26 26"
click at [86, 58] on span "Situation" at bounding box center [96, 62] width 45 height 16
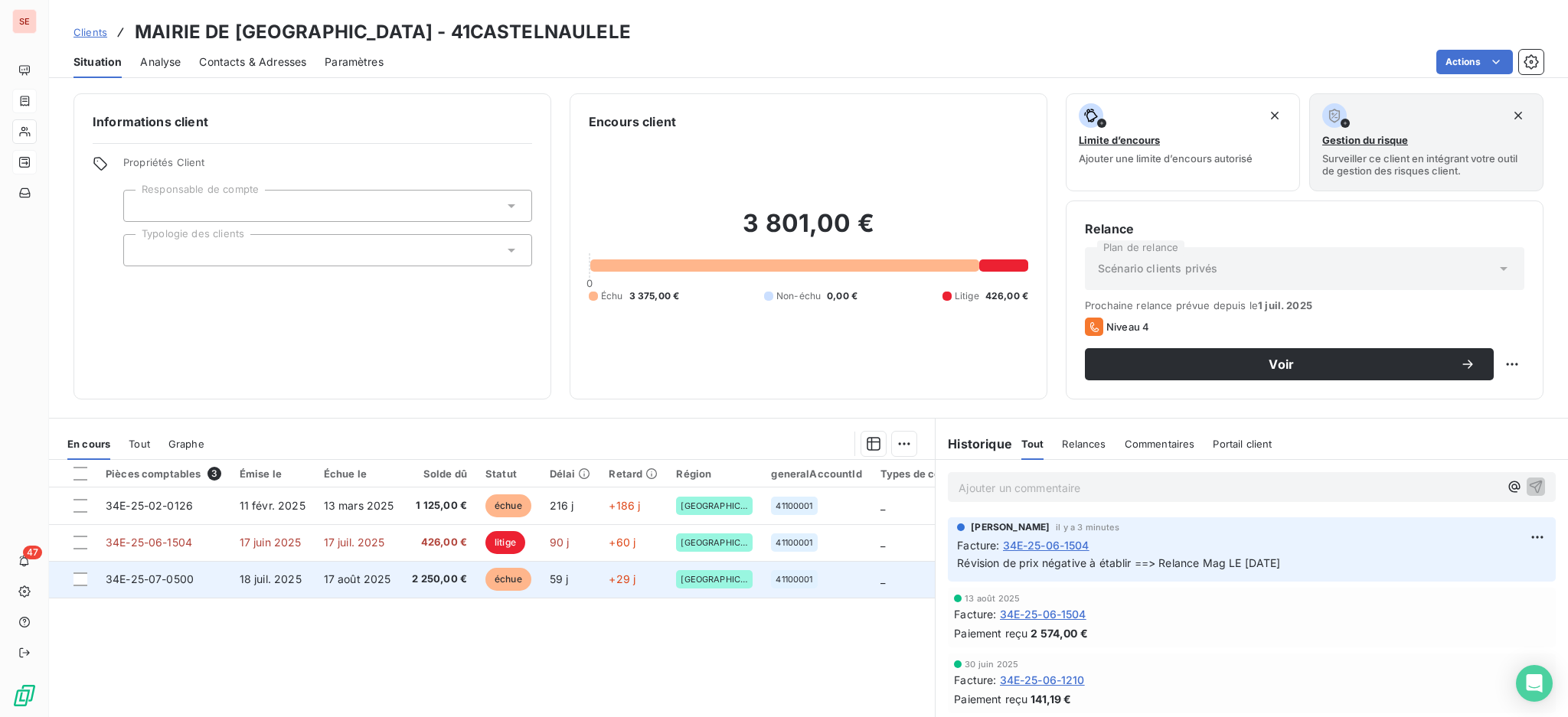
click at [388, 574] on td "17 août 2025" at bounding box center [359, 579] width 88 height 37
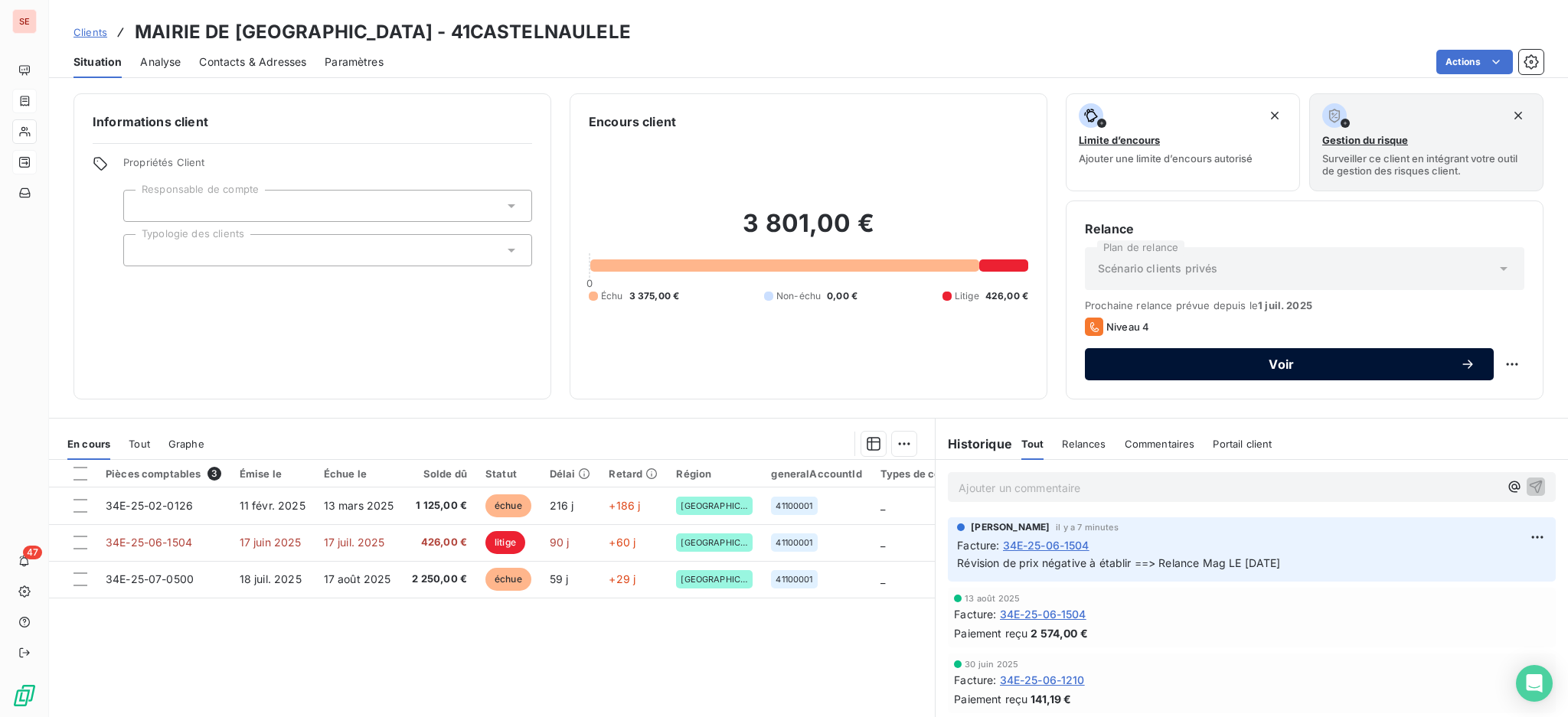
click at [1173, 370] on span "Voir" at bounding box center [1281, 364] width 357 height 13
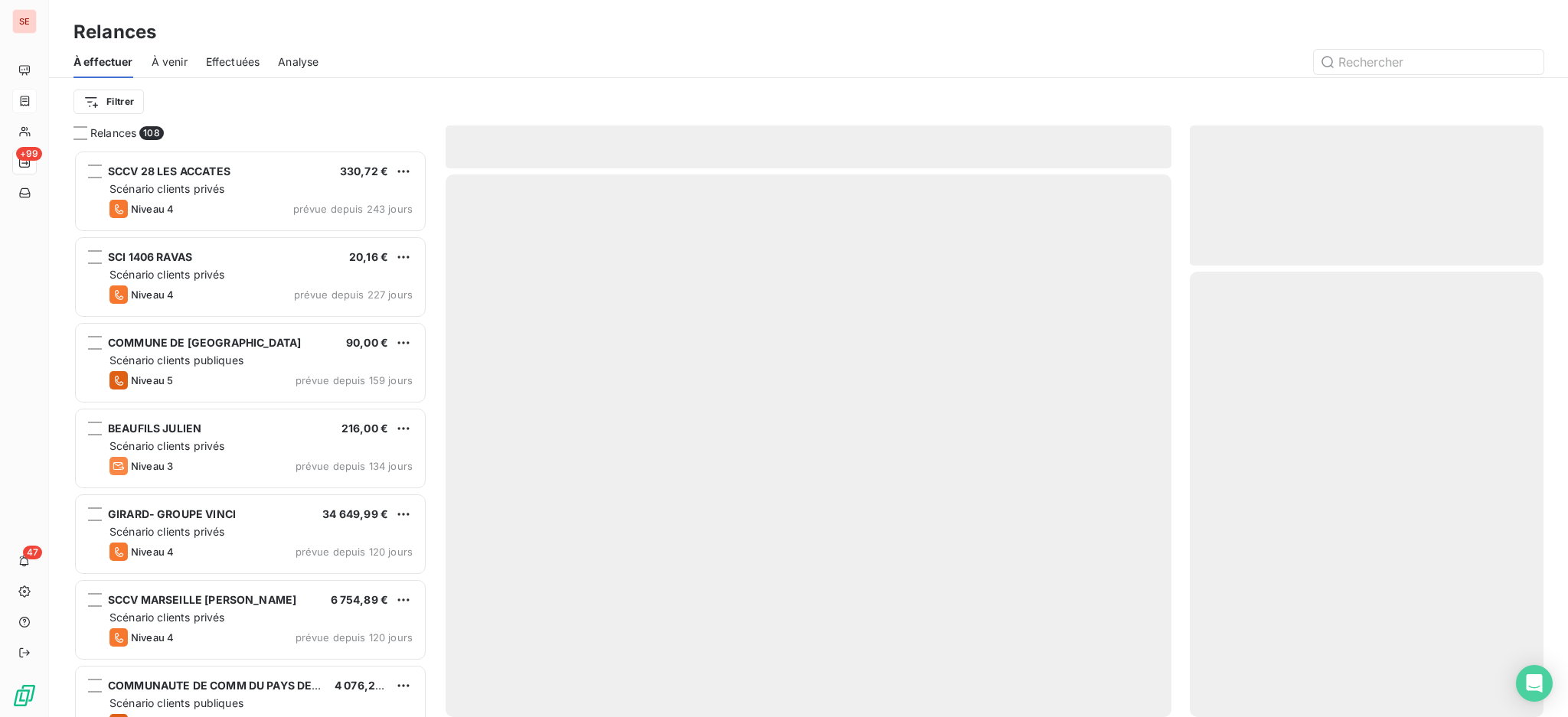
scroll to position [553, 337]
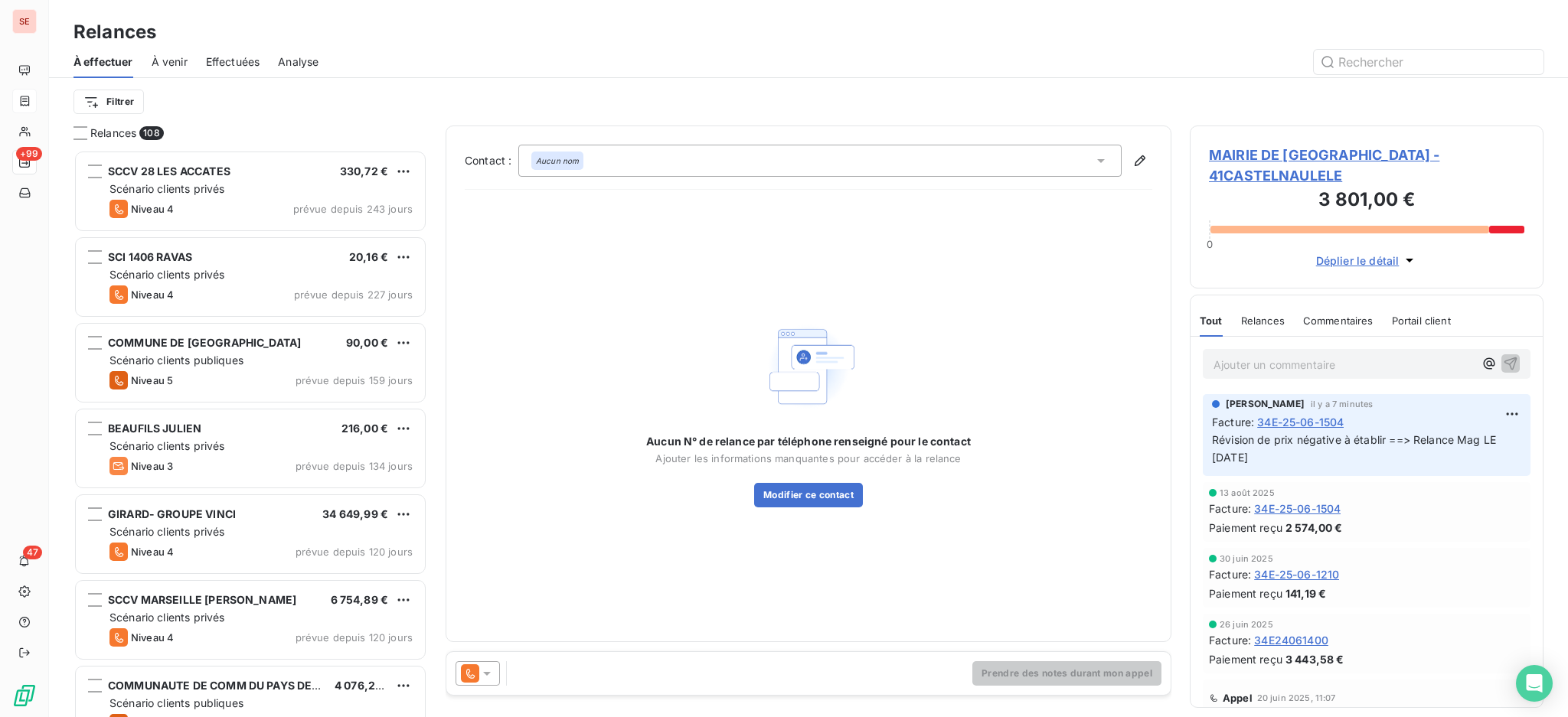
click at [1100, 164] on icon at bounding box center [1100, 160] width 16 height 16
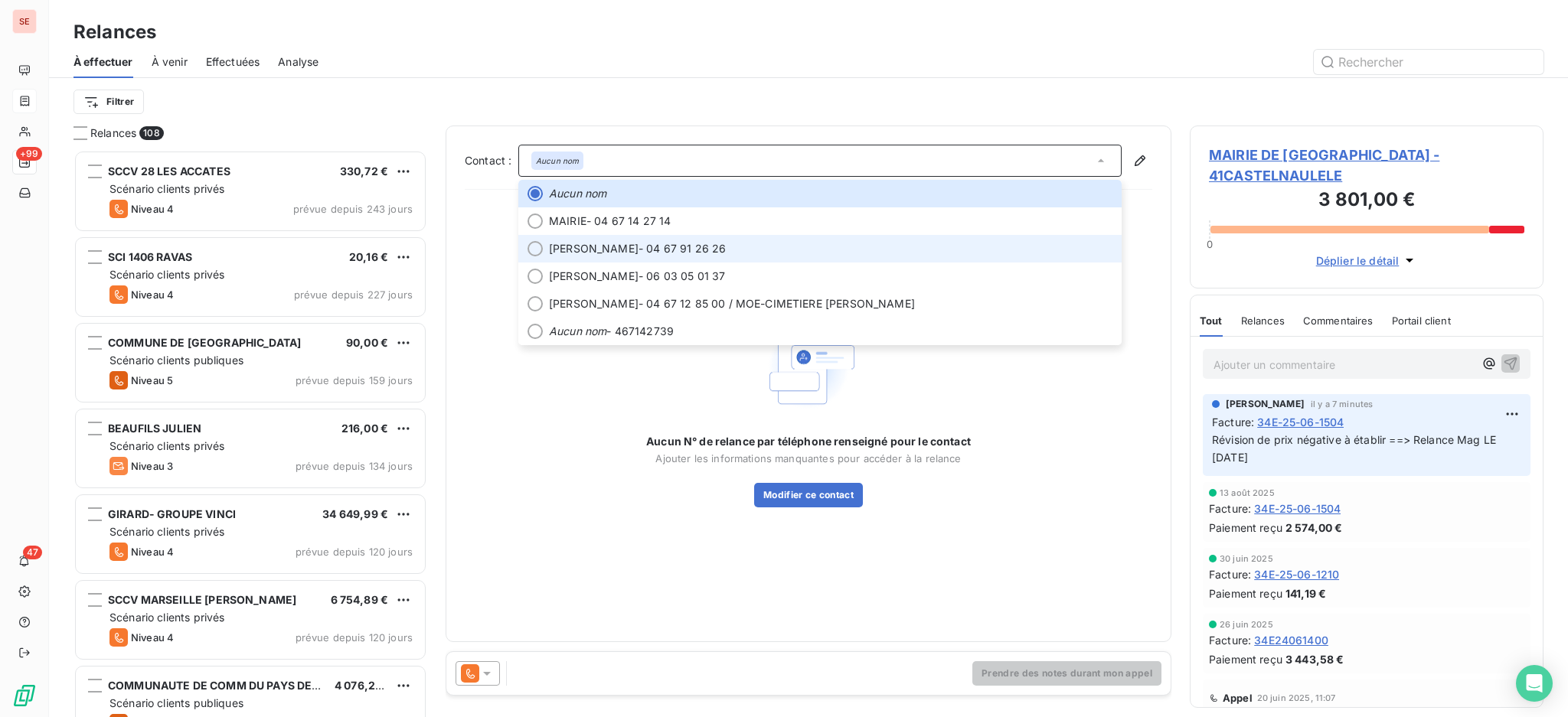
click at [639, 244] on span "Mélanie VERCAMER-MAZZI" at bounding box center [594, 249] width 89 height 16
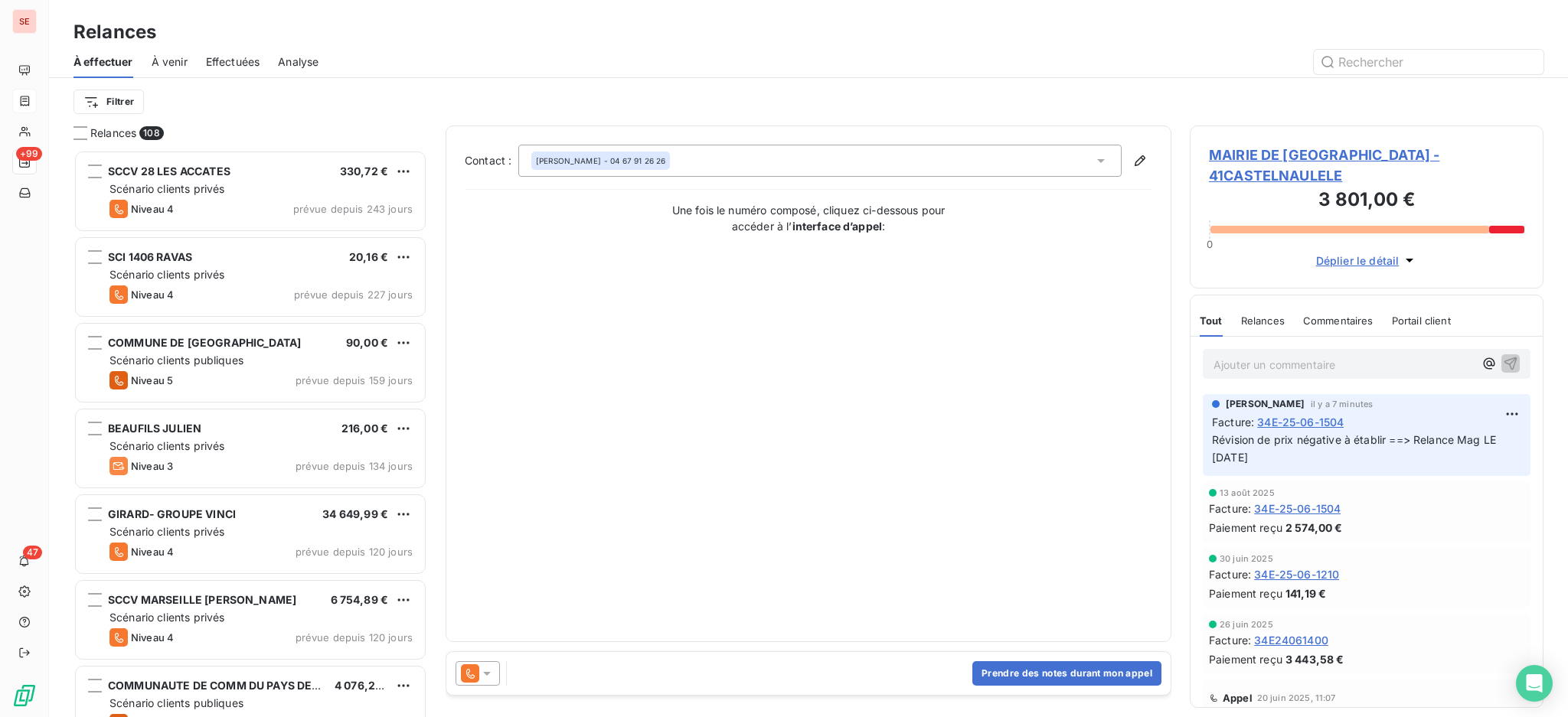
click at [484, 678] on icon at bounding box center [487, 673] width 16 height 16
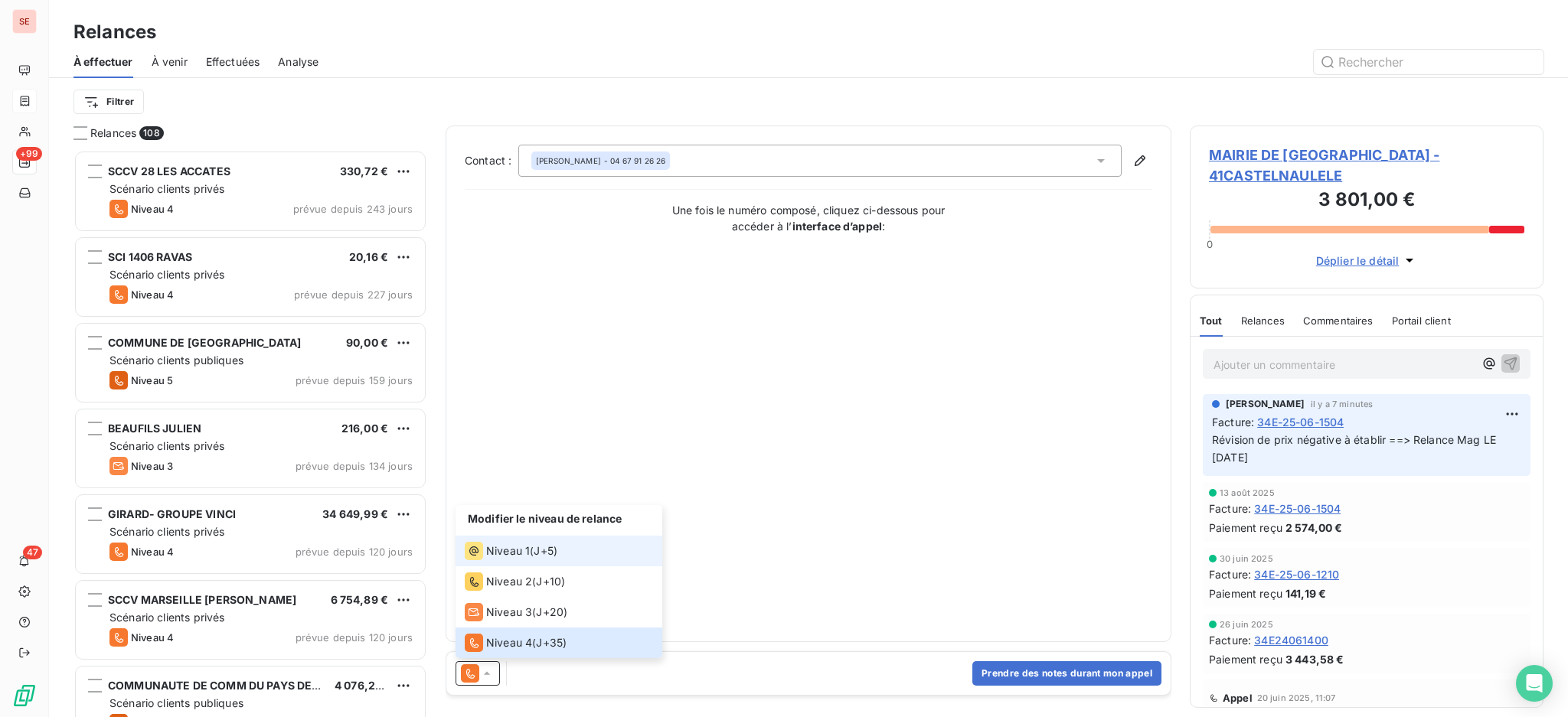
click at [524, 549] on span "Niveau 1" at bounding box center [507, 551] width 44 height 16
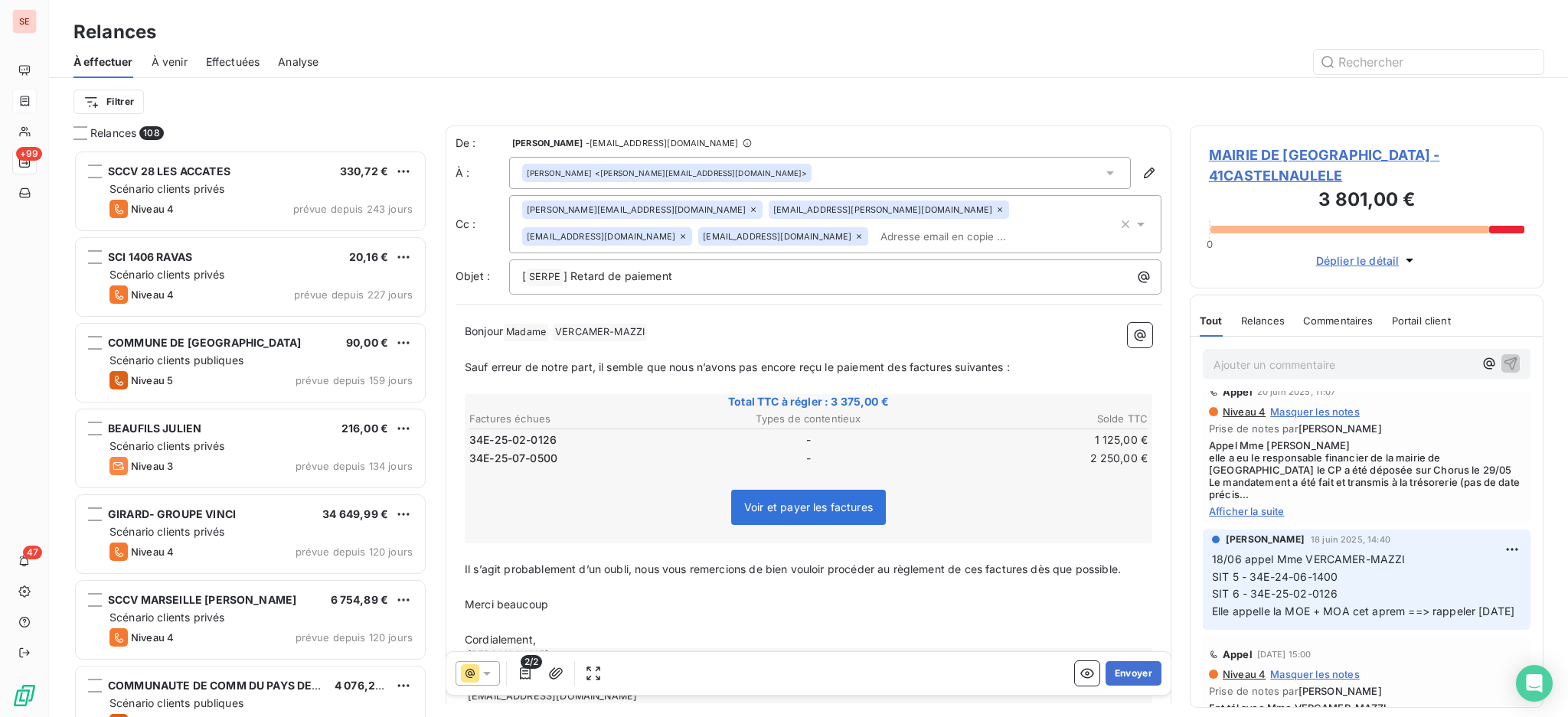
scroll to position [203, 0]
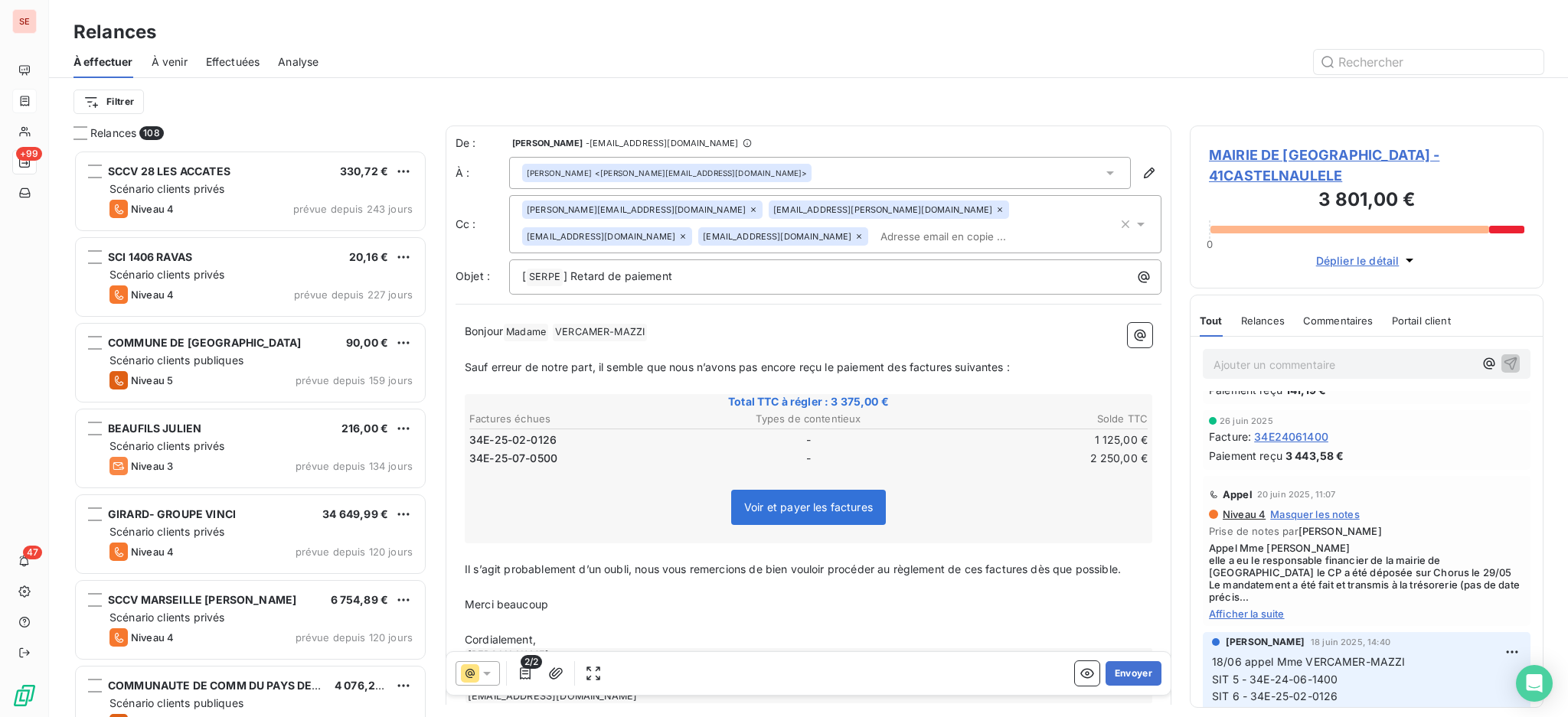
click at [1272, 617] on span "Afficher la suite" at bounding box center [1366, 613] width 315 height 13
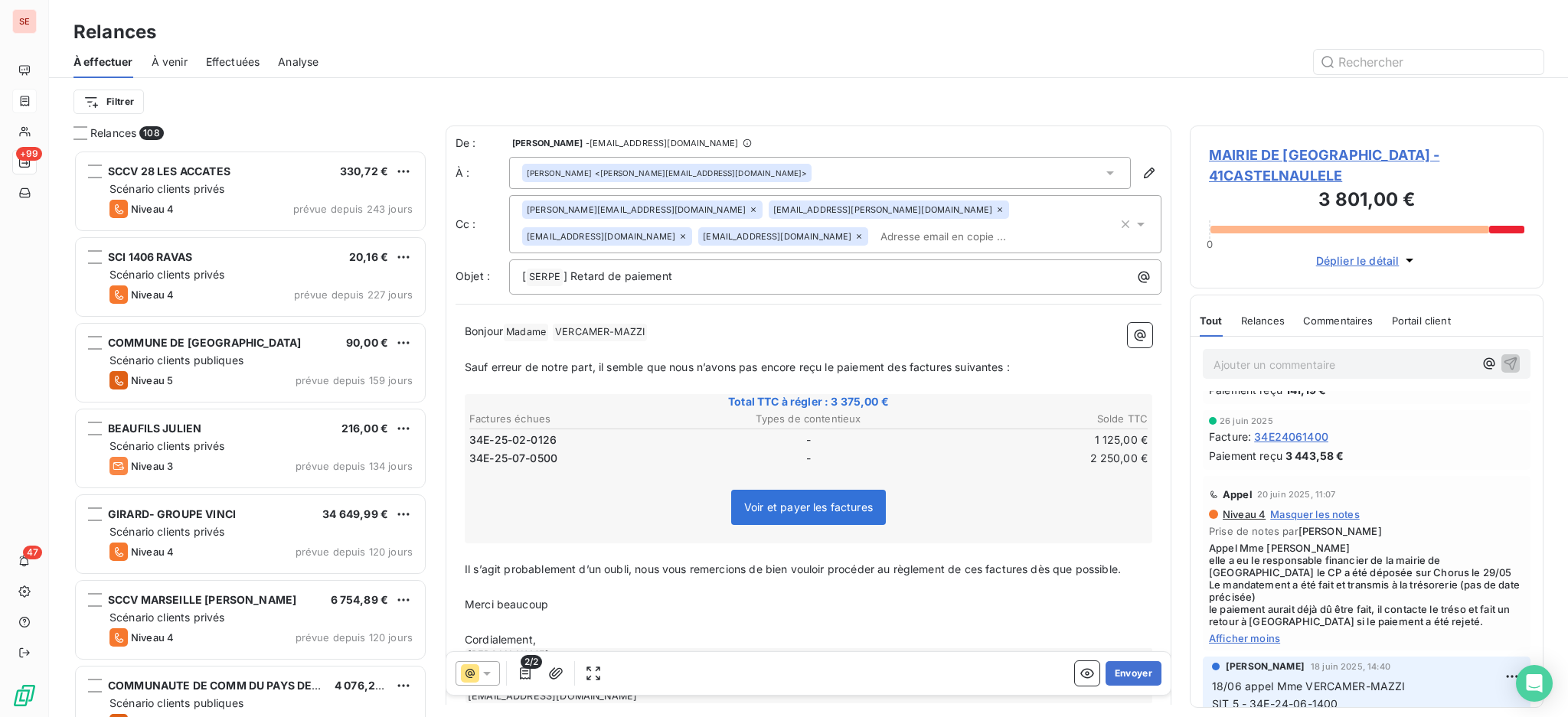
click at [1347, 153] on span "MAIRIE DE CASTELNAU LE LEZ - 41CASTELNAULELE" at bounding box center [1366, 165] width 315 height 42
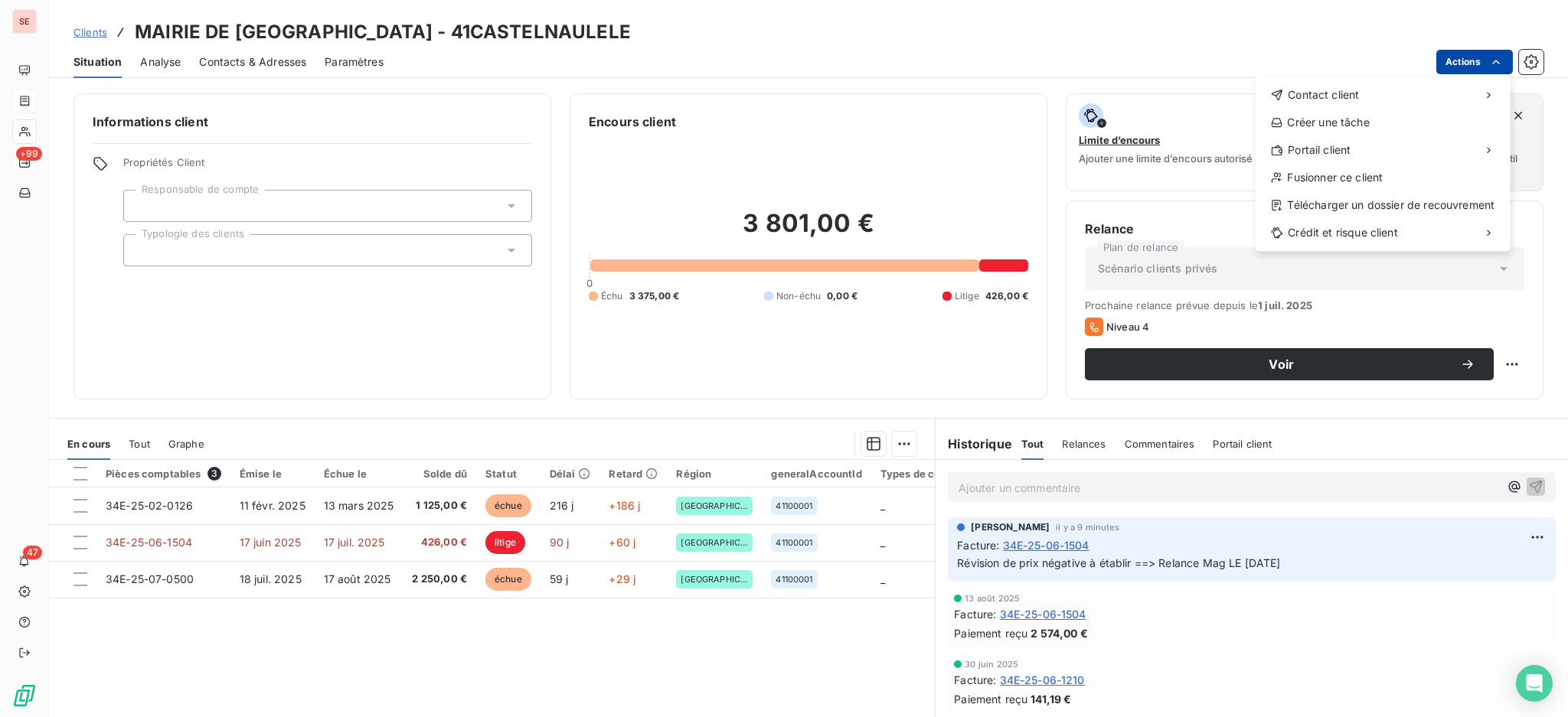
click at [1465, 55] on html "SE +99 47 Clients MAIRIE DE CASTELNAU LE LEZ - 41CASTELNAULELE Situation Analys…" at bounding box center [784, 358] width 1568 height 717
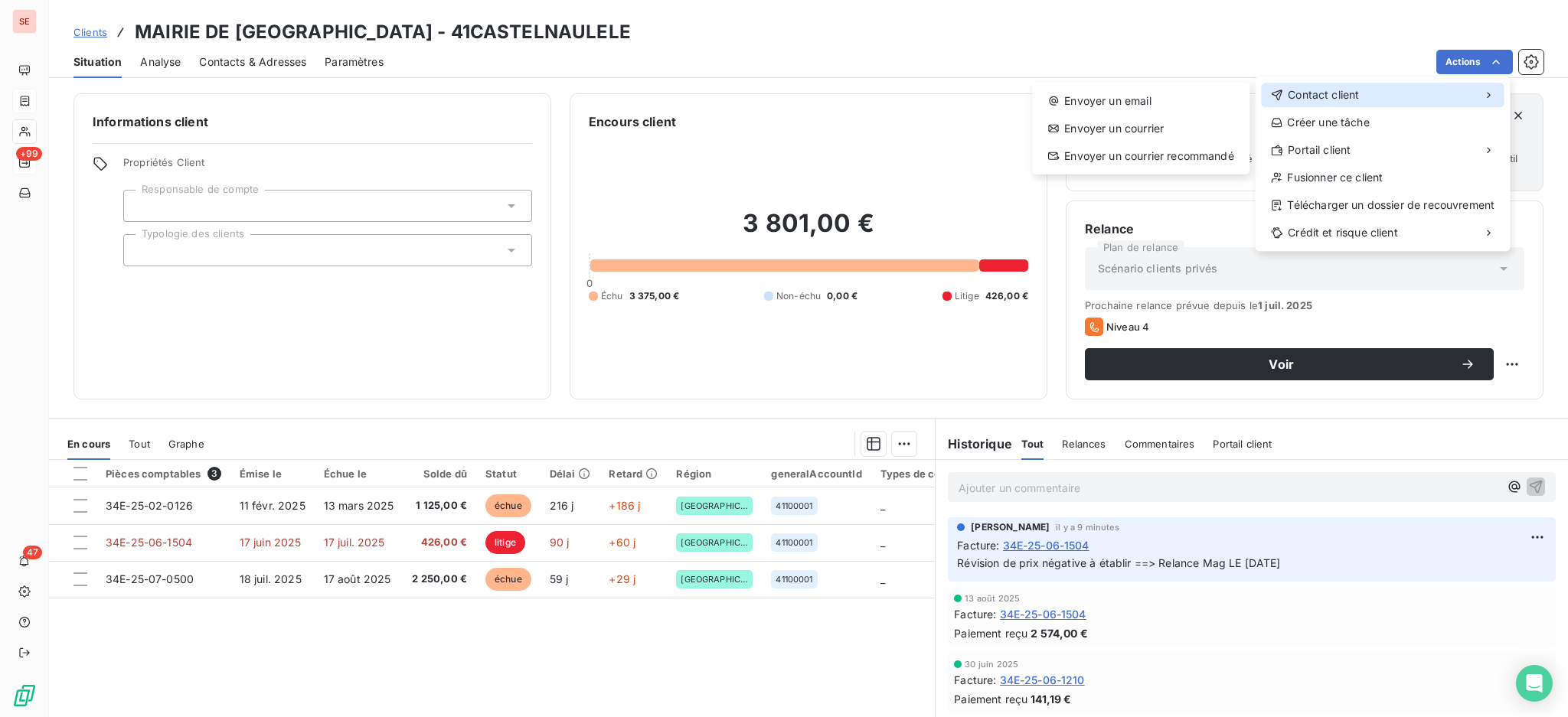
click at [1291, 94] on span "Contact client" at bounding box center [1322, 95] width 71 height 16
click at [1157, 109] on div "Envoyer un email" at bounding box center [1140, 100] width 205 height 24
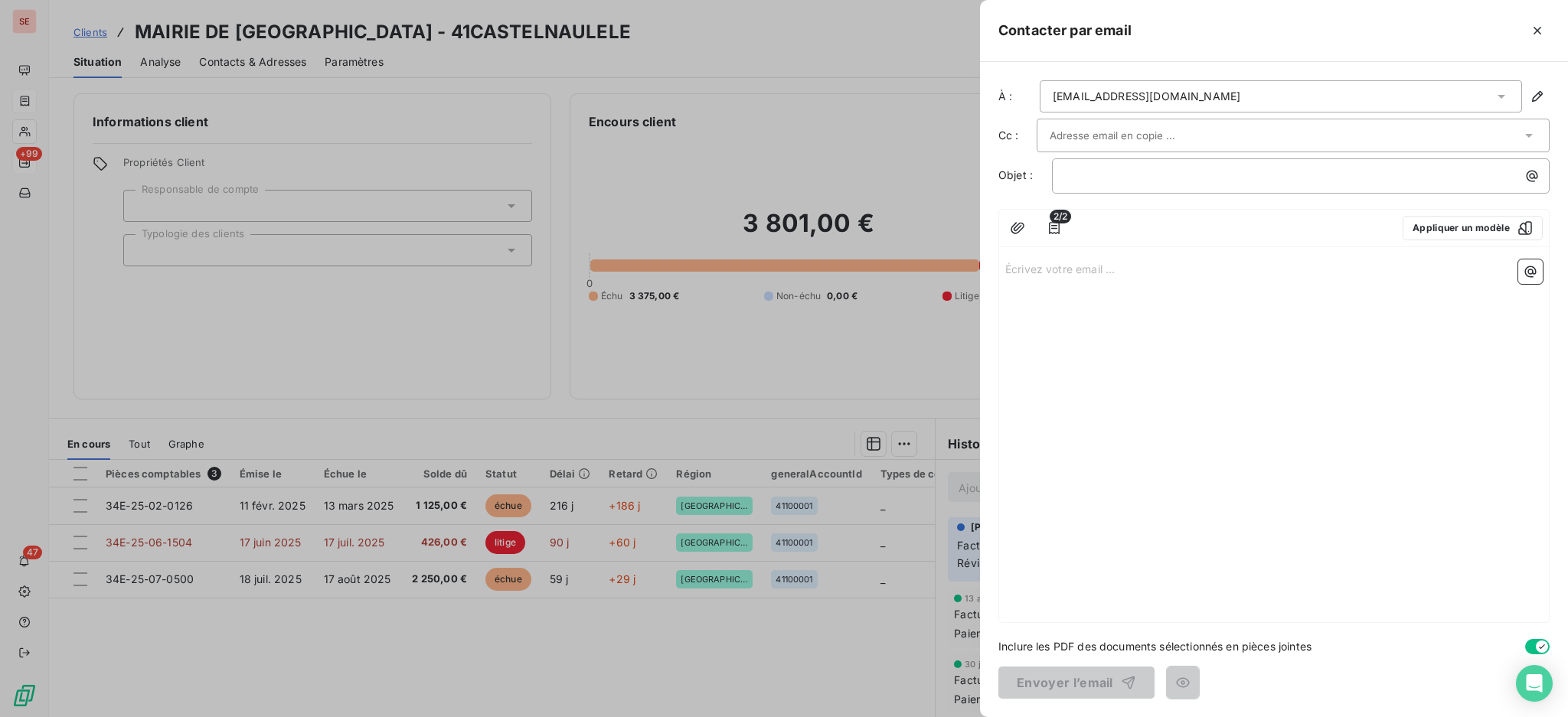
click at [1500, 91] on icon at bounding box center [1501, 96] width 16 height 16
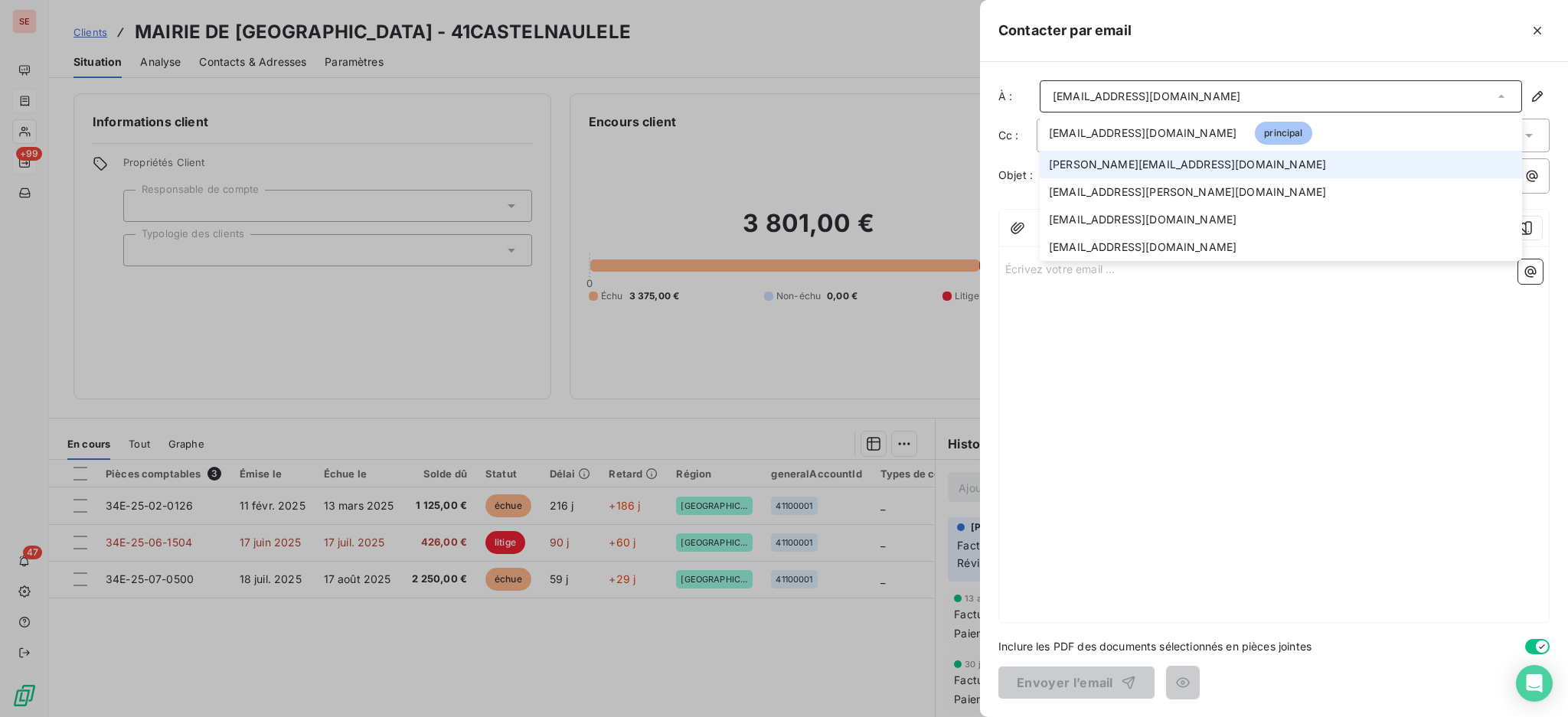
click at [1139, 162] on span "melanie.vercamer-mazzi@eurovia.com" at bounding box center [1187, 164] width 277 height 16
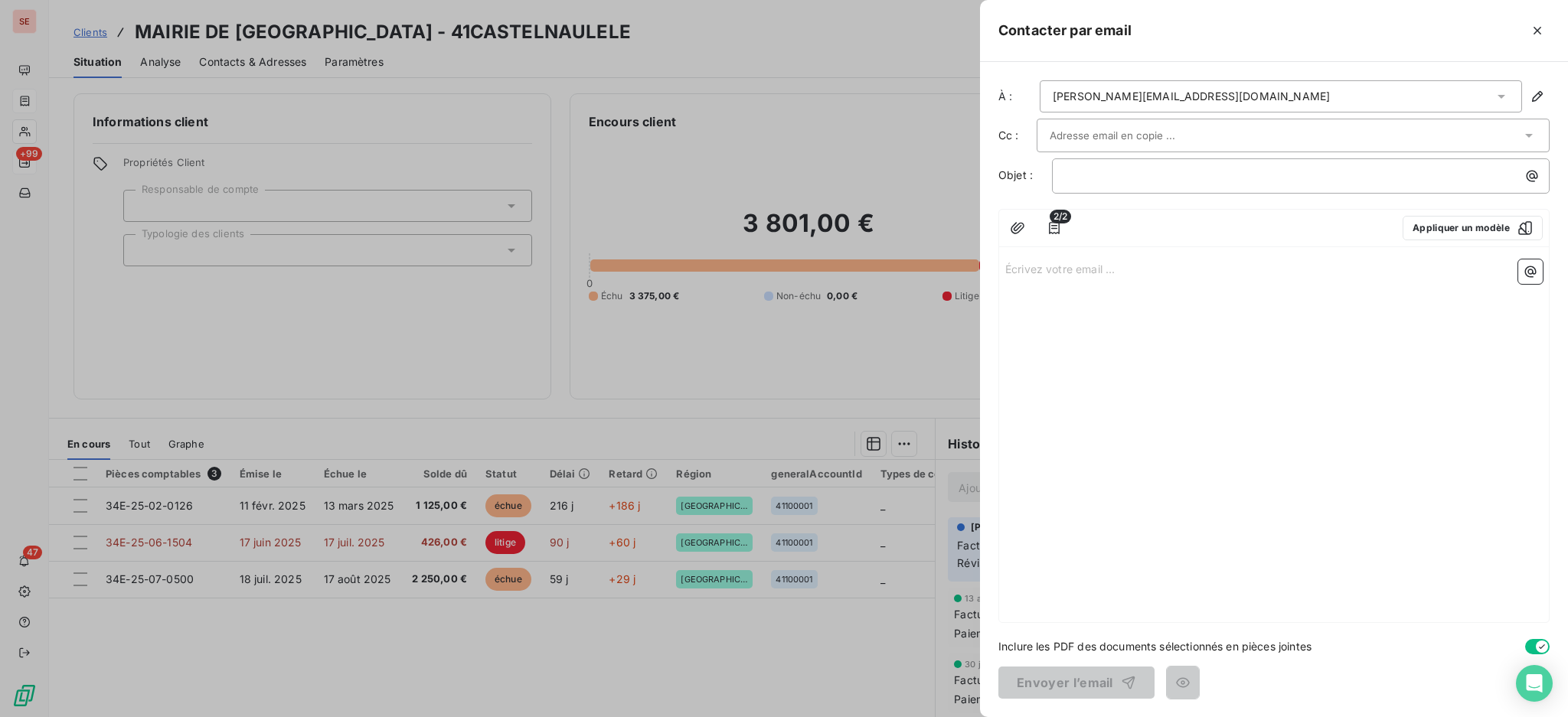
click at [1071, 185] on div "﻿" at bounding box center [1301, 176] width 498 height 35
click at [1090, 175] on p "﻿" at bounding box center [1304, 176] width 479 height 17
click at [1103, 274] on p "Écrivez votre email ... ﻿" at bounding box center [1273, 268] width 538 height 17
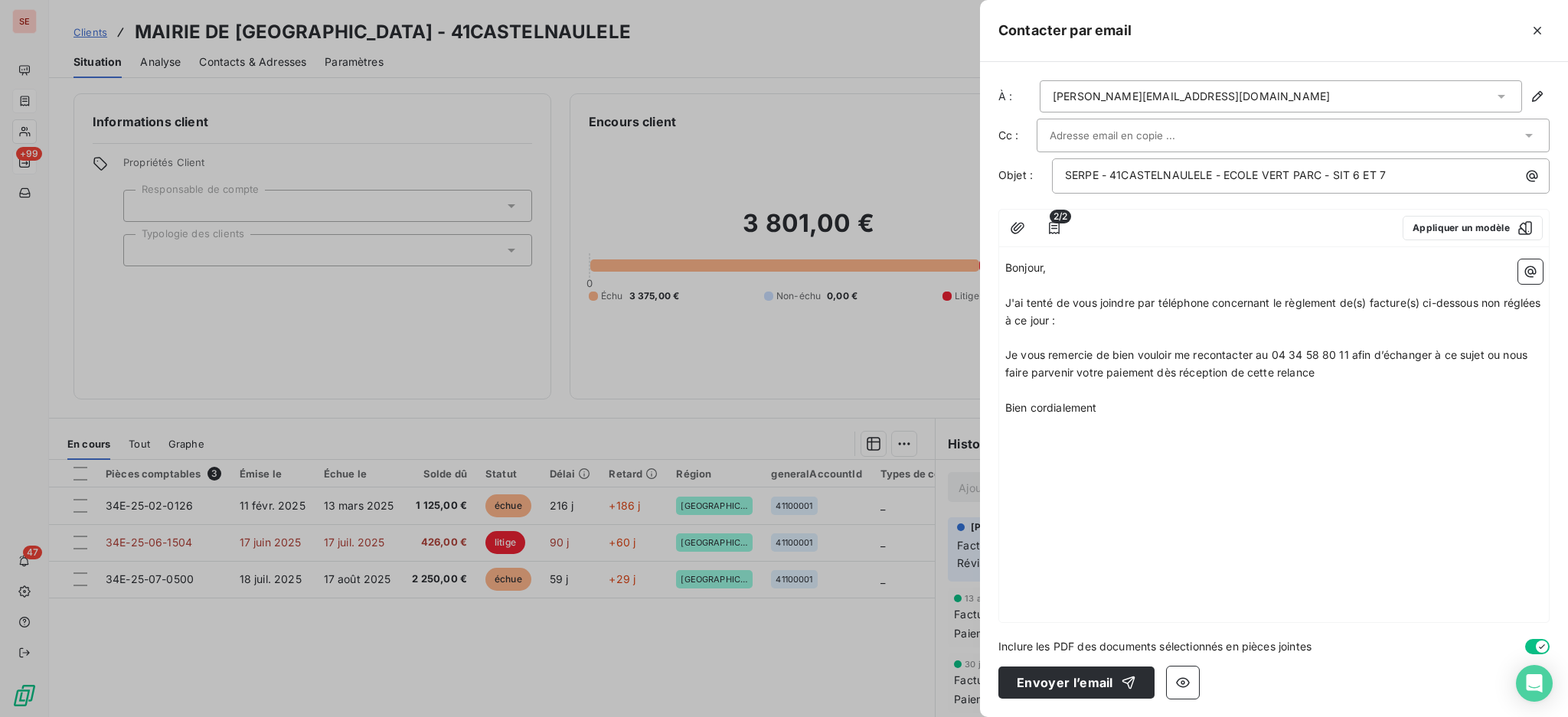
click at [1128, 316] on p "J'ai tenté de vous joindre par téléphone concernant le règlement de(s) facture(…" at bounding box center [1273, 312] width 538 height 35
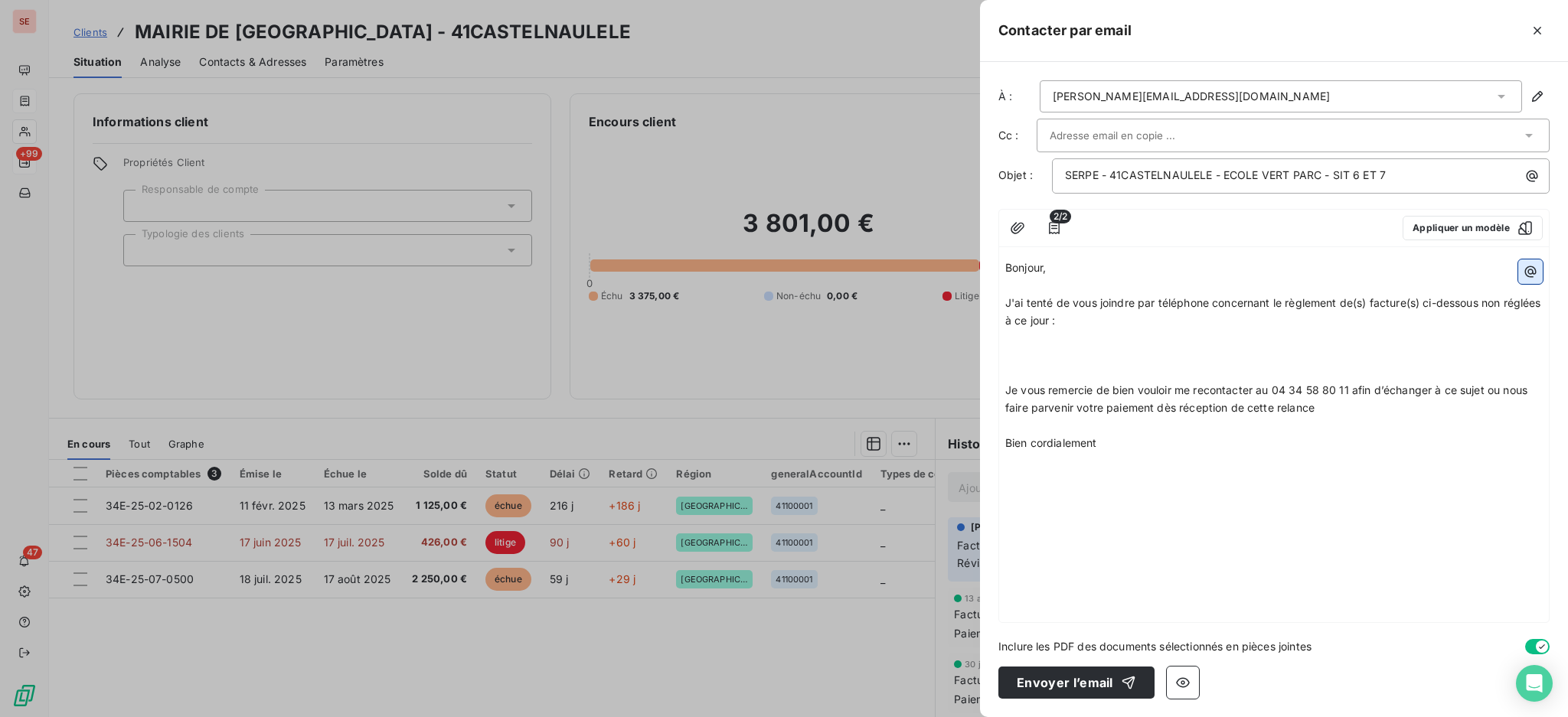
click at [1528, 268] on icon "button" at bounding box center [1530, 272] width 16 height 16
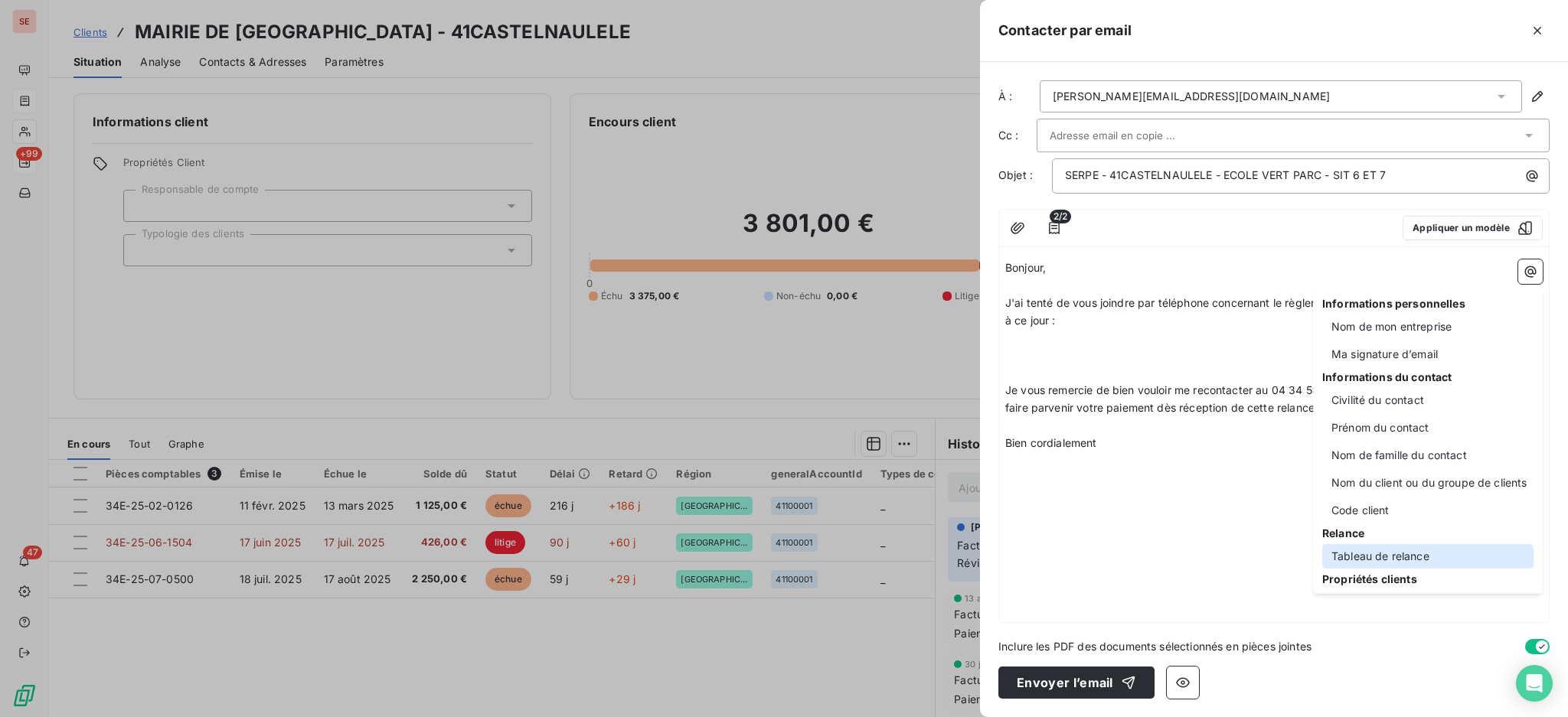
click at [1403, 560] on div "Tableau de relance" at bounding box center [1427, 556] width 211 height 24
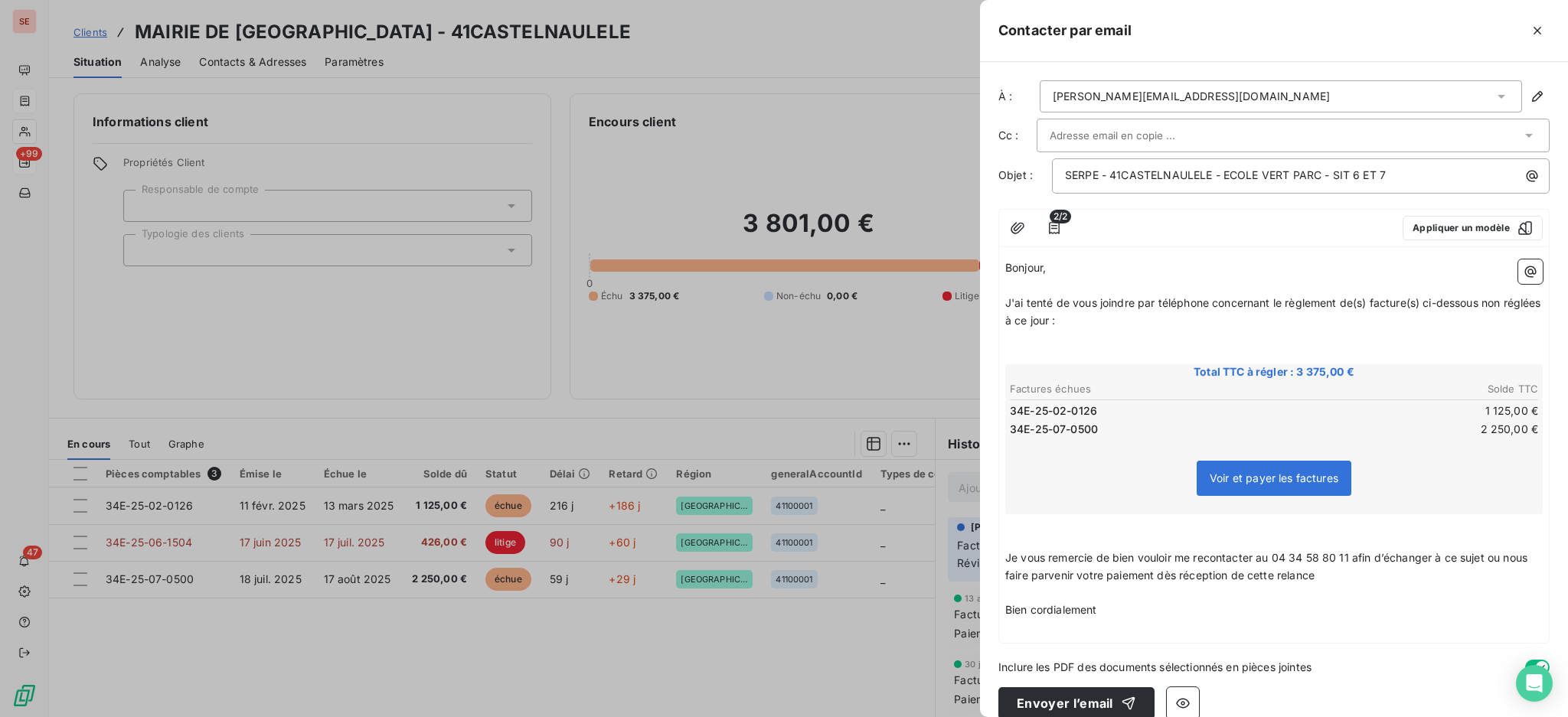
click at [1082, 353] on p "﻿" at bounding box center [1273, 356] width 538 height 17
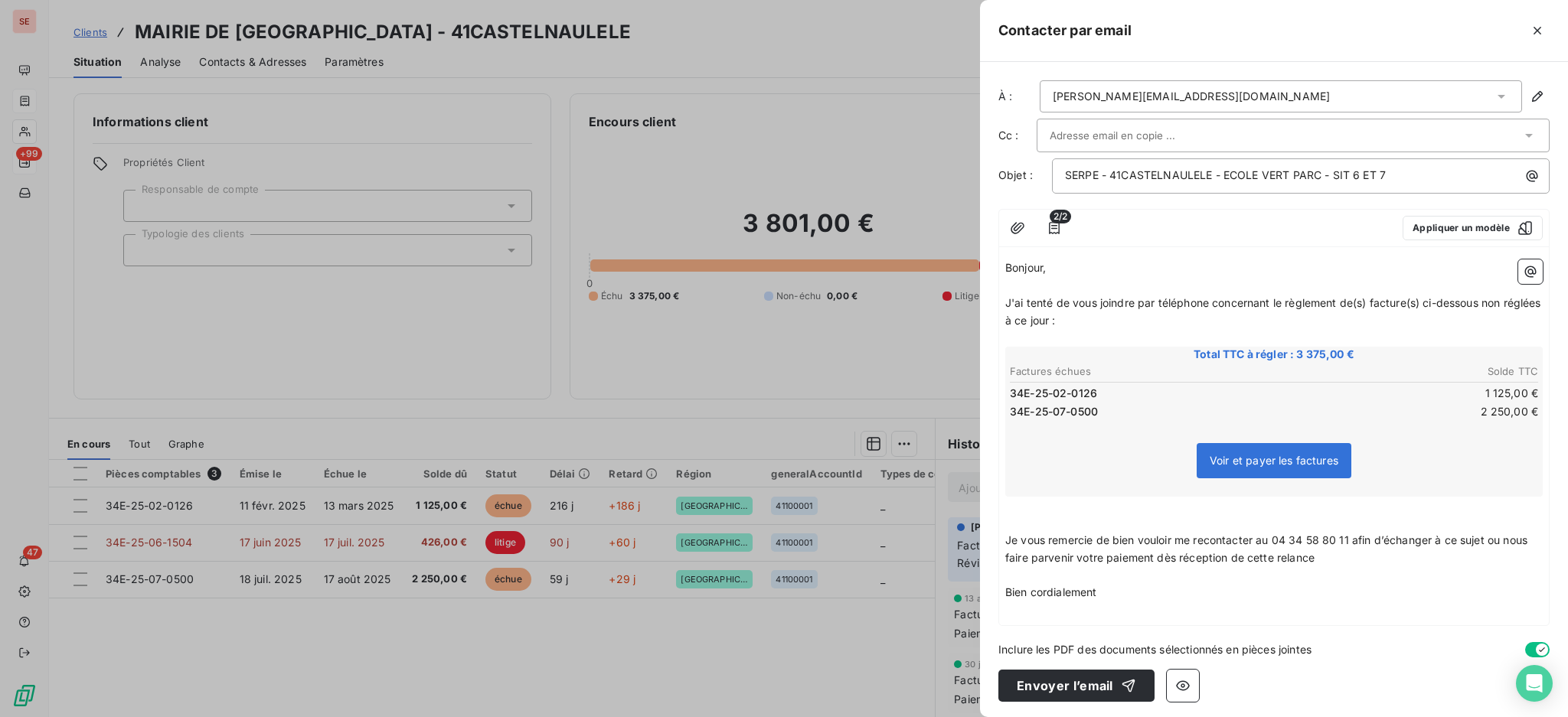
click at [1147, 608] on p "﻿" at bounding box center [1273, 610] width 538 height 17
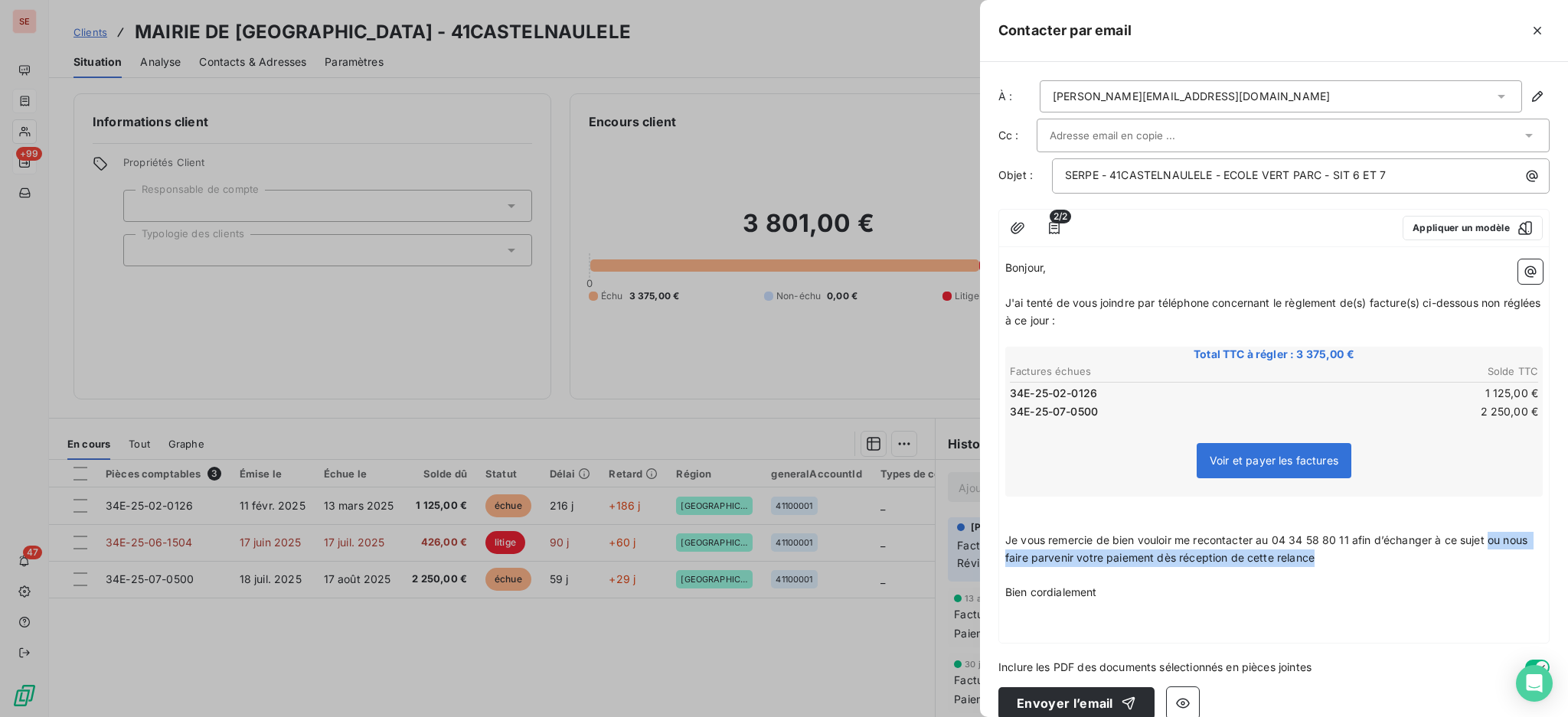
drag, startPoint x: 1491, startPoint y: 535, endPoint x: 1498, endPoint y: 556, distance: 22.1
click at [1498, 556] on p "Je vous remercie de bien vouloir me recontacter au 04 34 58 80 11 afin d’échang…" at bounding box center [1273, 549] width 538 height 35
click at [1025, 609] on p "﻿" at bounding box center [1273, 610] width 538 height 17
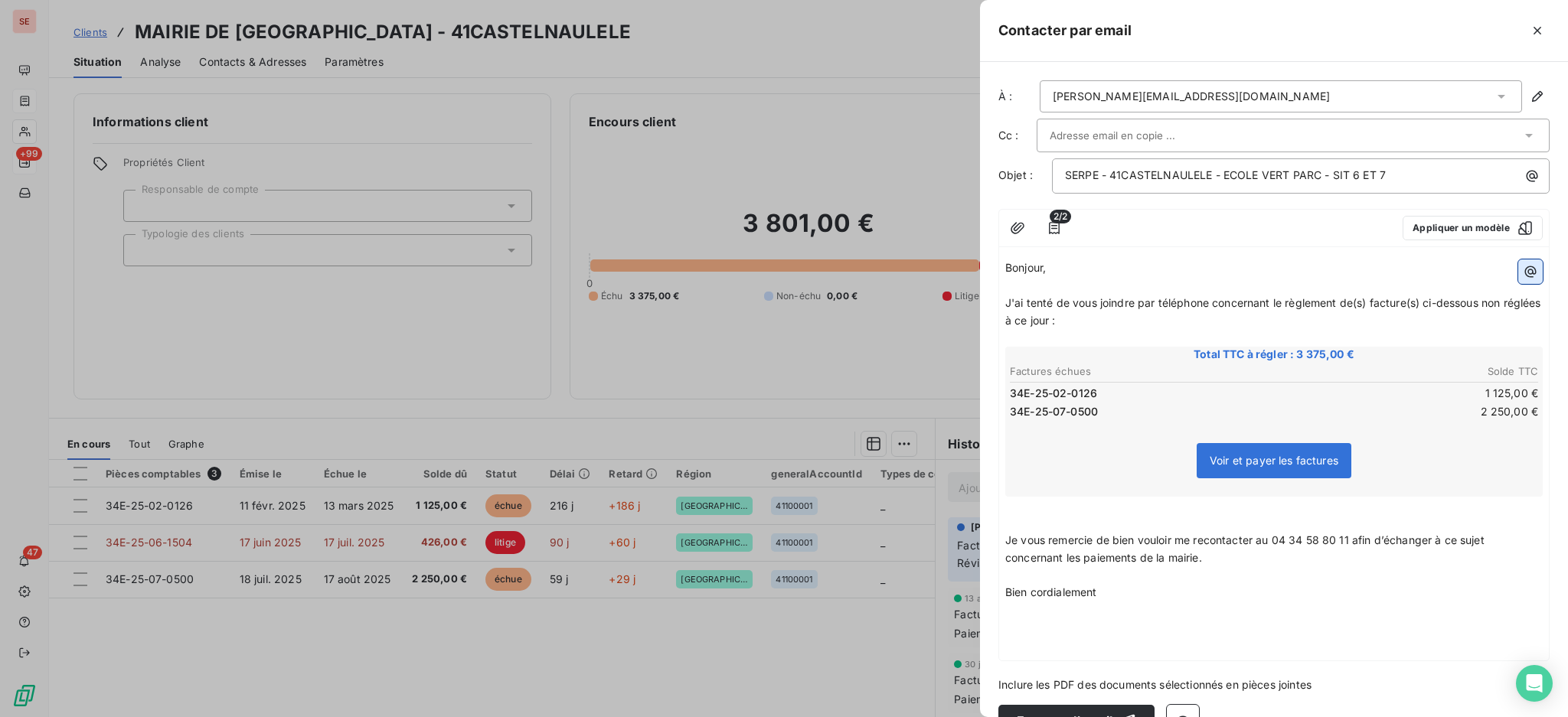
click at [1519, 262] on button "button" at bounding box center [1530, 271] width 24 height 24
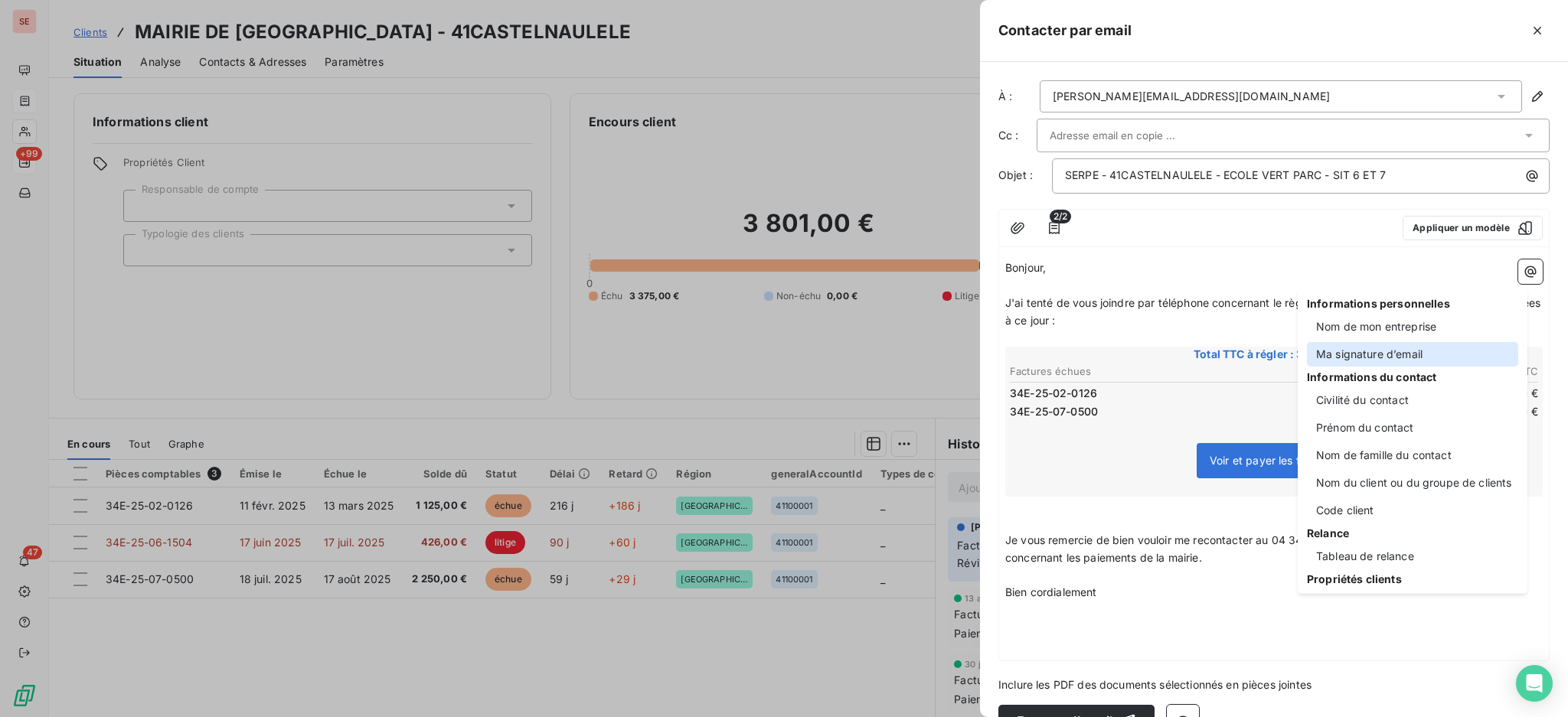
click at [1384, 352] on div "Ma signature d’email" at bounding box center [1411, 354] width 211 height 24
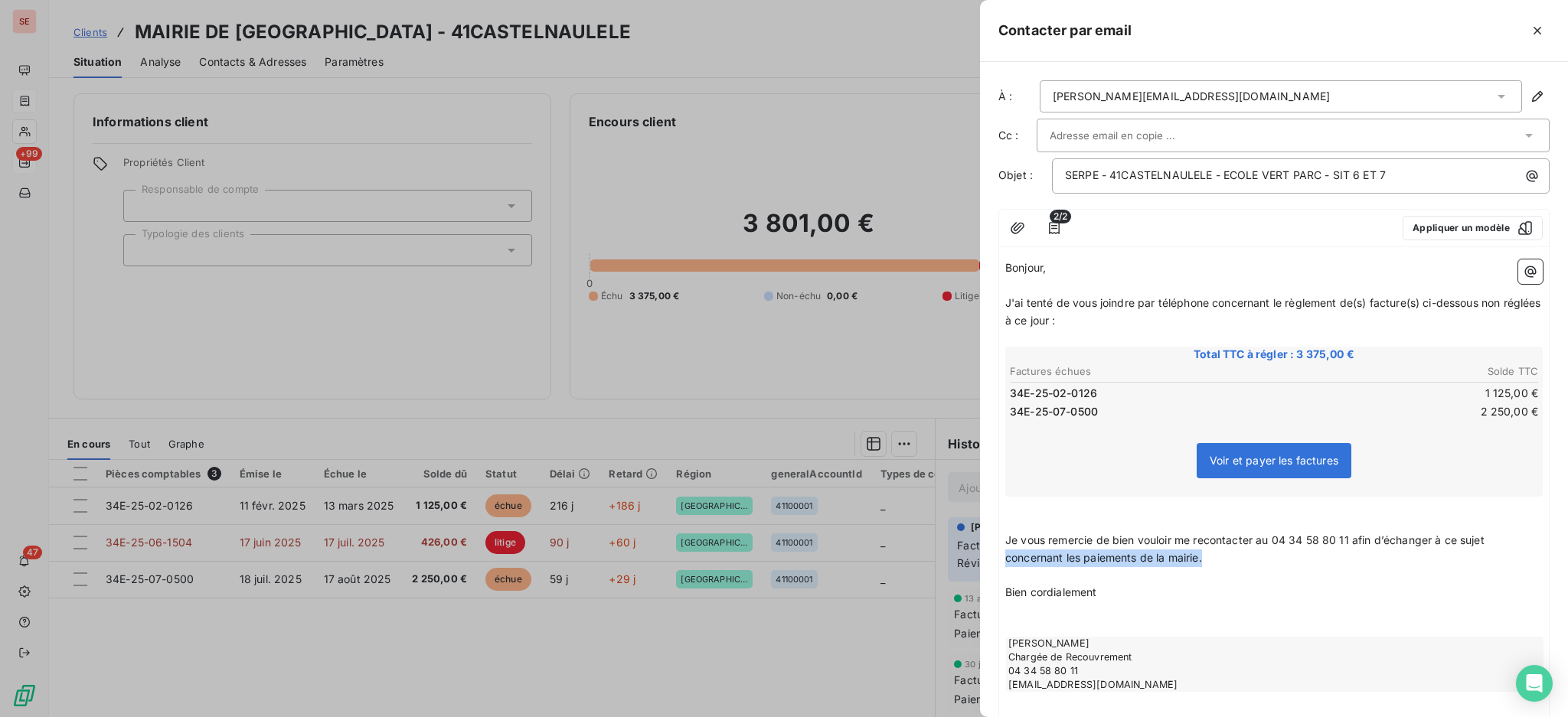
drag, startPoint x: 1243, startPoint y: 551, endPoint x: 1007, endPoint y: 551, distance: 236.0
click at [1007, 551] on p "Je vous remercie de bien vouloir me recontacter au 04 34 58 80 11 afin d’échang…" at bounding box center [1273, 549] width 538 height 35
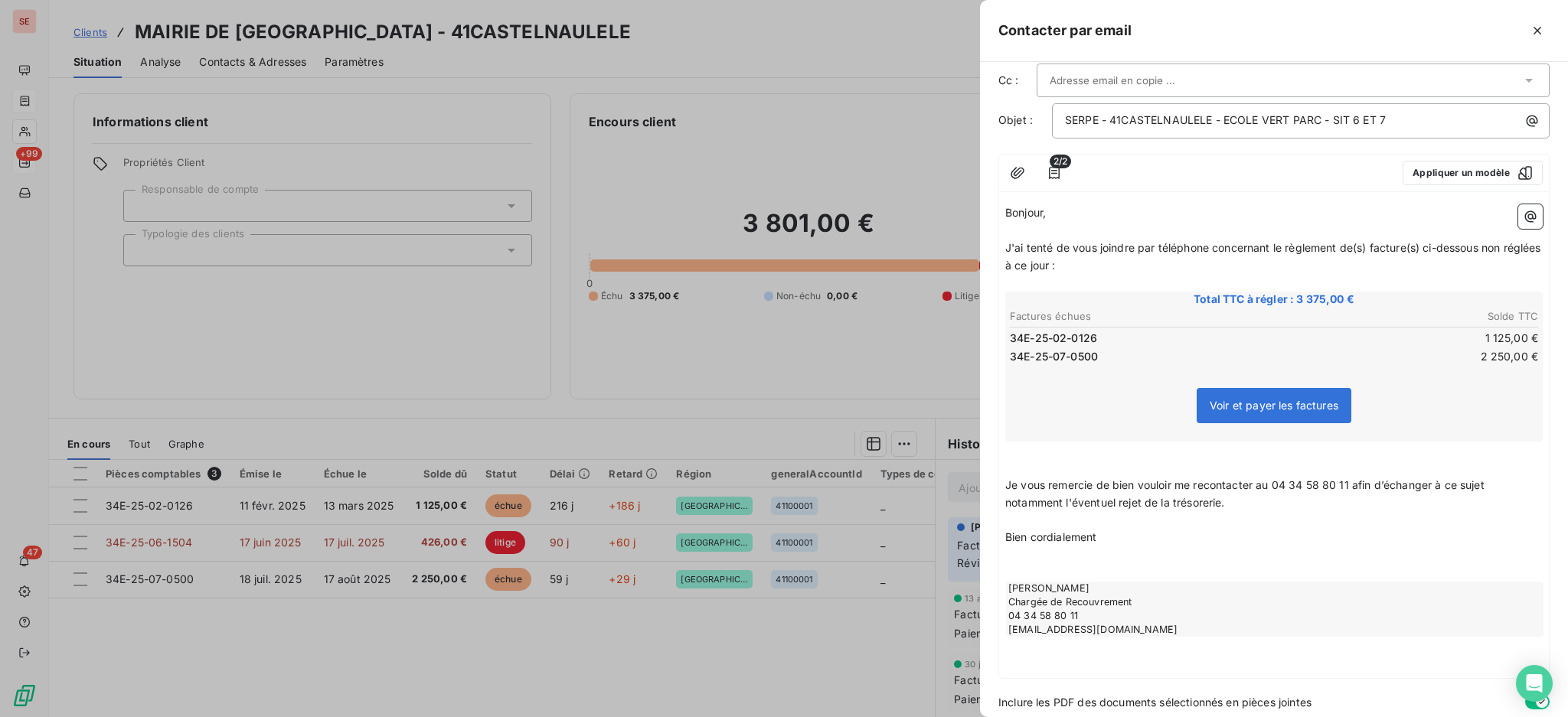
scroll to position [106, 0]
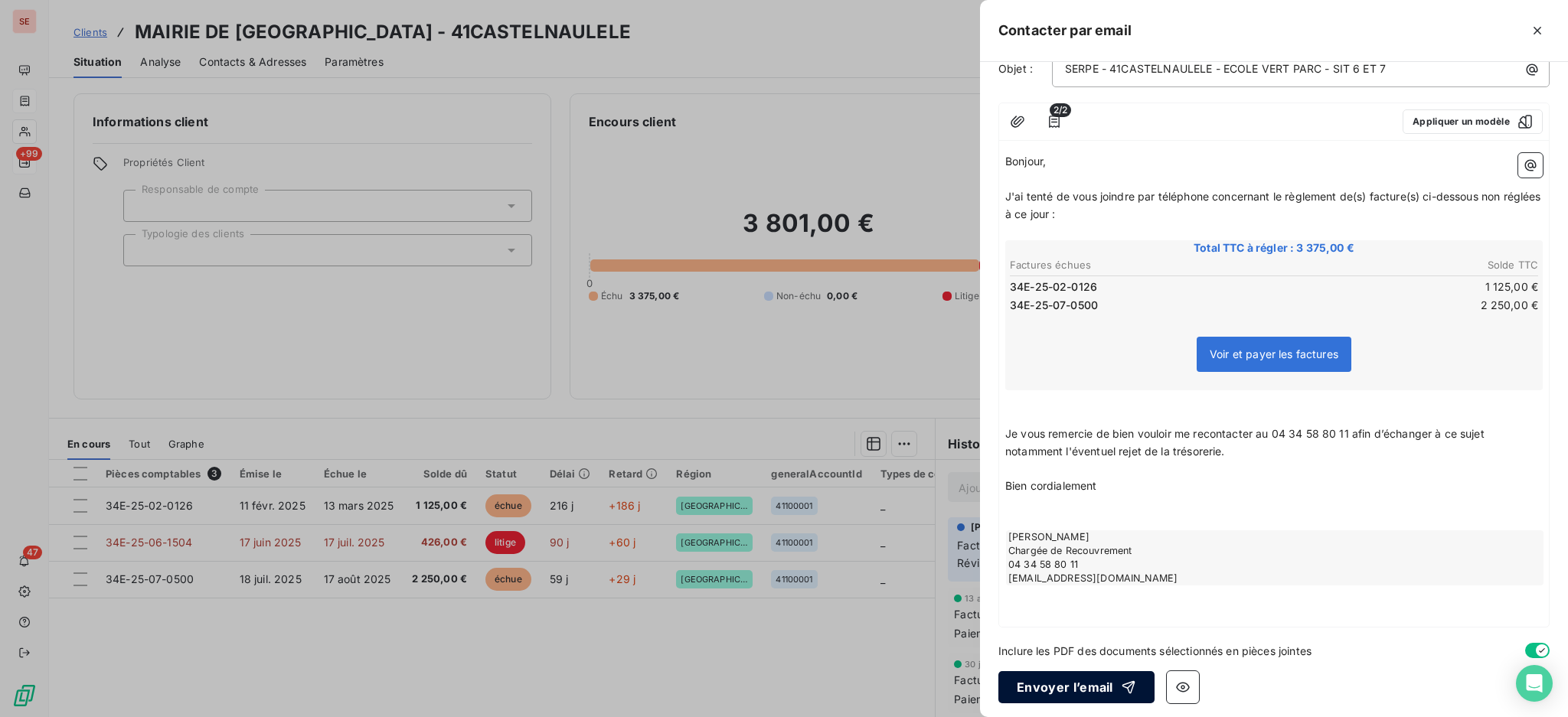
click at [1088, 676] on button "Envoyer l’email" at bounding box center [1076, 687] width 157 height 32
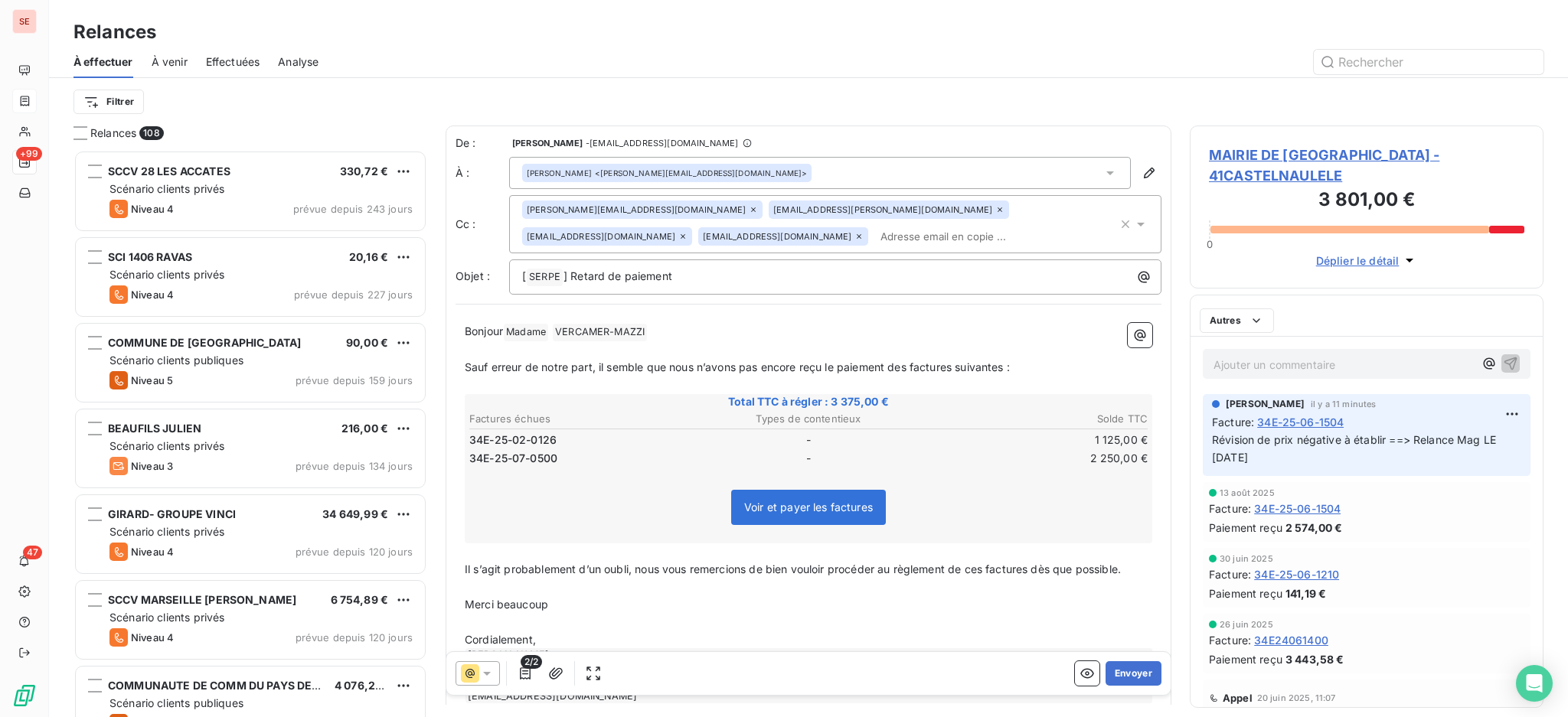
scroll to position [553, 337]
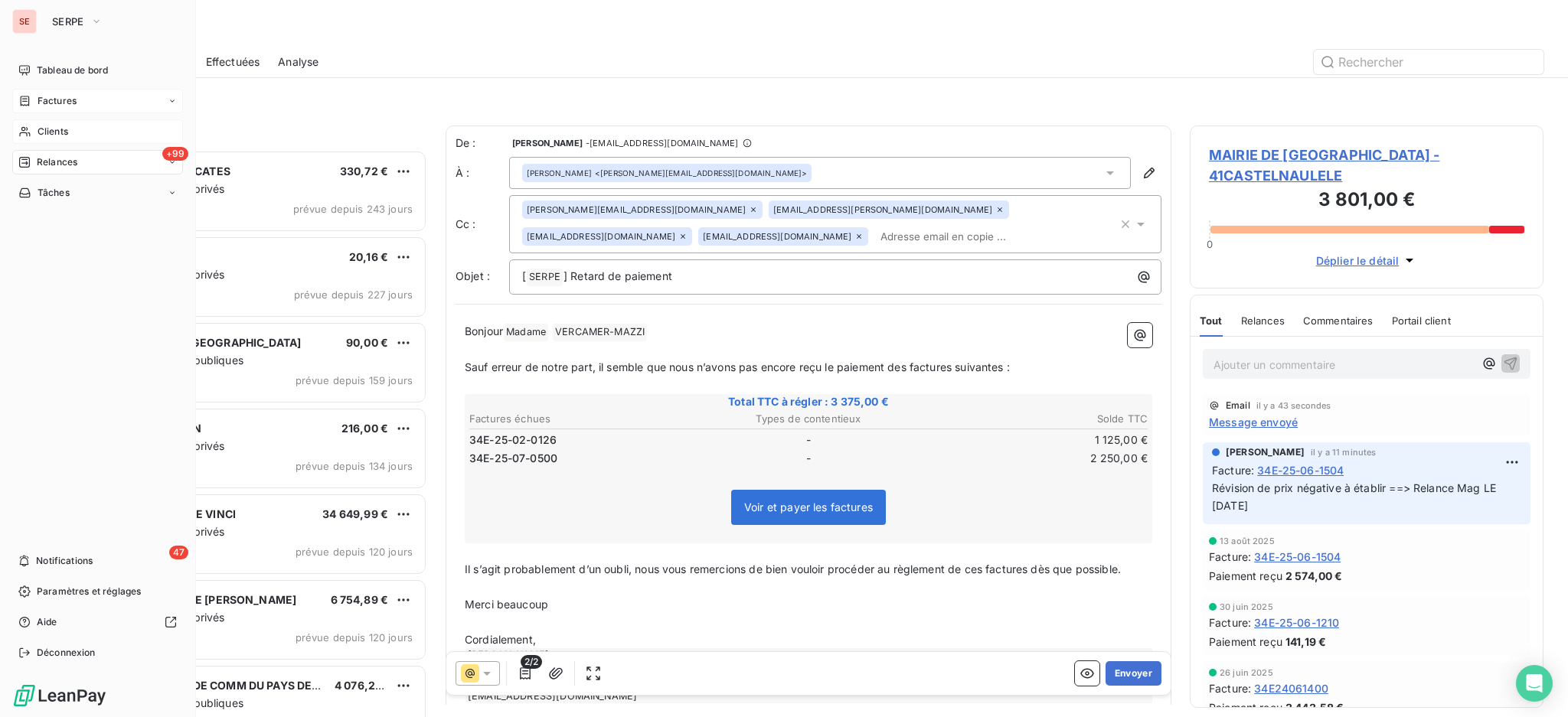
click at [58, 126] on span "Clients" at bounding box center [52, 131] width 30 height 14
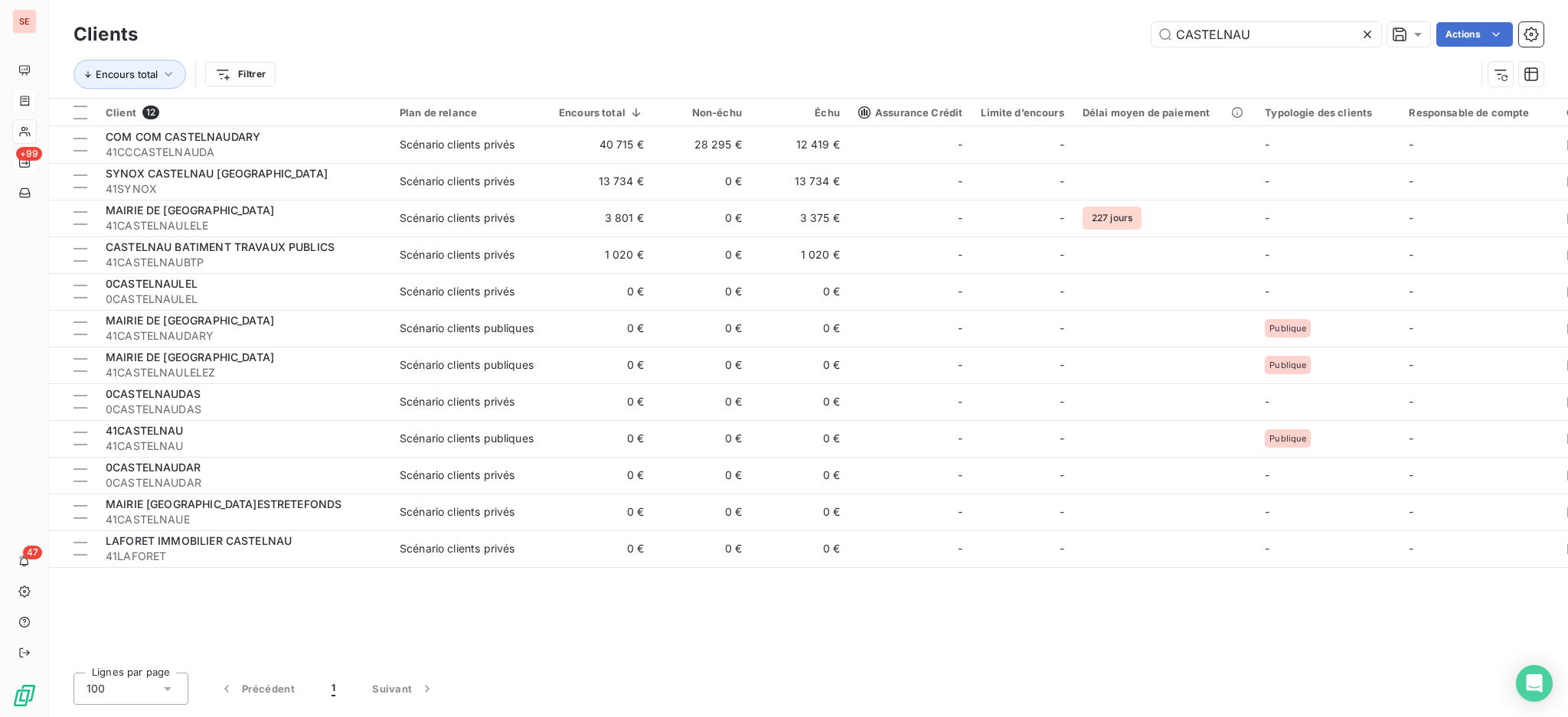
drag, startPoint x: 1320, startPoint y: 33, endPoint x: 985, endPoint y: 8, distance: 335.9
click at [1009, 10] on div "Clients CASTELNAU Actions Encours total Filtrer" at bounding box center [808, 49] width 1518 height 98
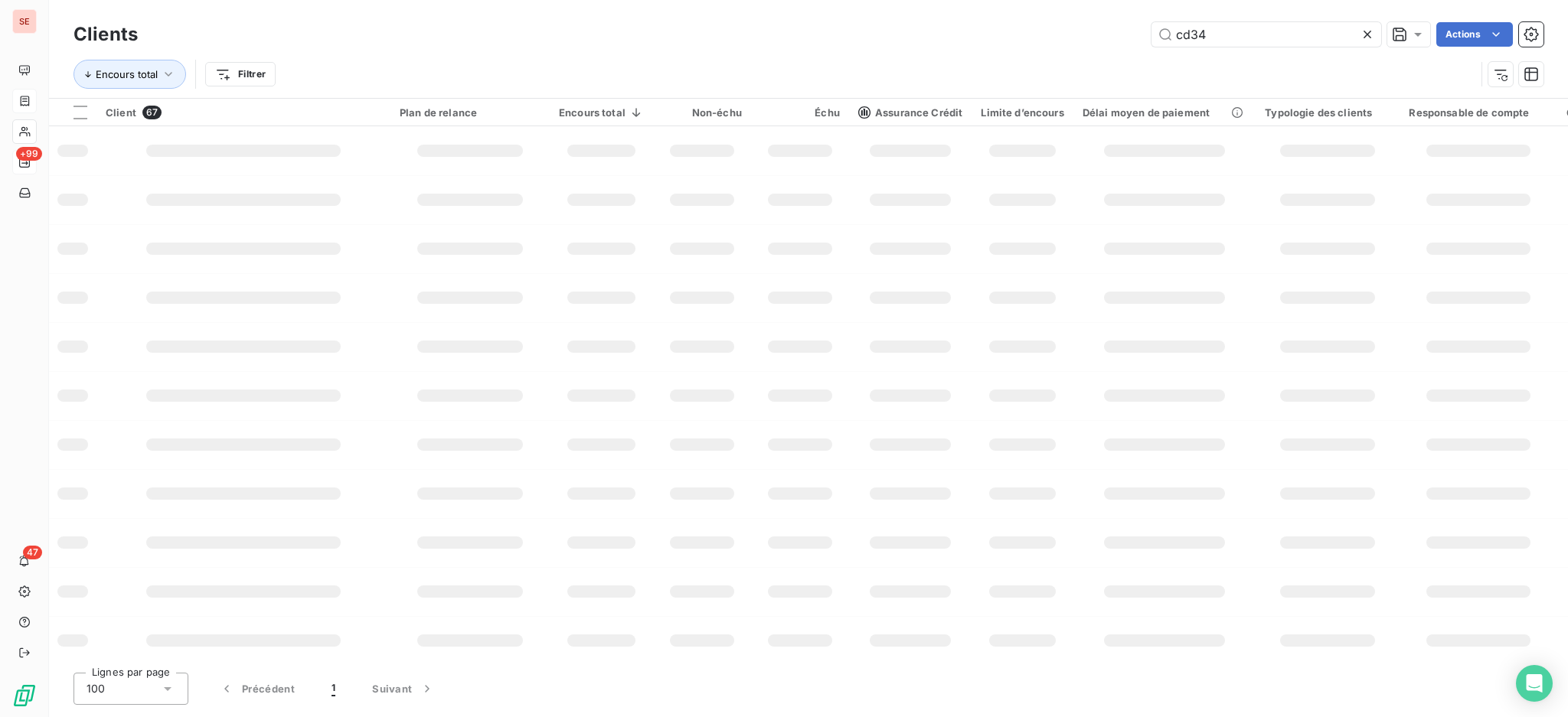
type input "cd34"
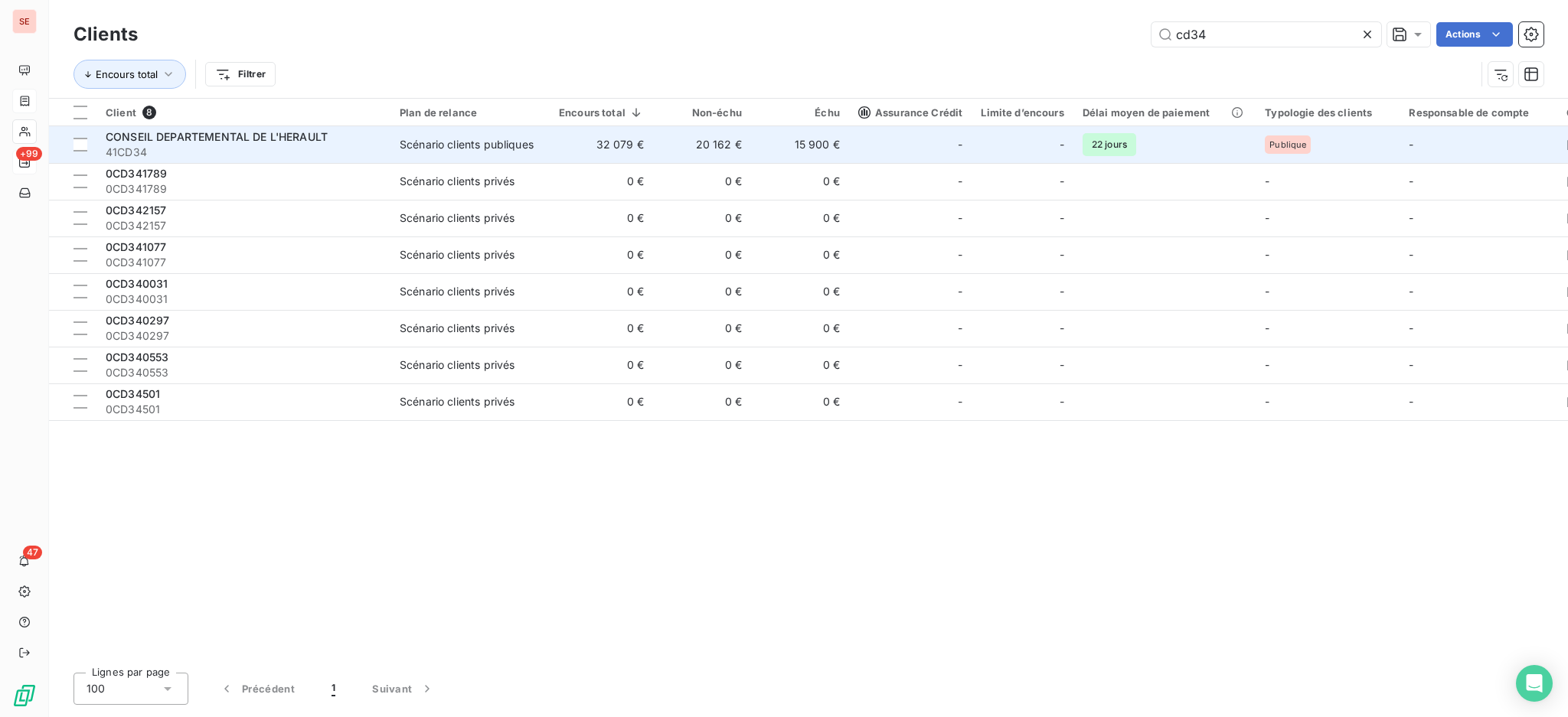
click at [225, 130] on span "CONSEIL DEPARTEMENTAL DE L'HERAULT" at bounding box center [217, 136] width 222 height 13
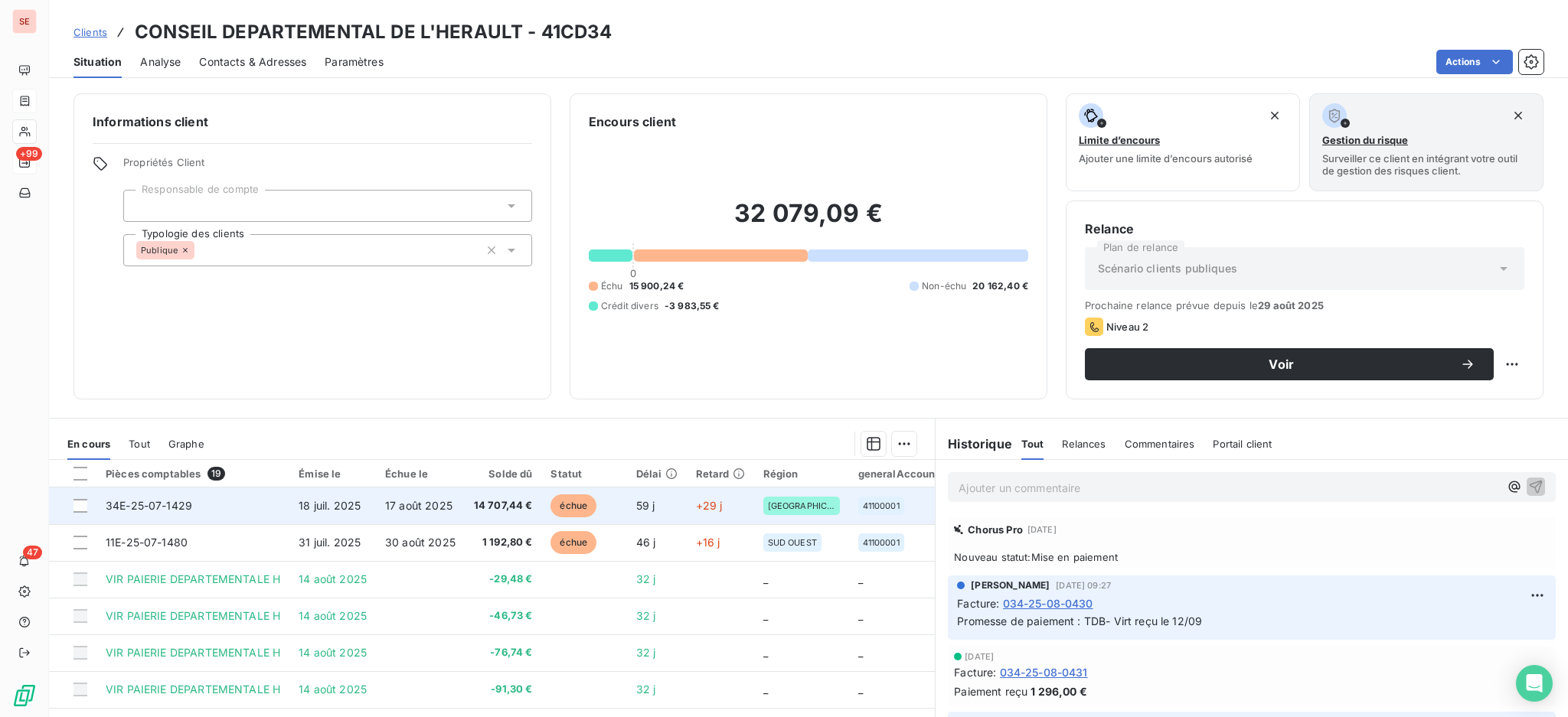
click at [336, 506] on span "18 juil. 2025" at bounding box center [330, 504] width 62 height 13
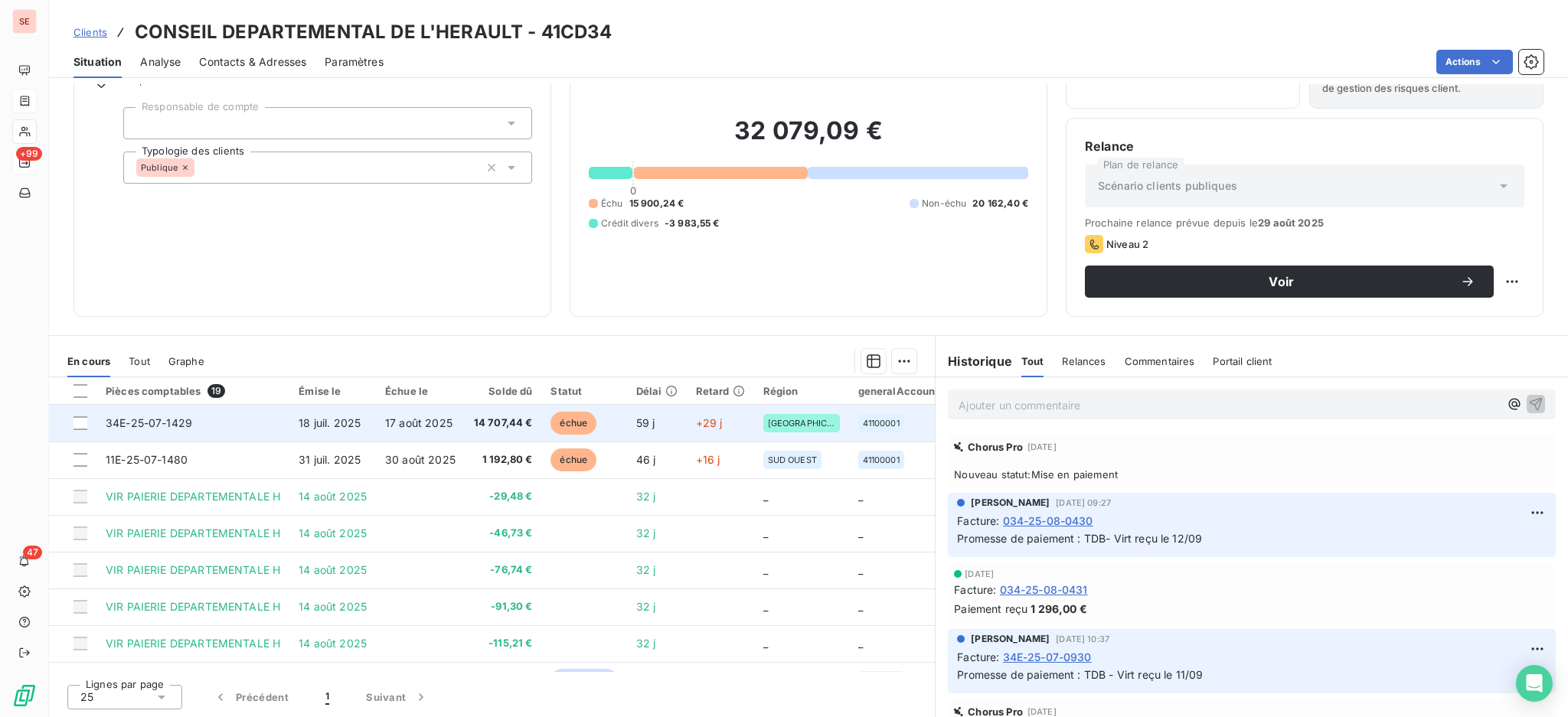
click at [226, 420] on td "34E-25-07-1429" at bounding box center [192, 424] width 192 height 37
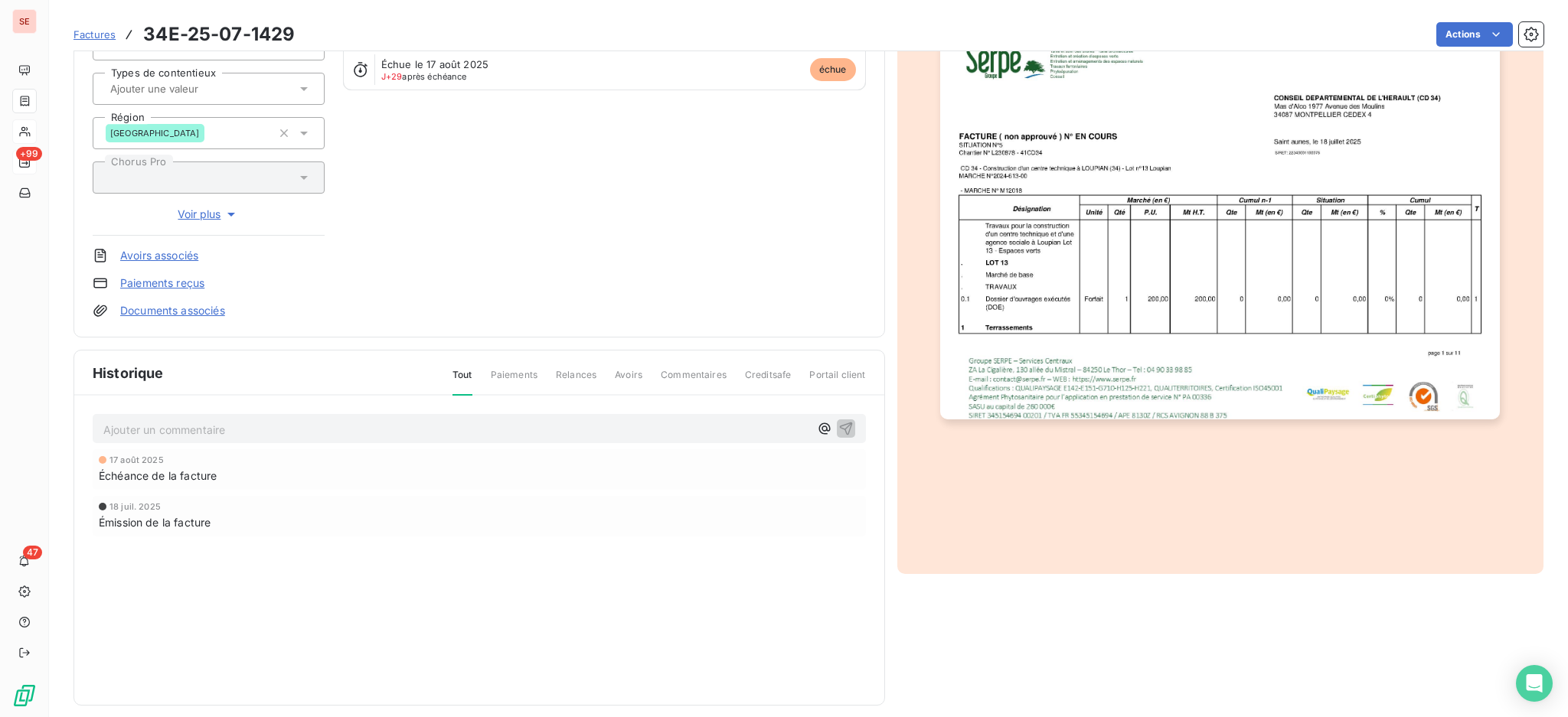
scroll to position [203, 0]
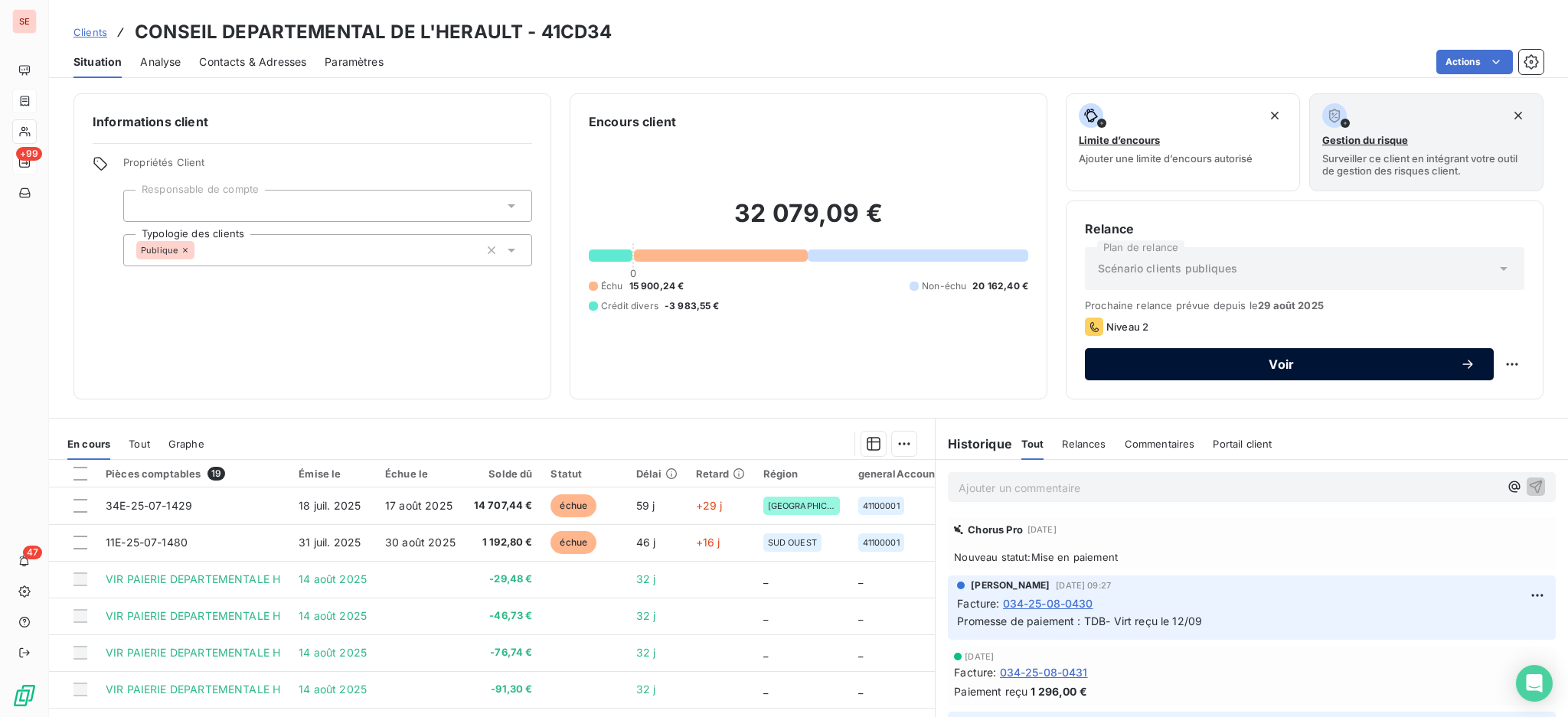
click at [1187, 364] on span "Voir" at bounding box center [1281, 364] width 357 height 13
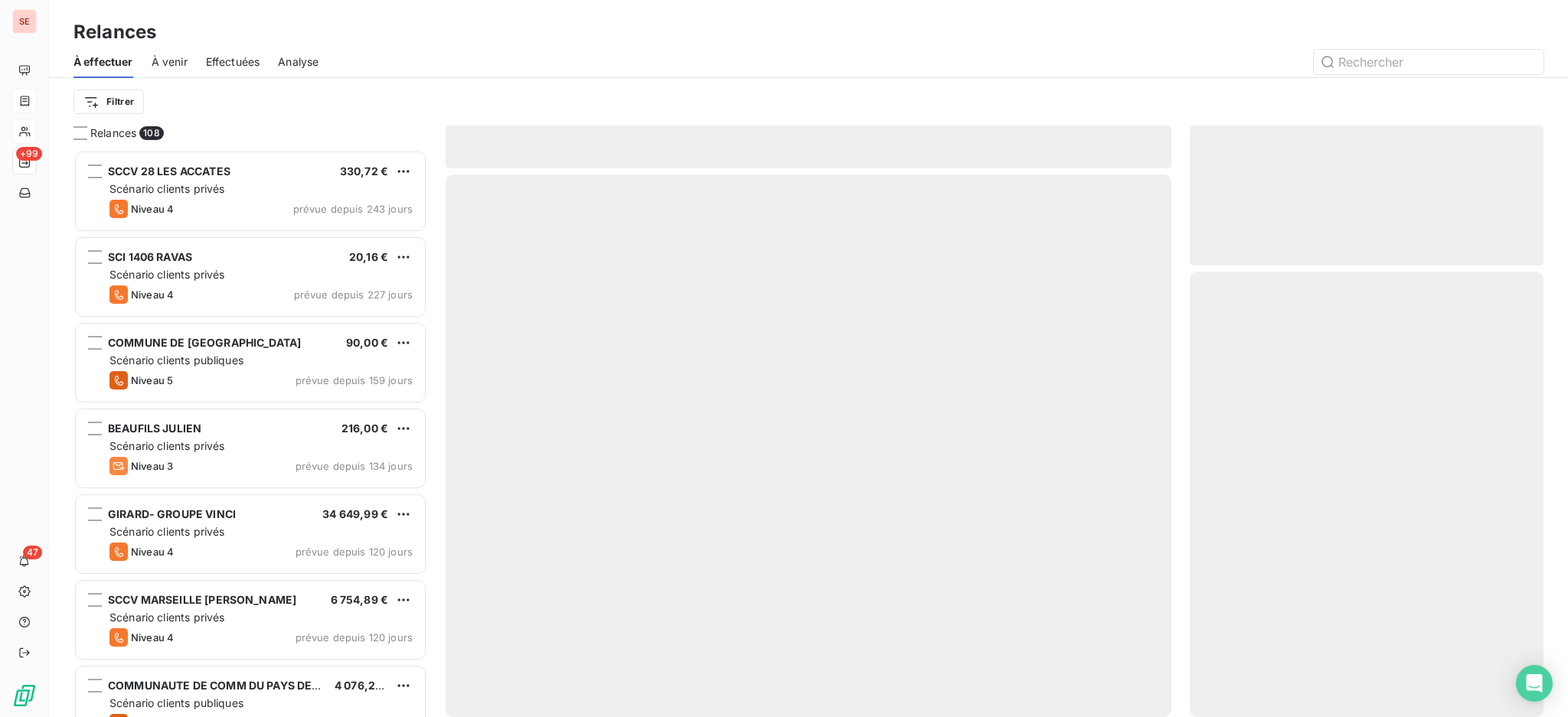
scroll to position [553, 337]
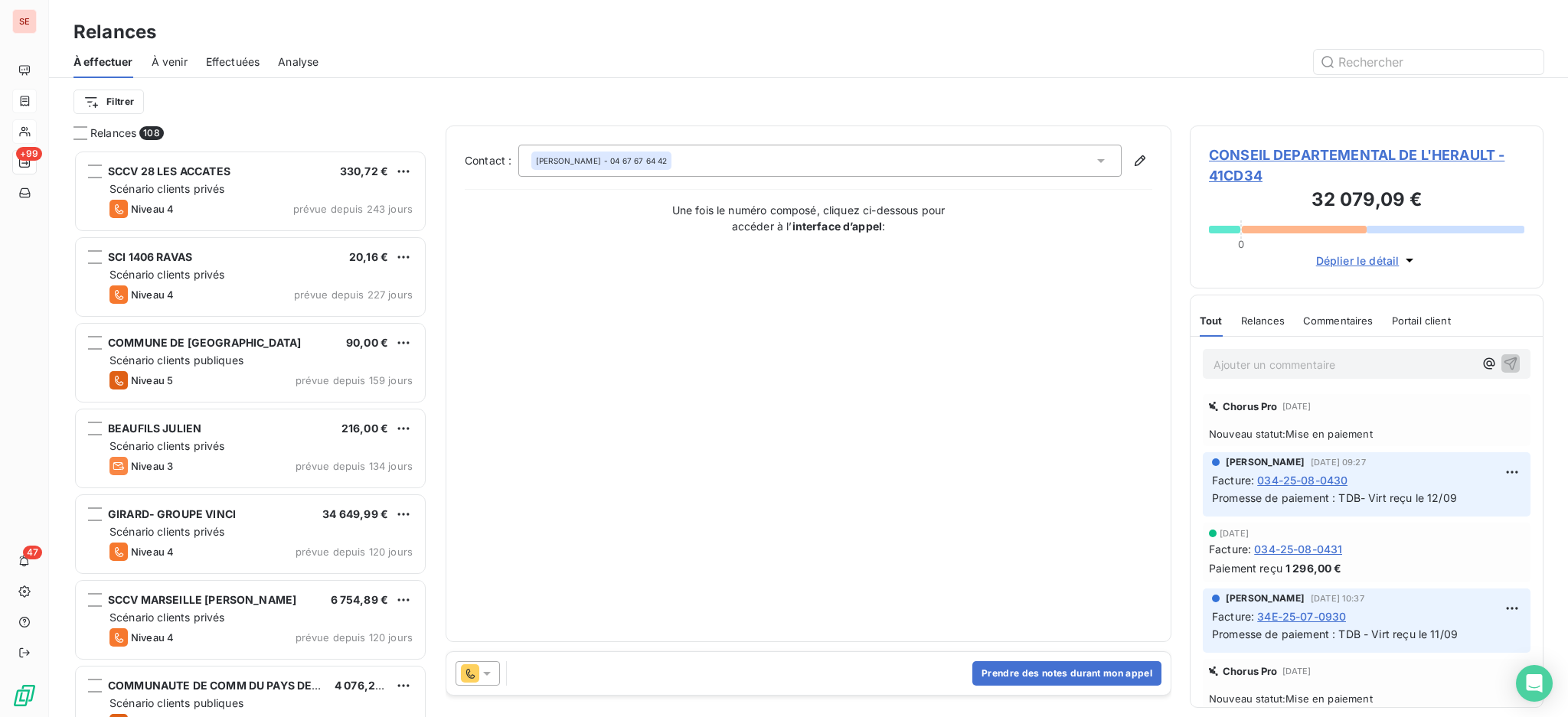
click at [492, 671] on icon at bounding box center [487, 673] width 16 height 16
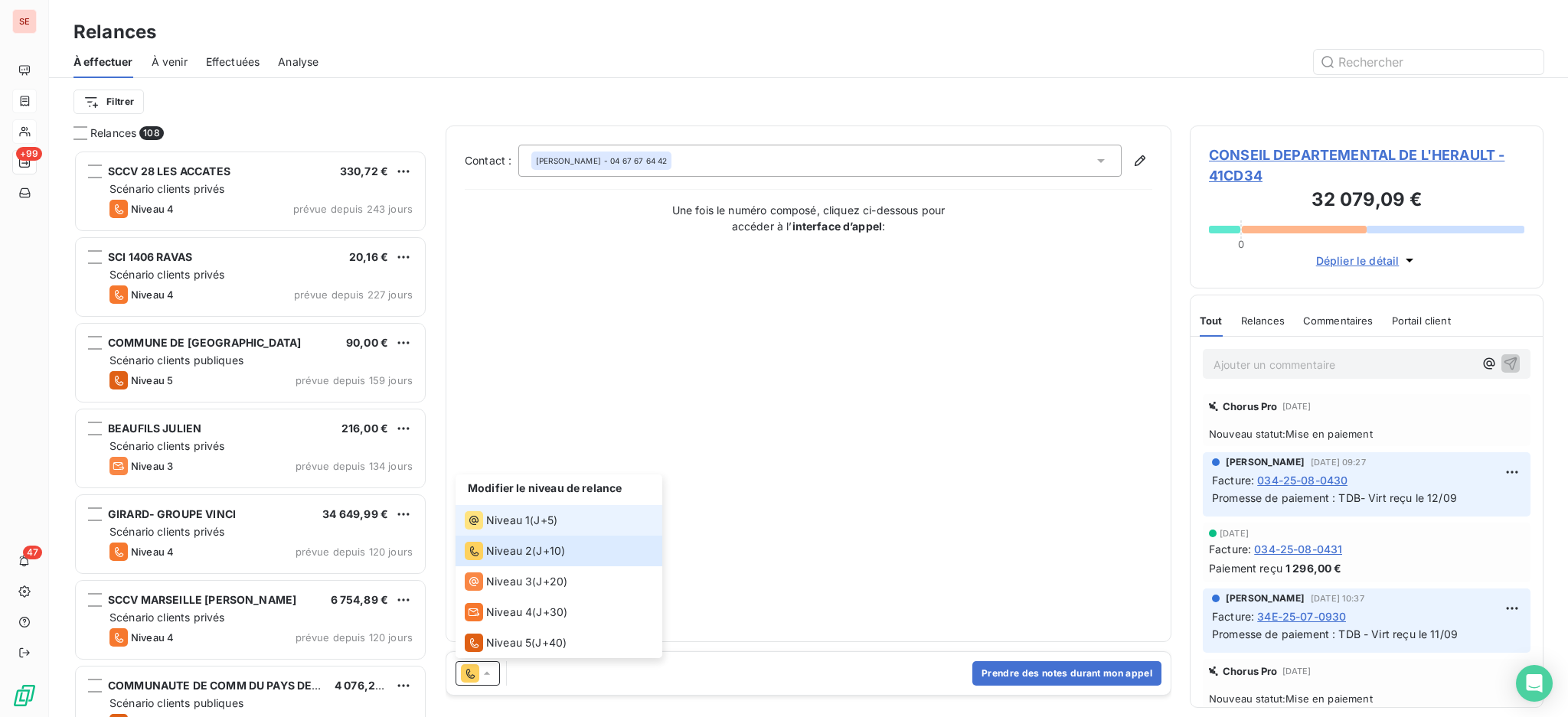
click at [514, 519] on span "Niveau 1" at bounding box center [507, 521] width 44 height 16
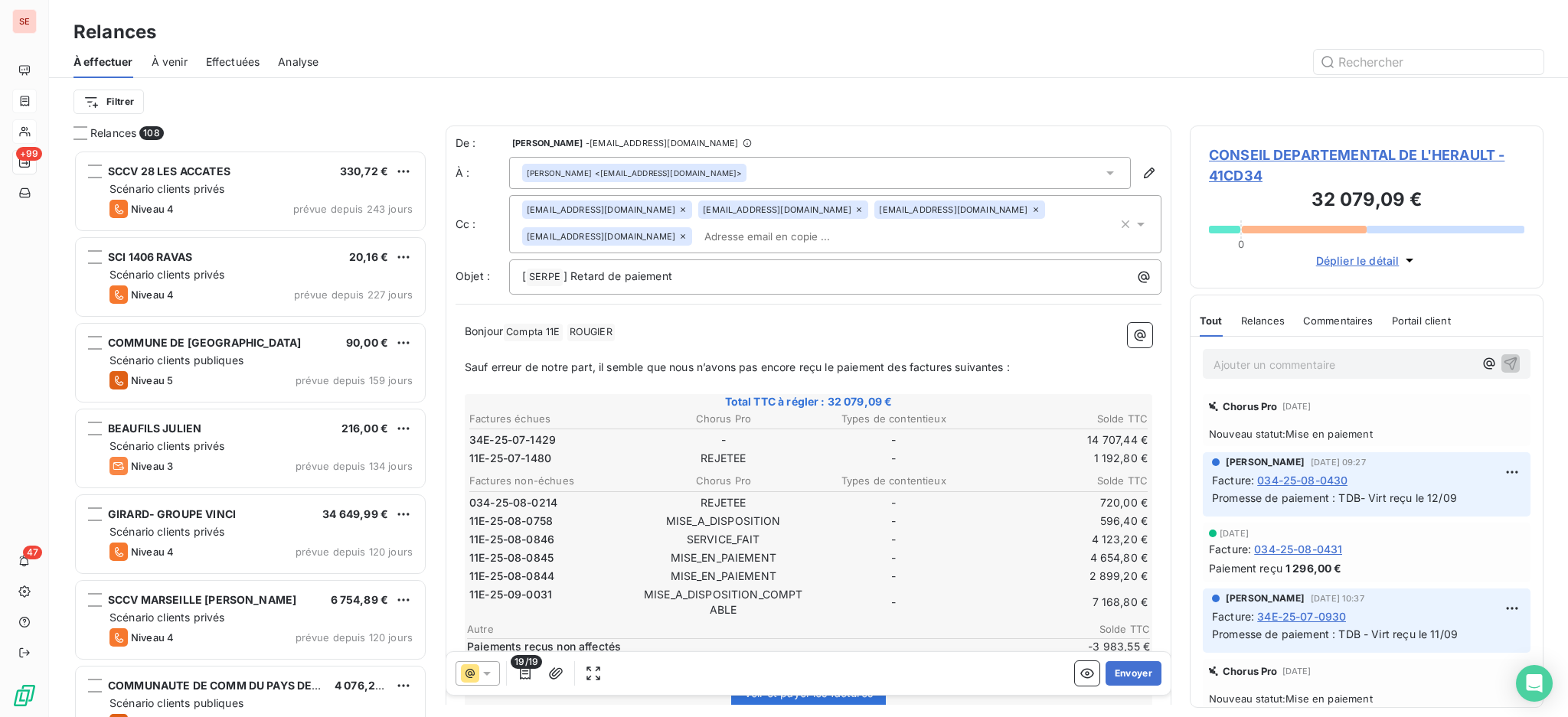
click at [525, 667] on span "19/19" at bounding box center [526, 662] width 31 height 14
click at [527, 672] on icon "button" at bounding box center [525, 673] width 16 height 16
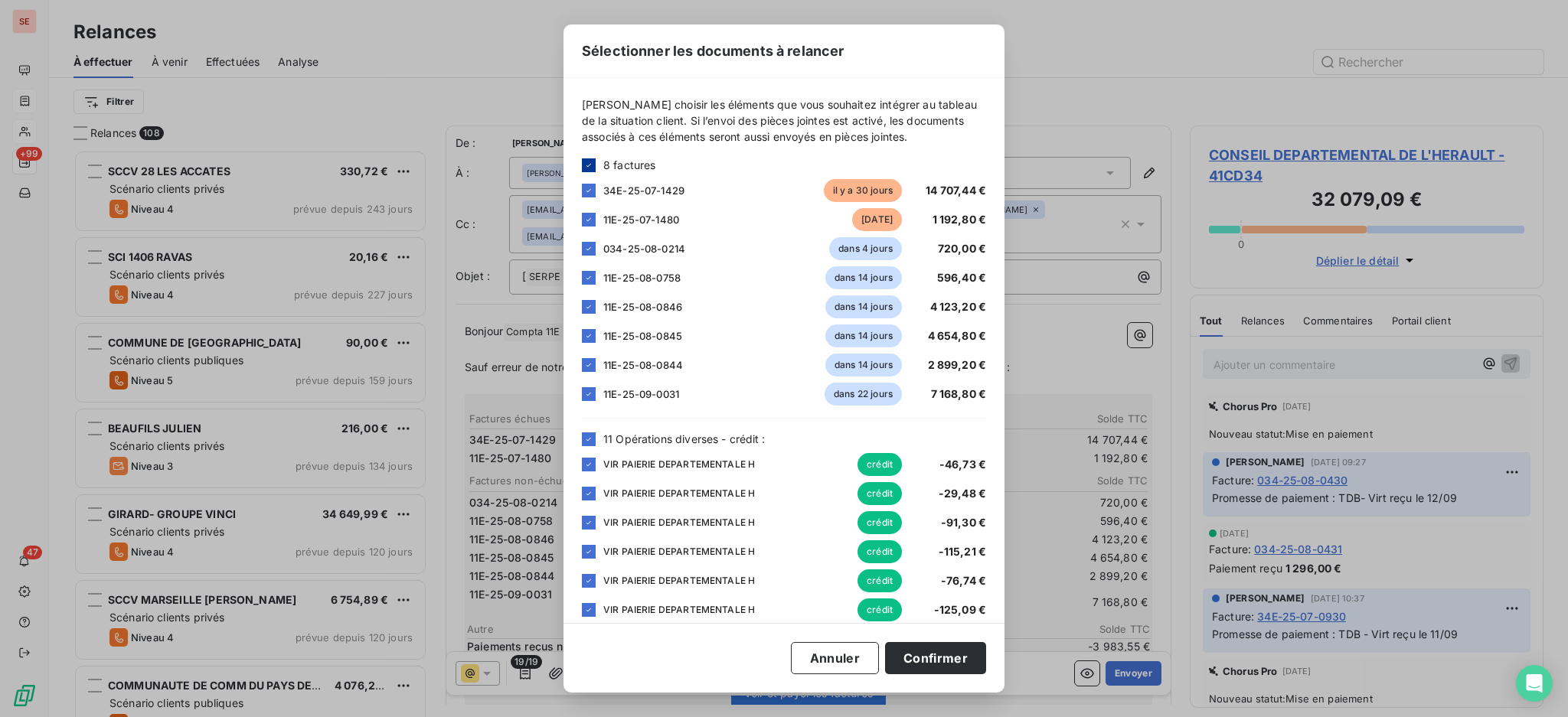
click at [591, 160] on icon at bounding box center [588, 164] width 9 height 9
click at [585, 437] on icon at bounding box center [588, 438] width 9 height 9
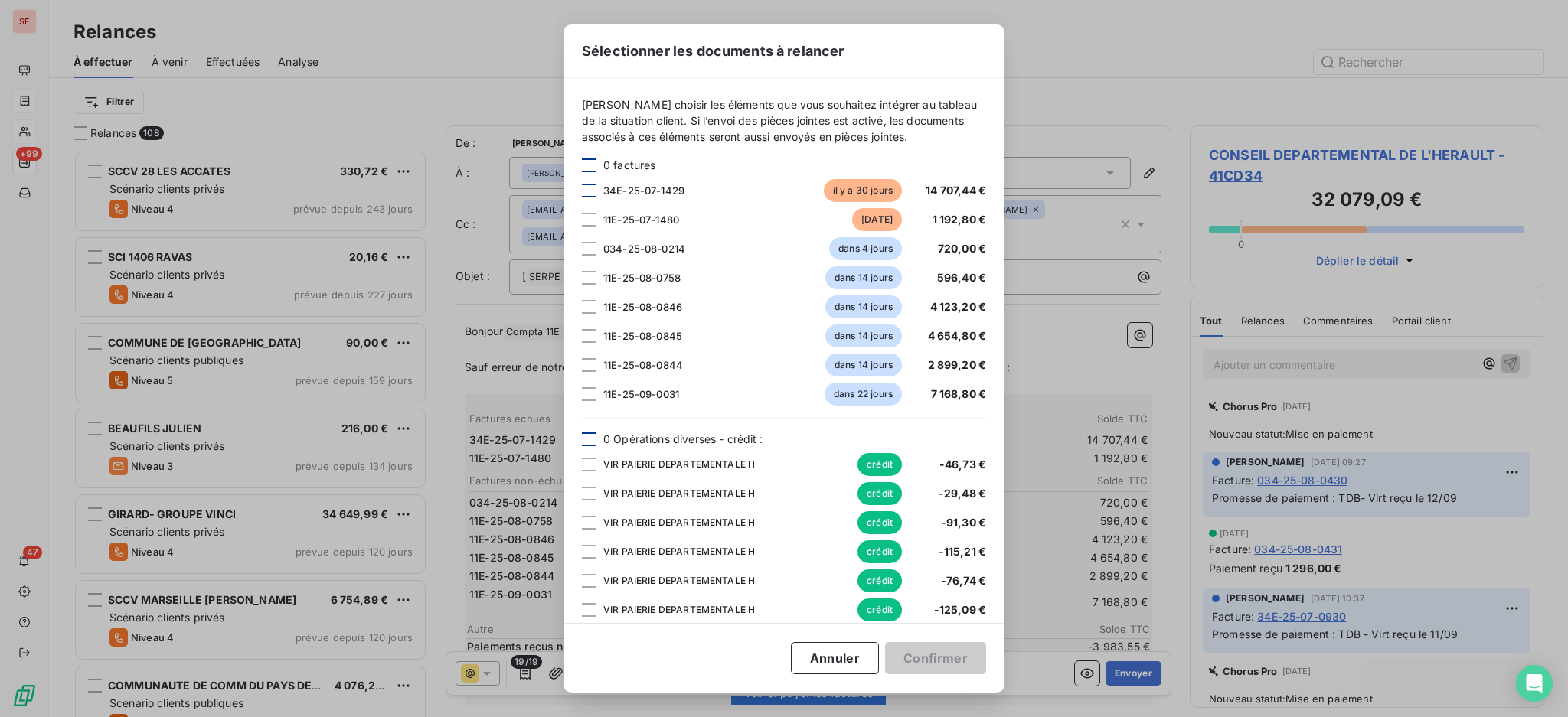
click at [588, 188] on div at bounding box center [588, 190] width 14 height 14
click at [907, 659] on button "Confirmer" at bounding box center [935, 658] width 101 height 32
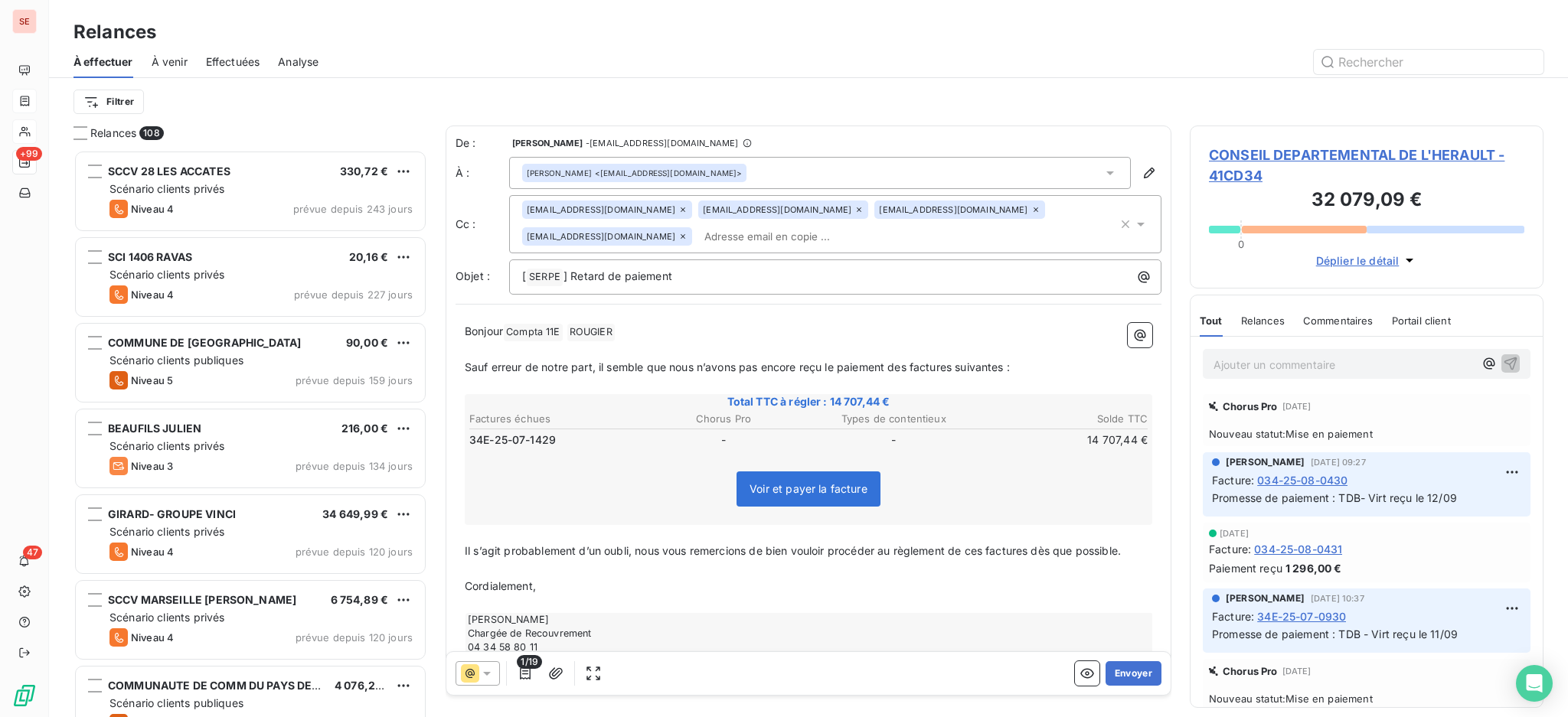
click at [714, 259] on div "[ SERPE ﻿ ] Retard de paiement" at bounding box center [835, 277] width 652 height 35
click at [744, 268] on p "[ SERPE ﻿ ] Retard de paiement" at bounding box center [839, 277] width 634 height 18
click at [1102, 175] on icon at bounding box center [1110, 173] width 16 height 16
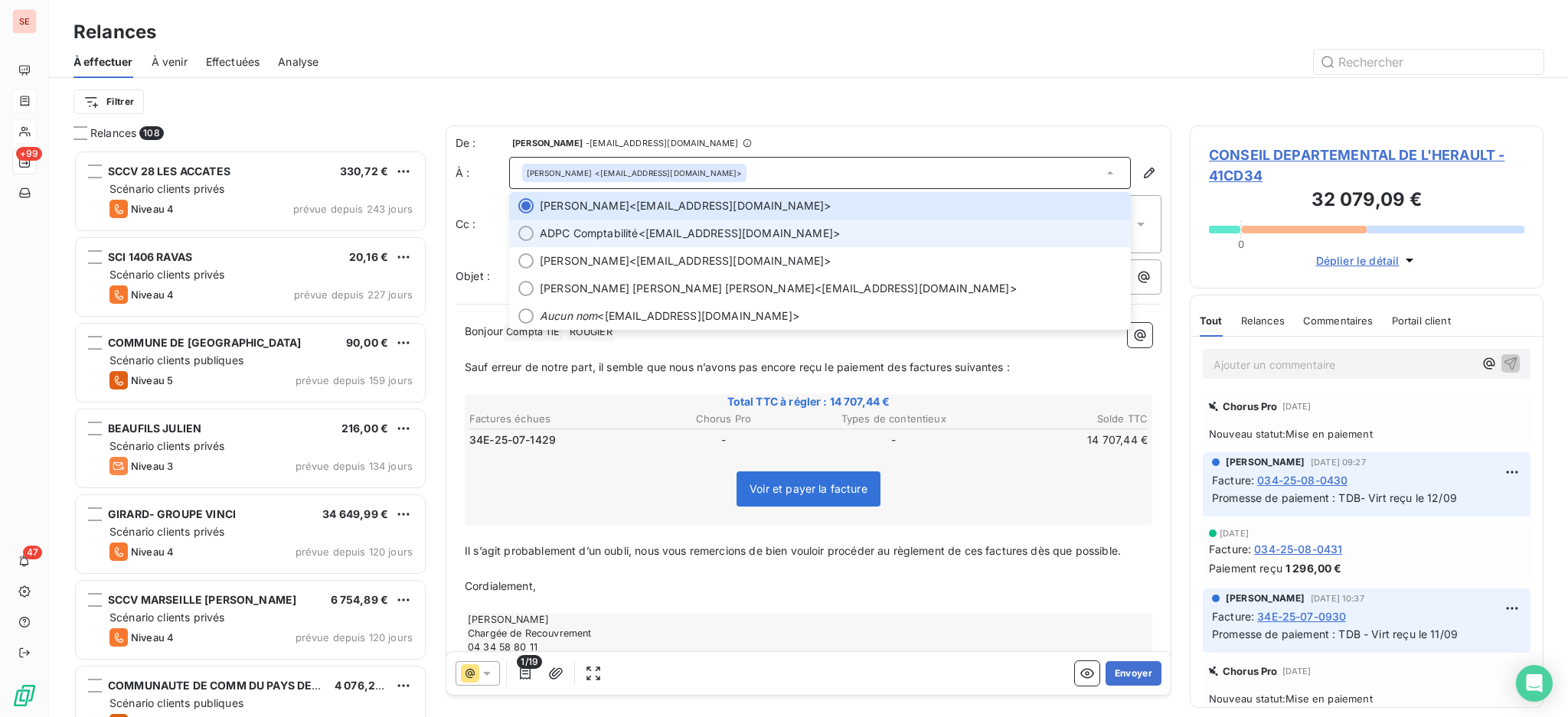
click at [603, 233] on span "ADPC Comptabilité" at bounding box center [589, 233] width 99 height 16
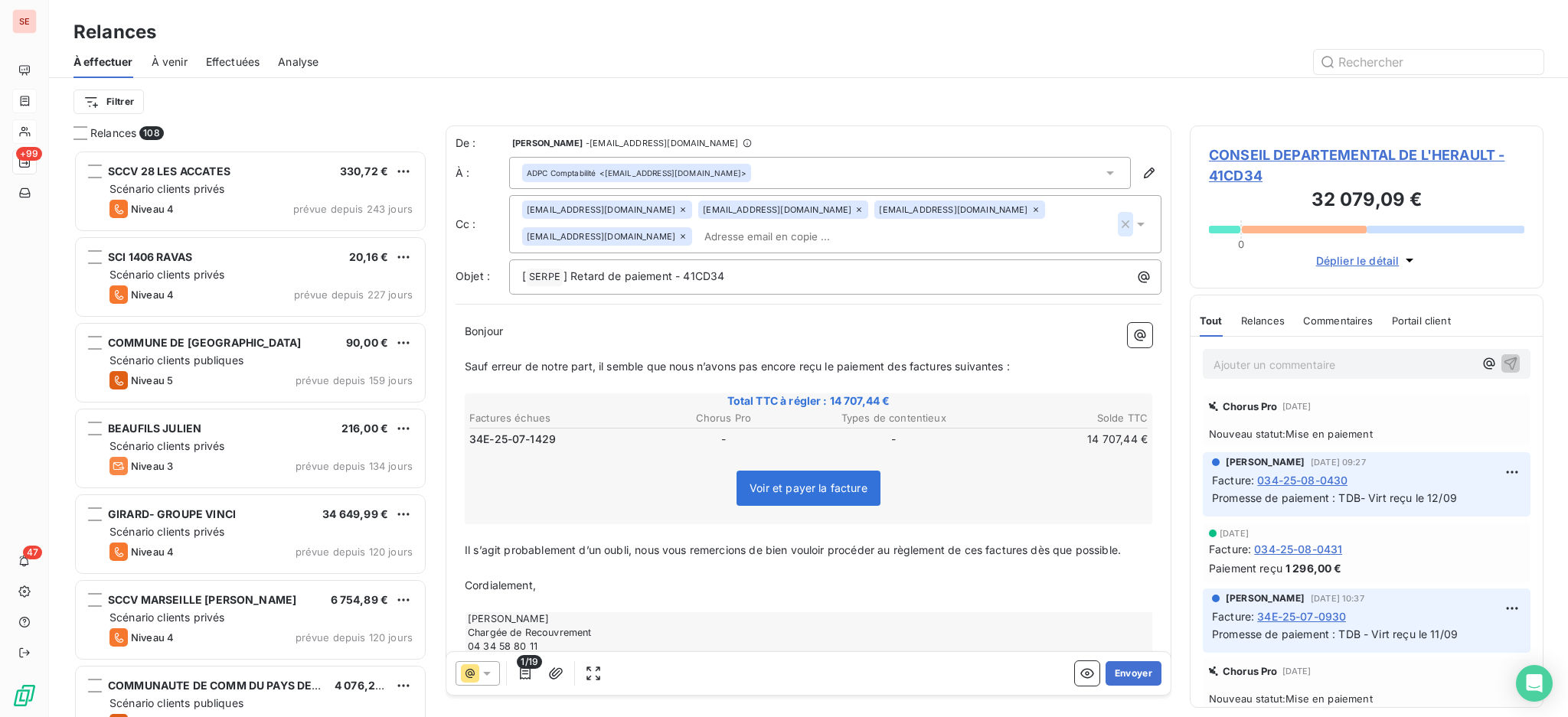
click at [1118, 217] on icon "button" at bounding box center [1126, 224] width 16 height 16
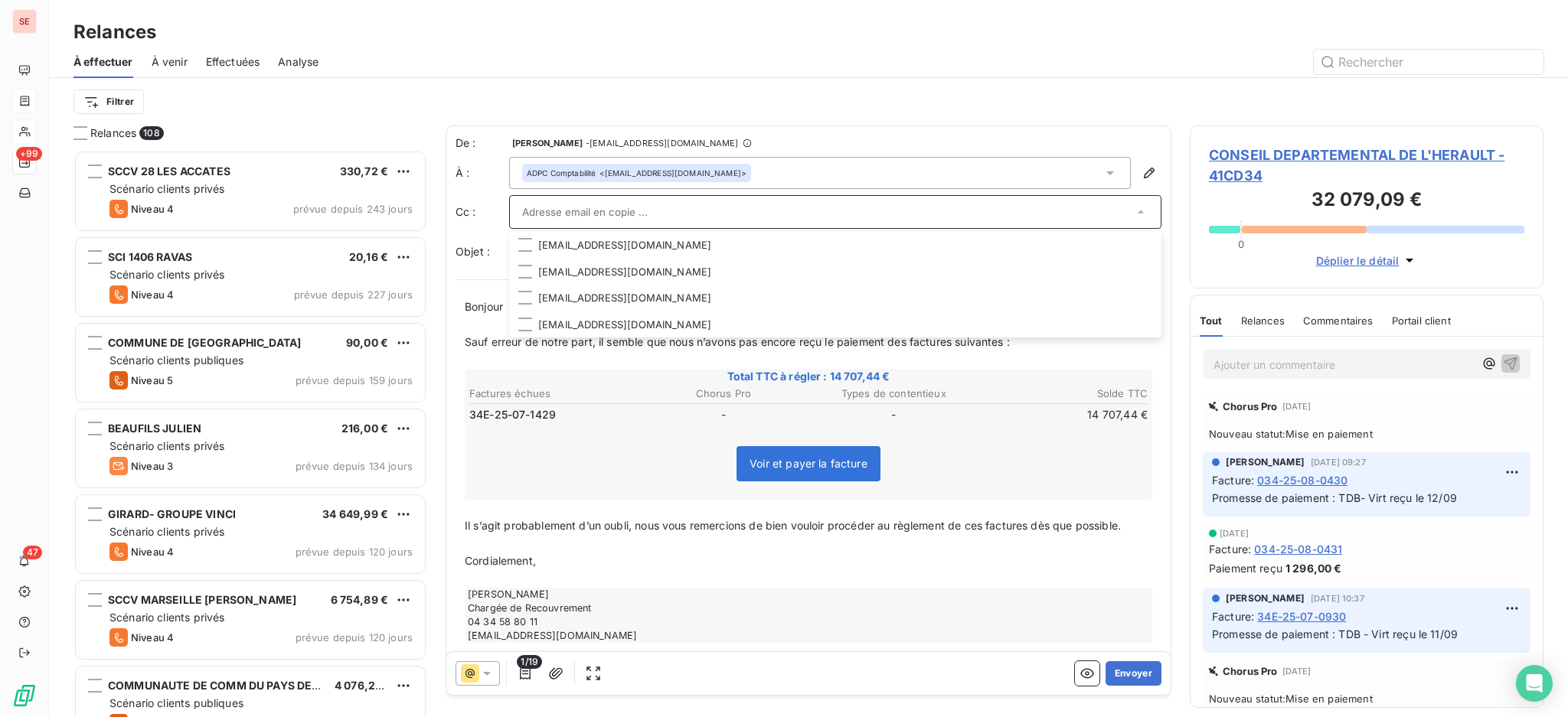
click at [705, 215] on input "text" at bounding box center [827, 212] width 610 height 23
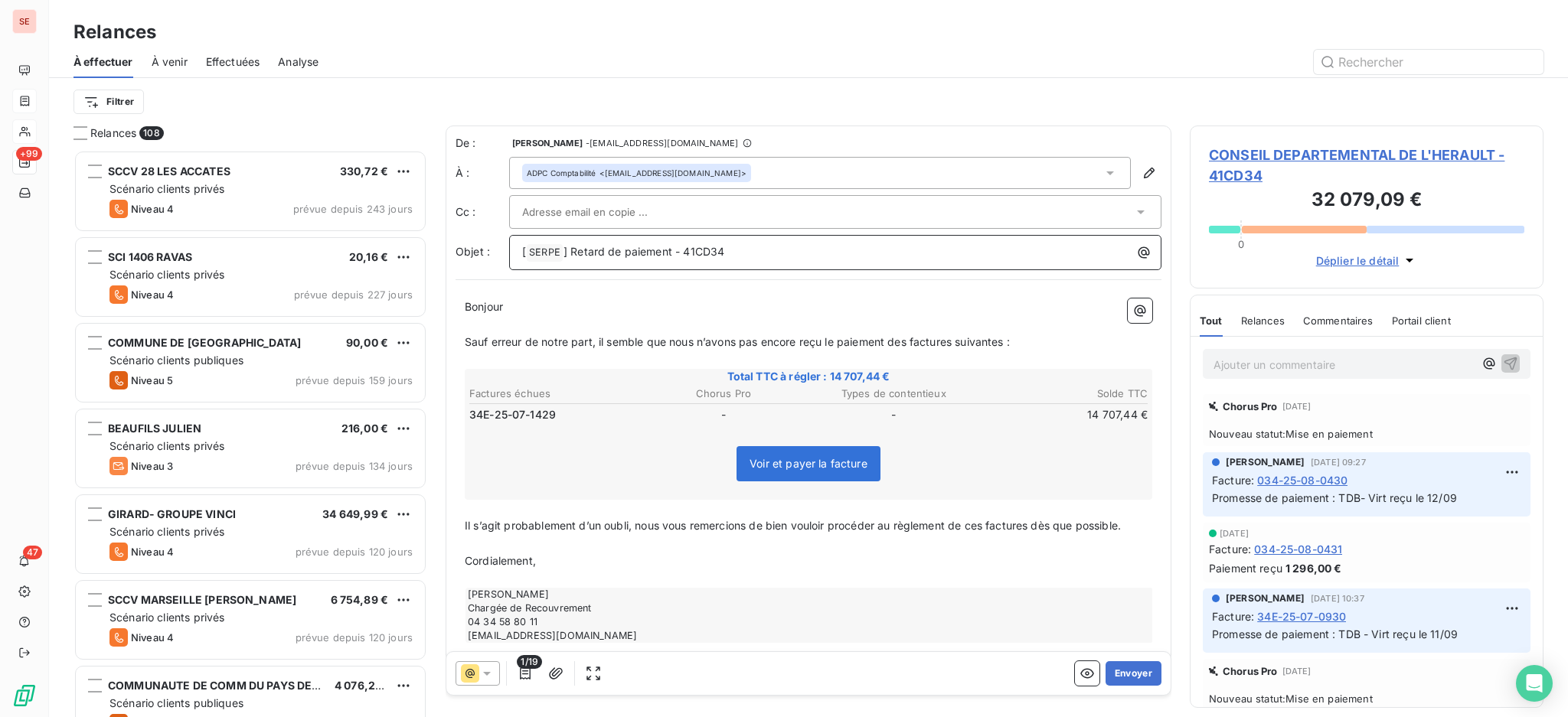
click at [922, 251] on p "[ SERPE ﻿ ] Retard de paiement - 41CD34" at bounding box center [839, 252] width 634 height 18
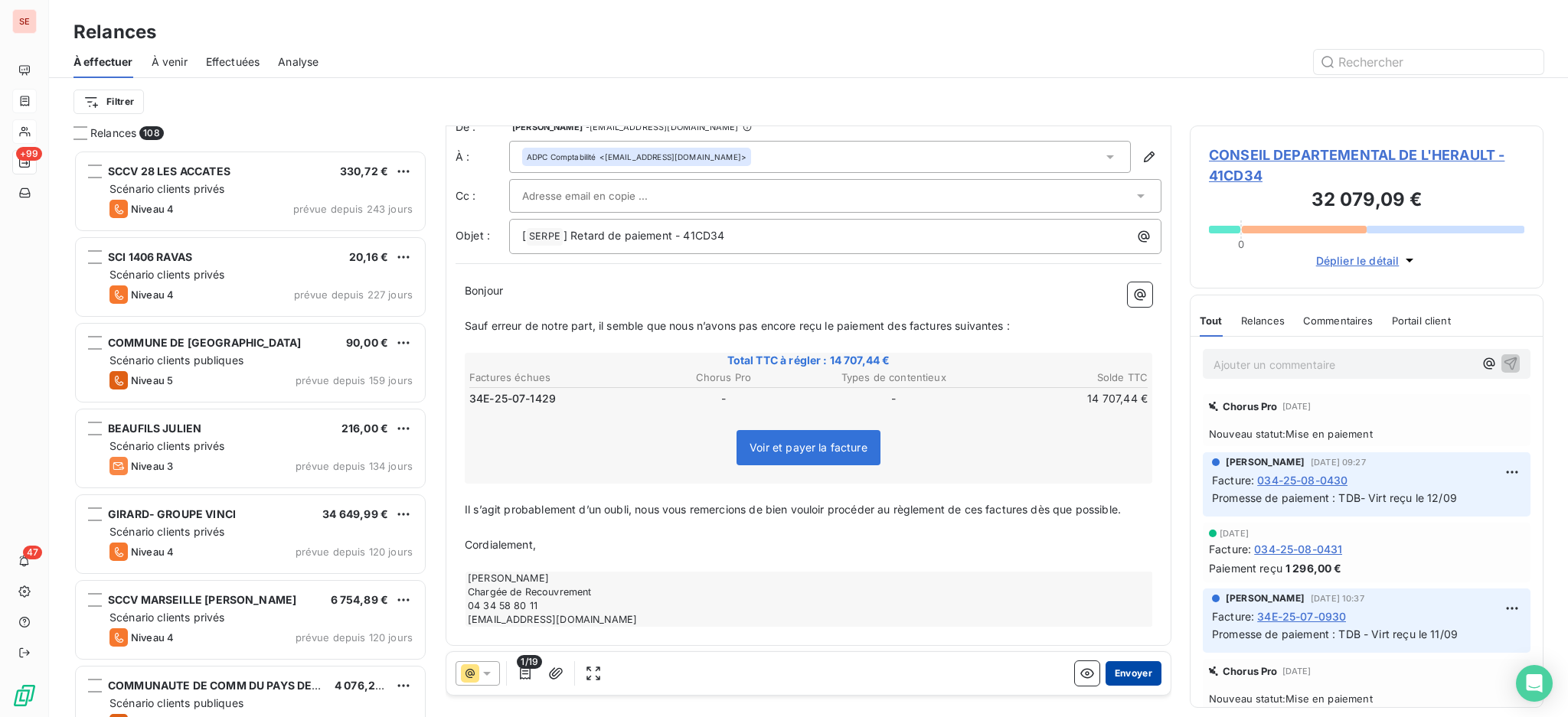
click at [1116, 677] on button "Envoyer" at bounding box center [1132, 672] width 55 height 24
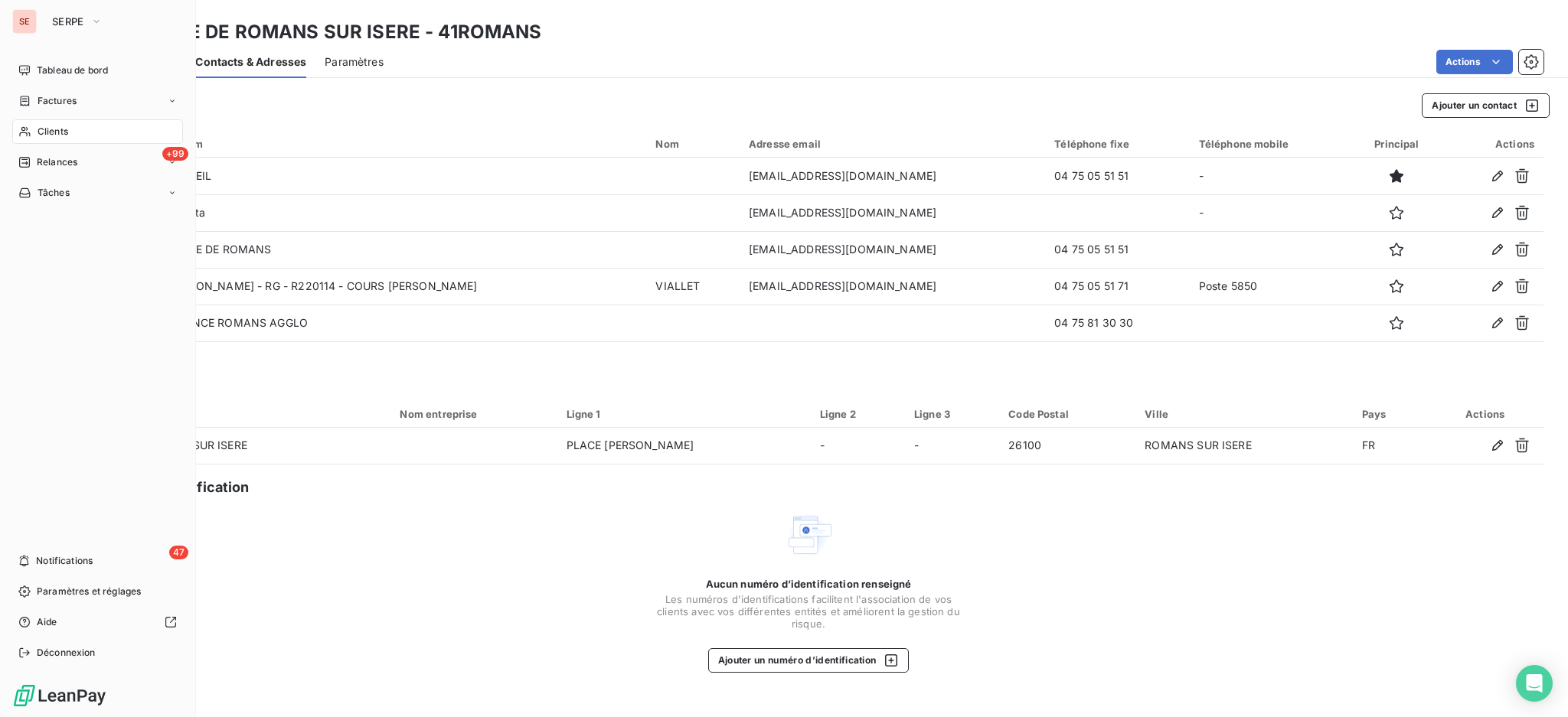
click at [56, 131] on span "Clients" at bounding box center [52, 131] width 30 height 14
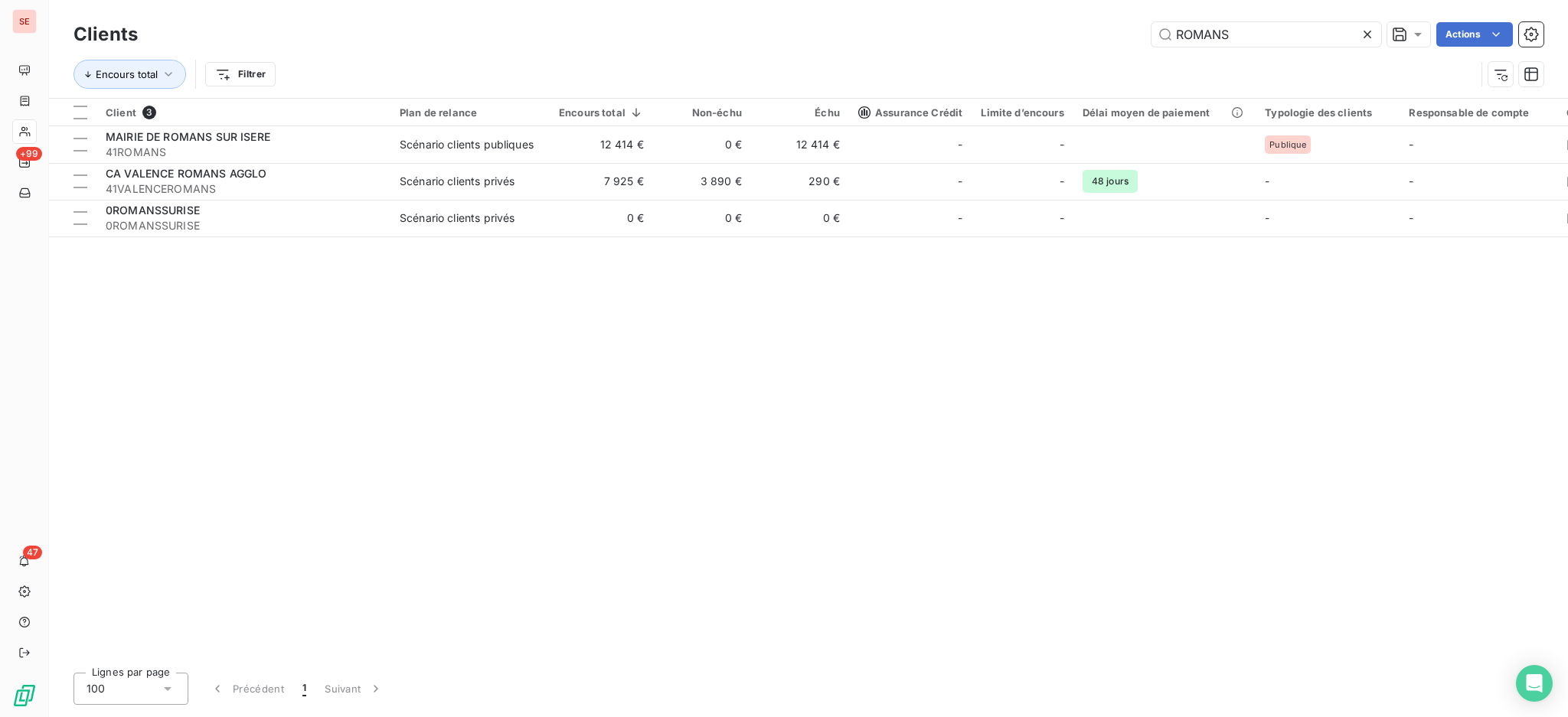
drag, startPoint x: 1306, startPoint y: 30, endPoint x: 951, endPoint y: 9, distance: 355.6
click at [1051, 5] on div "Clients ROMANS Actions Encours total Filtrer" at bounding box center [808, 49] width 1518 height 98
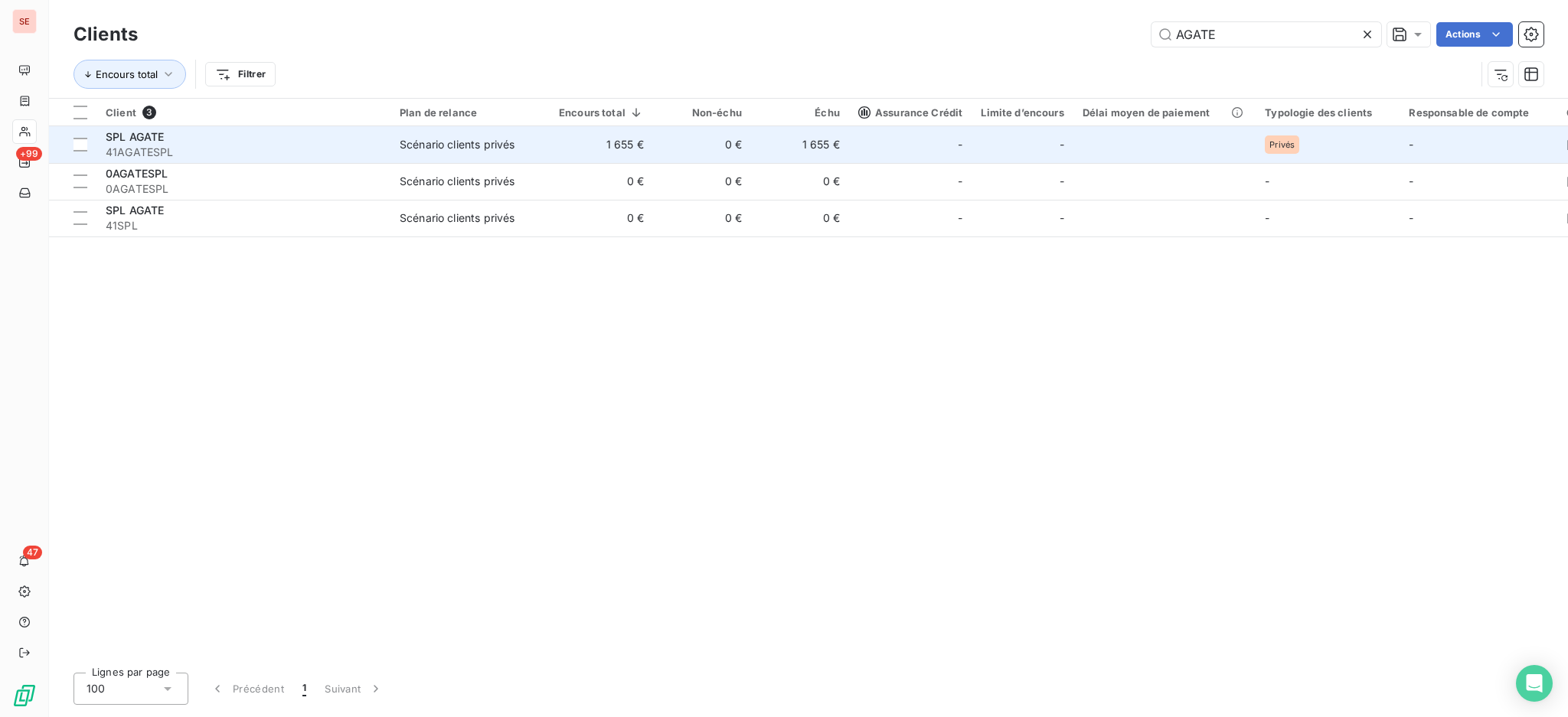
type input "AGATE"
click at [300, 152] on span "41AGATESPL" at bounding box center [243, 153] width 275 height 16
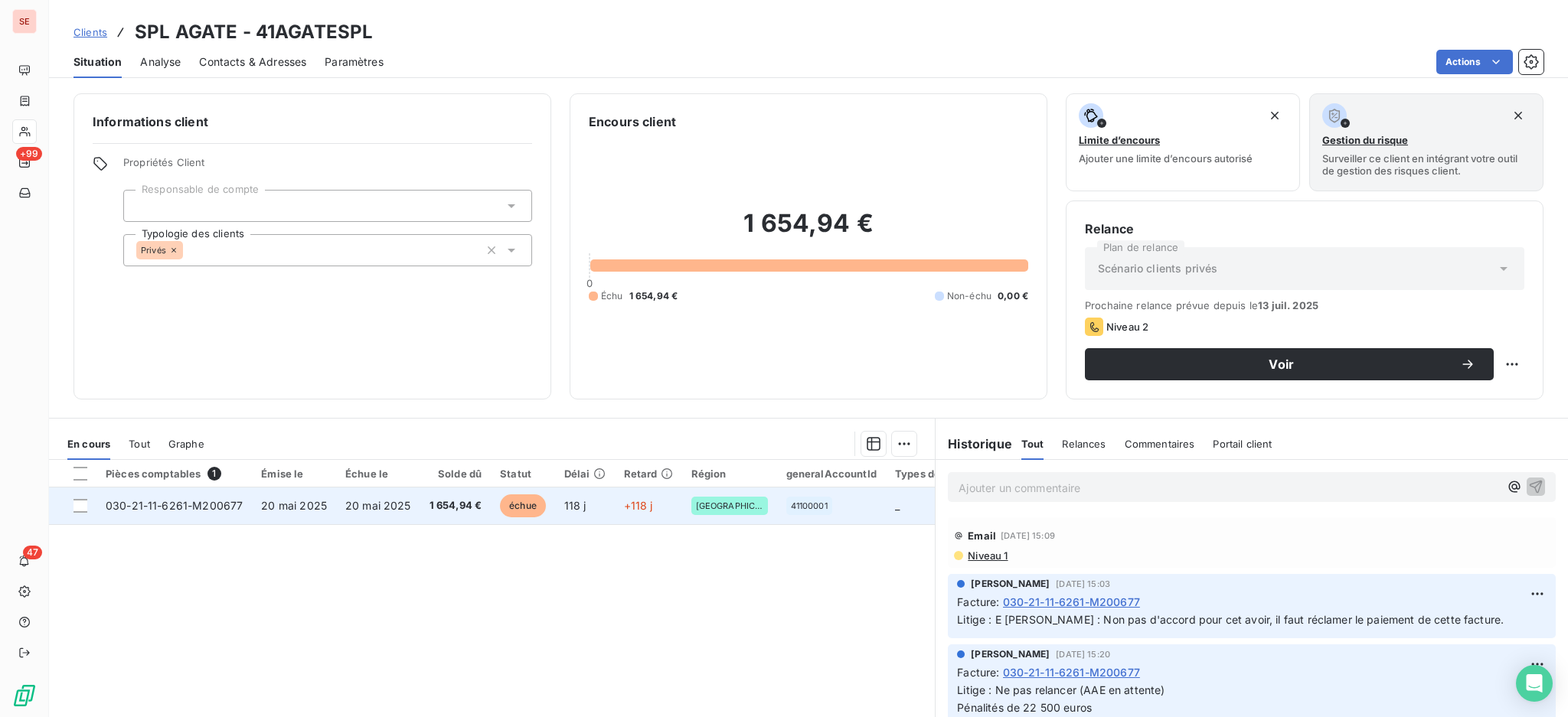
click at [405, 502] on span "20 mai 2025" at bounding box center [378, 504] width 66 height 13
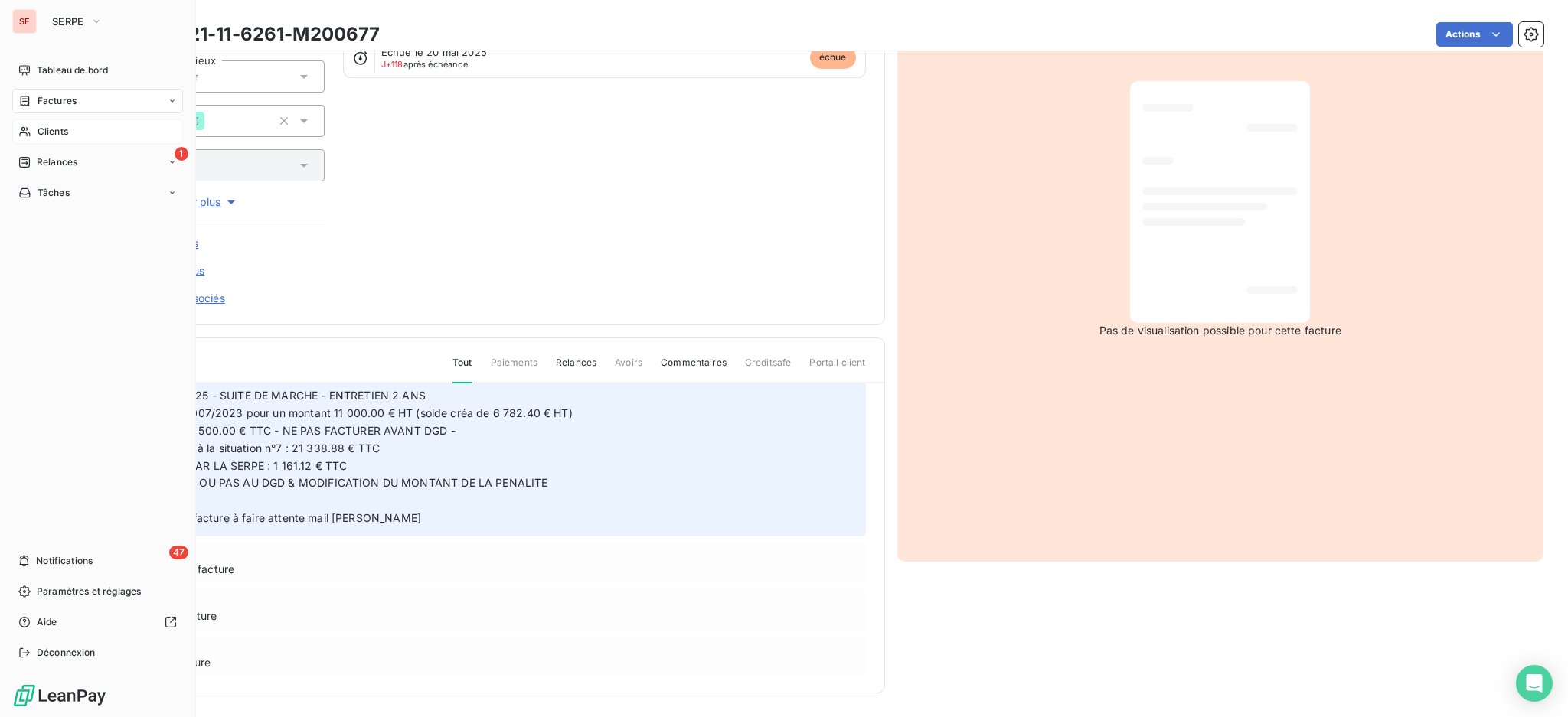
scroll to position [353, 0]
drag, startPoint x: 55, startPoint y: 97, endPoint x: 245, endPoint y: 92, distance: 190.1
click at [55, 95] on span "Factures" at bounding box center [57, 101] width 39 height 14
click at [59, 99] on span "Factures" at bounding box center [57, 101] width 39 height 14
click at [72, 133] on span "Factures" at bounding box center [56, 131] width 39 height 14
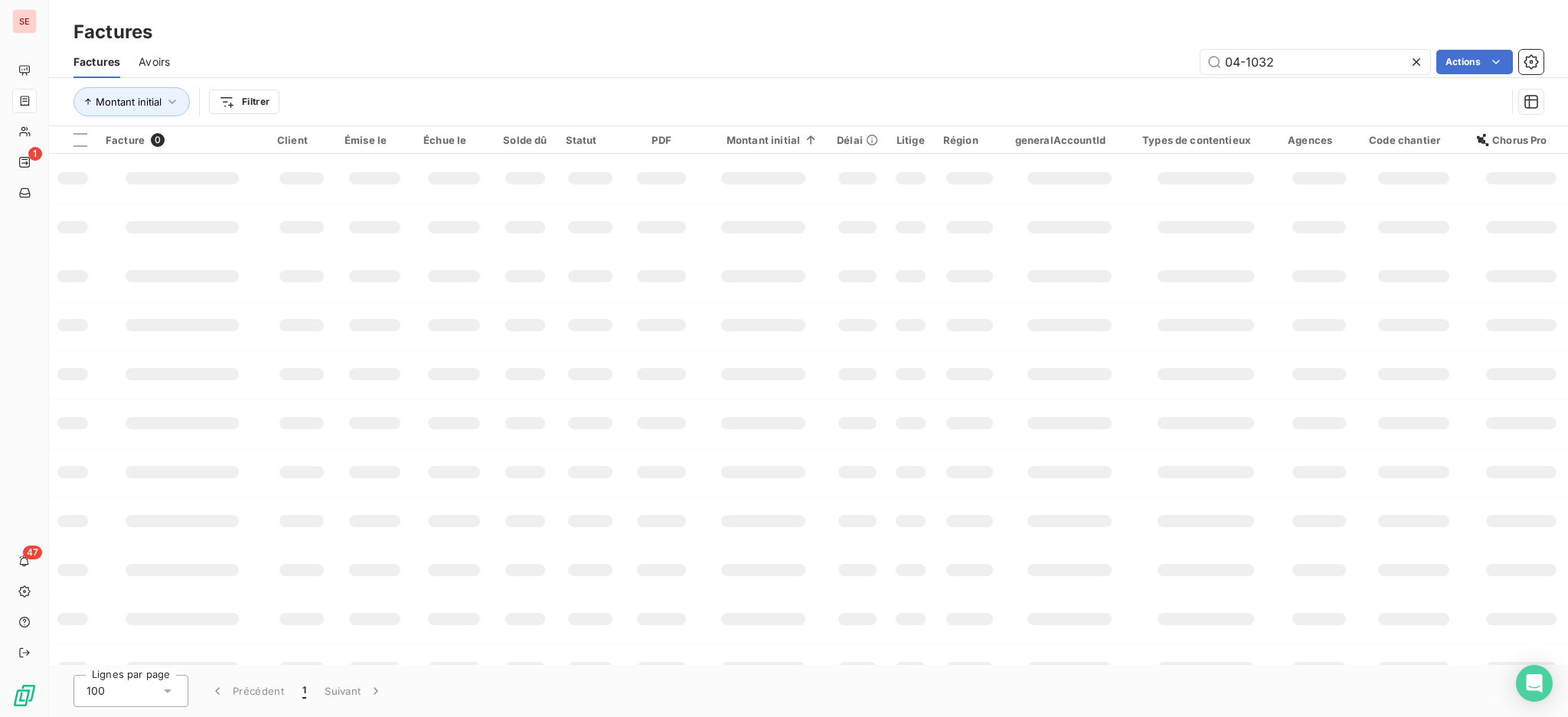
drag, startPoint x: 1306, startPoint y: 61, endPoint x: 1158, endPoint y: 51, distance: 148.3
click at [1187, 54] on div "04-1032 Actions" at bounding box center [866, 61] width 1355 height 24
type input "07-1529"
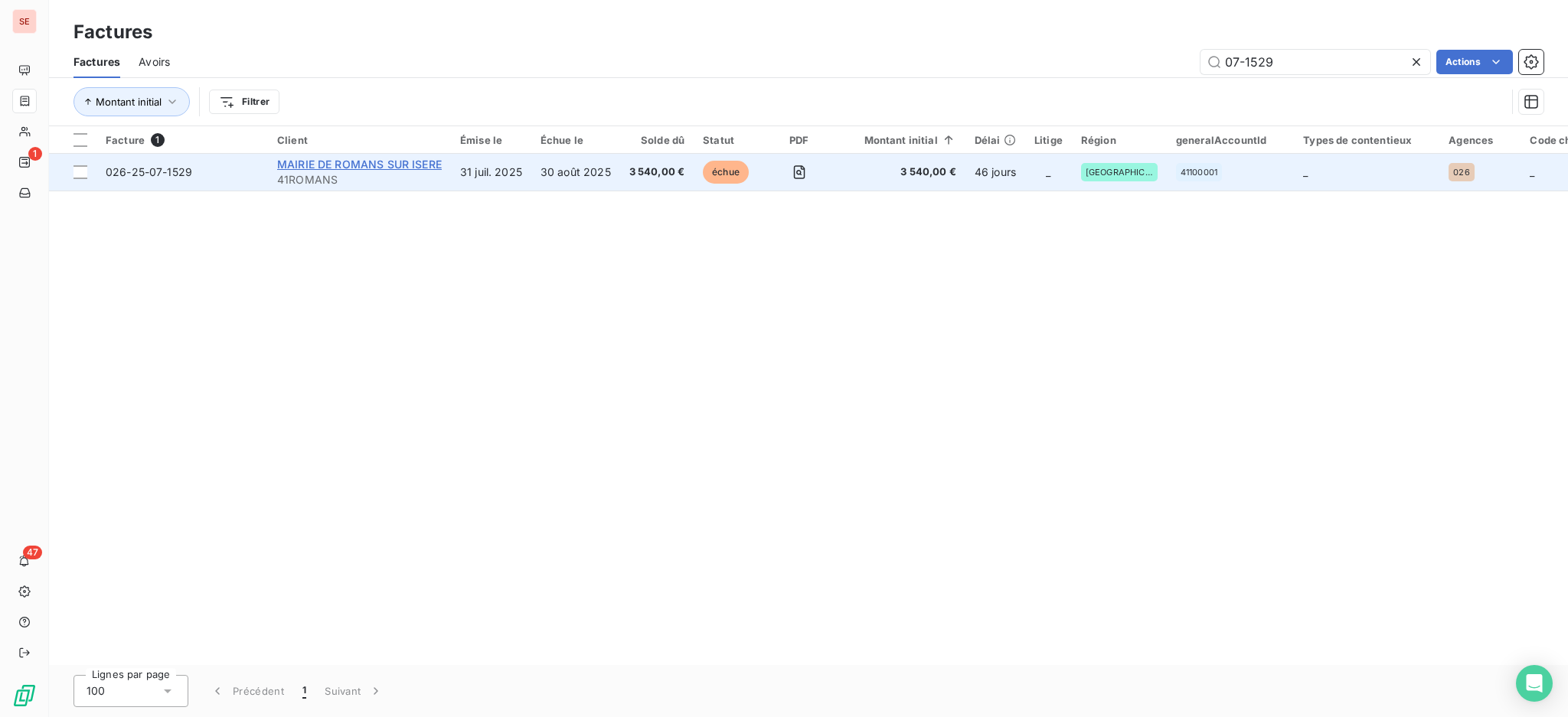
click at [314, 160] on span "MAIRIE DE ROMANS SUR ISERE" at bounding box center [359, 163] width 164 height 13
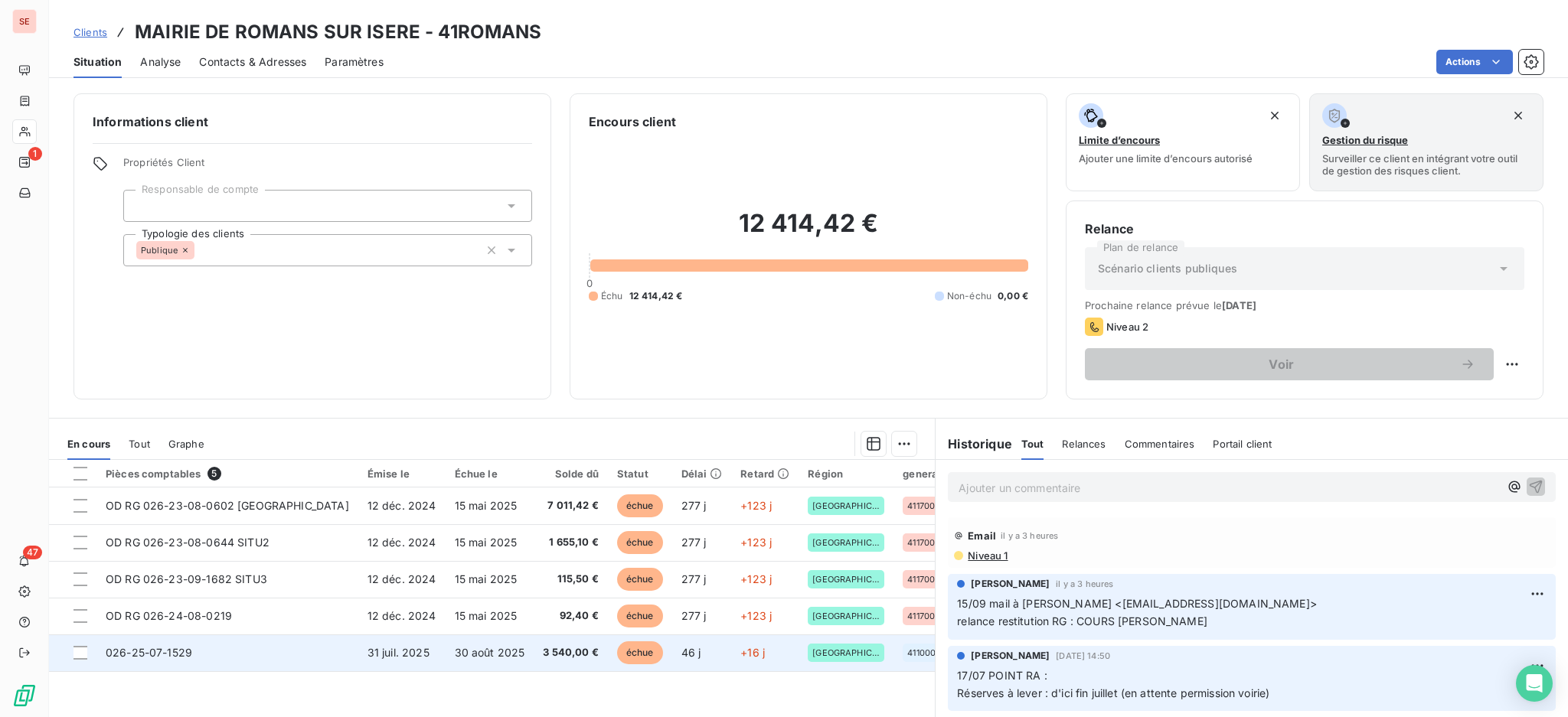
click at [445, 653] on td "30 août 2025" at bounding box center [489, 653] width 88 height 37
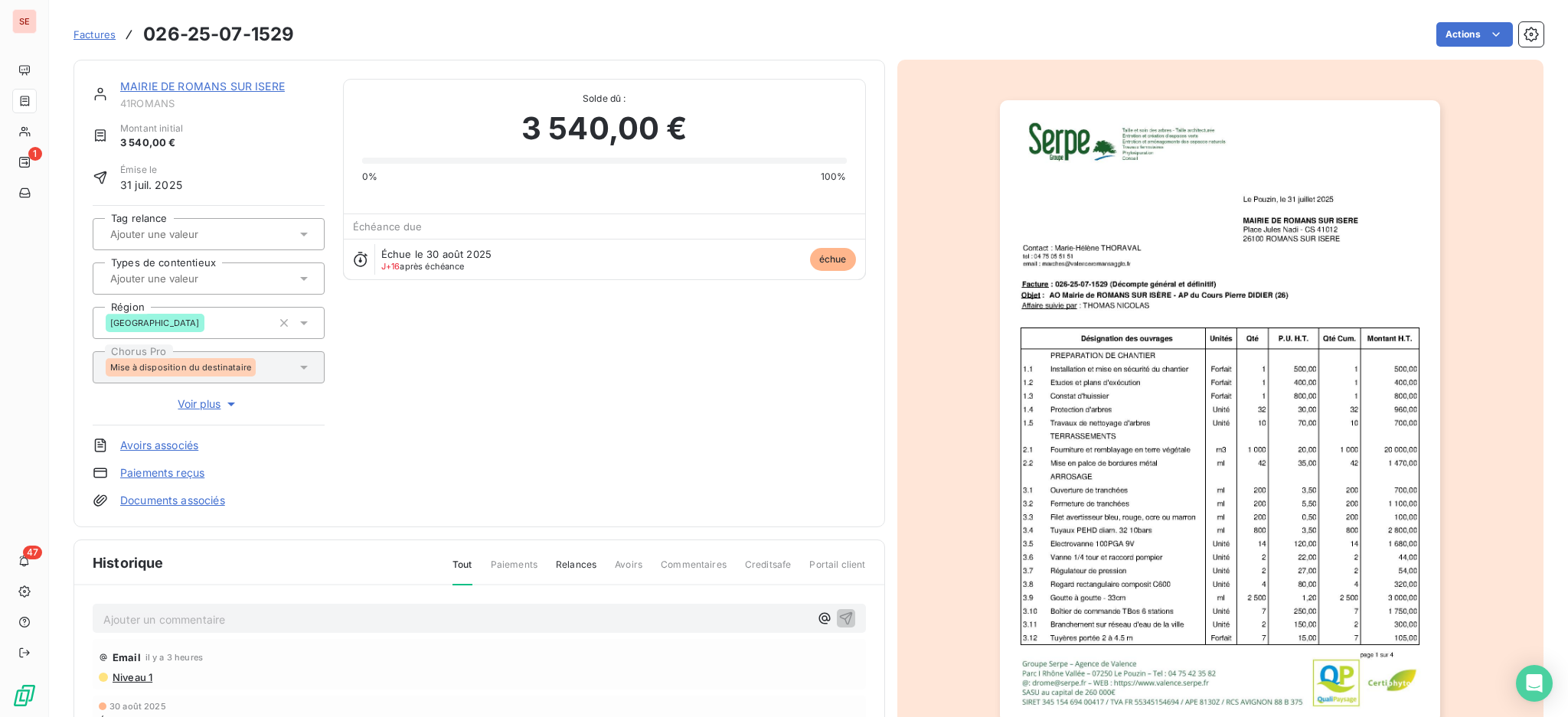
click at [344, 610] on p "Ajouter un commentaire ﻿" at bounding box center [456, 620] width 706 height 19
click at [1439, 26] on html "SE 1 47 Factures 026-25-07-1529 Actions MAIRIE DE ROMANS SUR ISERE 41ROMANS Mon…" at bounding box center [784, 358] width 1568 height 717
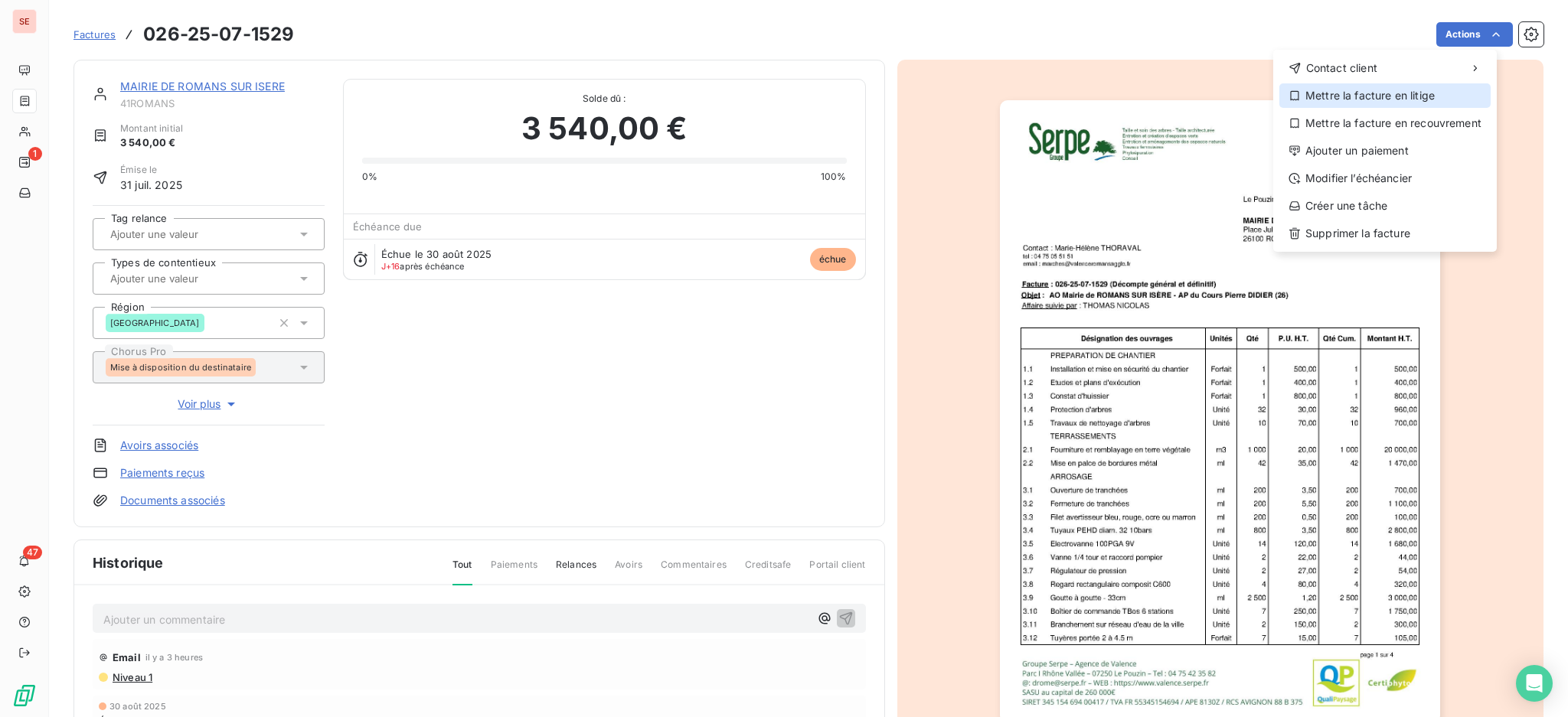
click at [1391, 95] on div "Mettre la facture en litige" at bounding box center [1384, 95] width 211 height 24
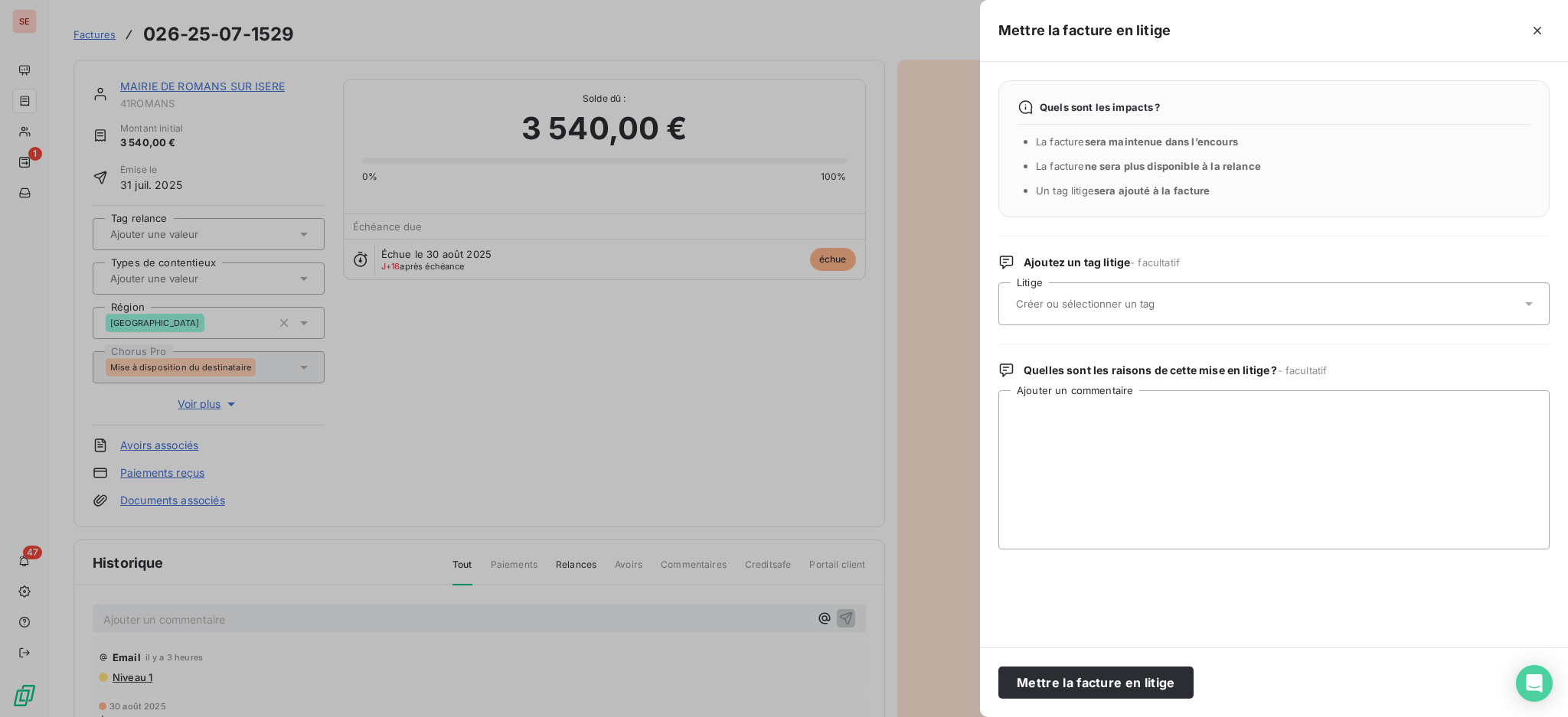
click at [1528, 297] on icon at bounding box center [1529, 304] width 16 height 16
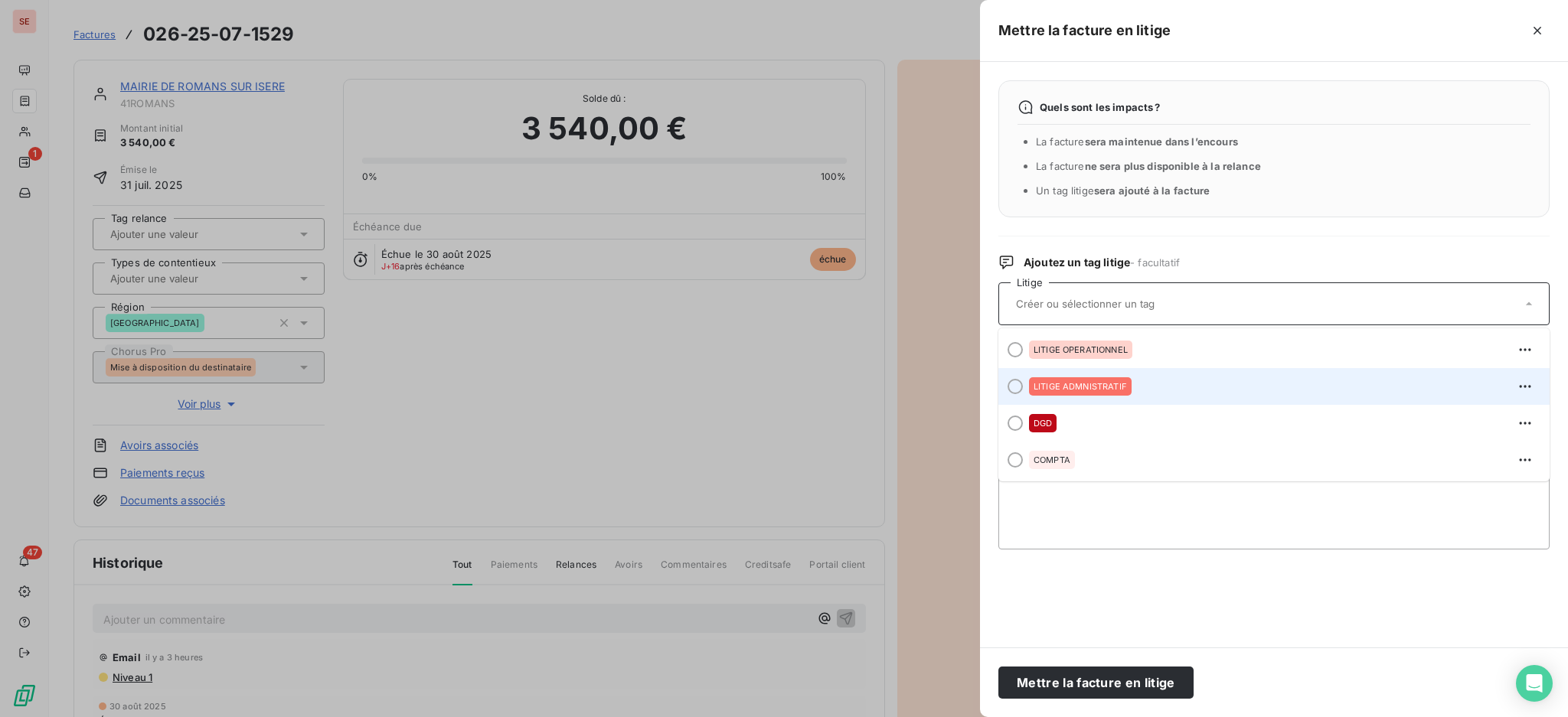
click at [1125, 380] on div "LITIGE ADMNISTRATIF" at bounding box center [1080, 386] width 103 height 18
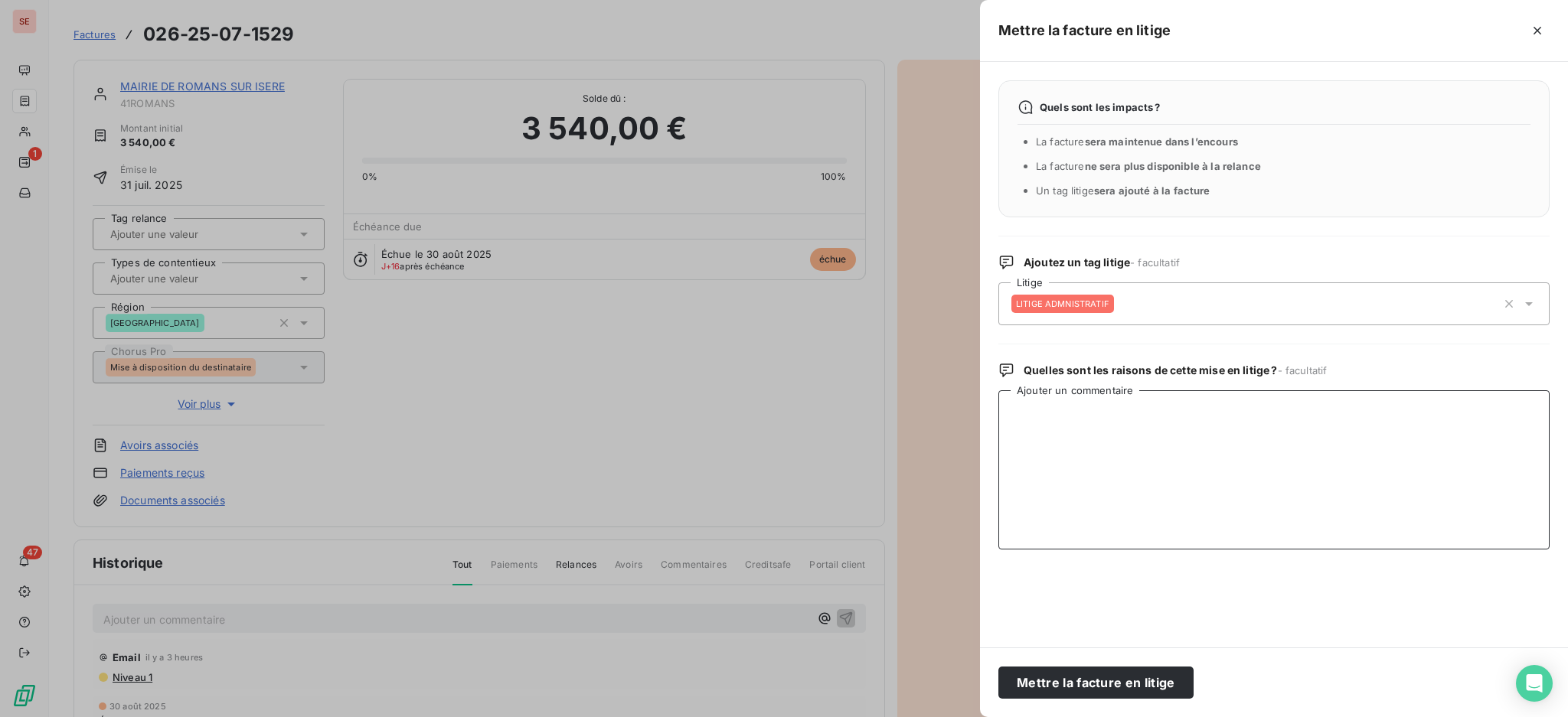
click at [1052, 415] on textarea "Ajouter un commentaire" at bounding box center [1273, 470] width 551 height 159
paste textarea "La facture a été refusé dans Chorus pour le motif suivant « MANQUE PV DE RECEPT…"
click at [1007, 408] on textarea "La facture a été refusé dans Chorus pour le motif suivant « MANQUE PV DE RECEPT…" at bounding box center [1273, 470] width 551 height 159
click at [1008, 413] on textarea "La facture a été refusé dans Chorus pour le motif suivant « MANQUE PV DE RECEPT…" at bounding box center [1273, 470] width 551 height 159
paste textarea "GestionFinanciere <[EMAIL_ADDRESS][DOMAIN_NAME]>"
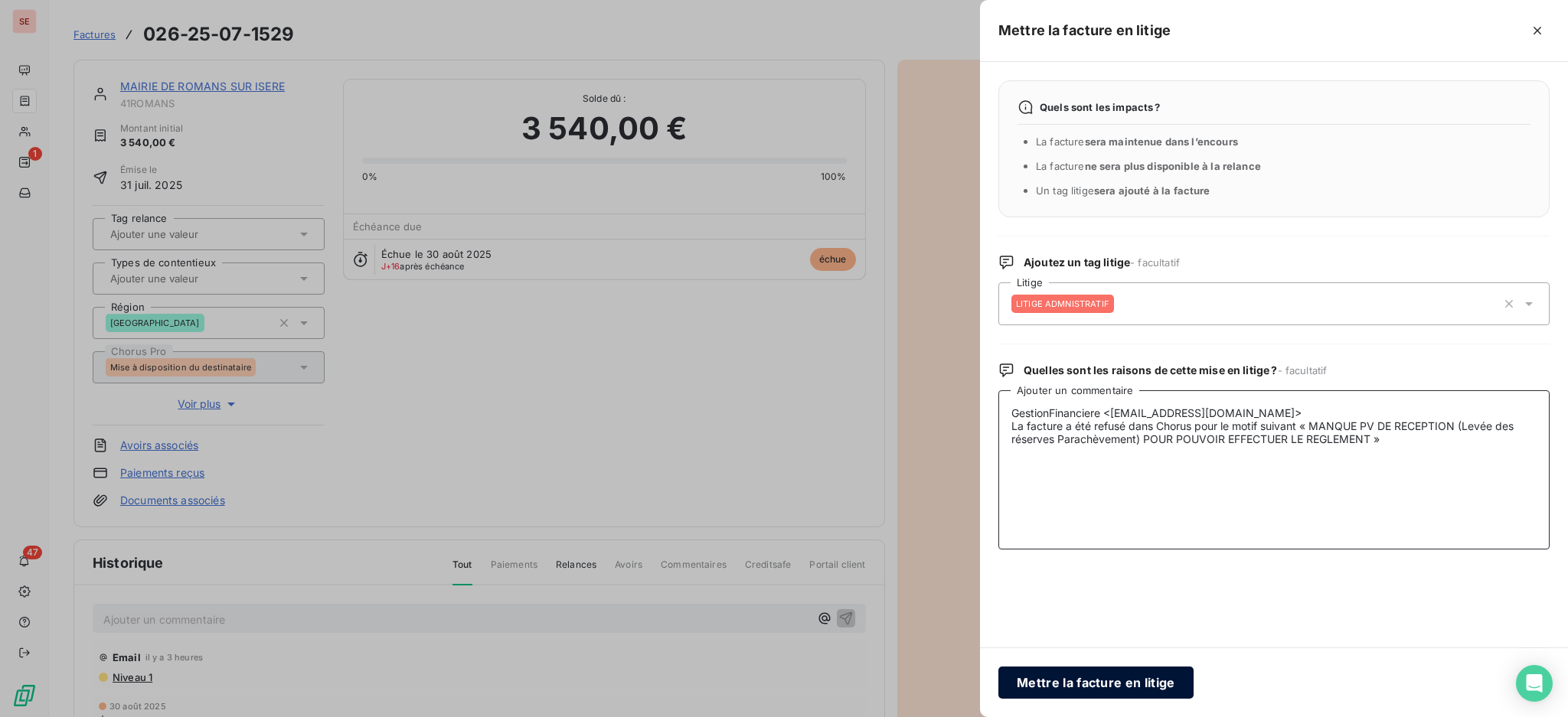
type textarea "GestionFinanciere <[EMAIL_ADDRESS][DOMAIN_NAME]> La facture a été refusé dans C…"
click at [1100, 686] on button "Mettre la facture en litige" at bounding box center [1096, 682] width 195 height 32
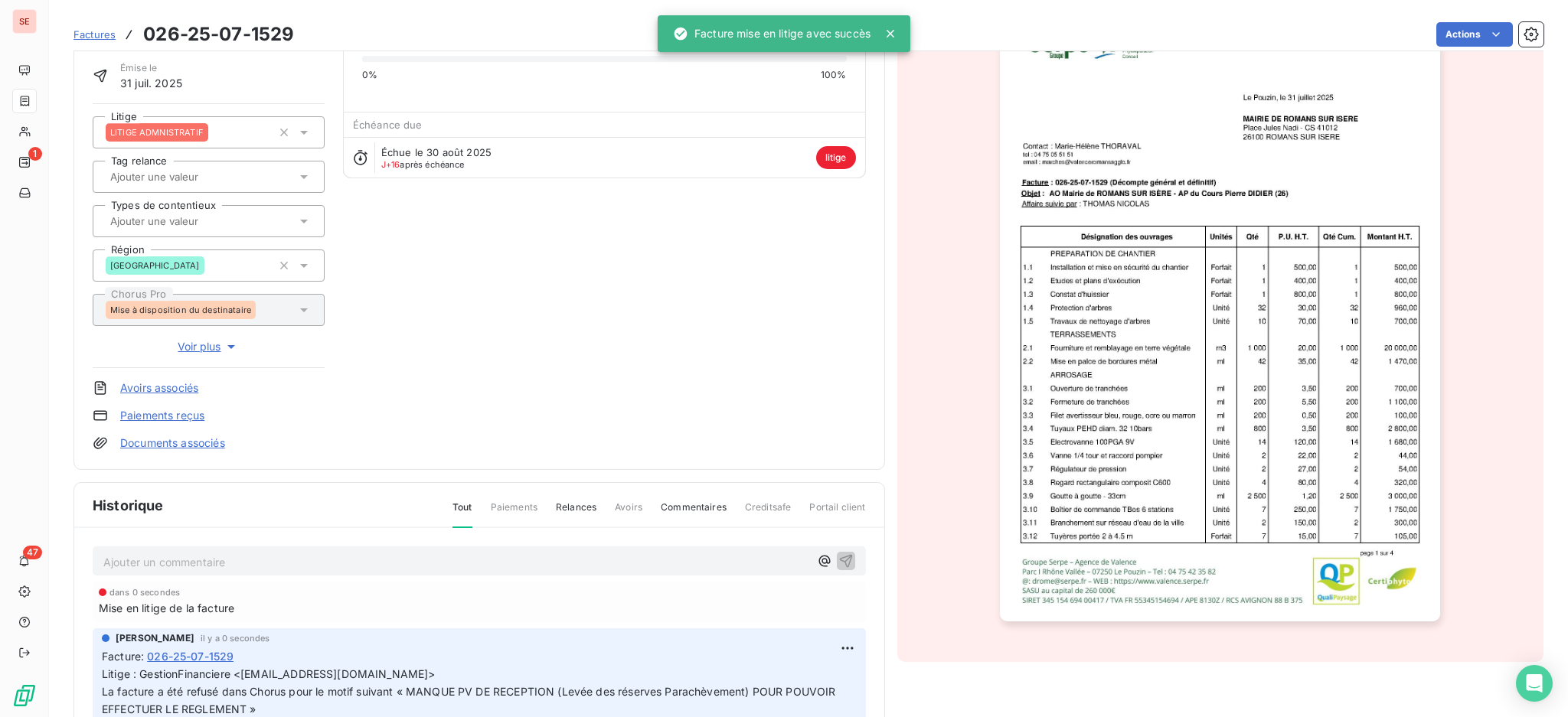
scroll to position [204, 0]
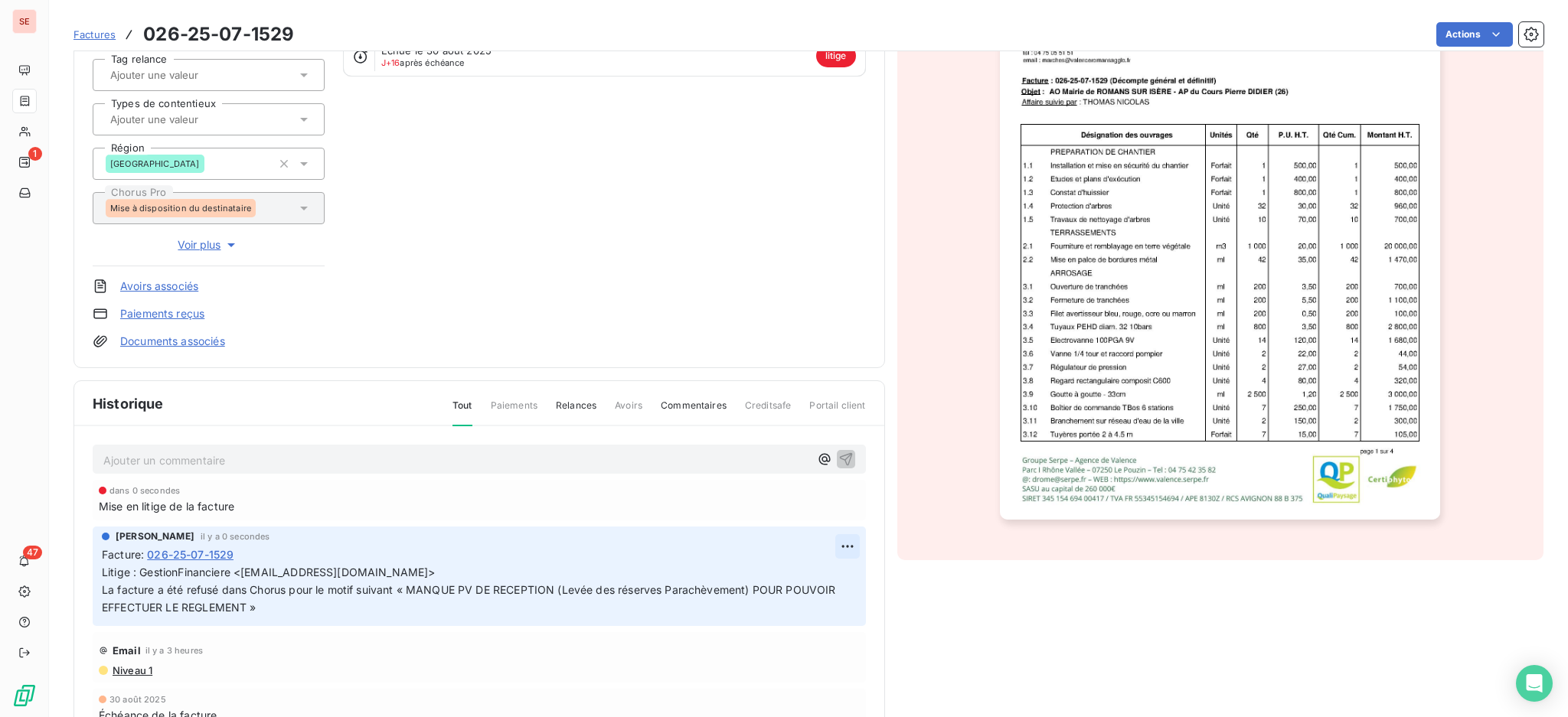
click at [821, 539] on html "SE 1 47 Factures 026-25-07-1529 Actions MAIRIE DE ROMANS SUR ISERE 41ROMANS Mon…" at bounding box center [784, 358] width 1568 height 717
click at [802, 574] on div "Editer" at bounding box center [786, 578] width 86 height 24
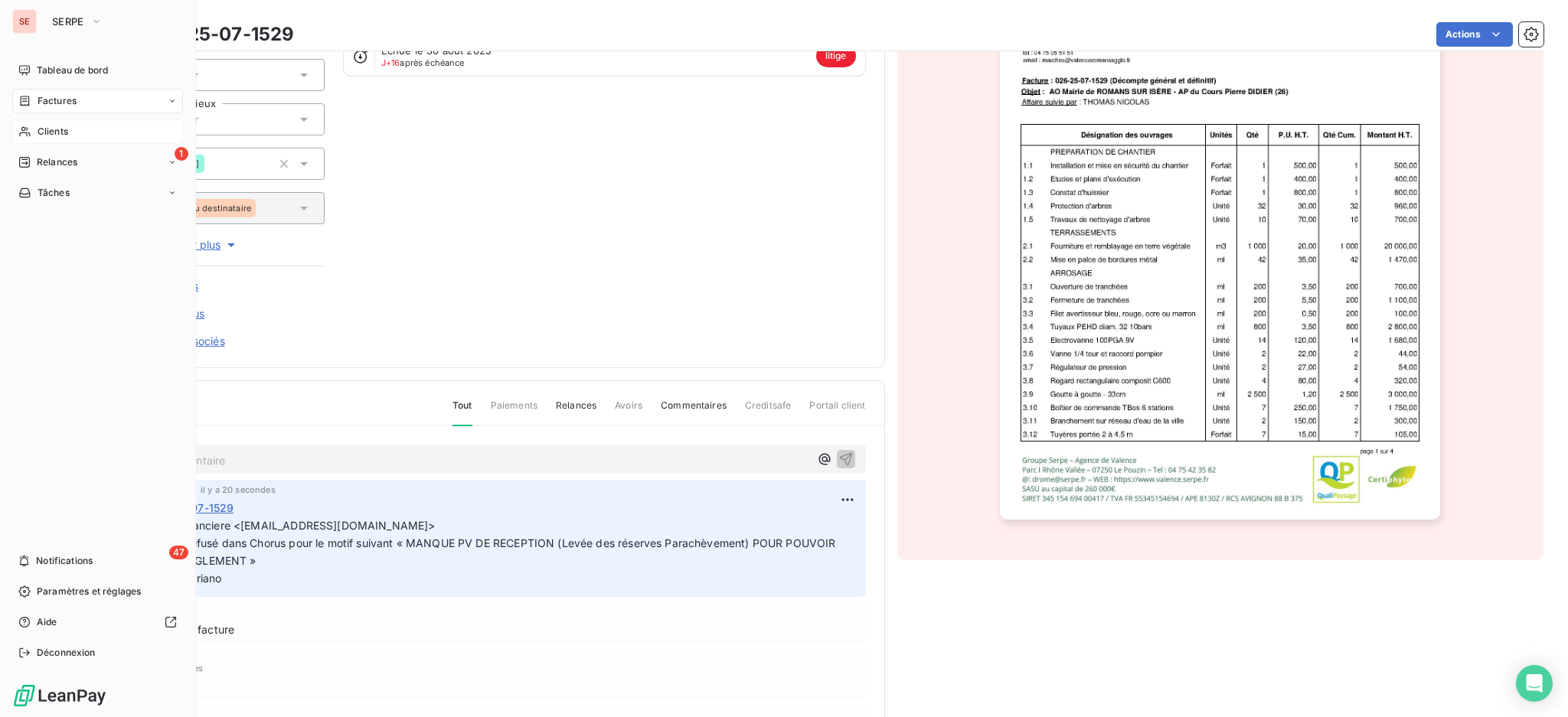
click at [42, 131] on span "Clients" at bounding box center [52, 131] width 30 height 14
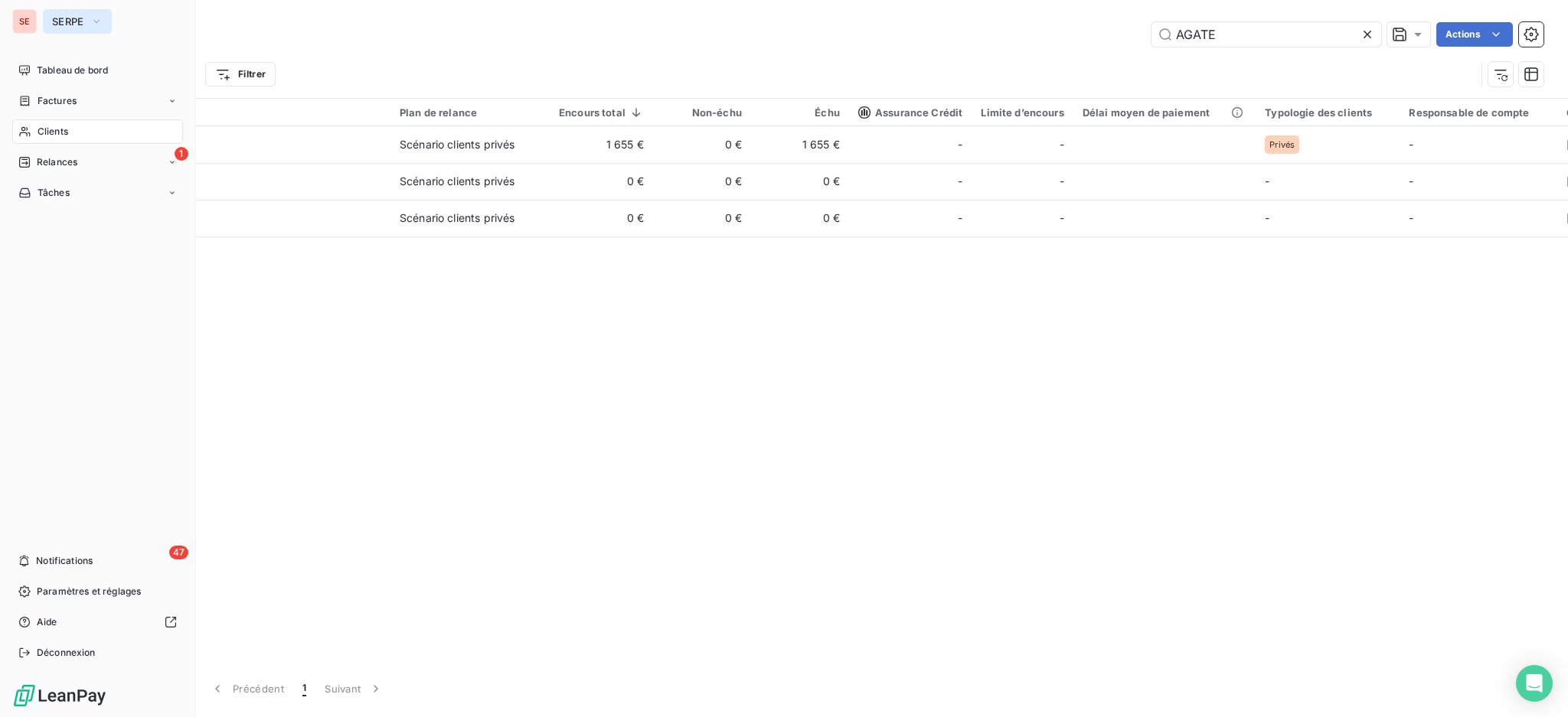
click at [80, 17] on span "SERPE" at bounding box center [68, 21] width 32 height 13
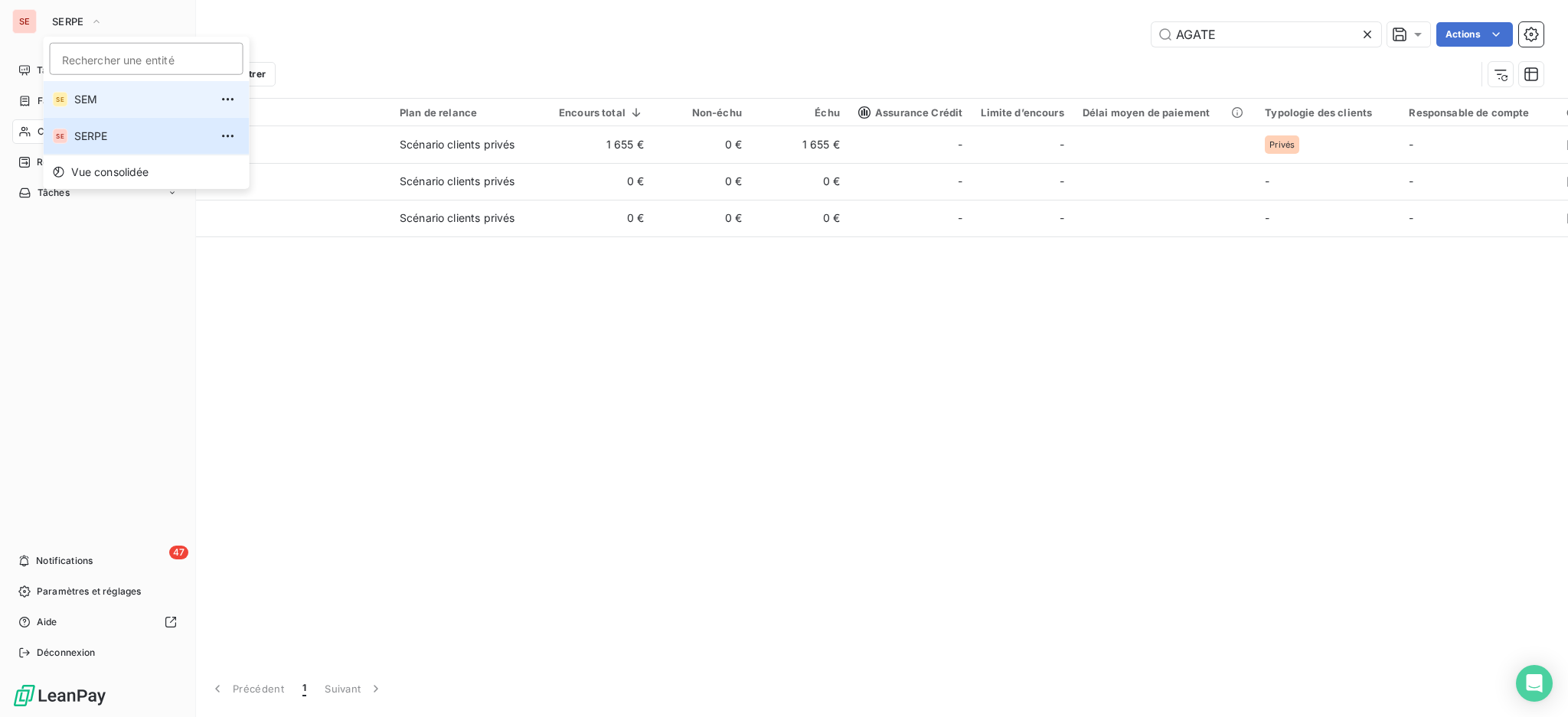
click at [106, 103] on span "SEM" at bounding box center [141, 99] width 135 height 16
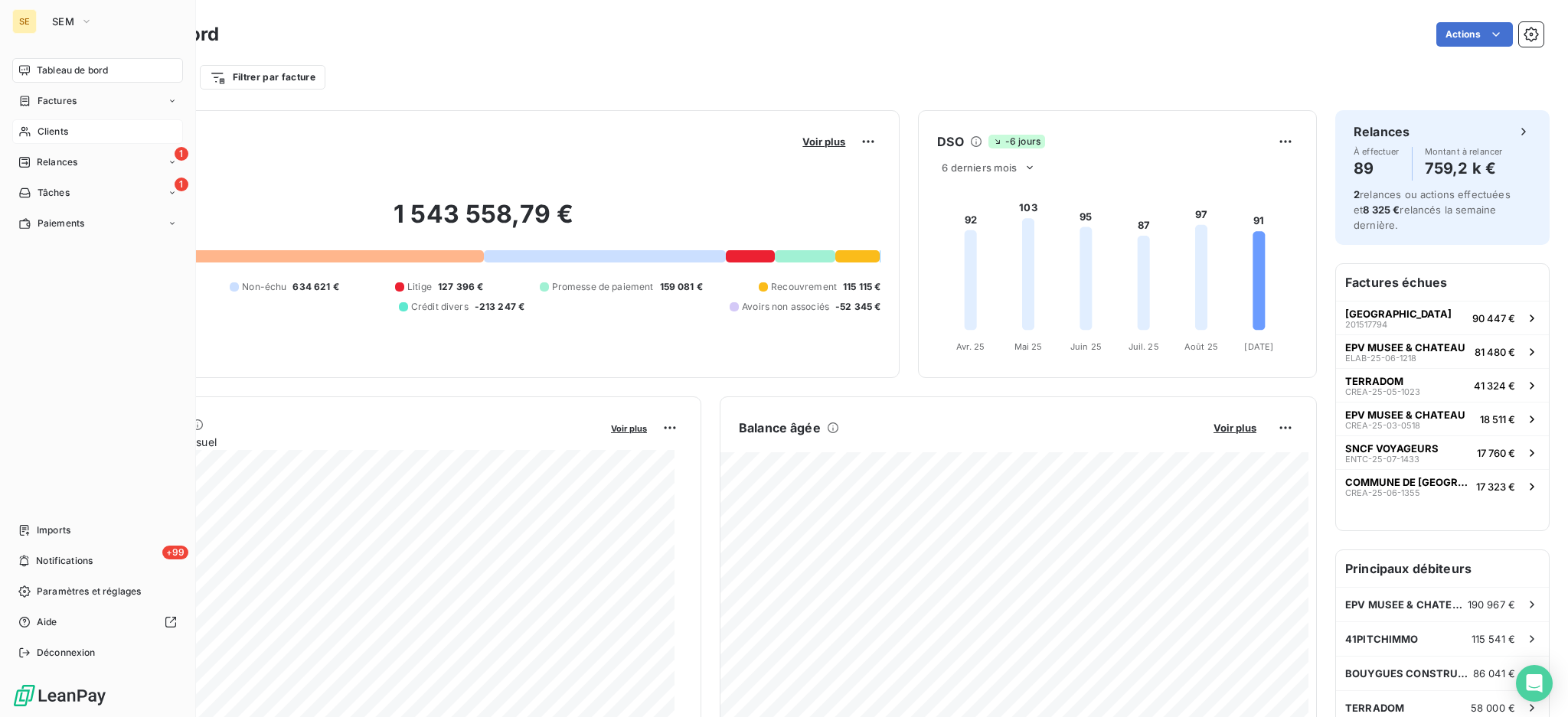
click at [59, 134] on span "Clients" at bounding box center [52, 131] width 30 height 14
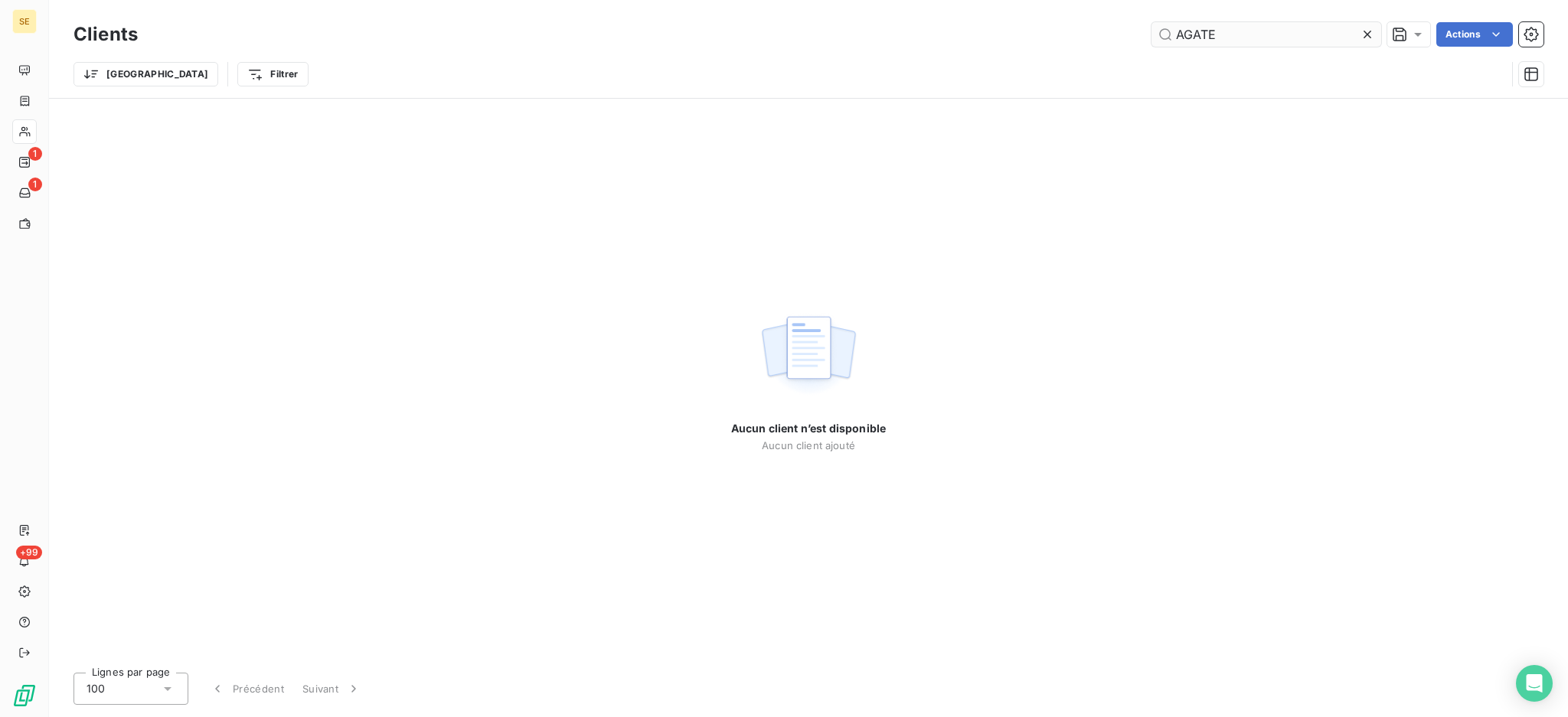
click at [1259, 42] on input "AGATE" at bounding box center [1266, 34] width 229 height 24
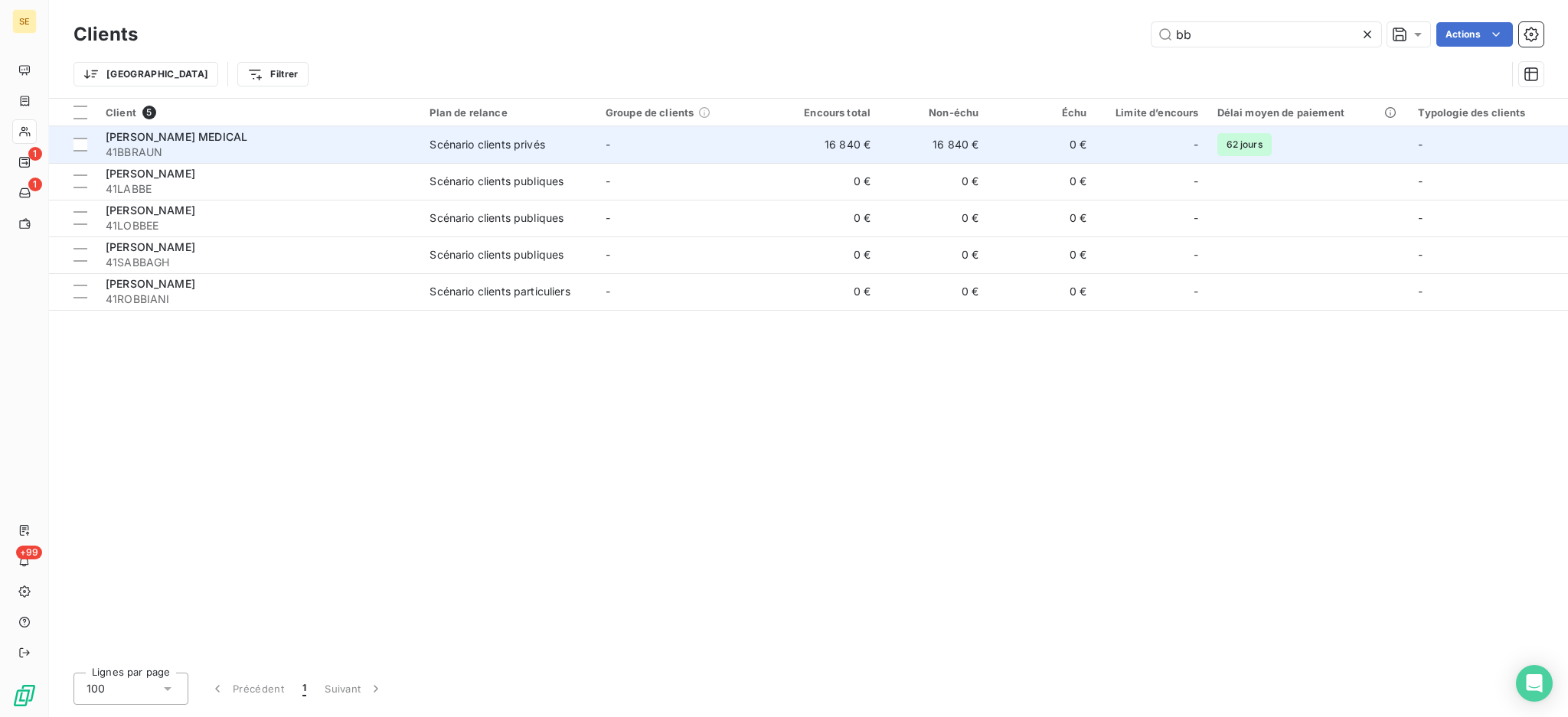
type input "bb"
click at [628, 138] on td "-" at bounding box center [683, 145] width 175 height 37
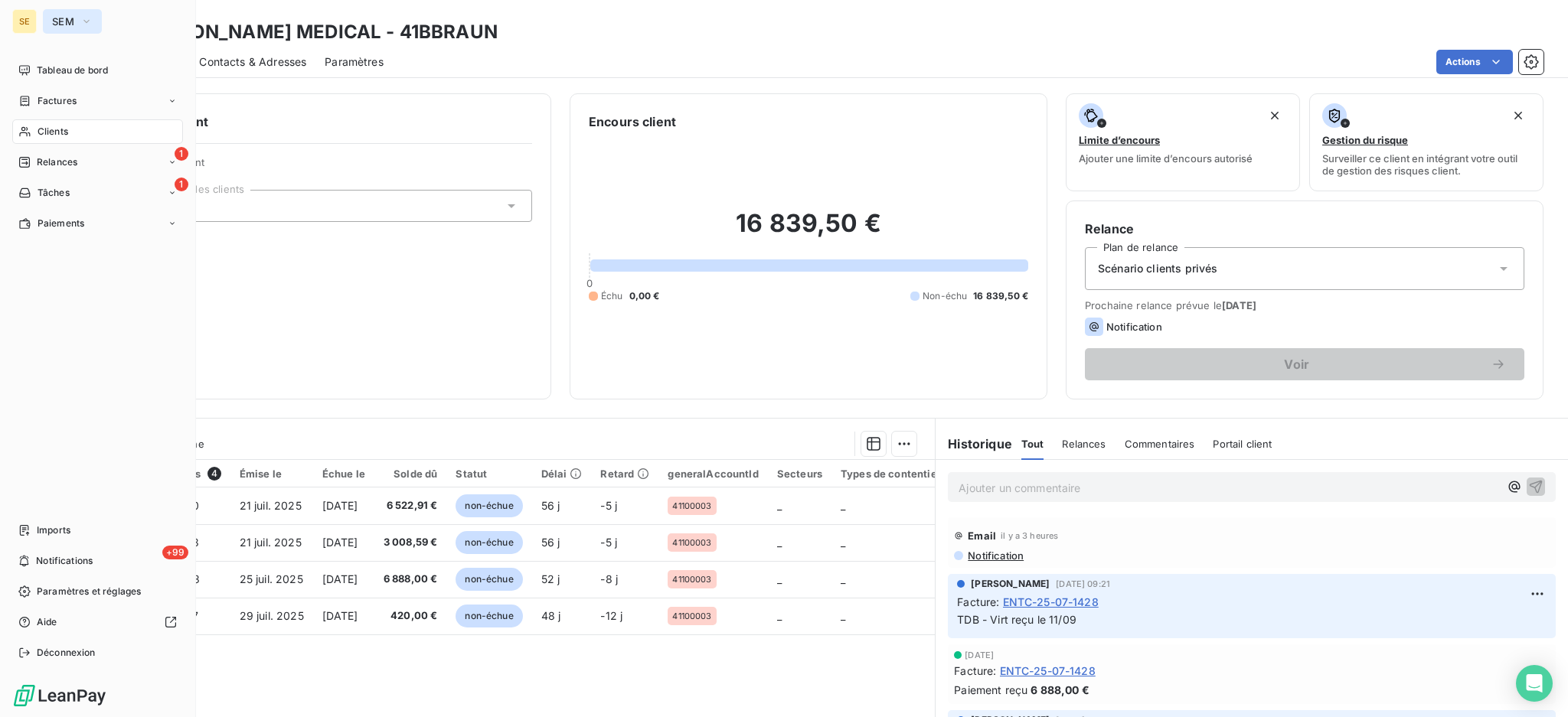
click at [71, 27] on button "SEM" at bounding box center [72, 20] width 59 height 24
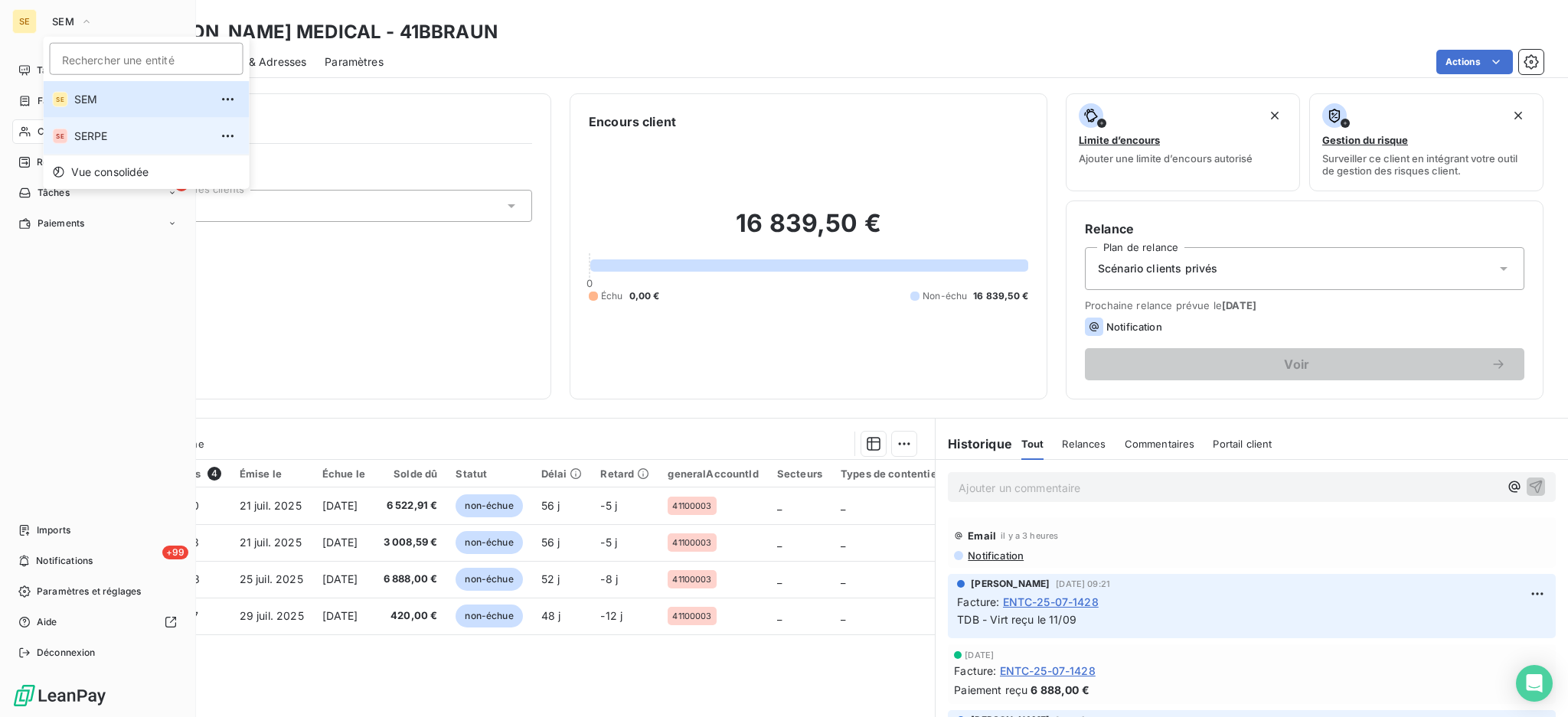
click at [103, 135] on span "SERPE" at bounding box center [141, 136] width 135 height 16
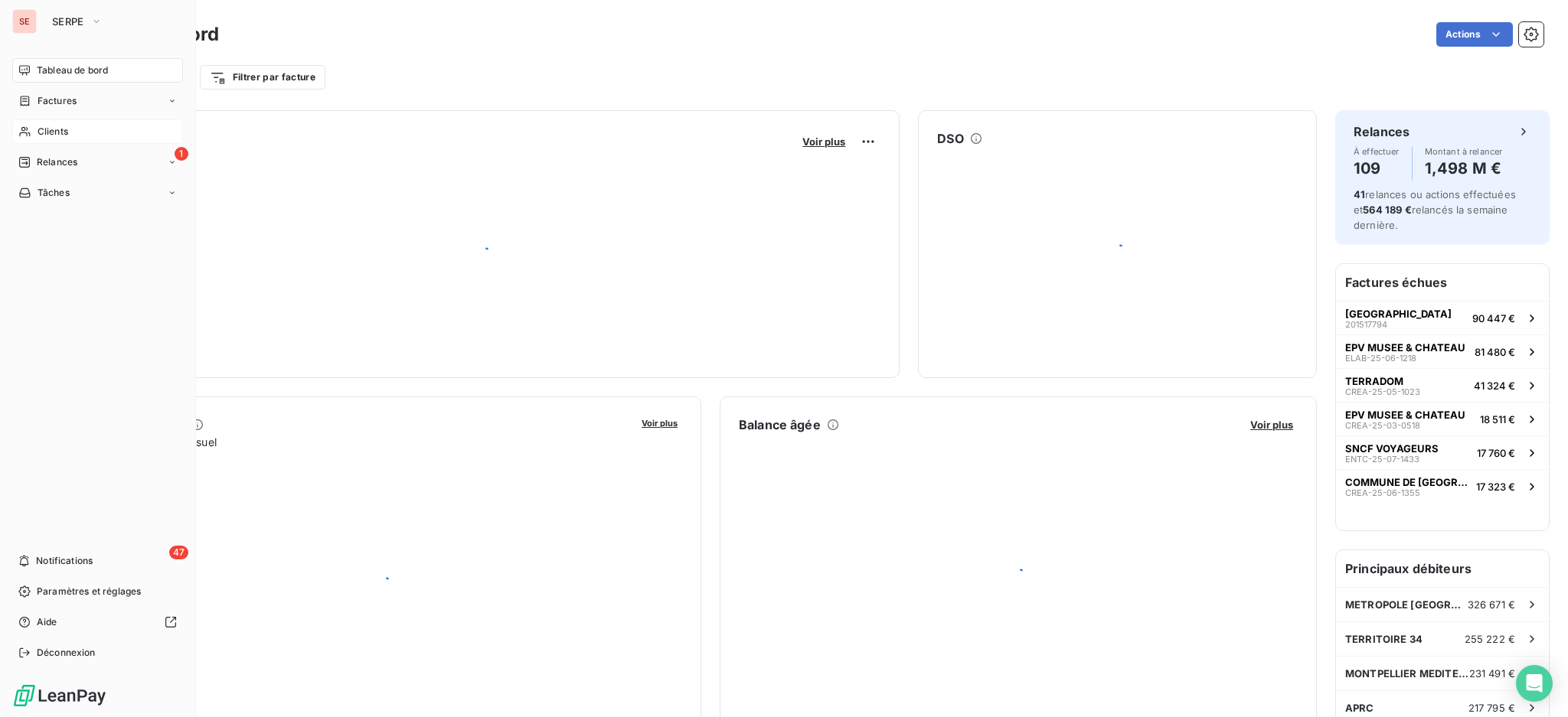
click at [57, 138] on div "Clients" at bounding box center [98, 131] width 171 height 24
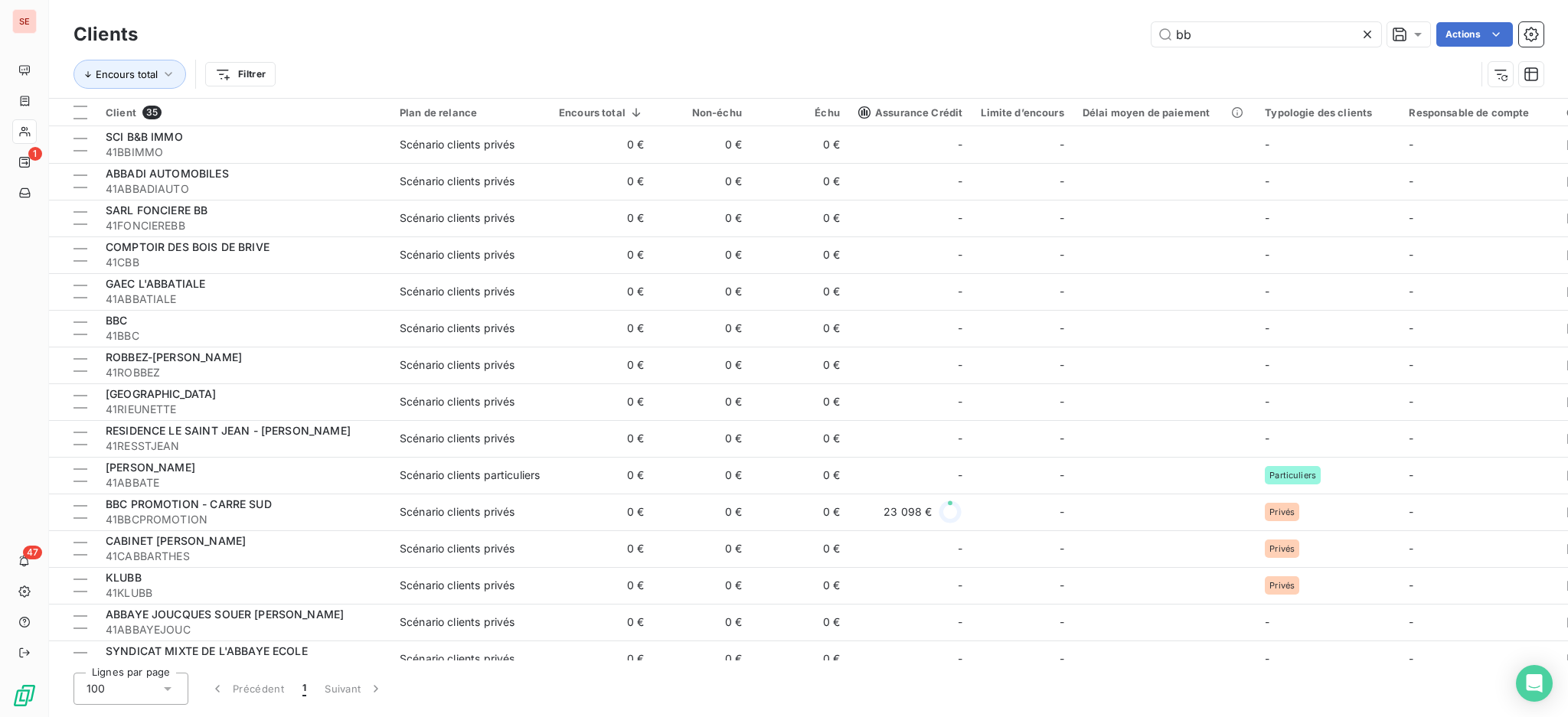
drag, startPoint x: 1202, startPoint y: 36, endPoint x: 1074, endPoint y: 32, distance: 128.1
click at [1074, 32] on div "bb Actions" at bounding box center [850, 34] width 1387 height 24
